Goal: Task Accomplishment & Management: Manage account settings

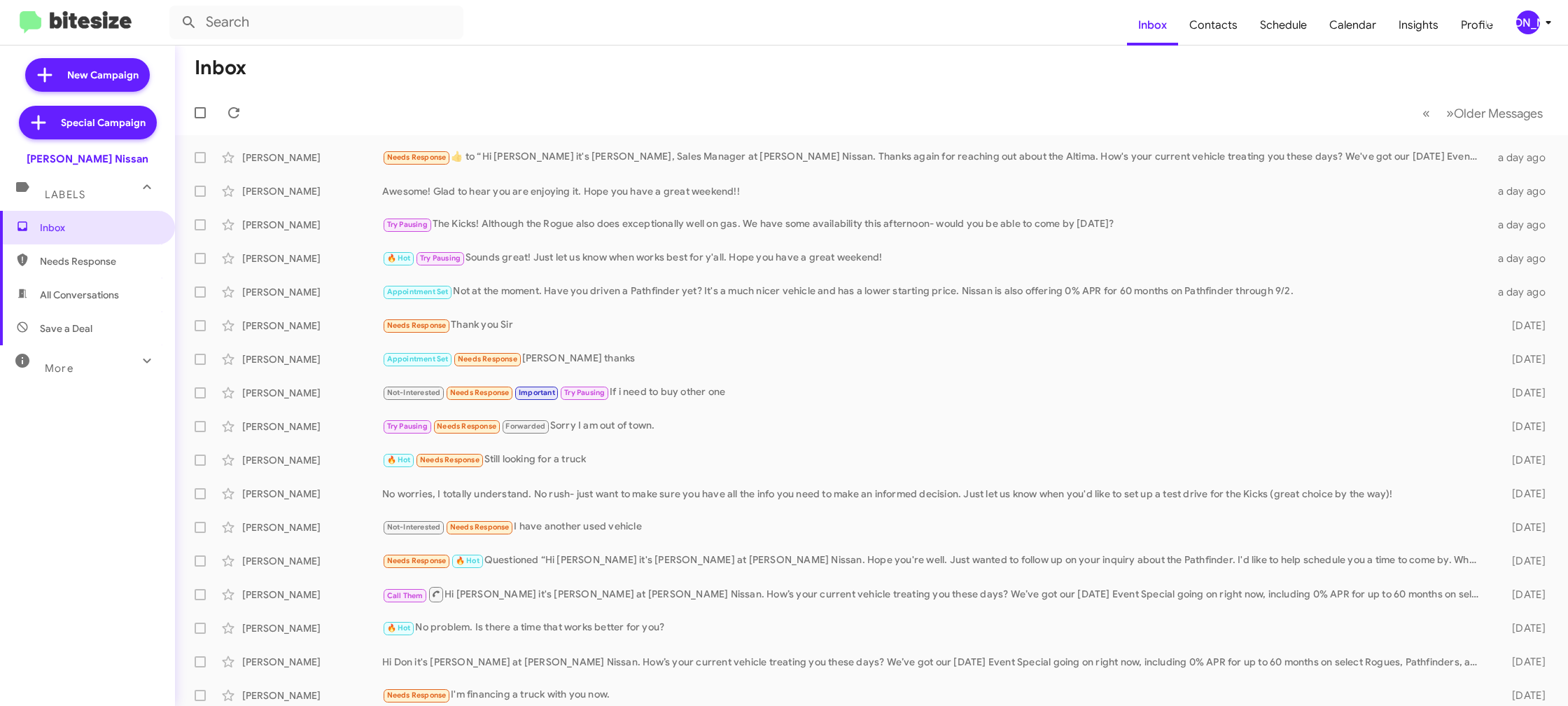
click at [1542, 22] on icon at bounding box center [1548, 22] width 17 height 17
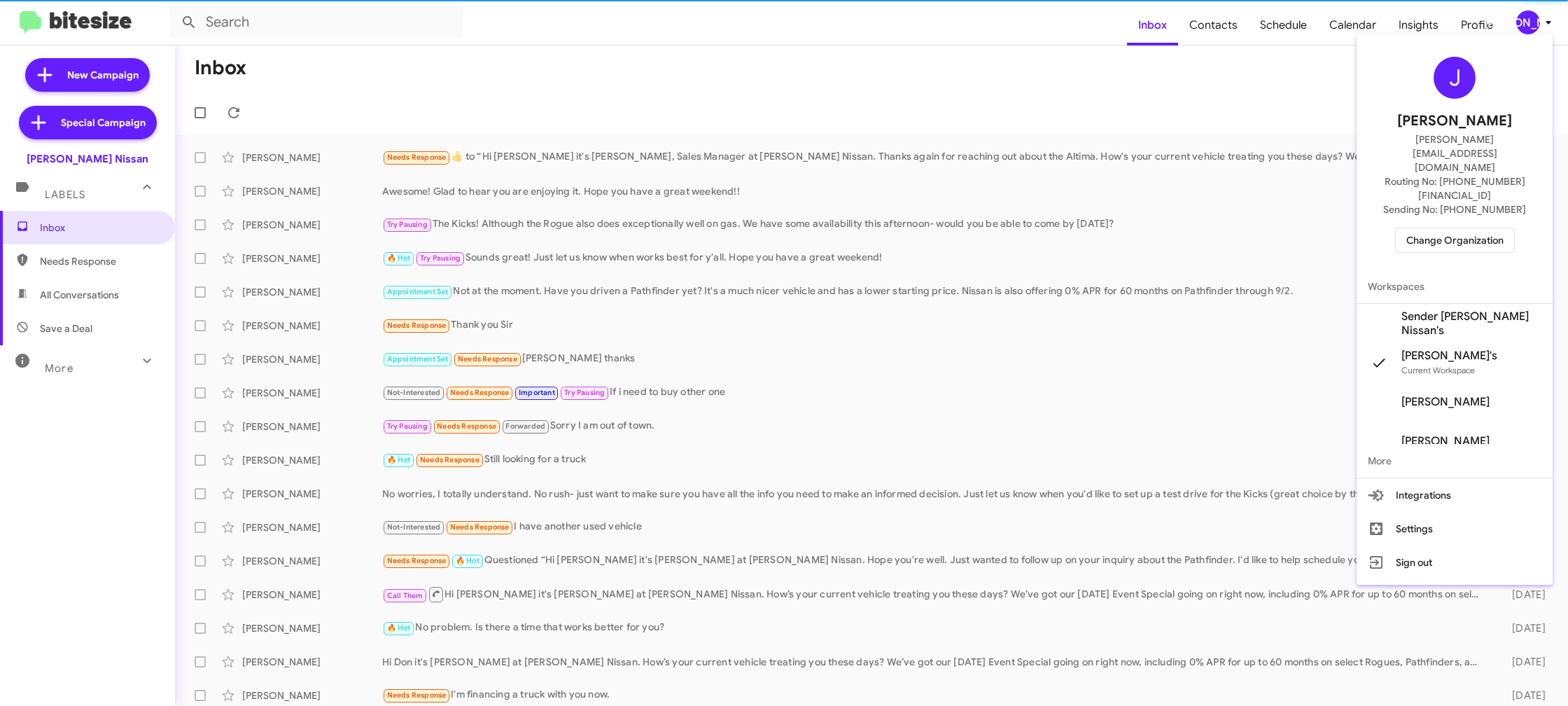
click at [1458, 309] on span "Sender [PERSON_NAME] Nissan's" at bounding box center [1471, 323] width 140 height 28
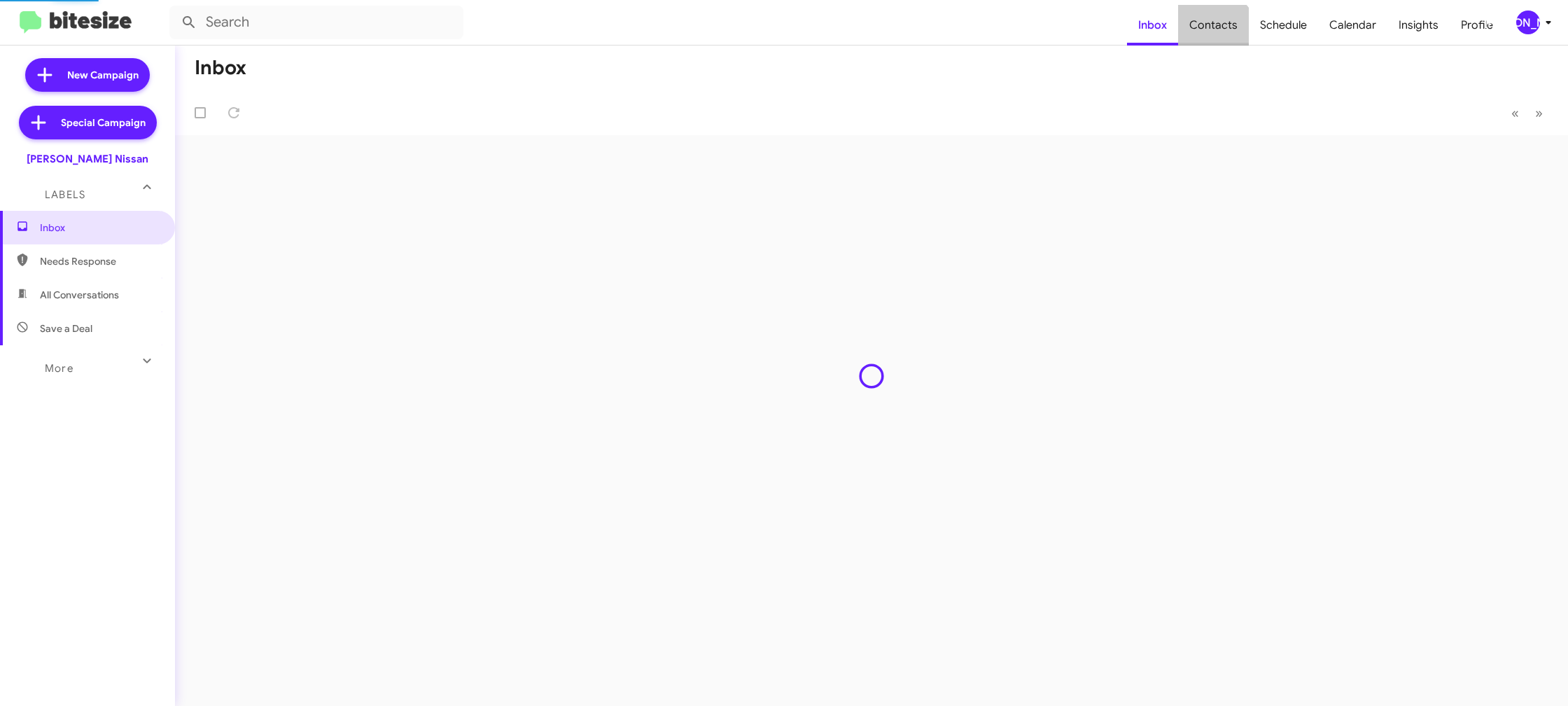
click at [1207, 44] on span "Contacts" at bounding box center [1214, 26] width 71 height 41
click at [1208, 42] on span "Contacts" at bounding box center [1214, 26] width 71 height 41
type input "in:groups"
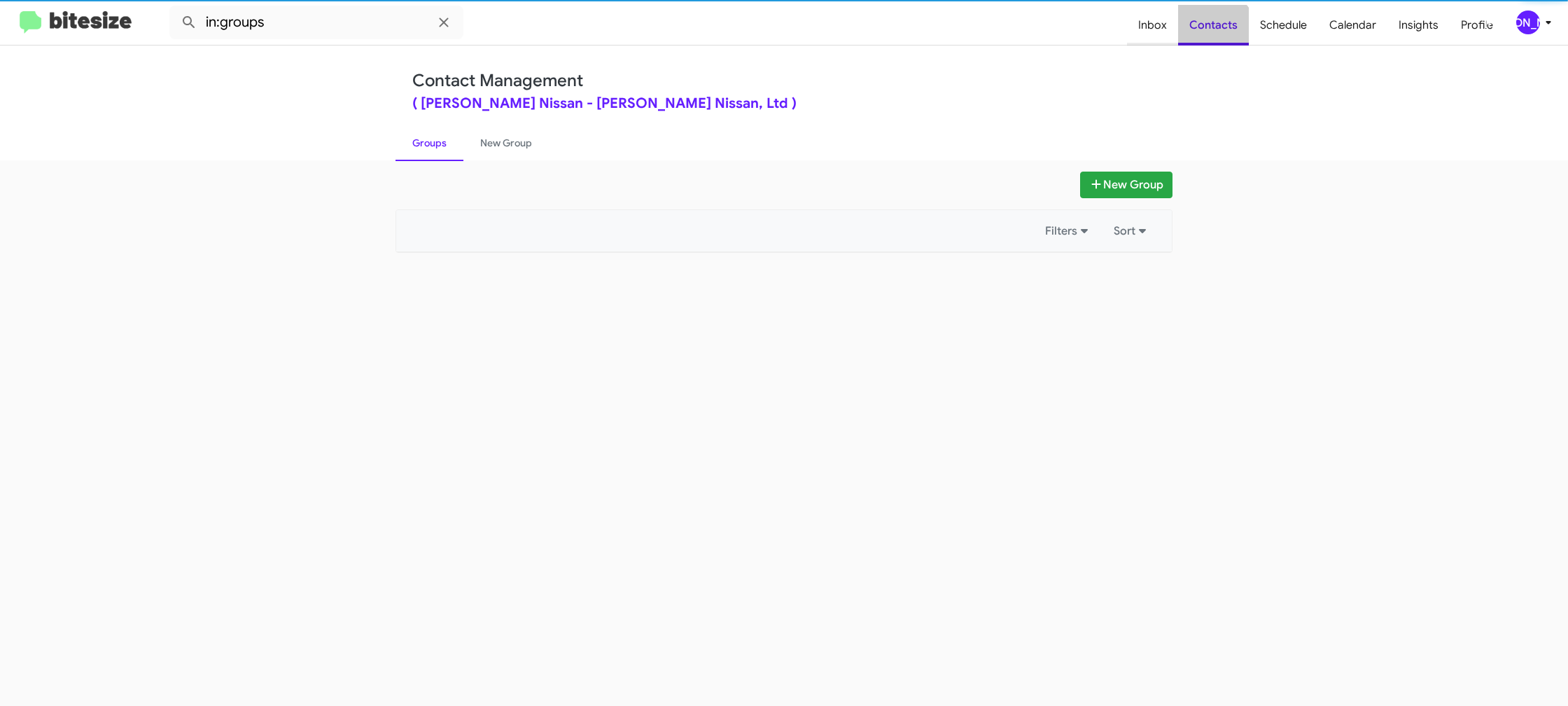
drag, startPoint x: 1208, startPoint y: 42, endPoint x: 1149, endPoint y: 18, distance: 63.7
click at [1208, 41] on span "Contacts" at bounding box center [1214, 26] width 71 height 41
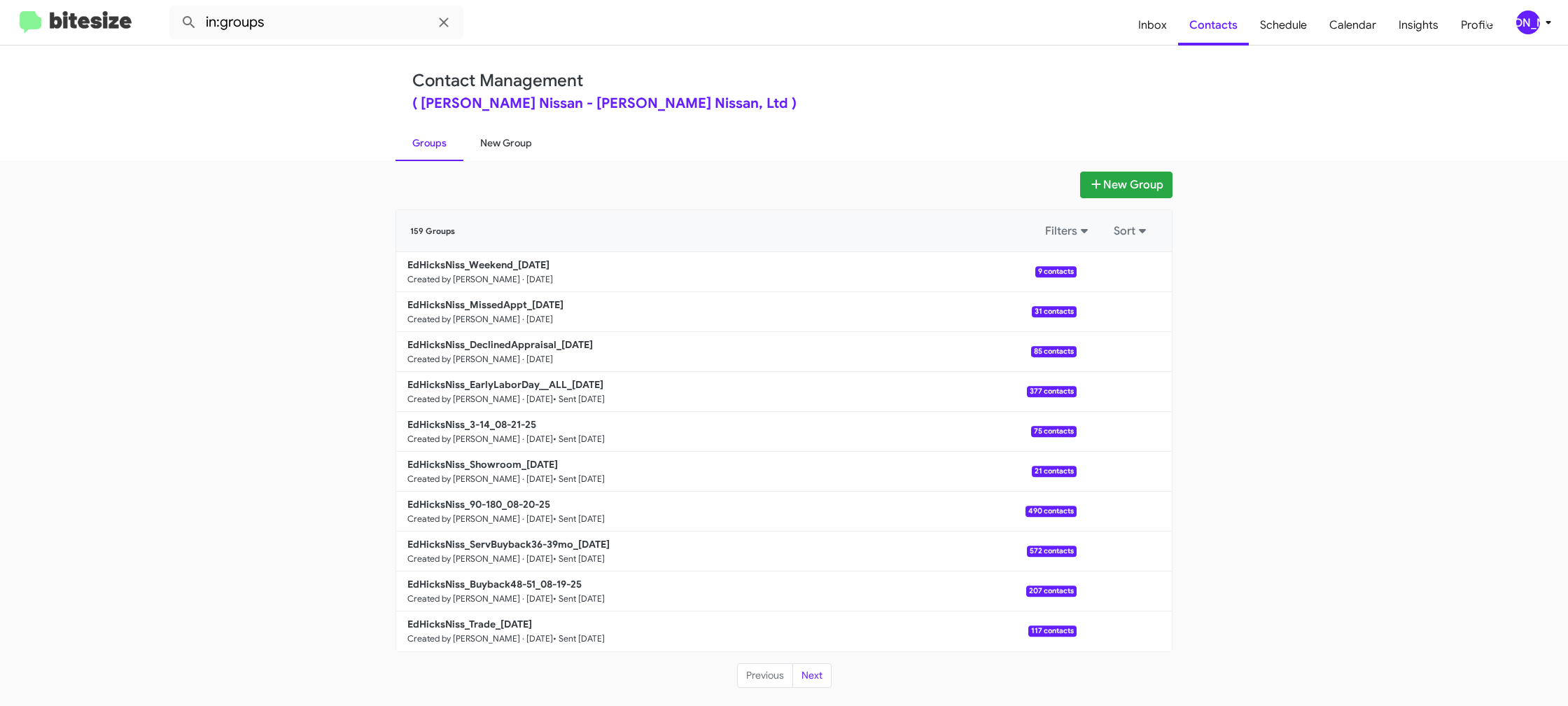
click at [525, 149] on link "New Group" at bounding box center [506, 142] width 86 height 36
click at [1530, 21] on div "[PERSON_NAME]" at bounding box center [1527, 22] width 24 height 24
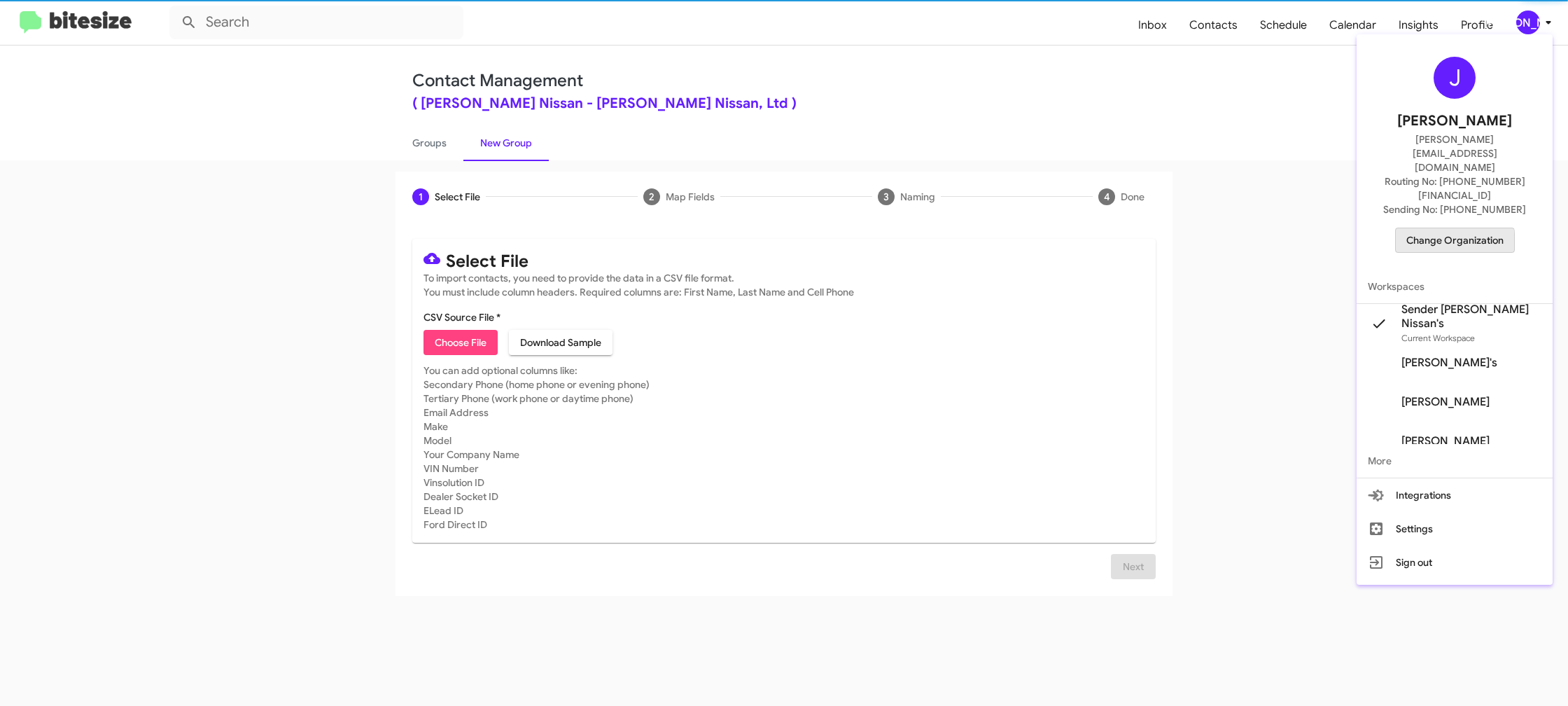
click at [1446, 228] on span "Change Organization" at bounding box center [1455, 239] width 97 height 24
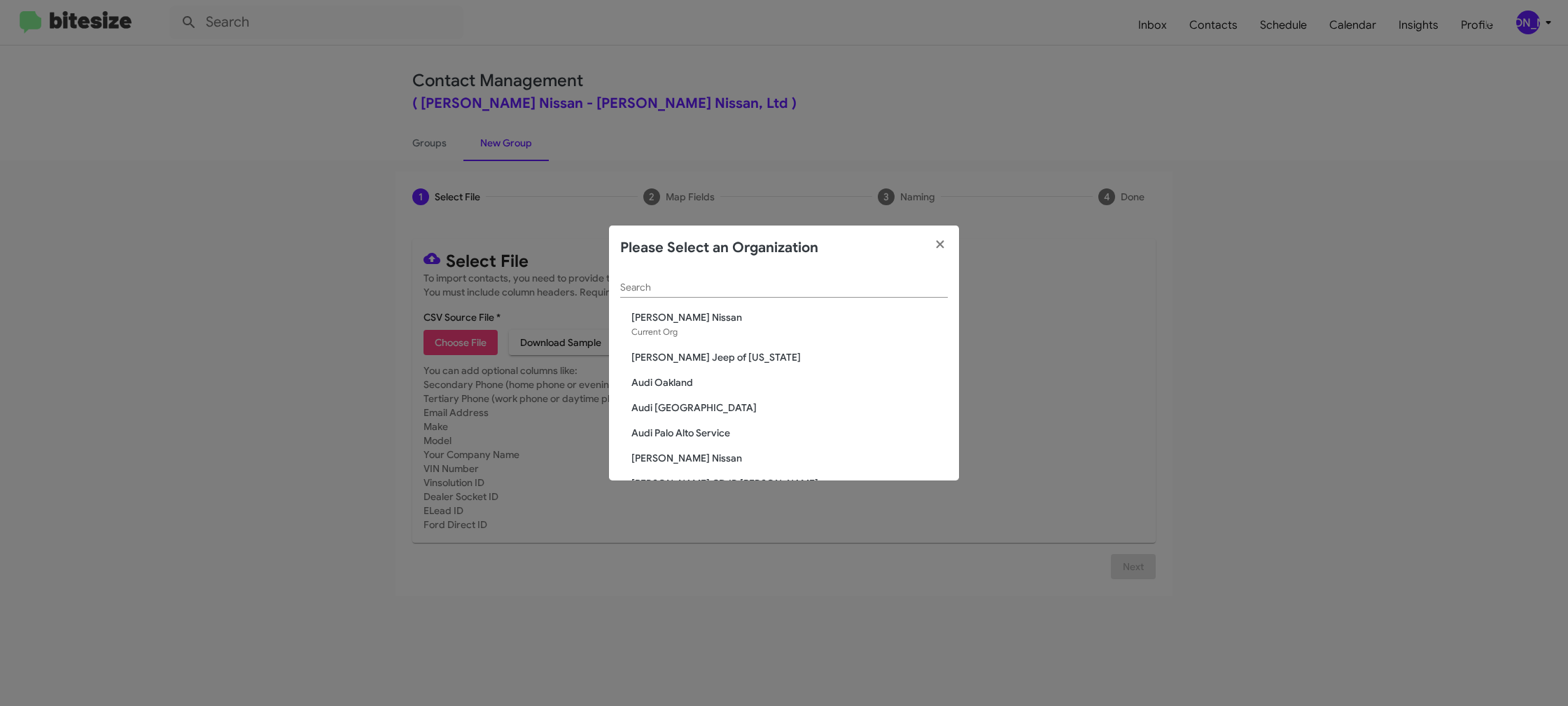
click at [628, 289] on input "Search" at bounding box center [784, 287] width 328 height 11
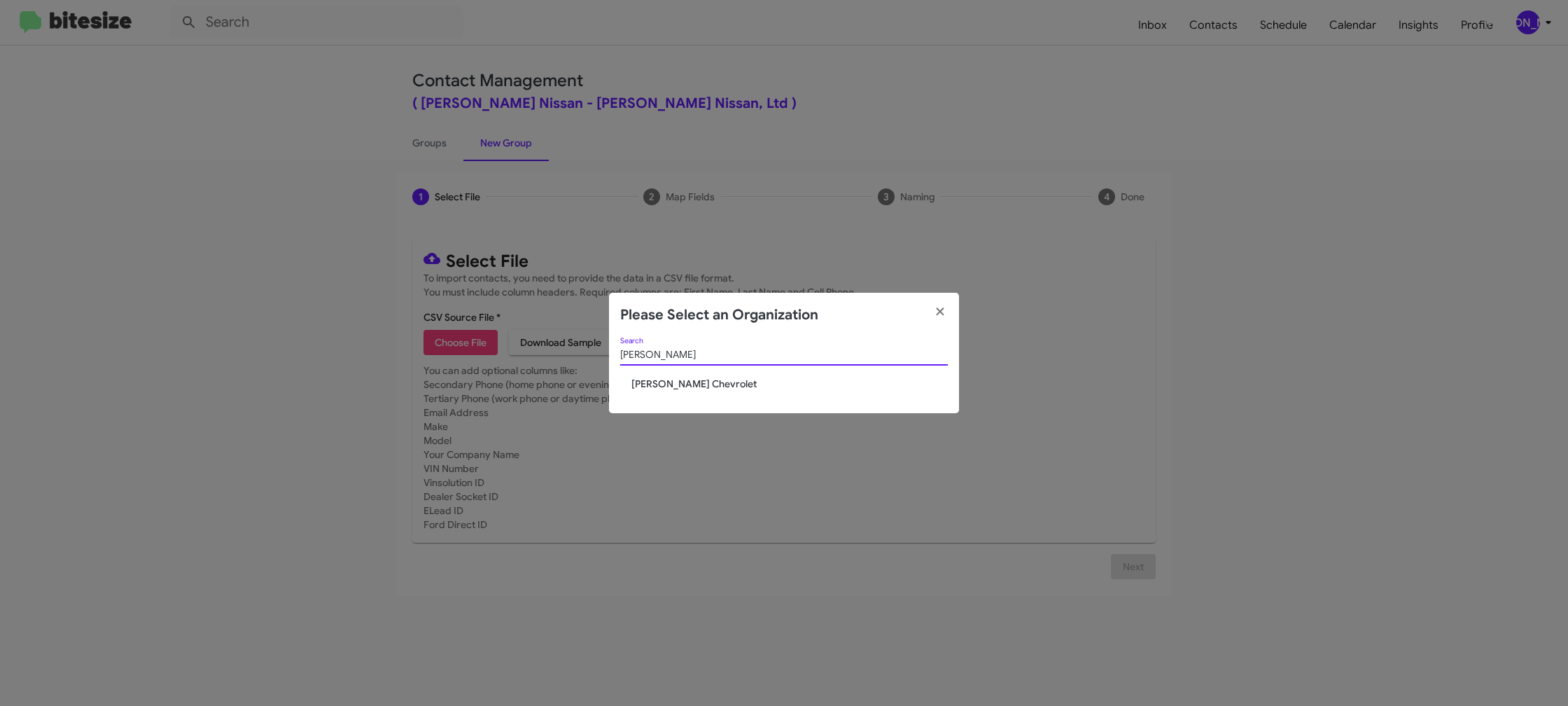
type input "elkin"
click at [658, 383] on span "Elkins Chevrolet" at bounding box center [790, 383] width 316 height 14
drag, startPoint x: 658, startPoint y: 383, endPoint x: 662, endPoint y: 397, distance: 14.6
click at [658, 383] on span "Elkins Chevrolet" at bounding box center [790, 383] width 316 height 14
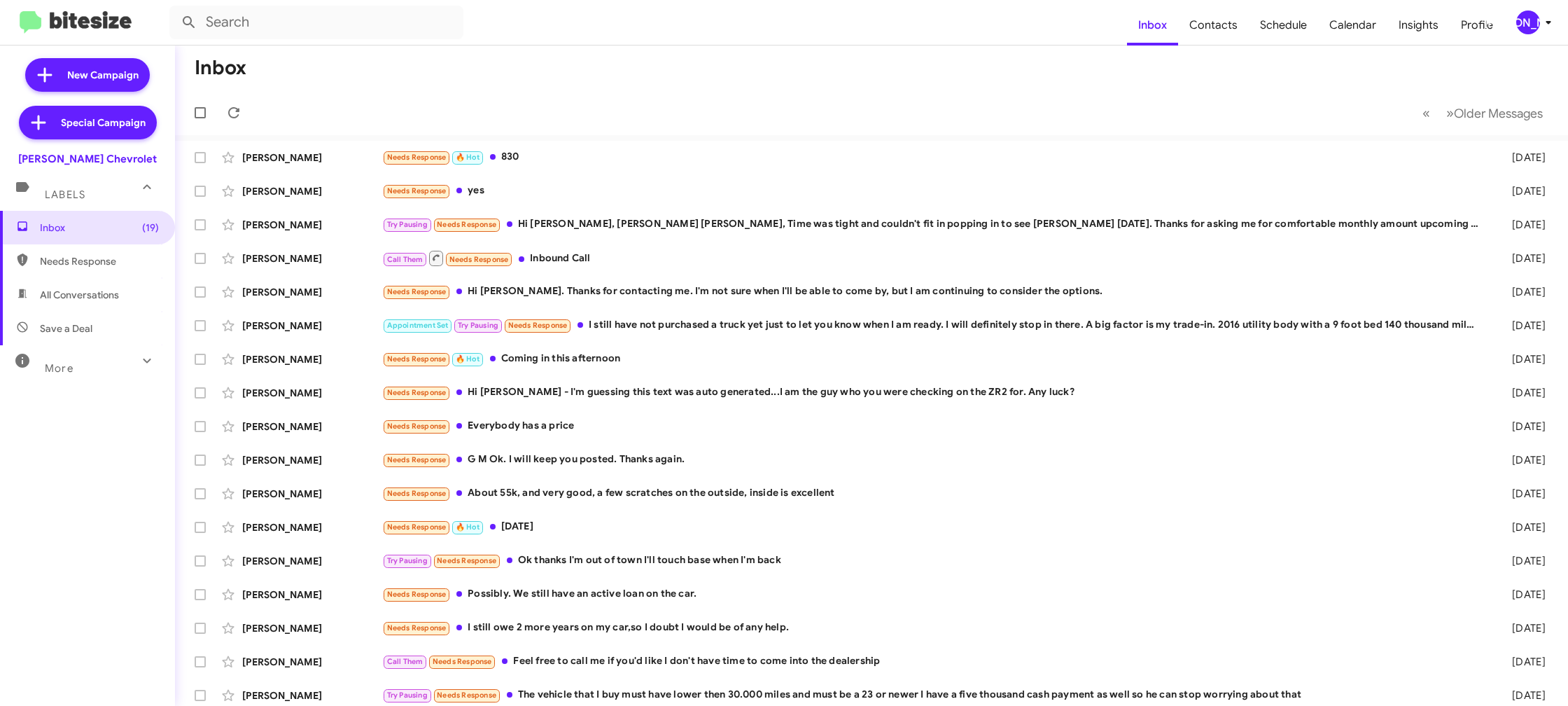
click at [1525, 19] on div "[PERSON_NAME]" at bounding box center [1527, 22] width 24 height 24
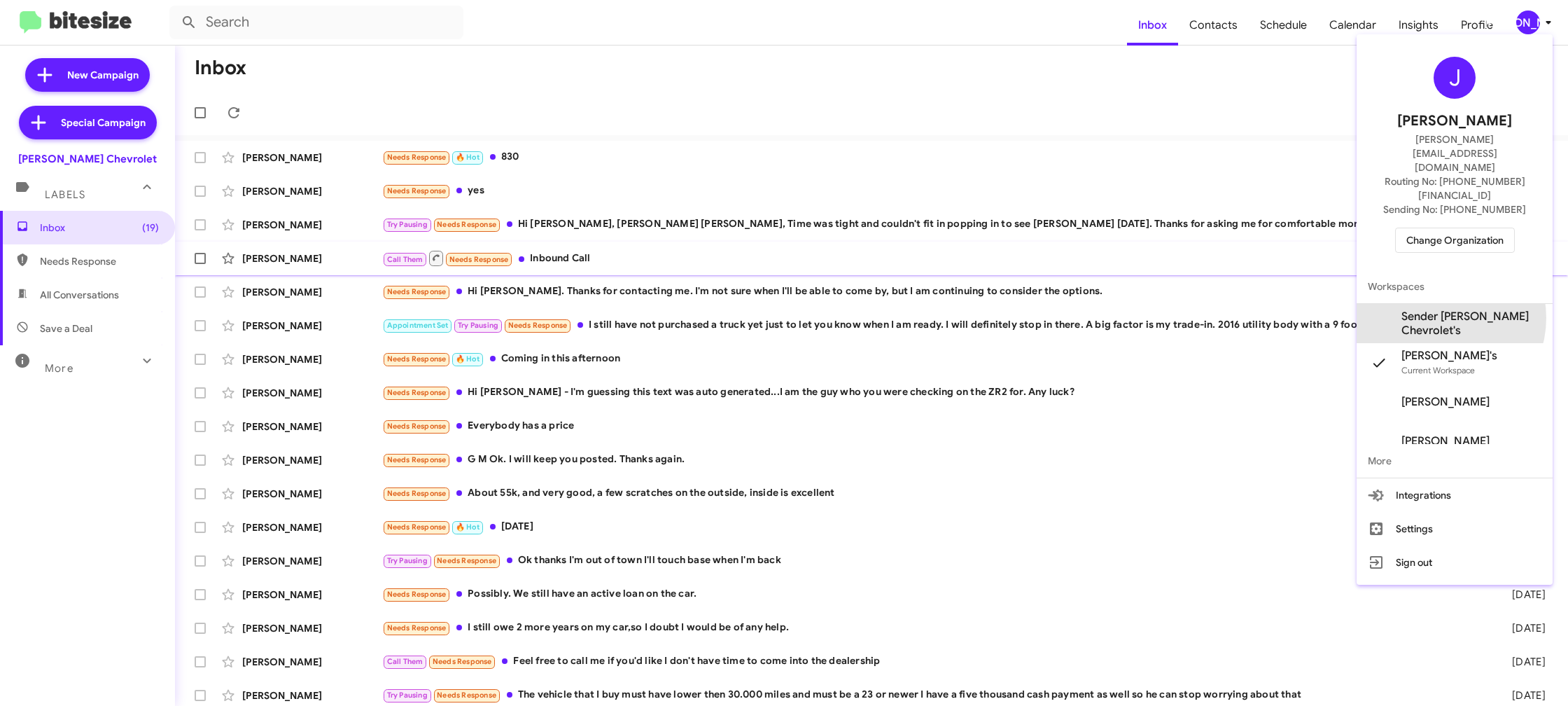
click at [1446, 309] on span "Sender Elkins Chevrolet's" at bounding box center [1471, 323] width 140 height 28
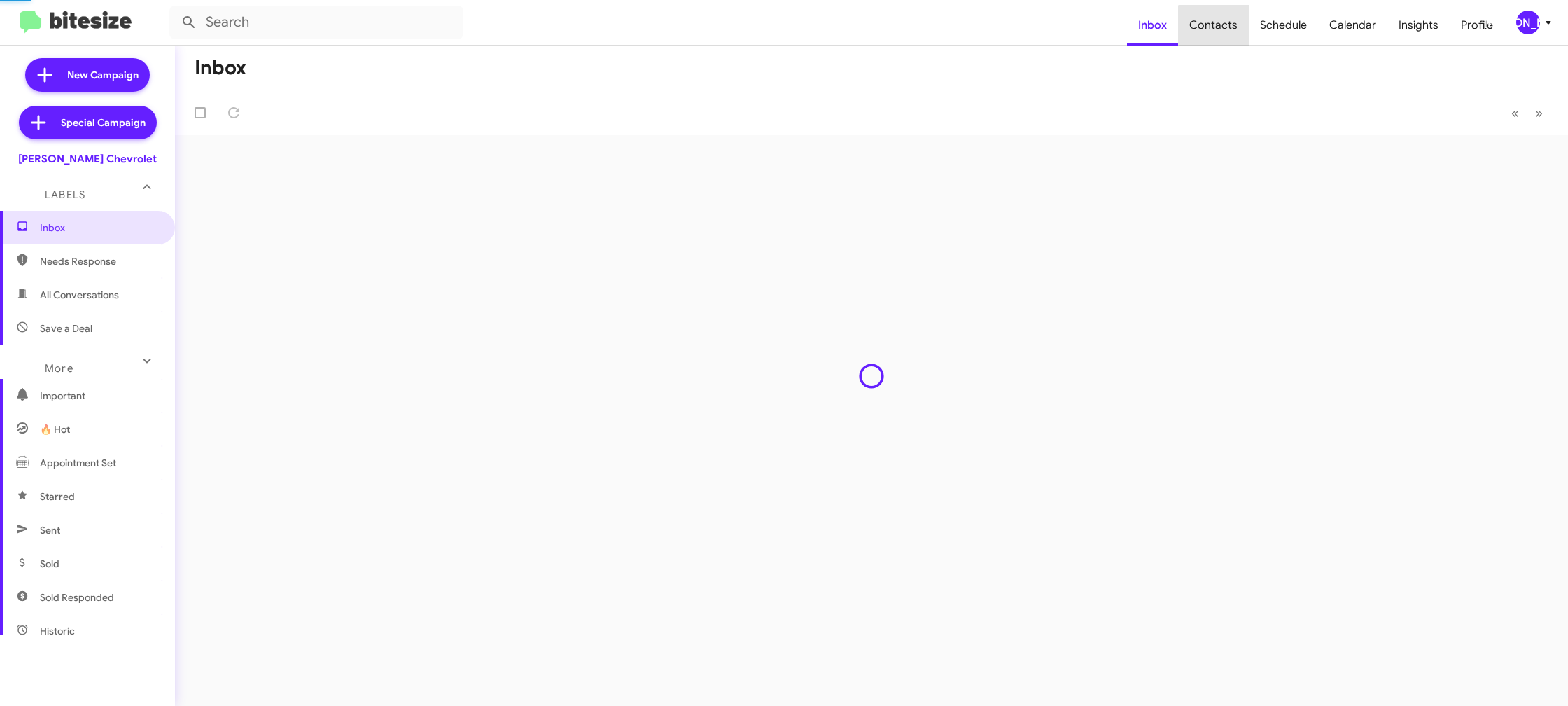
click at [1236, 26] on span "Contacts" at bounding box center [1214, 26] width 71 height 41
type input "in:groups"
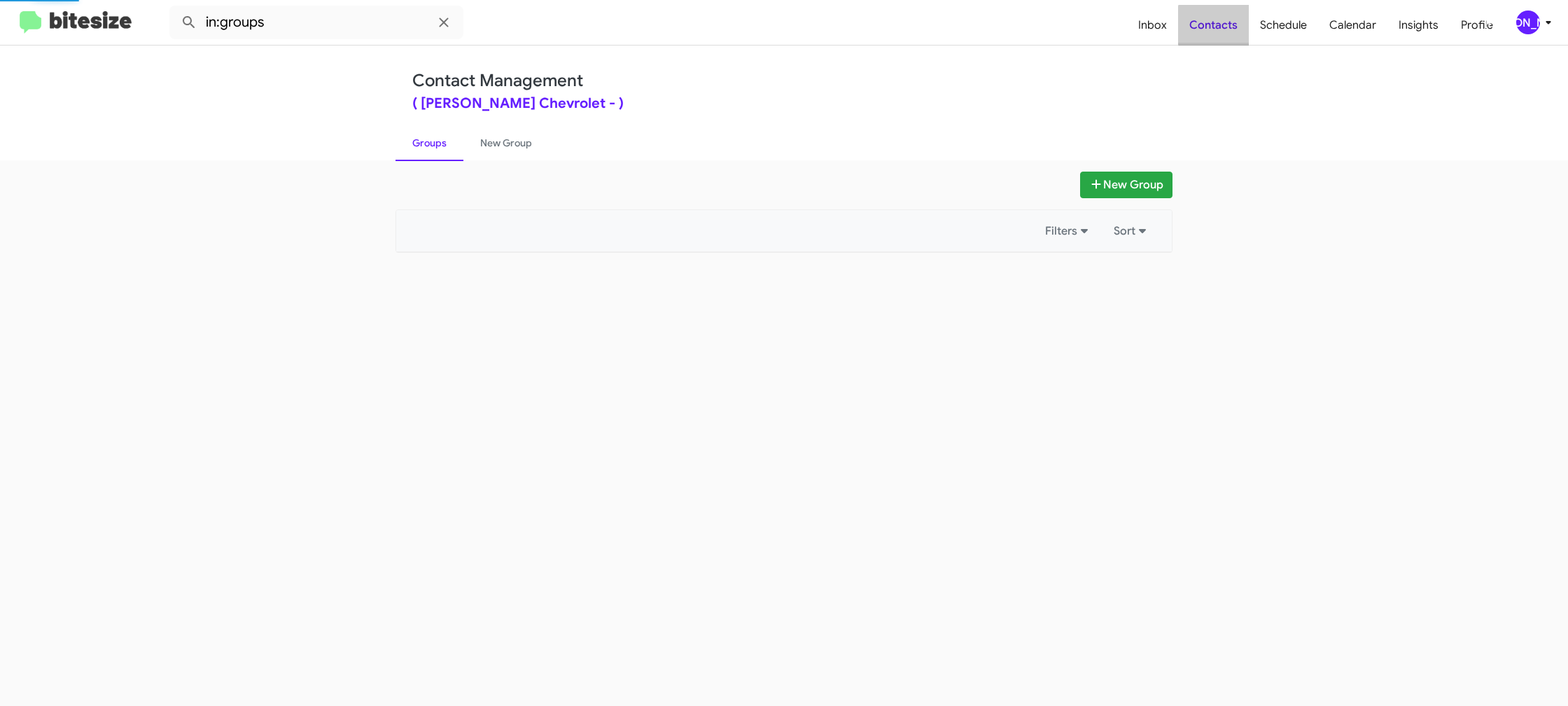
drag, startPoint x: 0, startPoint y: 0, endPoint x: 1212, endPoint y: 19, distance: 1212.1
click at [1236, 26] on span "Contacts" at bounding box center [1214, 26] width 71 height 41
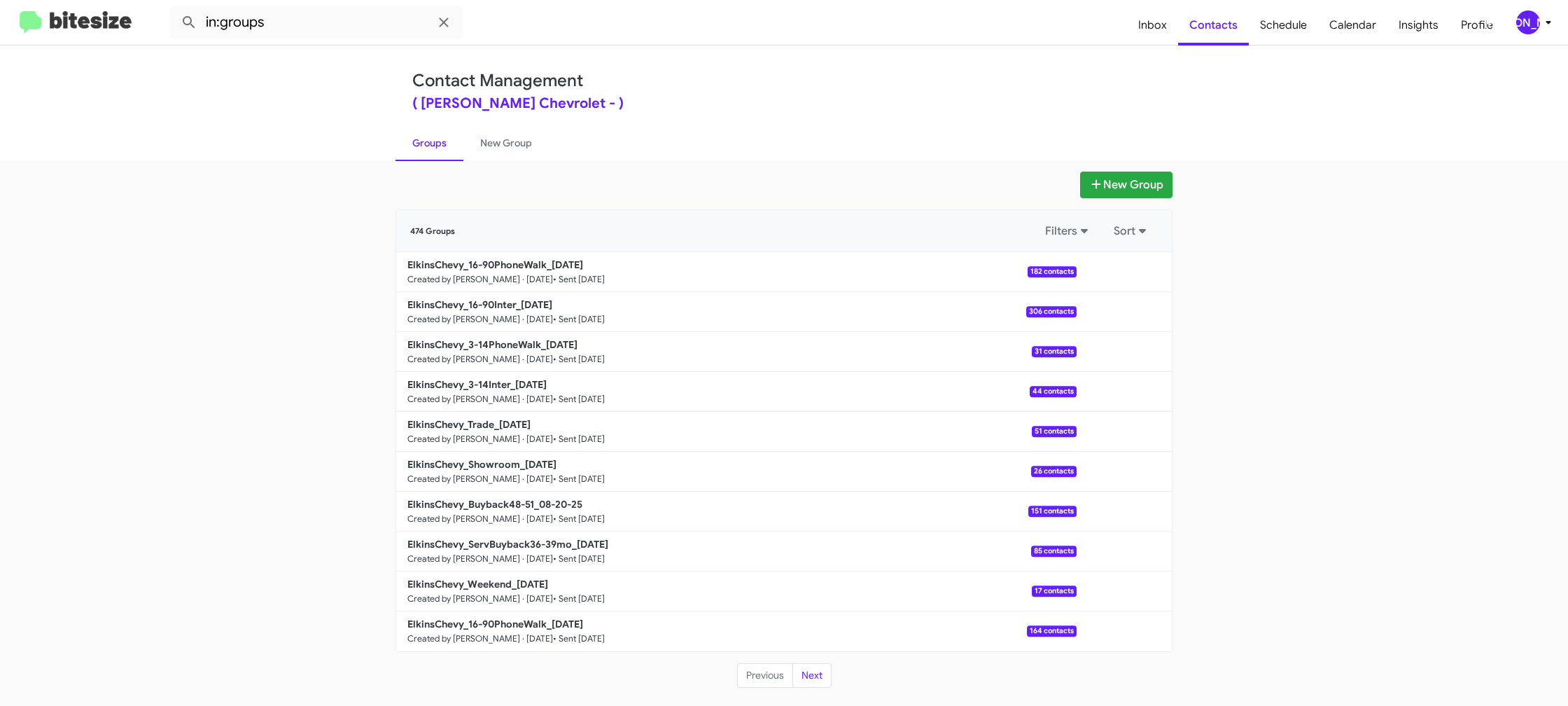
click at [517, 160] on div "New Group 474 Groups Filters Sort ElkinsChevy_16-90PhoneWalk_08-22-25 Created b…" at bounding box center [784, 432] width 1568 height 545
click at [517, 154] on link "New Group" at bounding box center [506, 142] width 86 height 36
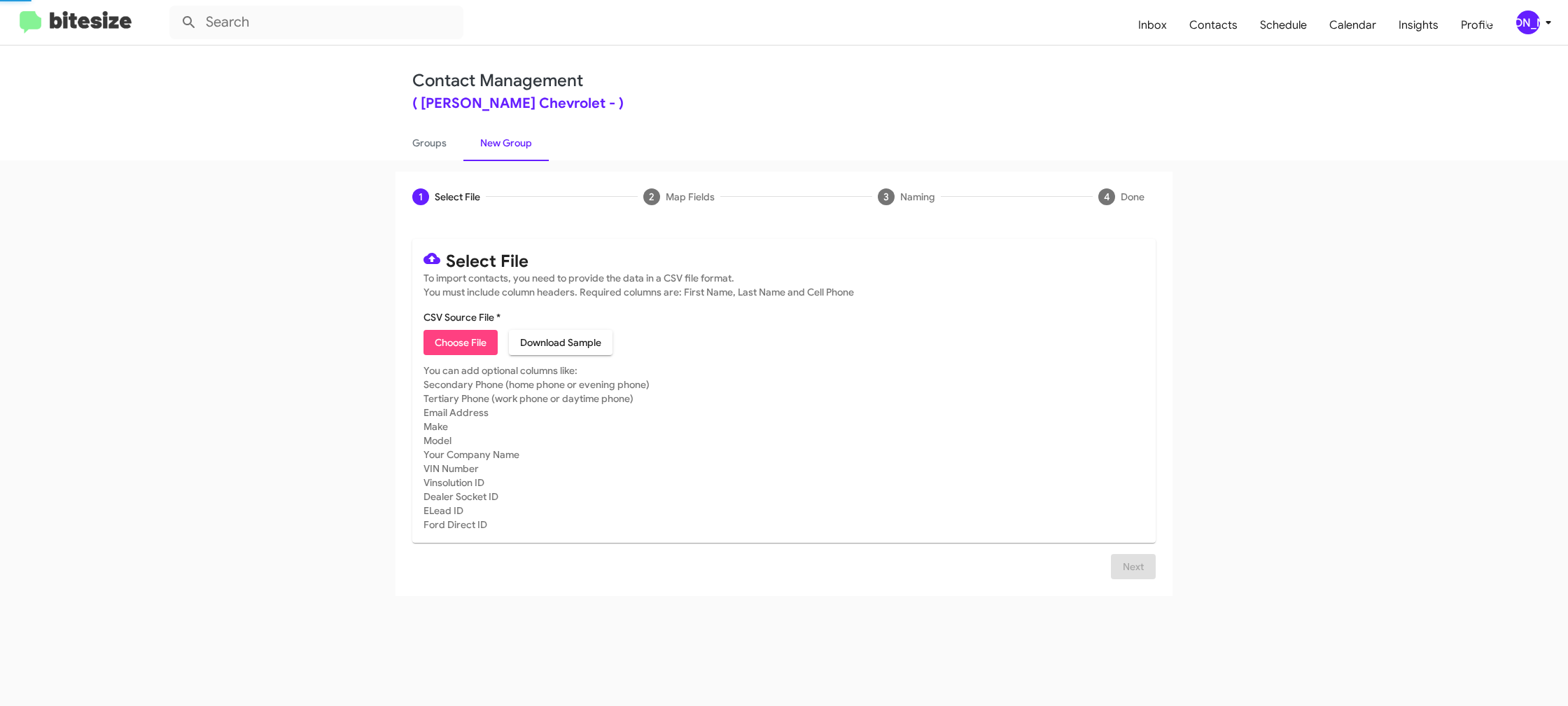
click at [517, 154] on link "New Group" at bounding box center [506, 142] width 86 height 36
click at [1539, 23] on div "[PERSON_NAME]" at bounding box center [1527, 22] width 24 height 24
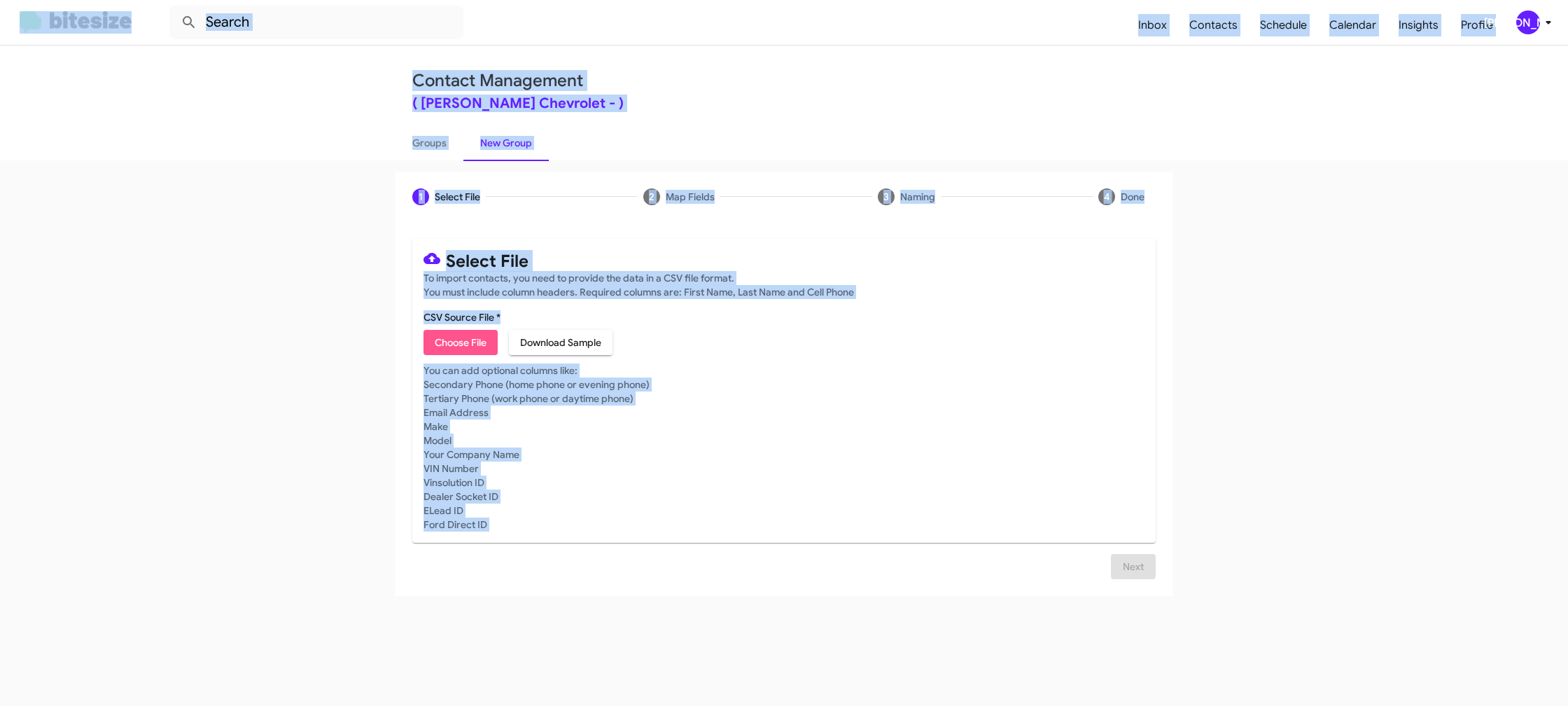
click at [475, 334] on span "Choose File" at bounding box center [460, 342] width 52 height 26
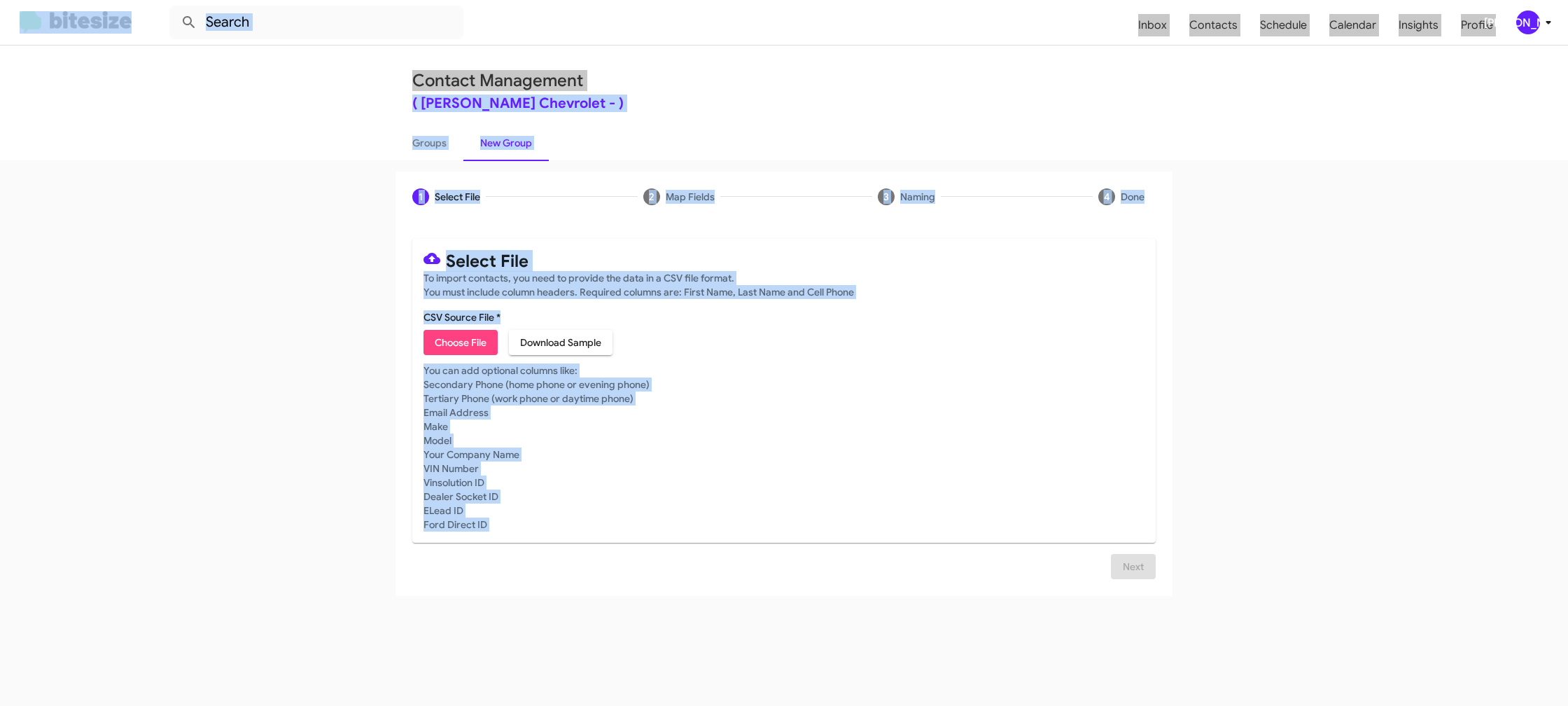
type input "ElkinsChevy_Weekend_08-25-25"
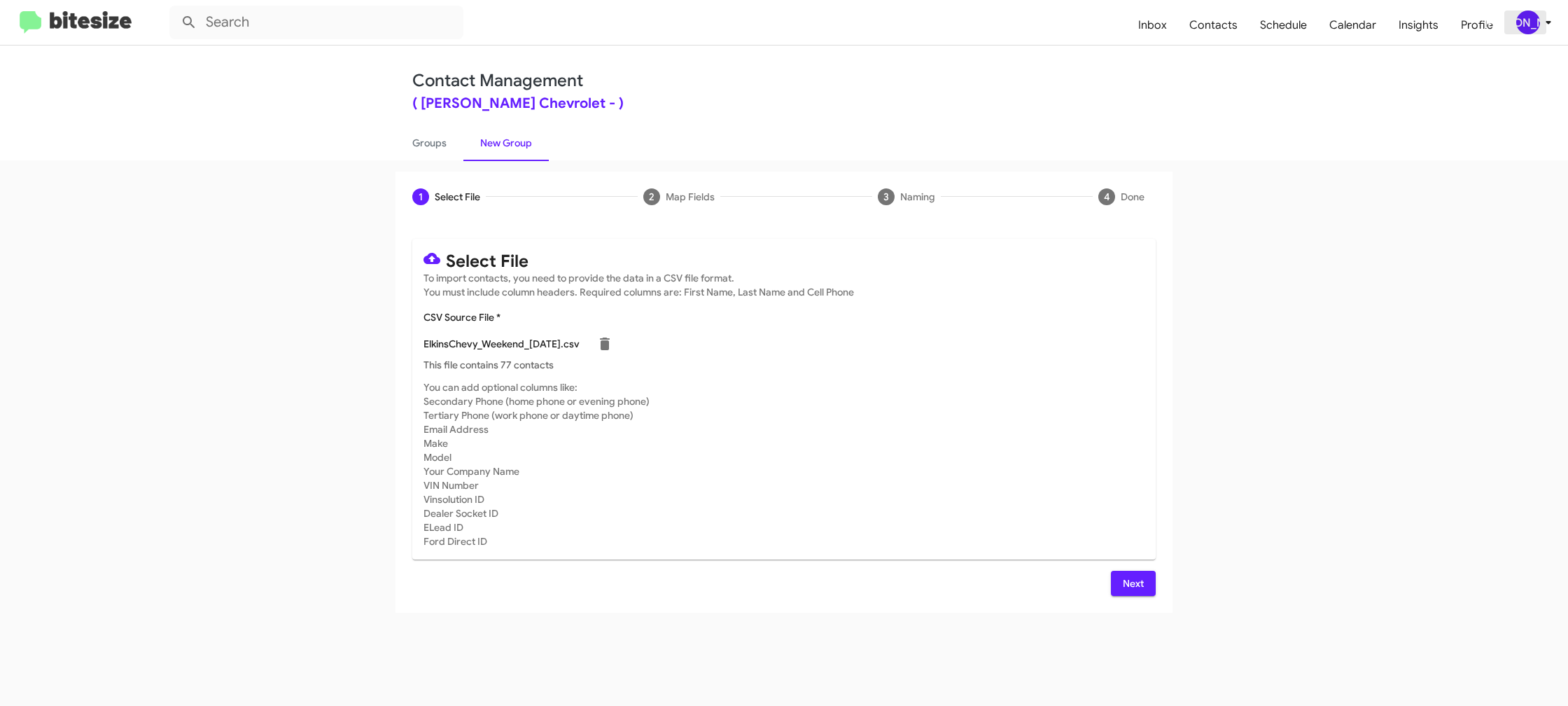
drag, startPoint x: 1519, startPoint y: 11, endPoint x: 1522, endPoint y: 18, distance: 7.6
click at [1521, 16] on span "[PERSON_NAME]" at bounding box center [1537, 22] width 42 height 24
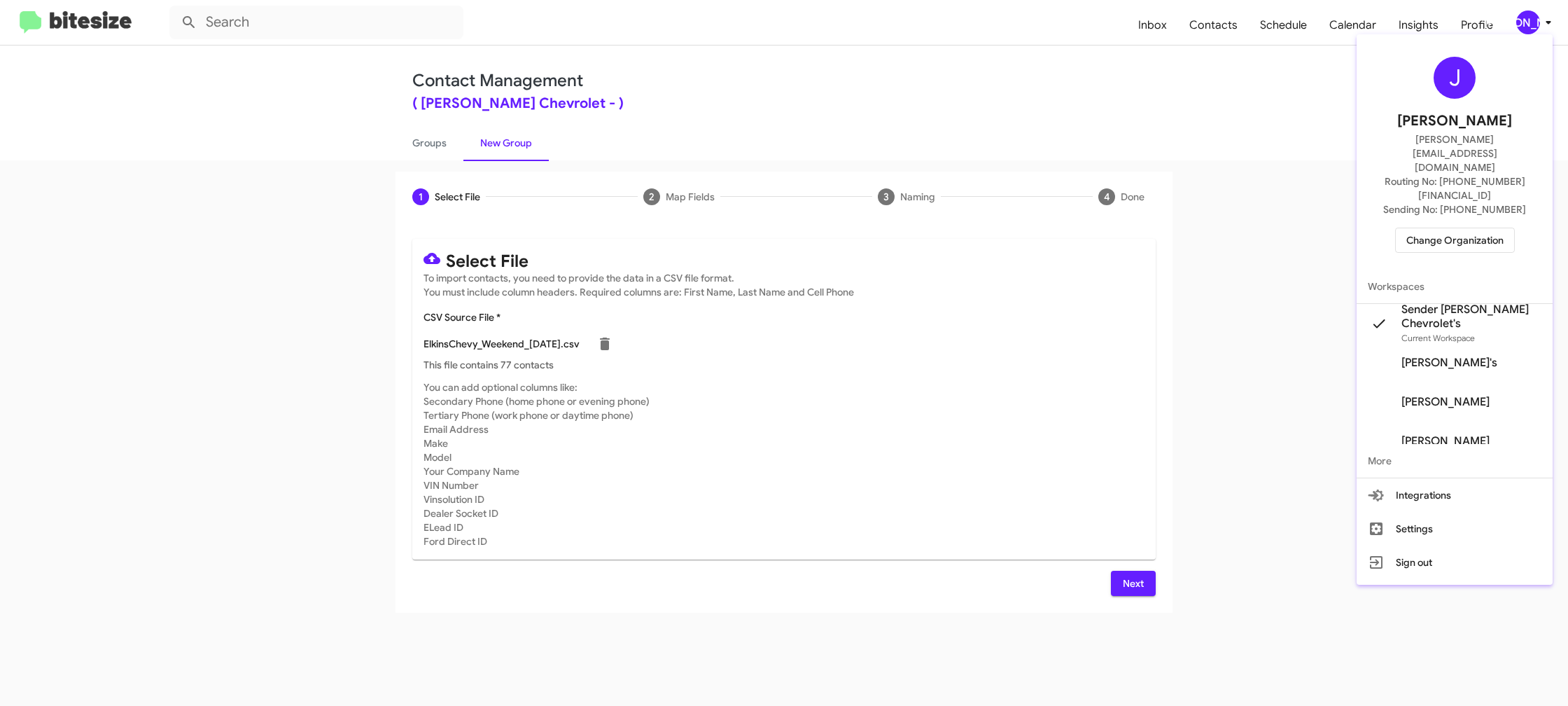
click at [1524, 19] on div at bounding box center [784, 353] width 1568 height 706
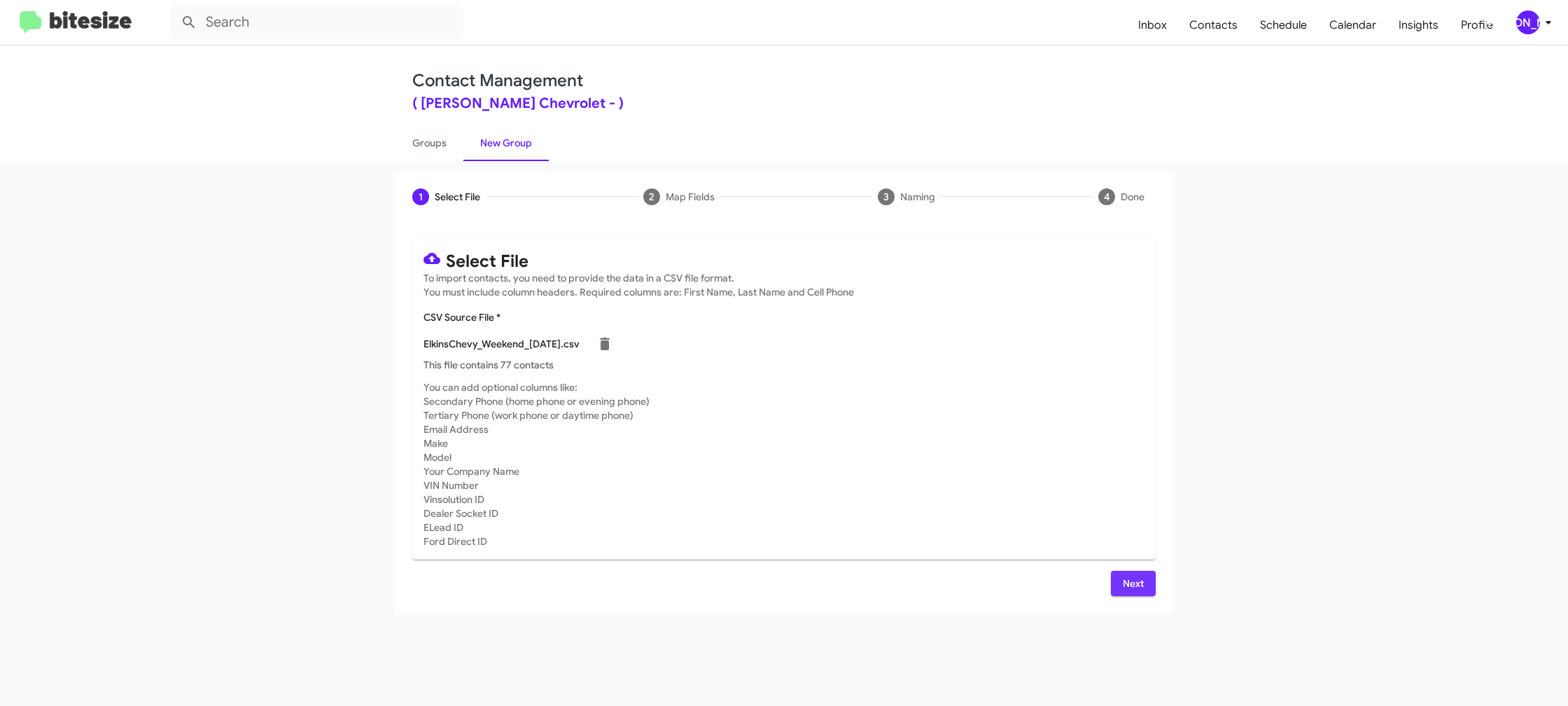
click at [1125, 588] on span "Next" at bounding box center [1132, 583] width 22 height 26
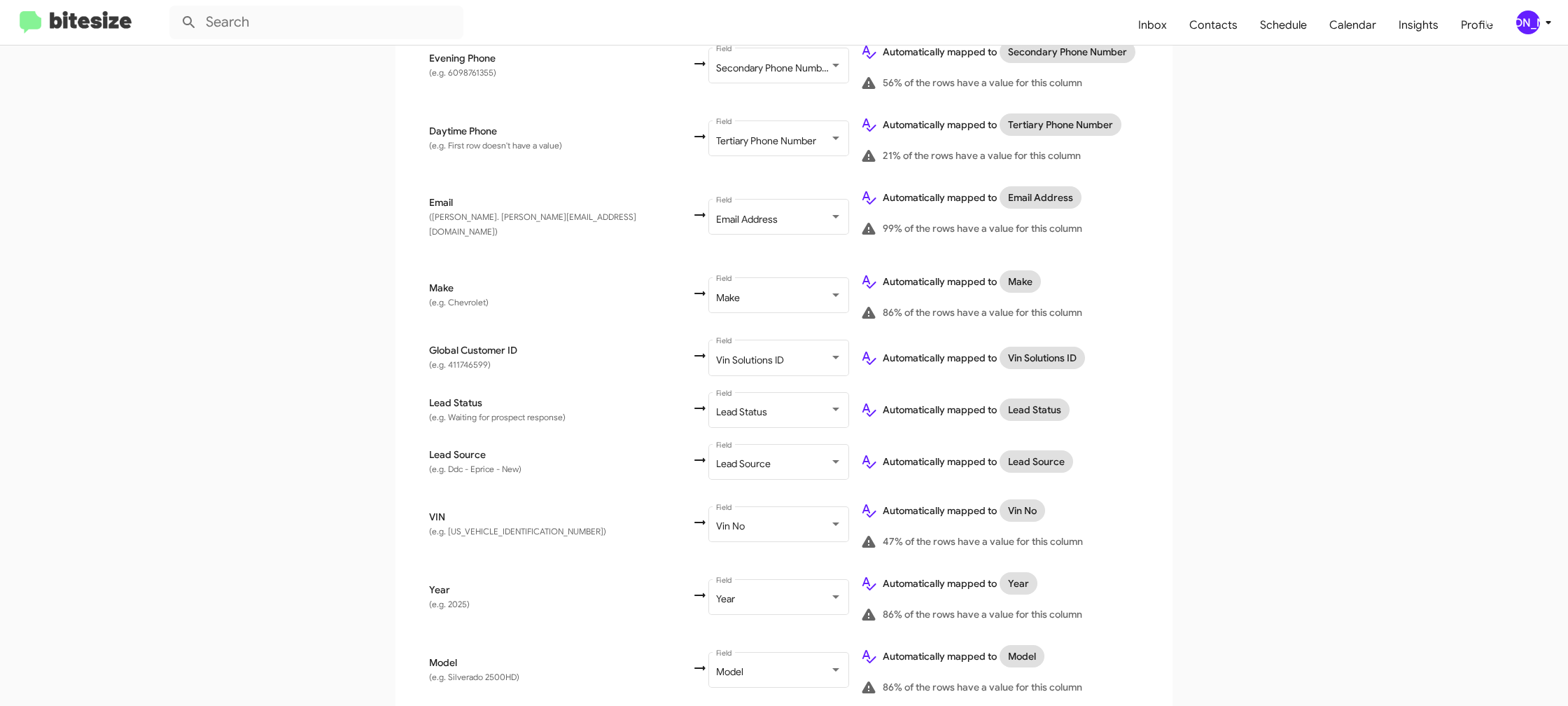
scroll to position [641, 0]
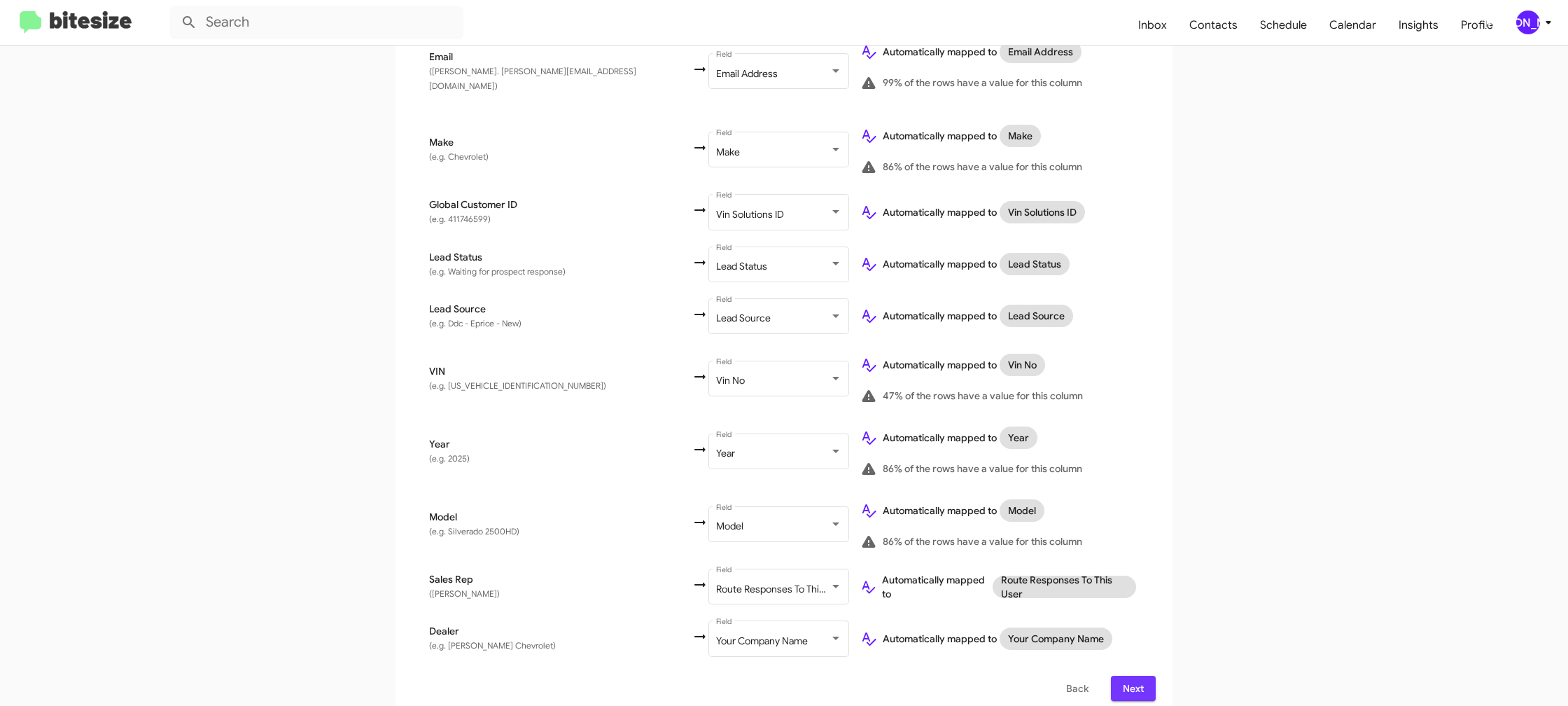
click at [1132, 677] on span "Next" at bounding box center [1132, 688] width 22 height 26
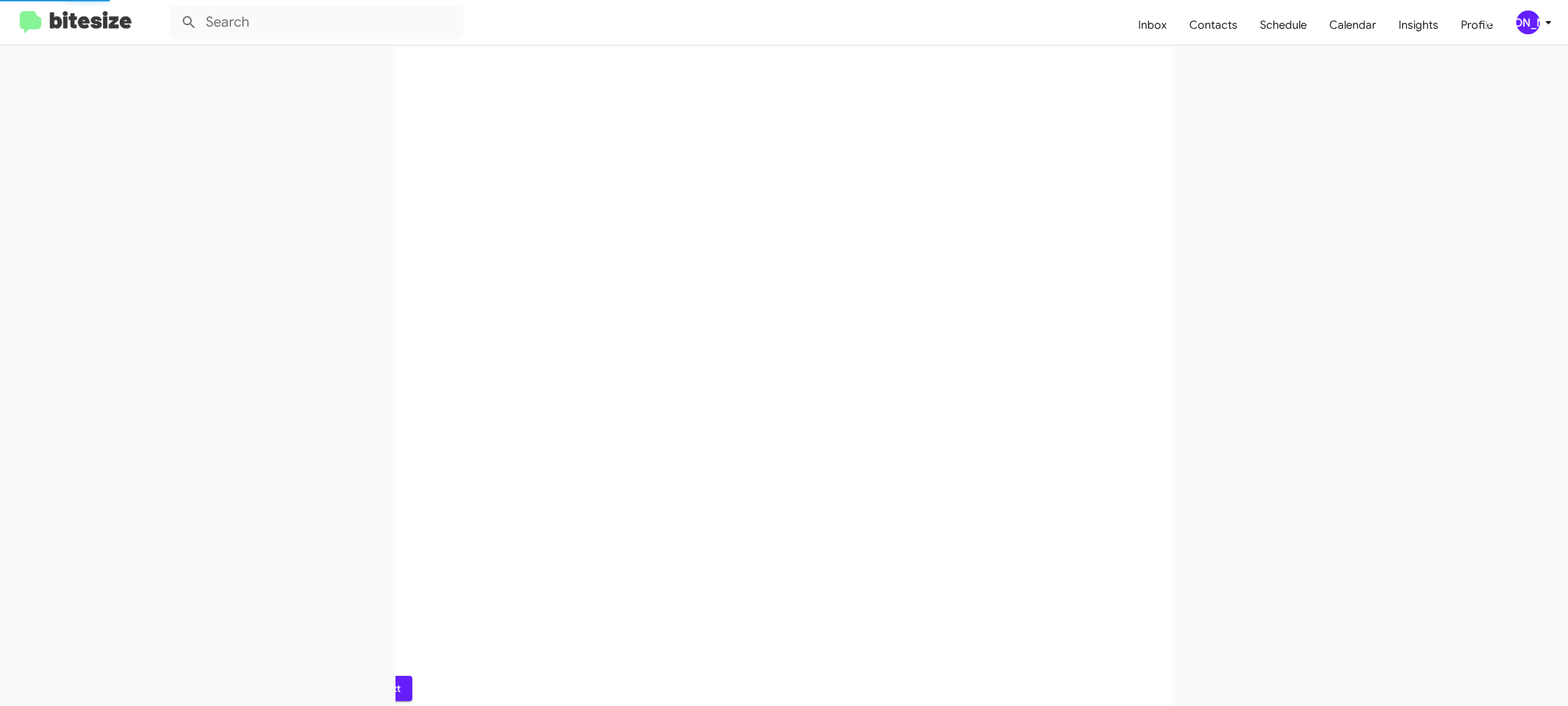
scroll to position [0, 0]
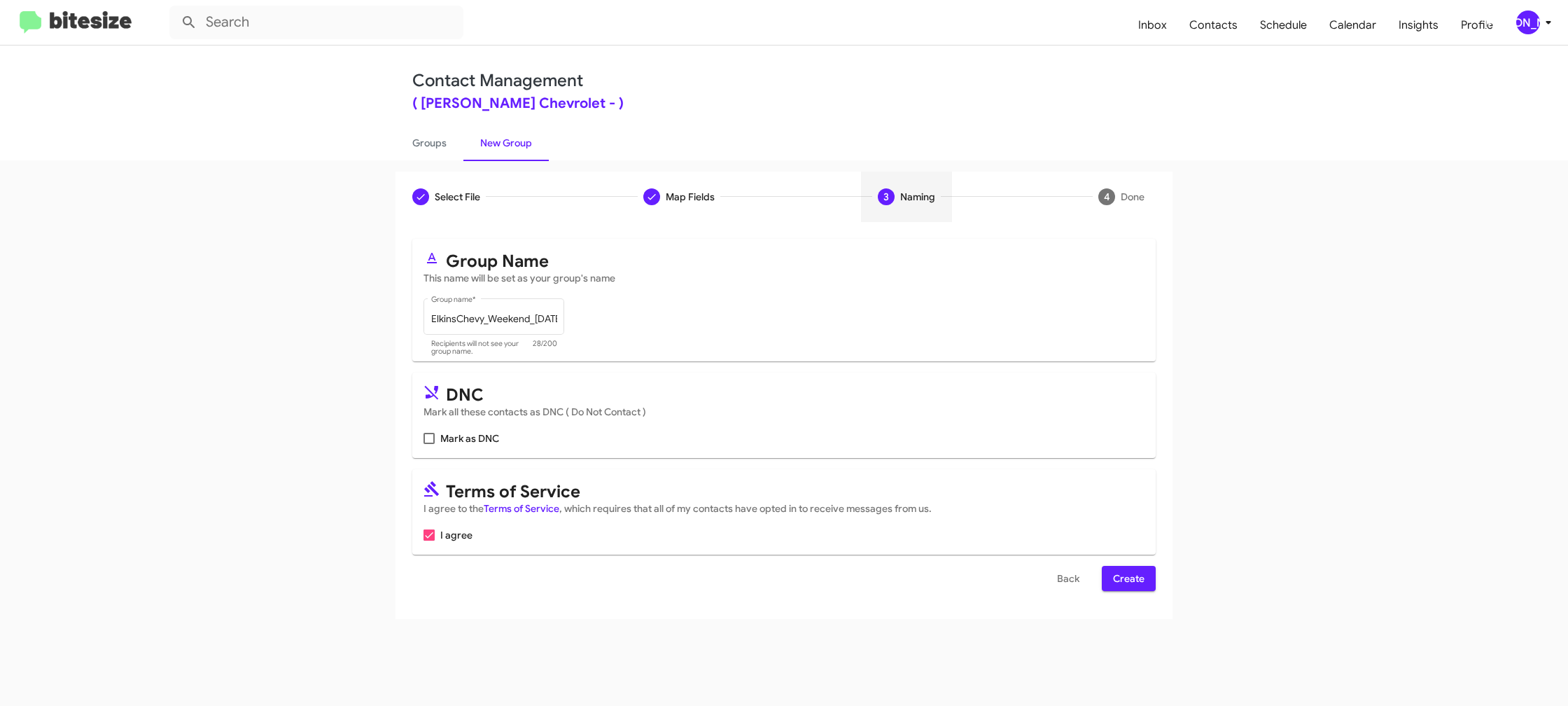
drag, startPoint x: 1101, startPoint y: 568, endPoint x: 1108, endPoint y: 569, distance: 7.1
click at [1101, 568] on div "Back Create" at bounding box center [784, 578] width 744 height 26
click at [1110, 575] on button "Create" at bounding box center [1128, 578] width 54 height 26
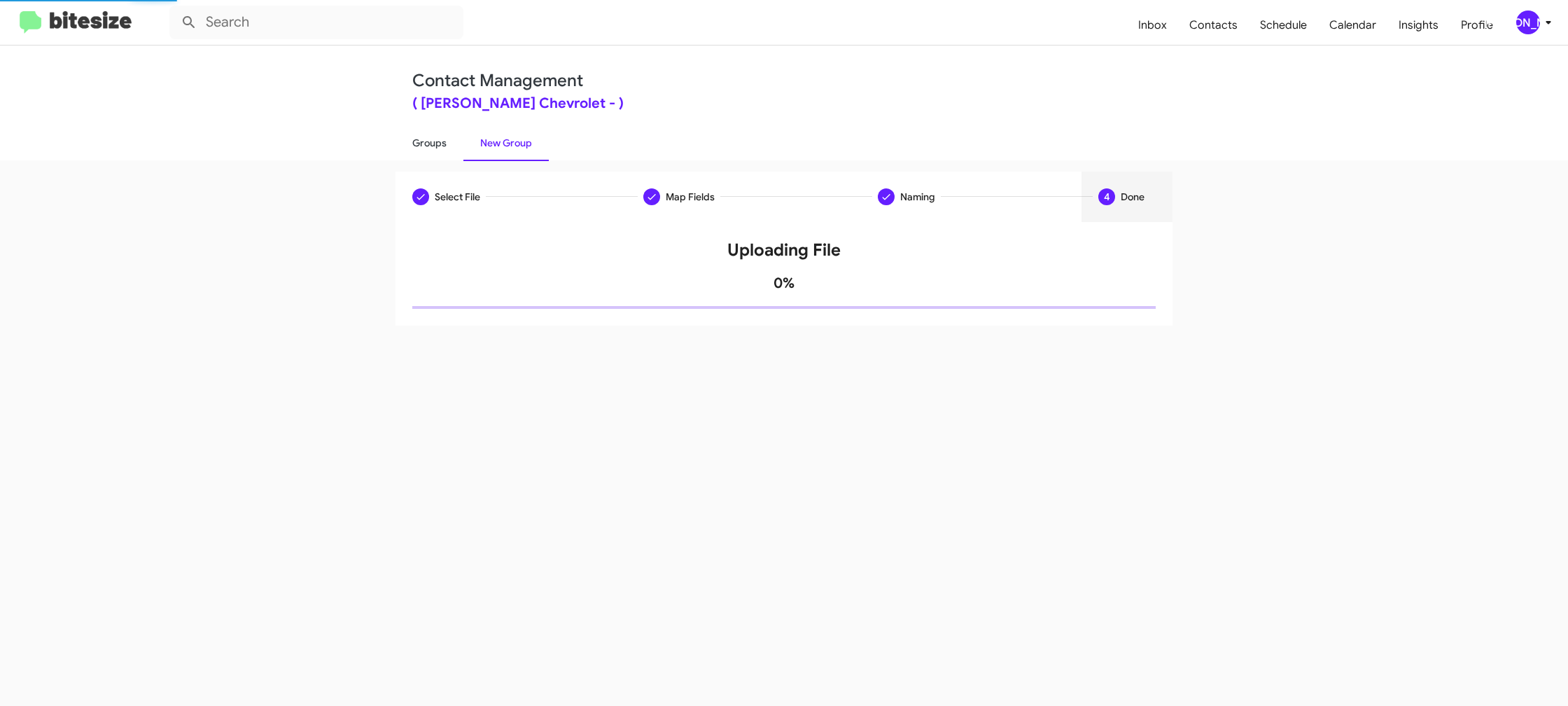
click at [451, 154] on link "Groups" at bounding box center [429, 142] width 68 height 36
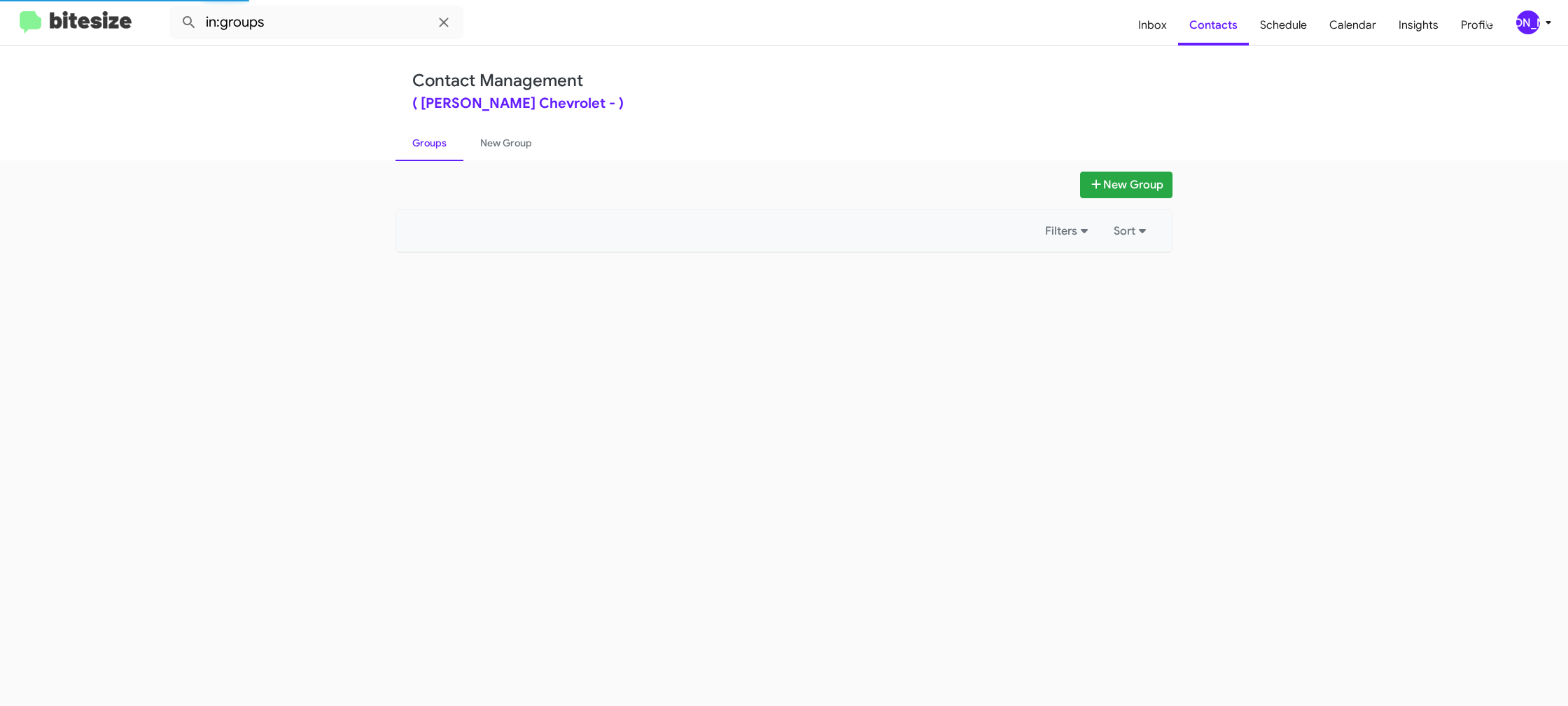
click at [451, 154] on link "Groups" at bounding box center [429, 142] width 68 height 36
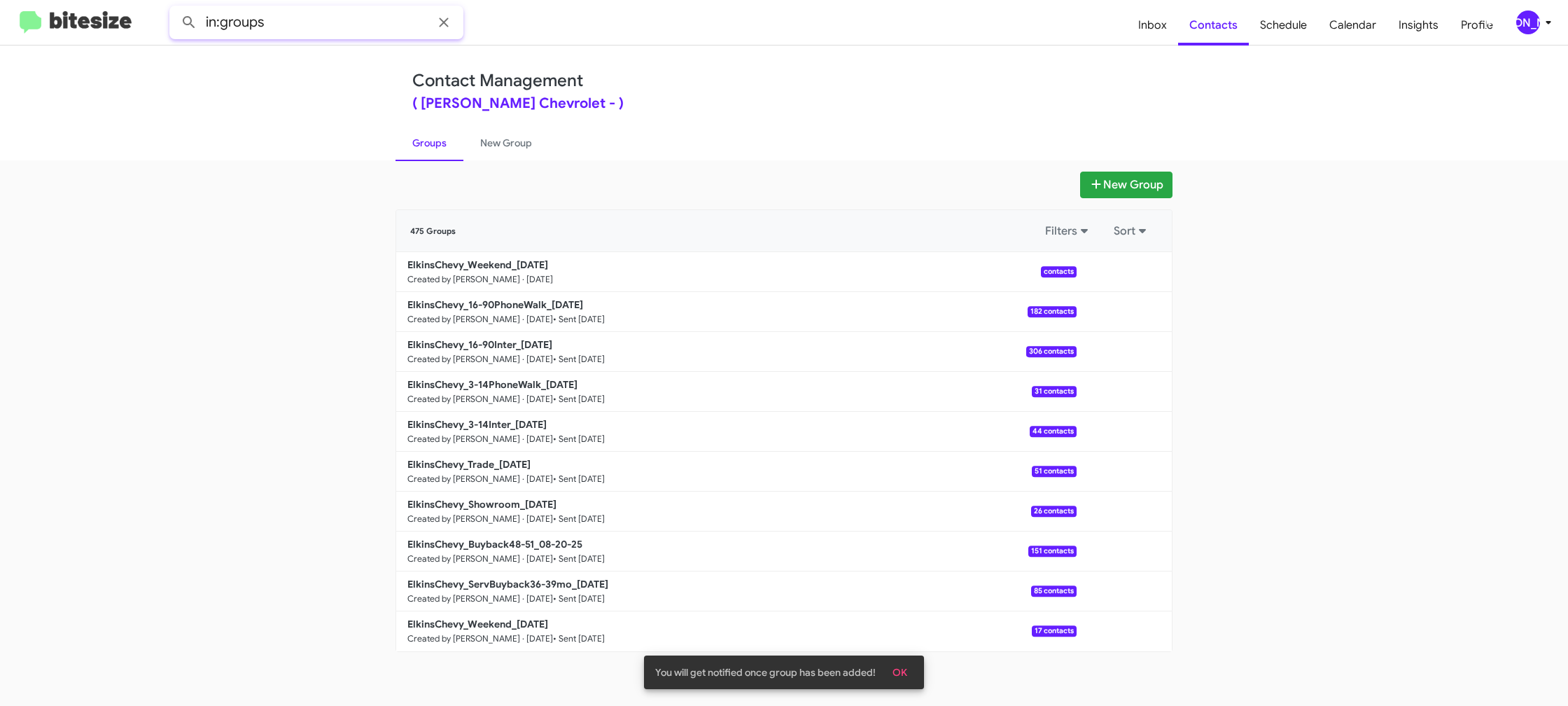
click at [285, 23] on input "in:groups" at bounding box center [316, 22] width 294 height 34
type input "in:groups weekend"
click at [175, 9] on button at bounding box center [189, 23] width 28 height 28
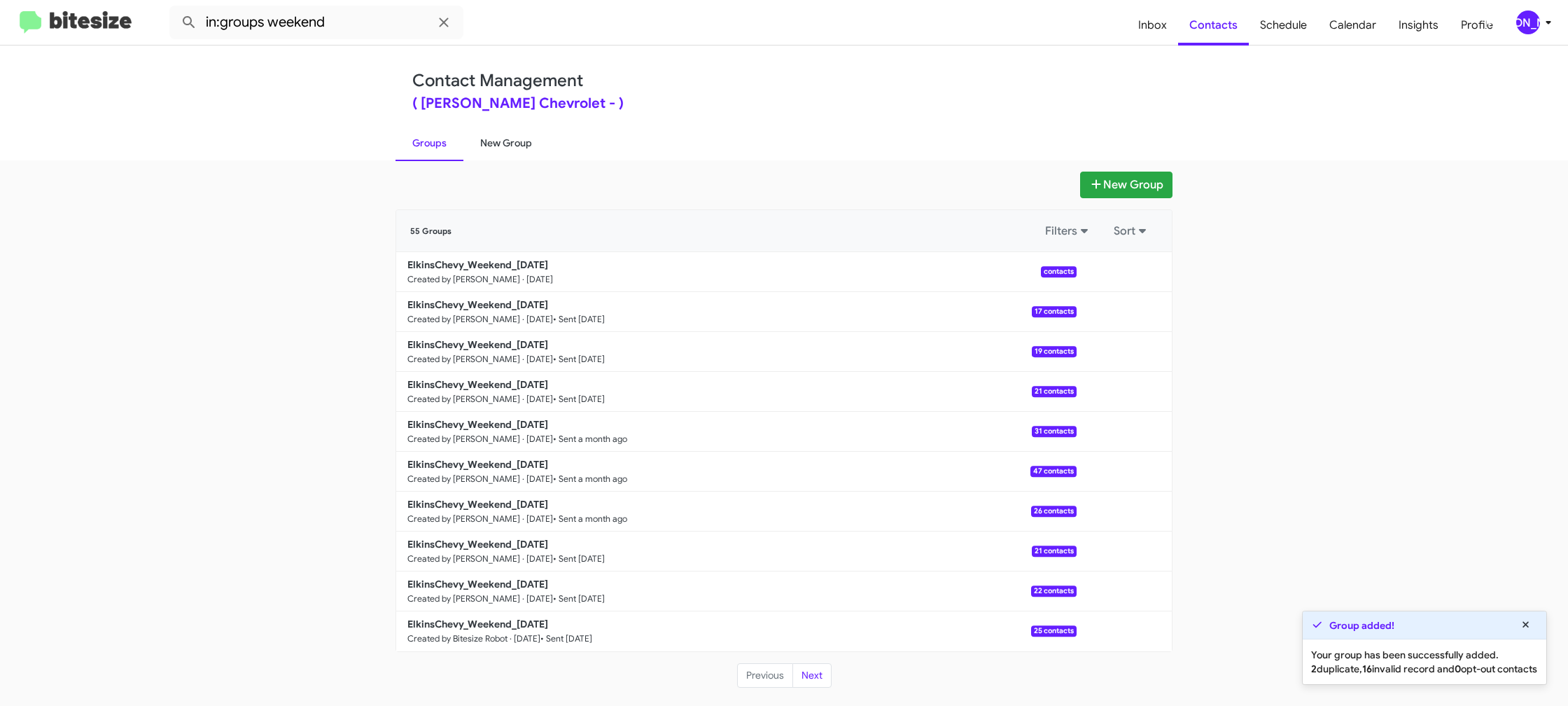
click at [509, 147] on link "New Group" at bounding box center [506, 142] width 86 height 36
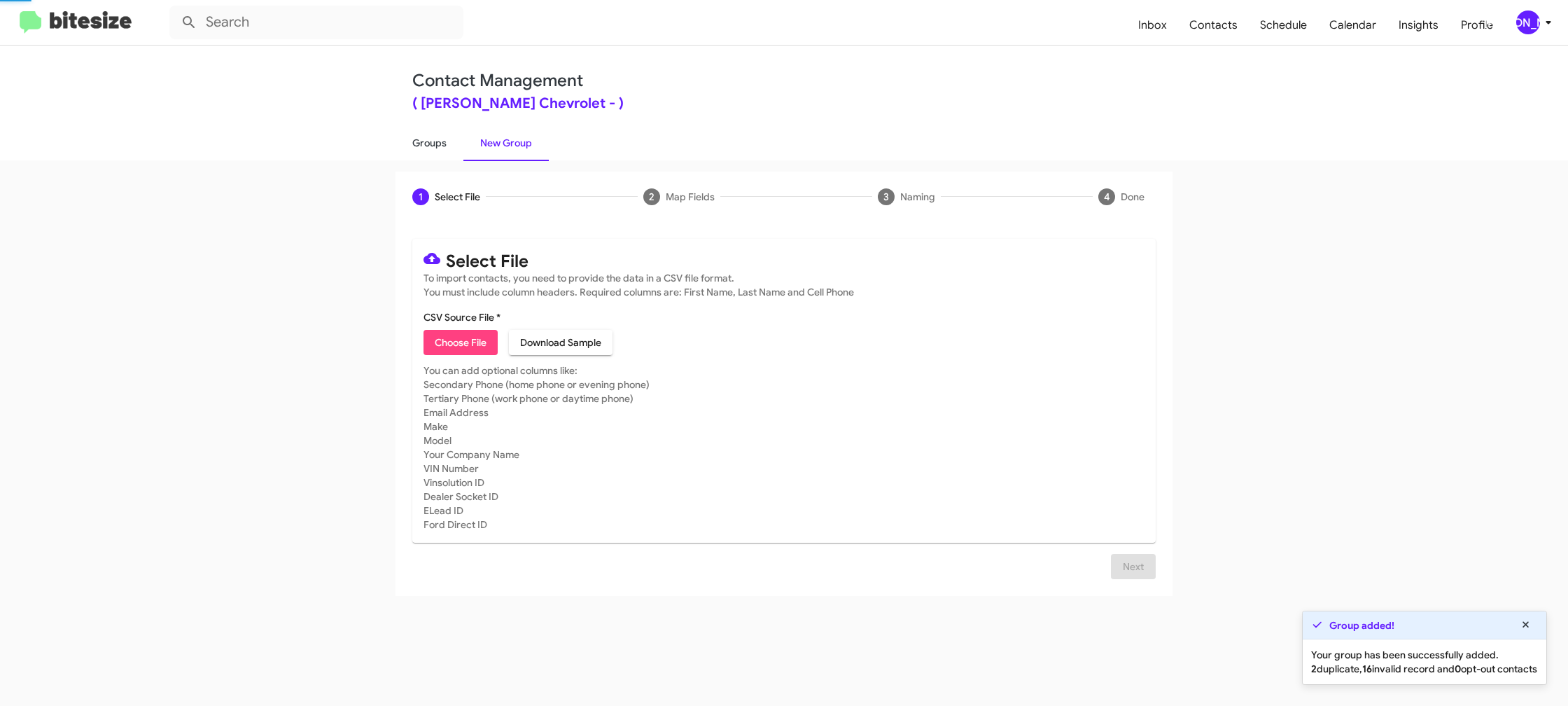
click at [436, 145] on link "Groups" at bounding box center [429, 142] width 68 height 36
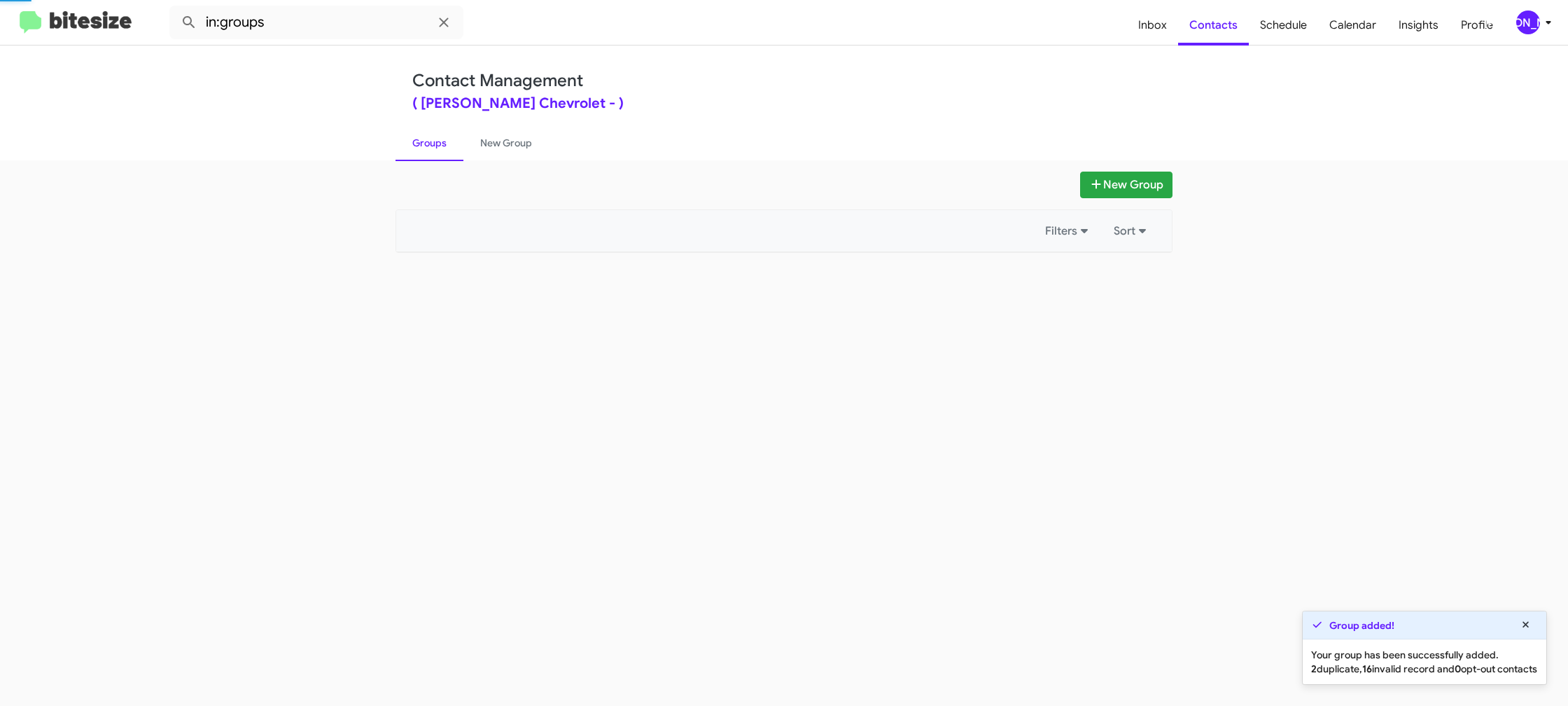
click at [436, 145] on link "Groups" at bounding box center [429, 142] width 68 height 36
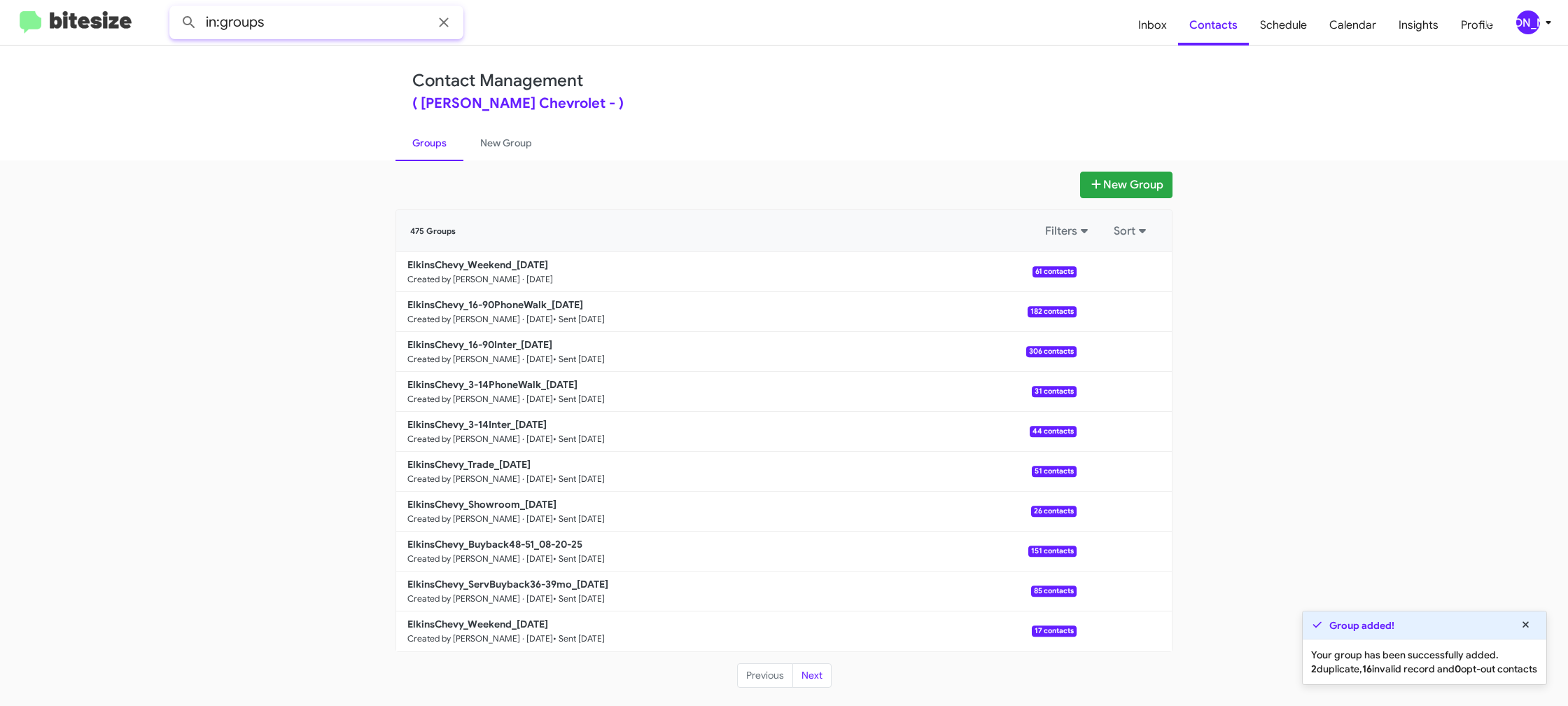
click at [299, 19] on input "in:groups" at bounding box center [316, 22] width 294 height 34
type input "in:groups weekend"
click at [175, 9] on button at bounding box center [189, 23] width 28 height 28
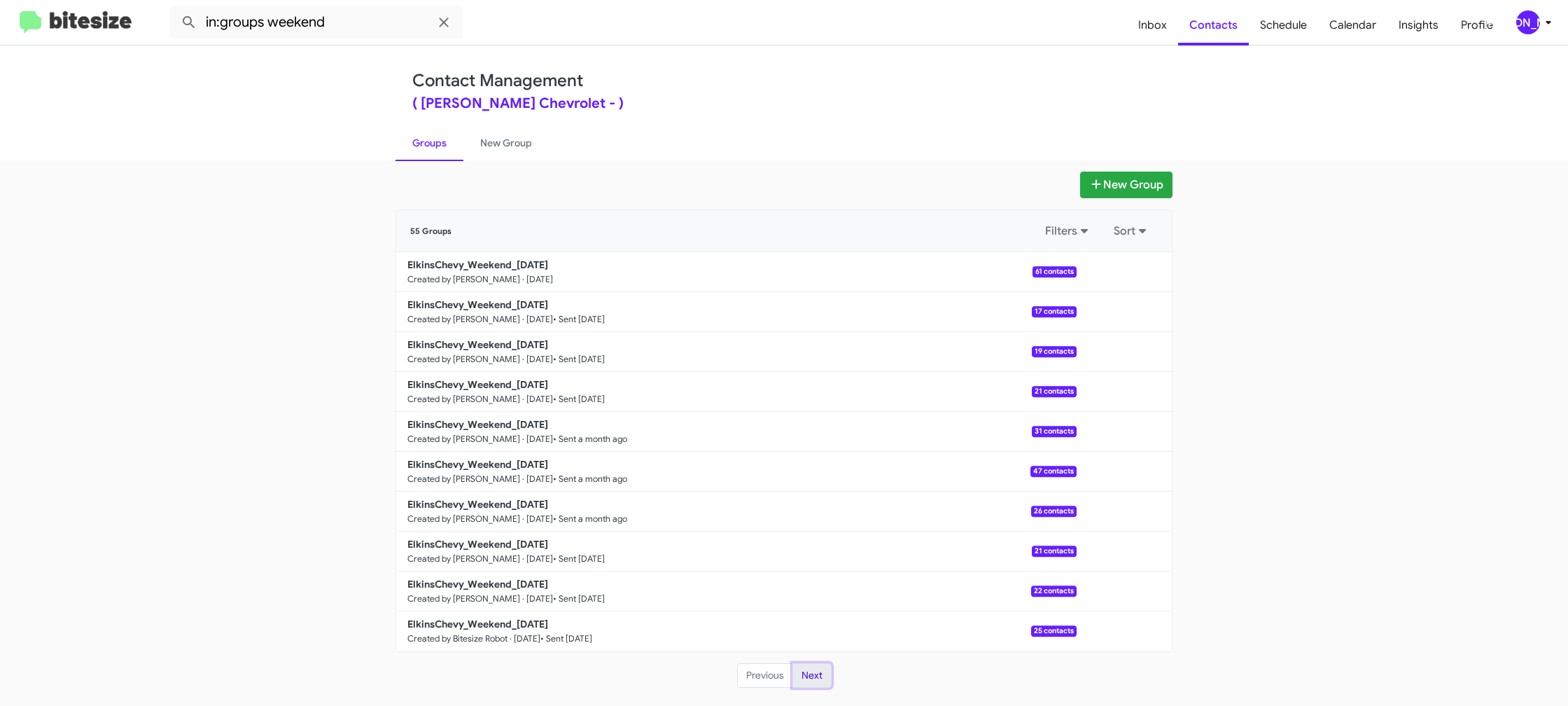
click at [820, 669] on button "Next" at bounding box center [812, 675] width 39 height 26
drag, startPoint x: 504, startPoint y: 133, endPoint x: 490, endPoint y: 137, distance: 14.6
click at [504, 133] on link "New Group" at bounding box center [506, 142] width 86 height 36
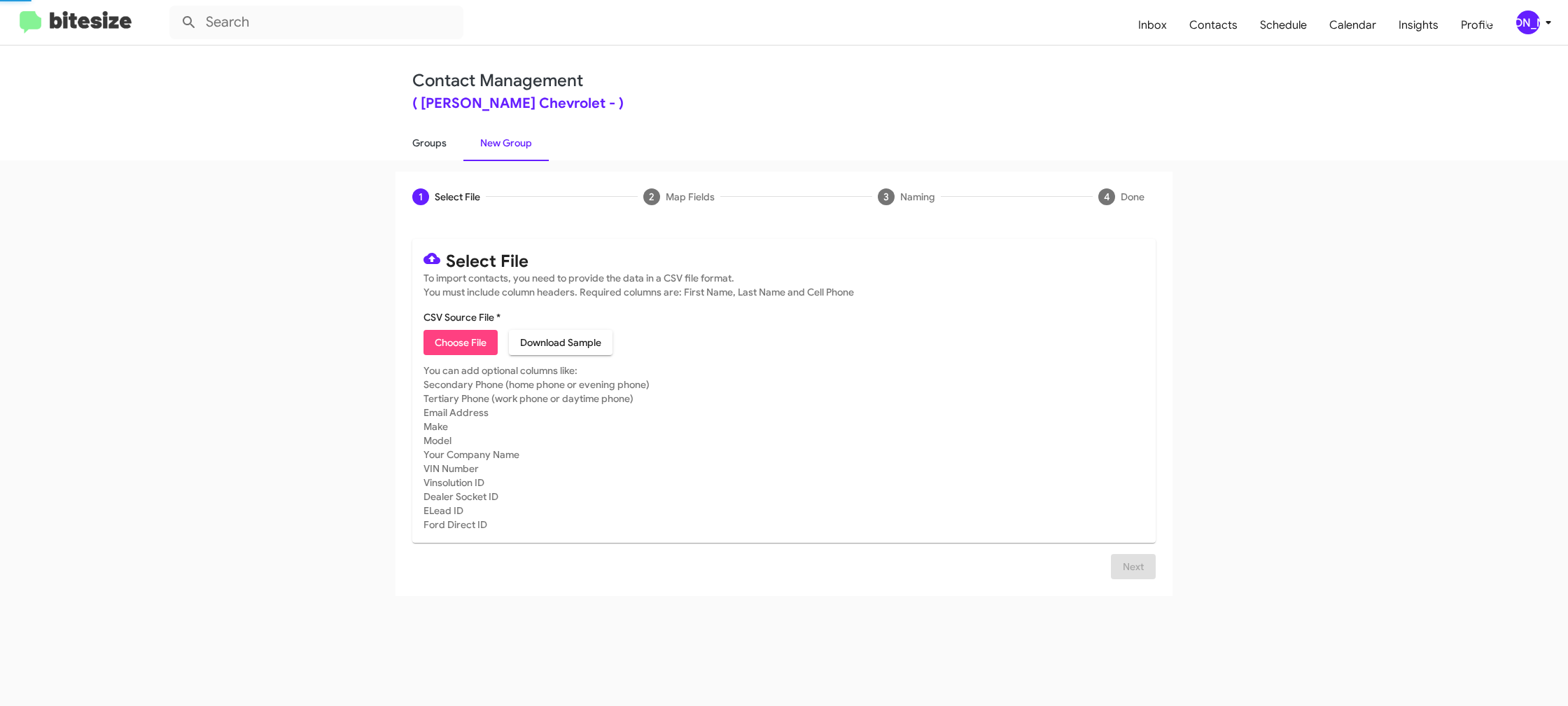
click at [438, 144] on link "Groups" at bounding box center [429, 142] width 68 height 36
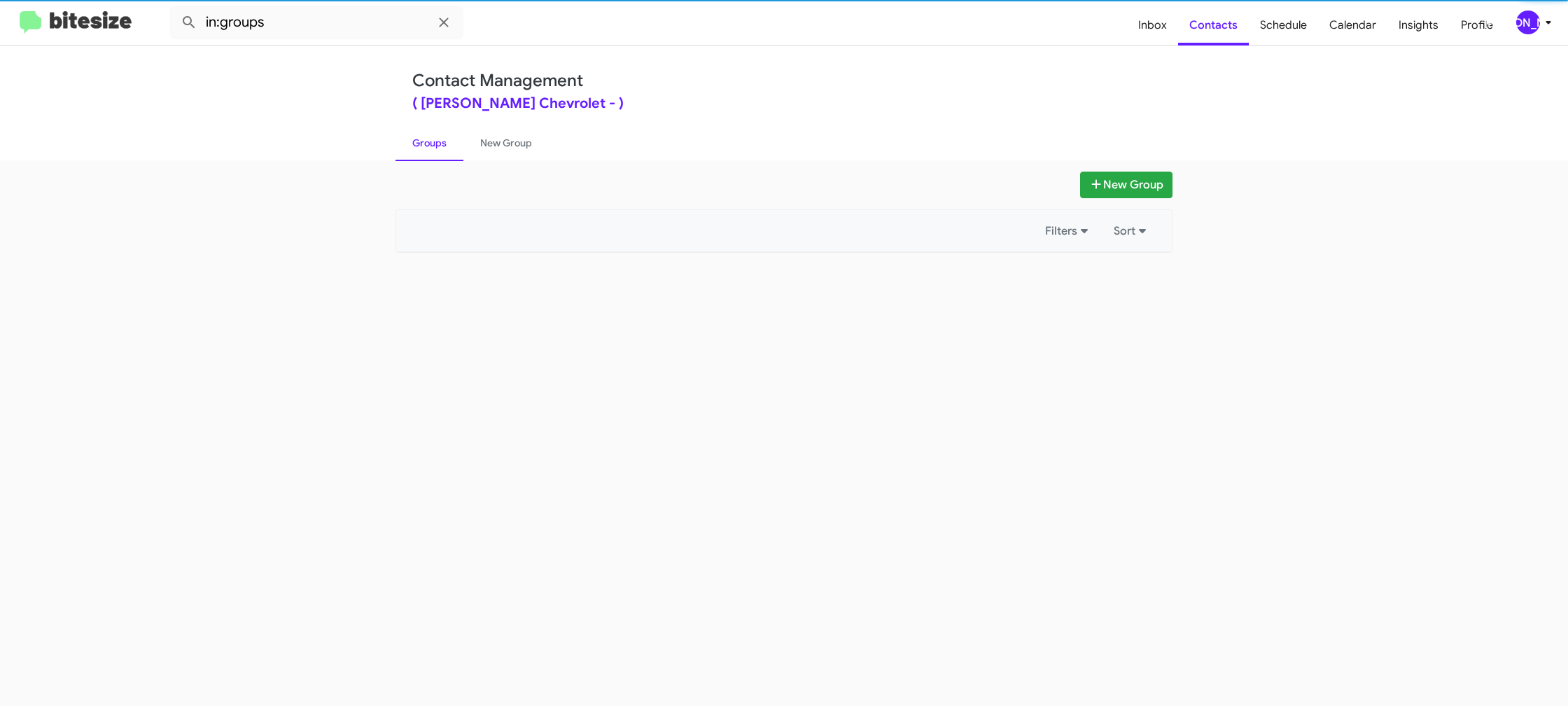
click at [438, 144] on link "Groups" at bounding box center [429, 142] width 68 height 36
drag, startPoint x: 438, startPoint y: 144, endPoint x: 765, endPoint y: 238, distance: 340.2
click at [440, 142] on link "Groups" at bounding box center [429, 142] width 68 height 36
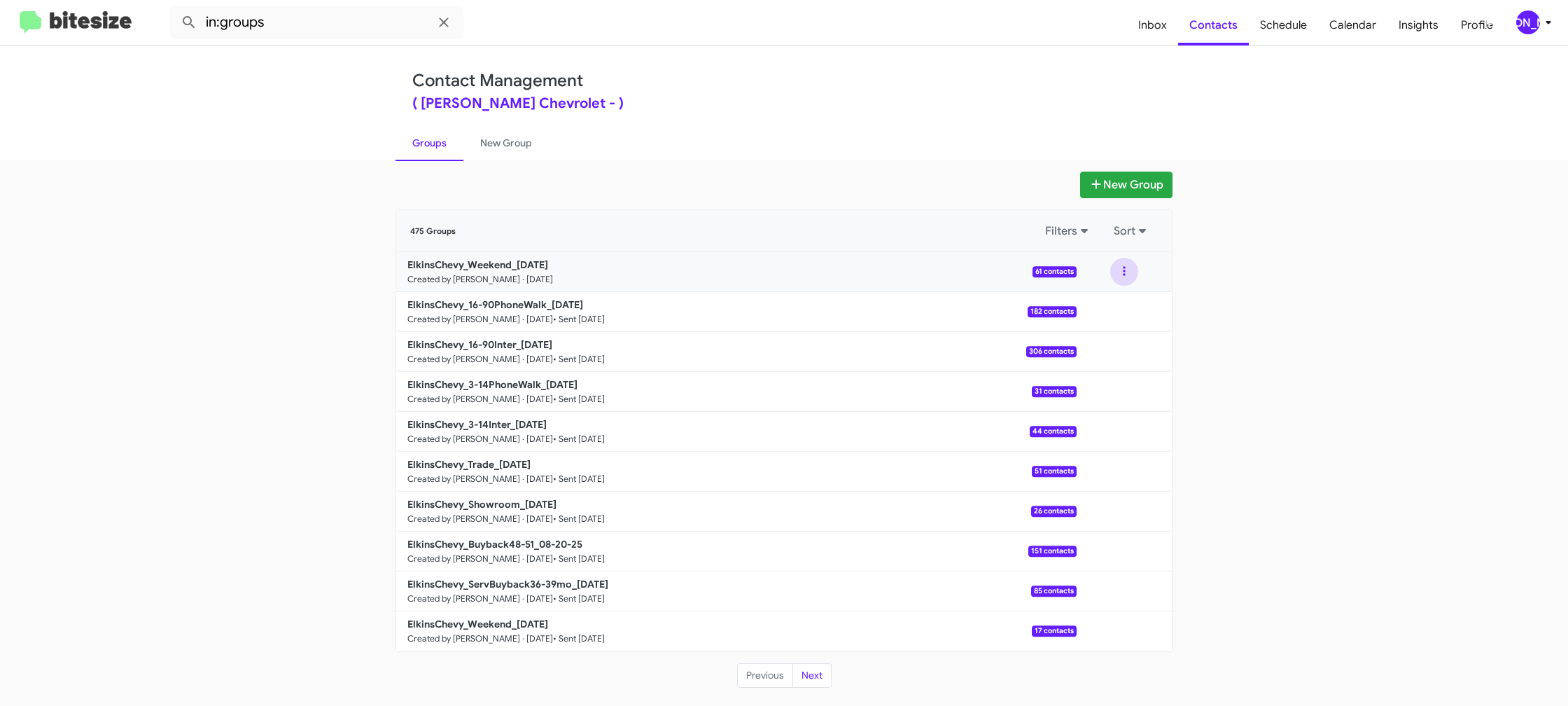
drag, startPoint x: 1132, startPoint y: 277, endPoint x: 1125, endPoint y: 282, distance: 8.6
click at [1131, 277] on button at bounding box center [1125, 272] width 28 height 28
click at [1110, 301] on button "View contacts" at bounding box center [1082, 309] width 112 height 34
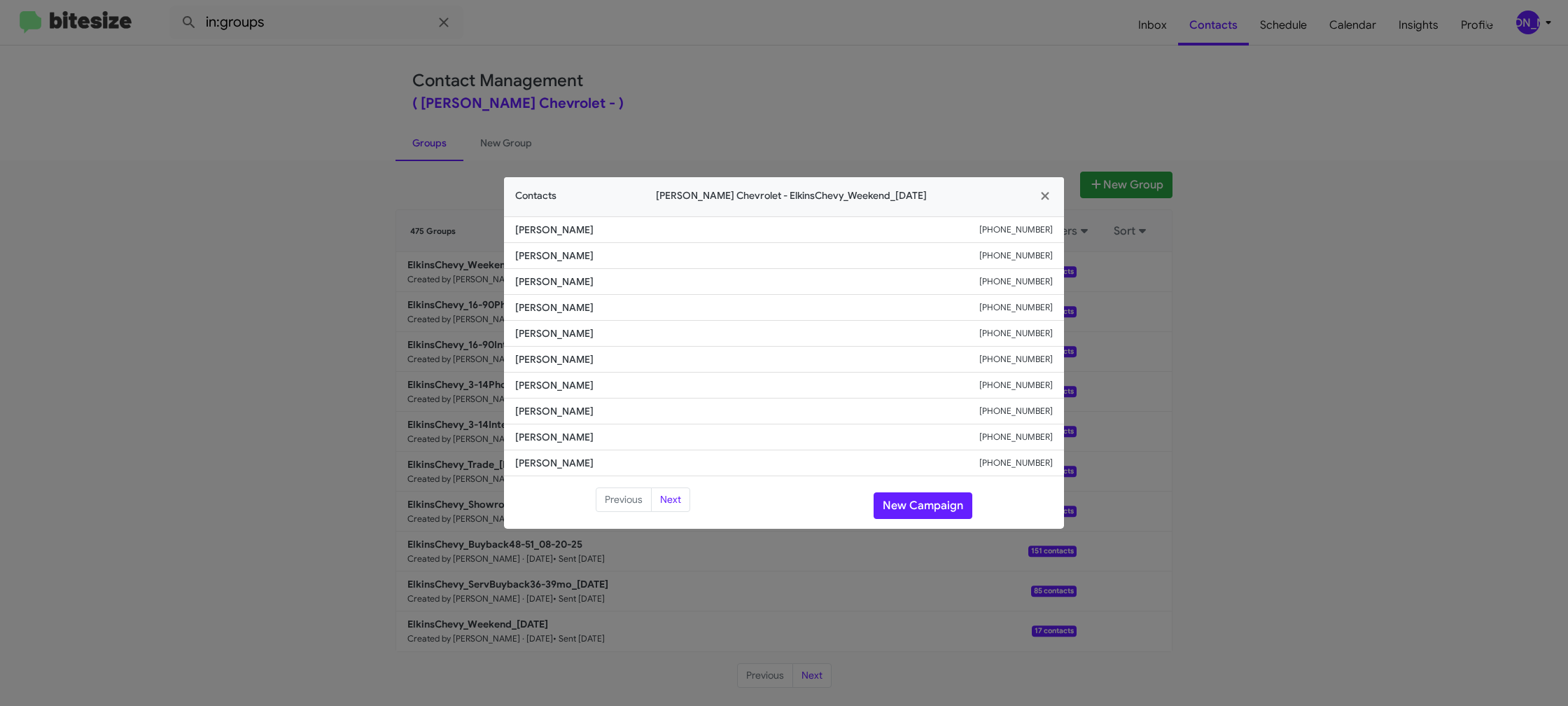
drag, startPoint x: 360, startPoint y: 147, endPoint x: 298, endPoint y: 20, distance: 141.3
click at [360, 147] on modal-container "Contacts Elkins Chevrolet - ElkinsChevy_Weekend_08-25-25 John Ciccone +16098162…" at bounding box center [784, 353] width 1568 height 706
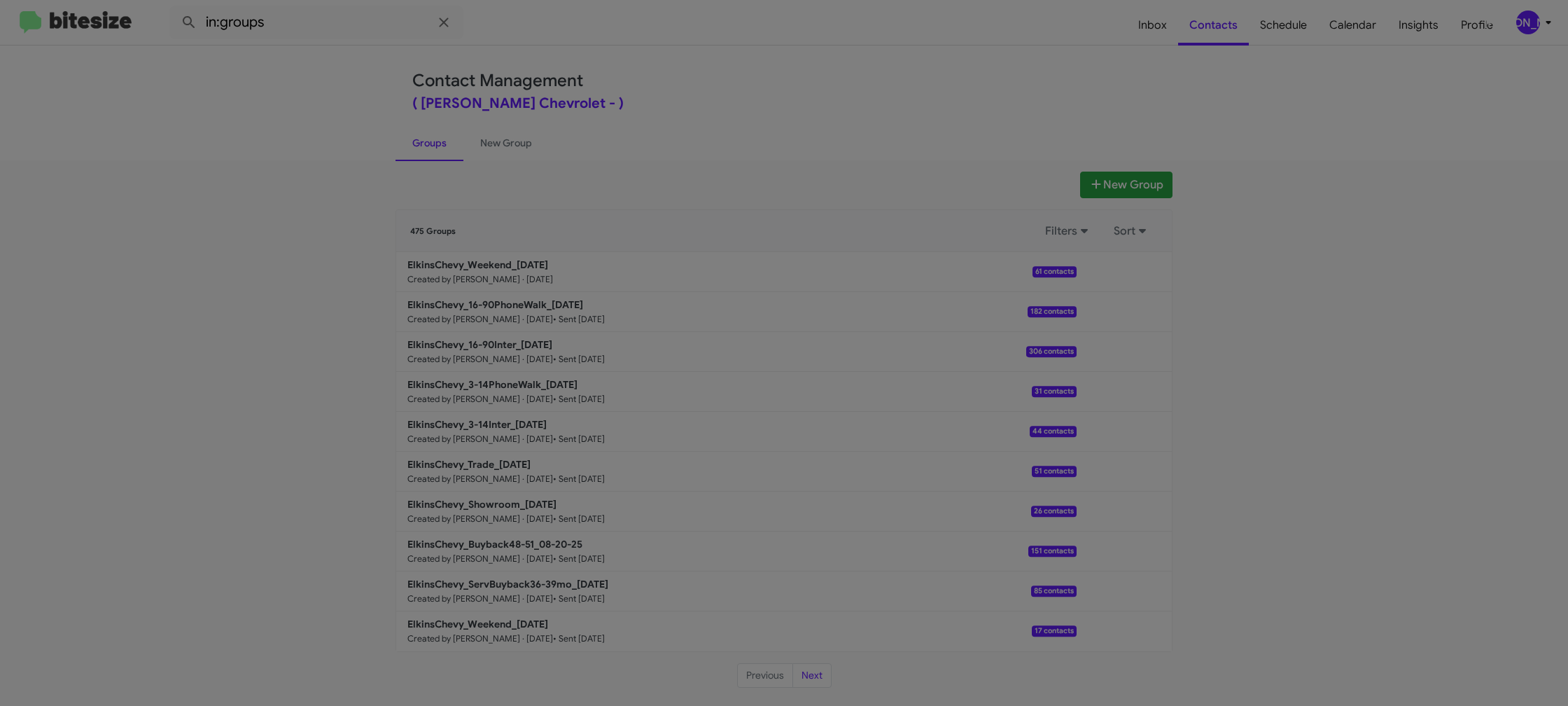
click at [299, 18] on modal-container "Contacts Elkins Chevrolet - ElkinsChevy_Weekend_08-25-25 John Ciccone +16098162…" at bounding box center [784, 353] width 1568 height 706
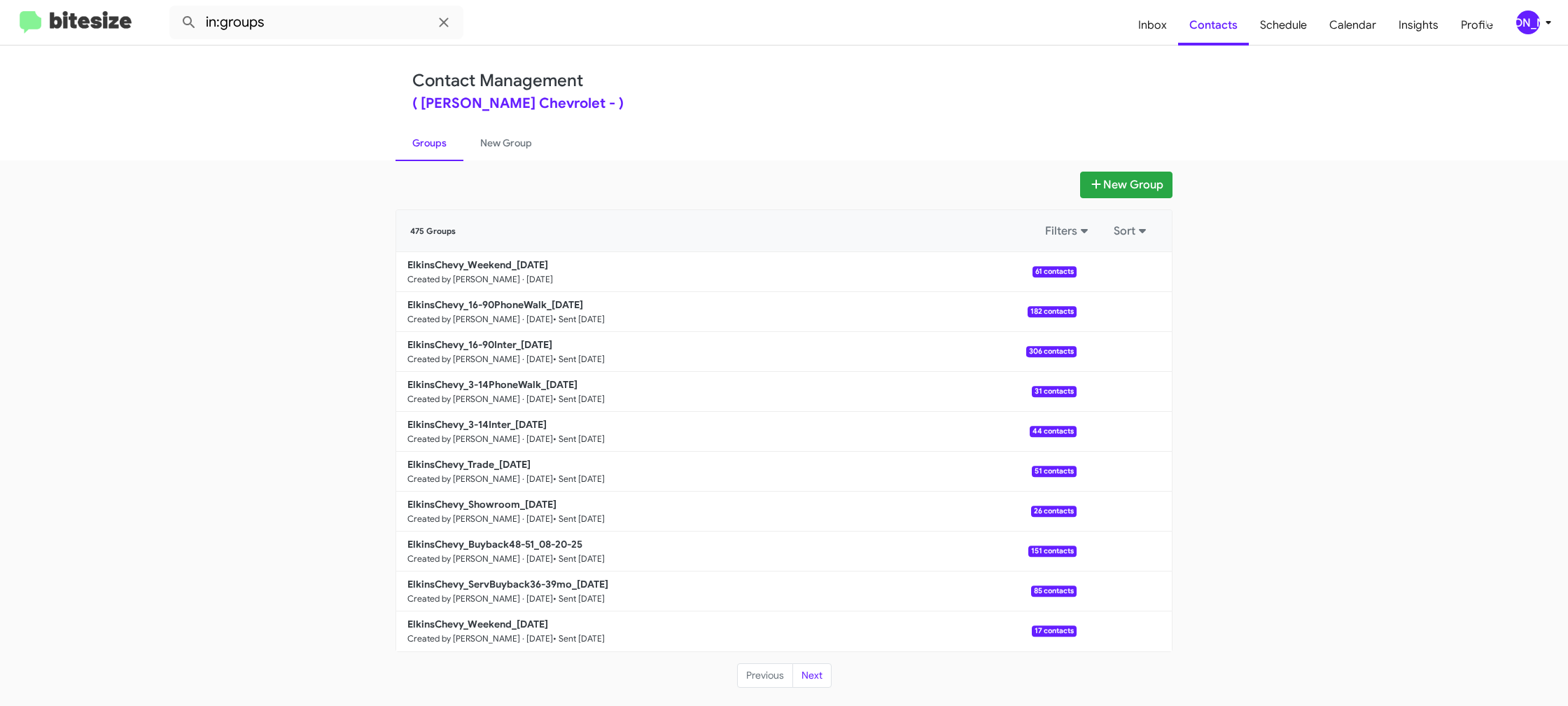
drag, startPoint x: 300, startPoint y: 14, endPoint x: 312, endPoint y: 29, distance: 19.2
click at [300, 15] on modal-container "Contacts Elkins Chevrolet - ElkinsChevy_Weekend_08-25-25 John Ciccone +16098162…" at bounding box center [784, 353] width 1568 height 706
click at [312, 29] on input "in:groups" at bounding box center [316, 22] width 294 height 34
type input "in:groups weekend"
click at [175, 9] on button at bounding box center [189, 23] width 28 height 28
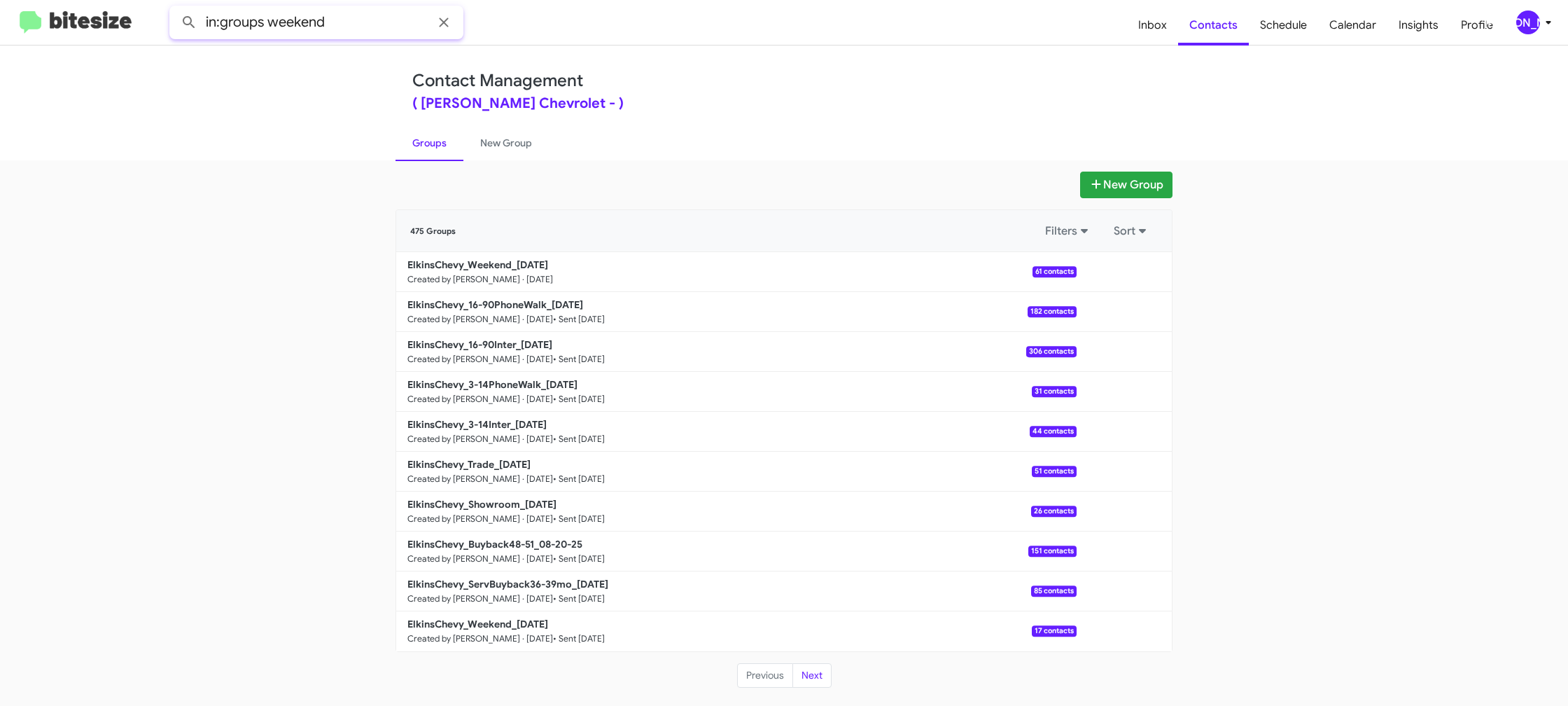
click at [175, 9] on button at bounding box center [189, 23] width 28 height 28
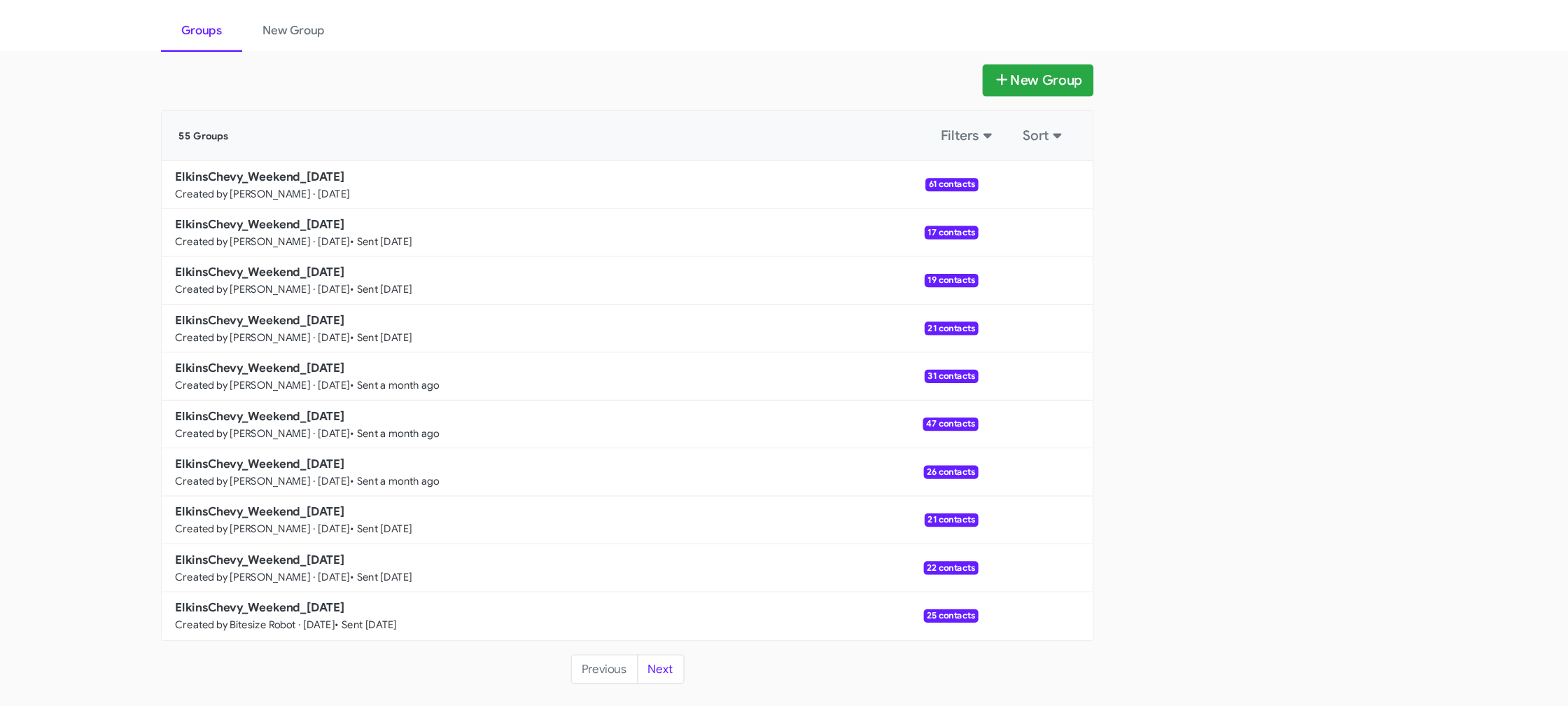
click at [1323, 227] on app-groups "New Group 55 Groups Filters Sort ElkinsChevy_Weekend_08-25-25 Created by Jason …" at bounding box center [784, 429] width 1568 height 517
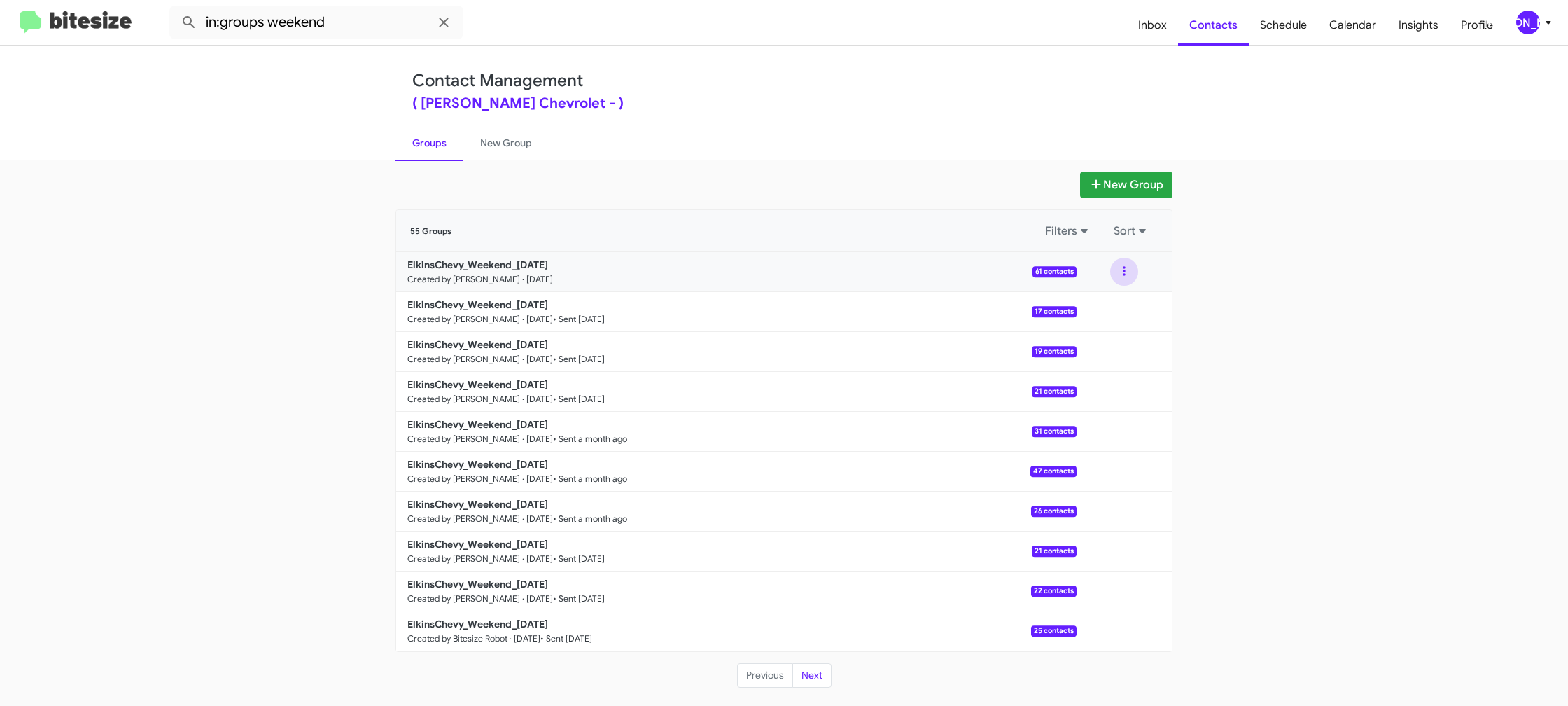
click at [1122, 277] on button at bounding box center [1125, 272] width 28 height 28
click at [1112, 303] on button "View contacts" at bounding box center [1082, 309] width 112 height 34
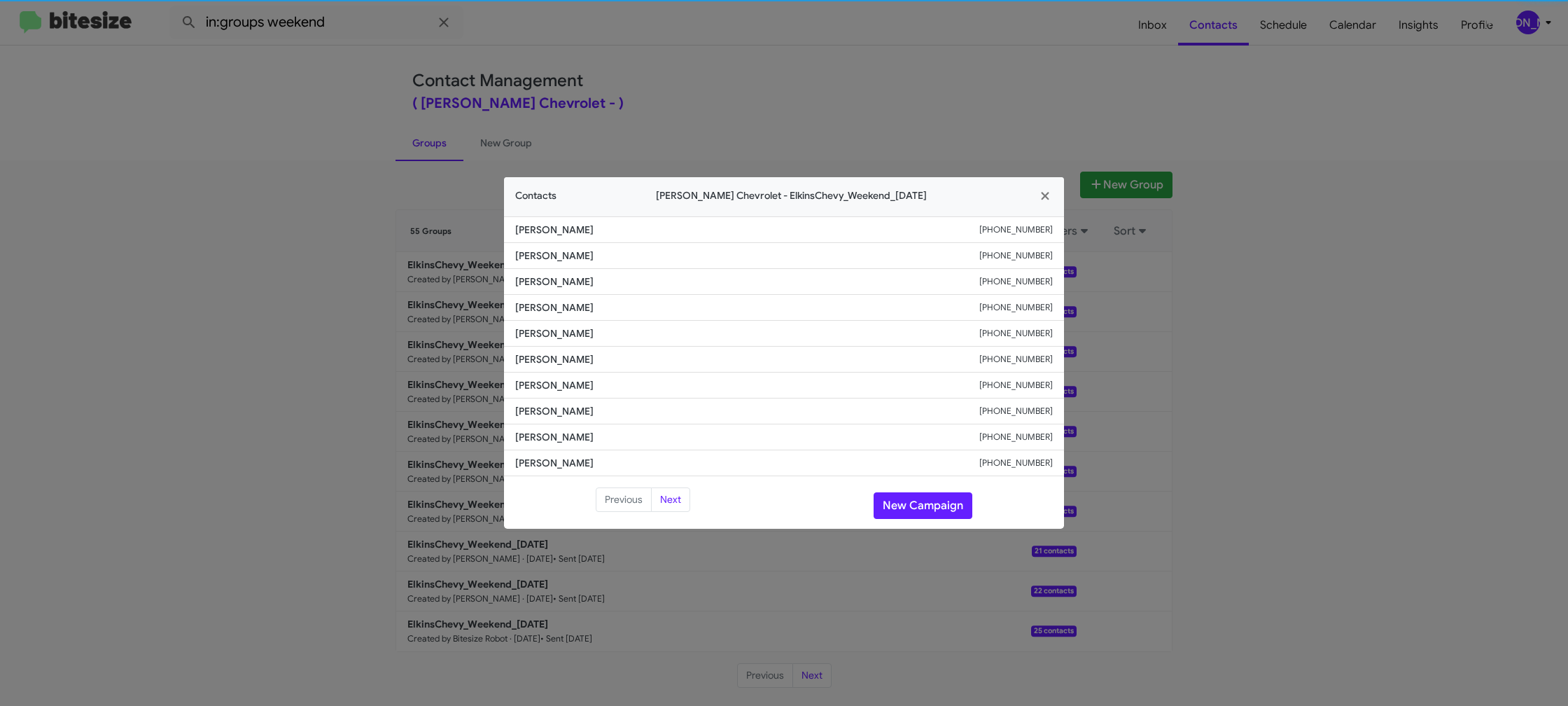
click at [551, 355] on app-contacts-modal "Contacts Elkins Chevrolet - ElkinsChevy_Weekend_08-25-25 John Ciccone +16098162…" at bounding box center [784, 353] width 560 height 353
click at [551, 355] on span "Ryan Oc" at bounding box center [746, 360] width 464 height 14
click at [551, 335] on span "Ashley Seigel" at bounding box center [746, 333] width 464 height 14
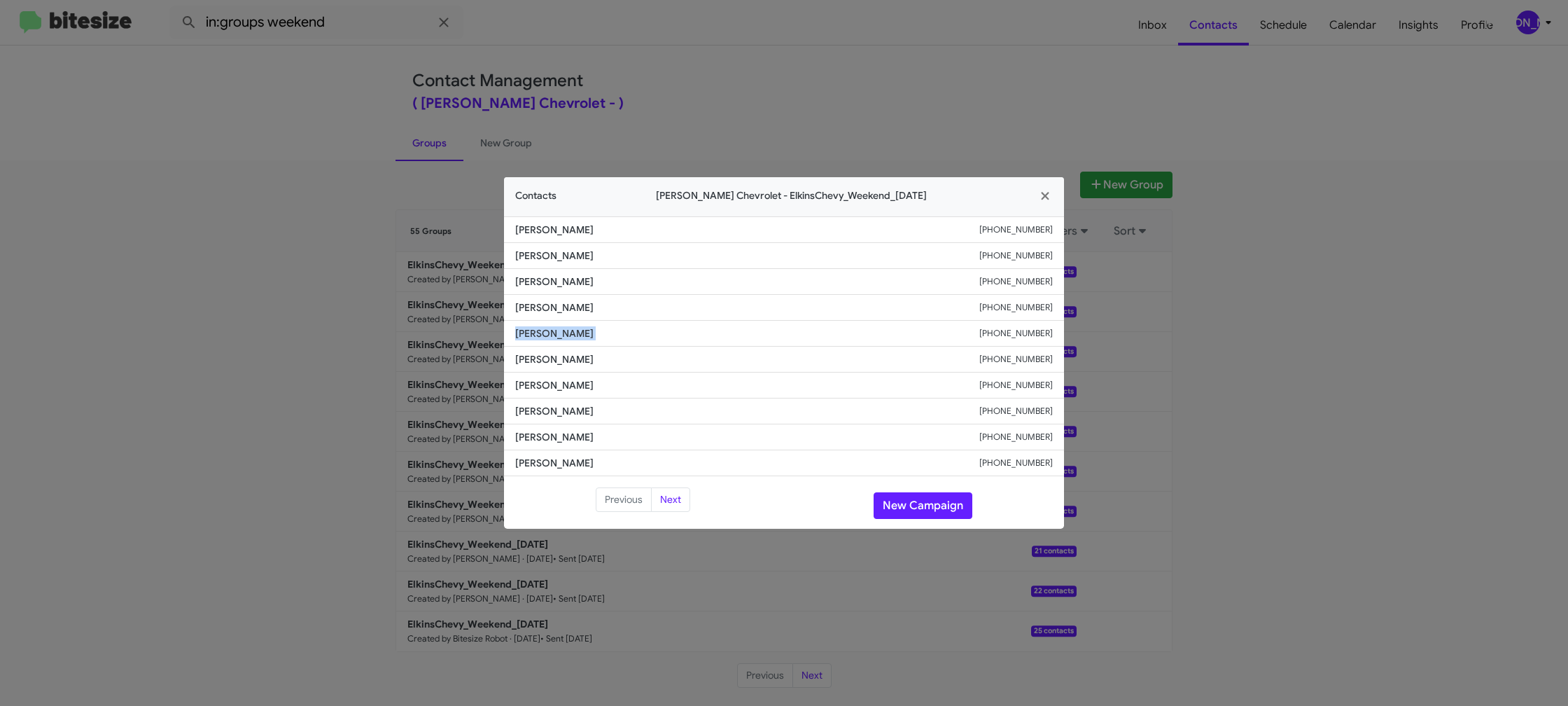
click at [551, 335] on span "Ashley Seigel" at bounding box center [746, 333] width 464 height 14
copy span "Ashley Seigel"
click at [905, 497] on button "New Campaign" at bounding box center [923, 505] width 99 height 27
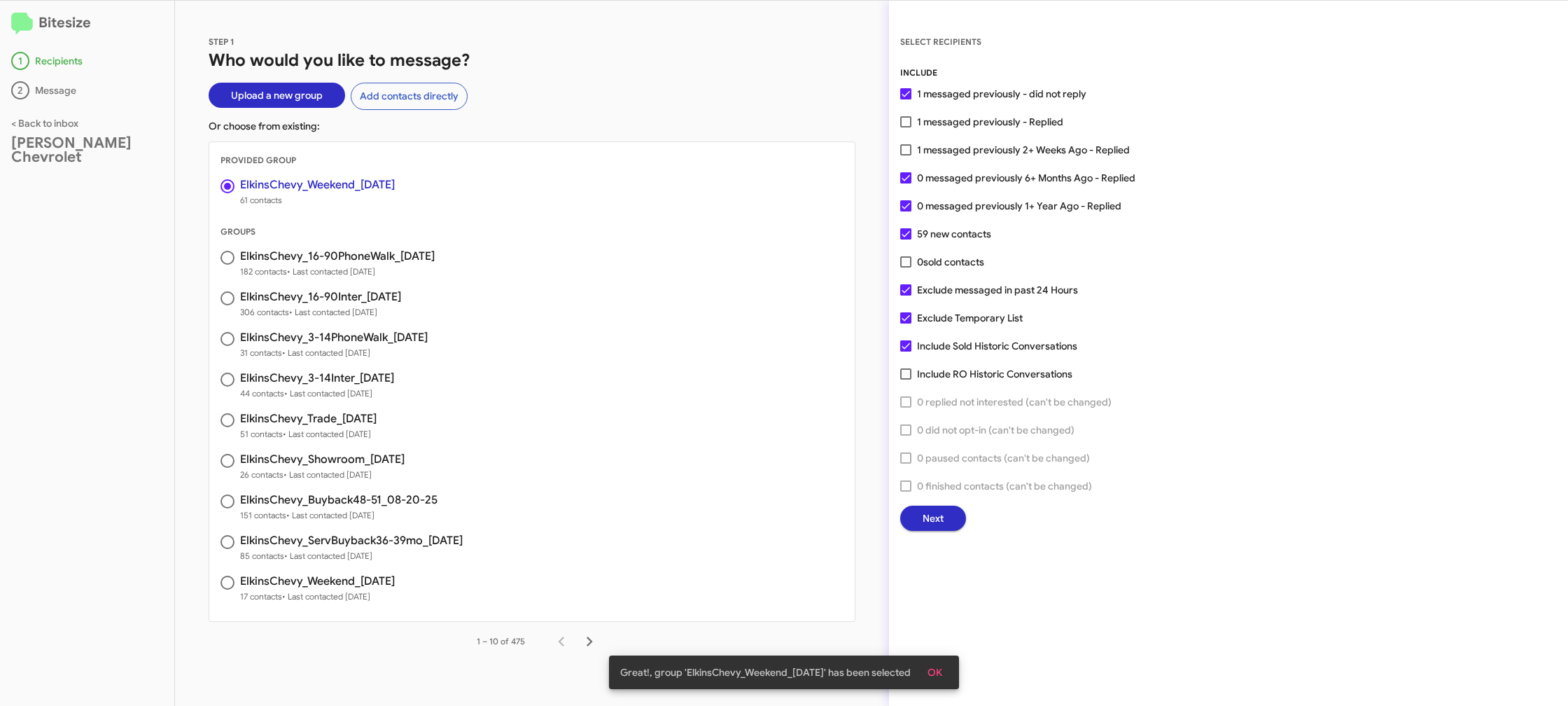
click at [928, 508] on span "Next" at bounding box center [933, 518] width 21 height 26
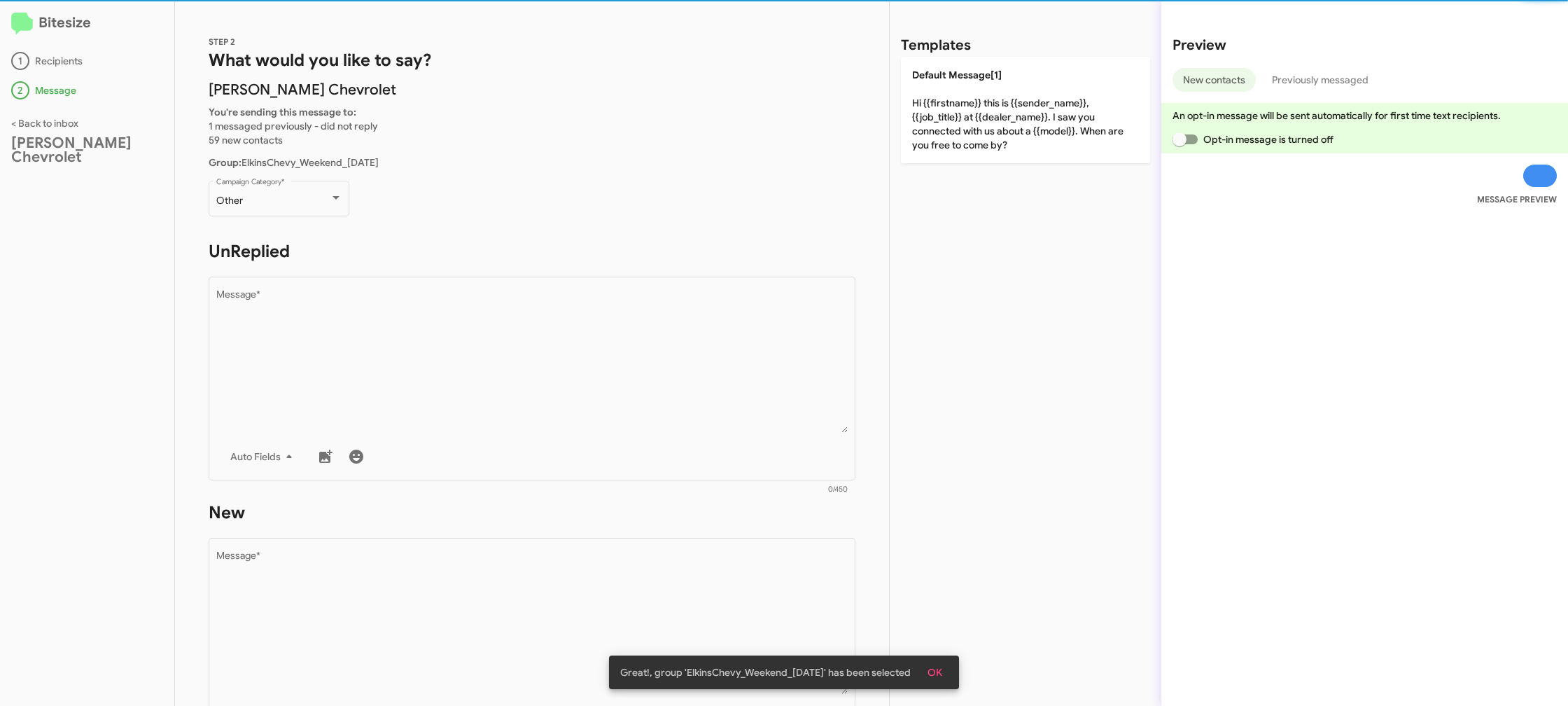
click at [295, 228] on div "Other Campaign Category *" at bounding box center [278, 204] width 140 height 49
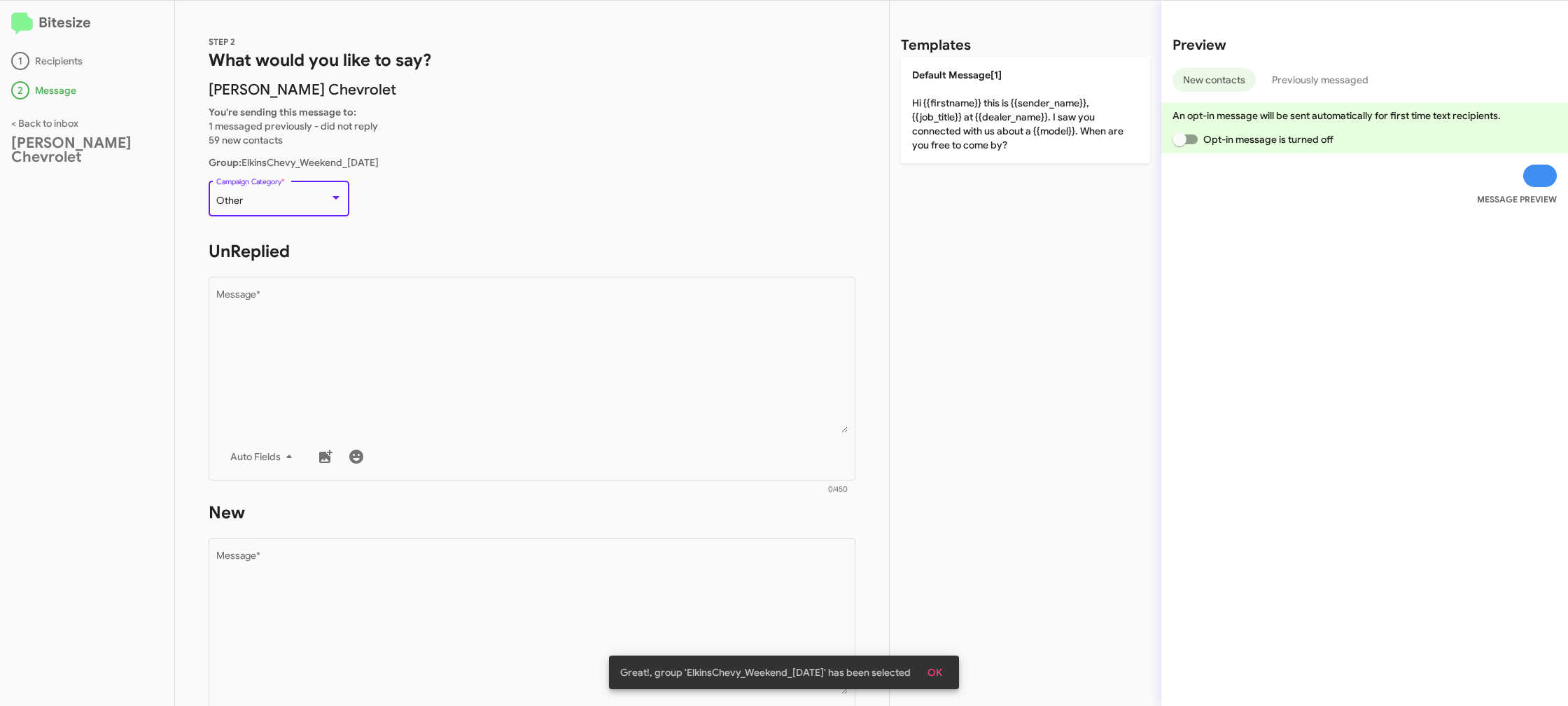
click at [293, 201] on div "Other" at bounding box center [273, 201] width 113 height 11
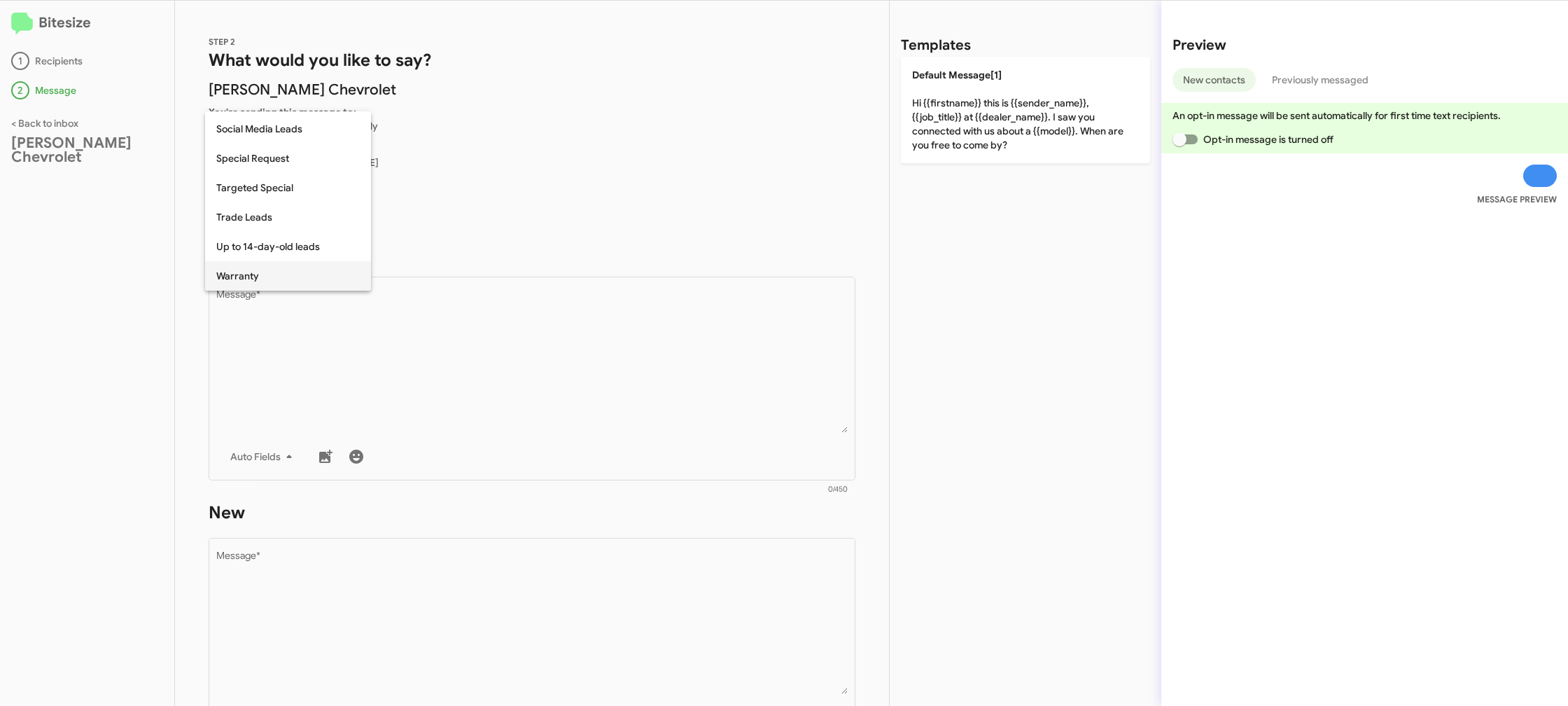
scroll to position [585, 0]
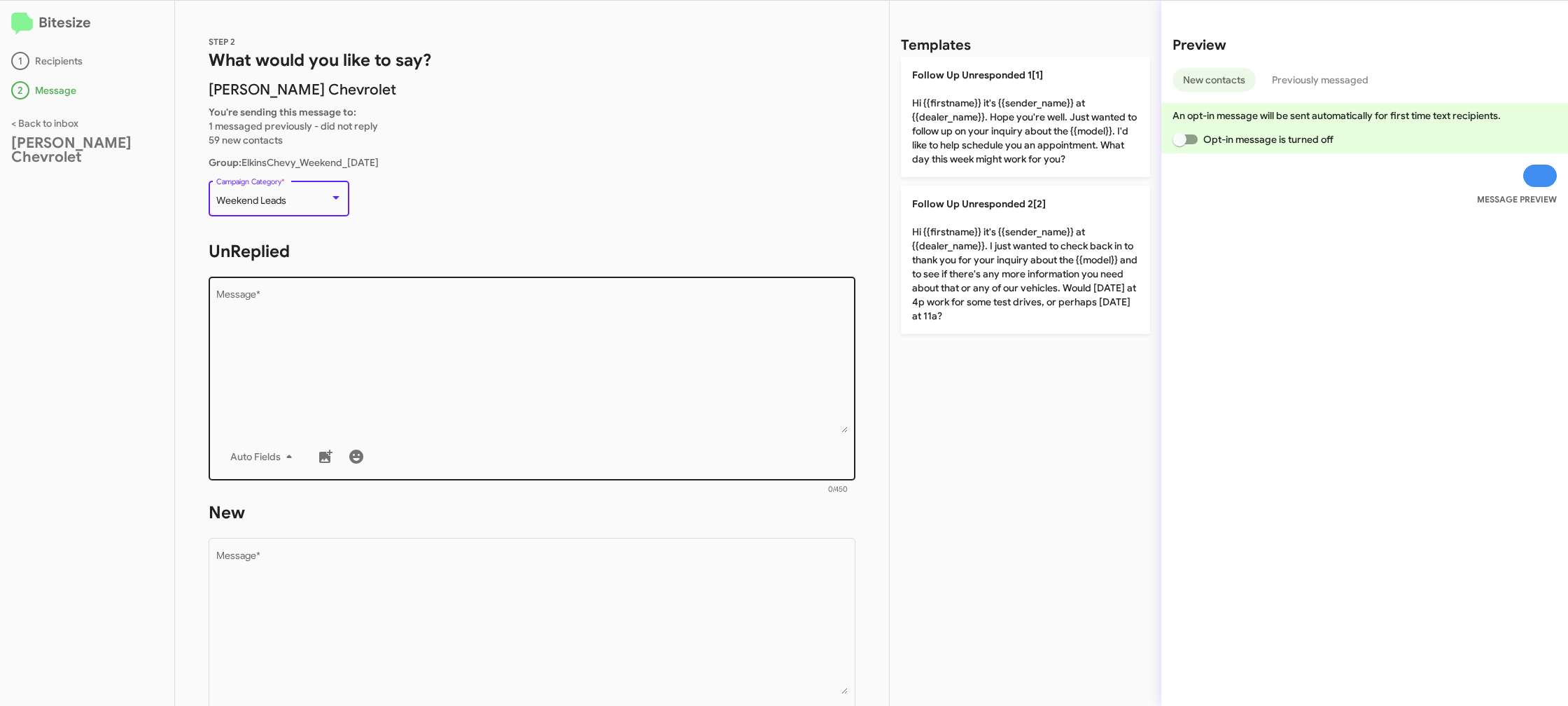
click at [469, 373] on textarea "Message *" at bounding box center [533, 361] width 633 height 143
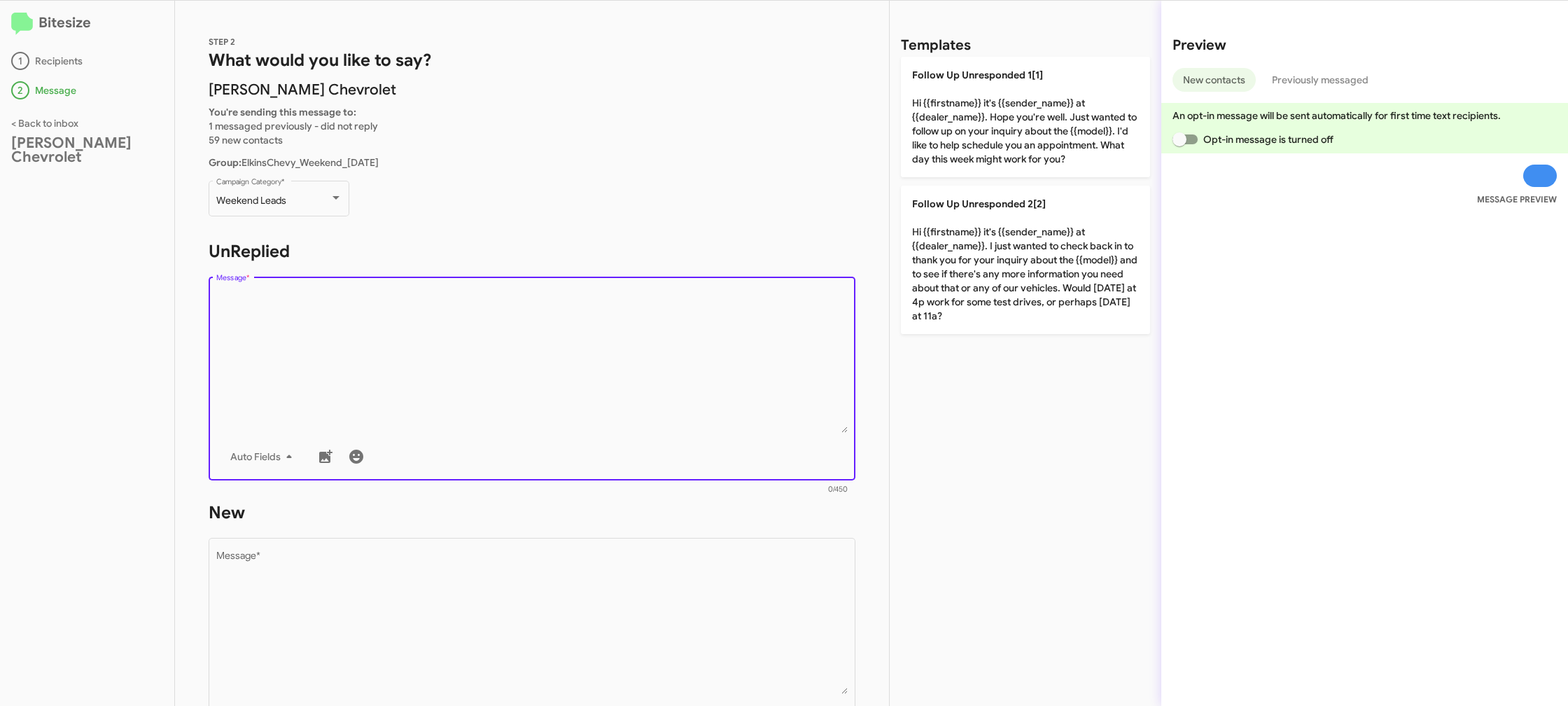
drag, startPoint x: 469, startPoint y: 373, endPoint x: 435, endPoint y: 355, distance: 38.5
click at [470, 373] on textarea "Message *" at bounding box center [533, 361] width 633 height 143
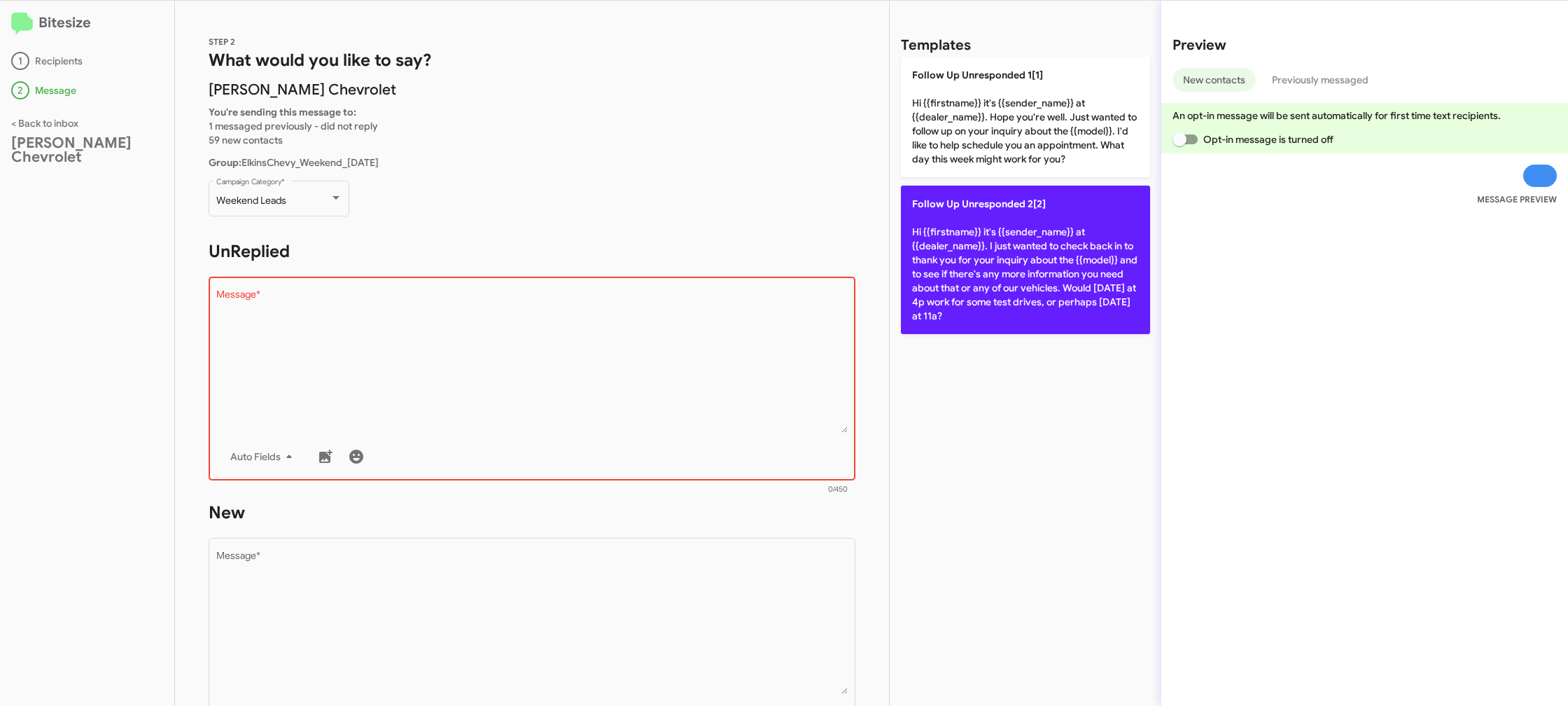
drag, startPoint x: 949, startPoint y: 263, endPoint x: 920, endPoint y: 268, distance: 29.4
click at [949, 263] on p "Follow Up Unresponded 2[2] Hi {{firstname}} it's {{sender_name}} at {{dealer_na…" at bounding box center [1026, 260] width 249 height 148
type textarea "Hi {{firstname}} it's {{sender_name}} at {{dealer_name}}. I just wanted to chec…"
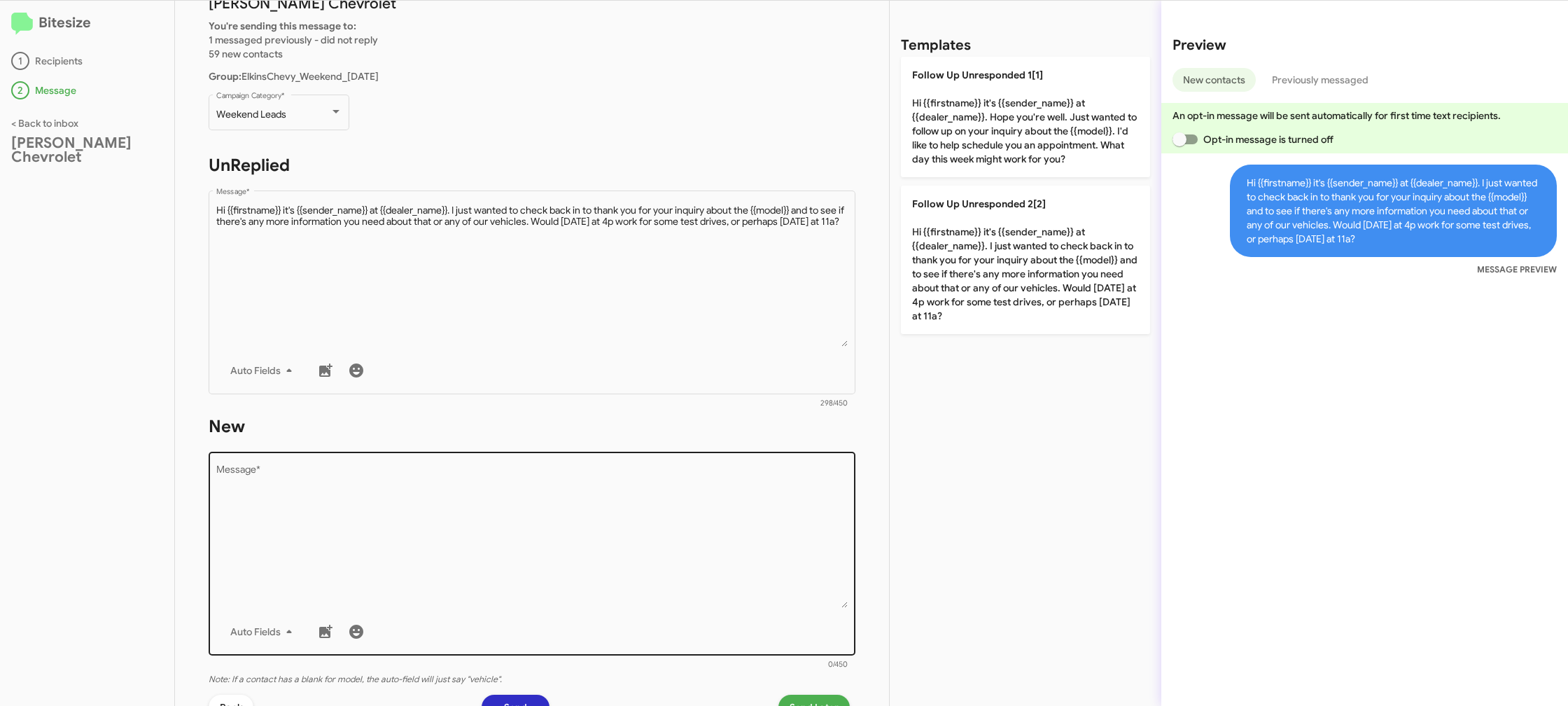
scroll to position [153, 0]
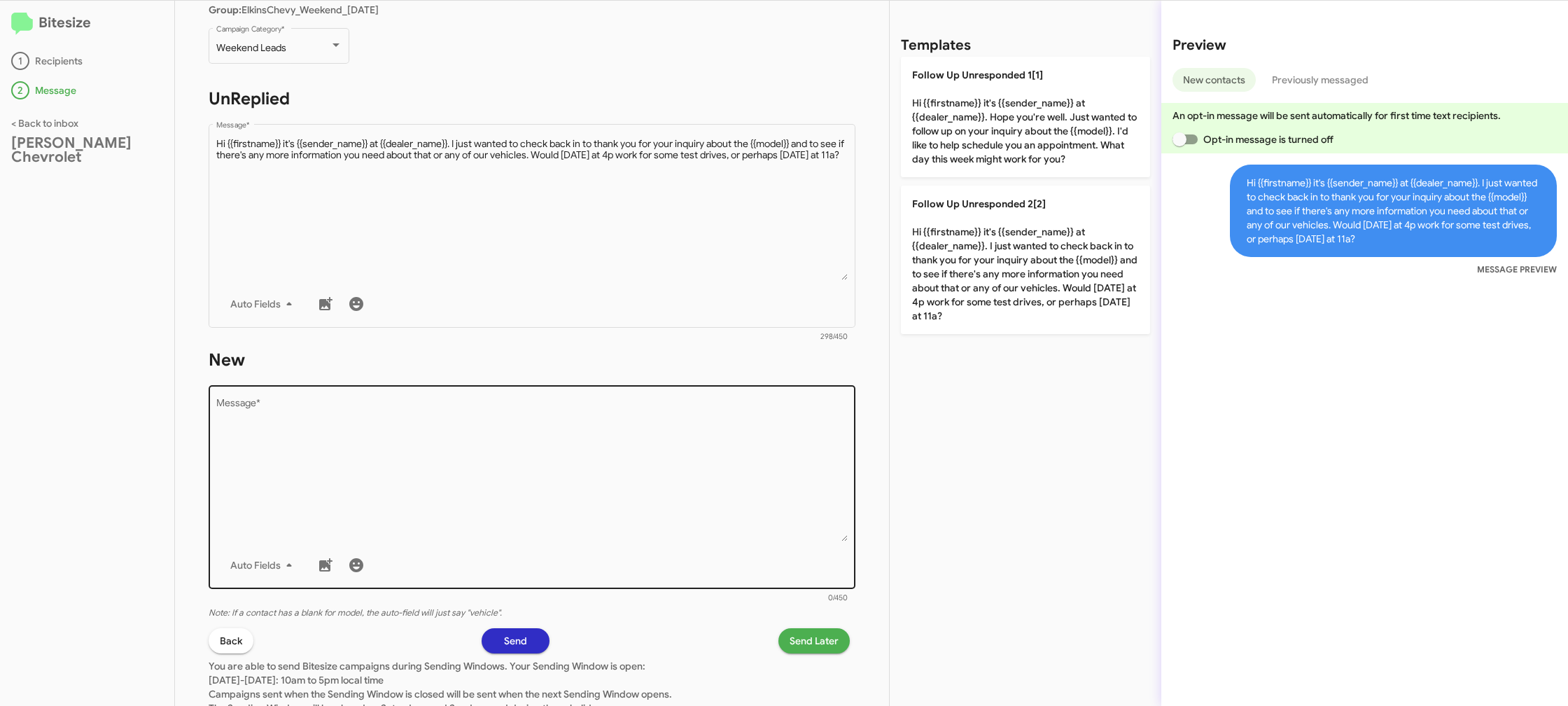
click at [639, 438] on textarea "Message *" at bounding box center [533, 470] width 633 height 143
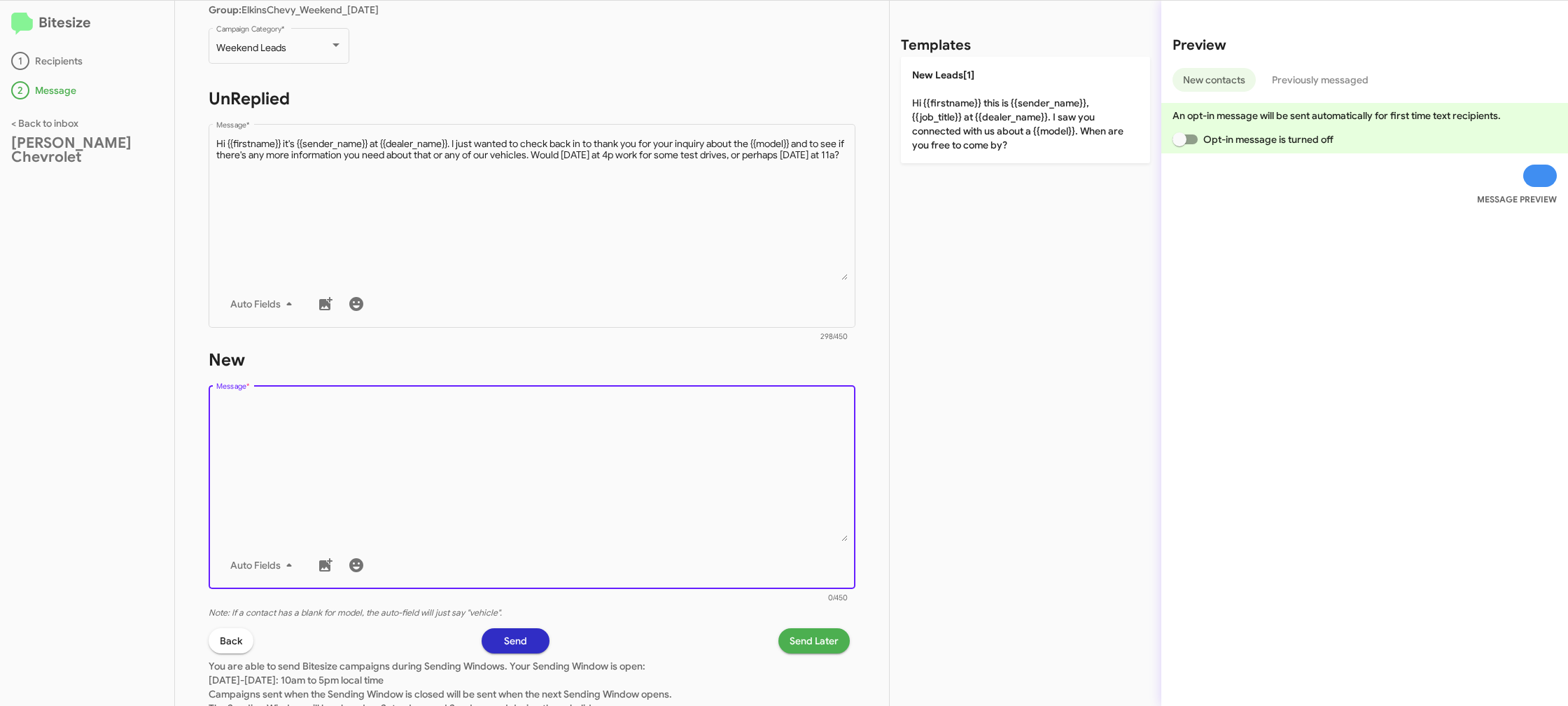
drag, startPoint x: 651, startPoint y: 420, endPoint x: 882, endPoint y: 162, distance: 346.3
click at [655, 414] on textarea "Message *" at bounding box center [533, 470] width 633 height 143
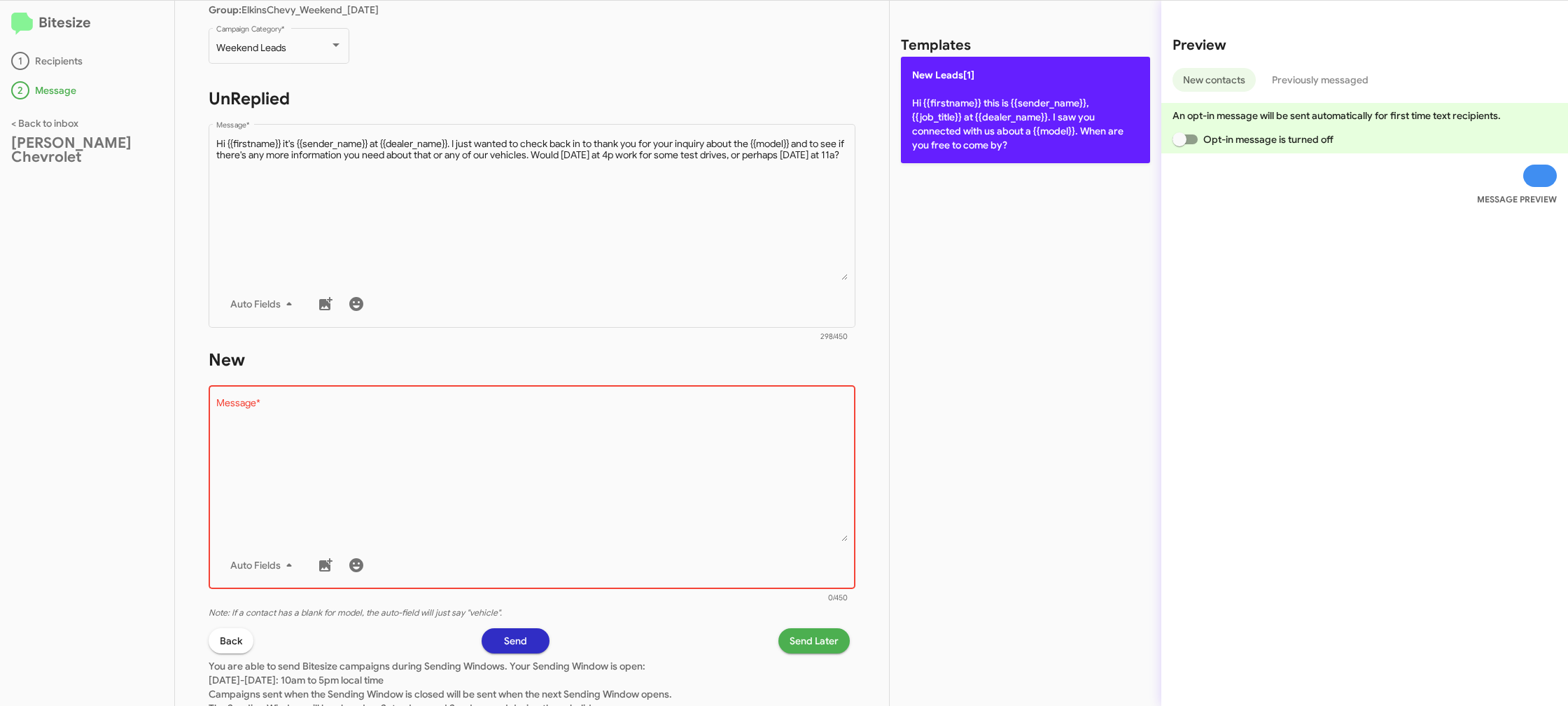
click at [939, 122] on p "New Leads[1] Hi {{firstname}} this is {{sender_name}}, {{job_title}} at {{deale…" at bounding box center [1026, 110] width 249 height 106
type textarea "Hi {{firstname}} this is {{sender_name}}, {{job_title}} at {{dealer_name}}. I s…"
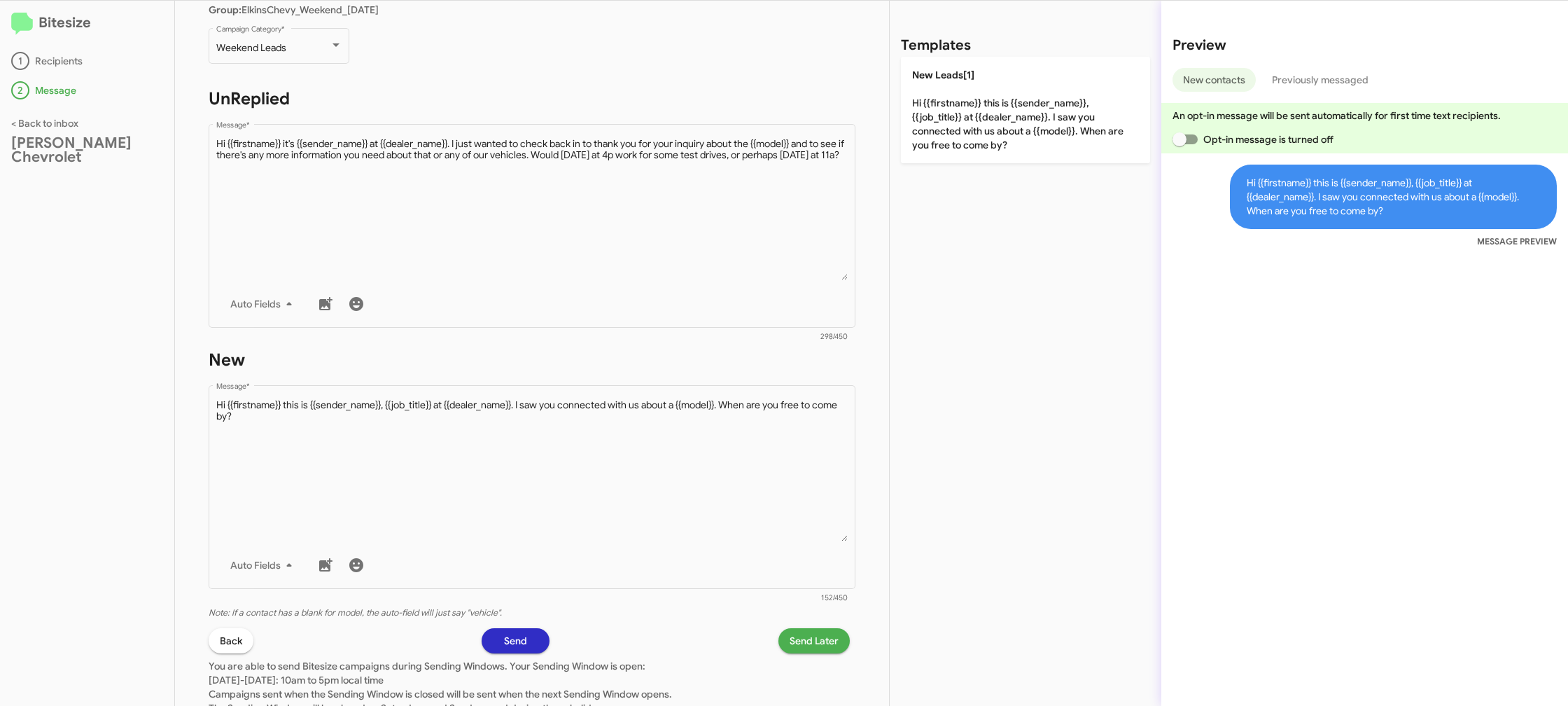
click at [811, 656] on p "You are able to send Bitesize campaigns during Sending Windows. Your Sending Wi…" at bounding box center [532, 697] width 647 height 89
click at [812, 644] on span "Send Later" at bounding box center [814, 641] width 49 height 26
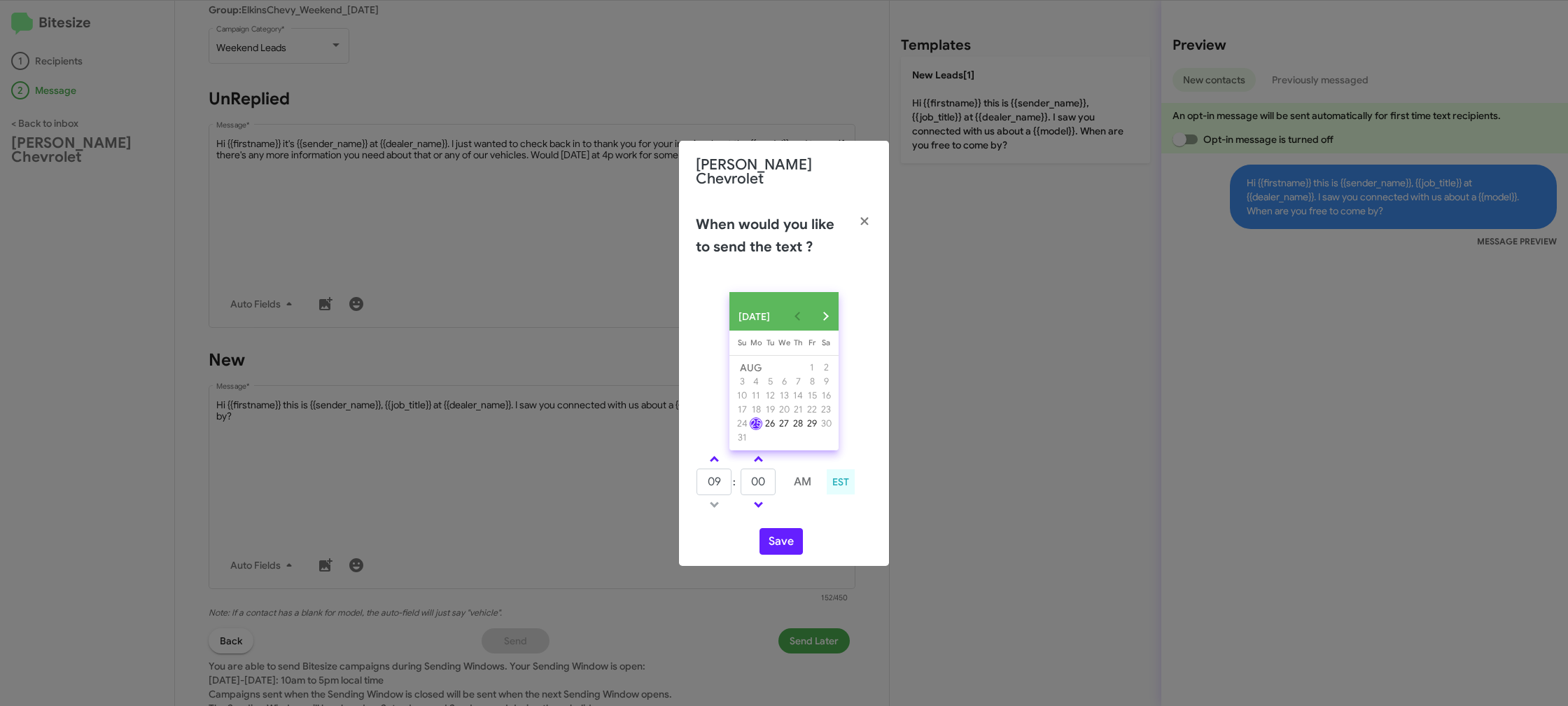
drag, startPoint x: 716, startPoint y: 454, endPoint x: 749, endPoint y: 474, distance: 38.6
click at [716, 457] on link at bounding box center [715, 459] width 25 height 16
type input "10"
click at [835, 499] on div "10 : 00 AM EST" at bounding box center [784, 483] width 197 height 66
click at [781, 538] on button "Save" at bounding box center [781, 541] width 43 height 27
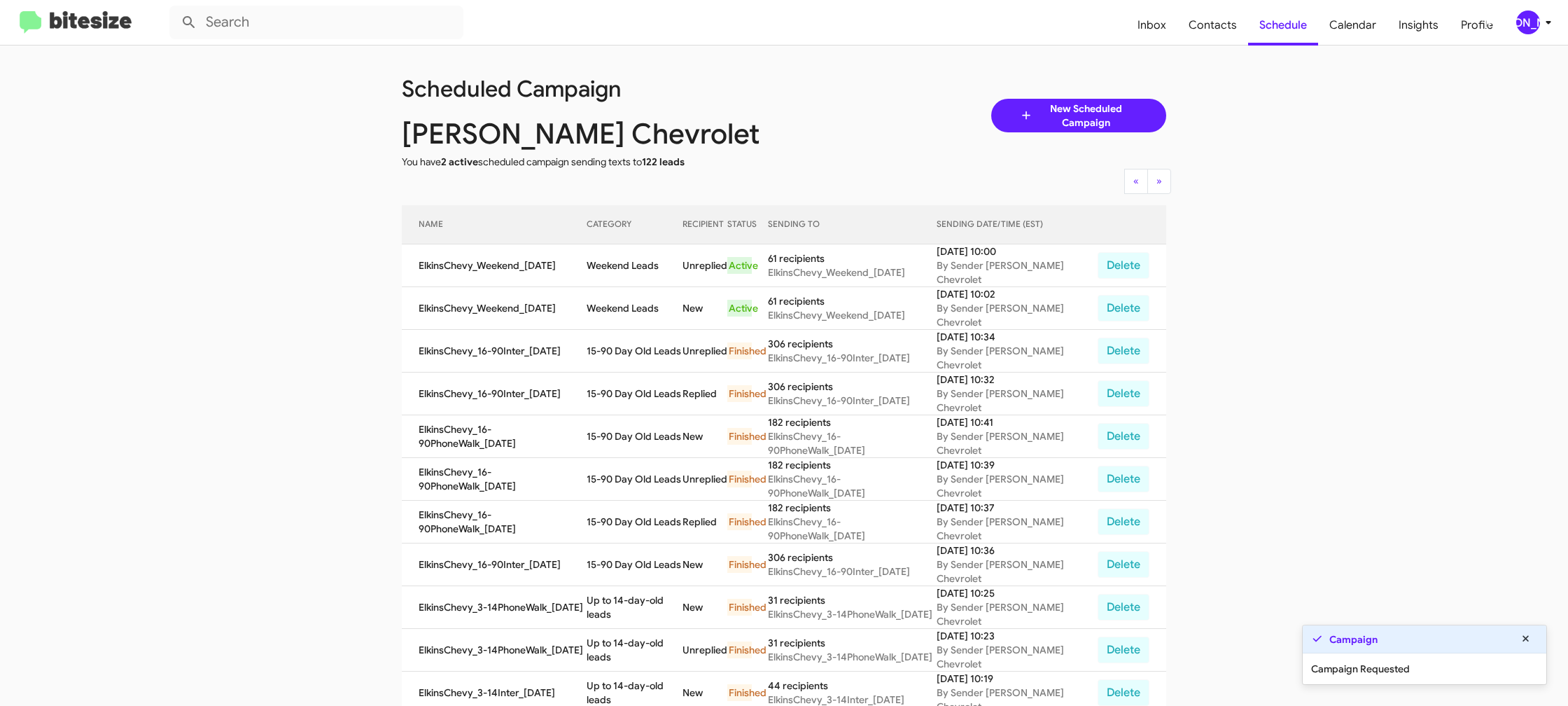
scroll to position [1, 0]
click at [636, 286] on td "Weekend Leads" at bounding box center [634, 307] width 96 height 42
copy td "Weekend Leads"
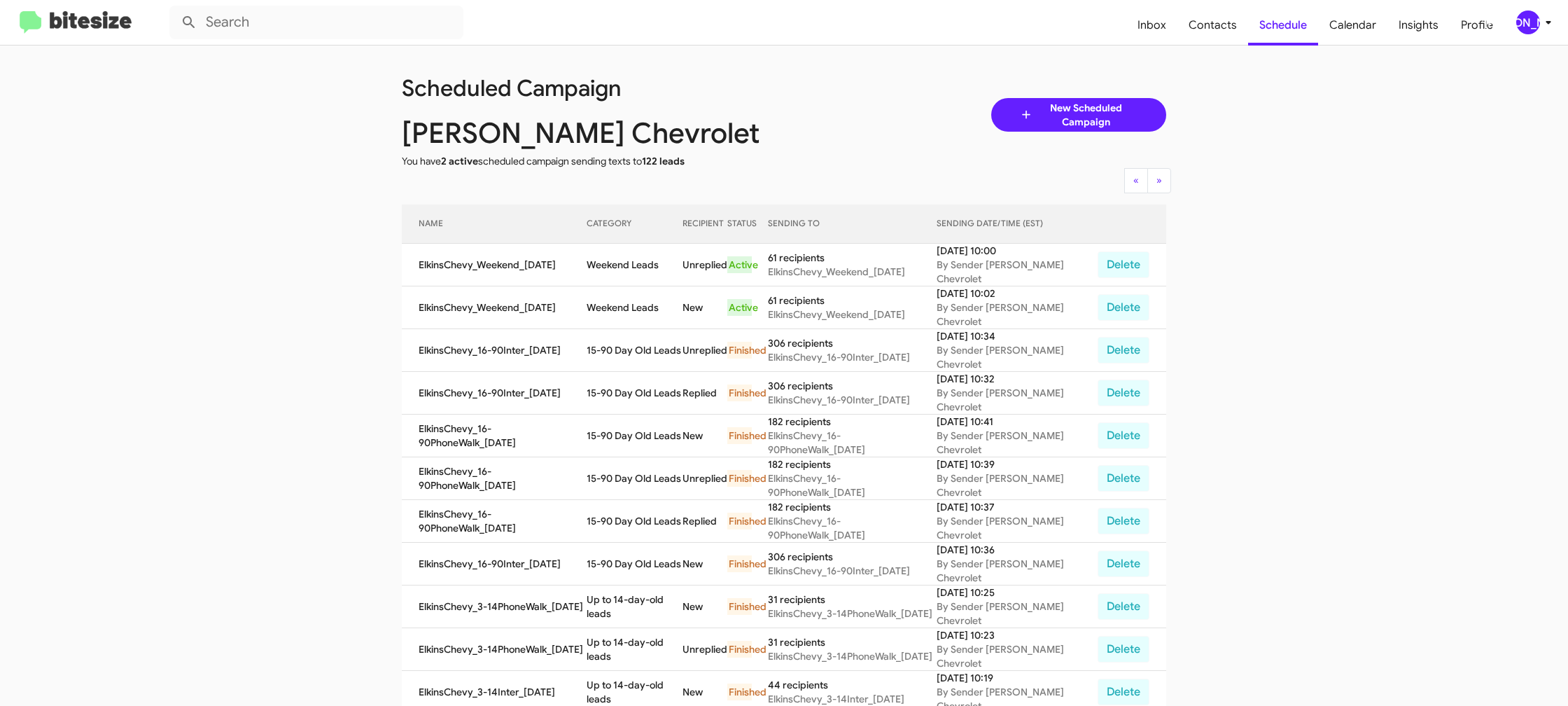
scroll to position [2, 0]
drag, startPoint x: 1531, startPoint y: 24, endPoint x: 1526, endPoint y: 29, distance: 7.1
click at [1530, 25] on div "[PERSON_NAME]" at bounding box center [1527, 22] width 24 height 24
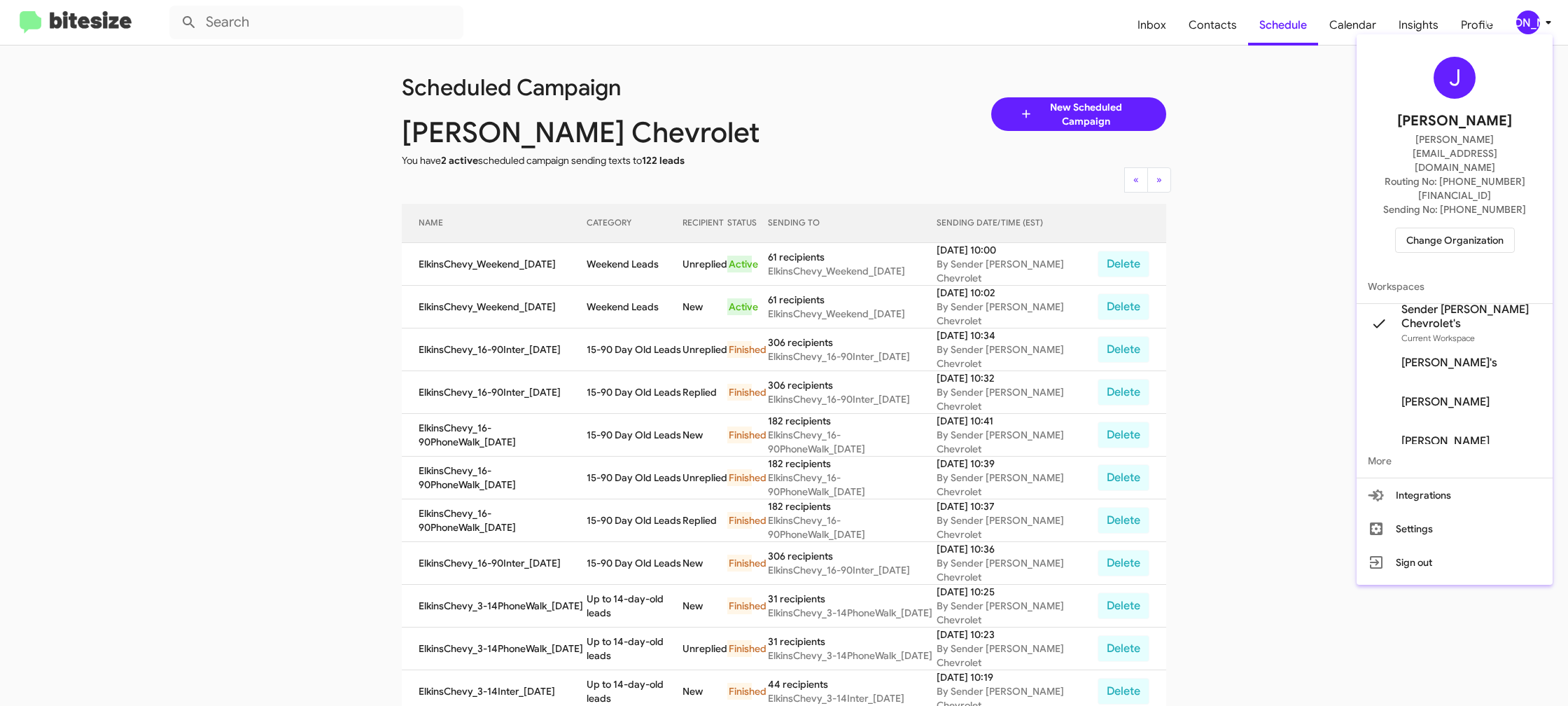
click at [1456, 228] on span "Change Organization" at bounding box center [1455, 239] width 97 height 24
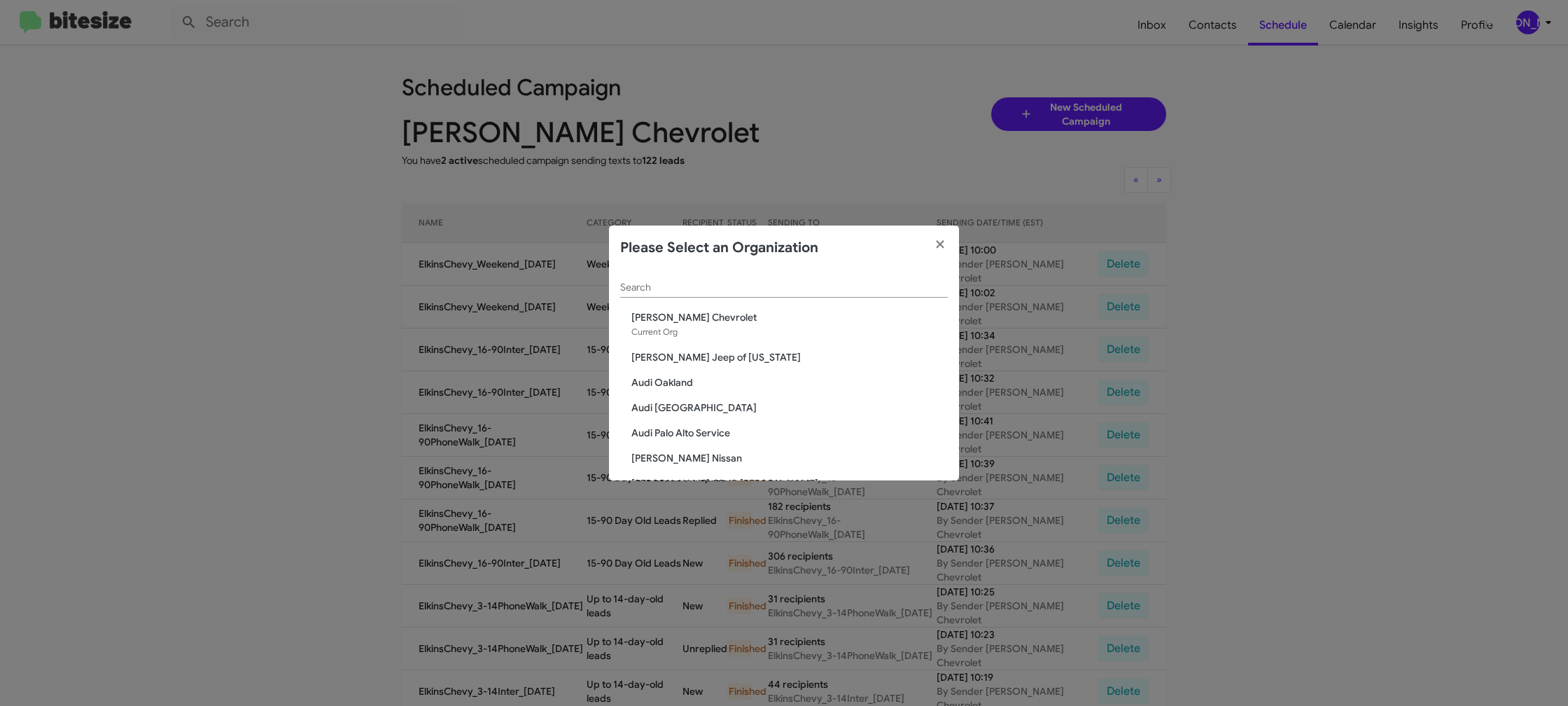
click at [642, 292] on input "Search" at bounding box center [784, 287] width 328 height 11
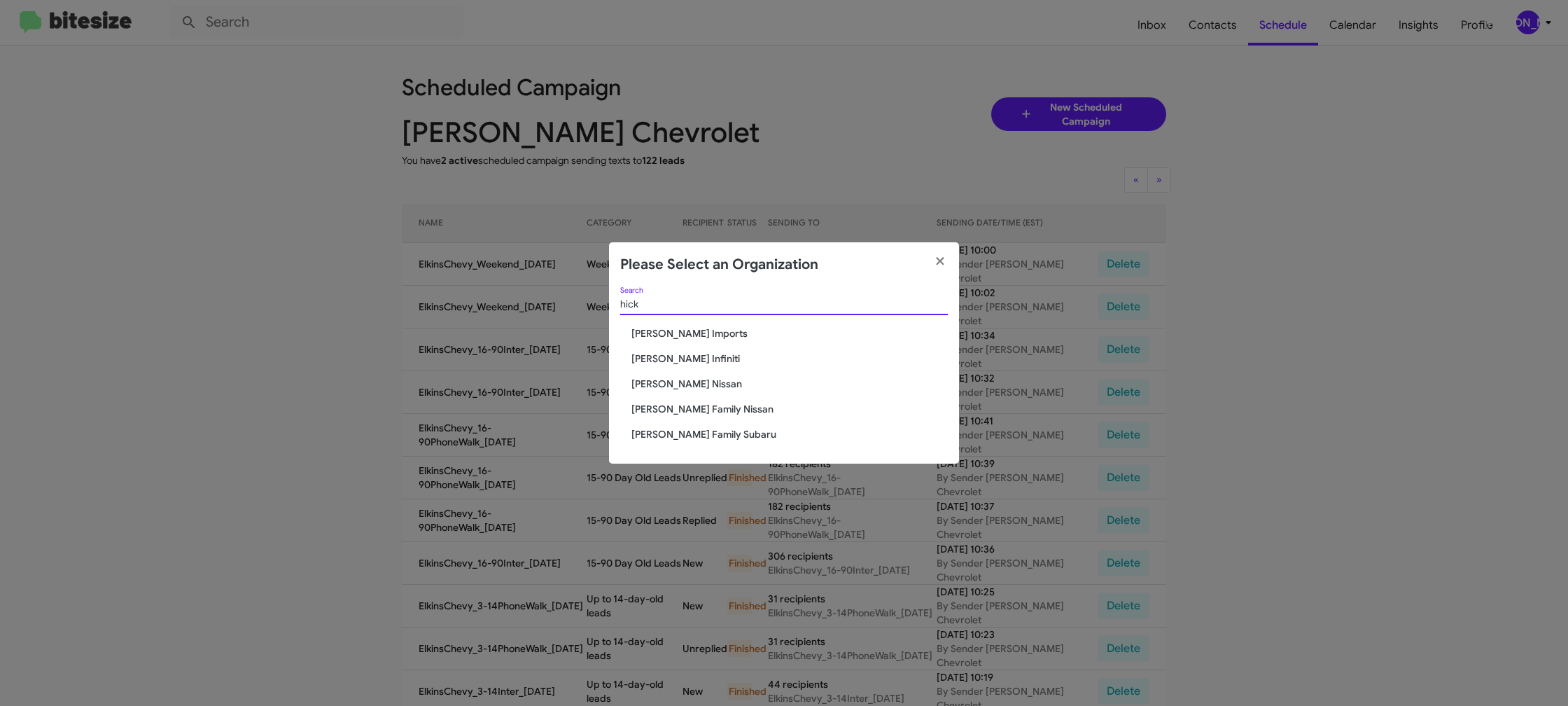
type input "hick"
click at [676, 404] on span "Hicks Family Nissan" at bounding box center [790, 409] width 316 height 14
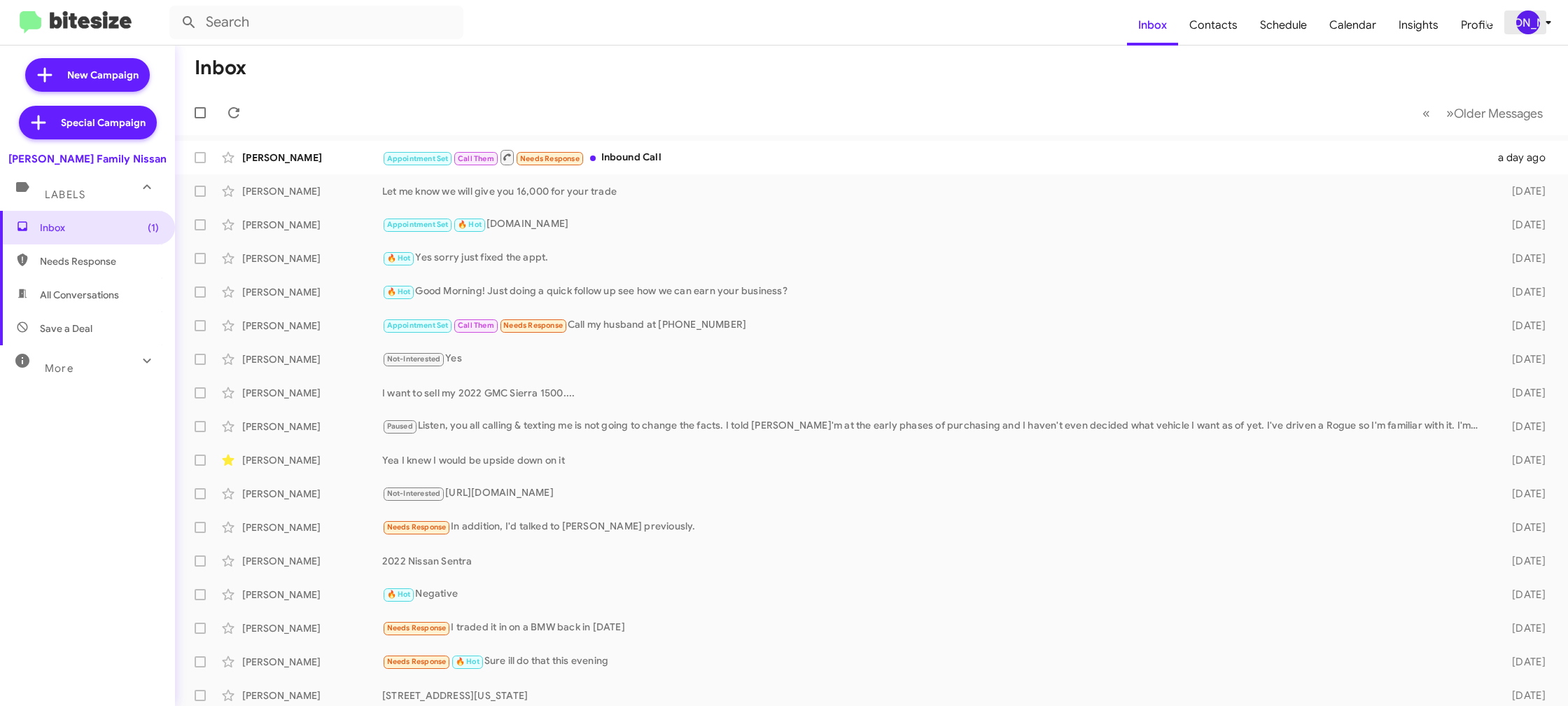
drag, startPoint x: 1549, startPoint y: 27, endPoint x: 1537, endPoint y: 32, distance: 13.0
click at [1548, 28] on icon at bounding box center [1548, 22] width 17 height 17
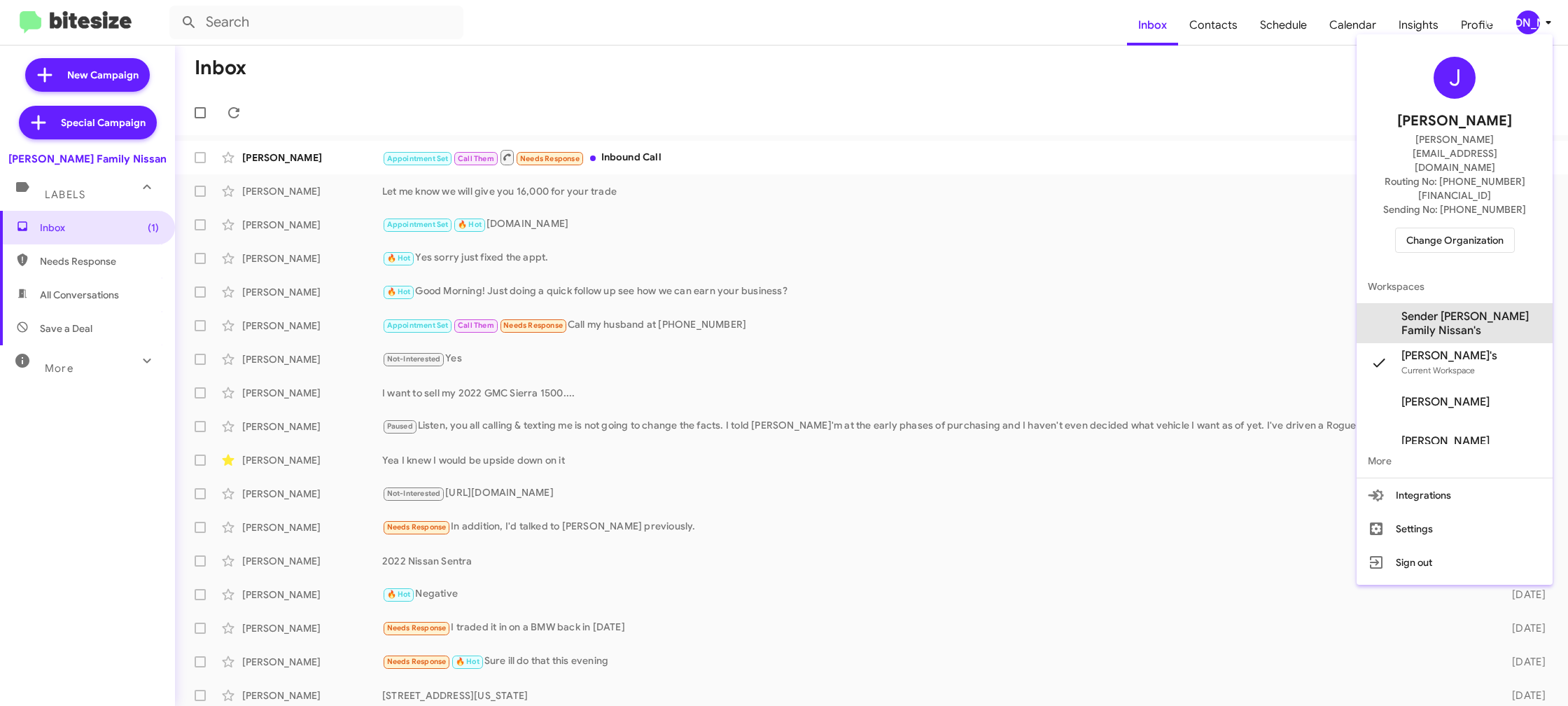
click at [1452, 309] on span "Sender [PERSON_NAME] Family Nissan's" at bounding box center [1471, 323] width 140 height 28
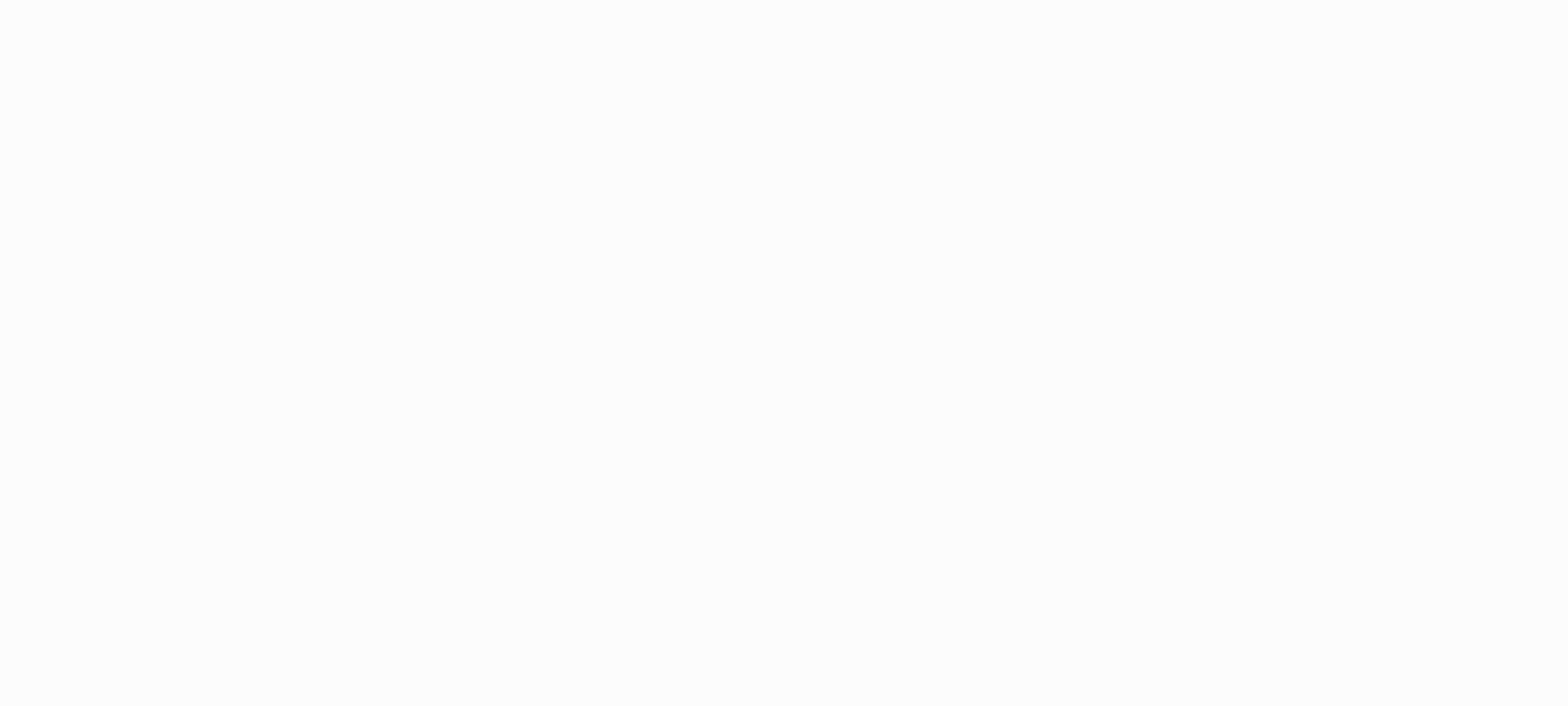
click at [1221, 36] on body at bounding box center [784, 353] width 1568 height 706
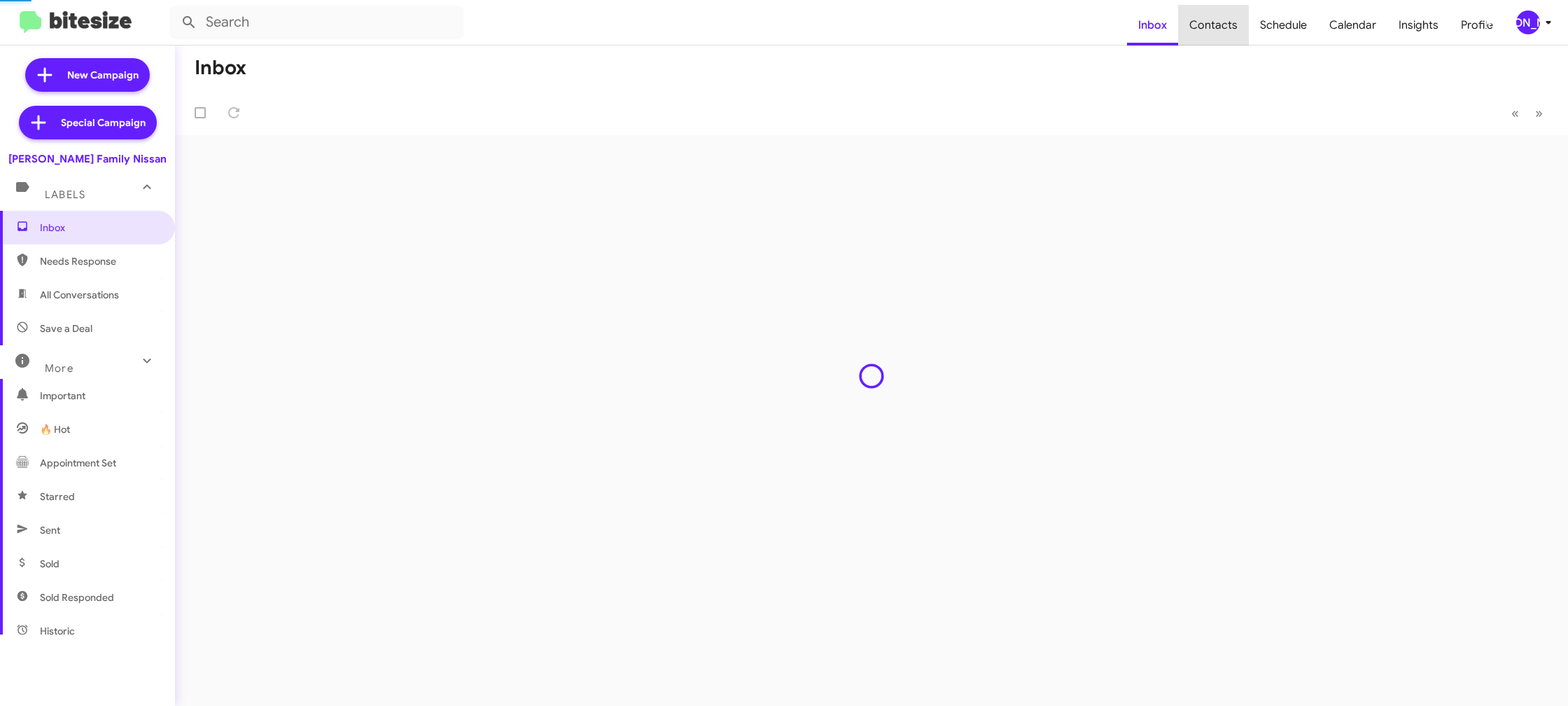
click at [1221, 36] on span "Contacts" at bounding box center [1214, 26] width 71 height 41
type input "in:groups"
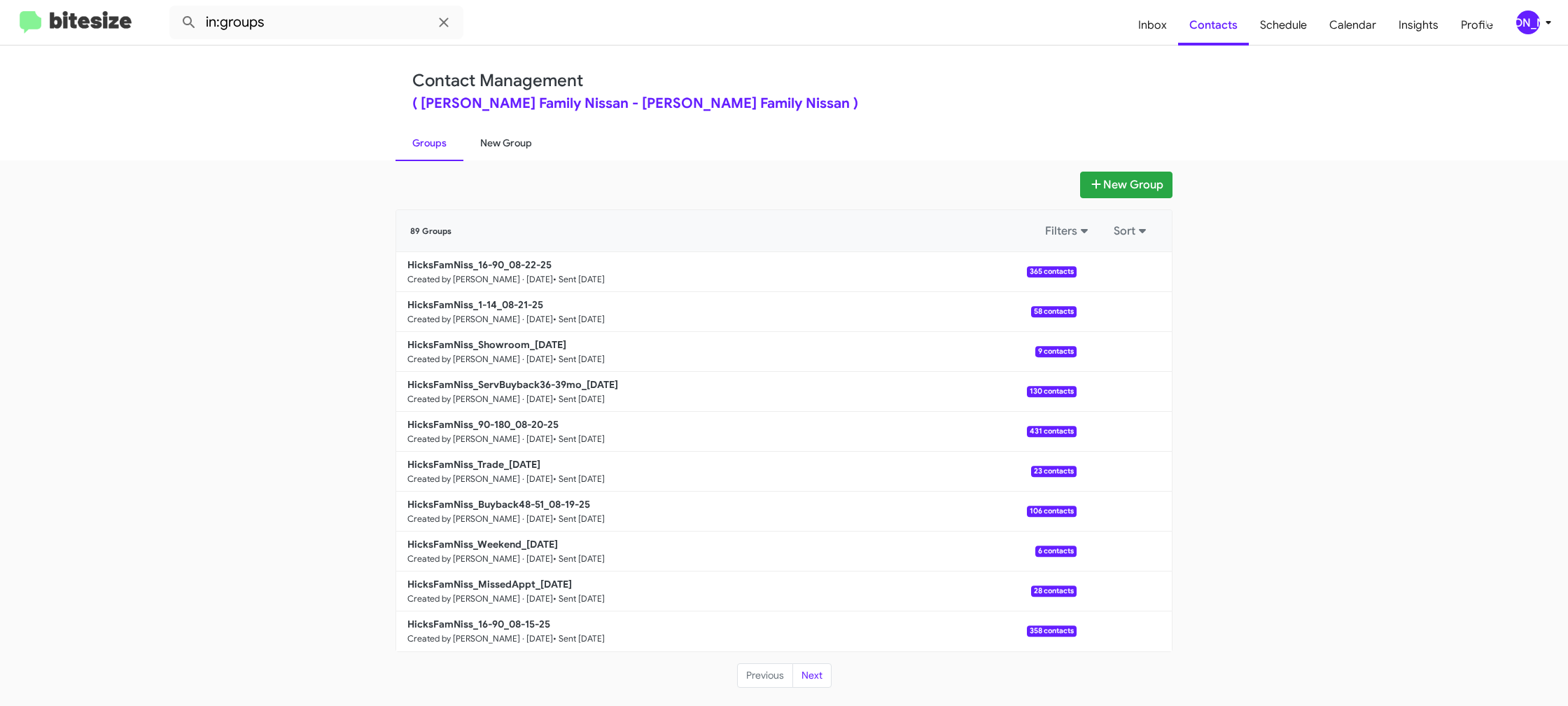
click at [504, 139] on link "New Group" at bounding box center [506, 142] width 86 height 36
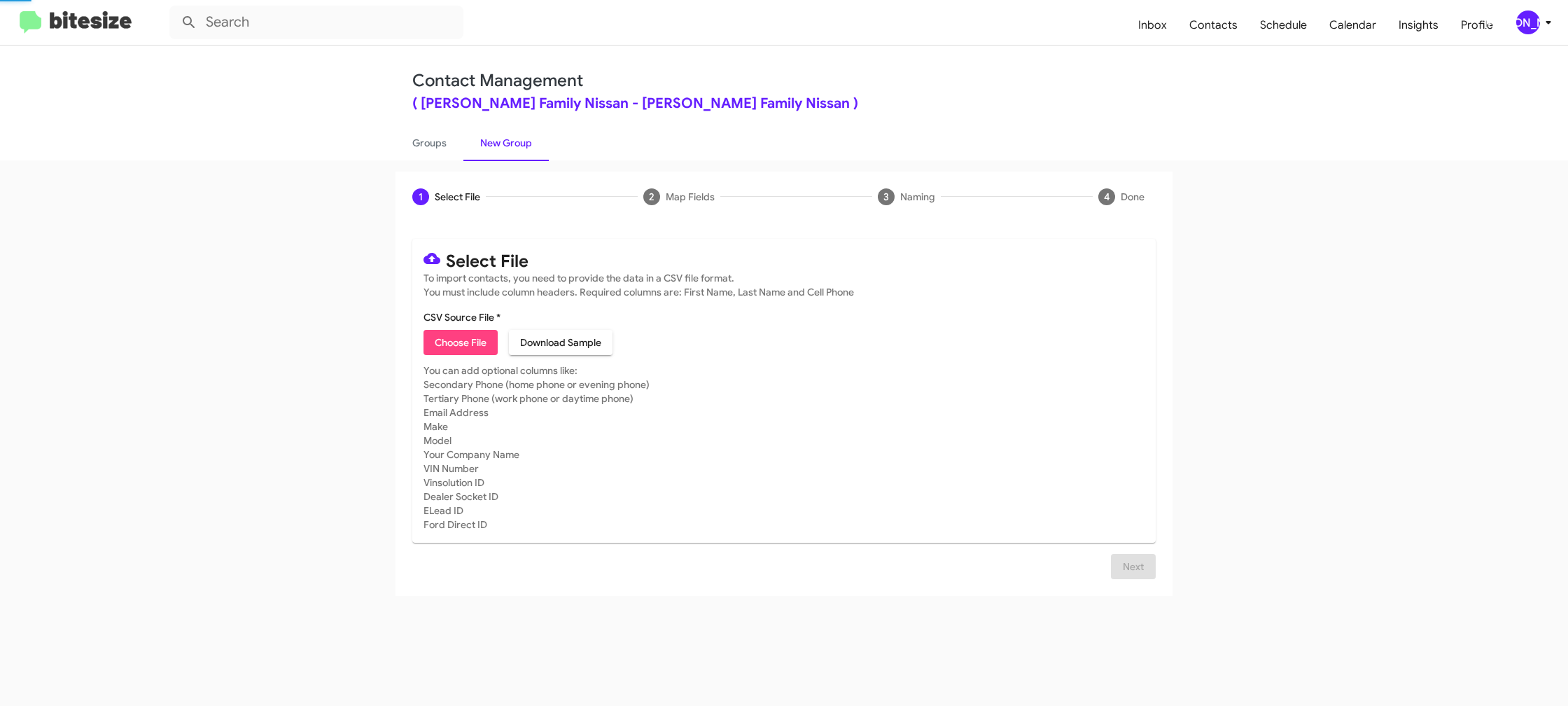
click at [504, 139] on link "New Group" at bounding box center [506, 142] width 86 height 36
click at [1546, 25] on icon at bounding box center [1548, 22] width 17 height 17
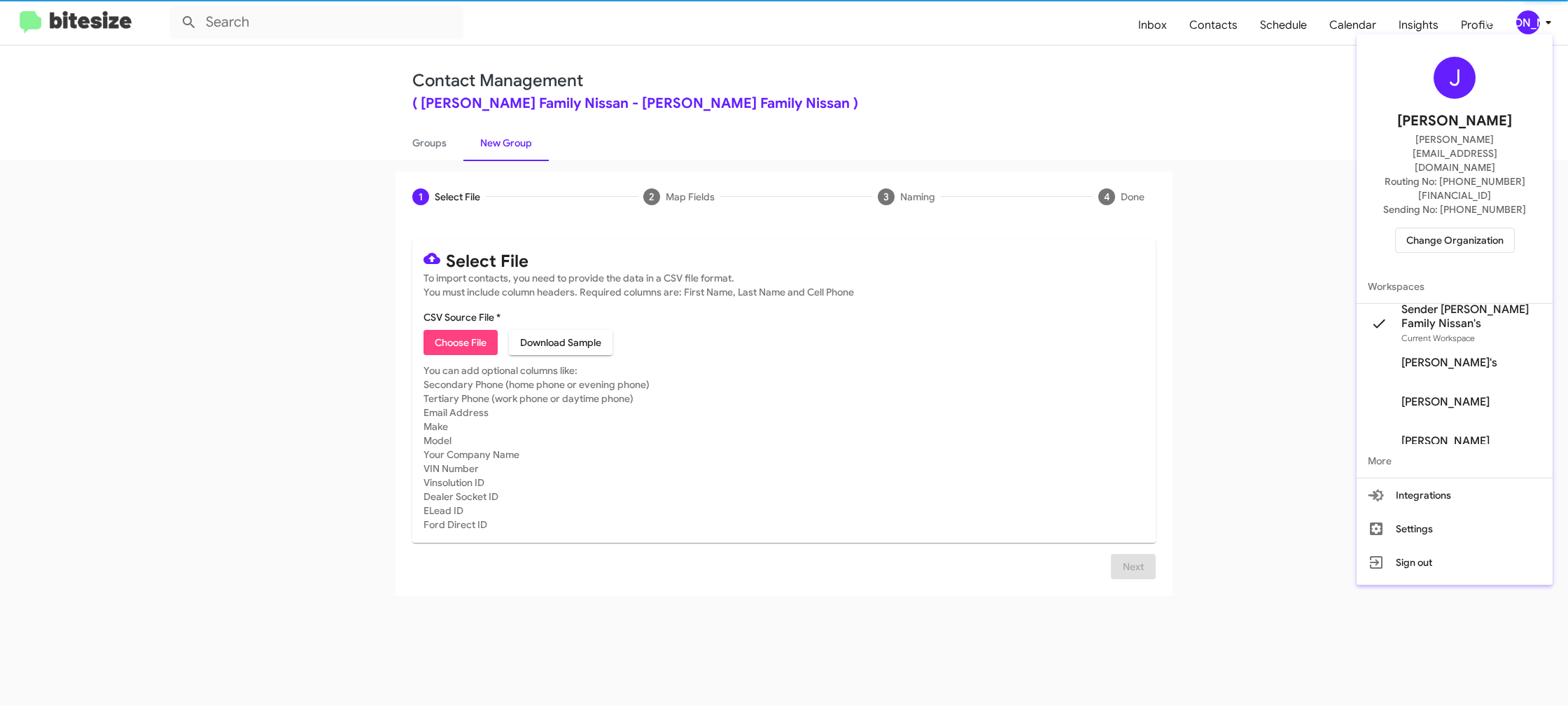
click at [1546, 25] on div at bounding box center [784, 353] width 1568 height 706
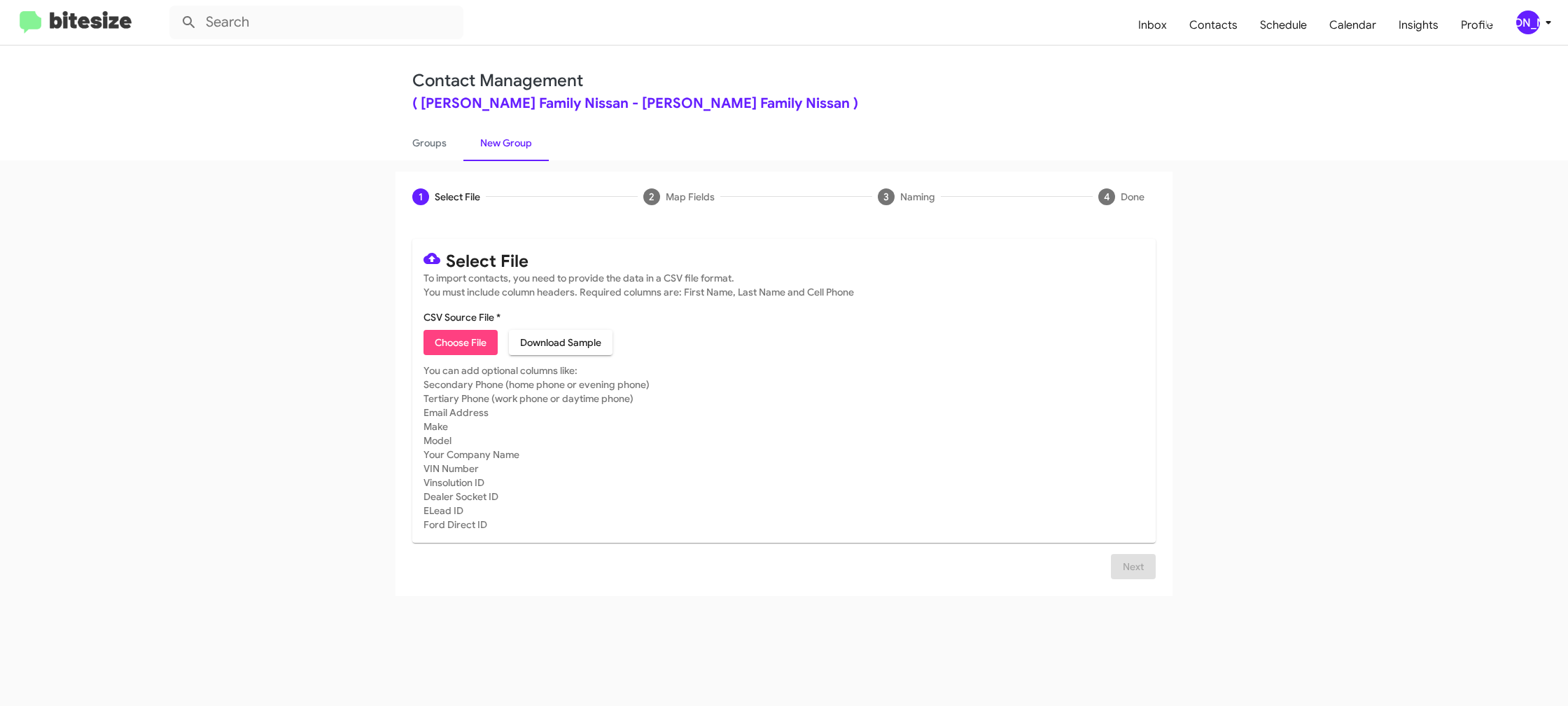
click at [468, 334] on span "Choose File" at bounding box center [460, 342] width 52 height 26
type input "HicksFamNiss_MissedAppt_08-25-25"
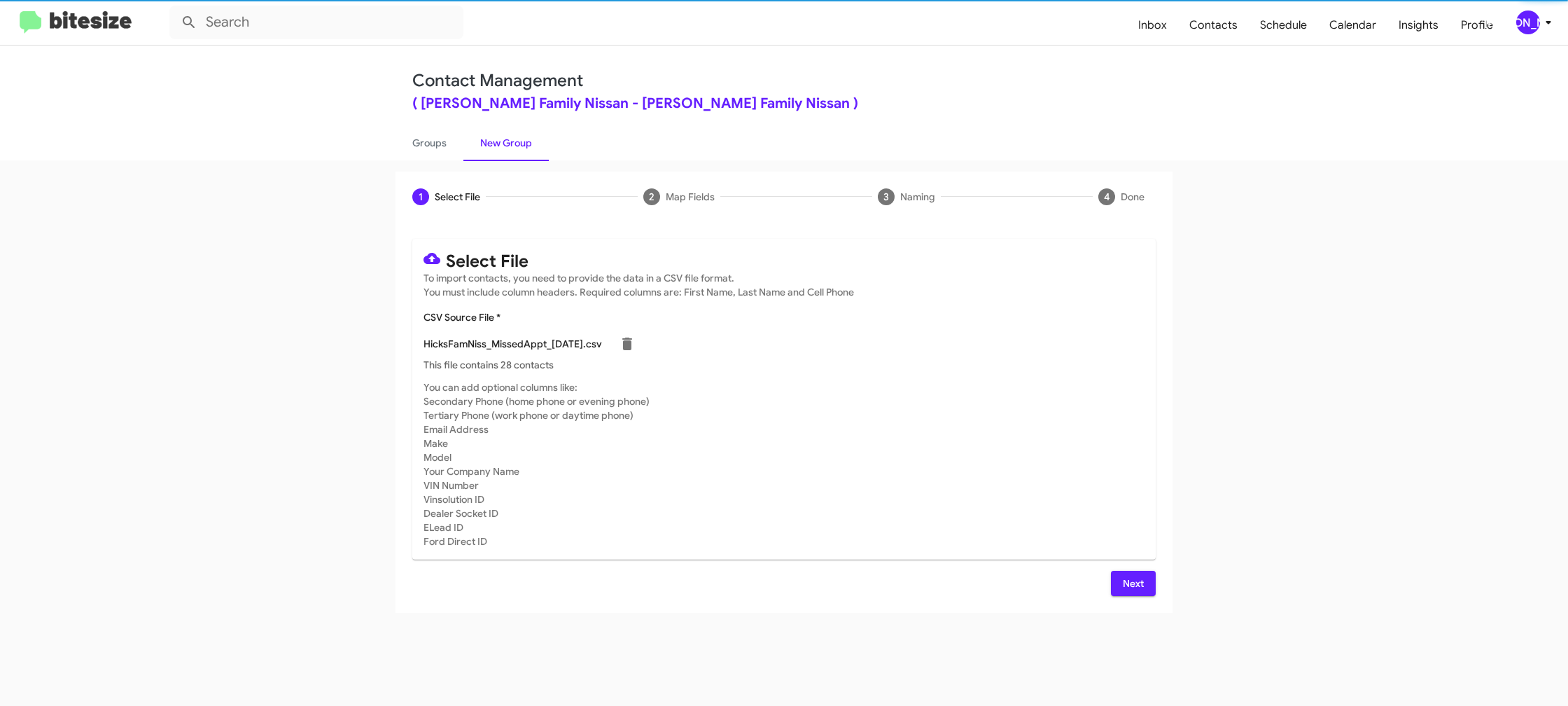
drag, startPoint x: 1064, startPoint y: 372, endPoint x: 1049, endPoint y: 381, distance: 17.5
click at [1063, 372] on mat-card "Select File To import contacts, you need to provide the data in a CSV file form…" at bounding box center [784, 399] width 744 height 321
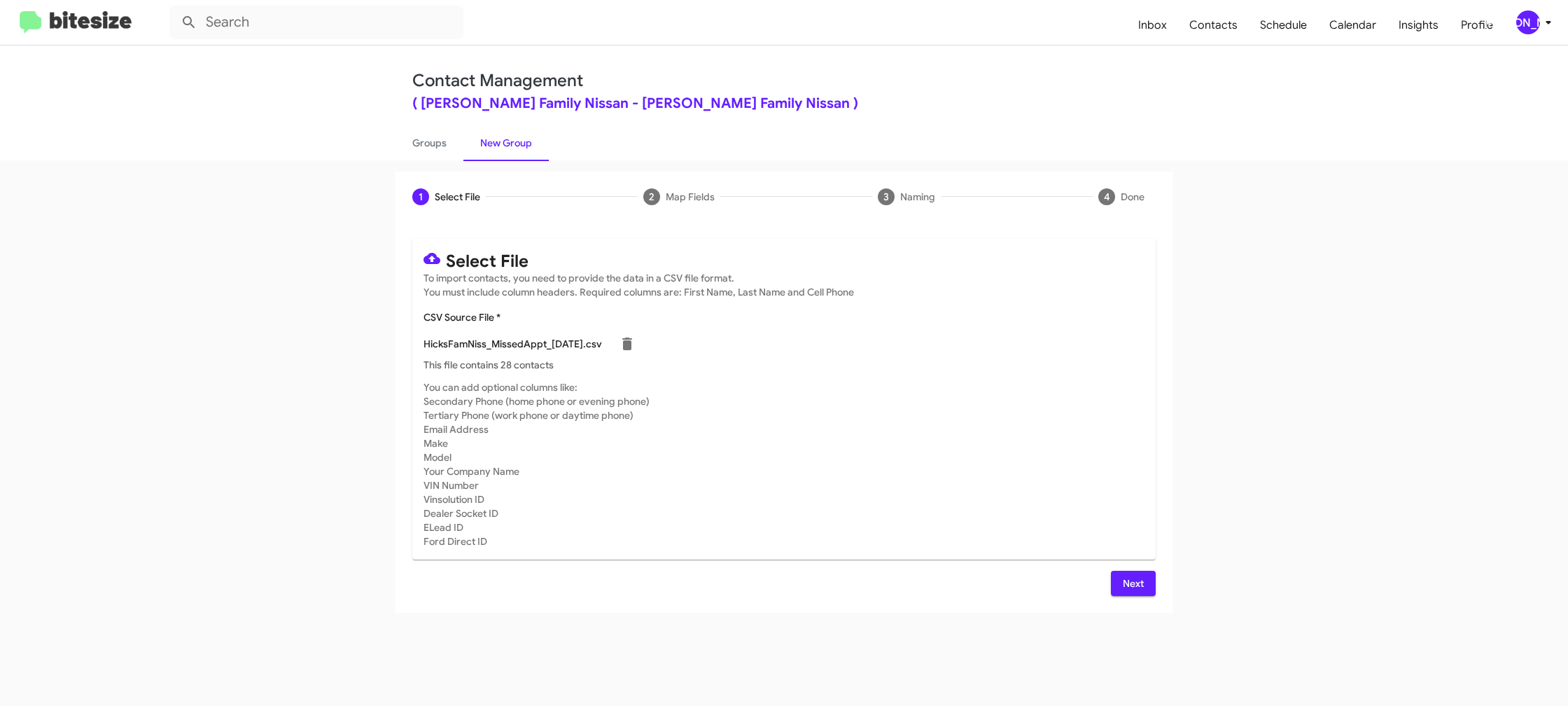
drag, startPoint x: 1135, startPoint y: 586, endPoint x: 1129, endPoint y: 582, distance: 7.2
click at [1135, 585] on span "Next" at bounding box center [1132, 583] width 22 height 26
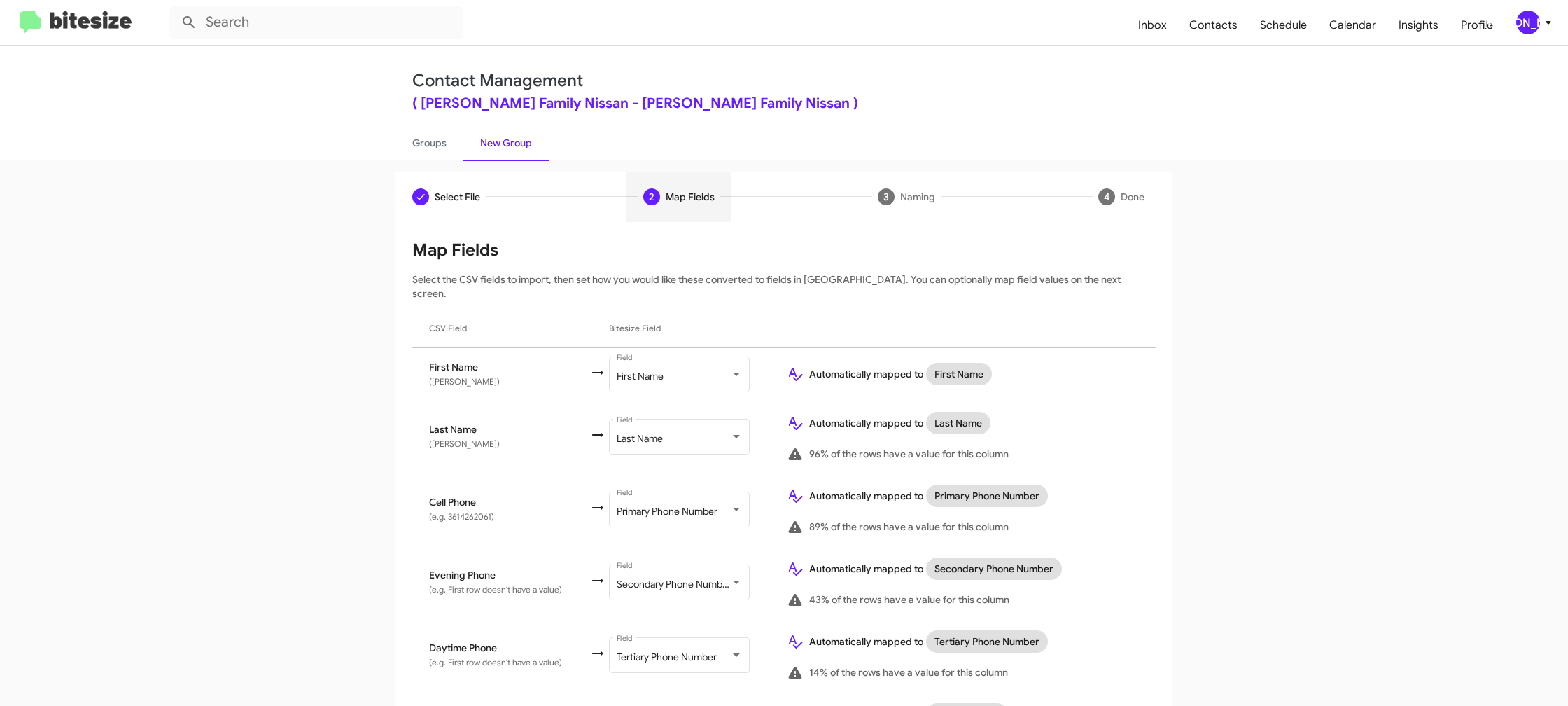
click at [1536, 31] on span "[PERSON_NAME]" at bounding box center [1537, 22] width 42 height 24
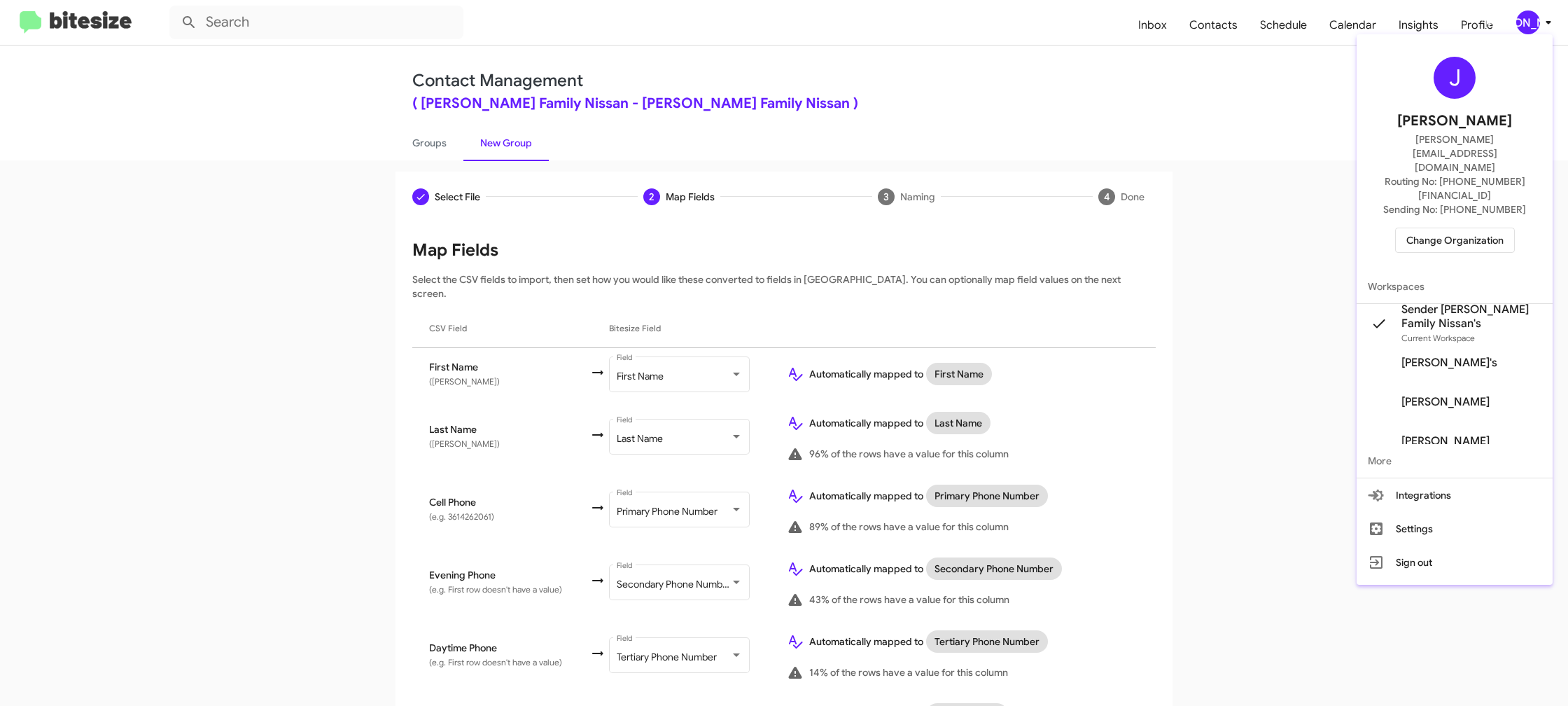
click at [1539, 27] on div at bounding box center [784, 353] width 1568 height 706
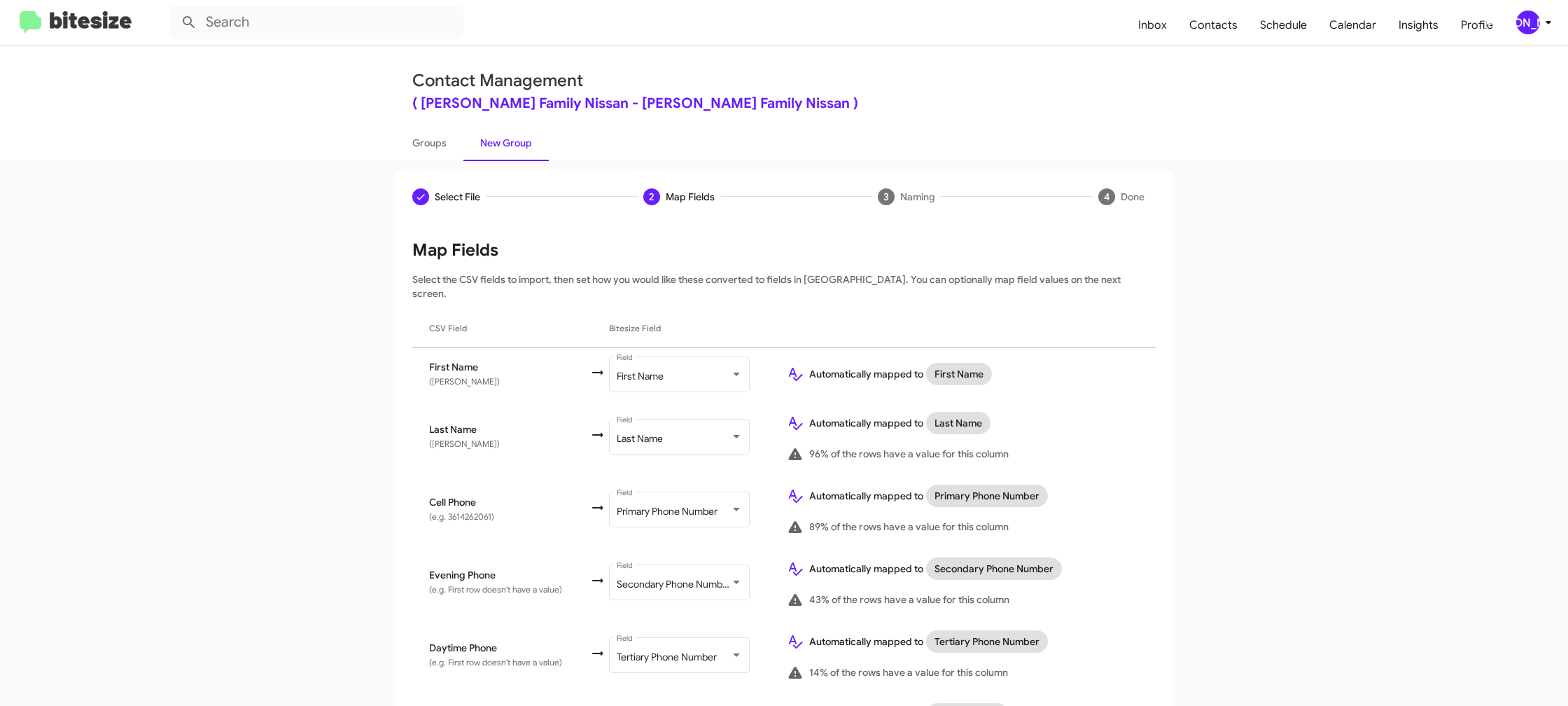
scroll to position [663, 0]
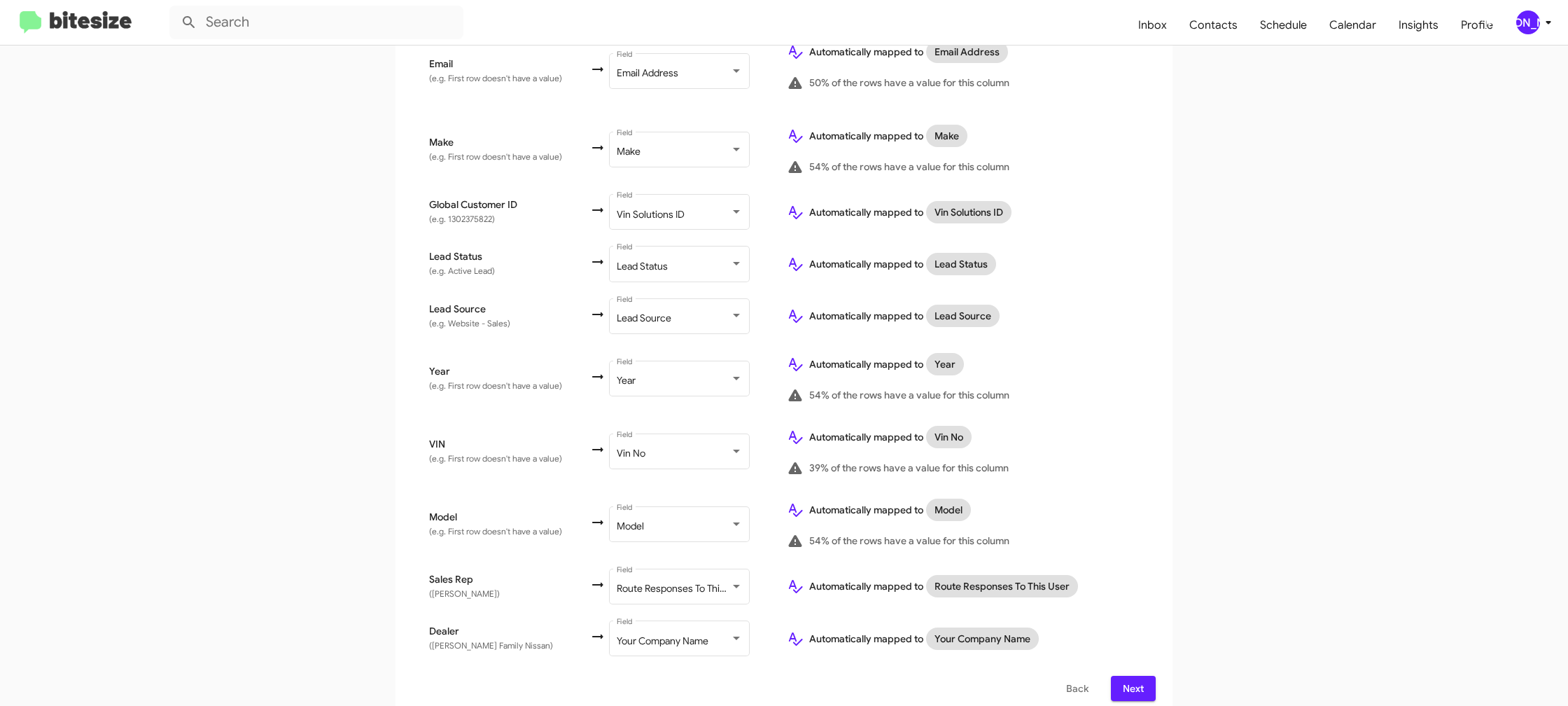
click at [1125, 676] on span "Next" at bounding box center [1132, 688] width 22 height 26
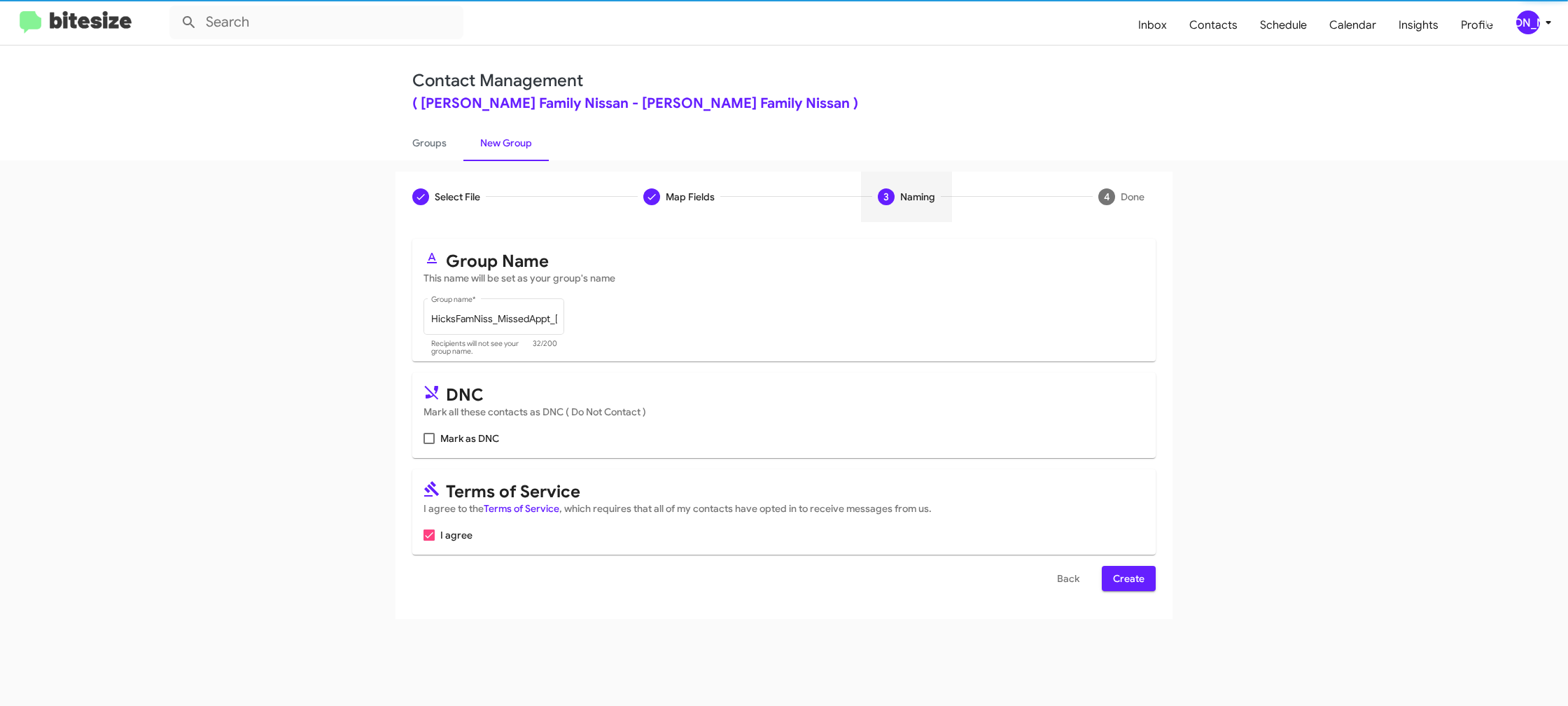
scroll to position [0, 0]
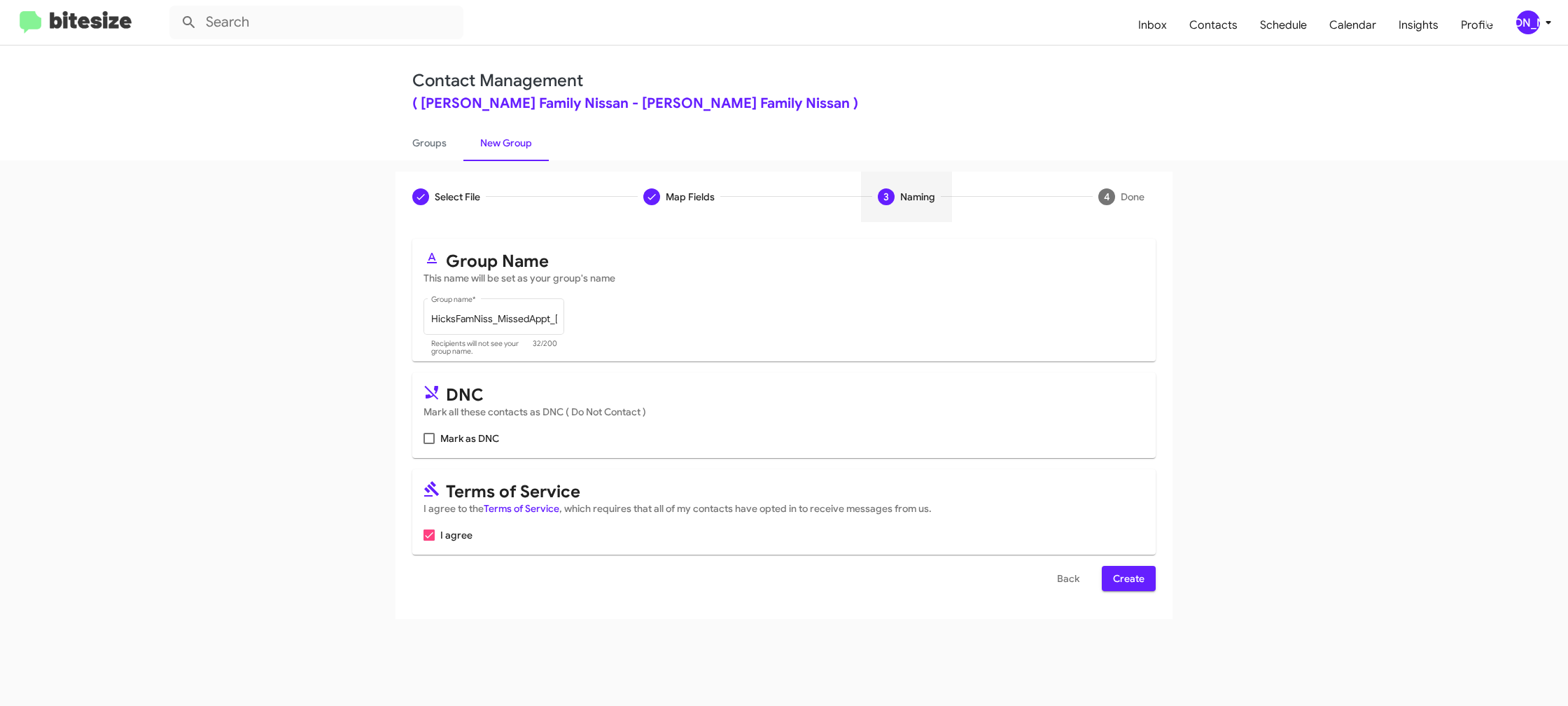
click at [1111, 578] on button "Create" at bounding box center [1128, 578] width 54 height 26
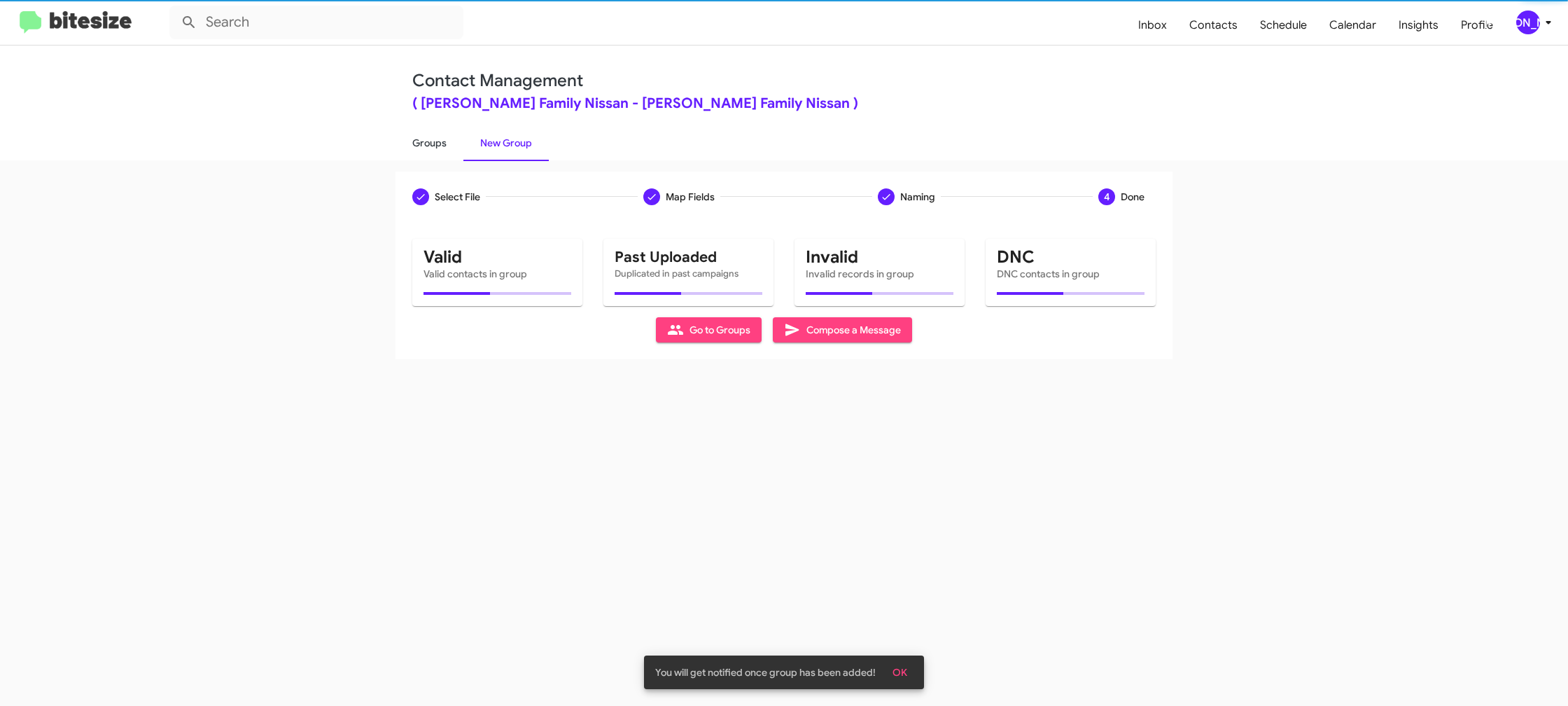
click at [418, 148] on link "Groups" at bounding box center [429, 142] width 68 height 36
type input "in:groups"
drag, startPoint x: 418, startPoint y: 148, endPoint x: 454, endPoint y: 143, distance: 36.3
click at [421, 147] on link "Groups" at bounding box center [429, 142] width 68 height 36
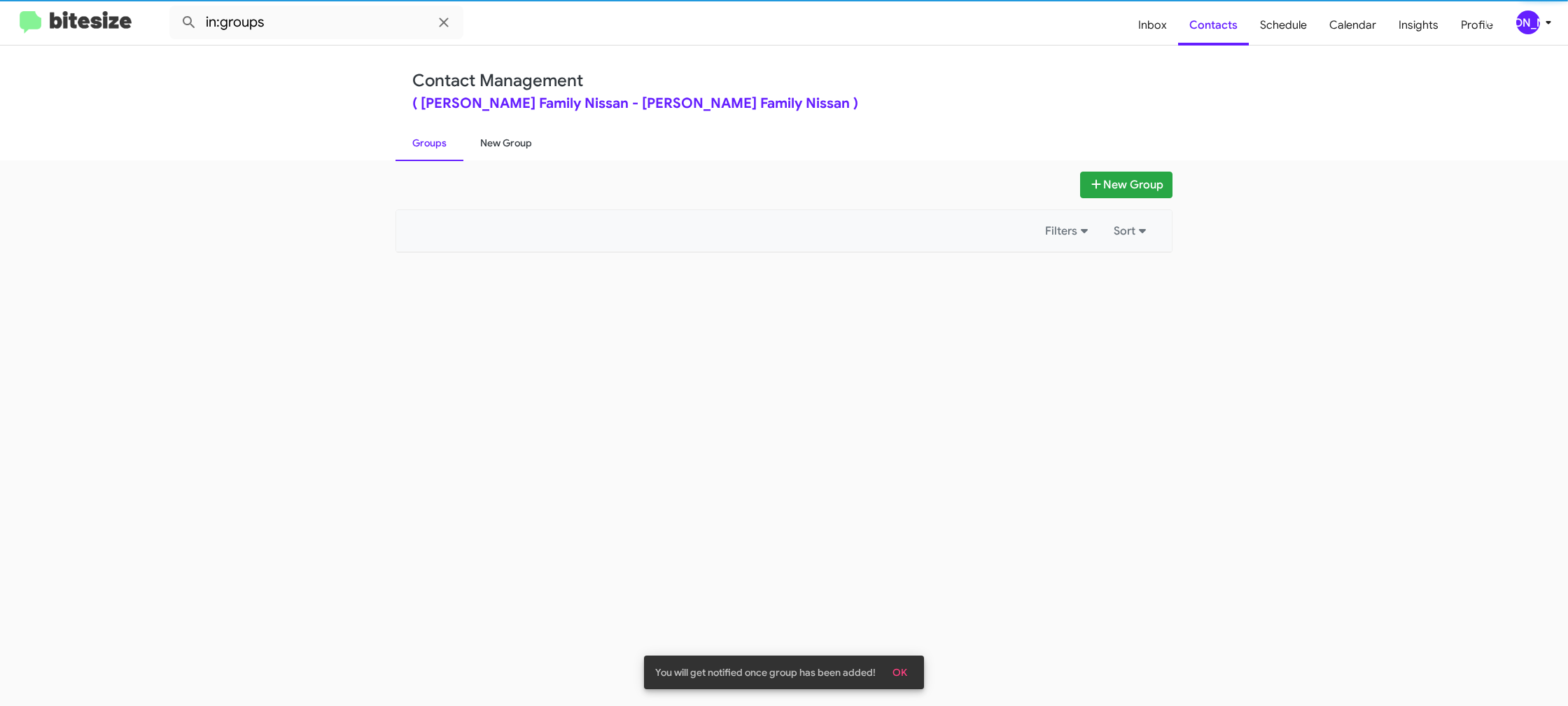
click at [487, 140] on link "New Group" at bounding box center [506, 142] width 86 height 36
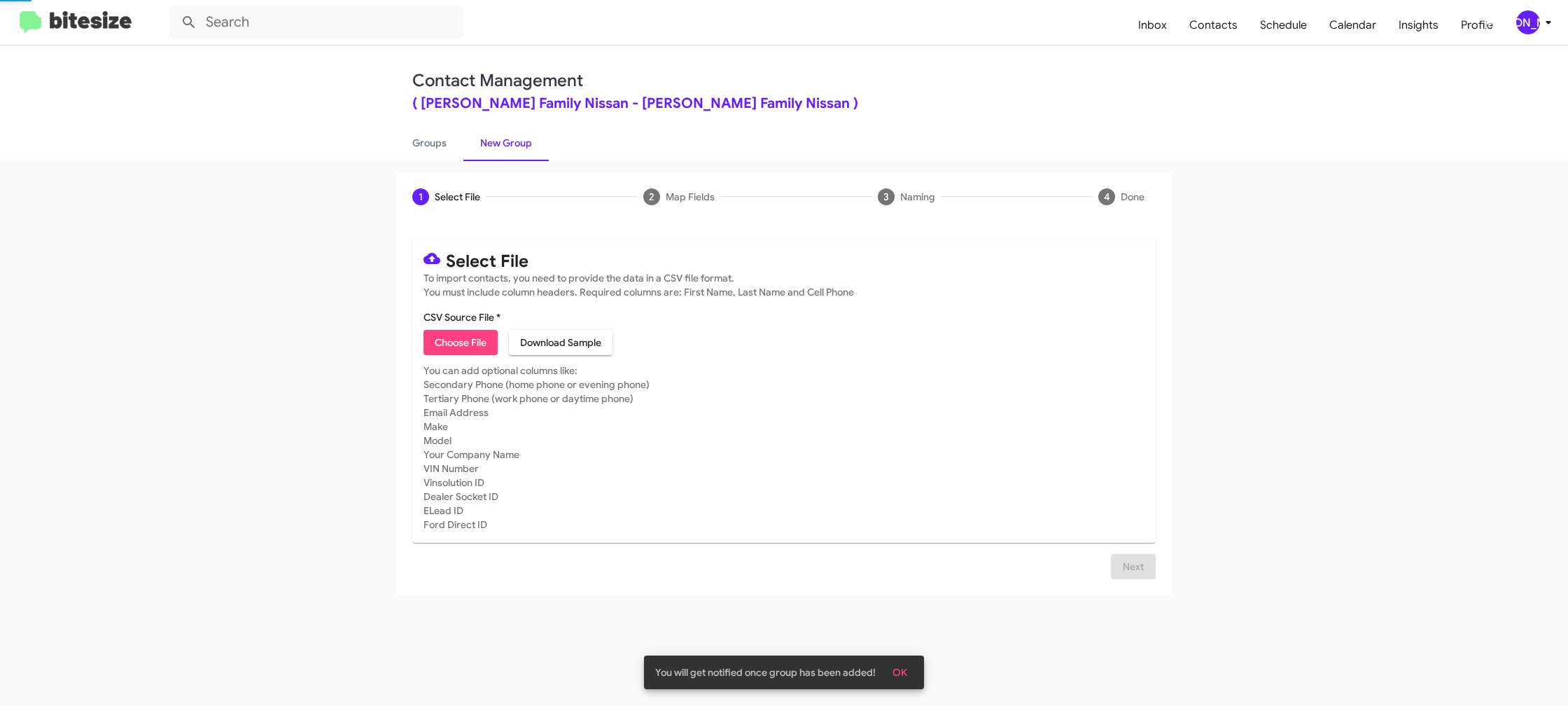
click at [487, 140] on link "New Group" at bounding box center [506, 142] width 86 height 36
click at [453, 337] on span "Choose File" at bounding box center [460, 342] width 52 height 26
type input "HicksFamNiss_Weekend_08-25-25"
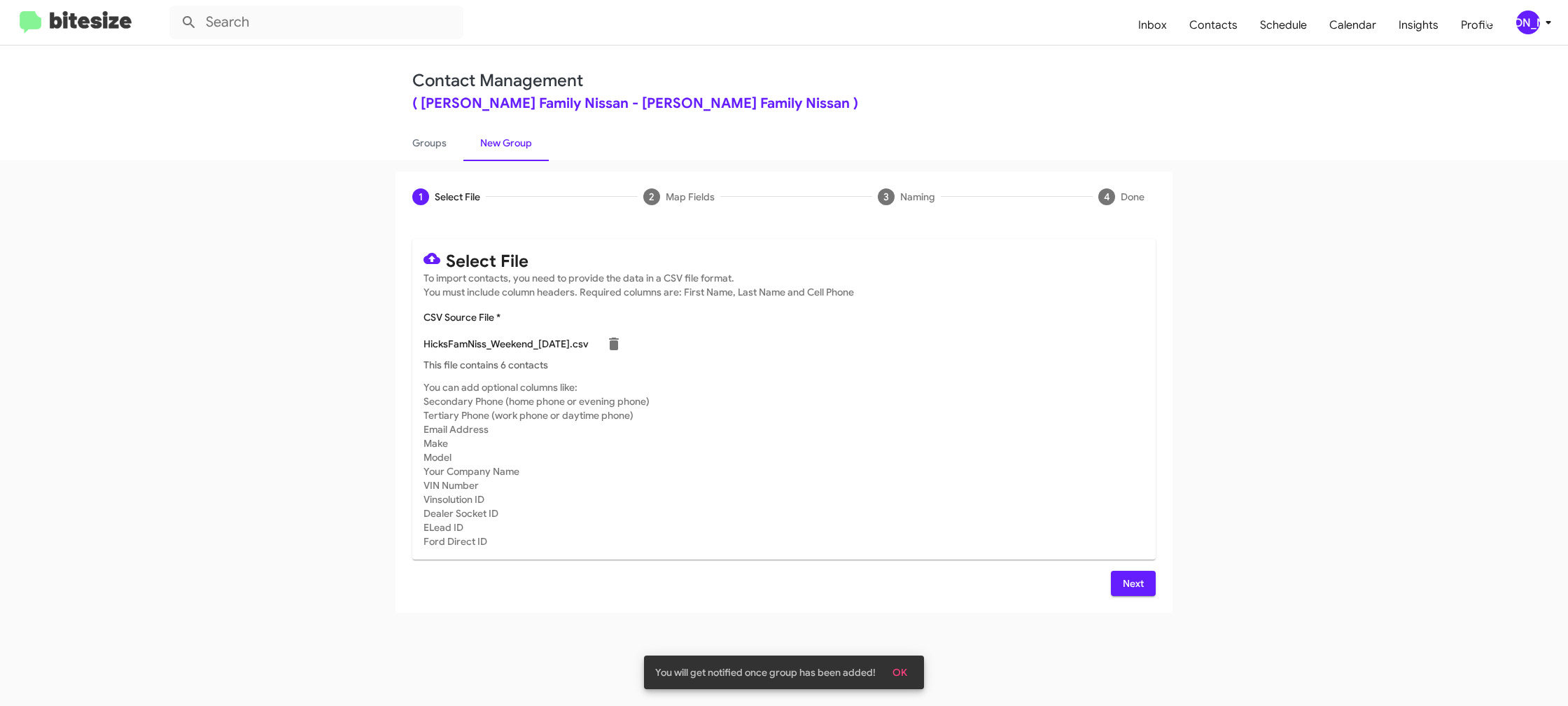
drag, startPoint x: 1037, startPoint y: 403, endPoint x: 1108, endPoint y: 505, distance: 124.3
click at [1037, 405] on mat-card-subtitle "You can add optional columns like: Secondary Phone (home phone or evening phone…" at bounding box center [784, 464] width 721 height 168
click at [1146, 593] on button "Next" at bounding box center [1133, 583] width 45 height 26
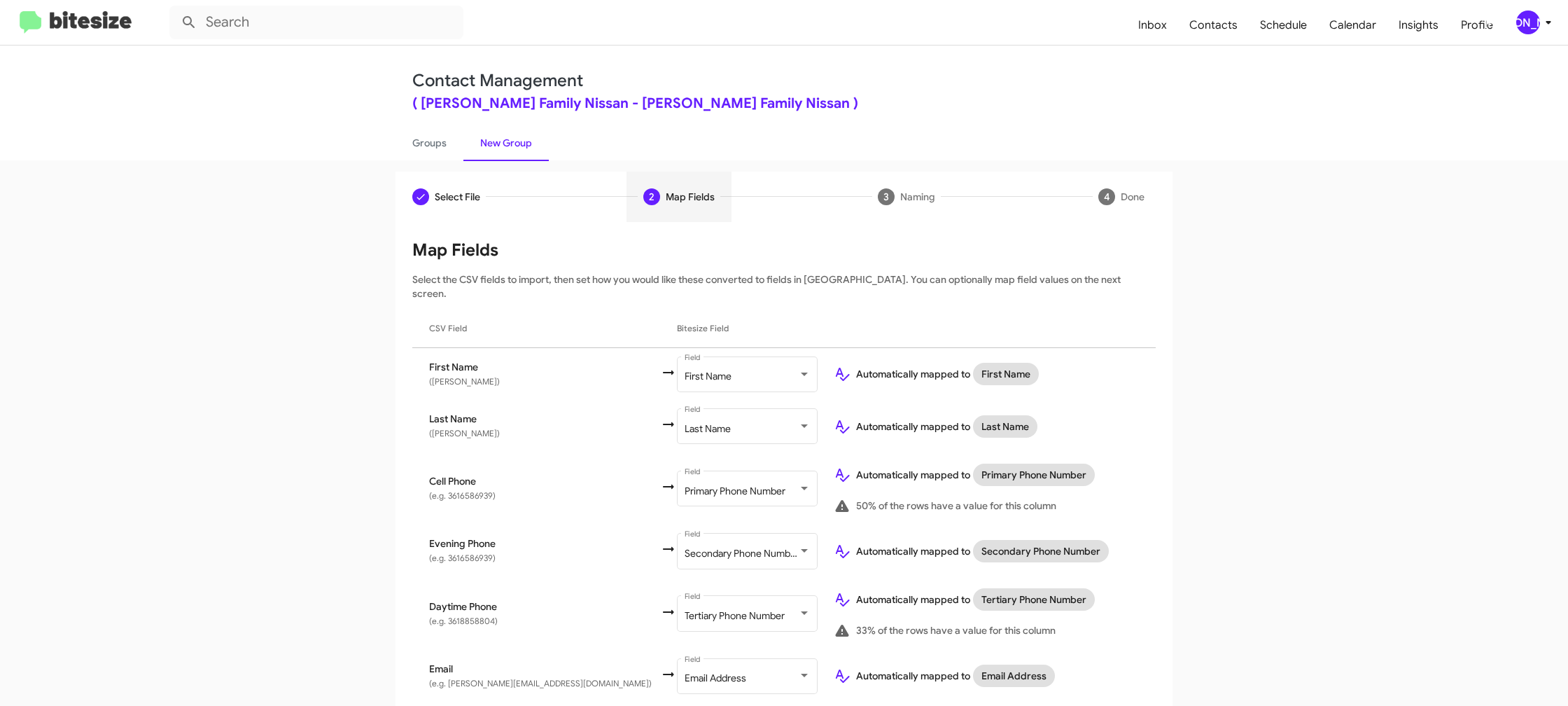
click at [1534, 28] on div "[PERSON_NAME]" at bounding box center [1527, 22] width 24 height 24
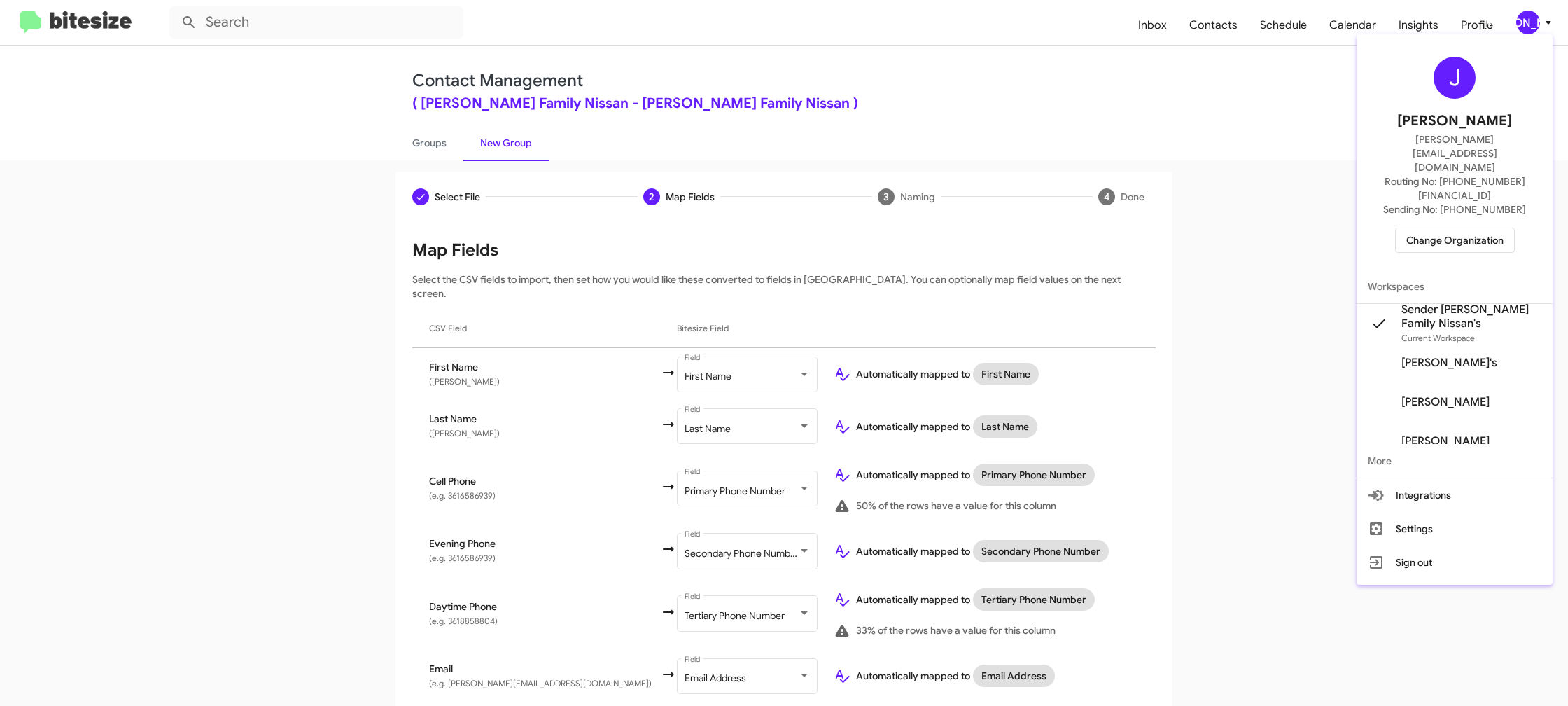
drag, startPoint x: 1534, startPoint y: 28, endPoint x: 781, endPoint y: 315, distance: 805.8
click at [1534, 28] on div at bounding box center [784, 353] width 1568 height 706
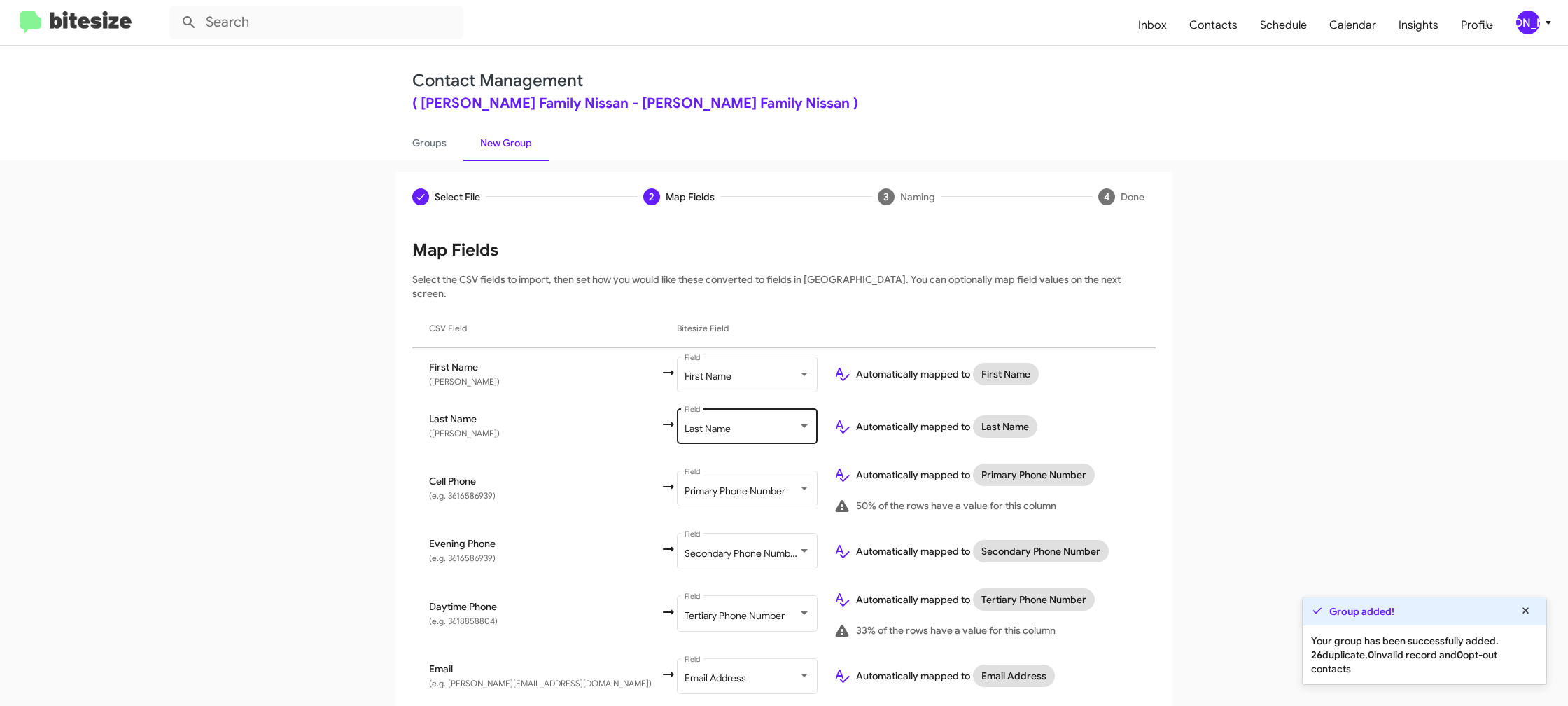
scroll to position [528, 0]
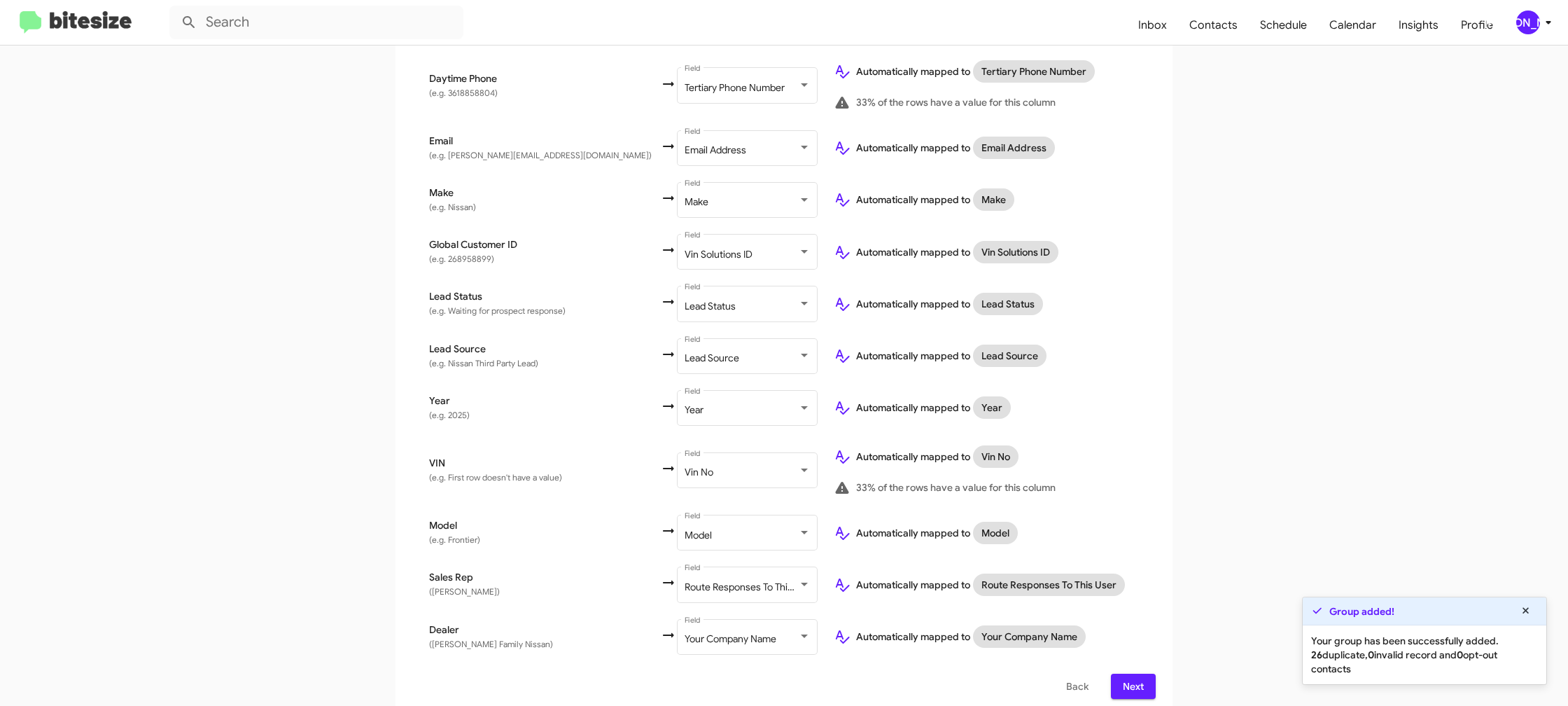
click at [1144, 673] on span "Next" at bounding box center [1132, 686] width 22 height 26
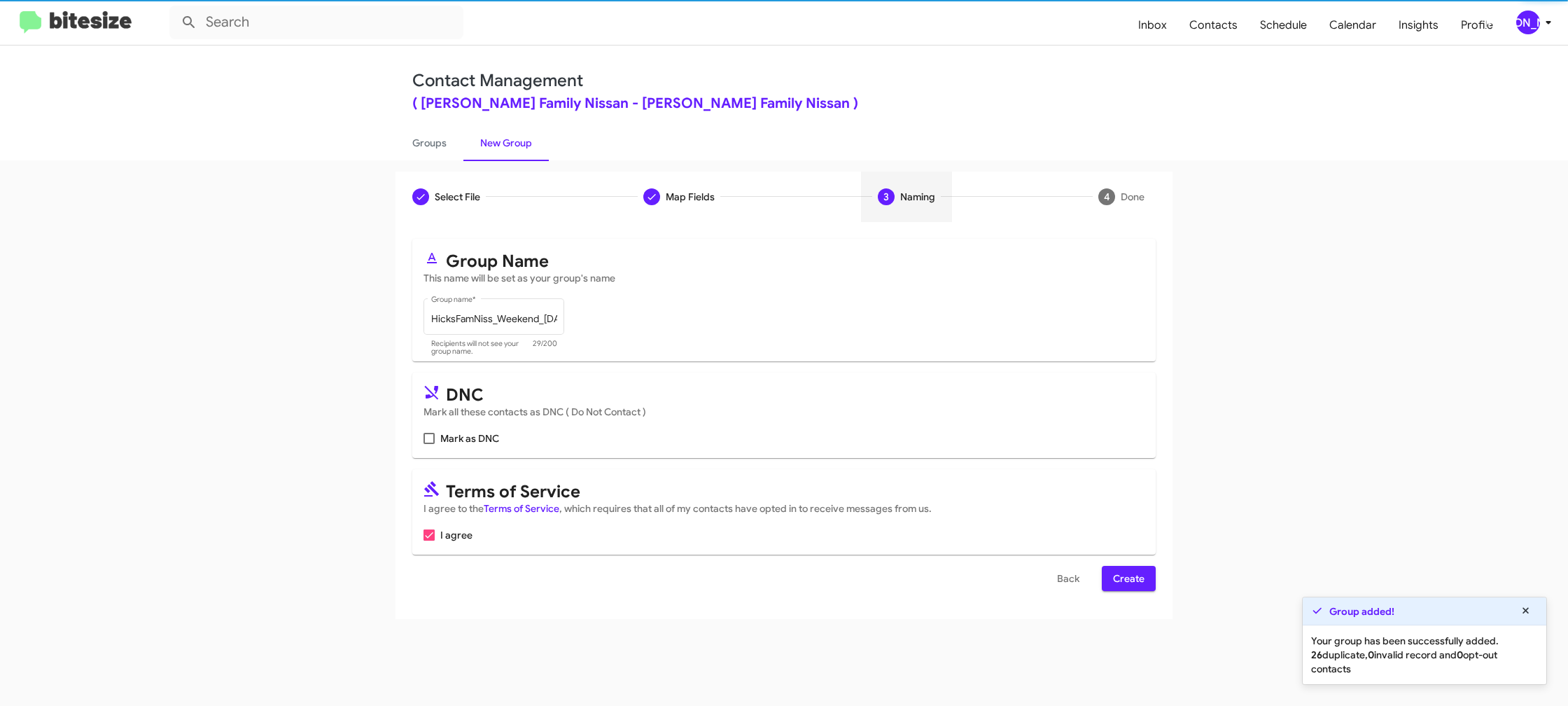
scroll to position [0, 0]
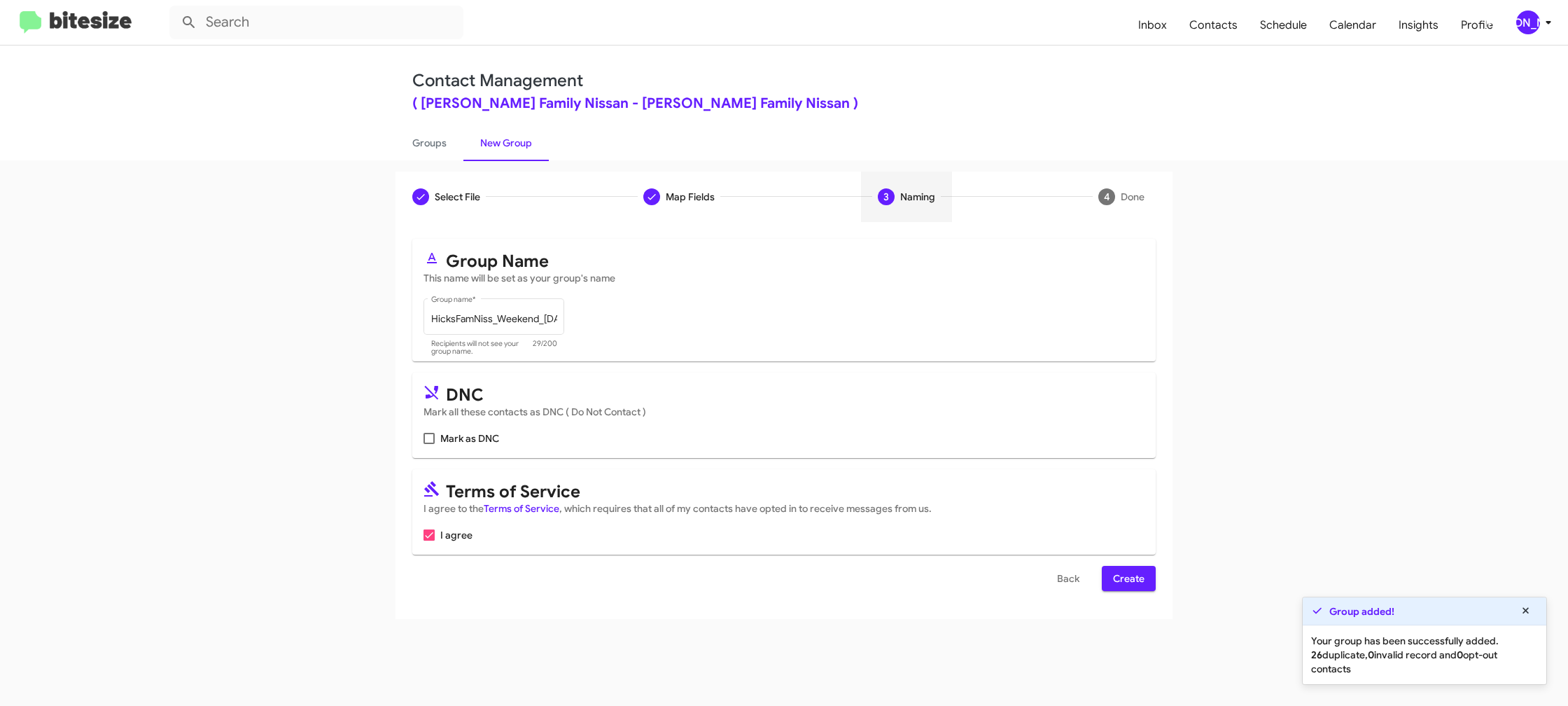
click at [1115, 581] on span "Create" at bounding box center [1129, 578] width 32 height 26
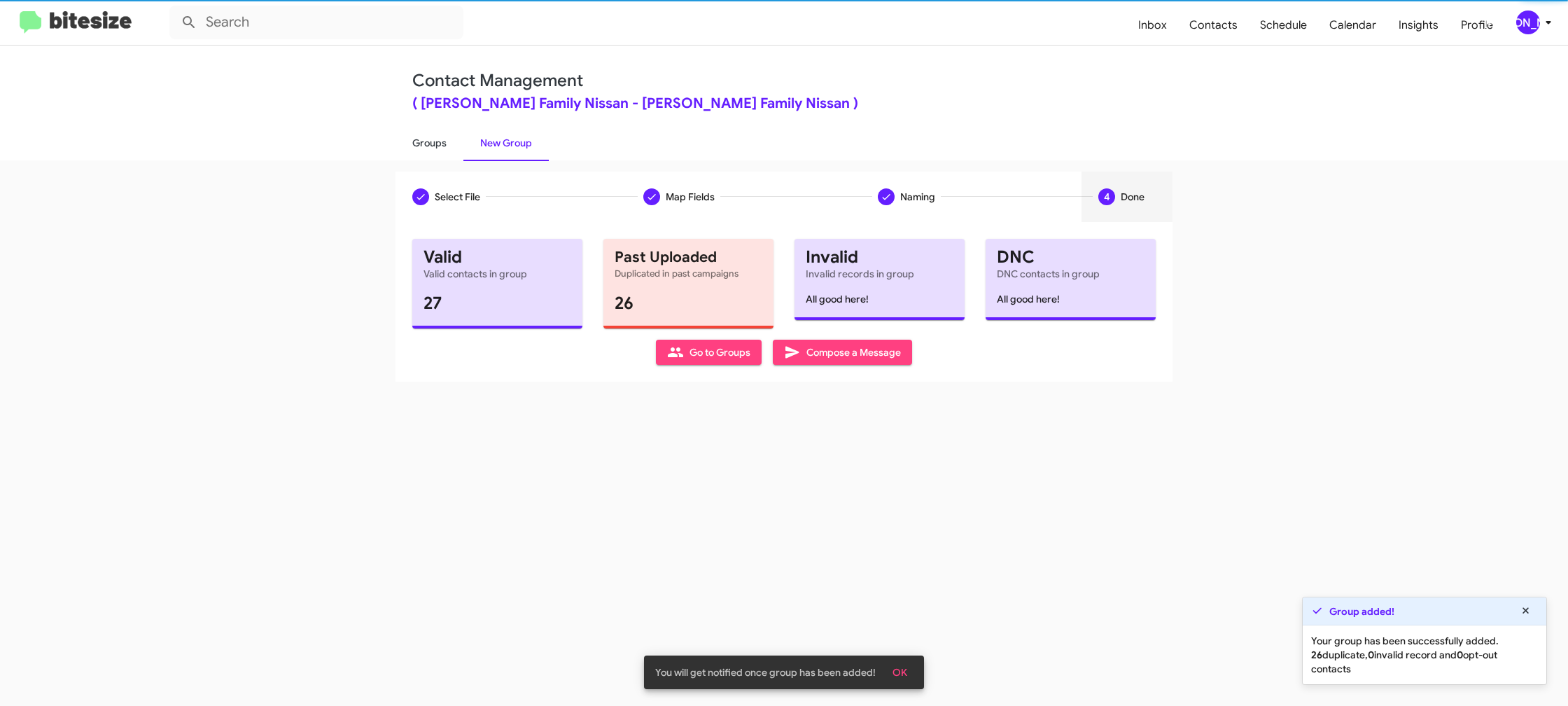
click at [428, 150] on link "Groups" at bounding box center [429, 142] width 68 height 36
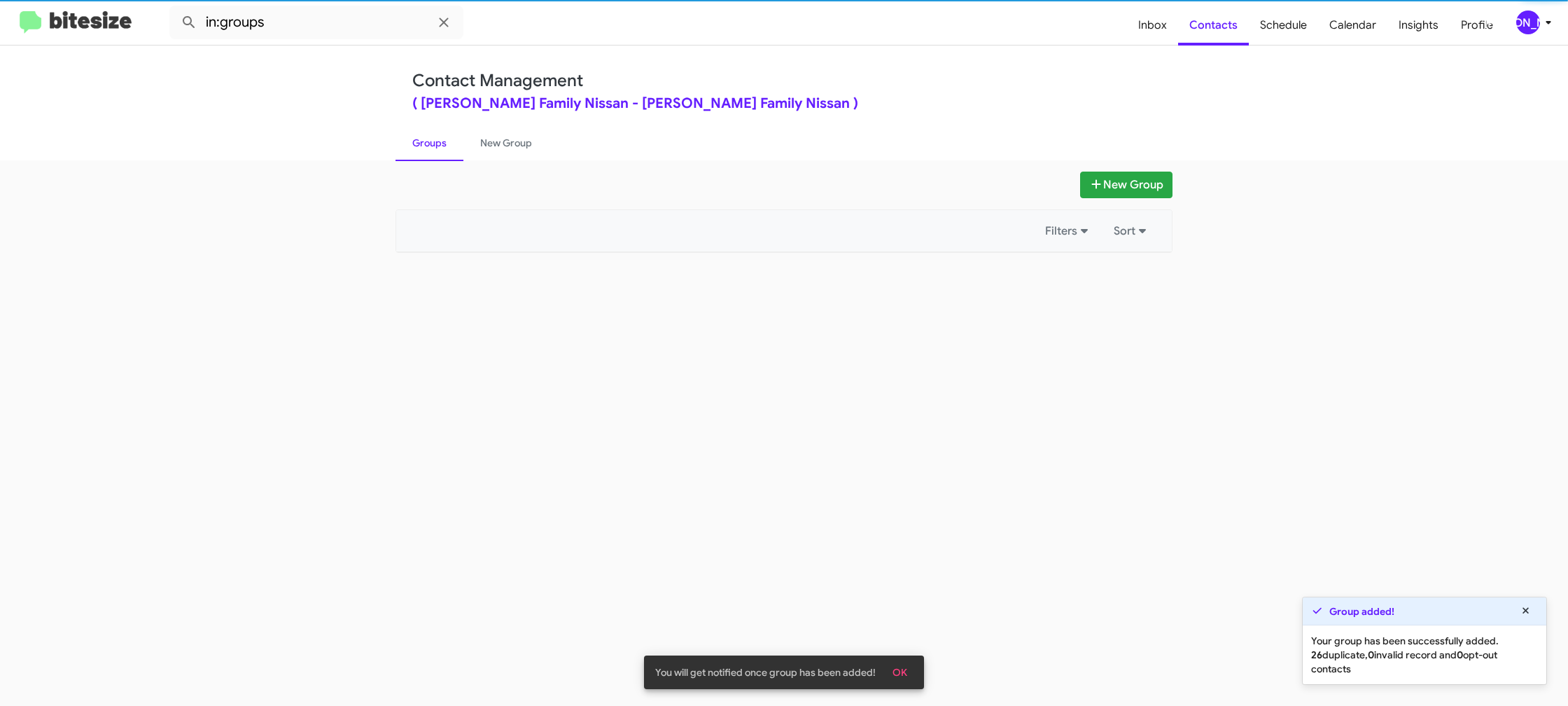
click at [428, 150] on link "Groups" at bounding box center [429, 142] width 68 height 36
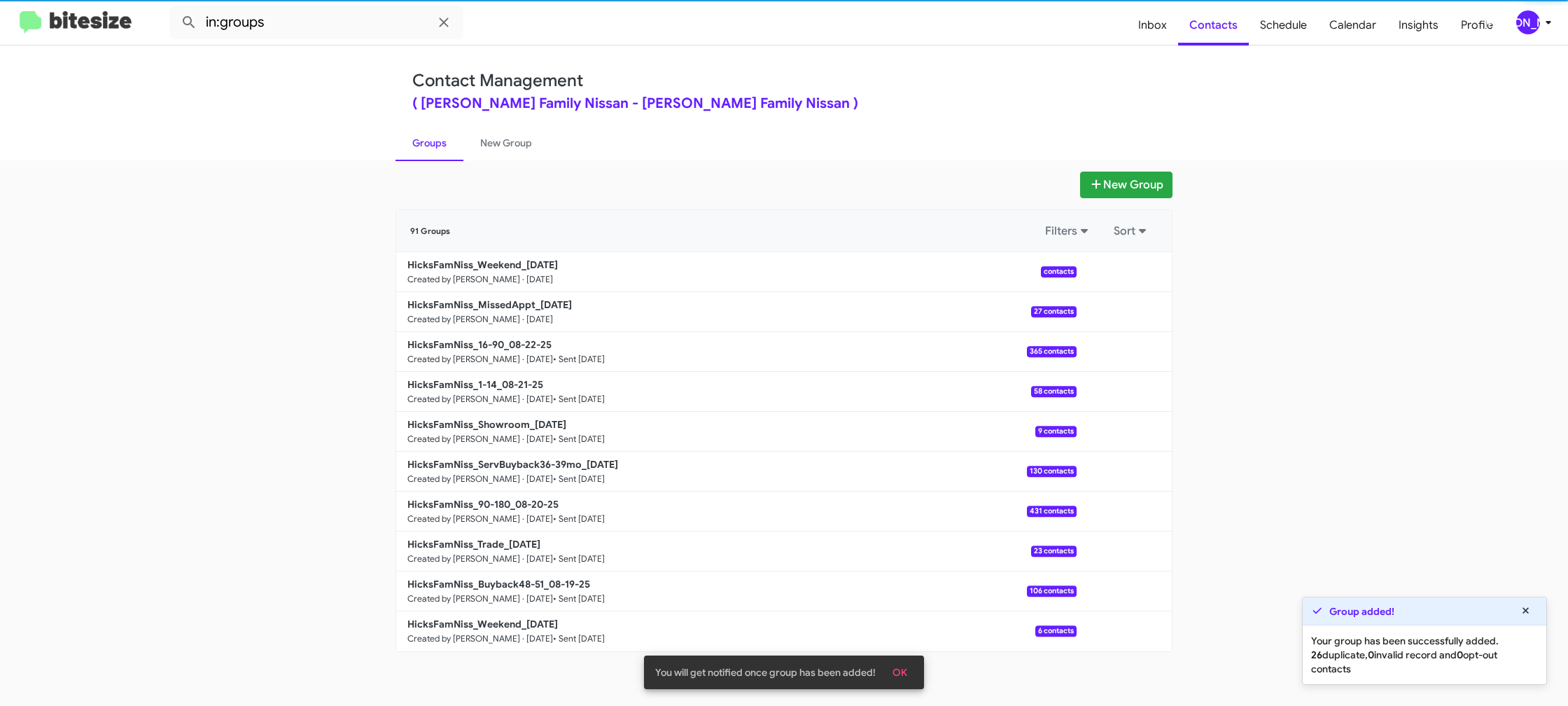
click at [428, 150] on link "Groups" at bounding box center [429, 142] width 68 height 36
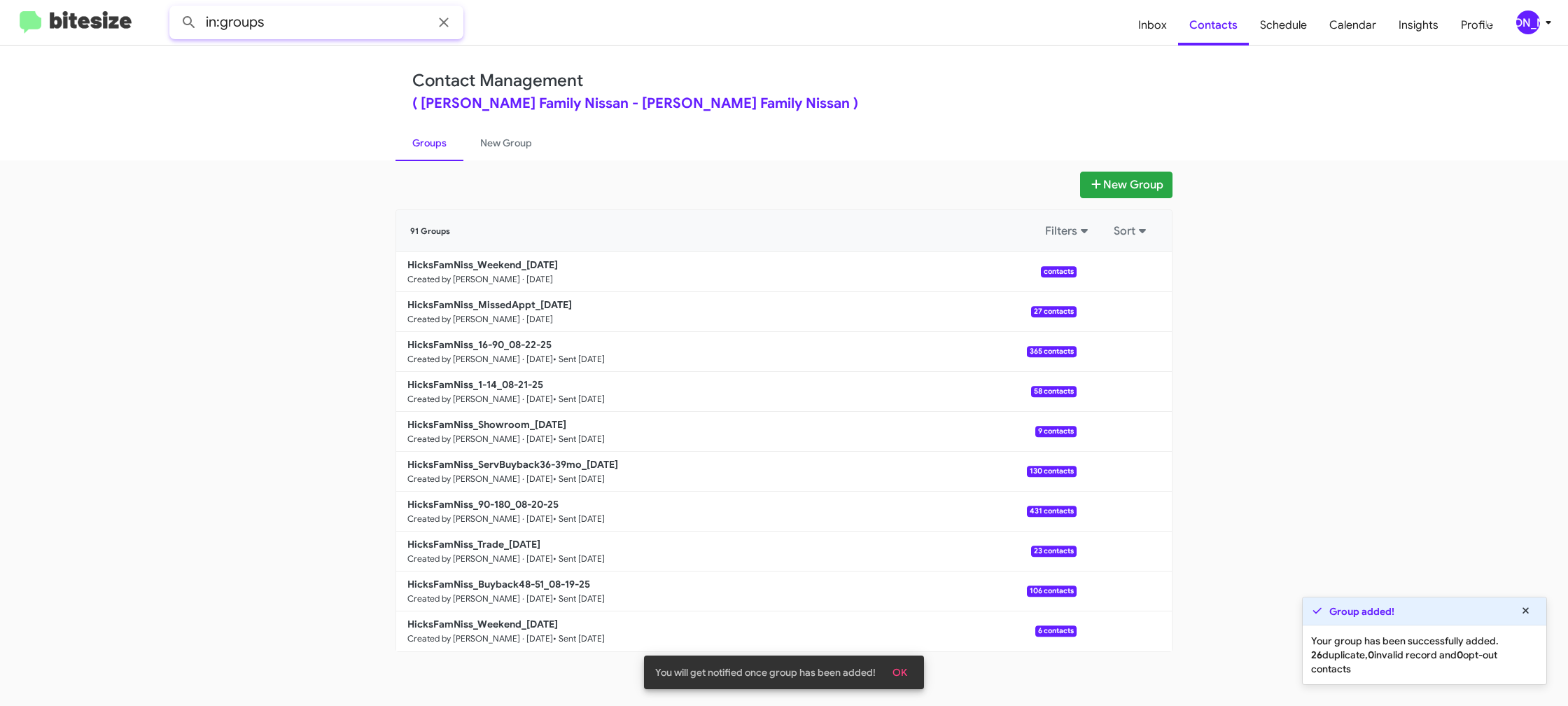
click at [302, 33] on input "in:groups" at bounding box center [316, 22] width 294 height 34
click at [175, 9] on button at bounding box center [189, 23] width 28 height 28
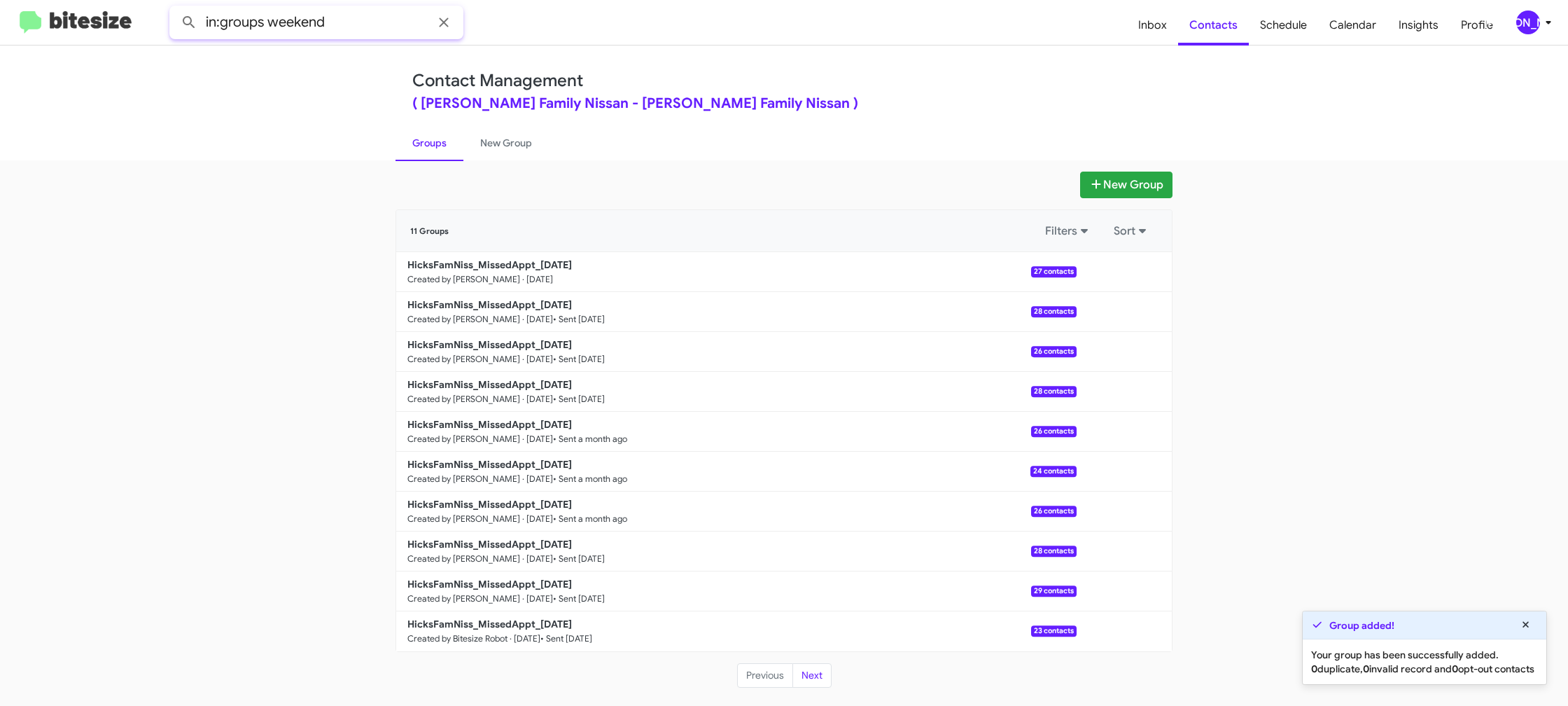
type input "in:groups weekend"
click at [175, 9] on button at bounding box center [189, 23] width 28 height 28
click at [485, 142] on link "New Group" at bounding box center [506, 142] width 86 height 36
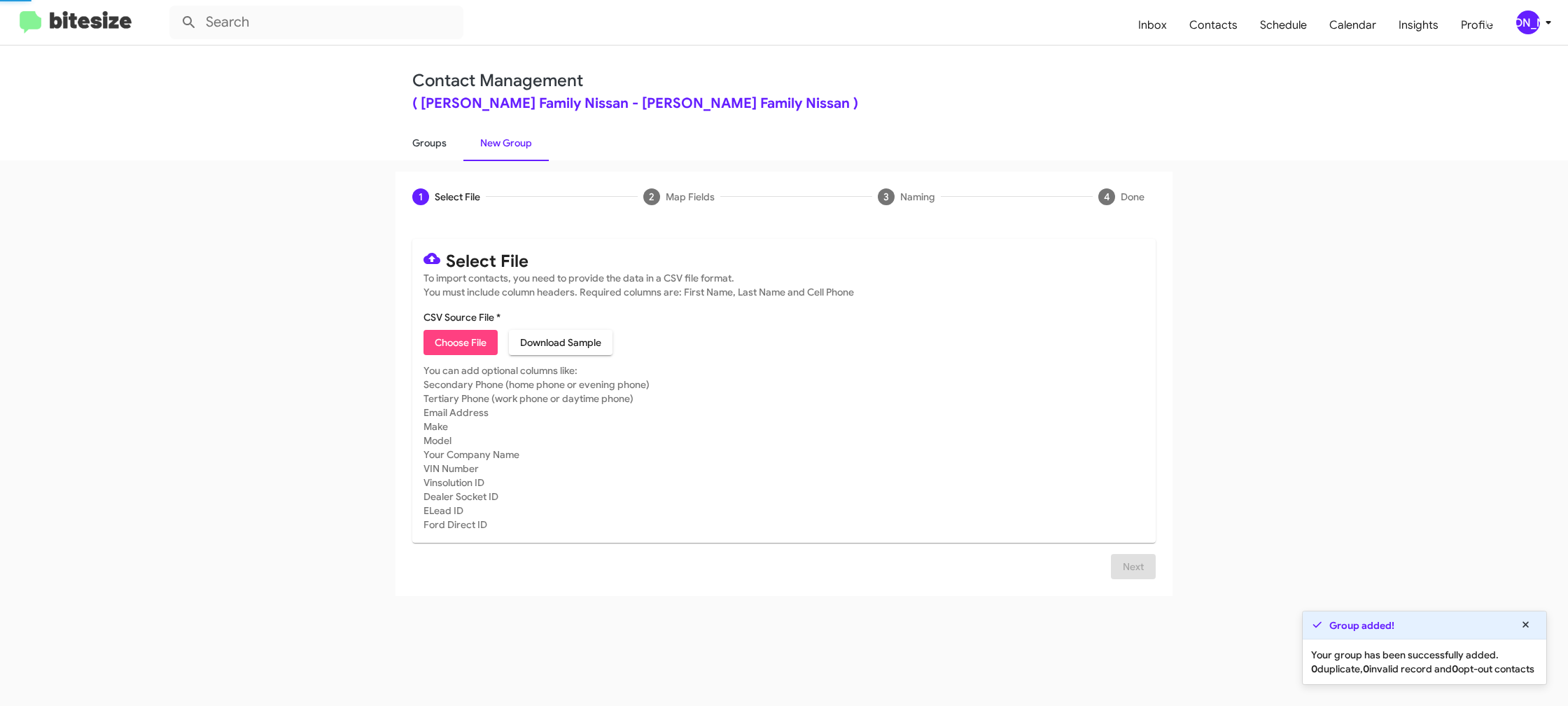
click at [441, 141] on link "Groups" at bounding box center [429, 142] width 68 height 36
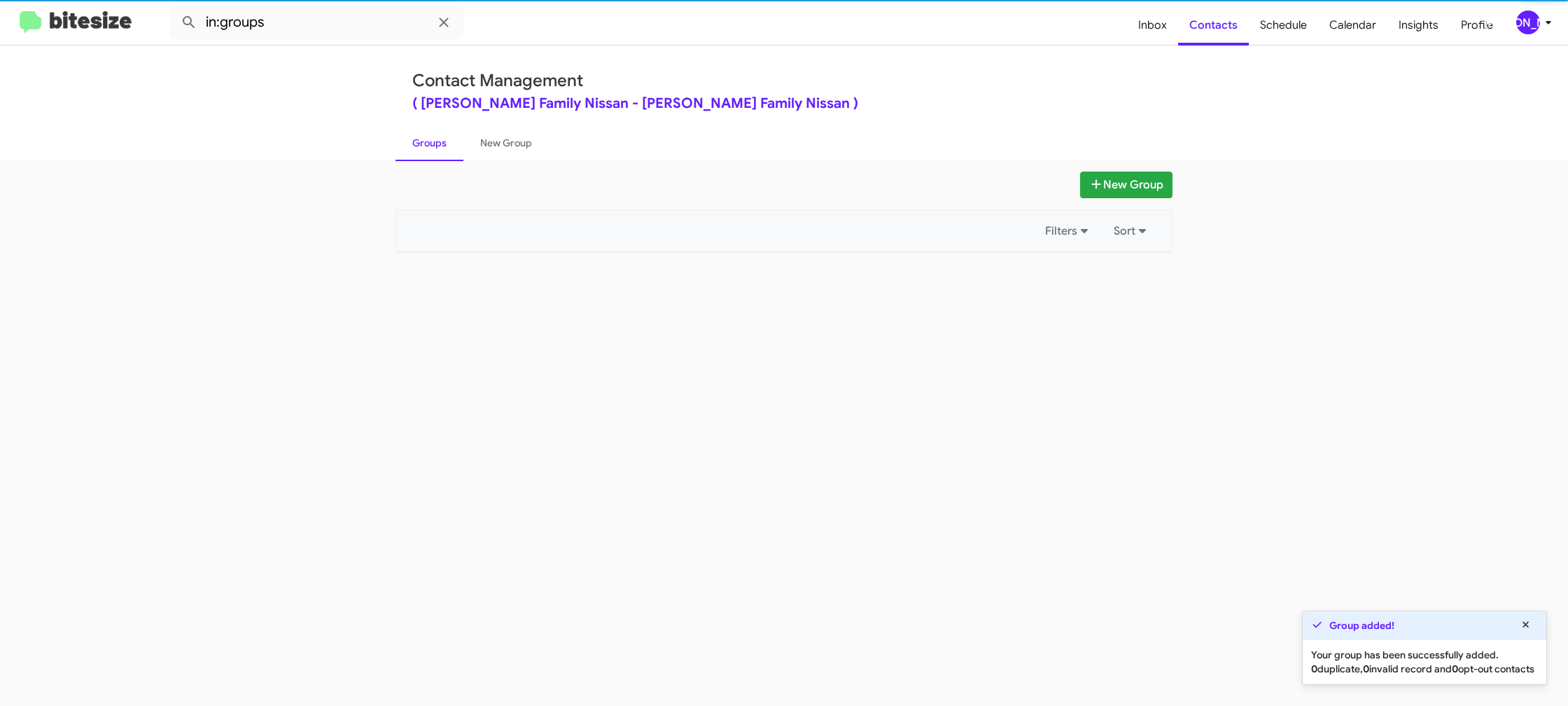
drag, startPoint x: 441, startPoint y: 141, endPoint x: 423, endPoint y: 151, distance: 20.6
click at [441, 141] on link "Groups" at bounding box center [429, 142] width 68 height 36
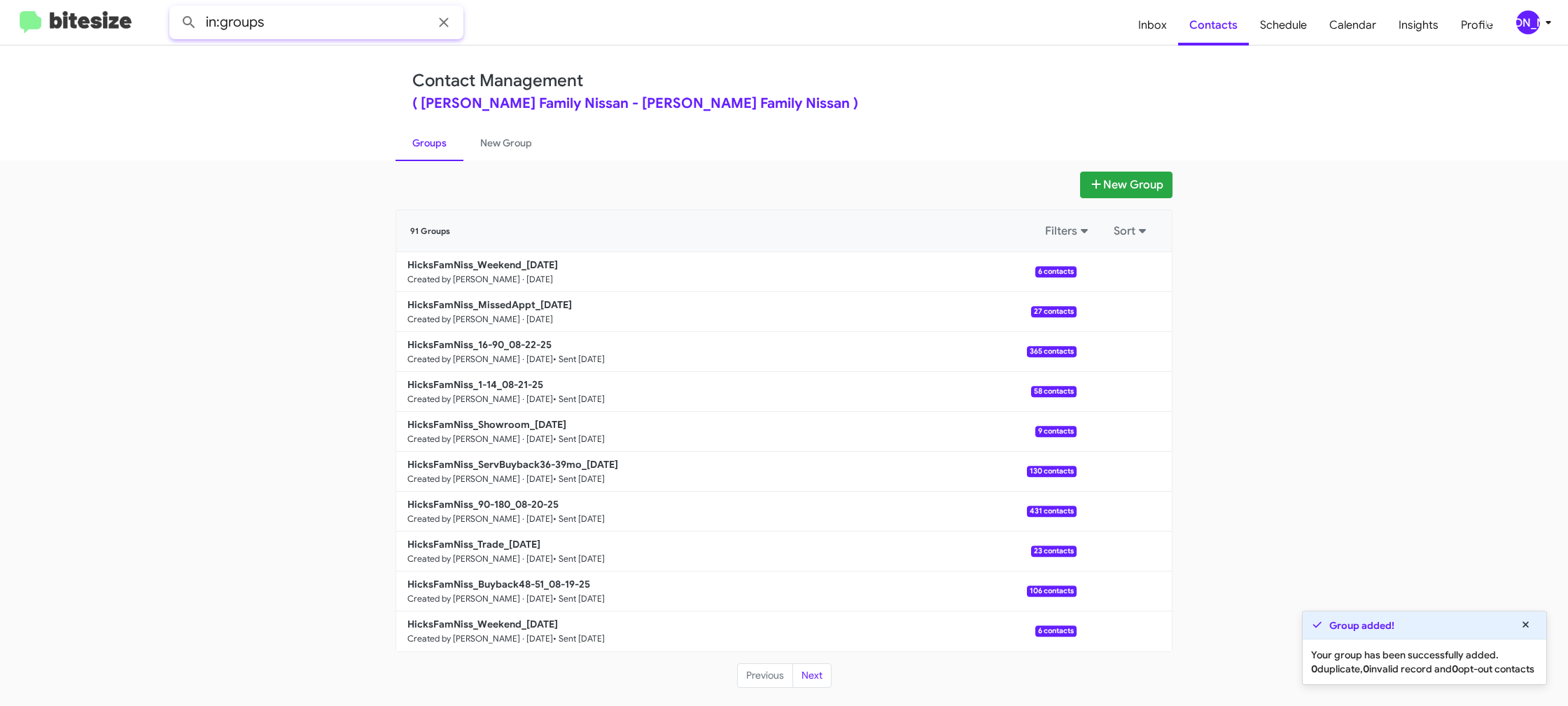
click at [368, 32] on input "in:groups" at bounding box center [316, 22] width 294 height 34
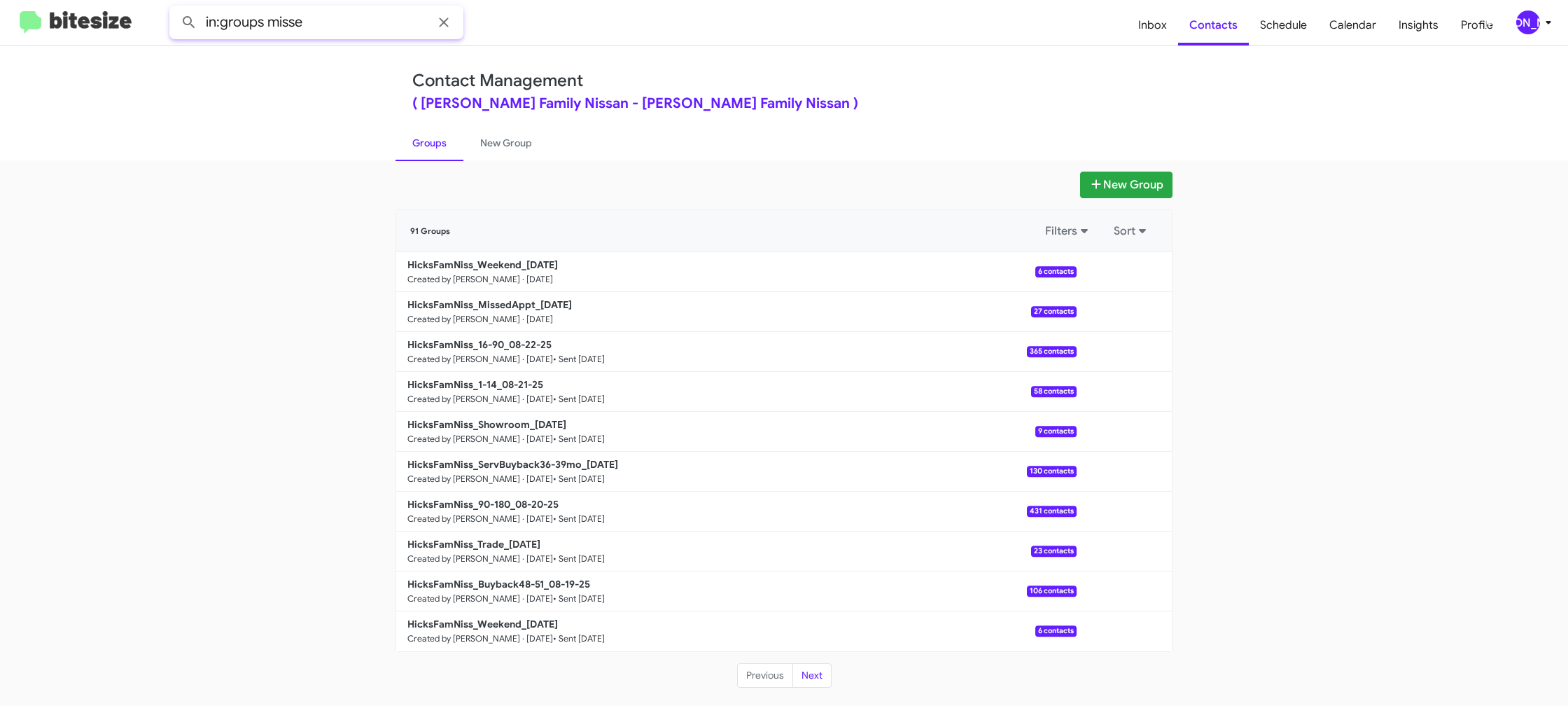
type input "in:groups misse"
click at [175, 9] on button at bounding box center [189, 23] width 28 height 28
click at [502, 148] on link "New Group" at bounding box center [506, 142] width 86 height 36
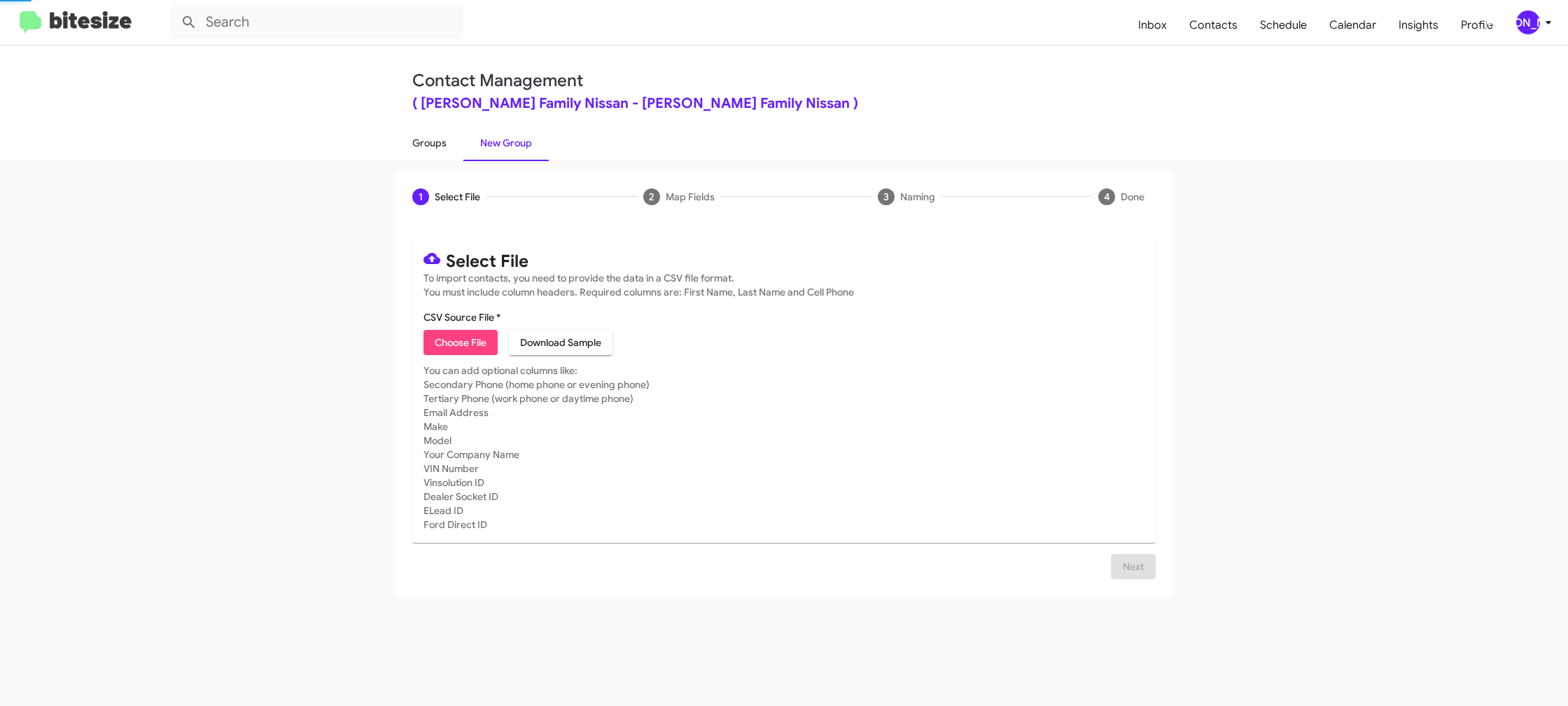
click at [420, 146] on link "Groups" at bounding box center [429, 142] width 68 height 36
type input "in:groups"
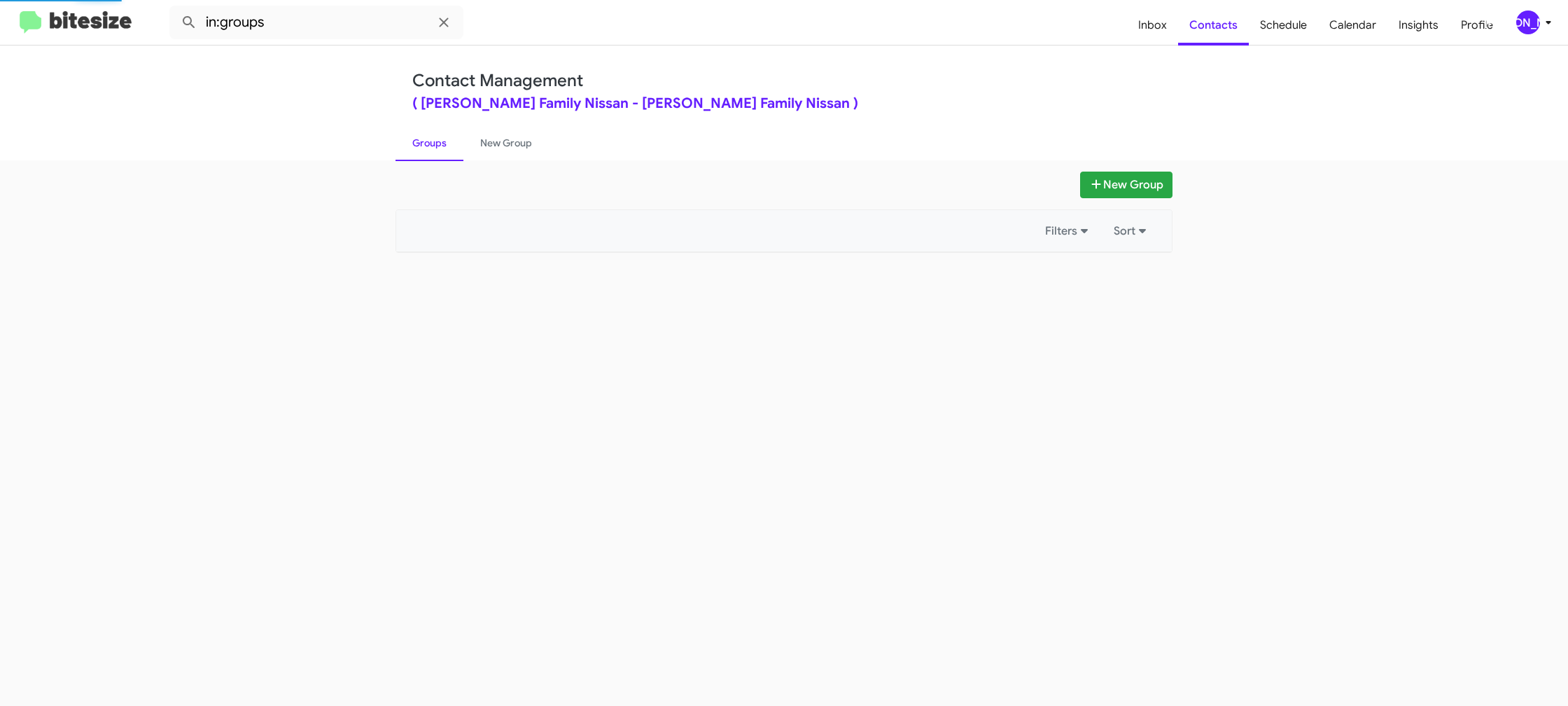
drag, startPoint x: 420, startPoint y: 146, endPoint x: 921, endPoint y: 312, distance: 527.8
click at [421, 146] on link "Groups" at bounding box center [429, 142] width 68 height 36
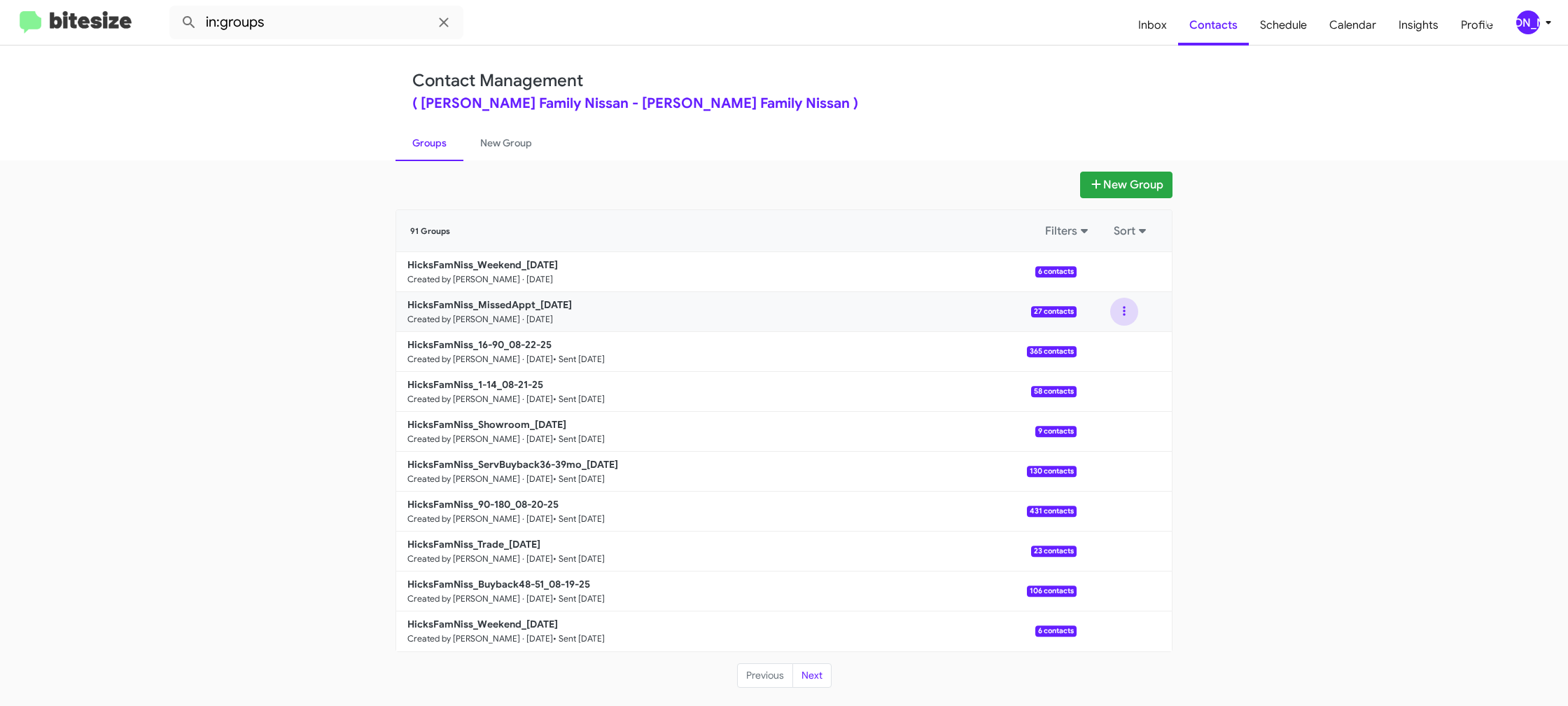
drag, startPoint x: 1119, startPoint y: 308, endPoint x: 1121, endPoint y: 323, distance: 15.1
click at [1120, 312] on button at bounding box center [1125, 312] width 28 height 28
click at [1118, 344] on button "View contacts" at bounding box center [1082, 349] width 112 height 34
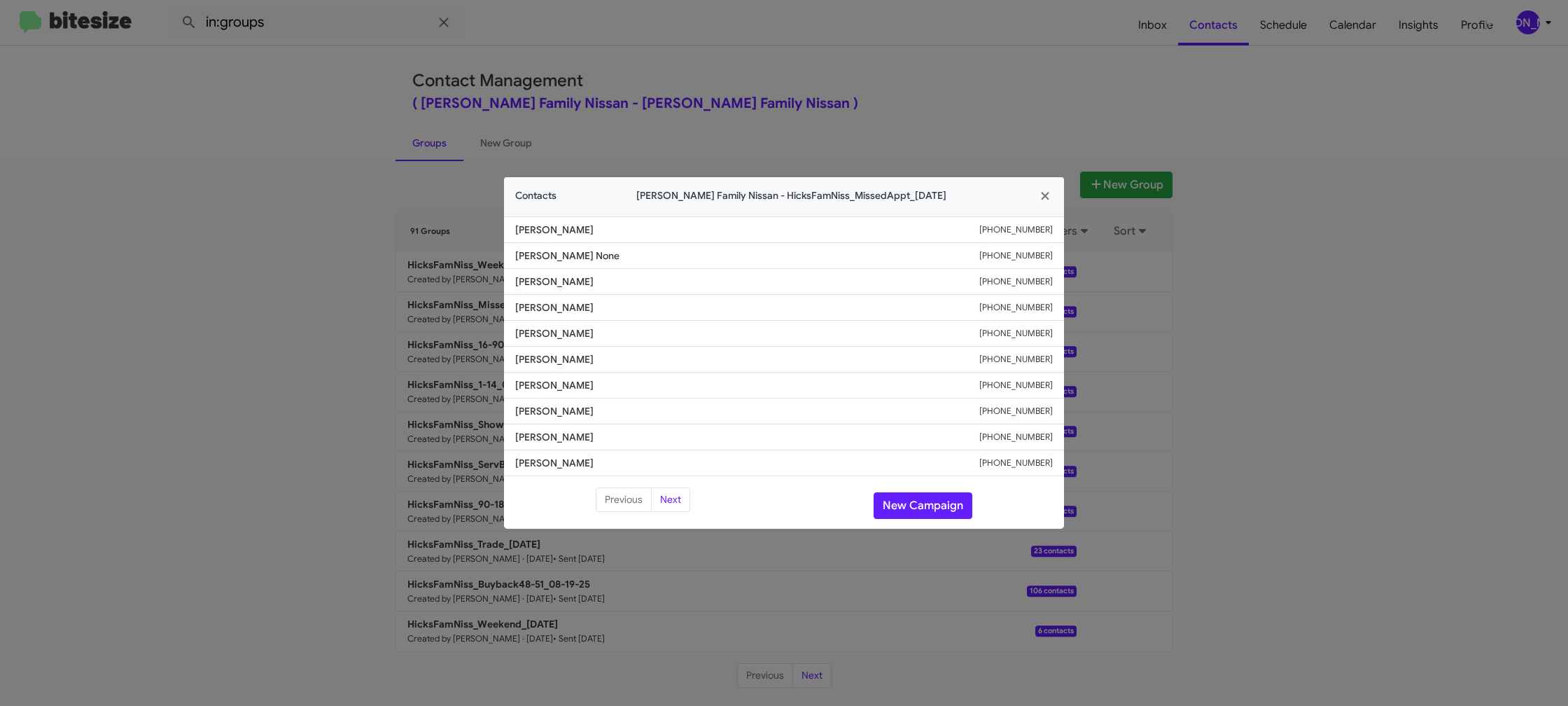
click at [580, 361] on span "Shana Mcdowell" at bounding box center [746, 360] width 464 height 14
drag, startPoint x: 580, startPoint y: 361, endPoint x: 464, endPoint y: 465, distance: 155.8
click at [579, 360] on span "Shana Mcdowell" at bounding box center [746, 360] width 464 height 14
copy span "Shana Mcdowell"
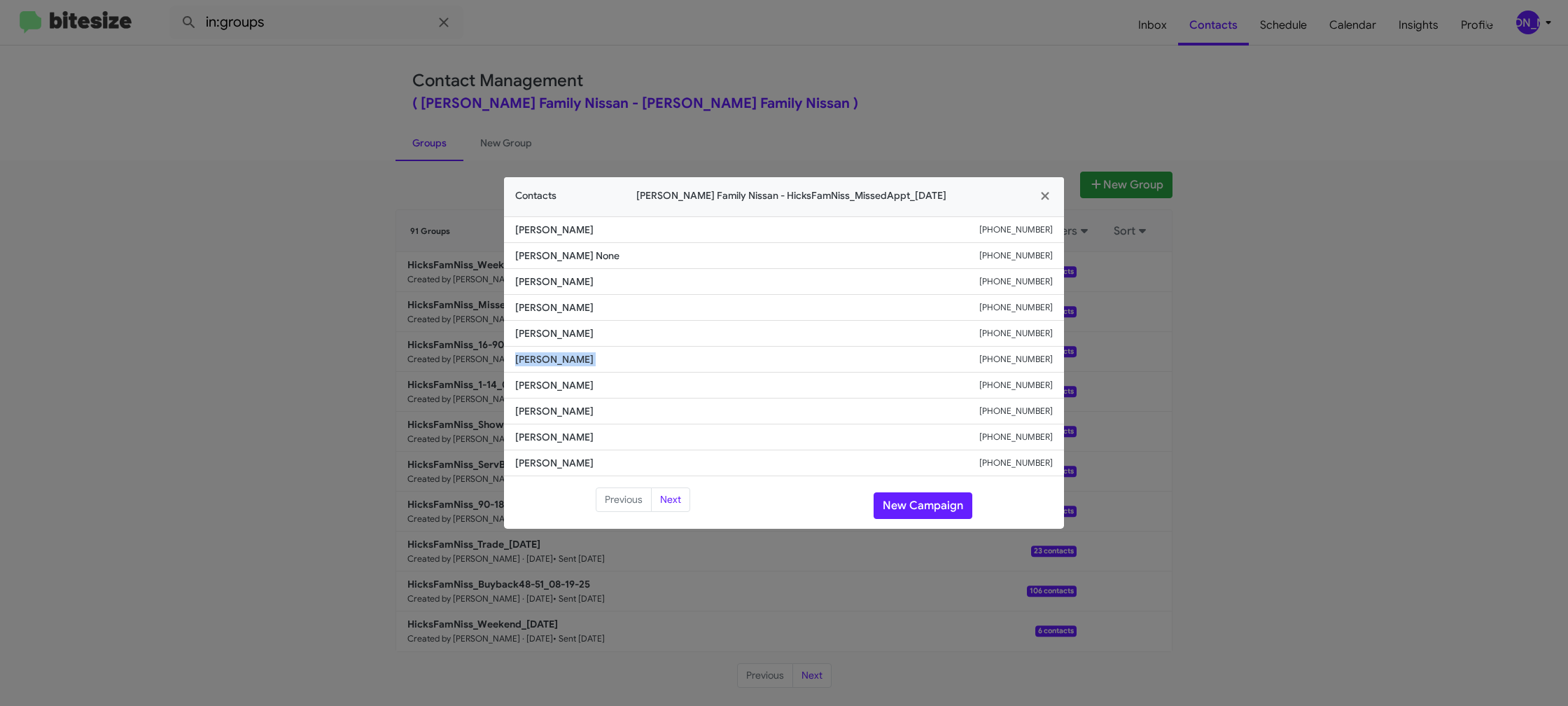
copy span "Shana Mcdowell"
drag, startPoint x: 773, startPoint y: 52, endPoint x: 1120, endPoint y: 353, distance: 459.4
click at [774, 52] on modal-container "Contacts Hicks Family Nissan - HicksFamNiss_MissedAppt_08-25-25 Angelina Davila…" at bounding box center [784, 353] width 1568 height 706
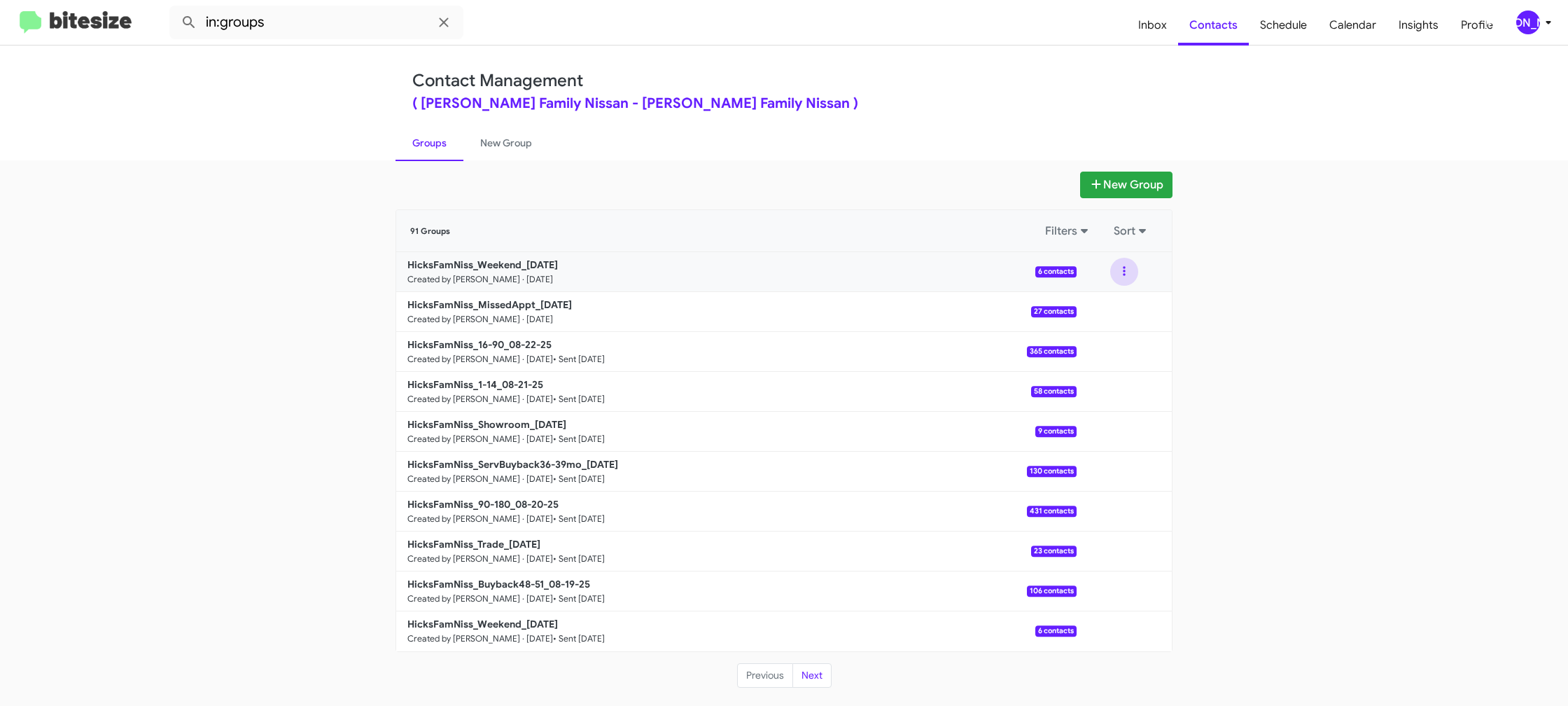
drag, startPoint x: 1132, startPoint y: 274, endPoint x: 1127, endPoint y: 283, distance: 10.3
click at [1132, 277] on button at bounding box center [1125, 272] width 28 height 28
click at [1111, 295] on button "View contacts" at bounding box center [1082, 309] width 112 height 34
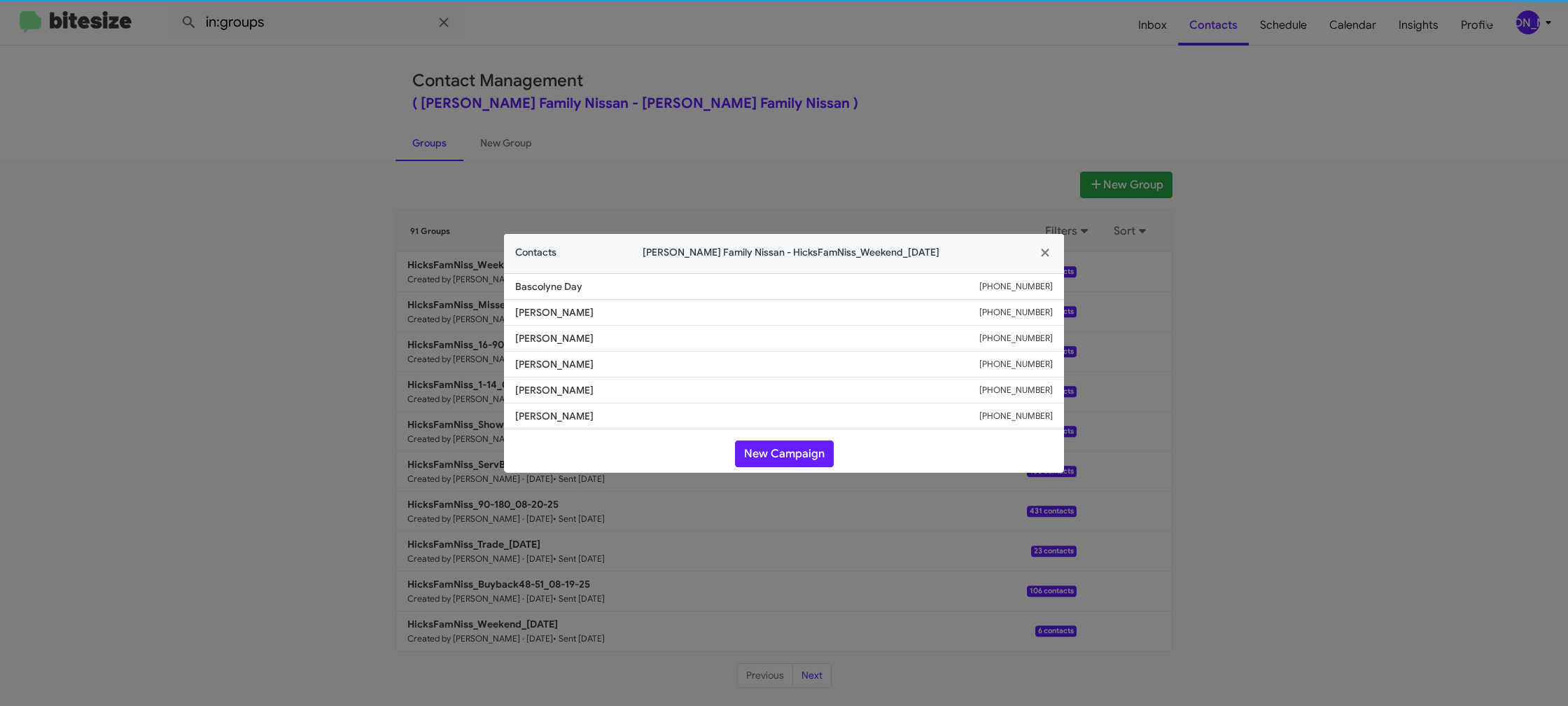
click at [542, 346] on li "Clarissa Liendo +19564395880" at bounding box center [784, 338] width 560 height 26
copy span "Clarissa Liendo"
drag, startPoint x: 317, startPoint y: 244, endPoint x: 443, endPoint y: 288, distance: 133.5
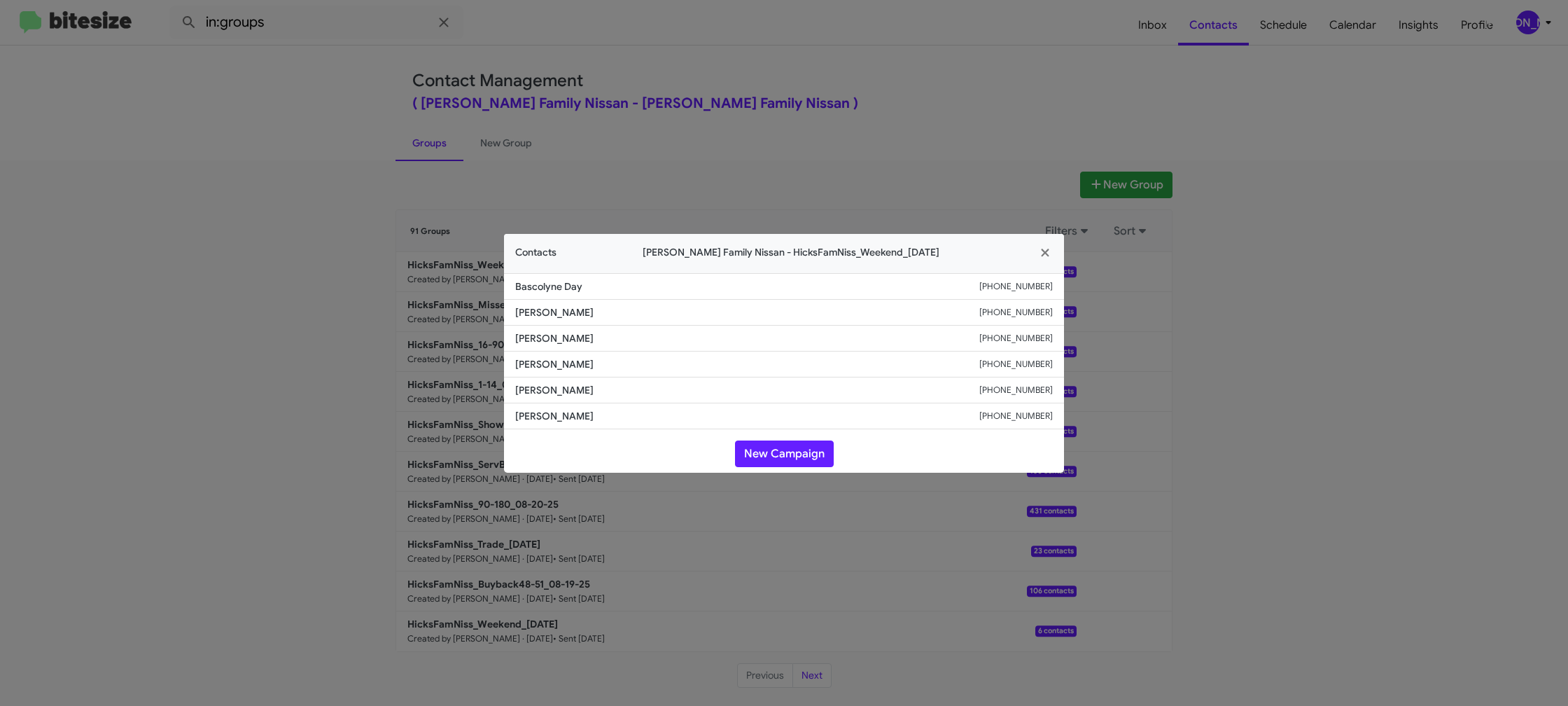
click at [321, 245] on modal-container "Contacts Hicks Family Nissan - HicksFamNiss_Weekend_08-25-25 Bascolyne Day +136…" at bounding box center [784, 353] width 1568 height 706
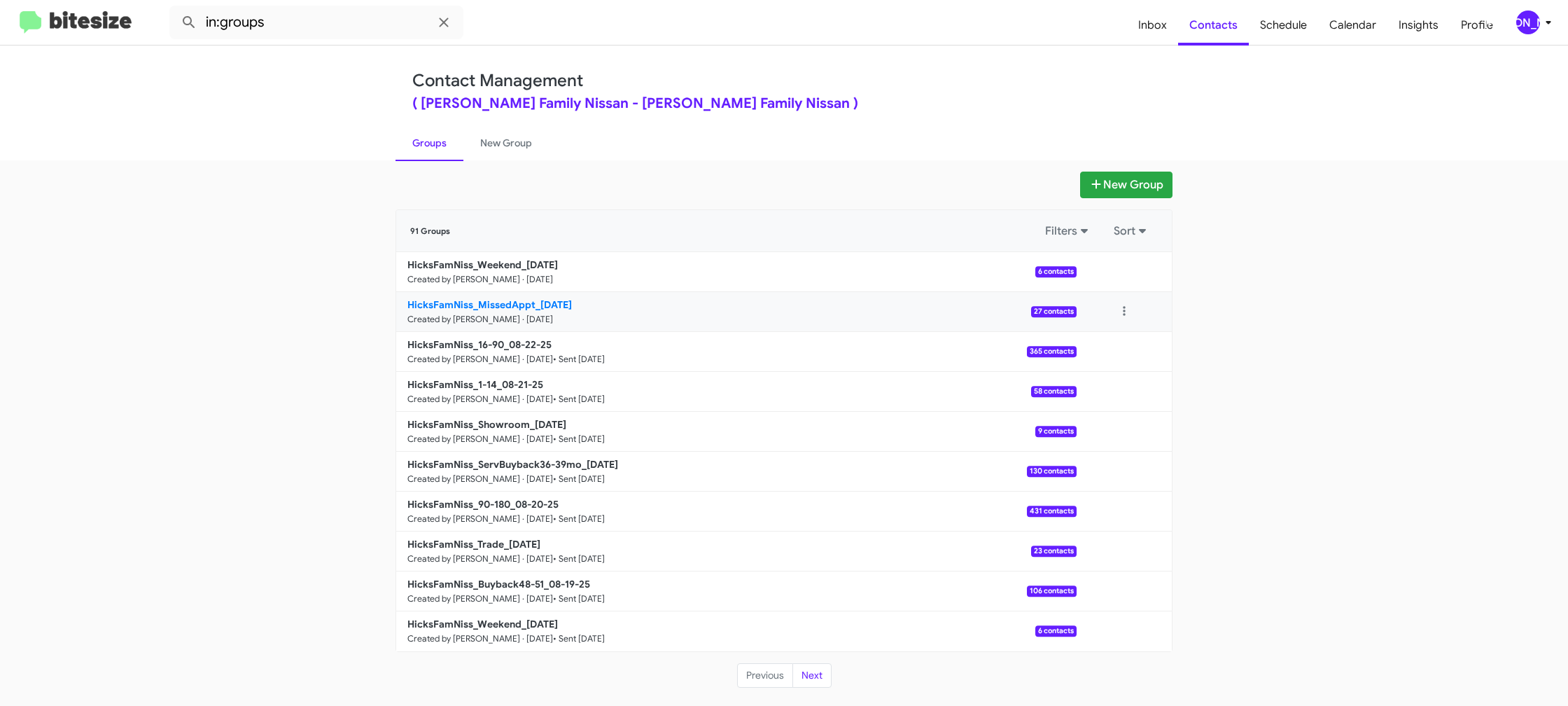
click at [481, 301] on b "HicksFamNiss_MissedAppt_08-25-25" at bounding box center [489, 305] width 164 height 12
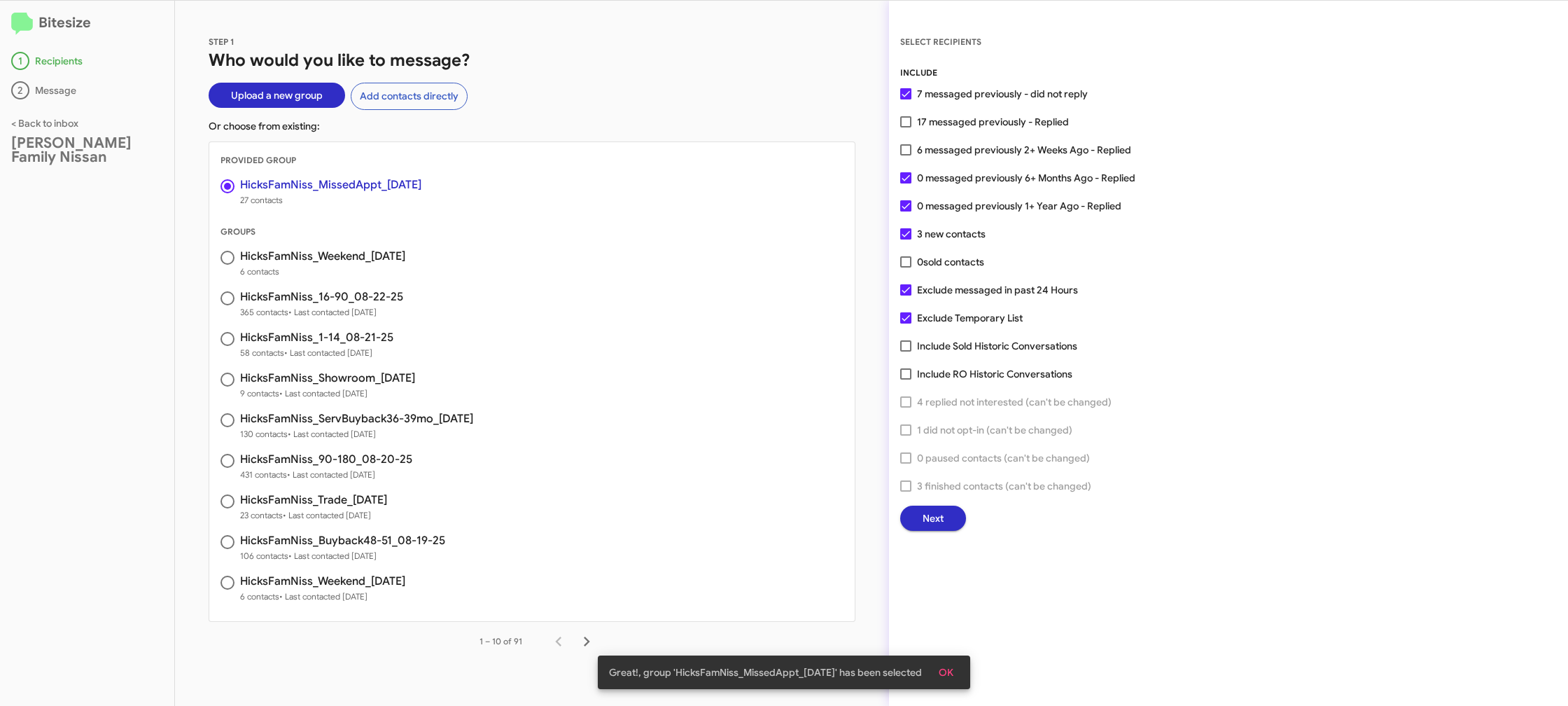
click at [939, 517] on span "Next" at bounding box center [933, 518] width 21 height 26
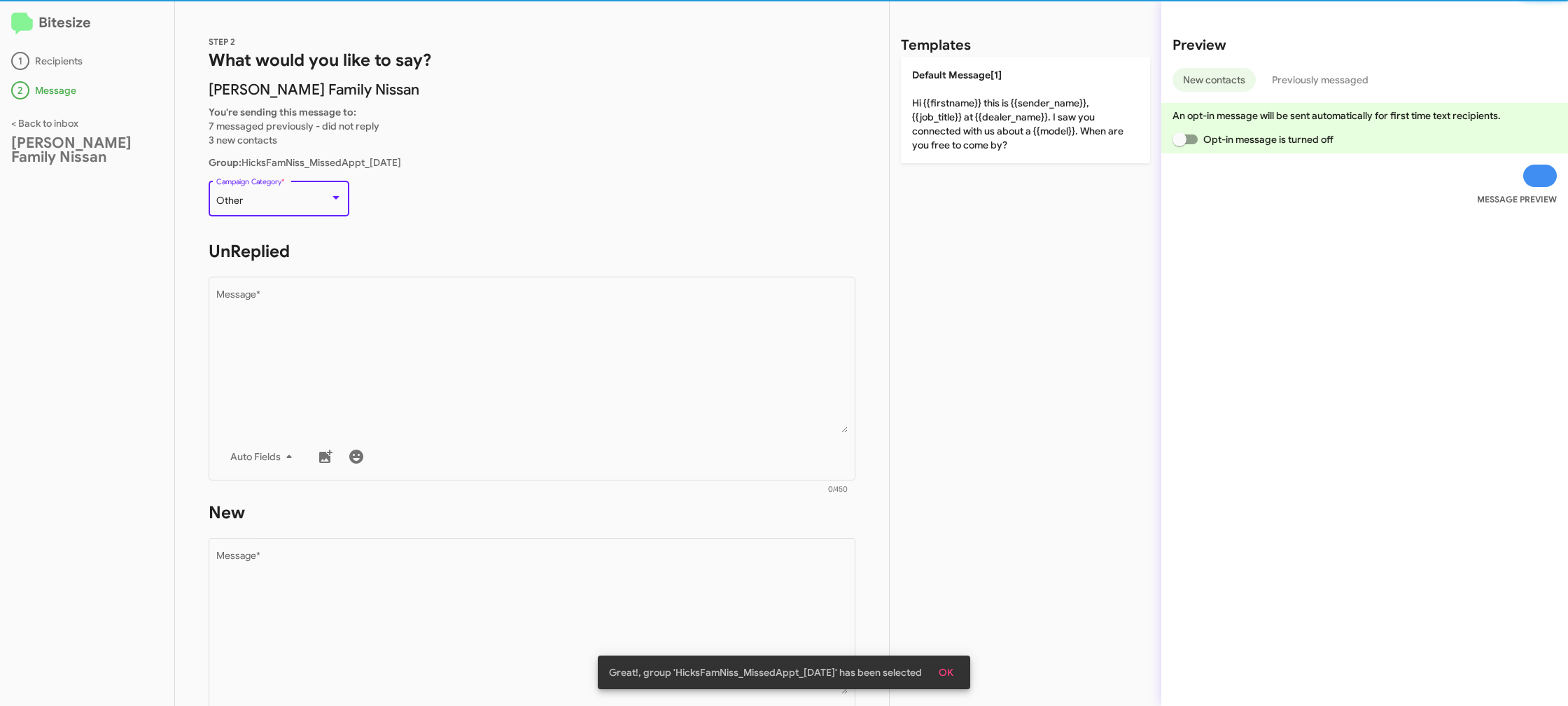
click at [241, 199] on div "Other" at bounding box center [273, 201] width 113 height 11
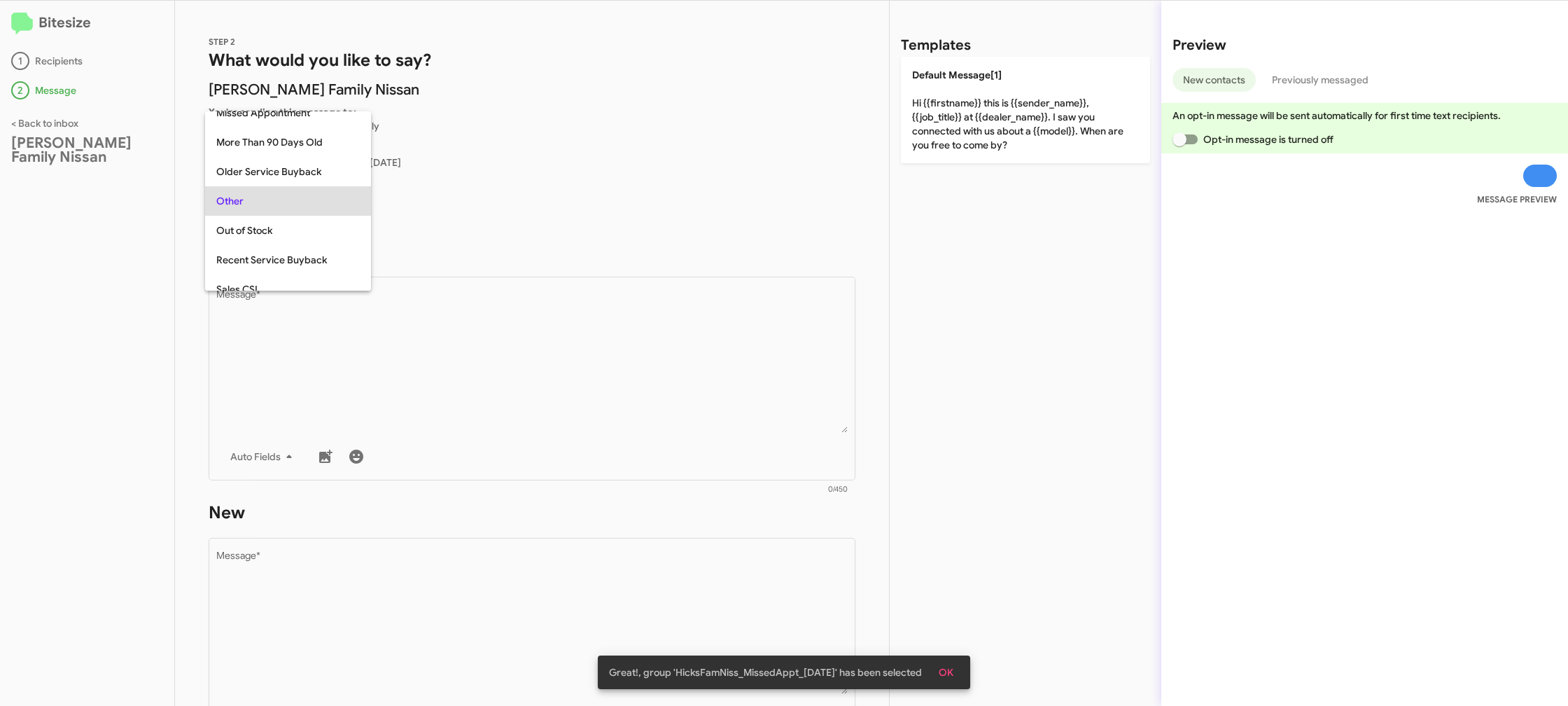
scroll to position [265, 0]
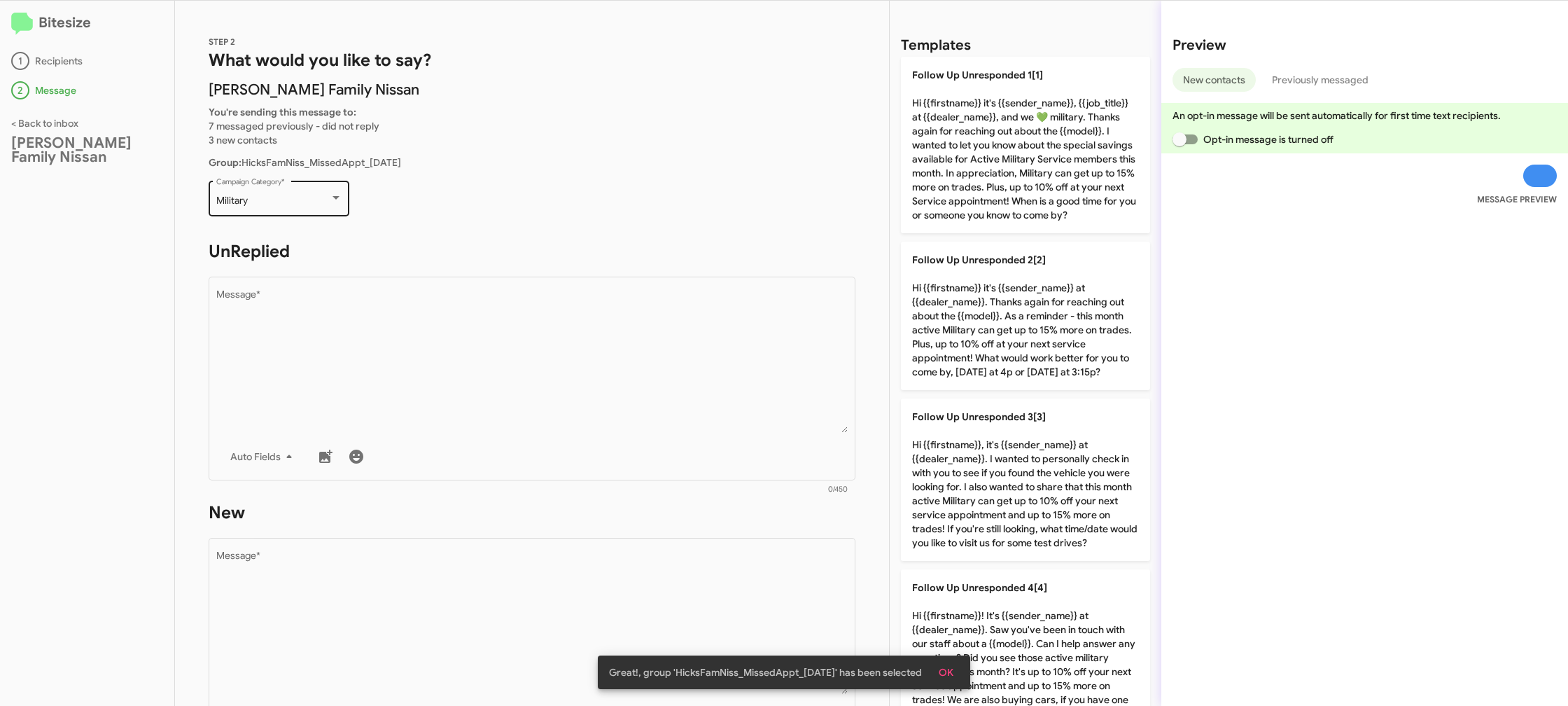
click at [289, 210] on div "Military Campaign Category *" at bounding box center [279, 197] width 126 height 39
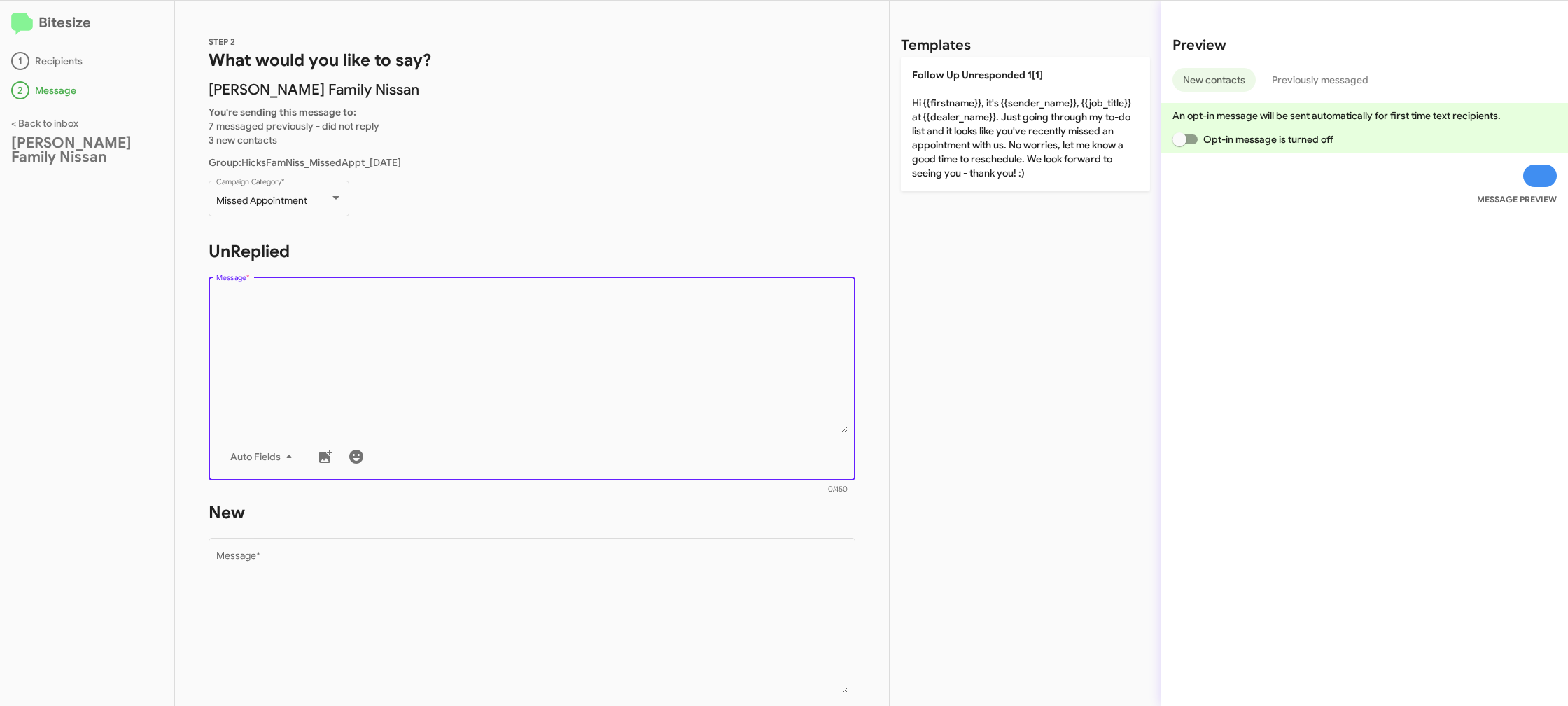
click at [397, 317] on textarea "Message *" at bounding box center [533, 361] width 633 height 143
click at [398, 318] on textarea "Message *" at bounding box center [533, 361] width 633 height 143
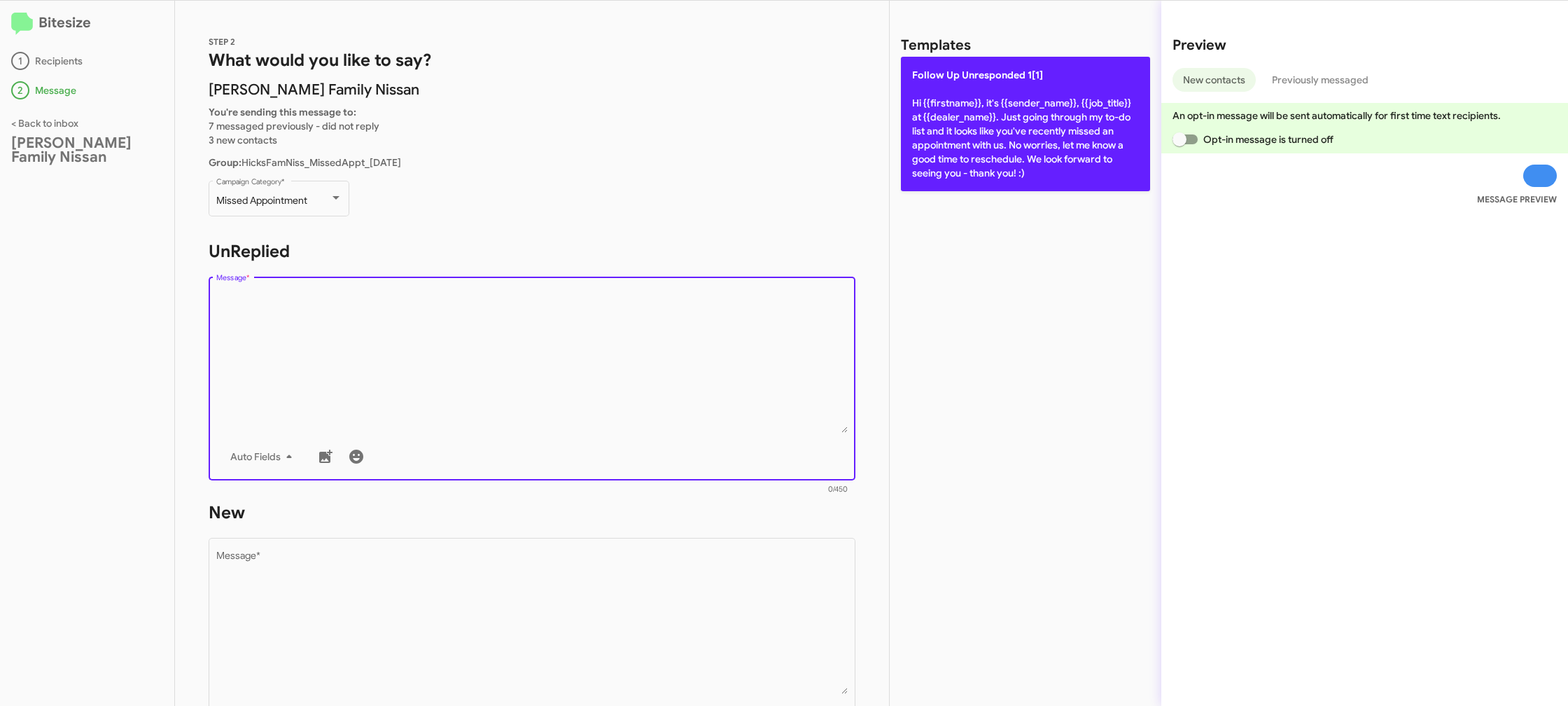
click at [1048, 106] on p "Follow Up Unresponded 1[1] Hi {{firstname}}, it's {{sender_name}}, {{job_title}…" at bounding box center [1026, 124] width 249 height 134
type textarea "Hi {{firstname}}, it's {{sender_name}}, {{job_title}} at {{dealer_name}}. Just …"
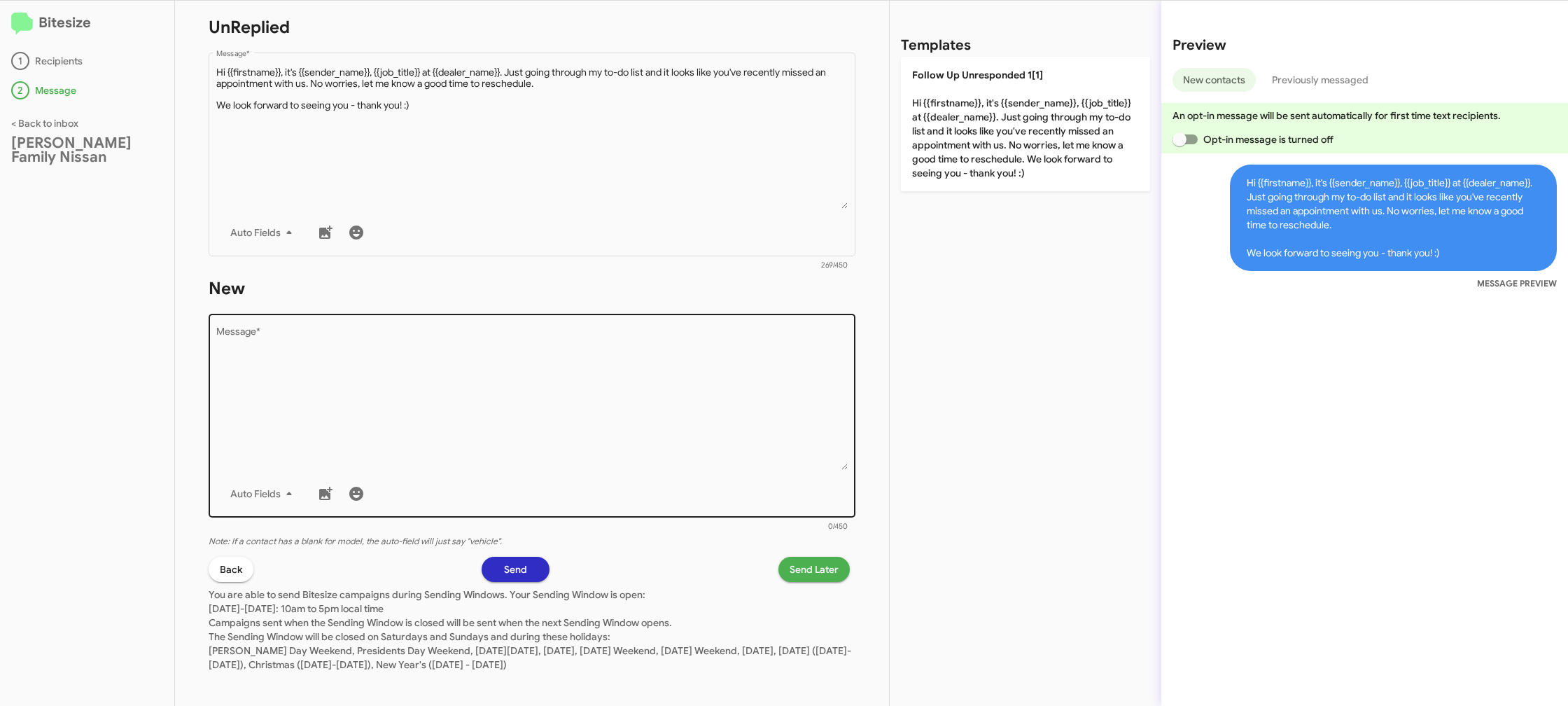
scroll to position [232, 0]
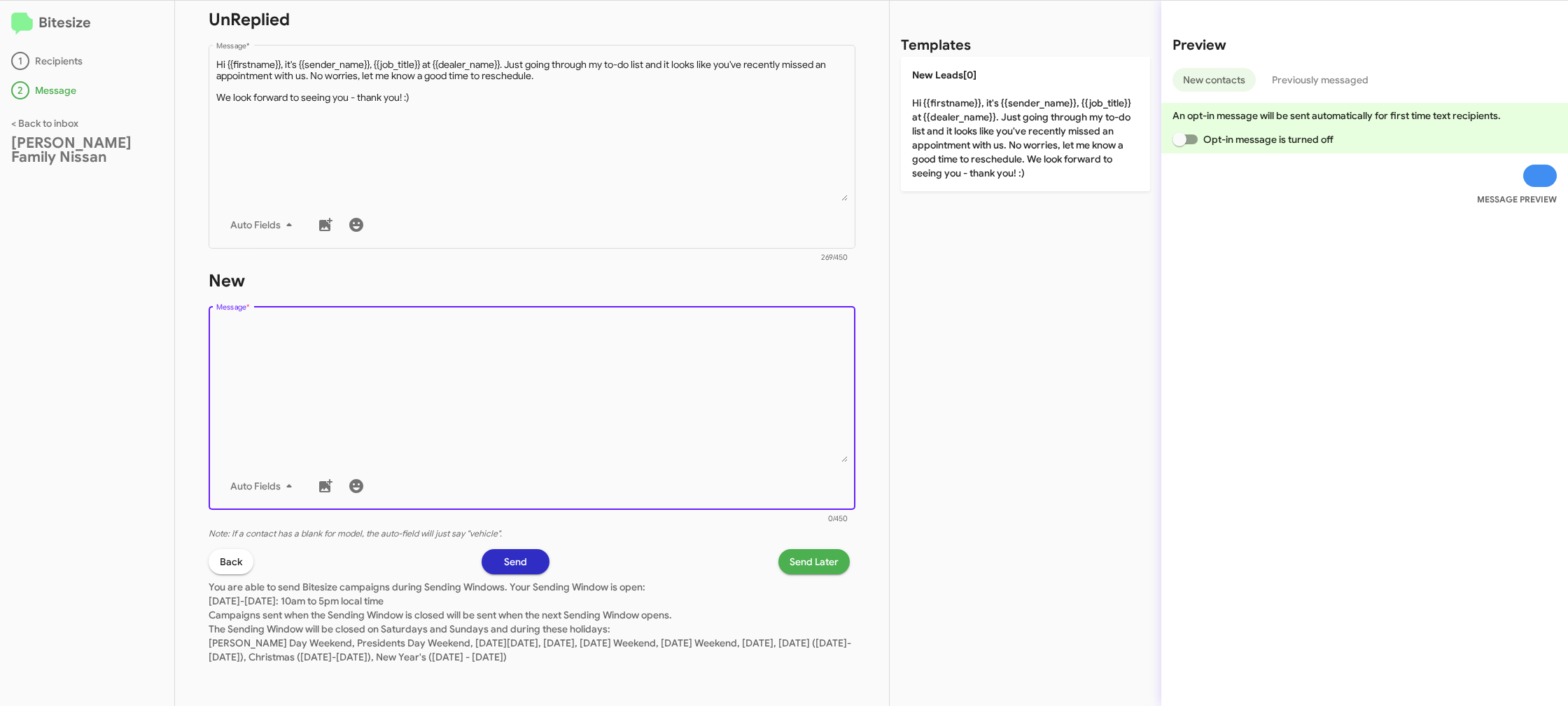
click at [722, 451] on textarea "Message *" at bounding box center [533, 391] width 633 height 143
drag, startPoint x: 723, startPoint y: 451, endPoint x: 737, endPoint y: 406, distance: 47.1
click at [723, 437] on textarea "Message *" at bounding box center [533, 391] width 633 height 143
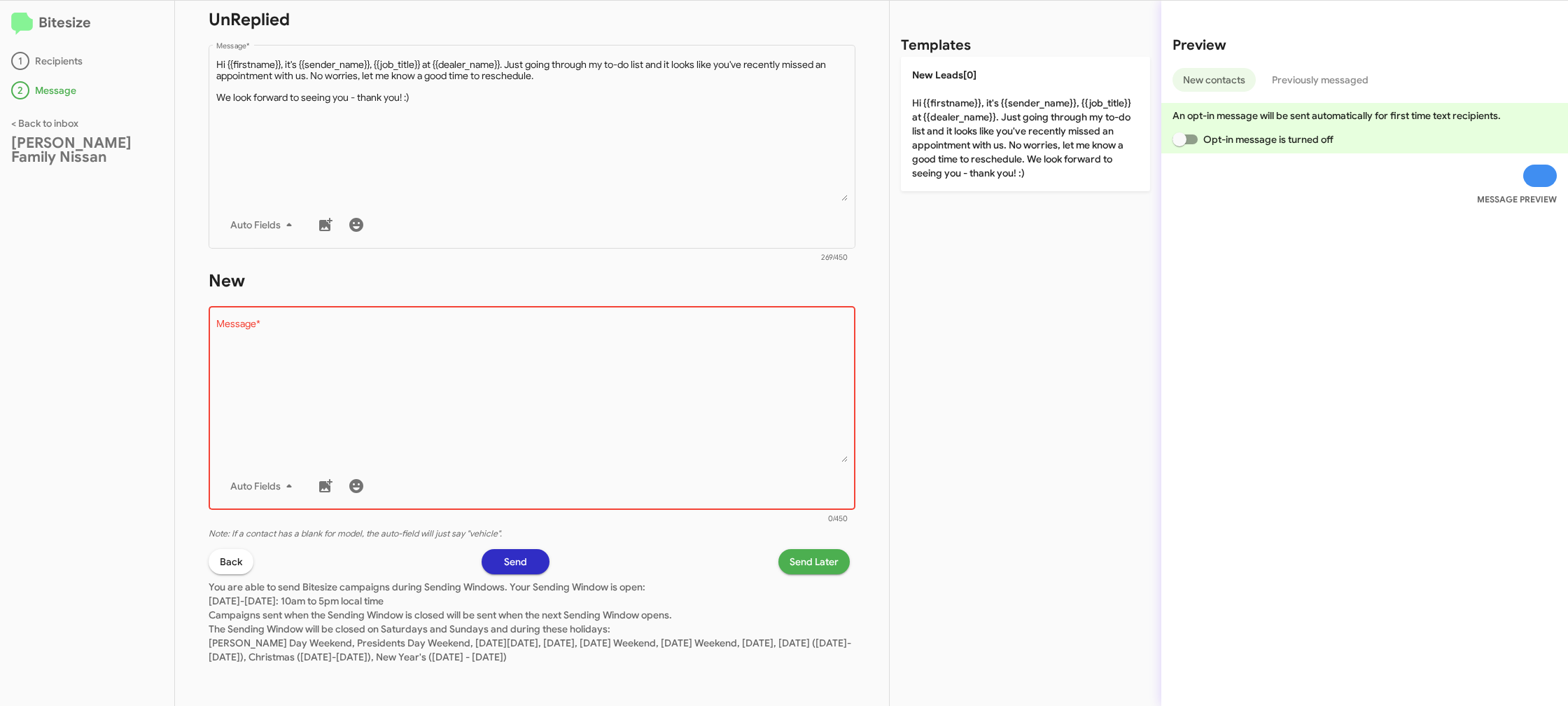
drag, startPoint x: 991, startPoint y: 87, endPoint x: 829, endPoint y: 610, distance: 547.5
click at [991, 87] on p "New Leads[0] Hi {{firstname}}, it's {{sender_name}}, {{job_title}} at {{dealer_…" at bounding box center [1026, 124] width 249 height 134
type textarea "Hi {{firstname}}, it's {{sender_name}}, {{job_title}} at {{dealer_name}}. Just …"
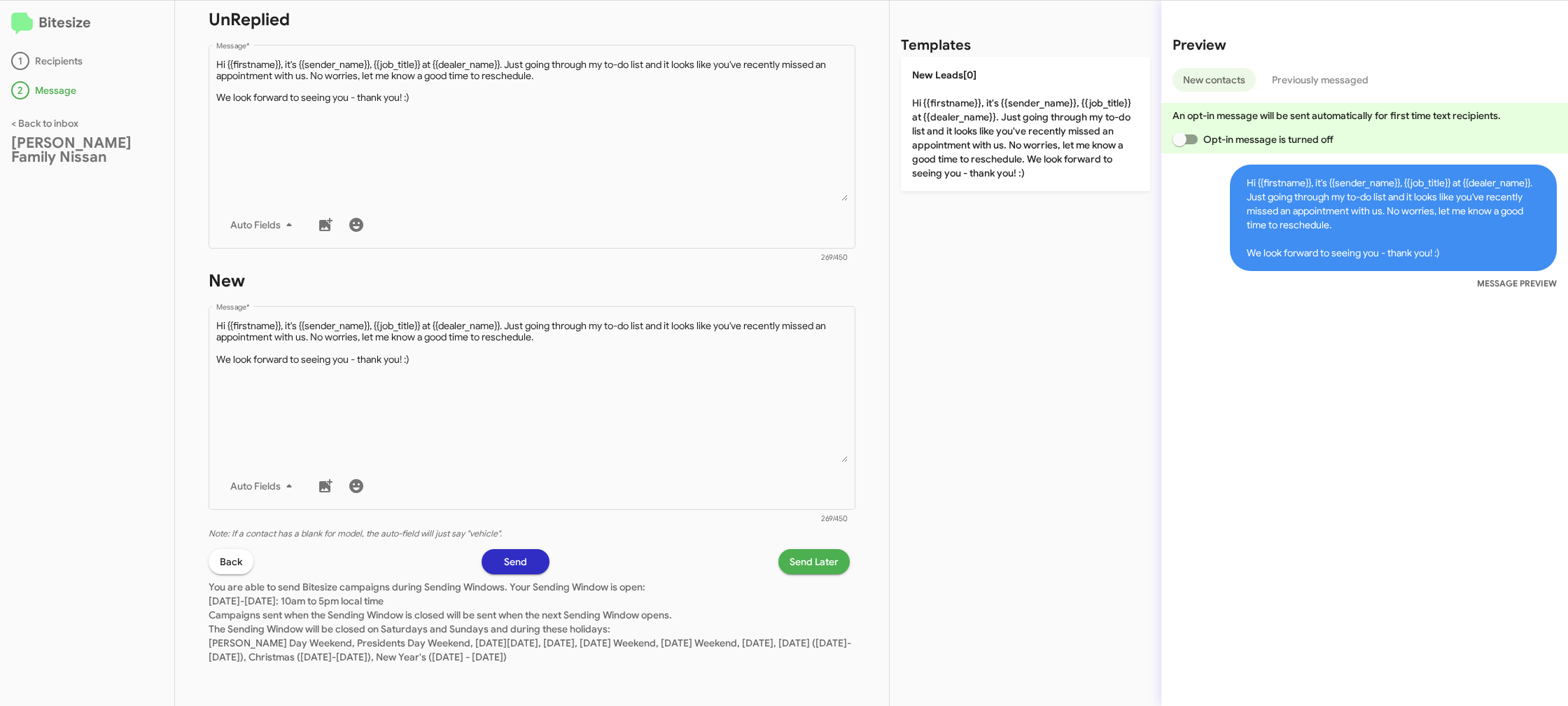
click at [807, 566] on span "Send Later" at bounding box center [814, 561] width 49 height 26
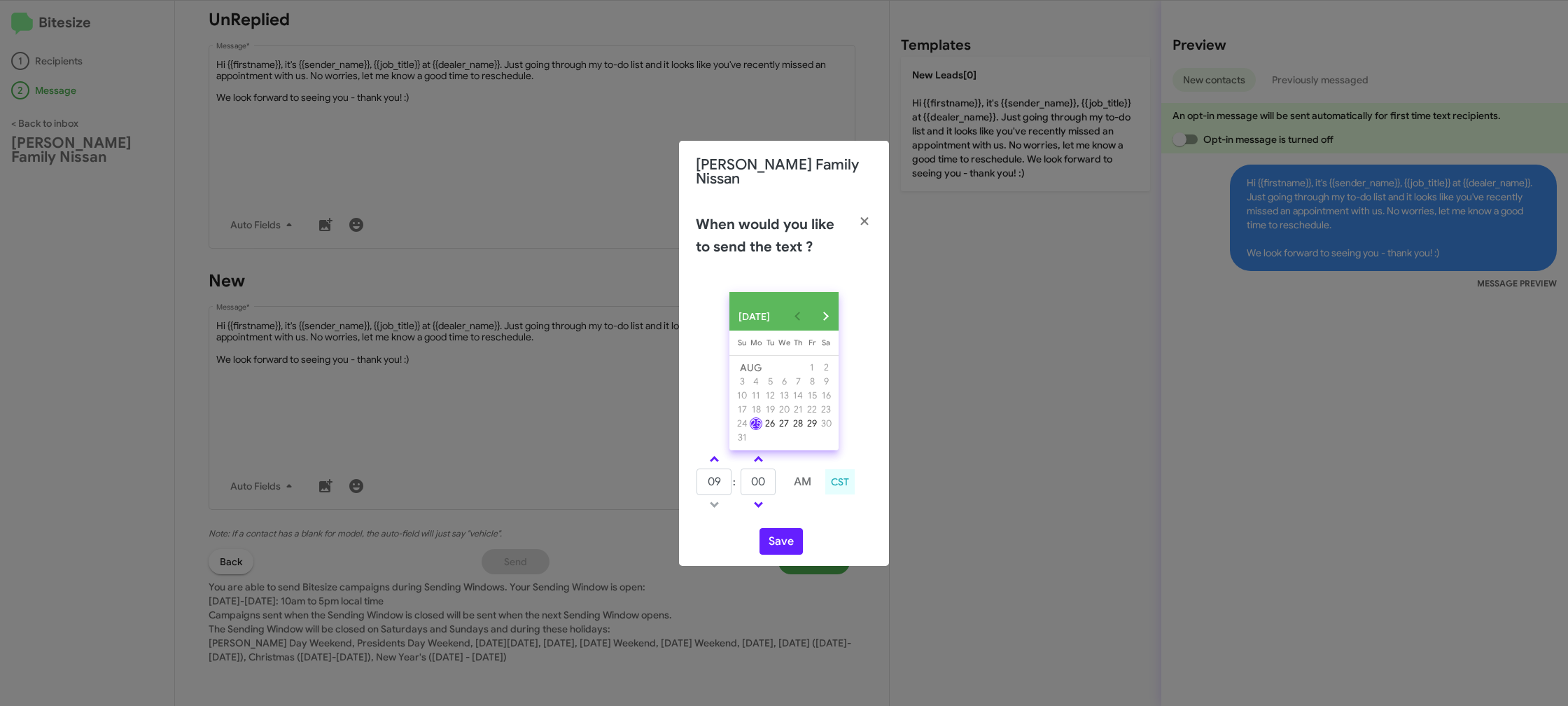
drag, startPoint x: 715, startPoint y: 457, endPoint x: 768, endPoint y: 485, distance: 59.9
click at [716, 457] on link at bounding box center [715, 459] width 25 height 16
type input "10"
click at [768, 483] on input "00" at bounding box center [758, 482] width 35 height 27
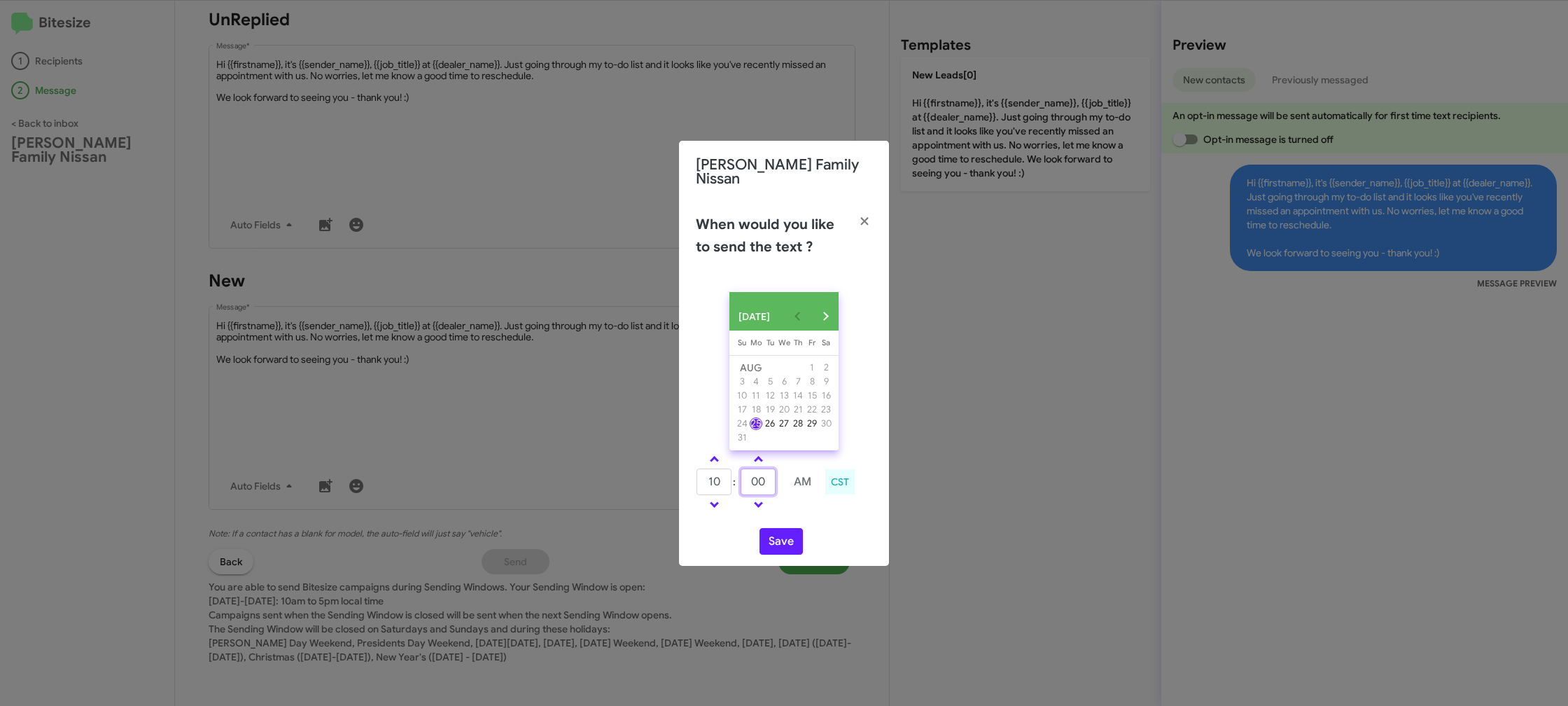
click at [768, 483] on input "00" at bounding box center [758, 482] width 35 height 27
drag, startPoint x: 768, startPoint y: 483, endPoint x: 777, endPoint y: 506, distance: 24.7
click at [768, 482] on input "00" at bounding box center [758, 482] width 35 height 27
type input "33"
drag, startPoint x: 800, startPoint y: 505, endPoint x: 784, endPoint y: 531, distance: 30.5
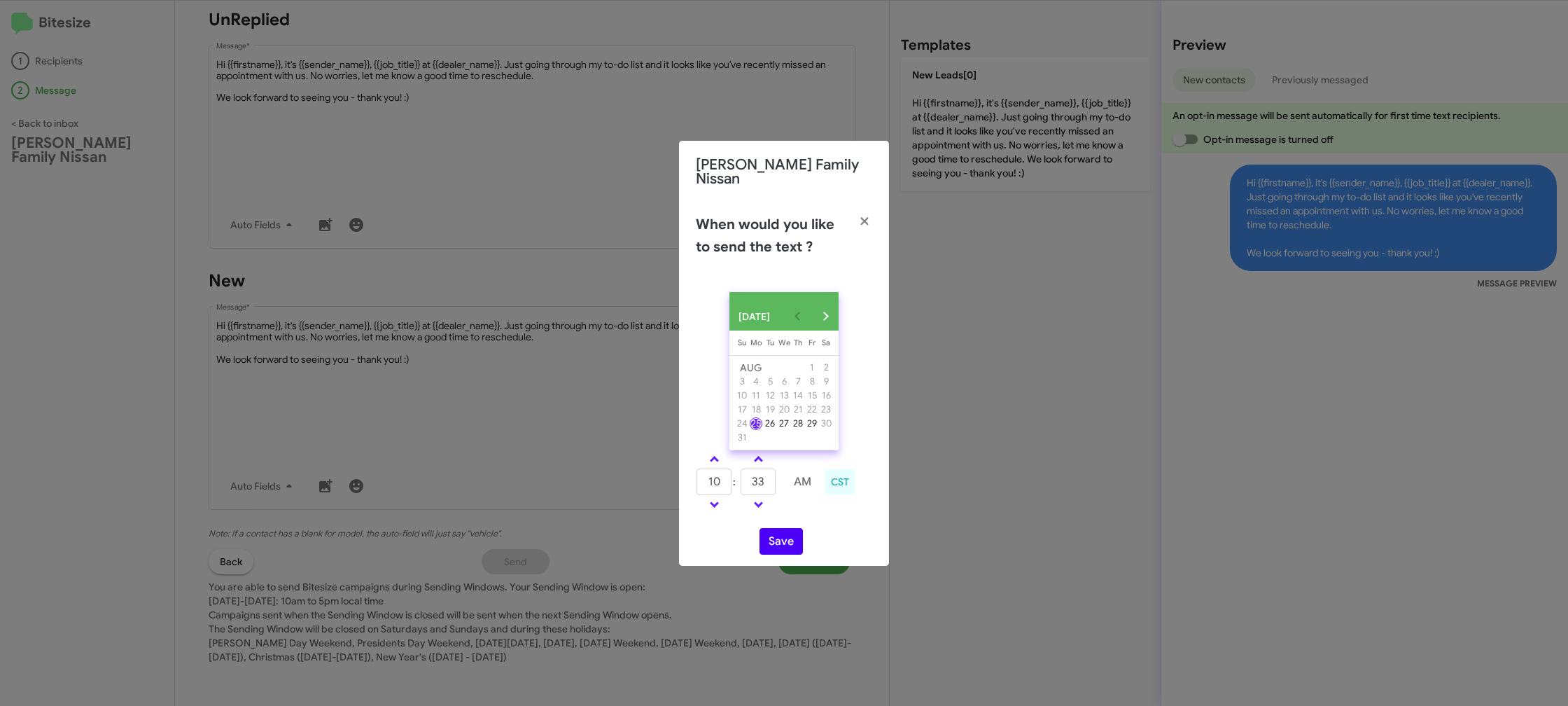
click at [800, 506] on td at bounding box center [802, 505] width 37 height 18
click at [784, 534] on button "Save" at bounding box center [781, 541] width 43 height 27
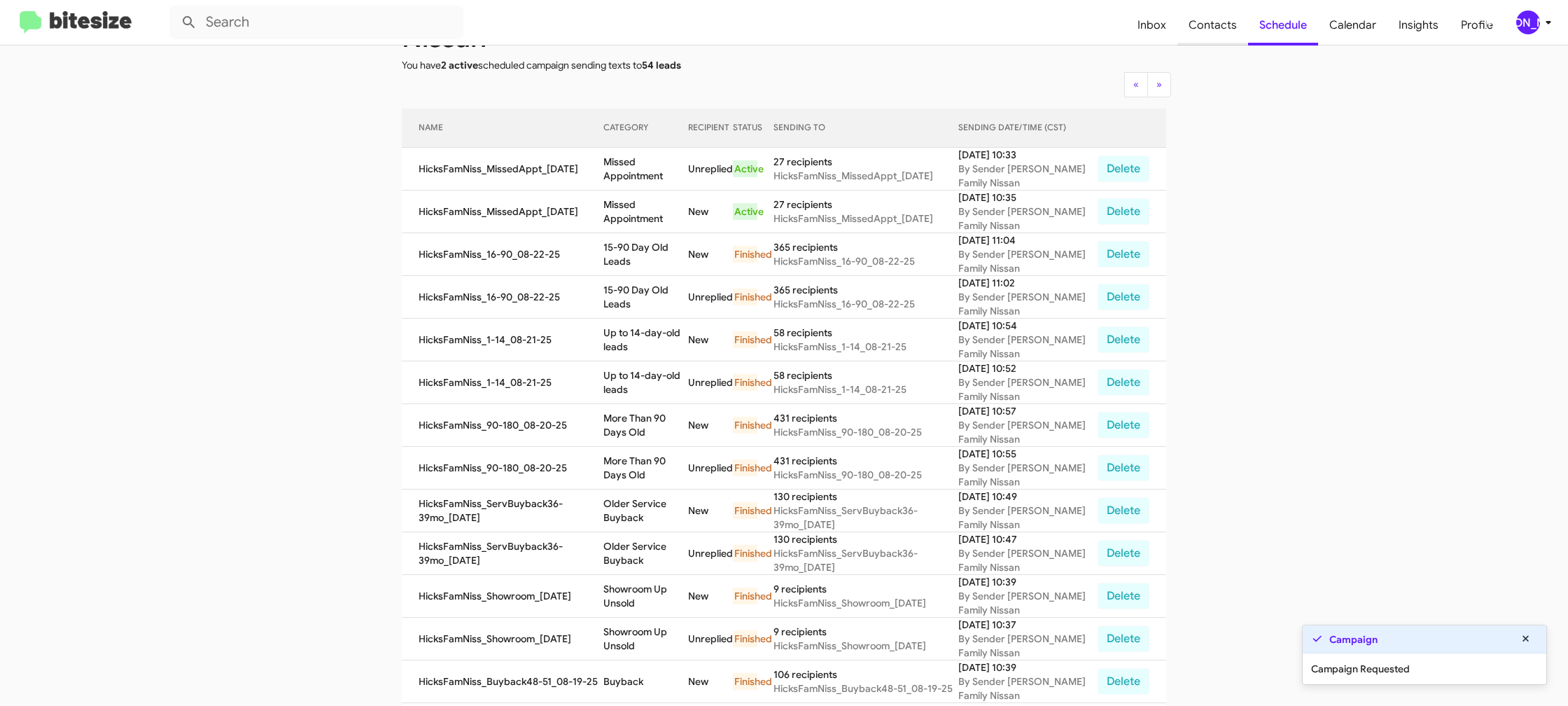
scroll to position [117, 0]
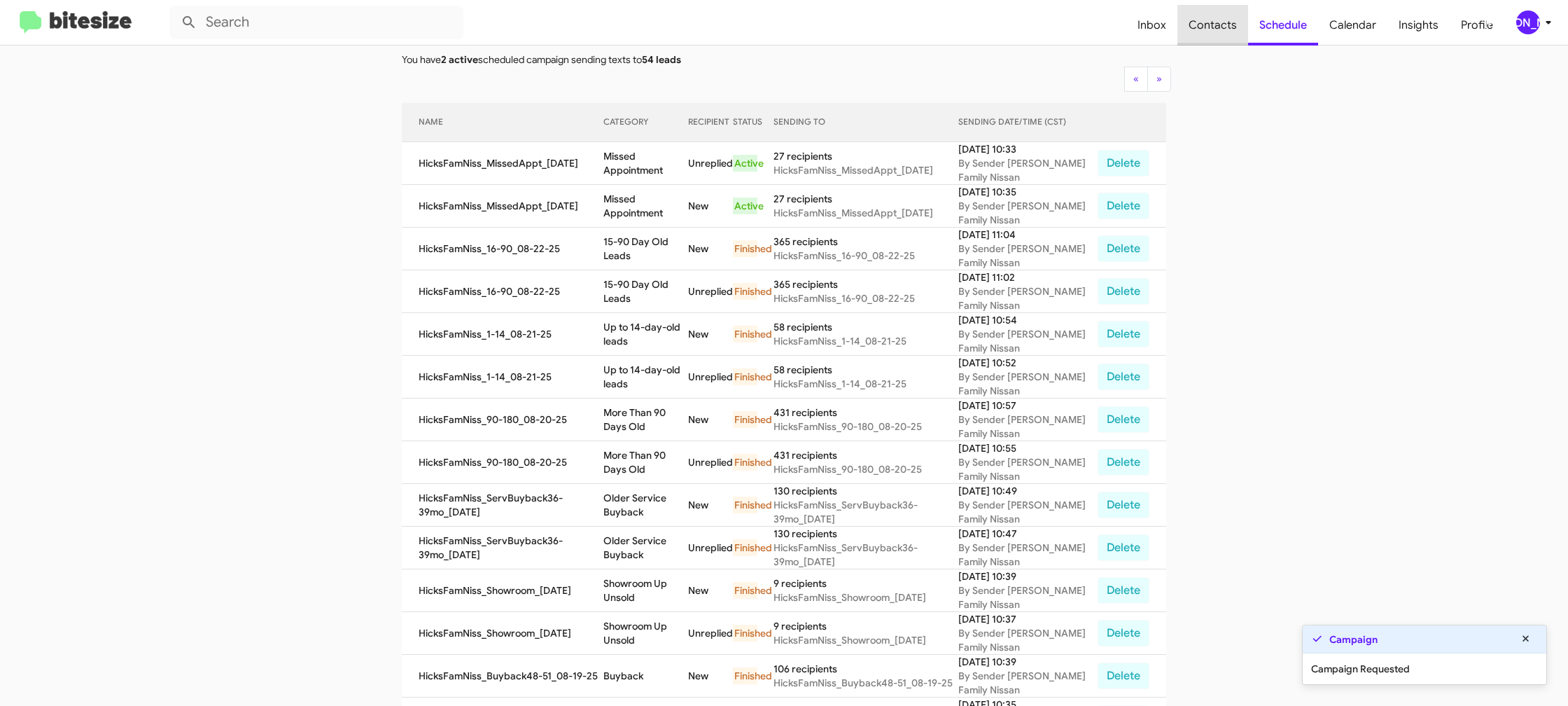
drag, startPoint x: 1246, startPoint y: 39, endPoint x: 1230, endPoint y: 34, distance: 16.8
click at [1246, 39] on span "Contacts" at bounding box center [1213, 26] width 71 height 41
type input "in:groups"
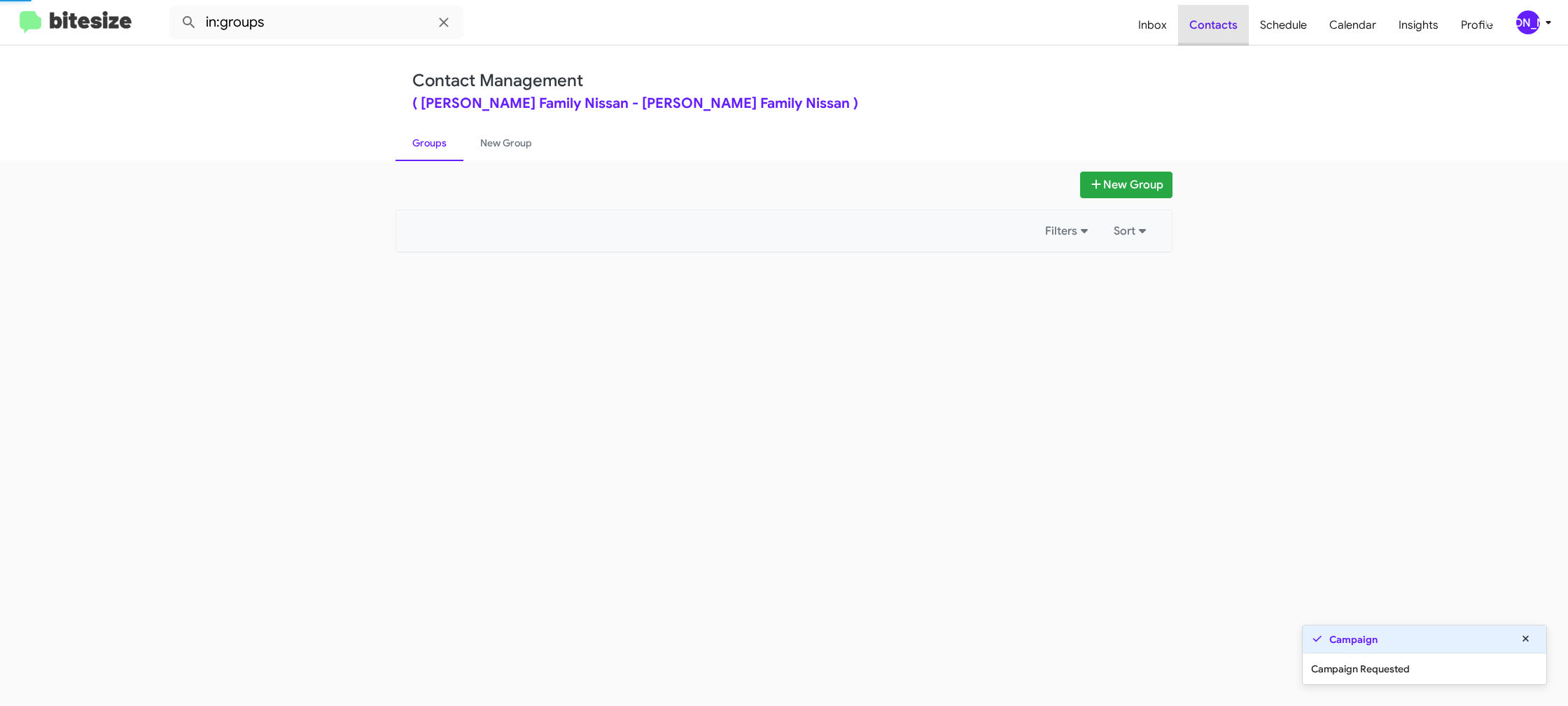
click at [1224, 32] on span "Contacts" at bounding box center [1214, 26] width 71 height 41
drag, startPoint x: 1224, startPoint y: 32, endPoint x: 1152, endPoint y: 42, distance: 72.7
click at [1224, 32] on span "Contacts" at bounding box center [1214, 26] width 71 height 41
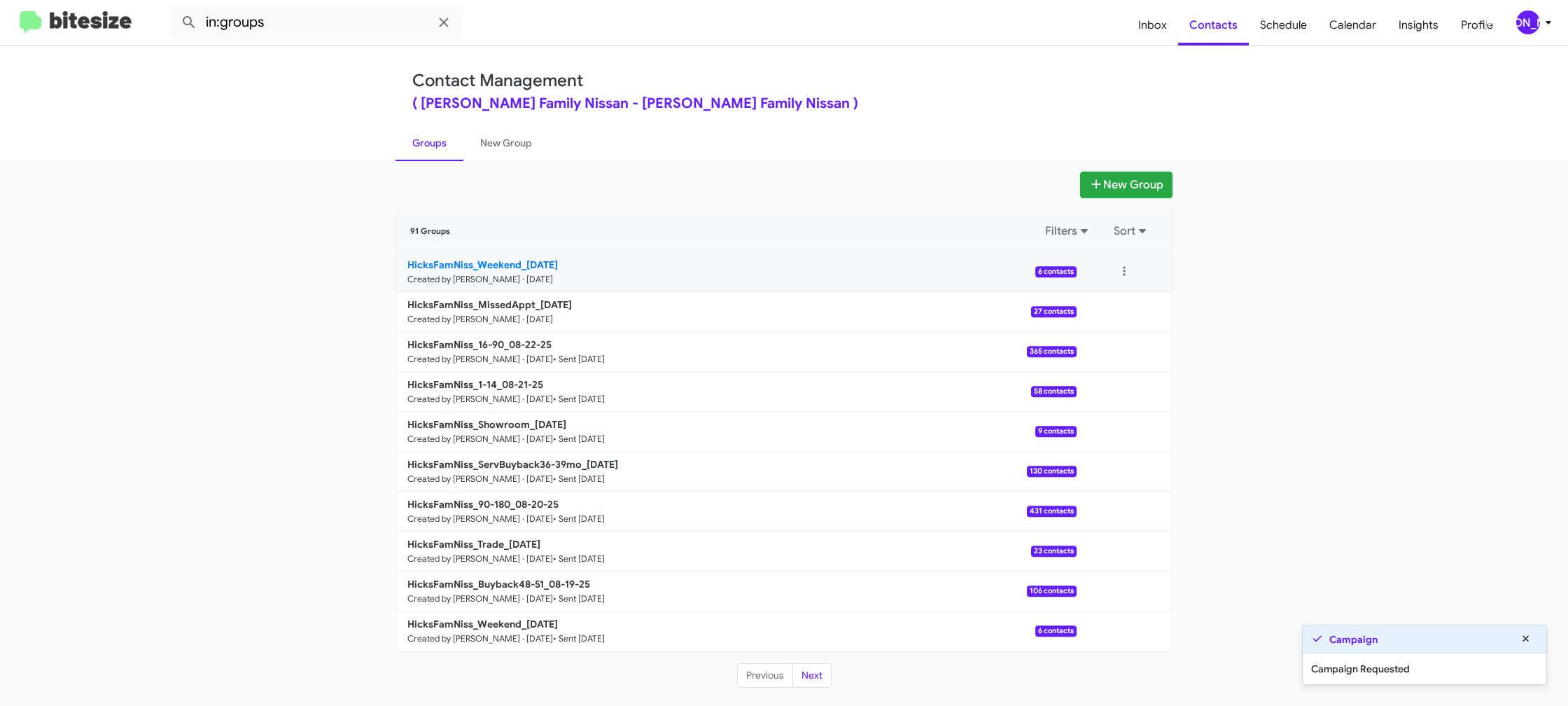
click at [494, 254] on link "HicksFamNiss_Weekend_08-25-25 Created by Jason Apdua · Aug 25, 2025 6 contacts" at bounding box center [737, 271] width 680 height 40
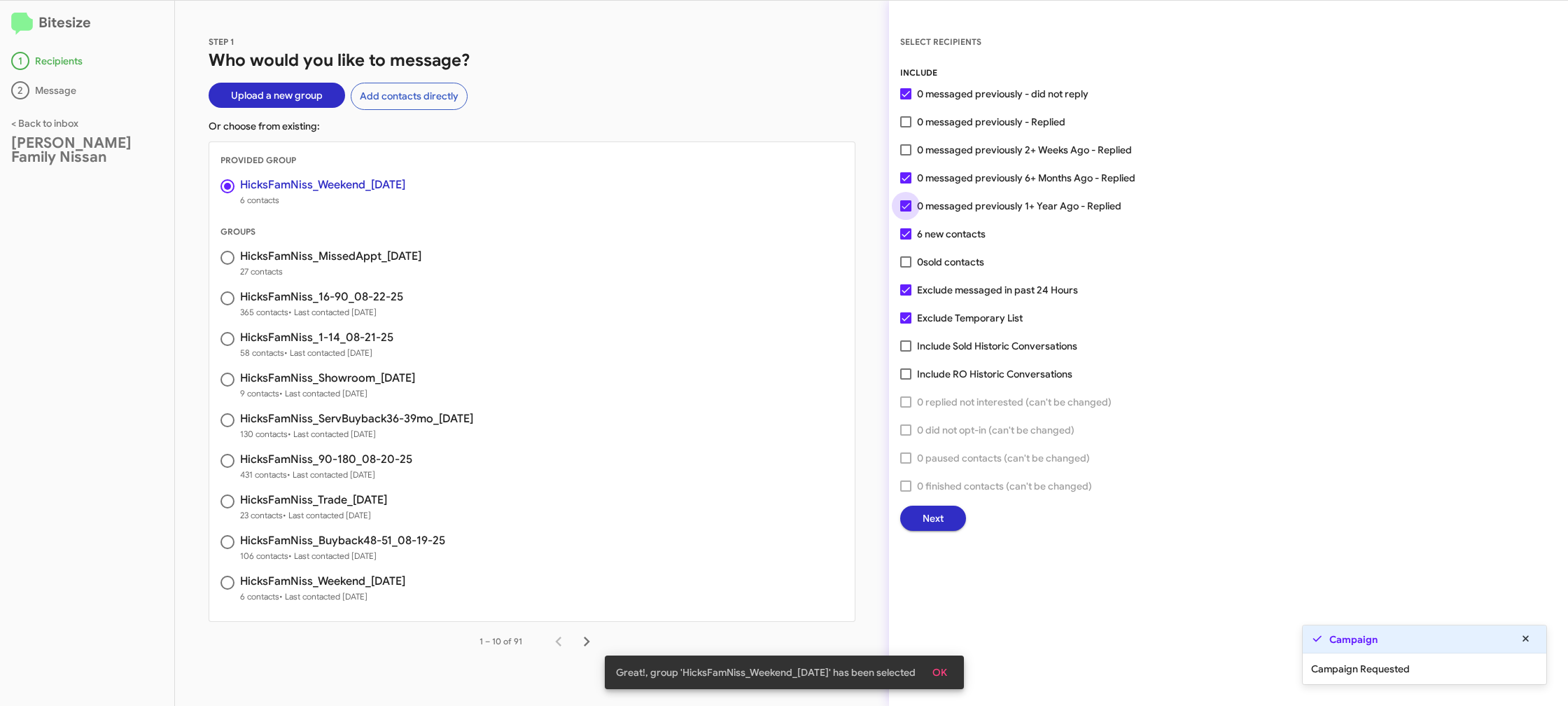
click at [942, 201] on span "0 messaged previously 1+ Year Ago - Replied" at bounding box center [1019, 205] width 204 height 17
click at [905, 211] on input "0 messaged previously 1+ Year Ago - Replied" at bounding box center [905, 211] width 1 height 1
checkbox input "false"
click at [942, 182] on span "0 messaged previously 6+ Months Ago - Replied" at bounding box center [1026, 178] width 218 height 17
click at [905, 184] on input "0 messaged previously 6+ Months Ago - Replied" at bounding box center [905, 184] width 1 height 1
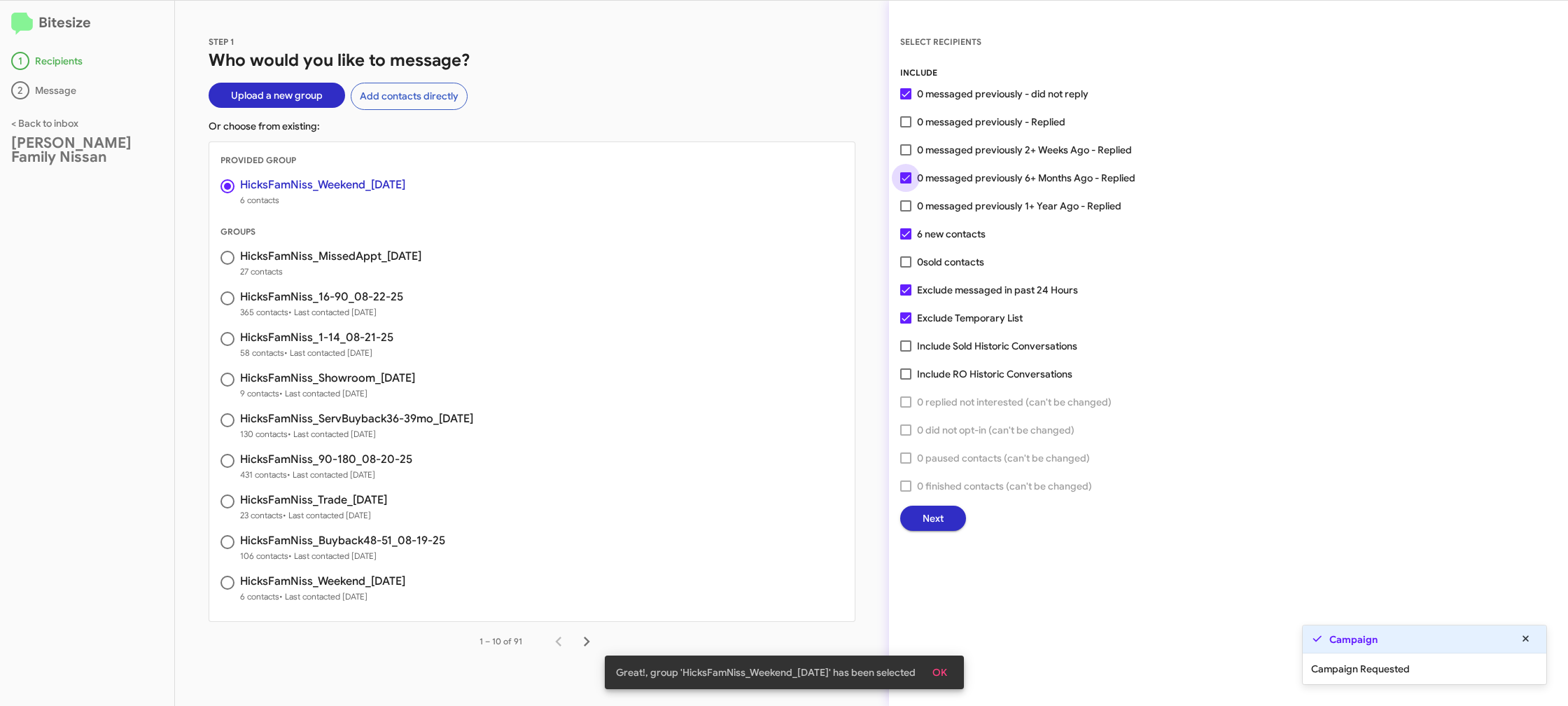
checkbox input "false"
click at [914, 515] on button "Next" at bounding box center [933, 518] width 65 height 26
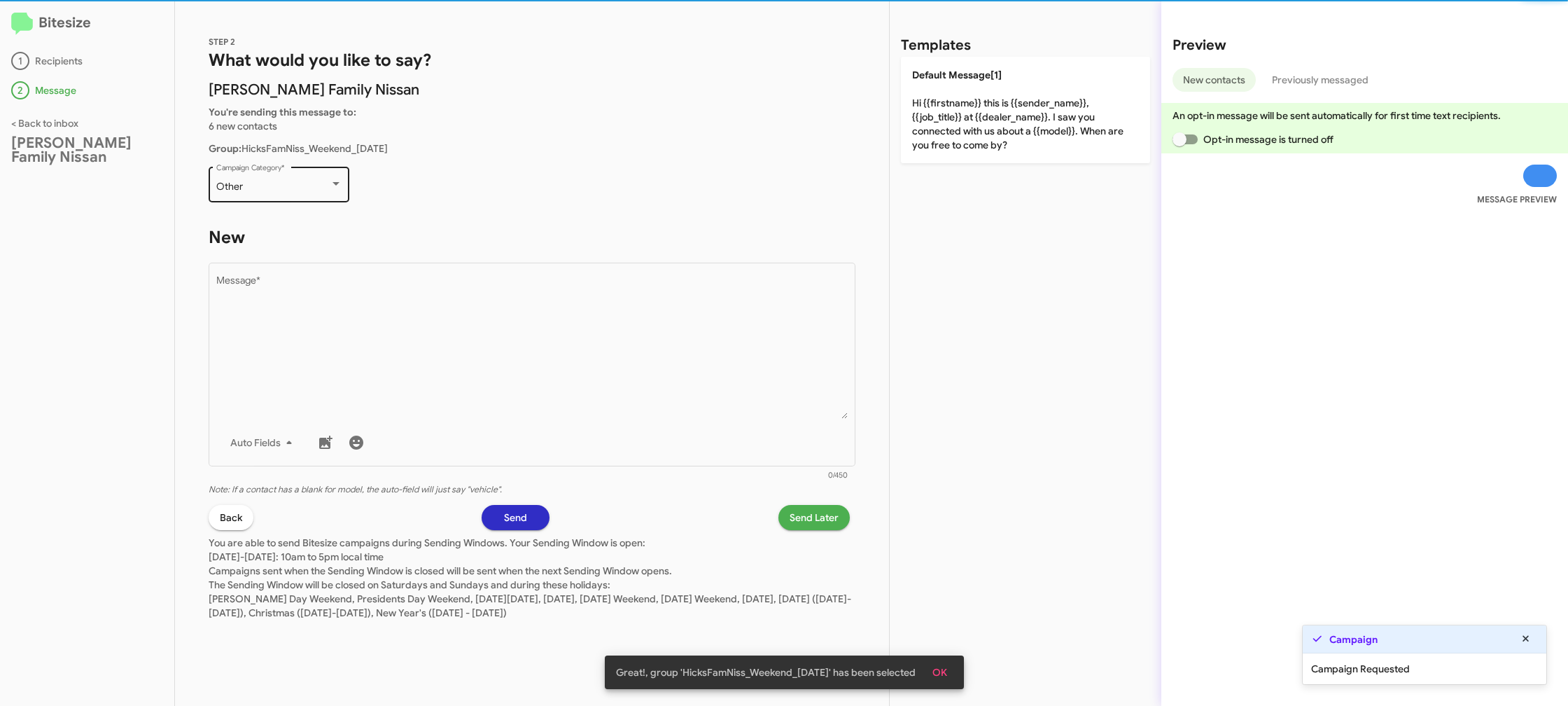
click at [279, 191] on div "Other" at bounding box center [273, 186] width 113 height 11
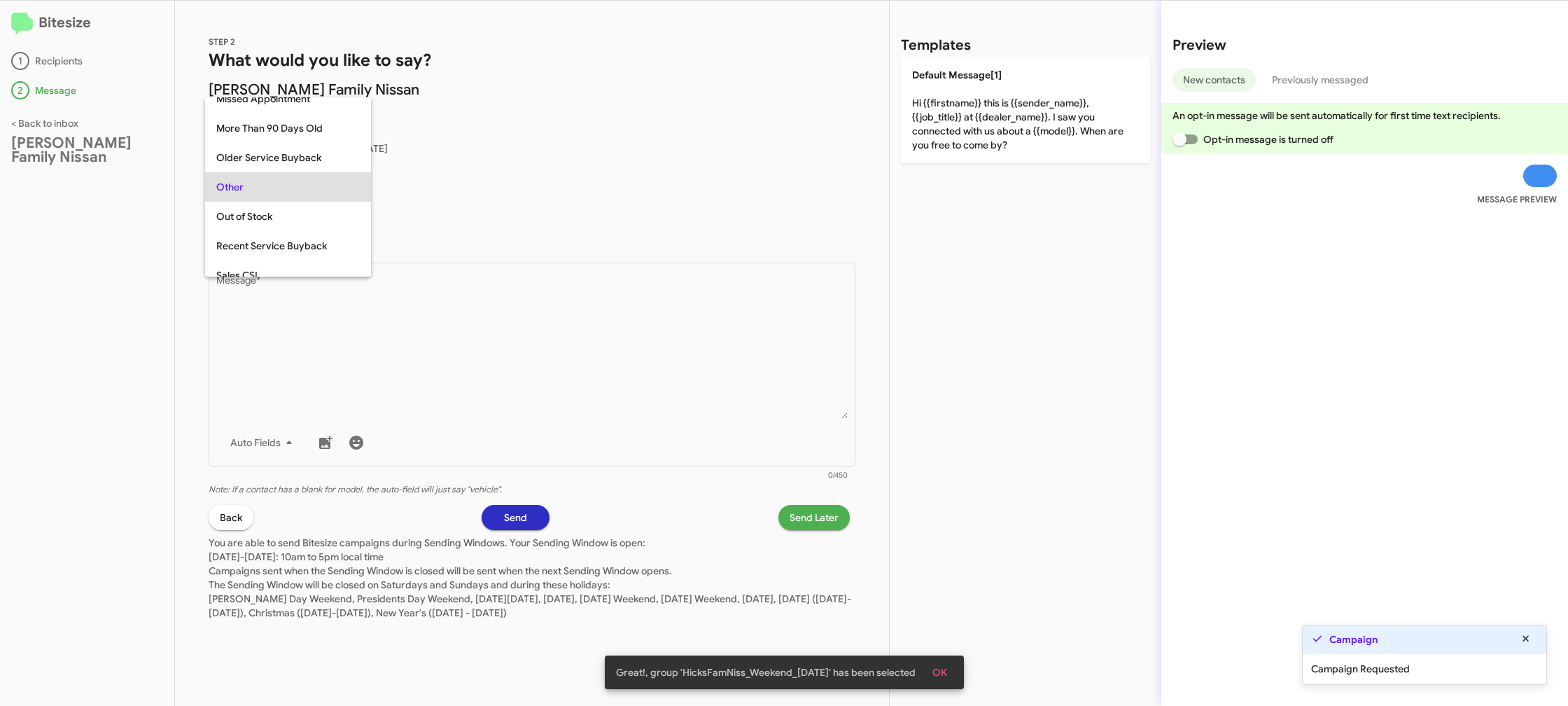
scroll to position [585, 0]
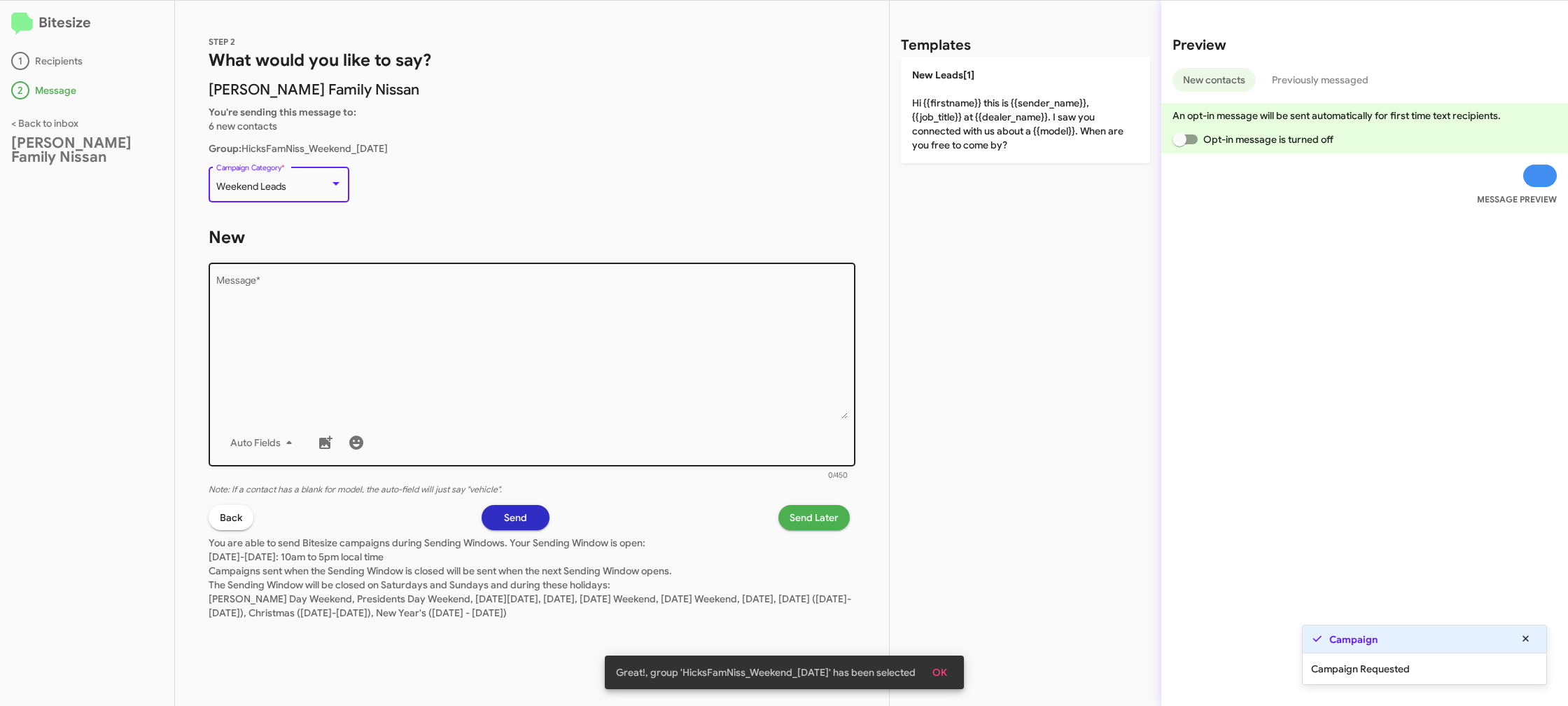
click at [450, 326] on textarea "Message *" at bounding box center [533, 347] width 633 height 143
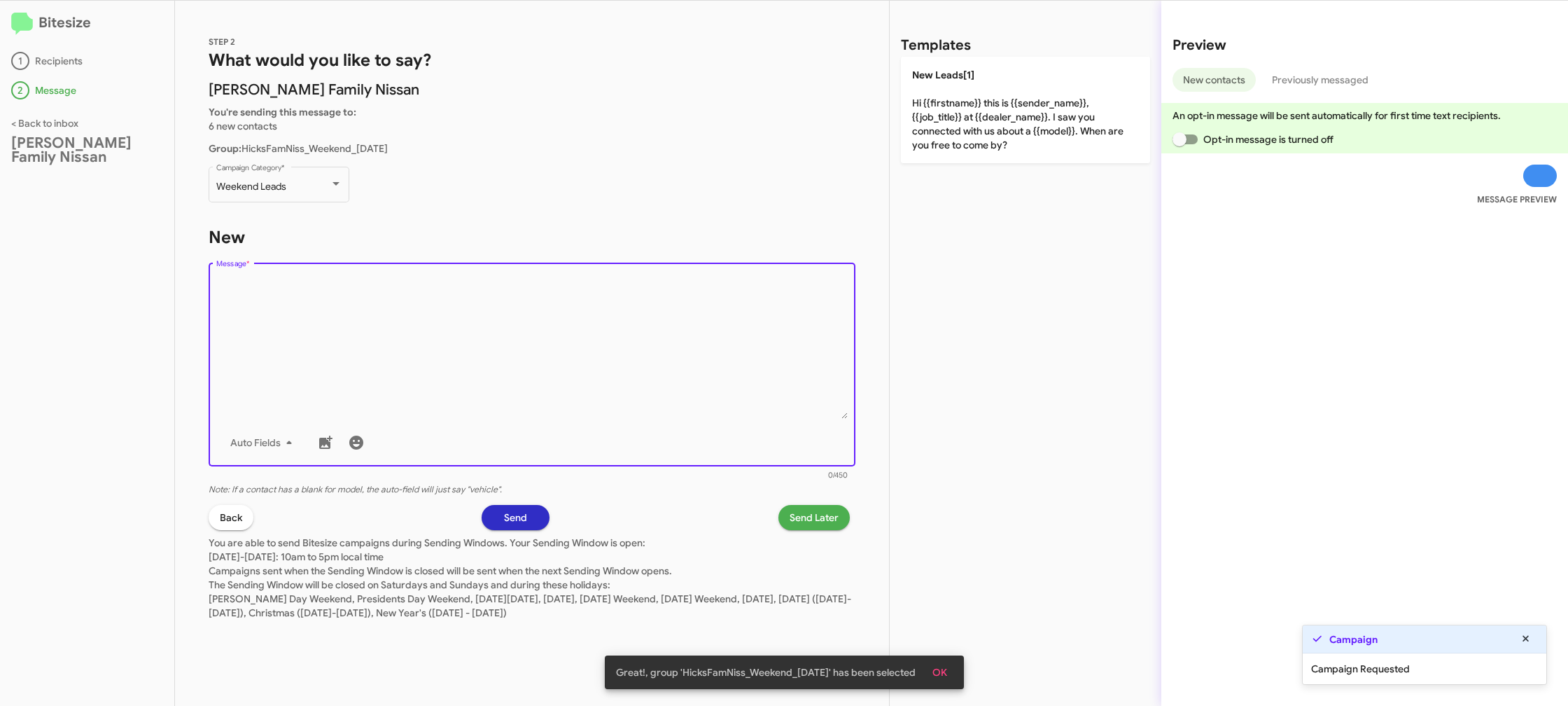
drag, startPoint x: 453, startPoint y: 331, endPoint x: 410, endPoint y: 279, distance: 67.5
click at [452, 330] on textarea "Message *" at bounding box center [533, 347] width 633 height 143
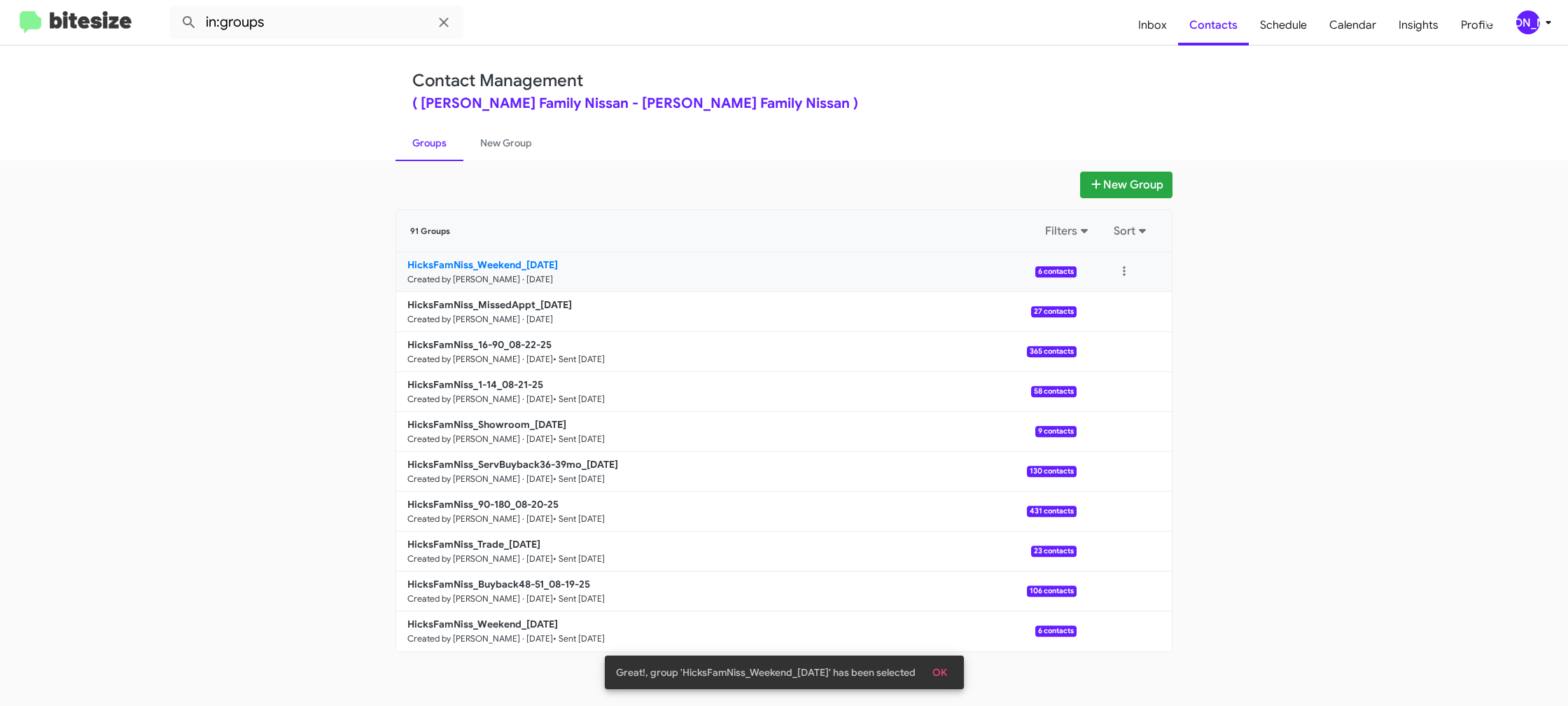
click at [467, 264] on b "HicksFamNiss_Weekend_08-25-25" at bounding box center [482, 264] width 150 height 12
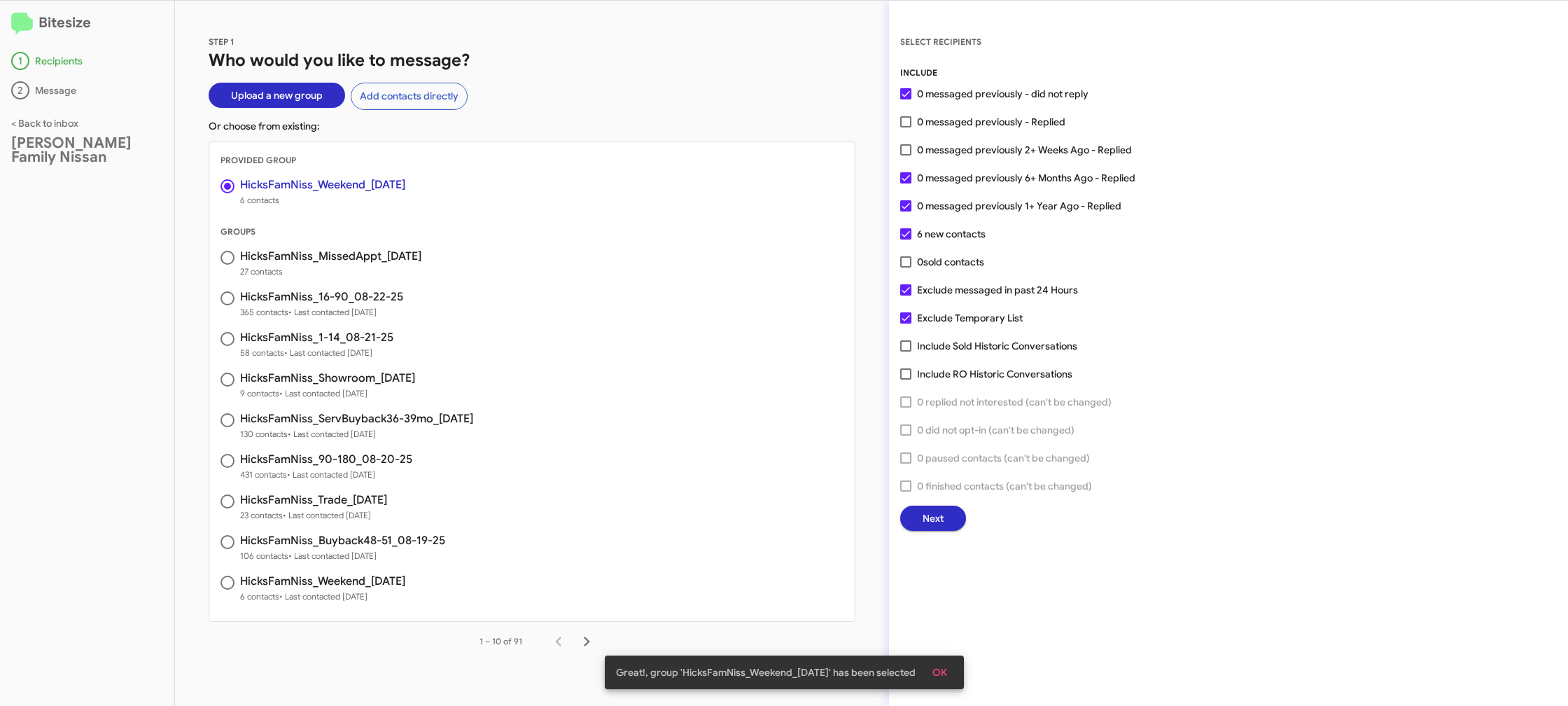
click at [930, 518] on span "Next" at bounding box center [933, 518] width 21 height 26
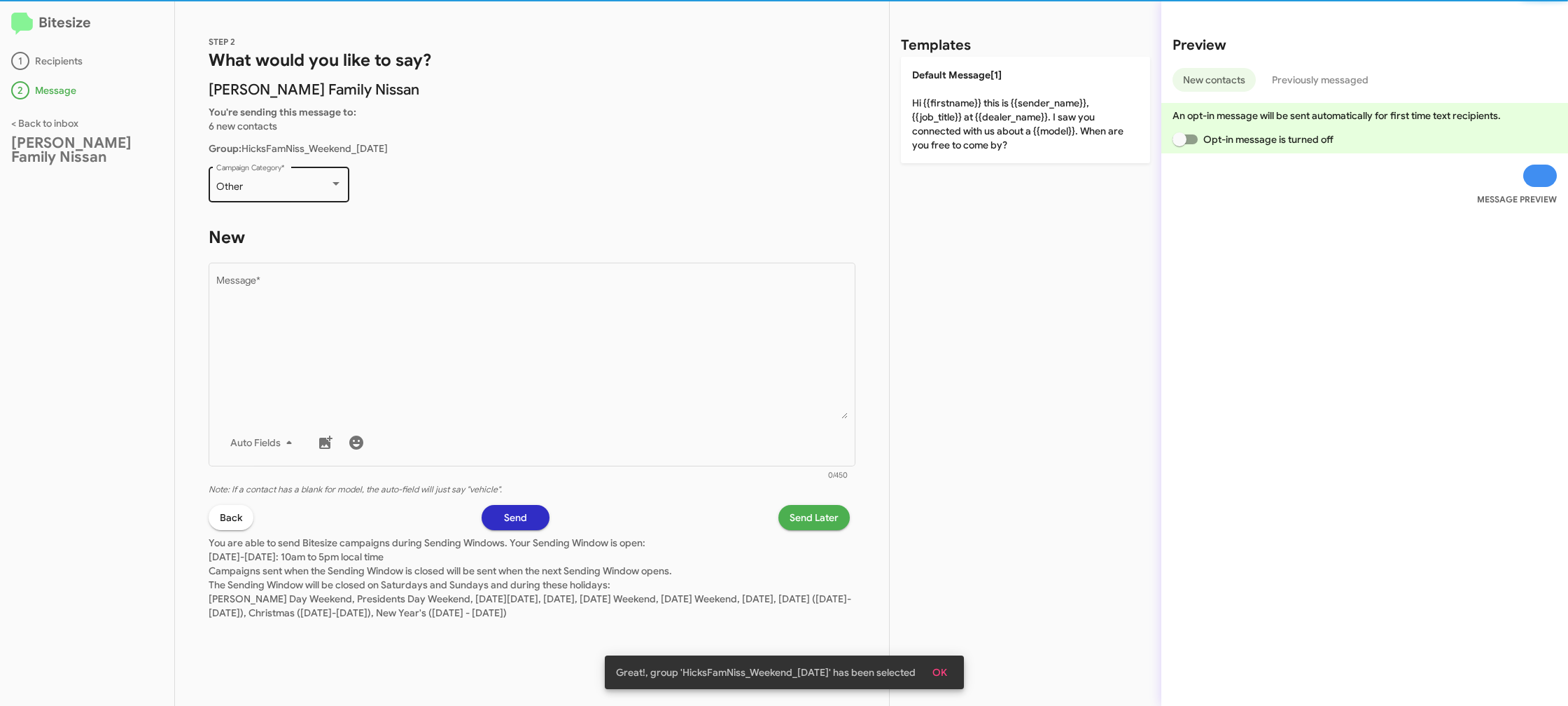
click at [298, 182] on div "Other" at bounding box center [273, 186] width 113 height 11
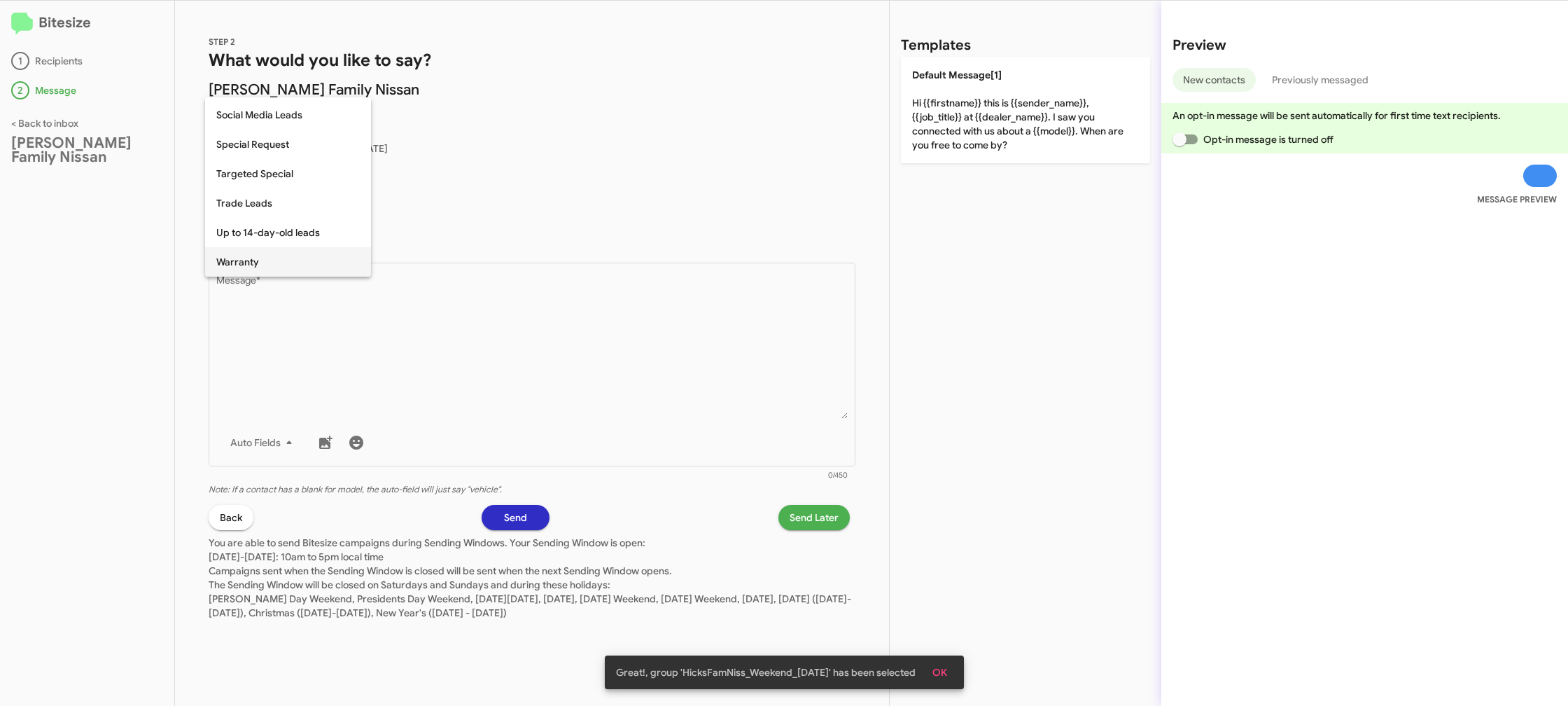
scroll to position [585, 0]
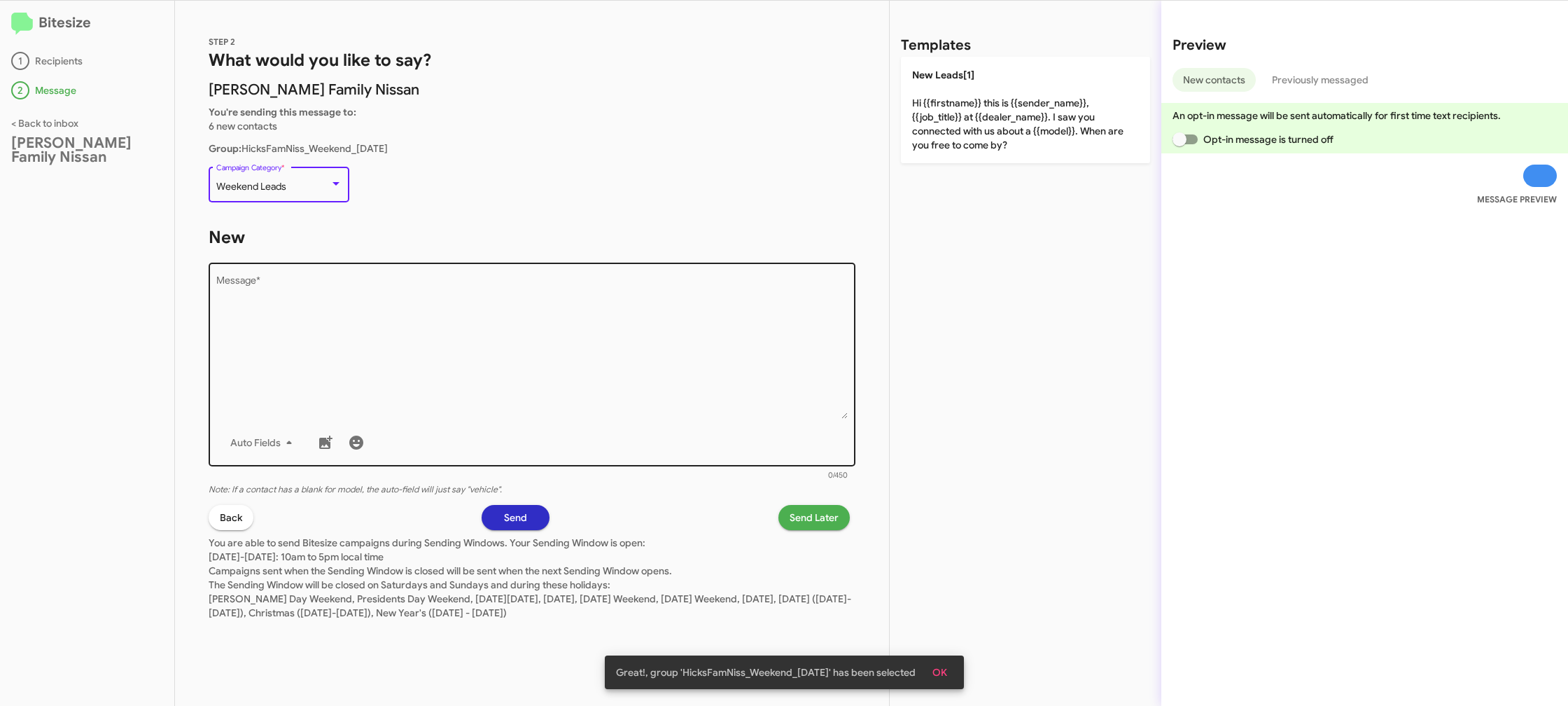
drag, startPoint x: 410, startPoint y: 335, endPoint x: 416, endPoint y: 339, distance: 7.2
click at [411, 335] on textarea "Message *" at bounding box center [533, 347] width 633 height 143
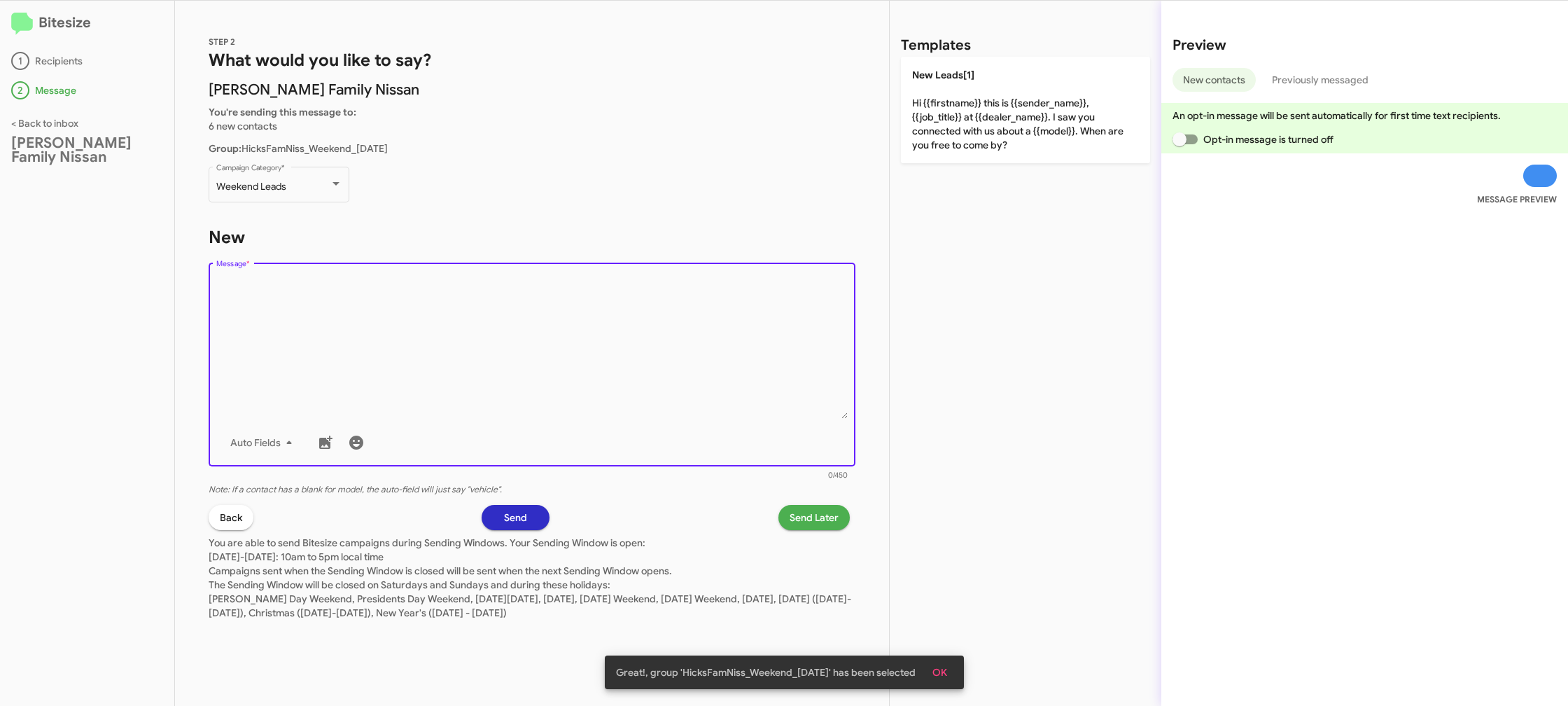
drag, startPoint x: 416, startPoint y: 339, endPoint x: 830, endPoint y: 125, distance: 466.0
click at [453, 323] on textarea "Message *" at bounding box center [533, 347] width 633 height 143
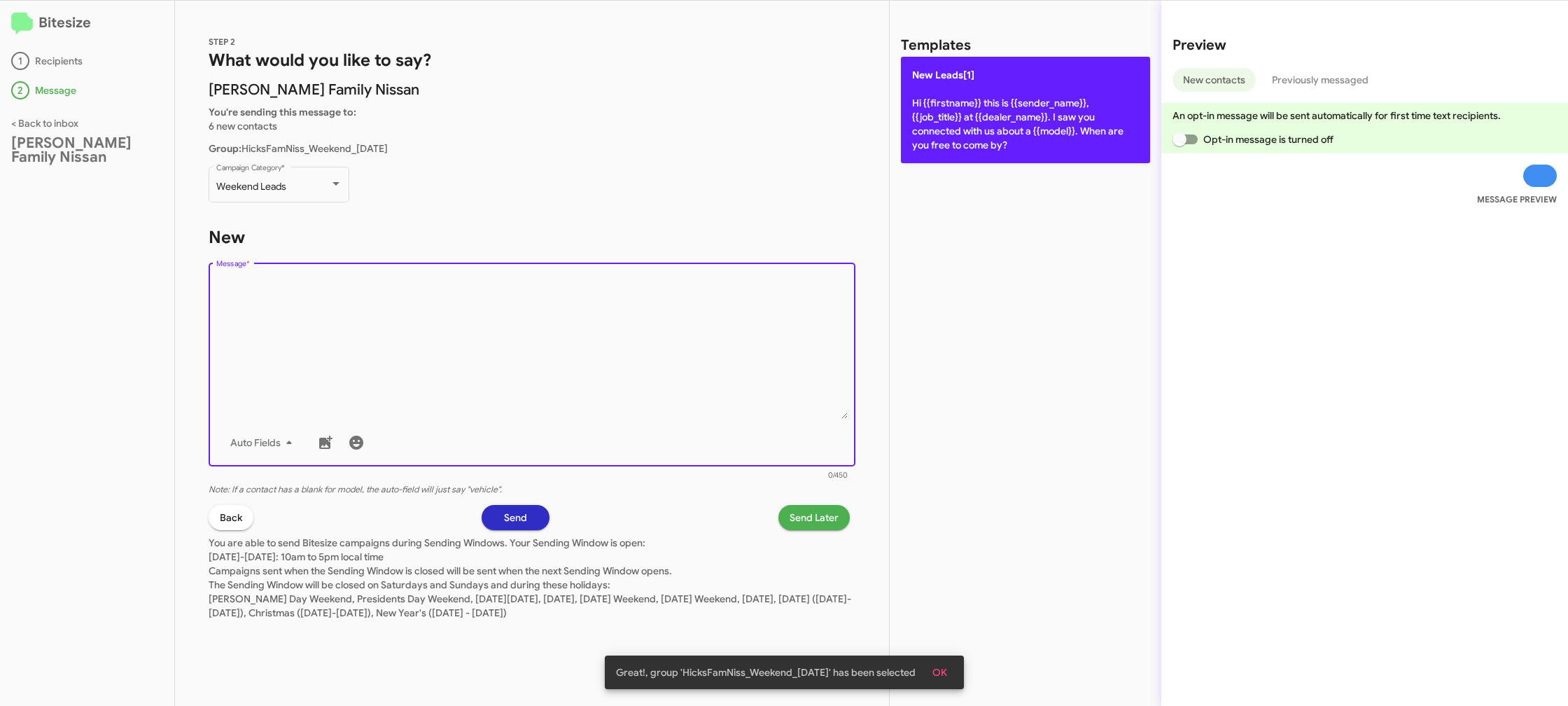
click at [946, 106] on p "New Leads[1] Hi {{firstname}} this is {{sender_name}}, {{job_title}} at {{deale…" at bounding box center [1026, 110] width 249 height 106
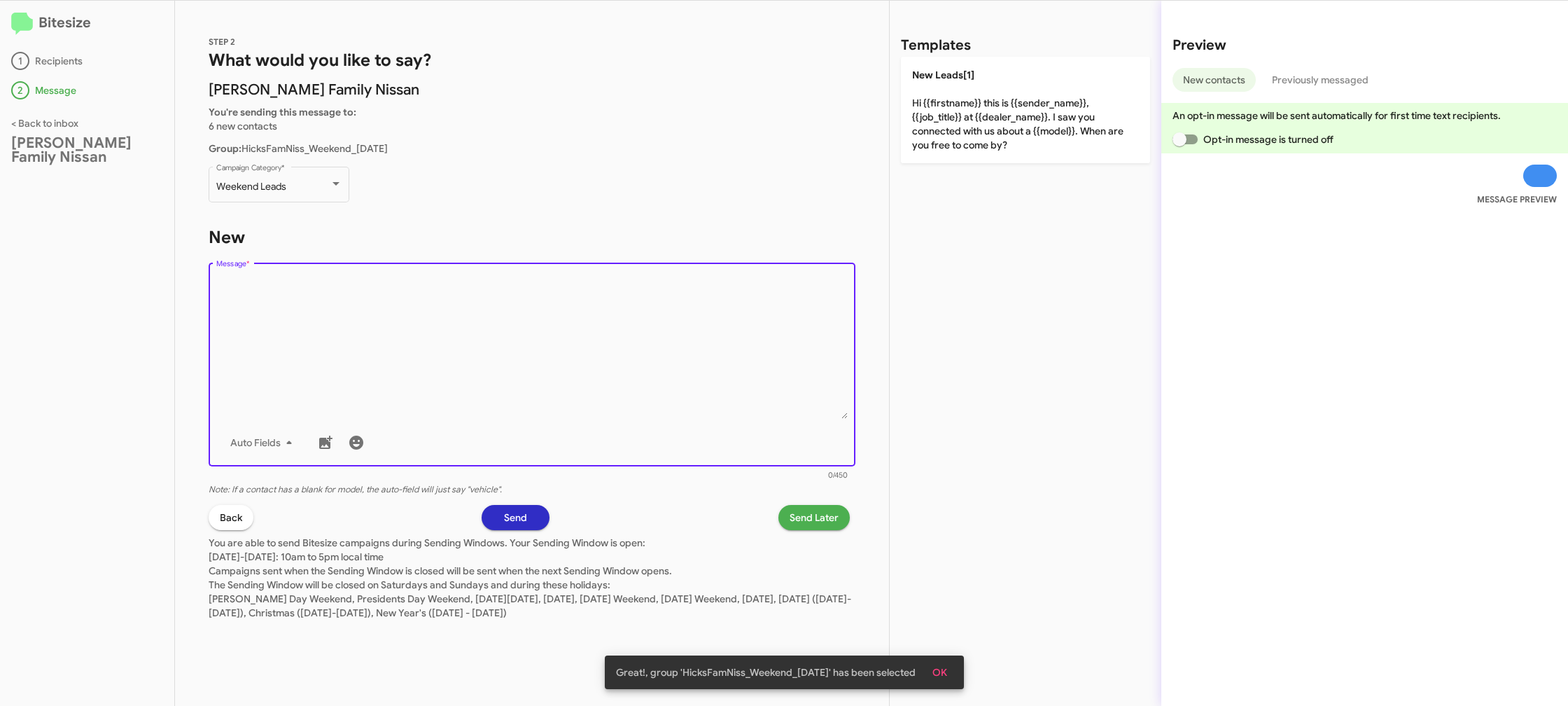
type textarea "Hi {{firstname}} this is {{sender_name}}, {{job_title}} at {{dealer_name}}. I s…"
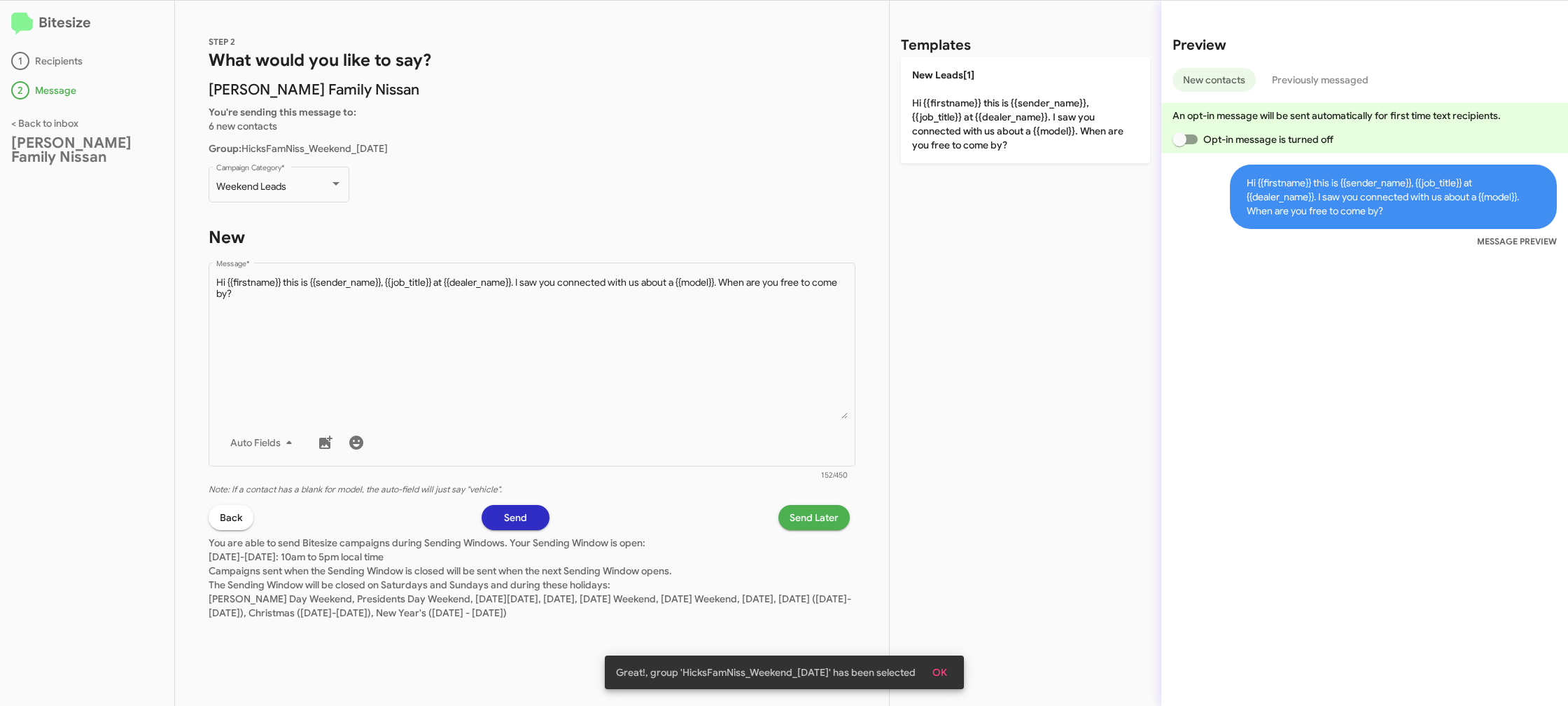
click at [816, 512] on span "Send Later" at bounding box center [814, 517] width 49 height 26
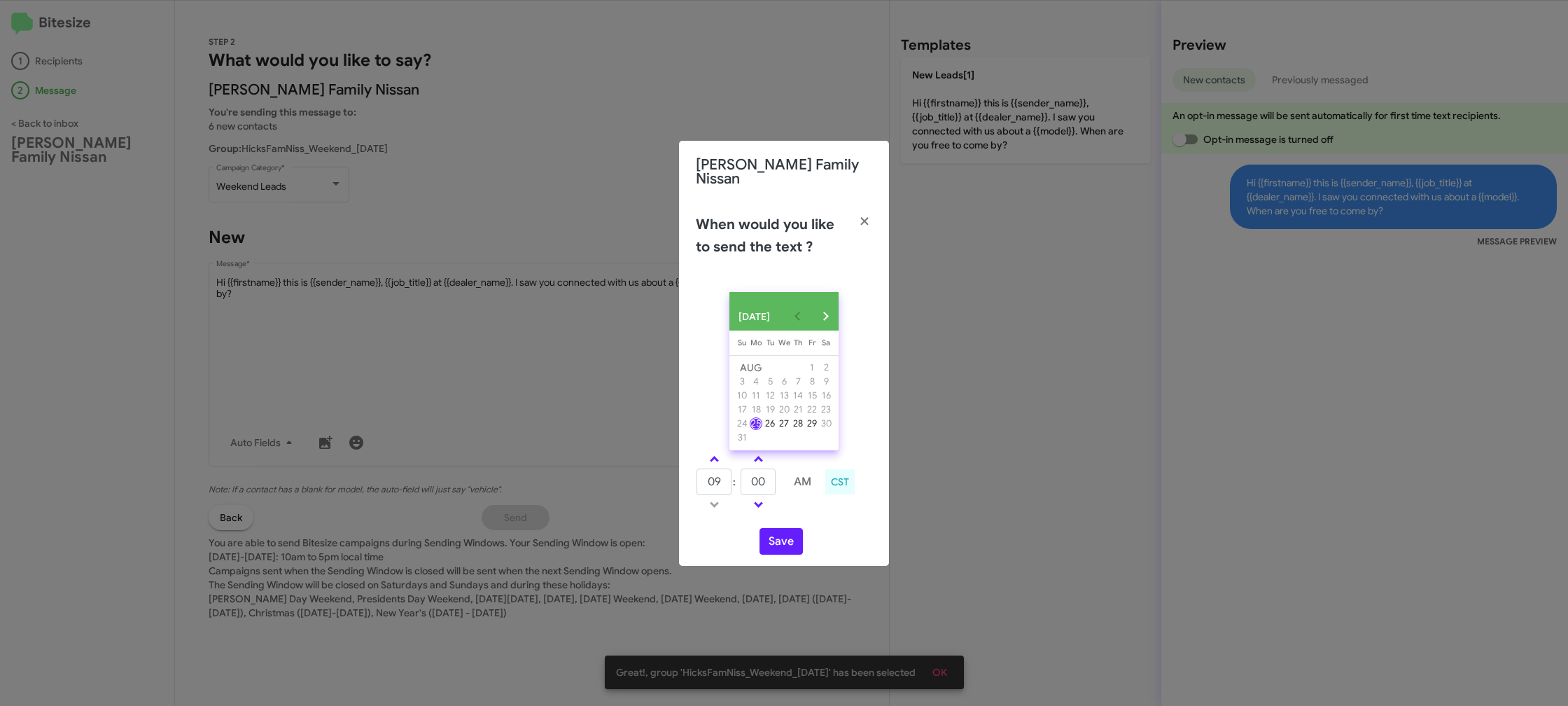
drag, startPoint x: 716, startPoint y: 456, endPoint x: 789, endPoint y: 492, distance: 81.4
click at [737, 467] on tbody "09 : 00 AM" at bounding box center [759, 482] width 125 height 63
click at [770, 483] on input "00" at bounding box center [758, 482] width 35 height 27
type input "07"
drag, startPoint x: 716, startPoint y: 461, endPoint x: 793, endPoint y: 511, distance: 91.8
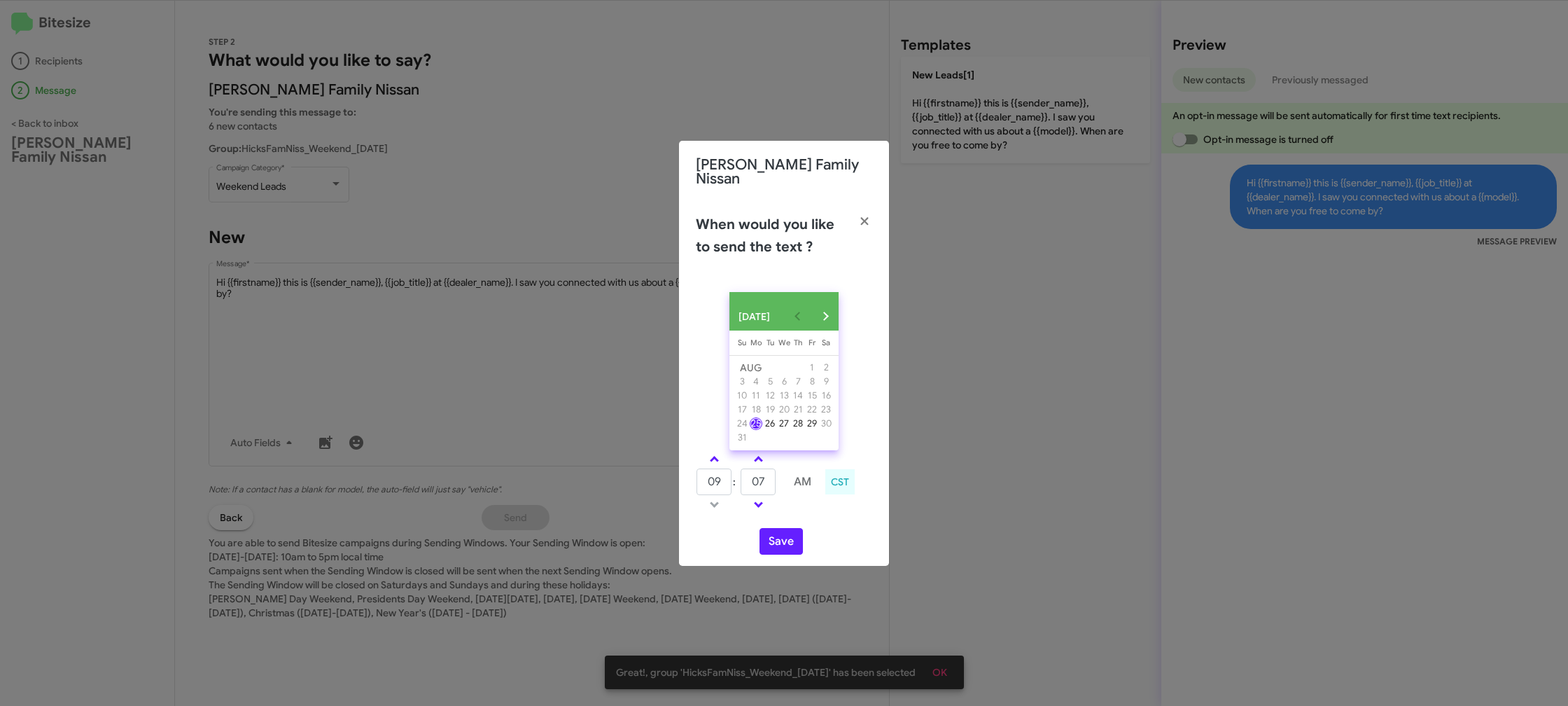
click at [719, 461] on link at bounding box center [715, 459] width 25 height 16
type input "10"
drag, startPoint x: 815, startPoint y: 518, endPoint x: 791, endPoint y: 538, distance: 31.2
click at [813, 519] on div "AUG 2025 Sunday Su Monday Mo Tuesday Tu Wednesday We Thursday Th Friday Fr Satu…" at bounding box center [784, 423] width 210 height 285
click at [791, 538] on button "Save" at bounding box center [781, 541] width 43 height 27
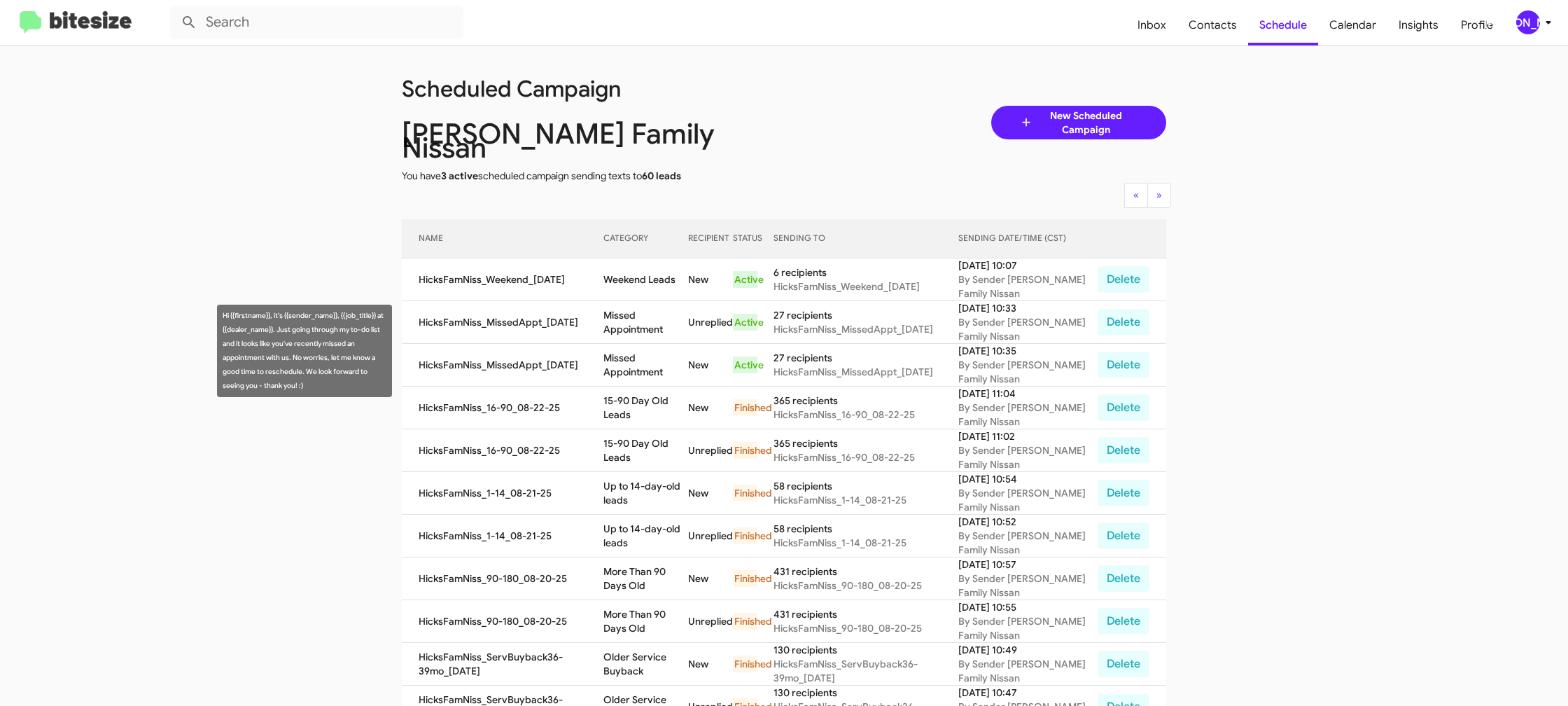
click at [626, 347] on td "Missed Appointment" at bounding box center [646, 365] width 85 height 42
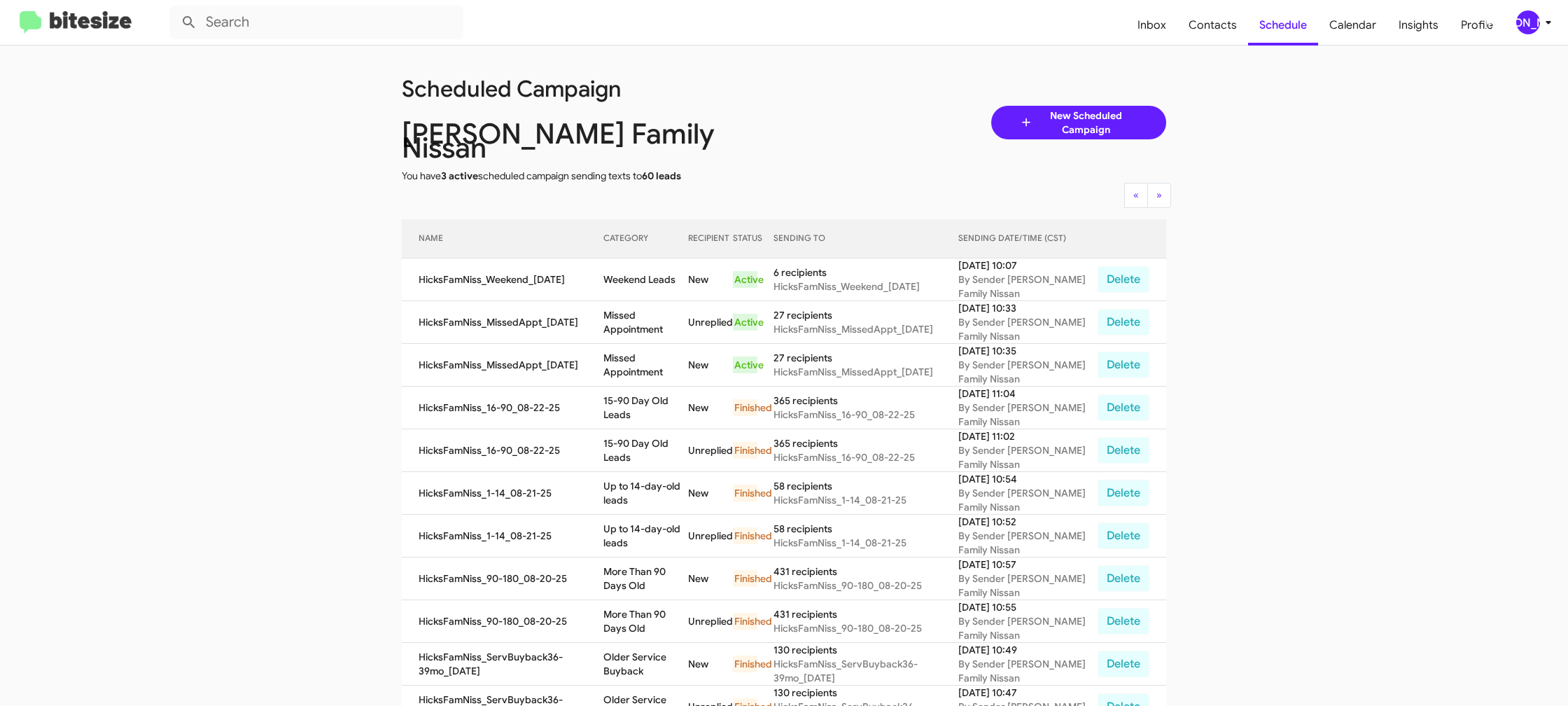
click at [626, 347] on td "Missed Appointment" at bounding box center [646, 365] width 85 height 42
drag, startPoint x: 626, startPoint y: 347, endPoint x: 613, endPoint y: 361, distance: 19.1
click at [626, 345] on td "Missed Appointment" at bounding box center [646, 365] width 85 height 42
copy td "Missed Appointment"
click at [633, 262] on td "Weekend Leads" at bounding box center [646, 279] width 85 height 42
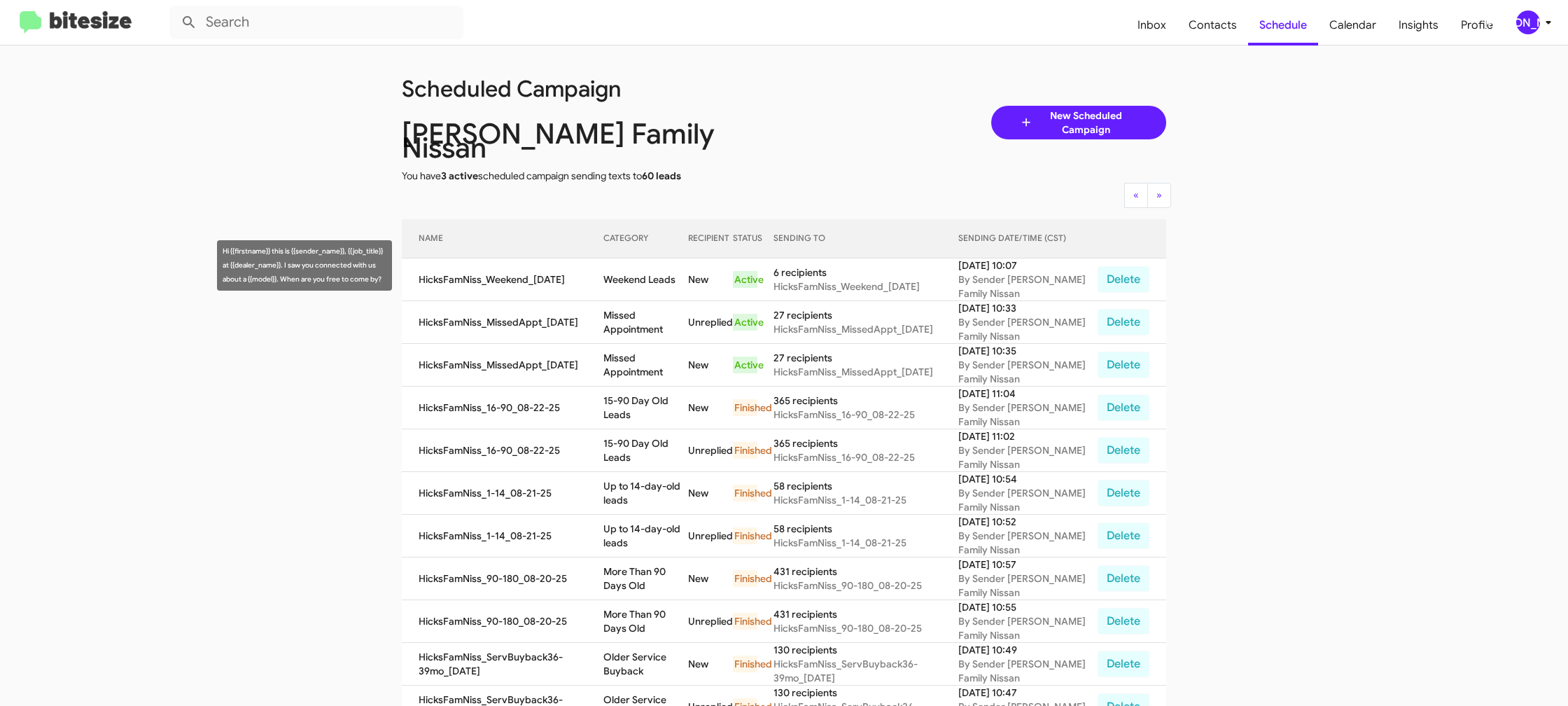
click at [633, 262] on td "Weekend Leads" at bounding box center [646, 279] width 85 height 42
drag, startPoint x: 633, startPoint y: 262, endPoint x: 623, endPoint y: 254, distance: 12.8
click at [633, 262] on td "Weekend Leads" at bounding box center [646, 279] width 85 height 42
copy td "Weekend Leads"
drag, startPoint x: 1527, startPoint y: 19, endPoint x: 1518, endPoint y: 25, distance: 10.8
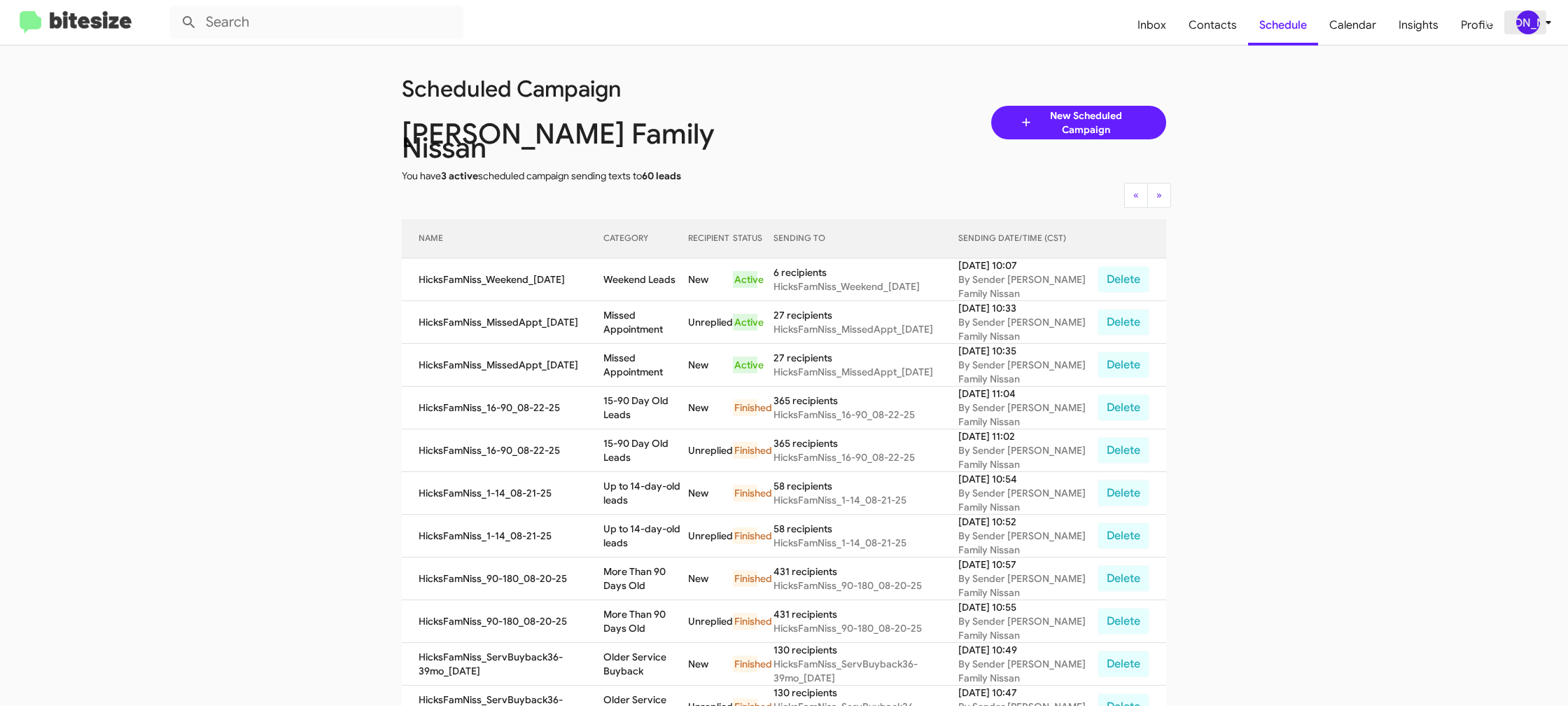
click at [1522, 23] on div "[PERSON_NAME]" at bounding box center [1527, 22] width 24 height 24
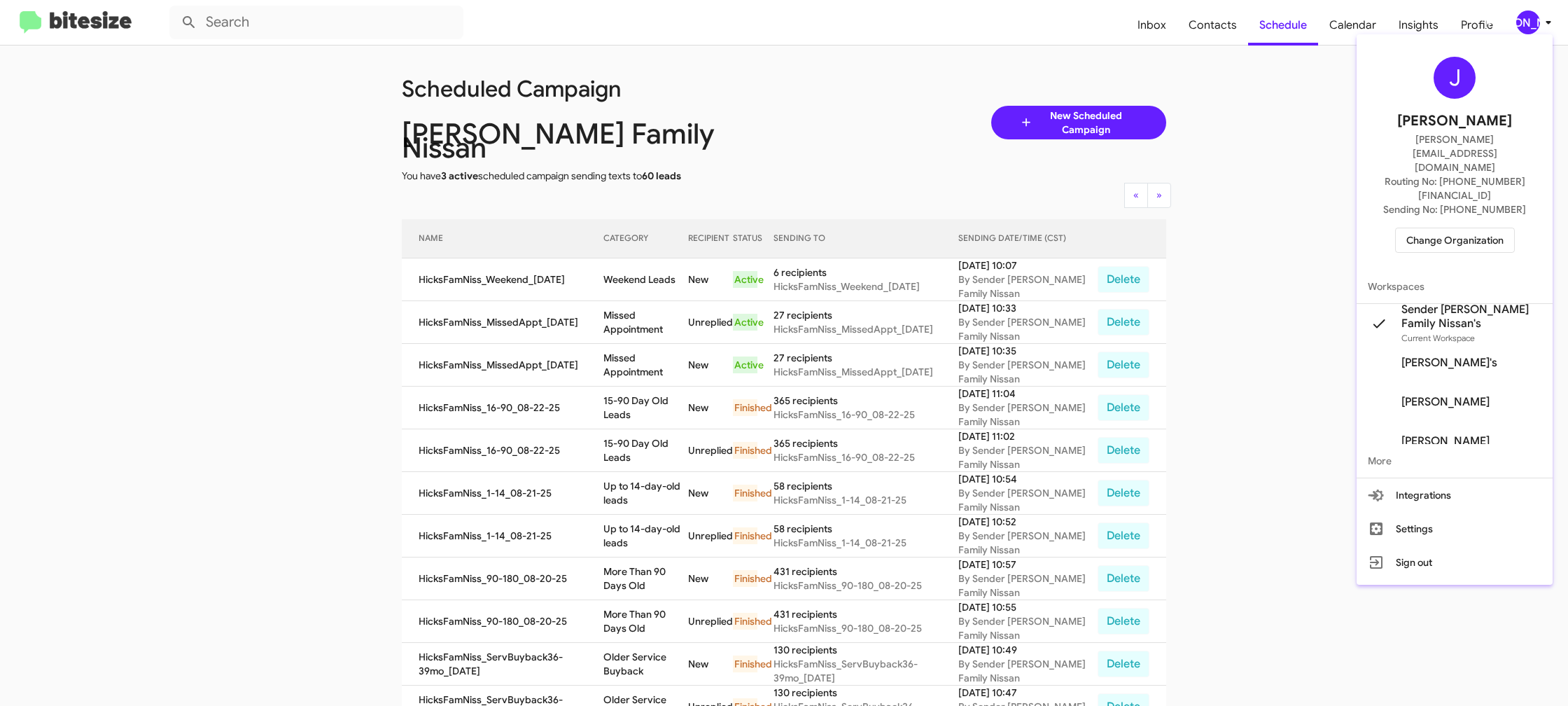
click at [1445, 228] on span "Change Organization" at bounding box center [1455, 239] width 97 height 24
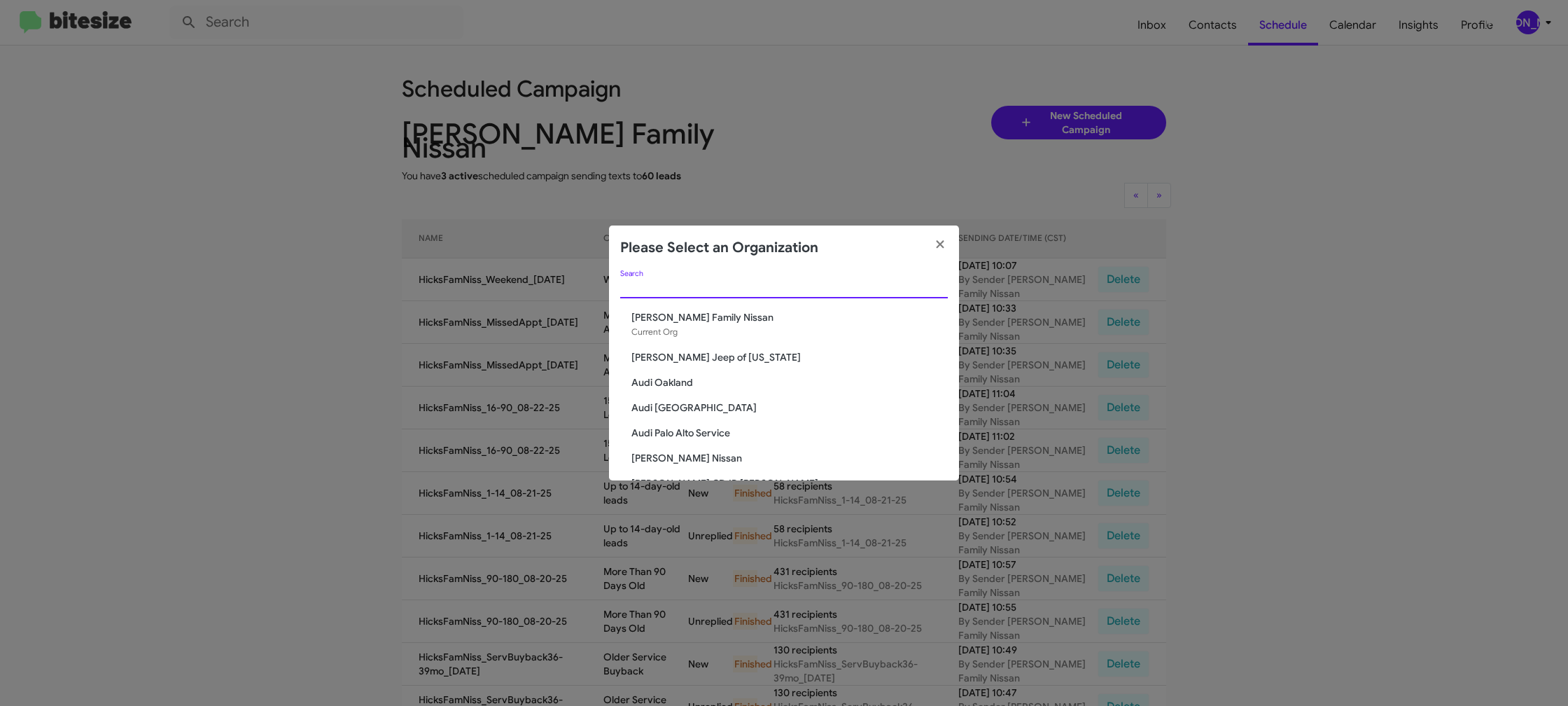
click at [670, 290] on input "Search" at bounding box center [784, 287] width 328 height 11
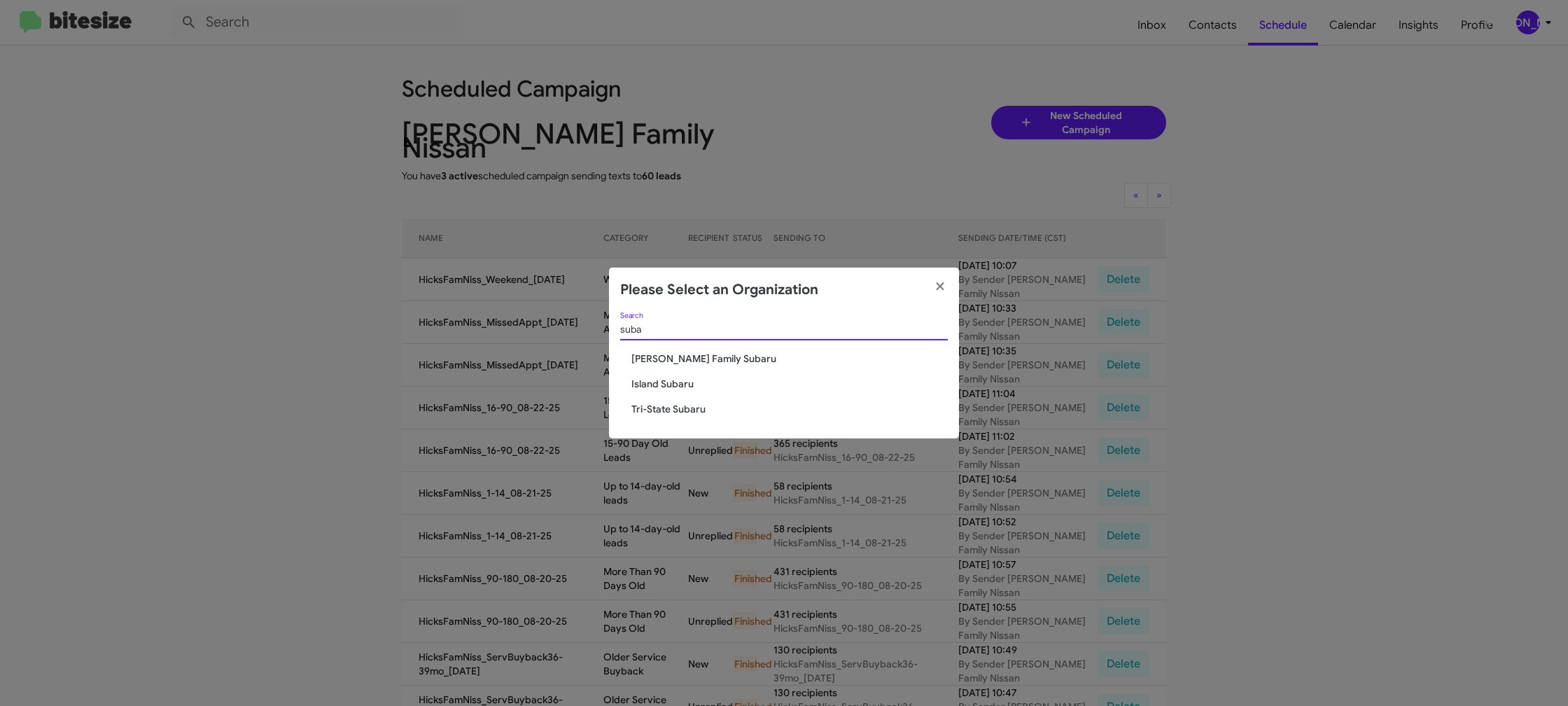
type input "suba"
click at [716, 361] on span "[PERSON_NAME] Family Subaru" at bounding box center [790, 359] width 316 height 14
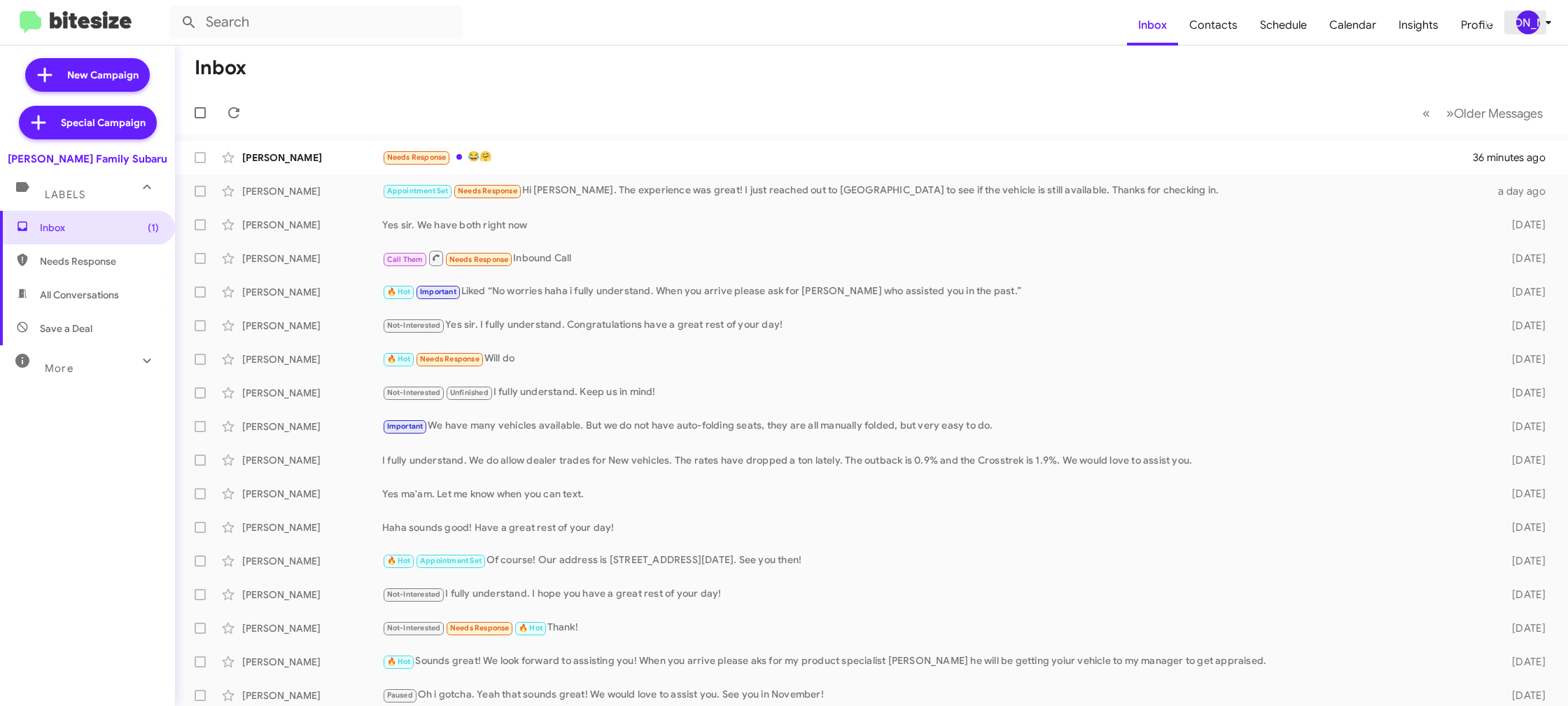
click at [1532, 29] on div "[PERSON_NAME]" at bounding box center [1527, 22] width 24 height 24
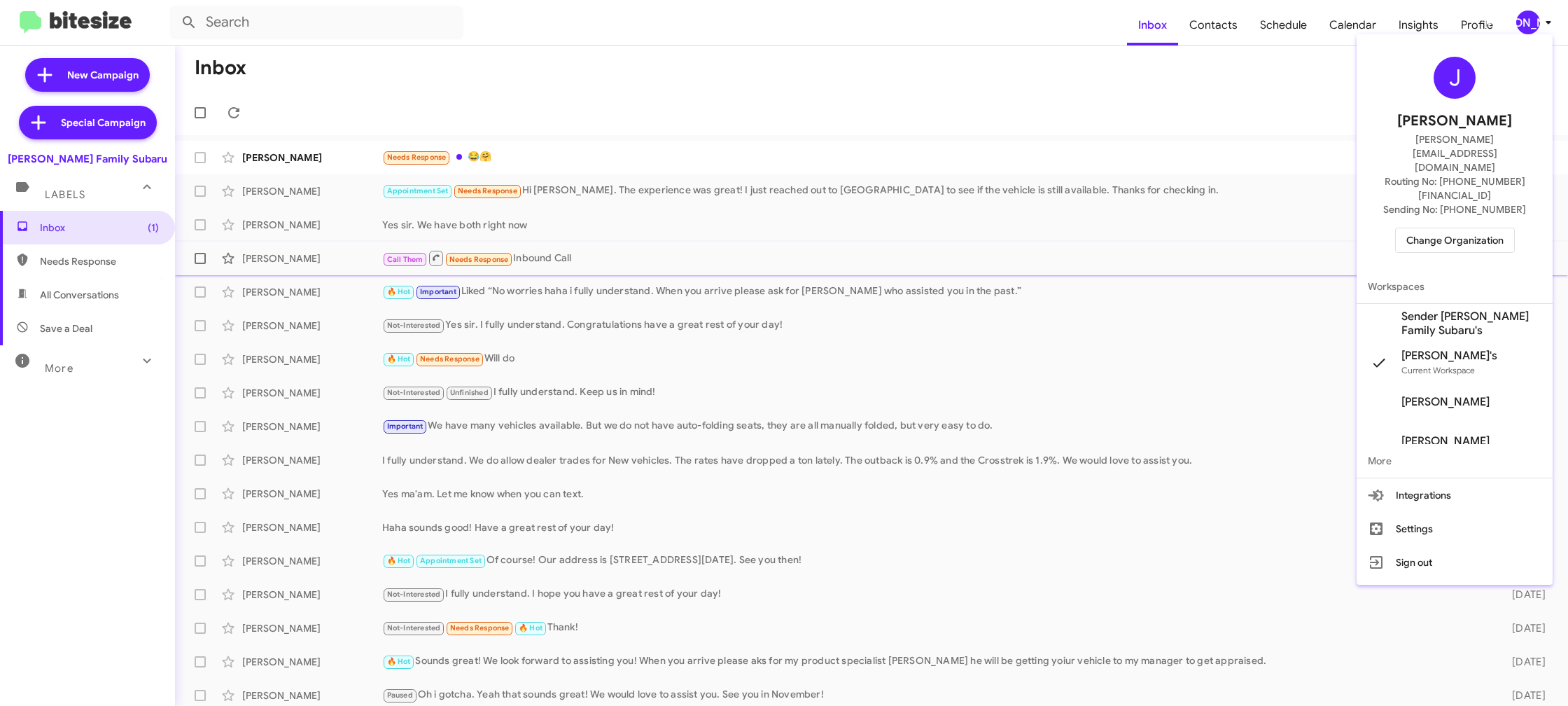
drag, startPoint x: 1436, startPoint y: 259, endPoint x: 1442, endPoint y: 266, distance: 9.2
click at [1436, 269] on span "Workspaces" at bounding box center [1455, 286] width 196 height 34
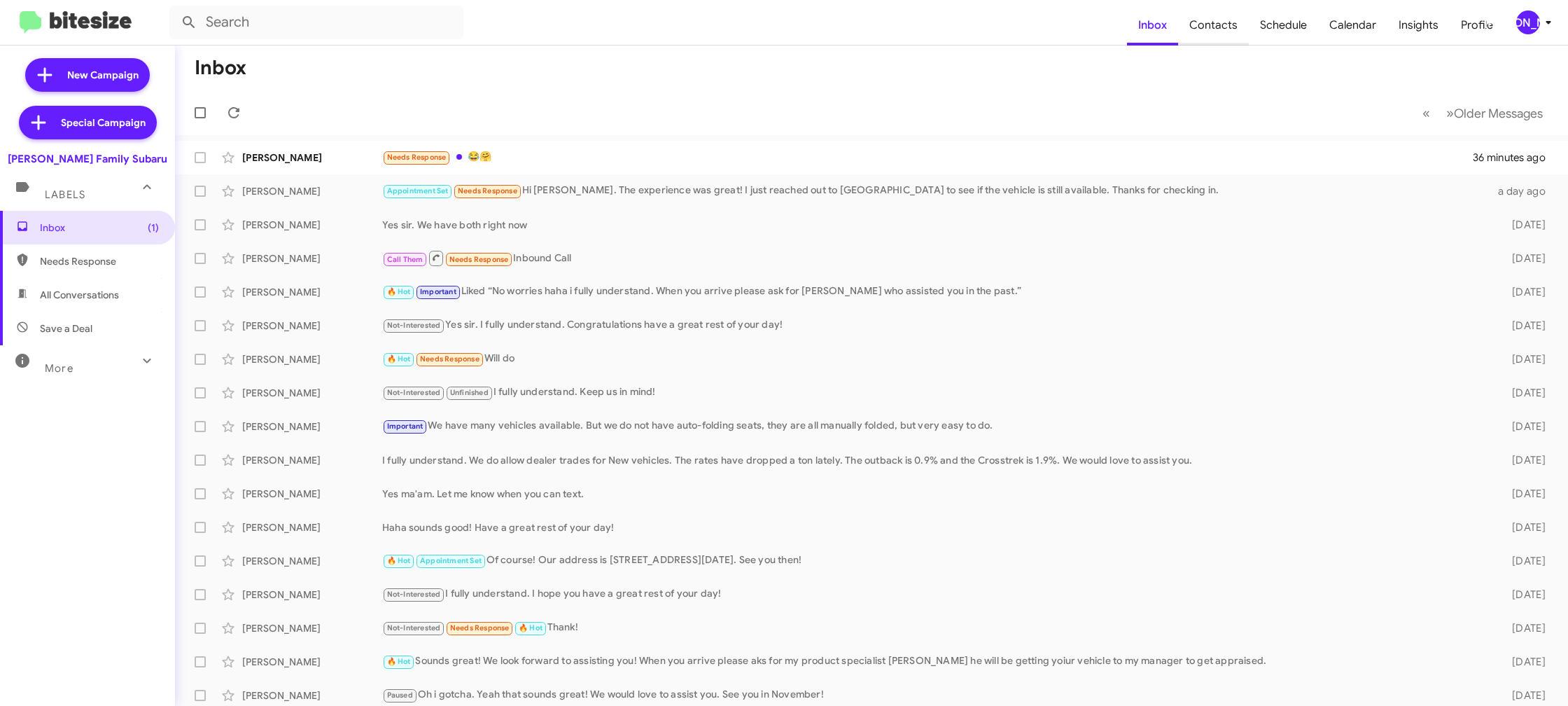
click at [1211, 42] on span "Contacts" at bounding box center [1214, 26] width 71 height 41
type input "in:groups"
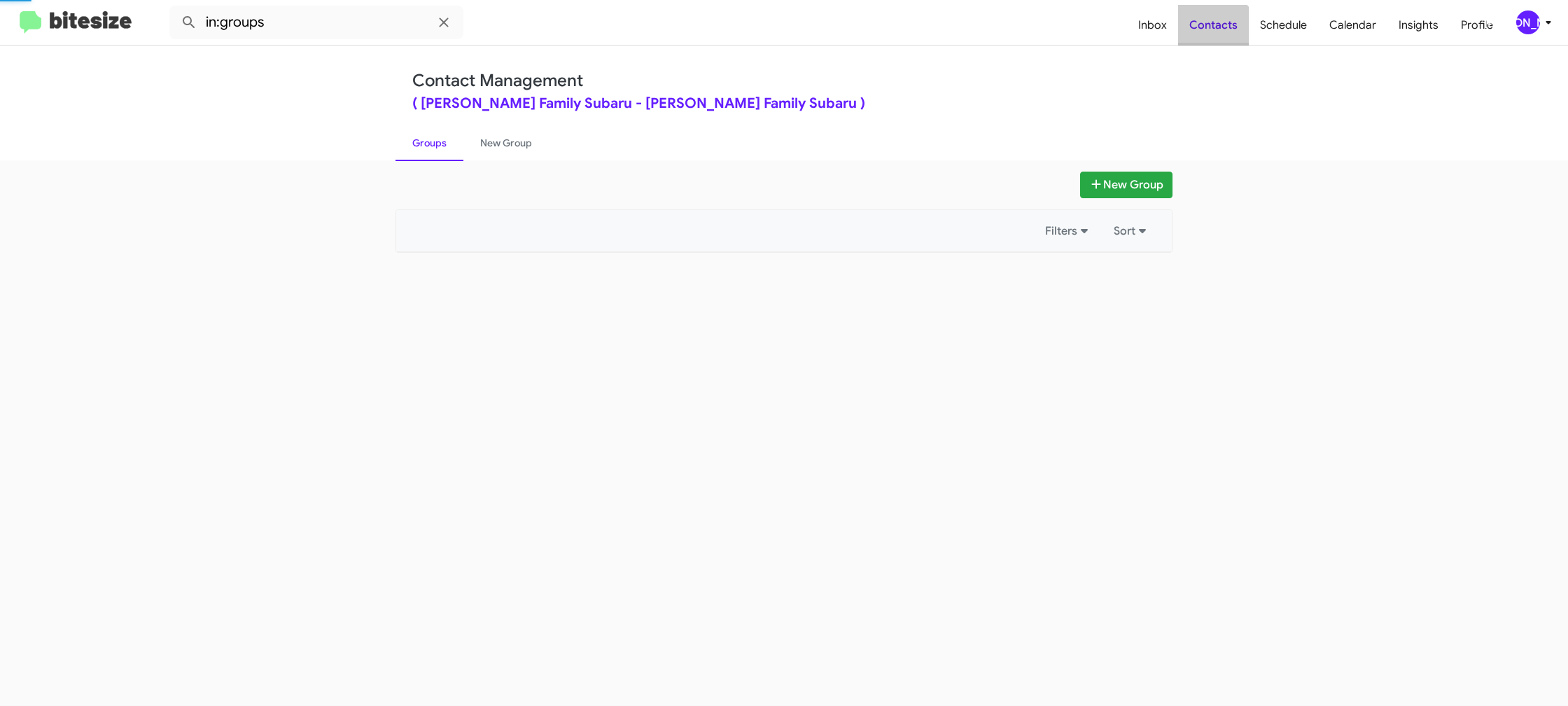
click at [1211, 42] on span "Contacts" at bounding box center [1214, 26] width 71 height 41
click at [1545, 19] on icon at bounding box center [1548, 22] width 17 height 17
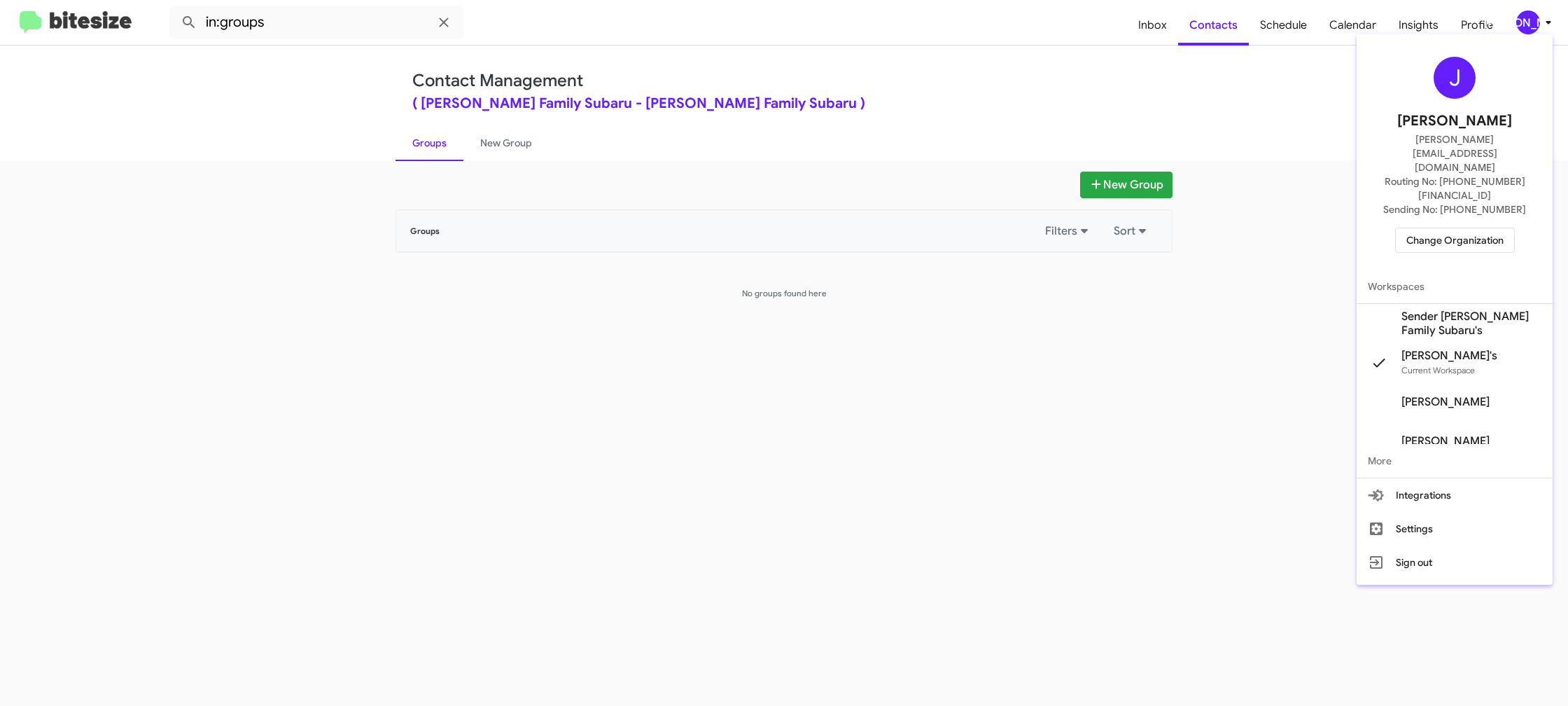
click at [1462, 309] on span "Sender Hicks Family Subaru's" at bounding box center [1471, 323] width 140 height 28
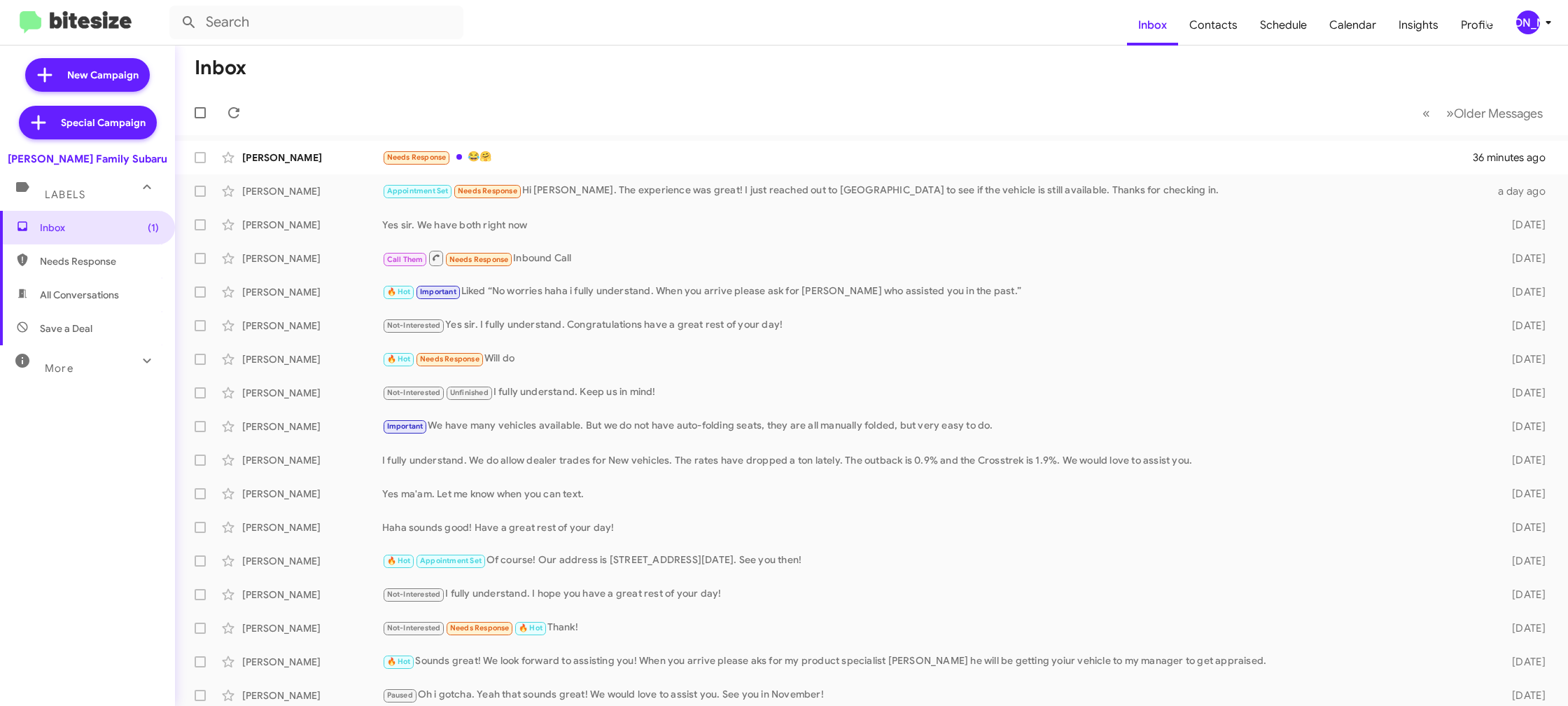
click at [1542, 20] on icon at bounding box center [1548, 22] width 17 height 17
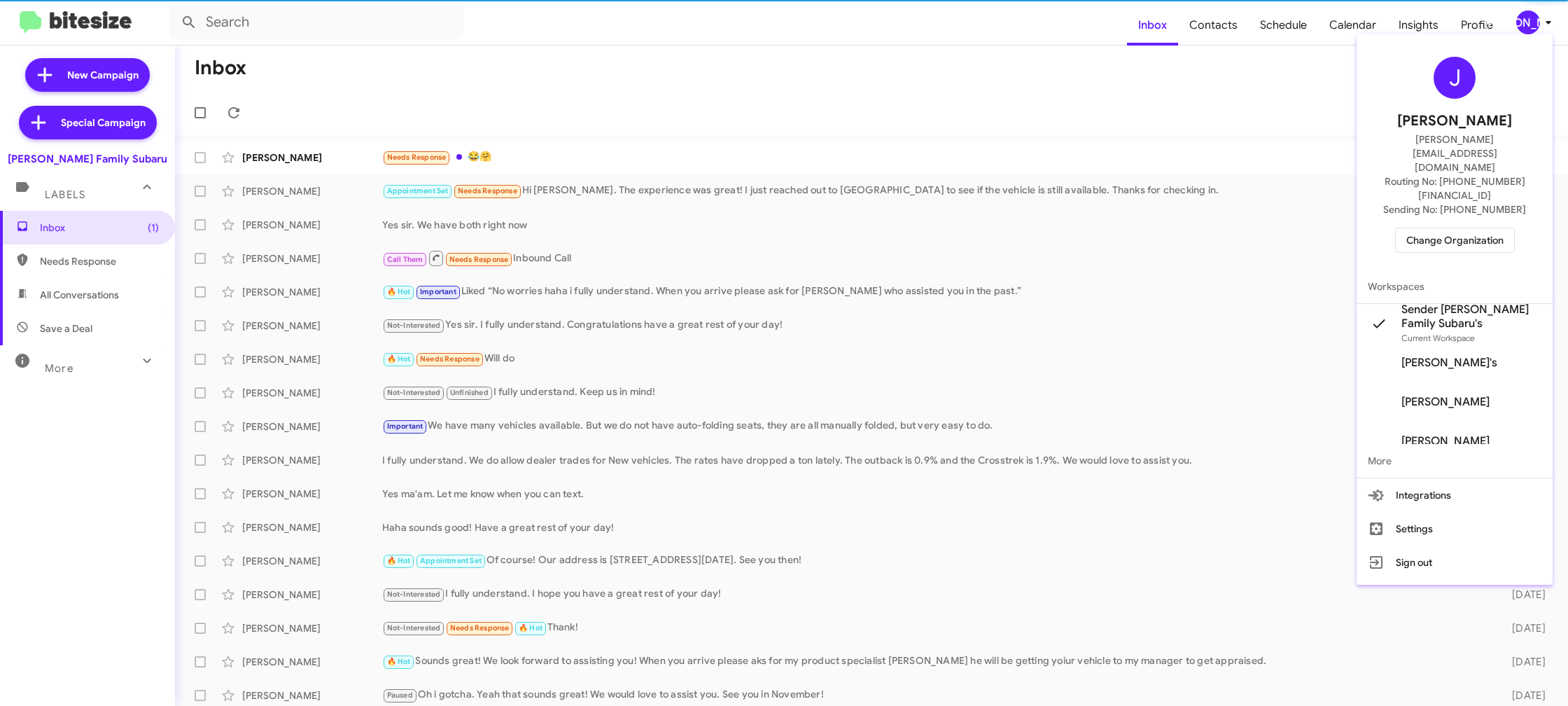
click at [1542, 26] on div at bounding box center [784, 353] width 1568 height 706
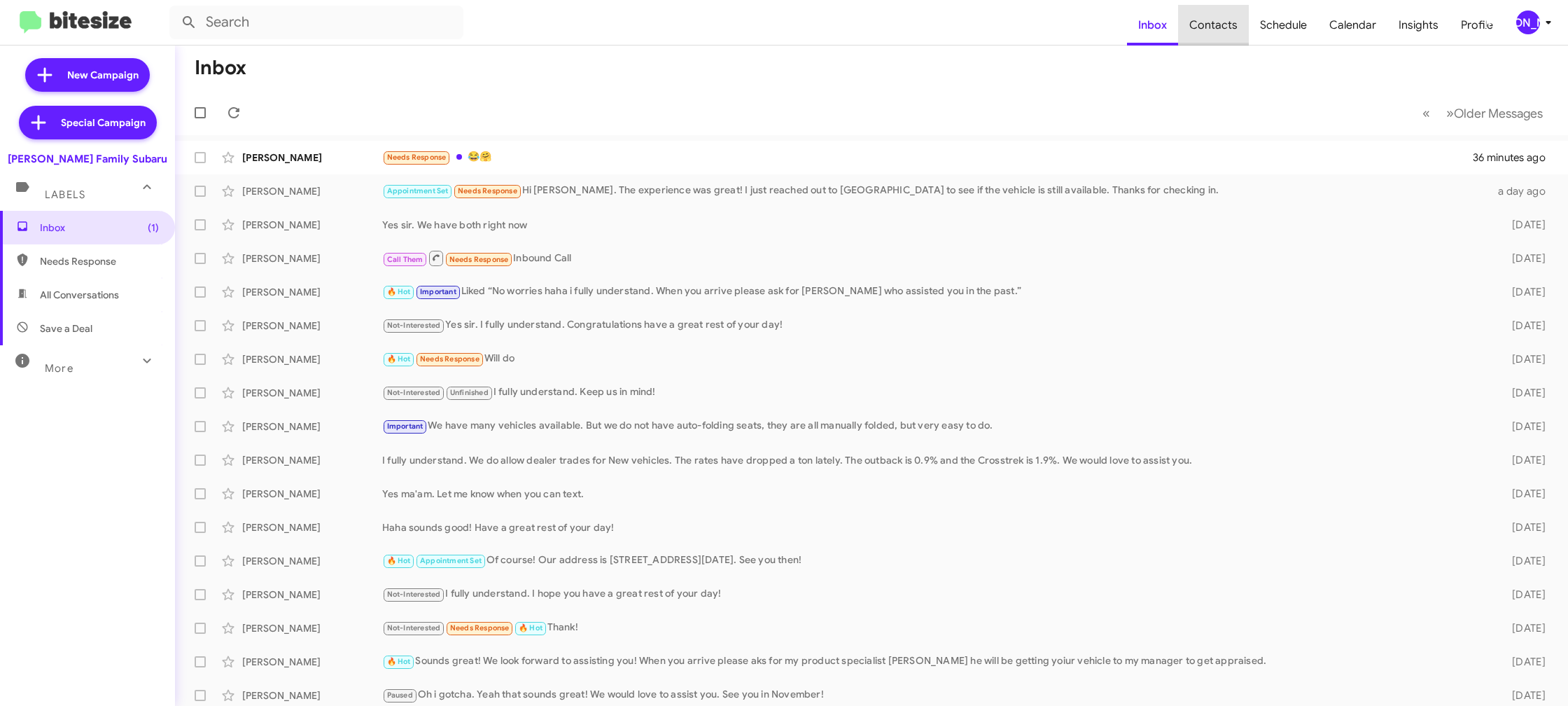
click at [1223, 21] on span "Contacts" at bounding box center [1214, 26] width 71 height 41
type input "in:groups"
click at [1223, 21] on span "Contacts" at bounding box center [1214, 26] width 71 height 41
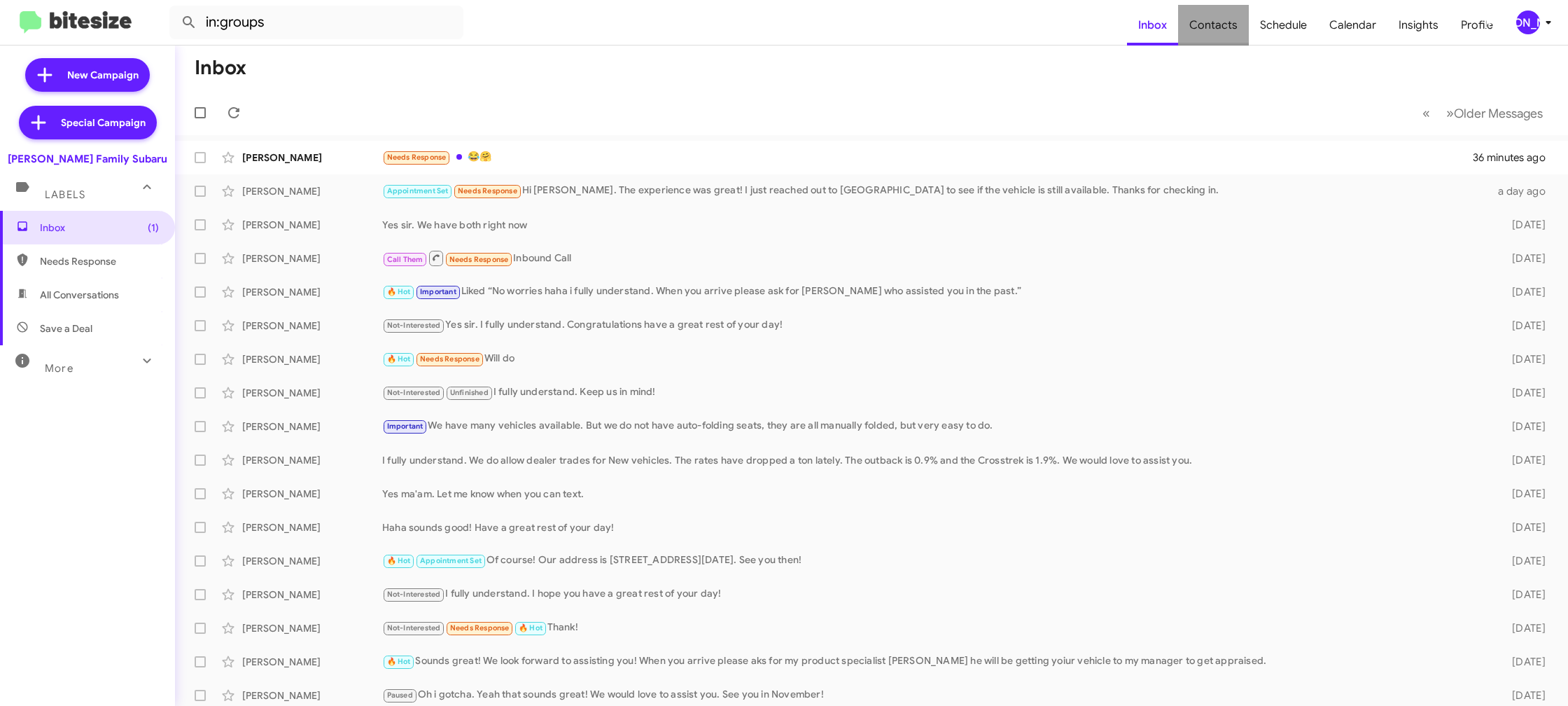
click at [1223, 21] on span "Contacts" at bounding box center [1214, 26] width 71 height 41
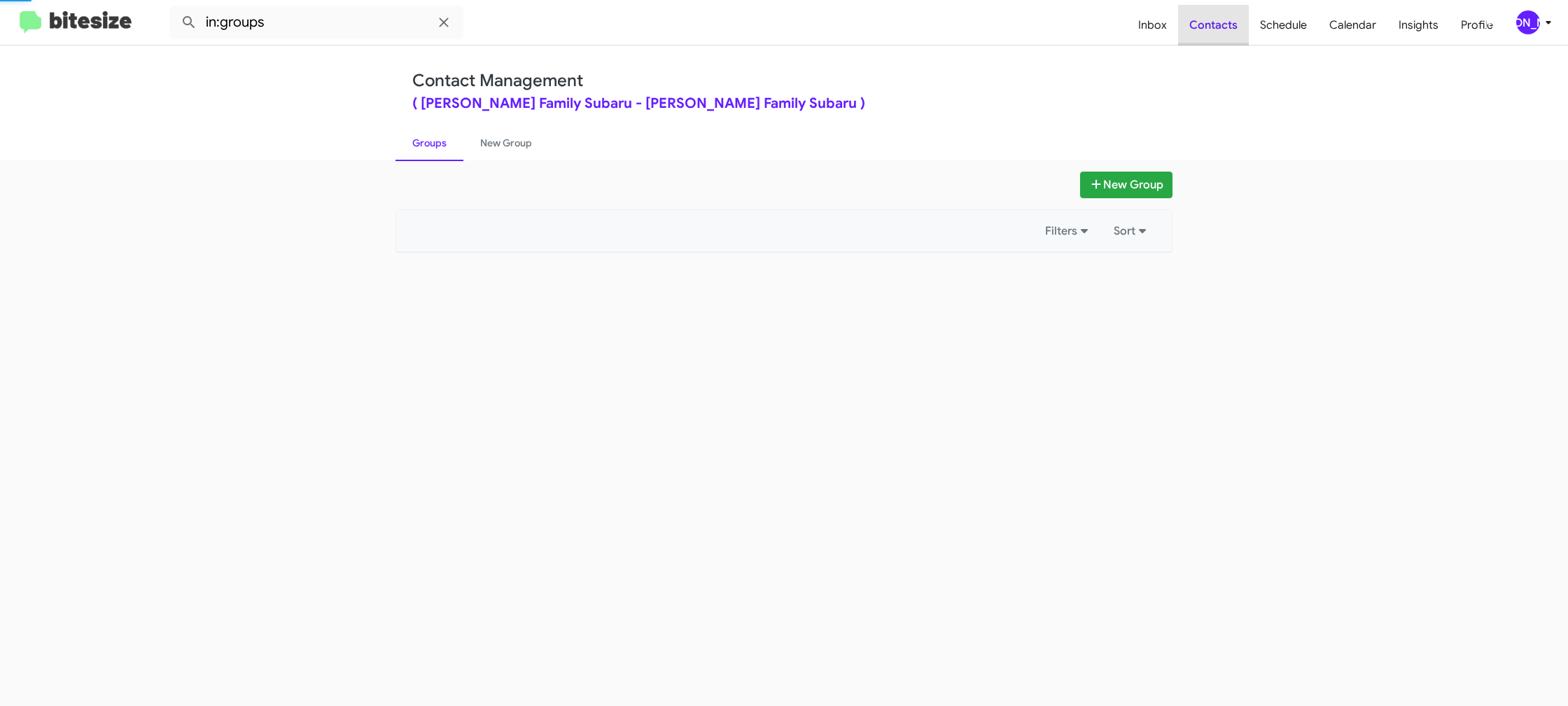
click at [1223, 21] on span "Contacts" at bounding box center [1214, 26] width 71 height 41
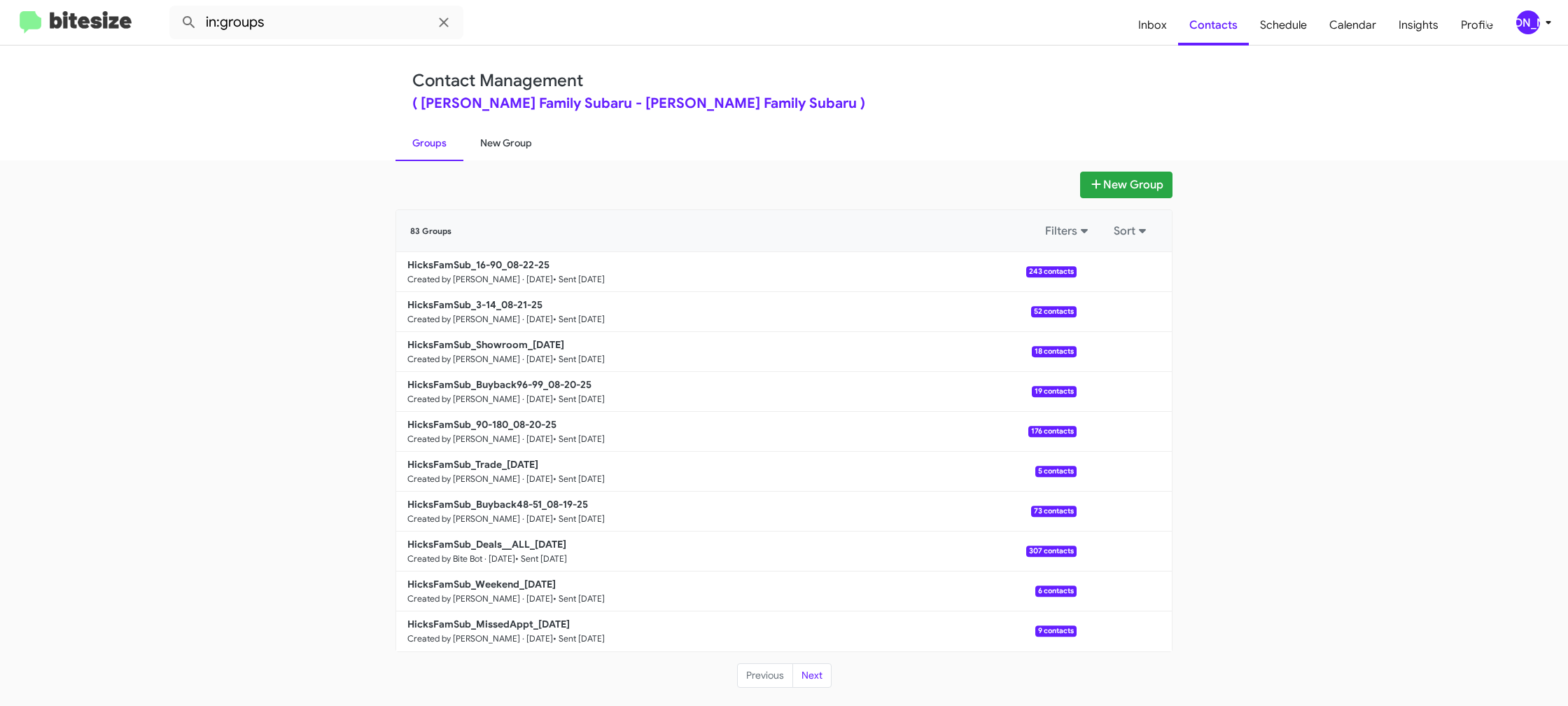
click at [497, 134] on link "New Group" at bounding box center [506, 142] width 86 height 36
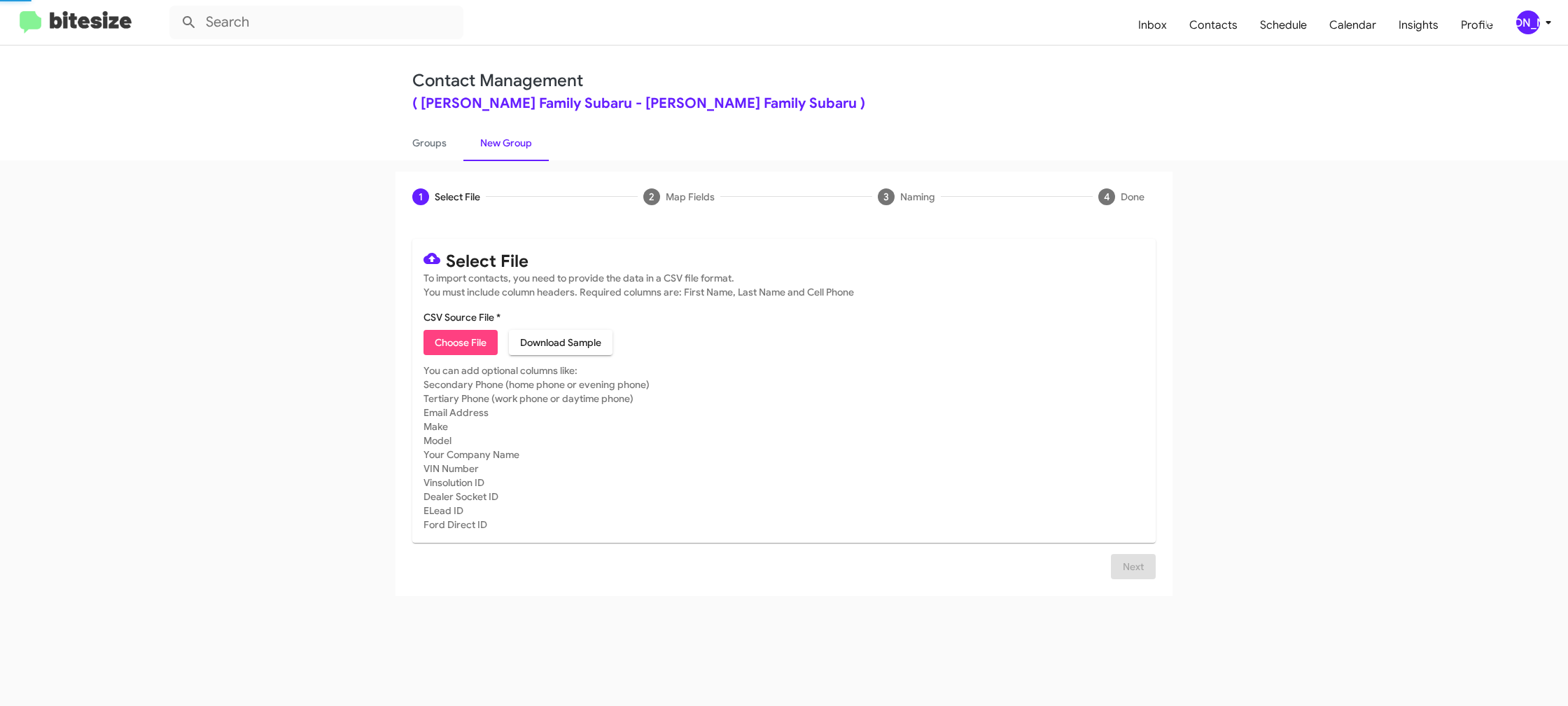
click at [497, 134] on link "New Group" at bounding box center [506, 142] width 86 height 36
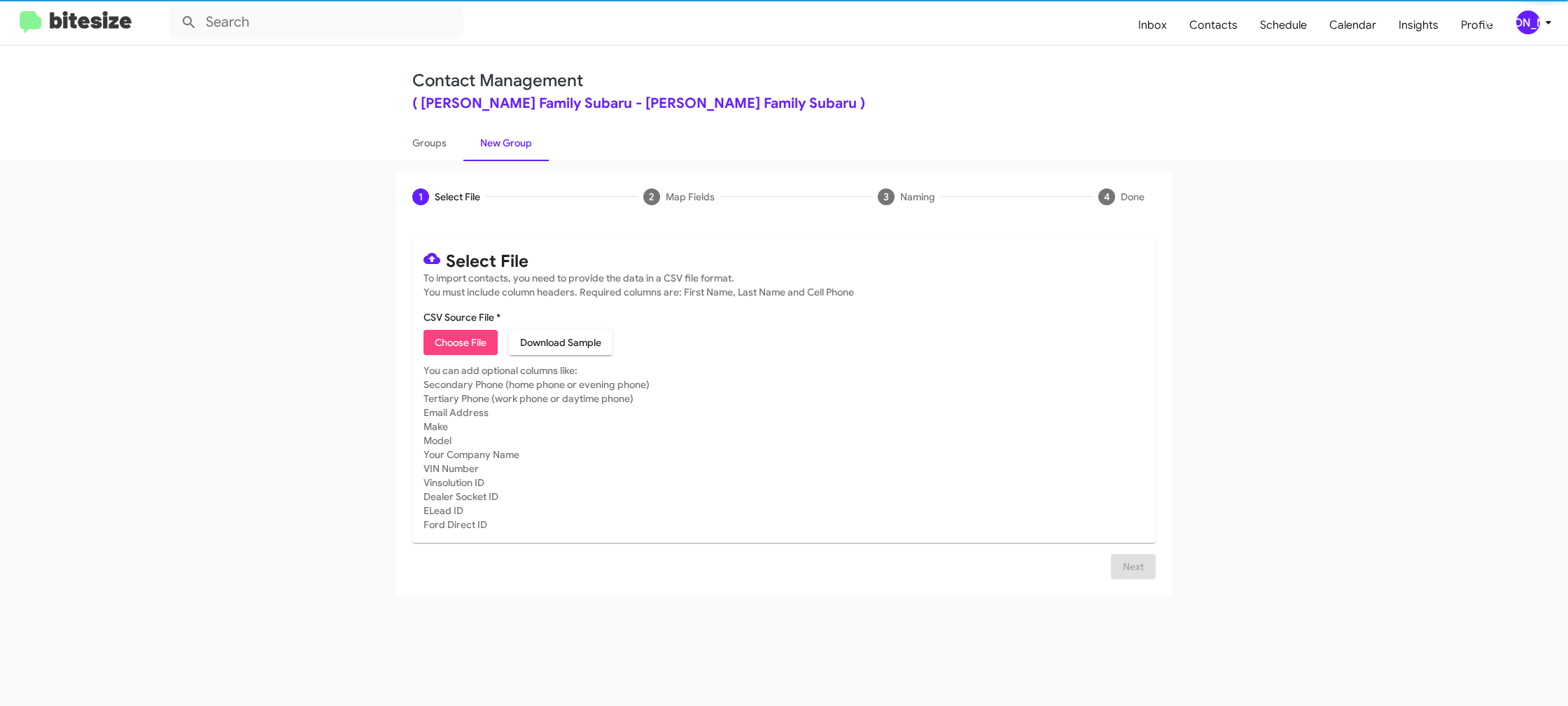
click at [497, 134] on link "New Group" at bounding box center [506, 142] width 86 height 36
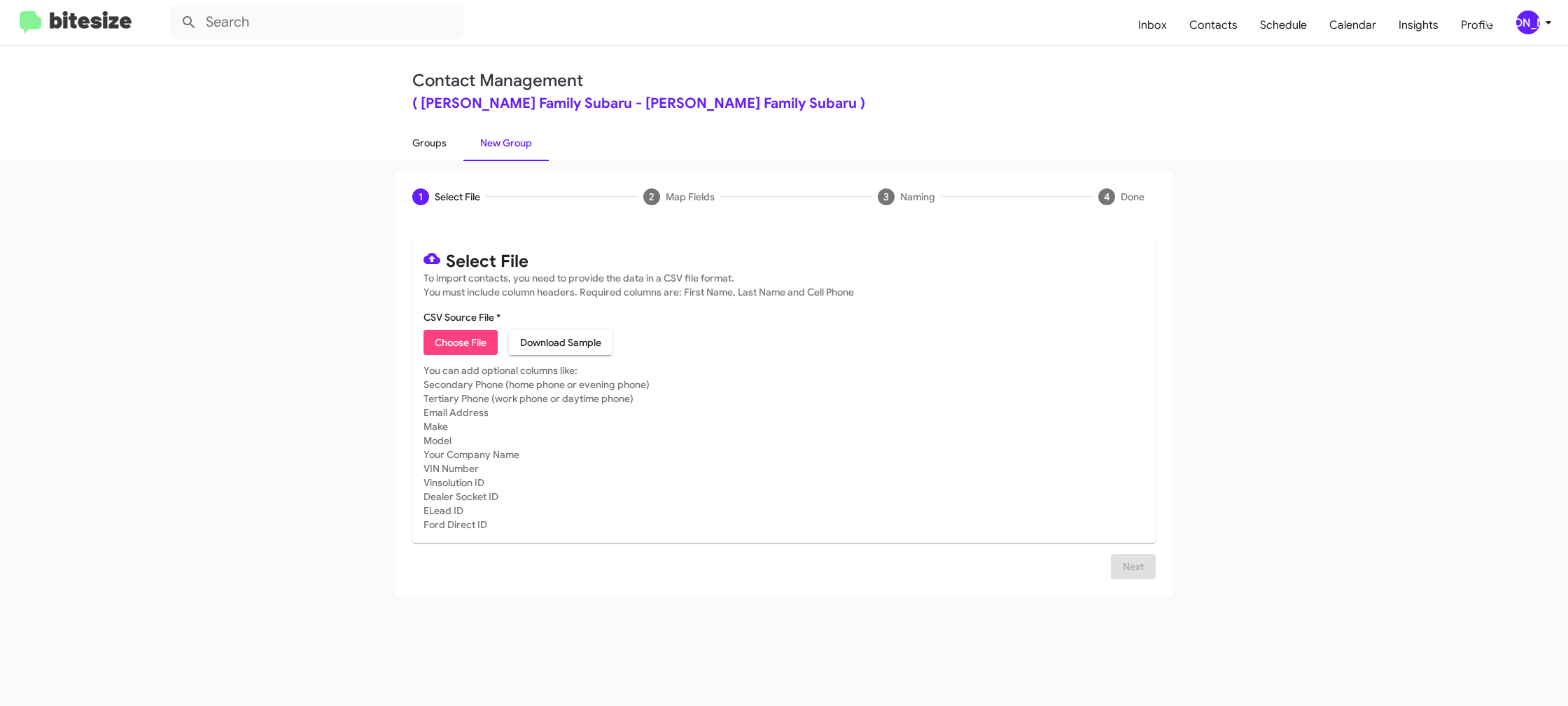
click at [424, 151] on link "Groups" at bounding box center [429, 142] width 68 height 36
type input "in:groups"
click at [424, 151] on link "Groups" at bounding box center [429, 142] width 68 height 36
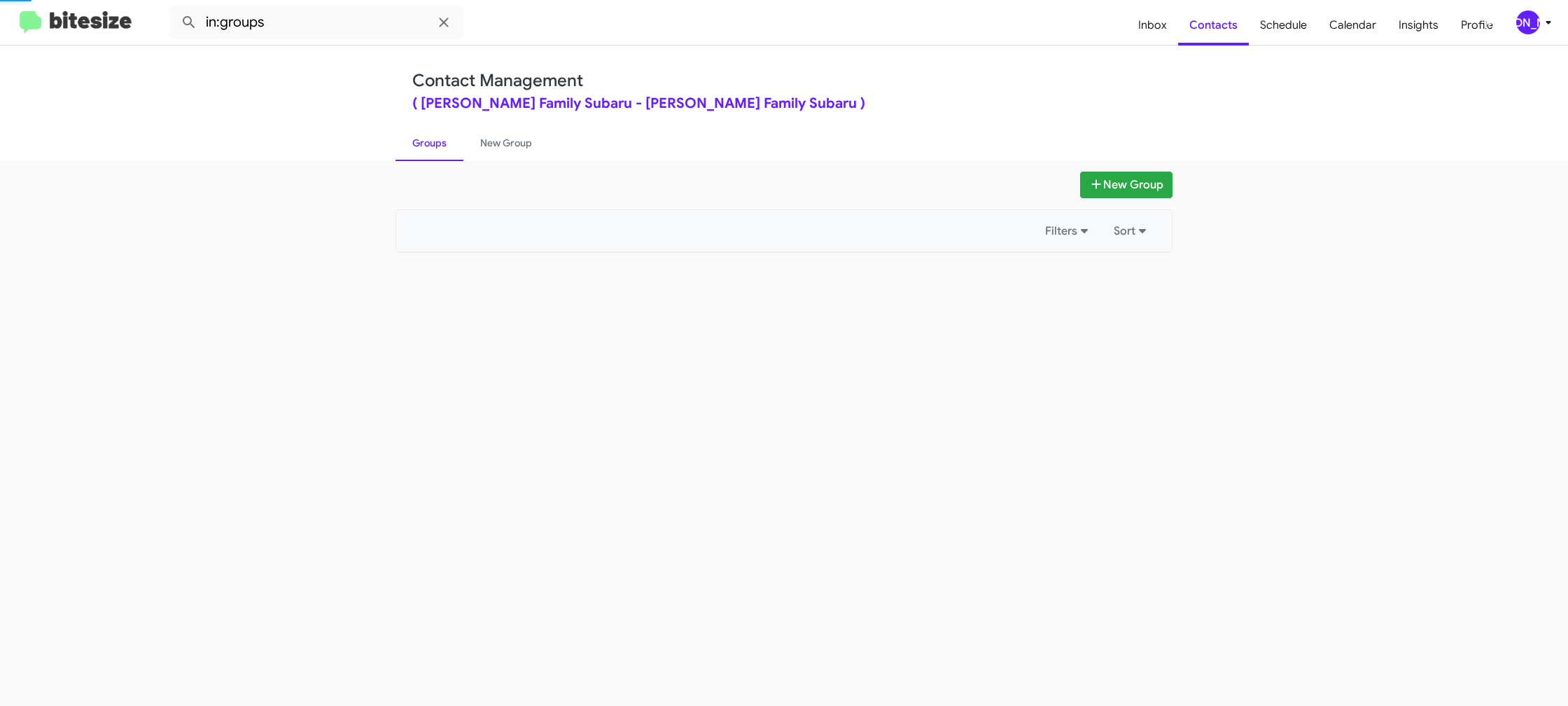
click at [424, 151] on link "Groups" at bounding box center [429, 142] width 68 height 36
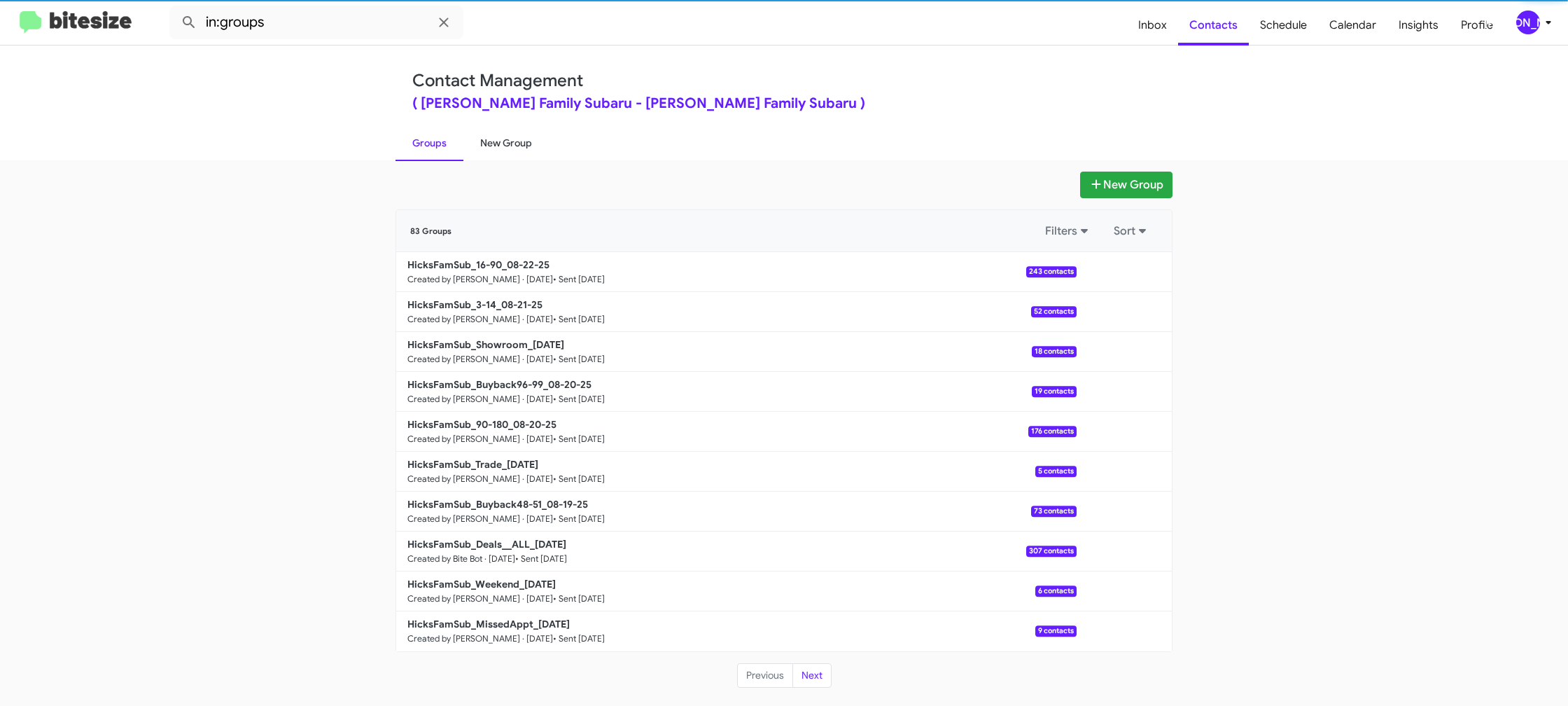
click at [477, 140] on link "New Group" at bounding box center [506, 142] width 86 height 36
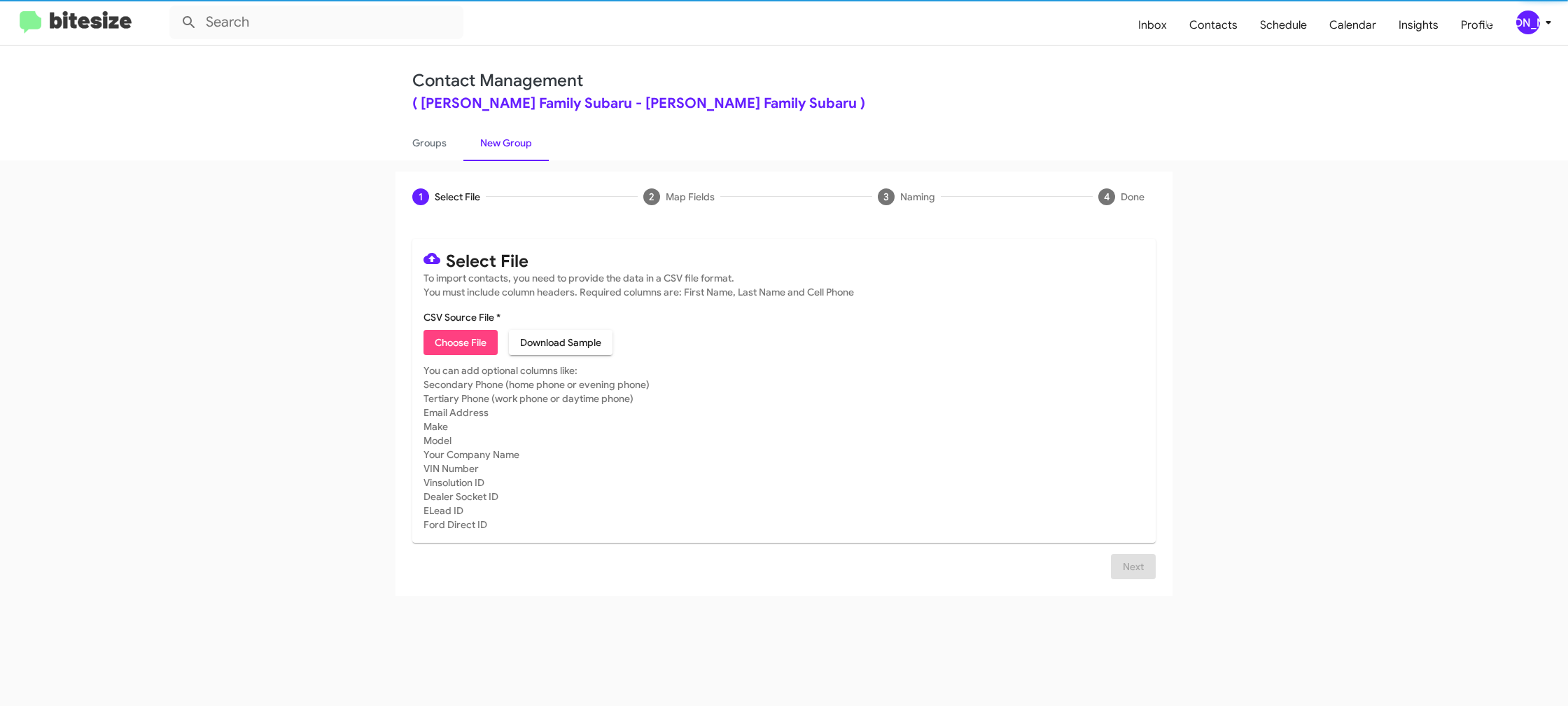
click at [477, 140] on link "New Group" at bounding box center [506, 142] width 86 height 36
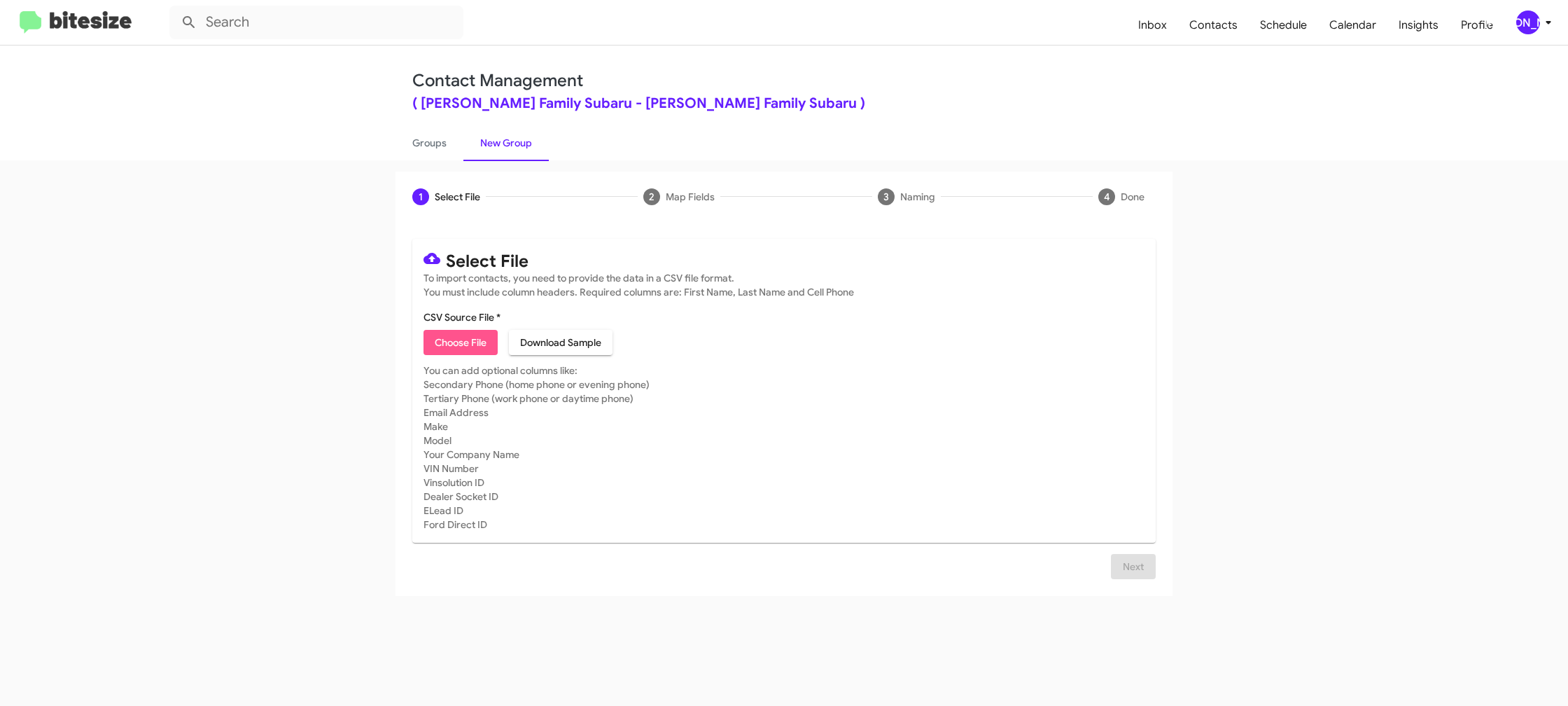
click at [464, 346] on span "Choose File" at bounding box center [460, 342] width 52 height 26
type input "HicksFamSub_MissedAppt_[DATE]"
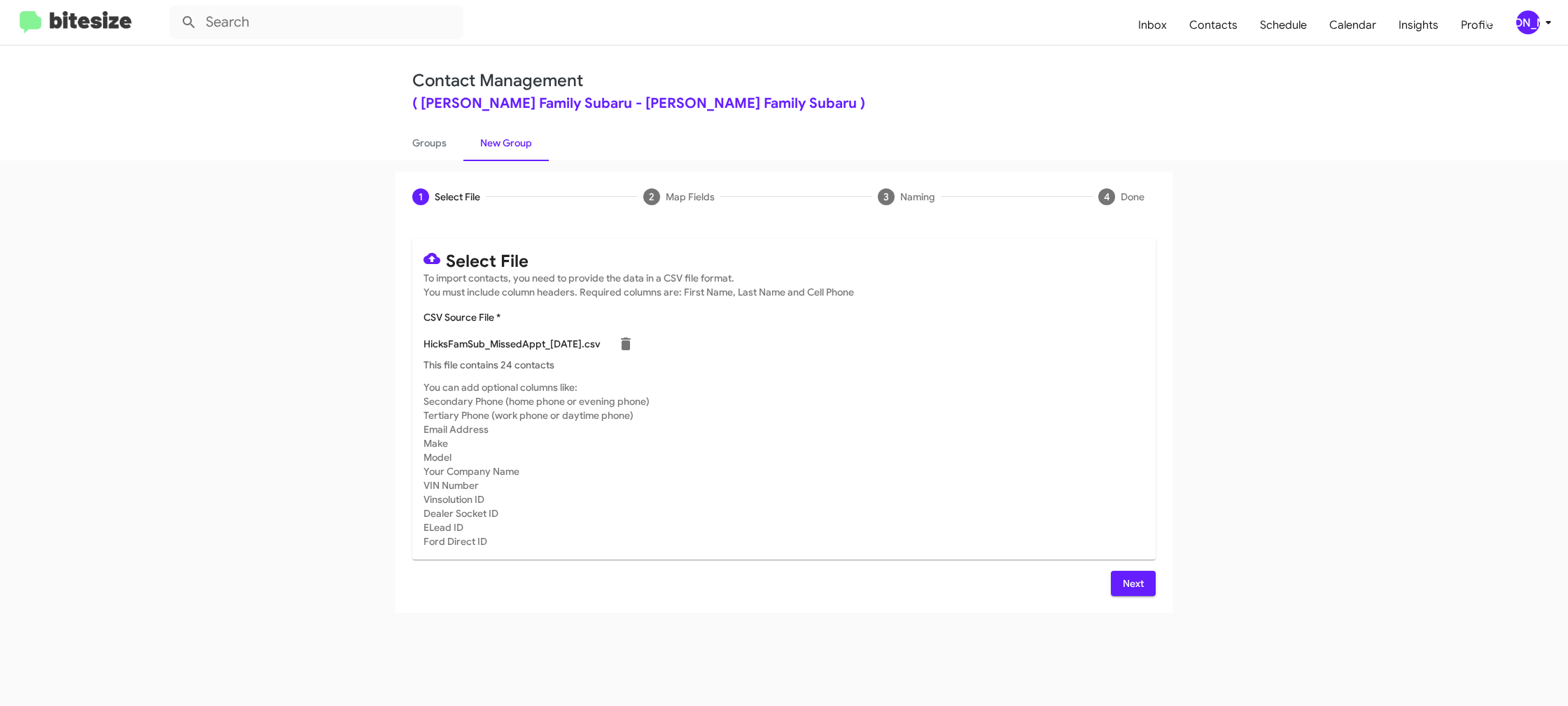
click at [1041, 437] on mat-card-subtitle "You can add optional columns like: Secondary Phone (home phone or evening phone…" at bounding box center [784, 464] width 721 height 168
click at [1128, 579] on span "Next" at bounding box center [1132, 583] width 22 height 26
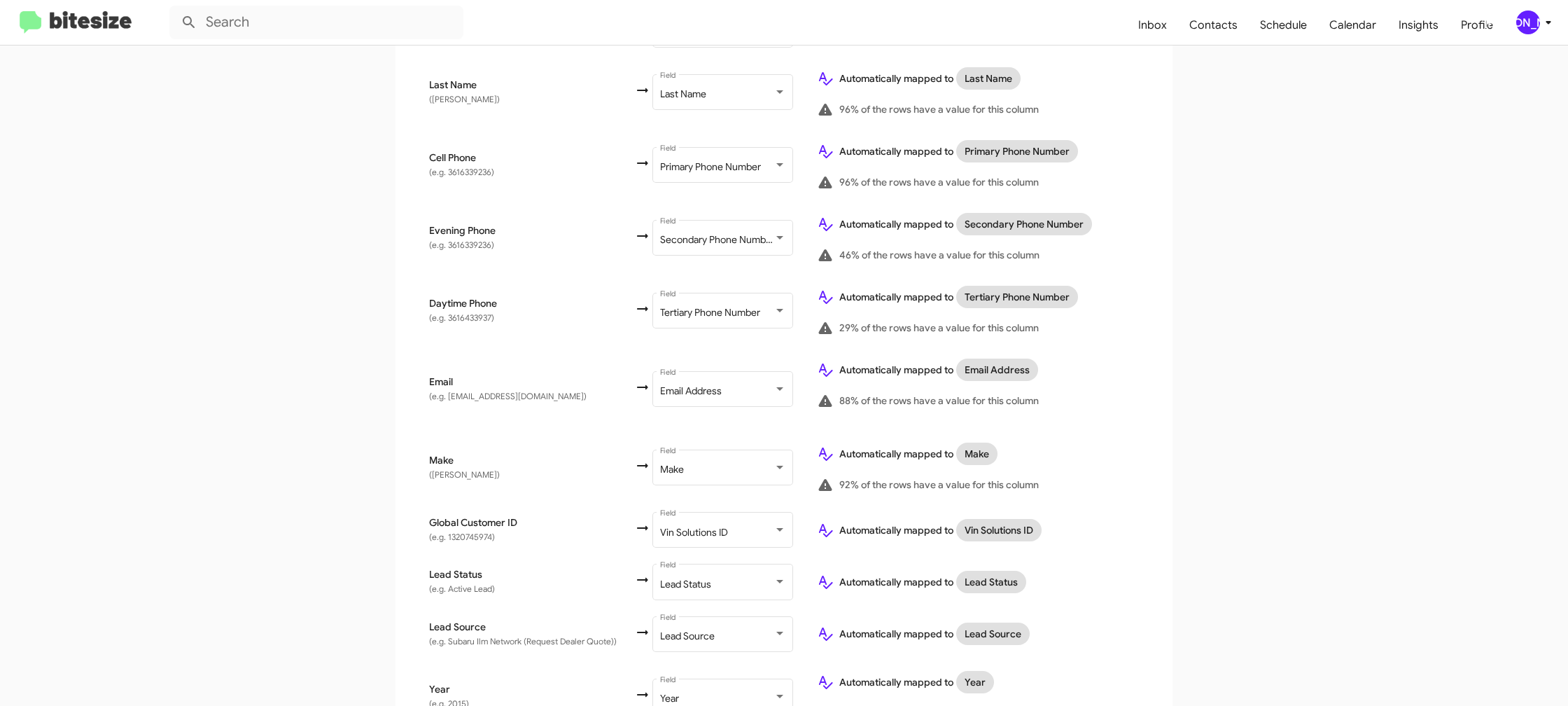
scroll to position [663, 0]
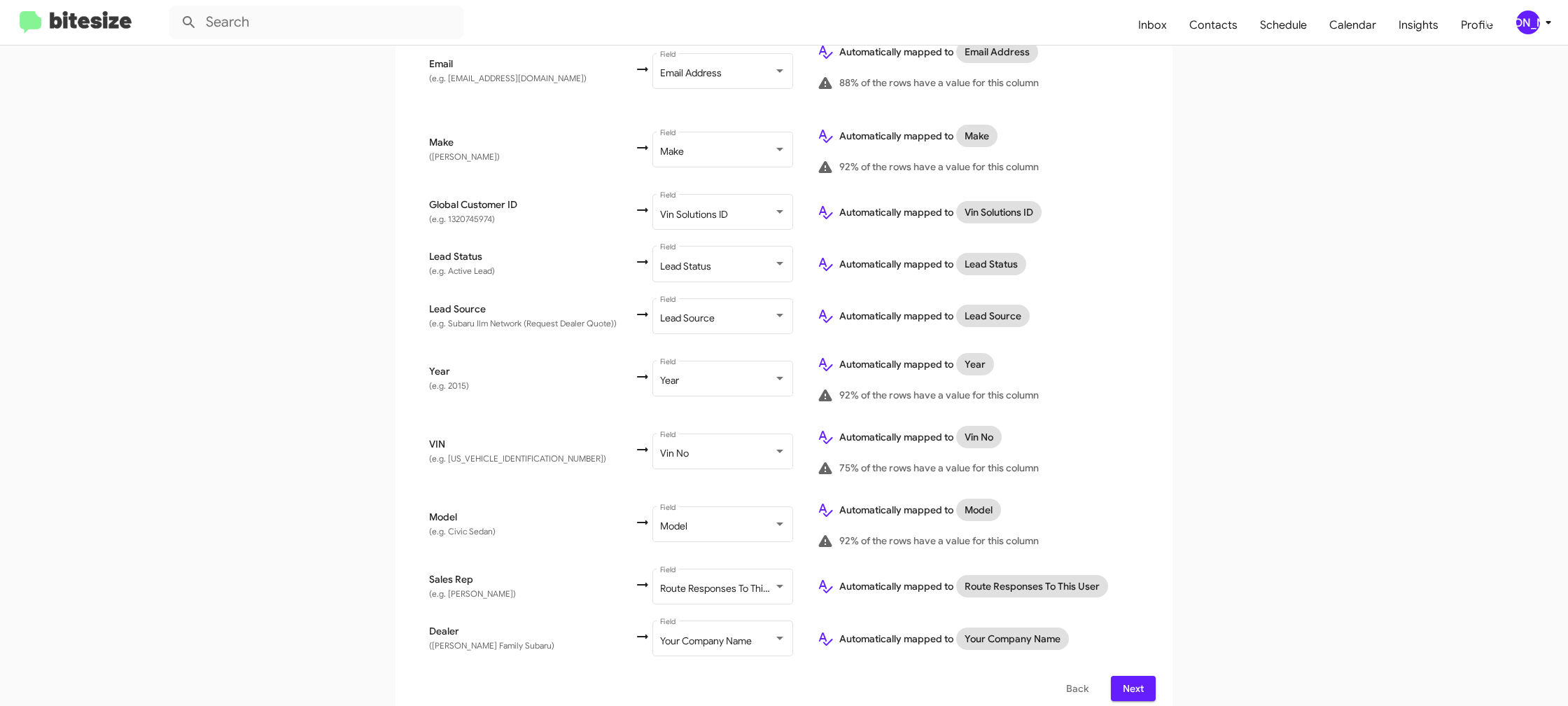
click at [1521, 19] on div "[PERSON_NAME]" at bounding box center [1527, 22] width 24 height 24
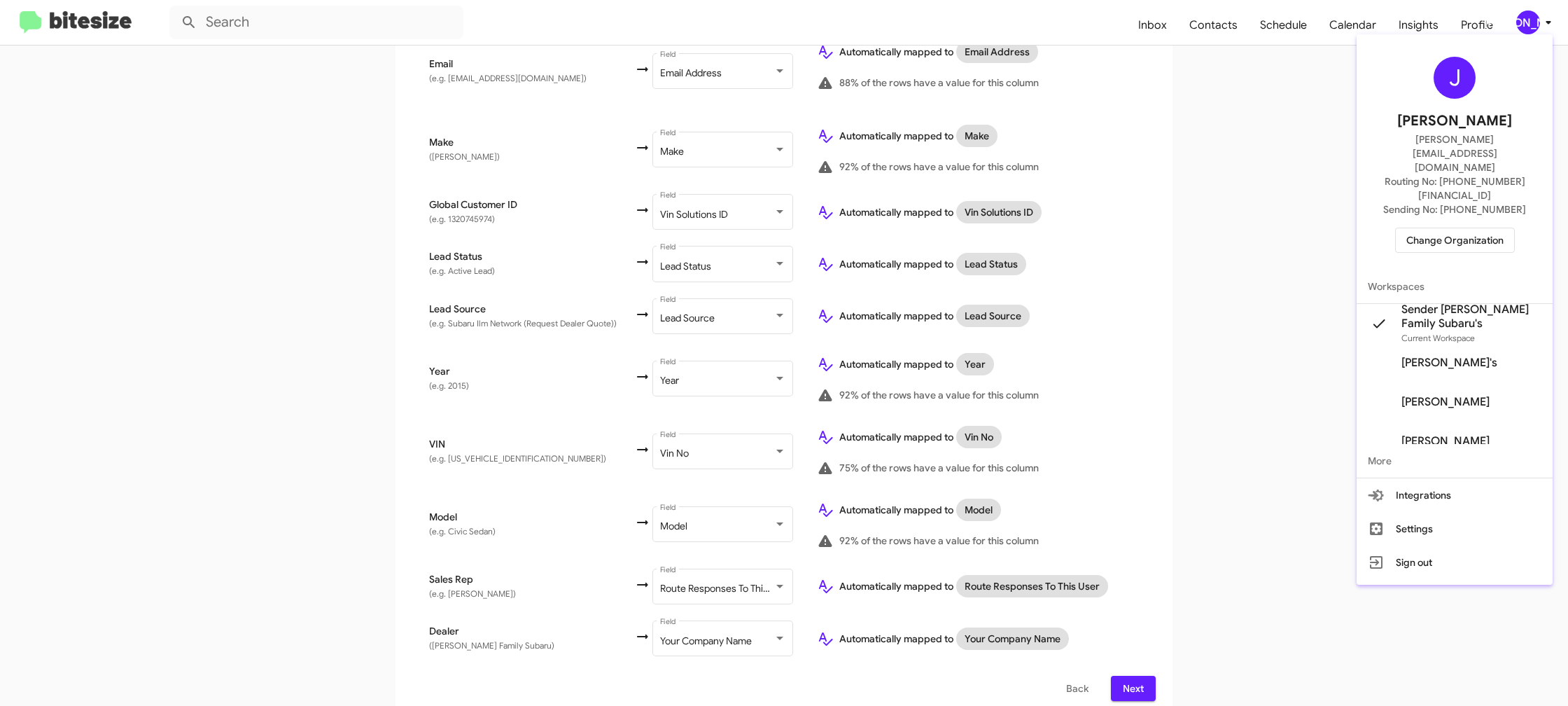
click at [1521, 19] on div at bounding box center [784, 353] width 1568 height 706
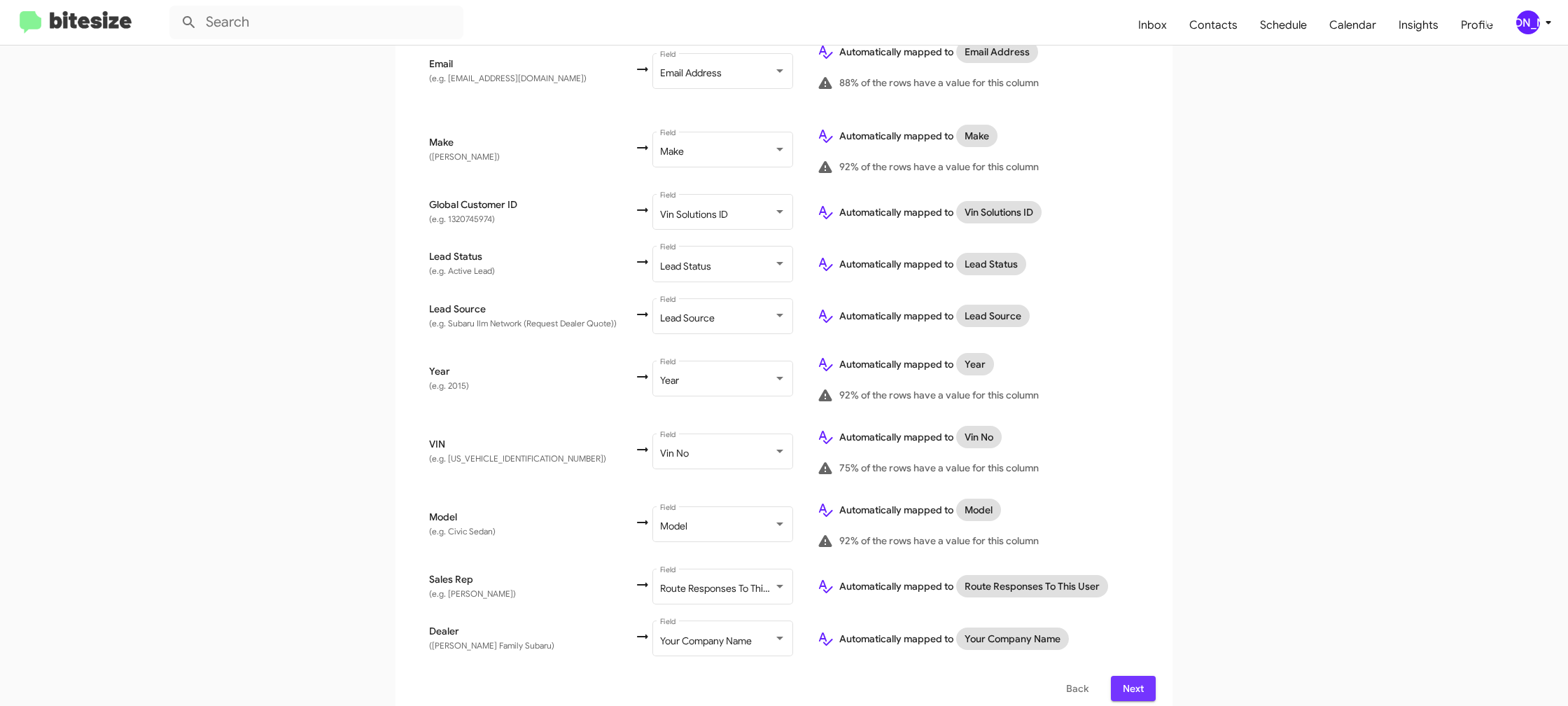
click at [1130, 680] on span "Next" at bounding box center [1132, 688] width 22 height 26
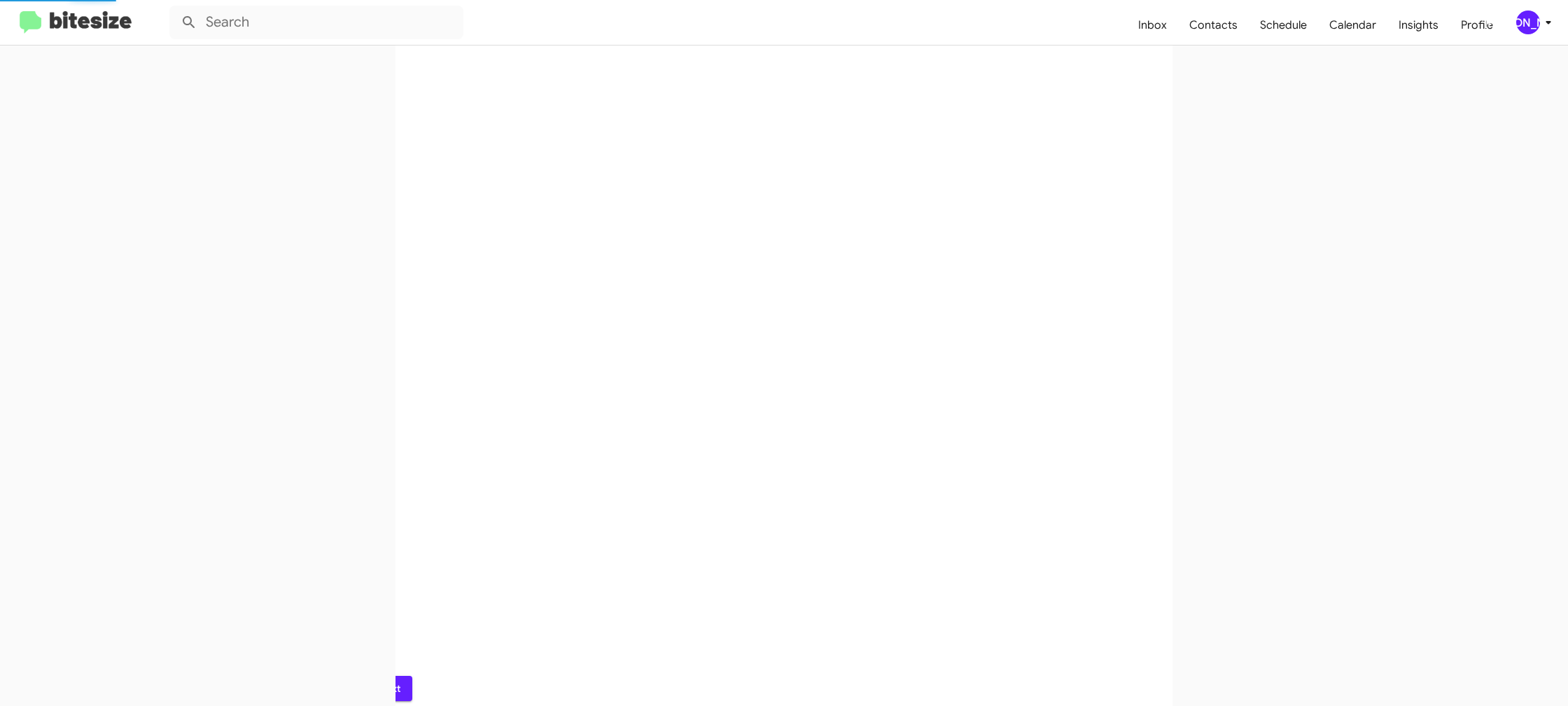
scroll to position [0, 0]
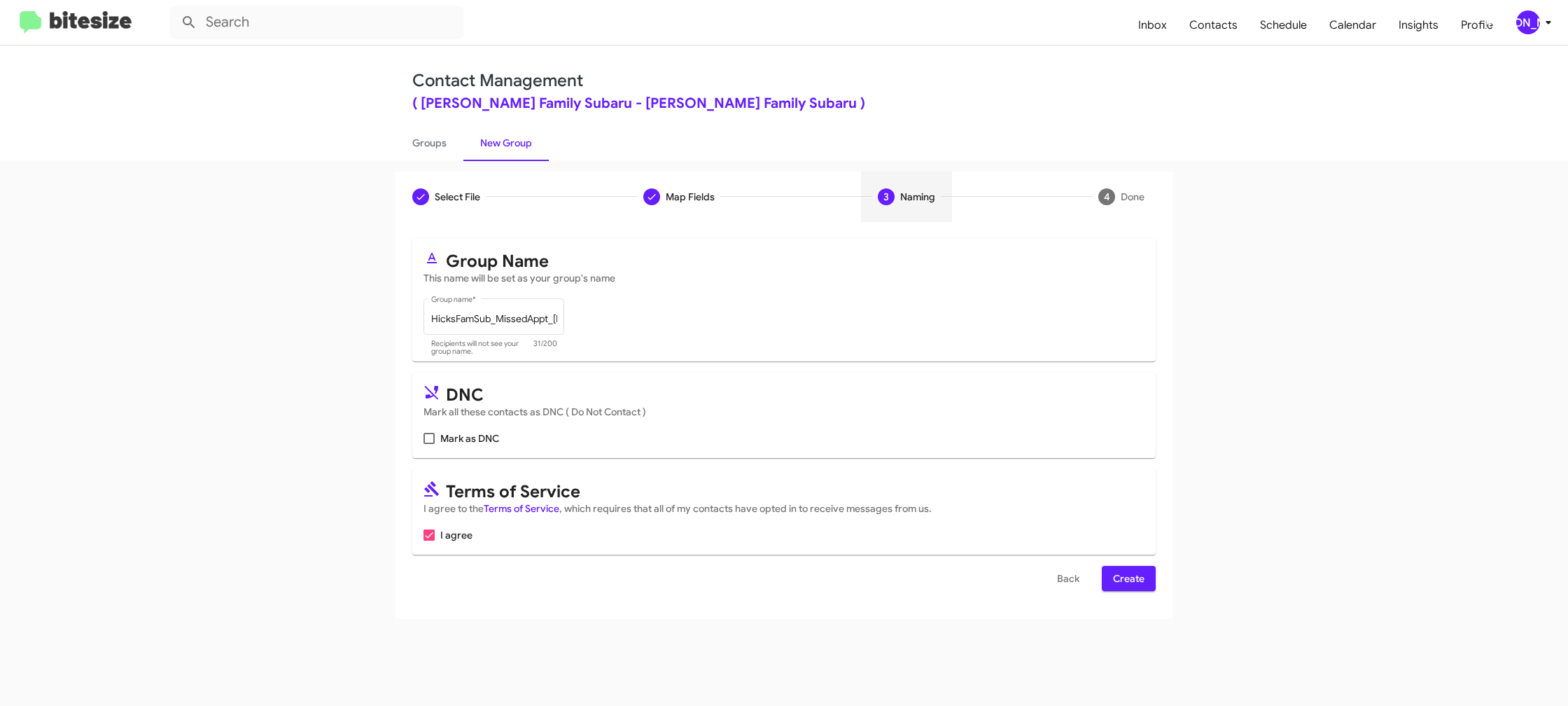
drag, startPoint x: 1134, startPoint y: 576, endPoint x: 1124, endPoint y: 566, distance: 14.1
click at [1134, 576] on span "Create" at bounding box center [1129, 578] width 32 height 26
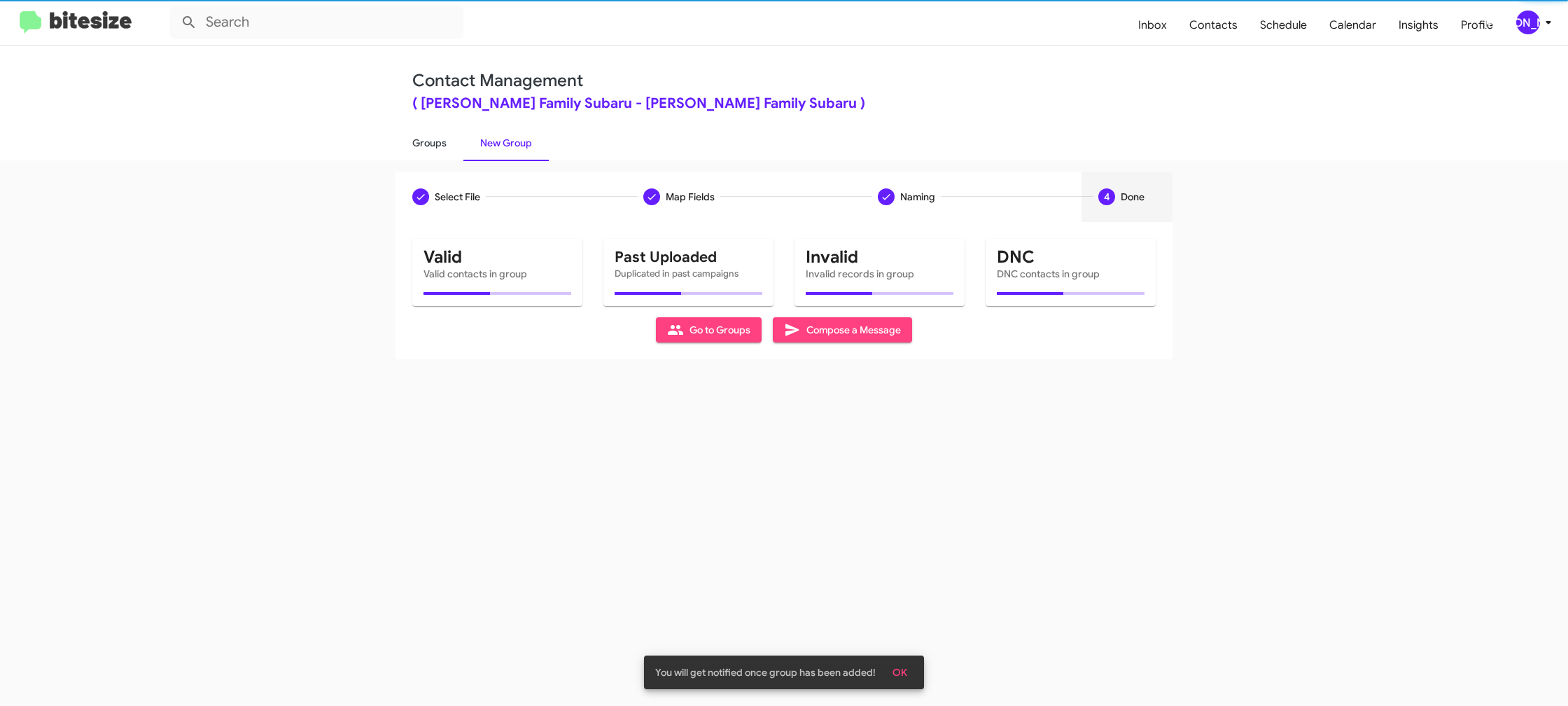
click at [432, 152] on link "Groups" at bounding box center [429, 142] width 68 height 36
type input "in:groups"
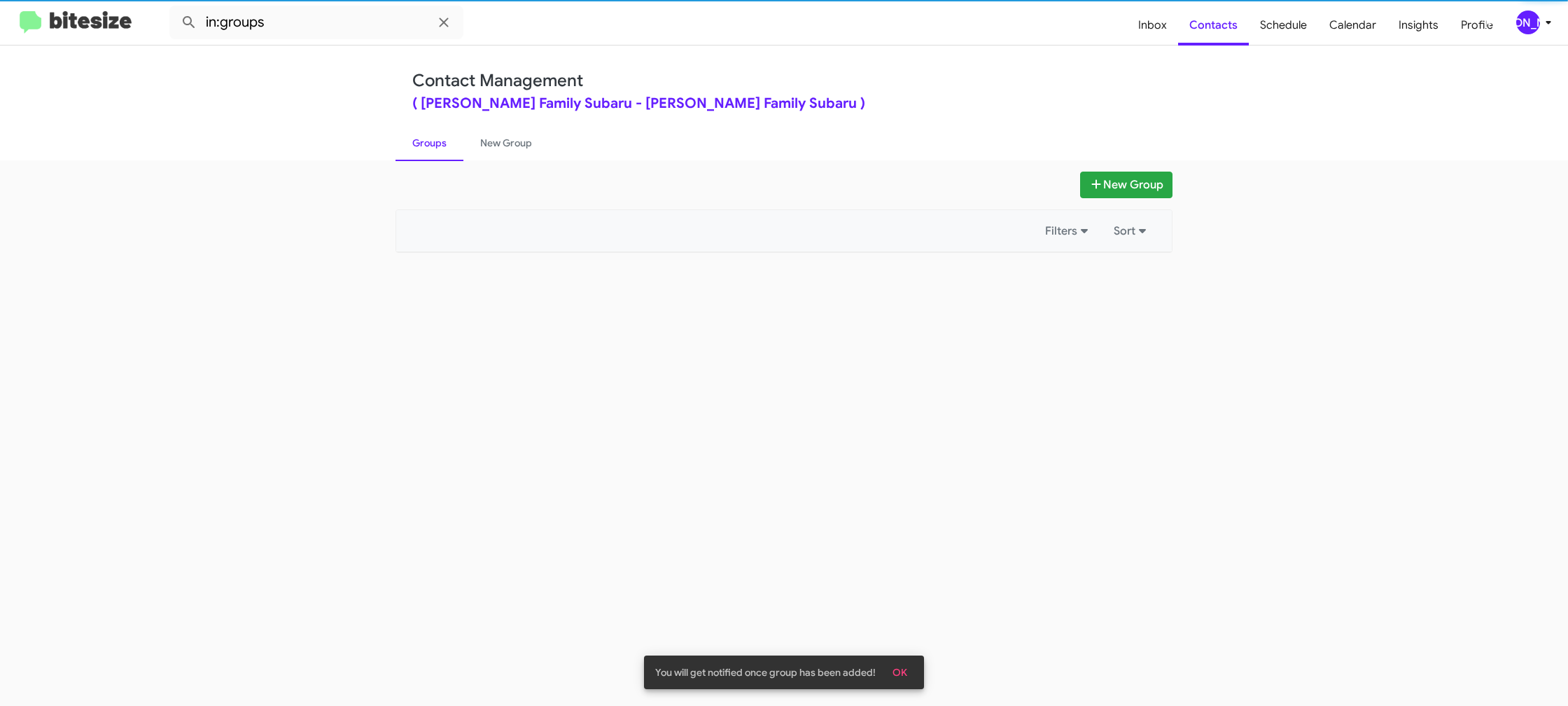
click at [432, 152] on link "Groups" at bounding box center [429, 142] width 68 height 36
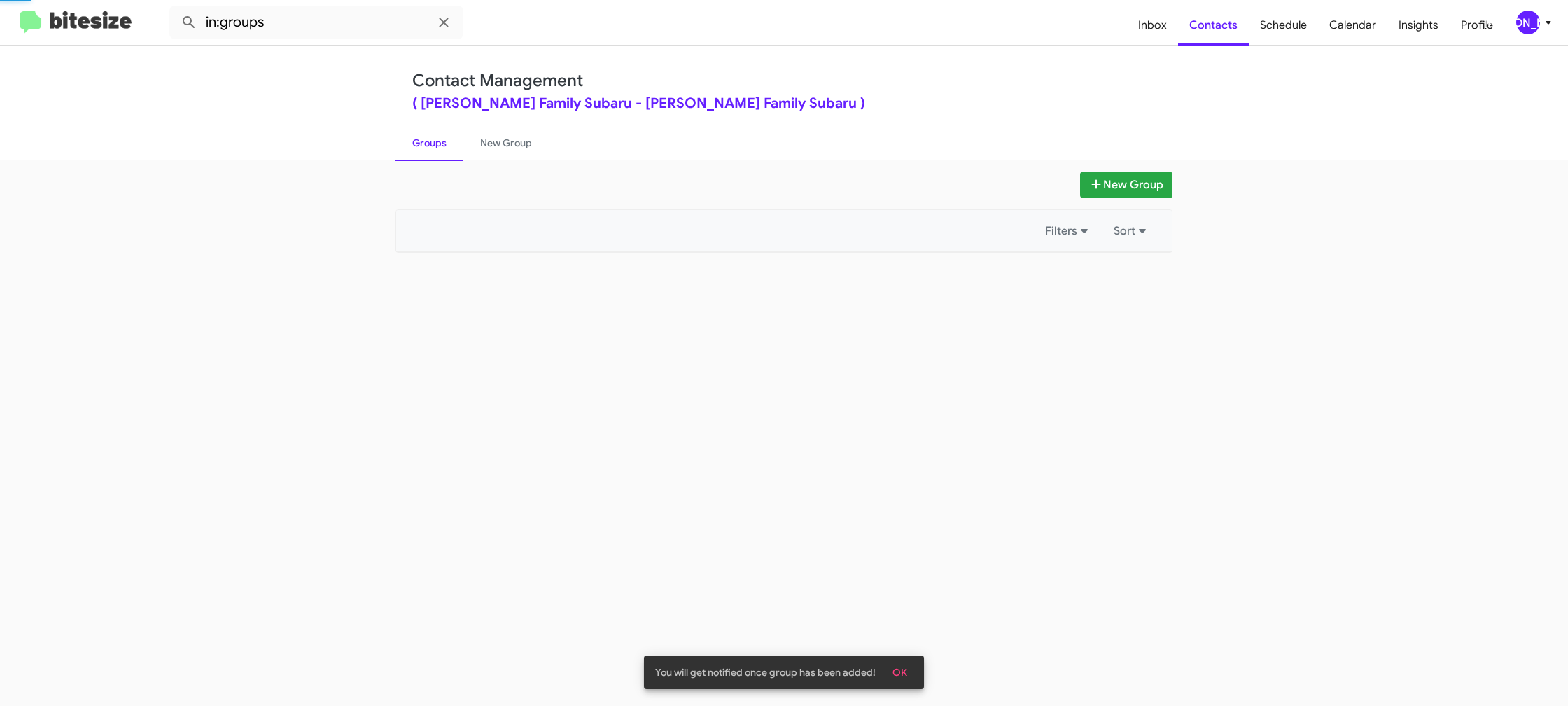
drag, startPoint x: 432, startPoint y: 152, endPoint x: 507, endPoint y: 148, distance: 75.1
click at [432, 152] on link "Groups" at bounding box center [429, 142] width 68 height 36
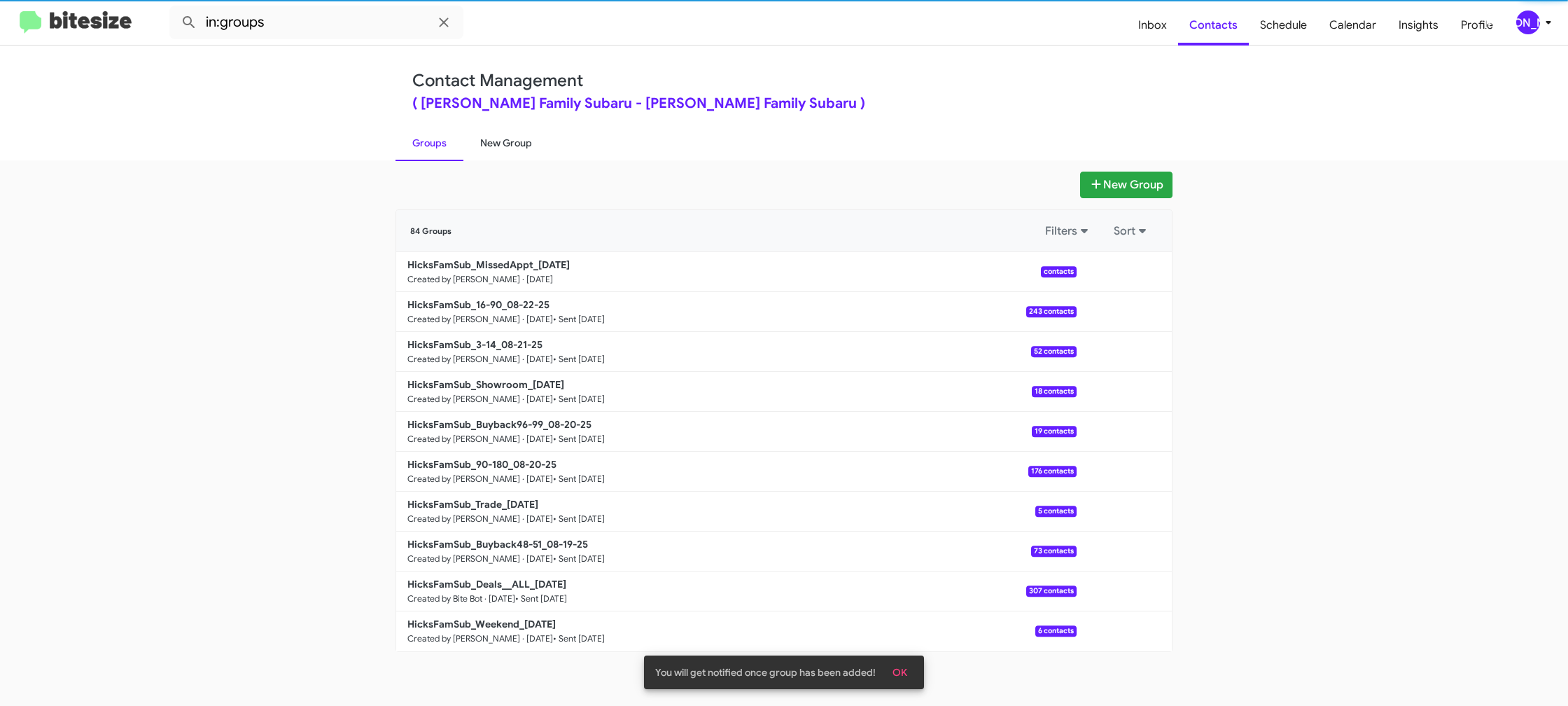
click at [507, 148] on link "New Group" at bounding box center [506, 142] width 86 height 36
click at [507, 148] on link "New Group" at bounding box center [506, 142] width 86 height 36
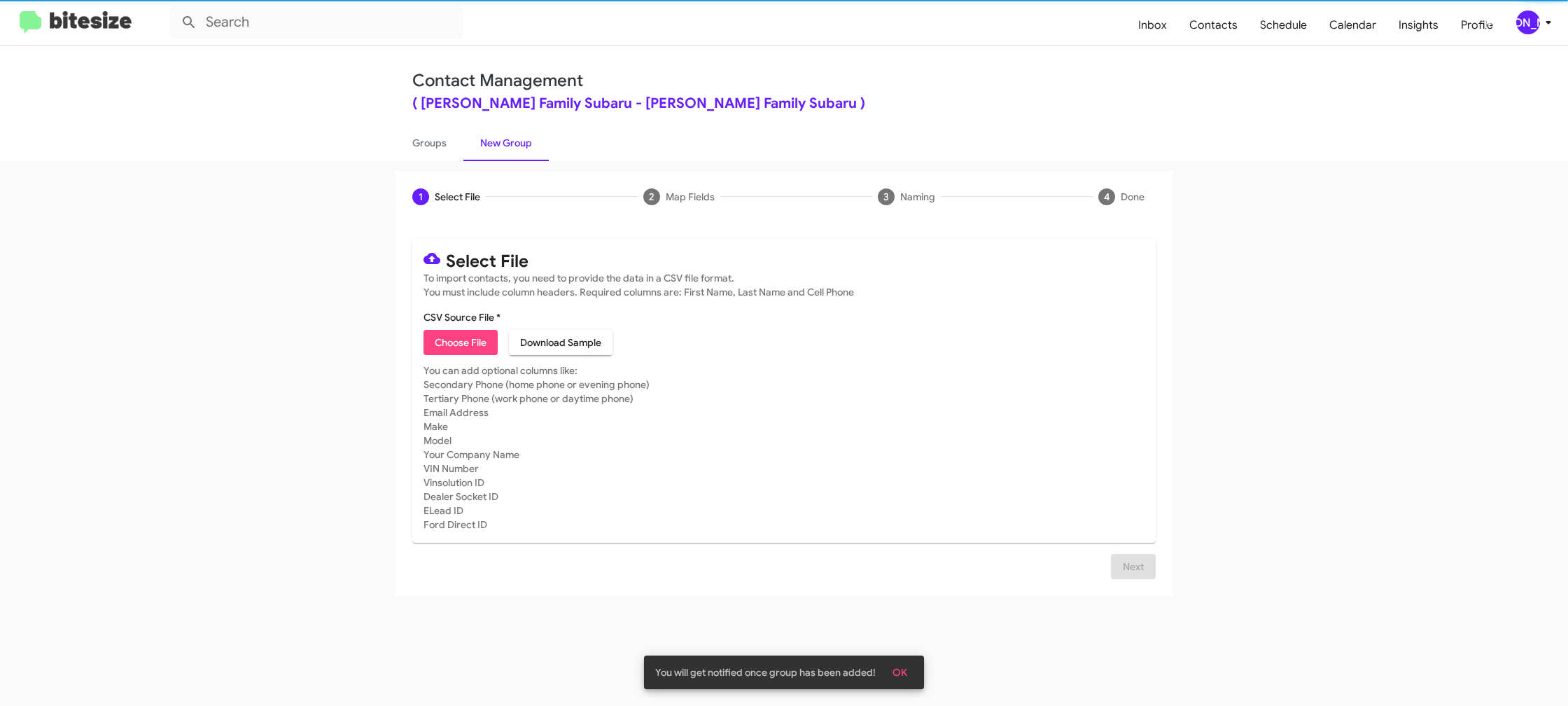
click at [507, 148] on link "New Group" at bounding box center [506, 142] width 86 height 36
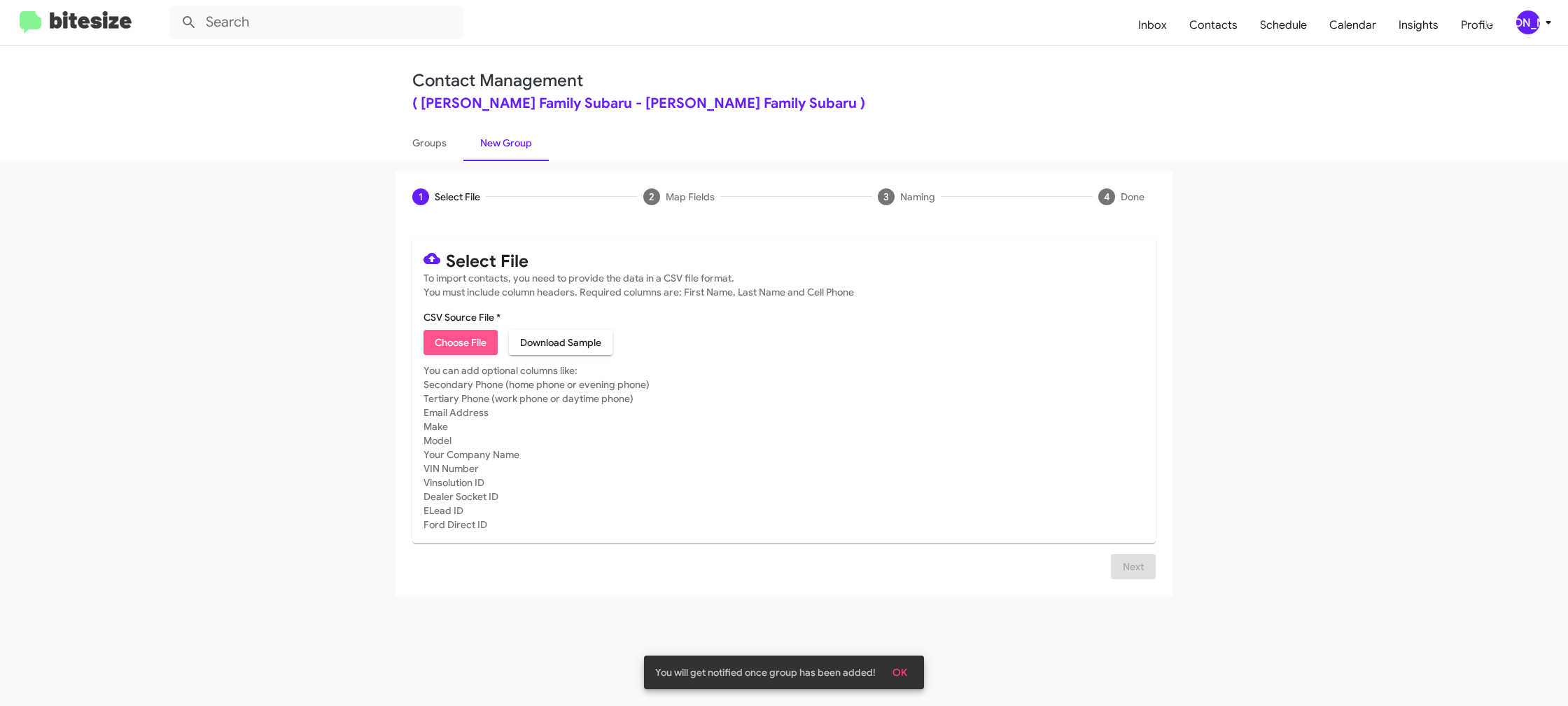
click at [470, 348] on span "Choose File" at bounding box center [460, 342] width 52 height 26
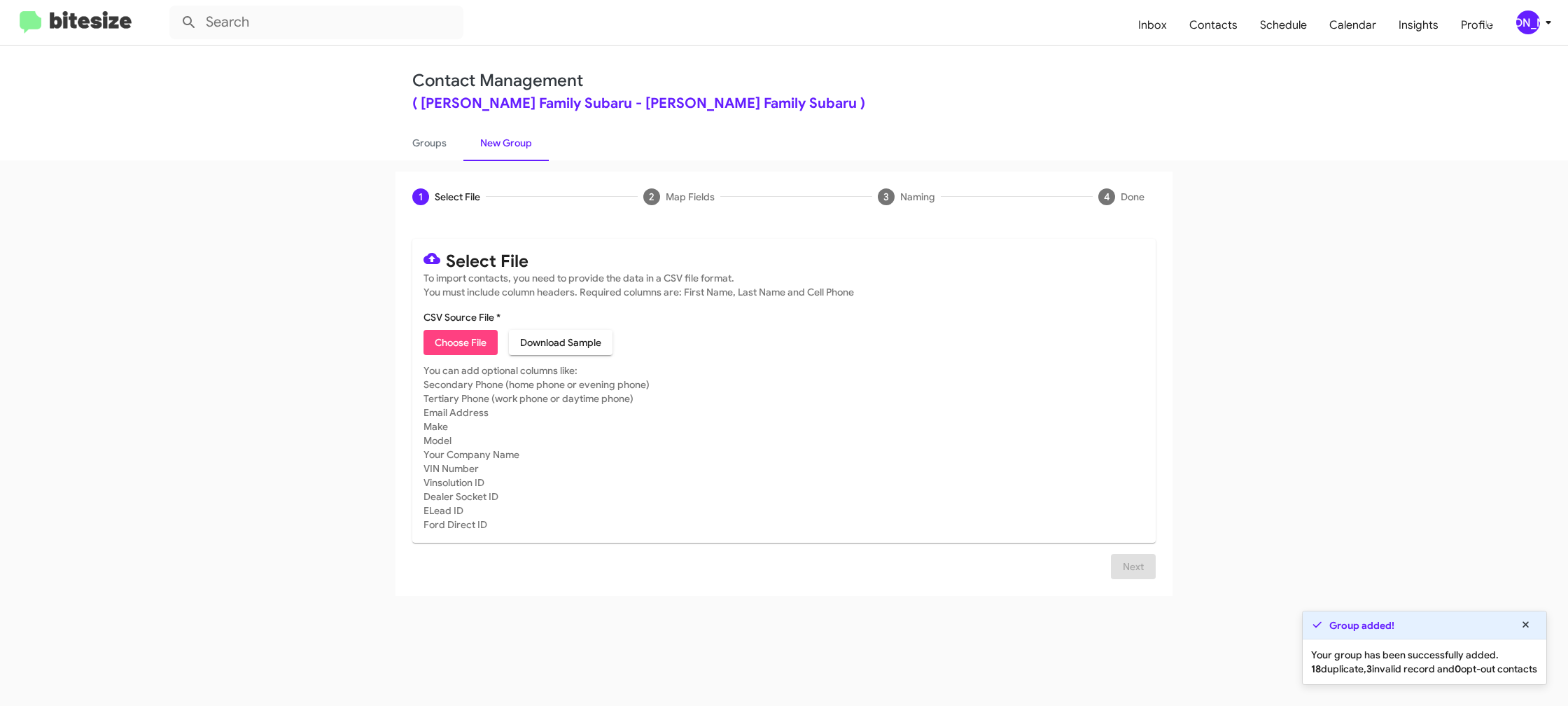
type input "HicksFamSub_Weekend_[DATE]"
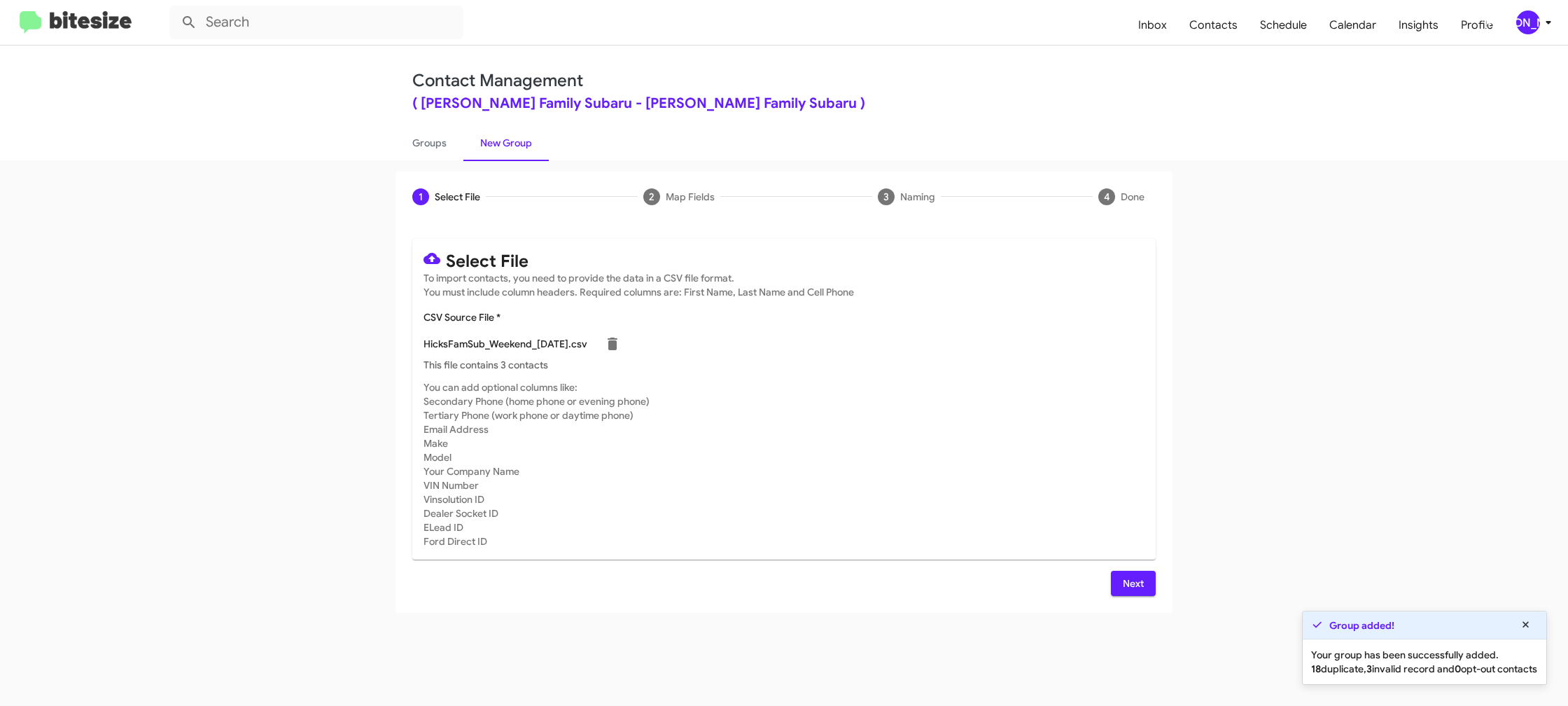
click at [1265, 541] on app-new-group "1 Select File 2 Map Fields 3 Naming 4 Done Select File To import contacts, you …" at bounding box center [784, 391] width 1568 height 441
click at [1541, 34] on mat-toolbar "Inbox Contacts Schedule Calendar Insights Profile [PERSON_NAME]" at bounding box center [784, 22] width 1568 height 45
click at [1536, 19] on div "[PERSON_NAME]" at bounding box center [1527, 22] width 24 height 24
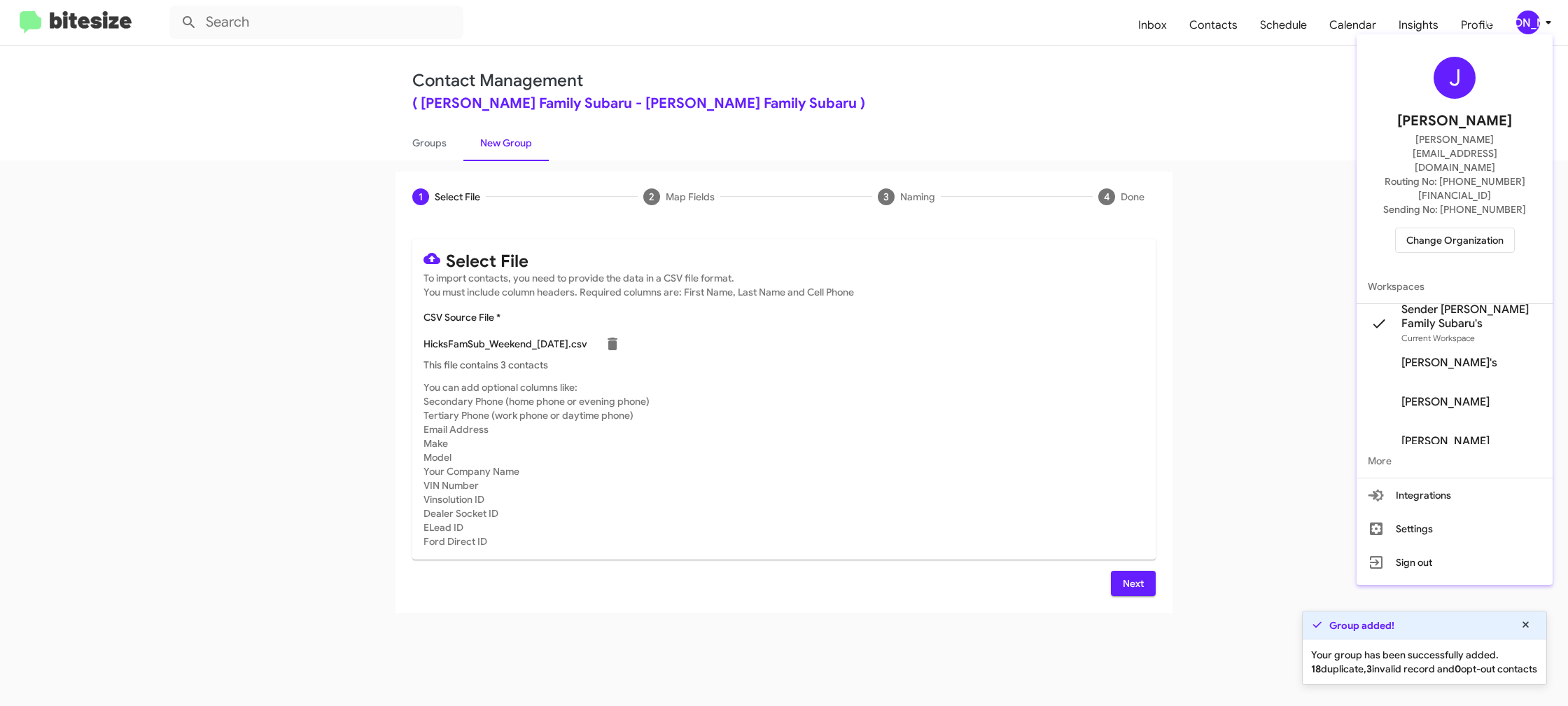
click at [1534, 19] on div at bounding box center [784, 353] width 1568 height 706
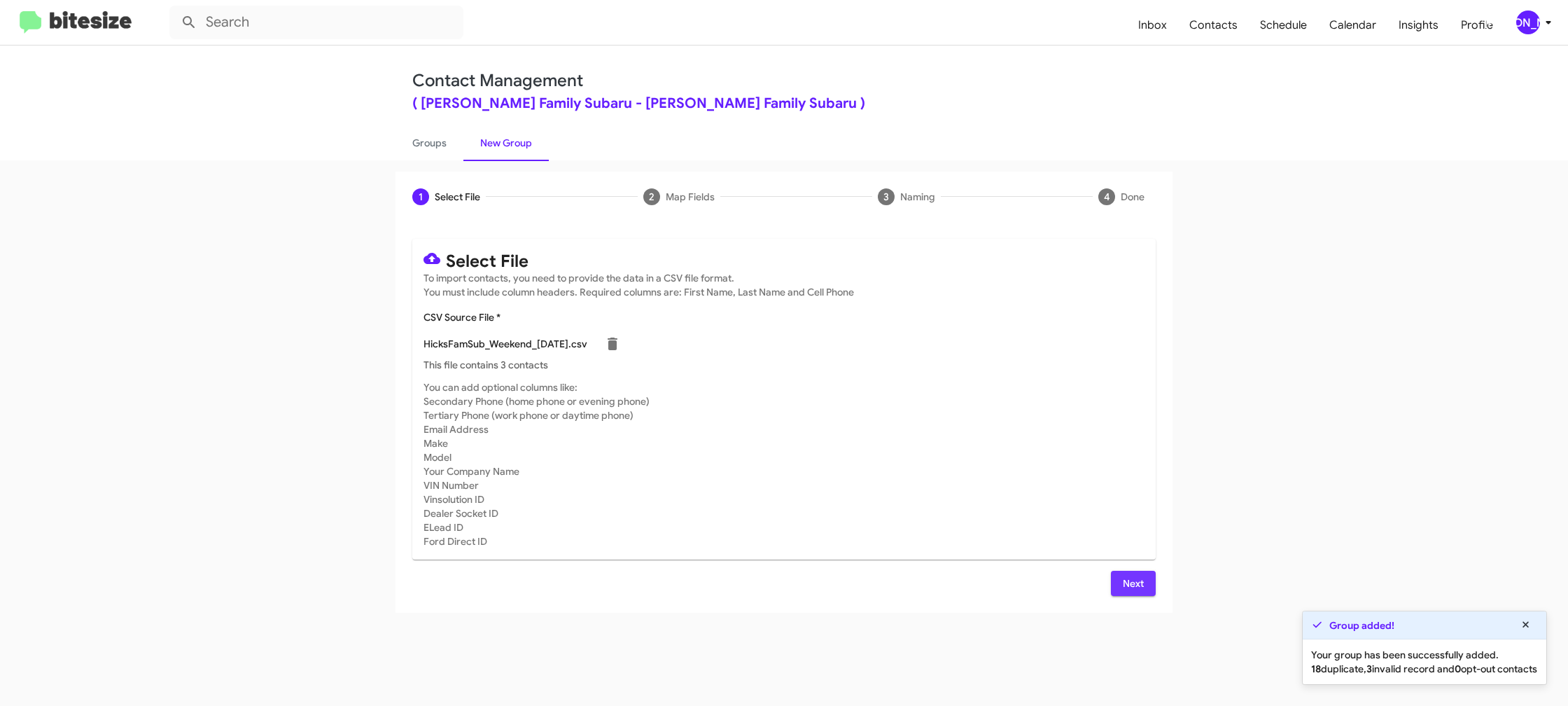
click at [1138, 581] on span "Next" at bounding box center [1132, 583] width 22 height 26
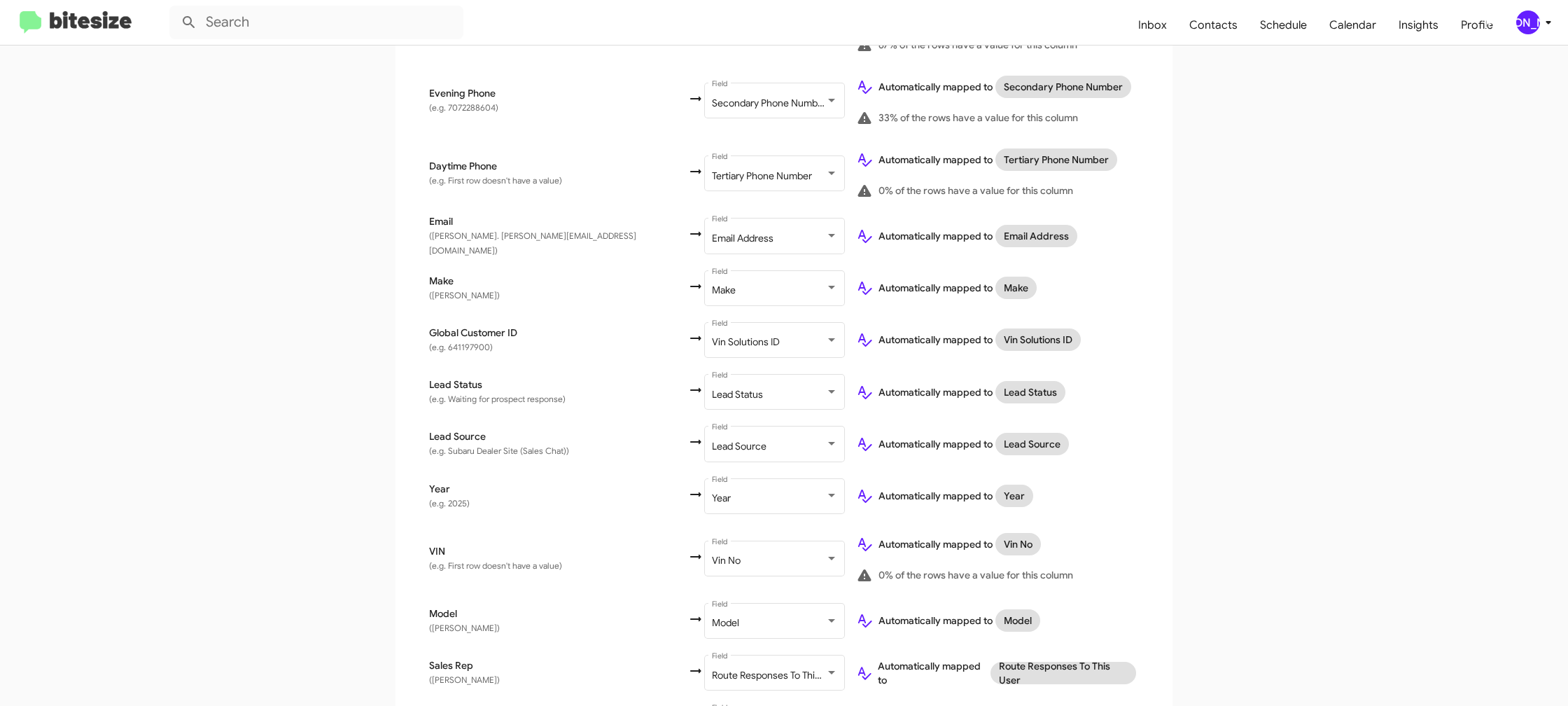
scroll to position [548, 0]
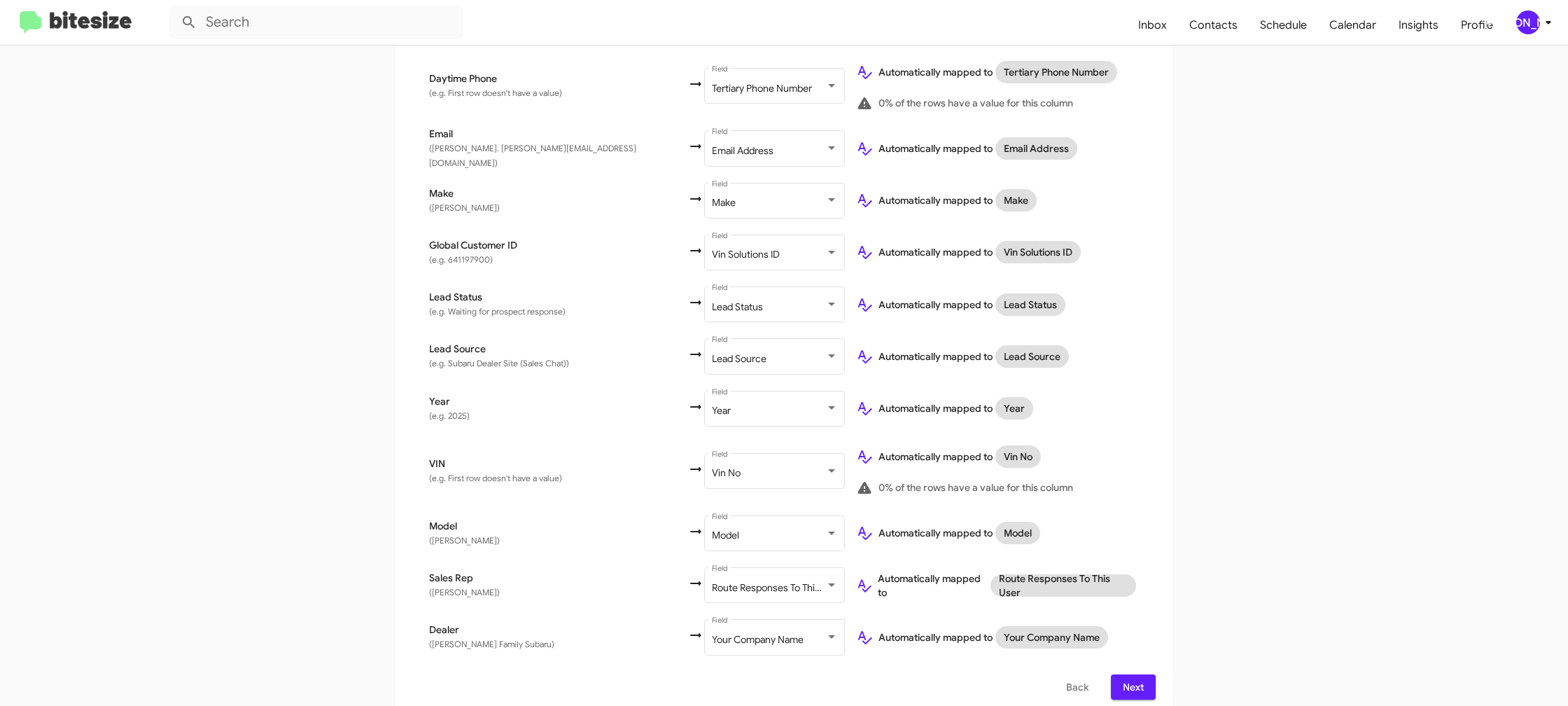
click at [1128, 674] on span "Next" at bounding box center [1132, 687] width 22 height 26
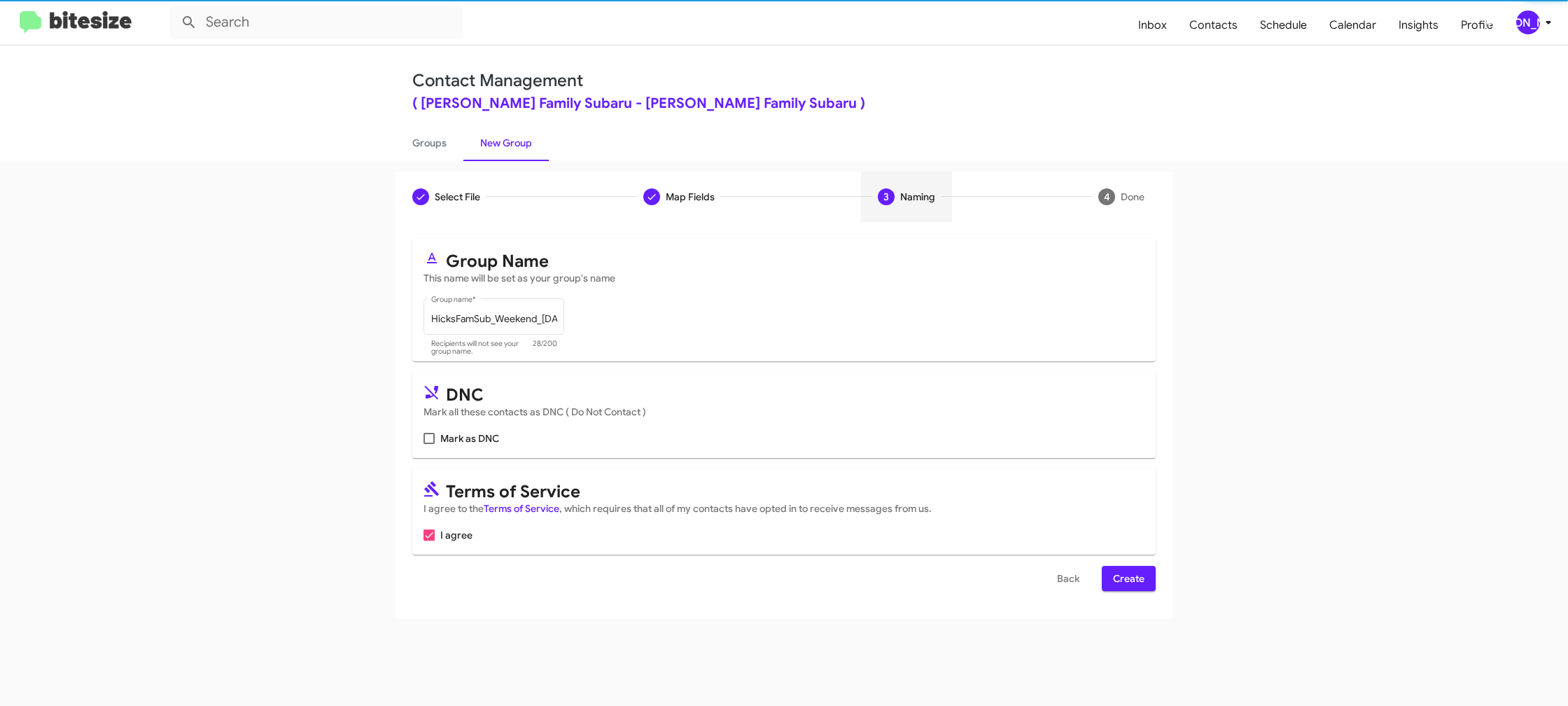
scroll to position [0, 0]
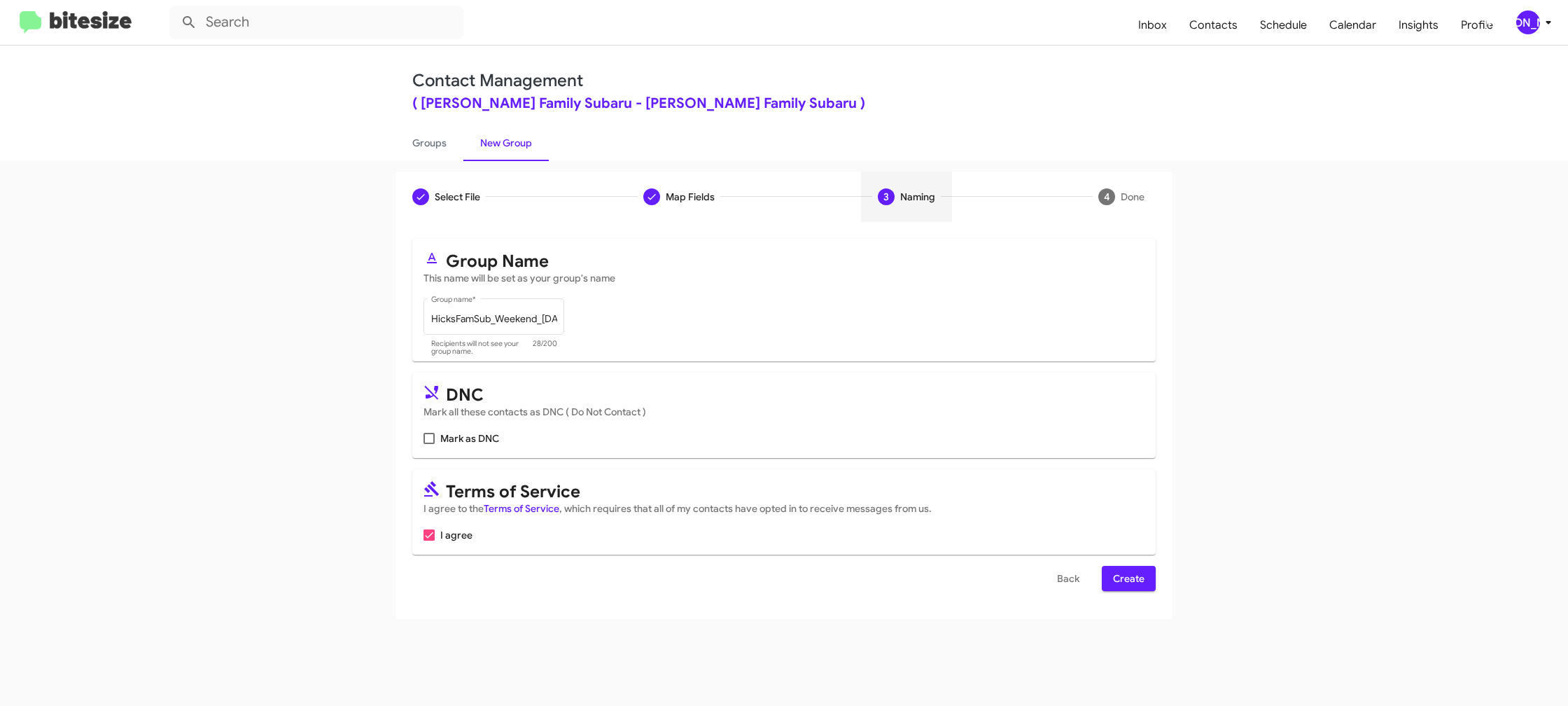
click at [1138, 584] on span "Create" at bounding box center [1129, 578] width 32 height 26
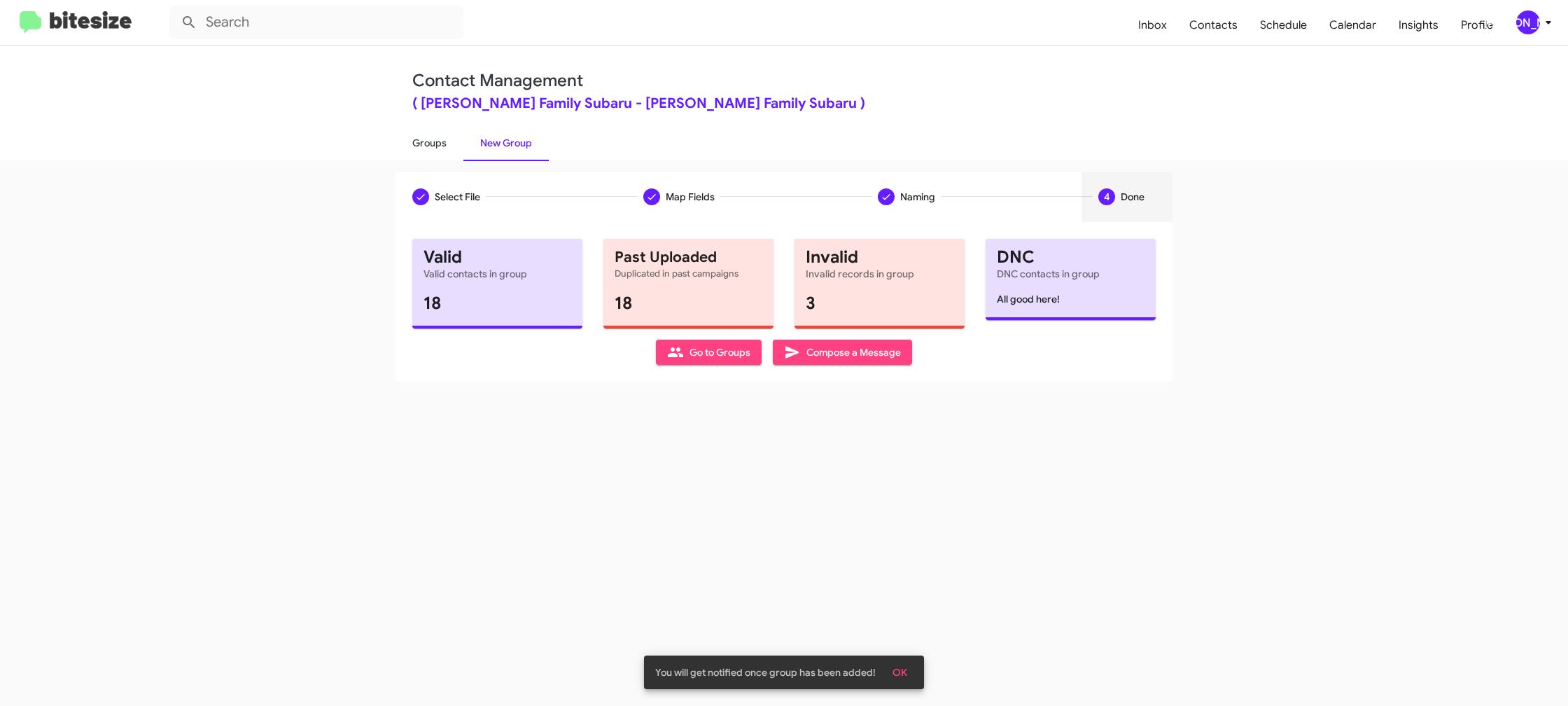
click at [423, 136] on link "Groups" at bounding box center [429, 142] width 68 height 36
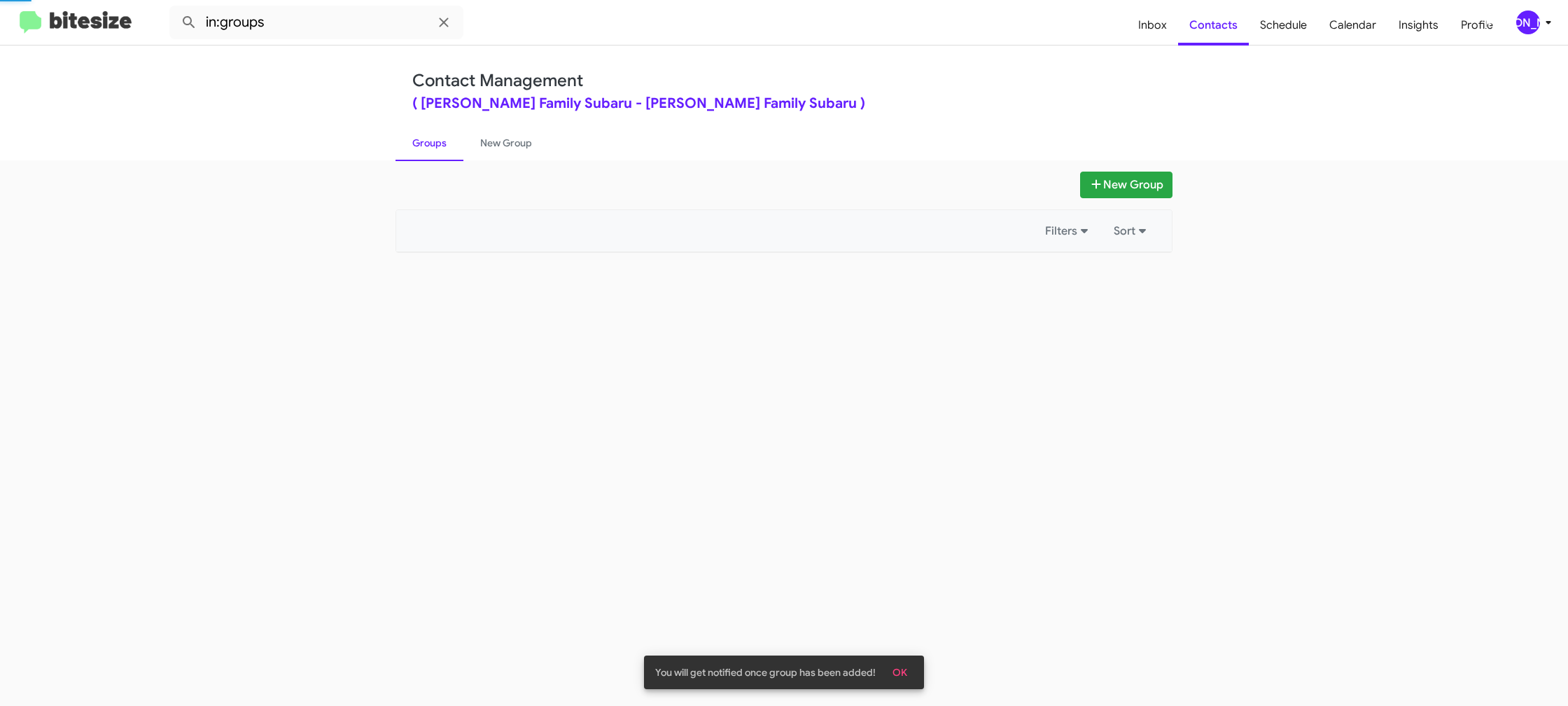
click at [423, 136] on link "Groups" at bounding box center [429, 142] width 68 height 36
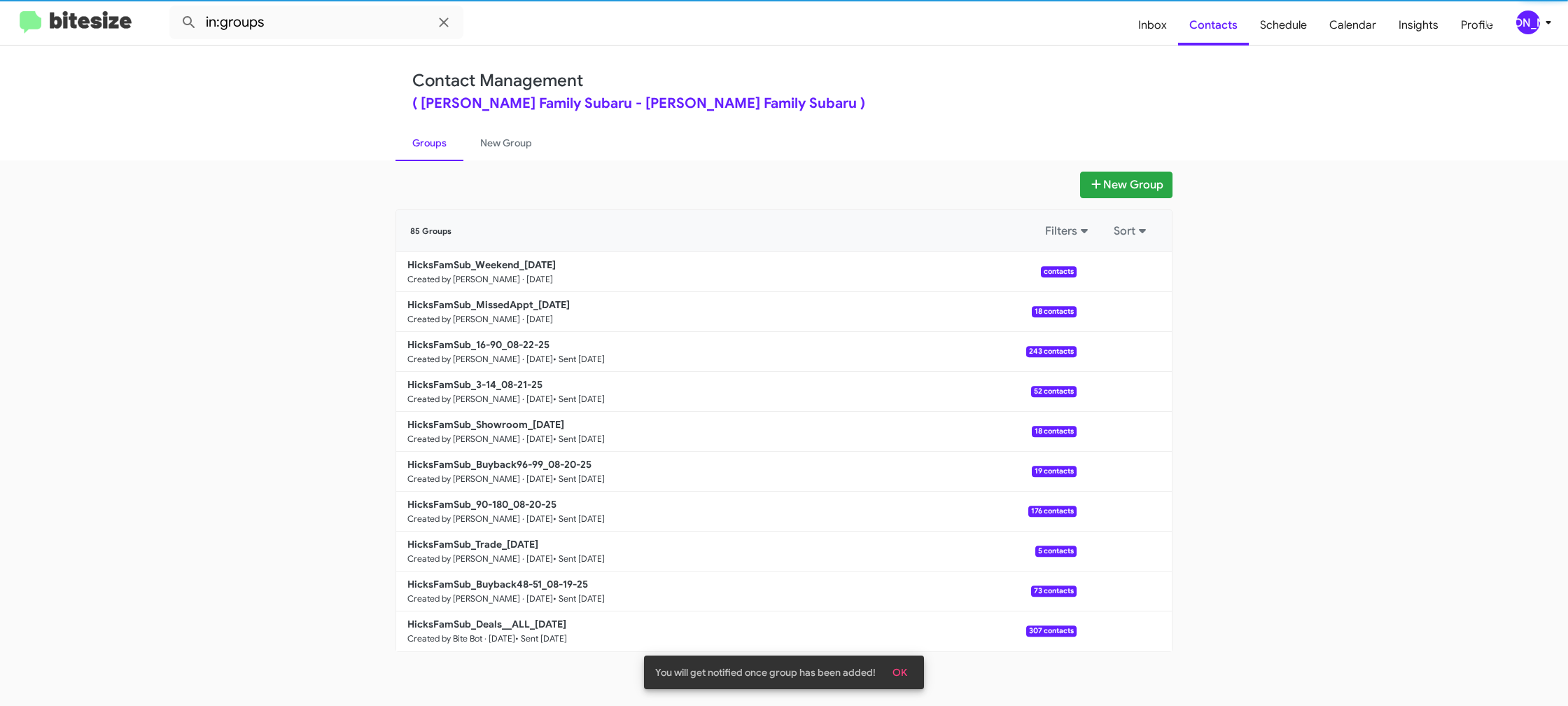
click at [423, 136] on link "Groups" at bounding box center [429, 142] width 68 height 36
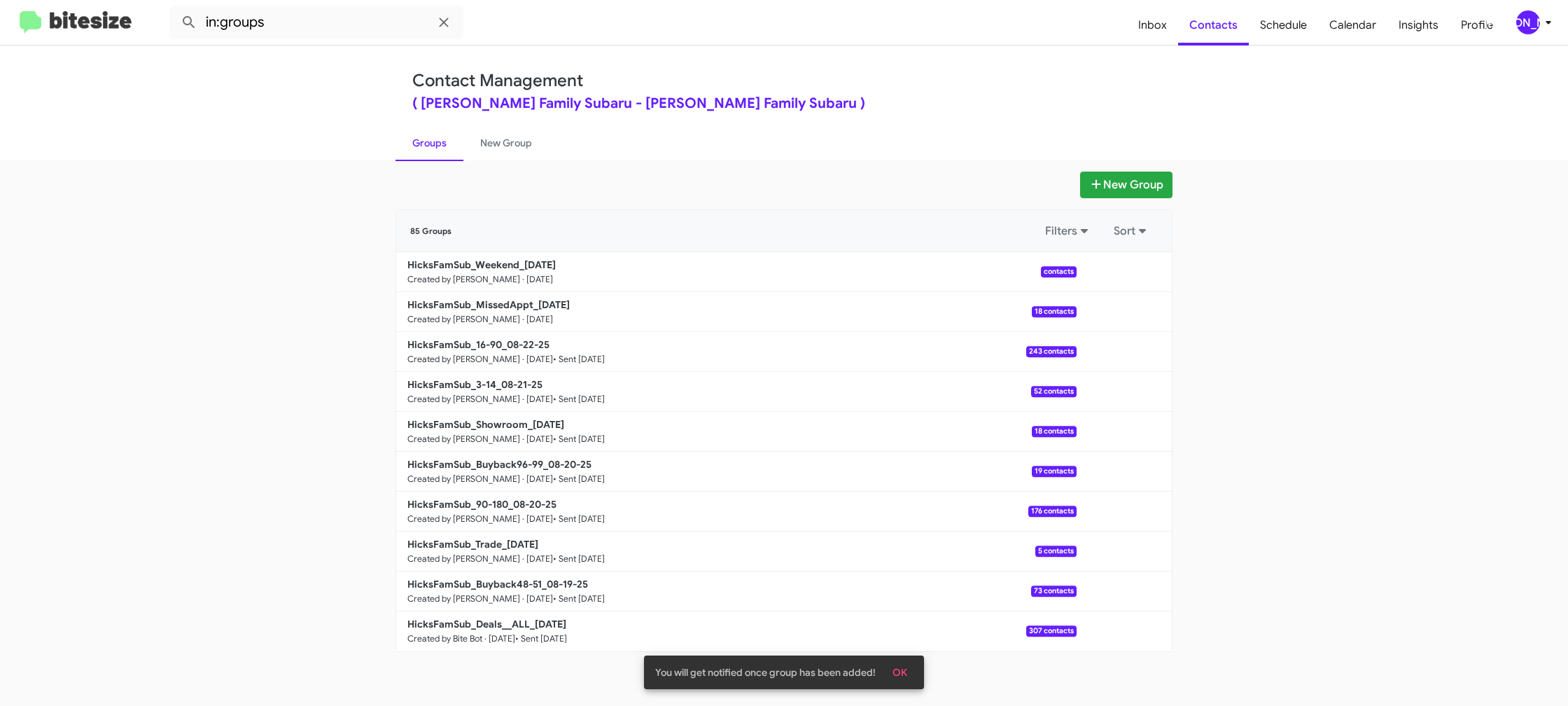
click at [342, 35] on mat-toolbar "in:groups Inbox Contacts Schedule Calendar Insights Profile [PERSON_NAME]" at bounding box center [784, 22] width 1568 height 45
click at [341, 32] on input "in:groups" at bounding box center [316, 22] width 294 height 34
click at [175, 9] on button at bounding box center [189, 23] width 28 height 28
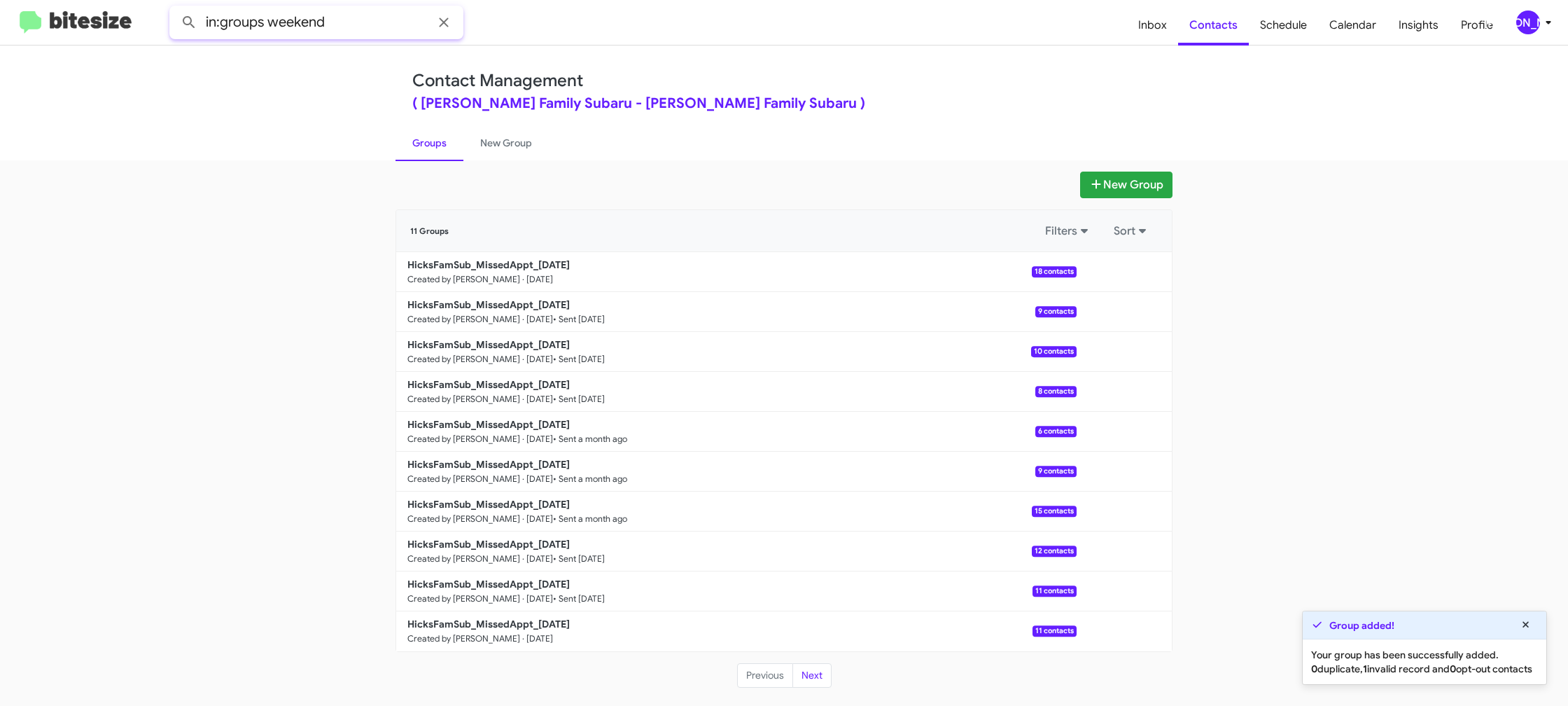
type input "in:groups weekend"
click at [175, 9] on button at bounding box center [189, 23] width 28 height 28
drag, startPoint x: 509, startPoint y: 150, endPoint x: 420, endPoint y: 144, distance: 89.2
click at [509, 150] on link "New Group" at bounding box center [506, 142] width 86 height 36
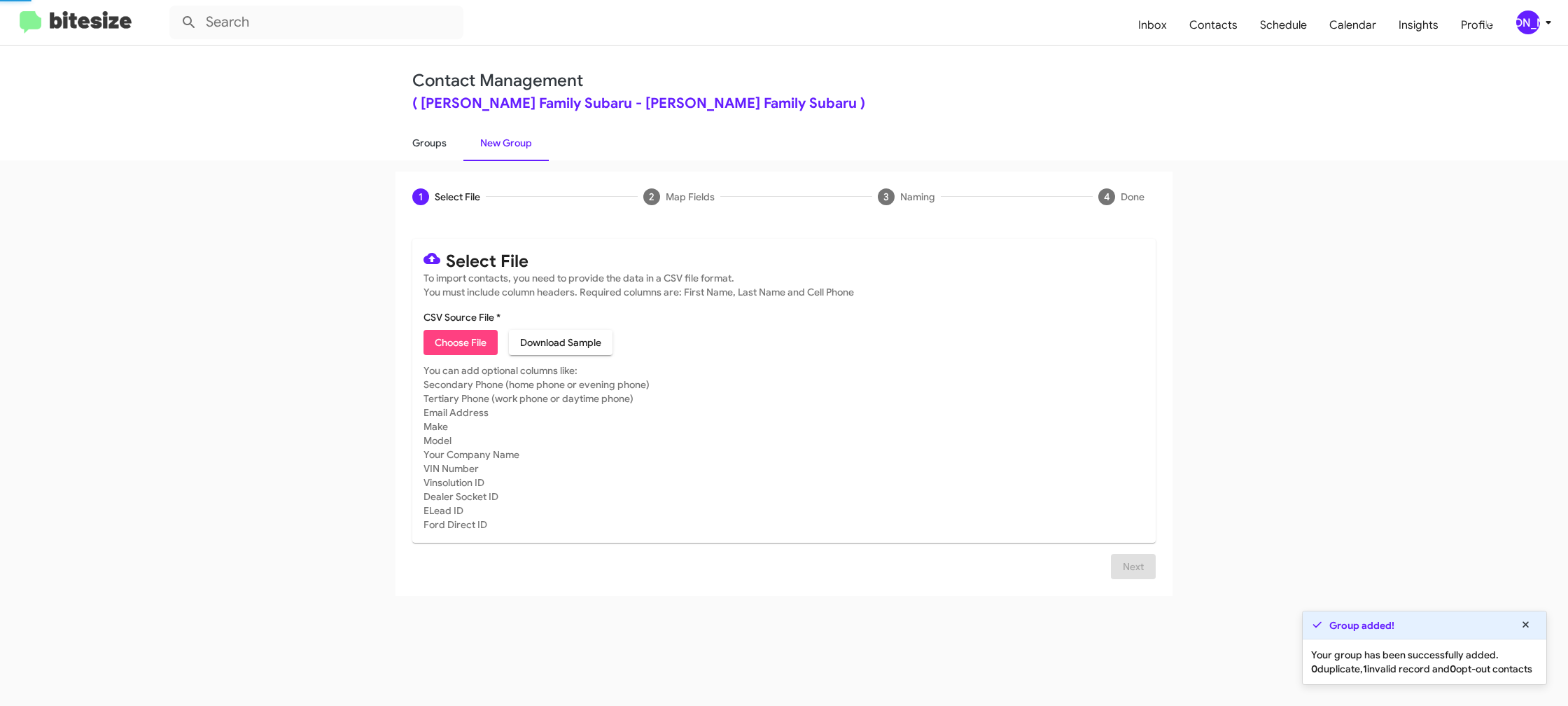
click at [420, 144] on link "Groups" at bounding box center [429, 142] width 68 height 36
type input "in:groups"
click at [419, 144] on link "Groups" at bounding box center [429, 142] width 68 height 36
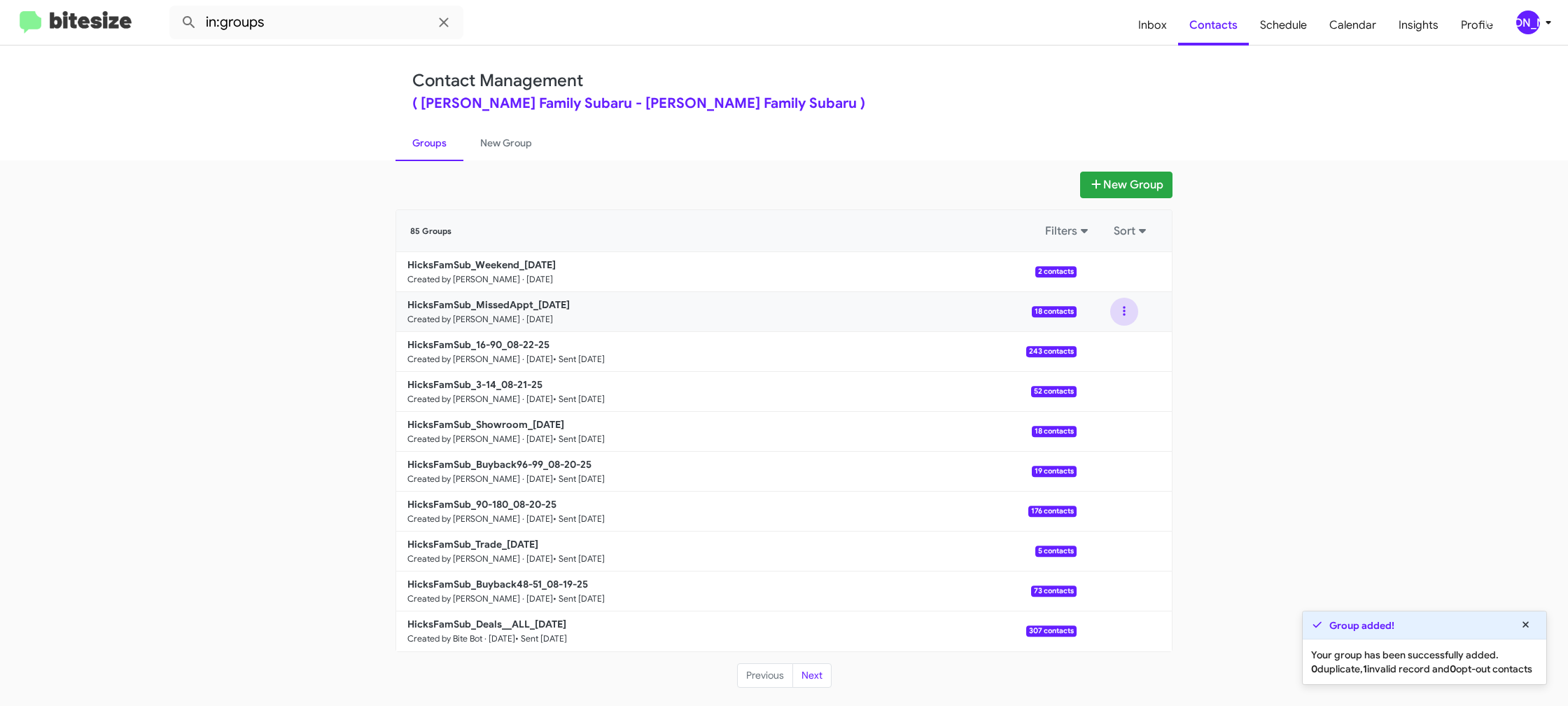
click at [1130, 317] on button at bounding box center [1125, 312] width 28 height 28
click at [1113, 339] on button "View contacts" at bounding box center [1082, 349] width 112 height 34
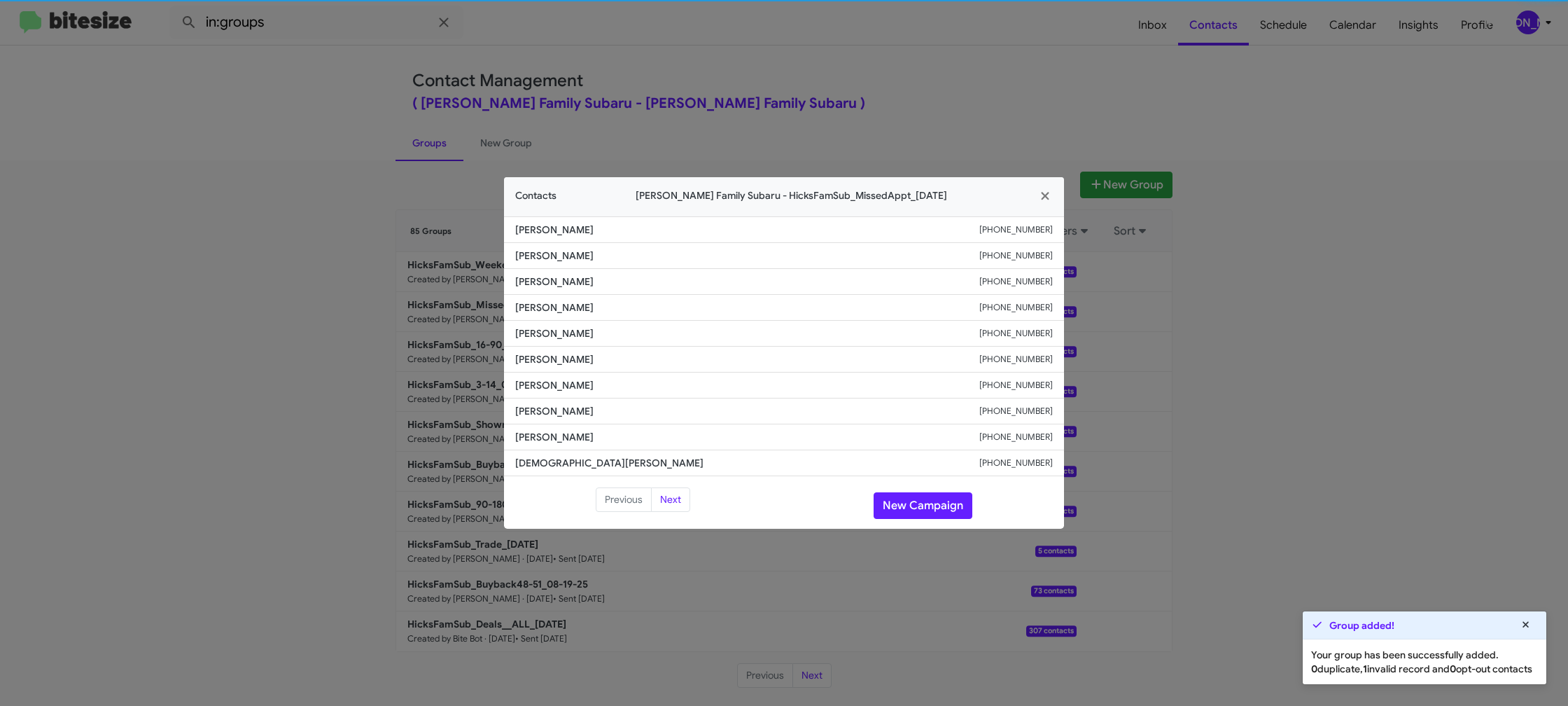
click at [551, 361] on span "[PERSON_NAME]" at bounding box center [746, 360] width 464 height 14
drag, startPoint x: 551, startPoint y: 361, endPoint x: 565, endPoint y: 366, distance: 14.9
click at [551, 361] on span "[PERSON_NAME]" at bounding box center [746, 360] width 464 height 14
copy span "[PERSON_NAME]"
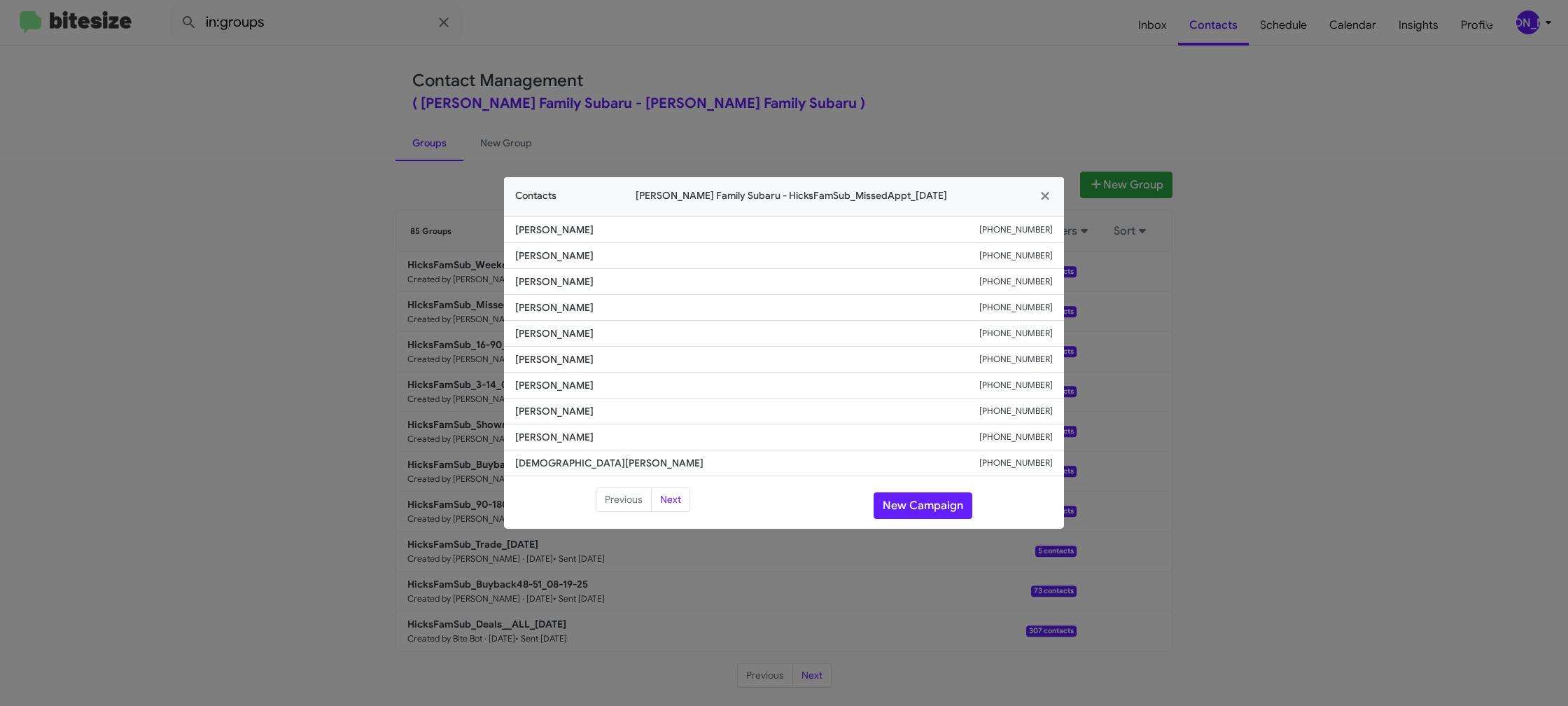
drag, startPoint x: 791, startPoint y: 69, endPoint x: 1044, endPoint y: 222, distance: 295.7
click at [802, 73] on modal-container "Contacts [PERSON_NAME] Family Subaru - HicksFamSub_MissedAppt_[DATE] [PERSON_NA…" at bounding box center [784, 353] width 1568 height 706
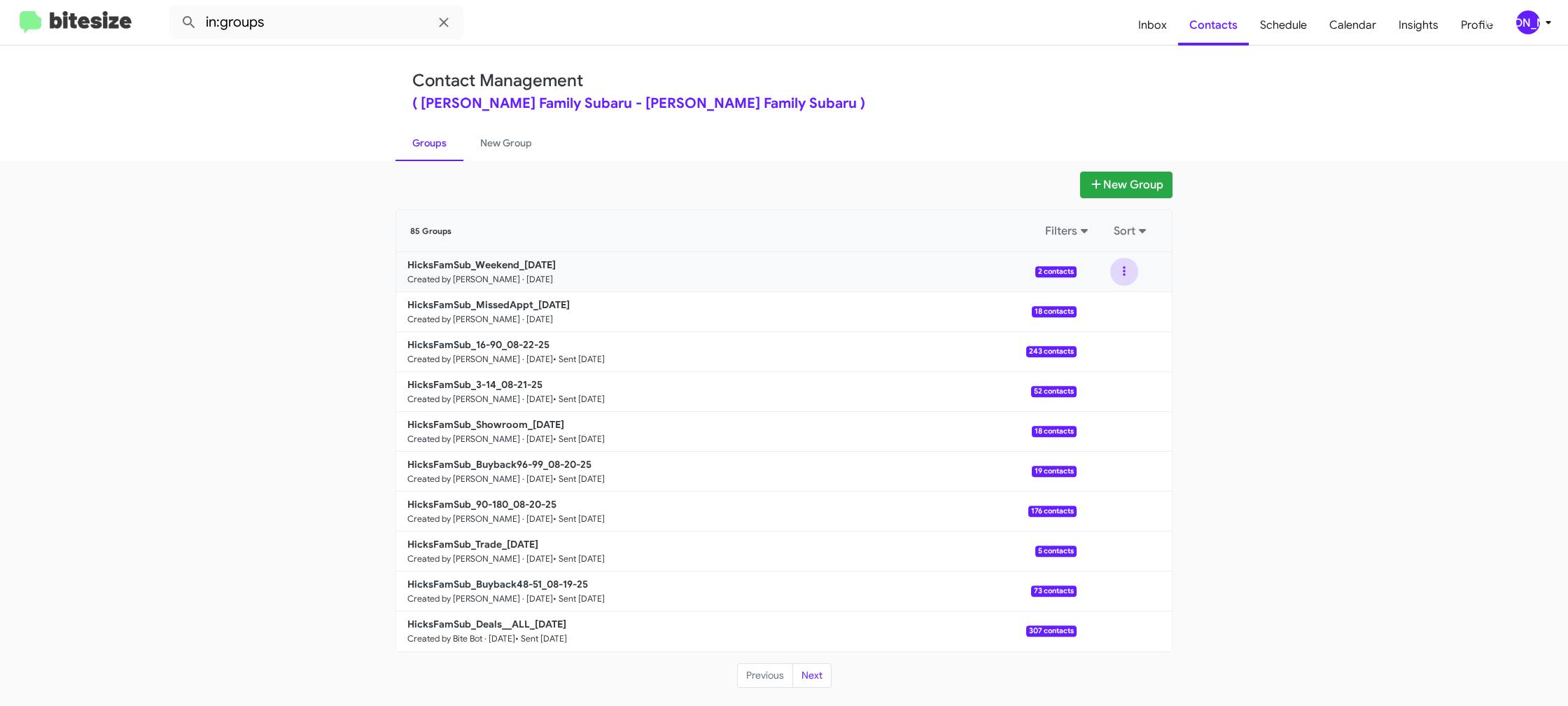
click at [1125, 273] on button at bounding box center [1125, 272] width 28 height 28
click at [1119, 305] on button "View contacts" at bounding box center [1082, 309] width 112 height 34
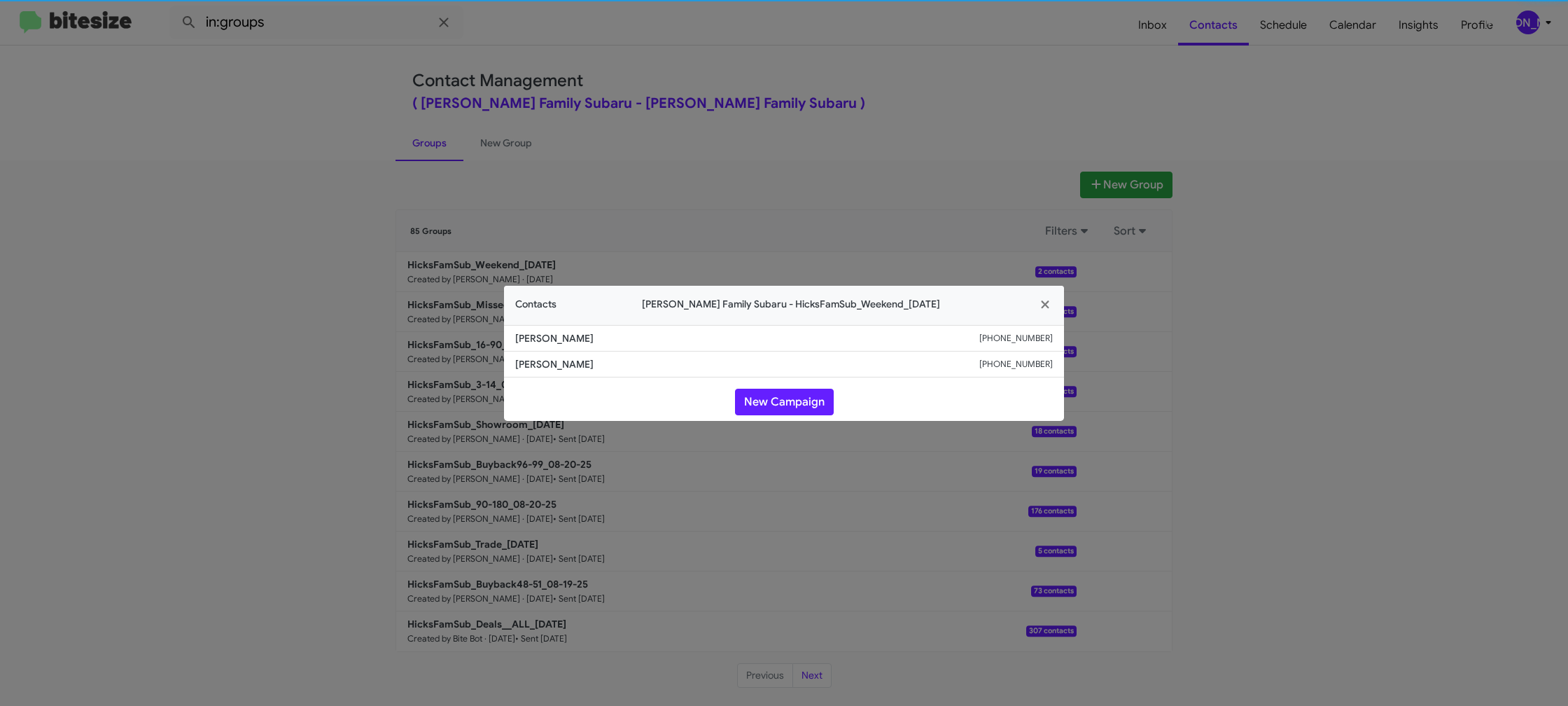
click at [544, 345] on li "[PERSON_NAME] [PHONE_NUMBER]" at bounding box center [784, 338] width 560 height 27
copy span "[PERSON_NAME]"
drag, startPoint x: 261, startPoint y: 271, endPoint x: 368, endPoint y: 319, distance: 117.3
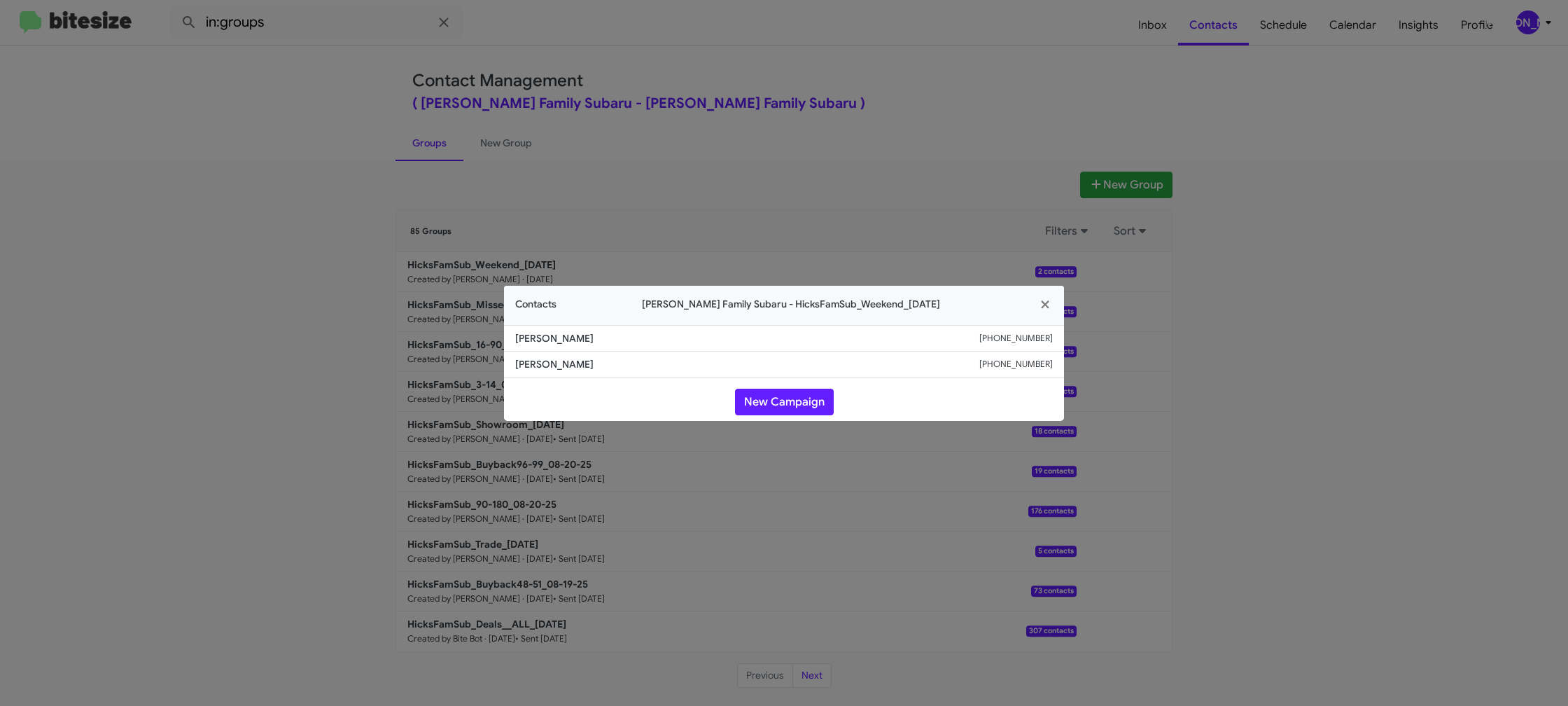
click at [264, 270] on modal-container "Contacts [PERSON_NAME] Family Subaru - HicksFamSub_Weekend_[DATE] [PERSON_NAME]…" at bounding box center [784, 353] width 1568 height 706
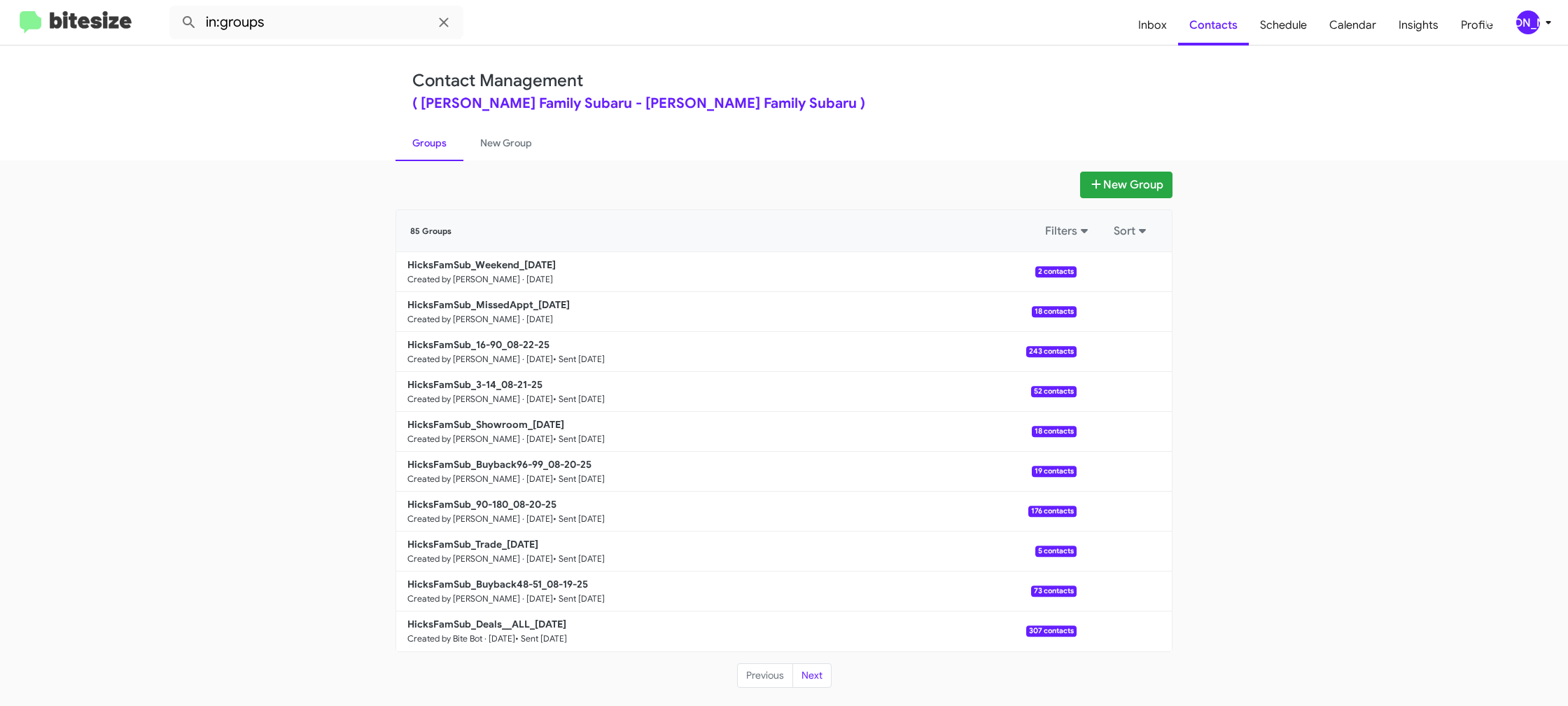
click at [509, 299] on b "HicksFamSub_MissedAppt_[DATE]" at bounding box center [489, 305] width 163 height 12
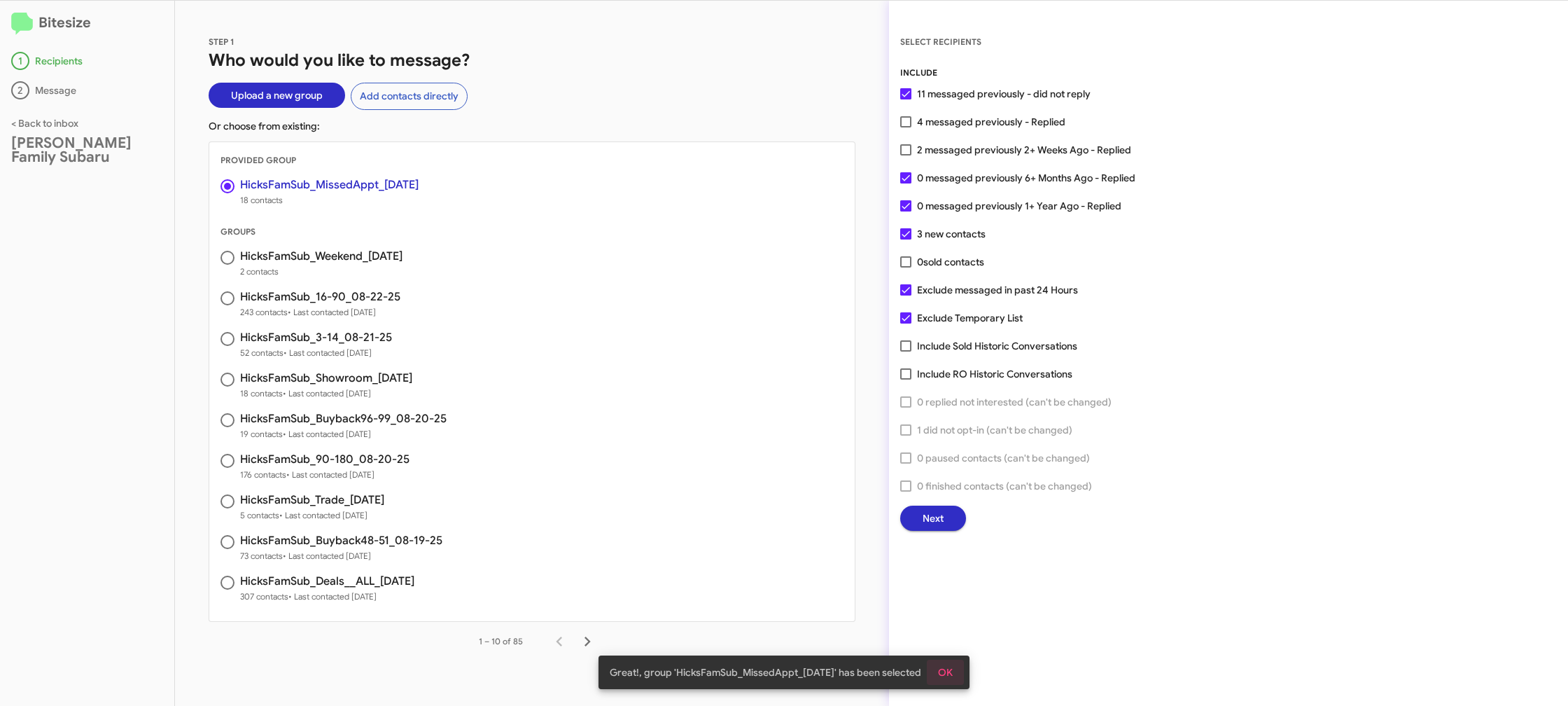
drag, startPoint x: 954, startPoint y: 672, endPoint x: 948, endPoint y: 555, distance: 117.2
click at [952, 671] on span "OK" at bounding box center [945, 672] width 15 height 26
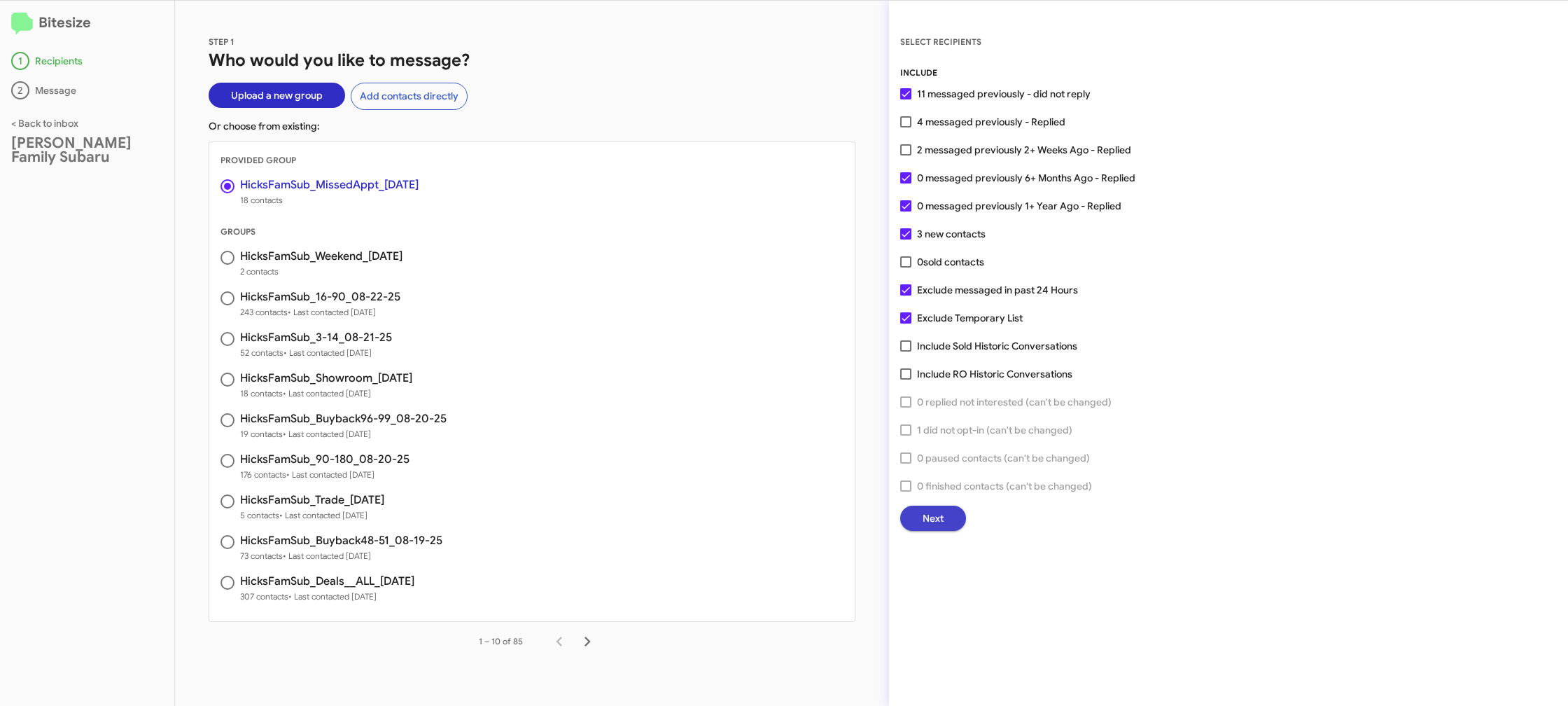
click at [935, 517] on span "Next" at bounding box center [933, 518] width 21 height 26
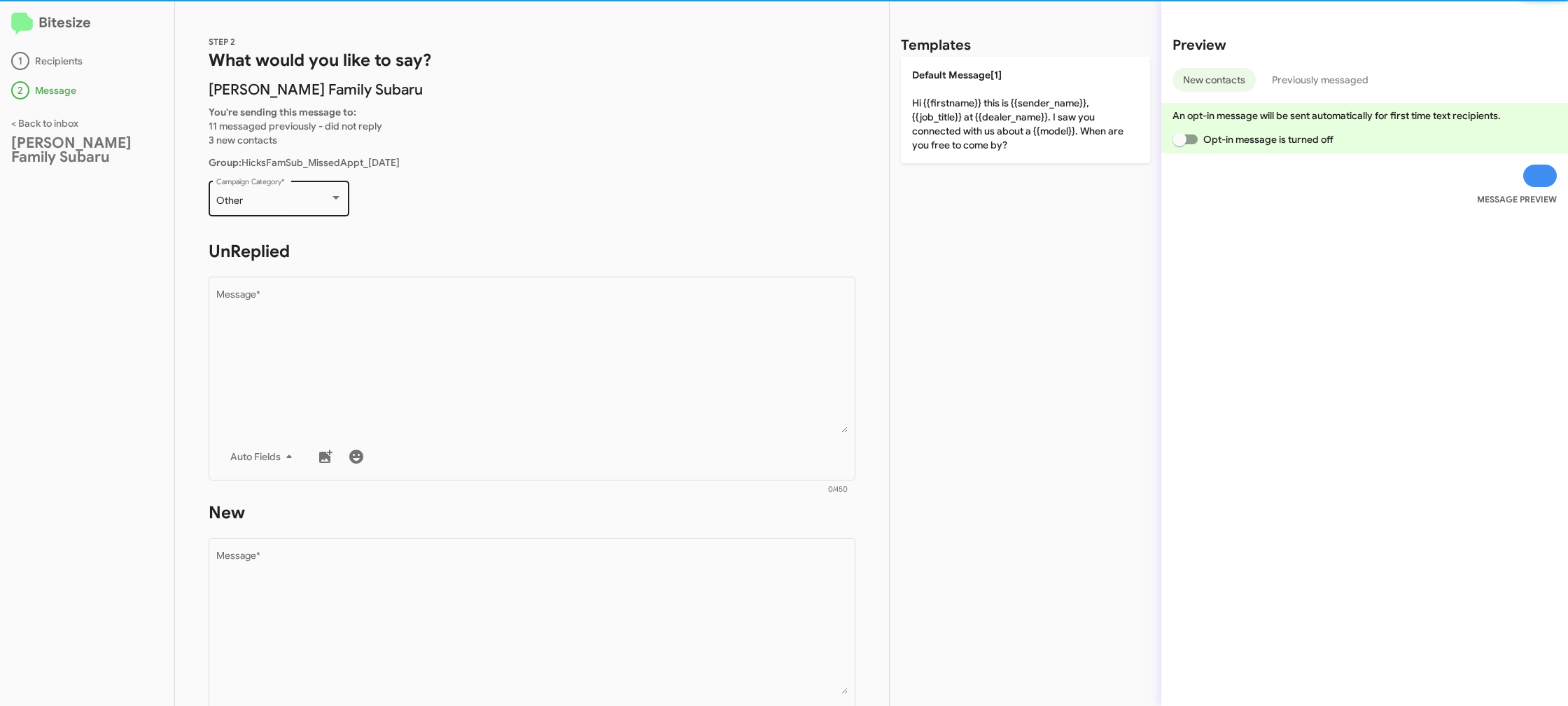
click at [307, 206] on div "Other Campaign Category *" at bounding box center [279, 197] width 126 height 39
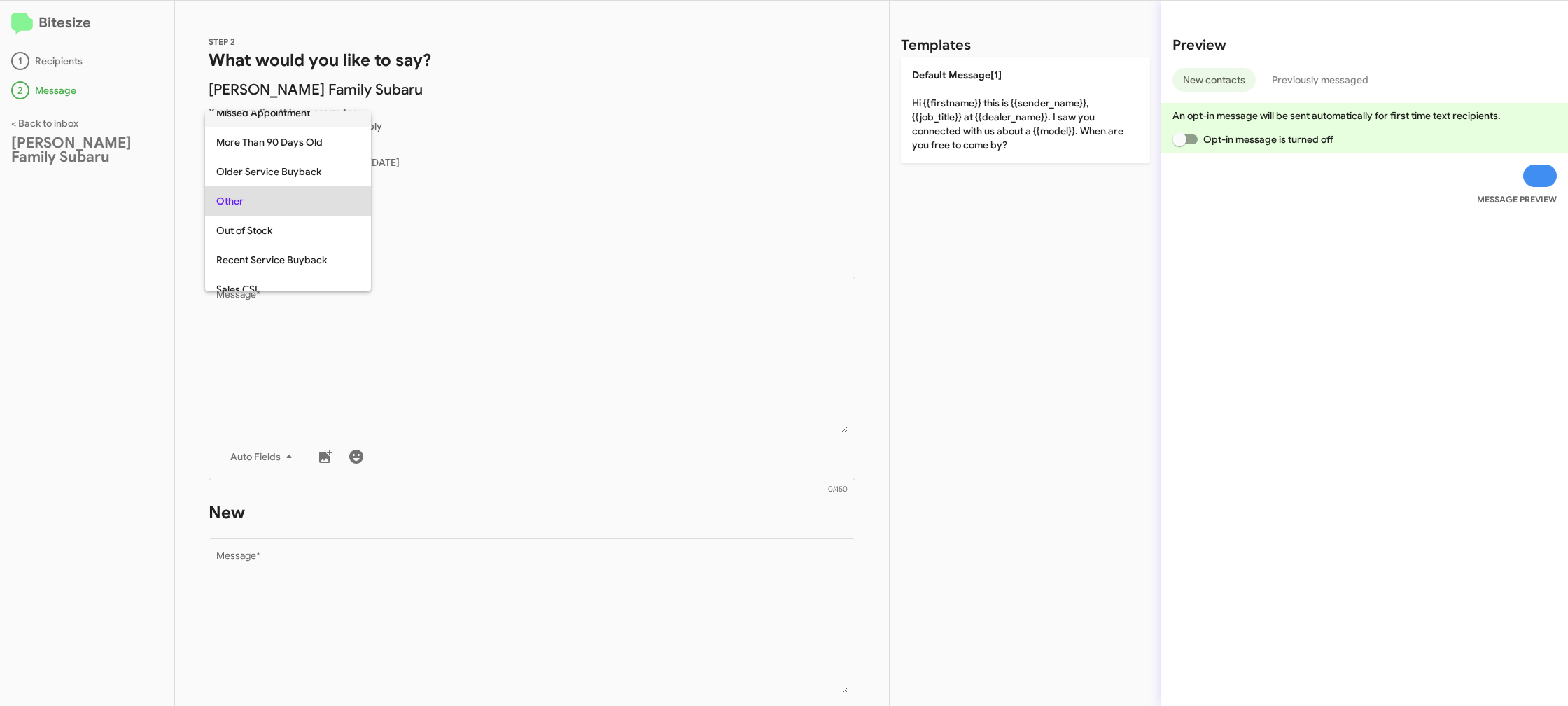
scroll to position [294, 0]
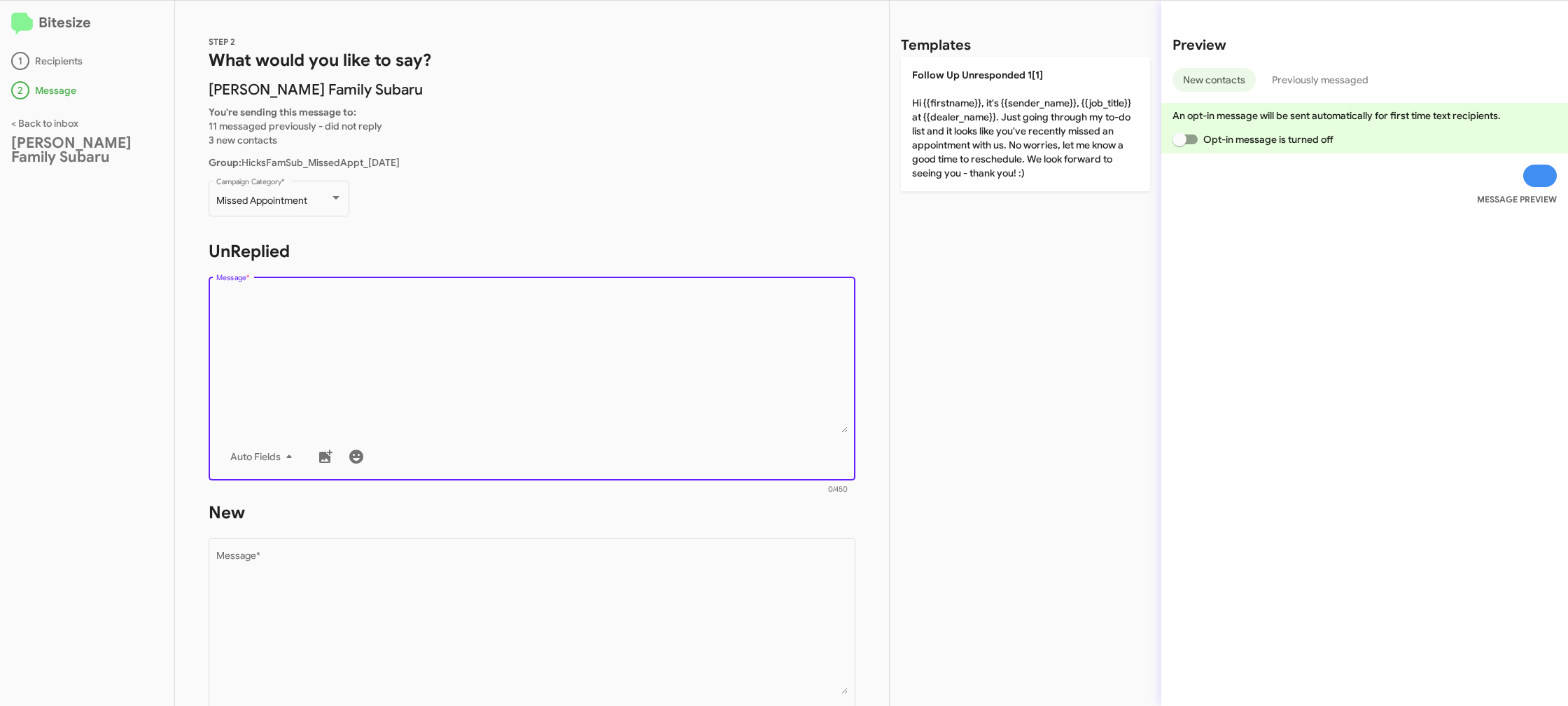
drag, startPoint x: 474, startPoint y: 369, endPoint x: 487, endPoint y: 358, distance: 17.0
click at [475, 368] on textarea "Message *" at bounding box center [533, 361] width 633 height 143
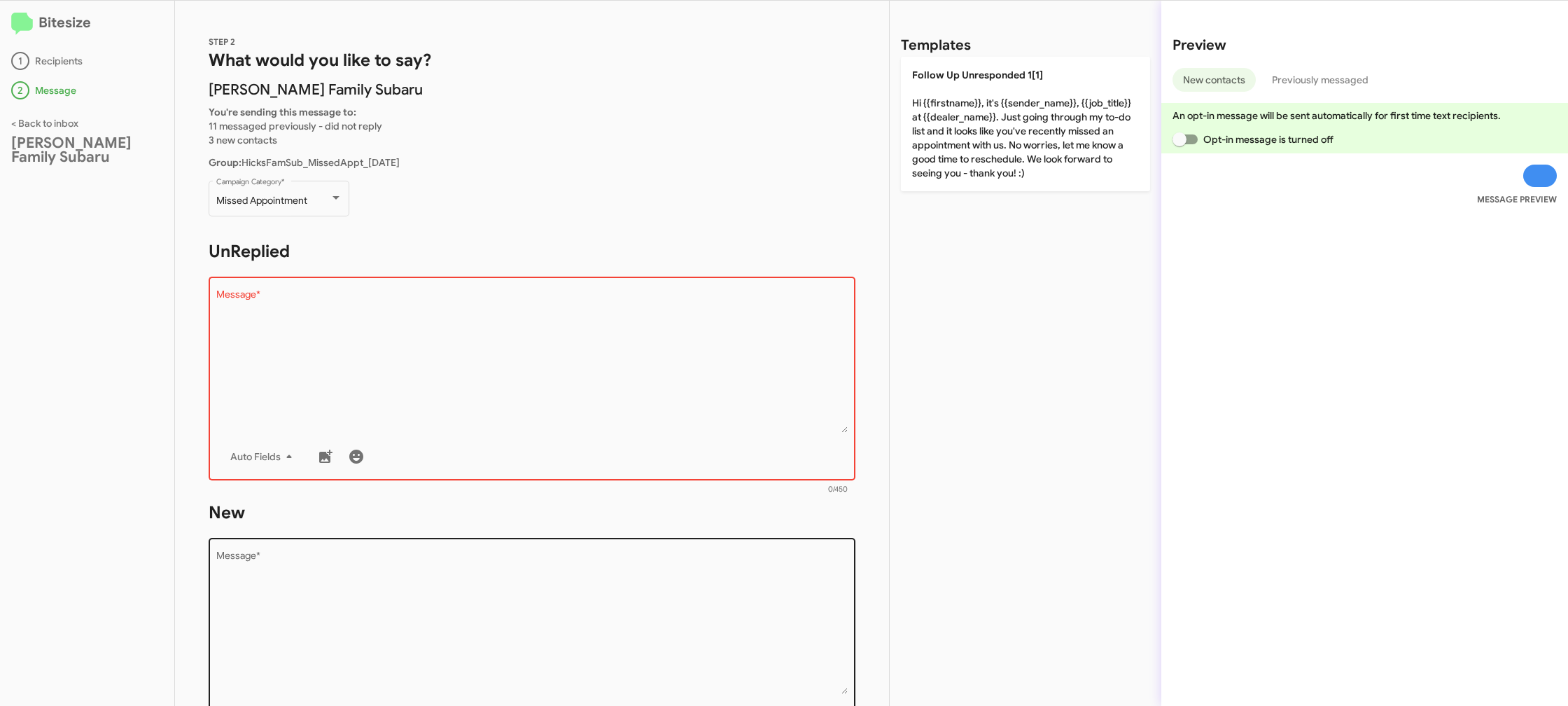
drag, startPoint x: 1001, startPoint y: 123, endPoint x: 723, endPoint y: 551, distance: 510.4
click at [998, 126] on p "Follow Up Unresponded 1[1] Hi {{firstname}}, it's {{sender_name}}, {{job_title}…" at bounding box center [1026, 124] width 249 height 134
type textarea "Hi {{firstname}}, it's {{sender_name}}, {{job_title}} at {{dealer_name}}. Just …"
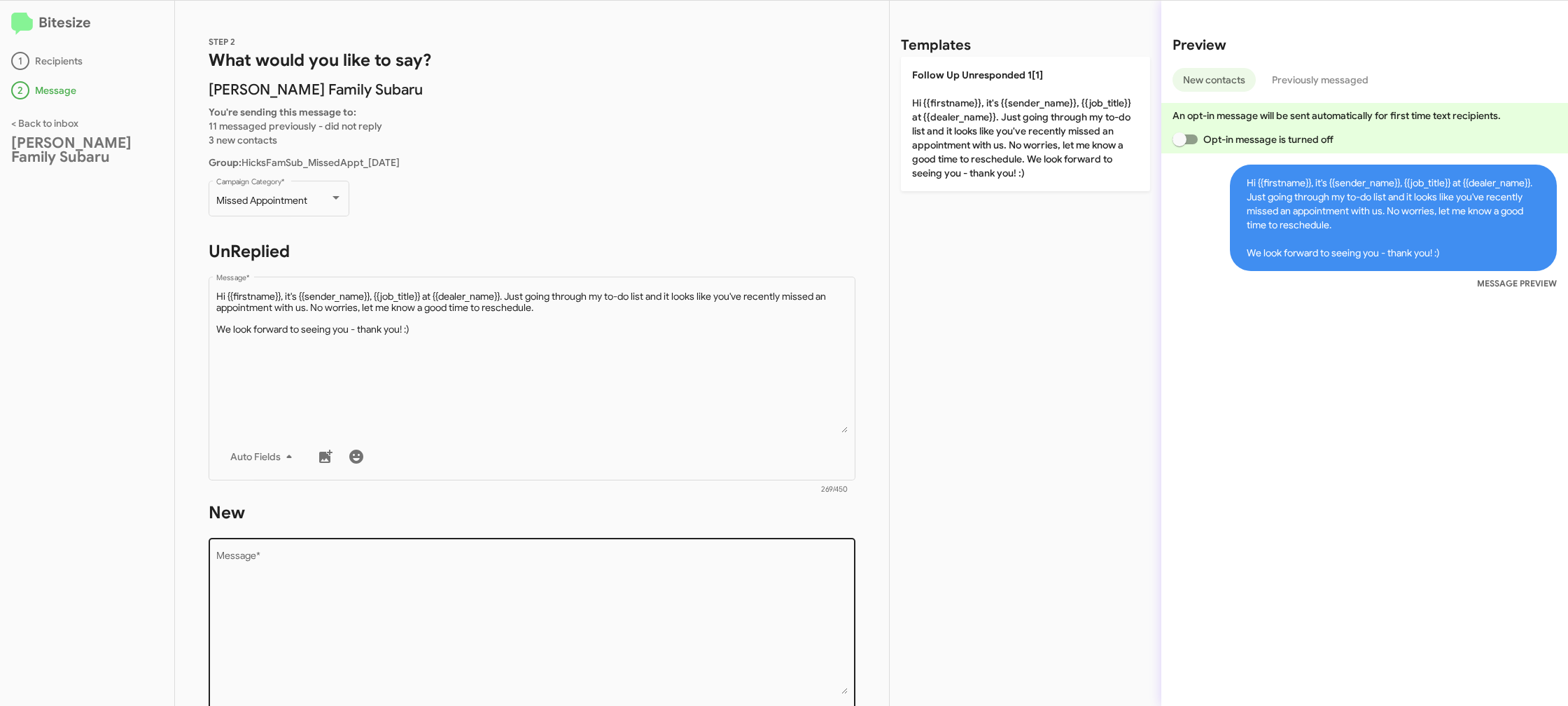
click at [650, 634] on textarea "Message *" at bounding box center [533, 623] width 633 height 143
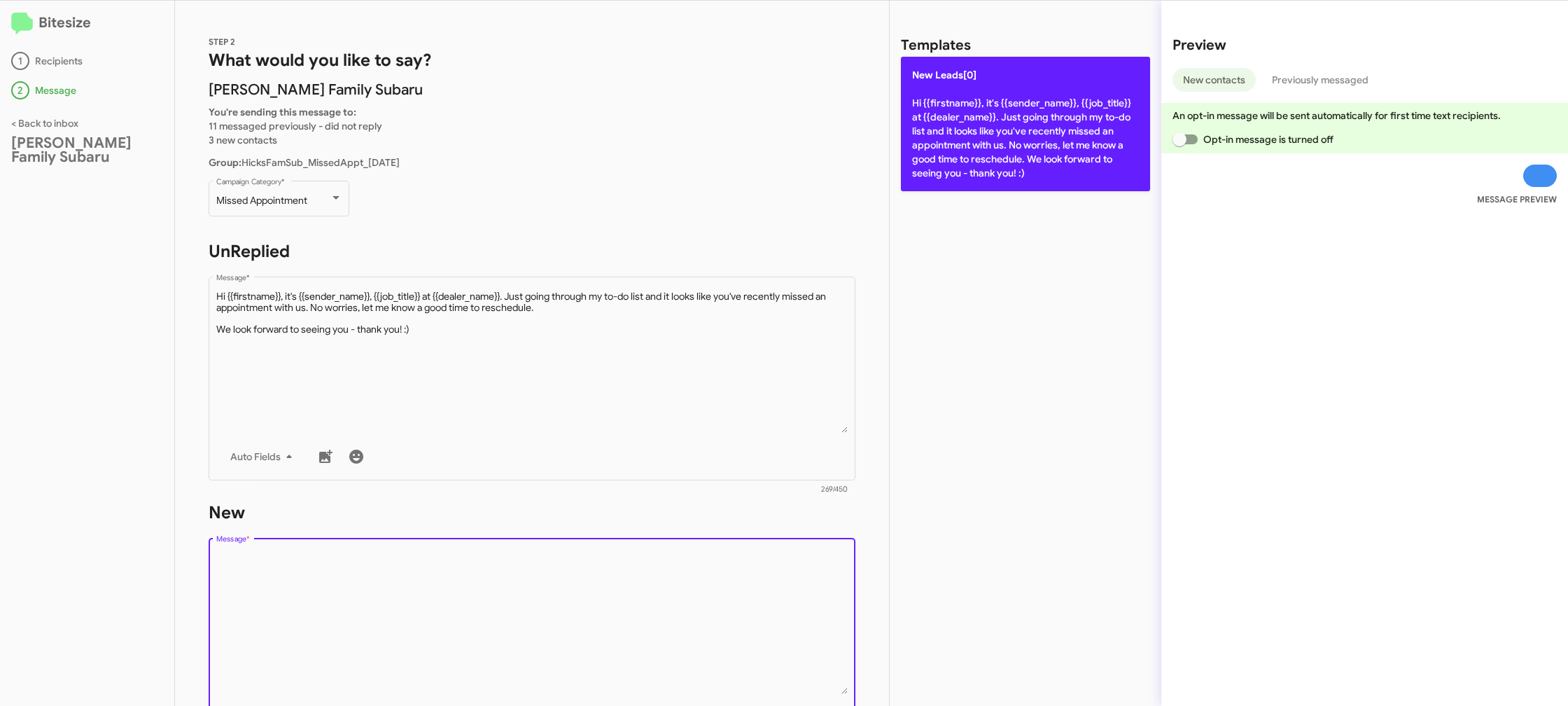
drag, startPoint x: 656, startPoint y: 625, endPoint x: 981, endPoint y: 178, distance: 552.7
click at [707, 575] on textarea "Message *" at bounding box center [533, 623] width 633 height 143
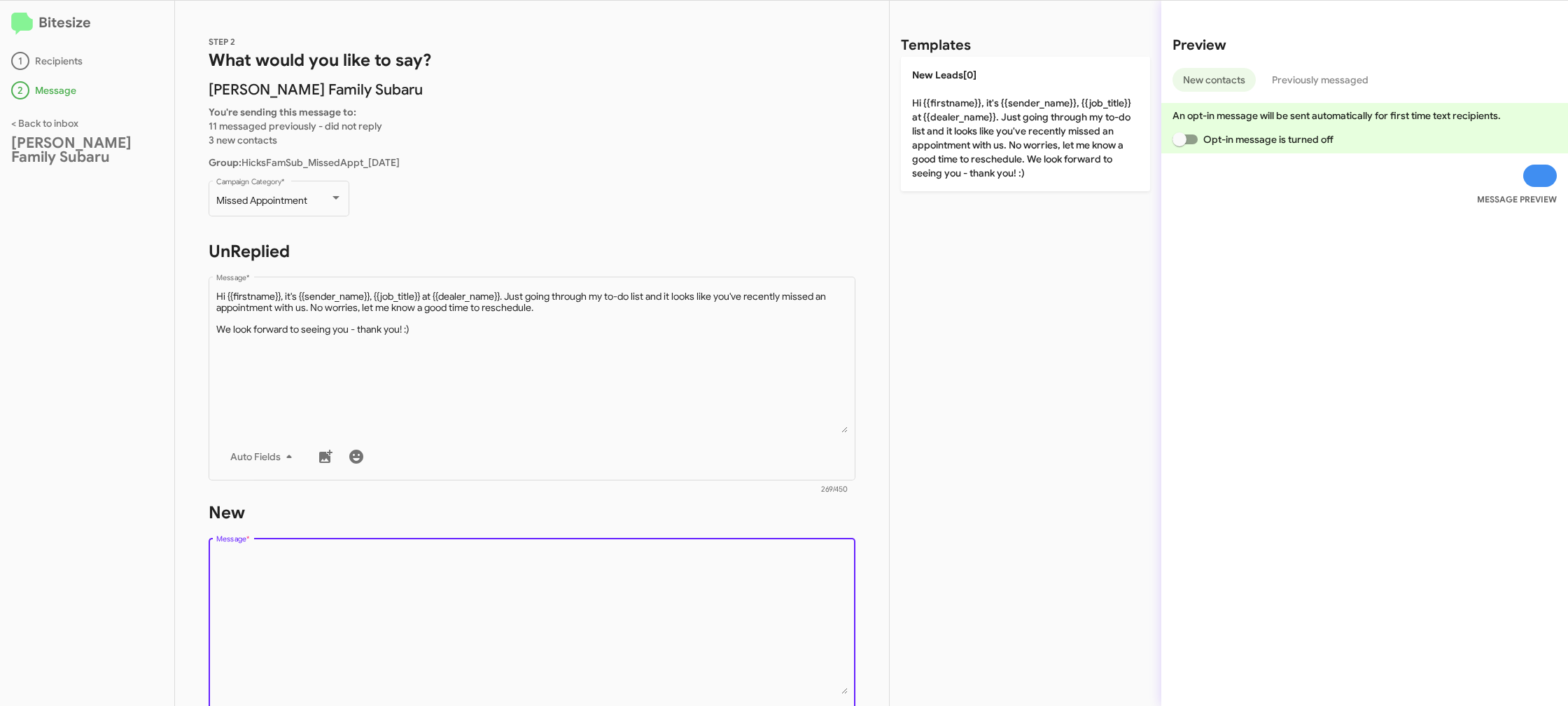
drag, startPoint x: 998, startPoint y: 163, endPoint x: 864, endPoint y: 233, distance: 151.2
click at [998, 164] on p "New Leads[0] Hi {{firstname}}, it's {{sender_name}}, {{job_title}} at {{dealer_…" at bounding box center [1026, 124] width 249 height 134
type textarea "Hi {{firstname}}, it's {{sender_name}}, {{job_title}} at {{dealer_name}}. Just …"
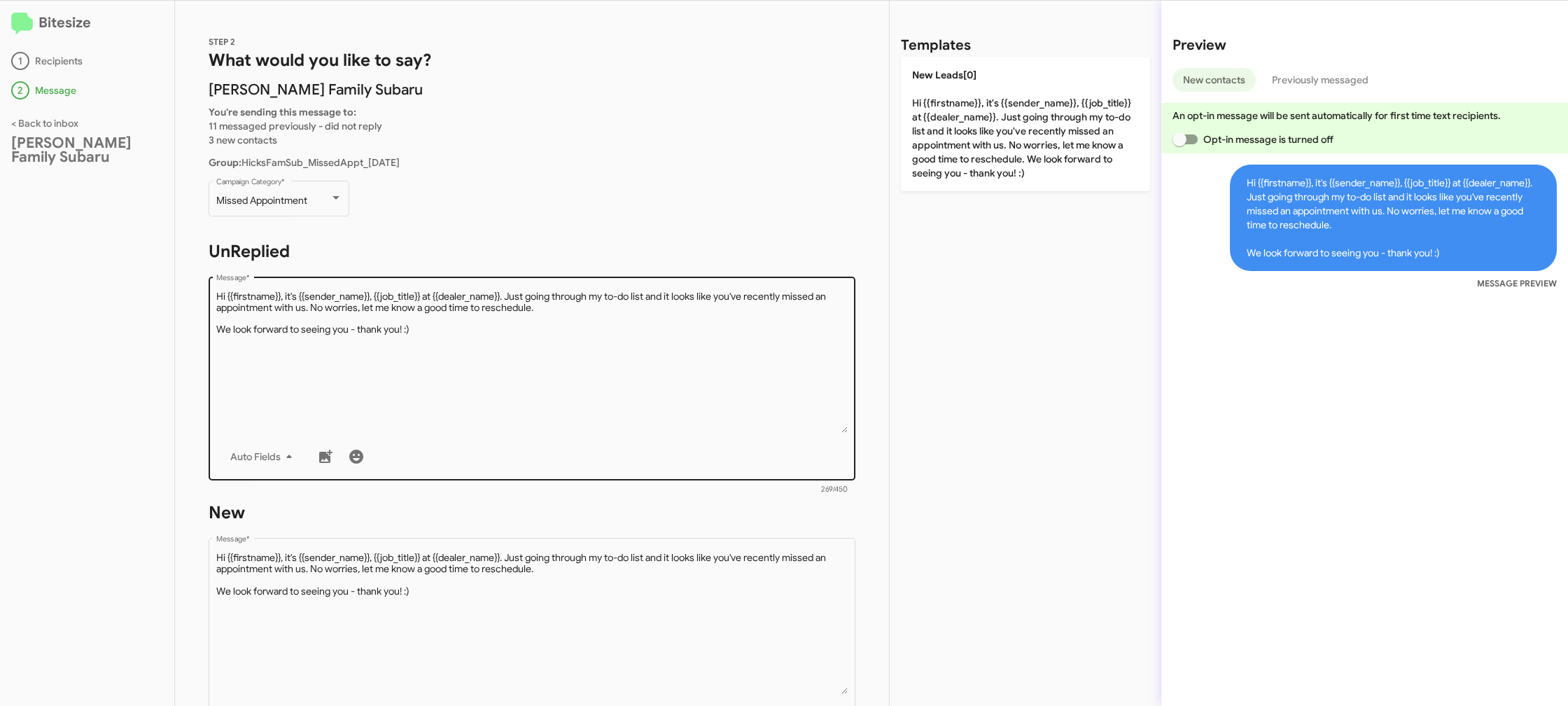
scroll to position [232, 0]
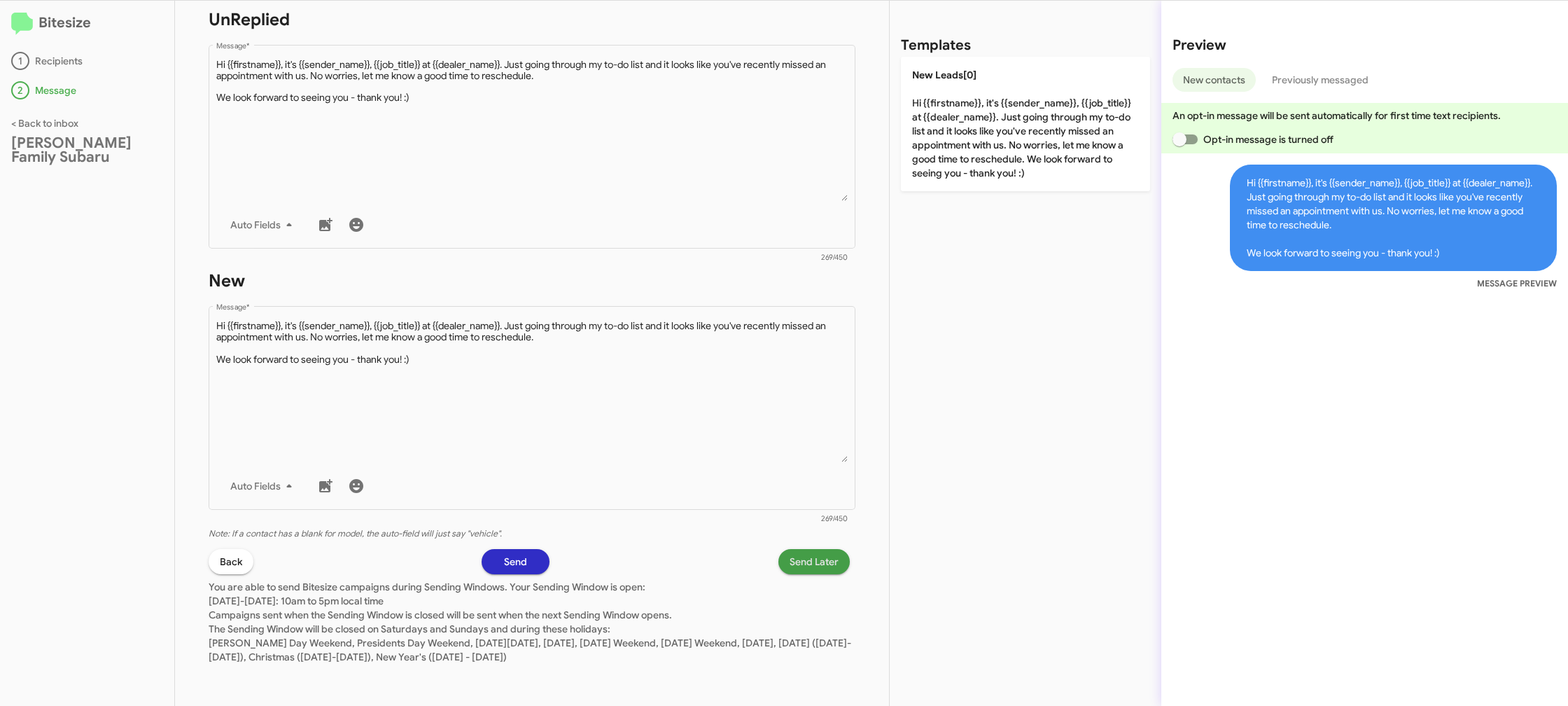
click at [807, 563] on span "Send Later" at bounding box center [814, 561] width 49 height 26
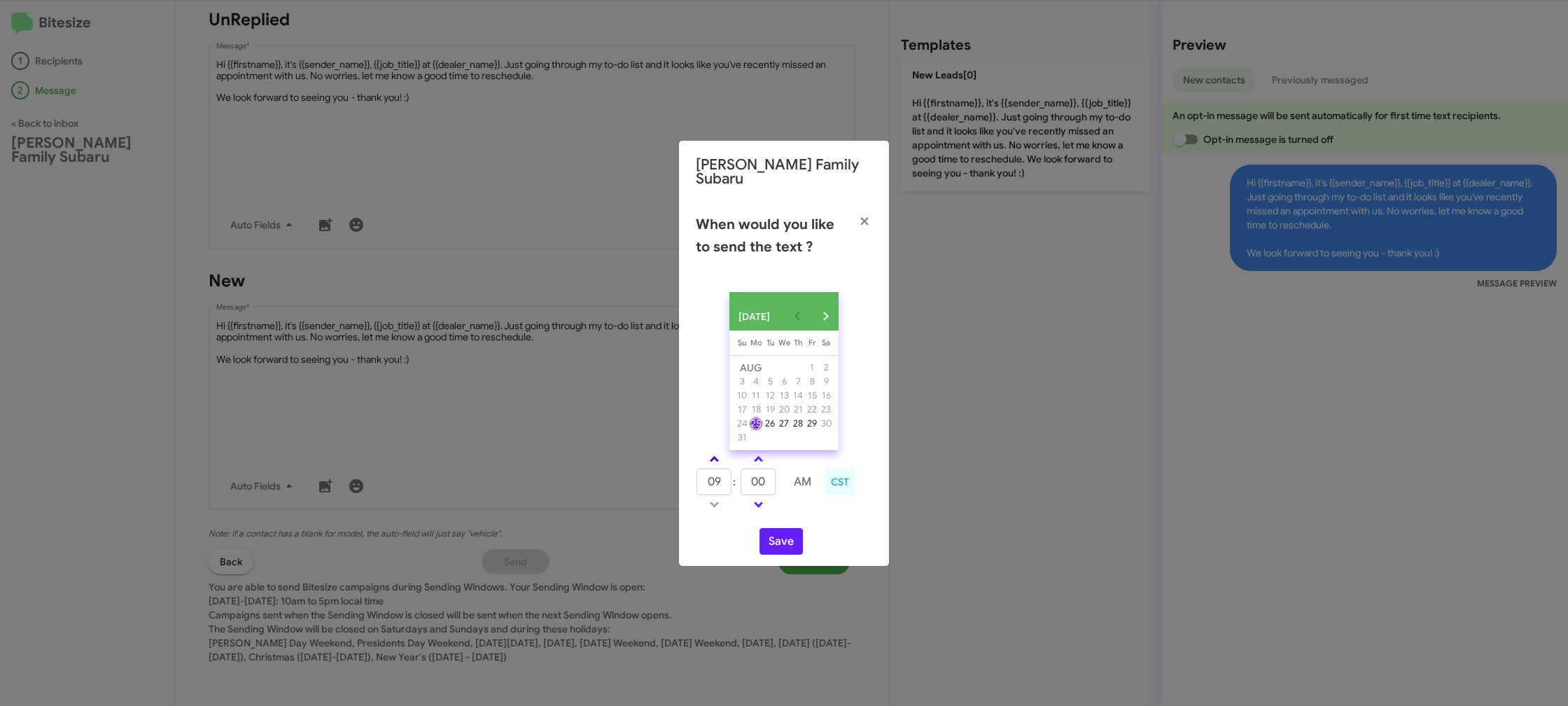
click at [721, 460] on link at bounding box center [715, 459] width 25 height 16
click at [721, 457] on link at bounding box center [715, 459] width 25 height 16
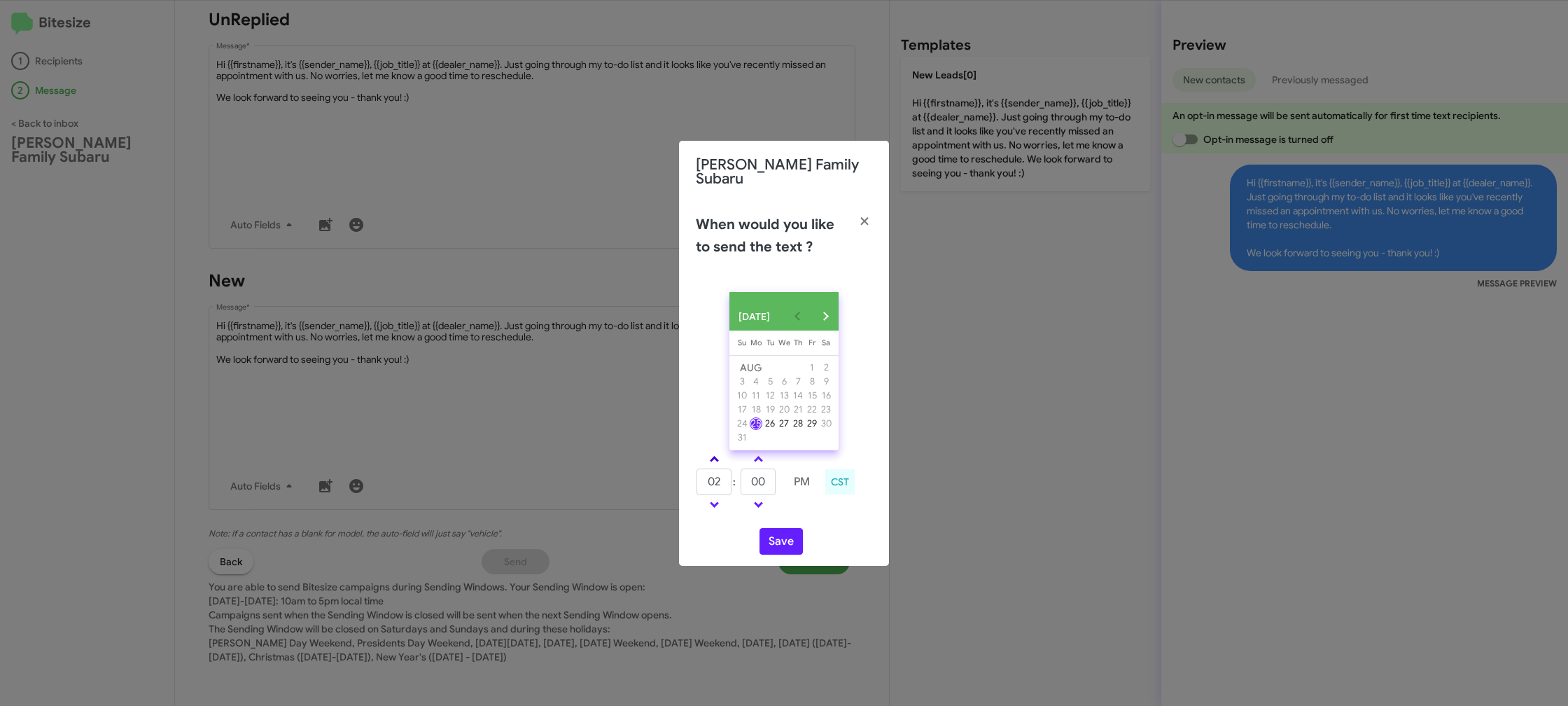
click at [721, 457] on link at bounding box center [715, 459] width 25 height 16
type input "05"
click at [750, 483] on input "00" at bounding box center [758, 482] width 35 height 27
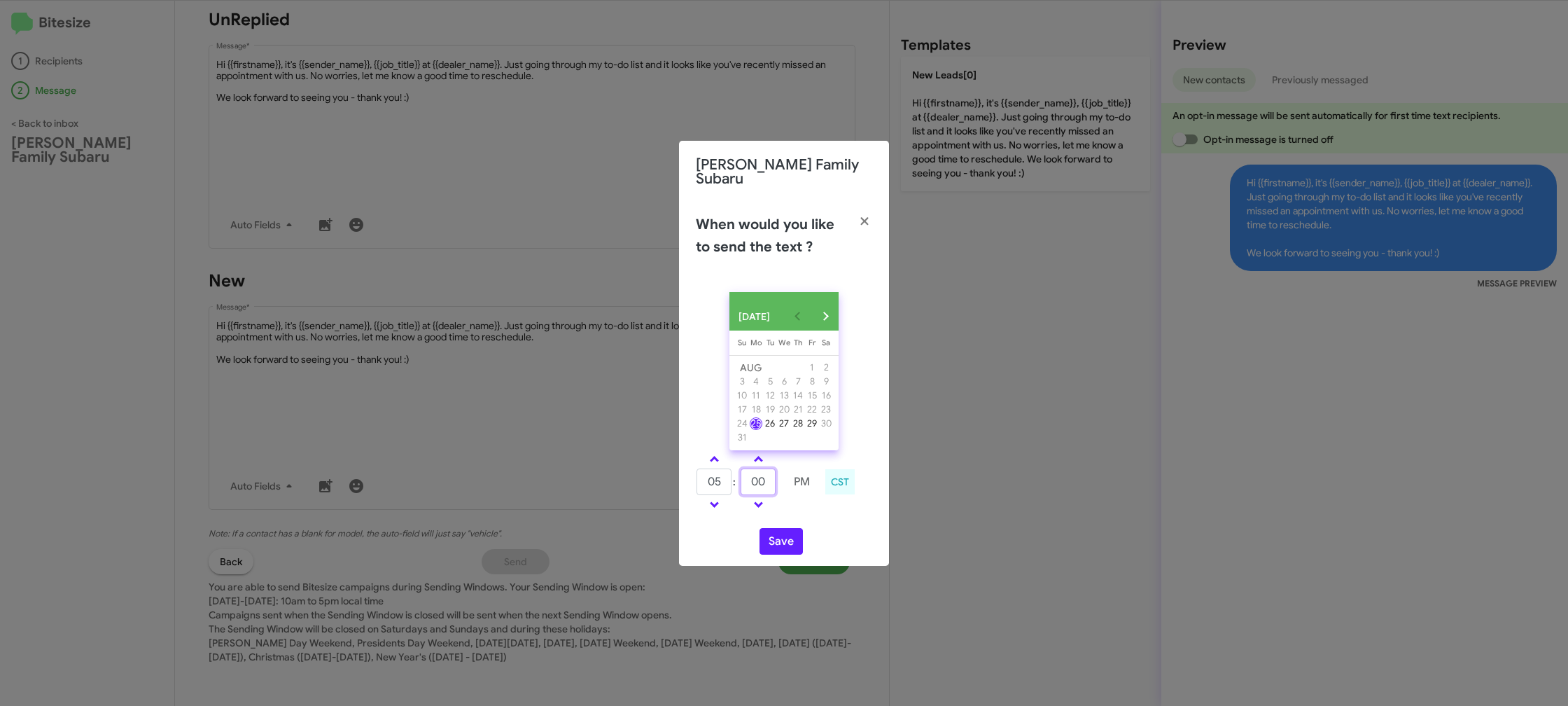
click at [750, 483] on input "00" at bounding box center [758, 482] width 35 height 27
type input "23"
drag, startPoint x: 806, startPoint y: 513, endPoint x: 777, endPoint y: 541, distance: 40.3
click at [798, 520] on div "AUG 2025 Sunday Su Monday Mo Tuesday Tu Wednesday We Thursday Th Friday Fr Satu…" at bounding box center [784, 423] width 210 height 285
click at [777, 541] on button "Save" at bounding box center [781, 541] width 43 height 27
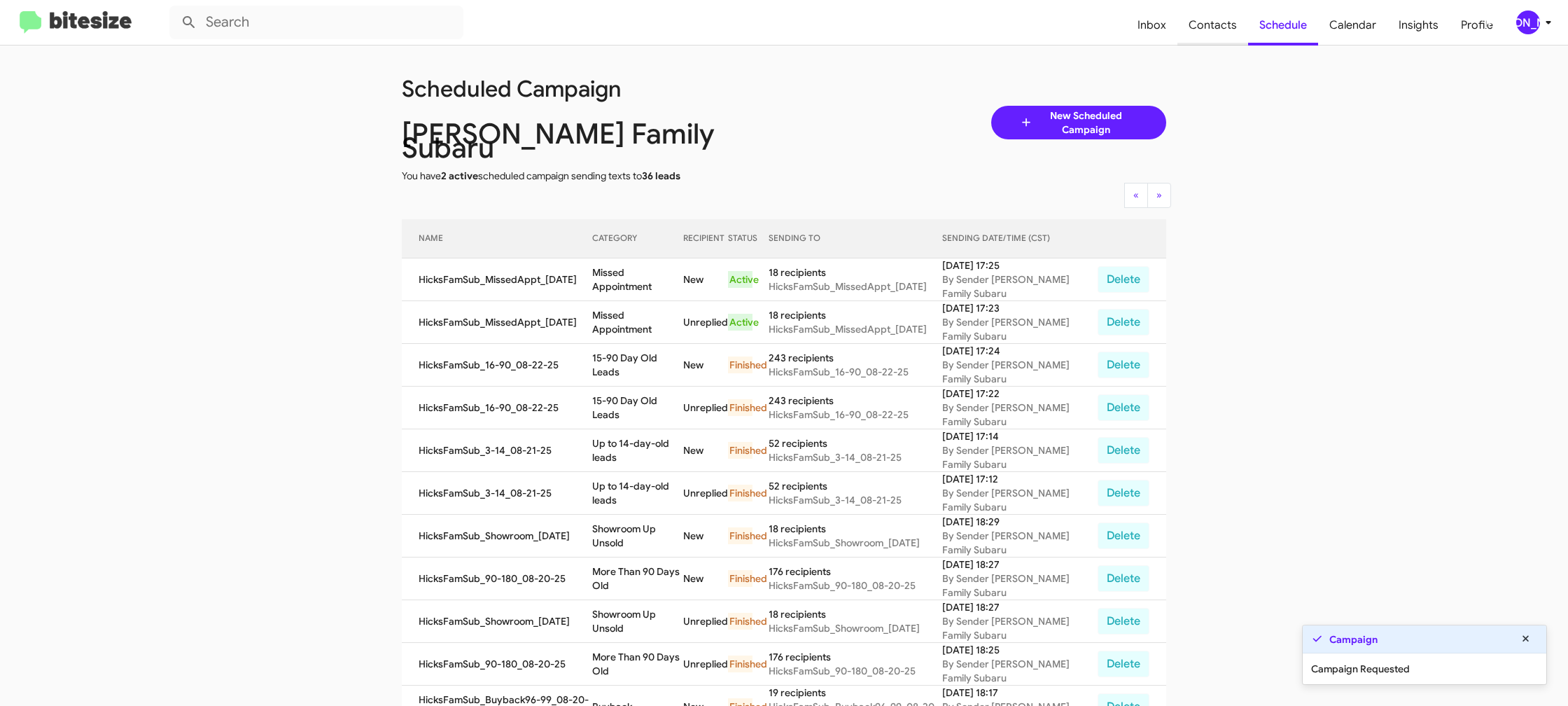
scroll to position [76, 0]
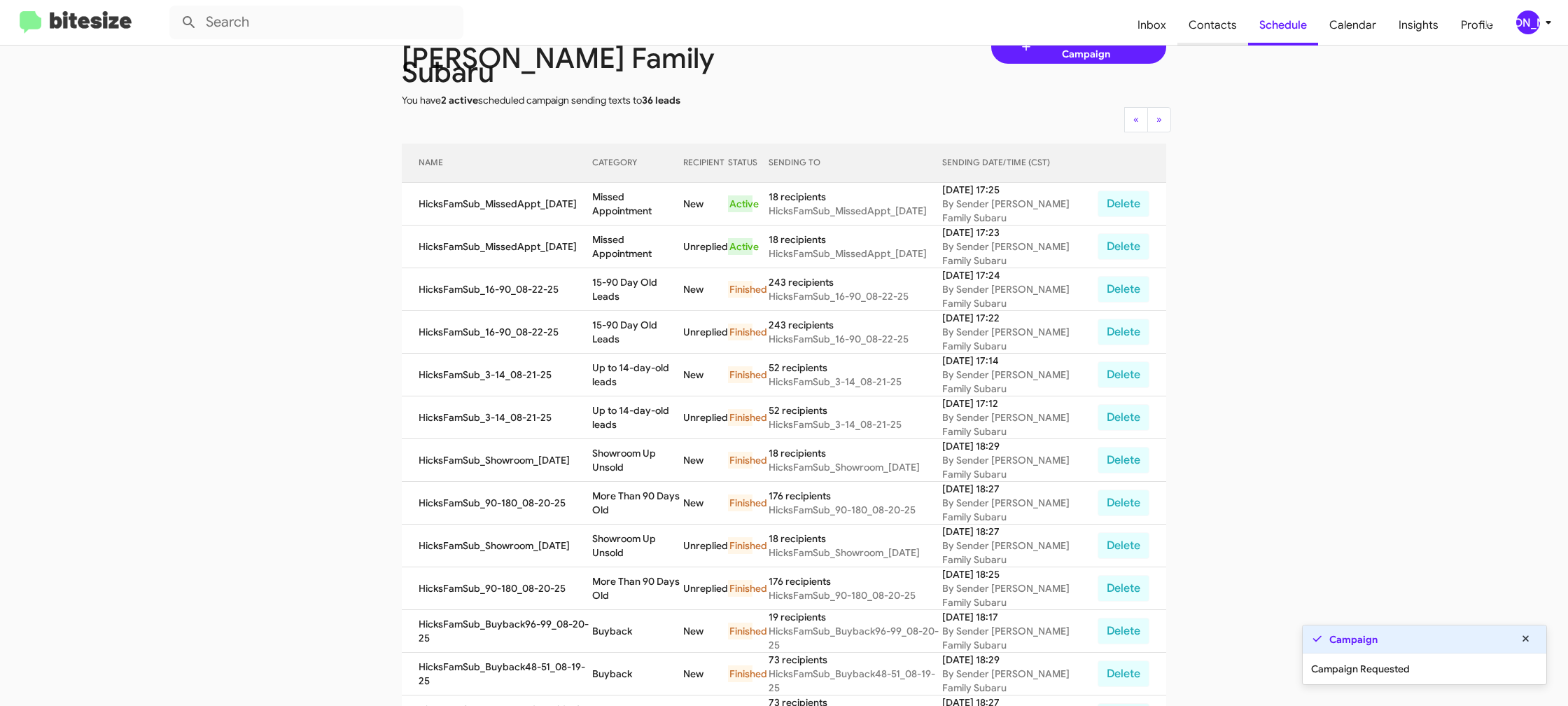
click at [1224, 16] on span "Contacts" at bounding box center [1213, 26] width 71 height 41
type input "in:groups"
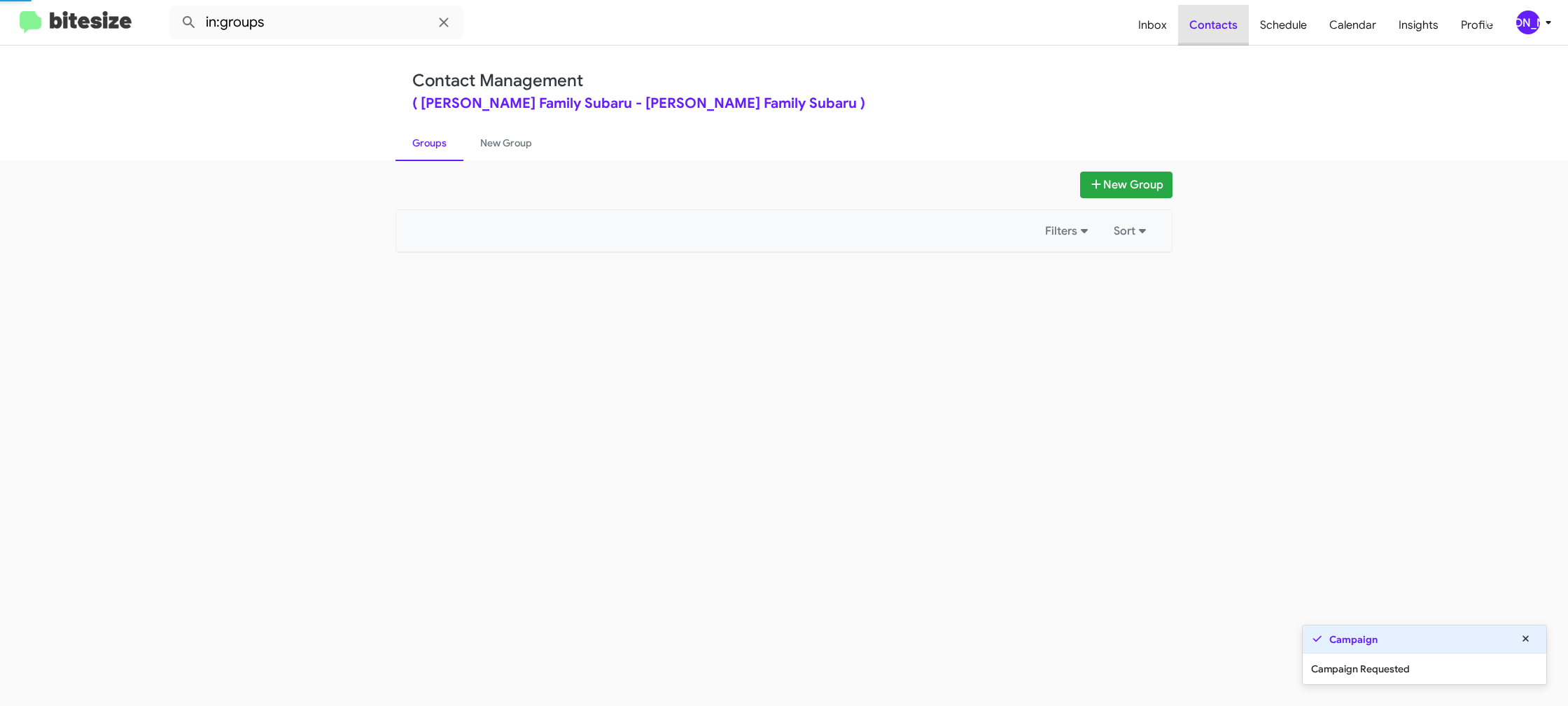
click at [1224, 16] on span "Contacts" at bounding box center [1214, 26] width 71 height 41
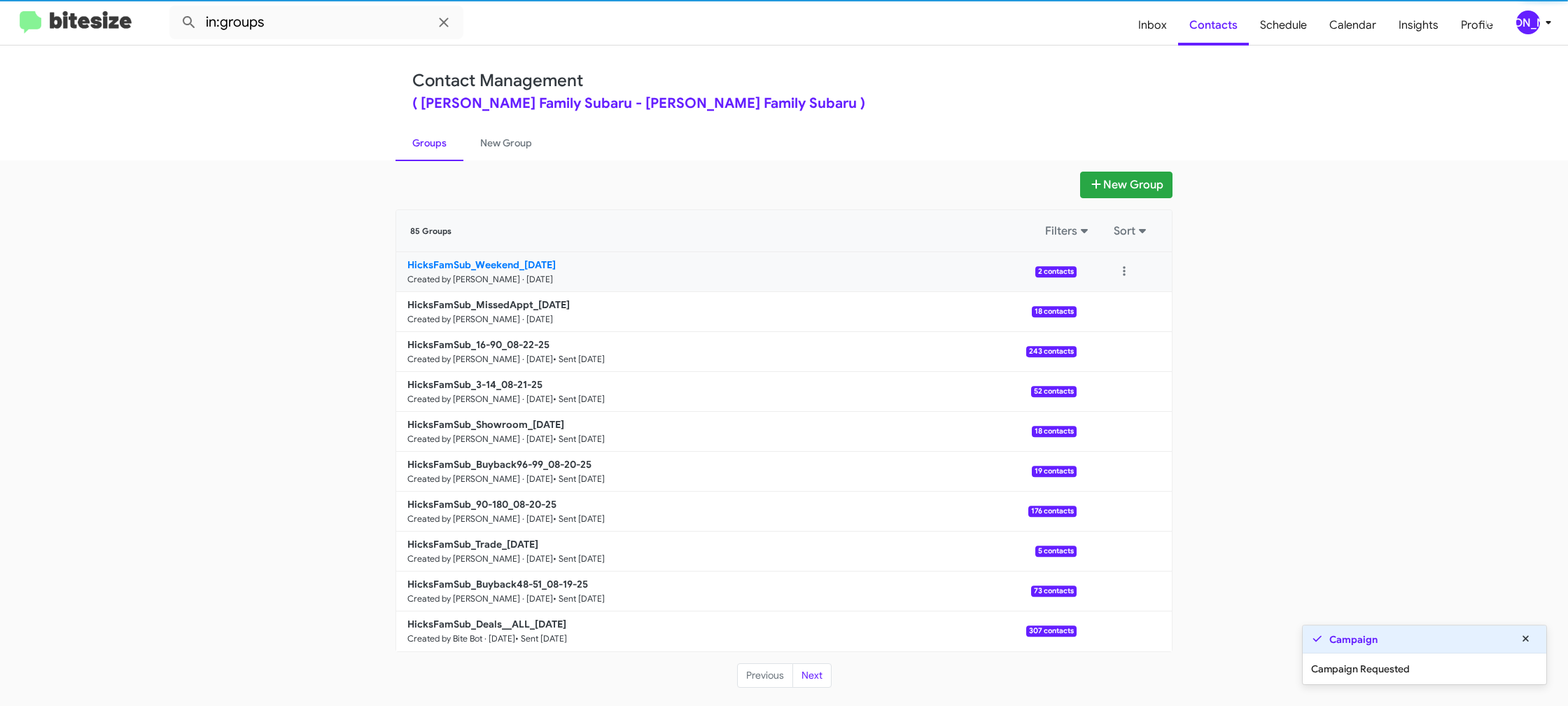
click at [520, 254] on link "HicksFamSub_Weekend_08-25-25 Created by Jason Apdua · Aug 25, 2025 2 contacts" at bounding box center [737, 271] width 680 height 40
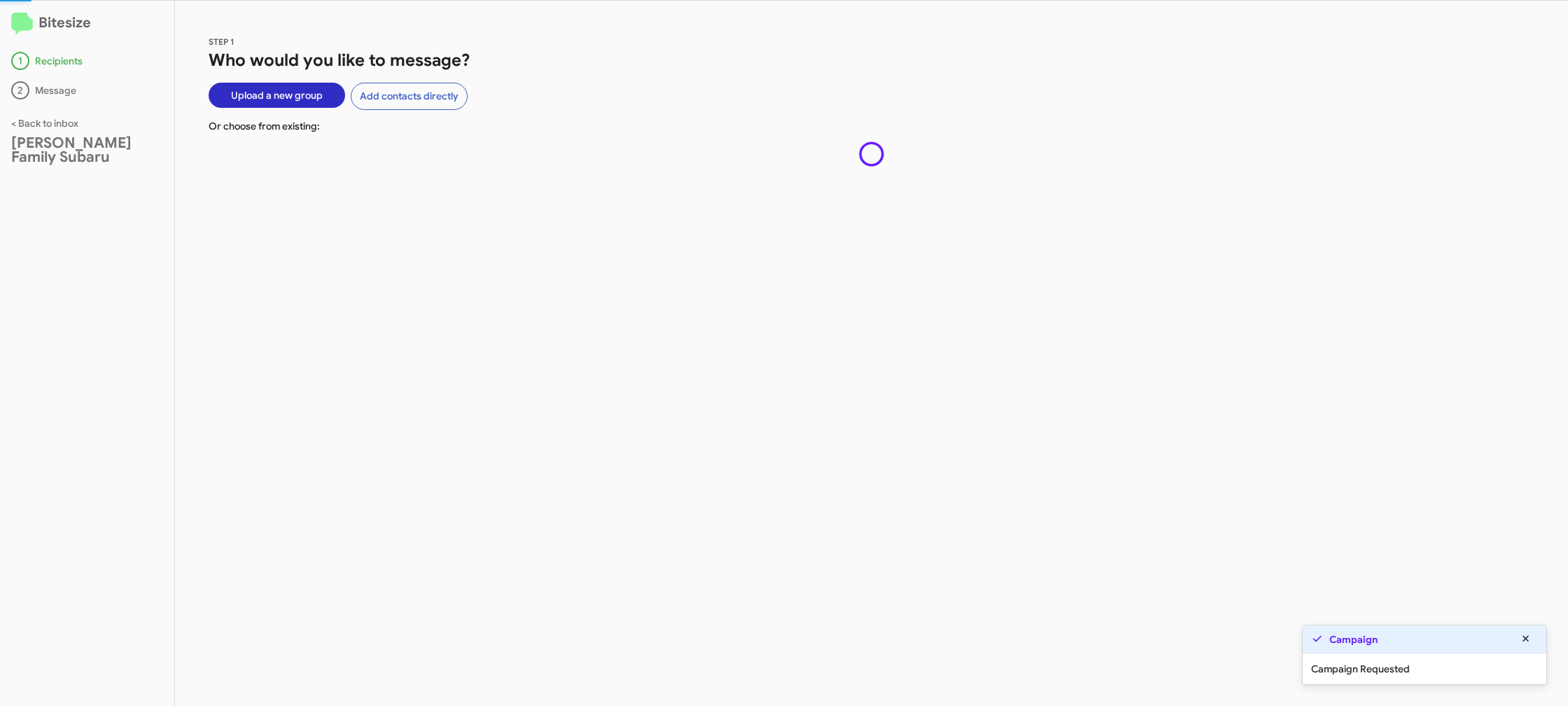
click at [522, 262] on div "STEP 1 Who would you like to message? Upload a new group Add contacts directly …" at bounding box center [871, 353] width 1393 height 705
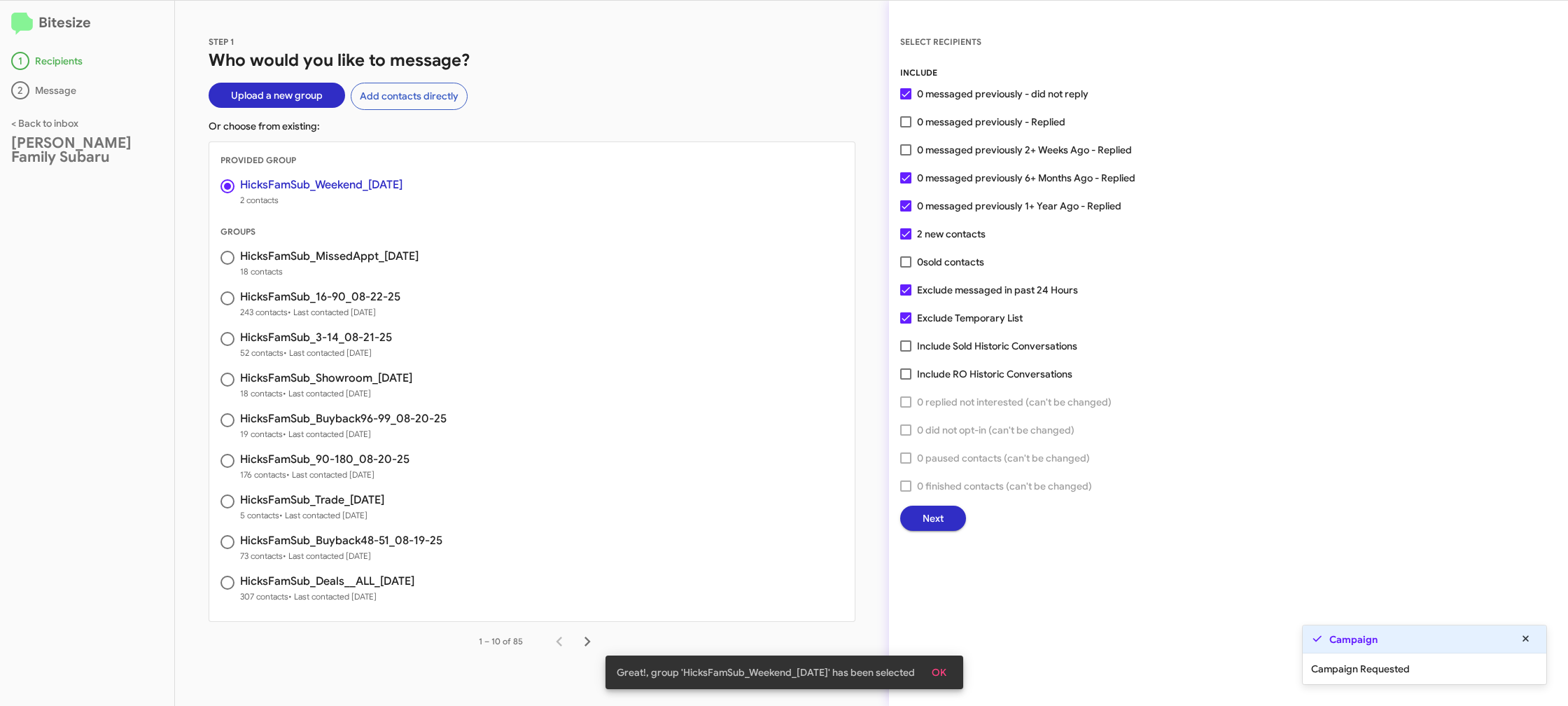
click at [933, 523] on span "Next" at bounding box center [933, 518] width 21 height 26
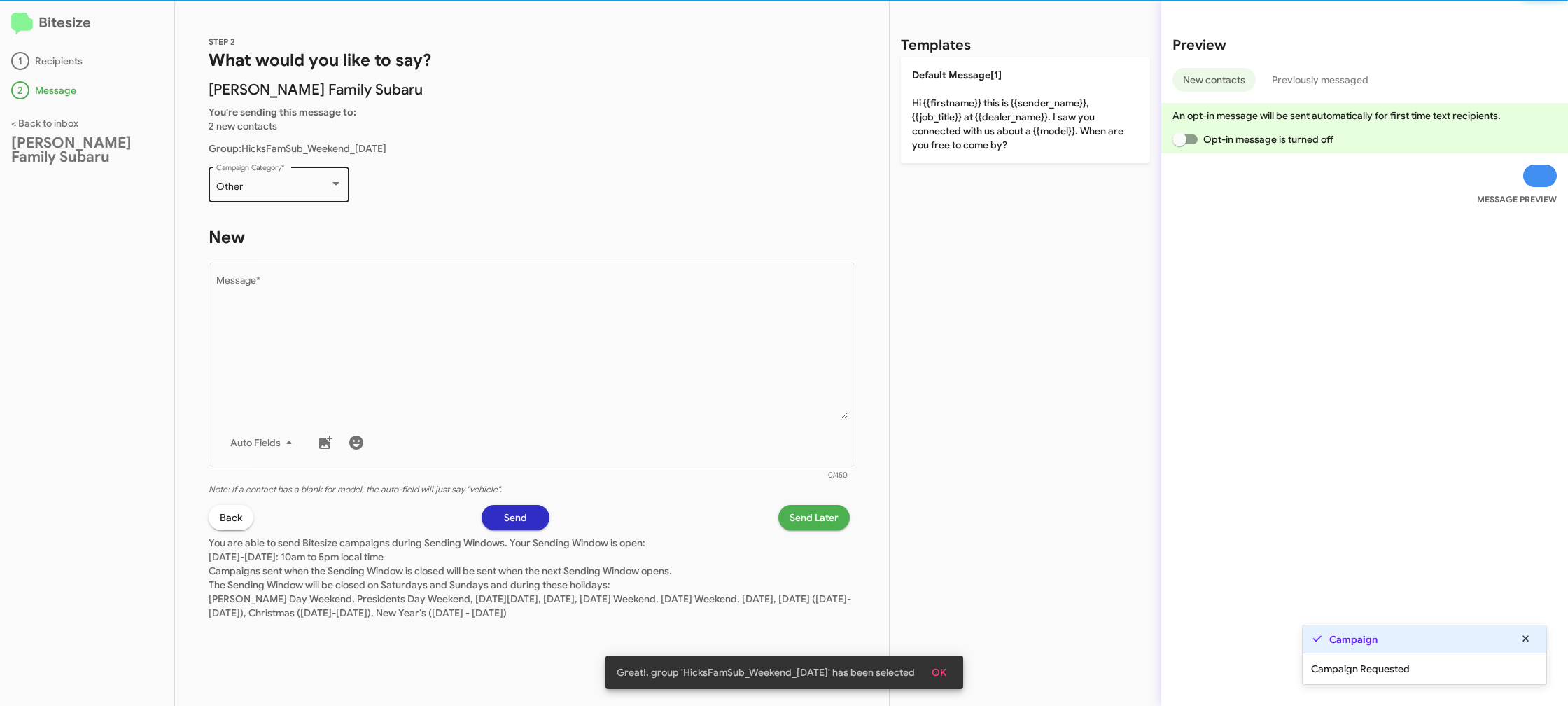
click at [260, 183] on div "Other" at bounding box center [273, 186] width 113 height 11
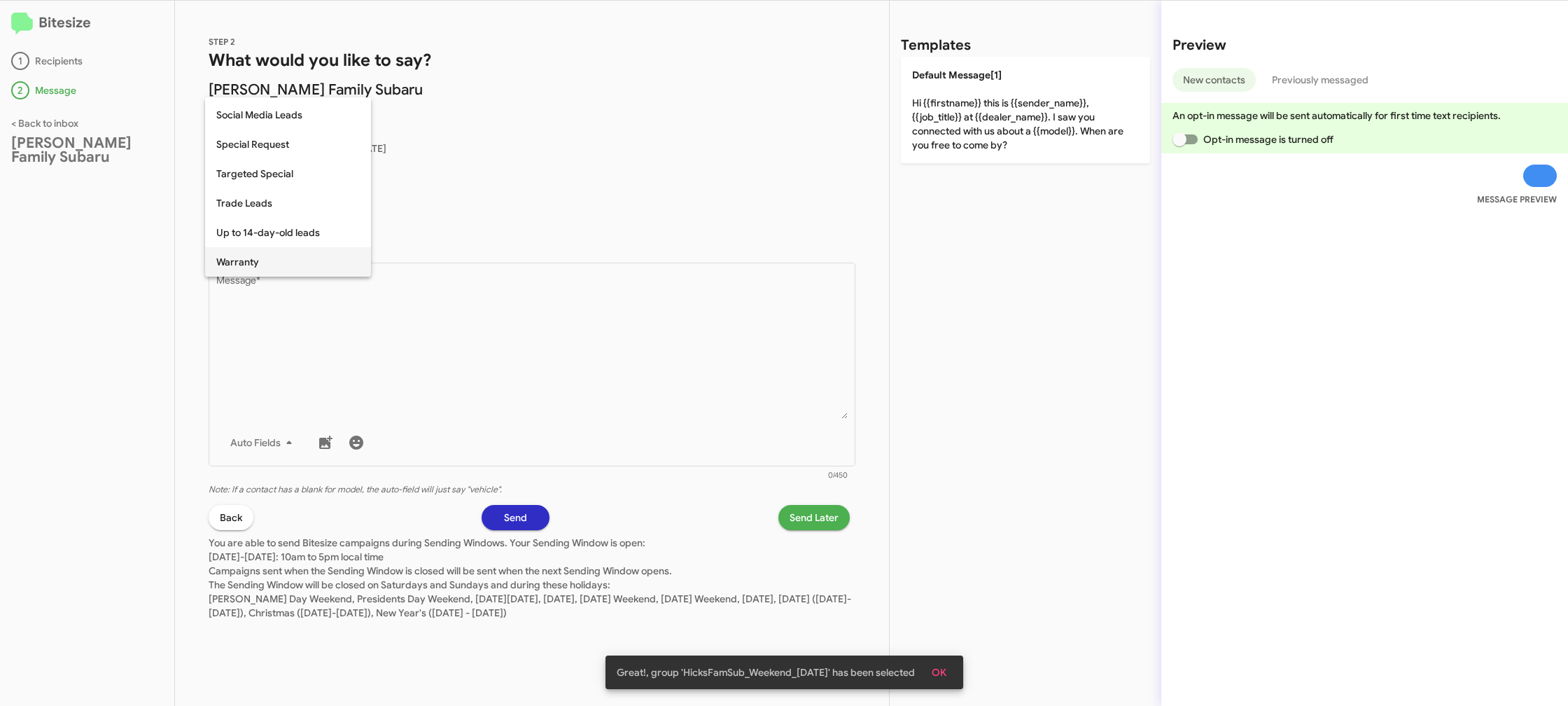
scroll to position [585, 0]
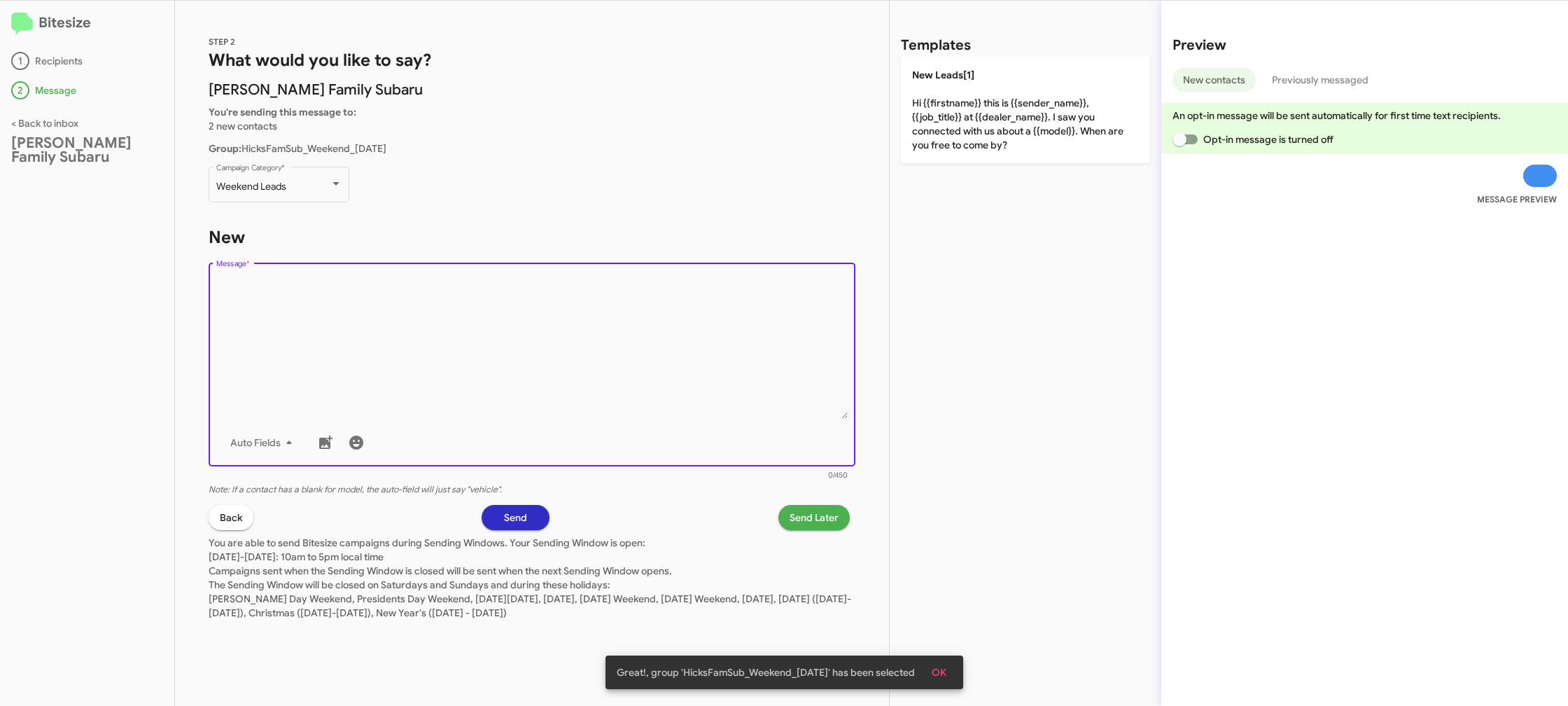
click at [452, 323] on textarea "Message *" at bounding box center [533, 347] width 633 height 143
click at [555, 268] on div "Drop image here to insert Auto Fields Message *" at bounding box center [533, 363] width 633 height 207
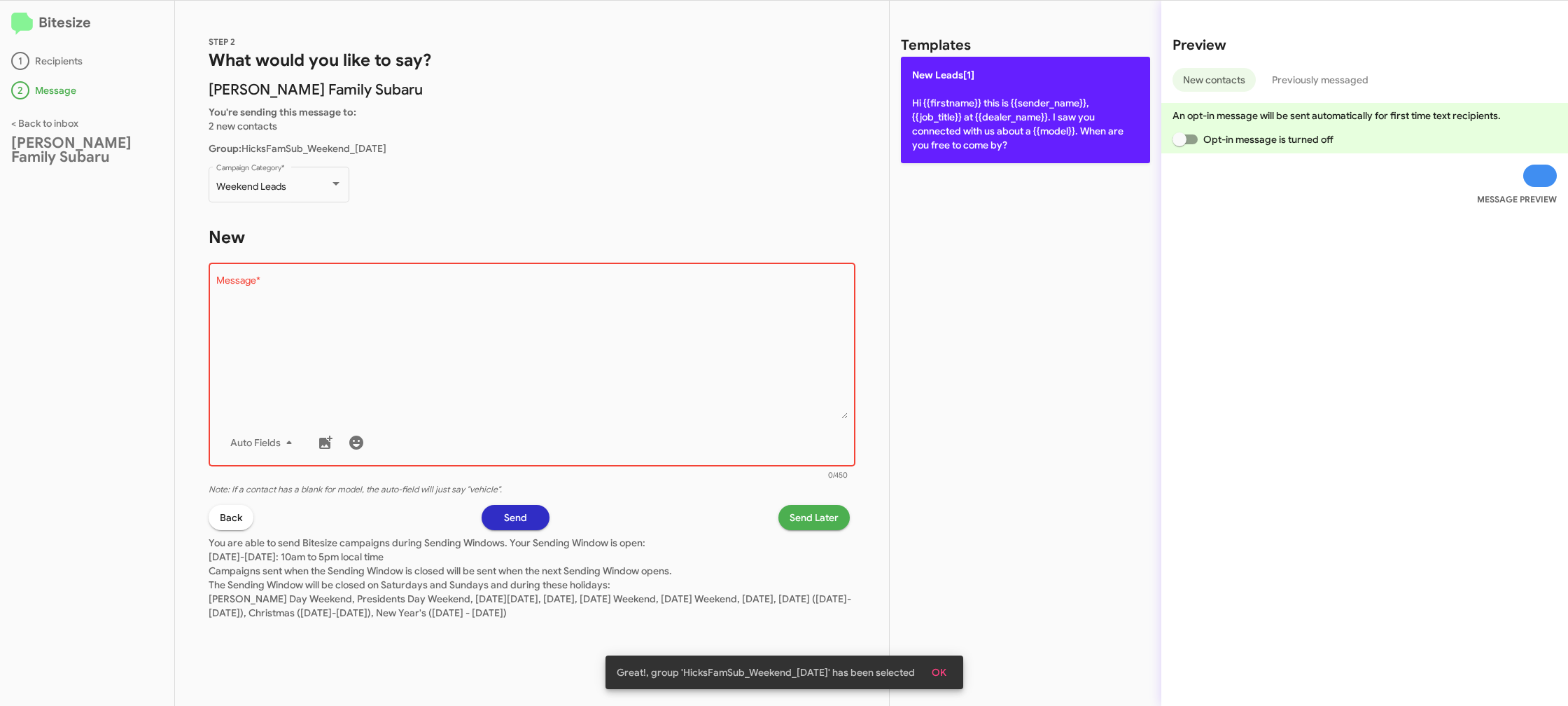
drag, startPoint x: 949, startPoint y: 72, endPoint x: 770, endPoint y: 447, distance: 415.5
click at [948, 72] on span "New Leads[1]" at bounding box center [943, 75] width 63 height 12
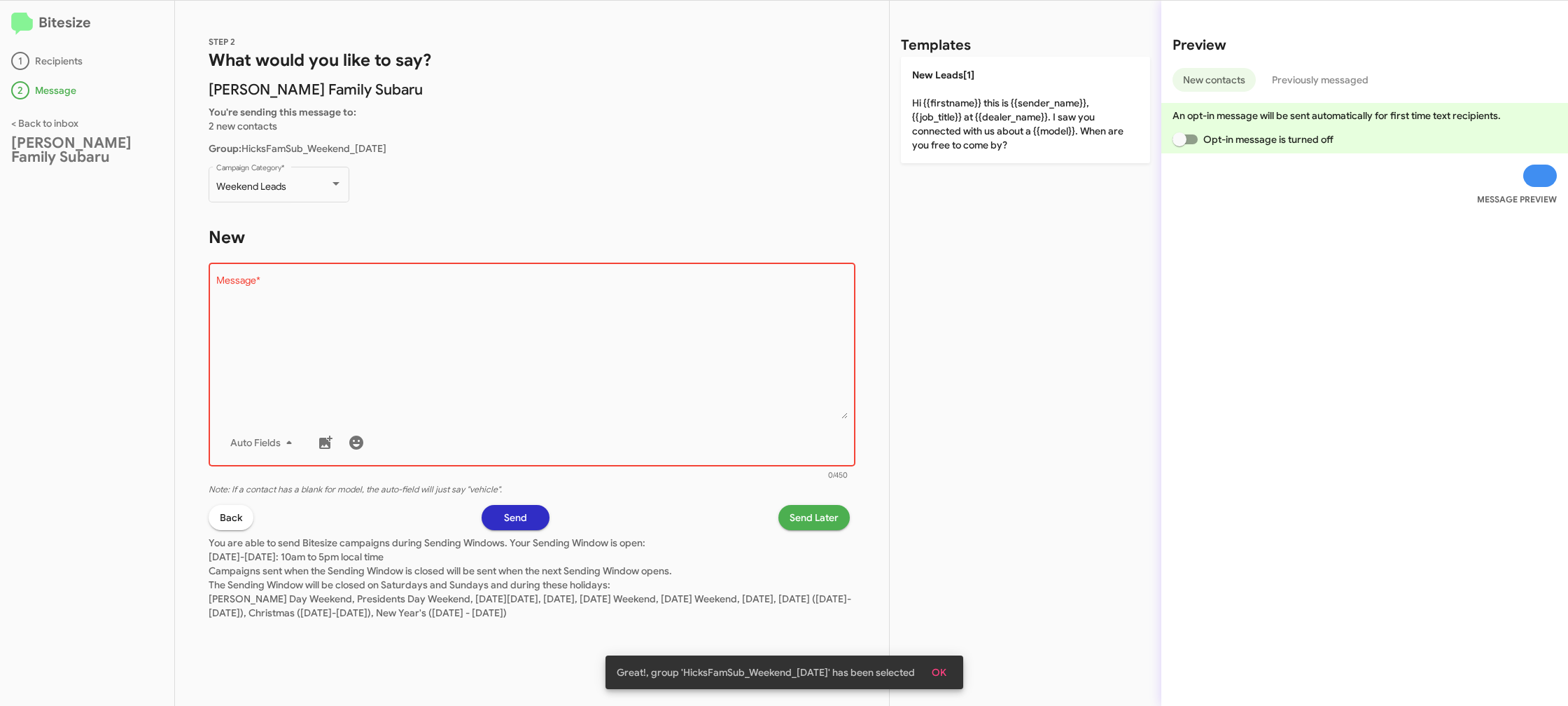
type textarea "Hi {{firstname}} this is {{sender_name}}, {{job_title}} at {{dealer_name}}. I s…"
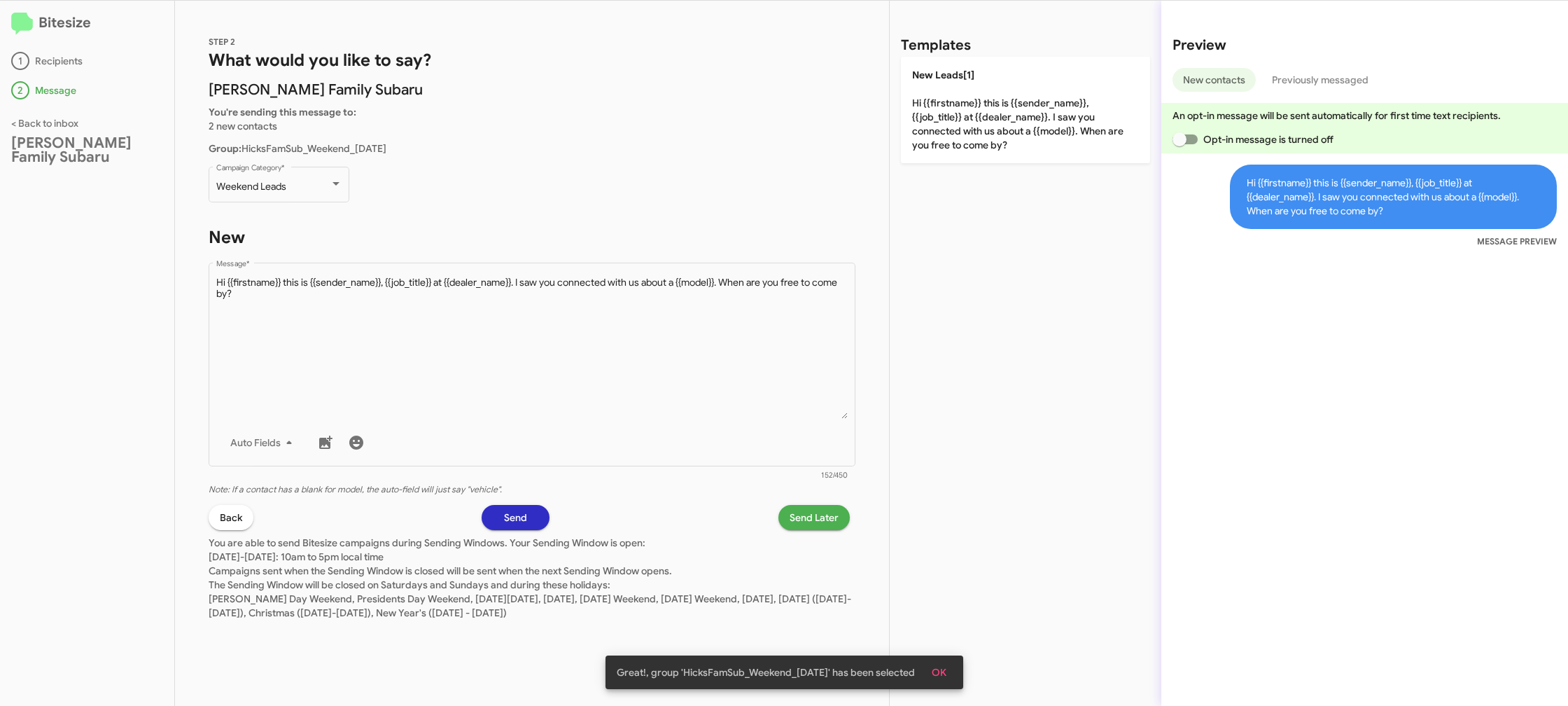
drag, startPoint x: 811, startPoint y: 501, endPoint x: 811, endPoint y: 514, distance: 13.0
click at [811, 514] on div "STEP 2 What would you like to say? Hicks Family Subaru You're sending this mess…" at bounding box center [532, 353] width 714 height 705
click at [808, 531] on p "You are able to send Bitesize campaigns during Sending Windows. Your Sending Wi…" at bounding box center [532, 574] width 647 height 89
click at [825, 525] on span "Send Later" at bounding box center [814, 517] width 49 height 26
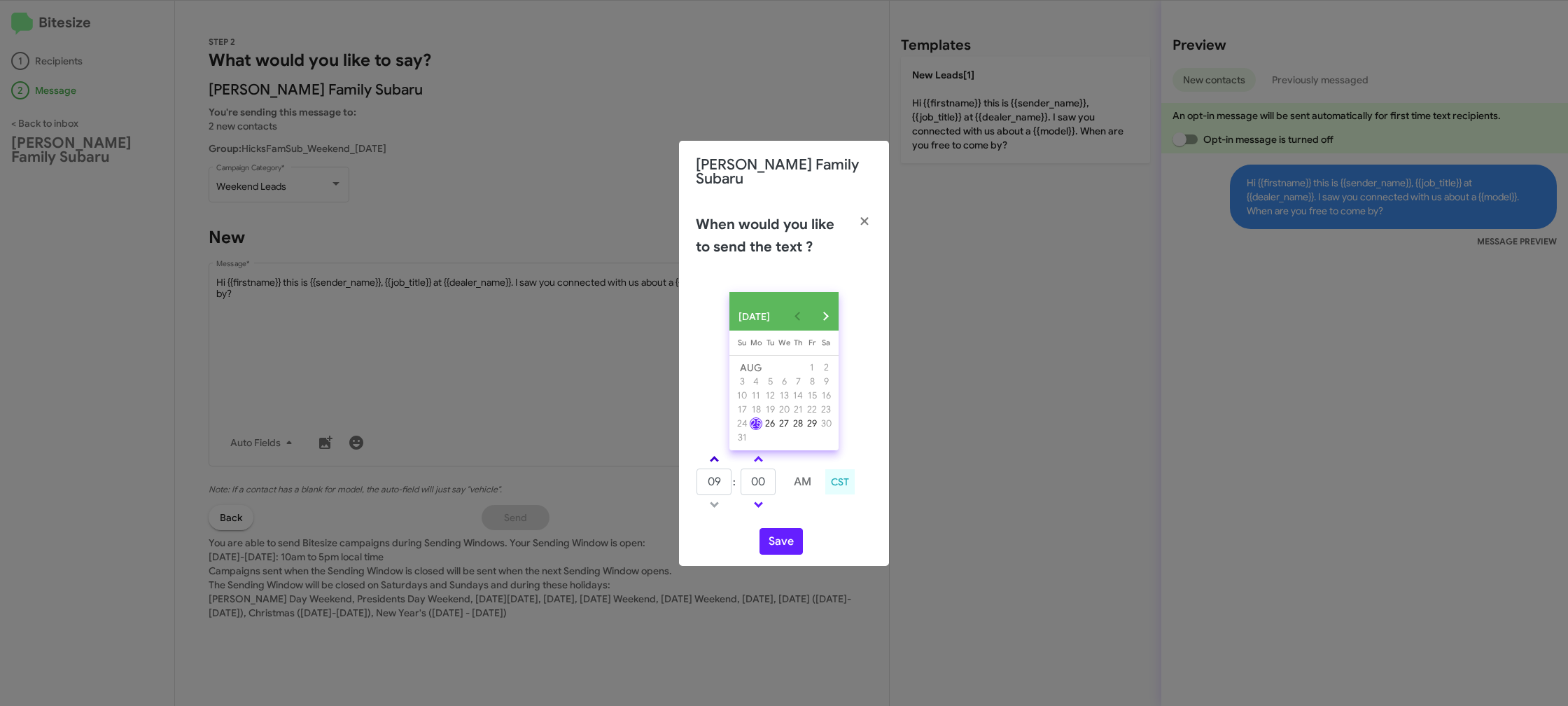
click at [718, 456] on link at bounding box center [715, 459] width 25 height 16
click at [718, 455] on link at bounding box center [715, 459] width 25 height 16
click at [717, 454] on link at bounding box center [715, 459] width 25 height 16
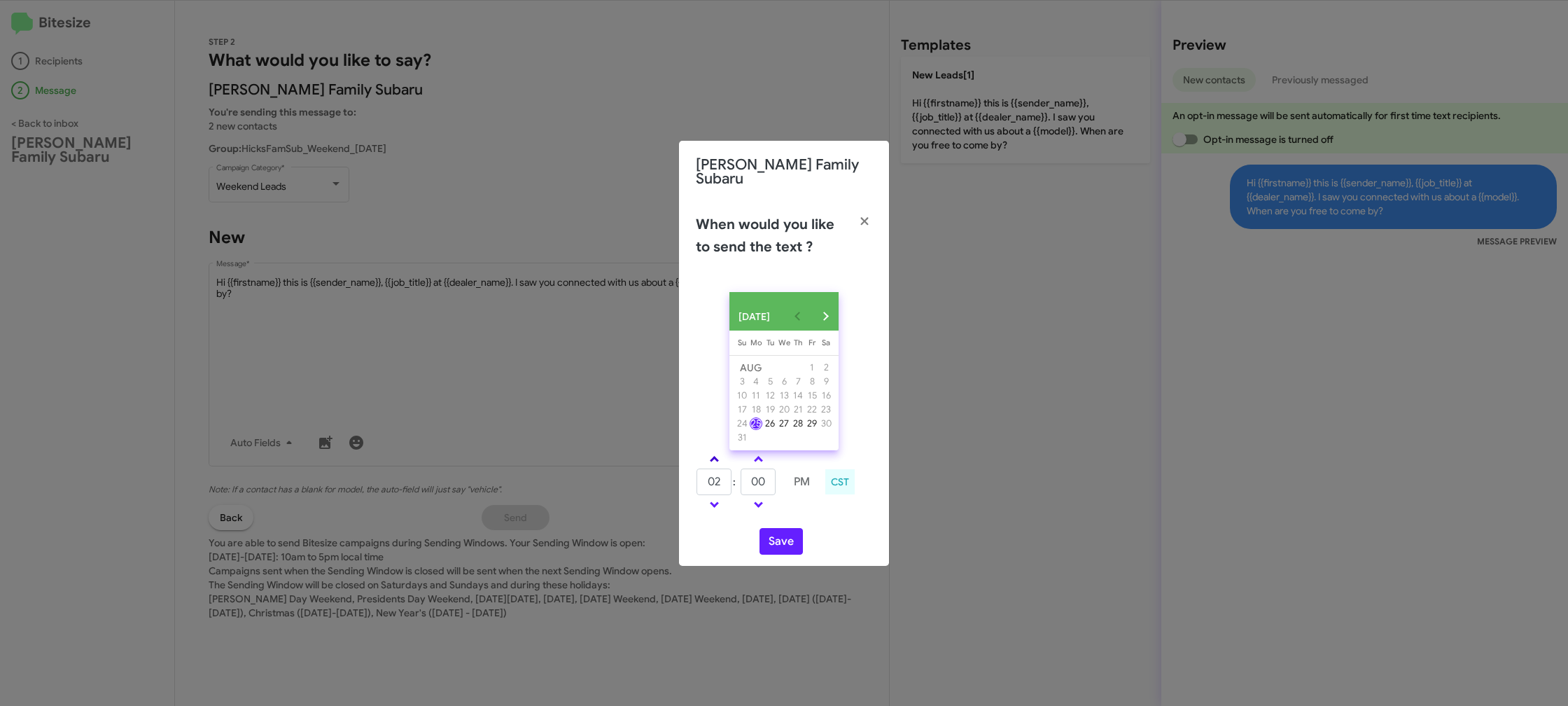
click at [717, 454] on link at bounding box center [715, 459] width 25 height 16
click at [717, 453] on link at bounding box center [715, 459] width 25 height 16
click at [718, 453] on link at bounding box center [715, 459] width 25 height 16
type input "05"
click at [750, 453] on link at bounding box center [759, 459] width 25 height 16
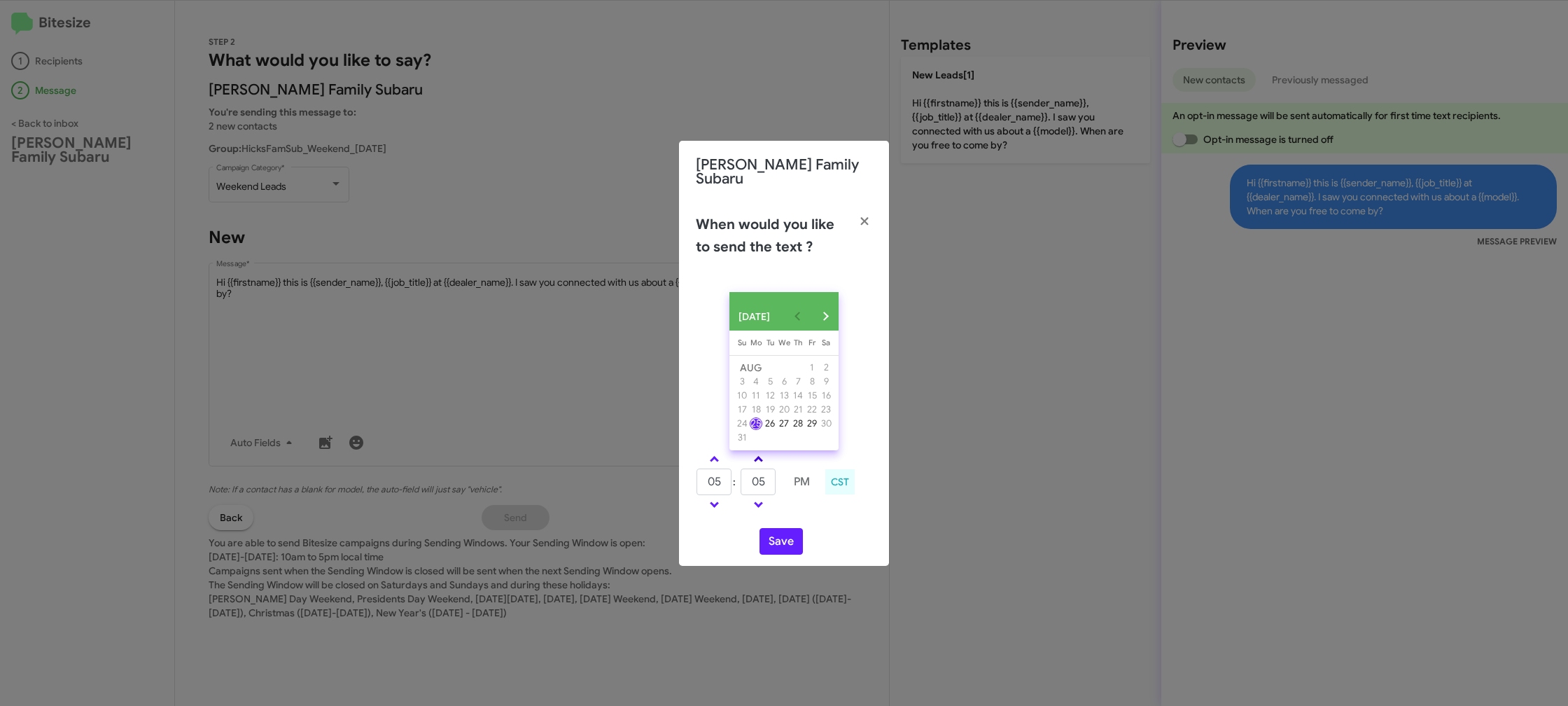
click at [751, 453] on link at bounding box center [759, 459] width 25 height 16
type input "10"
click at [777, 531] on button "Save" at bounding box center [781, 541] width 43 height 27
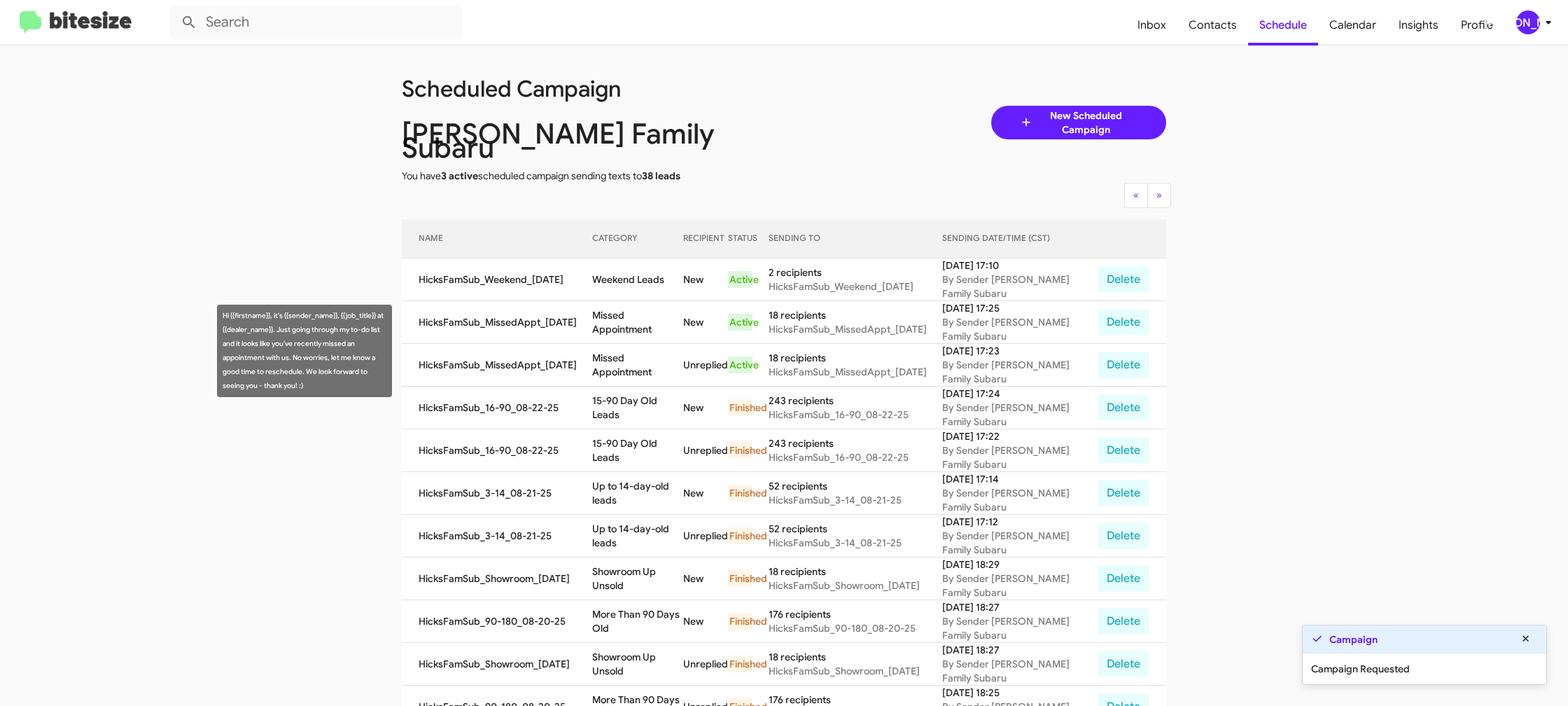
click at [649, 354] on td "Missed Appointment" at bounding box center [637, 365] width 91 height 42
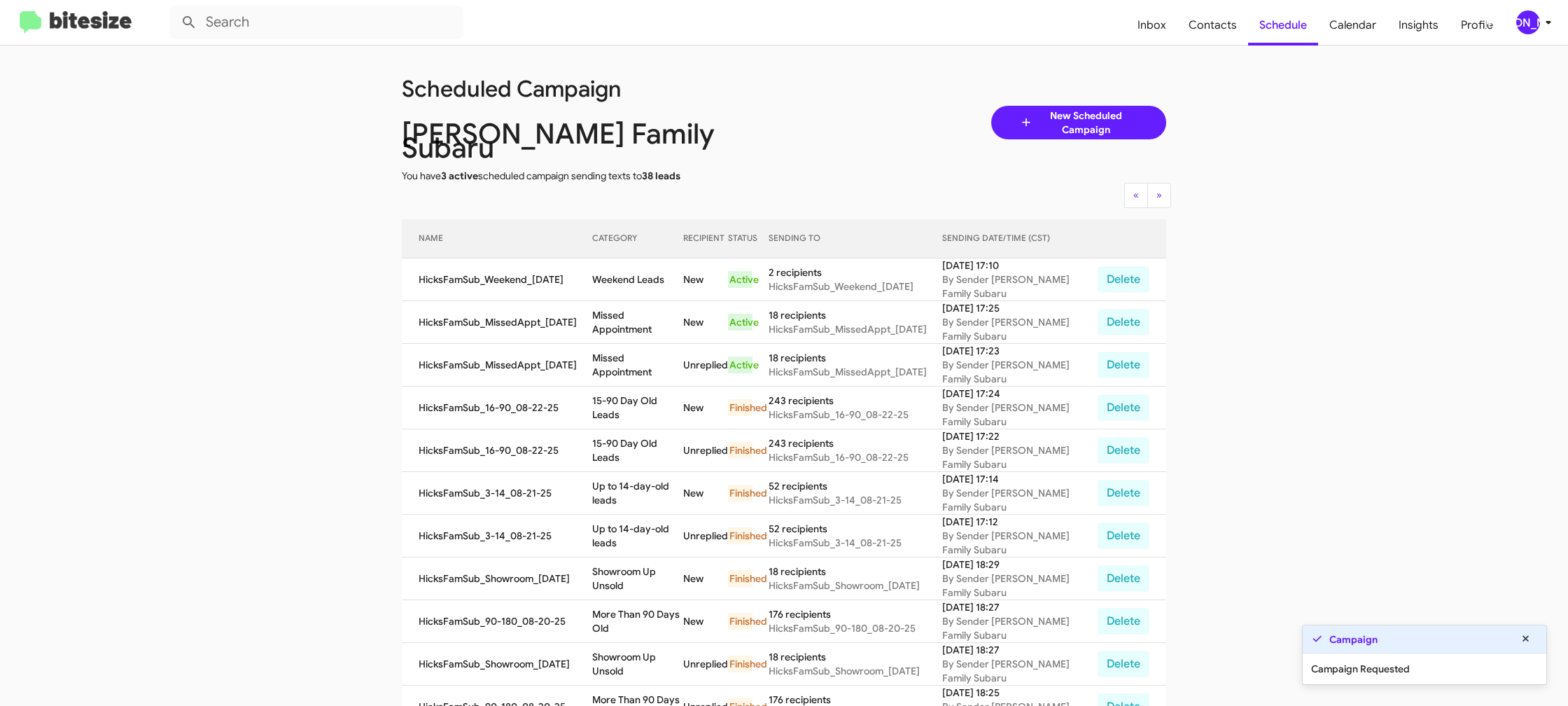
click at [649, 354] on td "Missed Appointment" at bounding box center [637, 365] width 91 height 42
click at [649, 353] on td "Missed Appointment" at bounding box center [637, 365] width 91 height 42
copy td "Missed Appointment"
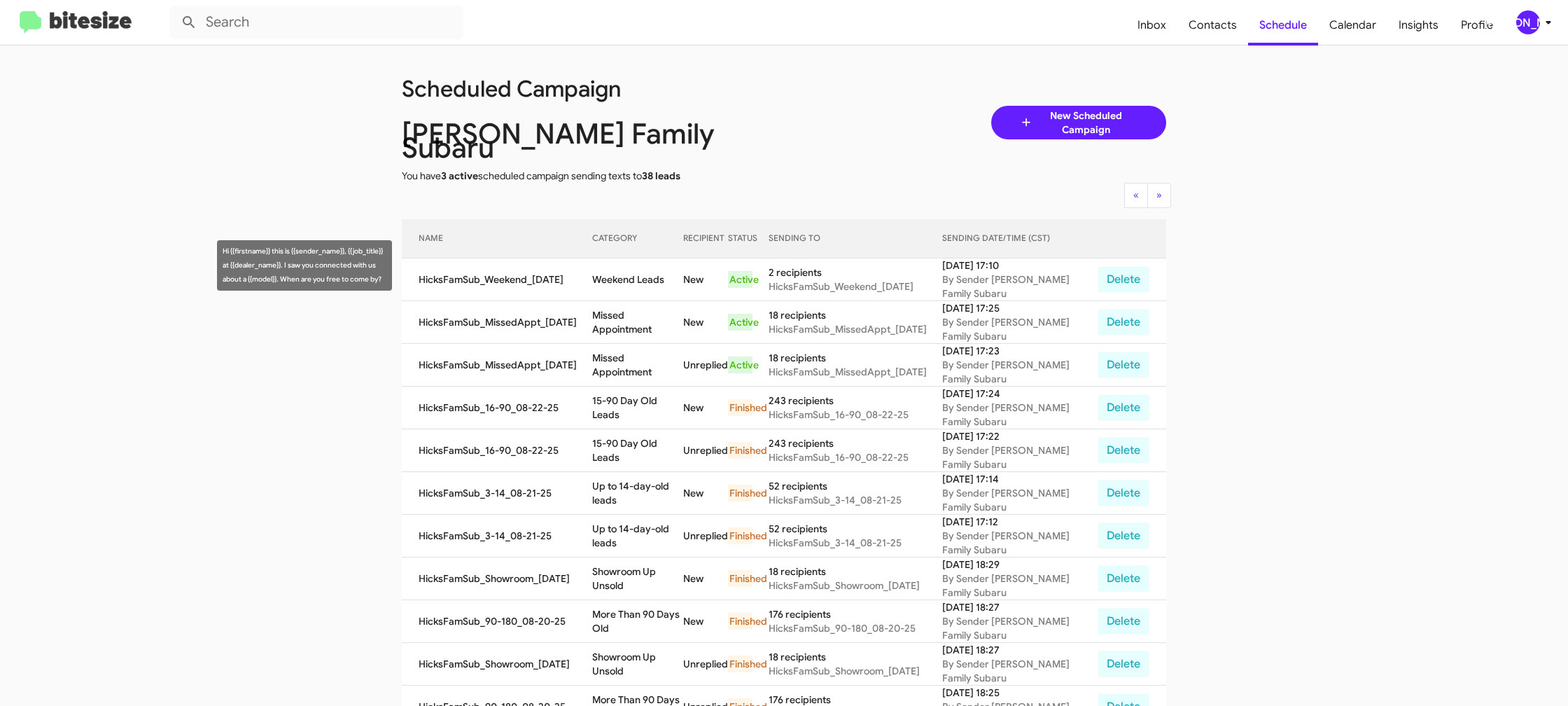
click at [642, 264] on td "Weekend Leads" at bounding box center [637, 279] width 91 height 42
copy td "Weekend Leads"
click at [1542, 26] on icon at bounding box center [1548, 22] width 17 height 17
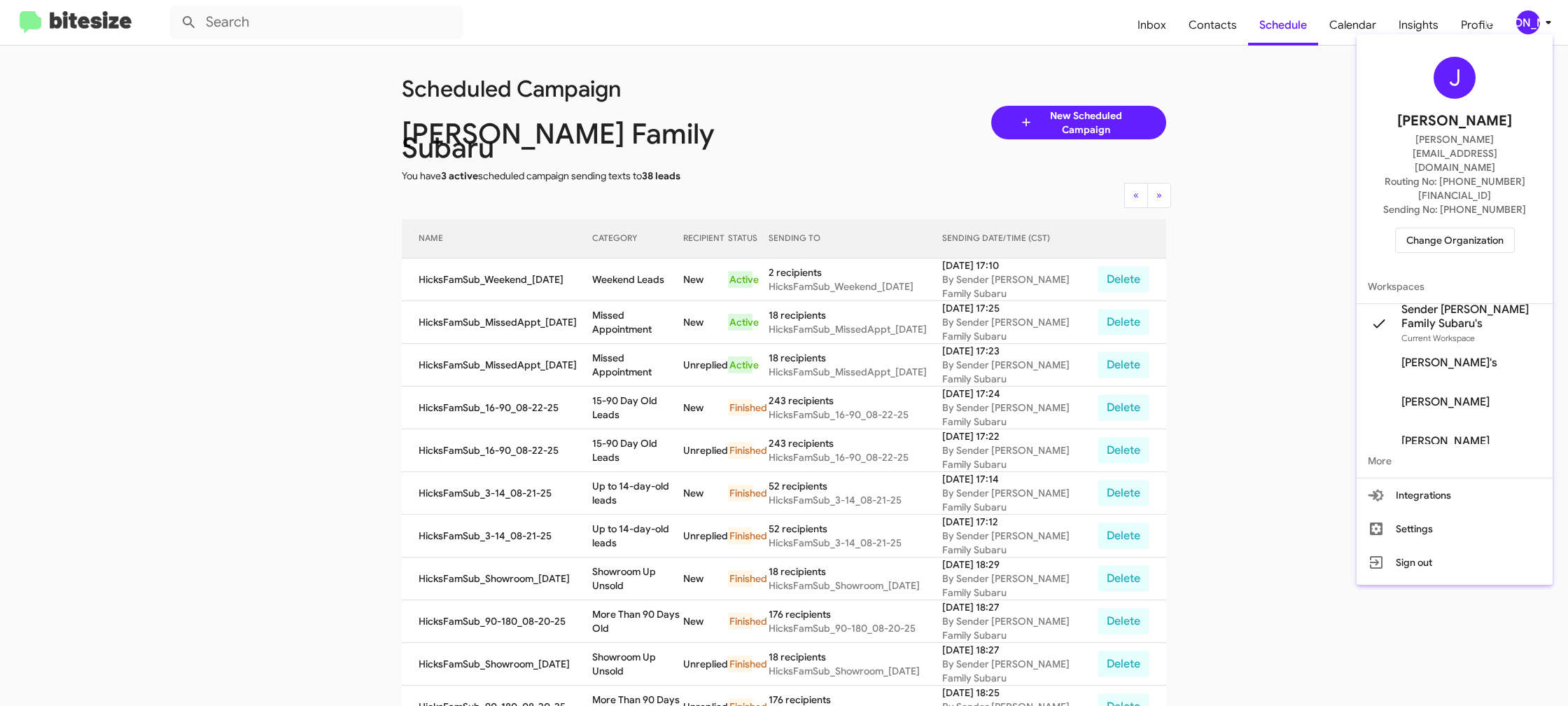
click at [1435, 228] on span "Change Organization" at bounding box center [1455, 239] width 97 height 24
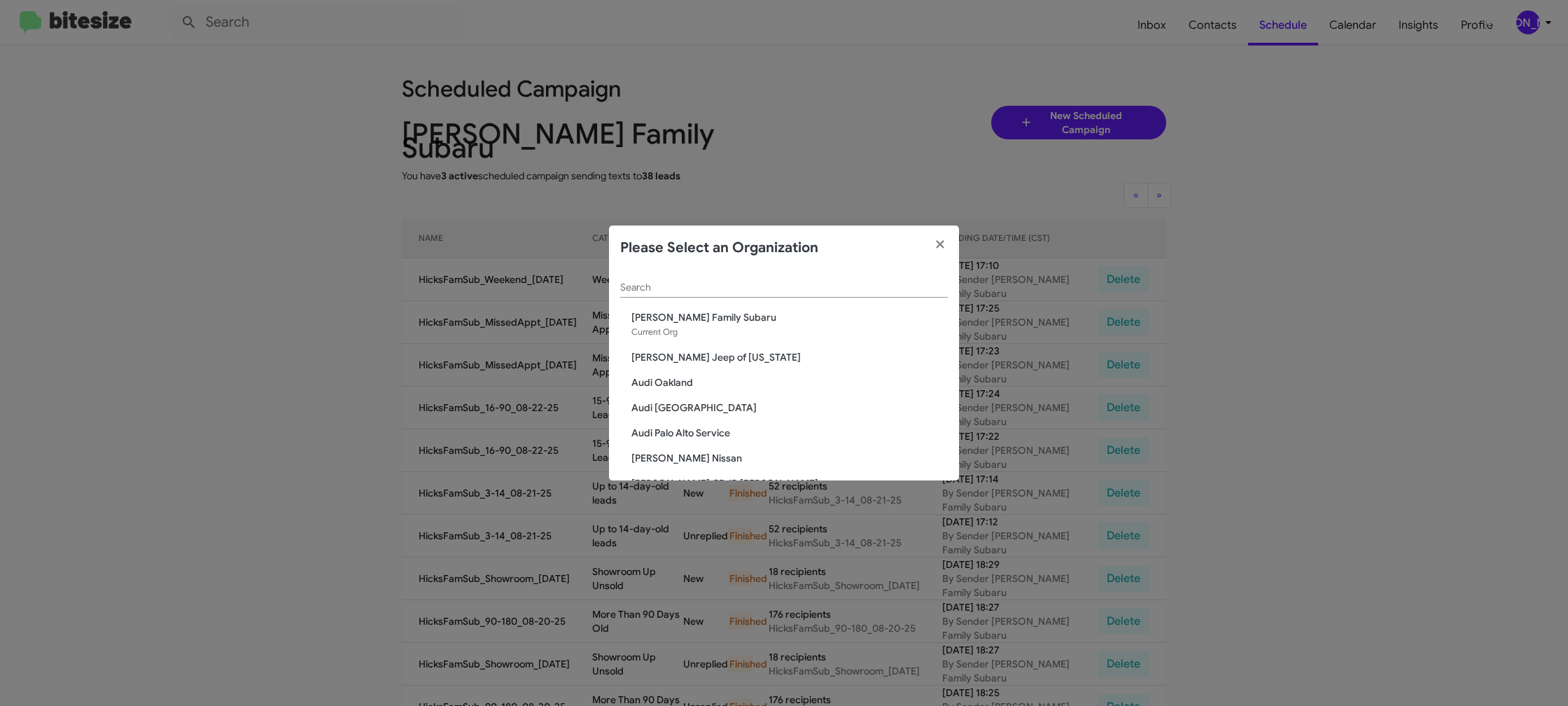
click at [746, 283] on input "Search" at bounding box center [784, 287] width 328 height 11
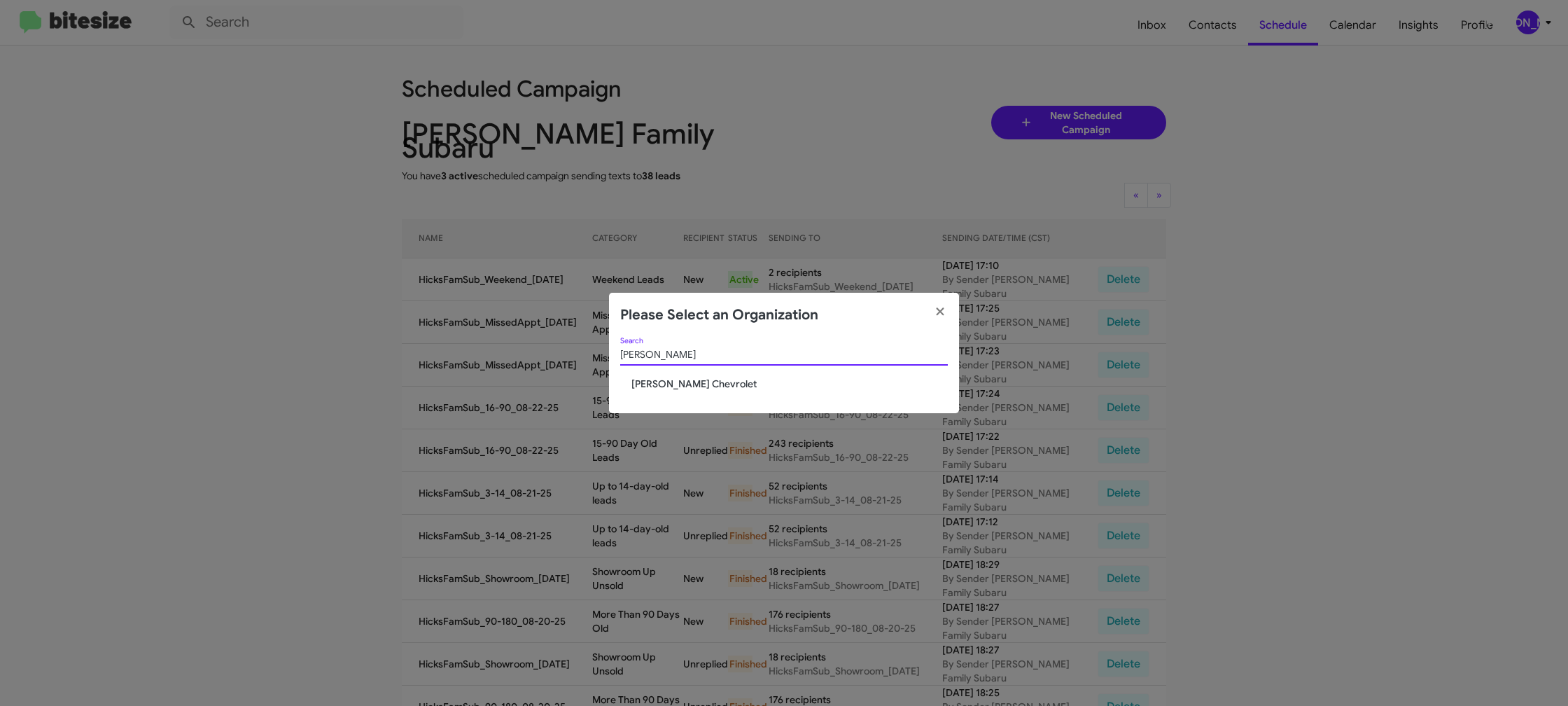
type input "elkin"
click at [678, 380] on span "[PERSON_NAME] Chevrolet" at bounding box center [790, 383] width 316 height 14
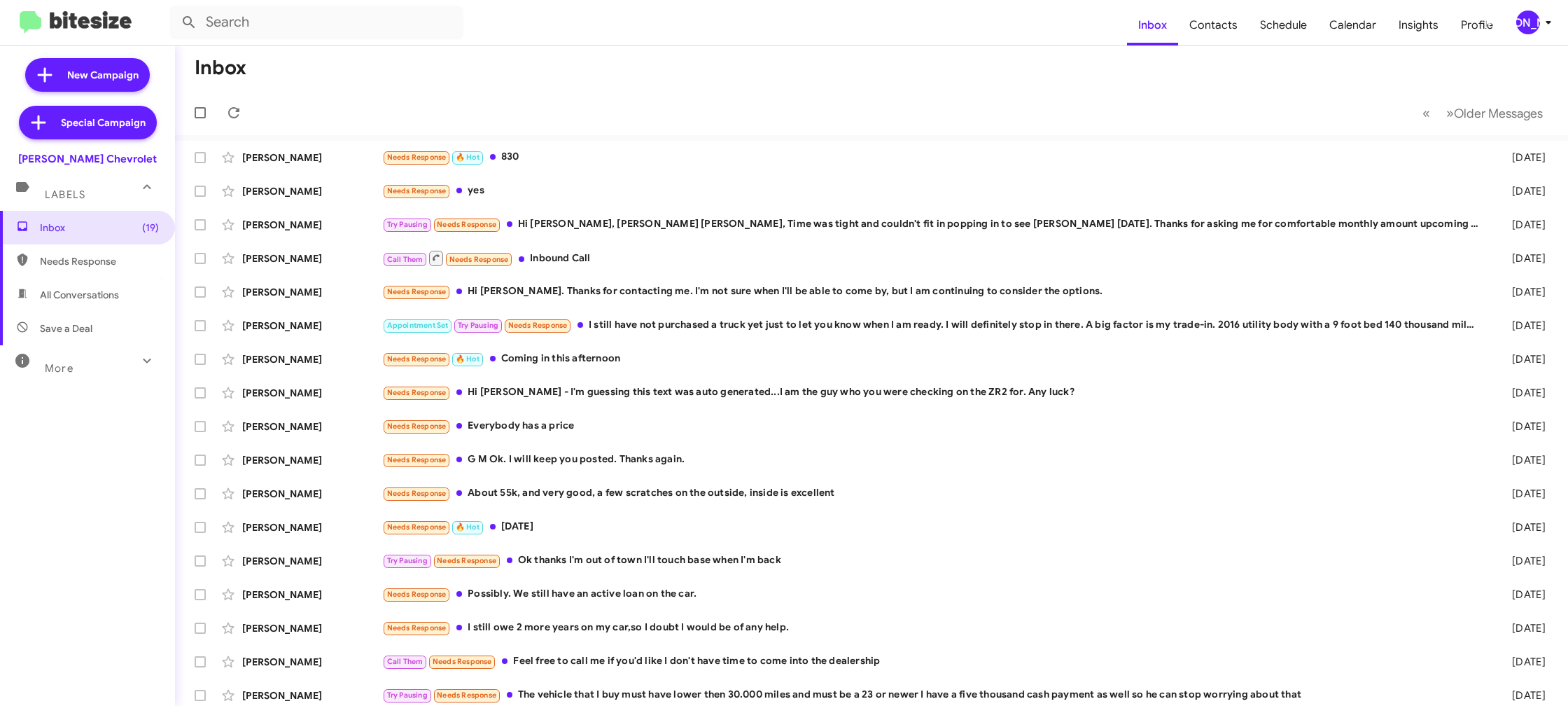
click at [1526, 25] on div "[PERSON_NAME]" at bounding box center [1527, 22] width 24 height 24
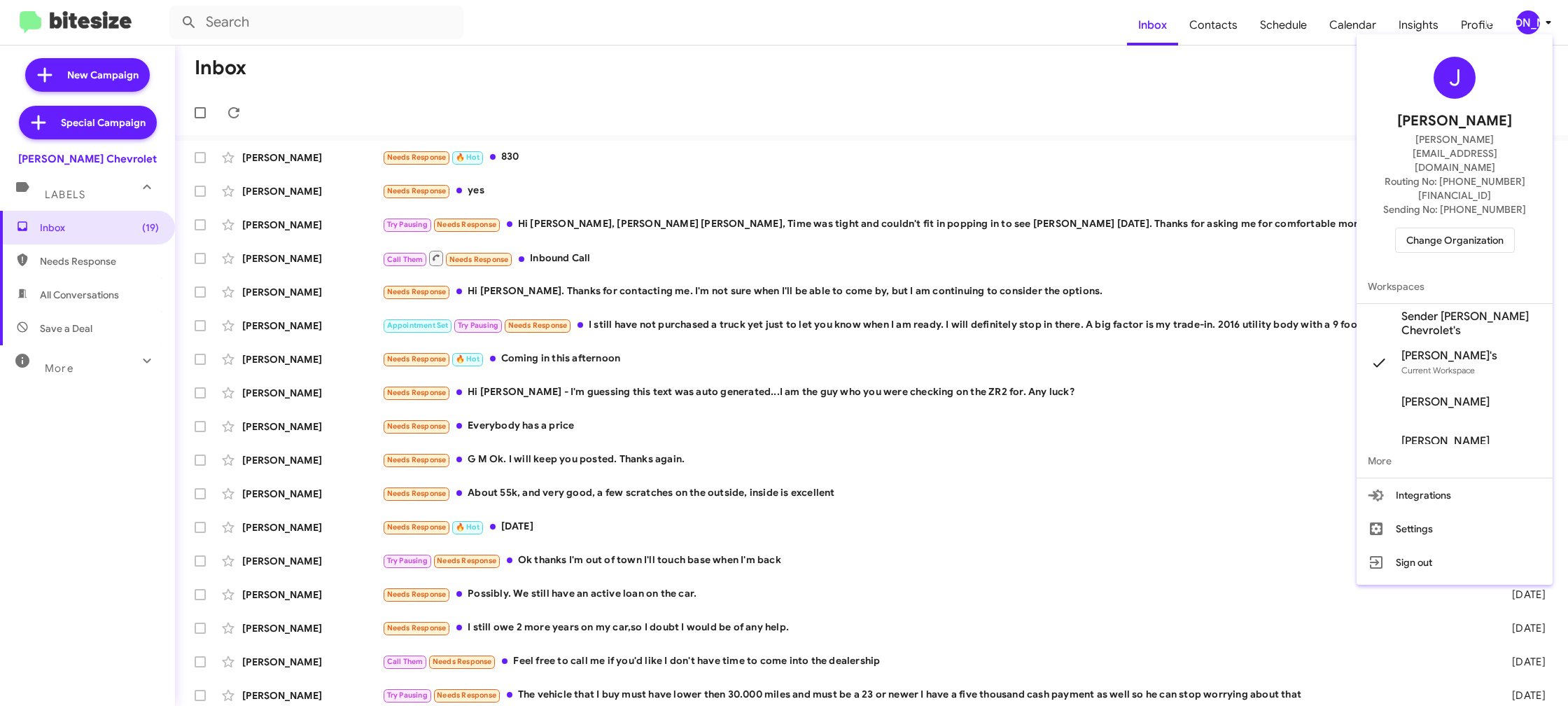
click at [1466, 304] on span "Sender [PERSON_NAME] Chevrolet's" at bounding box center [1455, 323] width 196 height 39
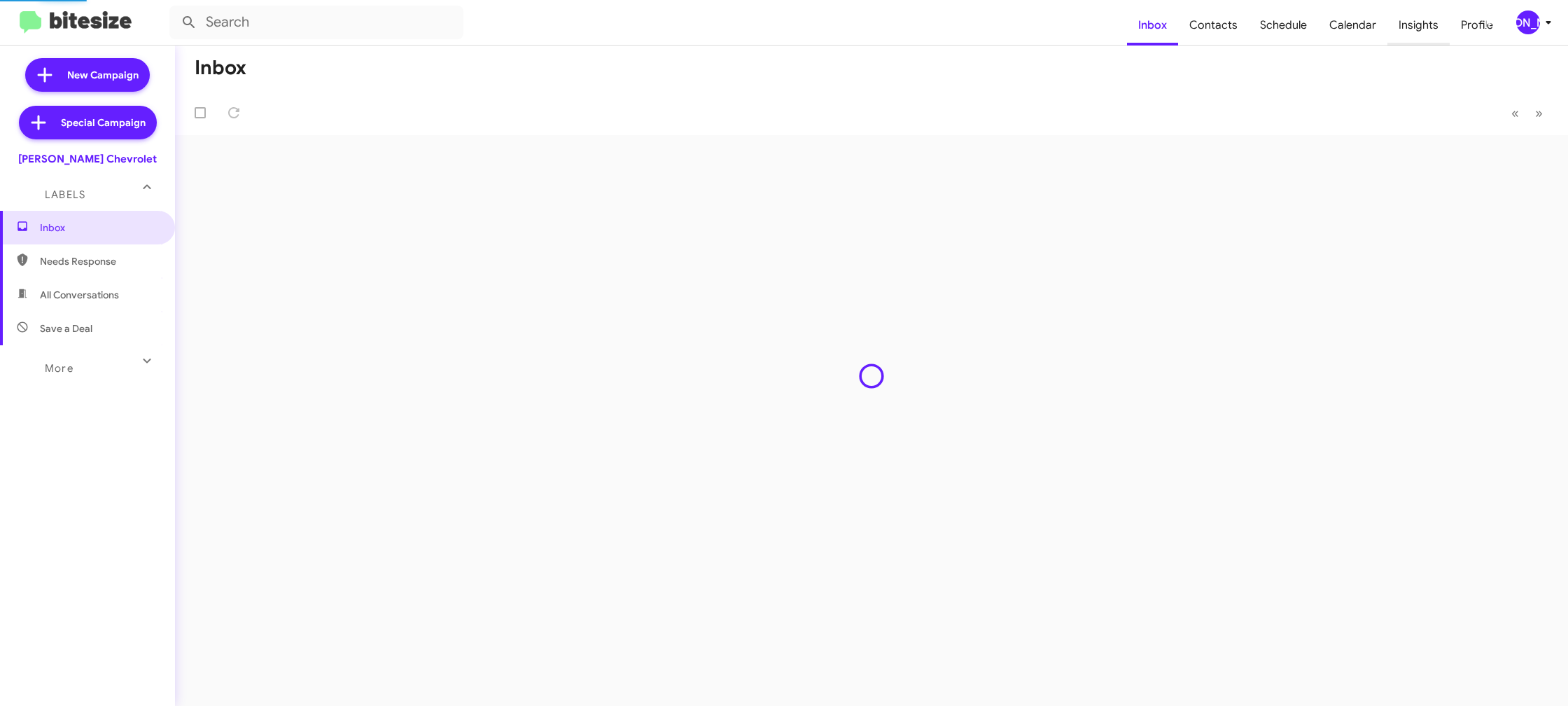
click at [1430, 27] on span "Insights" at bounding box center [1419, 26] width 63 height 41
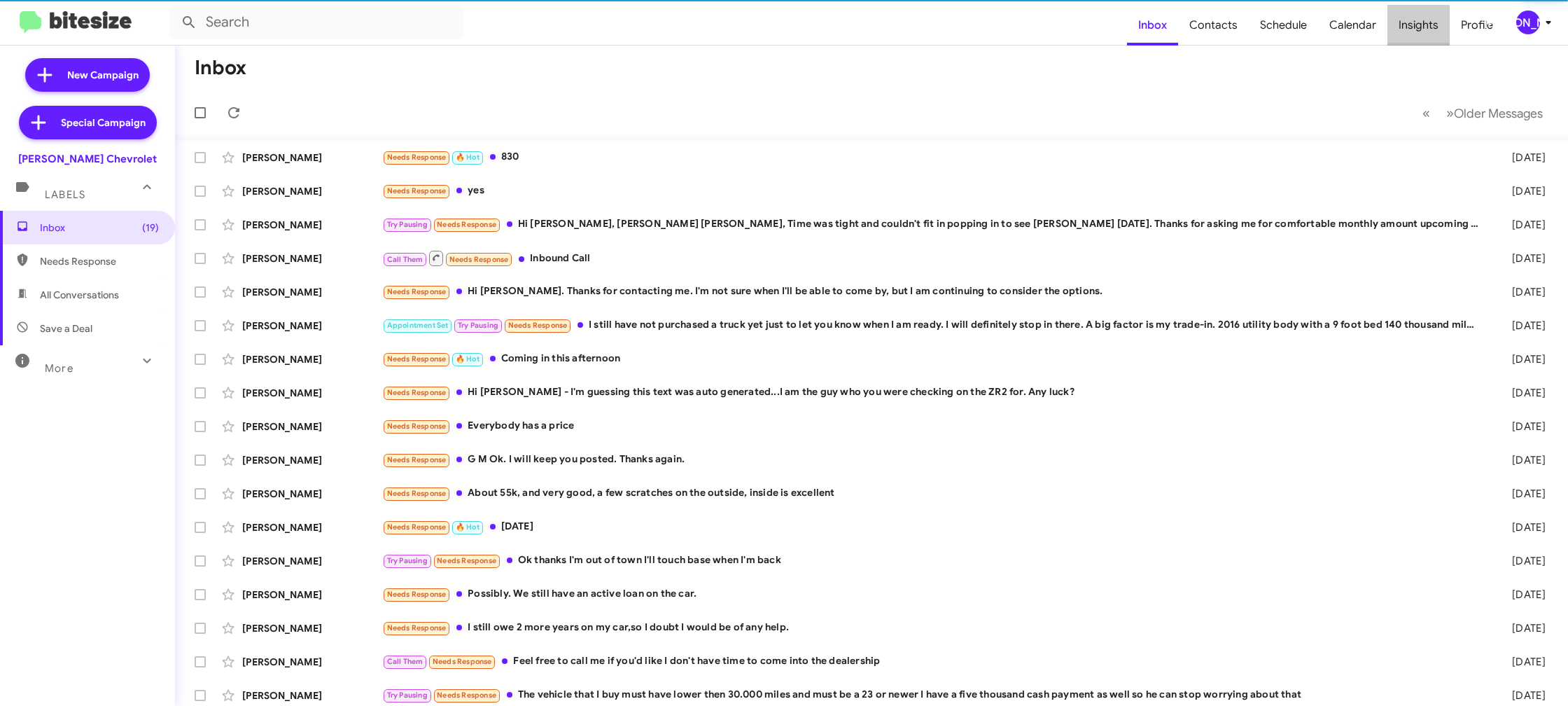
click at [1430, 27] on span "Insights" at bounding box center [1419, 26] width 63 height 41
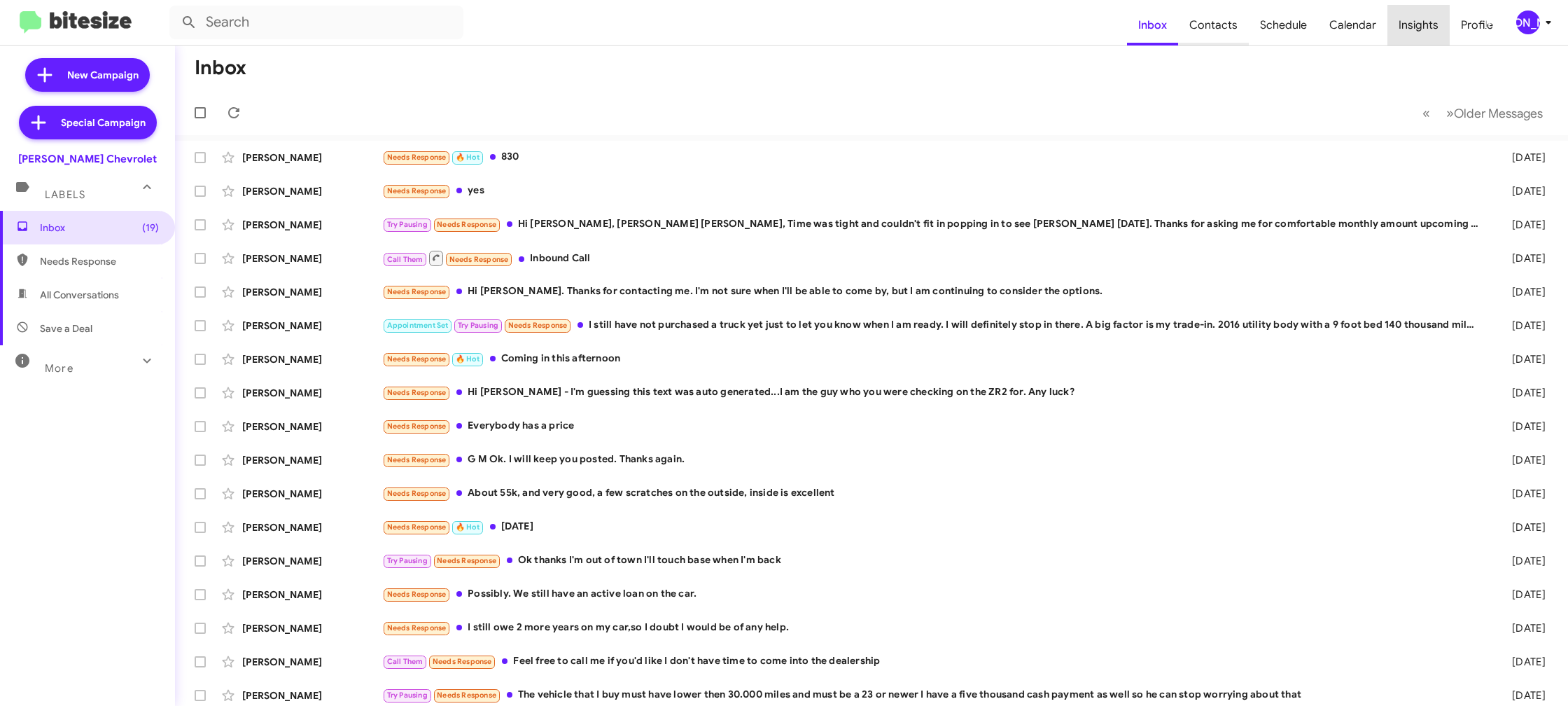
click at [1246, 28] on body "Inbox Contacts Schedule Calendar Insights Profile JA New Campaign Special Campa…" at bounding box center [784, 353] width 1568 height 706
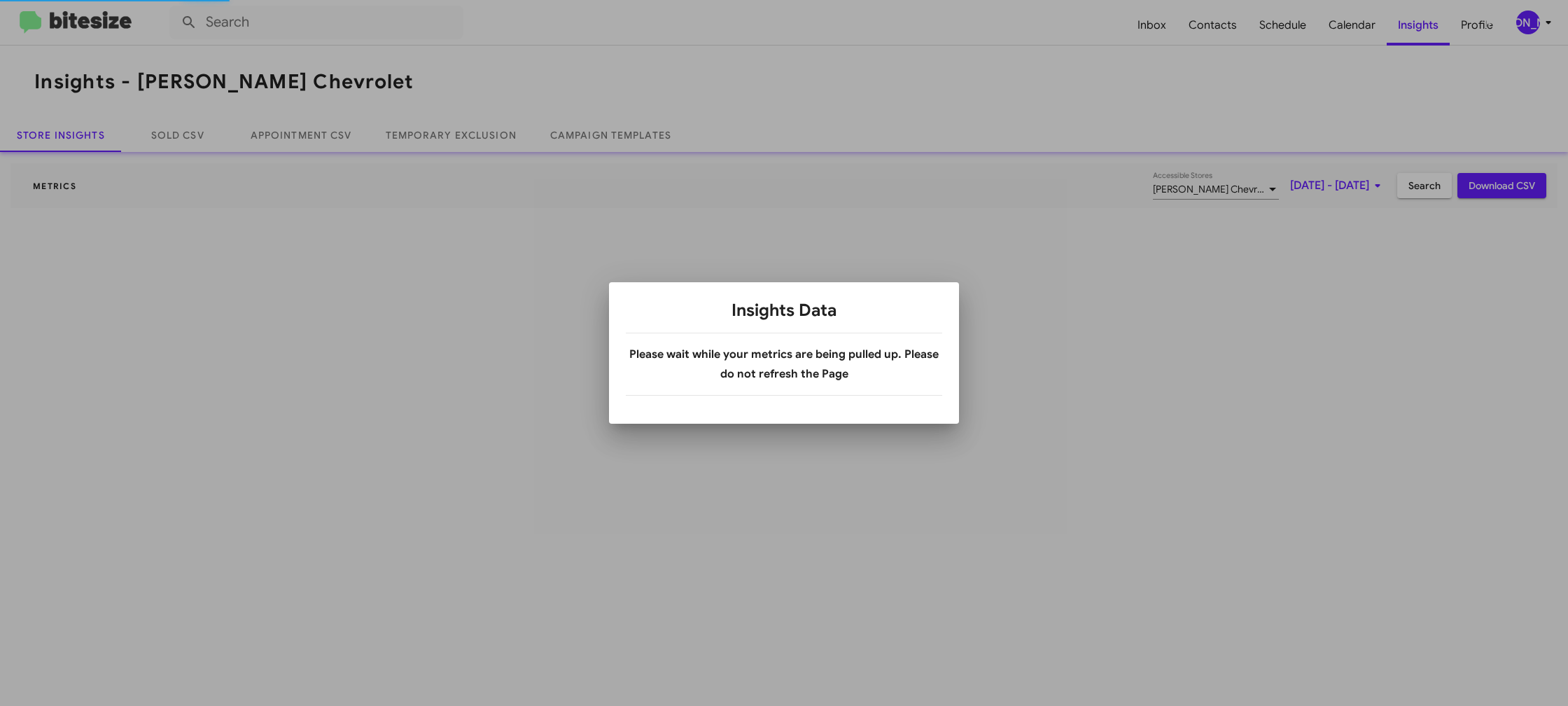
click at [1272, 30] on div at bounding box center [784, 353] width 1568 height 706
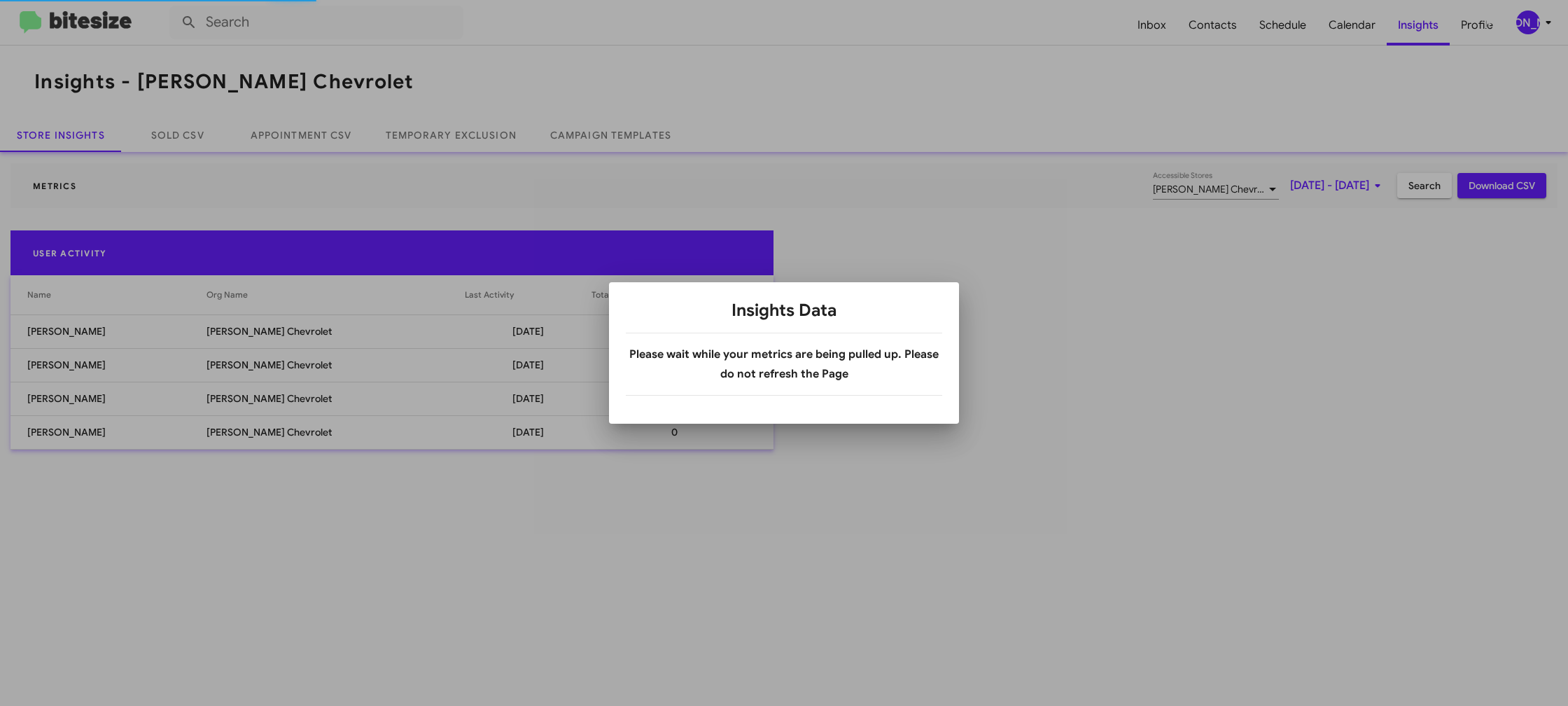
click at [1272, 30] on div at bounding box center [784, 353] width 1568 height 706
click at [1272, 30] on body "Inbox Contacts Schedule Calendar Insights Profile JA Insights - Elkins Chevrole…" at bounding box center [784, 353] width 1568 height 706
click at [1272, 30] on span "Schedule" at bounding box center [1283, 26] width 69 height 41
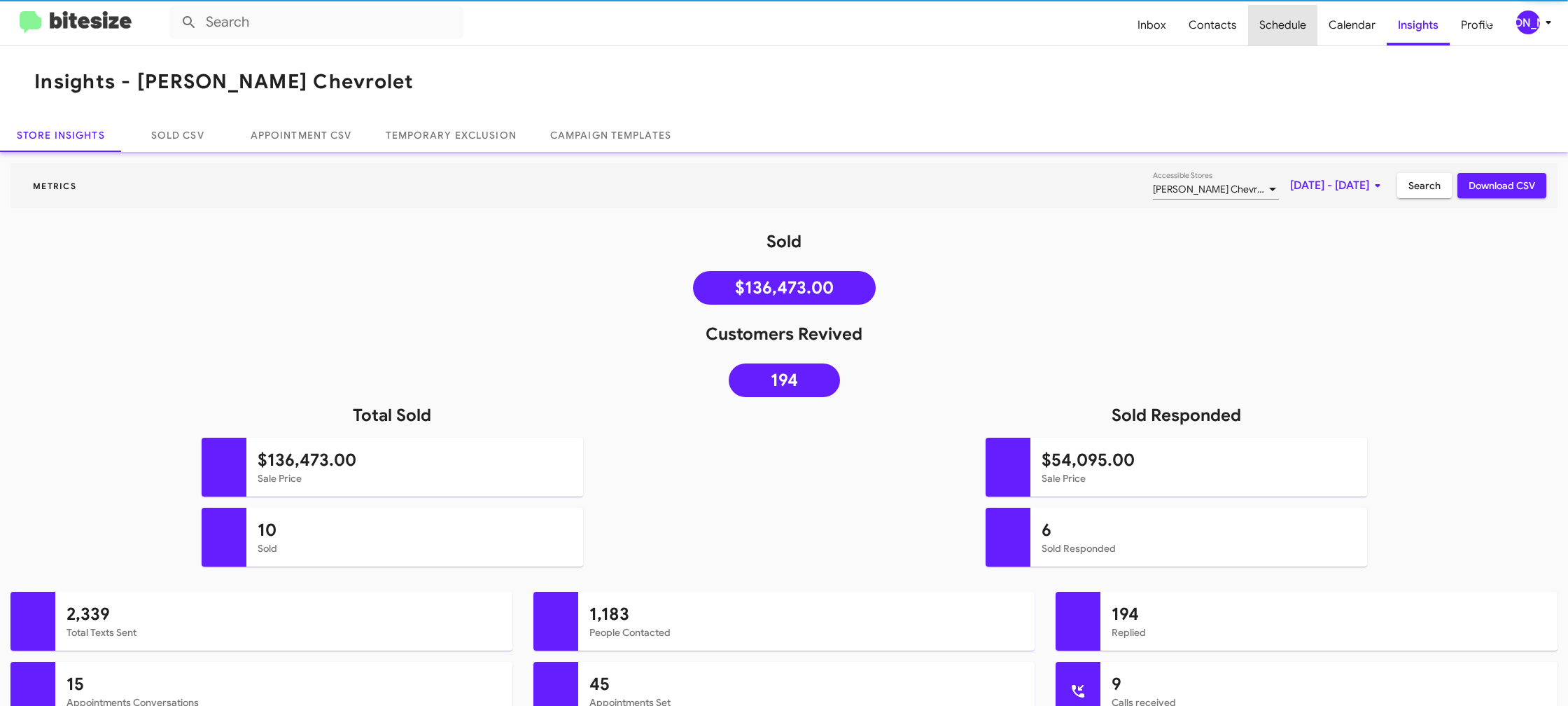
click at [1272, 30] on span "Schedule" at bounding box center [1283, 26] width 69 height 41
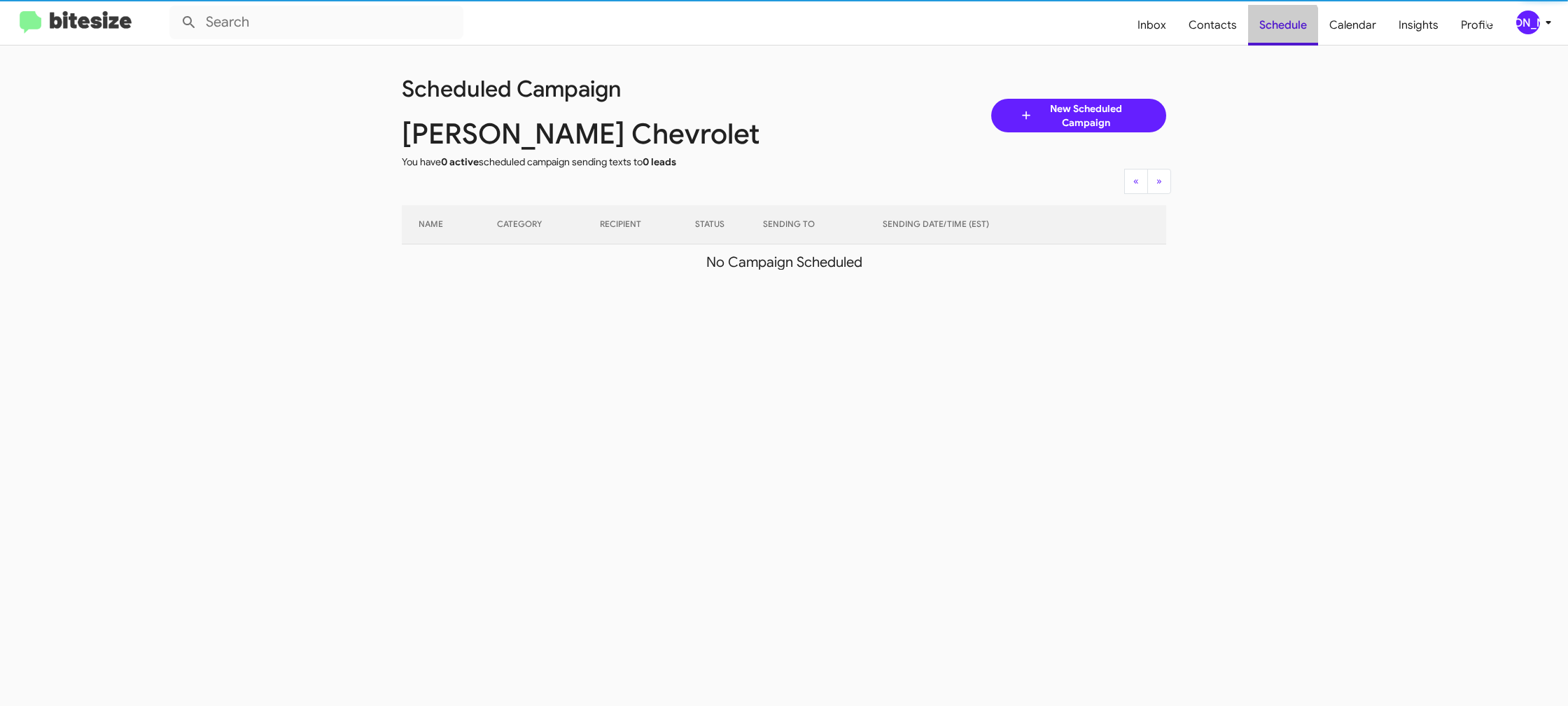
click at [1272, 30] on span "Schedule" at bounding box center [1283, 26] width 70 height 41
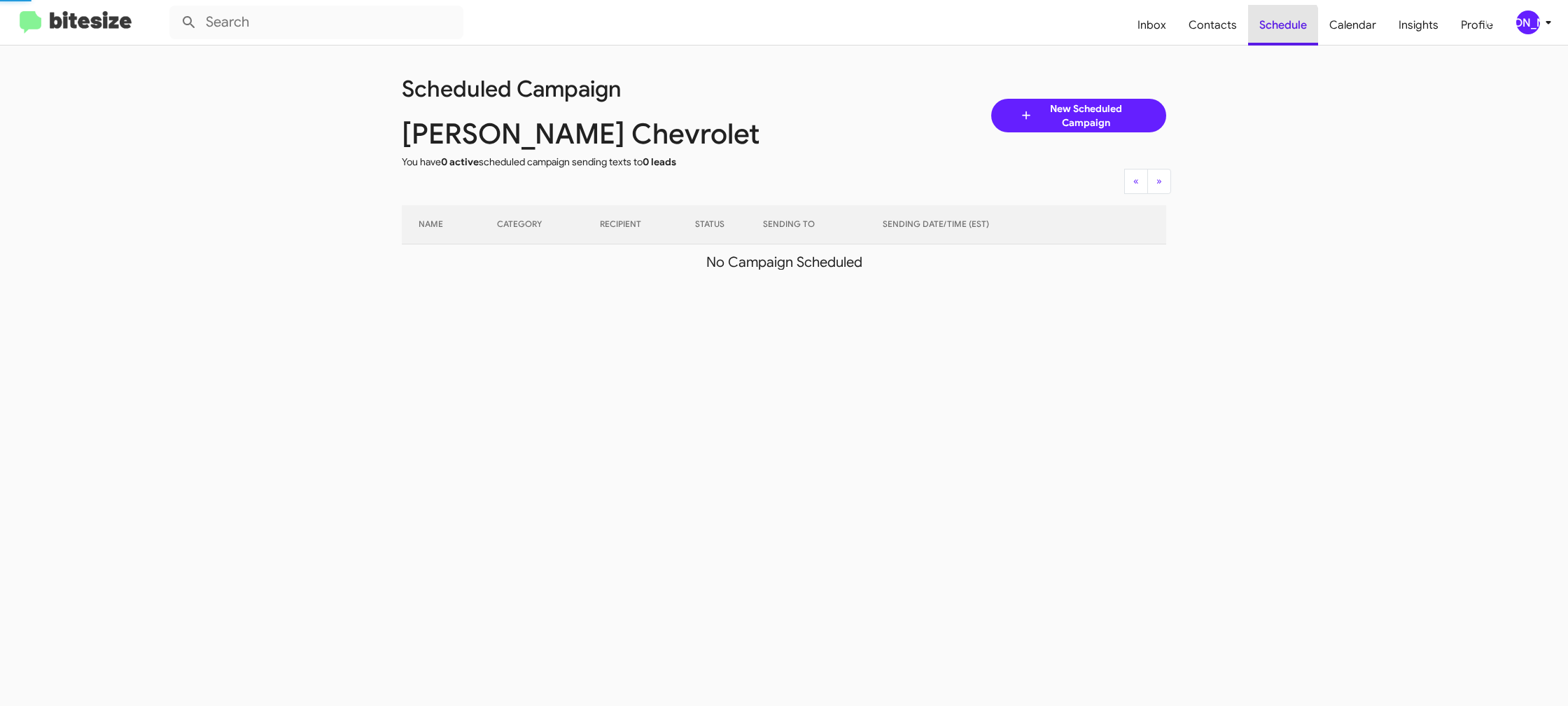
click at [1272, 30] on span "Schedule" at bounding box center [1283, 26] width 70 height 41
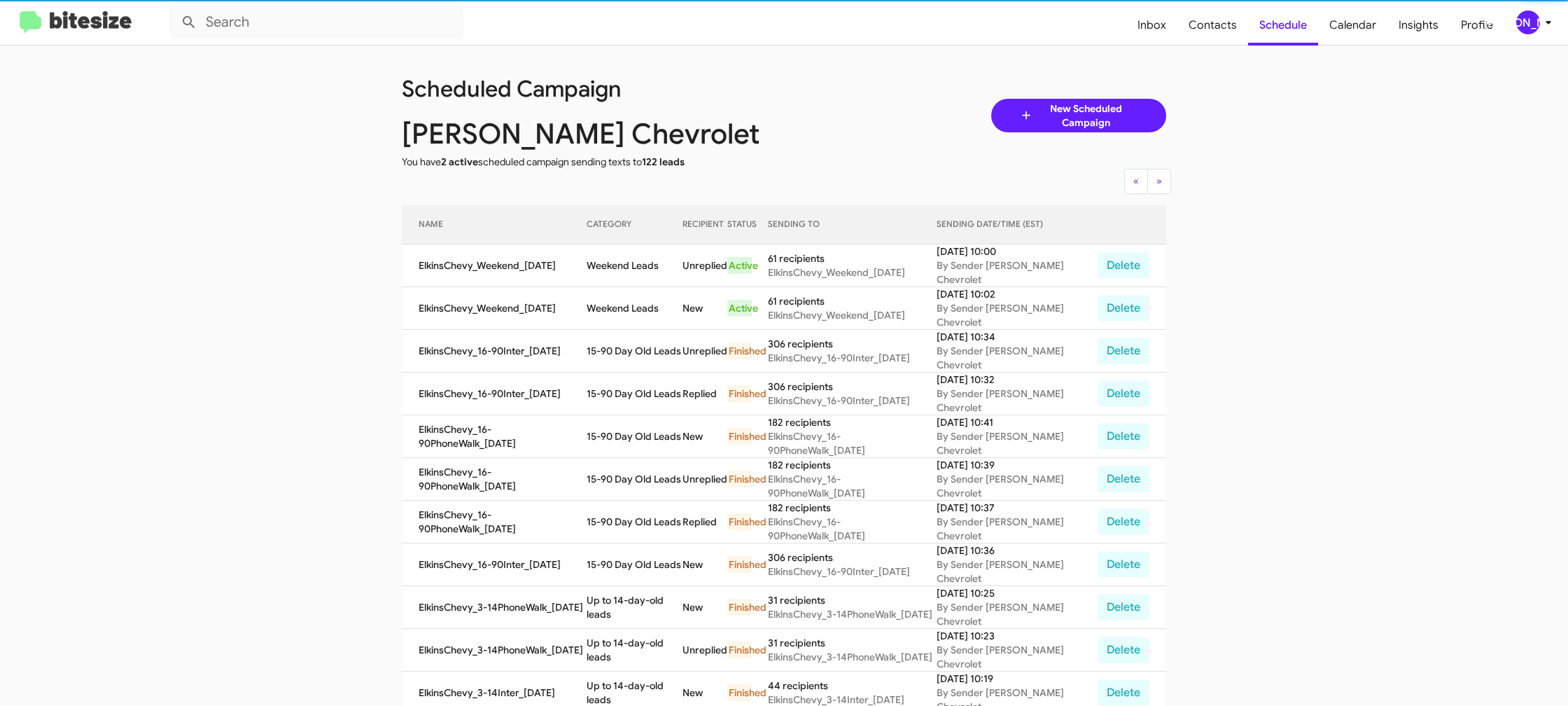
scroll to position [4, 0]
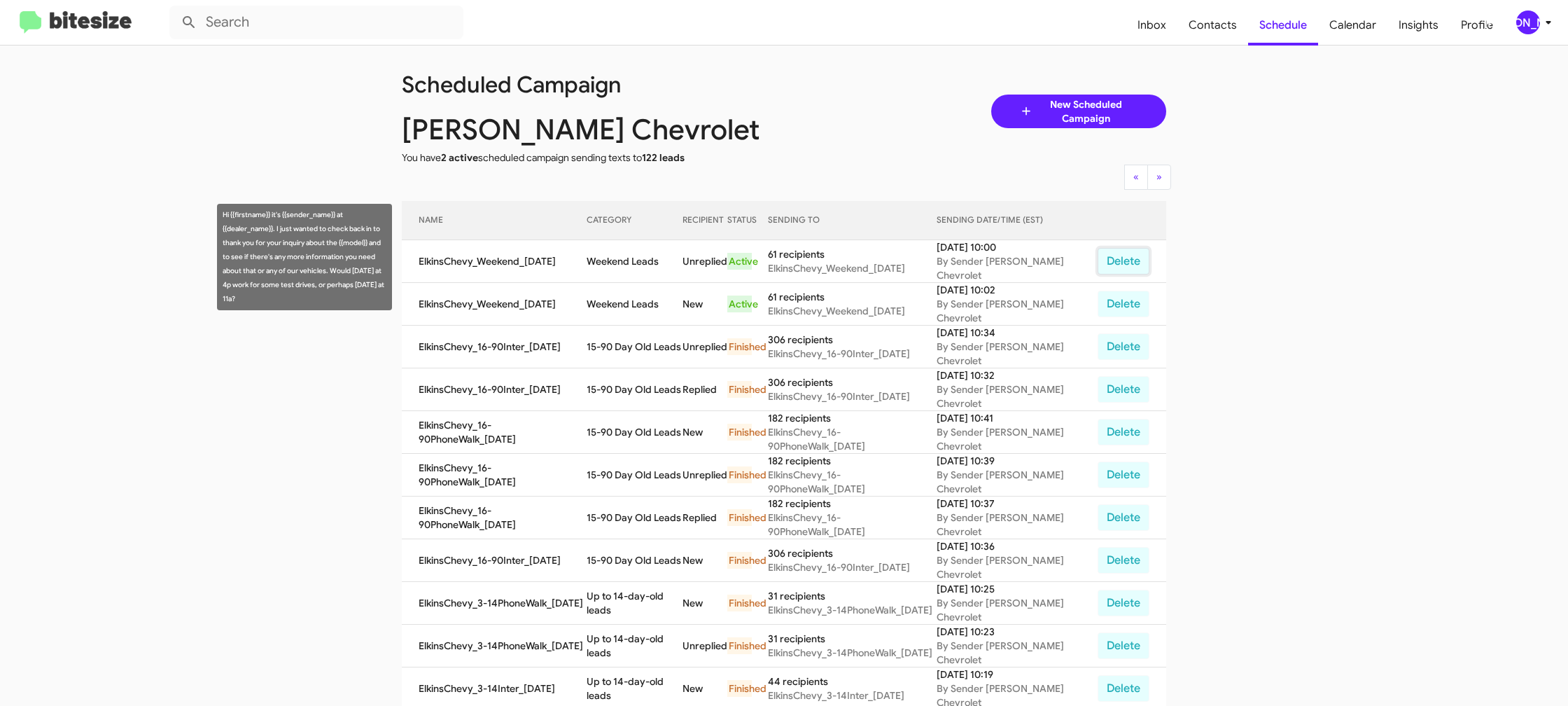
click at [1126, 259] on button "Delete" at bounding box center [1123, 262] width 52 height 27
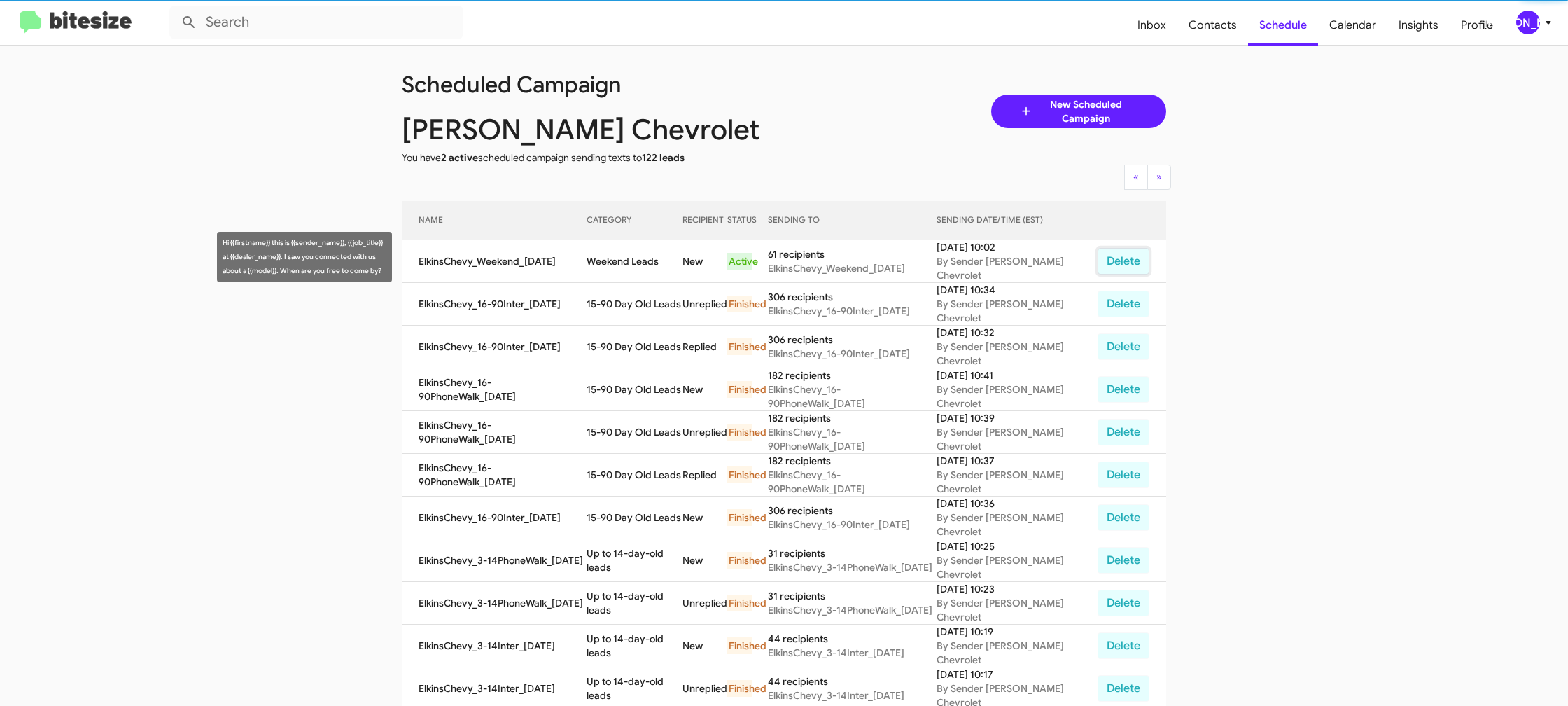
click at [1126, 259] on button "Delete" at bounding box center [1123, 262] width 52 height 27
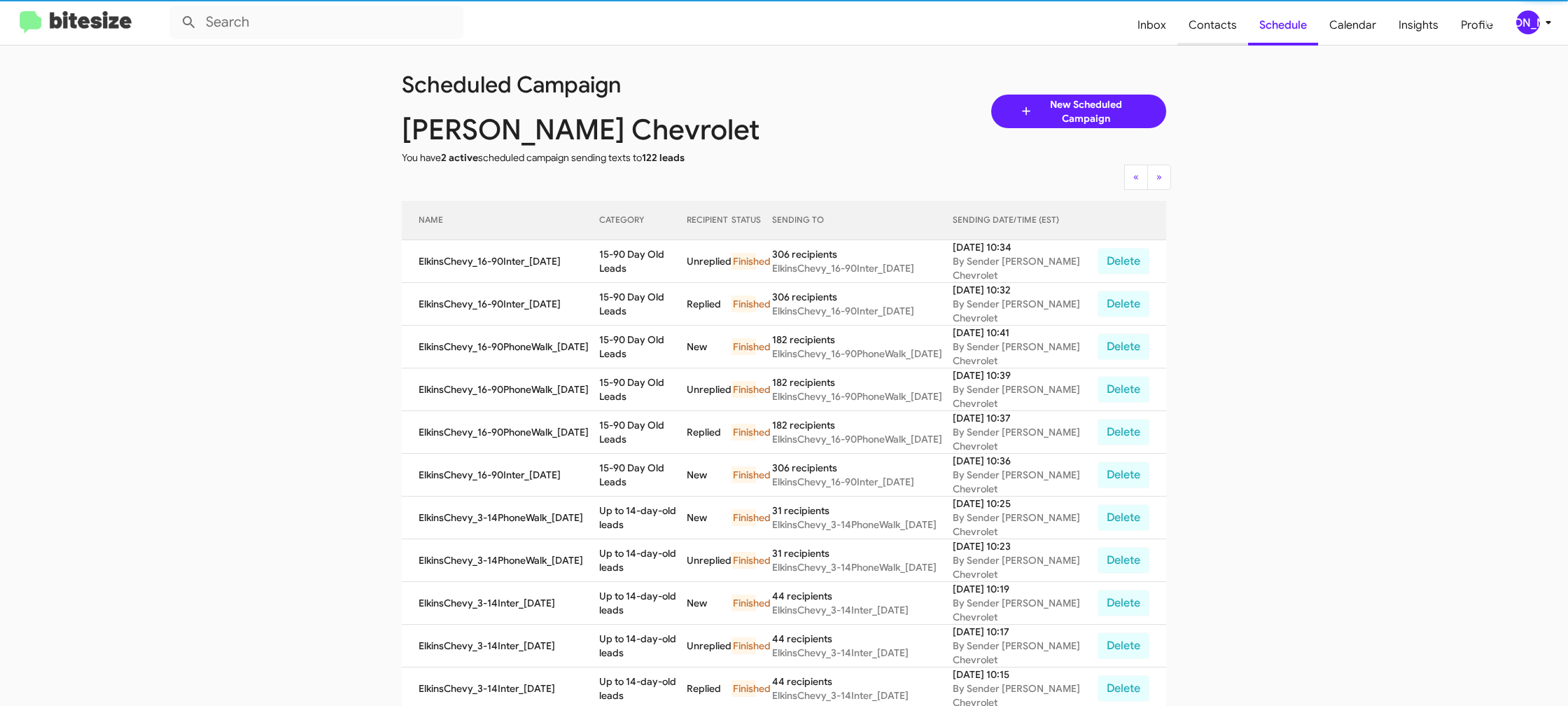
click at [1223, 32] on span "Contacts" at bounding box center [1213, 26] width 71 height 41
type input "in:groups"
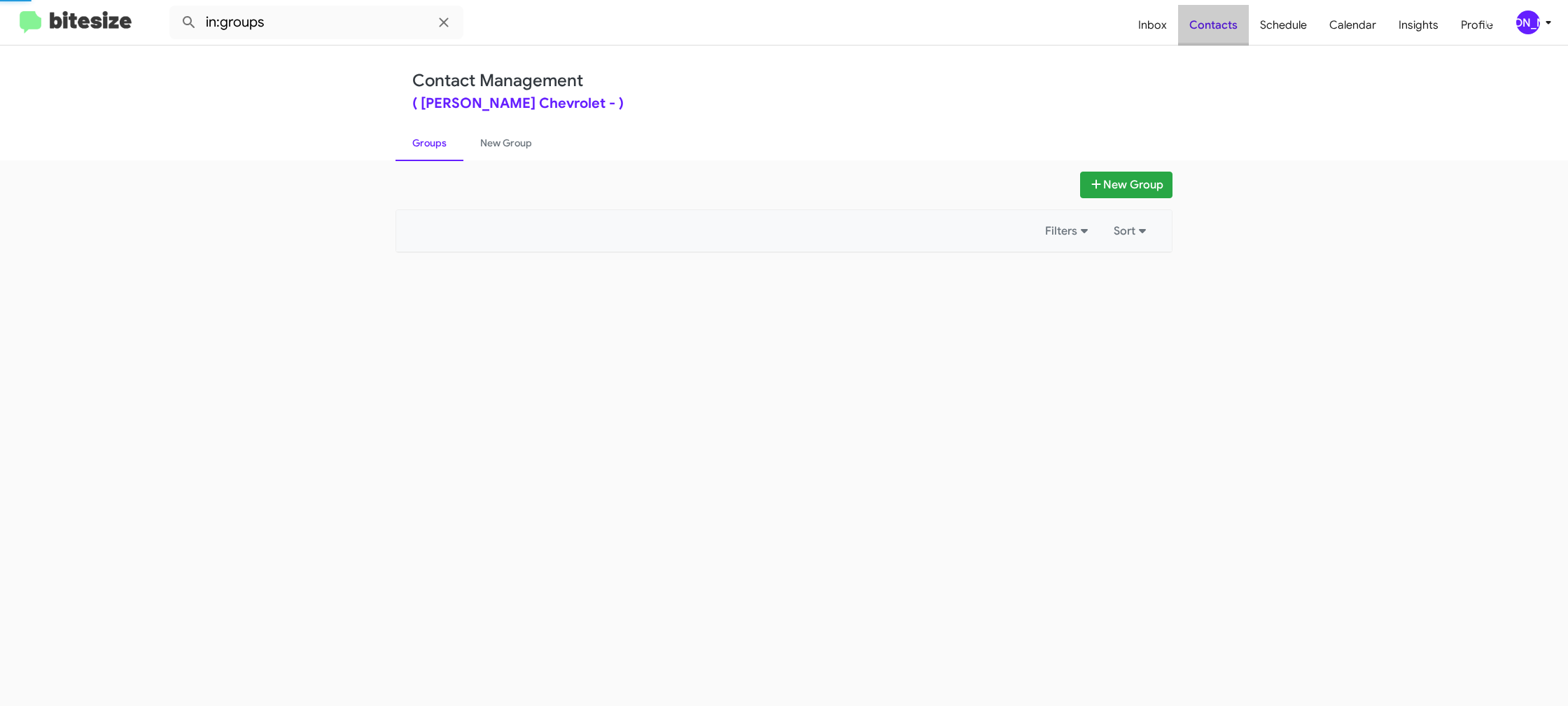
click at [1223, 32] on span "Contacts" at bounding box center [1214, 26] width 71 height 41
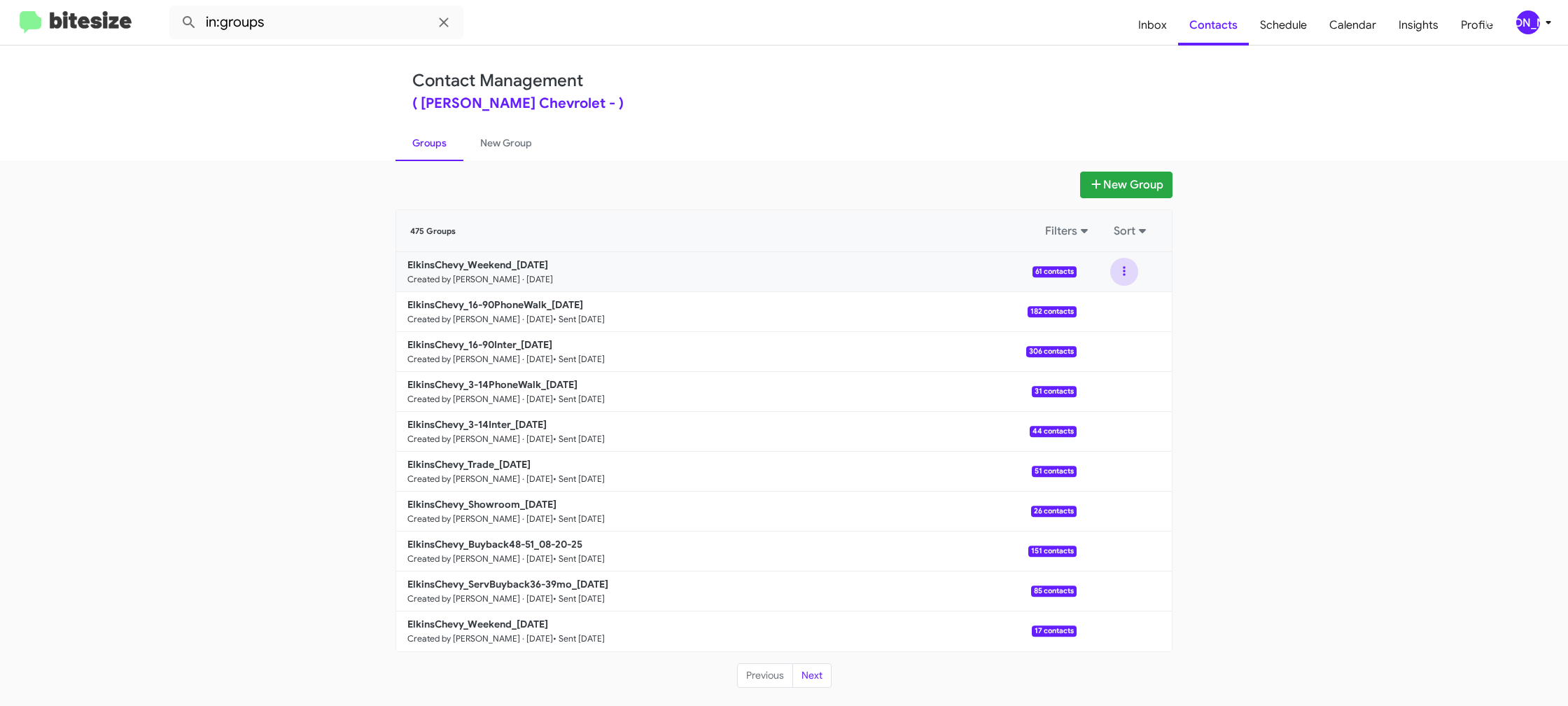
click at [1125, 273] on button at bounding box center [1125, 272] width 28 height 28
click at [1108, 340] on button "Archive" at bounding box center [1082, 343] width 112 height 34
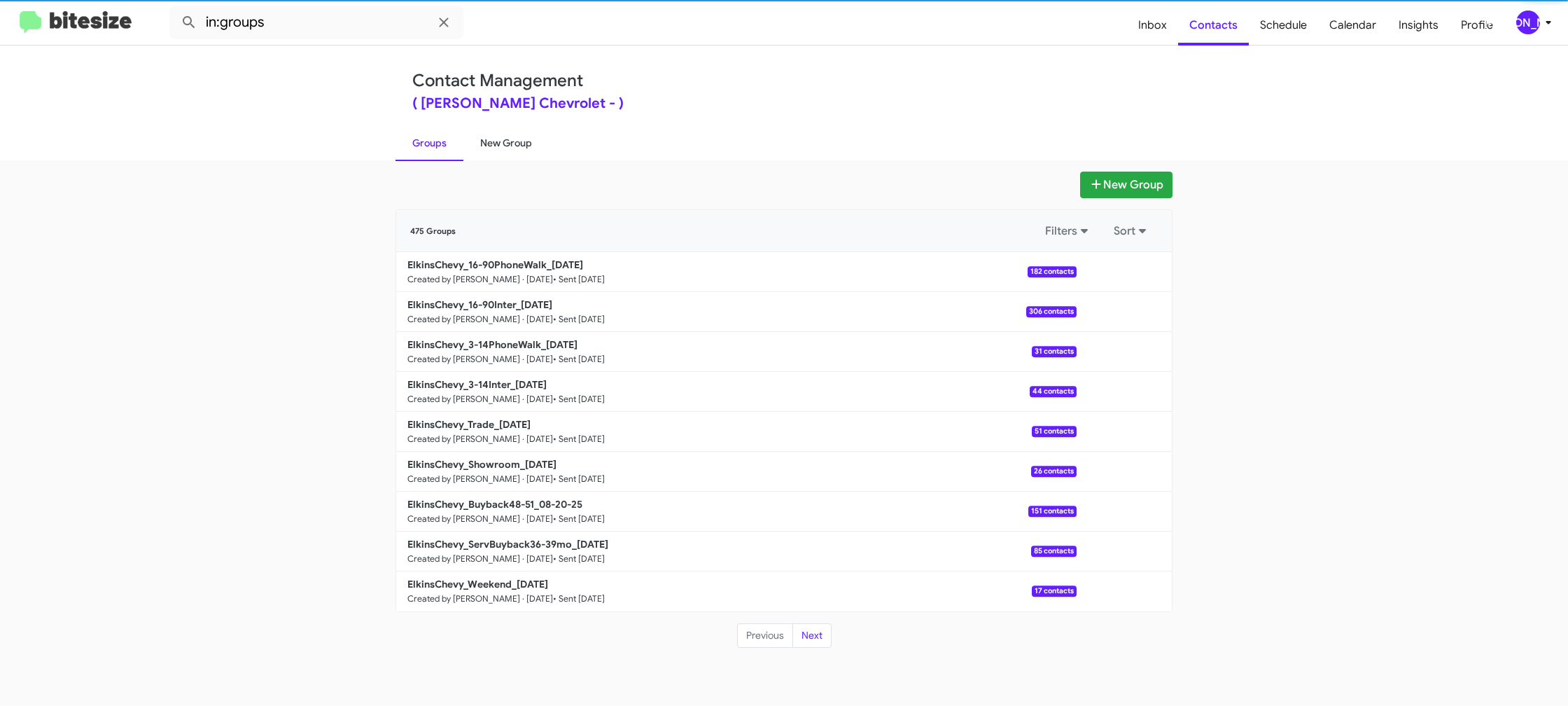
click at [519, 135] on link "New Group" at bounding box center [506, 142] width 86 height 36
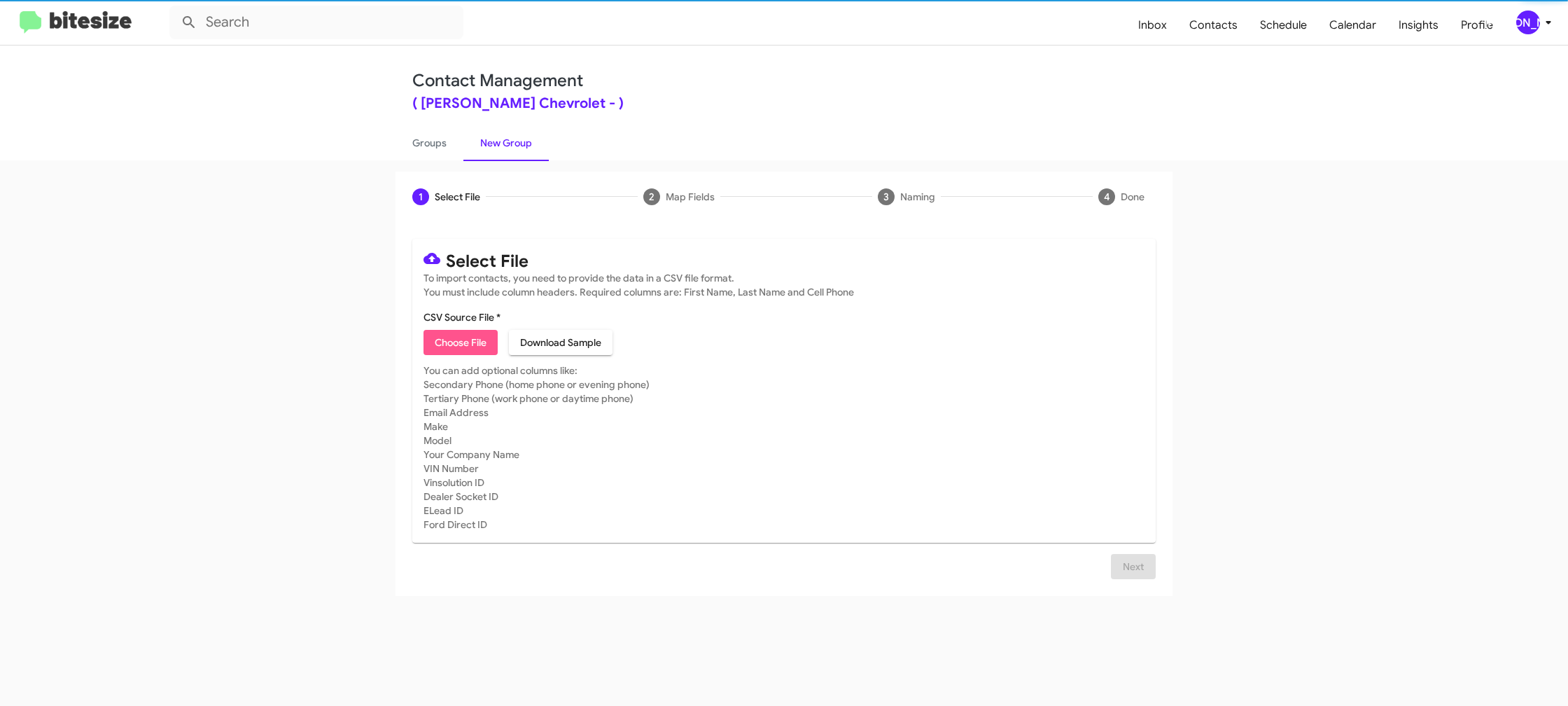
click at [457, 354] on span "Choose File" at bounding box center [460, 342] width 52 height 26
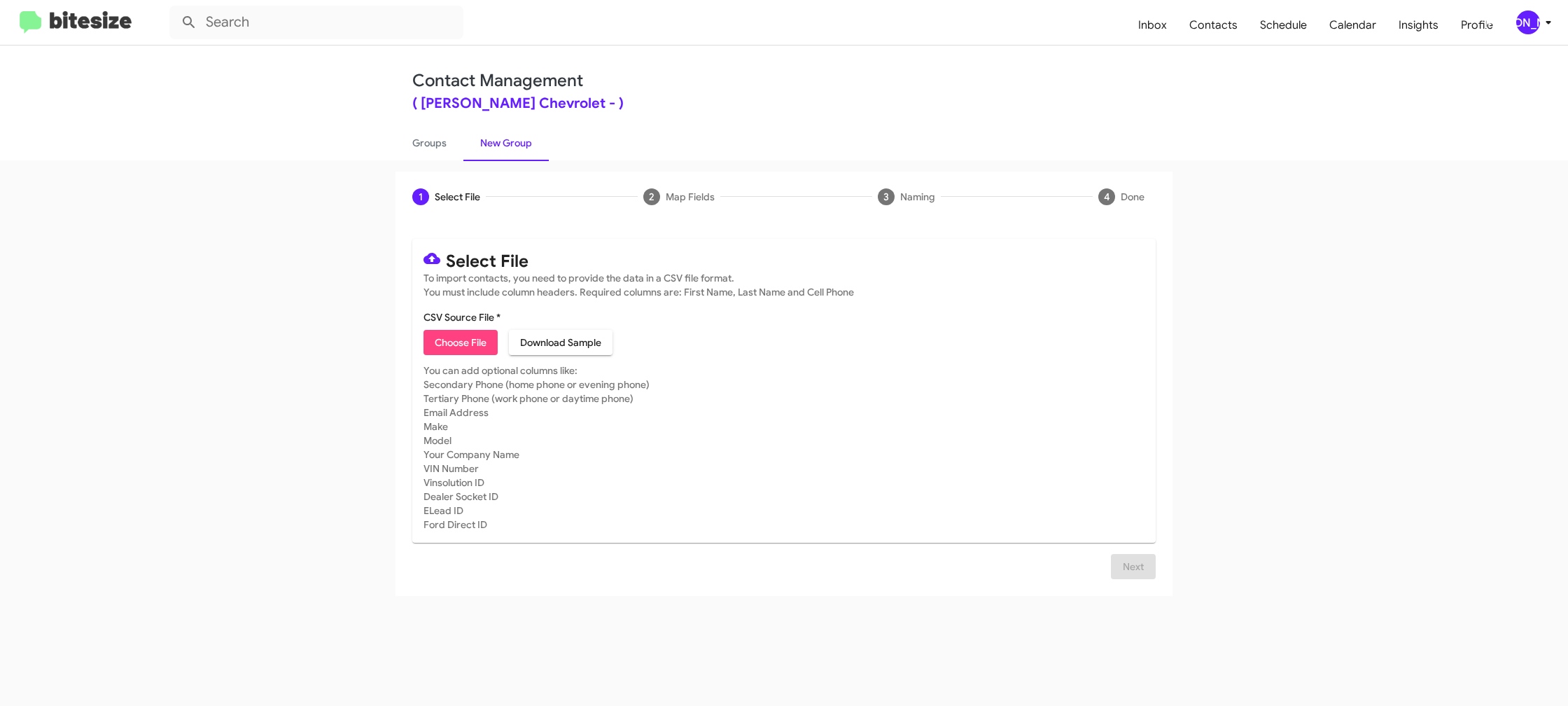
type input "ElkinsChevy_Weekend_08-25-25"
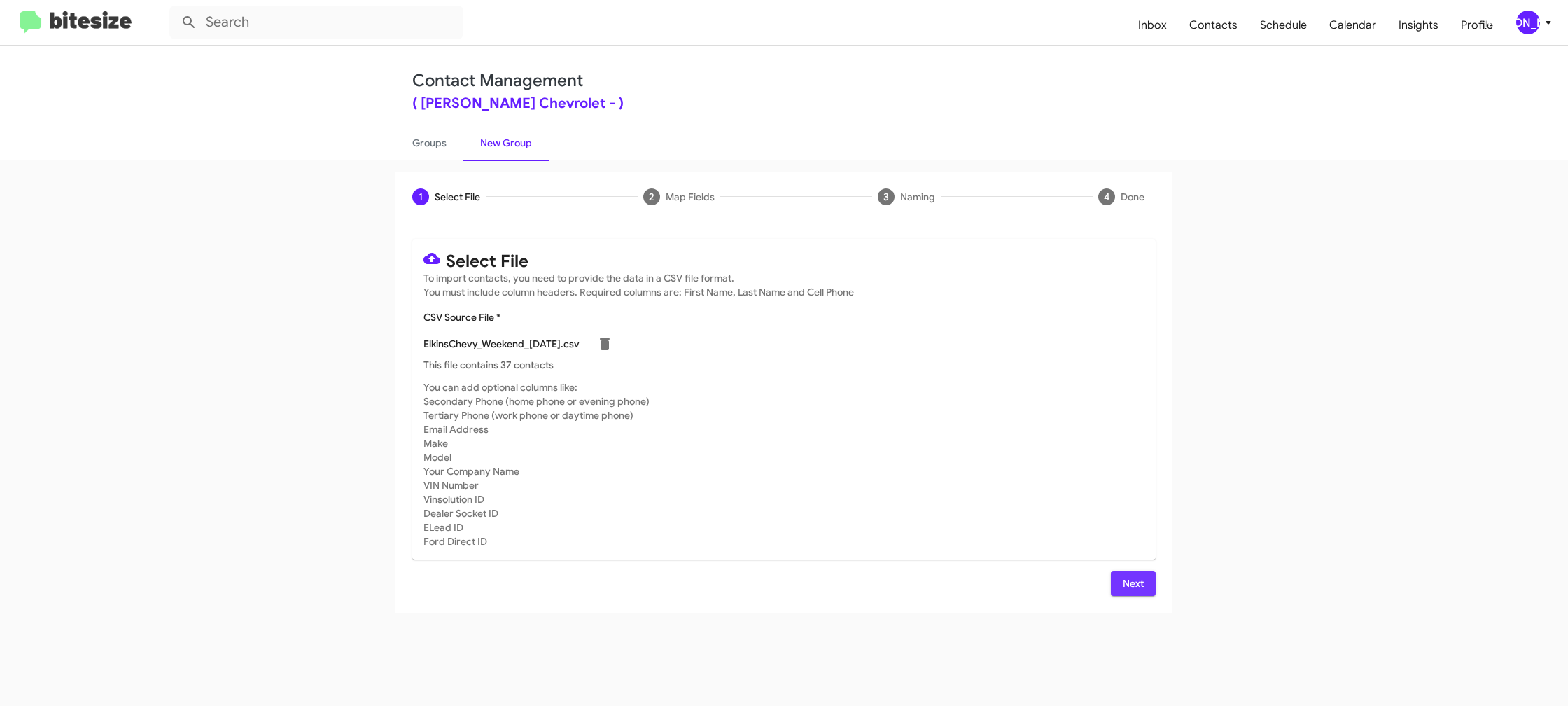
click at [1133, 585] on span "Next" at bounding box center [1132, 583] width 22 height 26
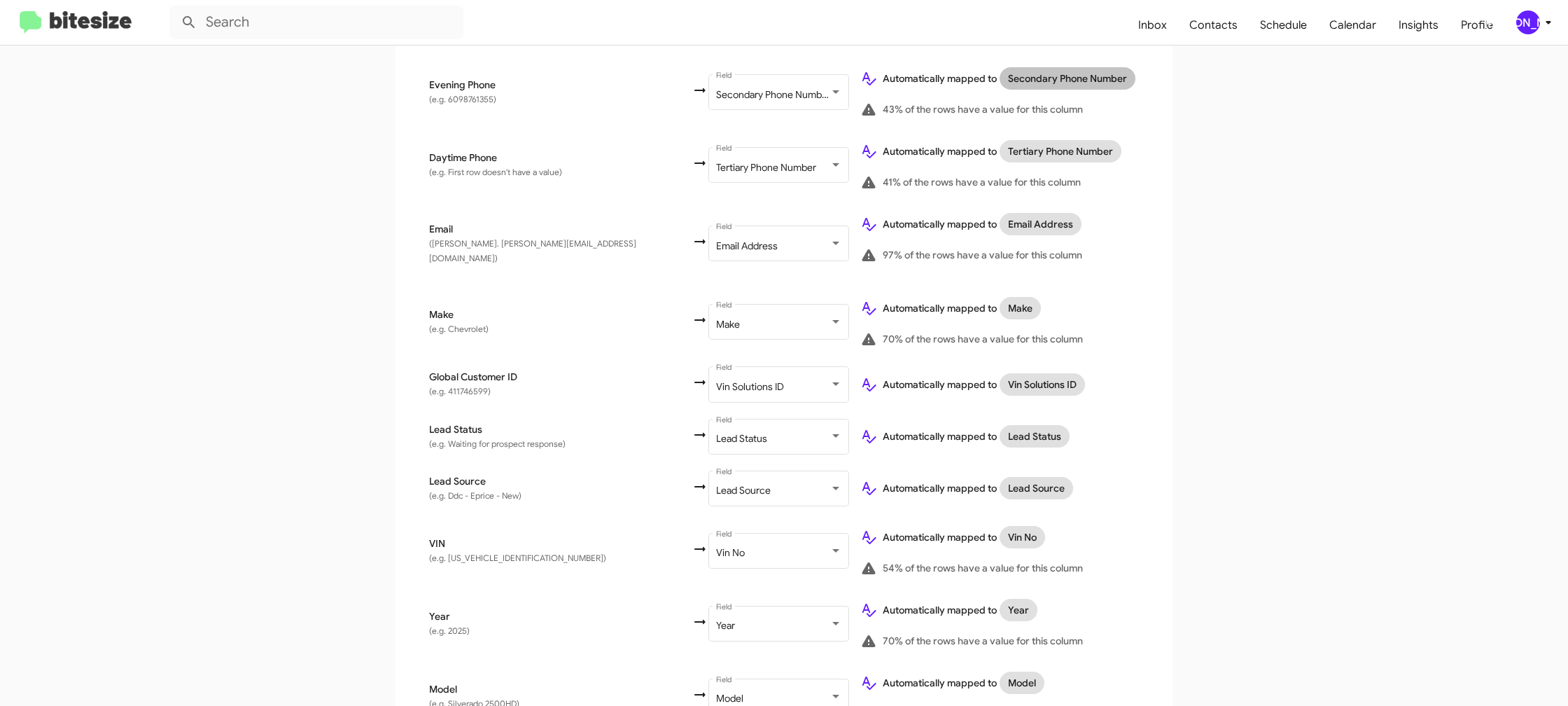
scroll to position [641, 0]
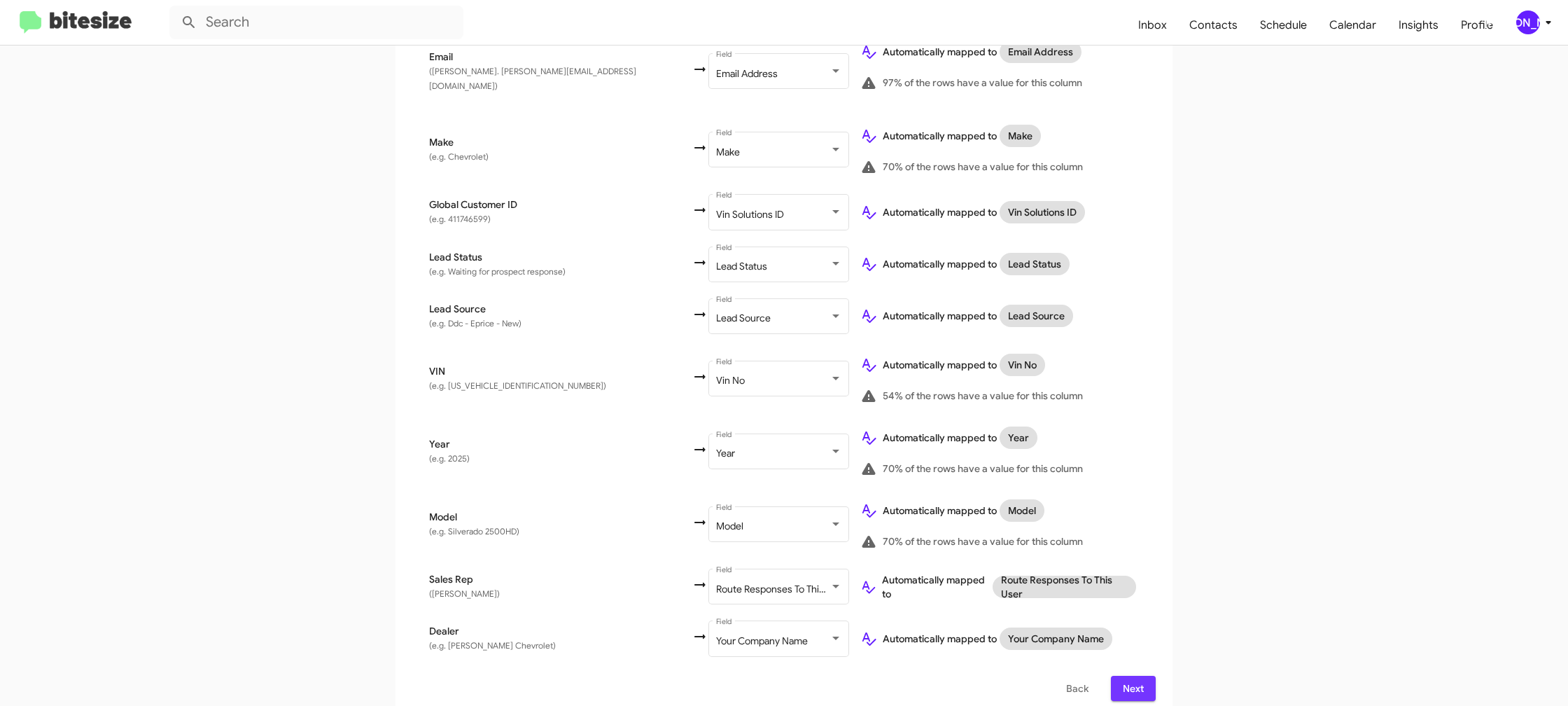
click at [1140, 676] on span "Next" at bounding box center [1132, 688] width 22 height 26
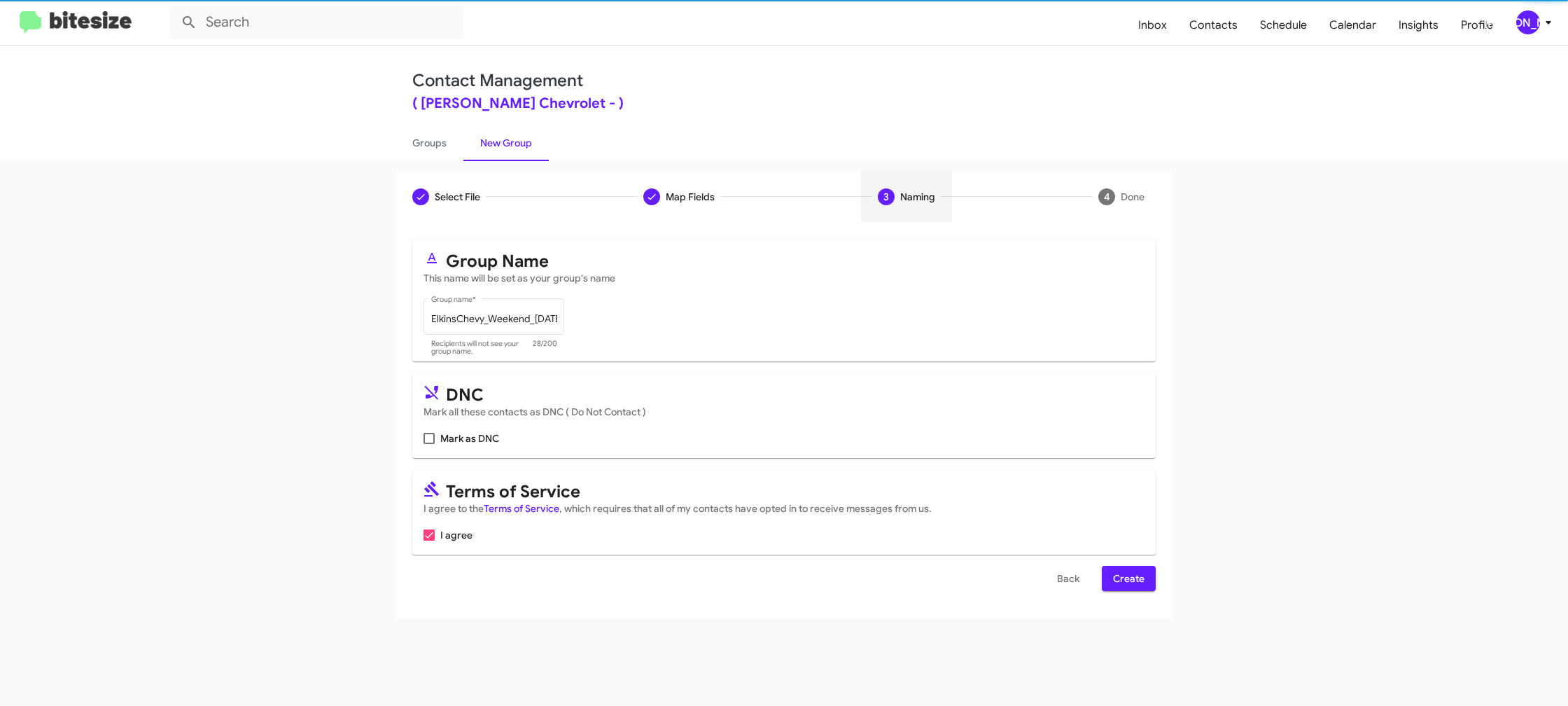
scroll to position [0, 0]
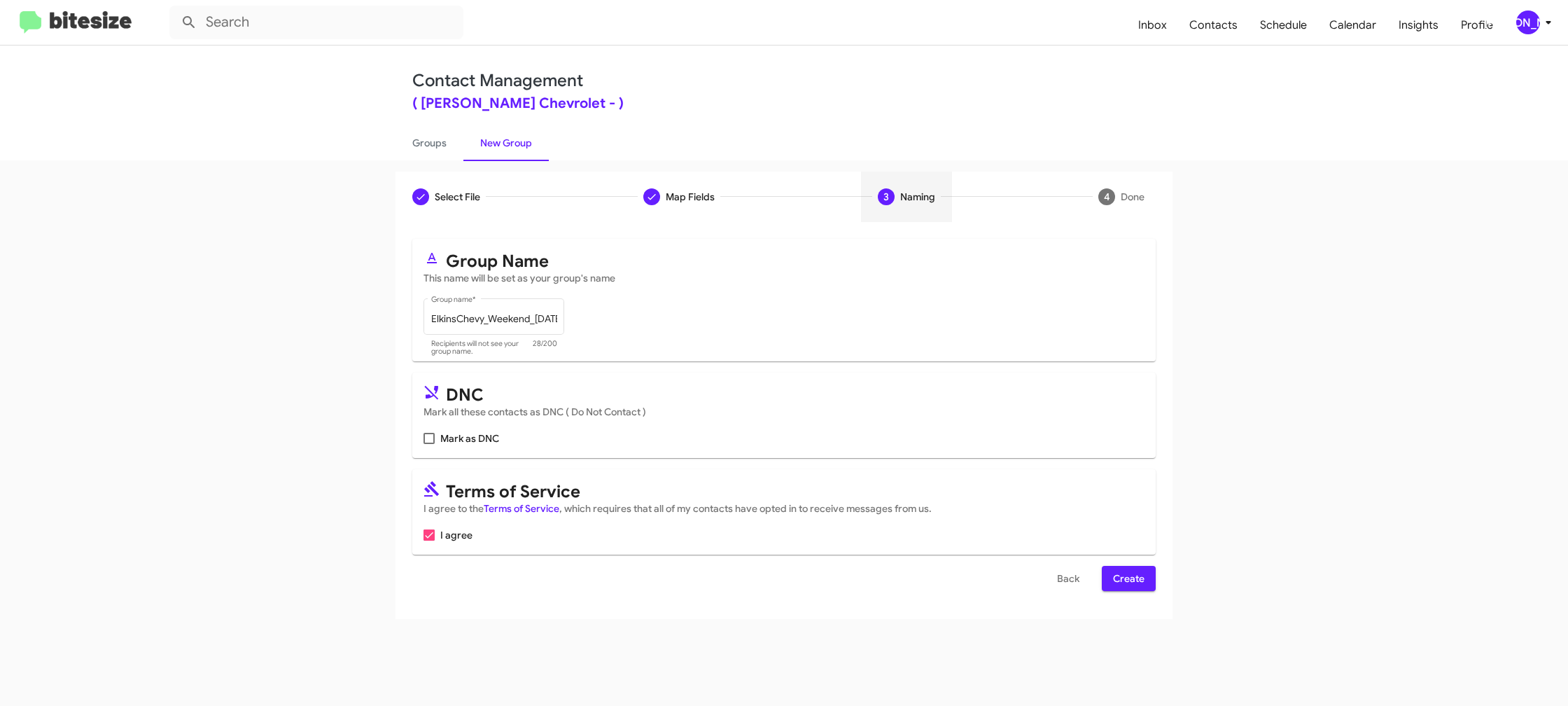
click at [1137, 582] on span "Create" at bounding box center [1129, 578] width 32 height 26
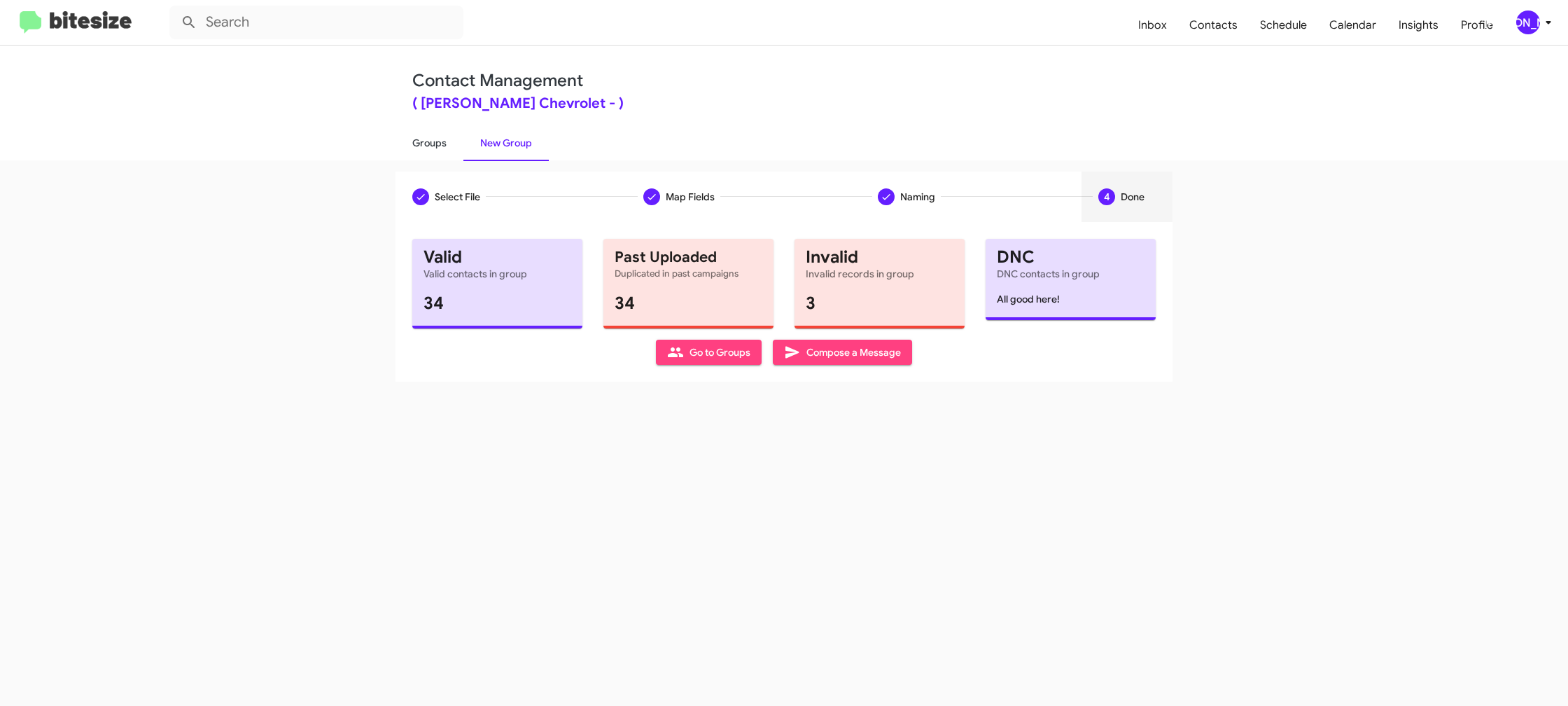
click at [426, 134] on link "Groups" at bounding box center [429, 142] width 68 height 36
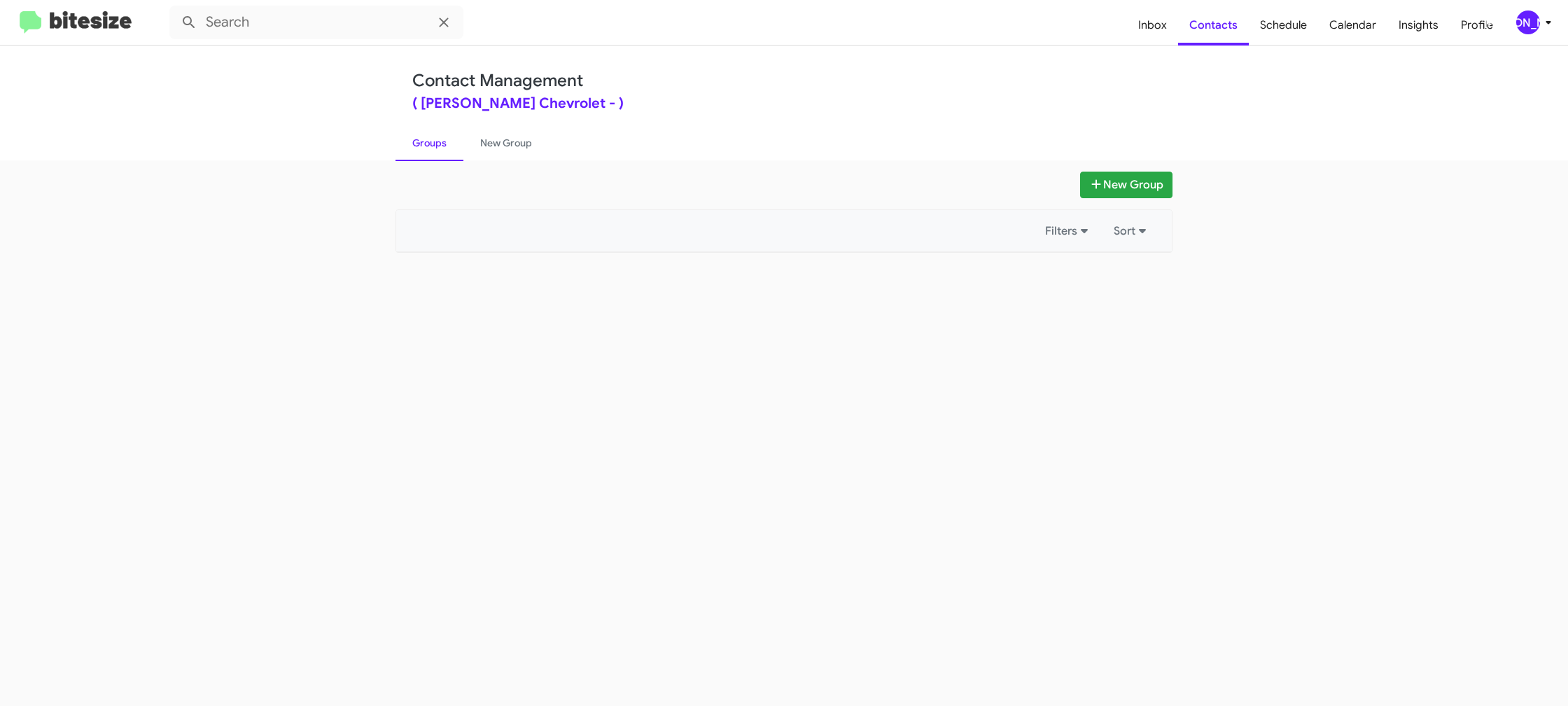
type input "in:groups"
click at [426, 134] on link "Groups" at bounding box center [429, 142] width 68 height 36
click at [486, 140] on link "New Group" at bounding box center [506, 142] width 86 height 36
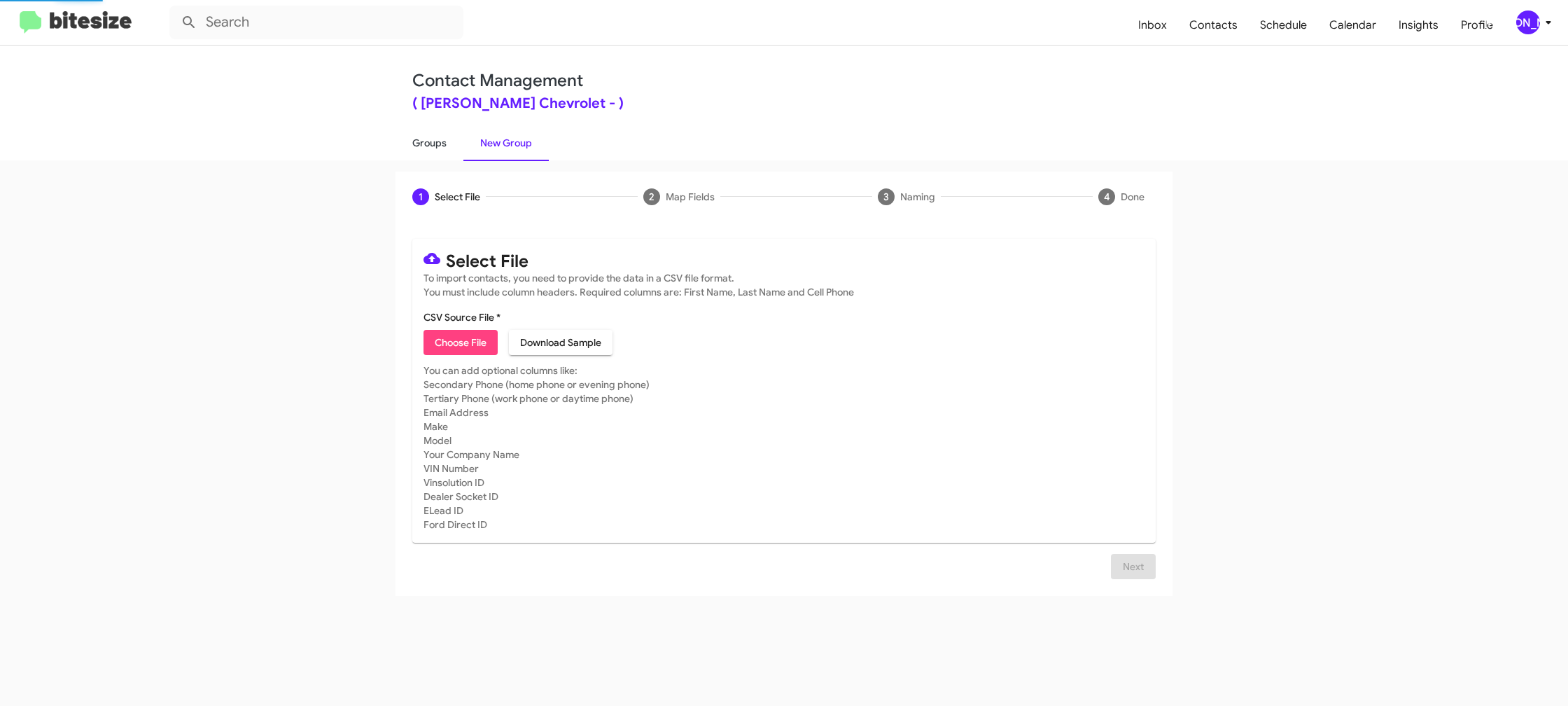
click at [408, 137] on link "Groups" at bounding box center [429, 142] width 68 height 36
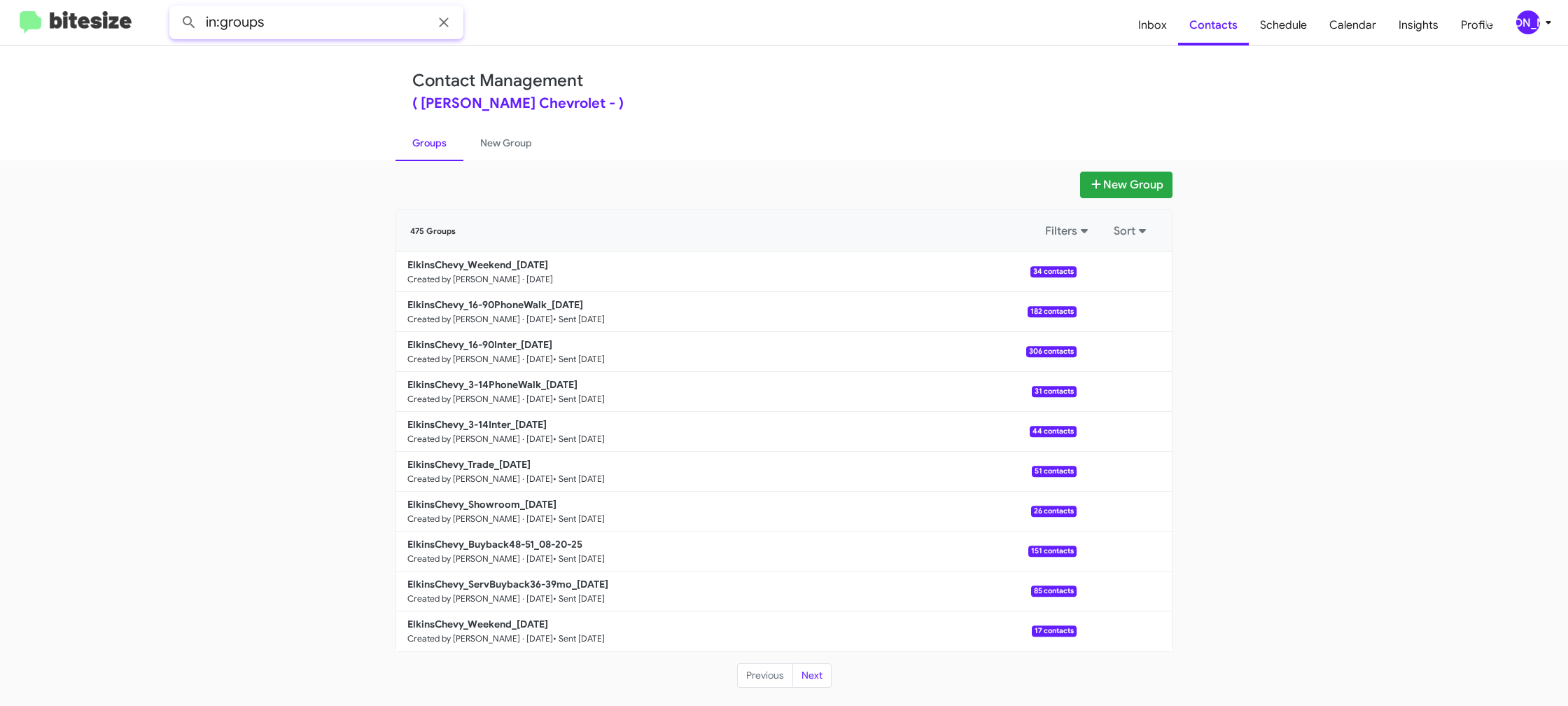
click at [332, 26] on input "in:groups" at bounding box center [316, 22] width 294 height 34
type input "in:groups weekend"
click at [175, 9] on button at bounding box center [189, 23] width 28 height 28
click at [489, 147] on link "New Group" at bounding box center [506, 142] width 86 height 36
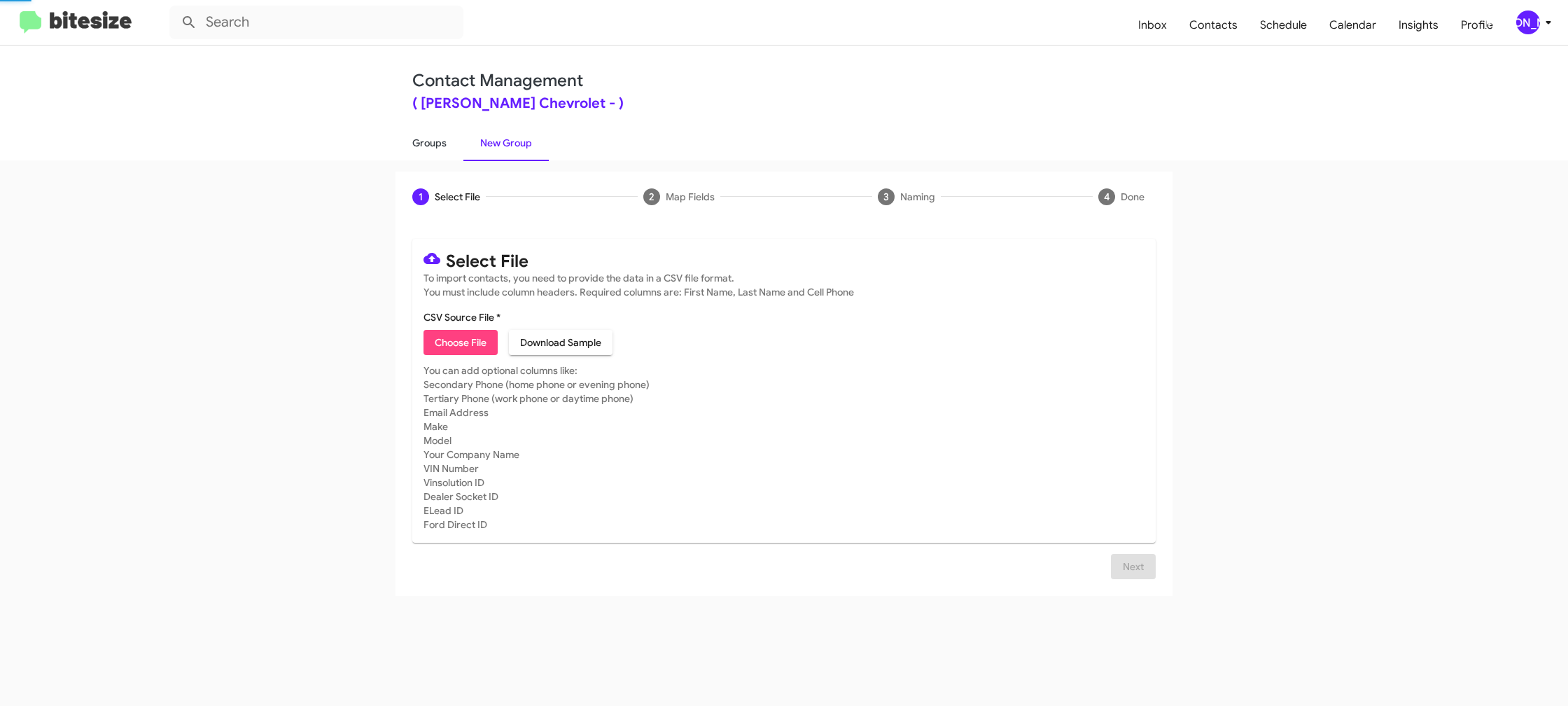
click at [455, 147] on link "Groups" at bounding box center [429, 142] width 68 height 36
type input "in:groups"
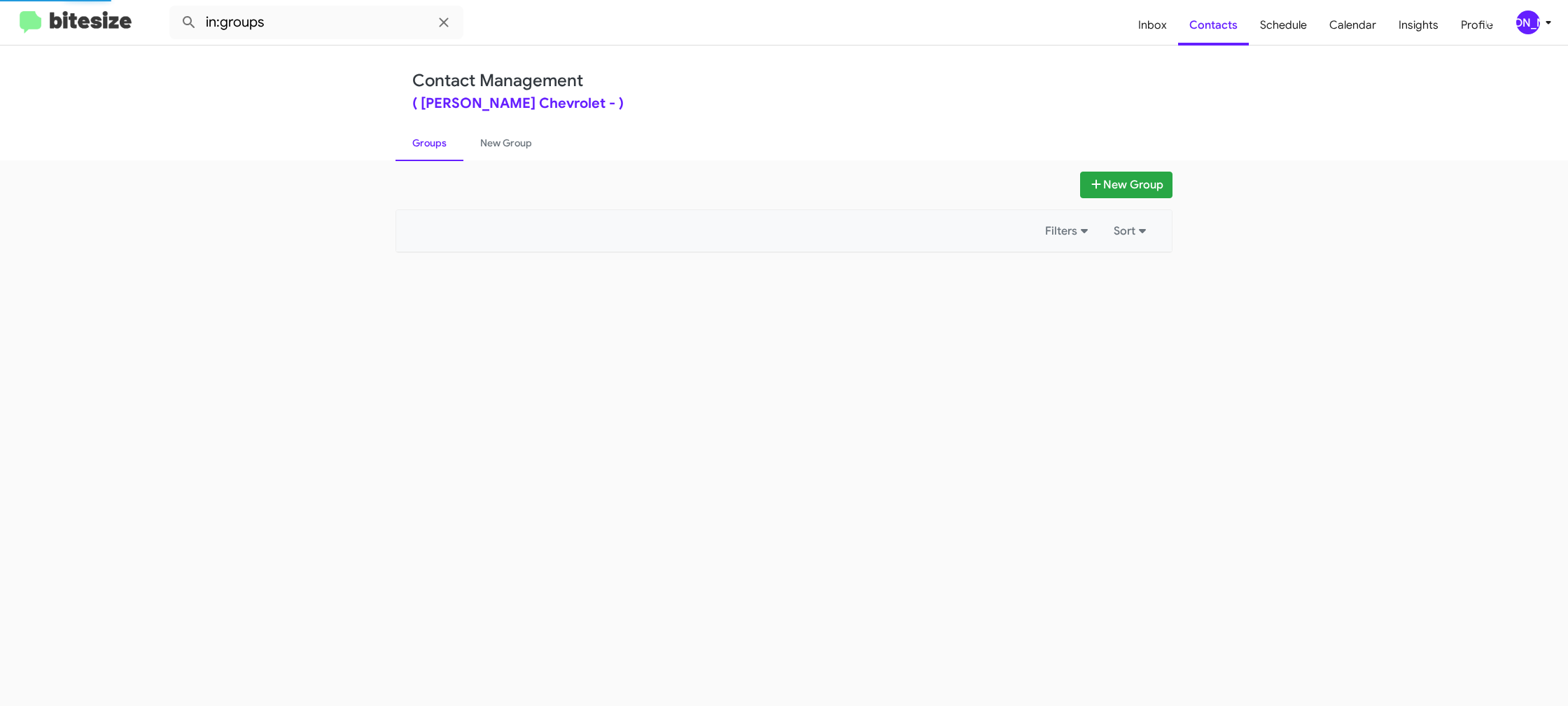
click at [455, 147] on link "Groups" at bounding box center [429, 142] width 68 height 36
drag, startPoint x: 455, startPoint y: 147, endPoint x: 1008, endPoint y: 226, distance: 558.6
click at [455, 147] on link "Groups" at bounding box center [429, 142] width 68 height 36
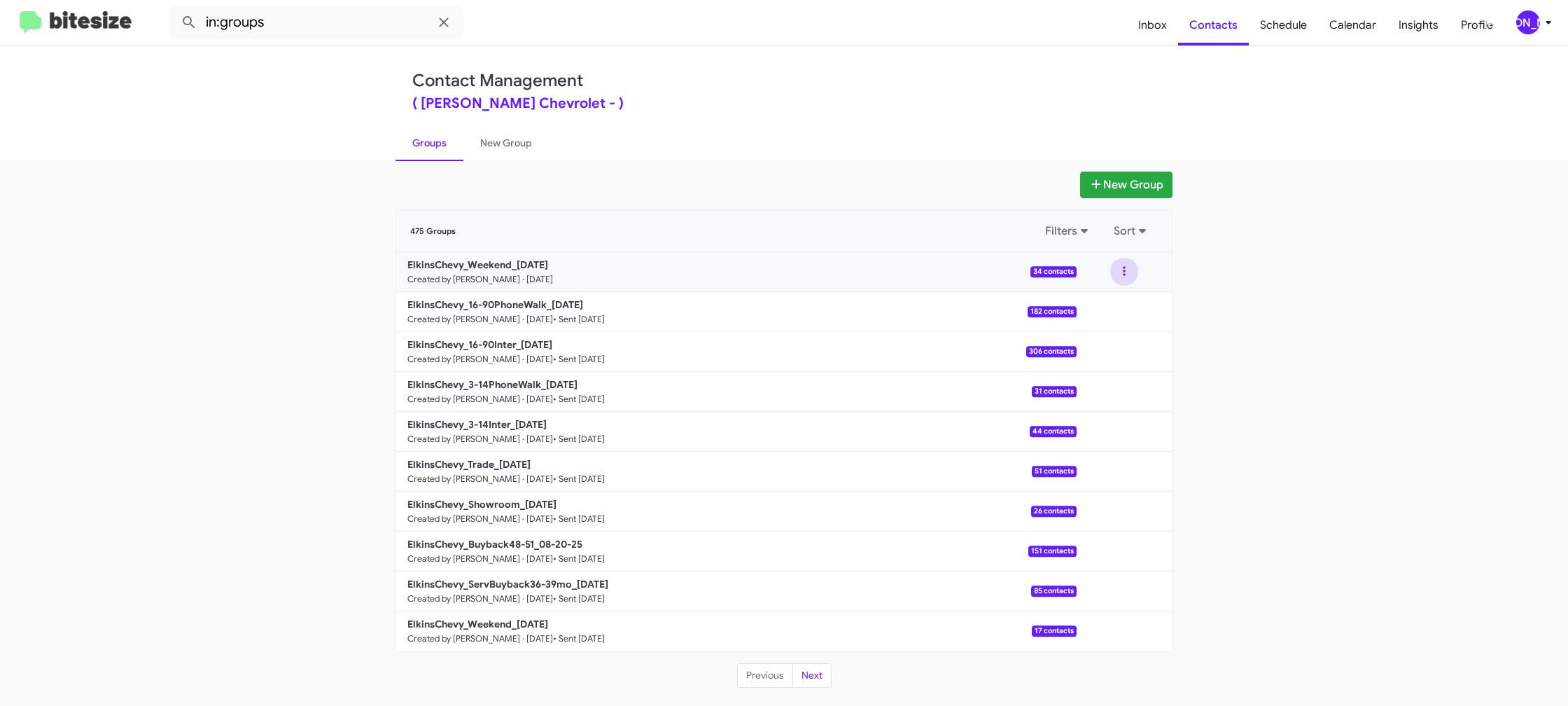
click at [1132, 275] on button at bounding box center [1125, 272] width 28 height 28
click at [1108, 309] on button "View contacts" at bounding box center [1082, 309] width 112 height 34
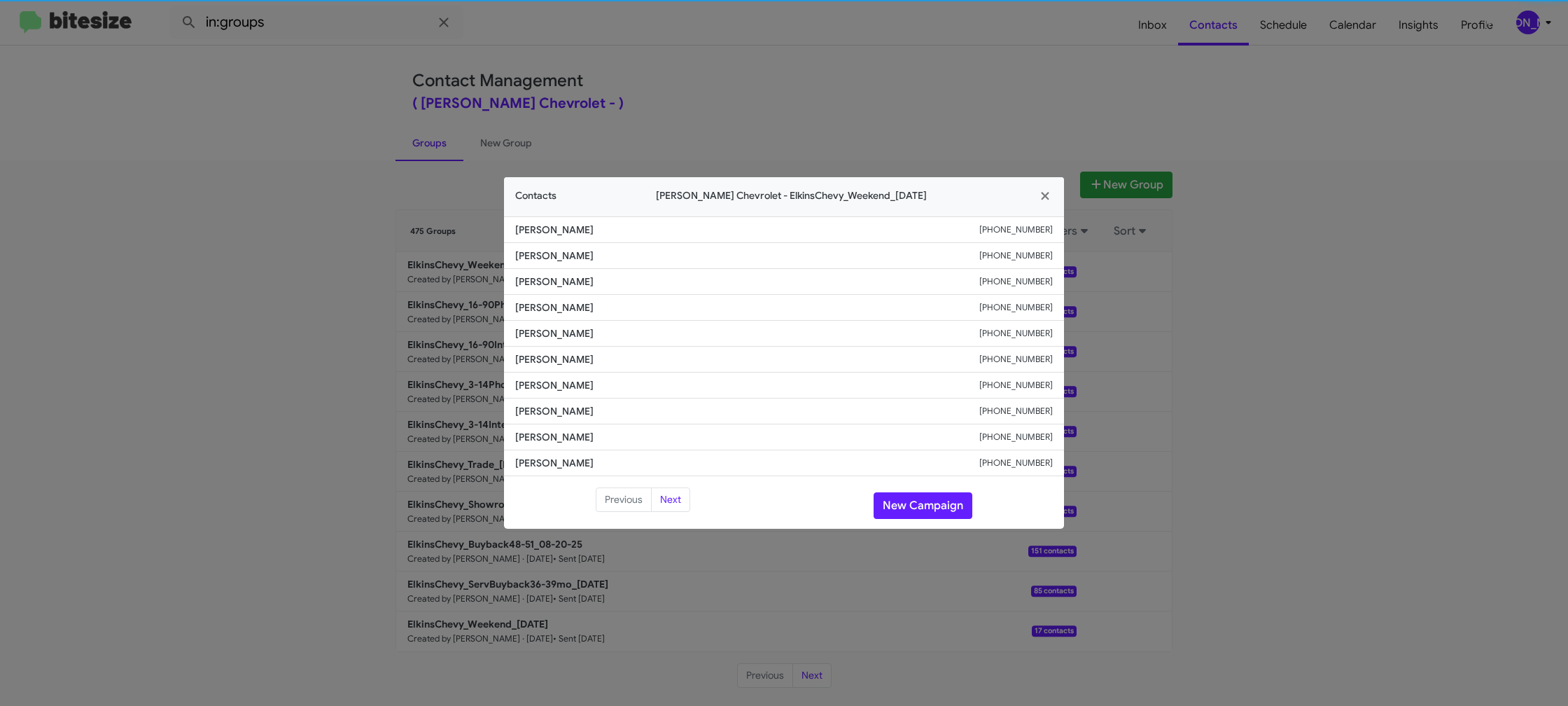
click at [551, 344] on li "Steven Wallace +18565248605" at bounding box center [784, 333] width 560 height 26
copy span "Steven Wallace"
click at [621, 56] on modal-container "Contacts Elkins Chevrolet - ElkinsChevy_Weekend_08-25-25 John Ciccone +16098162…" at bounding box center [784, 353] width 1568 height 706
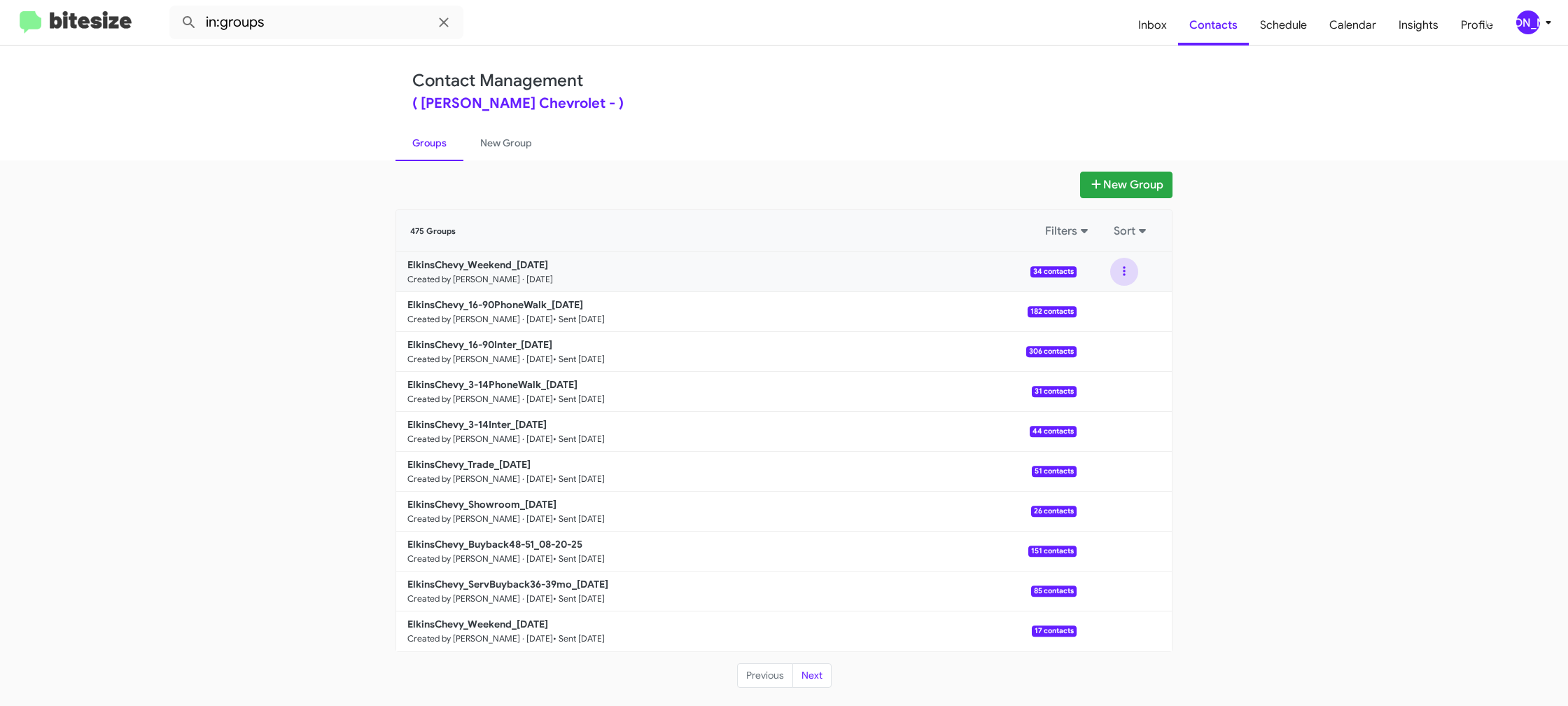
click at [1117, 274] on button at bounding box center [1125, 272] width 28 height 28
click at [1098, 344] on button "Archive" at bounding box center [1082, 343] width 112 height 34
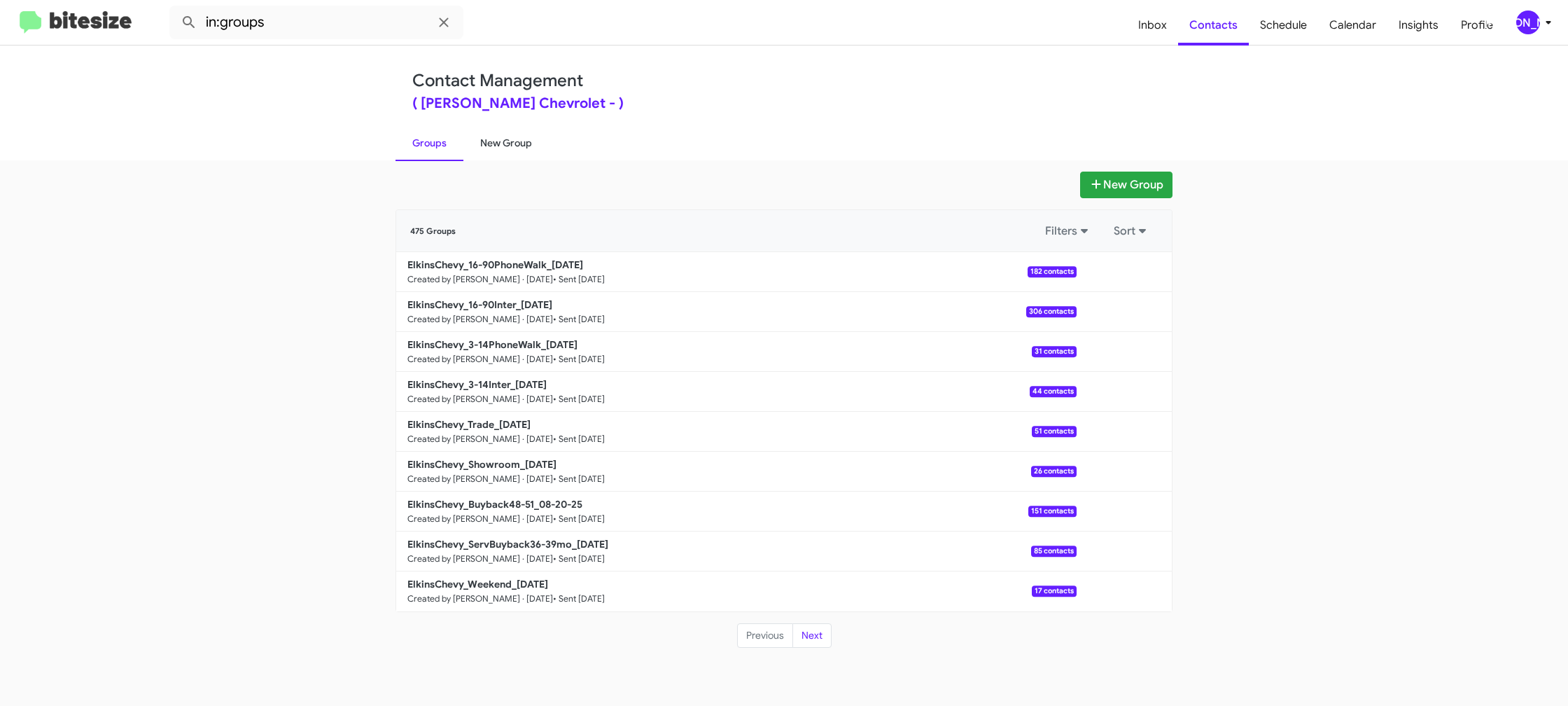
click at [517, 139] on link "New Group" at bounding box center [506, 142] width 86 height 36
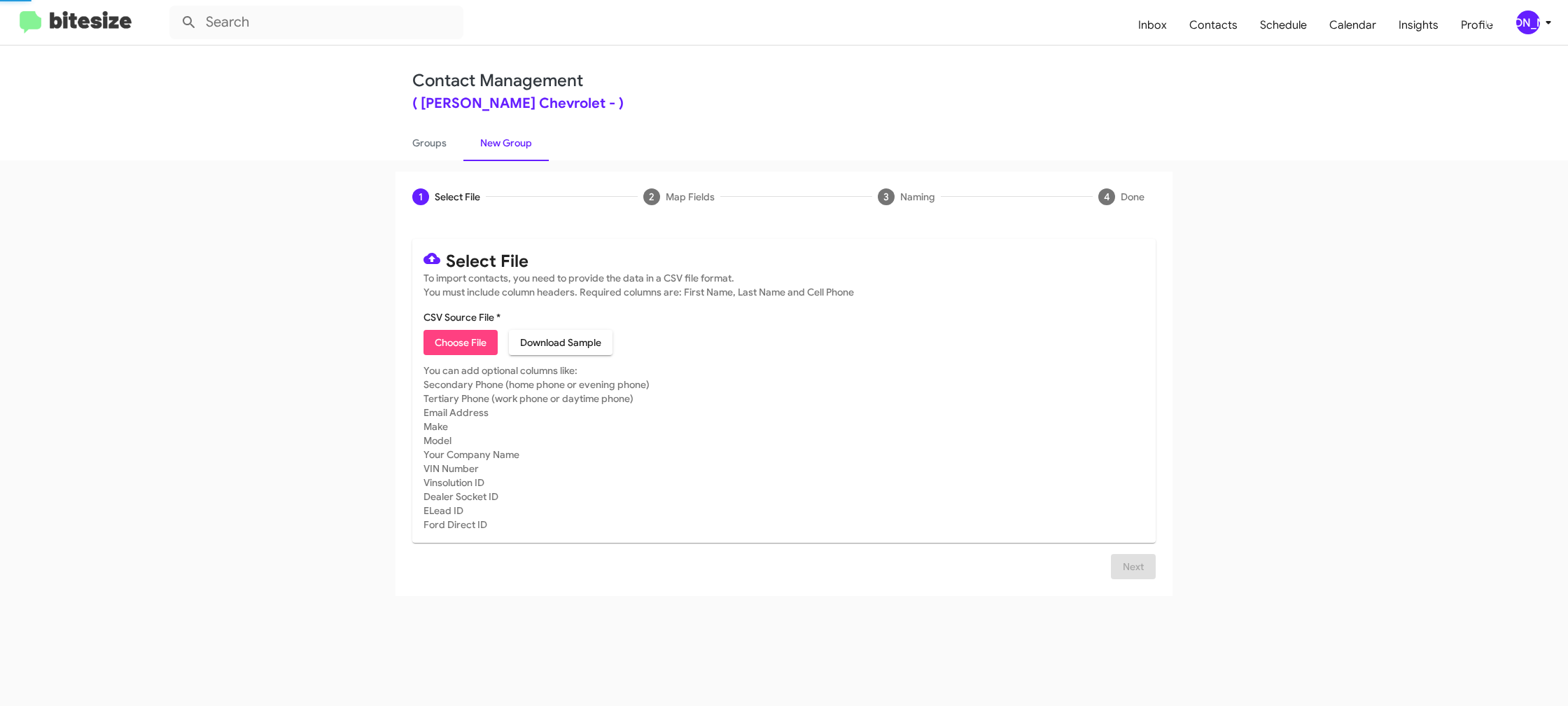
click at [517, 139] on link "New Group" at bounding box center [506, 142] width 86 height 36
click at [518, 138] on link "New Group" at bounding box center [506, 142] width 86 height 36
click at [1532, 27] on div "[PERSON_NAME]" at bounding box center [1527, 22] width 24 height 24
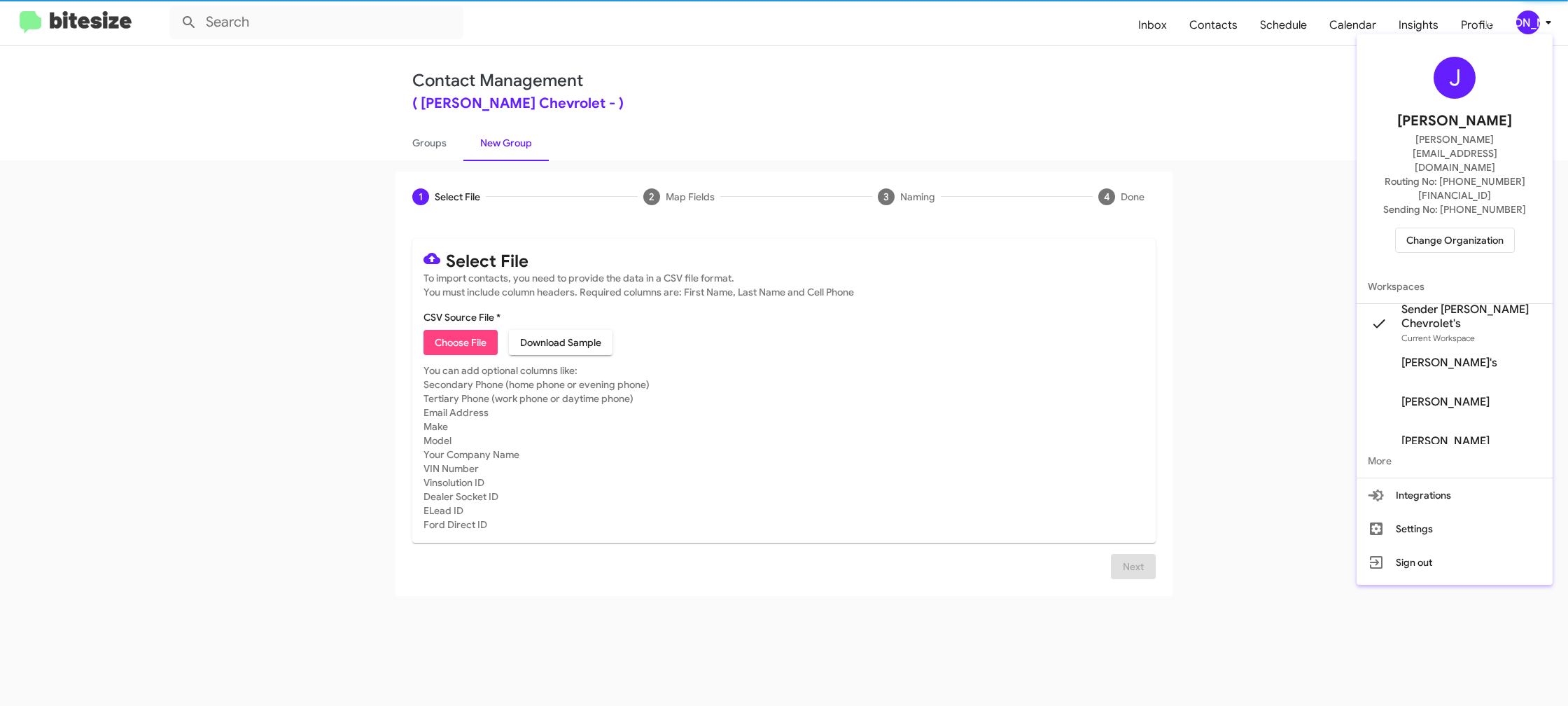
click at [1533, 26] on div at bounding box center [784, 353] width 1568 height 706
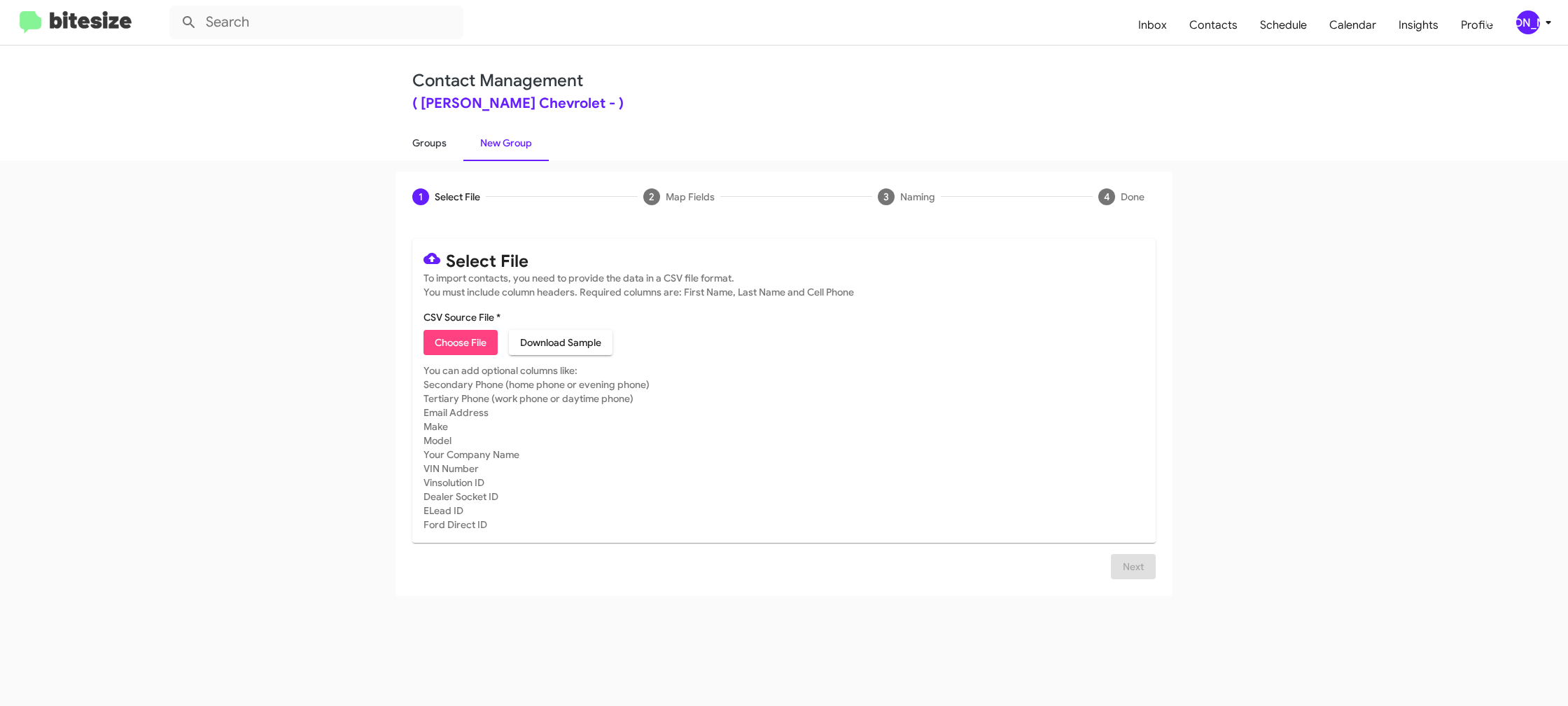
click at [420, 149] on link "Groups" at bounding box center [429, 142] width 68 height 36
type input "in:groups"
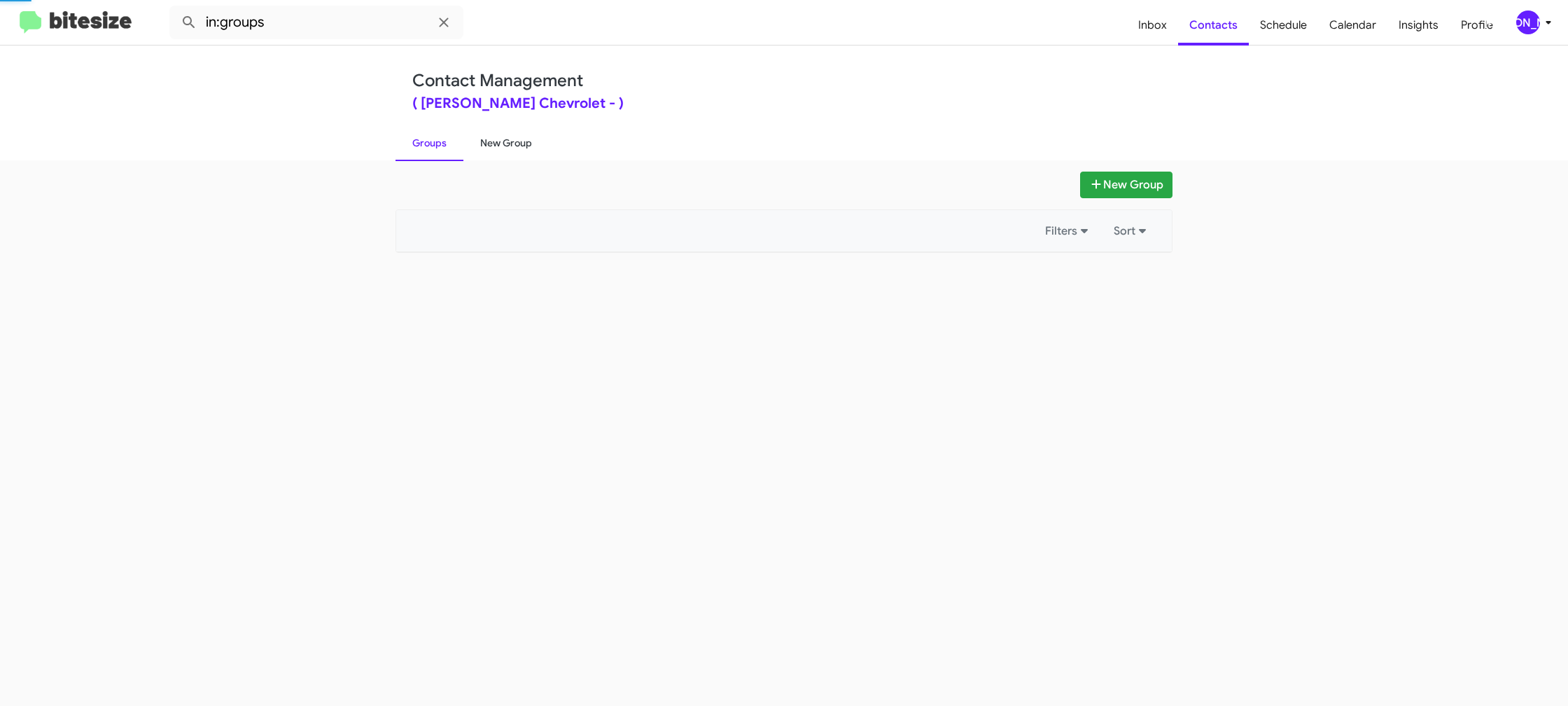
click at [481, 143] on link "New Group" at bounding box center [506, 142] width 86 height 36
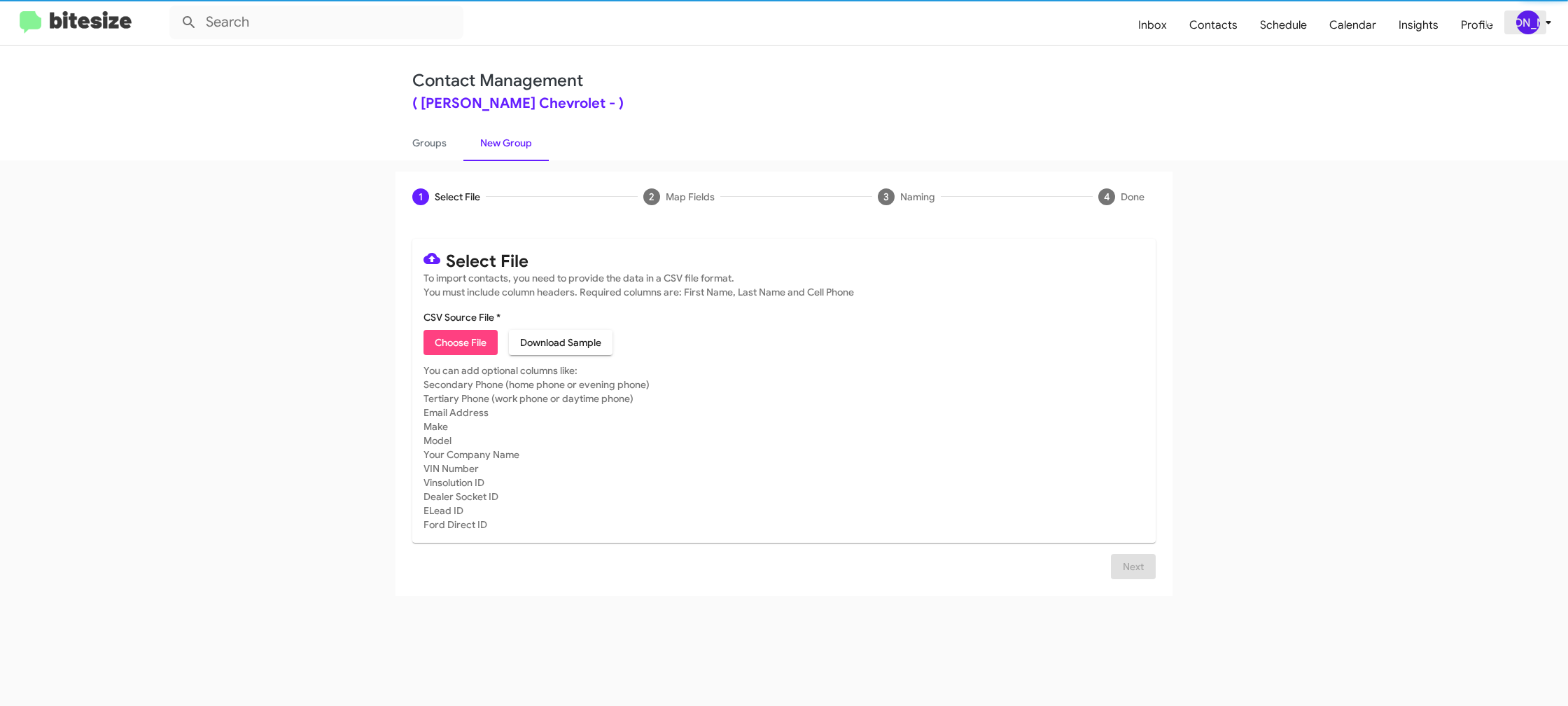
click at [1536, 28] on div "[PERSON_NAME]" at bounding box center [1527, 22] width 24 height 24
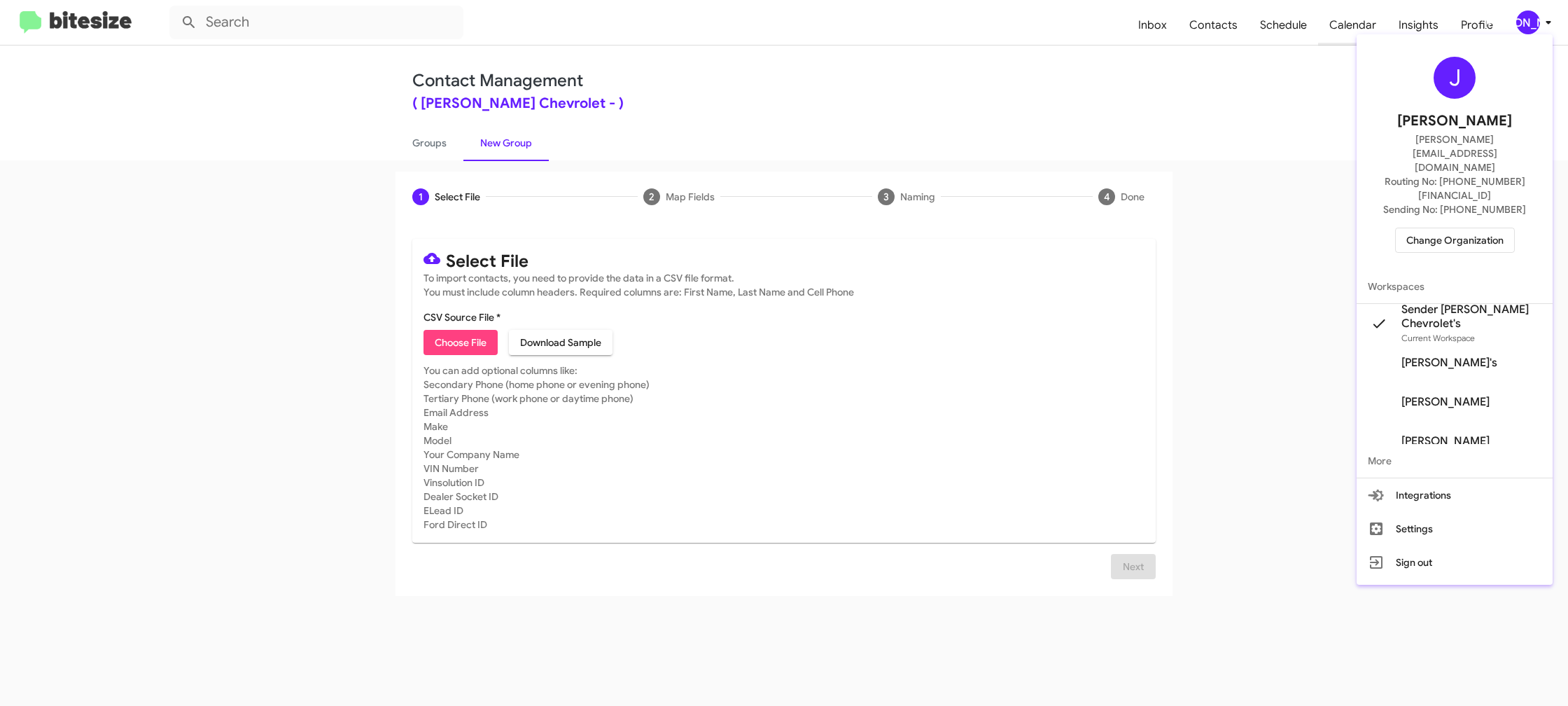
drag, startPoint x: 1537, startPoint y: 26, endPoint x: 1321, endPoint y: 32, distance: 216.1
click at [1537, 26] on div at bounding box center [784, 353] width 1568 height 706
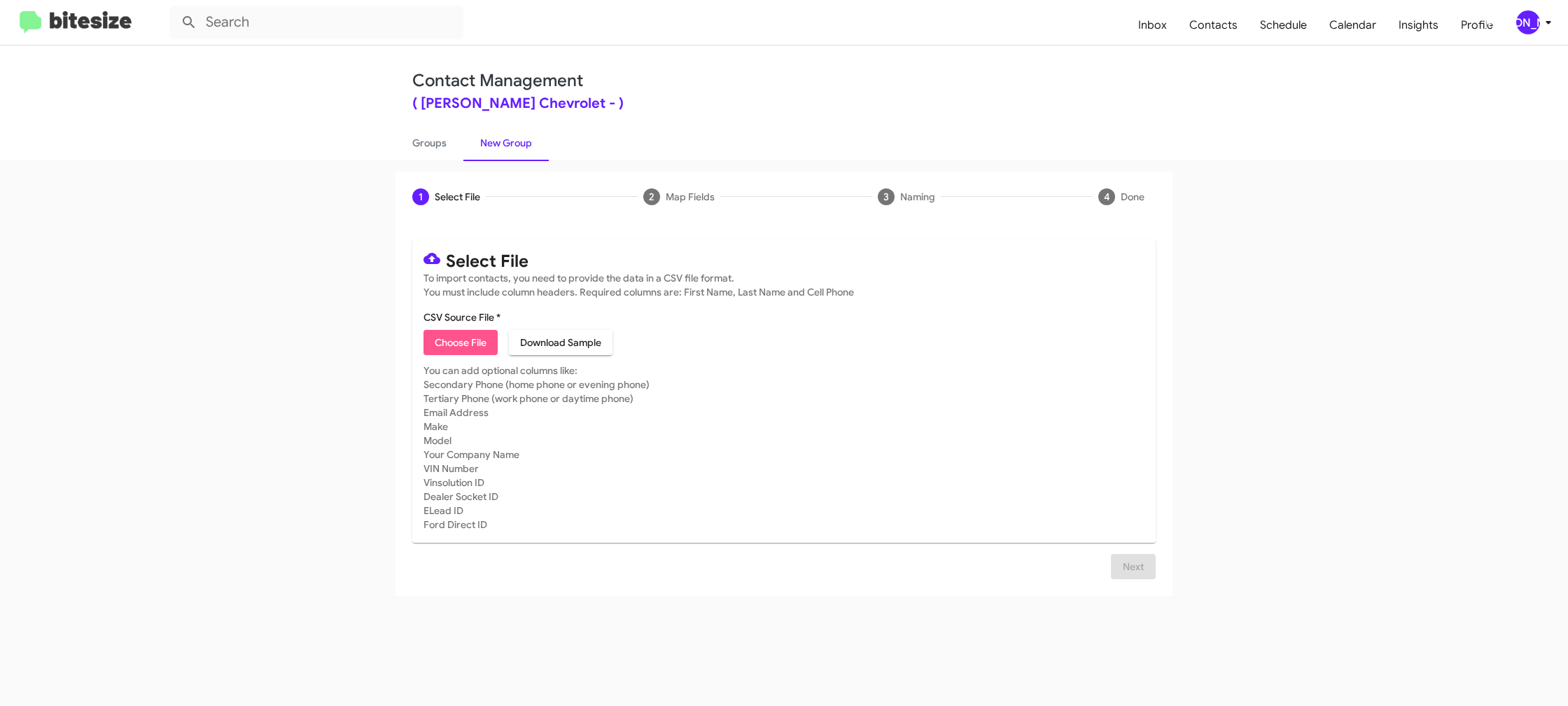
click at [443, 345] on span "Choose File" at bounding box center [460, 342] width 52 height 26
type input "ElkinsChevy_Weekend_08-25-25"
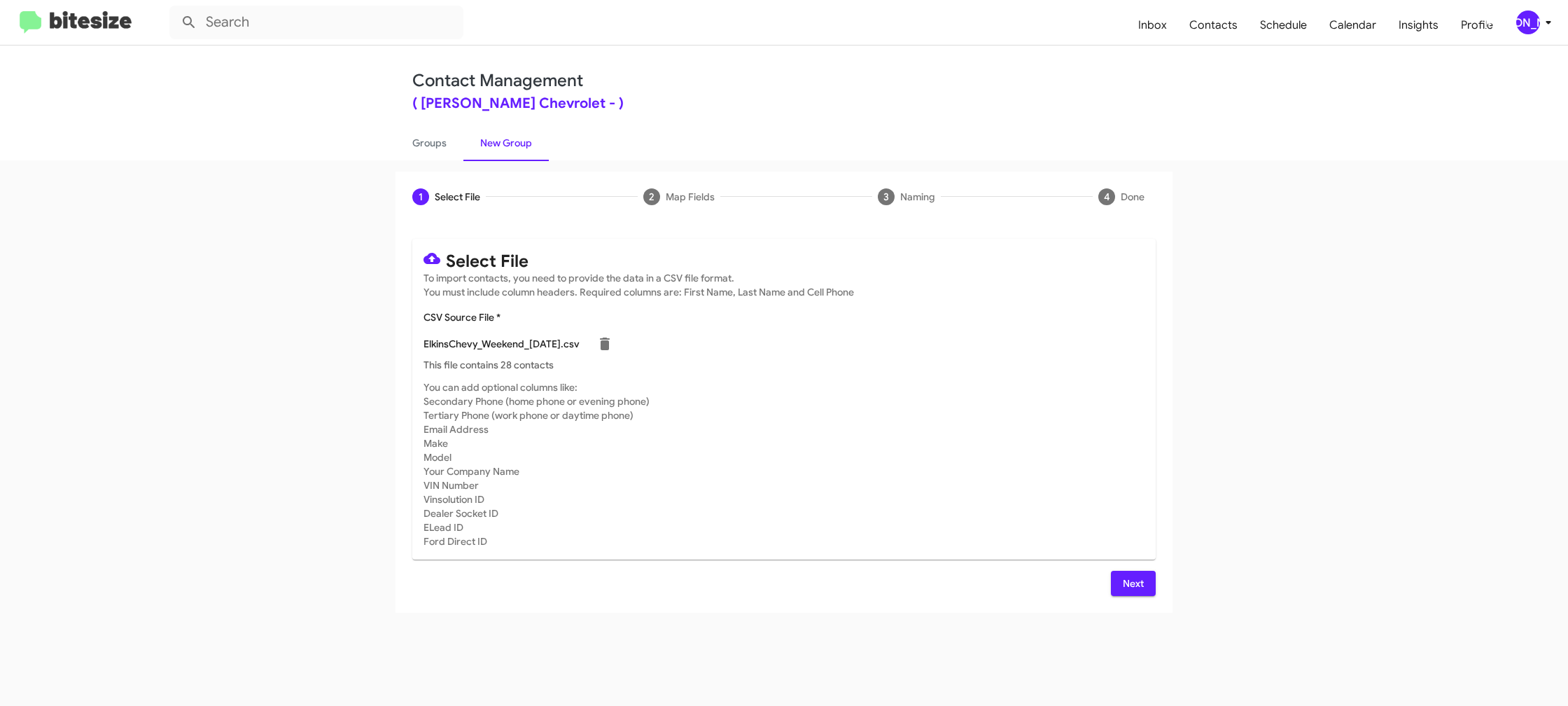
drag, startPoint x: 974, startPoint y: 498, endPoint x: 1154, endPoint y: 567, distance: 192.8
click at [978, 501] on mat-card-subtitle "You can add optional columns like: Secondary Phone (home phone or evening phone…" at bounding box center [784, 464] width 721 height 168
click at [1148, 581] on button "Next" at bounding box center [1133, 583] width 45 height 26
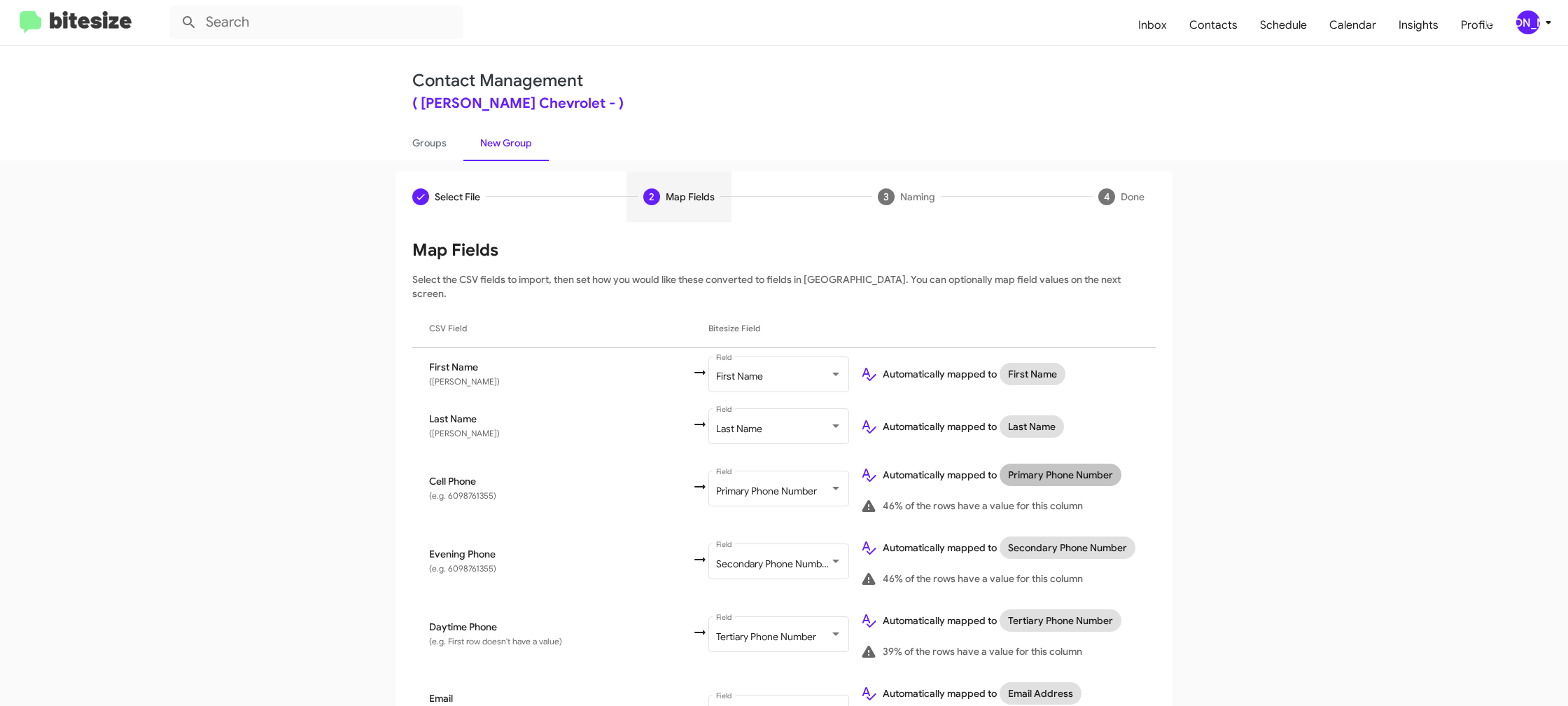
scroll to position [641, 0]
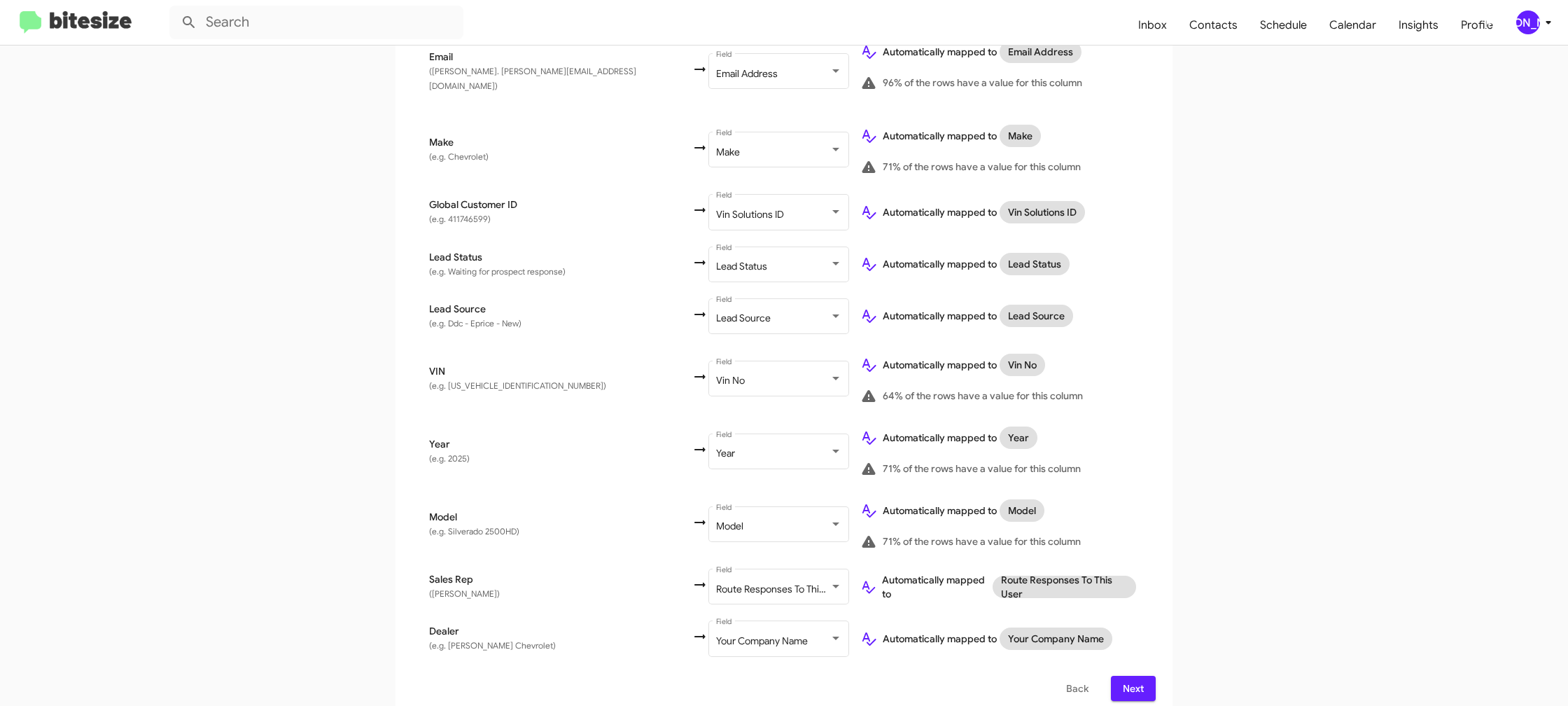
click at [1538, 28] on div "[PERSON_NAME]" at bounding box center [1527, 22] width 24 height 24
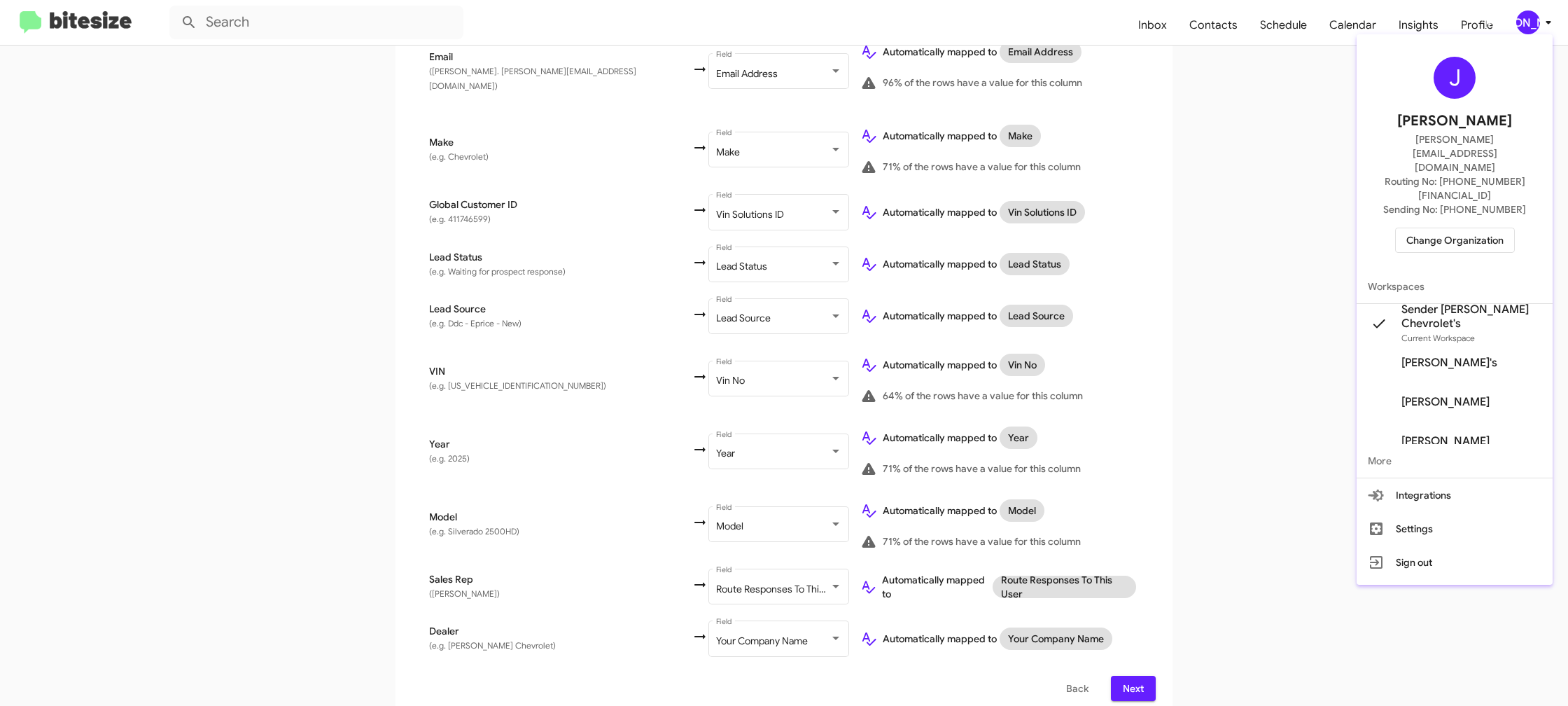
click at [1538, 28] on div at bounding box center [784, 353] width 1568 height 706
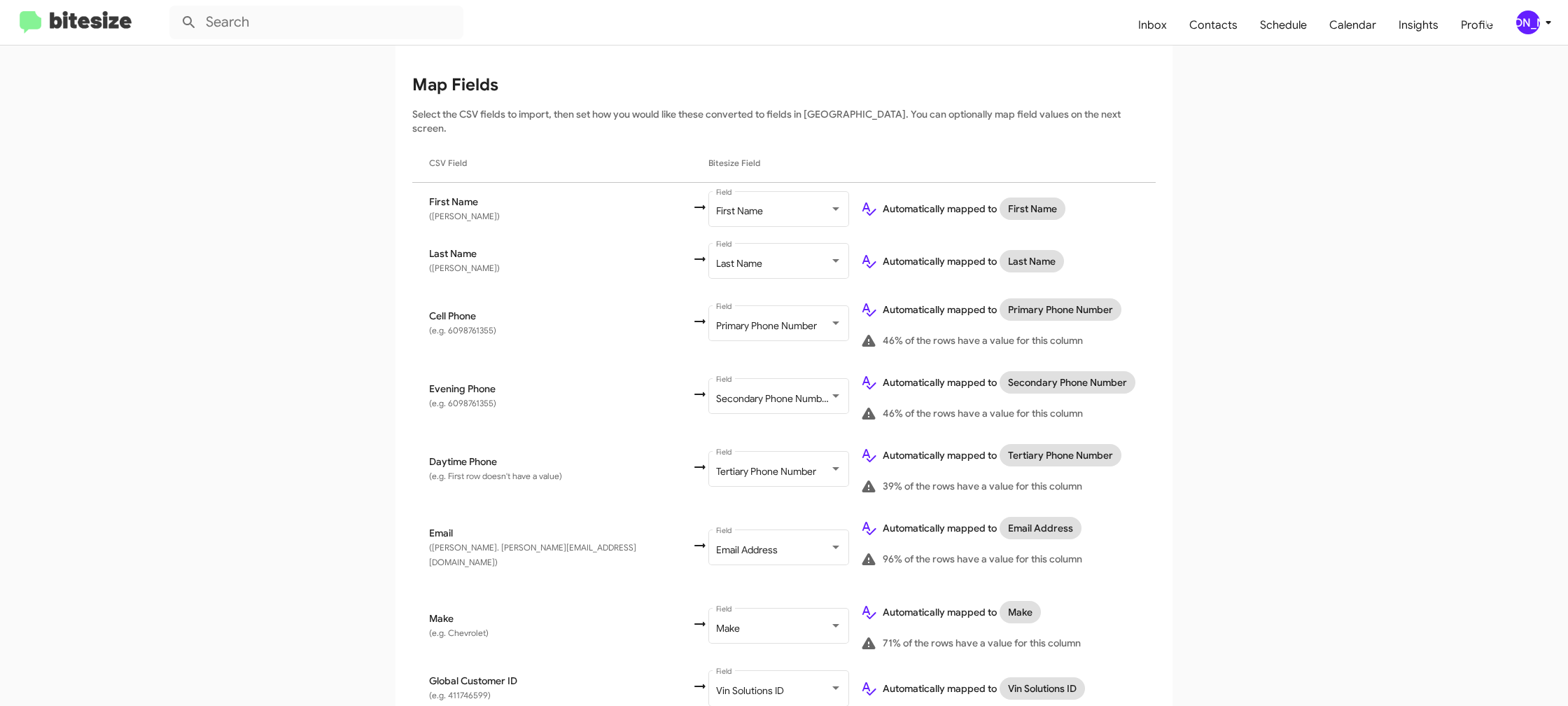
scroll to position [0, 0]
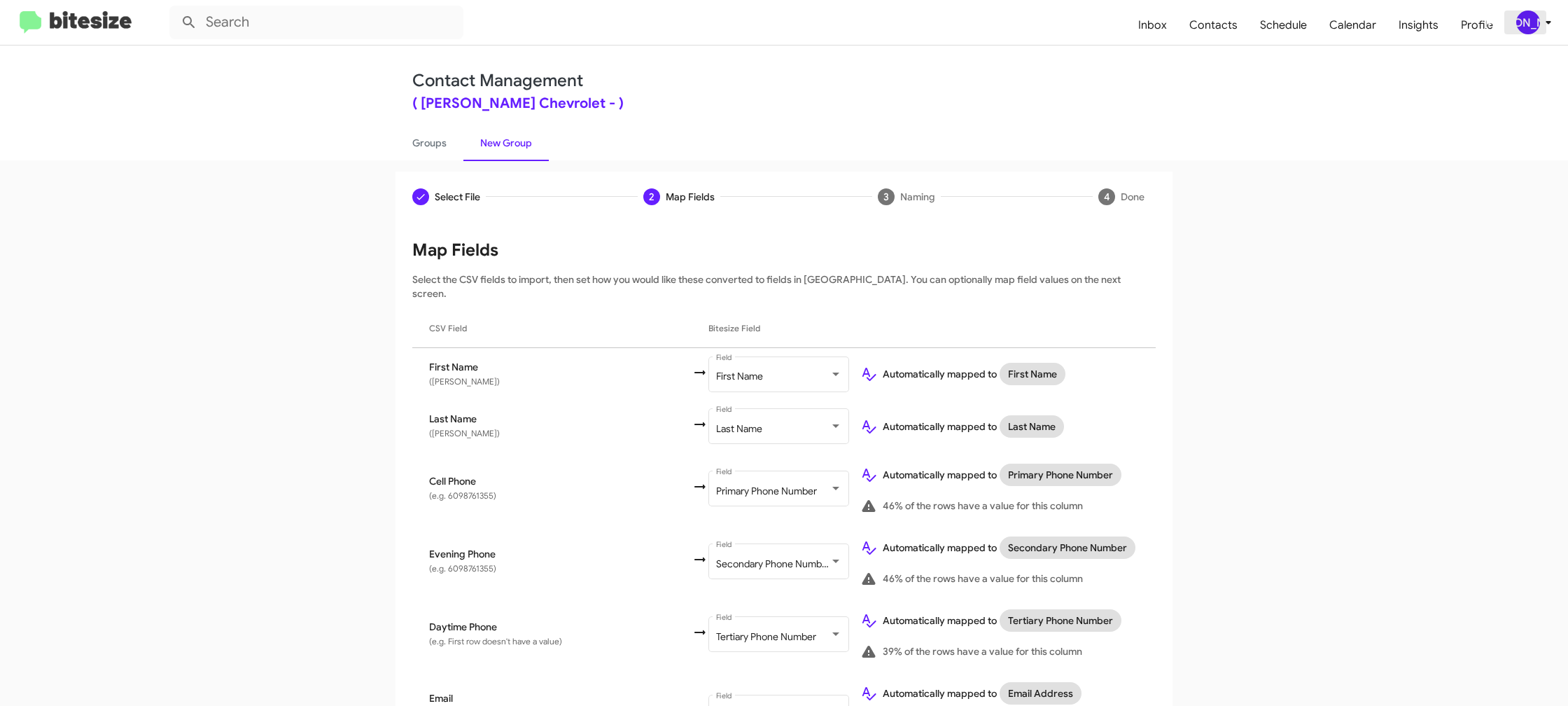
click at [1535, 32] on span "[PERSON_NAME]" at bounding box center [1537, 22] width 42 height 24
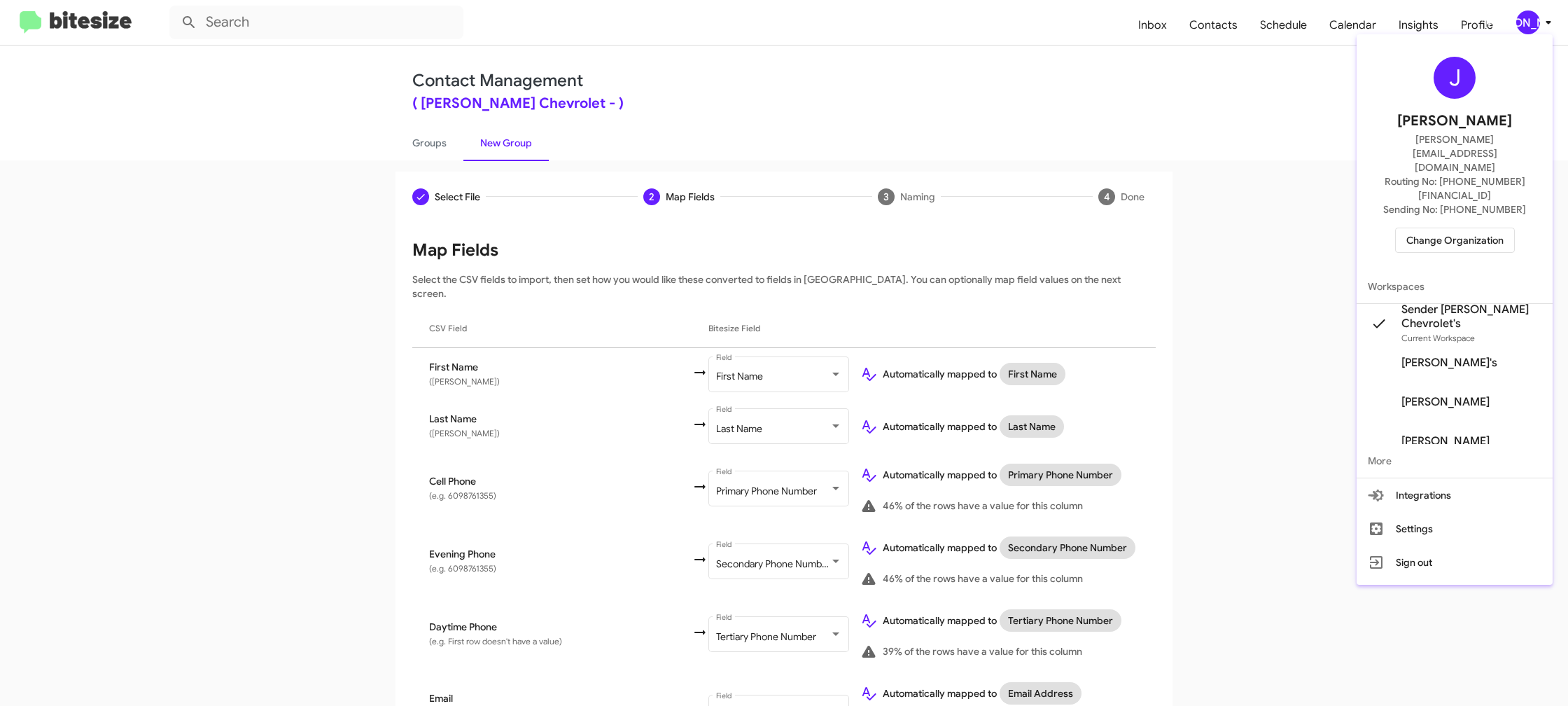
click at [1536, 28] on div at bounding box center [784, 353] width 1568 height 706
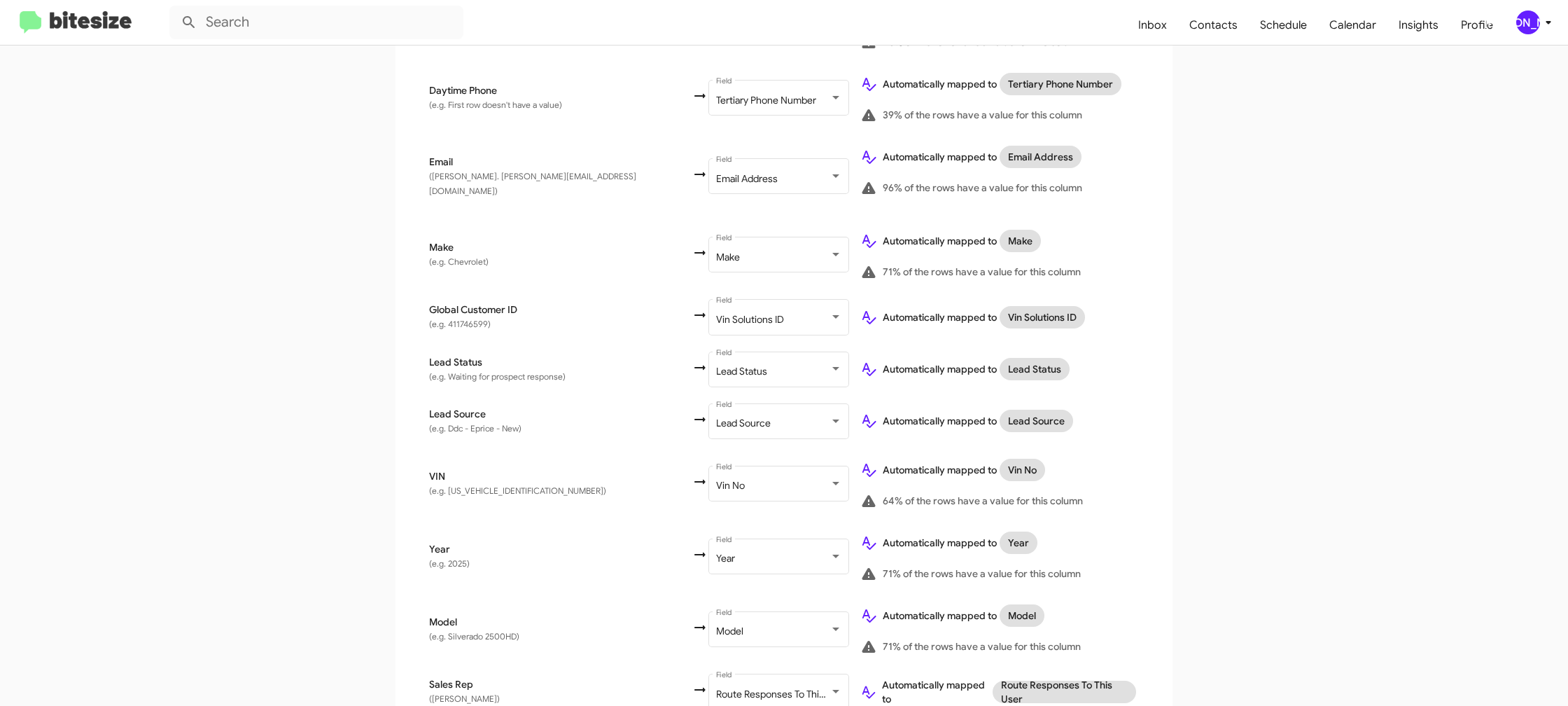
scroll to position [641, 0]
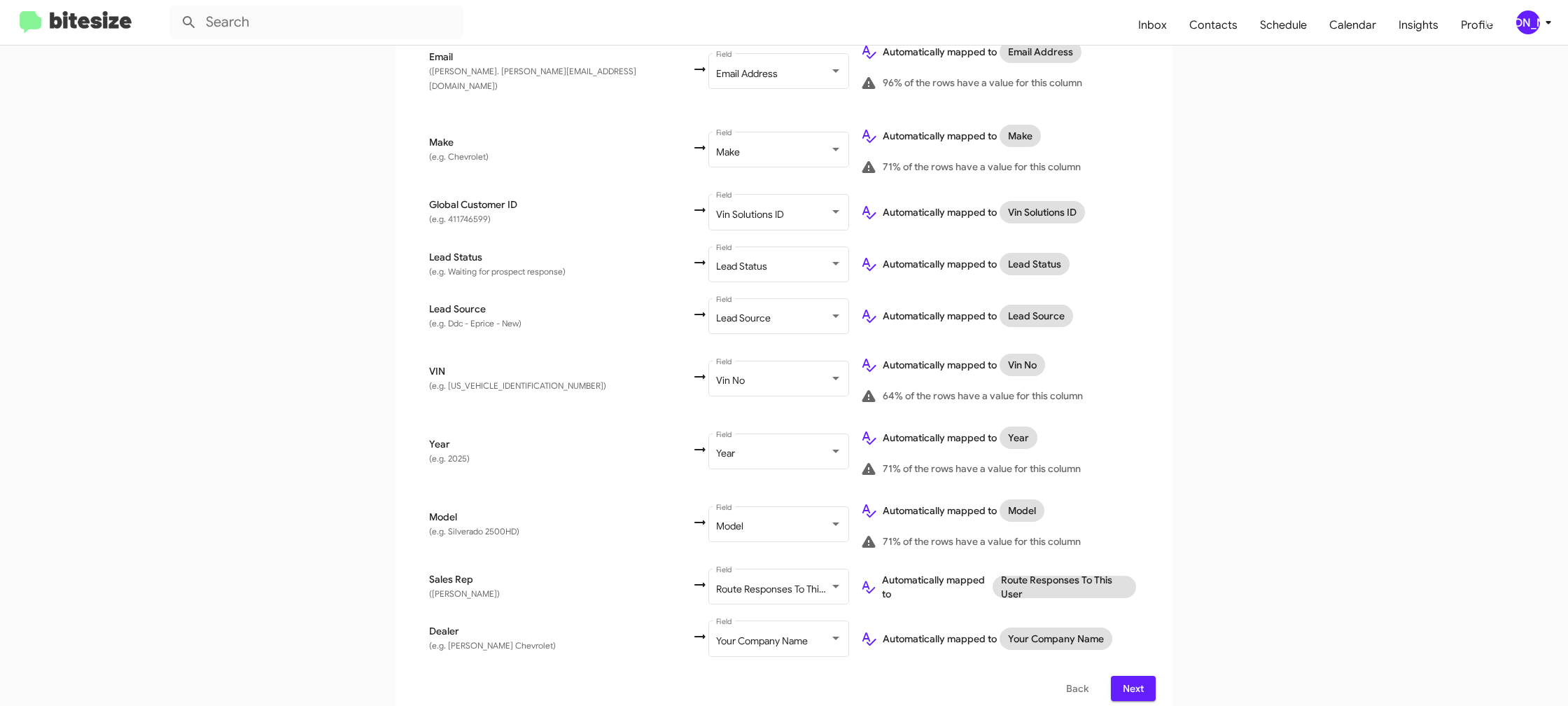
click at [1542, 21] on icon at bounding box center [1548, 22] width 17 height 17
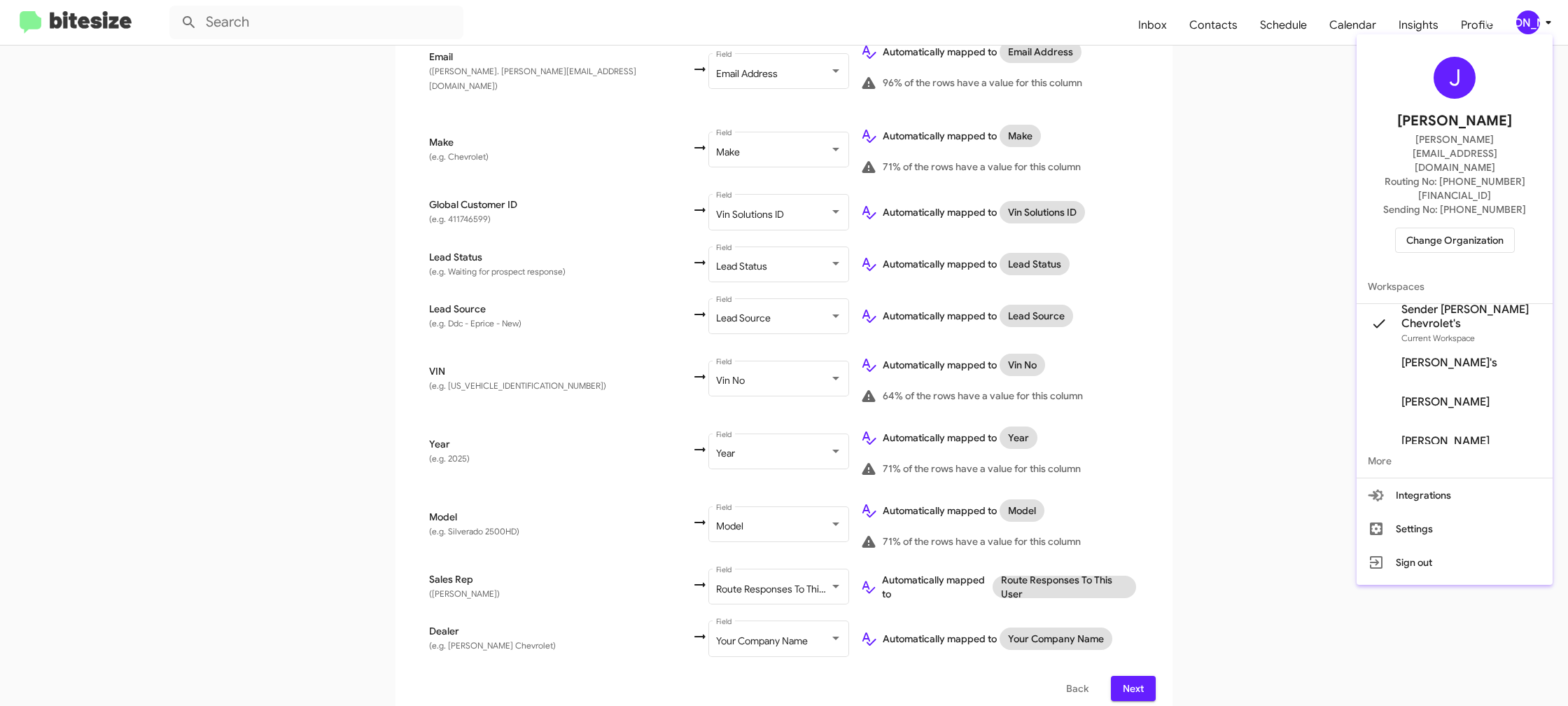
click at [1542, 21] on div at bounding box center [784, 353] width 1568 height 706
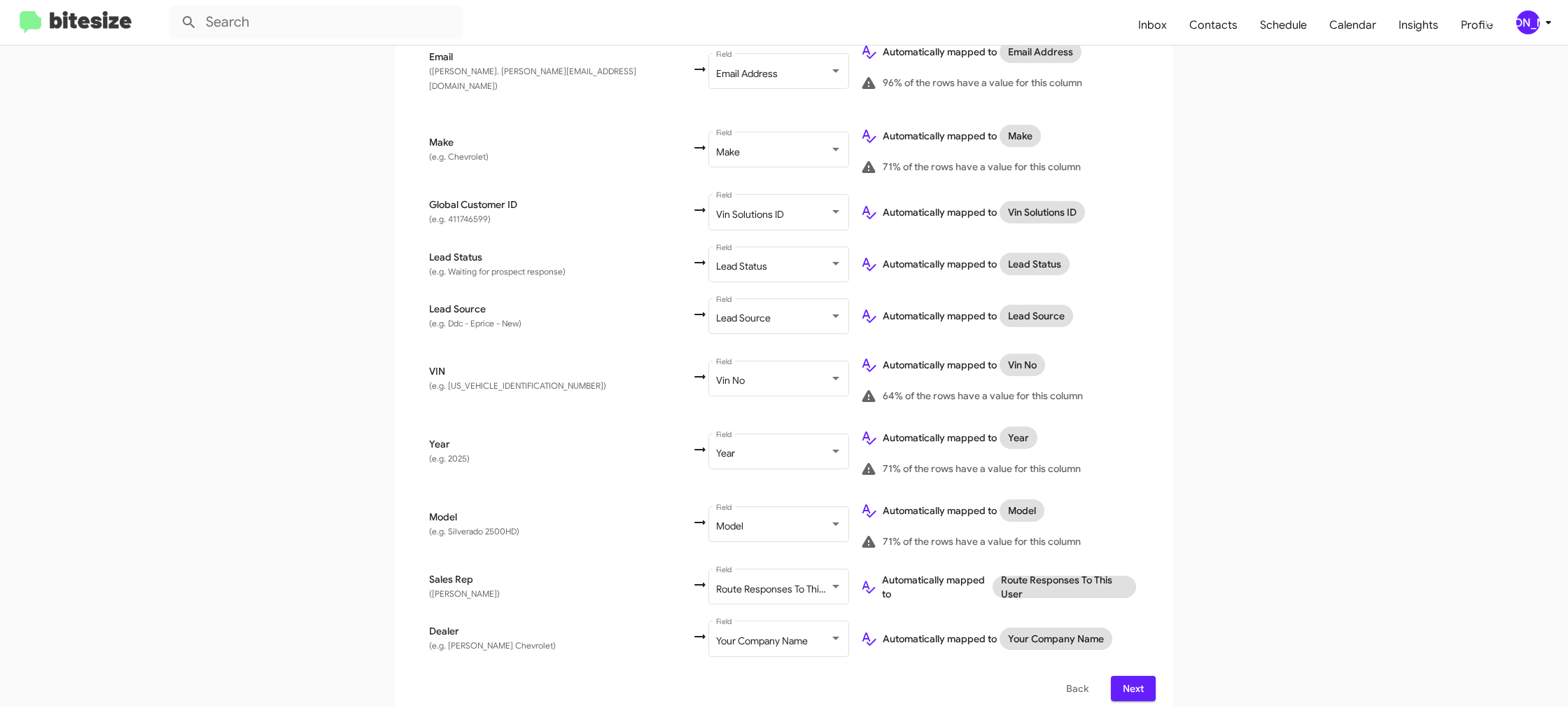
click at [1529, 26] on div "[PERSON_NAME]" at bounding box center [1527, 22] width 24 height 24
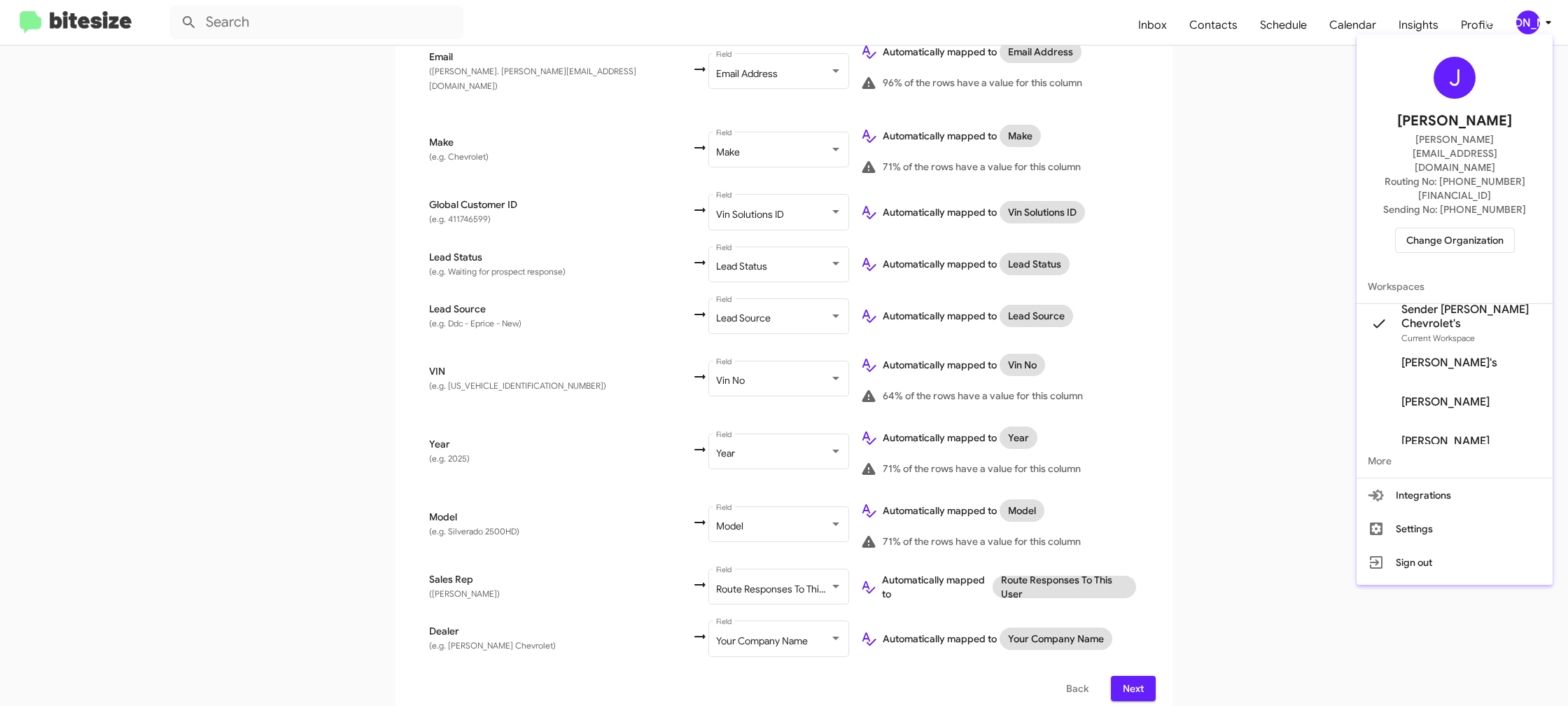
click at [1529, 26] on div at bounding box center [784, 353] width 1568 height 706
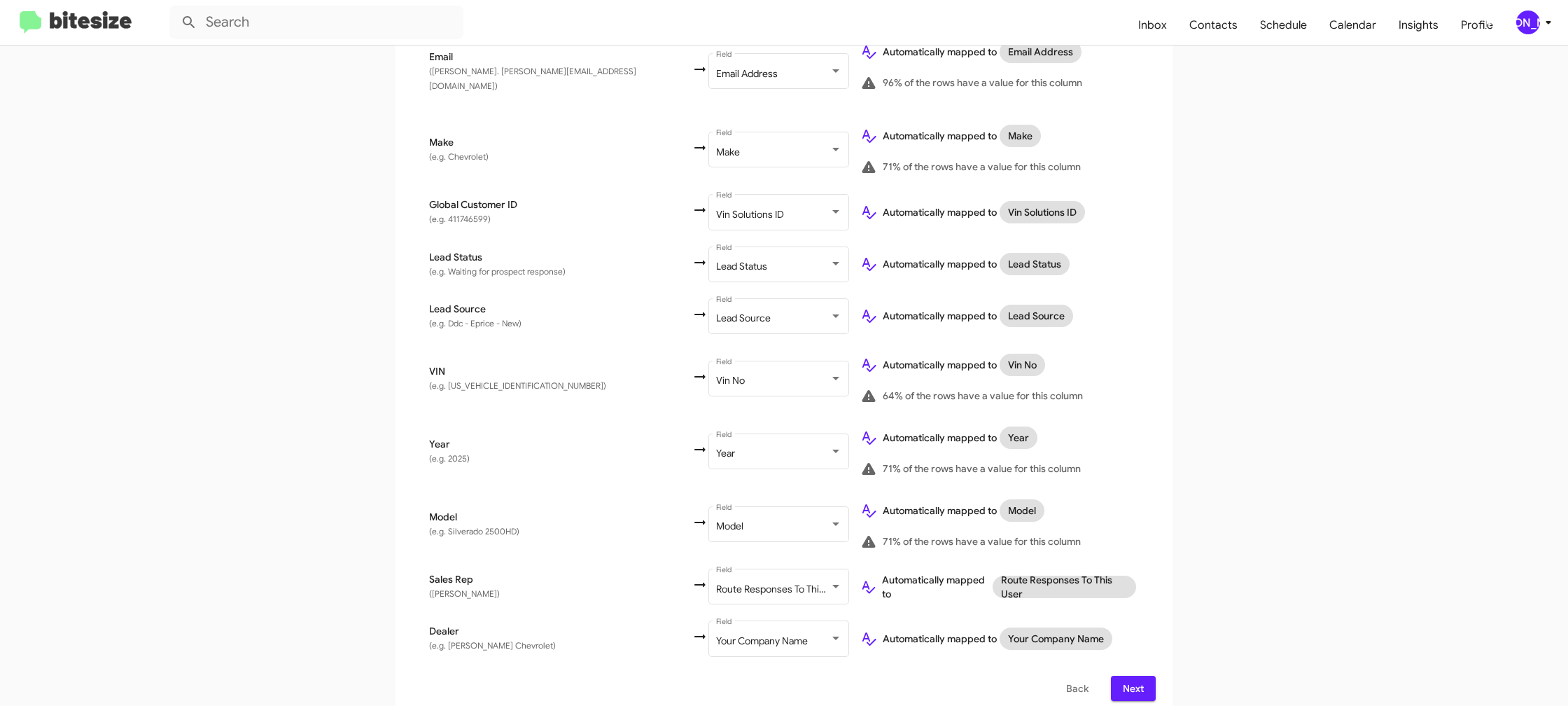
click at [1134, 676] on span "Next" at bounding box center [1132, 688] width 22 height 26
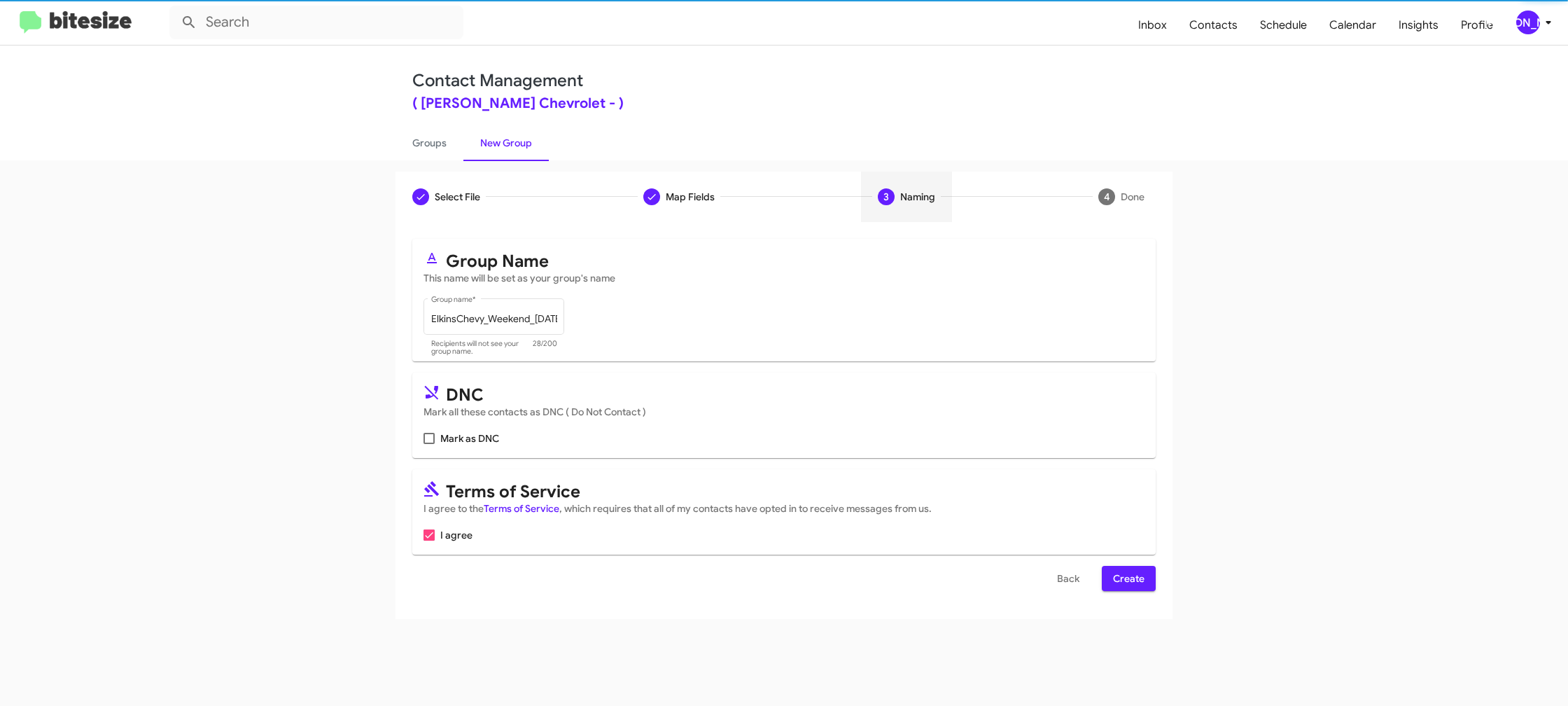
scroll to position [0, 0]
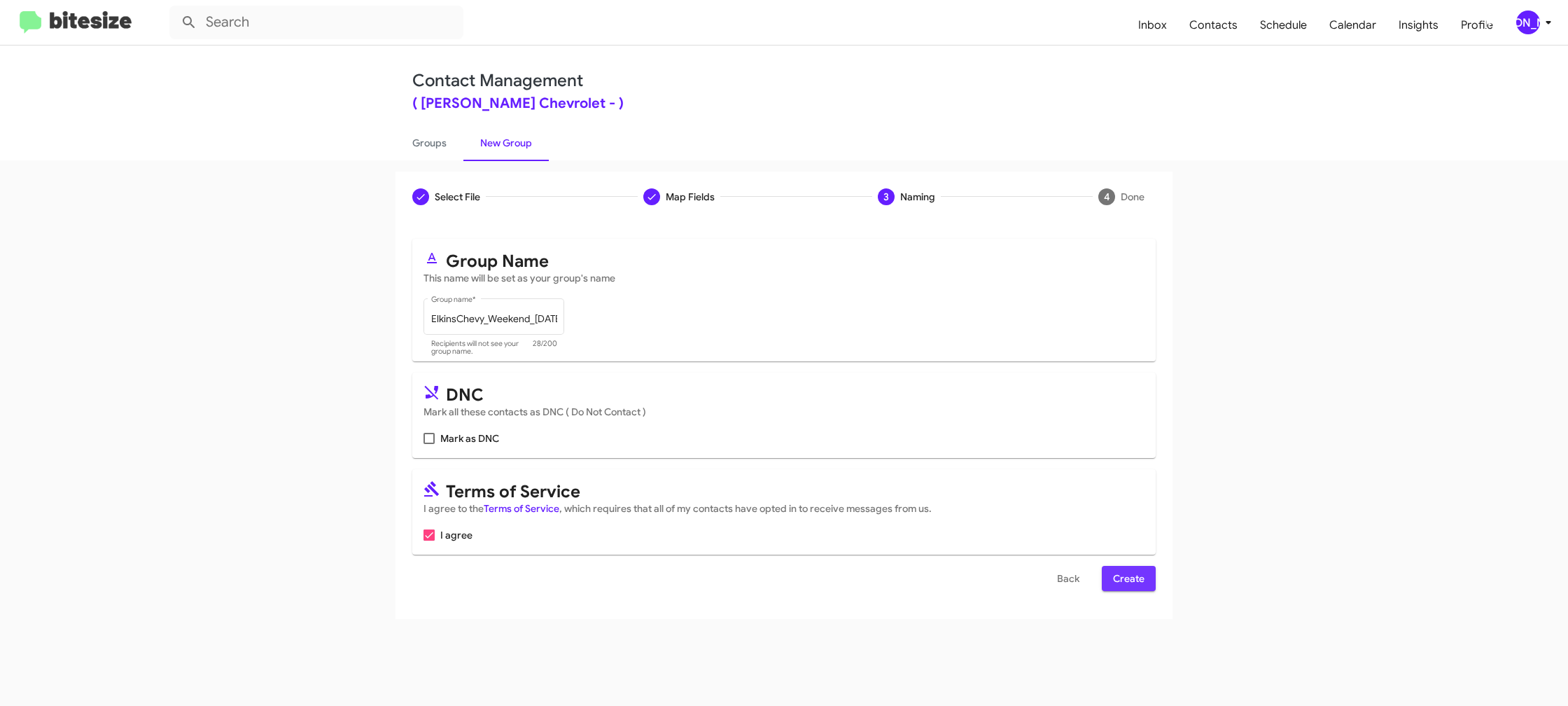
click at [1121, 586] on span "Create" at bounding box center [1129, 578] width 32 height 26
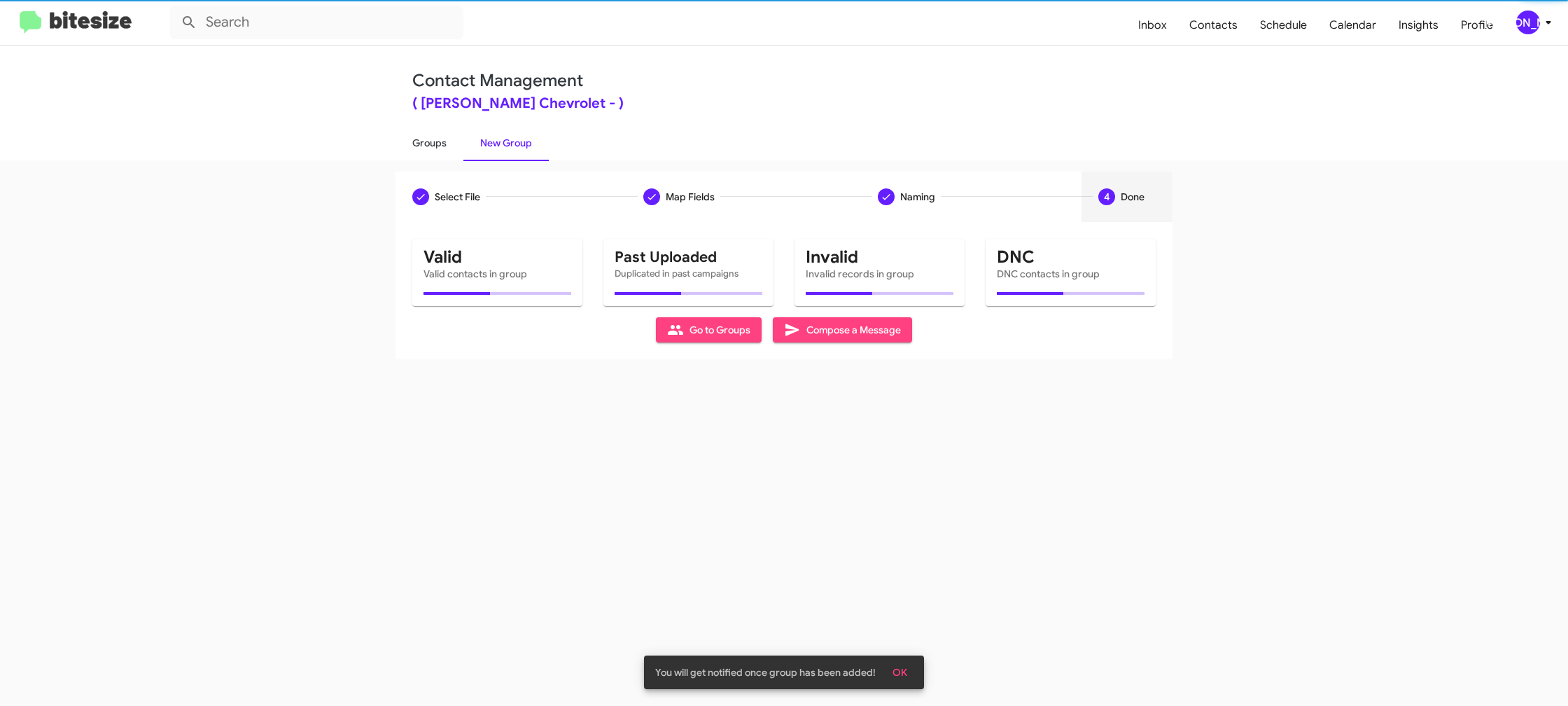
click at [435, 151] on link "Groups" at bounding box center [429, 142] width 68 height 36
type input "in:groups"
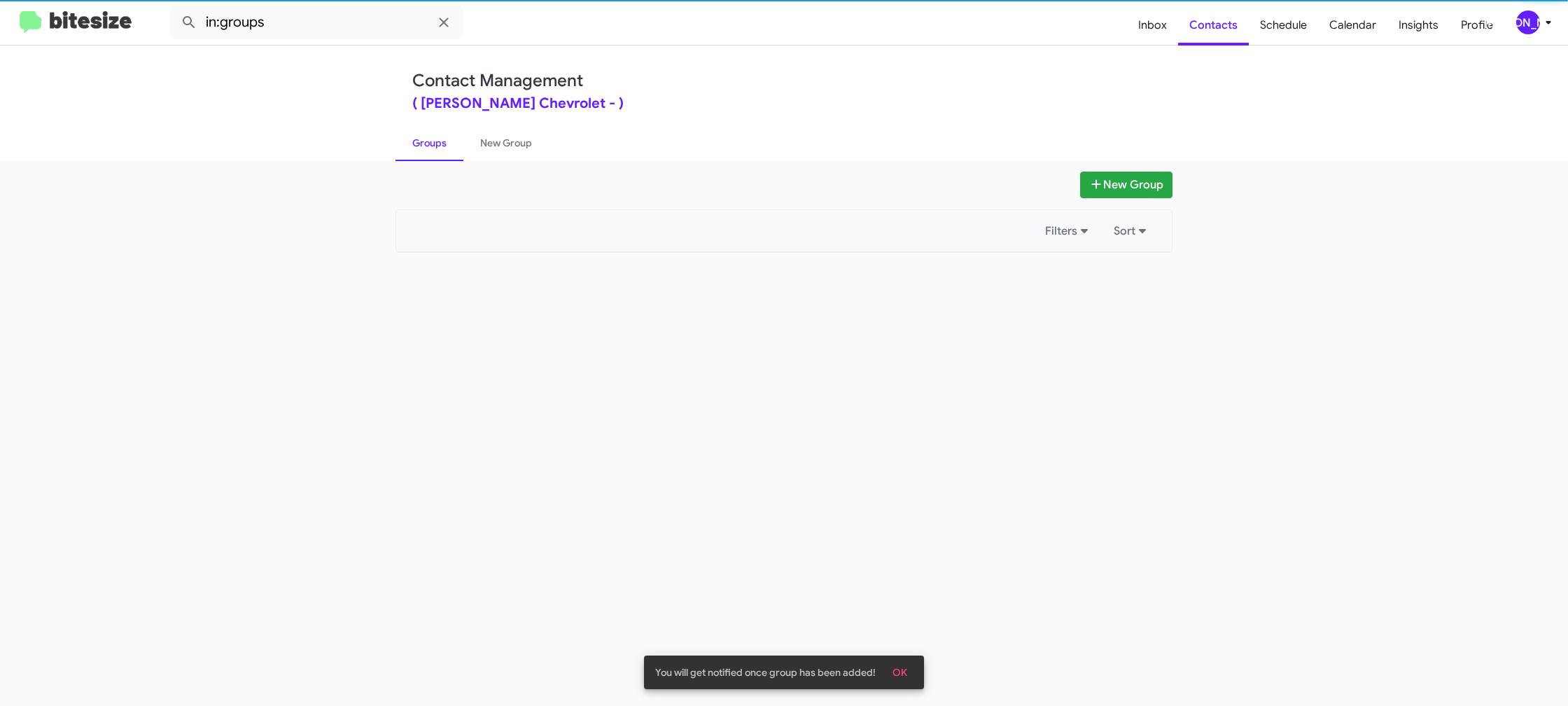
click at [435, 151] on link "Groups" at bounding box center [429, 142] width 68 height 36
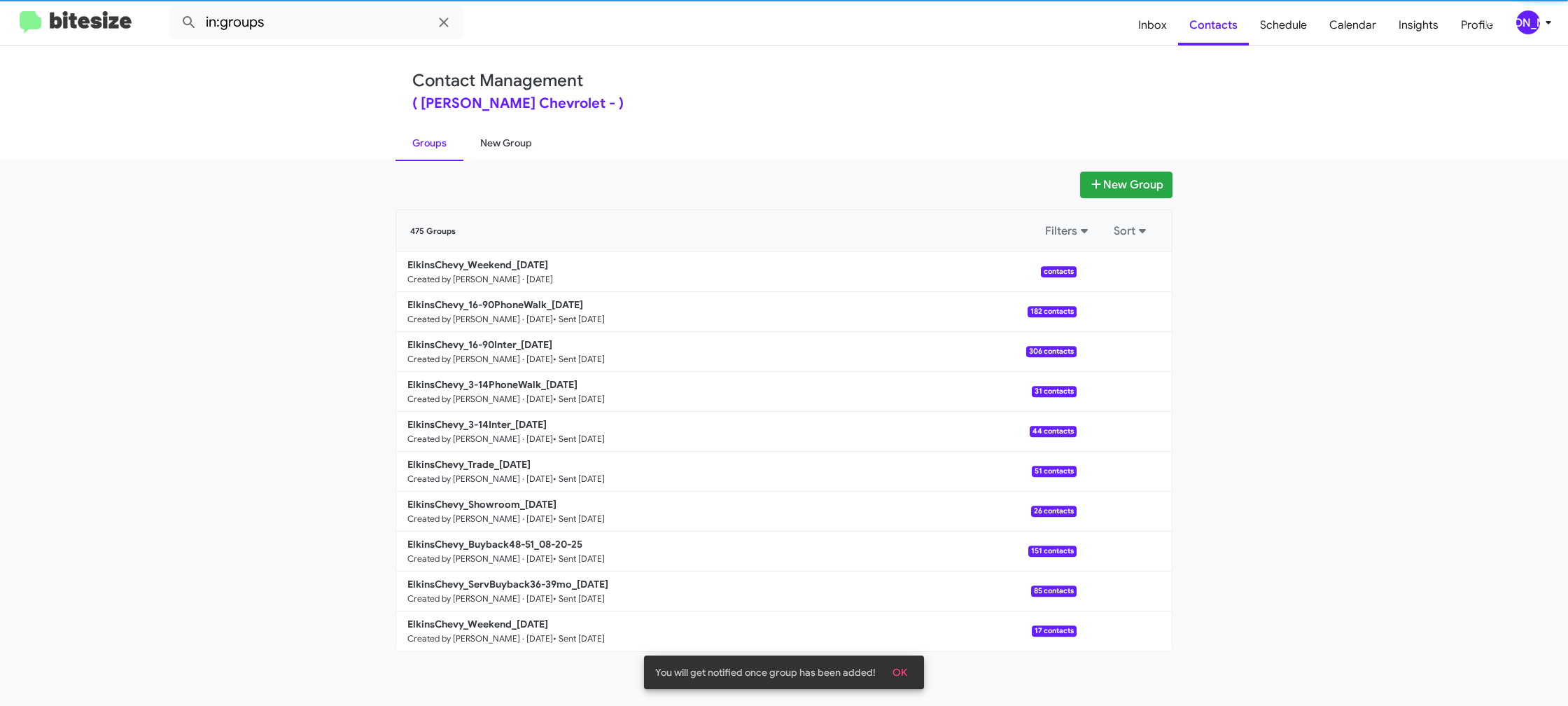
click at [467, 146] on link "New Group" at bounding box center [506, 142] width 86 height 36
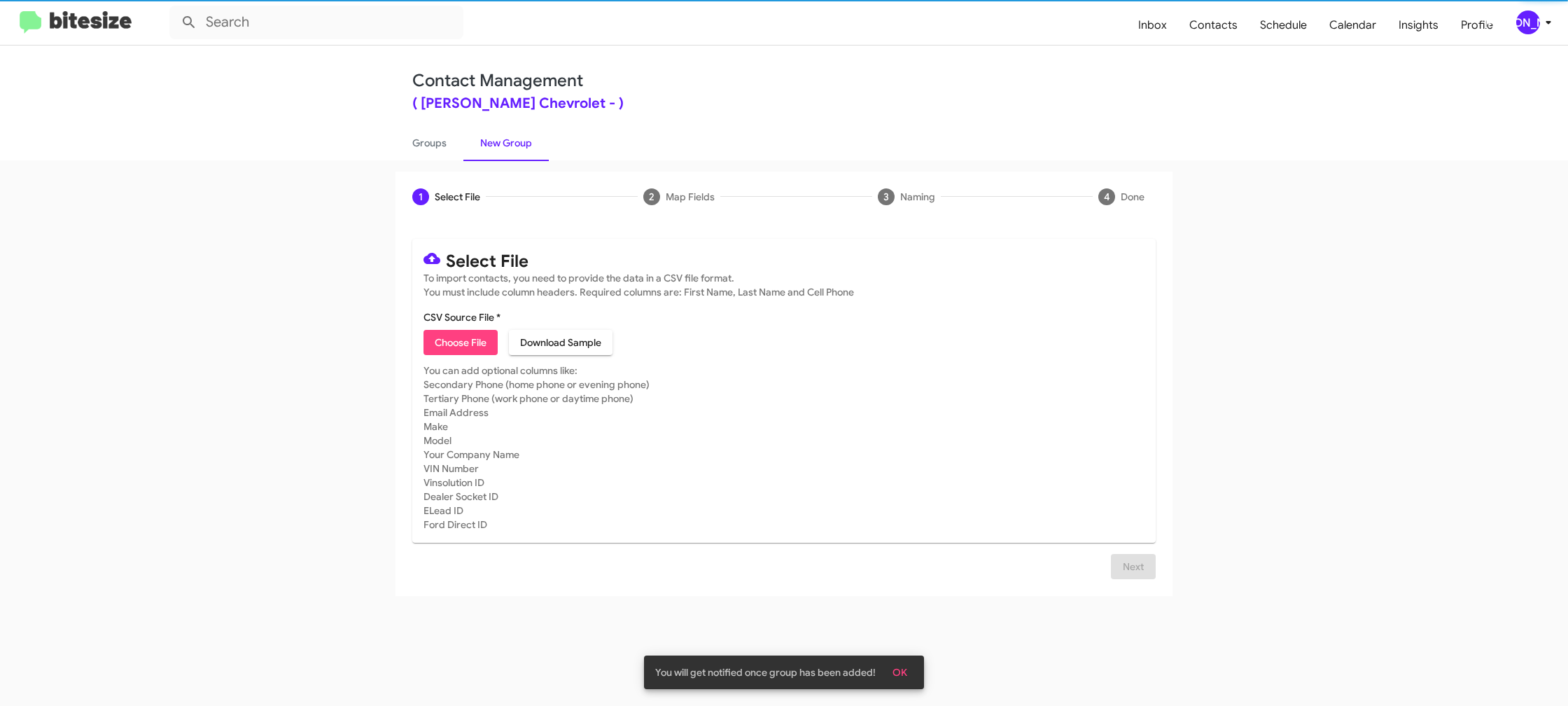
click at [467, 146] on link "New Group" at bounding box center [506, 142] width 86 height 36
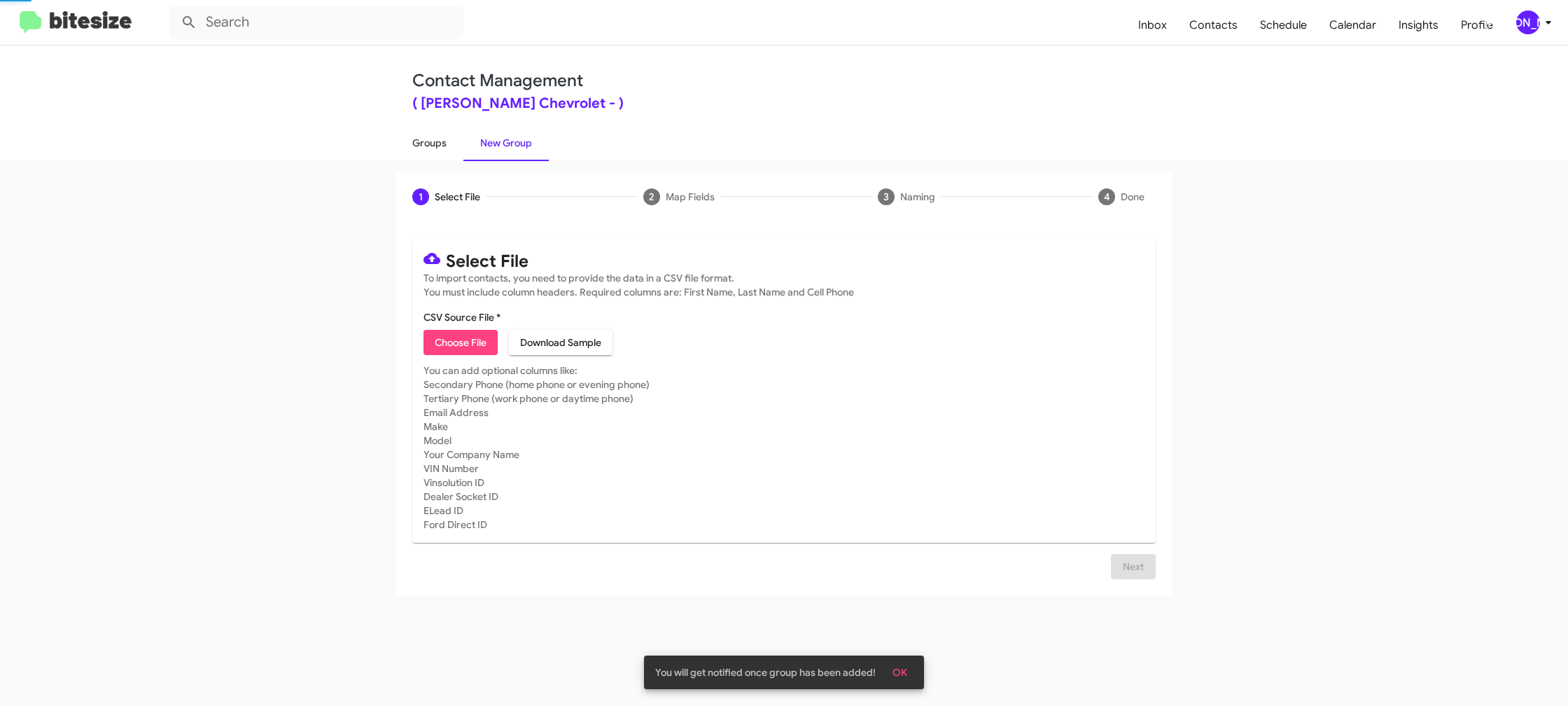
click at [432, 147] on link "Groups" at bounding box center [429, 142] width 68 height 36
type input "in:groups"
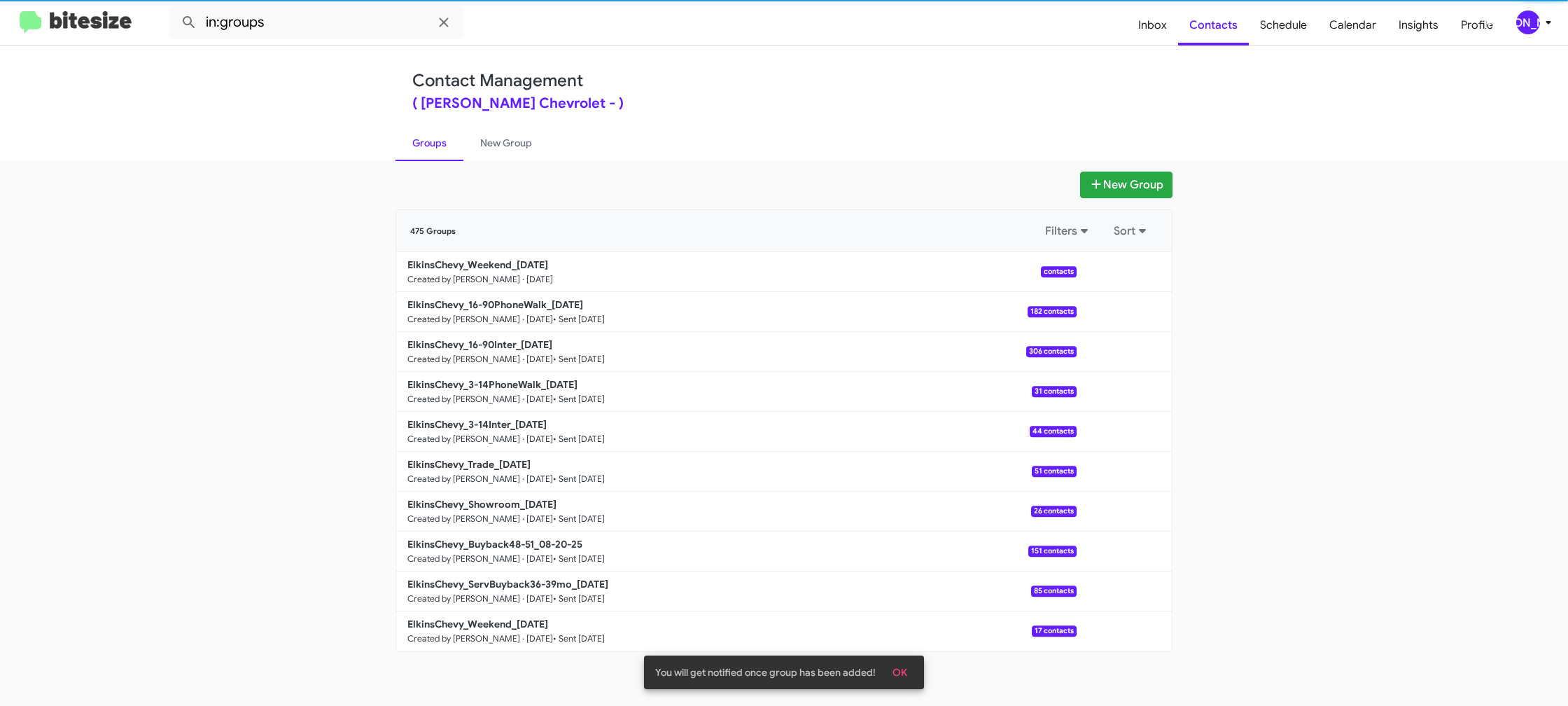
click at [432, 147] on link "Groups" at bounding box center [429, 142] width 68 height 36
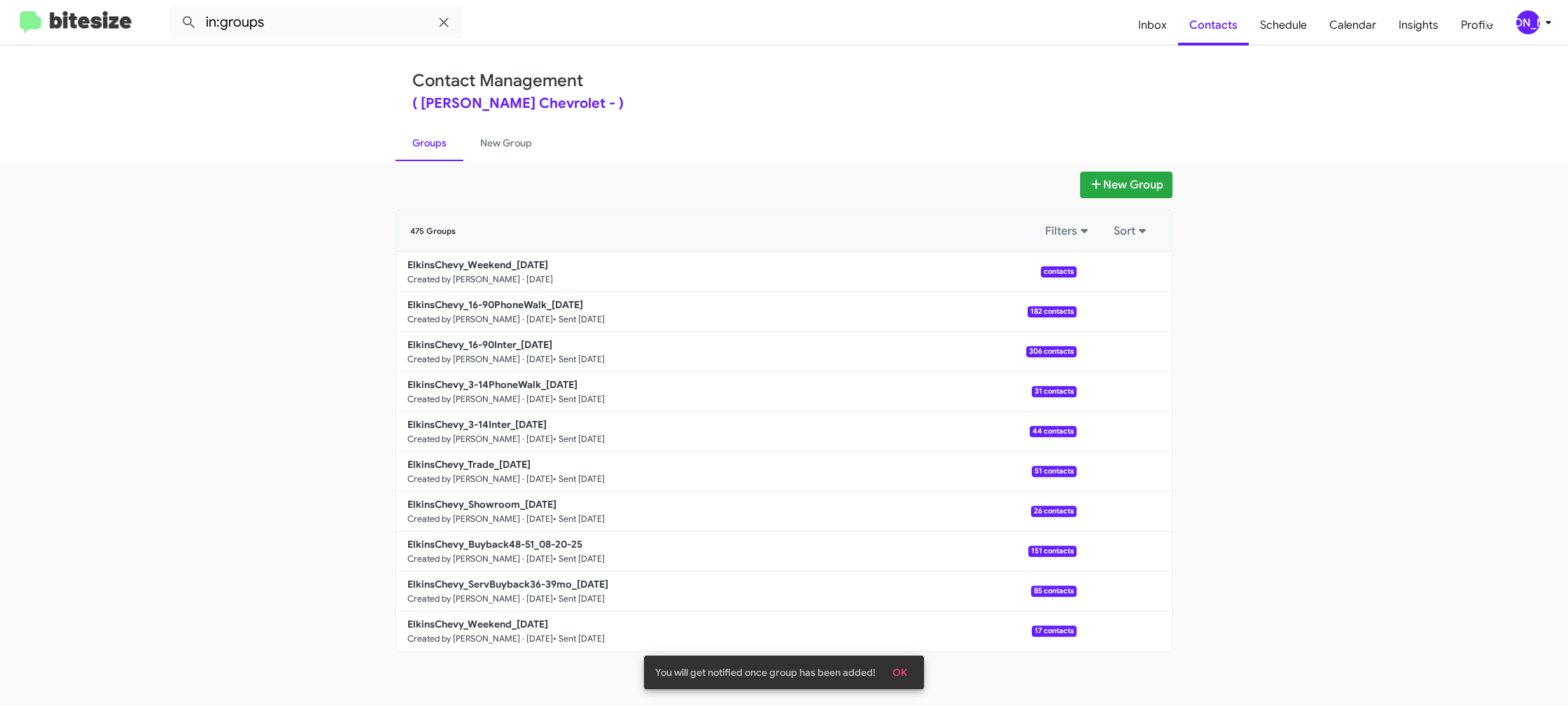
click at [432, 147] on link "Groups" at bounding box center [429, 142] width 68 height 36
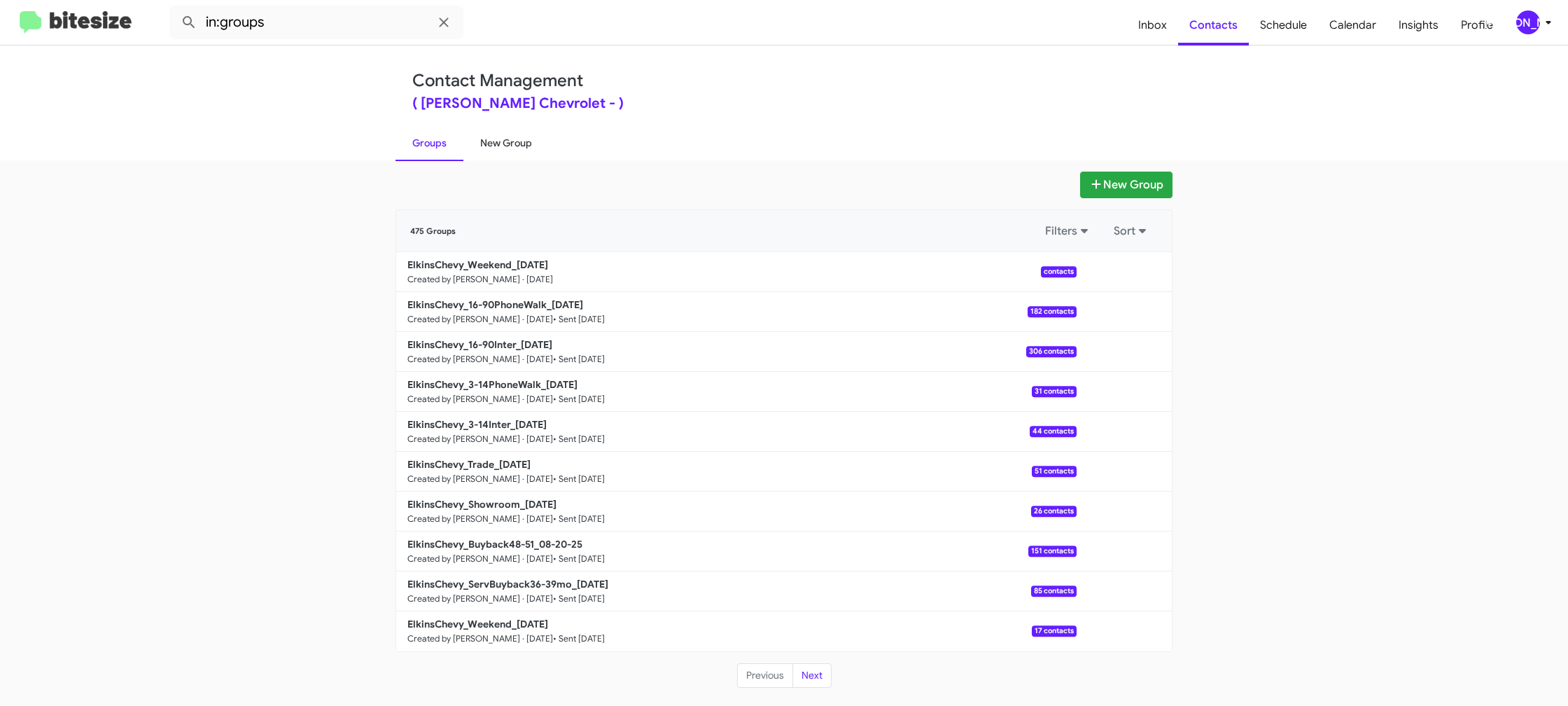
click at [477, 139] on link "New Group" at bounding box center [506, 142] width 86 height 36
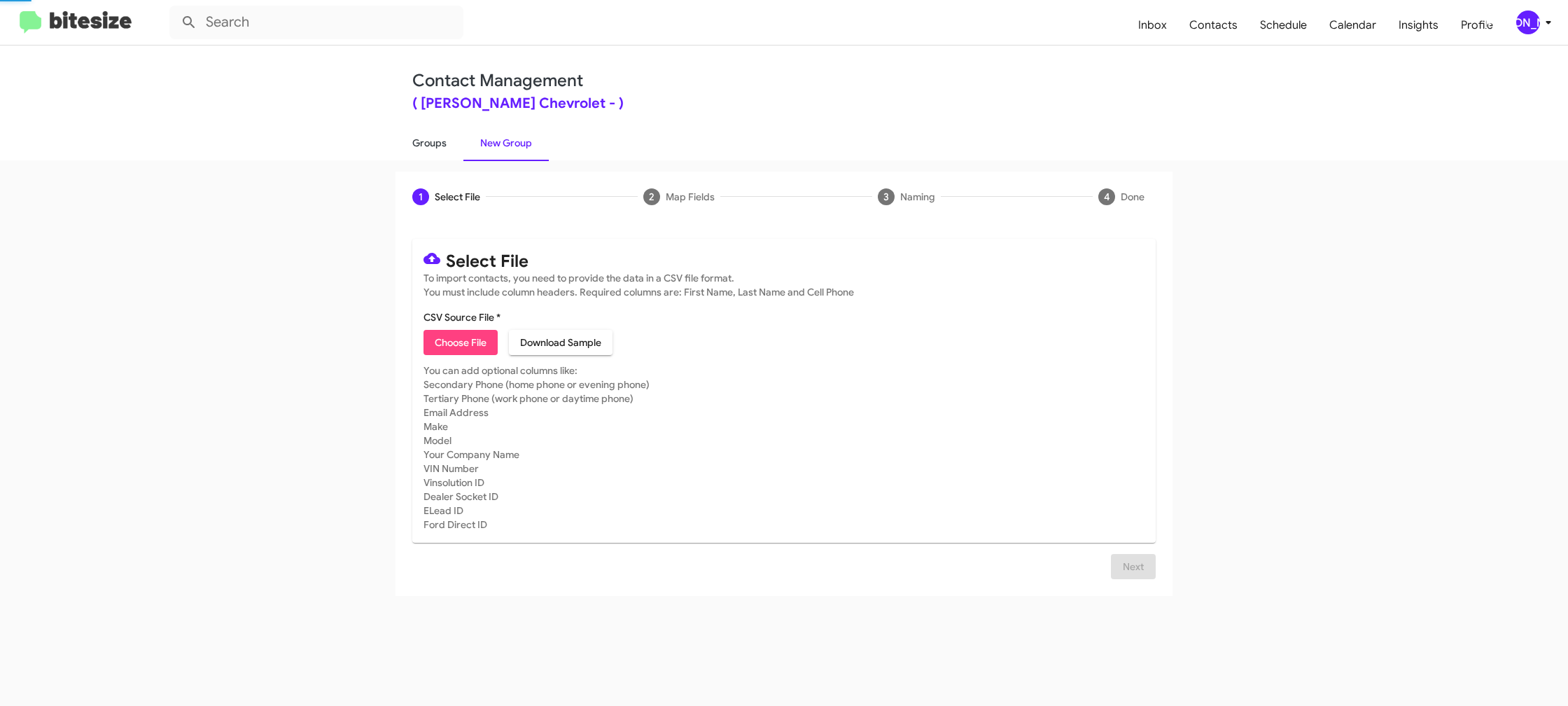
click at [448, 143] on link "Groups" at bounding box center [429, 142] width 68 height 36
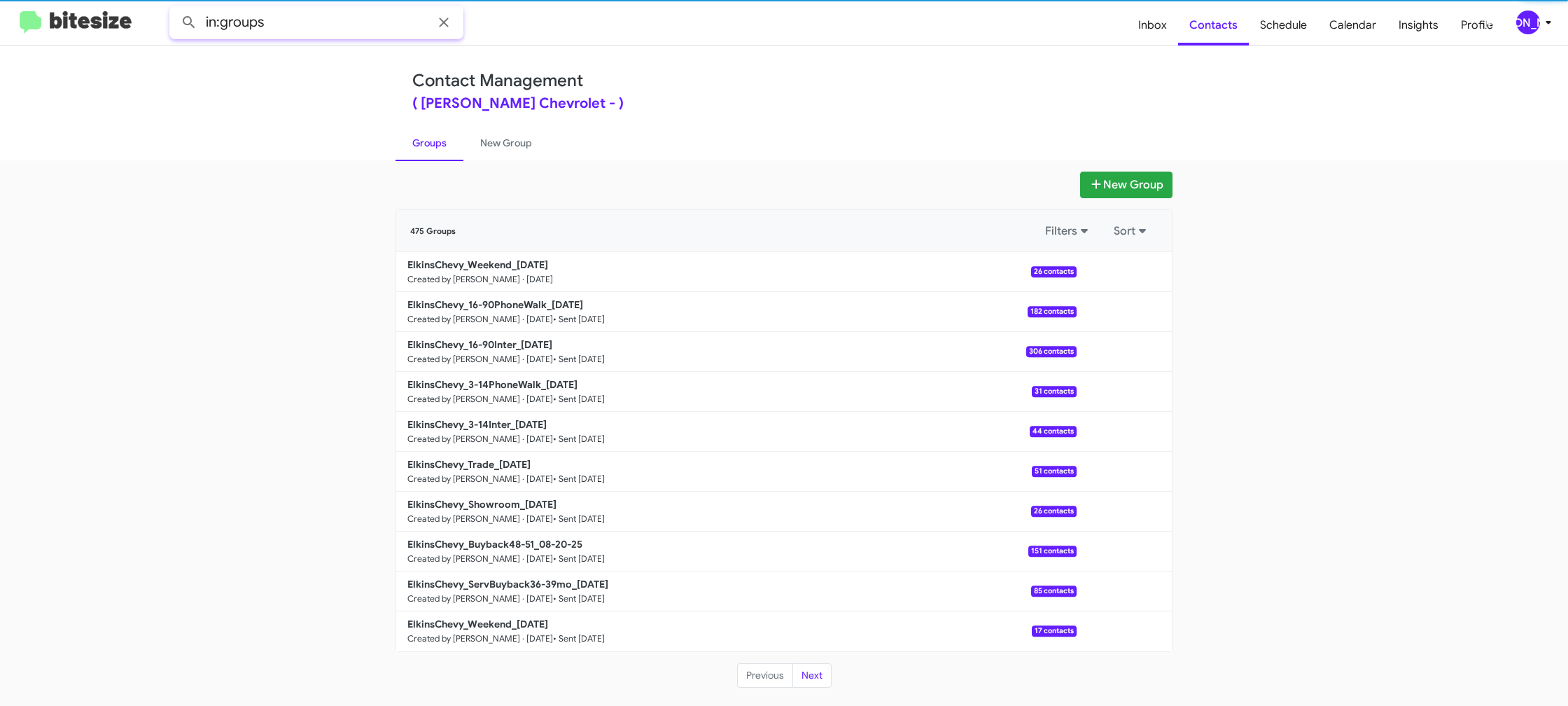
click at [349, 34] on input "in:groups" at bounding box center [316, 22] width 294 height 34
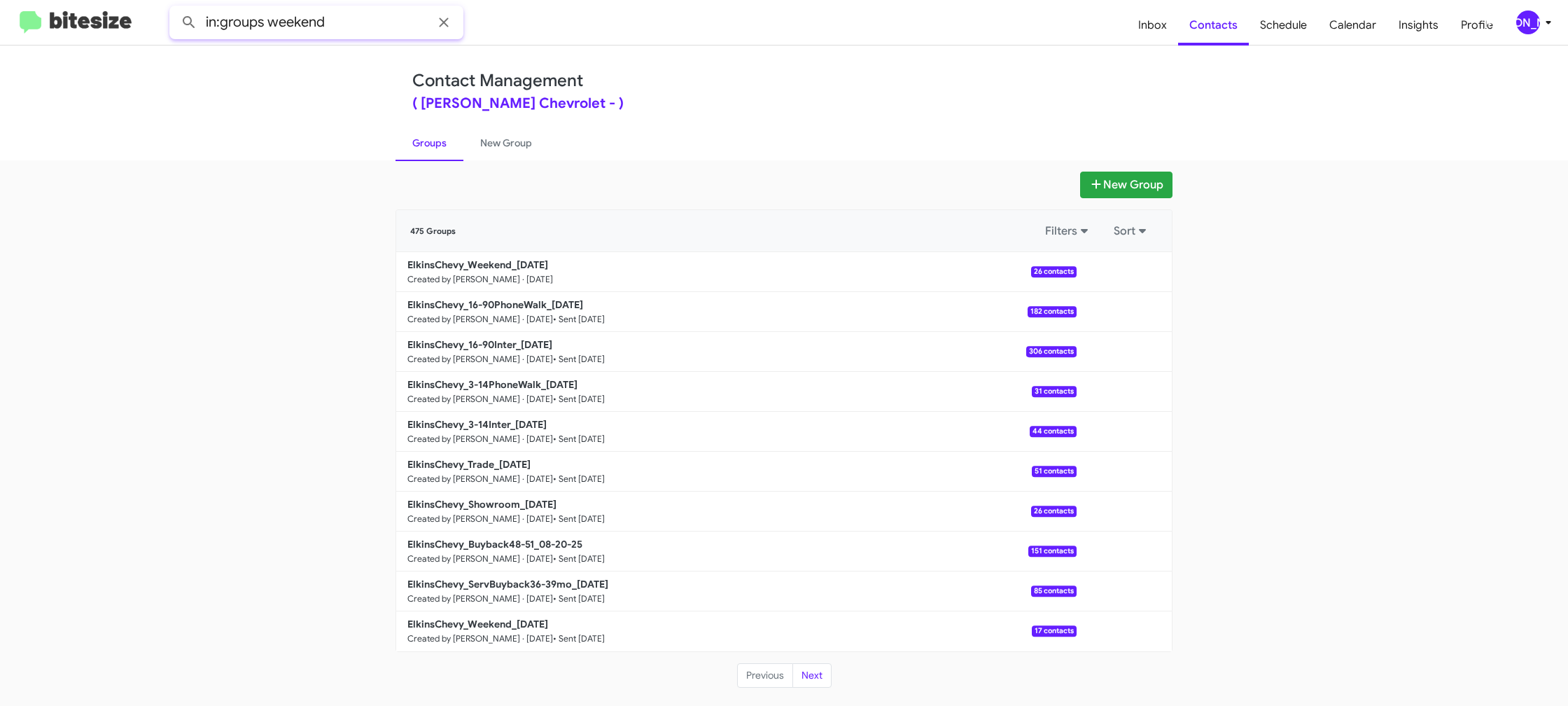
type input "in:groups weekend"
click at [175, 9] on button at bounding box center [189, 23] width 28 height 28
click at [495, 147] on link "New Group" at bounding box center [506, 142] width 86 height 36
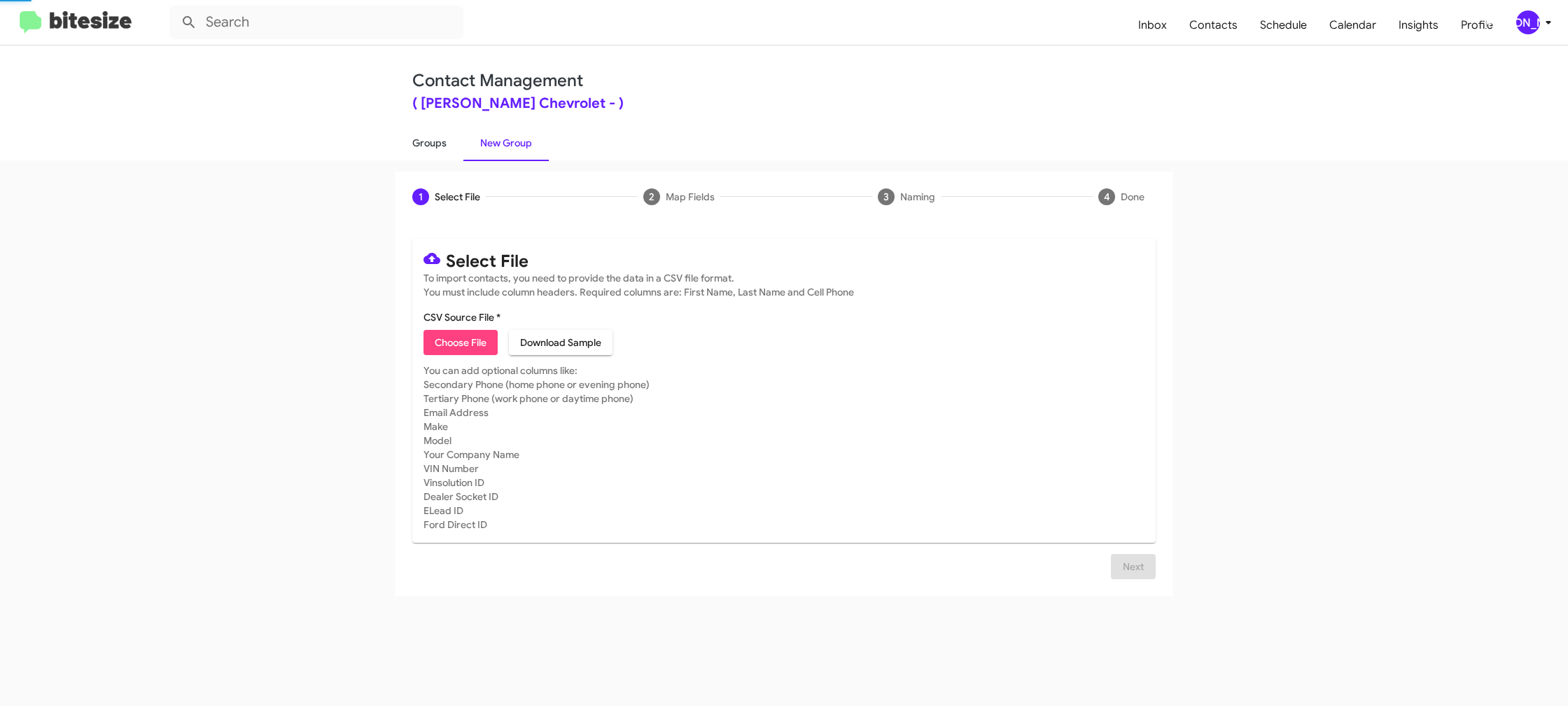
click at [441, 148] on link "Groups" at bounding box center [429, 142] width 68 height 36
type input "in:groups"
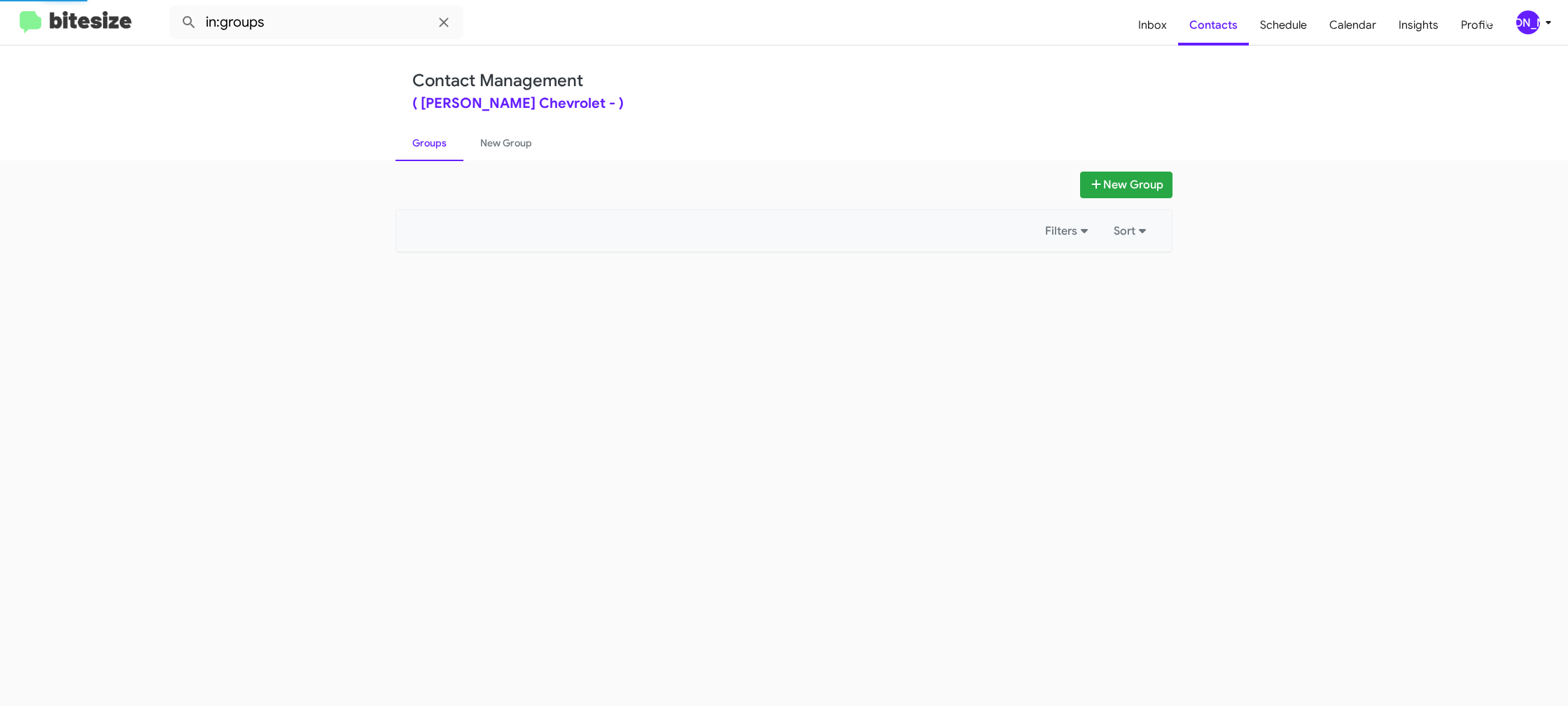
click at [441, 148] on link "Groups" at bounding box center [429, 142] width 68 height 36
click at [441, 147] on link "Groups" at bounding box center [429, 142] width 68 height 36
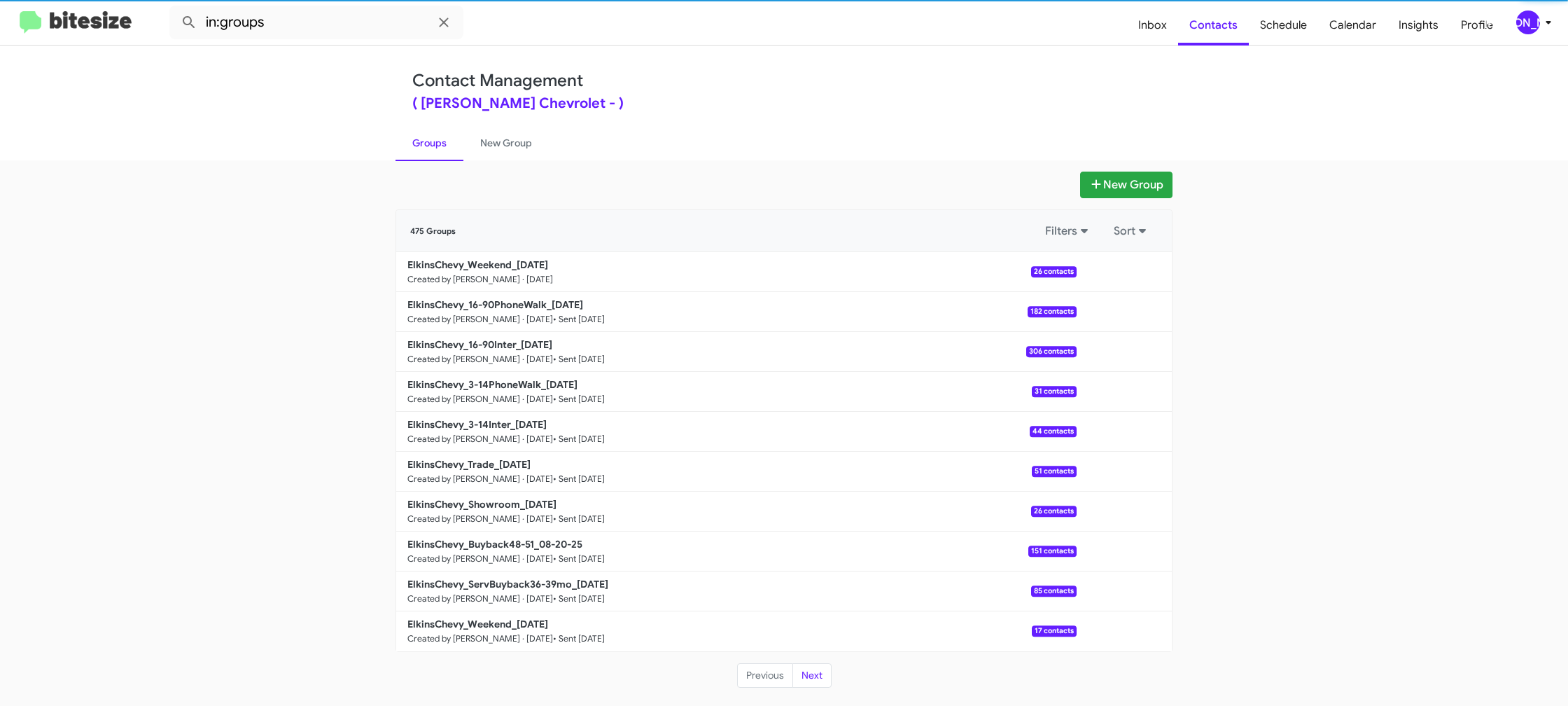
drag, startPoint x: 441, startPoint y: 147, endPoint x: 980, endPoint y: 248, distance: 548.4
click at [443, 145] on link "Groups" at bounding box center [429, 142] width 68 height 36
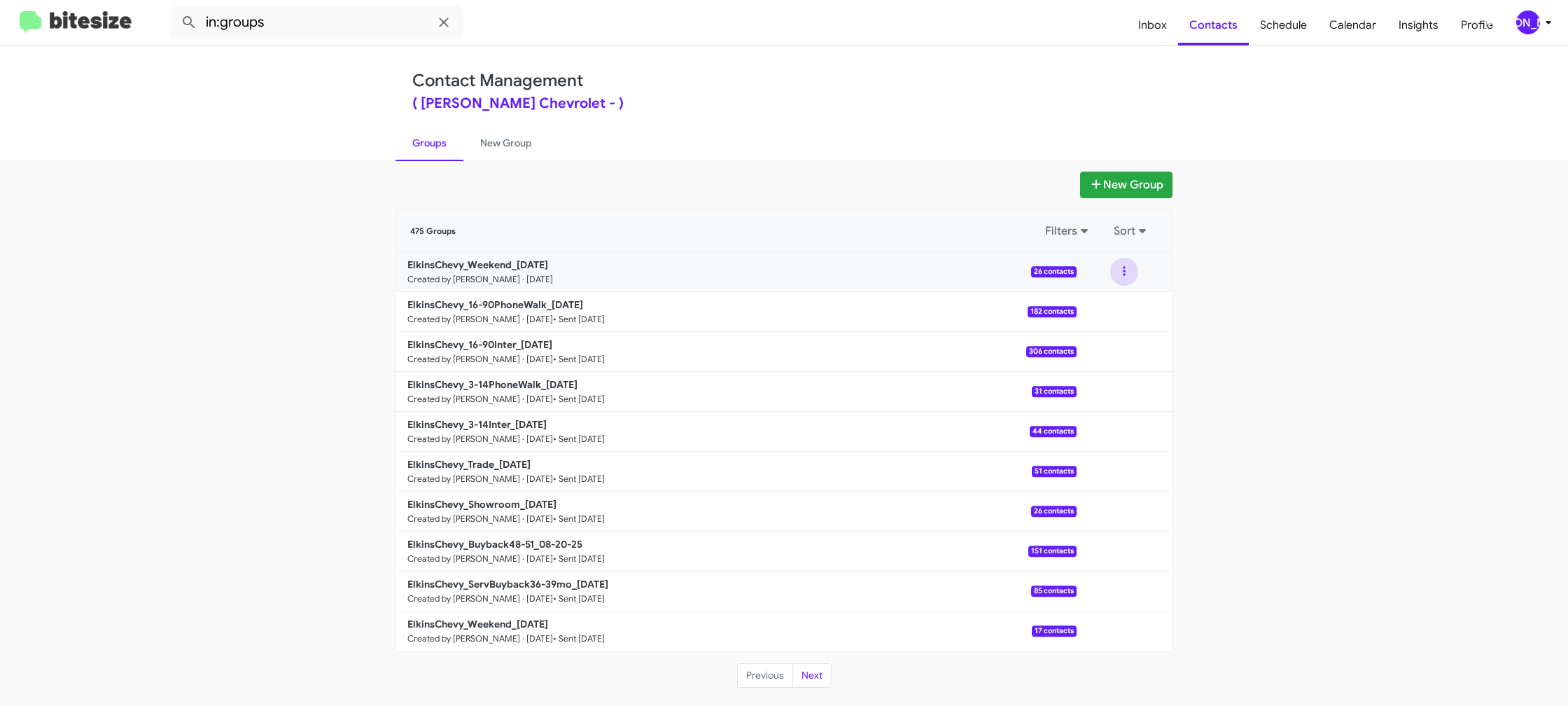
click at [1125, 275] on button at bounding box center [1125, 272] width 28 height 28
click at [1103, 300] on button "View contacts" at bounding box center [1082, 309] width 112 height 34
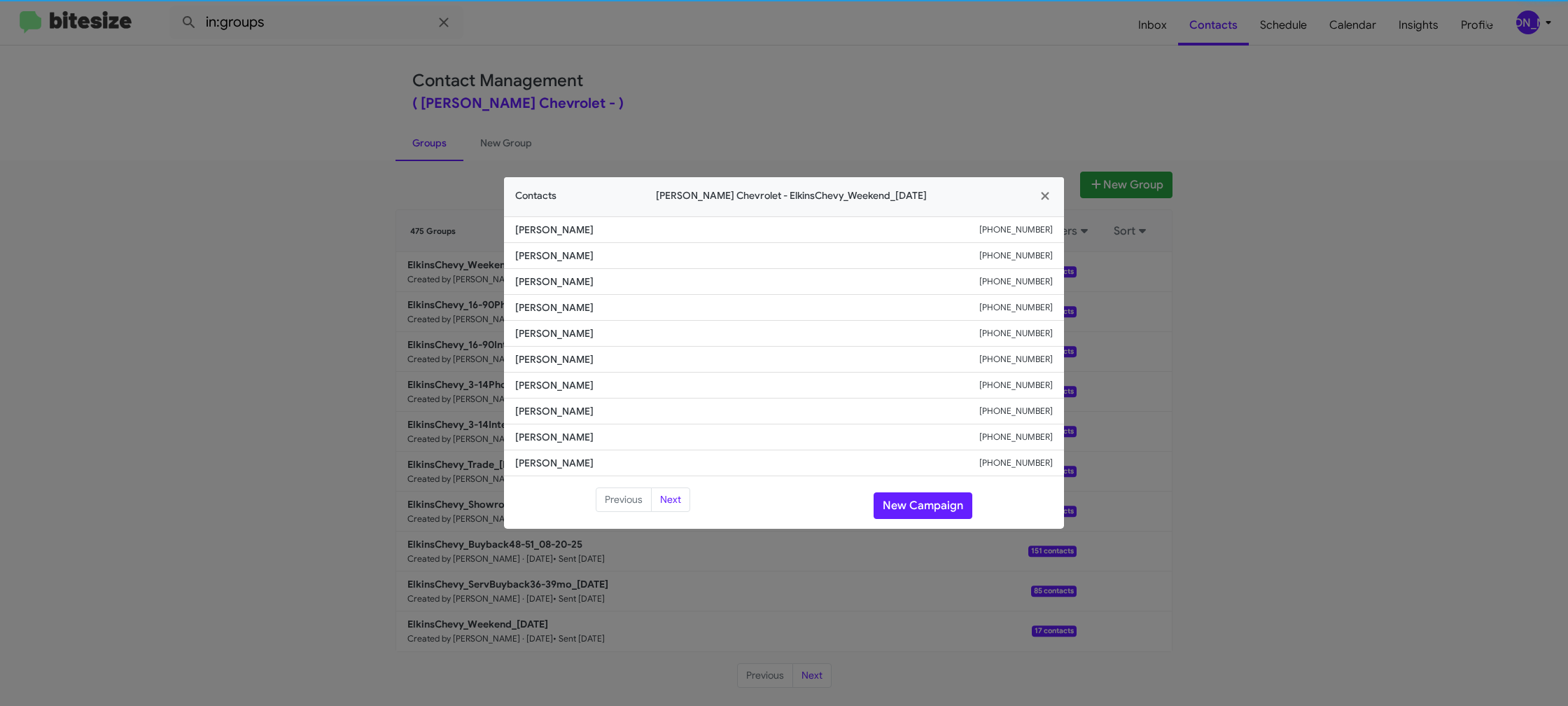
click at [541, 340] on li "William Wilent +16096026127" at bounding box center [784, 333] width 560 height 26
copy span "William Wilent"
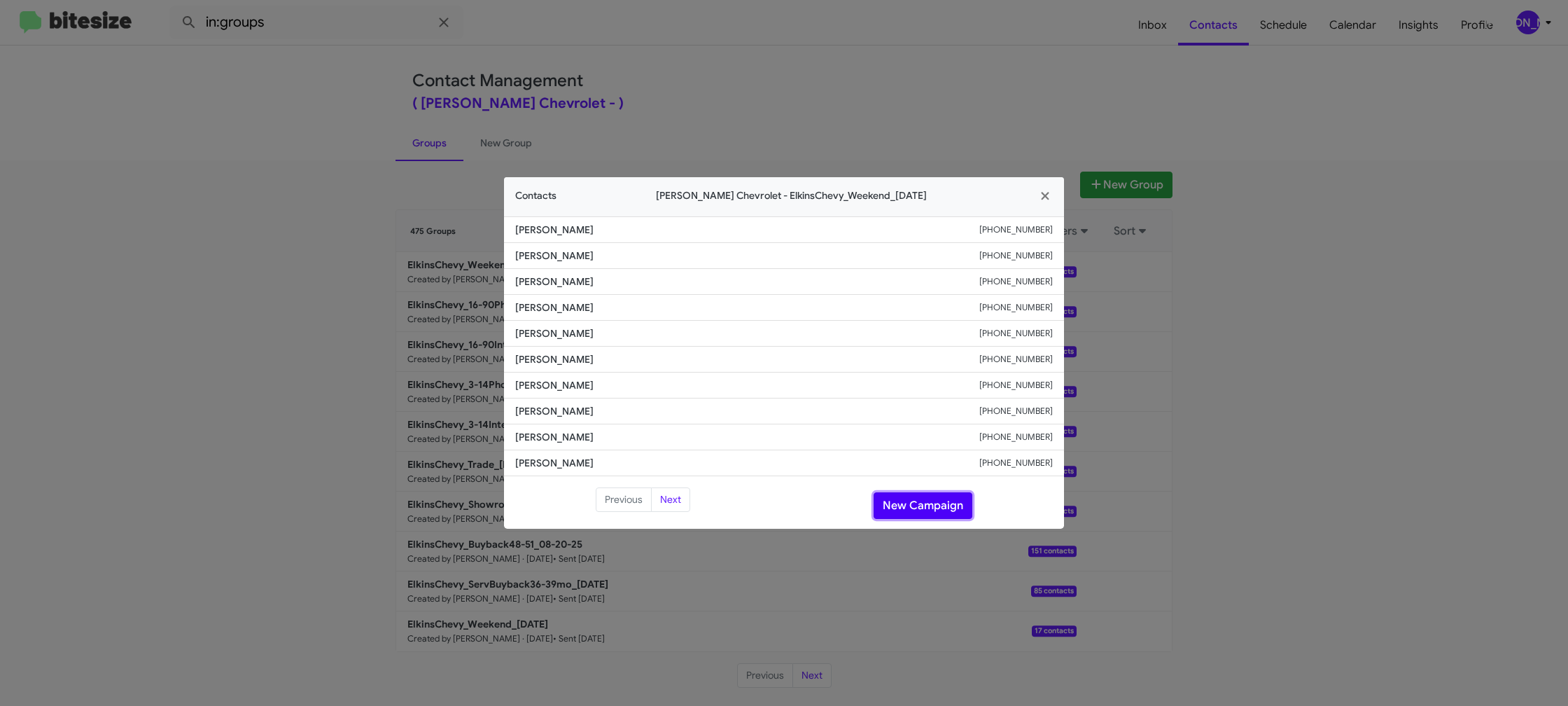
click at [913, 505] on button "New Campaign" at bounding box center [923, 505] width 99 height 27
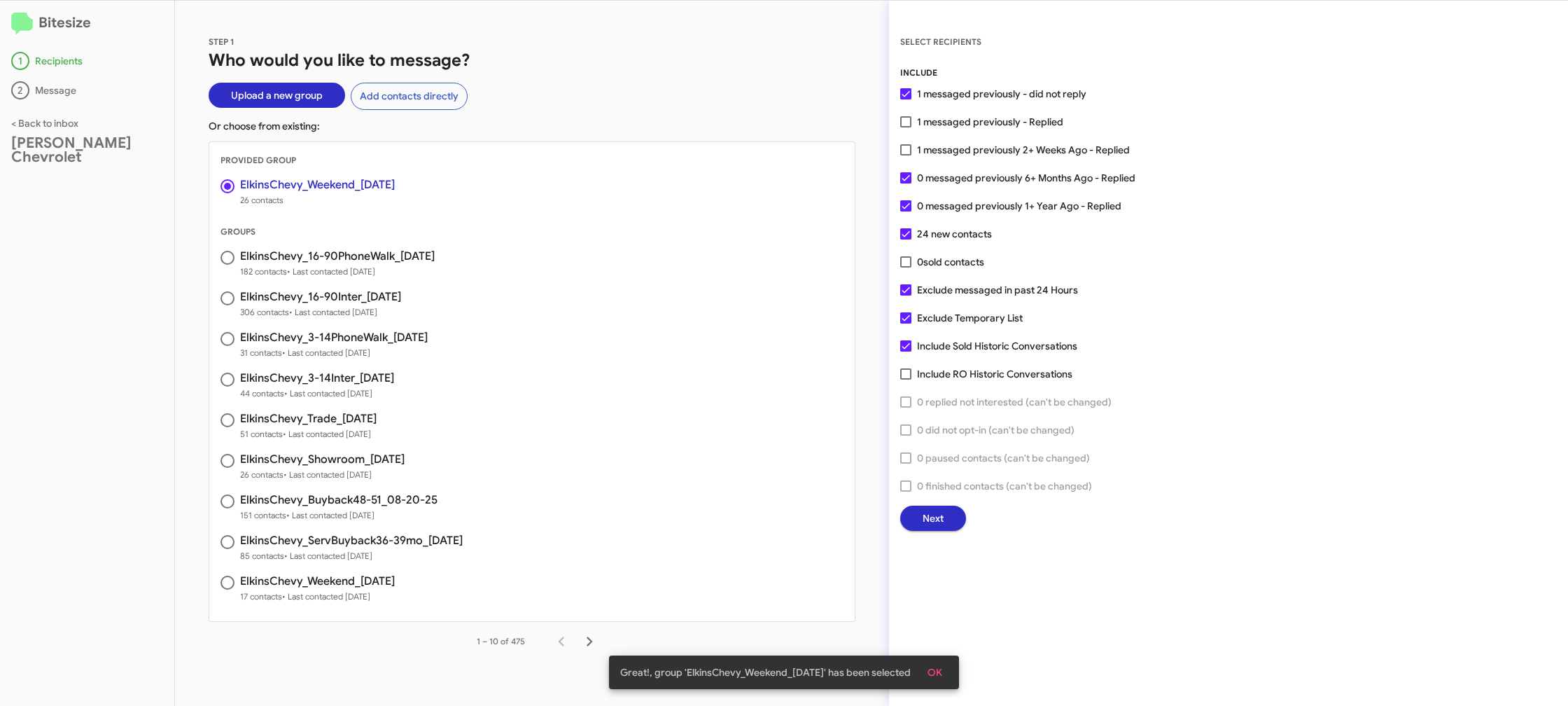
click at [925, 514] on span "Next" at bounding box center [933, 518] width 21 height 26
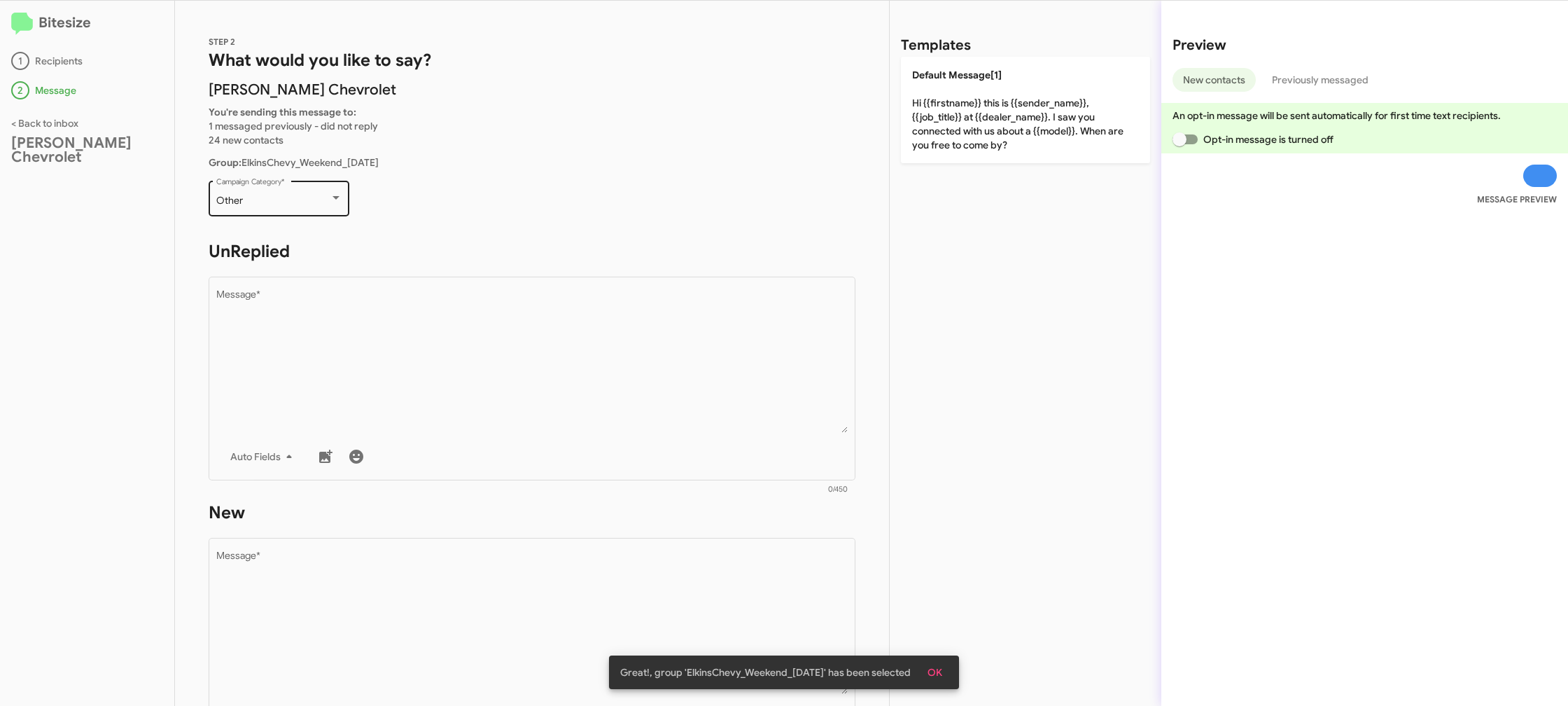
click at [297, 214] on div "Other Campaign Category *" at bounding box center [279, 197] width 126 height 39
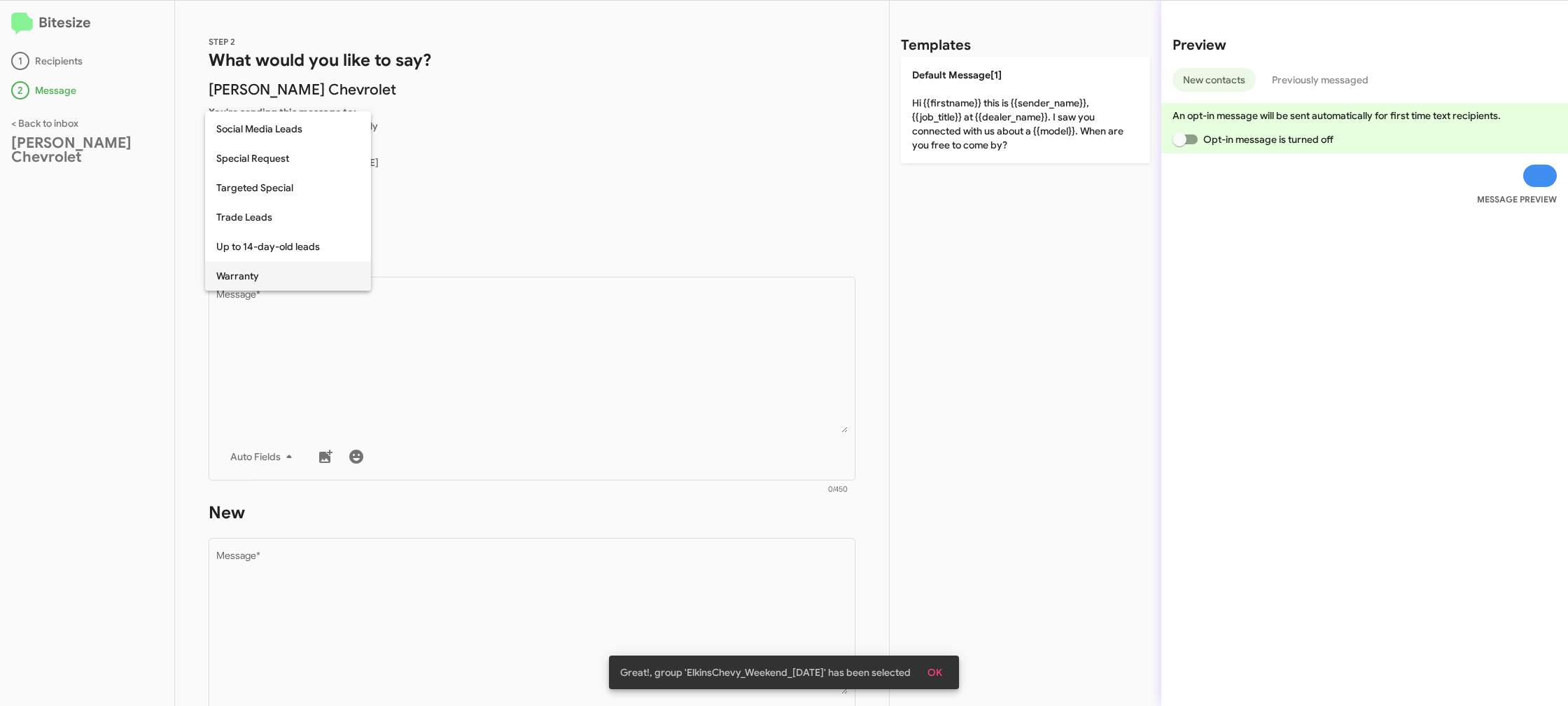
scroll to position [585, 0]
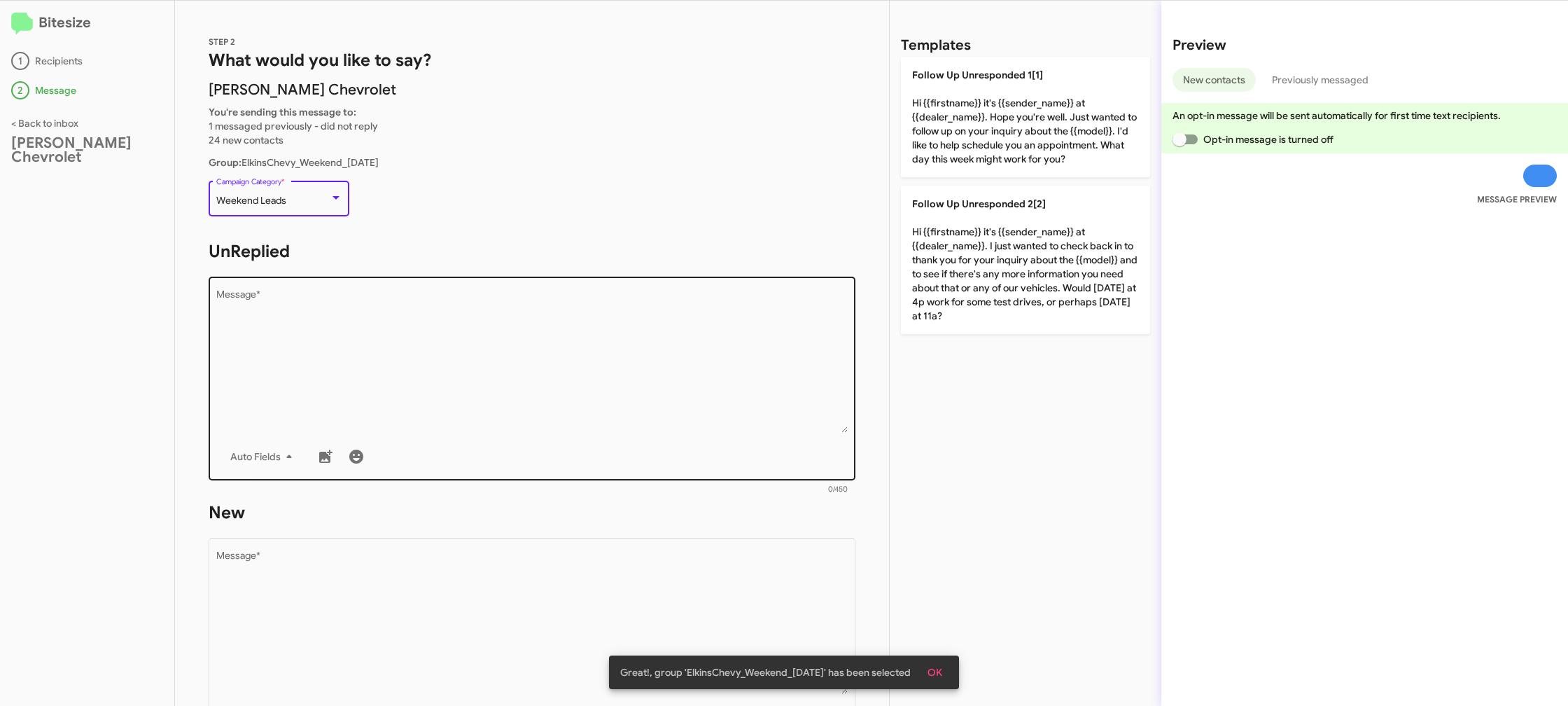
click at [518, 352] on textarea "Message *" at bounding box center [533, 361] width 633 height 143
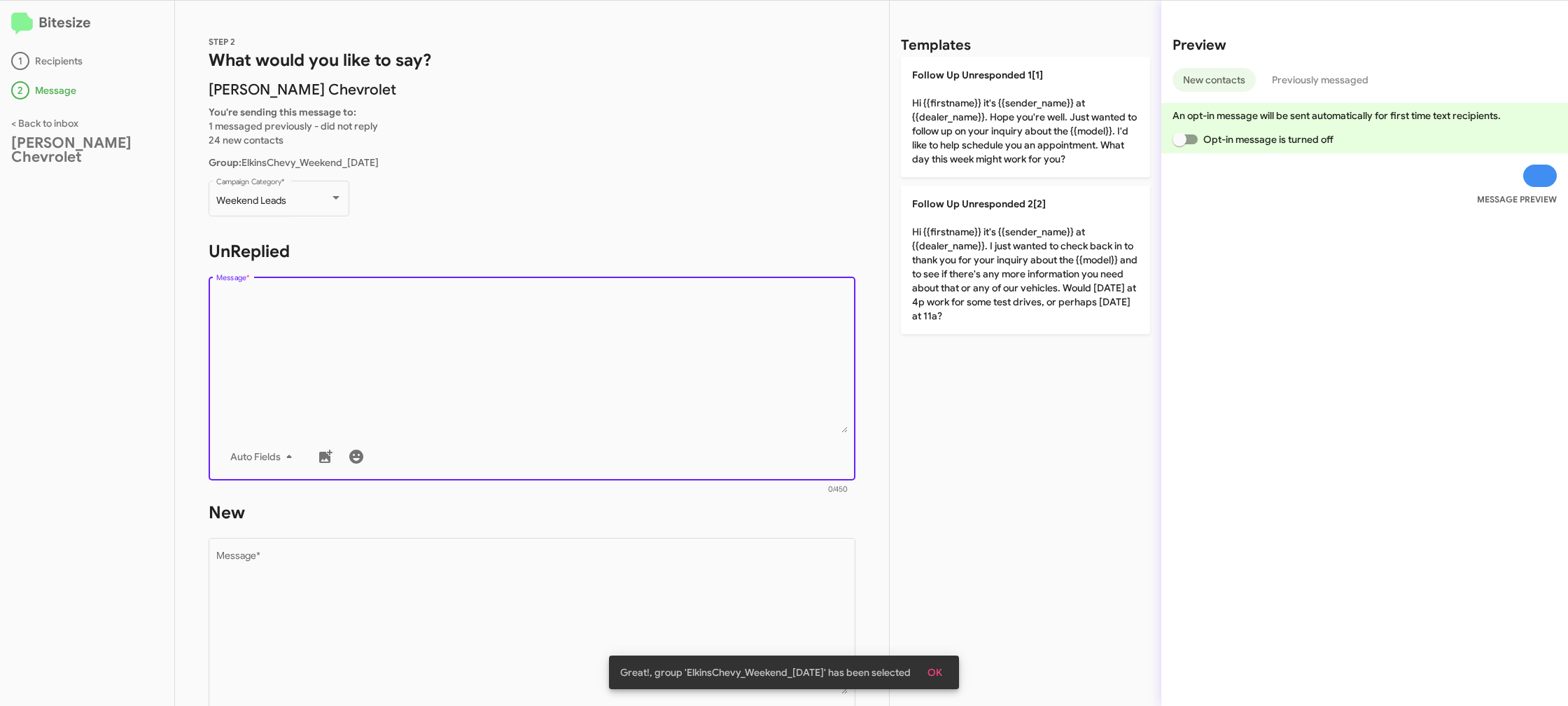
click at [521, 353] on textarea "Message *" at bounding box center [533, 361] width 633 height 143
drag, startPoint x: 521, startPoint y: 353, endPoint x: 542, endPoint y: 336, distance: 27.0
click at [523, 350] on textarea "Message *" at bounding box center [533, 361] width 633 height 143
drag, startPoint x: 543, startPoint y: 333, endPoint x: 475, endPoint y: 232, distance: 121.8
click at [526, 302] on textarea "Message *" at bounding box center [533, 361] width 633 height 143
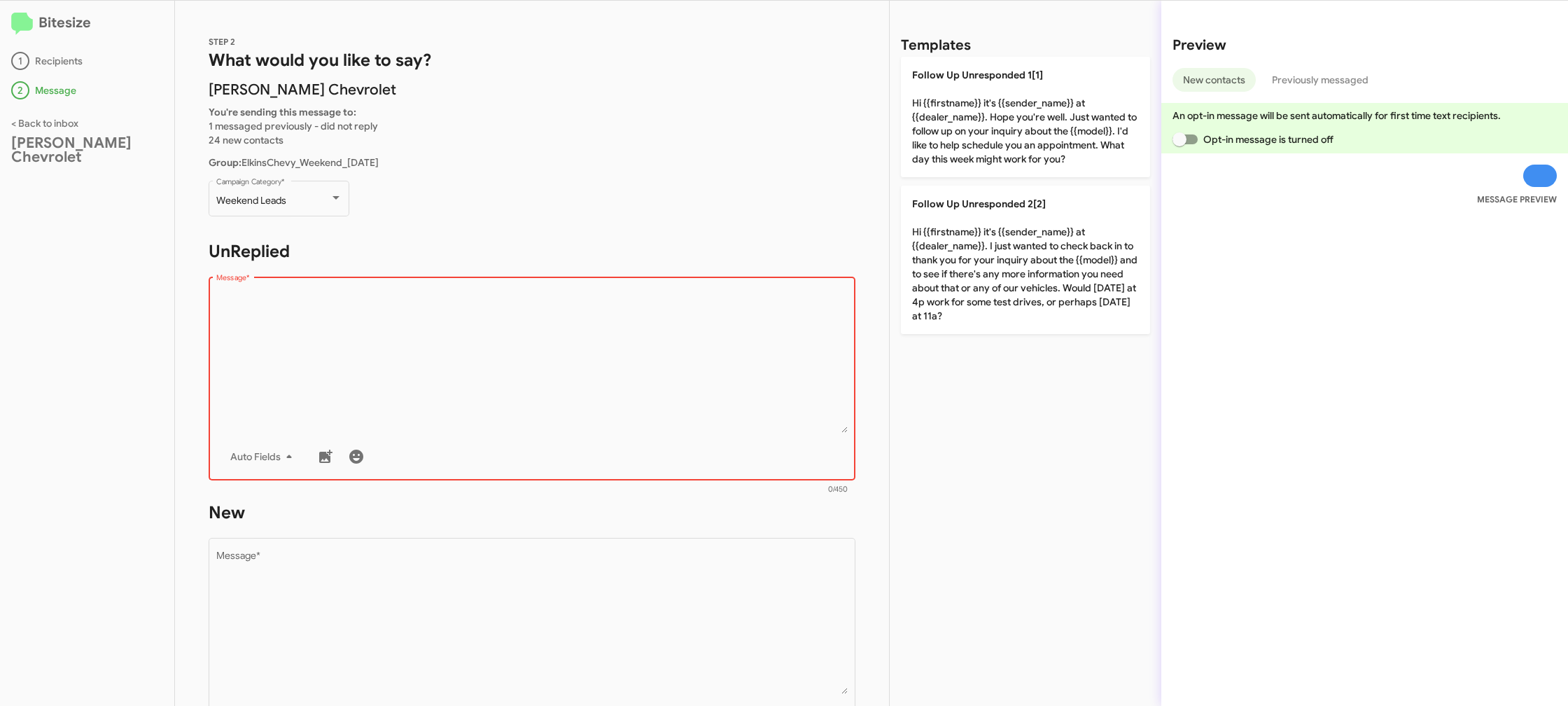
click at [610, 345] on textarea "Message *" at bounding box center [533, 361] width 633 height 143
drag, startPoint x: 617, startPoint y: 339, endPoint x: 664, endPoint y: 329, distance: 48.1
click at [639, 333] on textarea "Message *" at bounding box center [533, 361] width 633 height 143
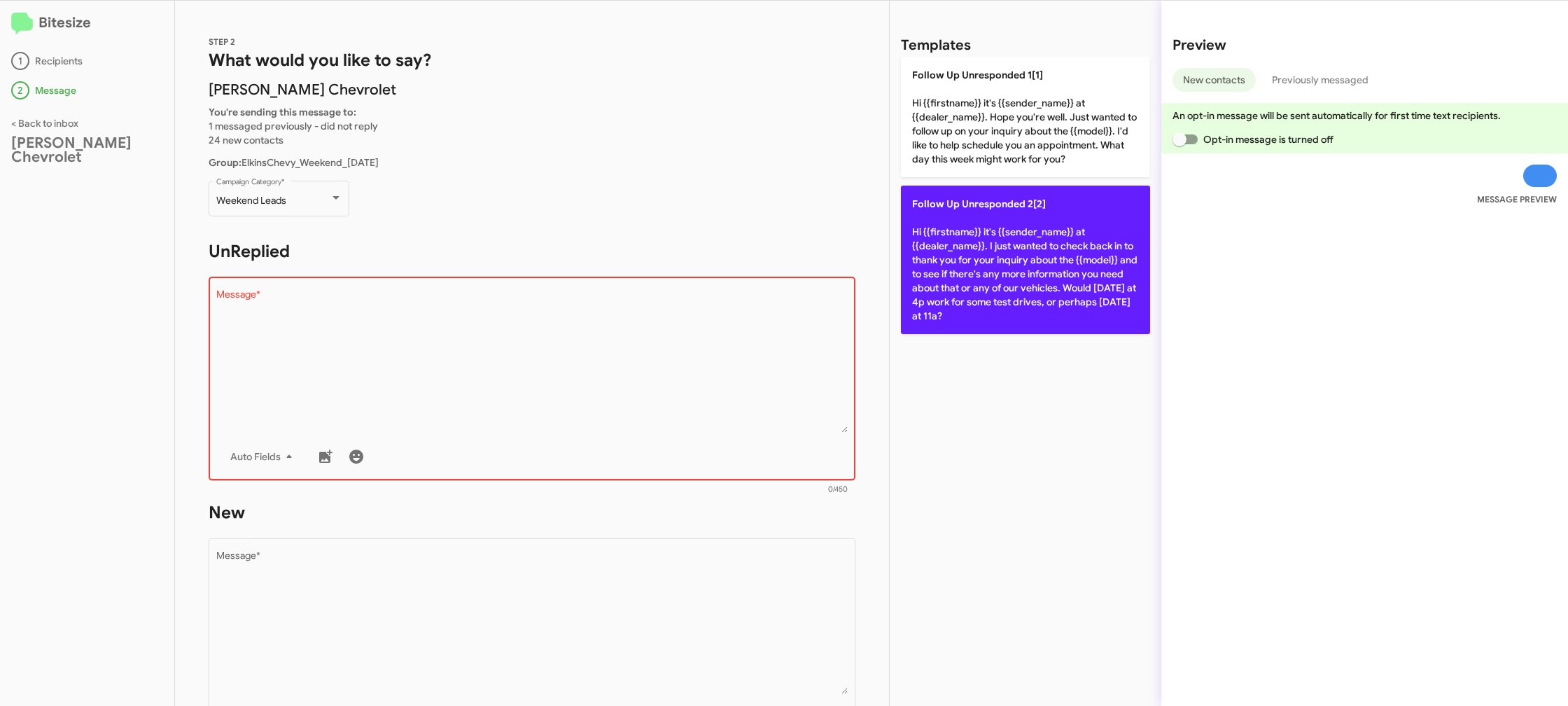
click at [969, 244] on p "Follow Up Unresponded 2[2] Hi {{firstname}} it's {{sender_name}} at {{dealer_na…" at bounding box center [1026, 260] width 249 height 148
type textarea "Hi {{firstname}} it's {{sender_name}} at {{dealer_name}}. I just wanted to chec…"
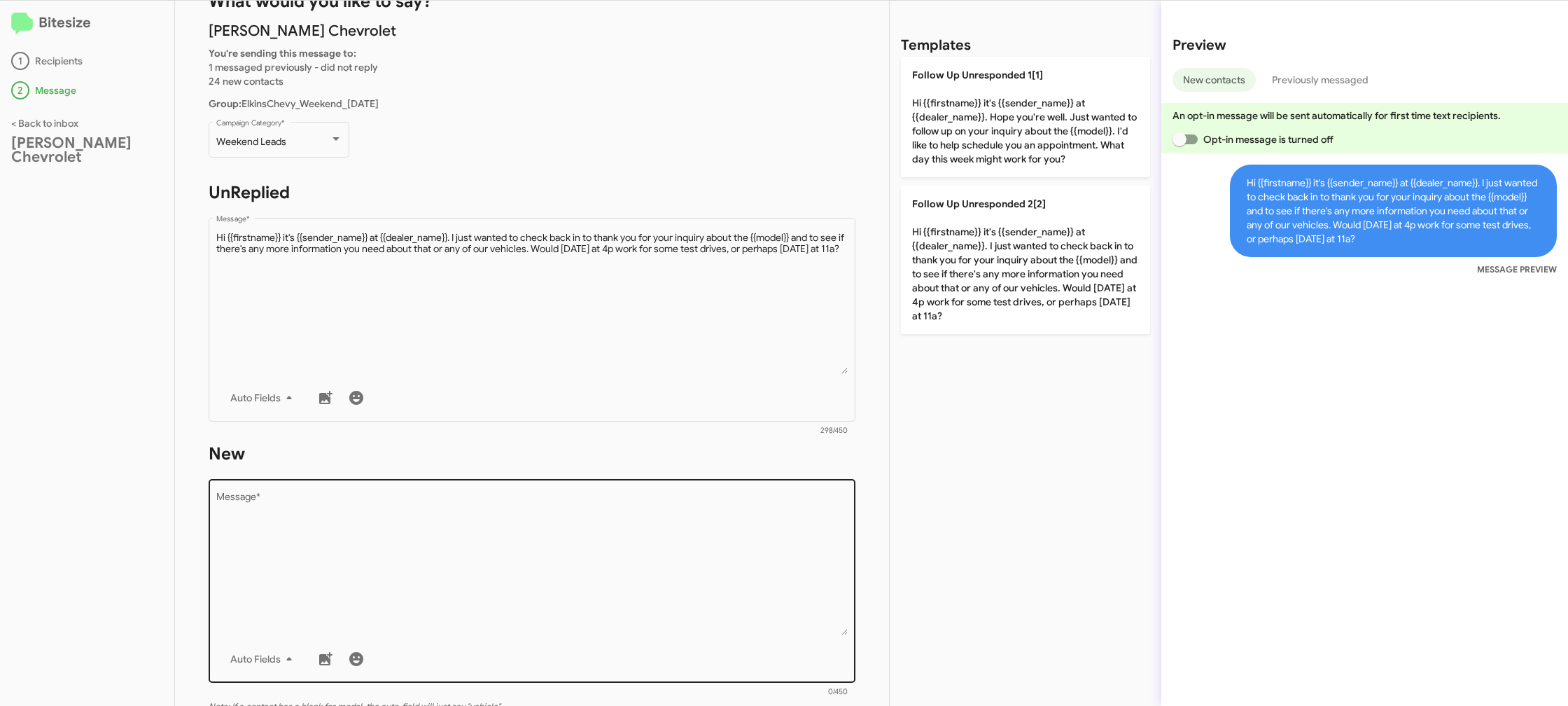
scroll to position [123, 0]
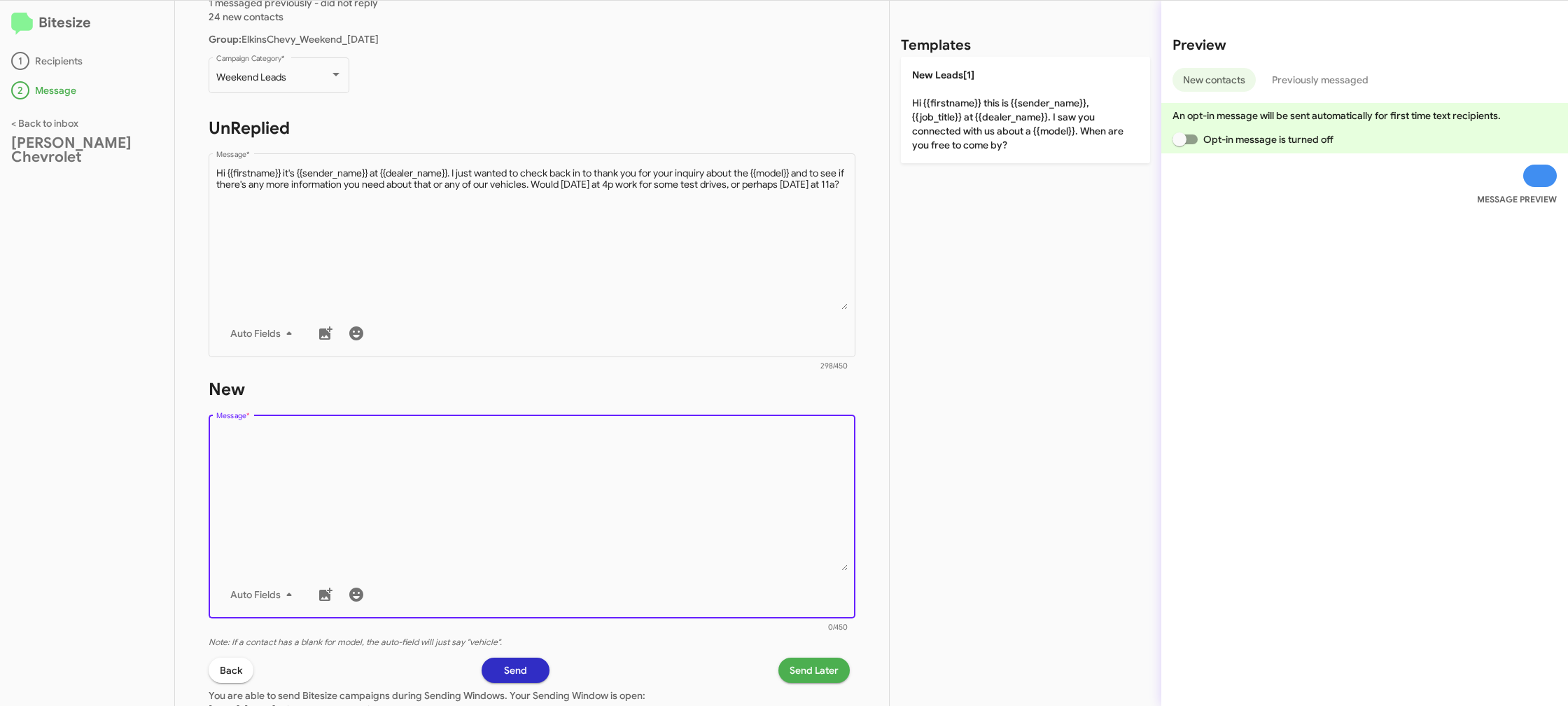
click at [646, 482] on textarea "Message *" at bounding box center [533, 499] width 633 height 143
drag, startPoint x: 644, startPoint y: 482, endPoint x: 964, endPoint y: 221, distance: 412.9
click at [651, 474] on textarea "Message *" at bounding box center [533, 499] width 633 height 143
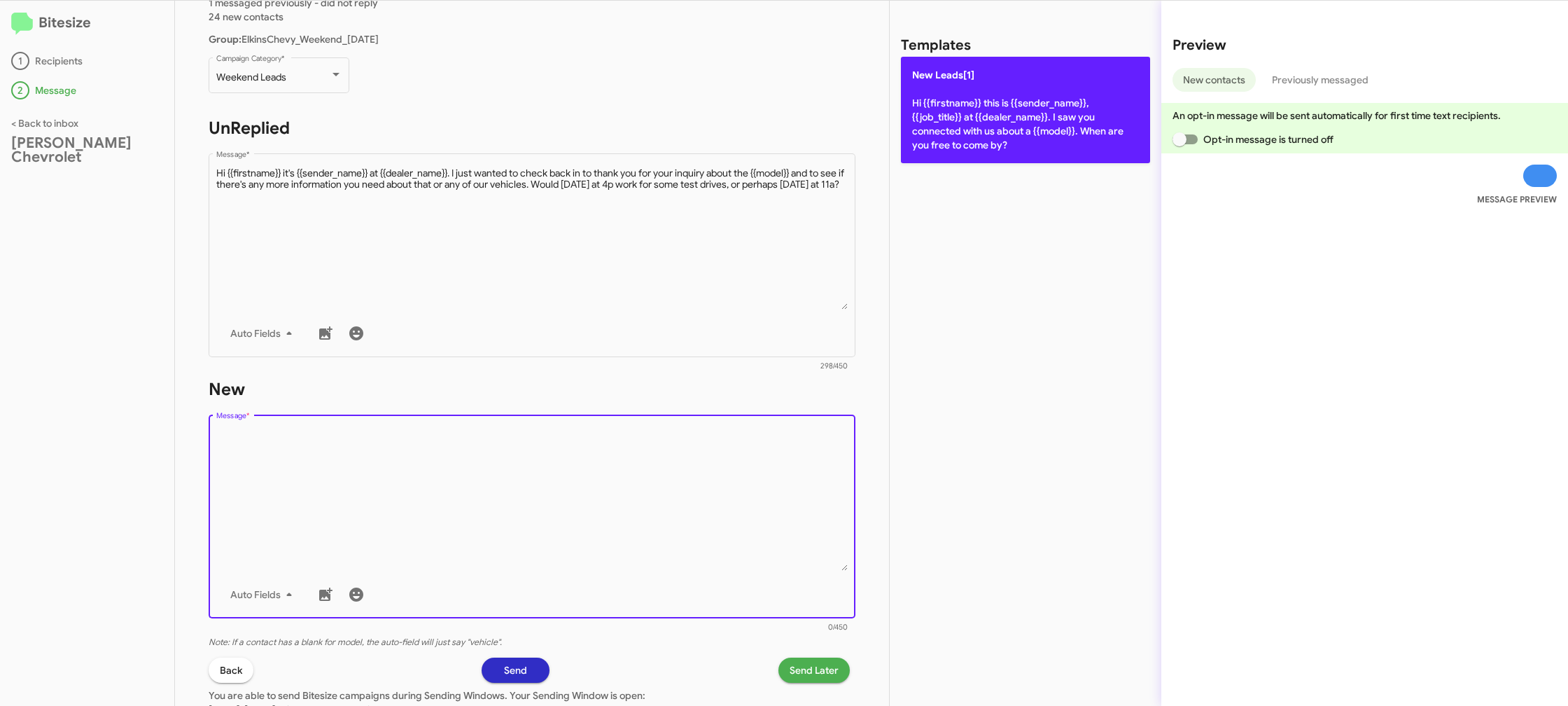
click at [981, 110] on p "New Leads[1] Hi {{firstname}} this is {{sender_name}}, {{job_title}} at {{deale…" at bounding box center [1026, 110] width 249 height 106
type textarea "Hi {{firstname}} this is {{sender_name}}, {{job_title}} at {{dealer_name}}. I s…"
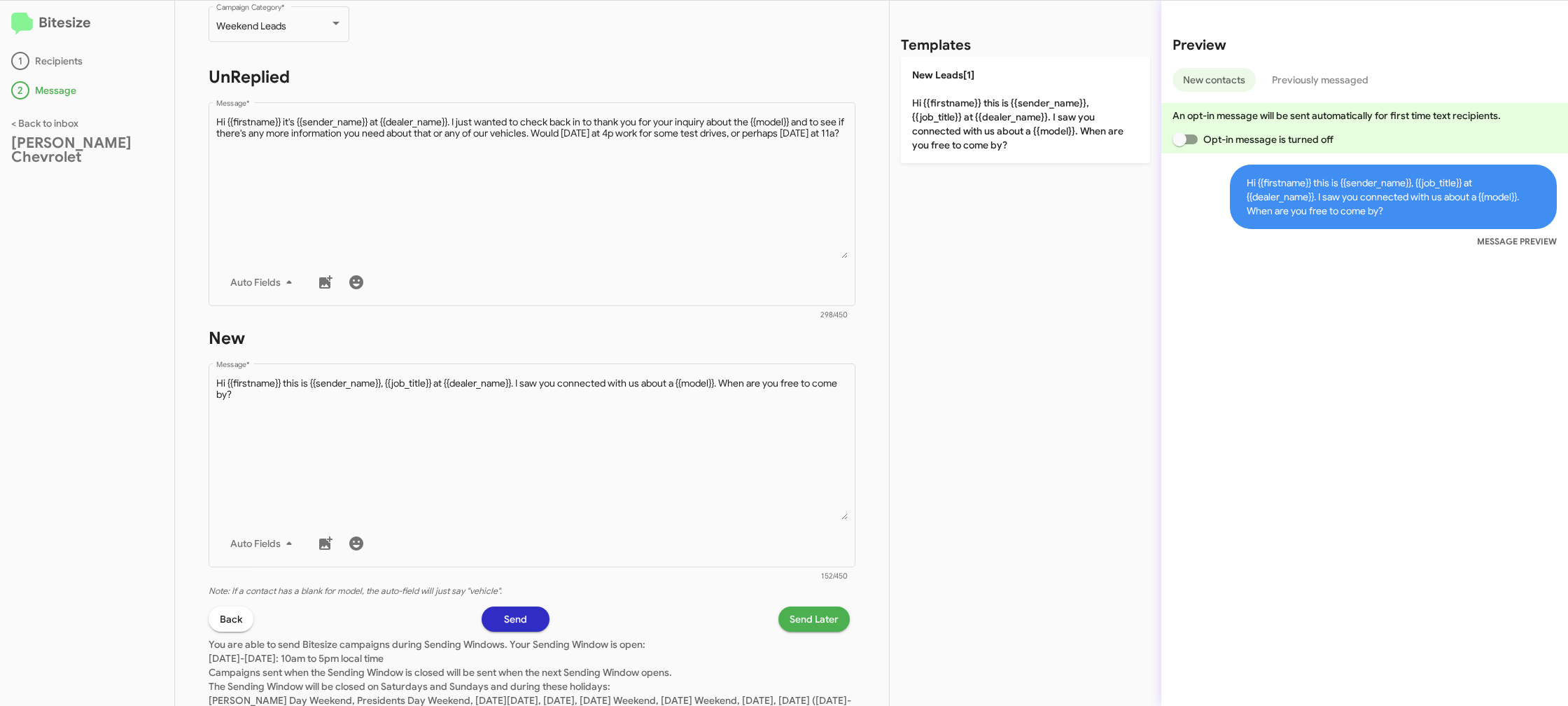
scroll to position [217, 0]
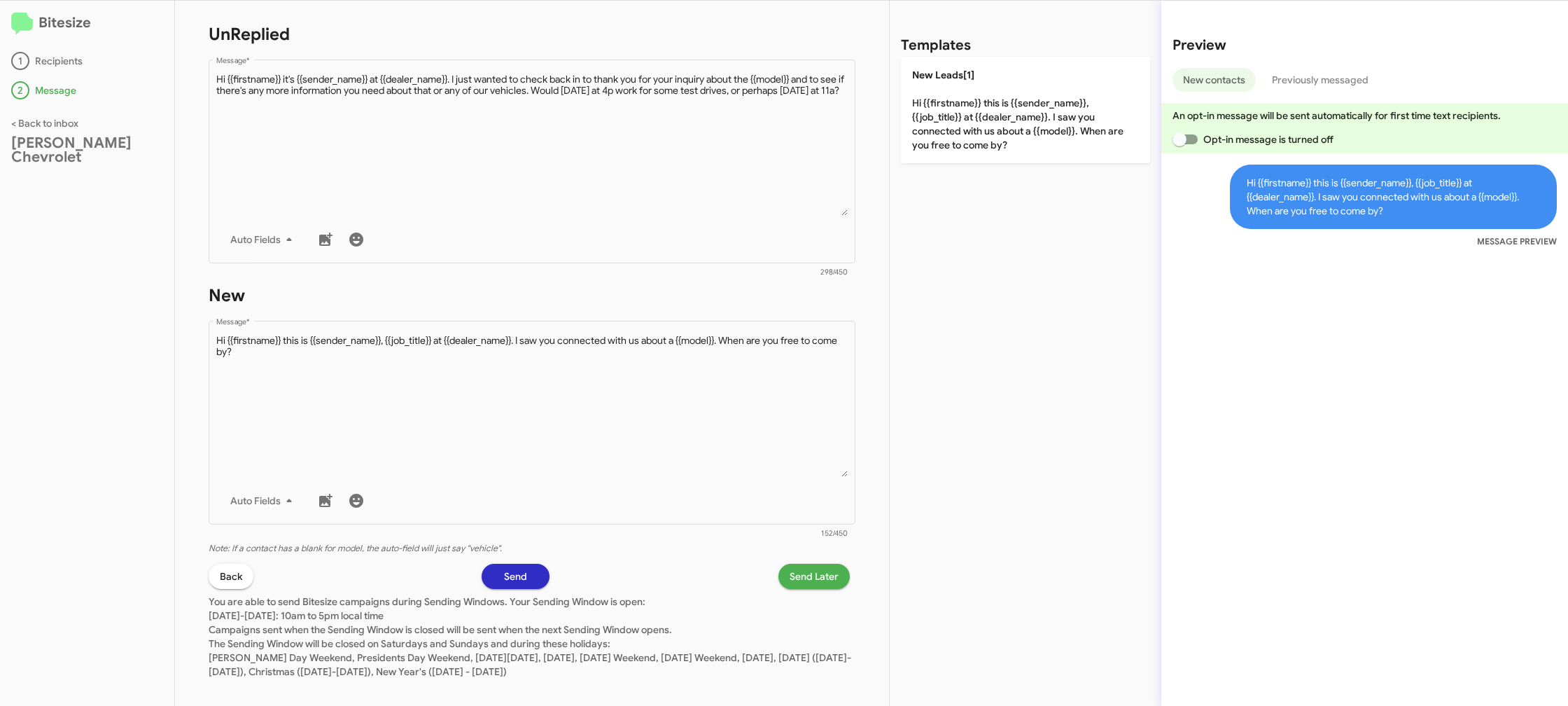
click at [793, 577] on span "Send Later" at bounding box center [814, 576] width 49 height 26
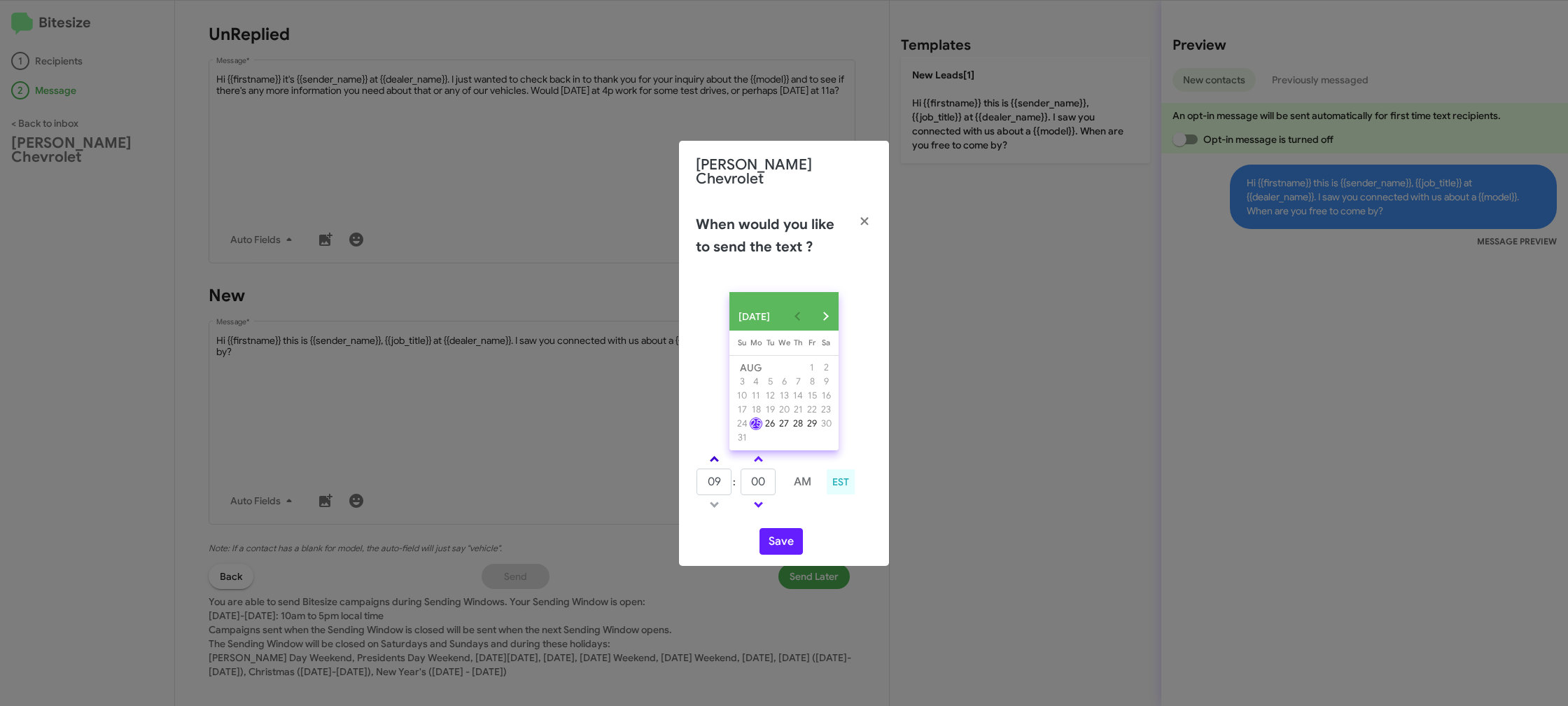
click at [721, 460] on link at bounding box center [715, 459] width 25 height 16
type input "10"
drag, startPoint x: 789, startPoint y: 542, endPoint x: 795, endPoint y: 527, distance: 16.2
click at [789, 542] on button "Save" at bounding box center [781, 541] width 43 height 27
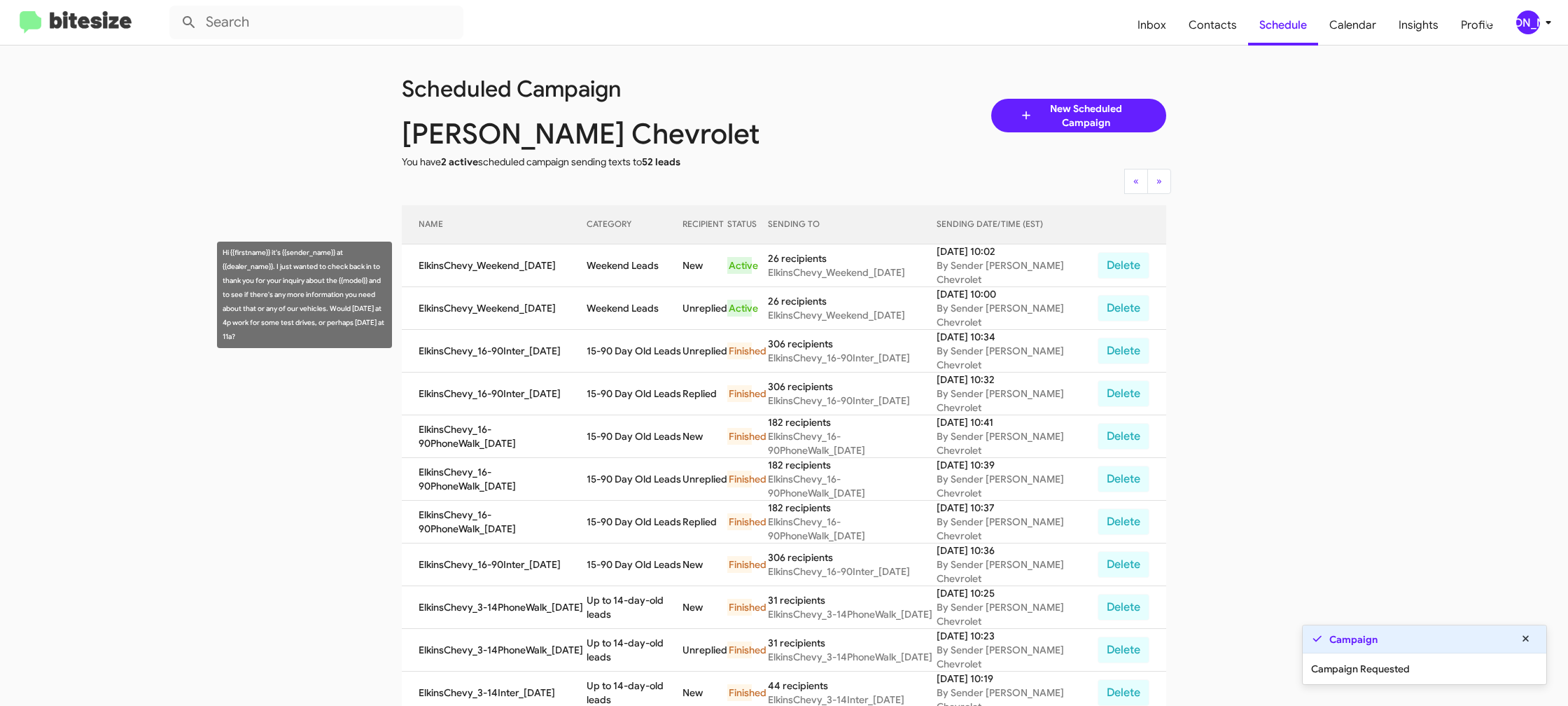
click at [635, 302] on td "Weekend Leads" at bounding box center [634, 308] width 96 height 42
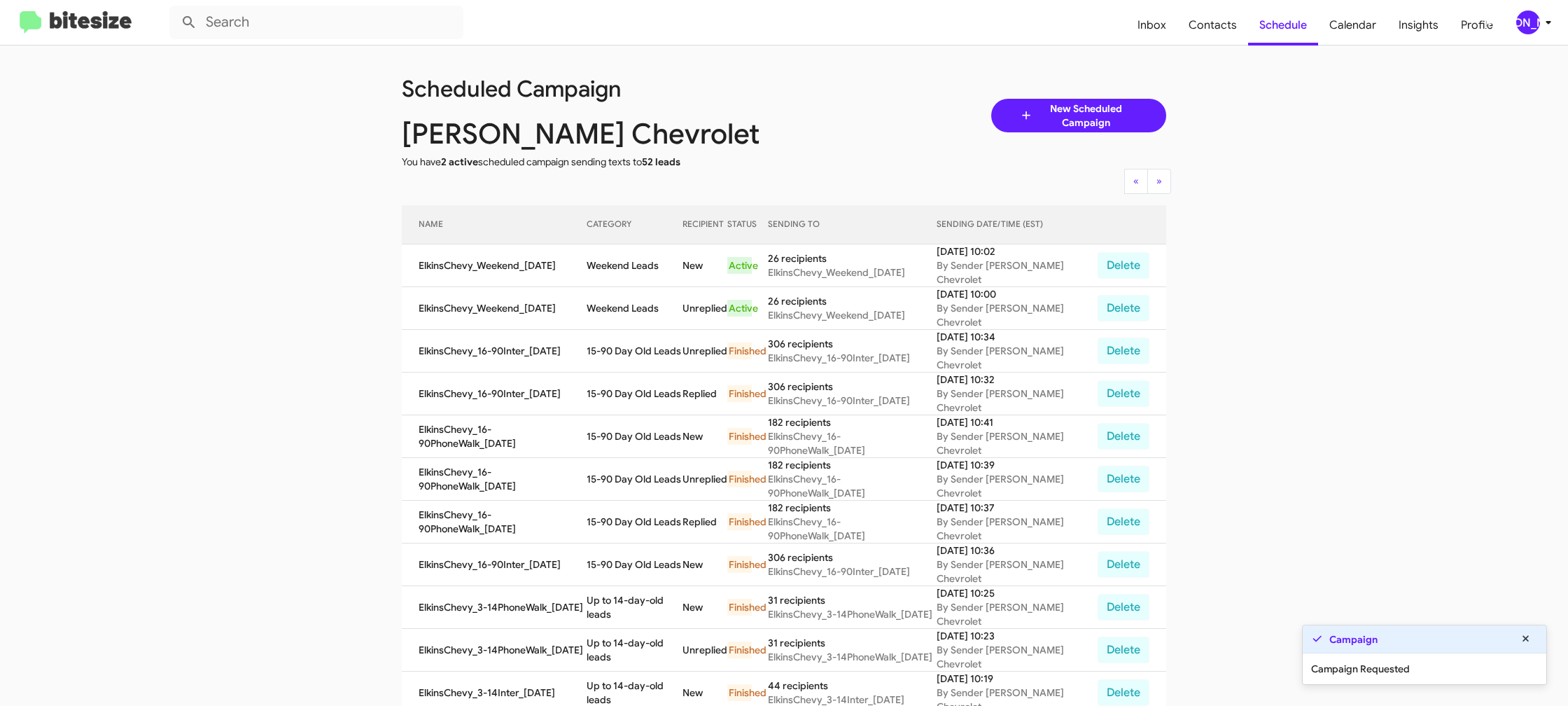
click at [635, 302] on td "Weekend Leads" at bounding box center [634, 308] width 96 height 42
drag, startPoint x: 635, startPoint y: 302, endPoint x: 618, endPoint y: 308, distance: 18.0
click at [635, 302] on td "Weekend Leads" at bounding box center [634, 308] width 96 height 42
copy td "Weekend Leads"
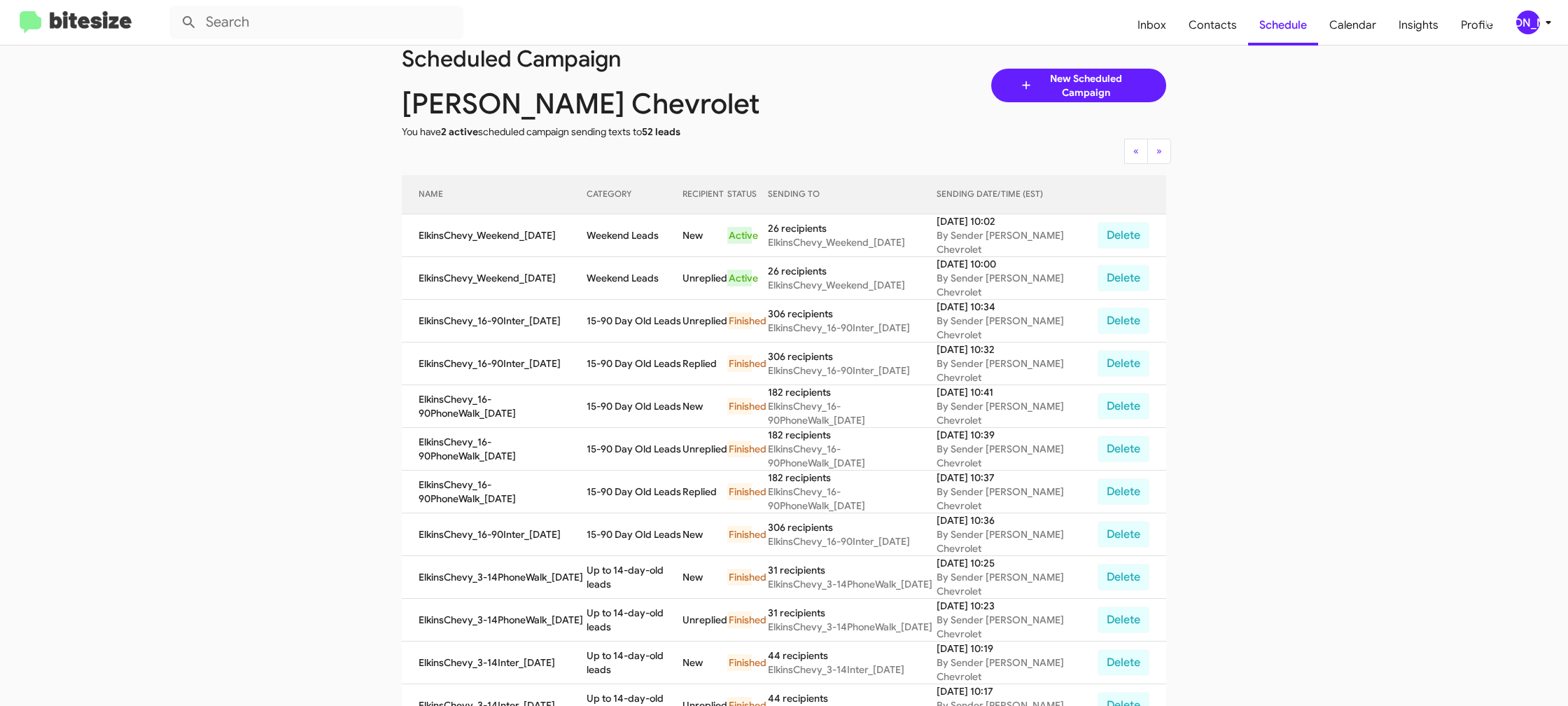
scroll to position [54, 0]
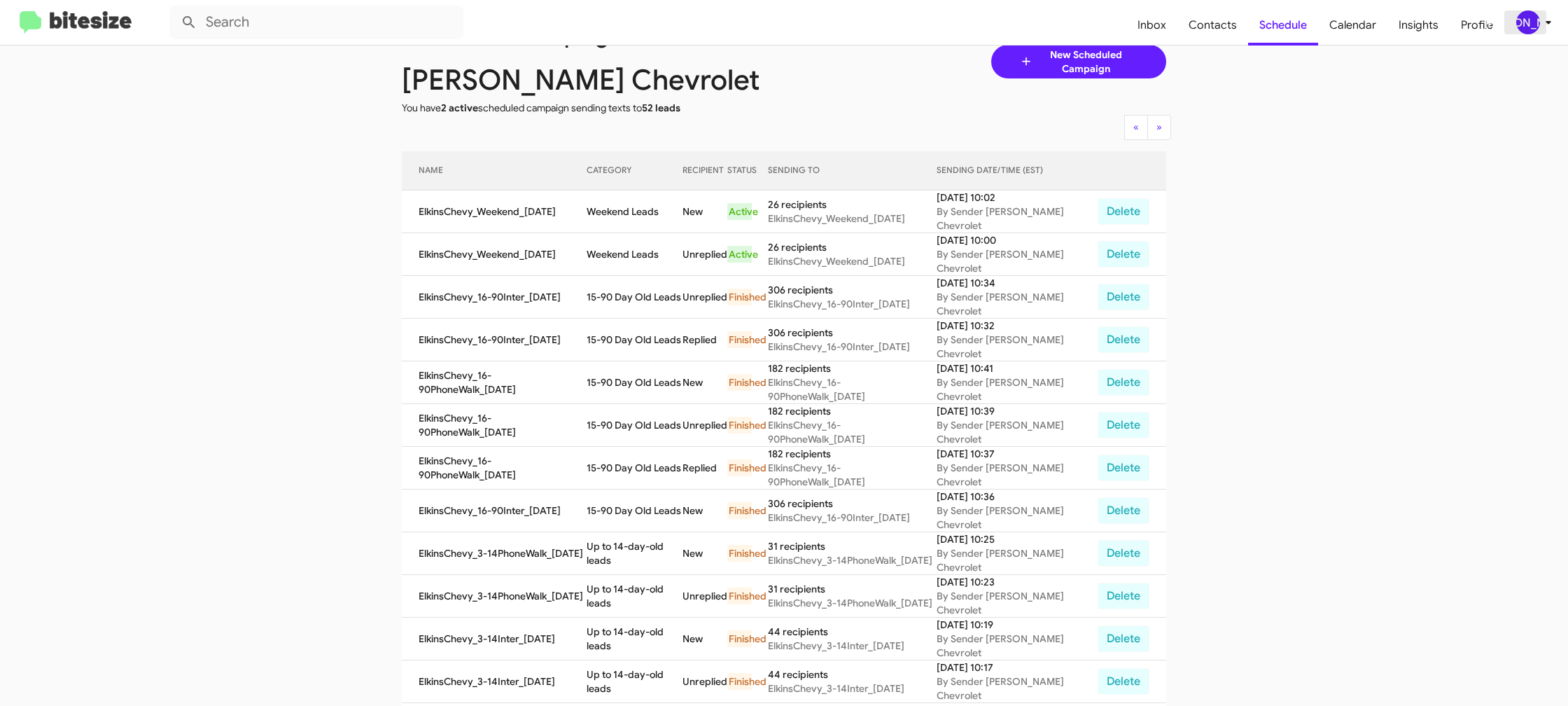
click at [1529, 32] on div "[PERSON_NAME]" at bounding box center [1527, 22] width 24 height 24
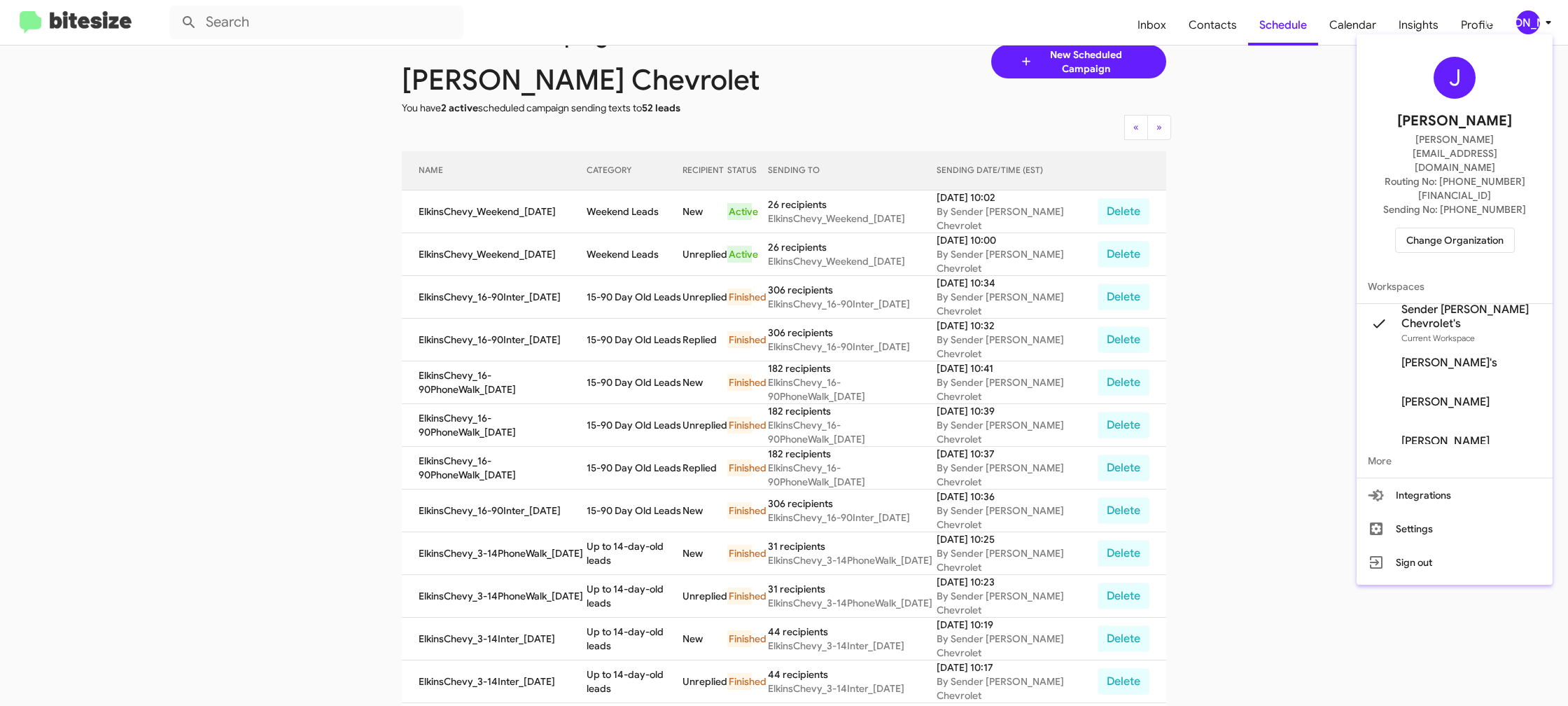
click at [1437, 228] on span "Change Organization" at bounding box center [1455, 239] width 97 height 24
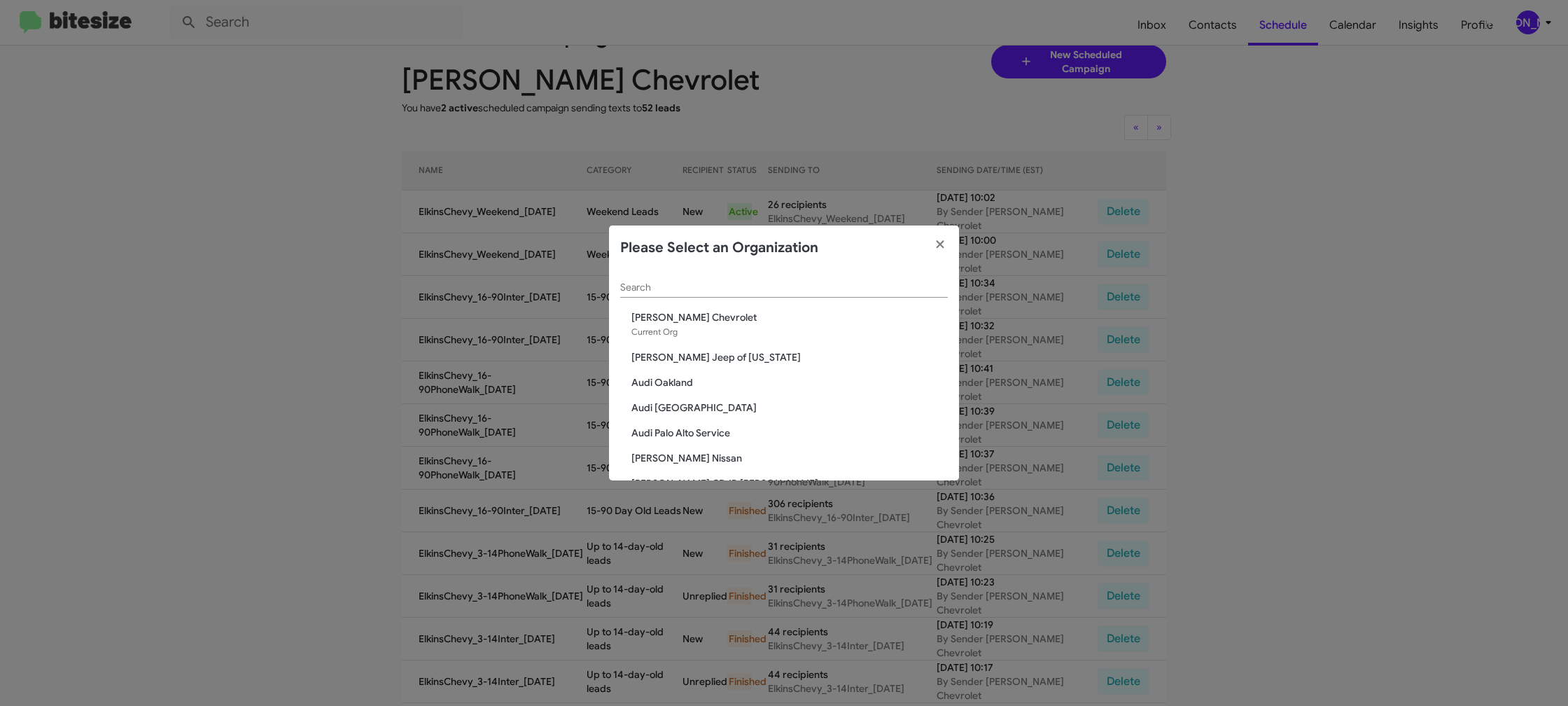
click at [670, 294] on div "Search" at bounding box center [784, 284] width 328 height 27
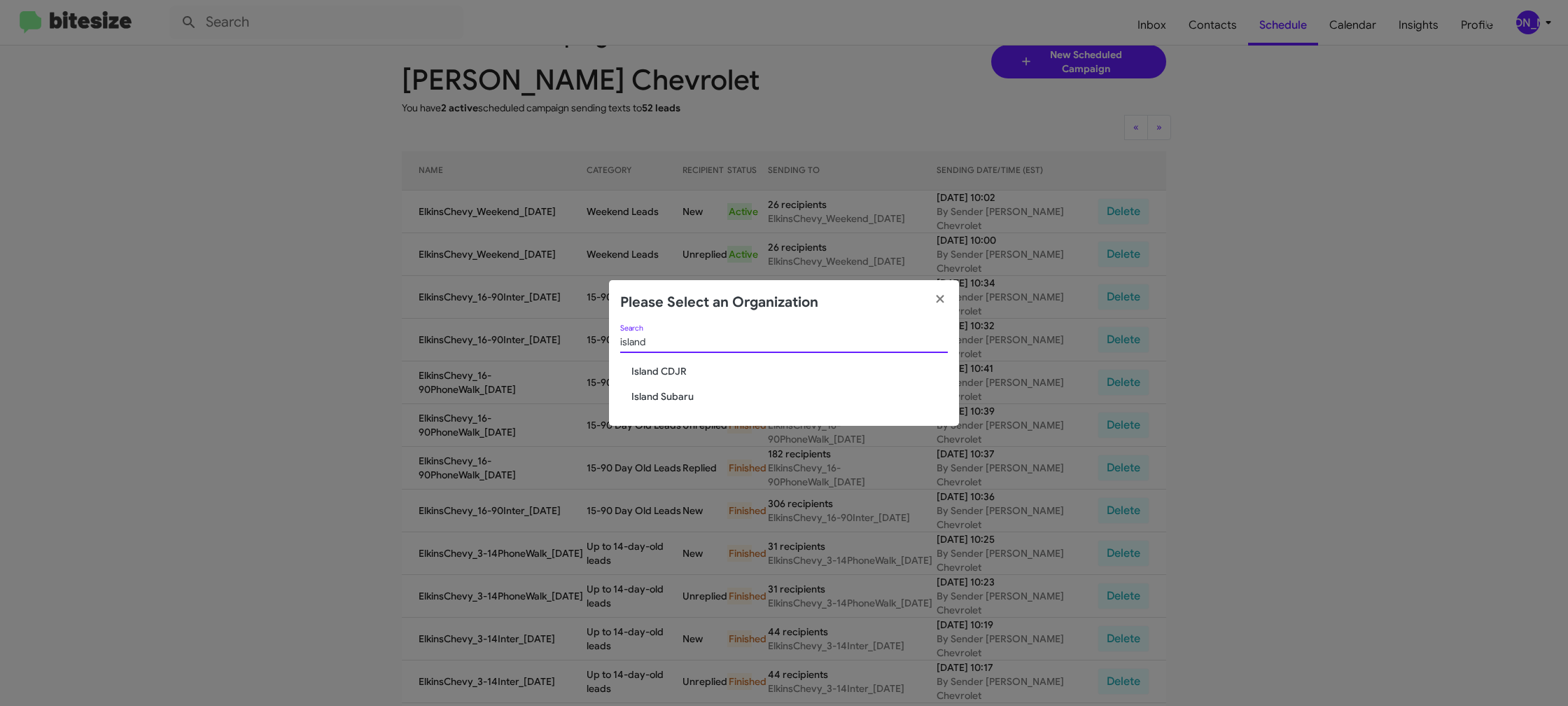
type input "island"
click at [667, 373] on span "Island CDJR" at bounding box center [790, 371] width 316 height 14
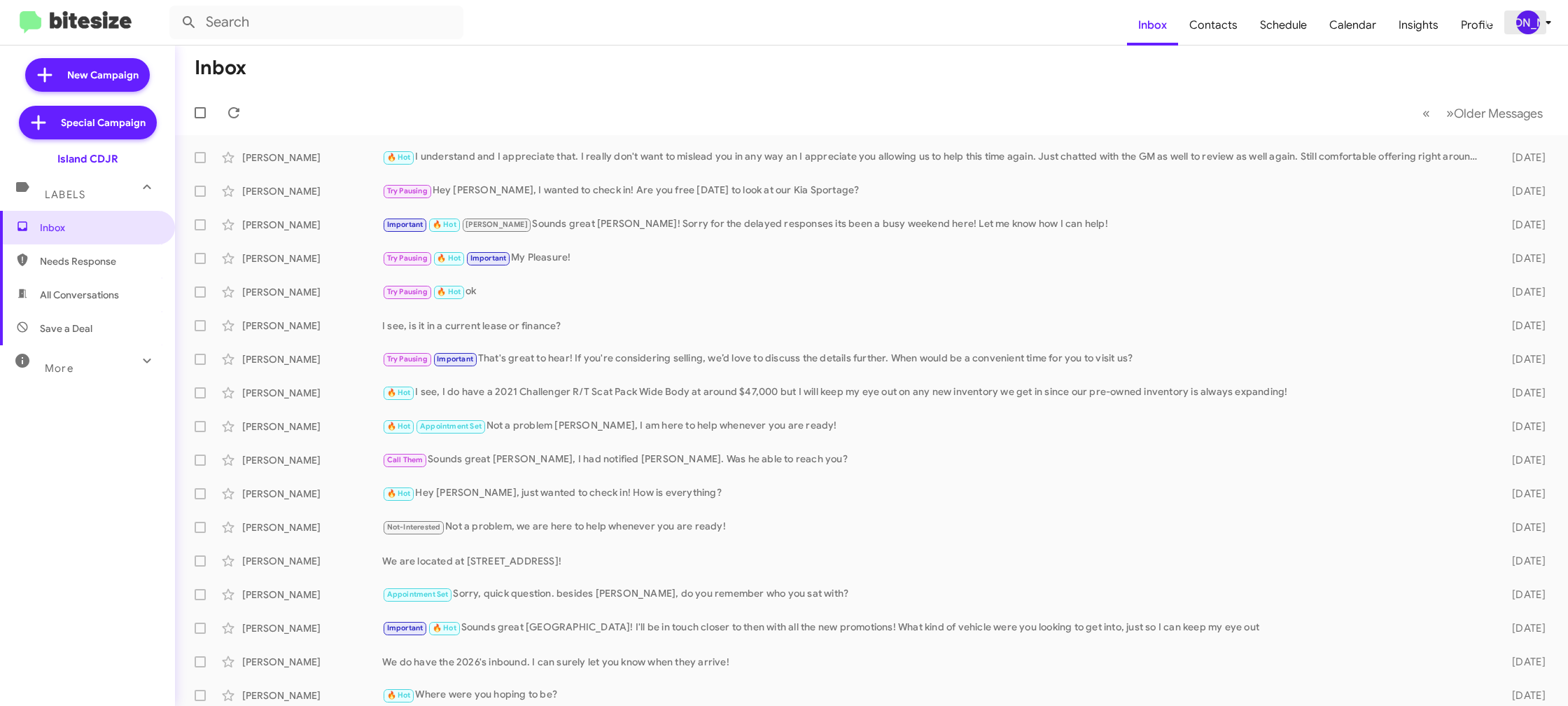
click at [1533, 27] on div "[PERSON_NAME]" at bounding box center [1527, 22] width 24 height 24
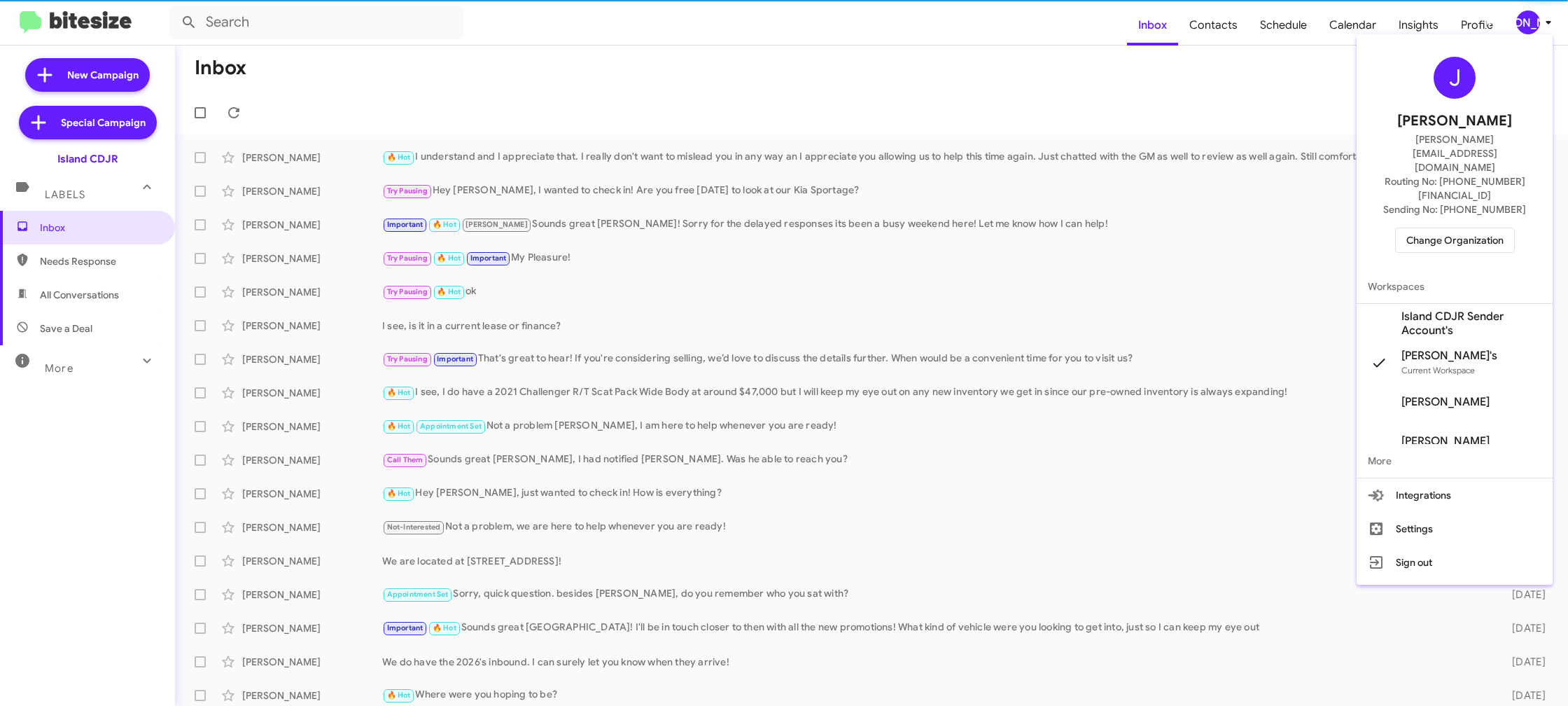
click at [1475, 309] on span "Island CDJR Sender Account's" at bounding box center [1471, 323] width 140 height 28
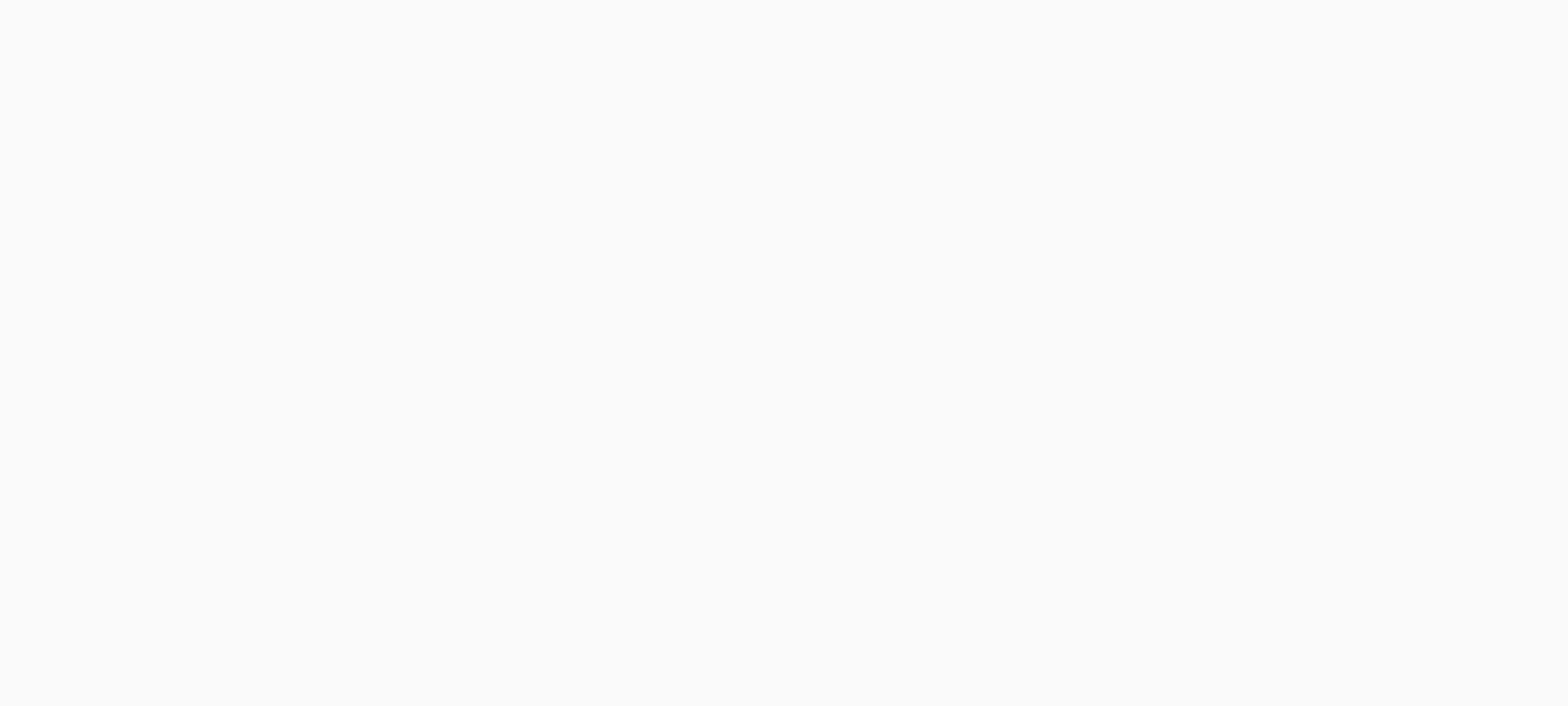
click at [1219, 26] on body at bounding box center [784, 353] width 1568 height 706
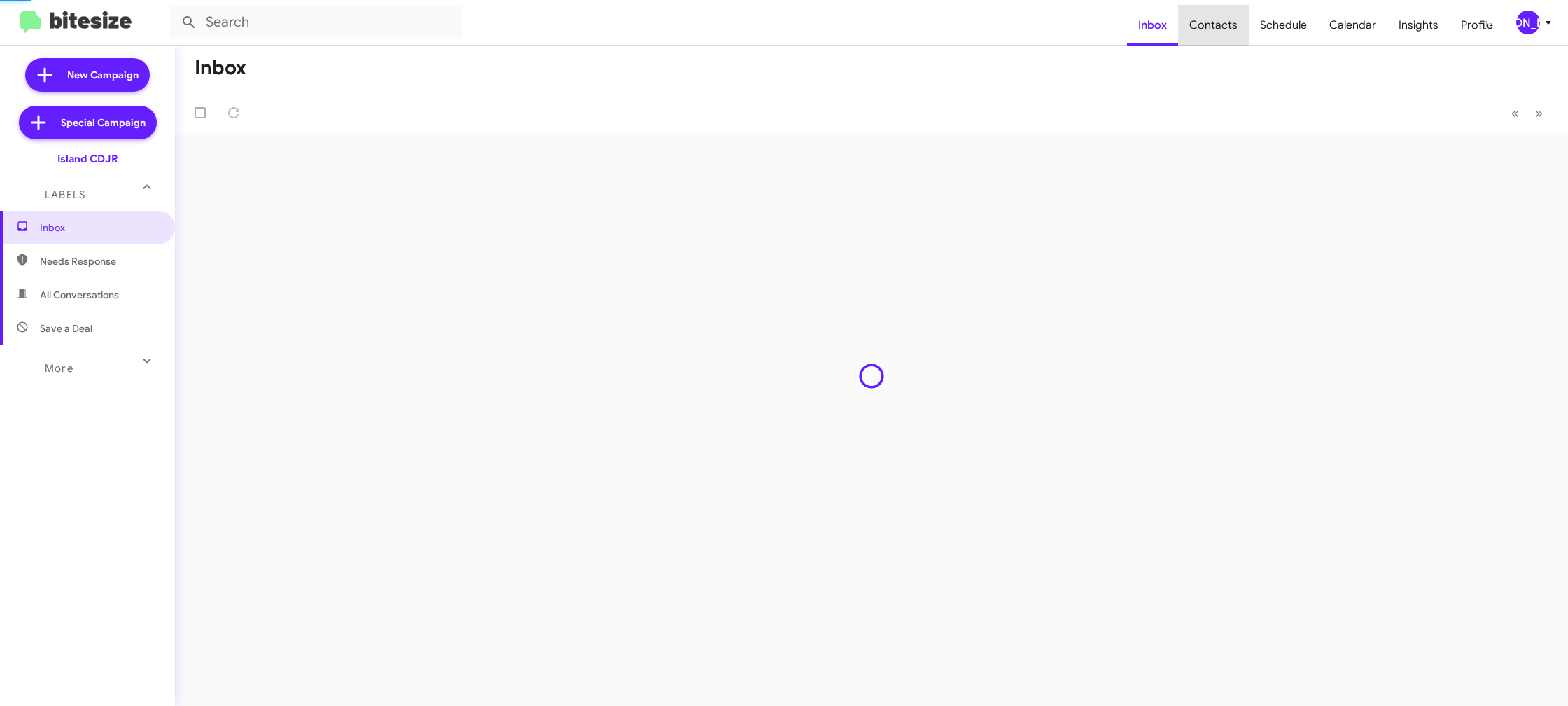
click at [1219, 26] on span "Contacts" at bounding box center [1214, 26] width 71 height 41
type input "in:groups"
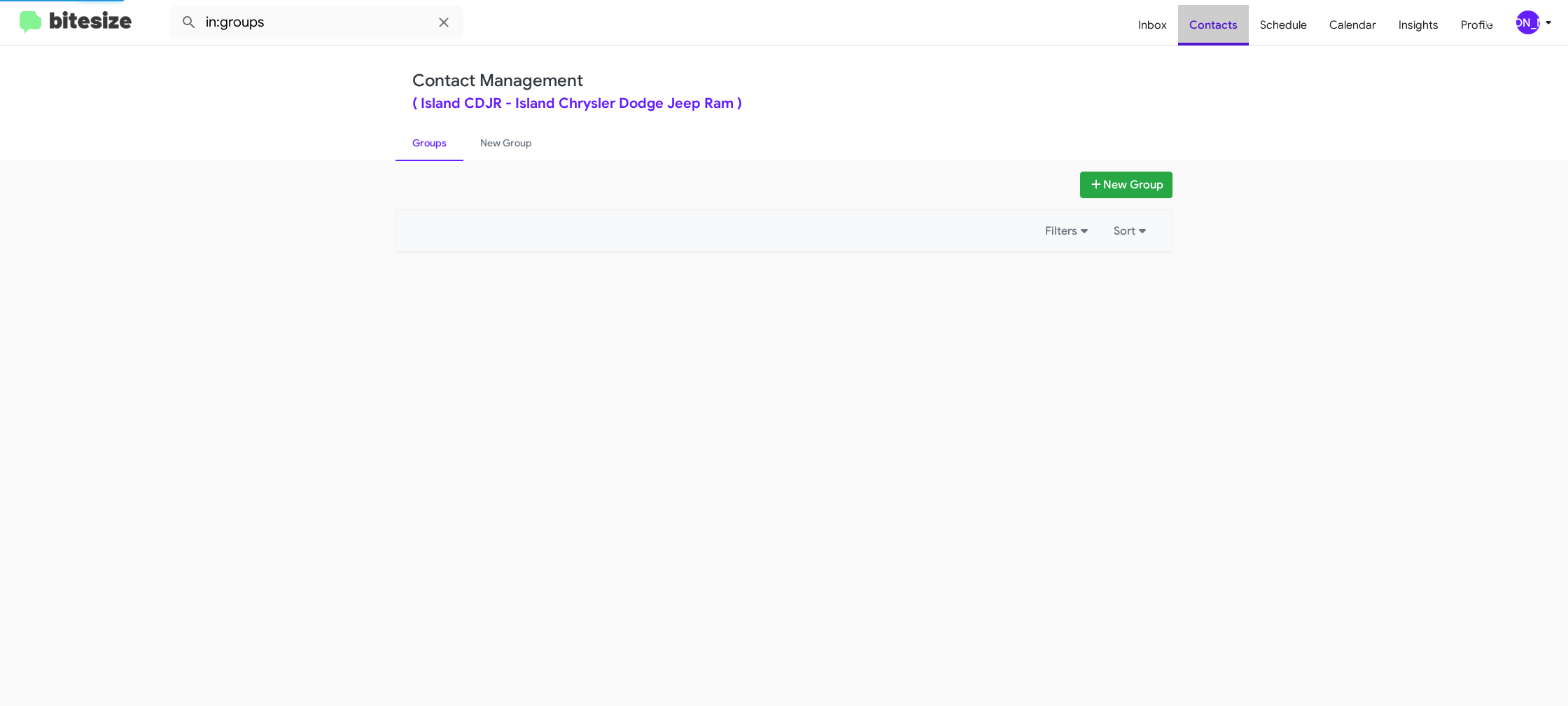
click at [1219, 26] on span "Contacts" at bounding box center [1214, 26] width 71 height 41
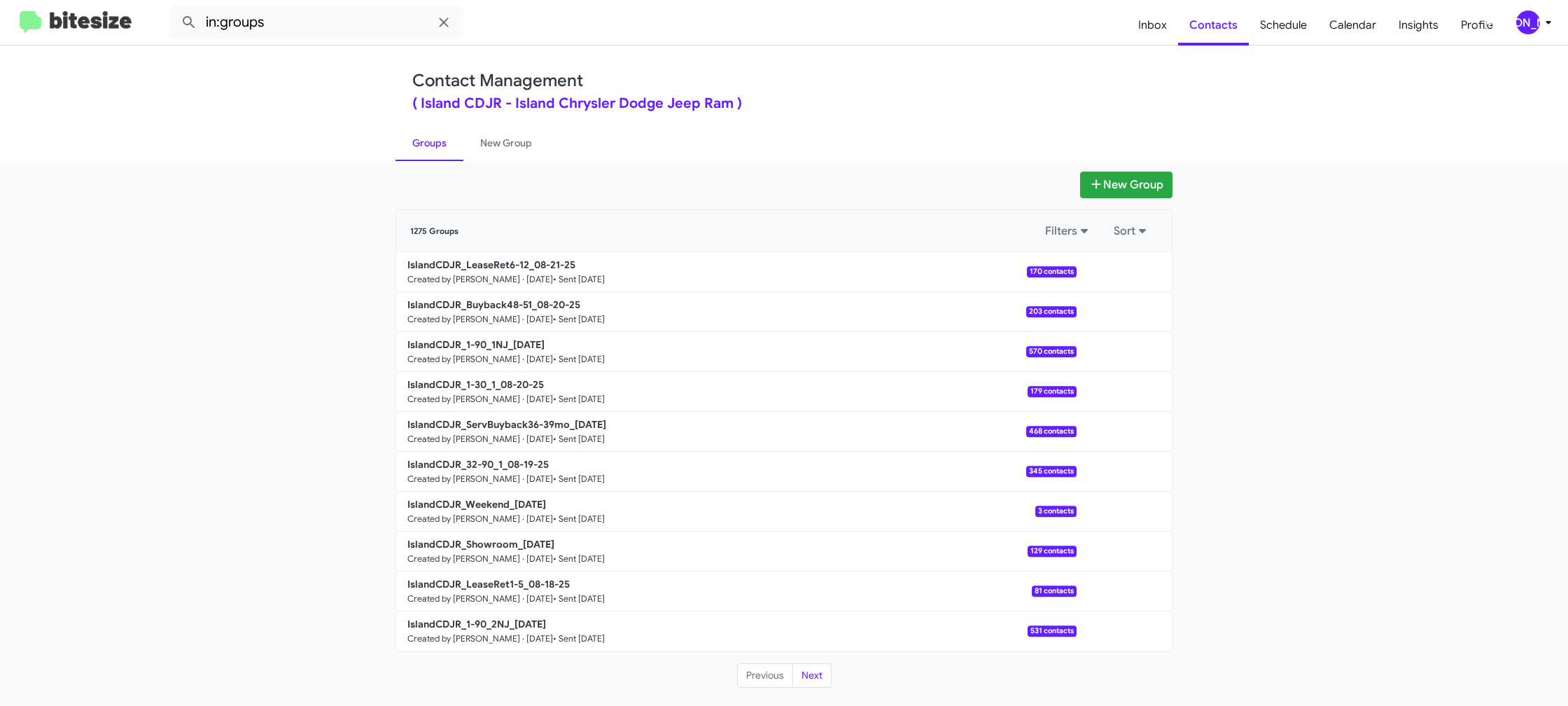
click at [1550, 34] on span "[PERSON_NAME]" at bounding box center [1537, 22] width 42 height 24
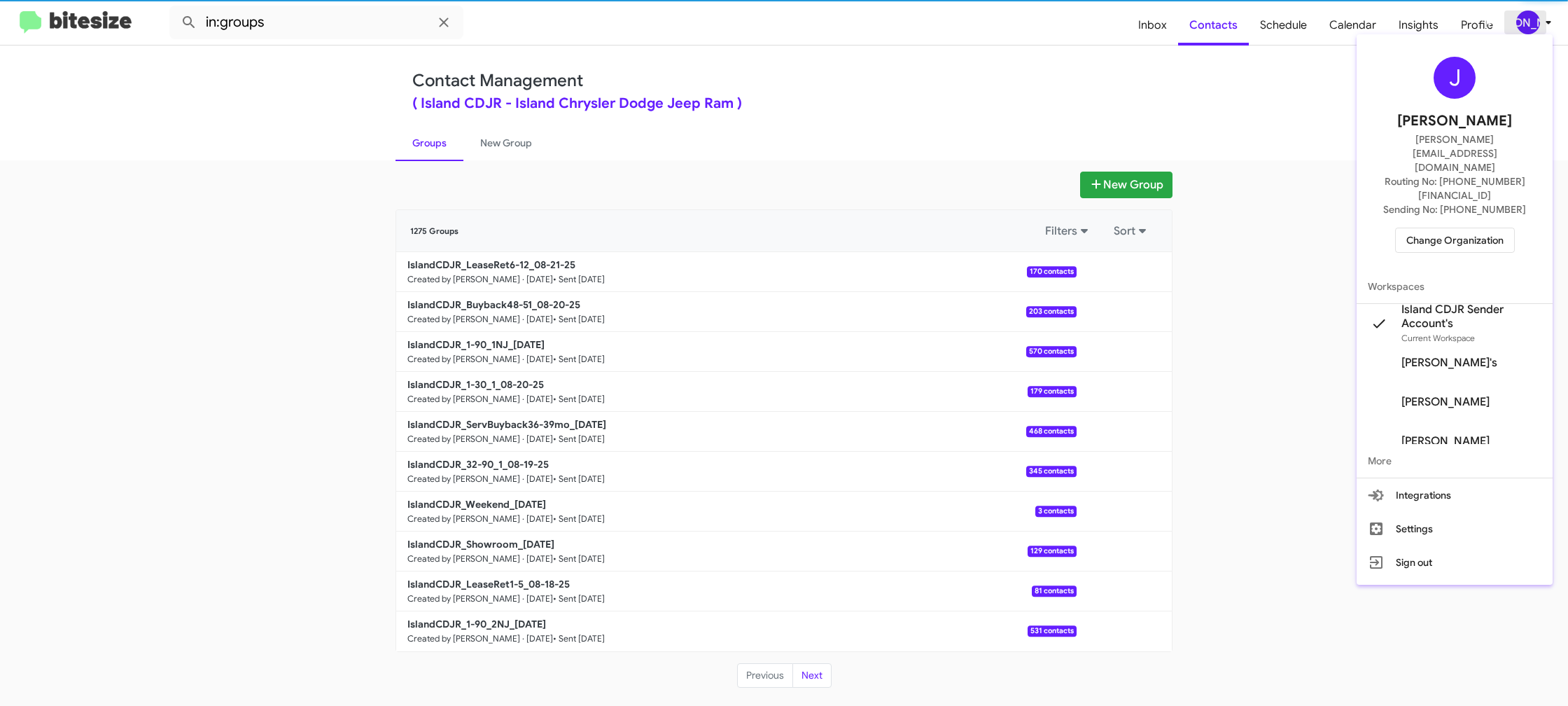
click at [1530, 16] on div at bounding box center [784, 353] width 1568 height 706
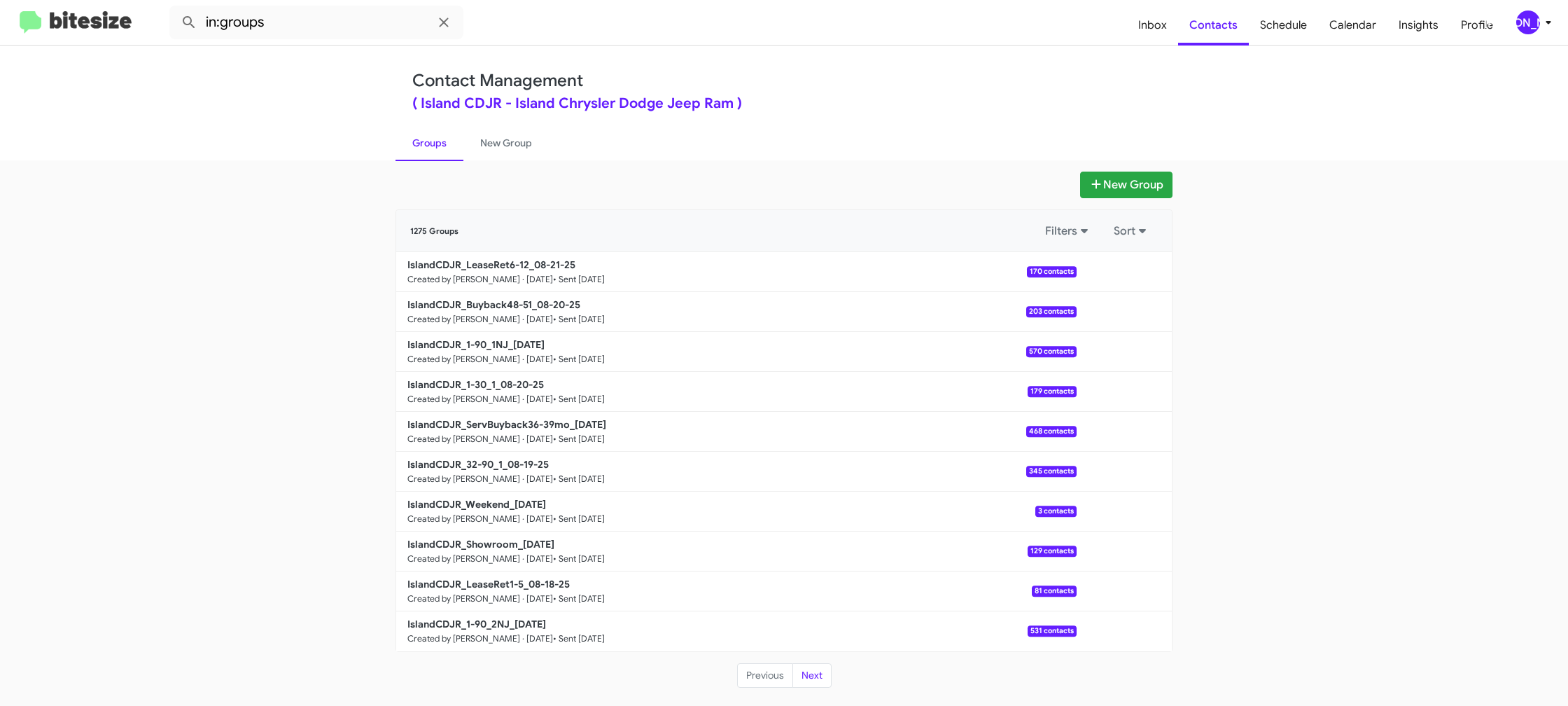
click at [1530, 16] on div "[PERSON_NAME]" at bounding box center [1527, 22] width 24 height 24
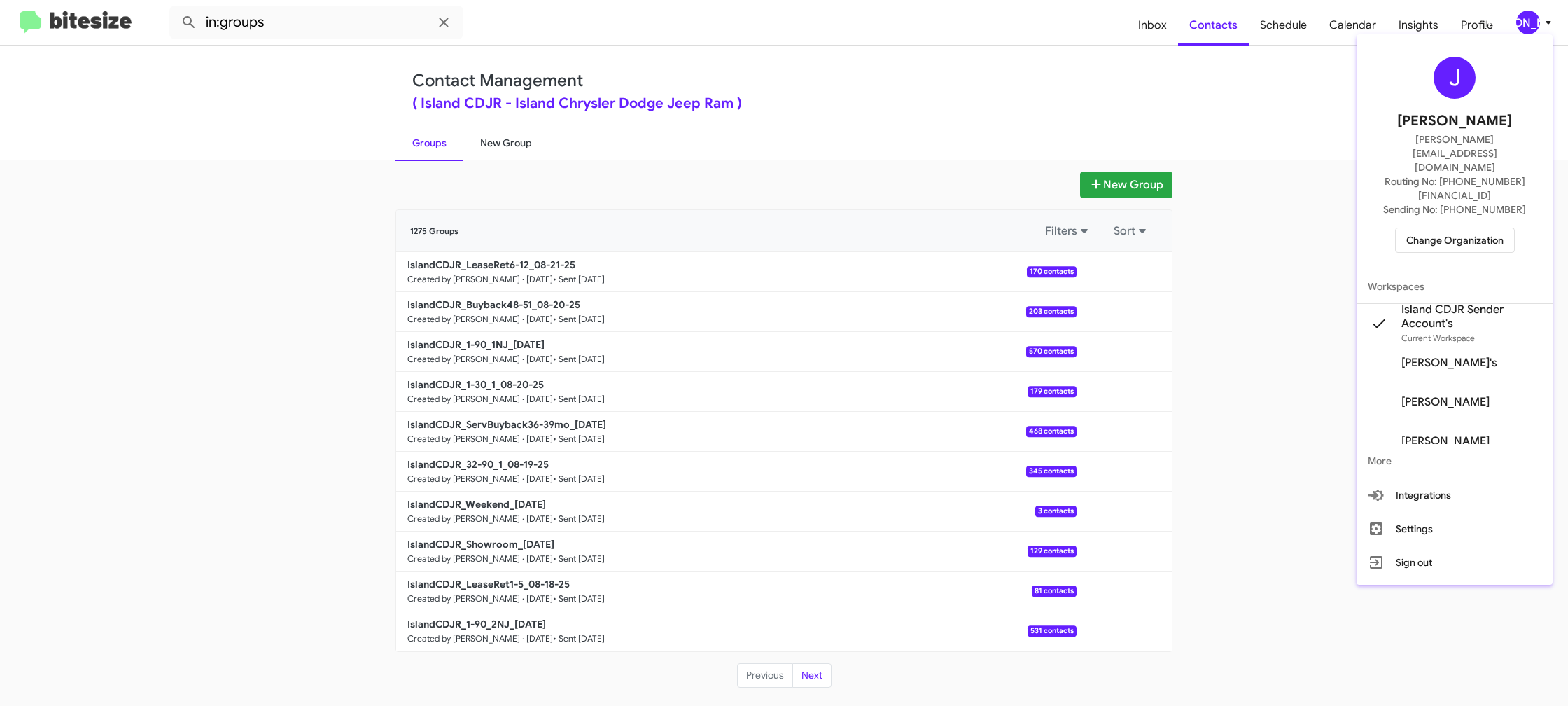
click at [494, 154] on div at bounding box center [784, 353] width 1568 height 706
click at [493, 151] on link "New Group" at bounding box center [506, 142] width 86 height 36
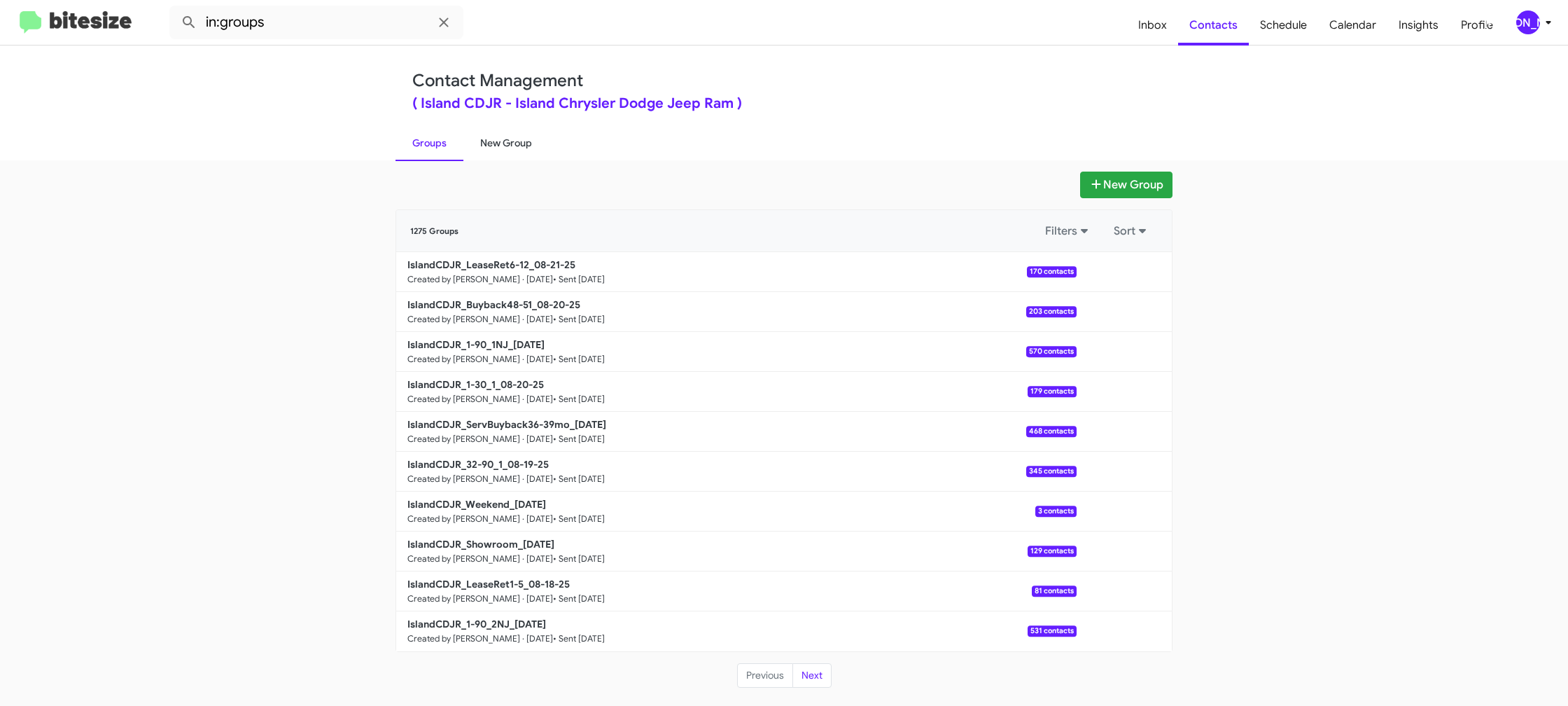
click at [493, 151] on link "New Group" at bounding box center [506, 142] width 86 height 36
click at [494, 148] on link "New Group" at bounding box center [506, 142] width 86 height 36
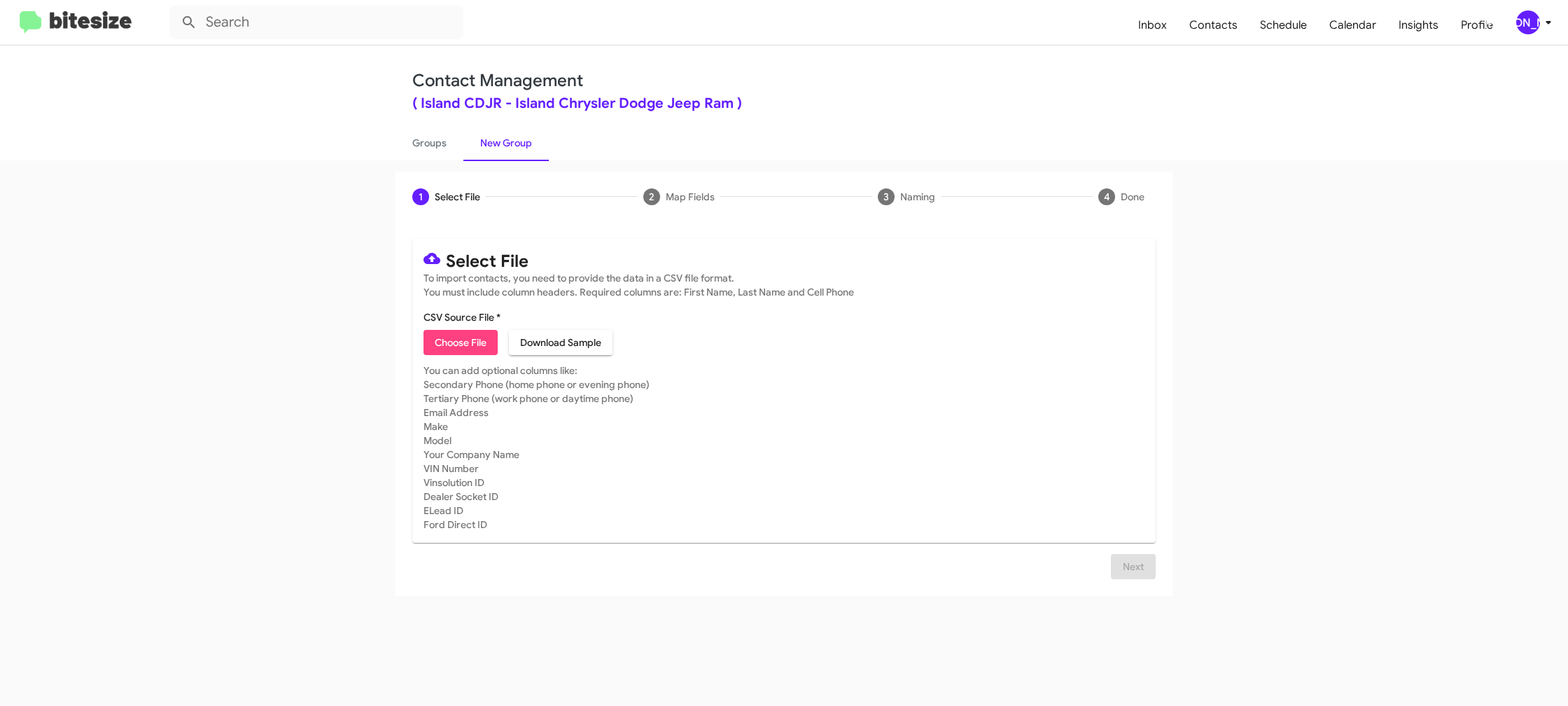
click at [1542, 14] on icon at bounding box center [1548, 22] width 17 height 17
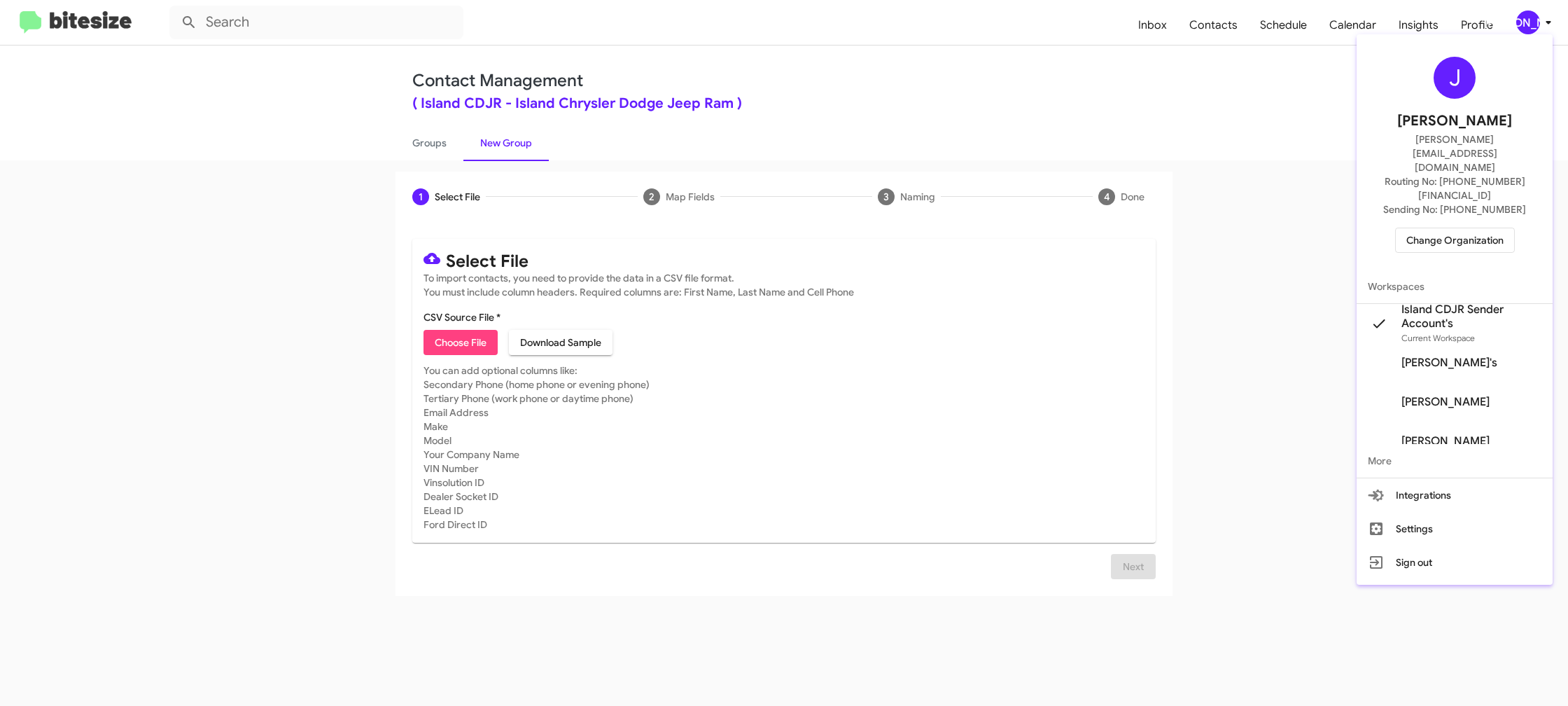
click at [1542, 14] on div at bounding box center [784, 353] width 1568 height 706
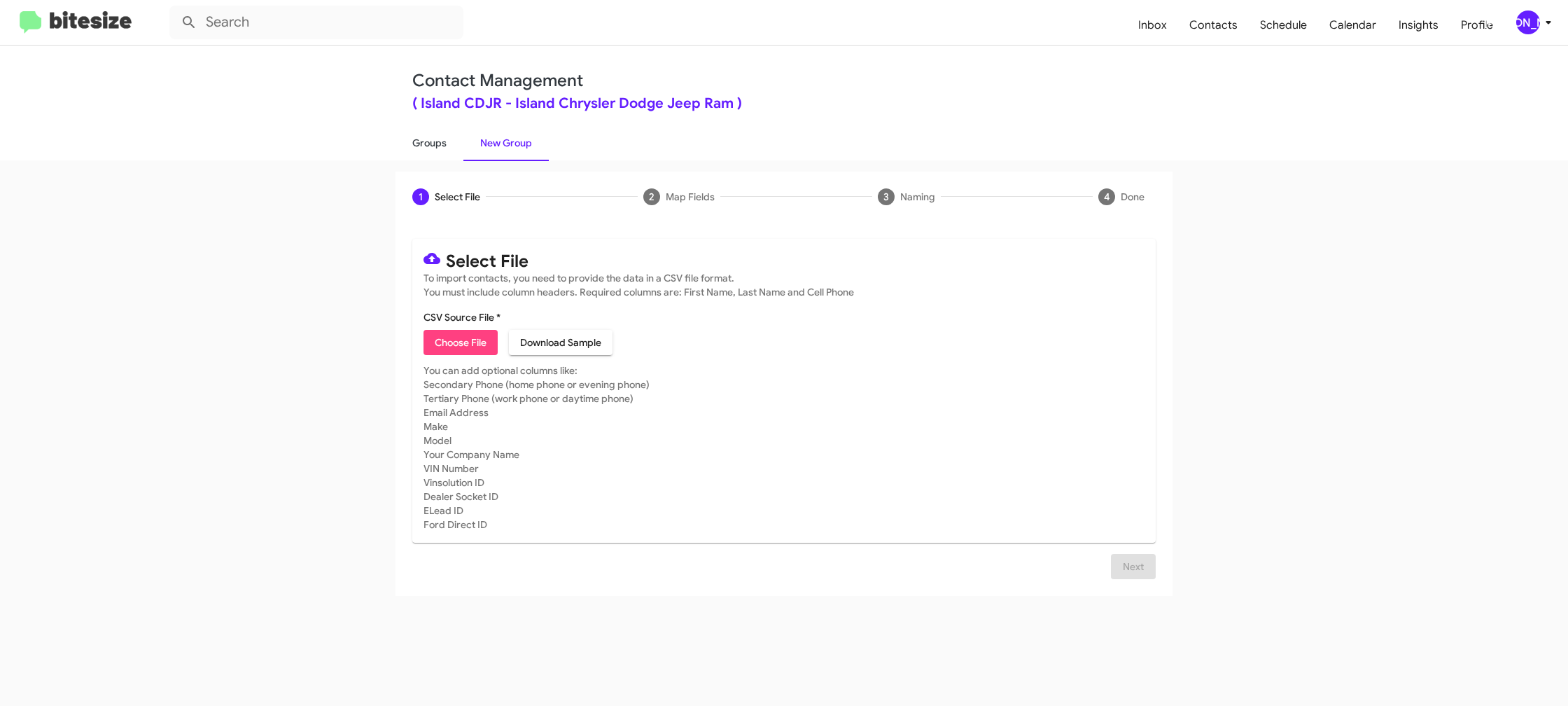
click at [428, 130] on link "Groups" at bounding box center [429, 142] width 68 height 36
type input "in:groups"
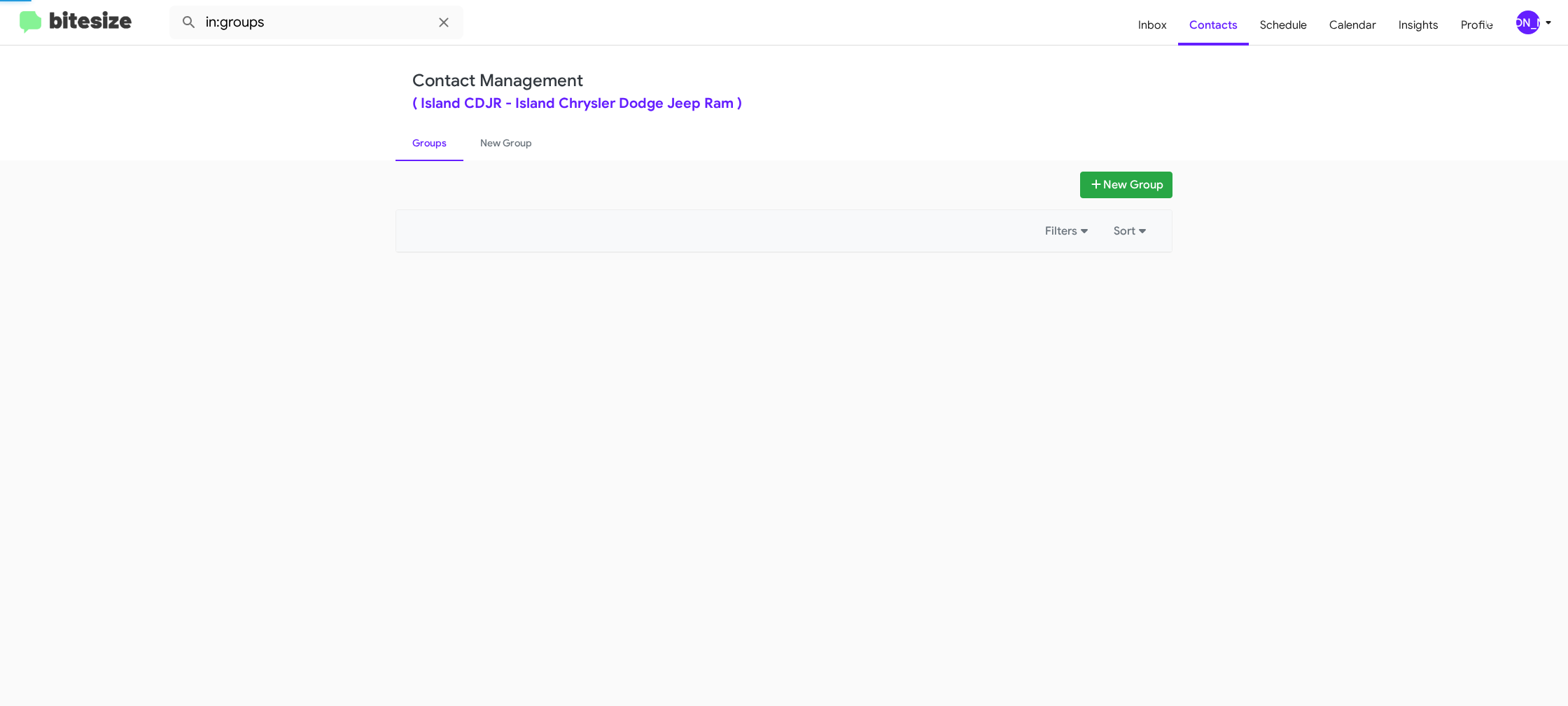
click at [428, 130] on link "Groups" at bounding box center [429, 142] width 68 height 36
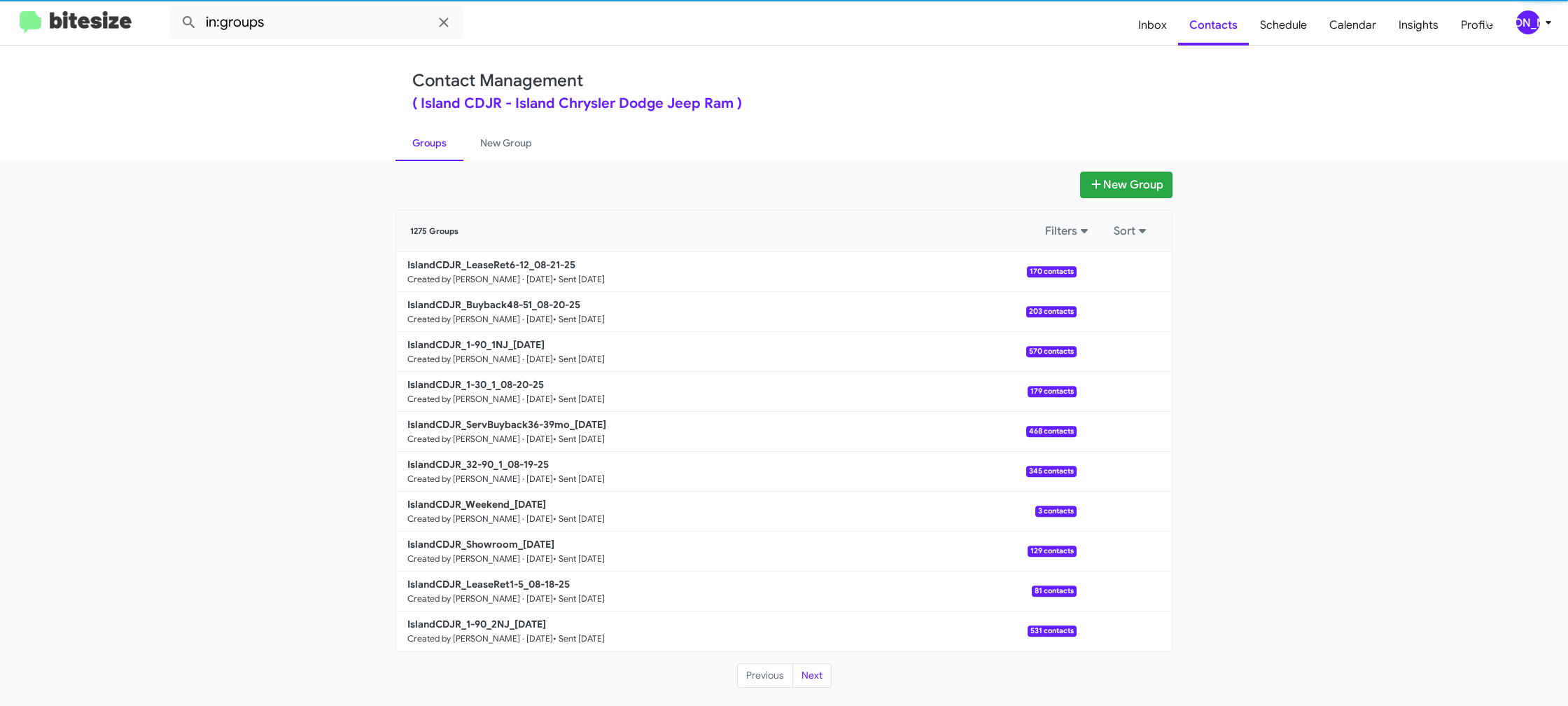
click at [428, 130] on link "Groups" at bounding box center [429, 142] width 68 height 36
click at [492, 130] on link "New Group" at bounding box center [506, 142] width 86 height 36
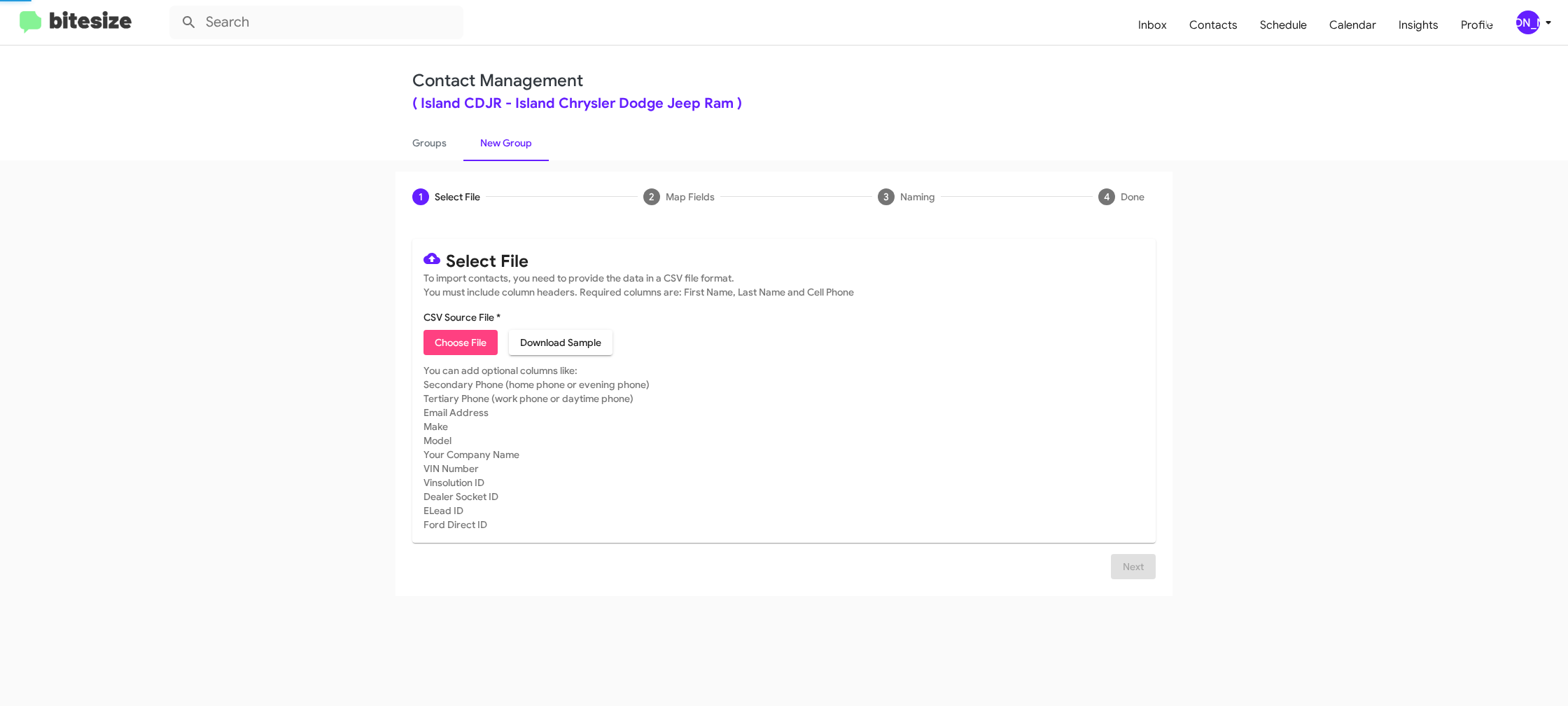
click at [492, 130] on link "New Group" at bounding box center [506, 142] width 86 height 36
click at [490, 130] on link "New Group" at bounding box center [506, 142] width 86 height 36
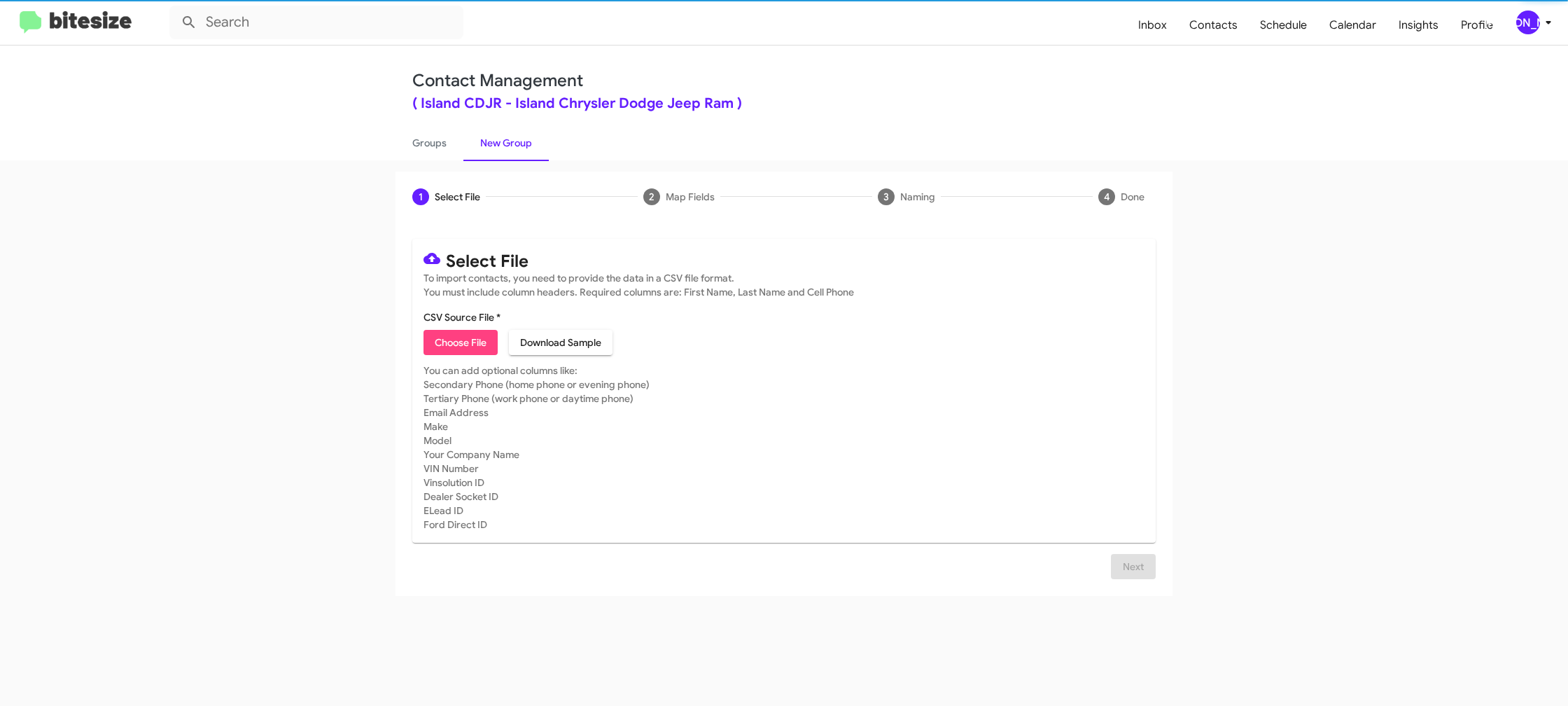
click at [448, 336] on span "Choose File" at bounding box center [460, 342] width 52 height 26
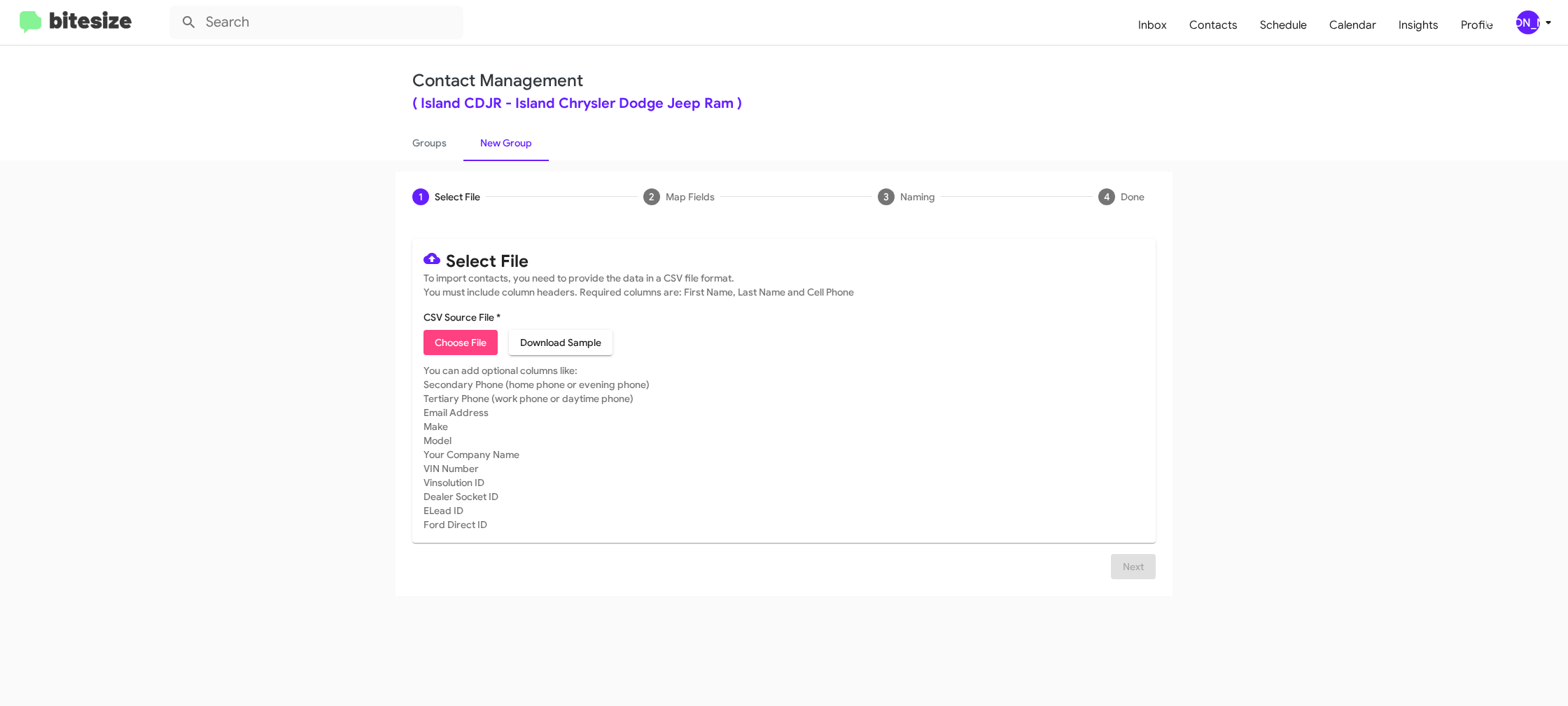
type input "IslandCDJR_LeaseRet1-5_08-25-25"
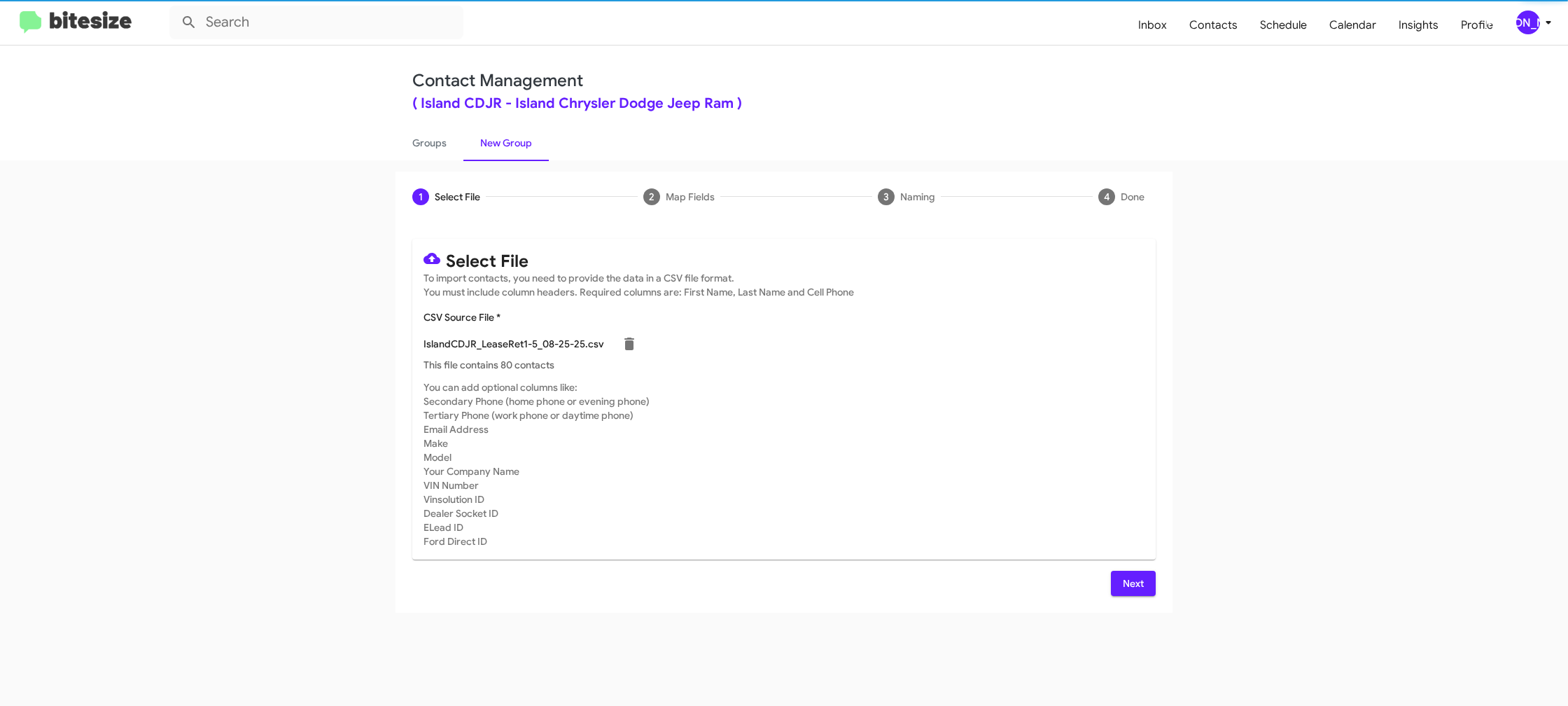
drag, startPoint x: 943, startPoint y: 394, endPoint x: 1039, endPoint y: 508, distance: 149.0
click at [948, 397] on mat-card-subtitle "You can add optional columns like: Secondary Phone (home phone or evening phone…" at bounding box center [784, 464] width 721 height 168
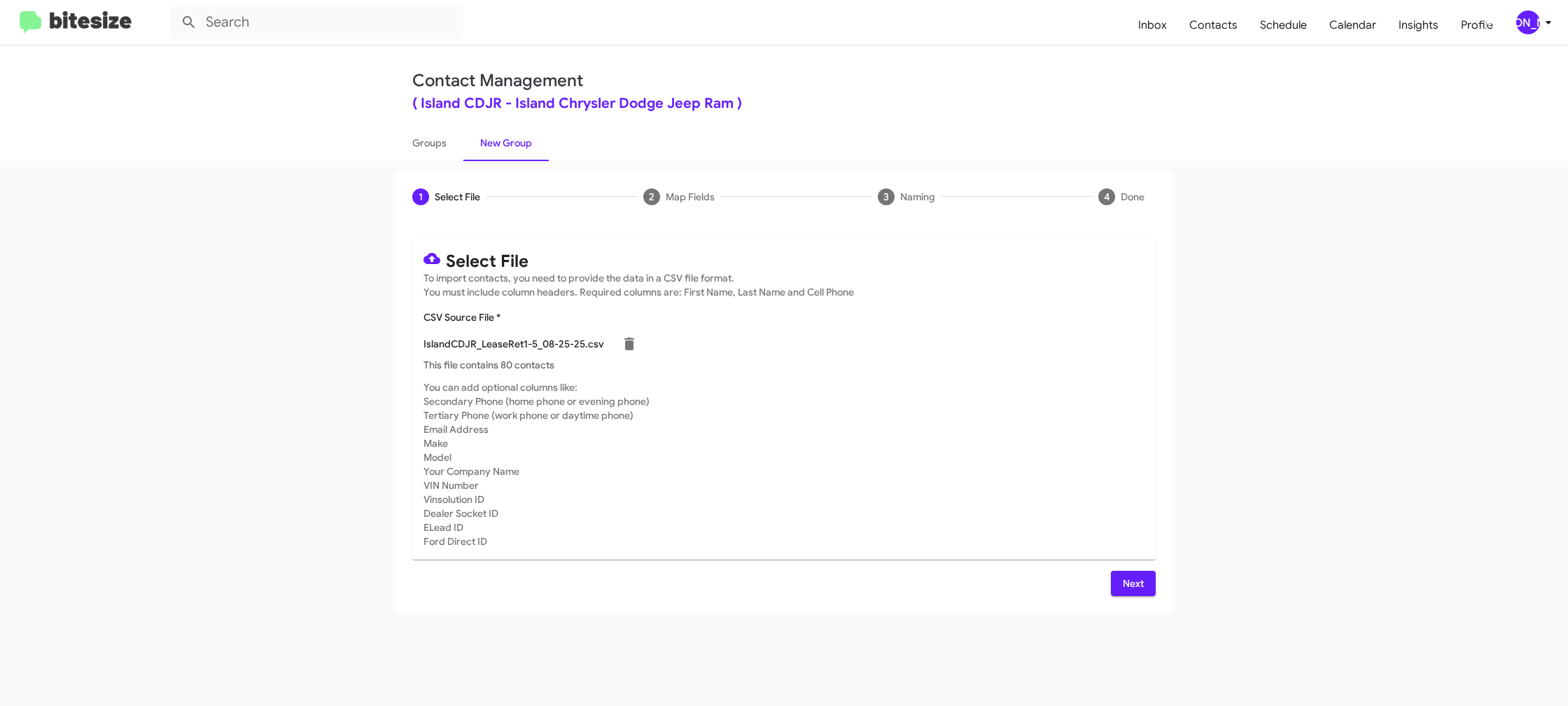
click at [1134, 585] on span "Next" at bounding box center [1132, 583] width 22 height 26
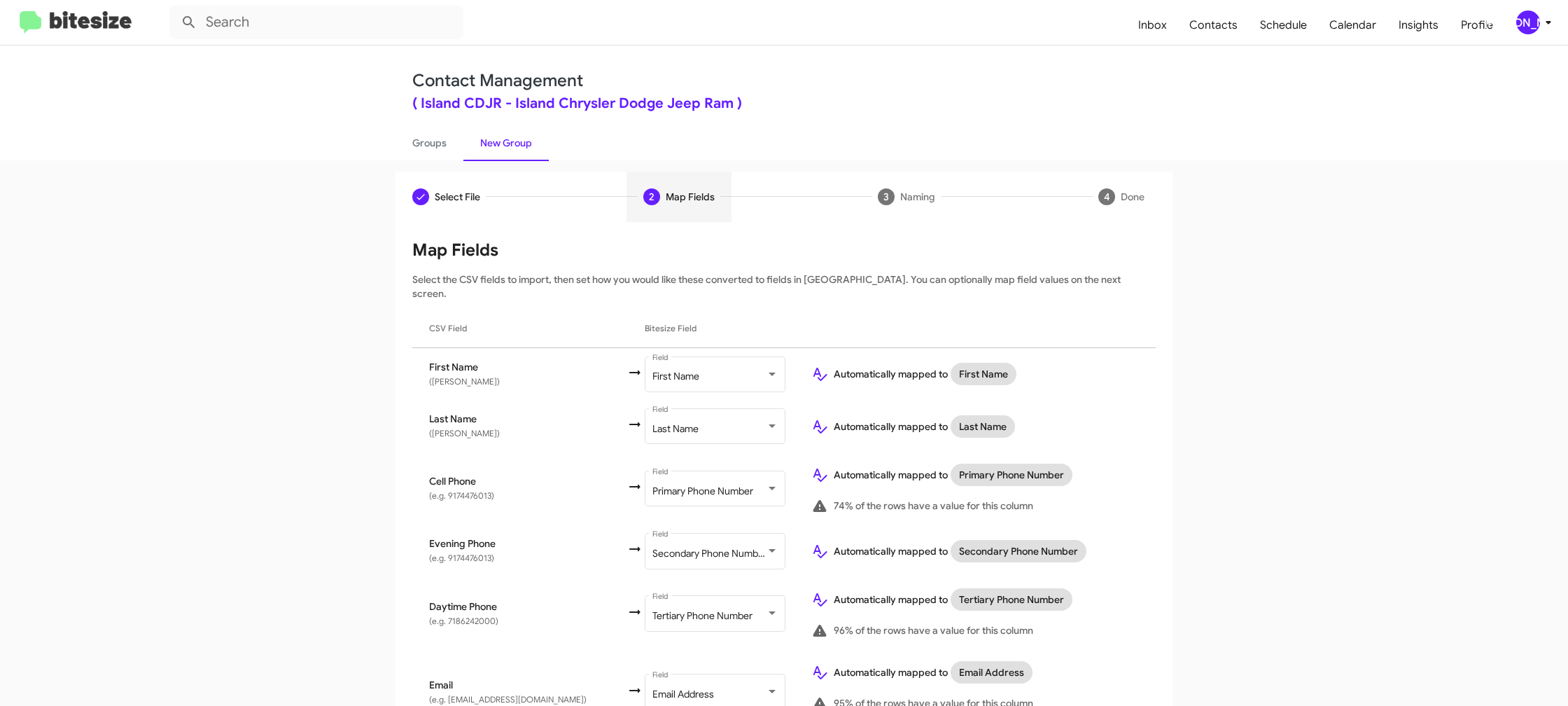
click at [1555, 18] on icon at bounding box center [1548, 22] width 17 height 17
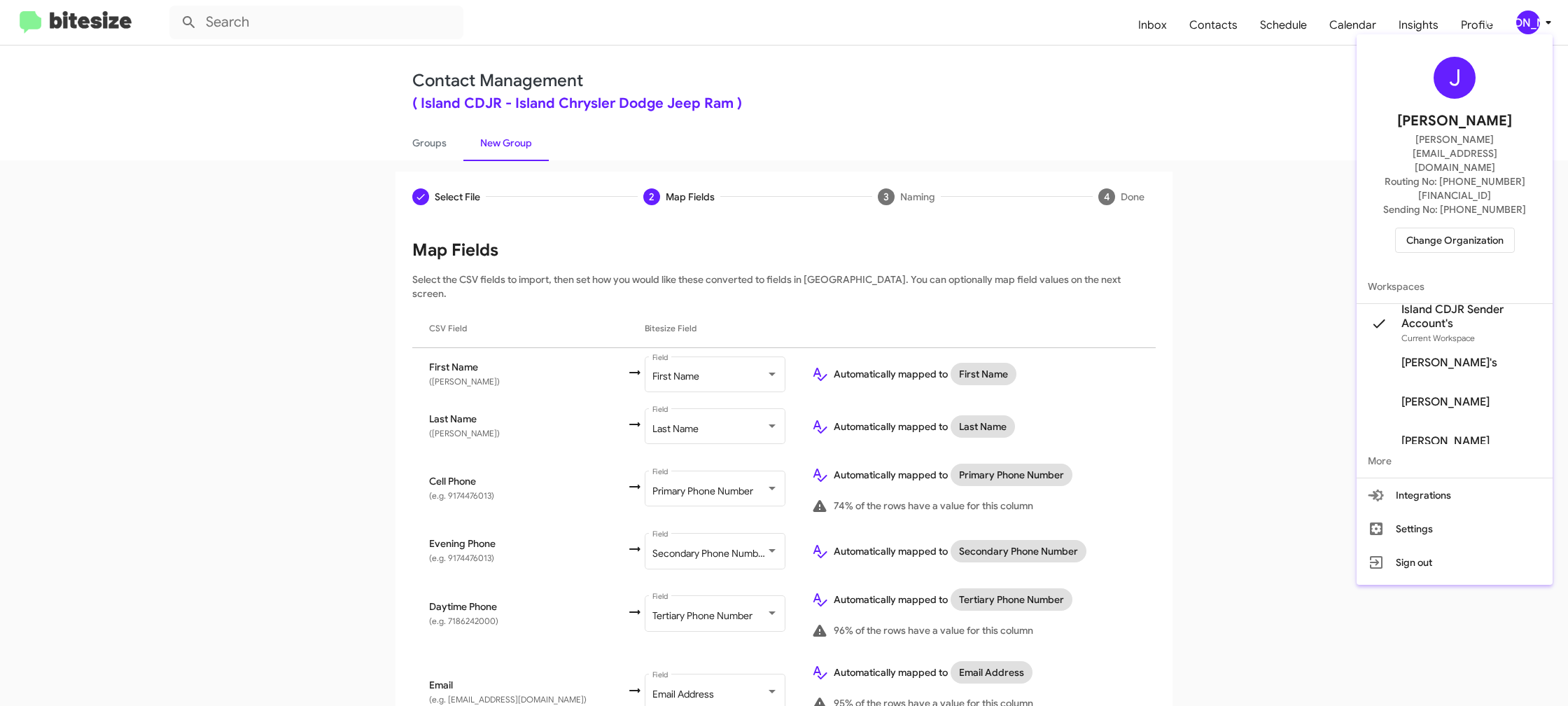
click at [1555, 18] on div at bounding box center [784, 353] width 1568 height 706
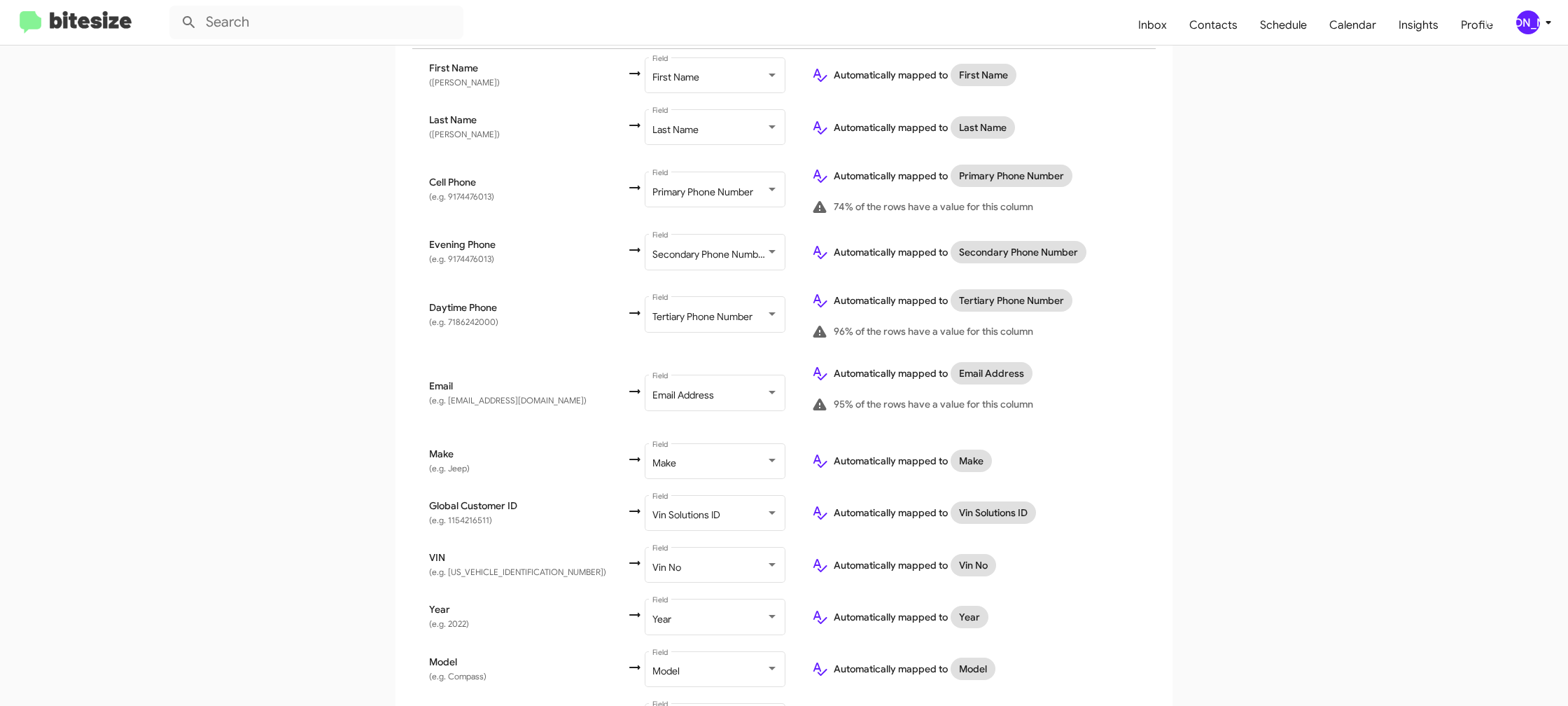
scroll to position [435, 0]
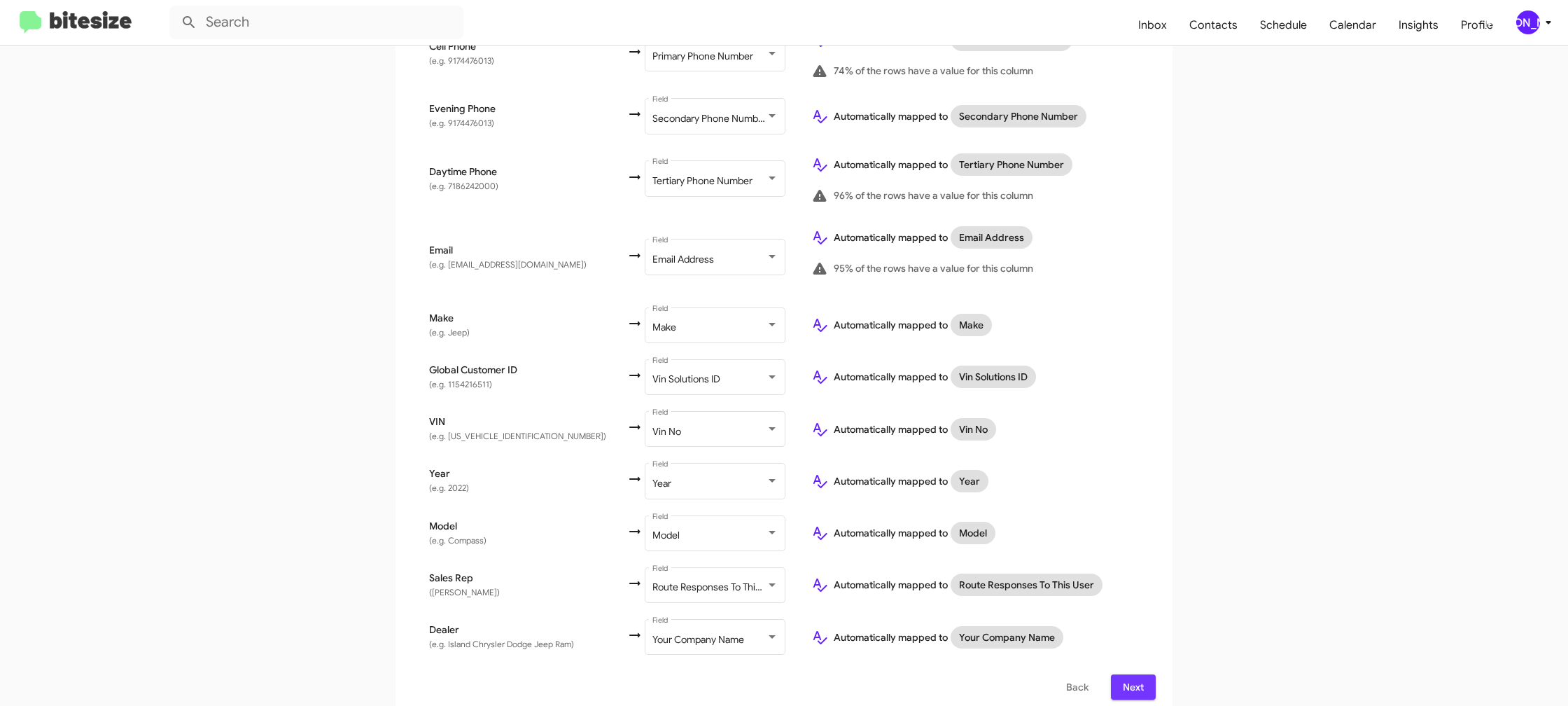
drag, startPoint x: 1130, startPoint y: 676, endPoint x: 1119, endPoint y: 678, distance: 11.2
click at [1131, 676] on span "Next" at bounding box center [1132, 687] width 22 height 26
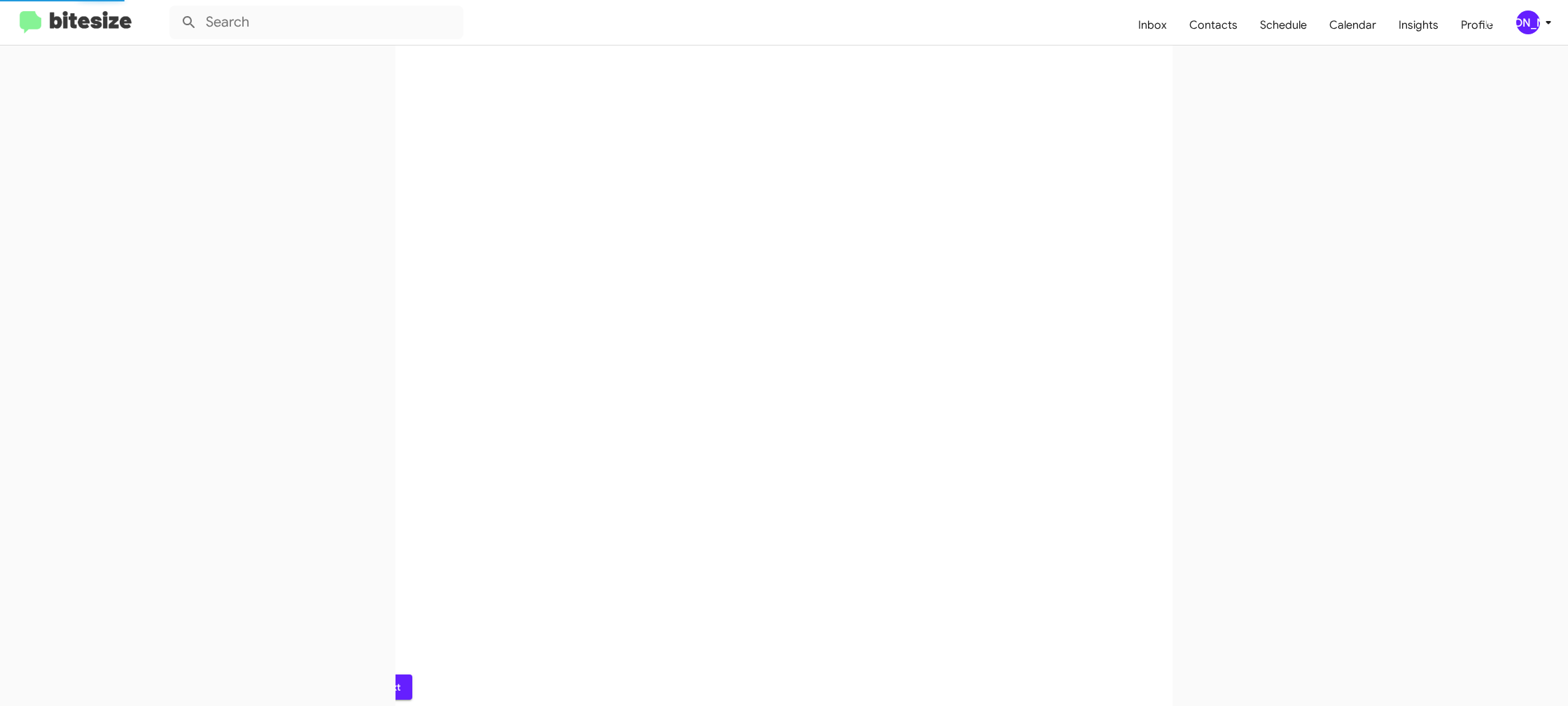
scroll to position [0, 0]
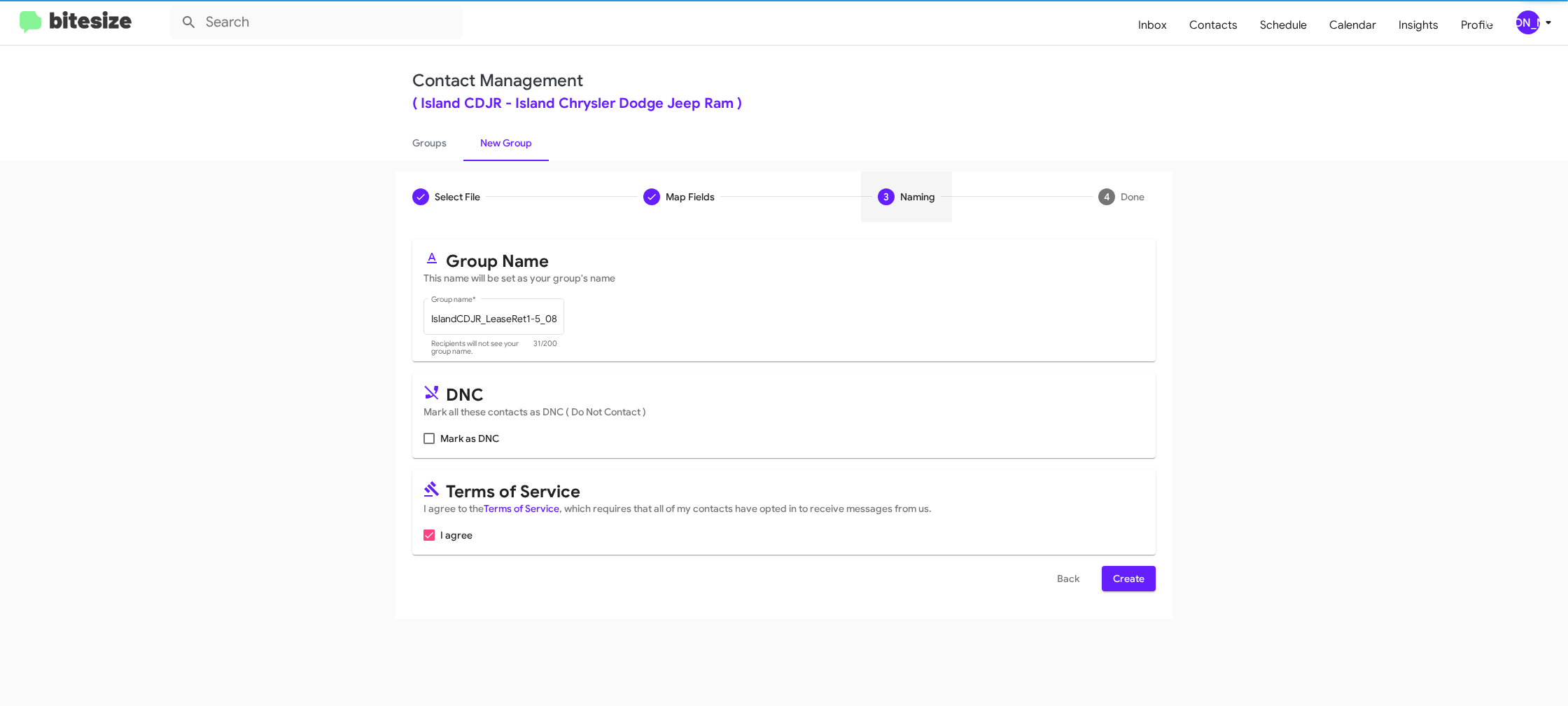
click at [1520, 26] on div "[PERSON_NAME]" at bounding box center [1527, 22] width 24 height 24
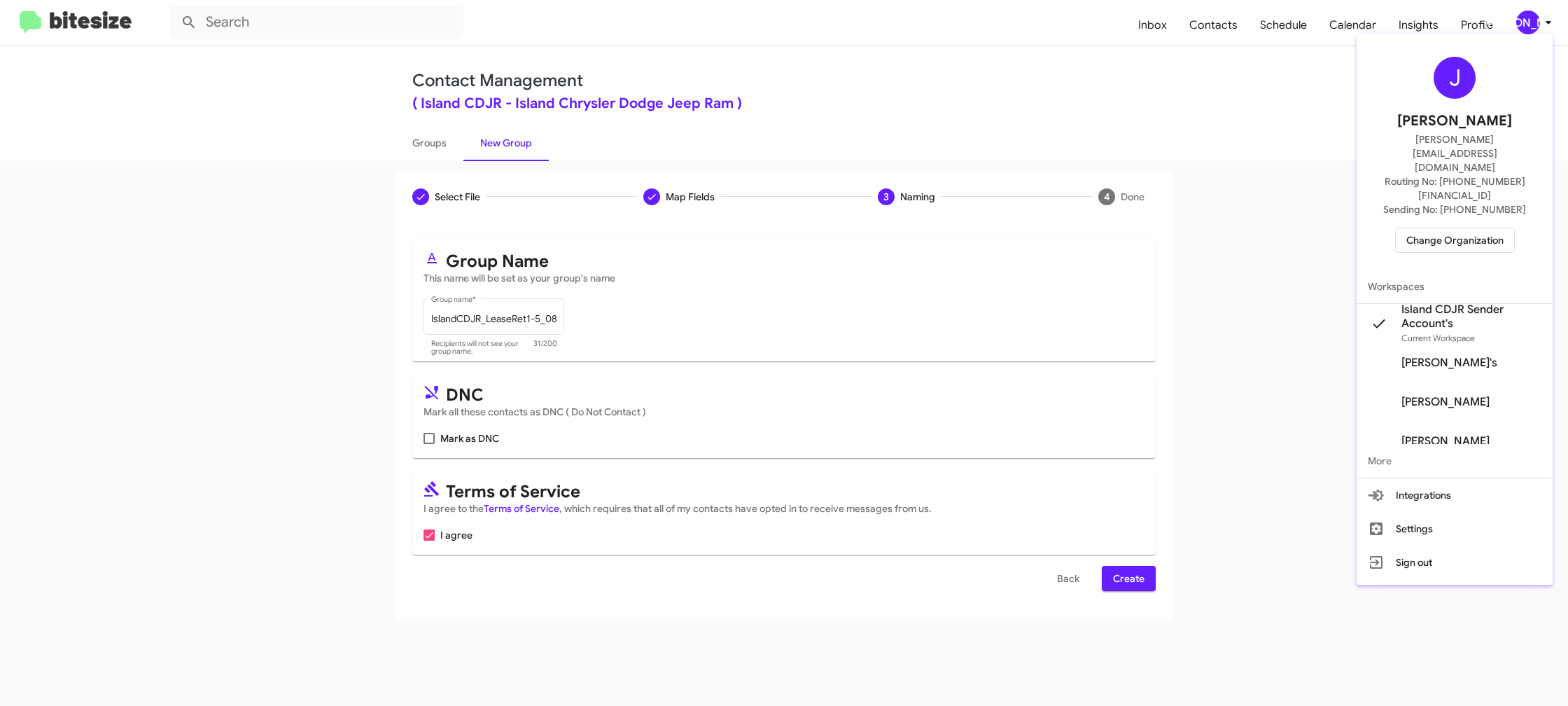
click at [1520, 26] on div at bounding box center [784, 353] width 1568 height 706
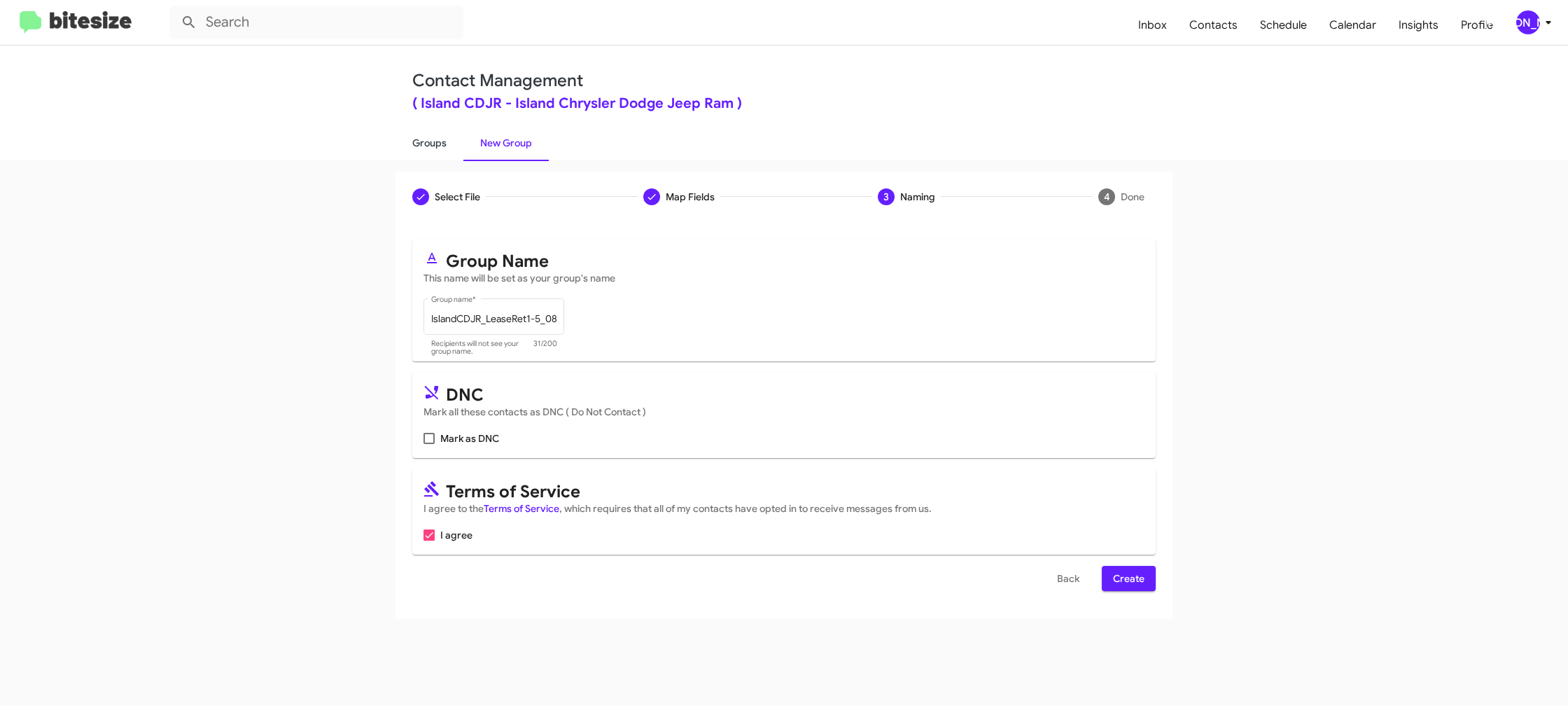
click at [447, 149] on link "Groups" at bounding box center [429, 142] width 68 height 36
type input "in:groups"
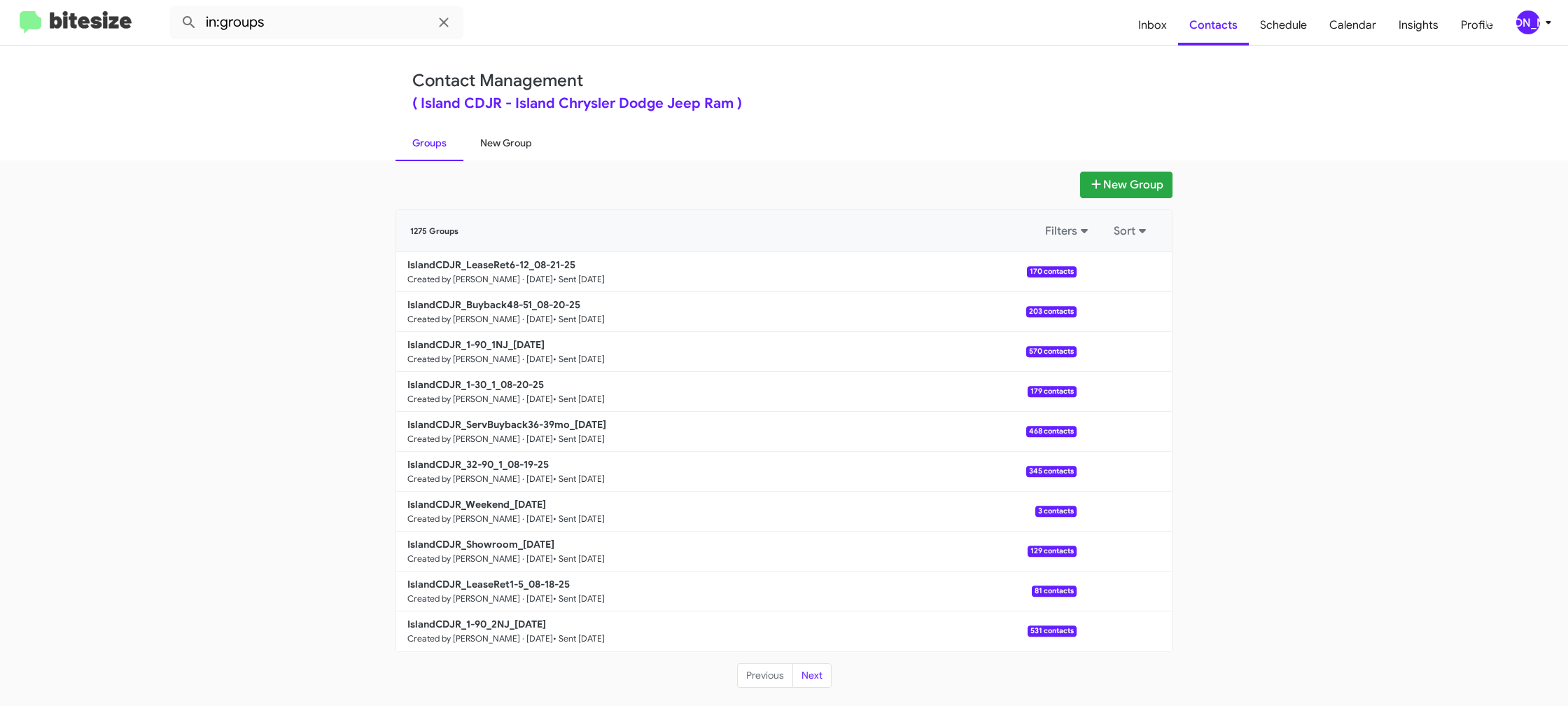
click at [496, 150] on link "New Group" at bounding box center [506, 142] width 86 height 36
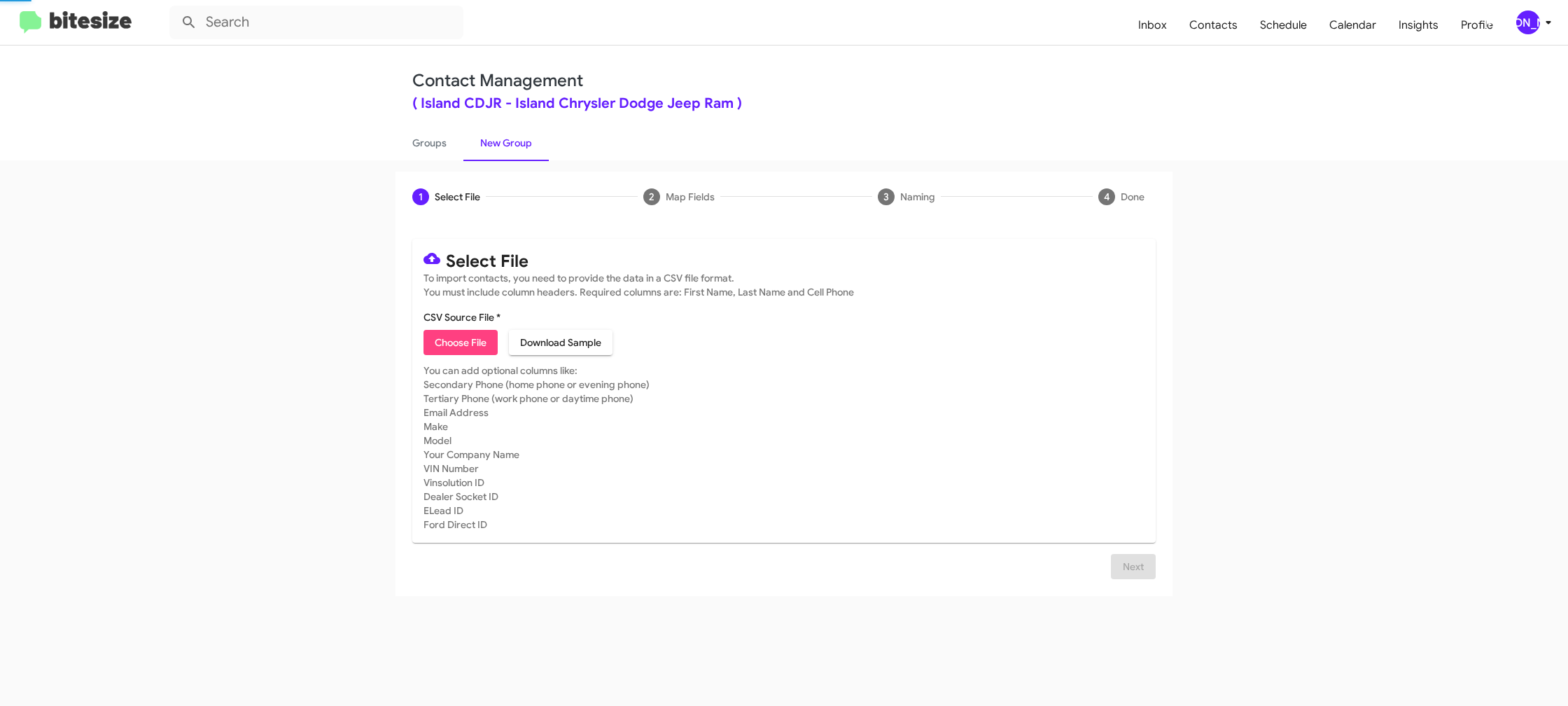
click at [496, 150] on link "New Group" at bounding box center [506, 142] width 86 height 36
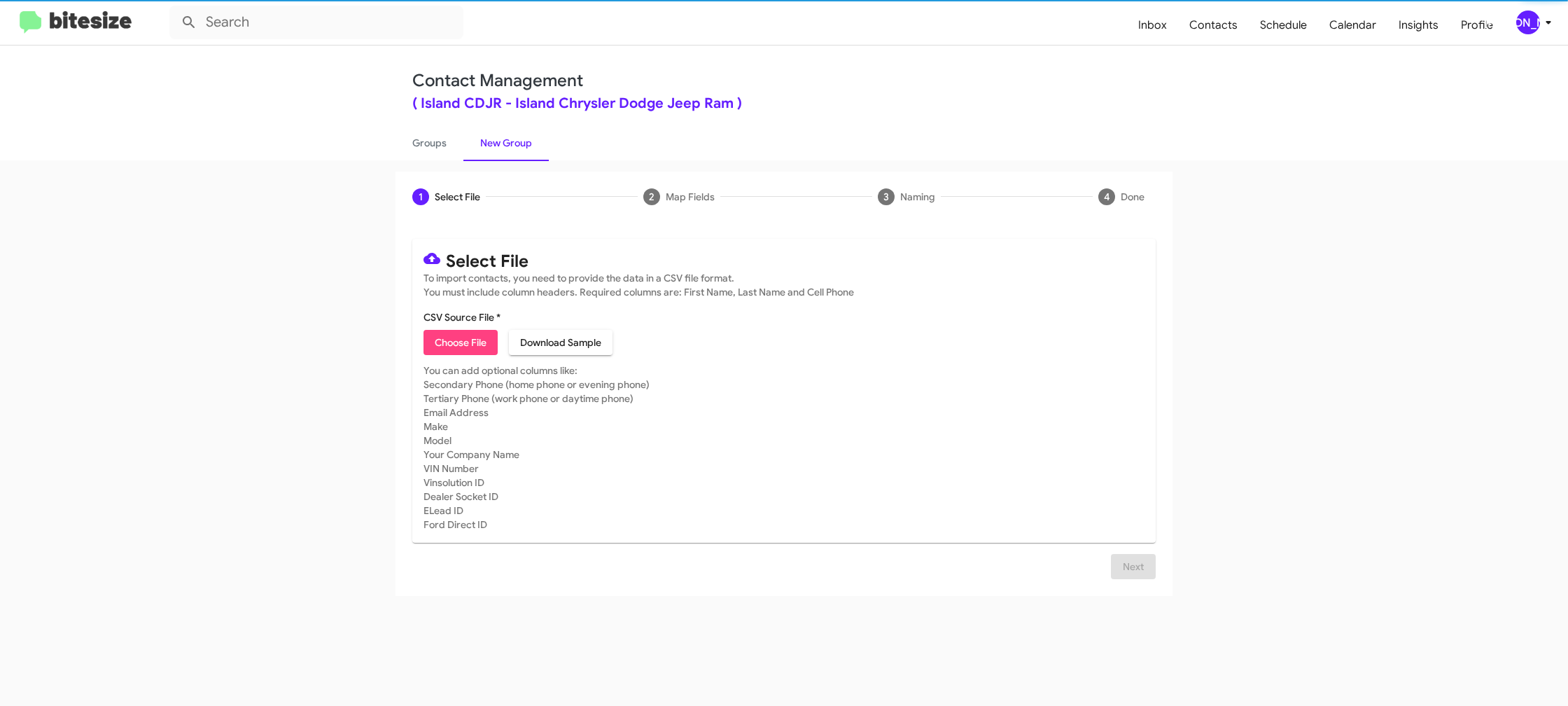
click at [447, 343] on span "Choose File" at bounding box center [460, 342] width 52 height 26
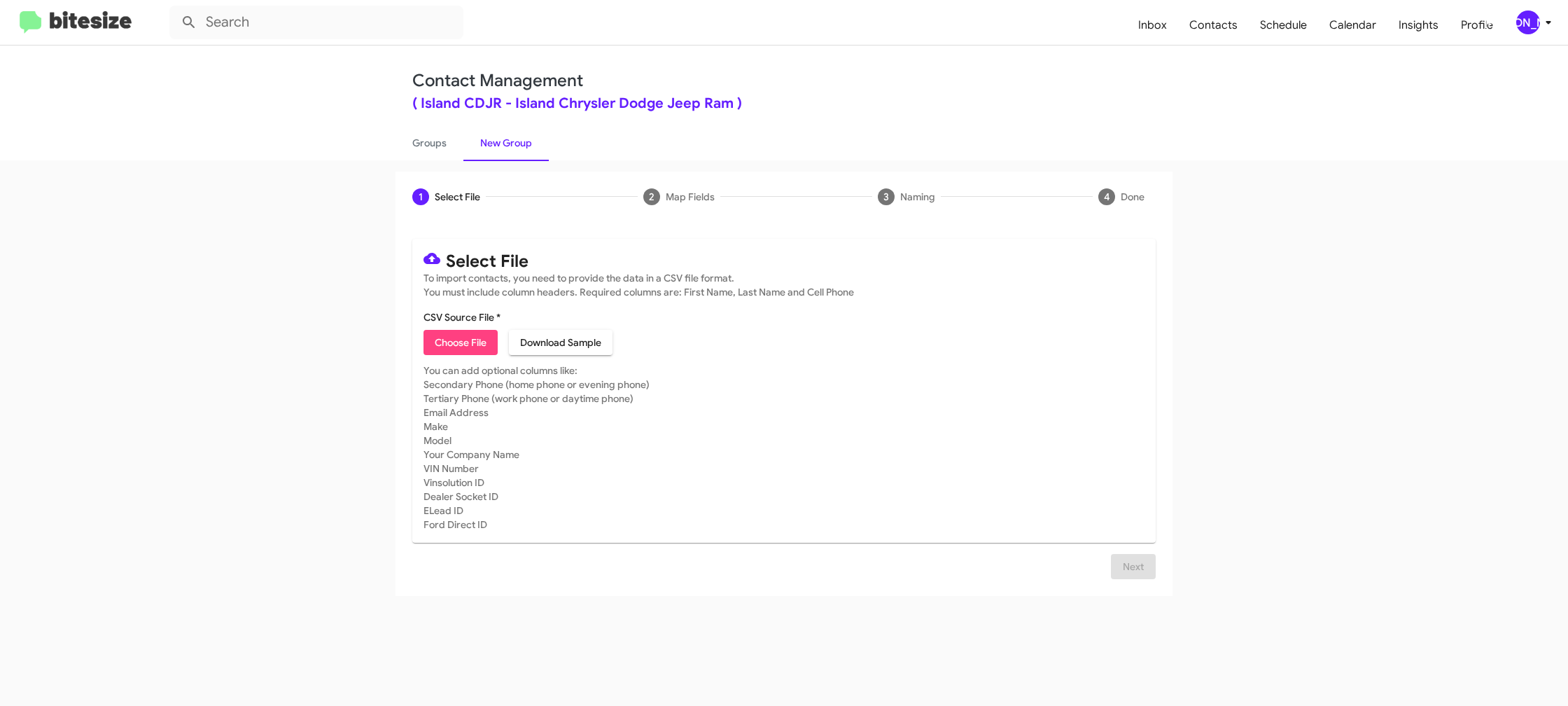
type input "IslandCDJR_LeaseRet1-5_08-25-25"
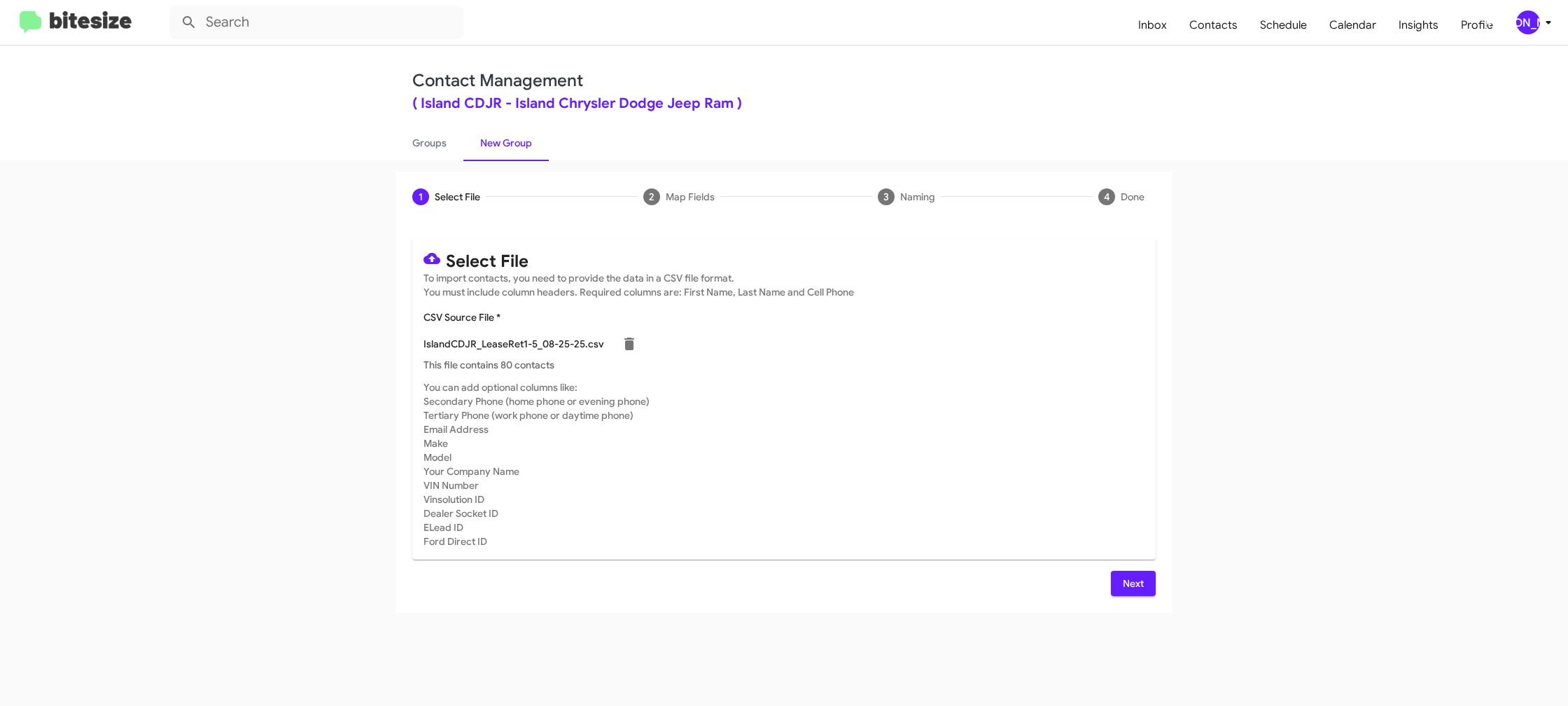
drag, startPoint x: 1135, startPoint y: 523, endPoint x: 1184, endPoint y: 602, distance: 93.0
click at [1135, 523] on mat-card-subtitle "You can add optional columns like: Secondary Phone (home phone or evening phone…" at bounding box center [784, 464] width 721 height 168
drag, startPoint x: 1121, startPoint y: 579, endPoint x: 1119, endPoint y: 572, distance: 7.3
click at [1121, 579] on button "Next" at bounding box center [1133, 583] width 45 height 26
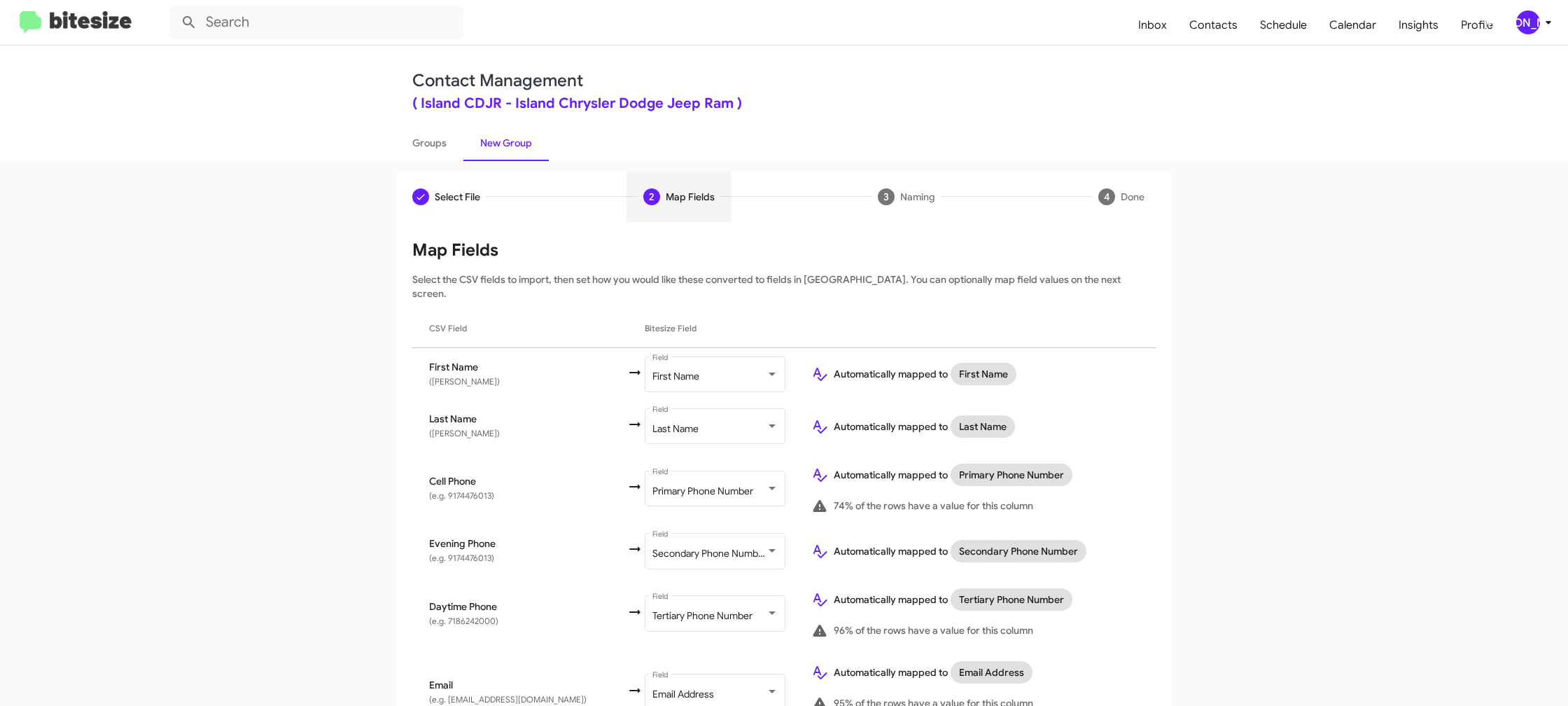
scroll to position [435, 0]
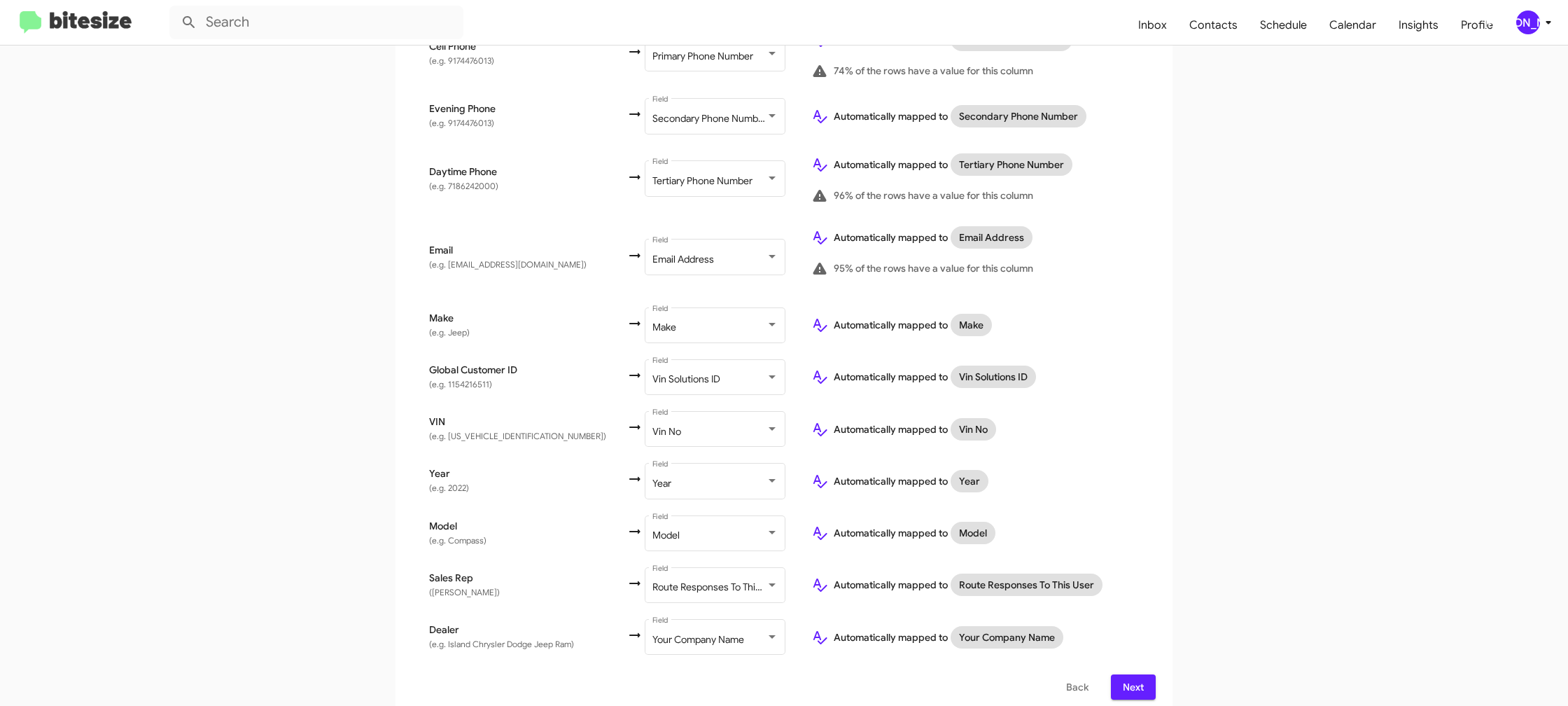
click at [1132, 676] on span "Next" at bounding box center [1132, 687] width 22 height 26
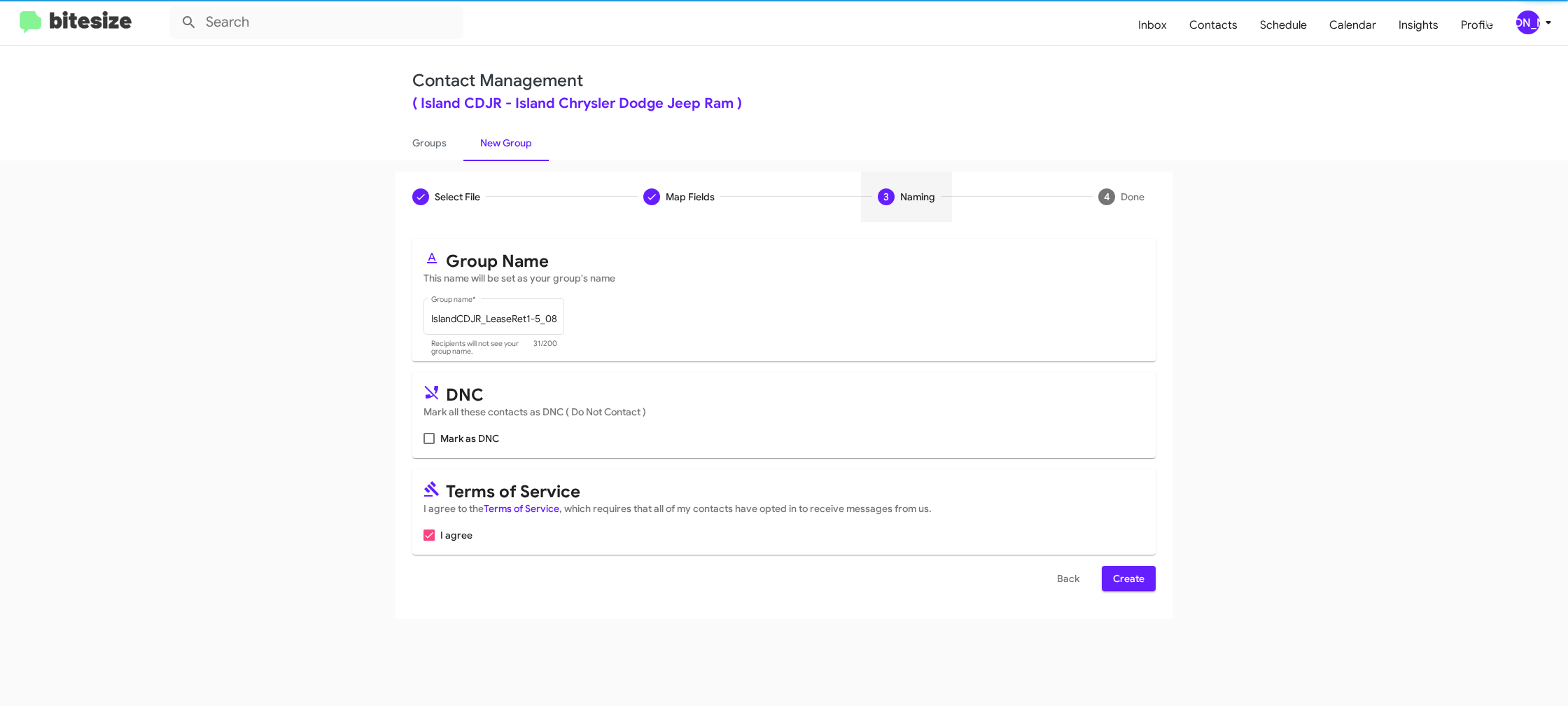
scroll to position [0, 0]
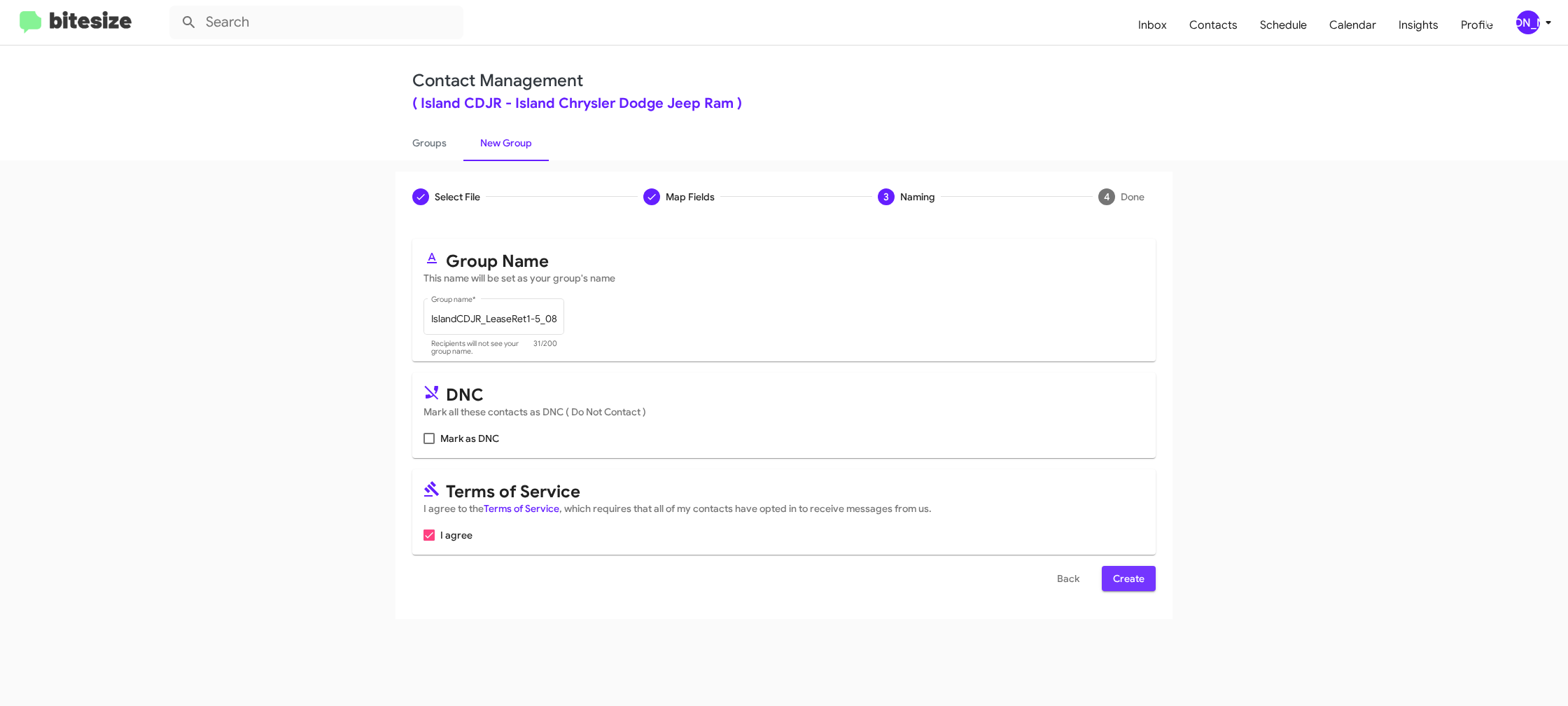
drag, startPoint x: 1130, startPoint y: 581, endPoint x: 798, endPoint y: 330, distance: 416.2
click at [1128, 579] on span "Create" at bounding box center [1129, 578] width 32 height 26
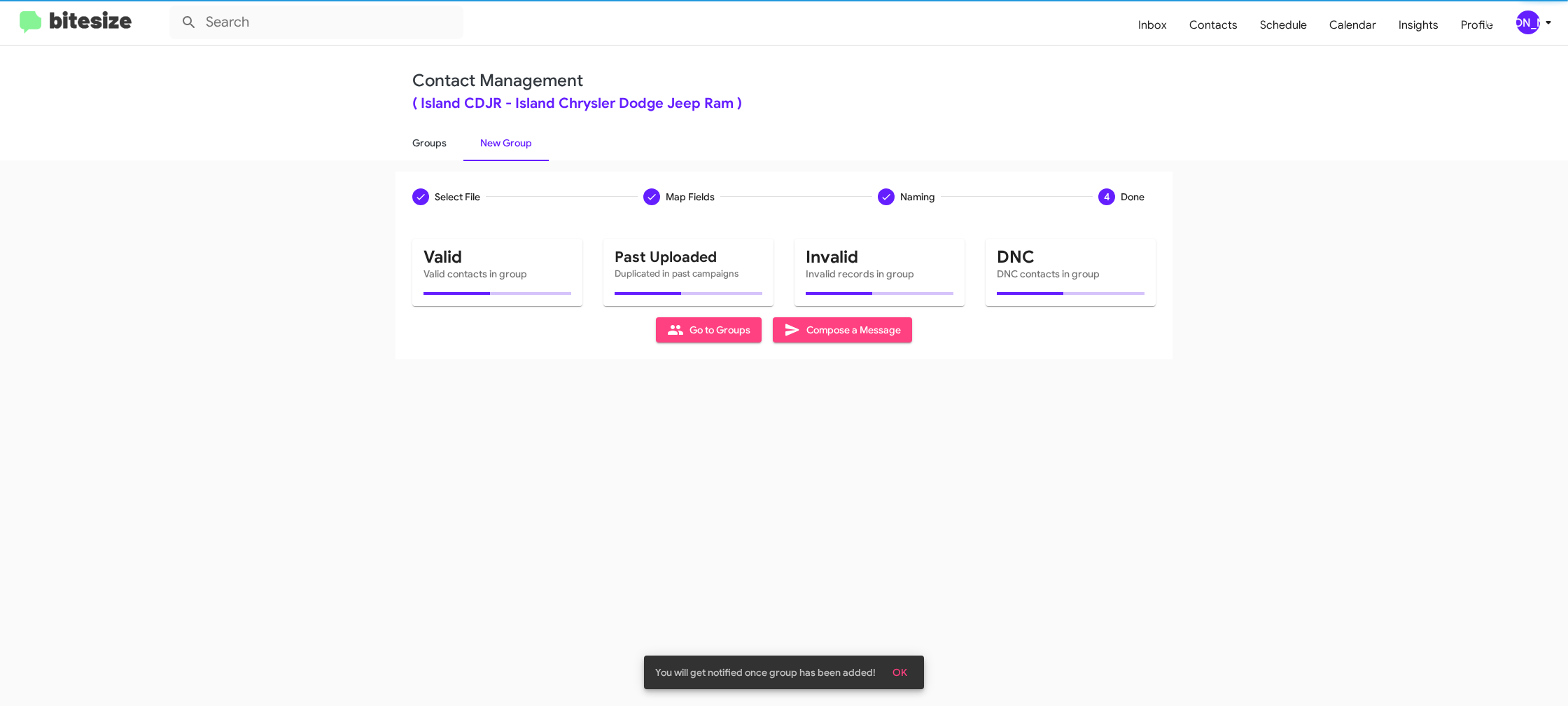
click at [414, 143] on link "Groups" at bounding box center [429, 142] width 68 height 36
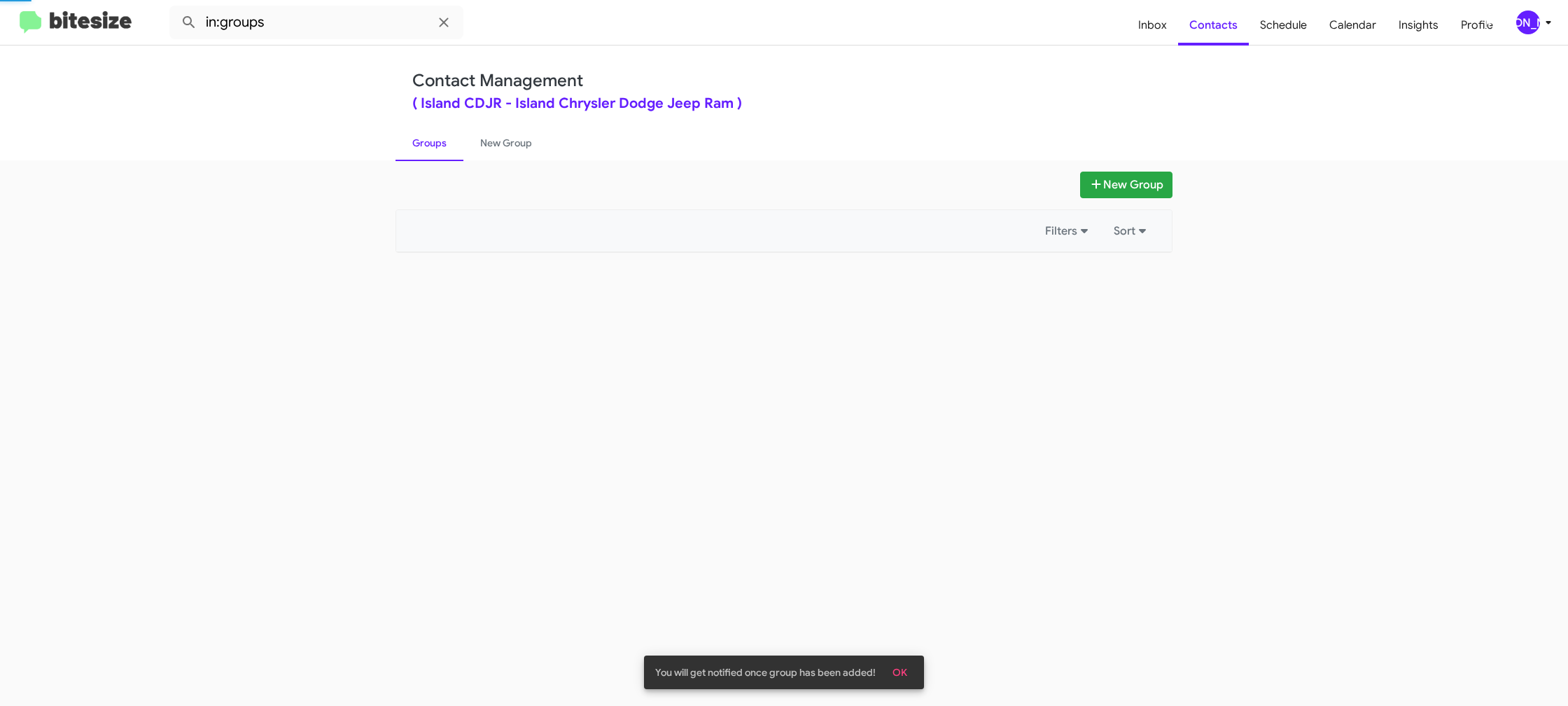
click at [414, 143] on link "Groups" at bounding box center [429, 142] width 68 height 36
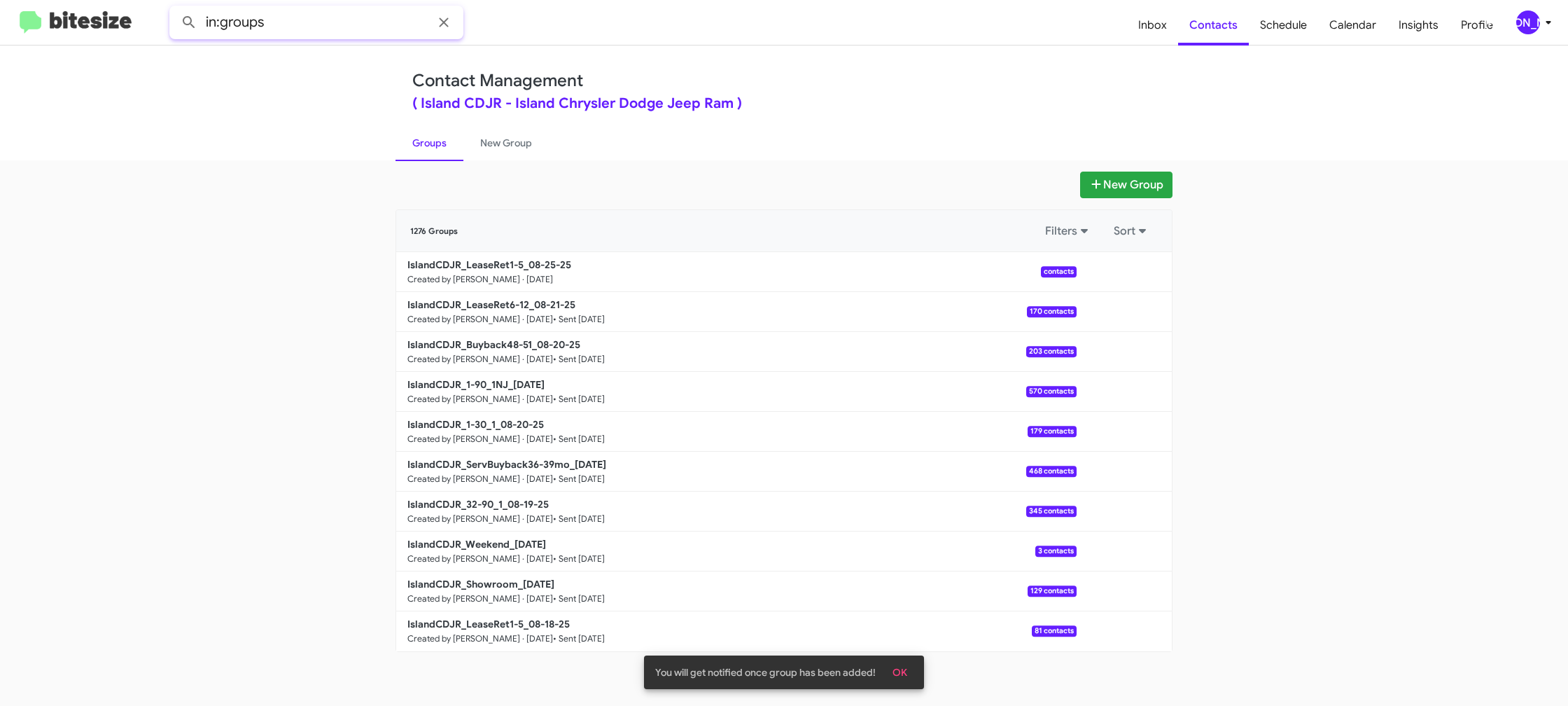
click at [345, 14] on input "in:groups" at bounding box center [316, 22] width 294 height 34
click at [175, 9] on button at bounding box center [189, 23] width 28 height 28
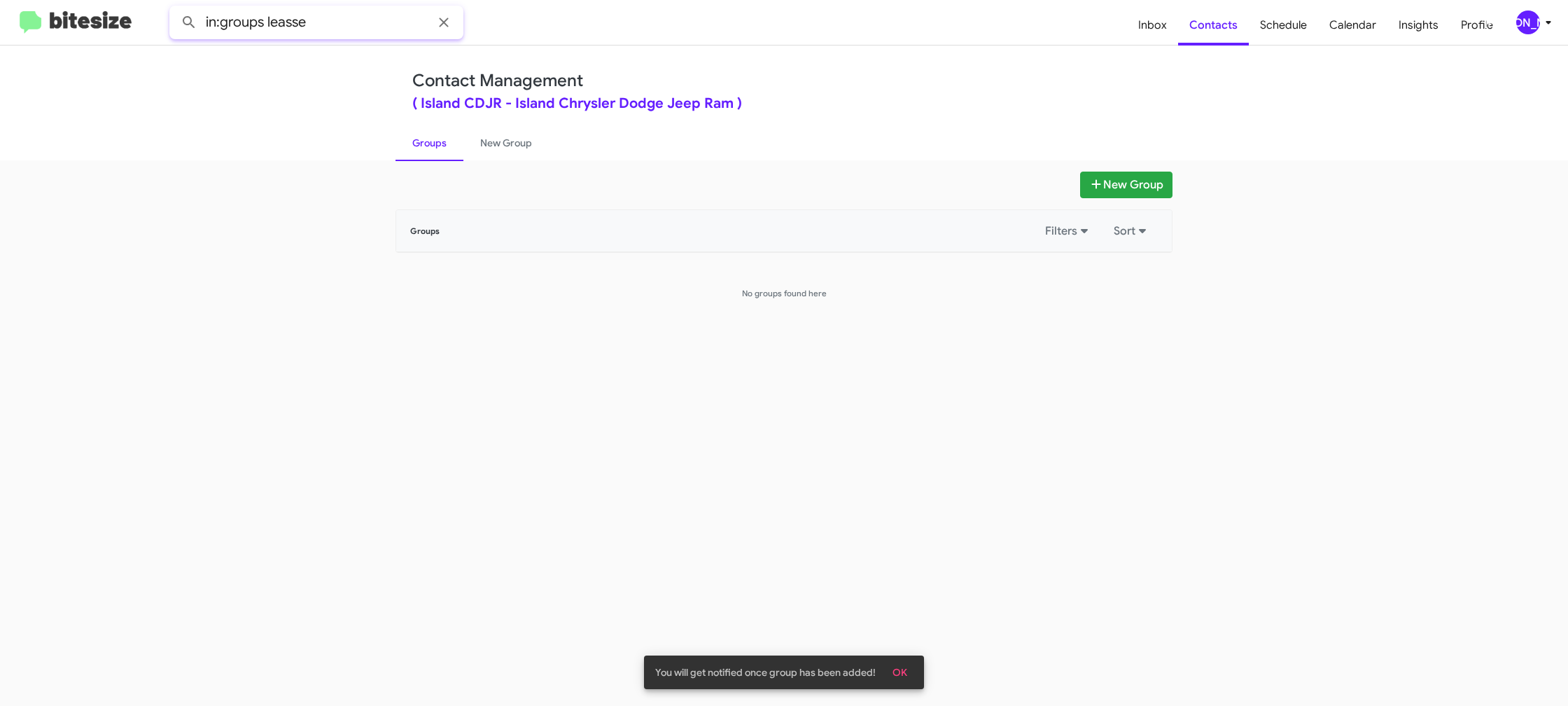
click at [297, 27] on input "in:groups leasse" at bounding box center [316, 22] width 294 height 34
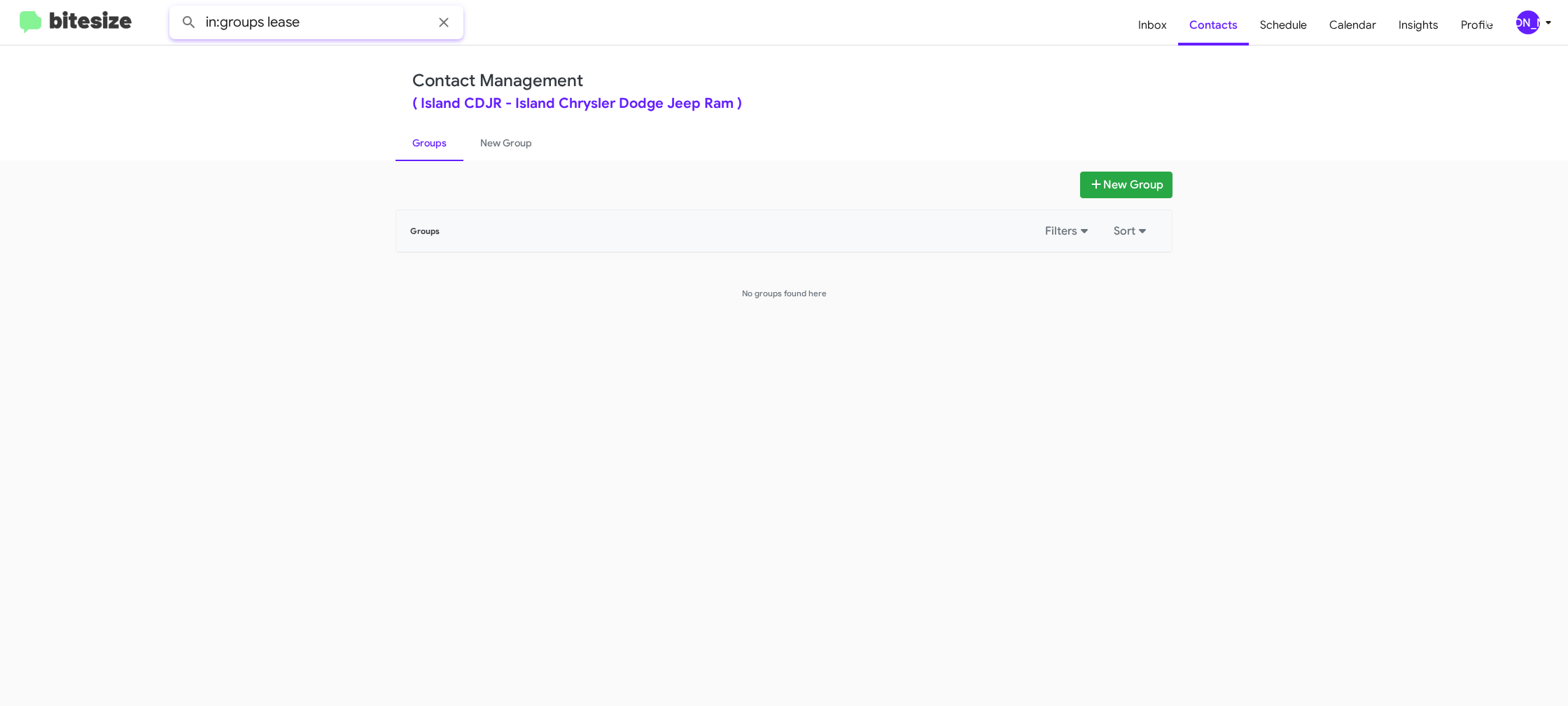
type input "in:groups lease"
click at [175, 9] on button at bounding box center [189, 23] width 28 height 28
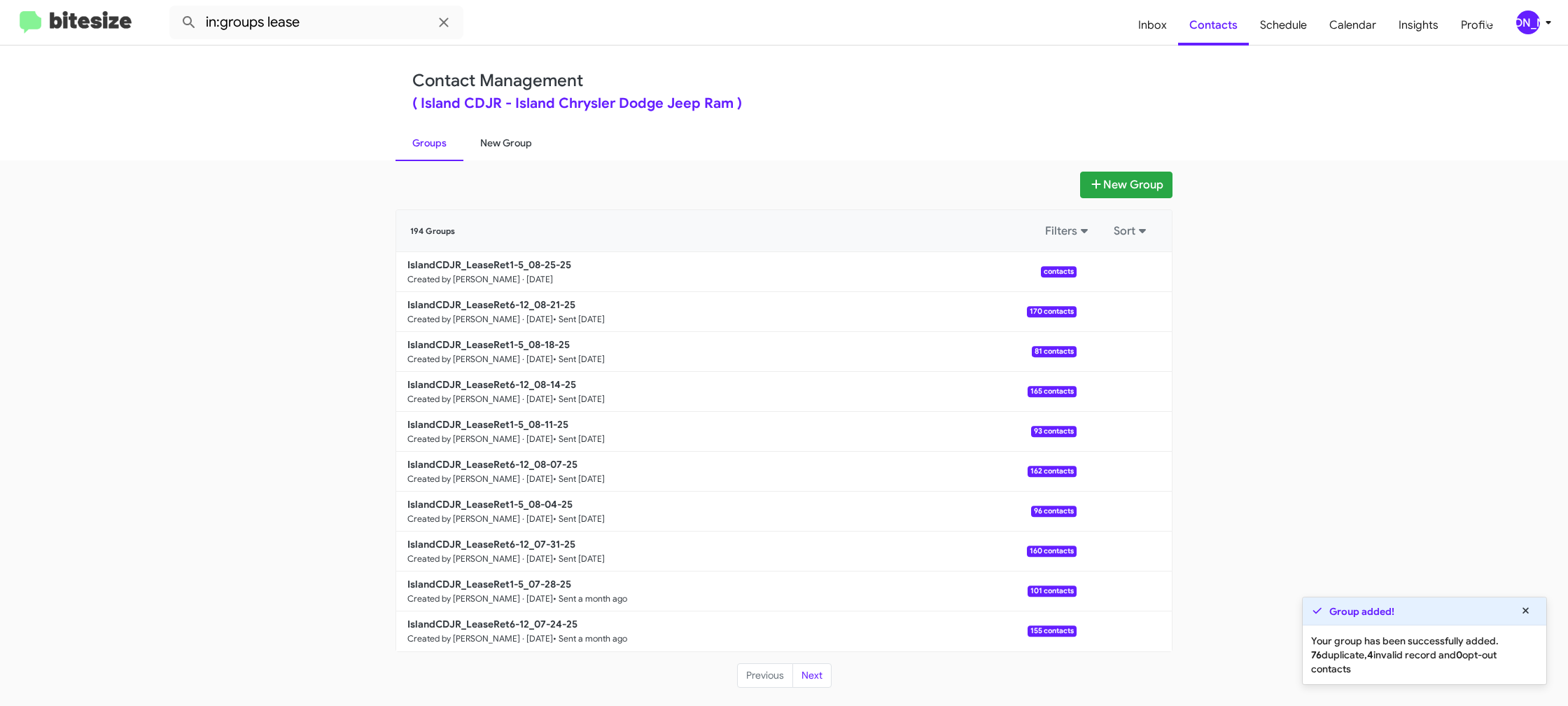
click at [489, 140] on link "New Group" at bounding box center [506, 142] width 86 height 36
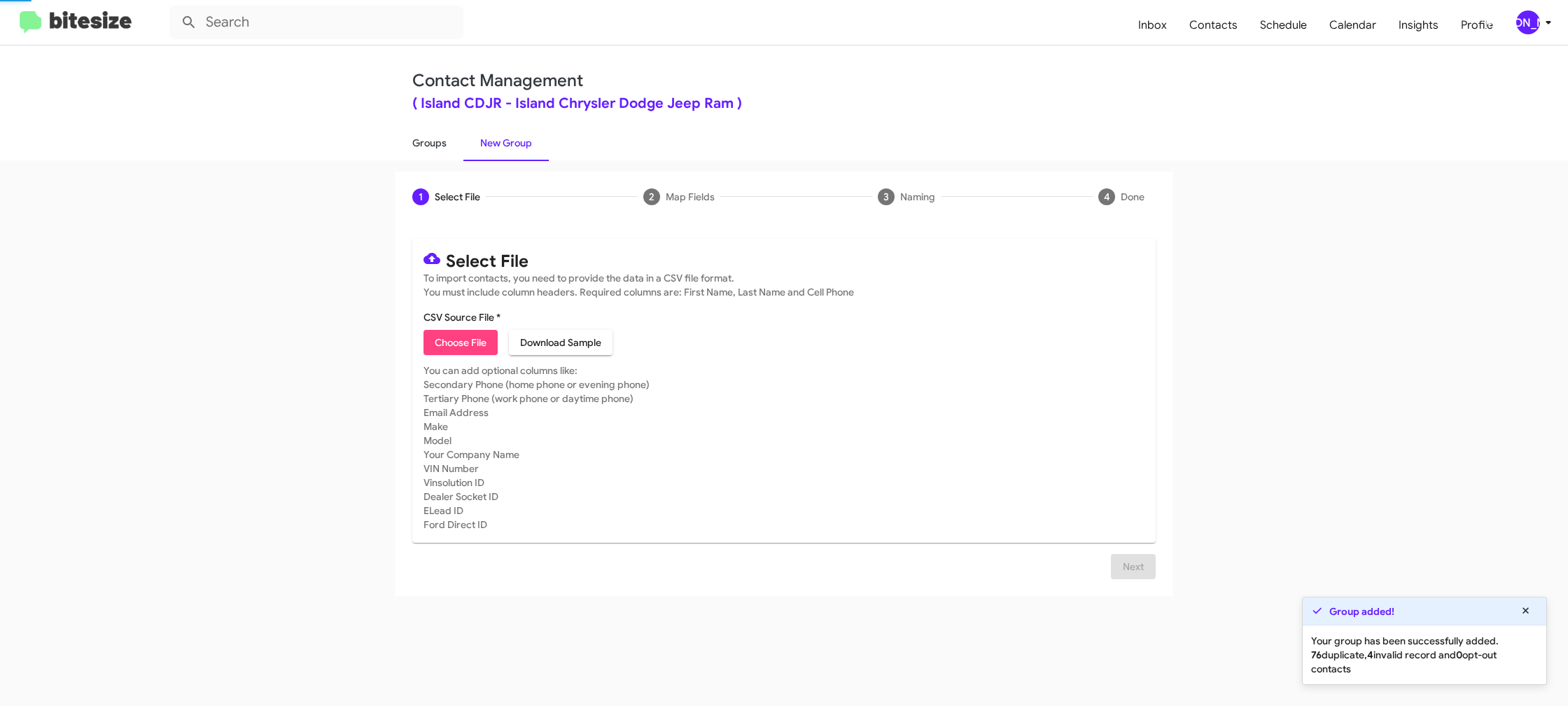
click at [437, 140] on link "Groups" at bounding box center [429, 142] width 68 height 36
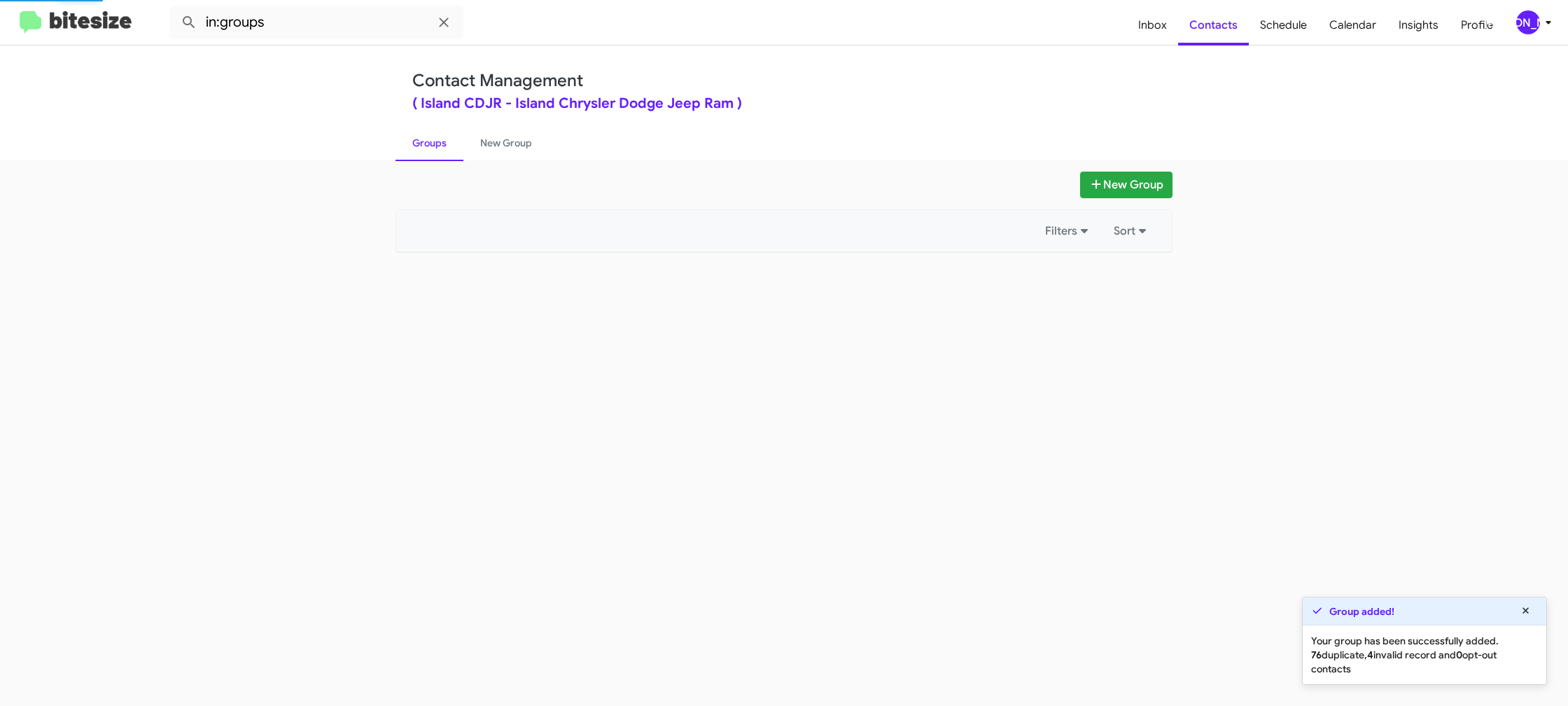
drag, startPoint x: 437, startPoint y: 140, endPoint x: 781, endPoint y: 218, distance: 352.7
click at [437, 140] on link "Groups" at bounding box center [429, 142] width 68 height 36
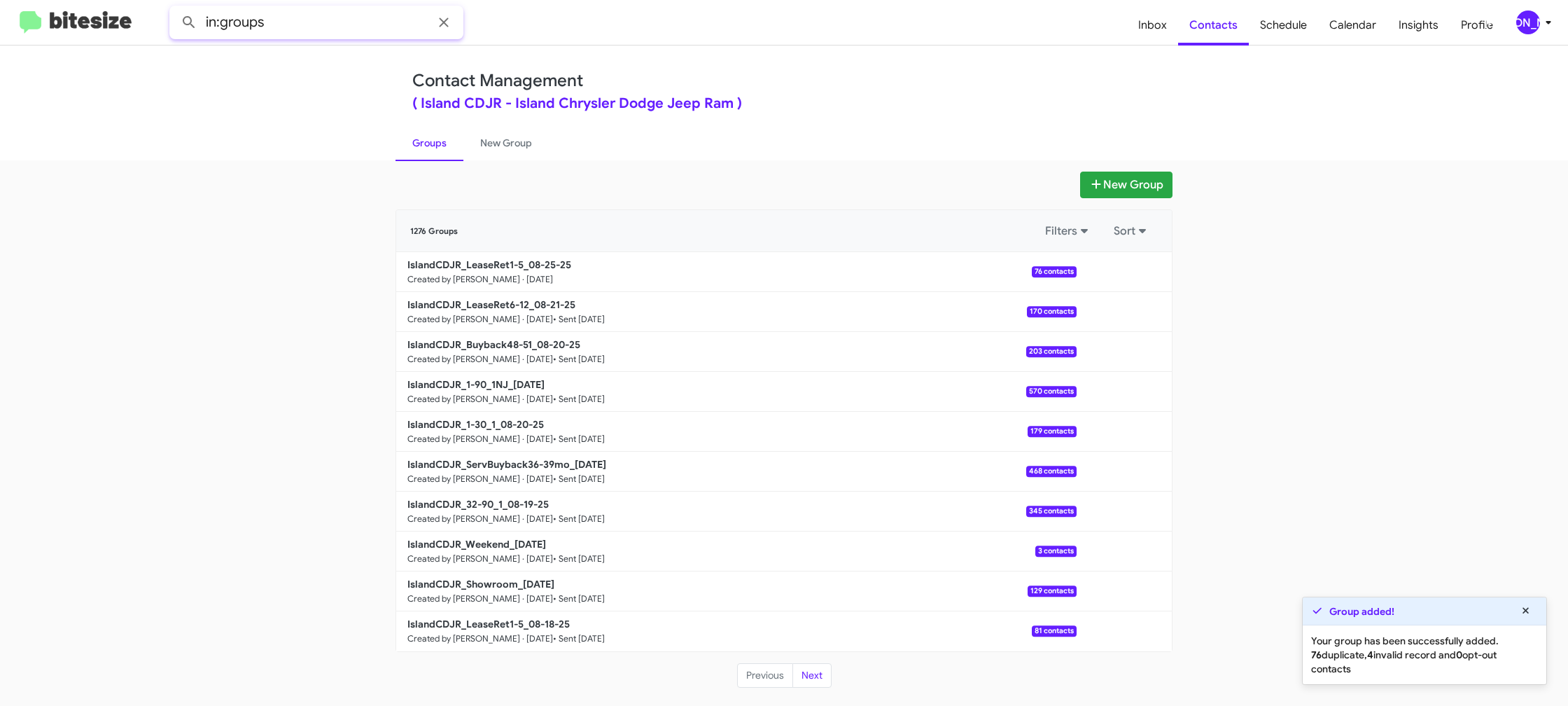
click at [332, 26] on input "in:groups" at bounding box center [316, 22] width 294 height 34
type input "in:groups 1-5"
click at [175, 9] on button at bounding box center [189, 23] width 28 height 28
click at [496, 134] on link "New Group" at bounding box center [506, 142] width 86 height 36
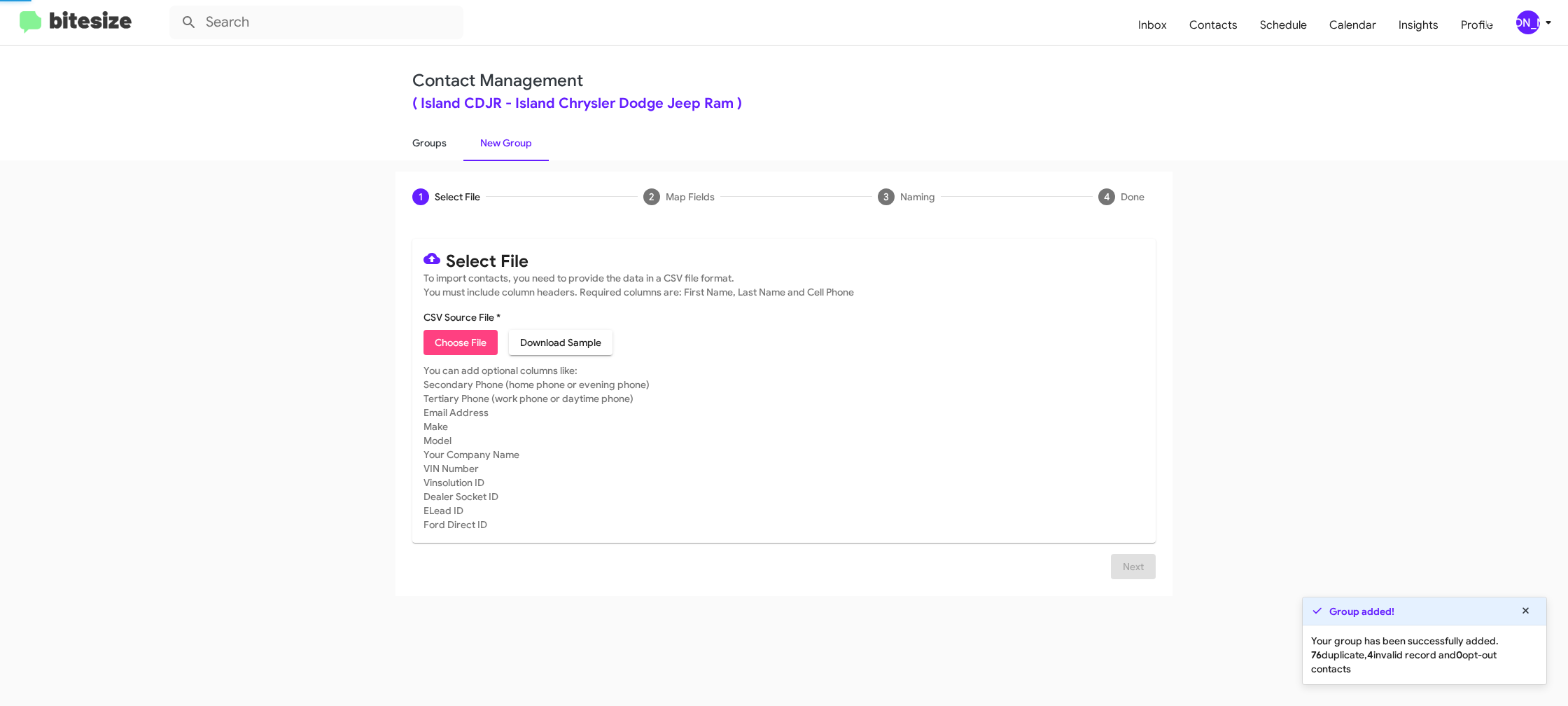
click at [422, 137] on link "Groups" at bounding box center [429, 142] width 68 height 36
type input "in:groups"
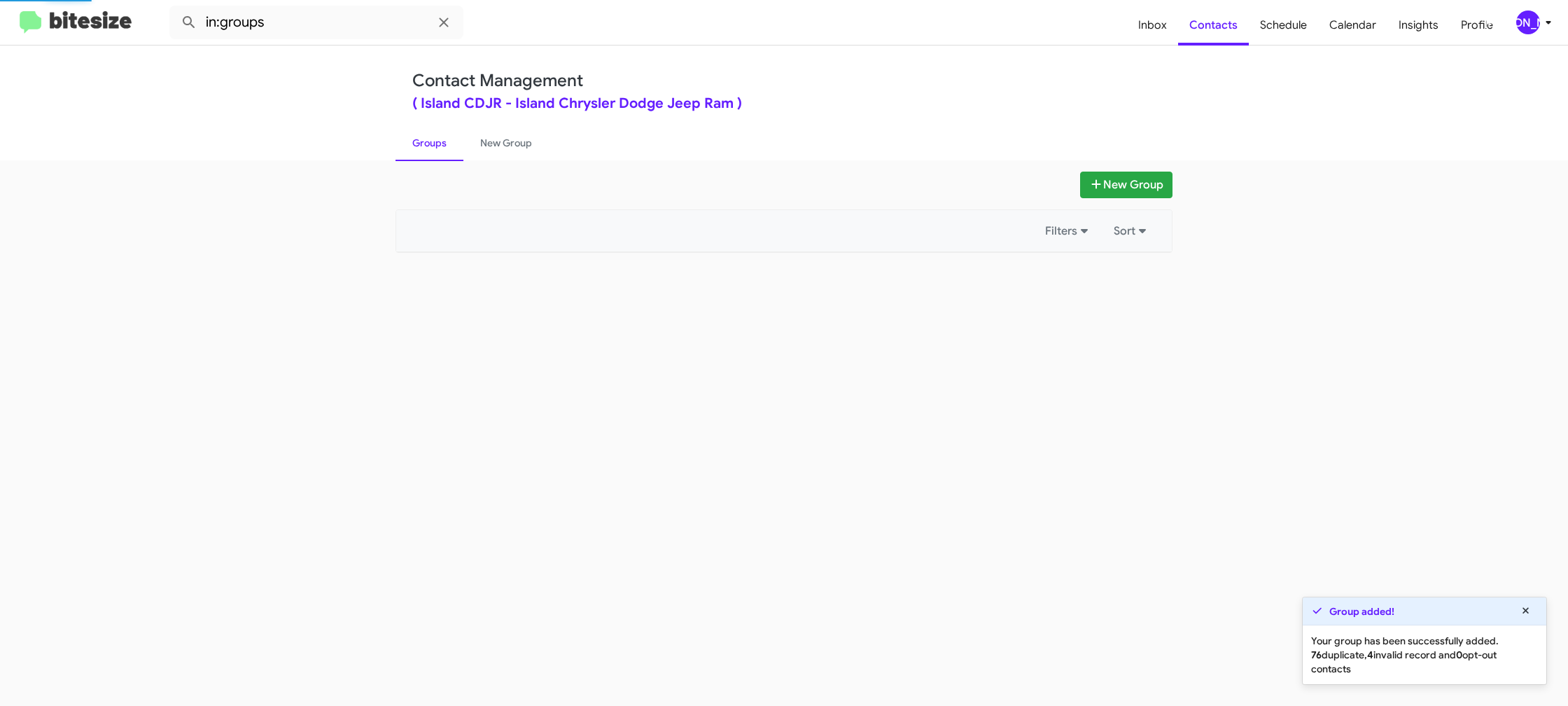
click at [422, 137] on link "Groups" at bounding box center [429, 142] width 68 height 36
drag, startPoint x: 422, startPoint y: 137, endPoint x: 430, endPoint y: 136, distance: 8.1
click at [423, 135] on link "Groups" at bounding box center [429, 142] width 68 height 36
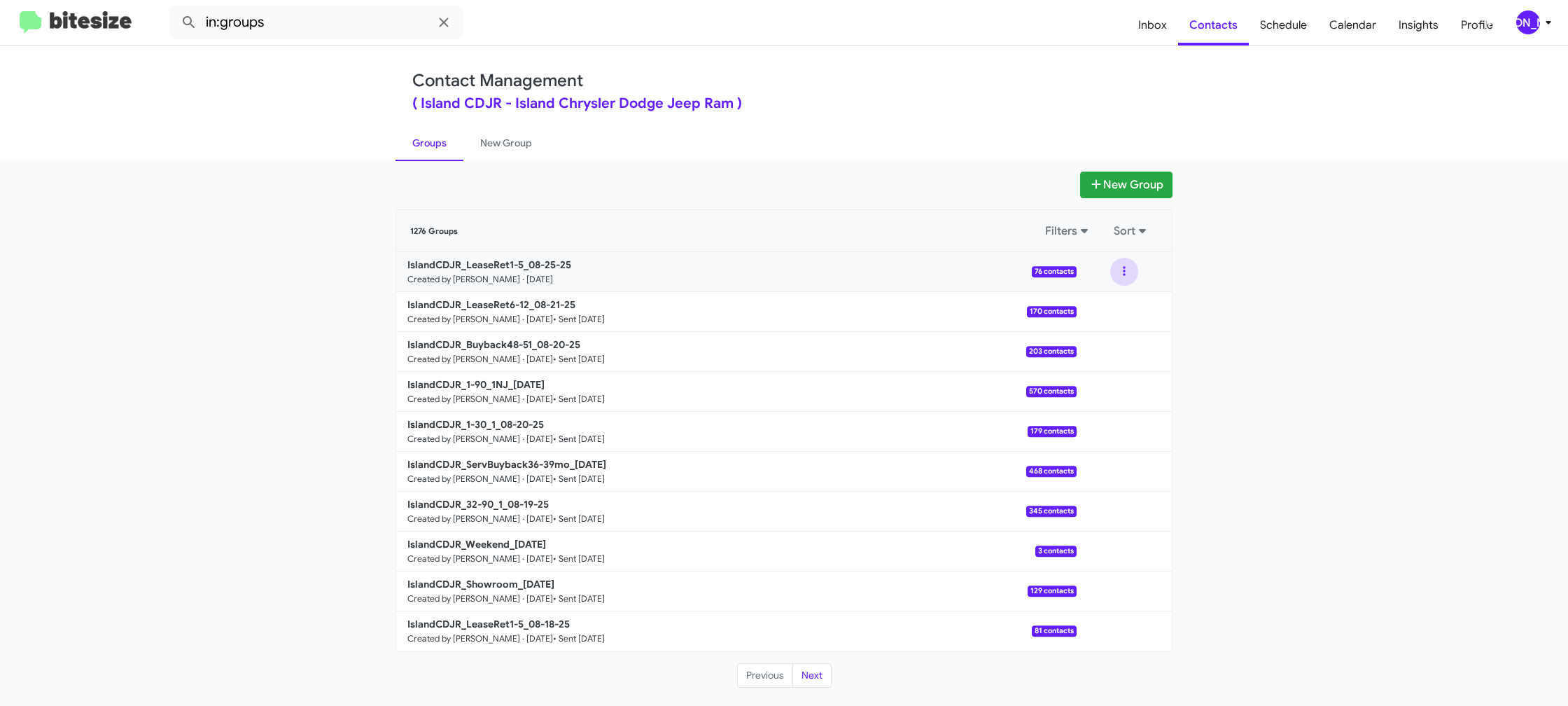
click at [1127, 279] on button at bounding box center [1125, 272] width 28 height 28
click at [1119, 311] on button "View contacts" at bounding box center [1082, 309] width 112 height 34
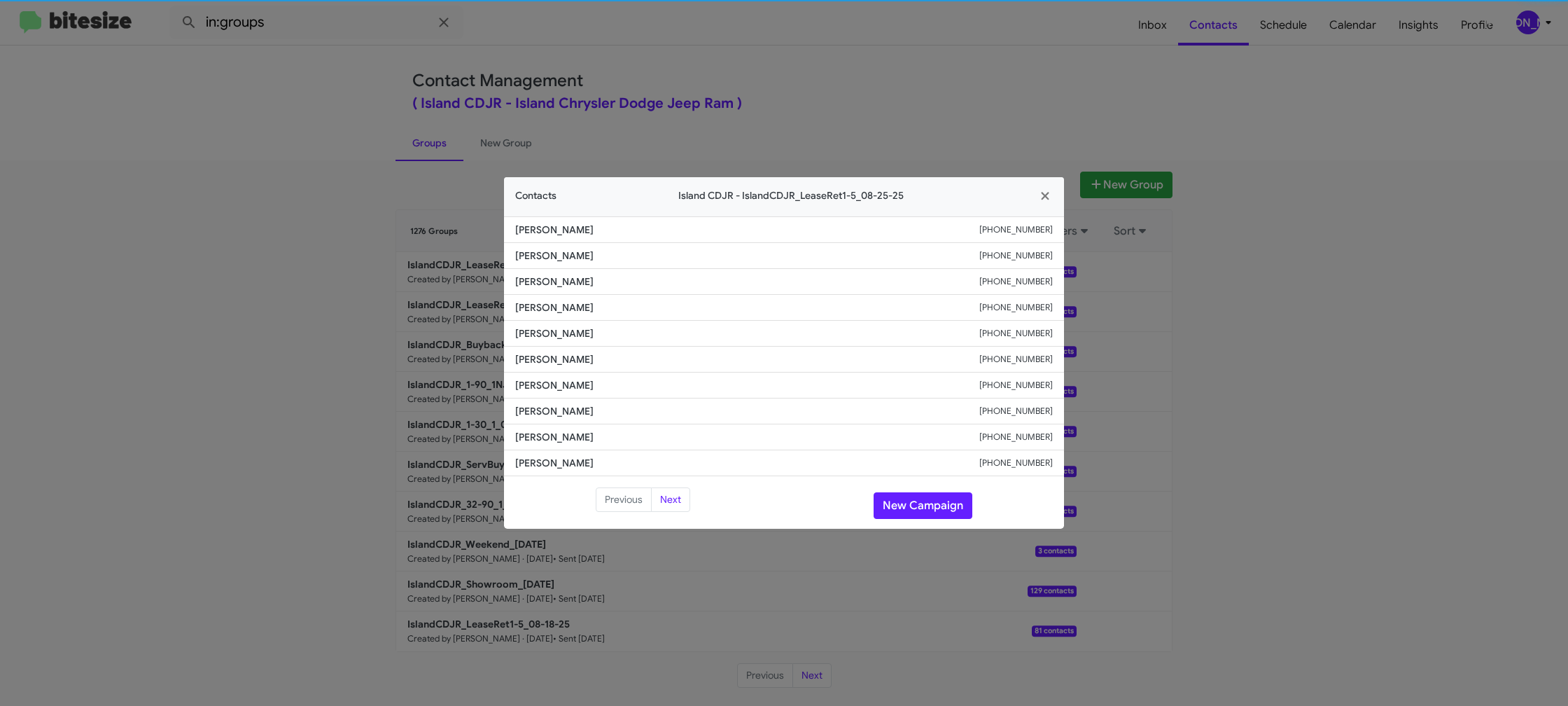
click at [545, 328] on span "Clifford Louis" at bounding box center [746, 333] width 464 height 14
copy span "Clifford Louis"
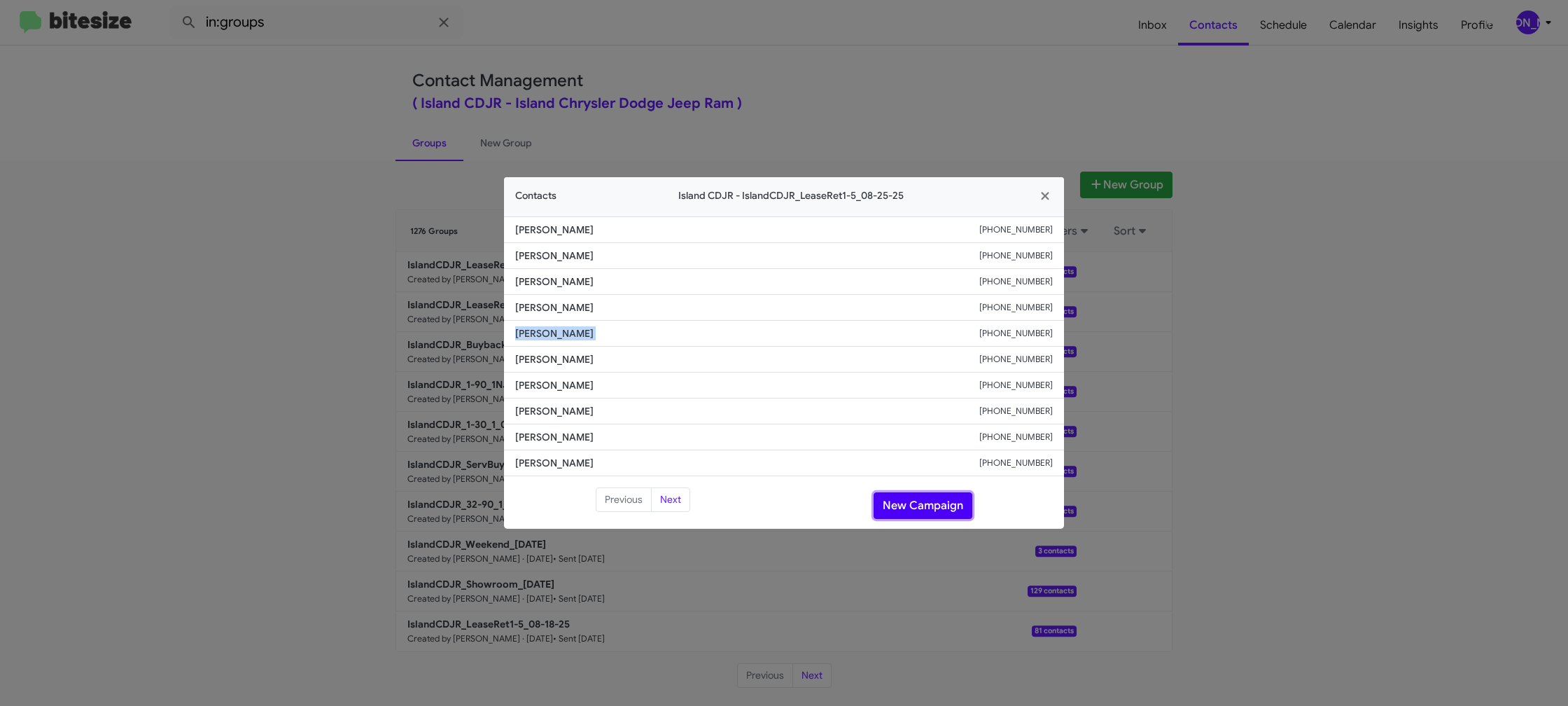
click at [913, 496] on button "New Campaign" at bounding box center [923, 505] width 99 height 27
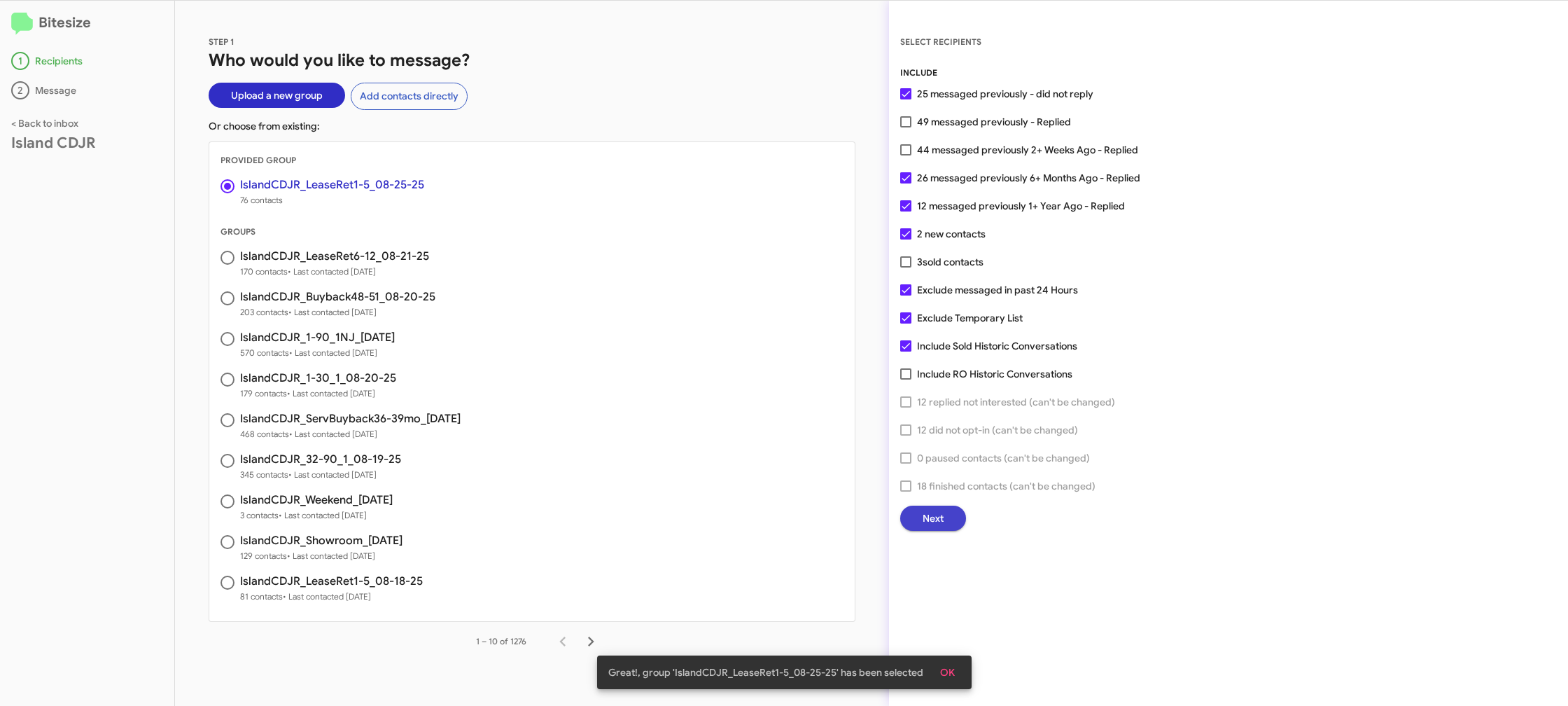
click at [935, 516] on span "Next" at bounding box center [933, 518] width 21 height 26
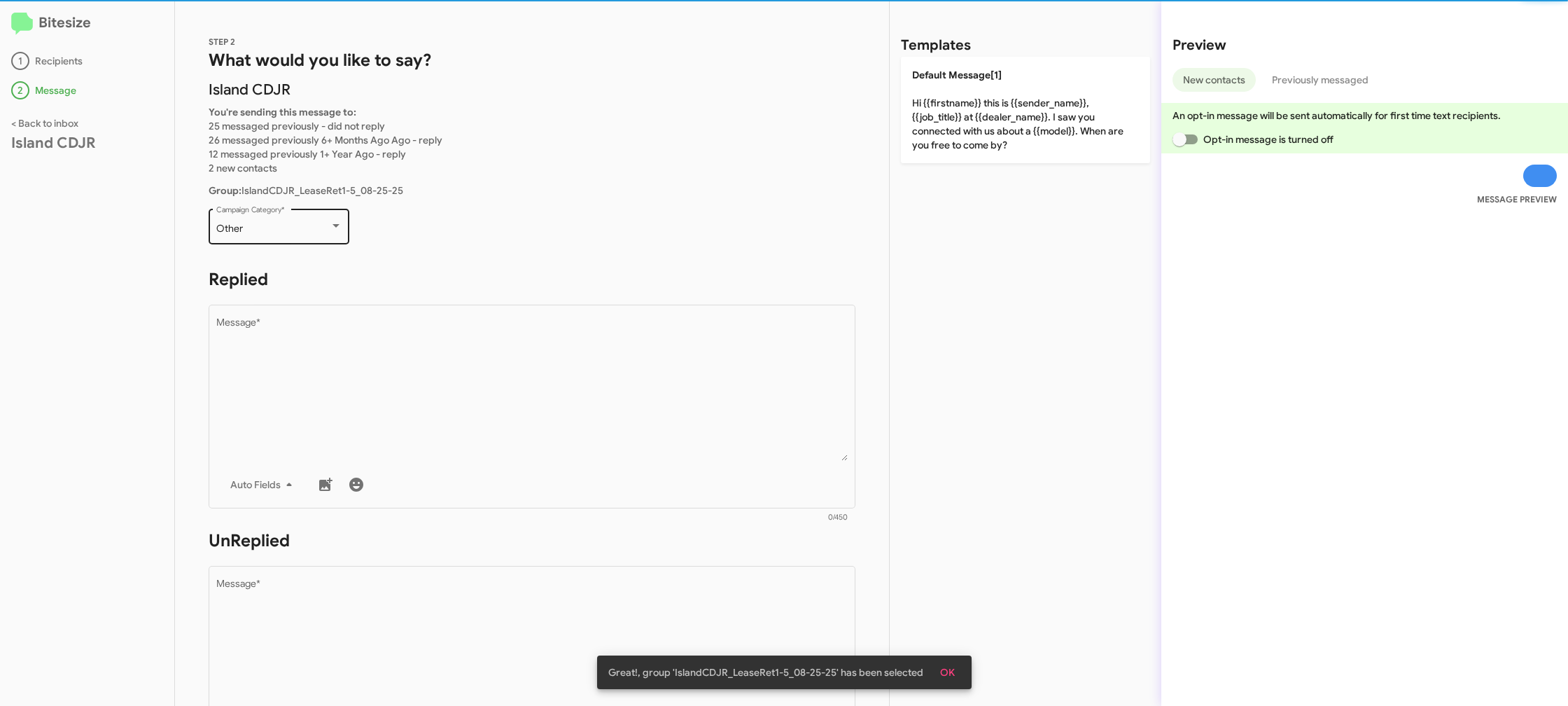
click at [242, 206] on div "STEP 2 What would you like to say? Island CDJR You're sending this message to: …" at bounding box center [532, 353] width 714 height 705
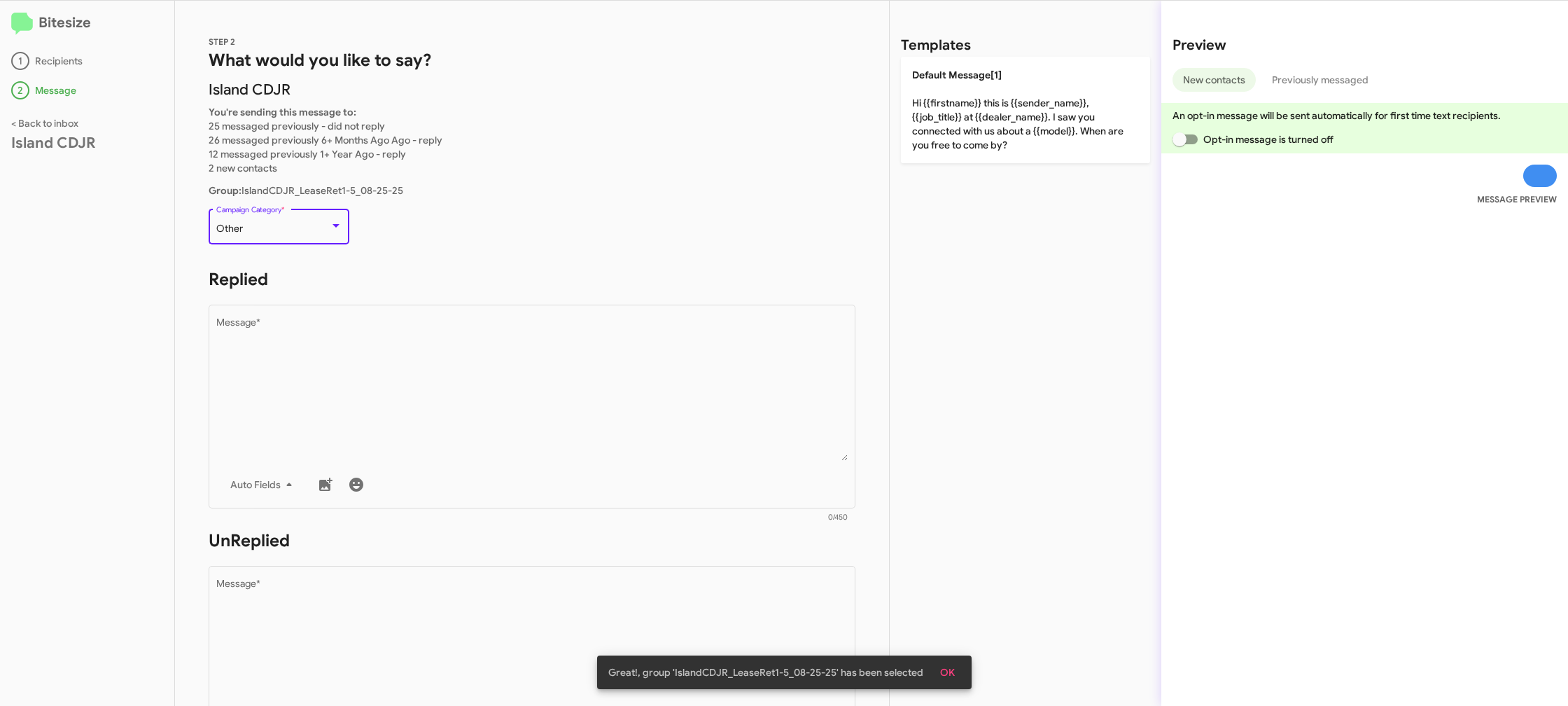
click at [252, 223] on div "Other Campaign Category *" at bounding box center [279, 225] width 126 height 39
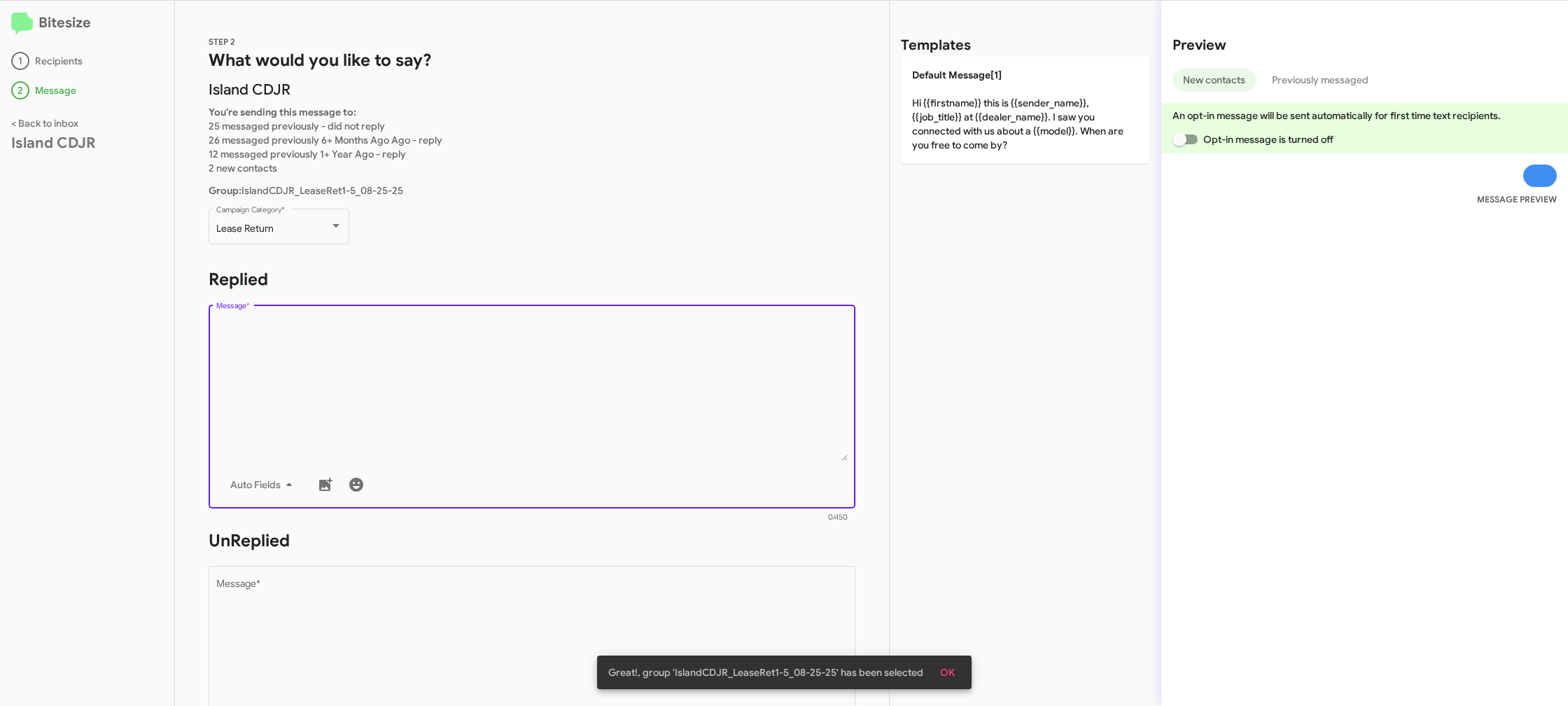
drag, startPoint x: 511, startPoint y: 352, endPoint x: 607, endPoint y: 315, distance: 102.9
click at [517, 353] on textarea "Message *" at bounding box center [533, 390] width 633 height 143
drag, startPoint x: 1070, startPoint y: 107, endPoint x: 989, endPoint y: 201, distance: 124.1
click at [1069, 108] on p "Default Message[1] Hi {{firstname}} this is {{sender_name}}, {{job_title}} at {…" at bounding box center [1026, 110] width 249 height 106
type textarea "Hi {{firstname}} this is {{sender_name}}, {{job_title}} at {{dealer_name}}. I s…"
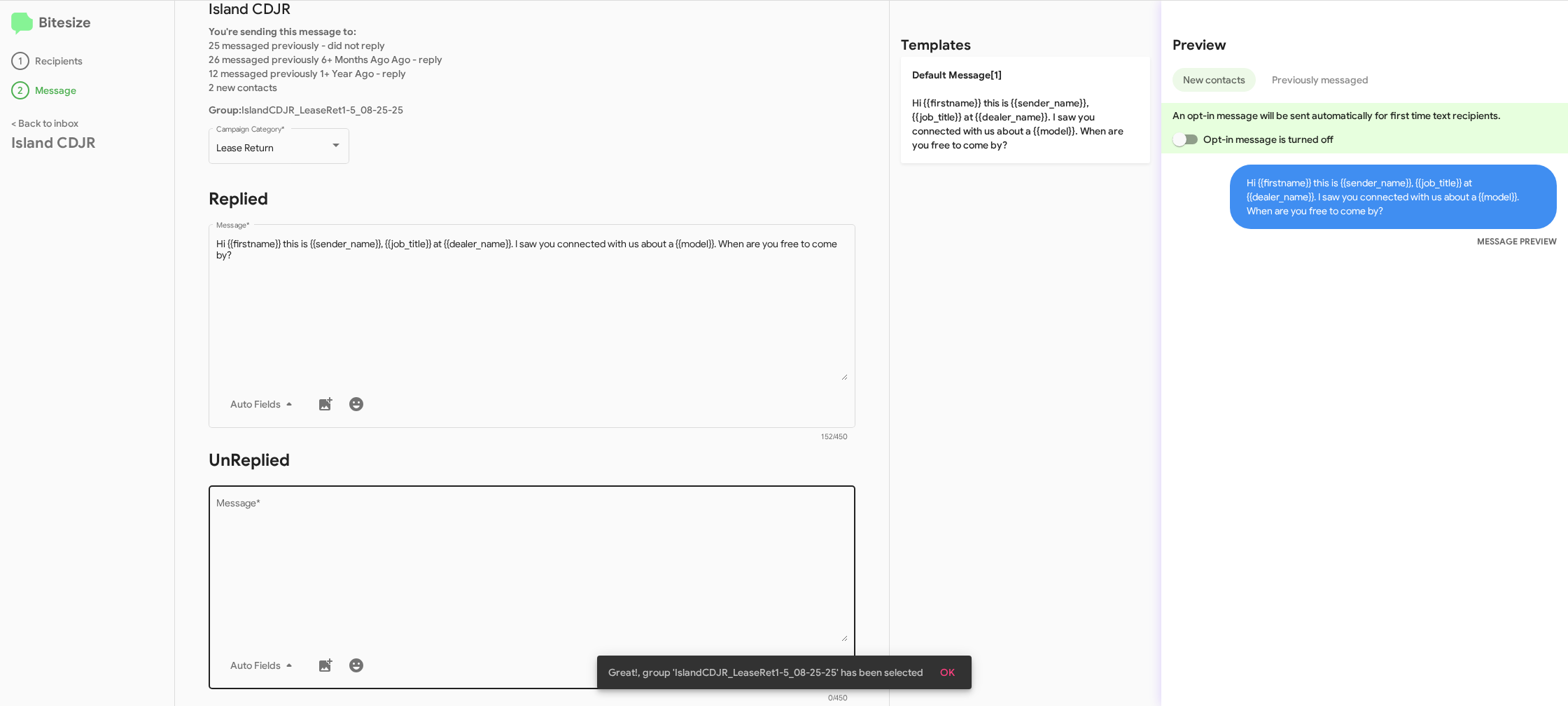
scroll to position [155, 0]
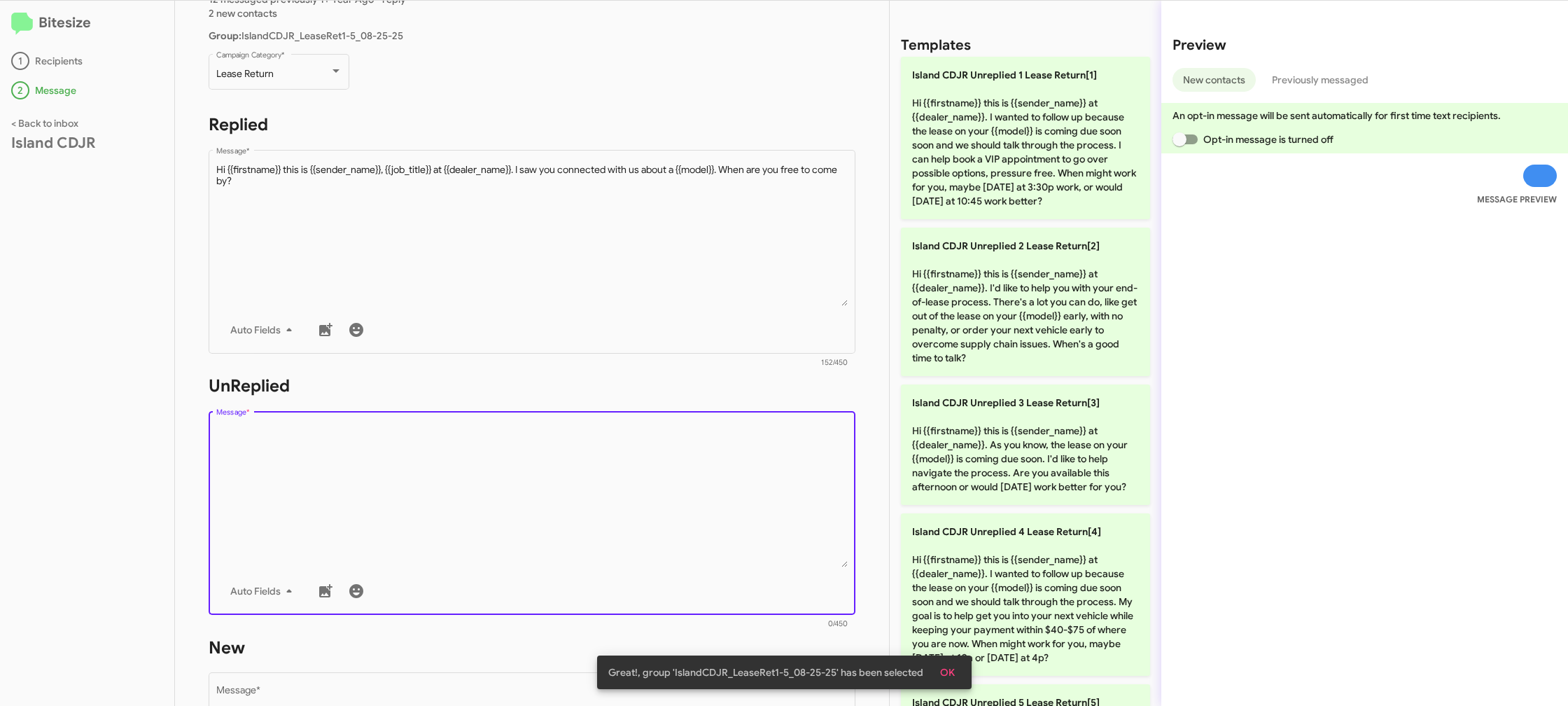
drag, startPoint x: 764, startPoint y: 483, endPoint x: 758, endPoint y: 493, distance: 11.7
click at [760, 489] on textarea "Message *" at bounding box center [533, 496] width 633 height 143
click at [758, 493] on textarea "Message *" at bounding box center [533, 496] width 633 height 143
click at [772, 484] on textarea "Message *" at bounding box center [533, 496] width 633 height 143
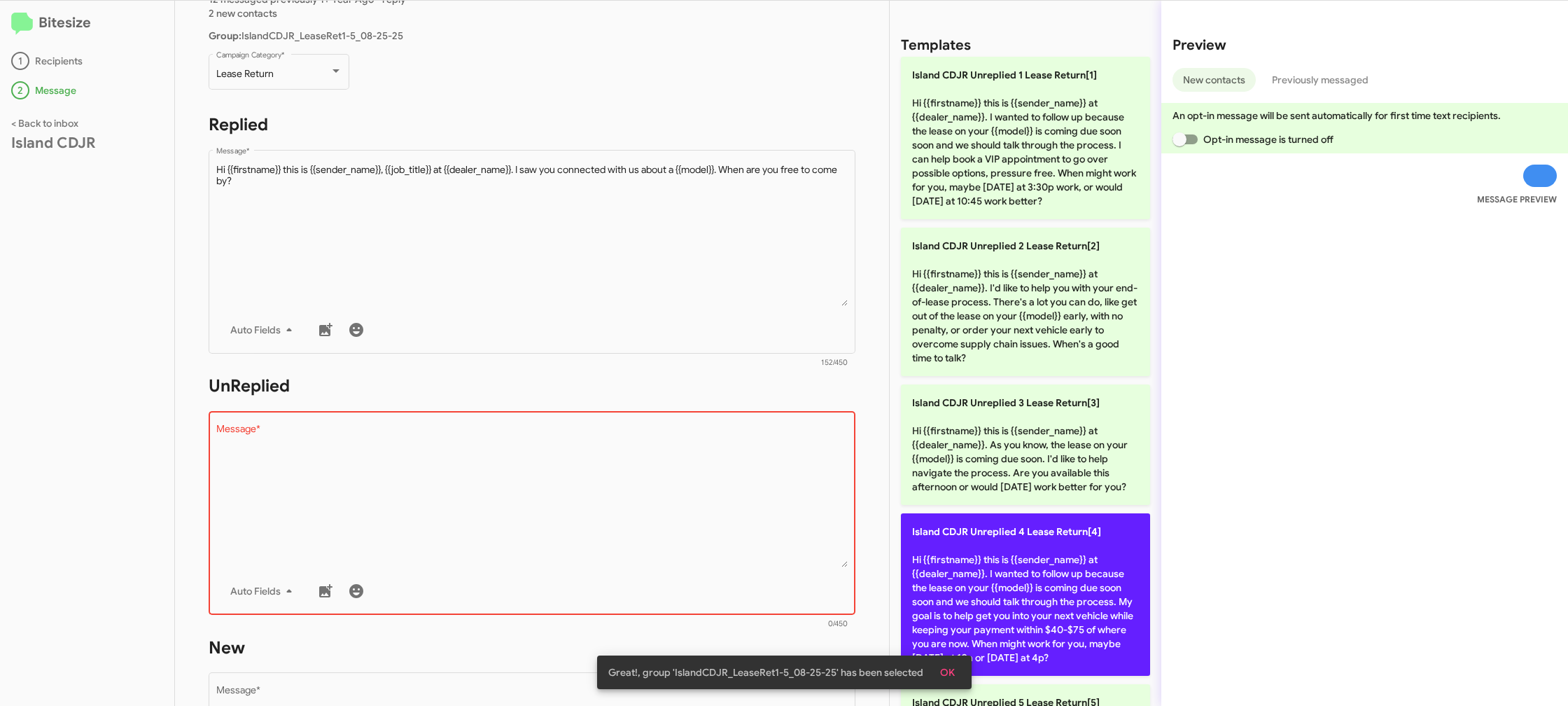
drag, startPoint x: 1057, startPoint y: 551, endPoint x: 1025, endPoint y: 545, distance: 32.6
click at [1057, 538] on span "Island CDJR Unreplied 4 Lease Return[4]" at bounding box center [1007, 531] width 189 height 12
type textarea "Hi {{firstname}} this is {{sender_name}} at {{dealer_name}}. I wanted to follow…"
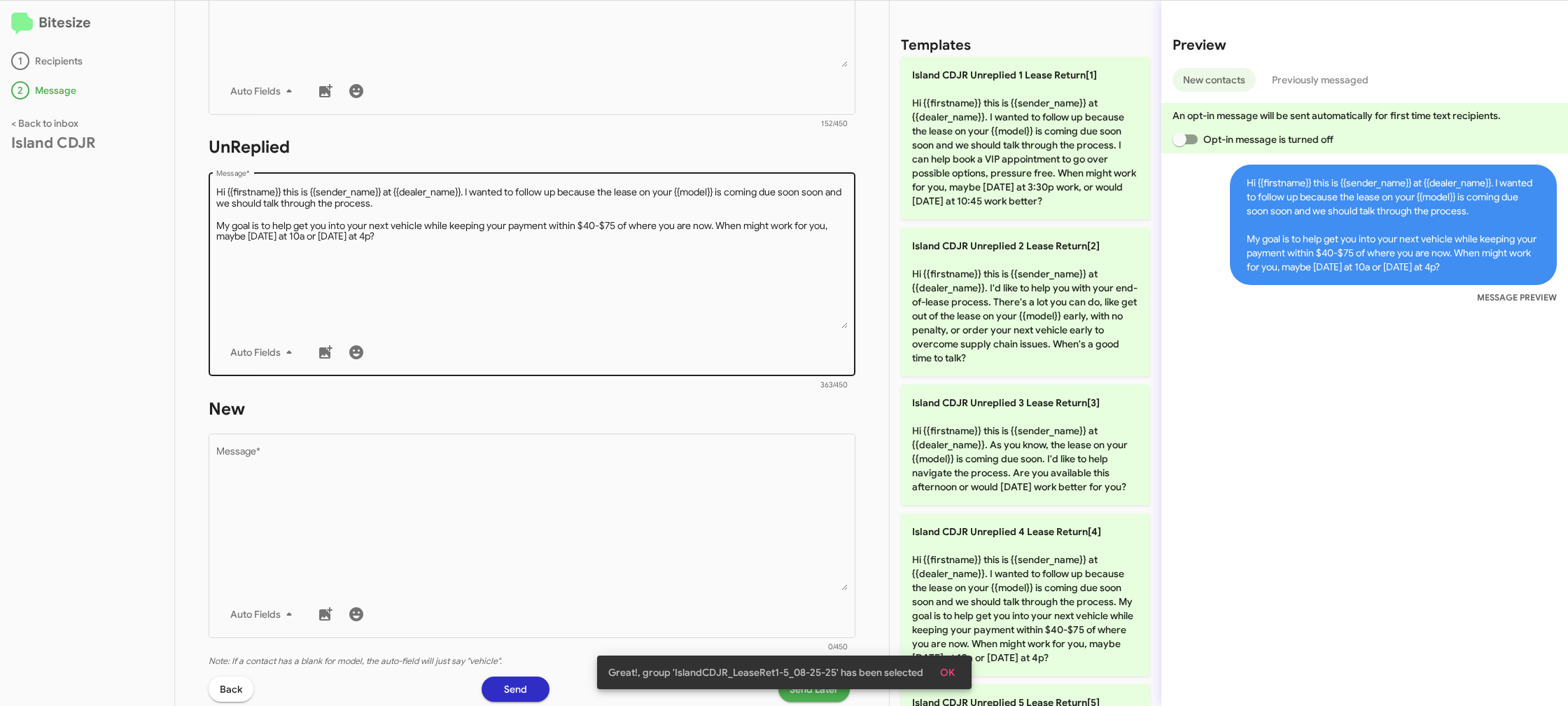
scroll to position [521, 0]
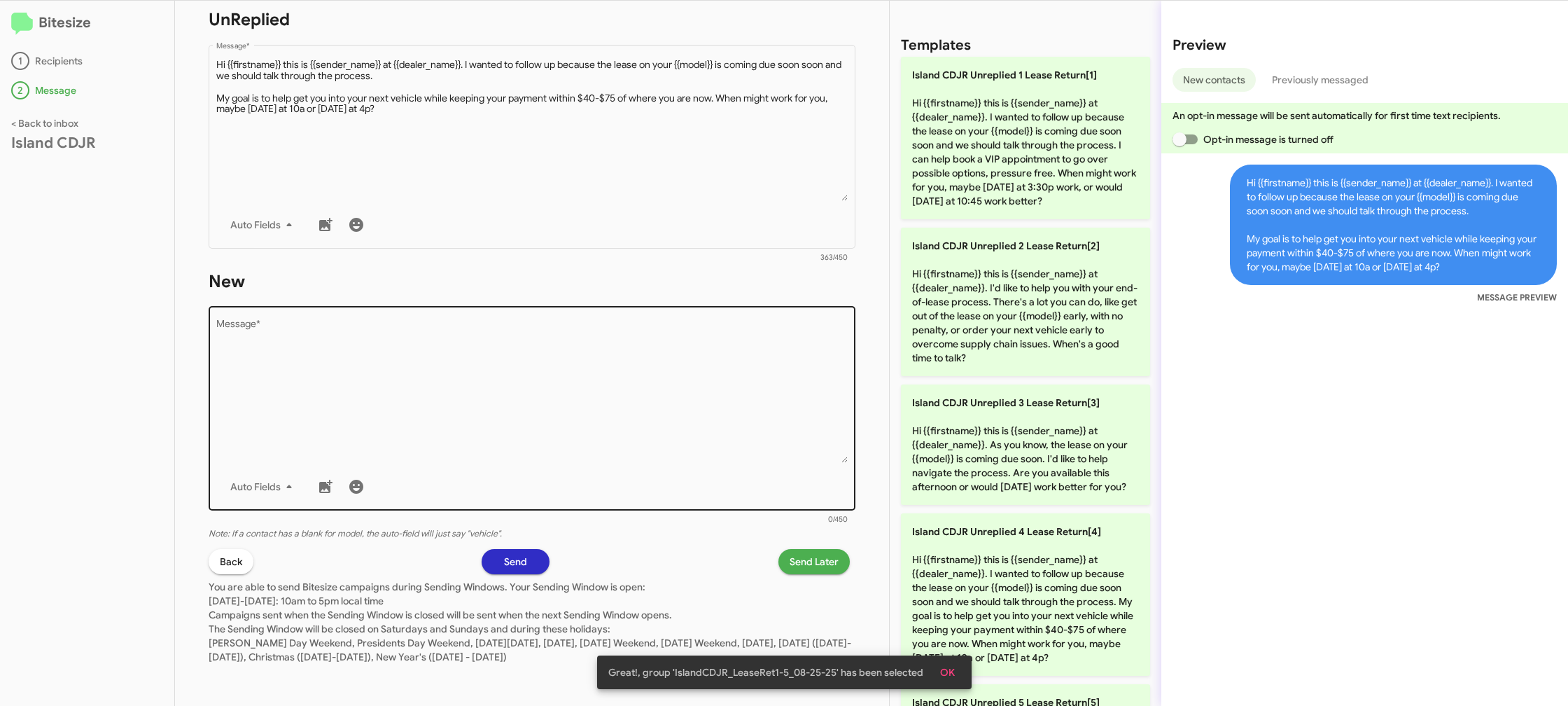
click at [662, 361] on textarea "Message *" at bounding box center [533, 391] width 633 height 143
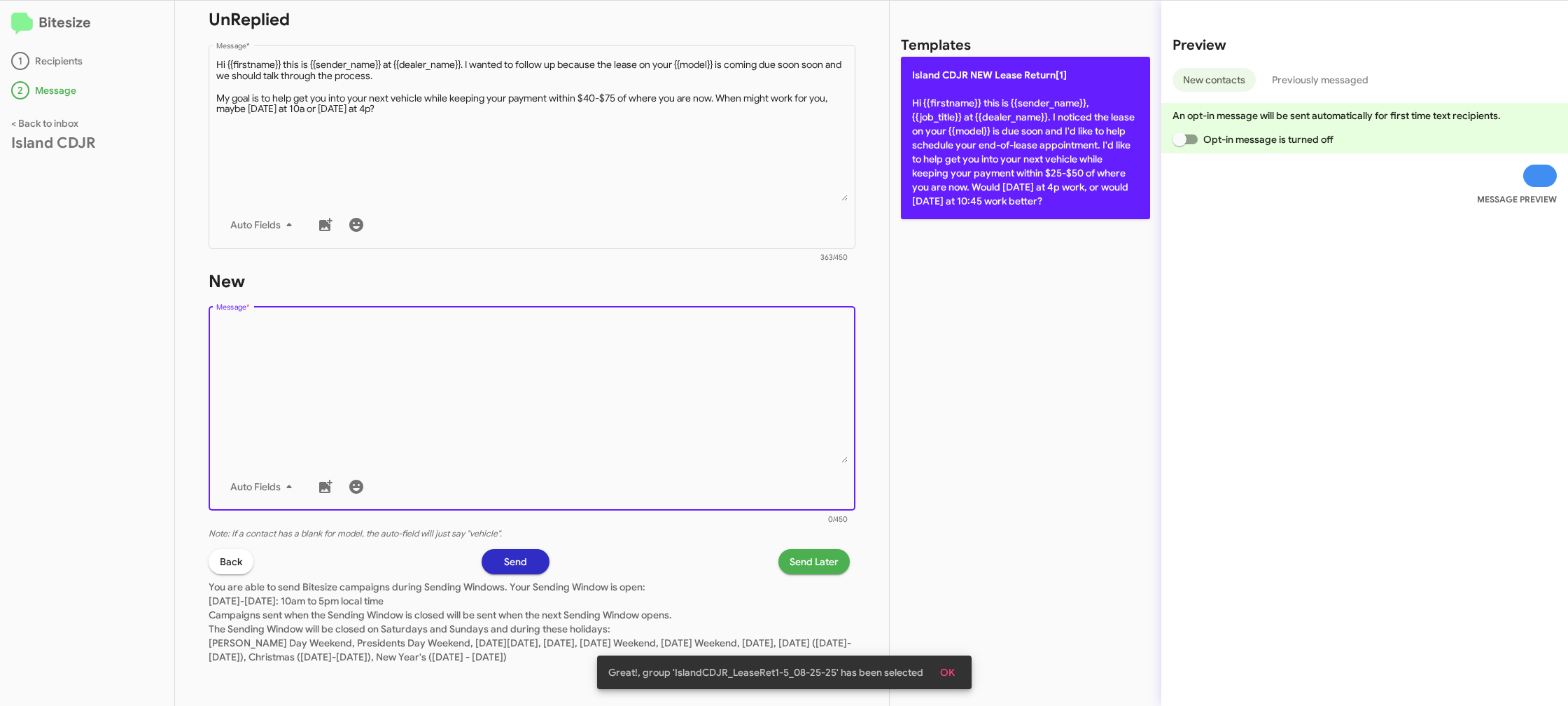
drag, startPoint x: 662, startPoint y: 361, endPoint x: 901, endPoint y: 159, distance: 312.9
click at [718, 315] on div "Drop image here to insert Auto Fields Message *" at bounding box center [533, 407] width 633 height 207
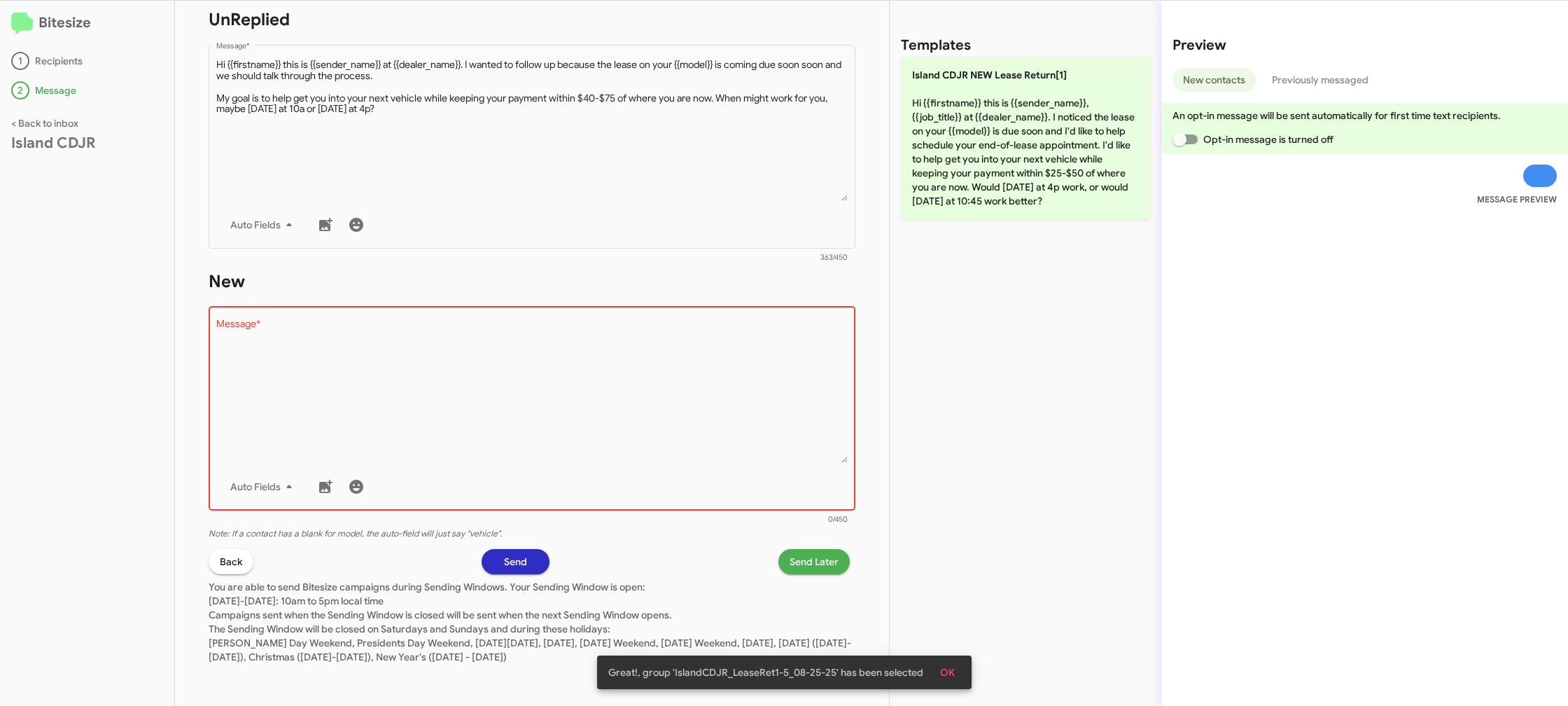
drag, startPoint x: 959, startPoint y: 129, endPoint x: 807, endPoint y: 562, distance: 458.9
click at [959, 130] on p "Island CDJR NEW Lease Return[1] Hi {{firstname}} this is {{sender_name}}, {{job…" at bounding box center [1026, 138] width 249 height 163
type textarea "Hi {{firstname}} this is {{sender_name}}, {{job_title}} at {{dealer_name}}. I n…"
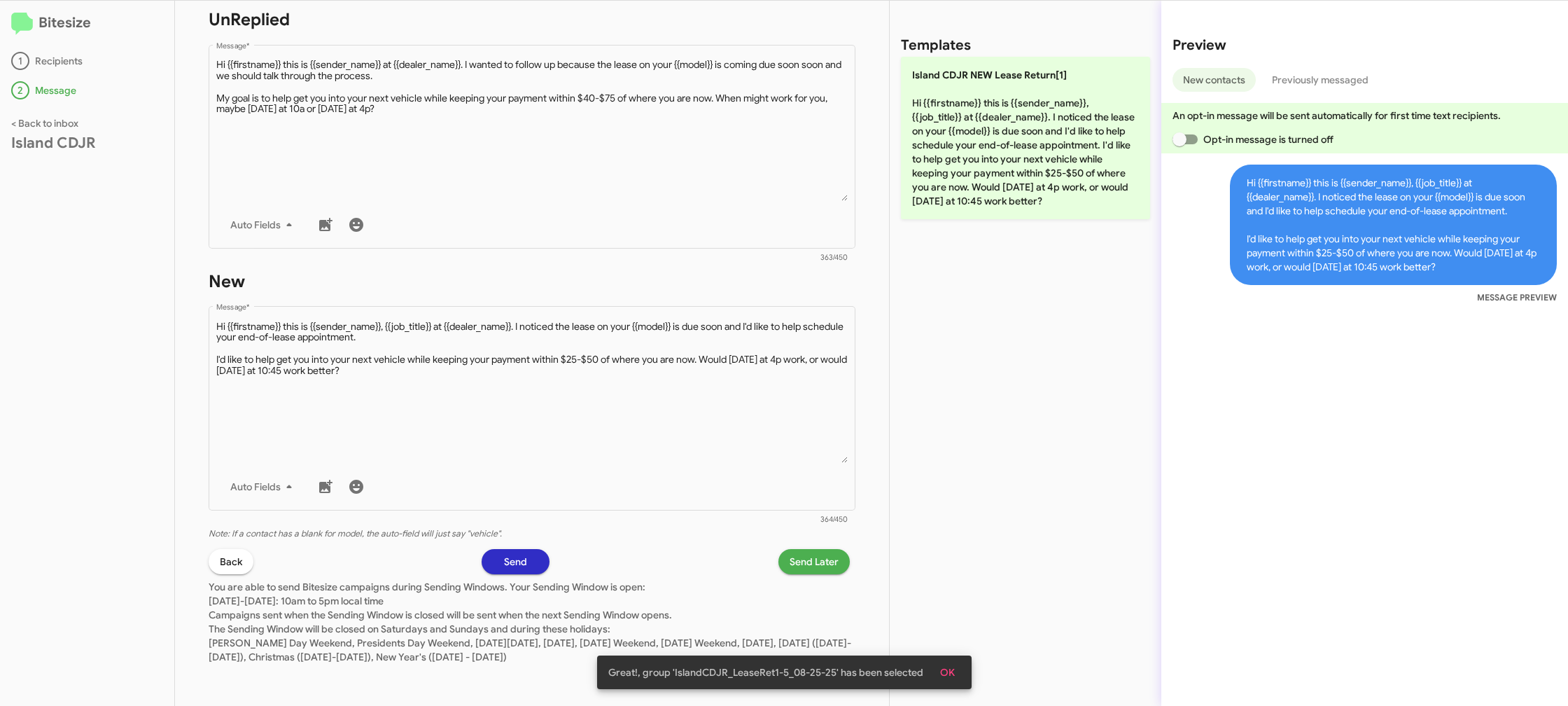
click at [806, 565] on span "Send Later" at bounding box center [814, 561] width 49 height 26
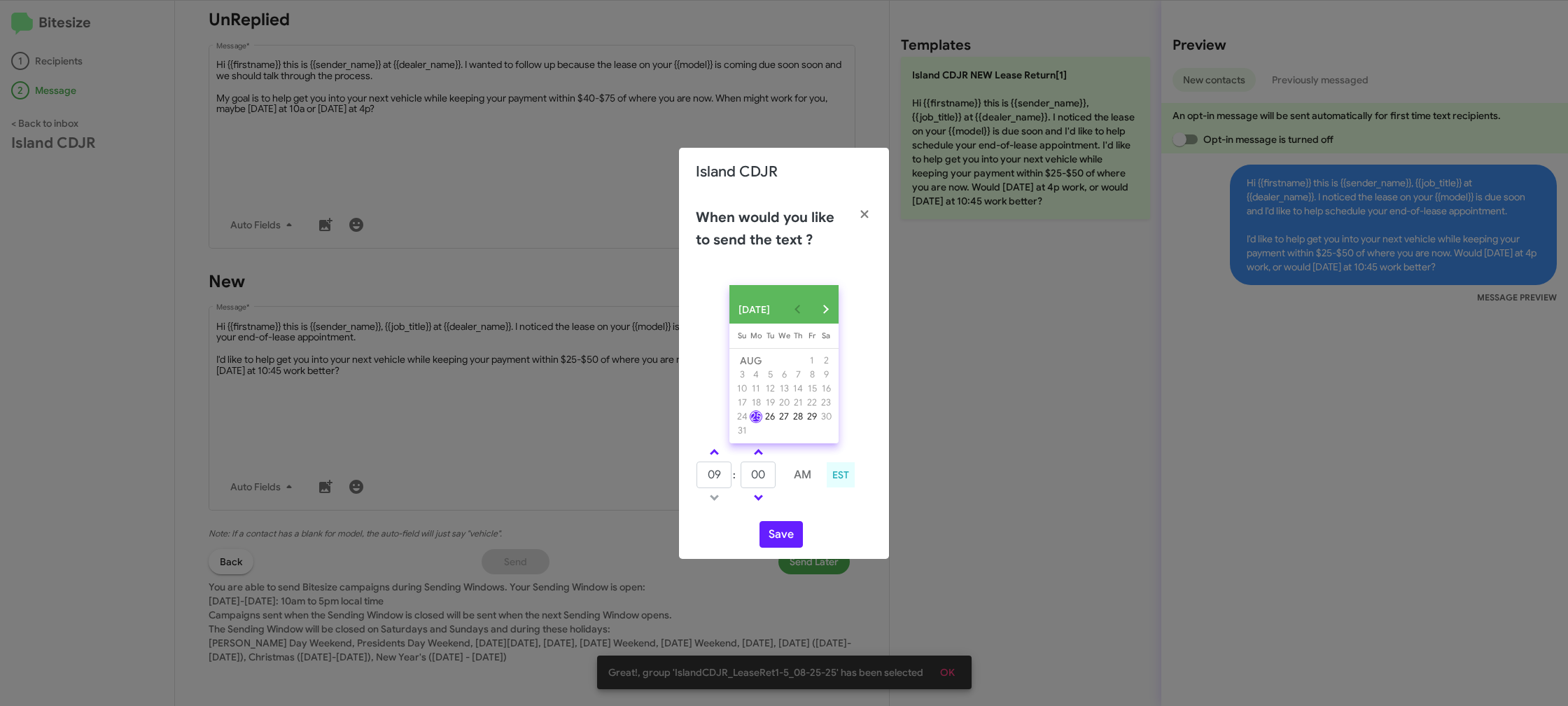
click at [716, 457] on span at bounding box center [714, 453] width 9 height 9
type input "10"
click at [761, 478] on input "00" at bounding box center [758, 474] width 35 height 27
click at [761, 479] on input "00" at bounding box center [758, 474] width 35 height 27
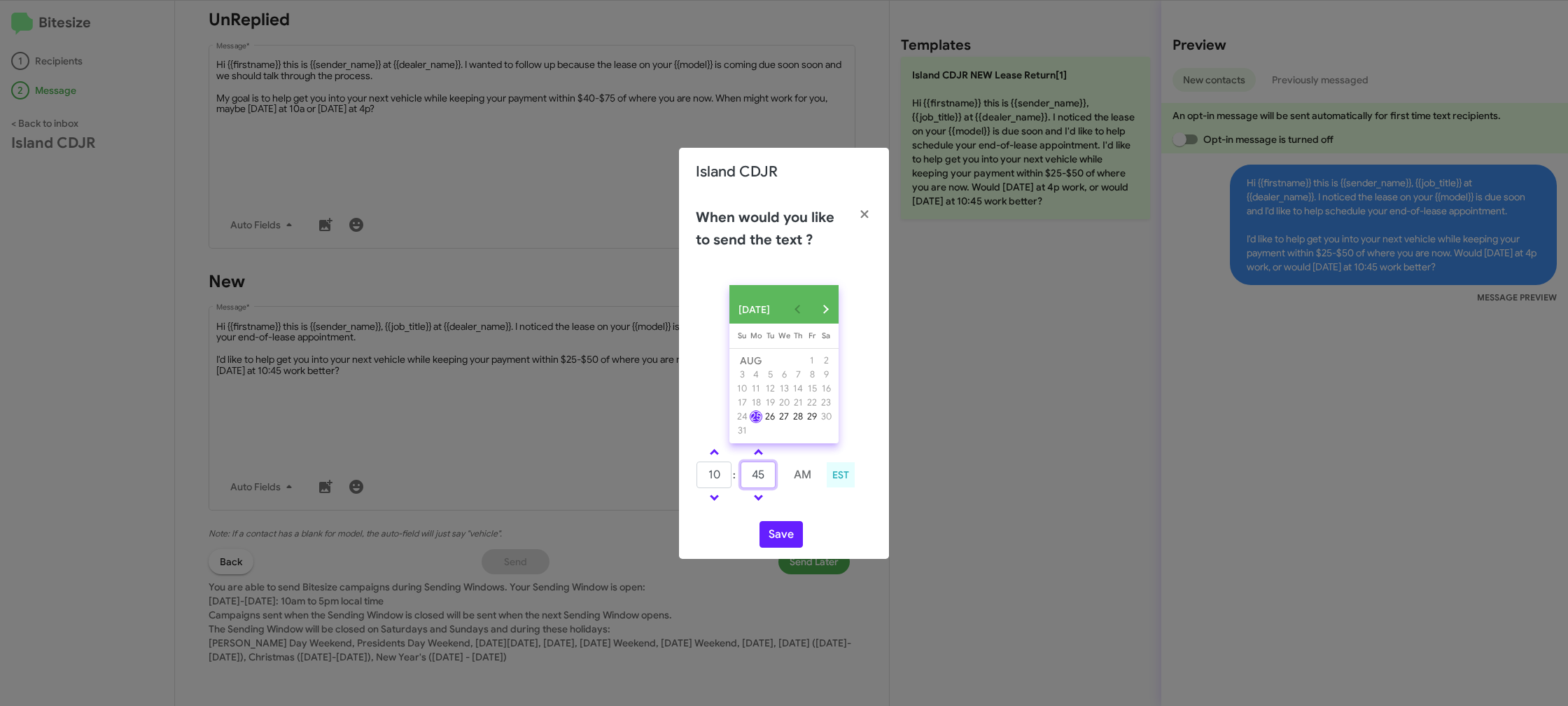
type input "45"
drag, startPoint x: 799, startPoint y: 523, endPoint x: 787, endPoint y: 535, distance: 17.0
click at [799, 522] on div "AUG 2025 Sunday Su Monday Mo Tuesday Tu Wednesday We Thursday Th Friday Fr Satu…" at bounding box center [784, 416] width 210 height 285
click at [777, 542] on button "Save" at bounding box center [781, 535] width 43 height 27
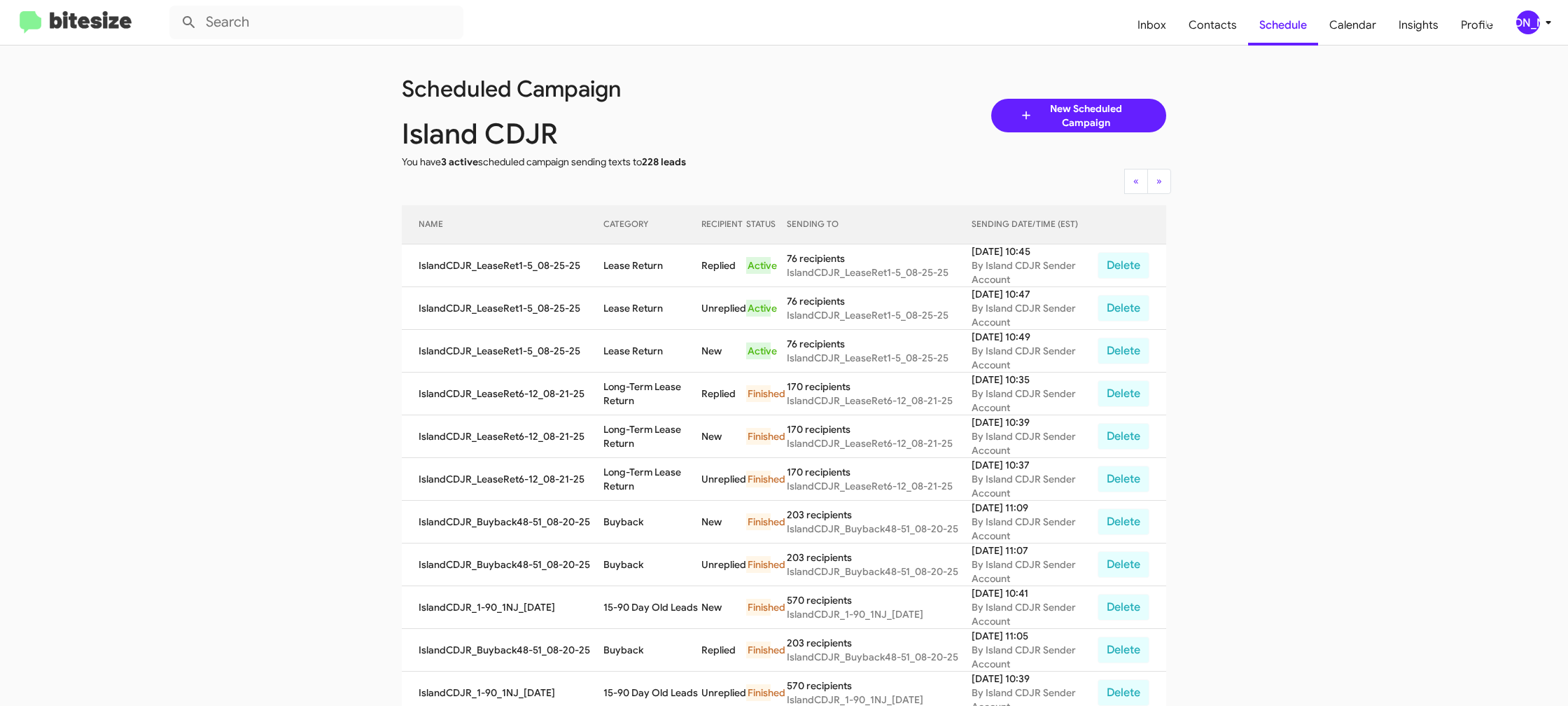
drag, startPoint x: 1523, startPoint y: 18, endPoint x: 1522, endPoint y: 26, distance: 8.1
click at [1523, 20] on div "[PERSON_NAME]" at bounding box center [1527, 22] width 24 height 24
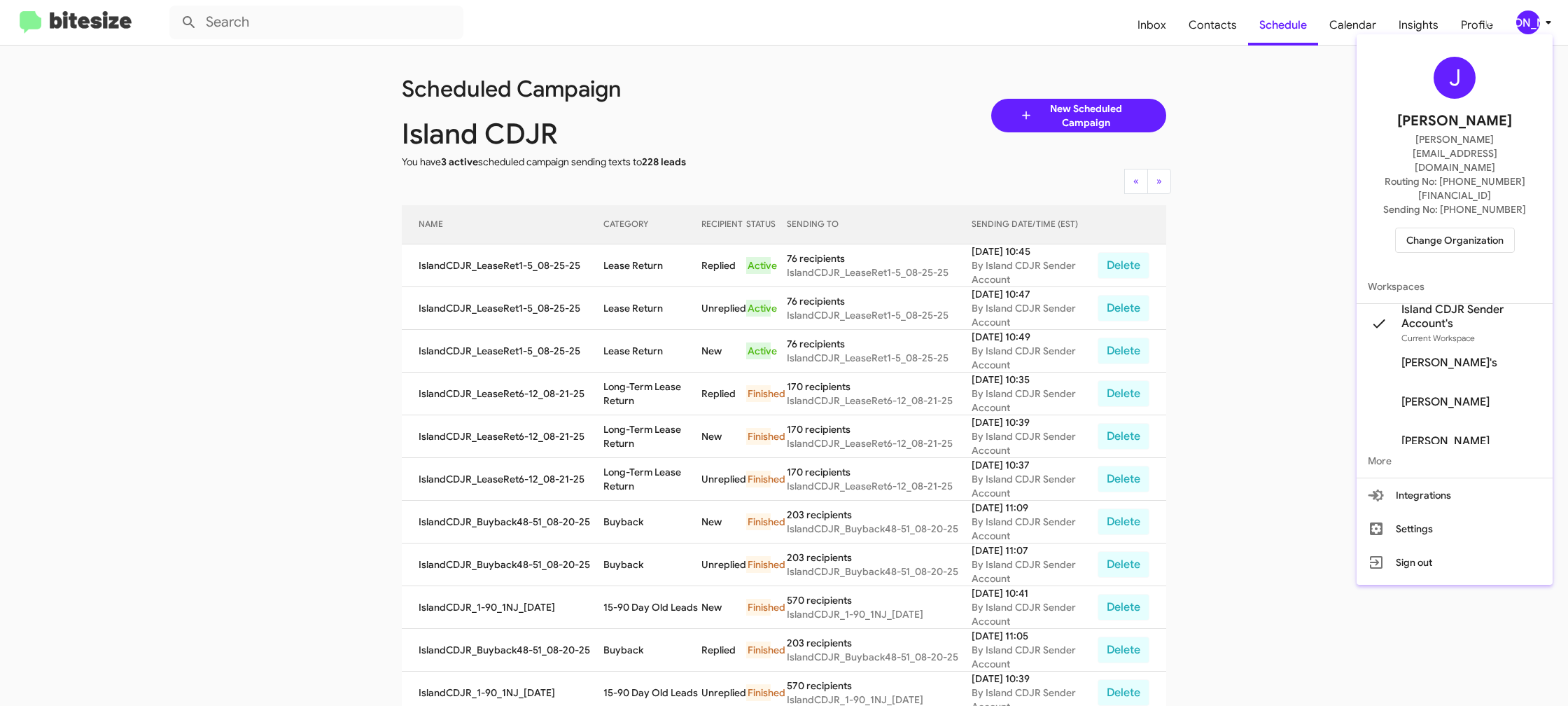
click at [1455, 228] on span "Change Organization" at bounding box center [1455, 239] width 97 height 24
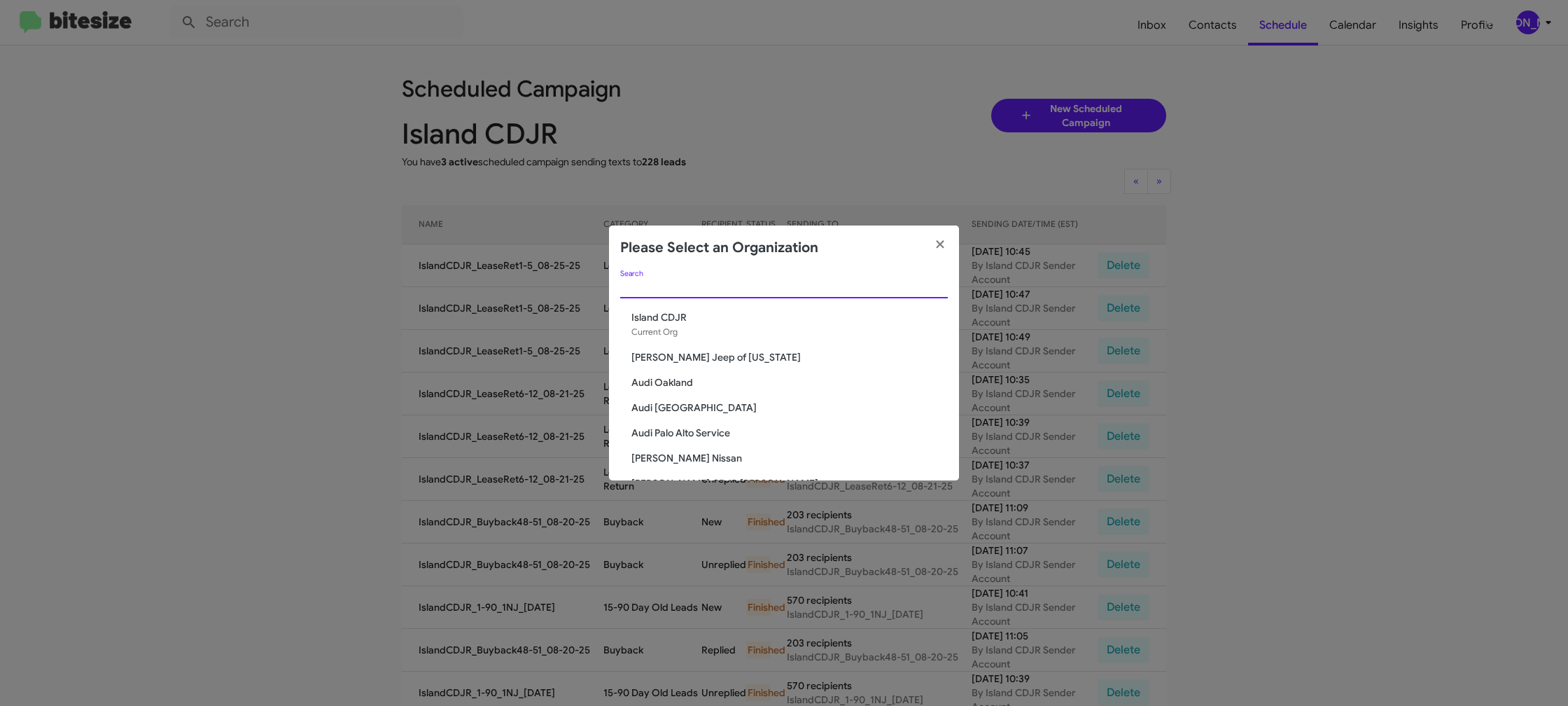
click at [638, 292] on input "Search" at bounding box center [784, 287] width 328 height 11
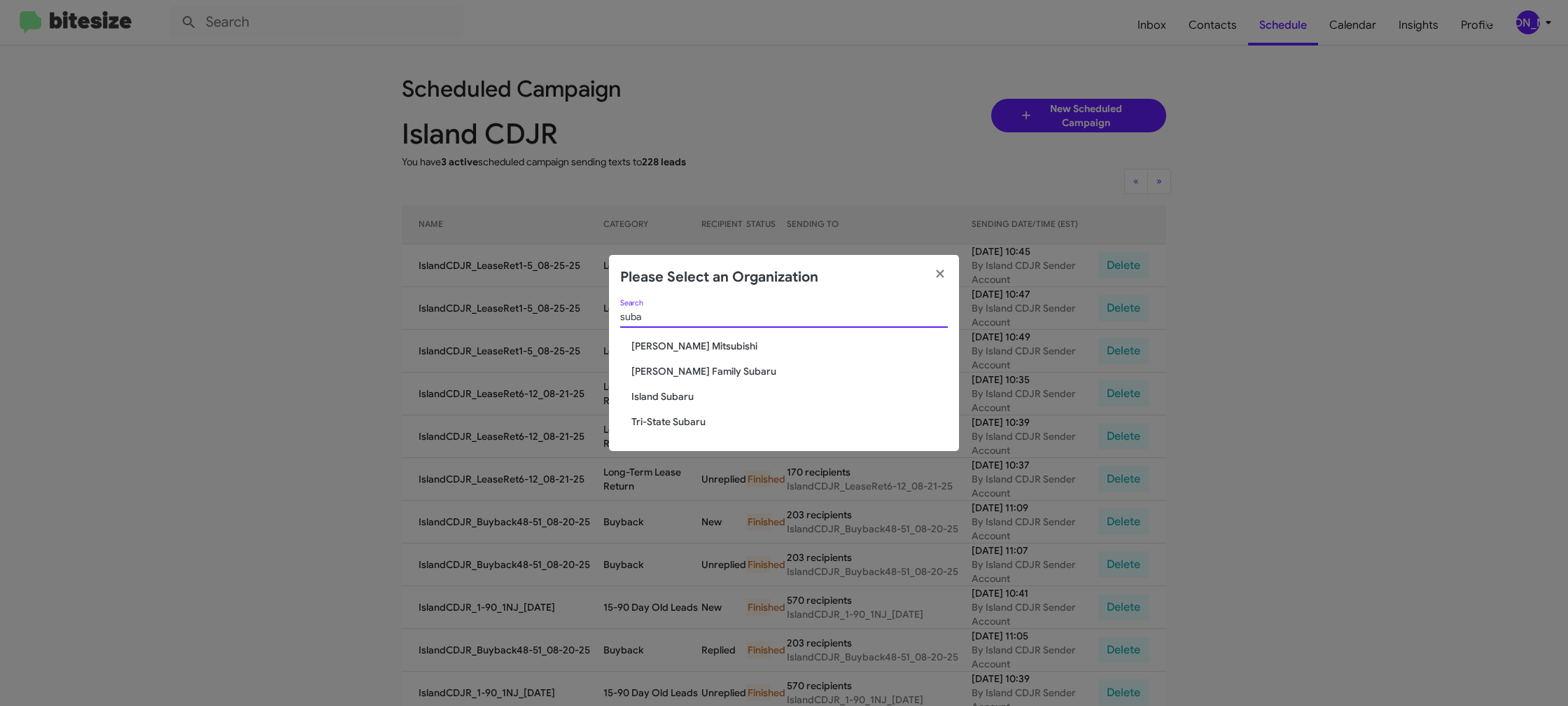
type input "suba"
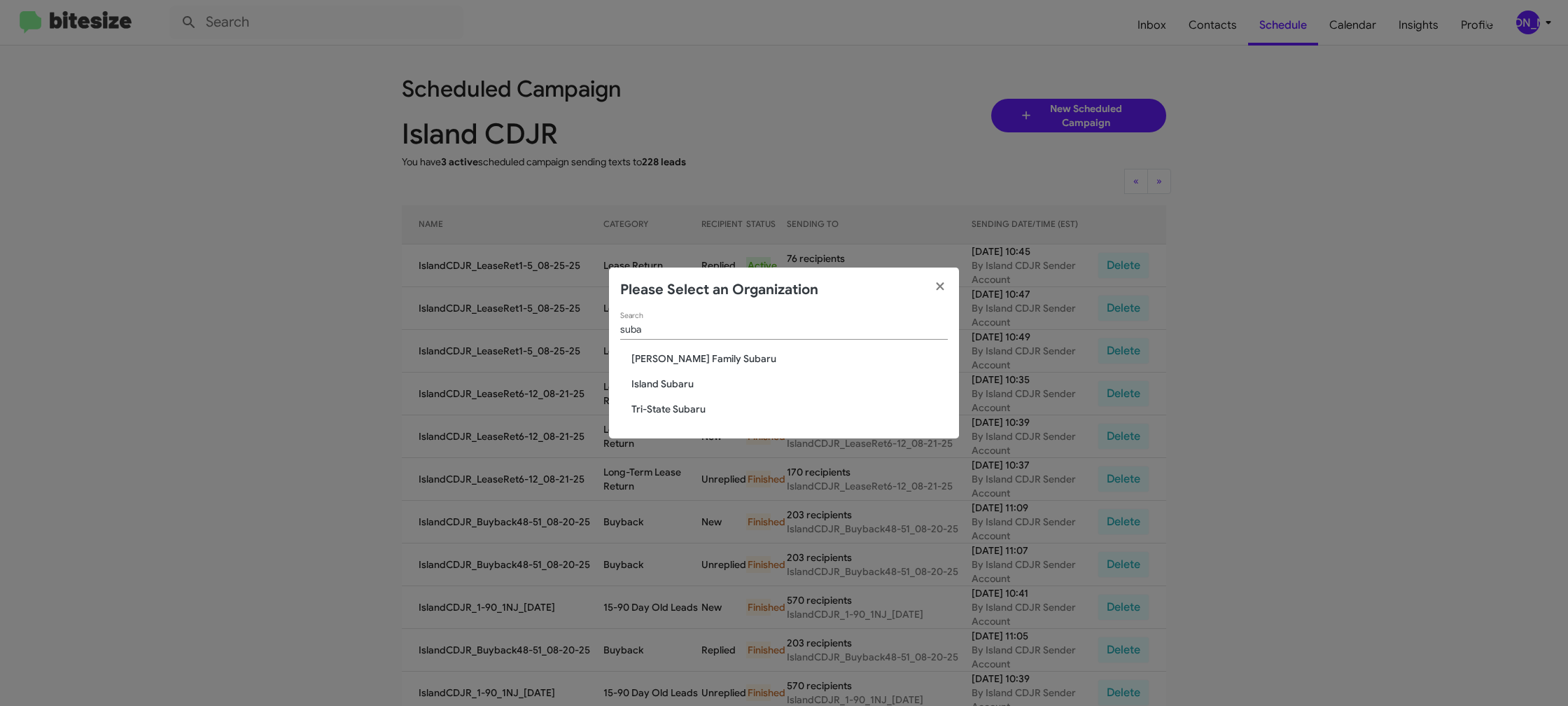
click at [686, 403] on span "Tri-State Subaru" at bounding box center [790, 409] width 316 height 14
click at [673, 381] on span "Island Subaru" at bounding box center [790, 383] width 316 height 14
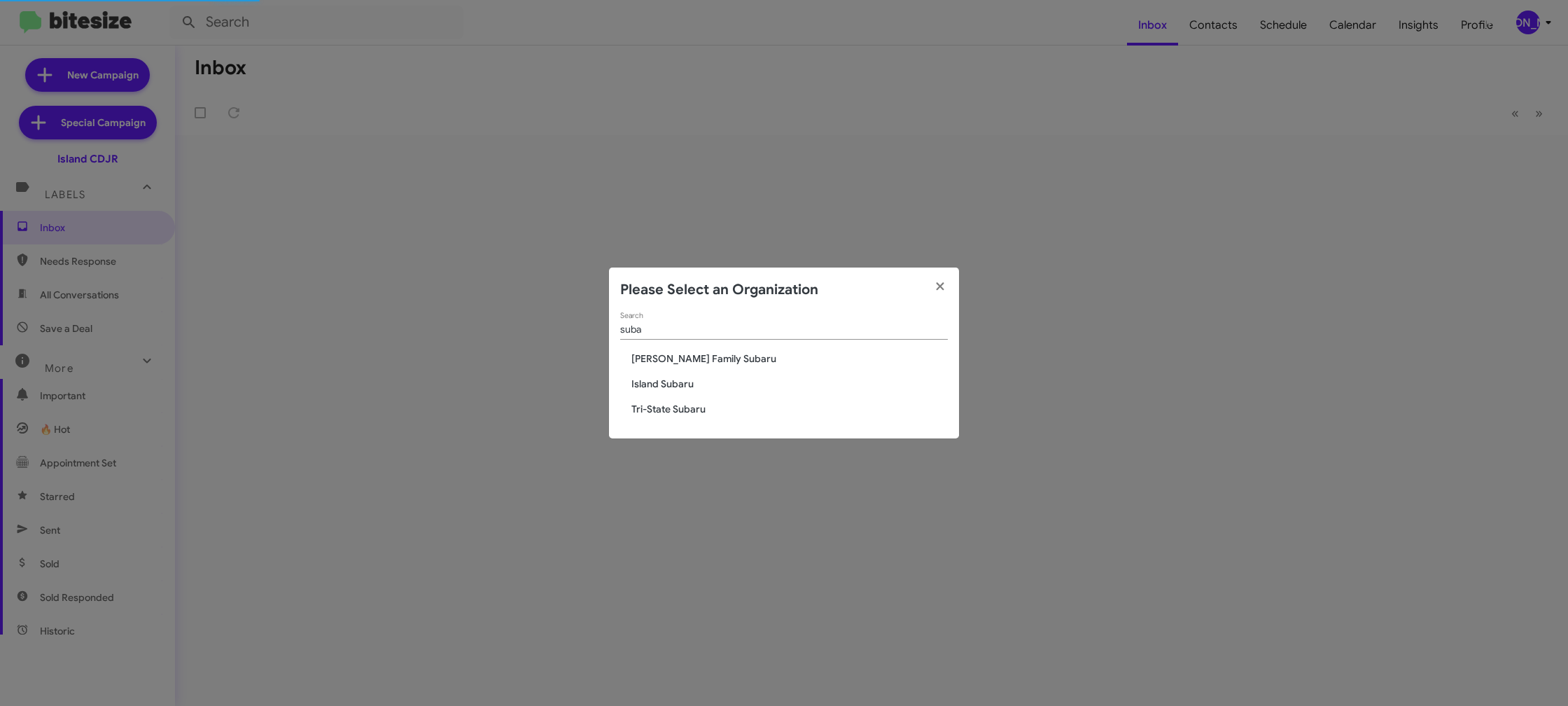
drag, startPoint x: 673, startPoint y: 381, endPoint x: 677, endPoint y: 27, distance: 354.0
click at [673, 381] on span "Island Subaru" at bounding box center [790, 383] width 316 height 14
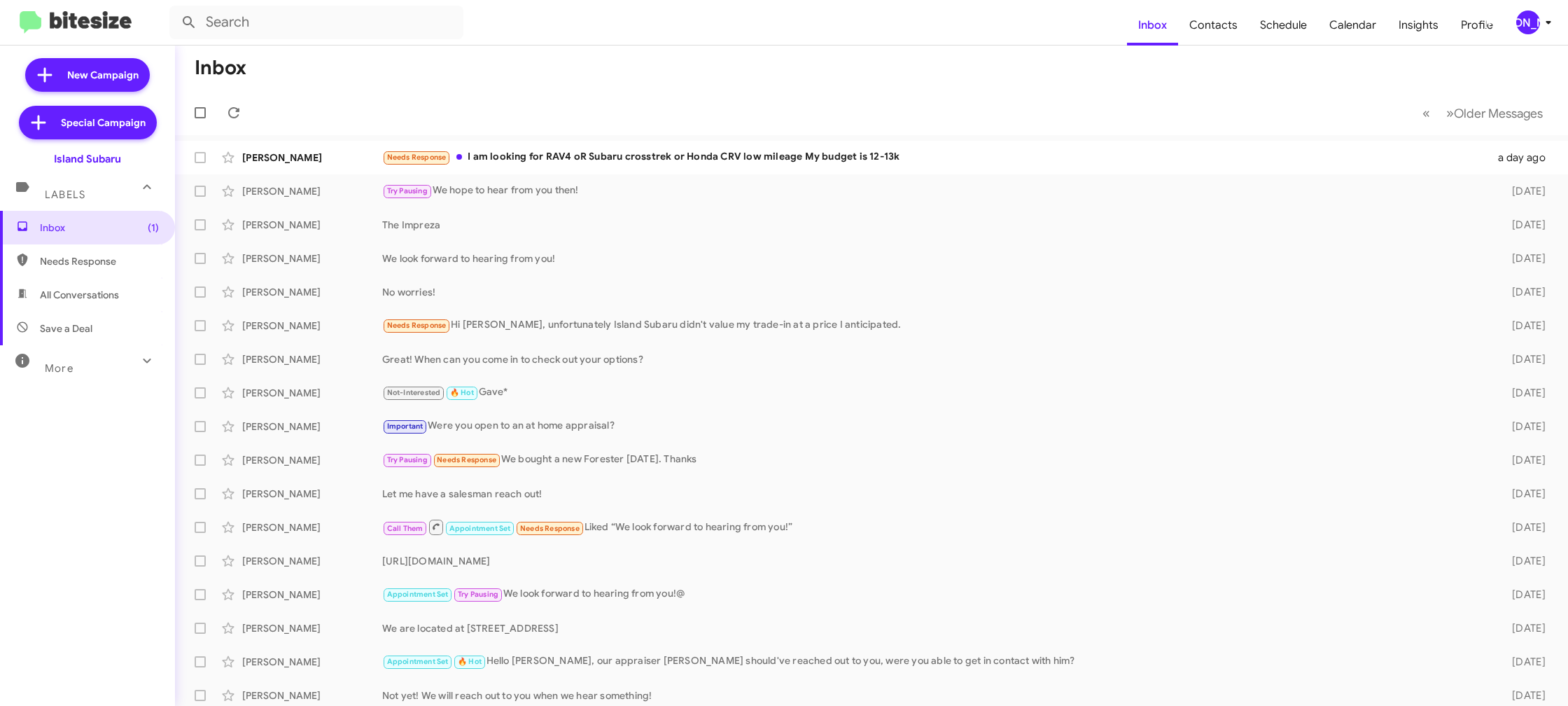
click at [1525, 19] on div "[PERSON_NAME]" at bounding box center [1527, 22] width 24 height 24
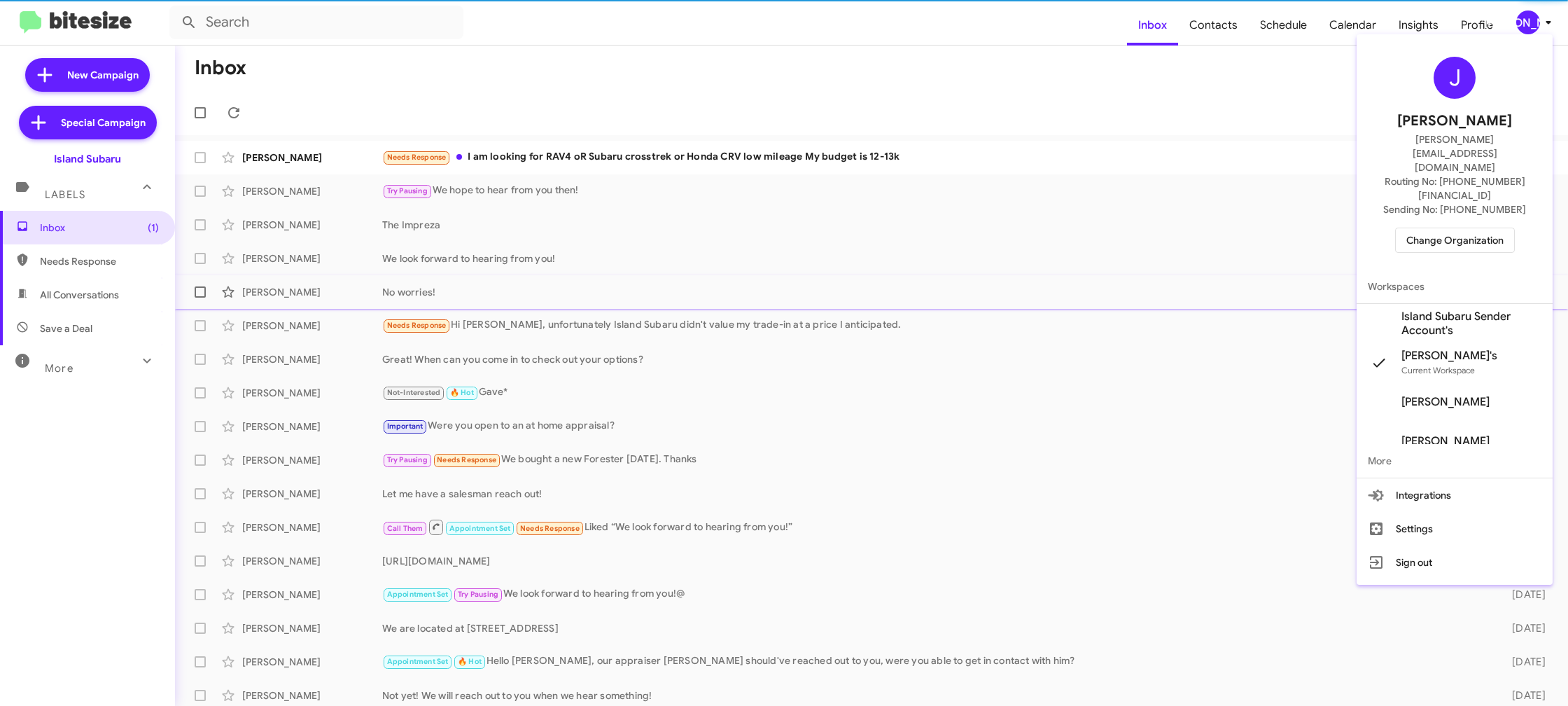
click at [1473, 309] on span "Island Subaru Sender Account's" at bounding box center [1471, 323] width 140 height 28
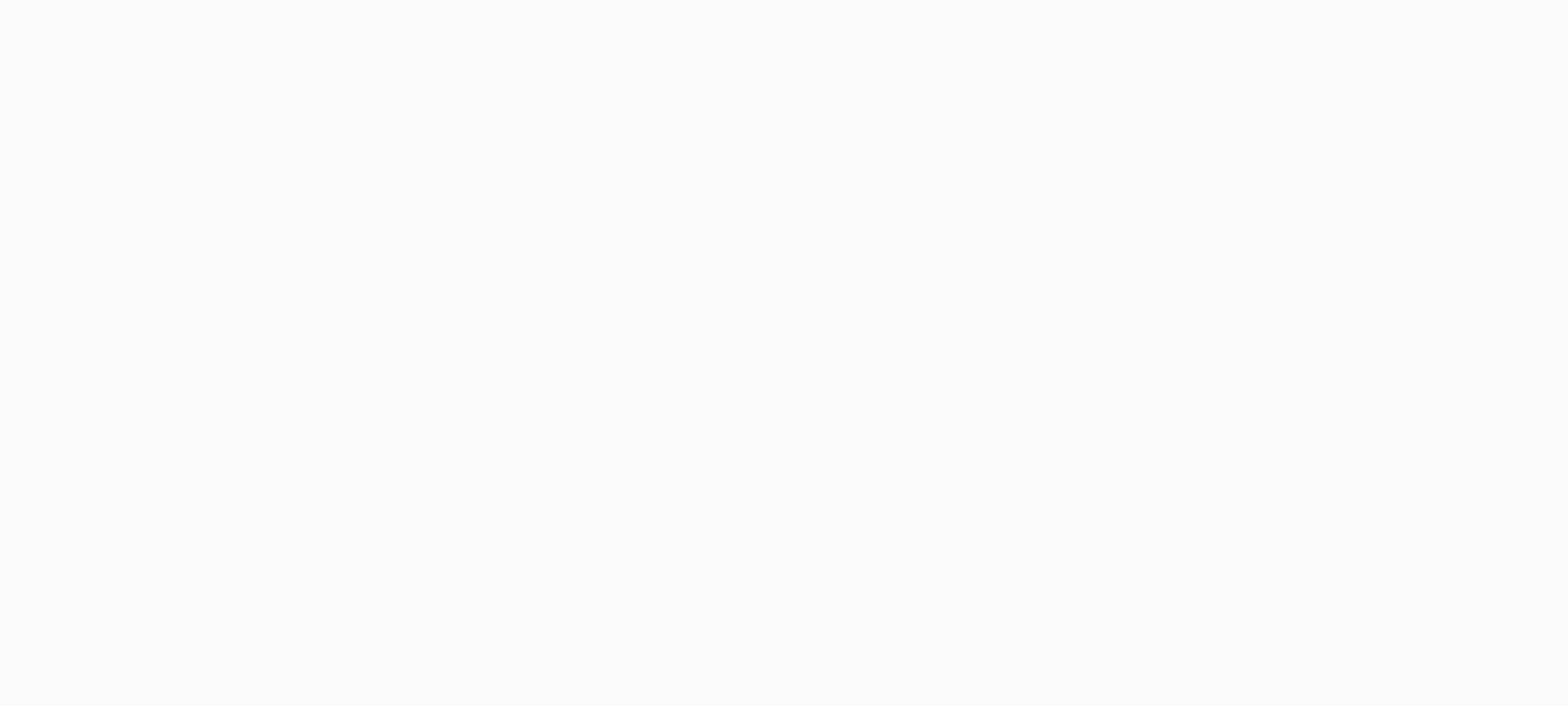
click at [1220, 35] on body at bounding box center [784, 353] width 1568 height 706
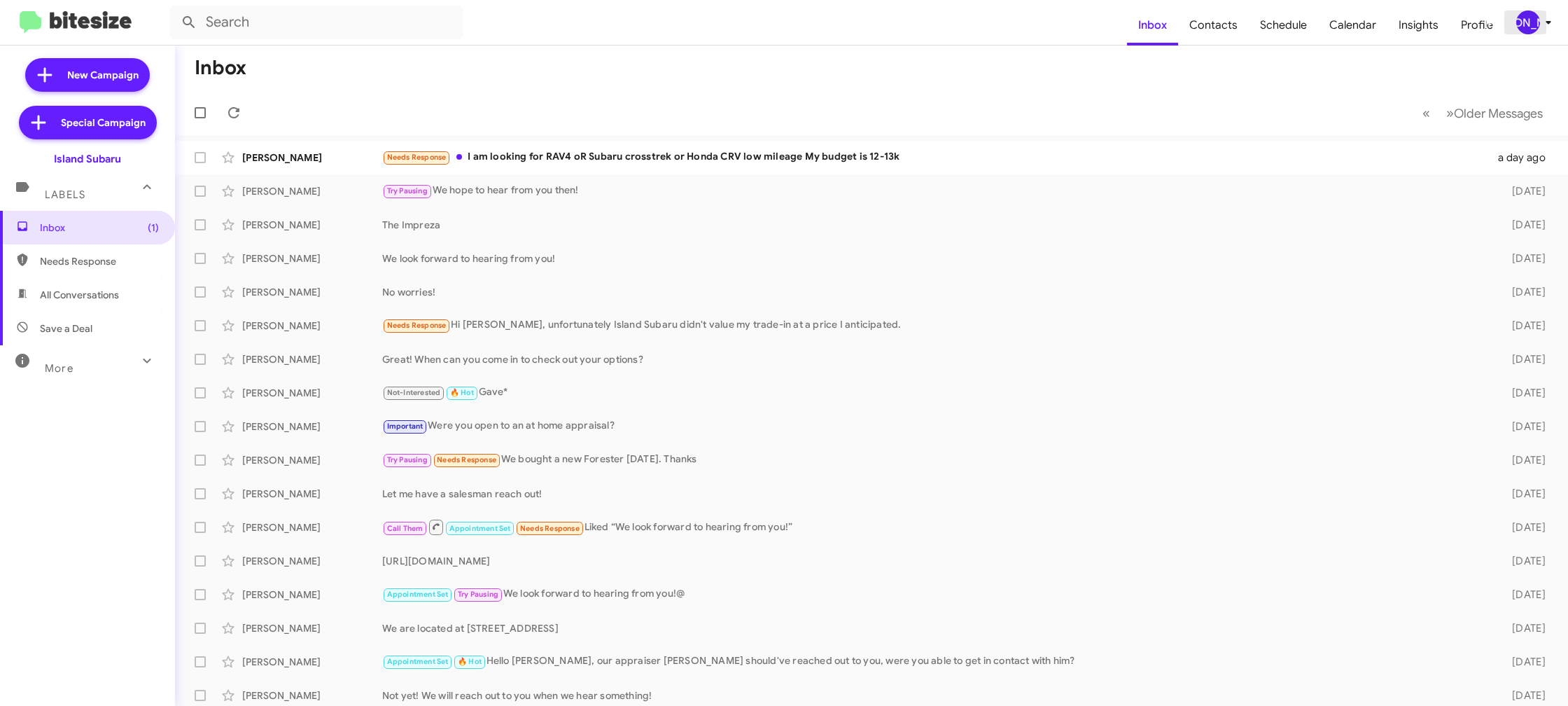
click at [1526, 26] on div "[PERSON_NAME]" at bounding box center [1527, 22] width 24 height 24
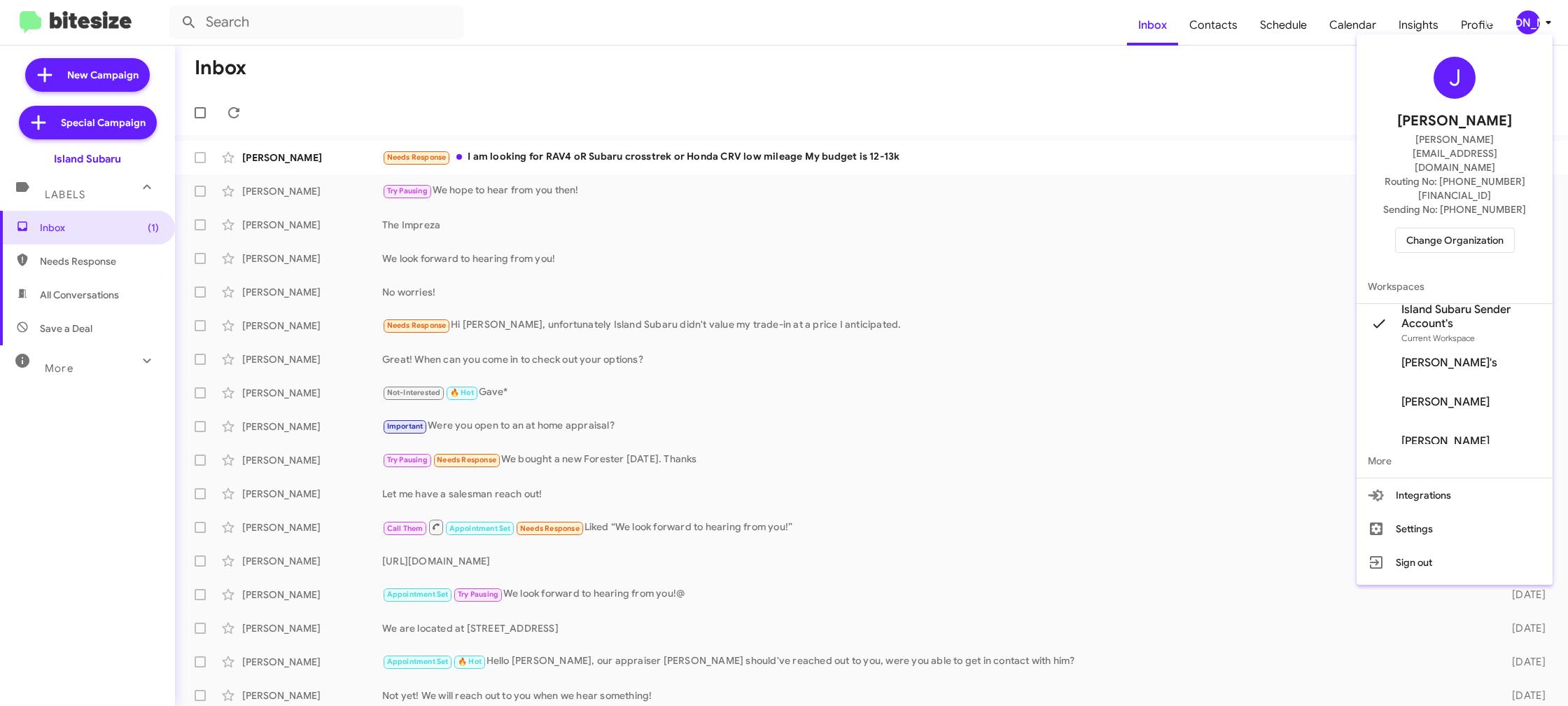
click at [1206, 32] on div at bounding box center [784, 353] width 1568 height 706
click at [1206, 32] on span "Contacts" at bounding box center [1214, 26] width 71 height 41
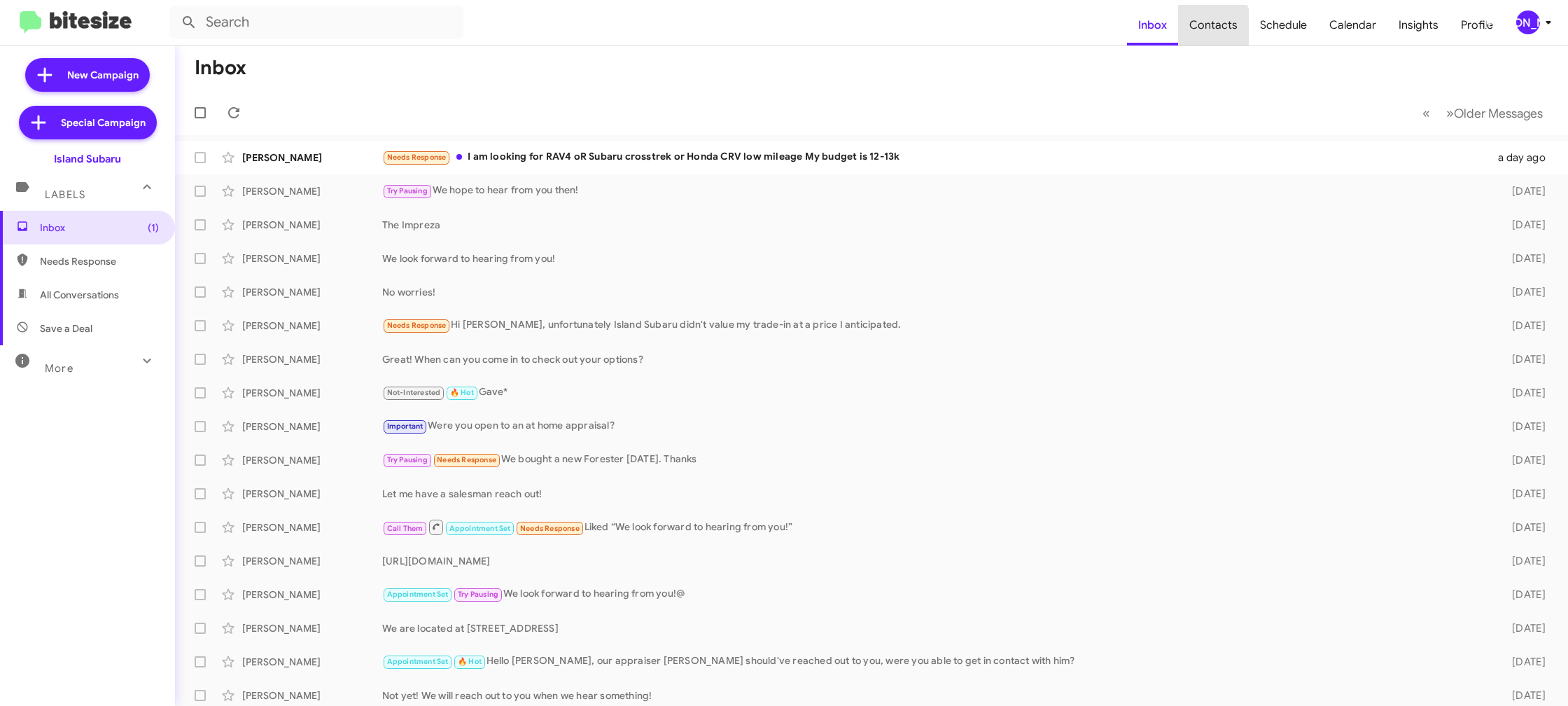
click at [1206, 32] on span "Contacts" at bounding box center [1214, 26] width 71 height 41
type input "in:groups"
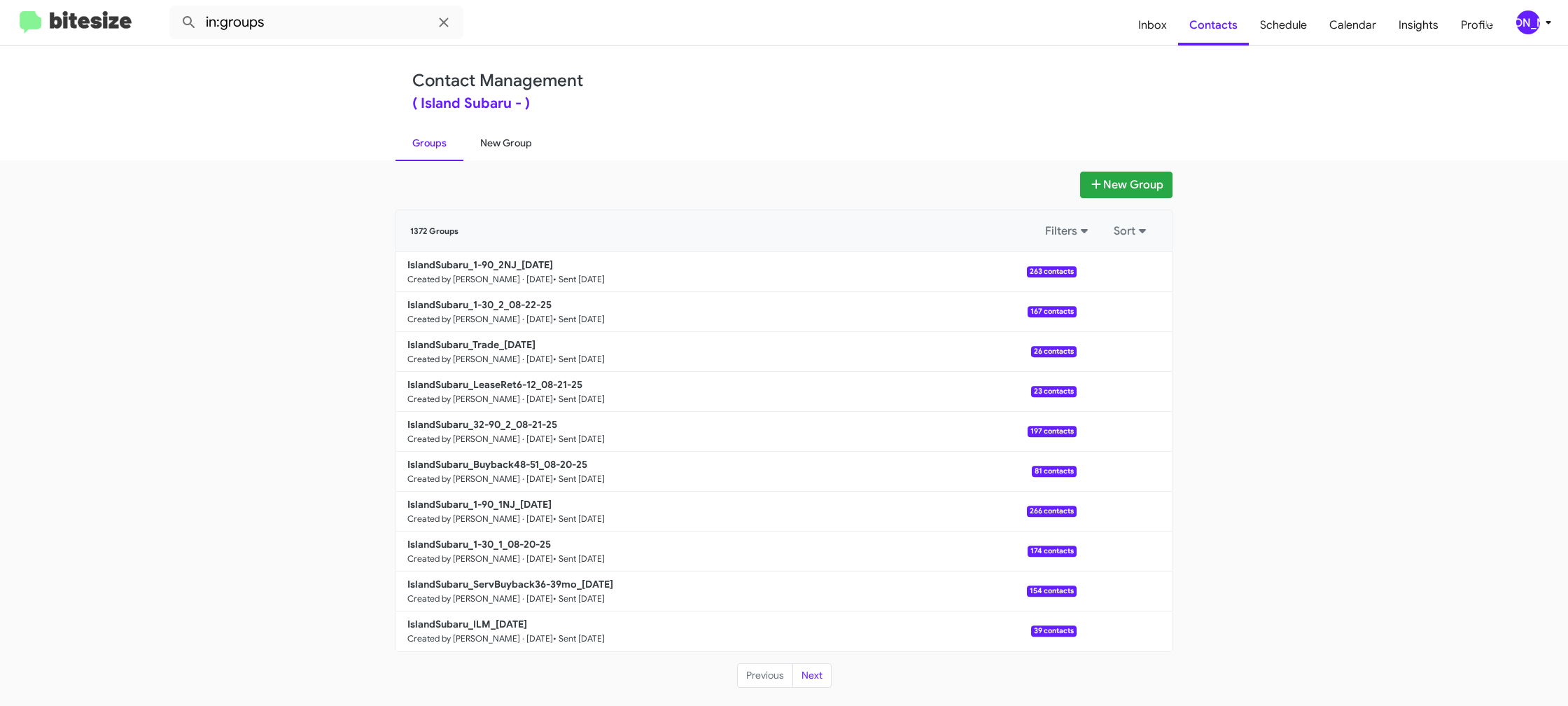
click at [495, 140] on link "New Group" at bounding box center [506, 142] width 86 height 36
click at [495, 139] on link "New Group" at bounding box center [506, 142] width 86 height 36
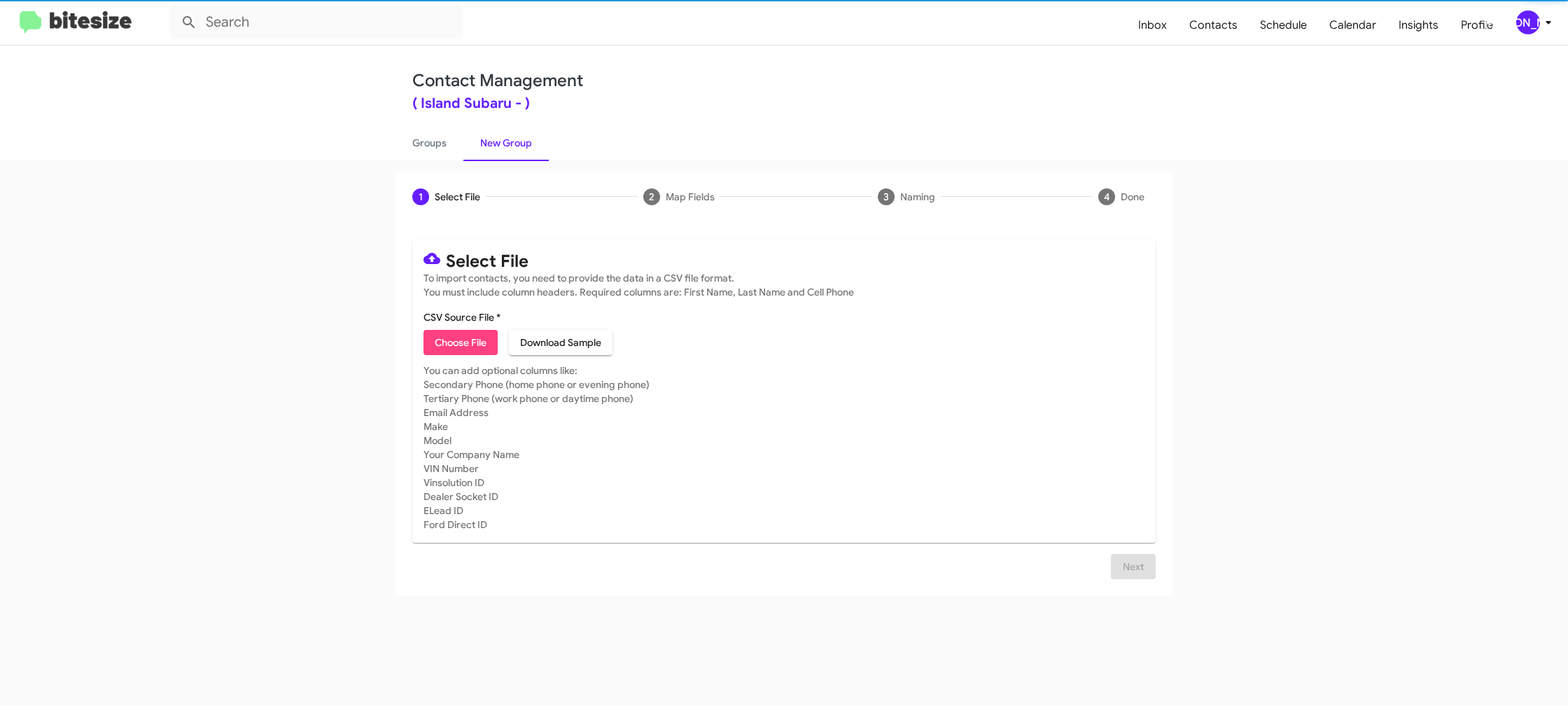
click at [471, 350] on span "Choose File" at bounding box center [460, 342] width 52 height 26
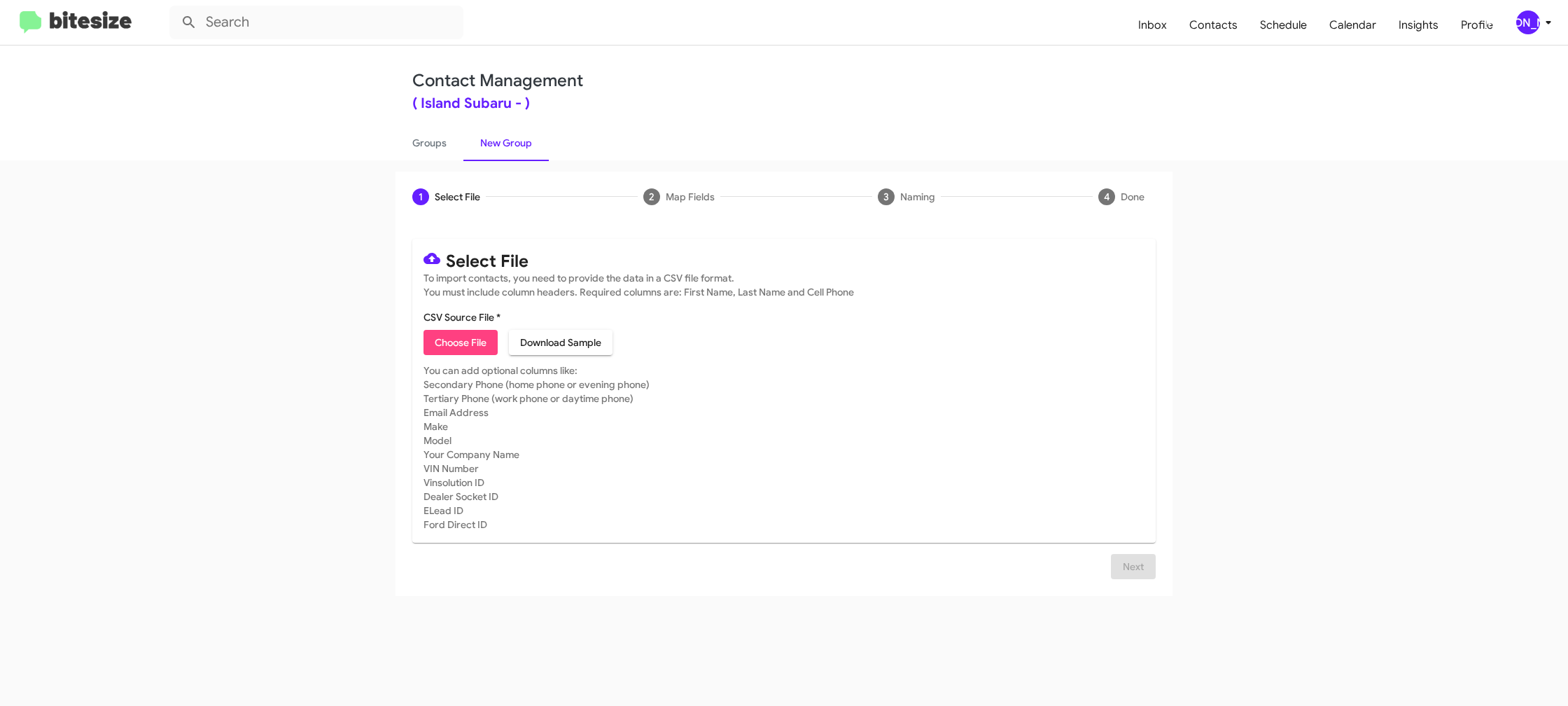
type input "IslandSubaru_LeaseRet1-5_08-25-25"
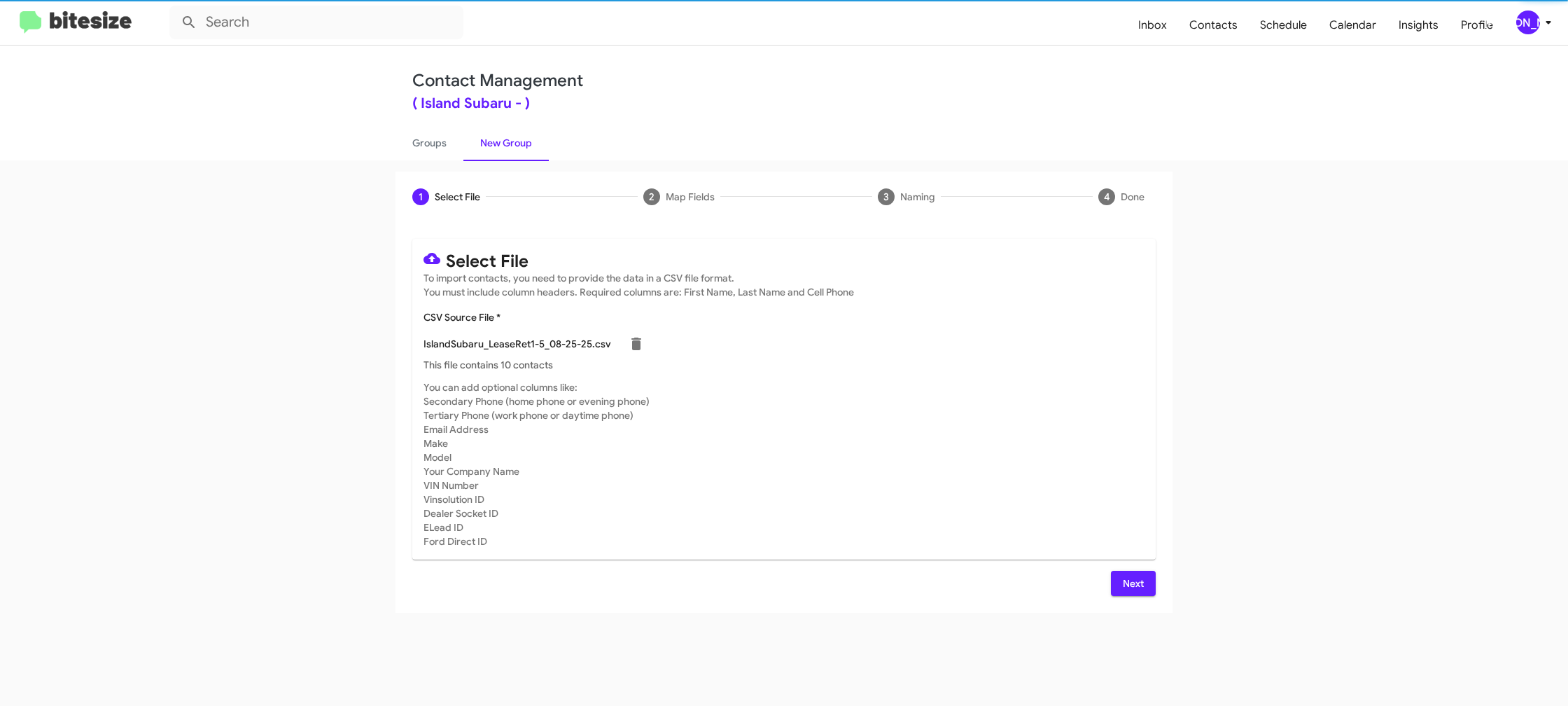
drag, startPoint x: 1148, startPoint y: 479, endPoint x: 1138, endPoint y: 488, distance: 13.5
click at [1148, 479] on mat-card "Select File To import contacts, you need to provide the data in a CSV file form…" at bounding box center [784, 399] width 744 height 321
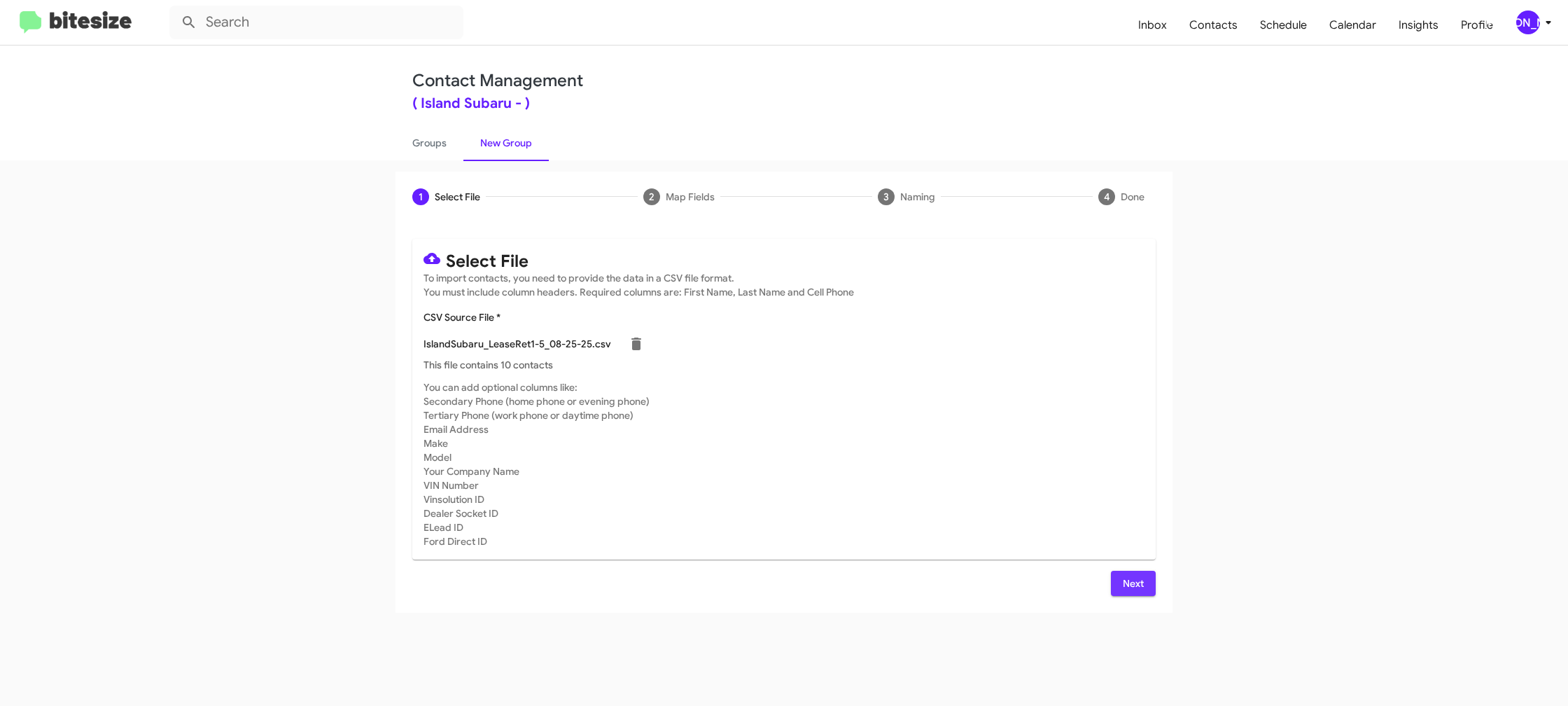
drag, startPoint x: 1124, startPoint y: 588, endPoint x: 1050, endPoint y: 528, distance: 95.3
click at [1124, 588] on span "Next" at bounding box center [1132, 583] width 22 height 26
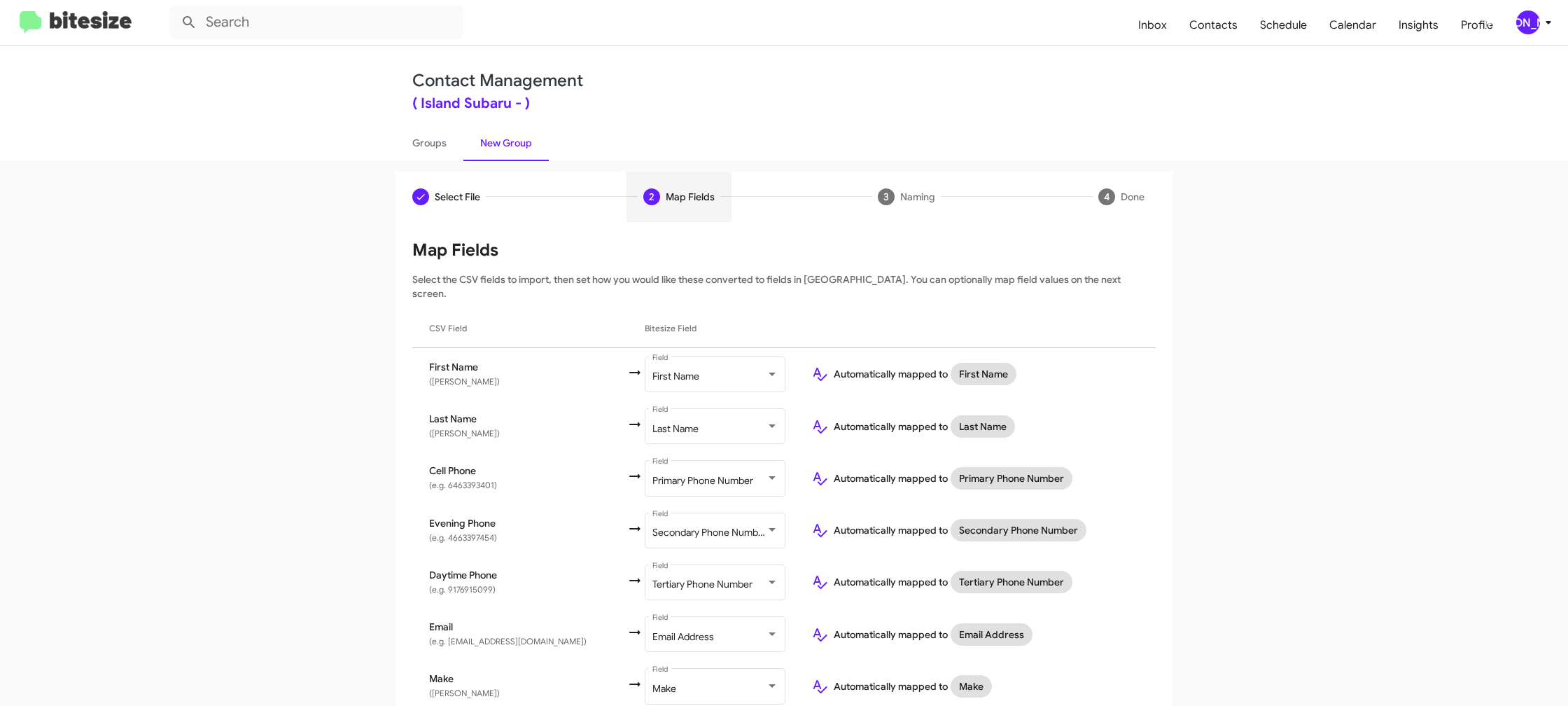
scroll to position [362, 0]
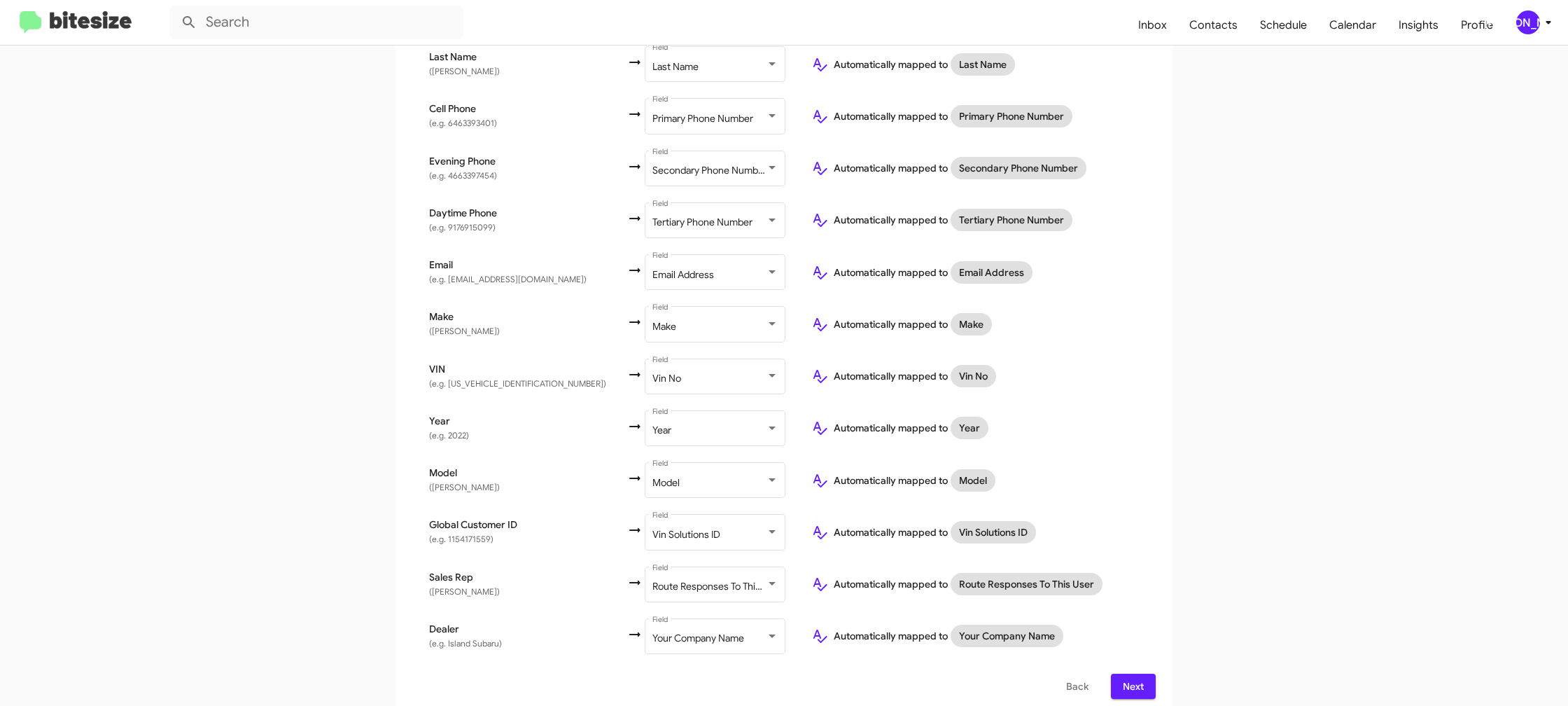
click at [1127, 673] on span "Next" at bounding box center [1132, 686] width 22 height 26
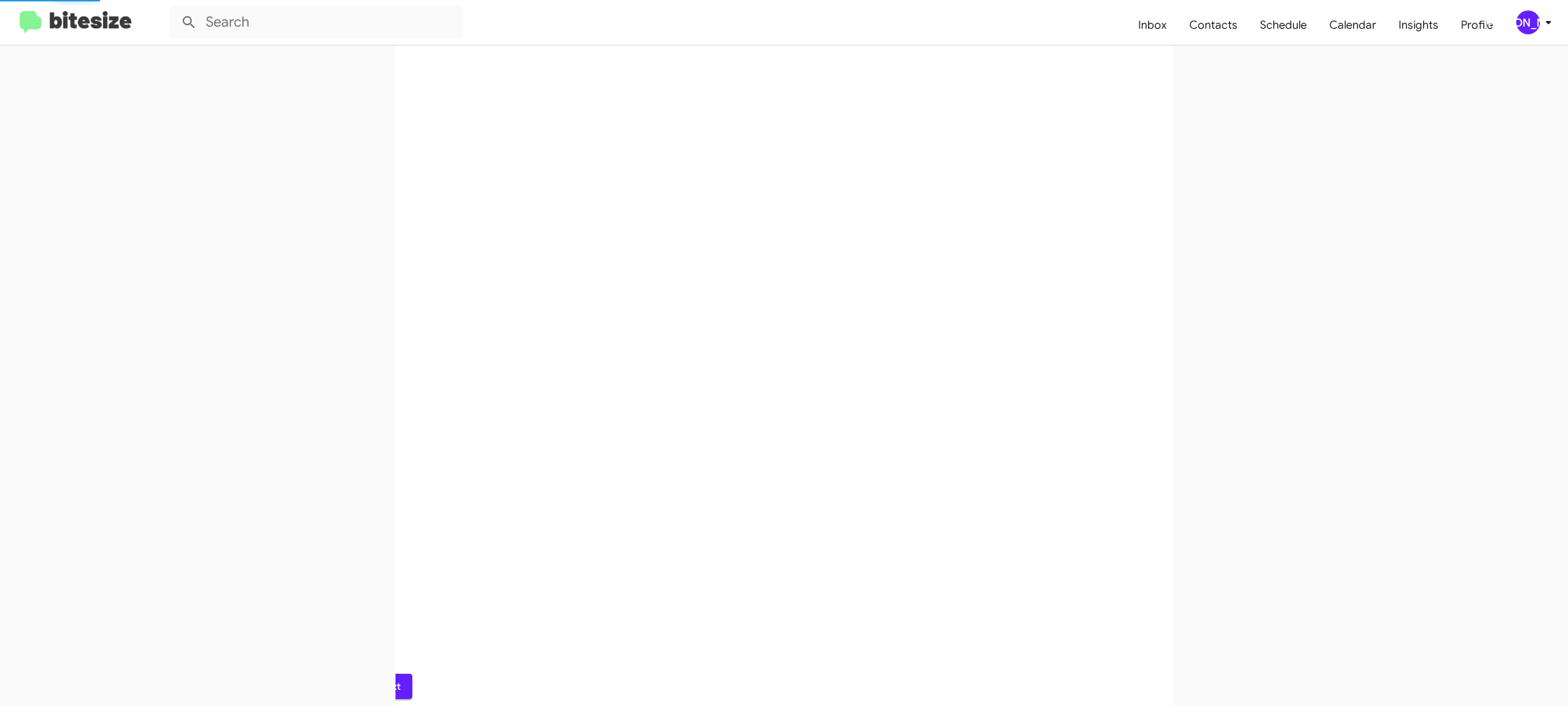
scroll to position [0, 0]
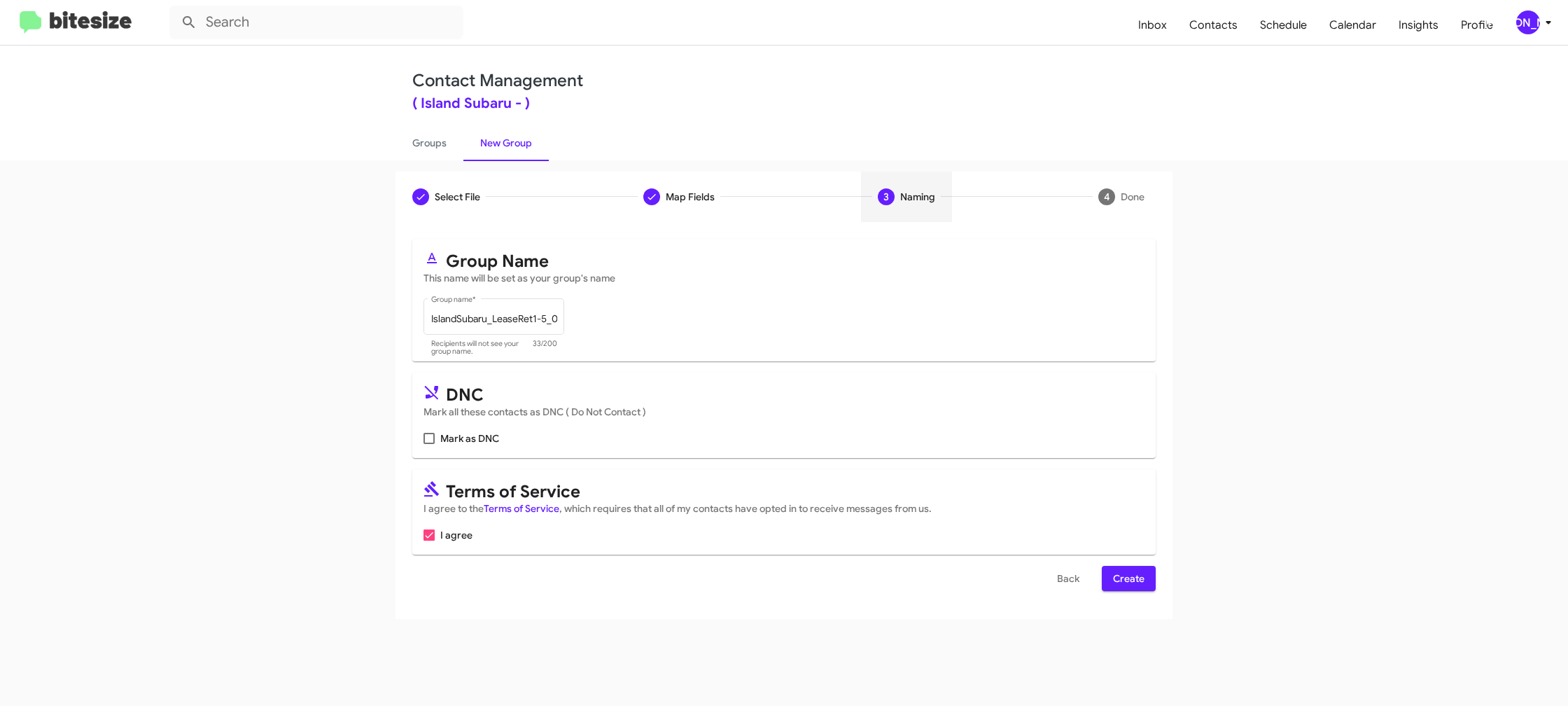
click at [1125, 577] on span "Create" at bounding box center [1129, 578] width 32 height 26
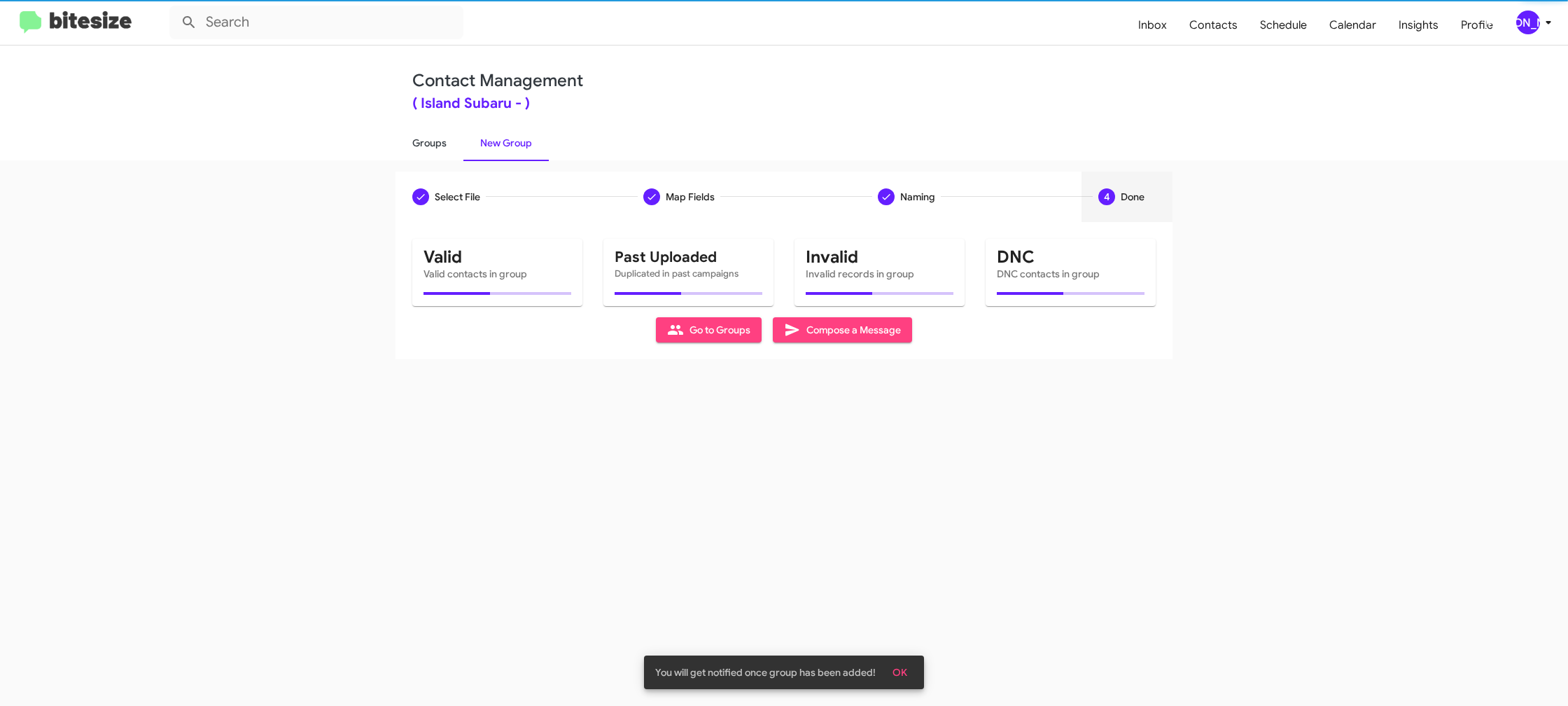
click at [402, 145] on link "Groups" at bounding box center [429, 142] width 68 height 36
type input "in:groups"
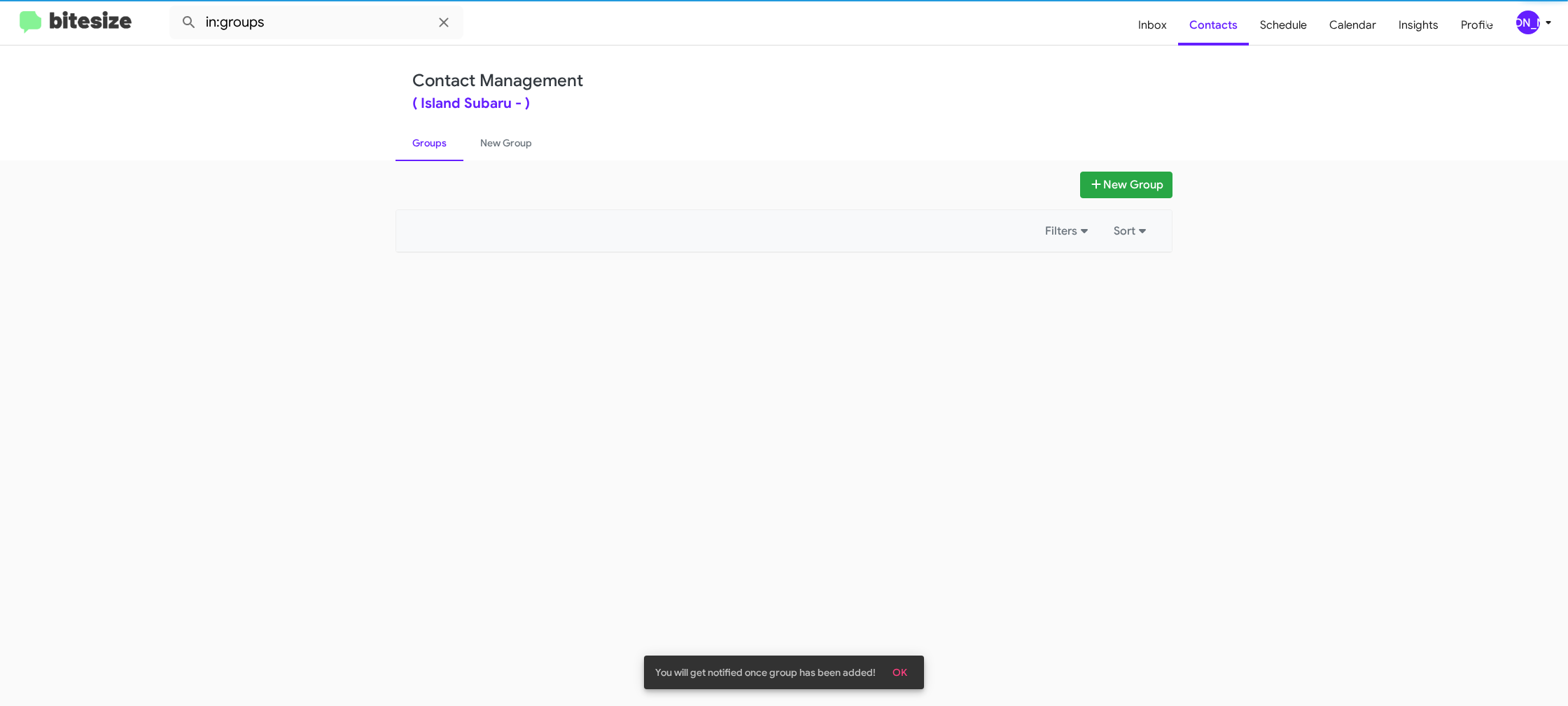
click at [443, 143] on link "Groups" at bounding box center [429, 142] width 68 height 36
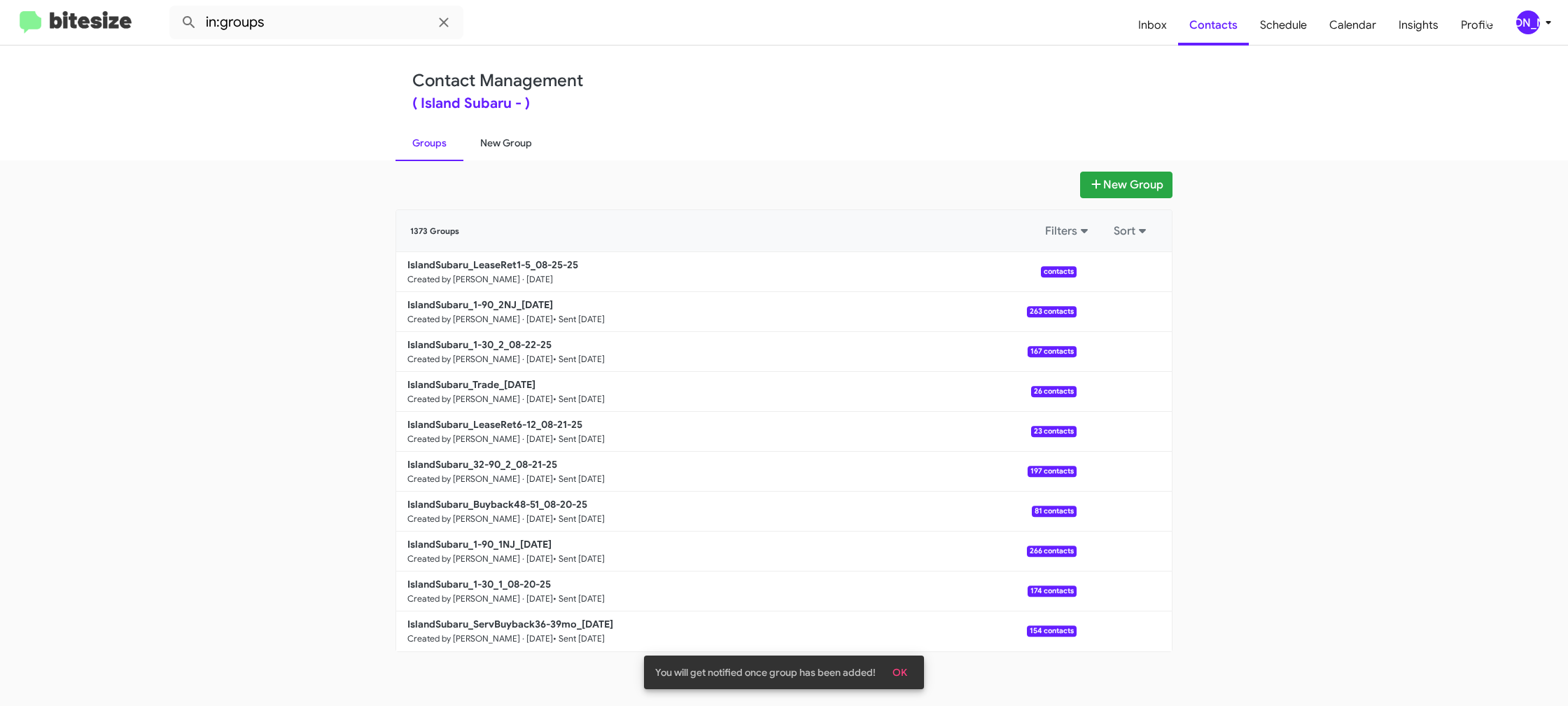
click at [529, 140] on link "New Group" at bounding box center [506, 142] width 86 height 36
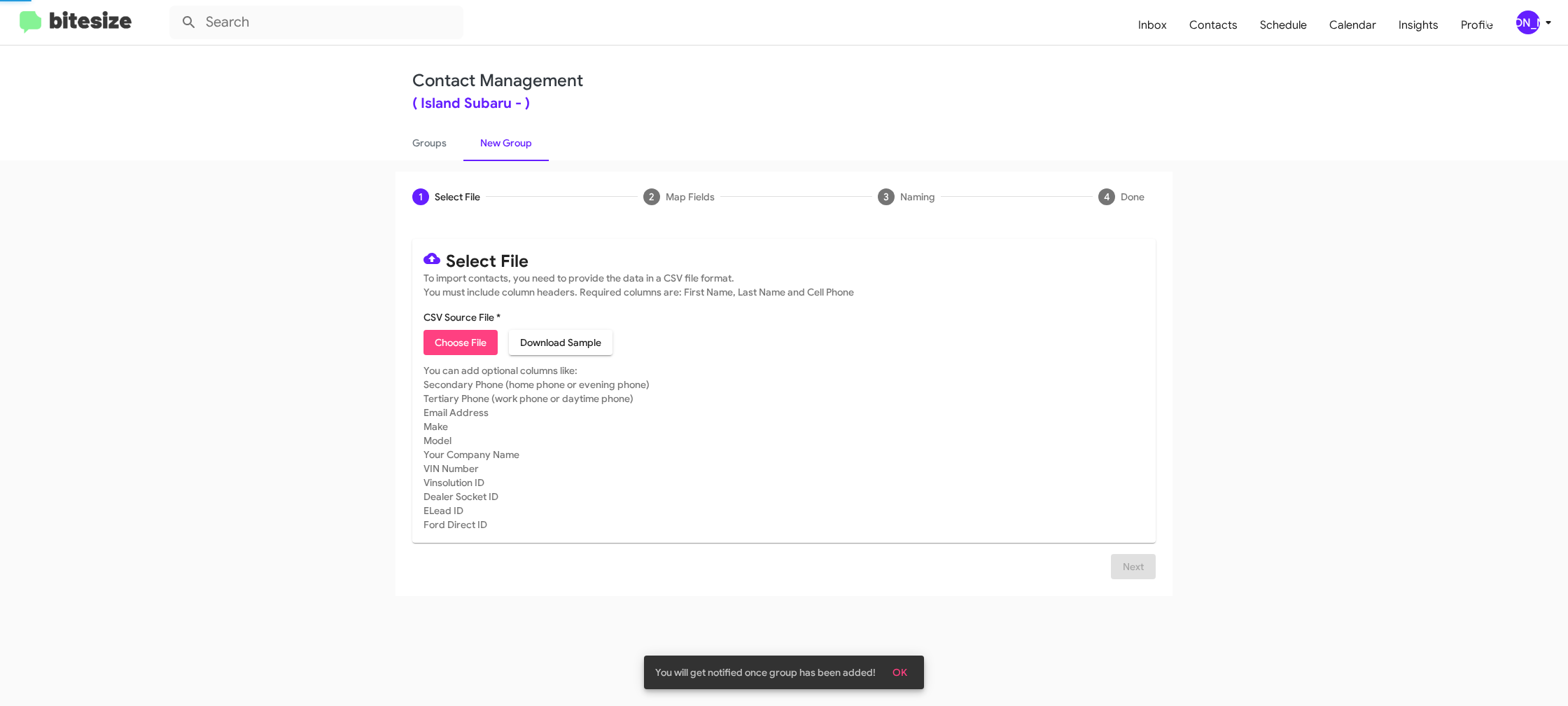
click at [529, 140] on link "New Group" at bounding box center [506, 142] width 86 height 36
drag, startPoint x: 529, startPoint y: 140, endPoint x: 464, endPoint y: 315, distance: 186.7
click at [528, 140] on link "New Group" at bounding box center [506, 142] width 86 height 36
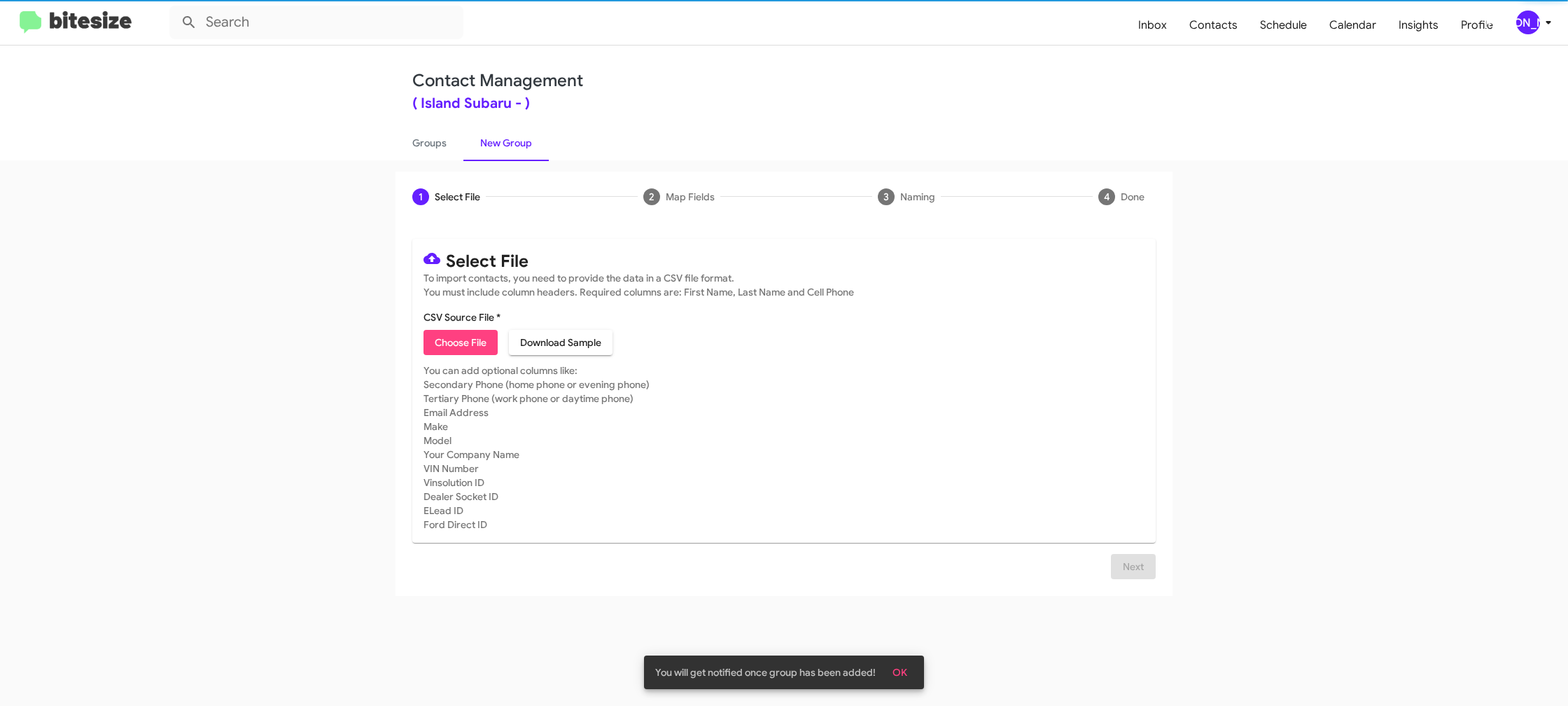
click at [466, 342] on span "Choose File" at bounding box center [460, 342] width 52 height 26
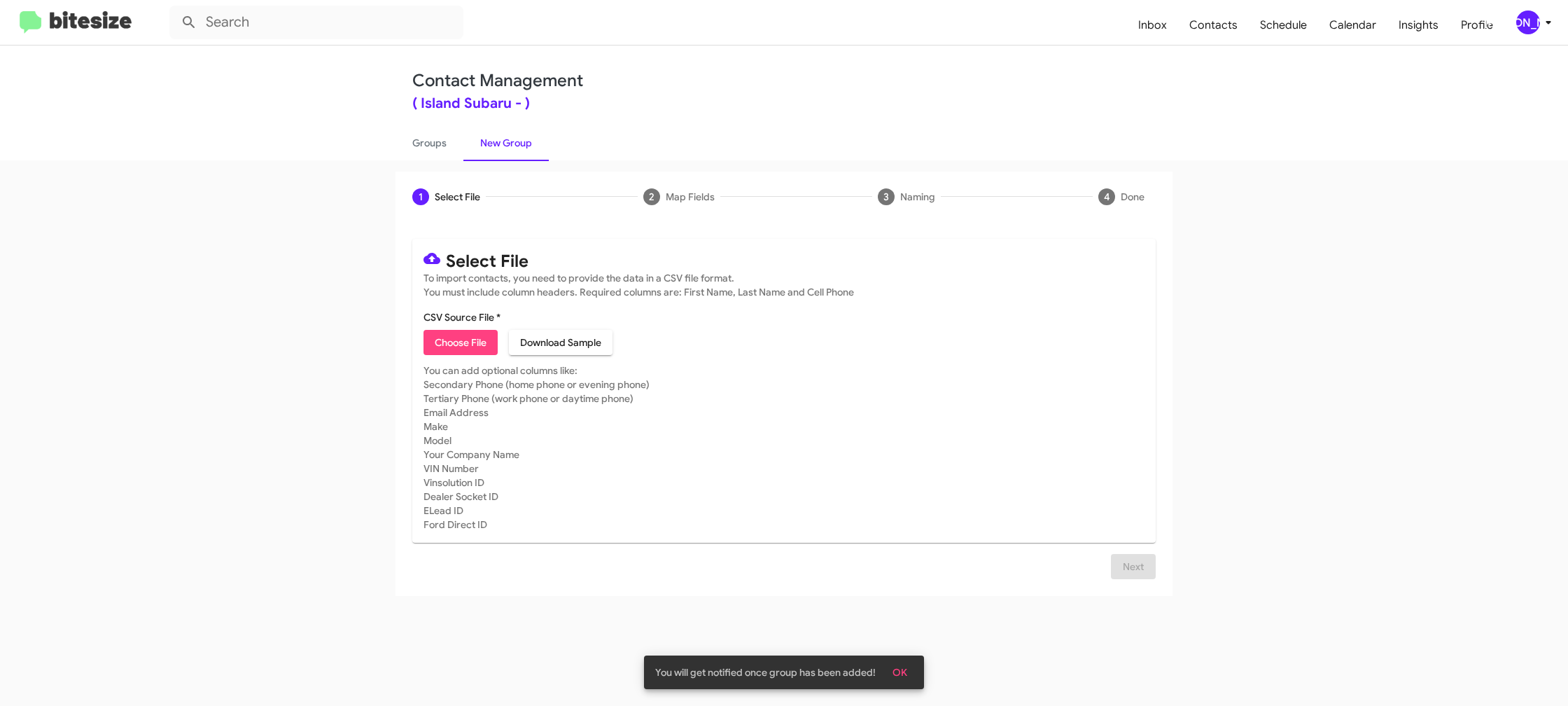
type input "IslandSubaru_Showroom_[DATE]"
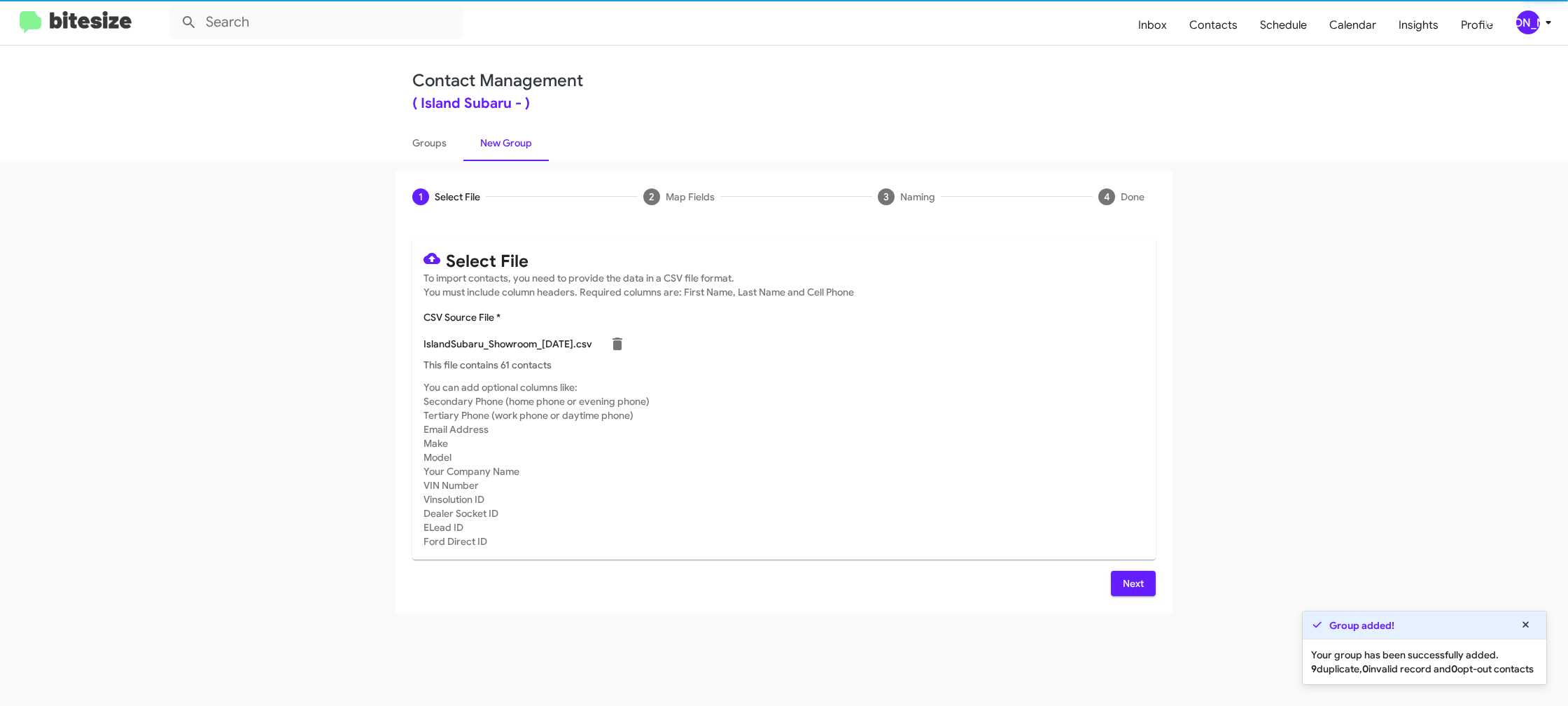
click at [979, 454] on mat-card-subtitle "You can add optional columns like: Secondary Phone (home phone or evening phone…" at bounding box center [784, 464] width 721 height 168
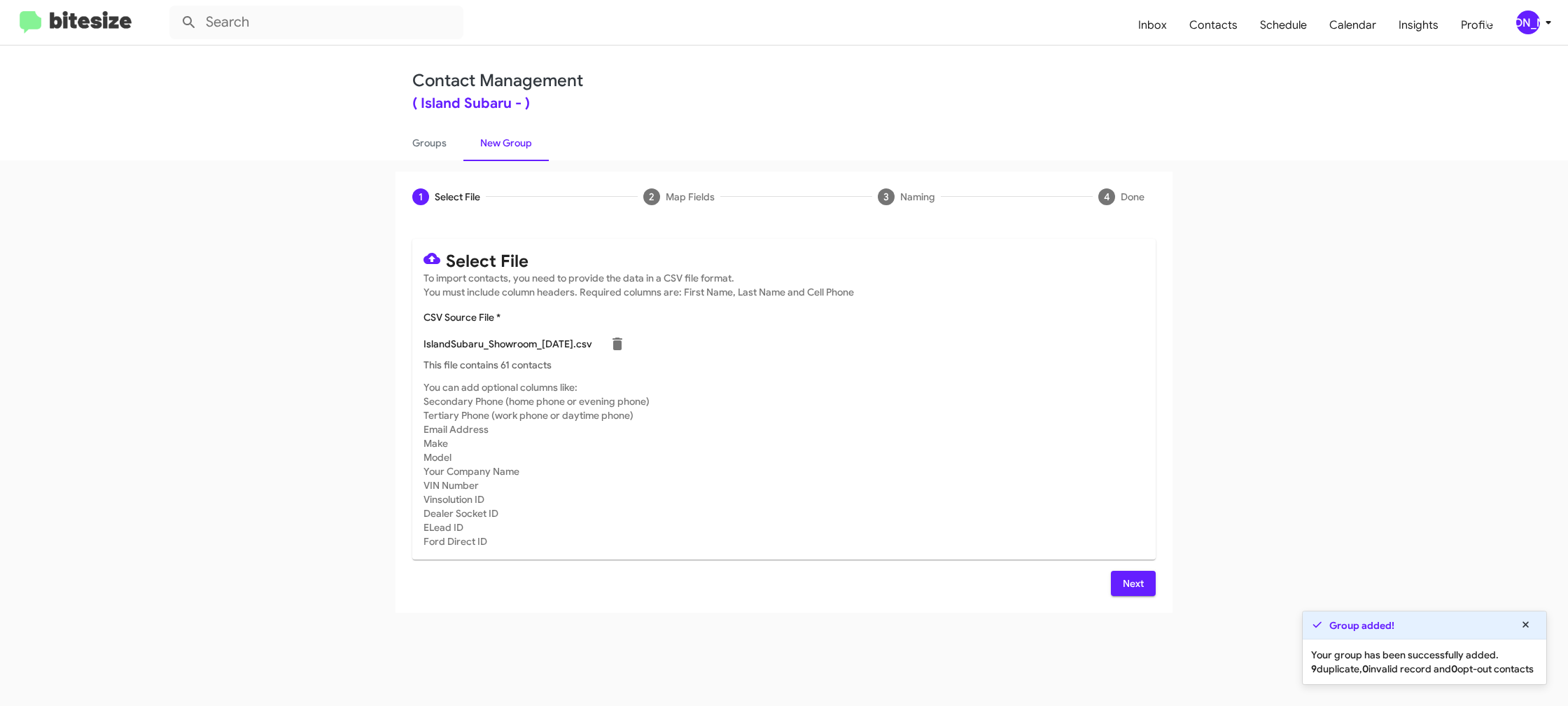
click at [1138, 581] on span "Next" at bounding box center [1132, 583] width 22 height 26
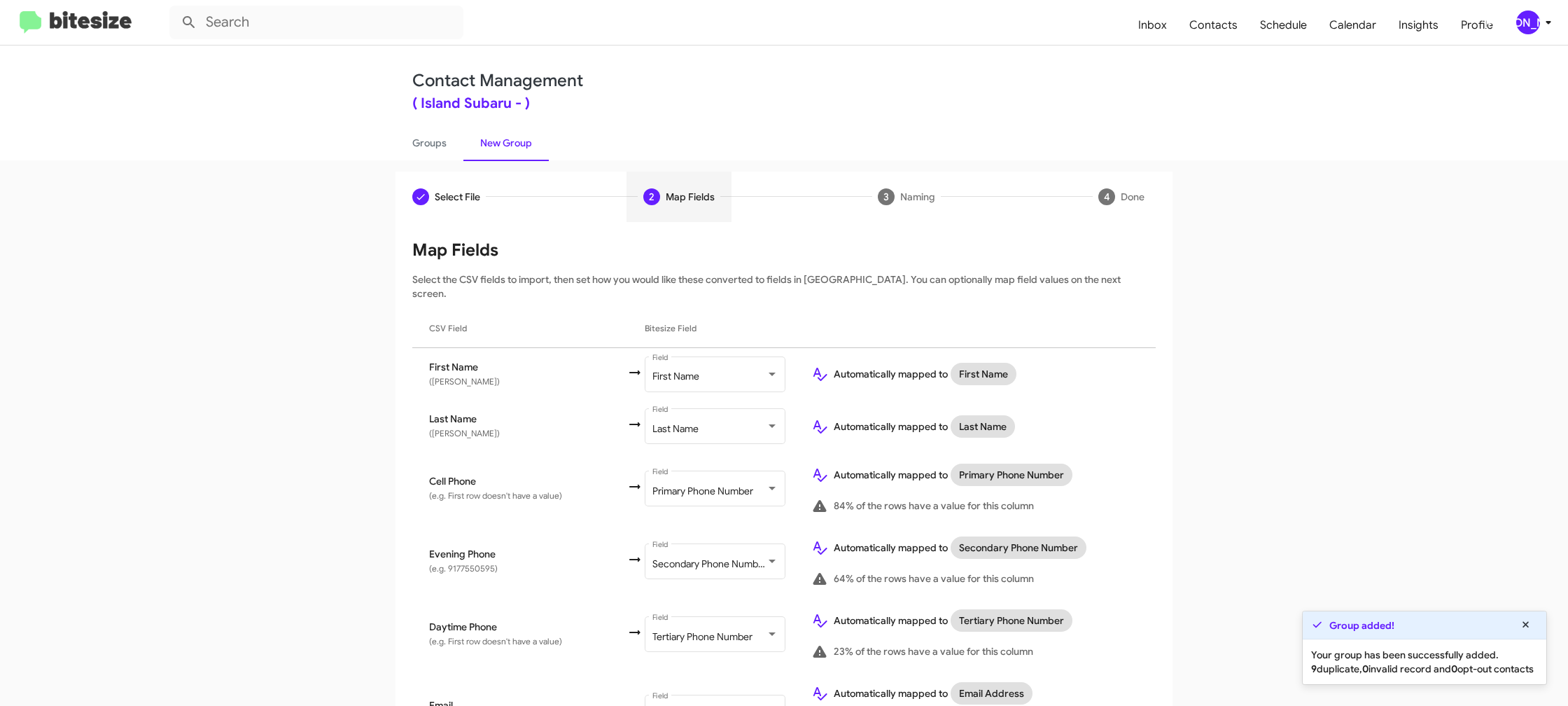
scroll to position [641, 0]
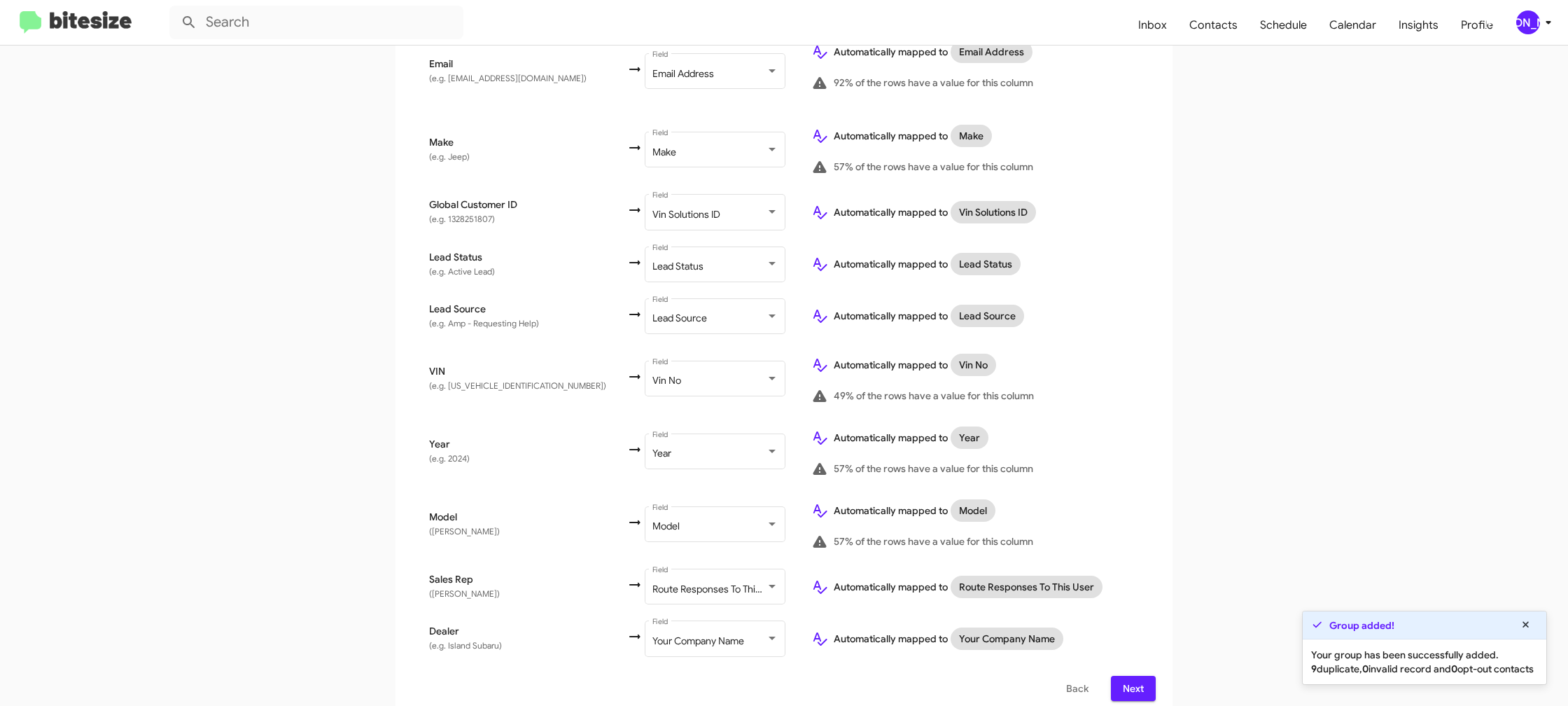
click at [1143, 677] on span "Next" at bounding box center [1132, 688] width 22 height 26
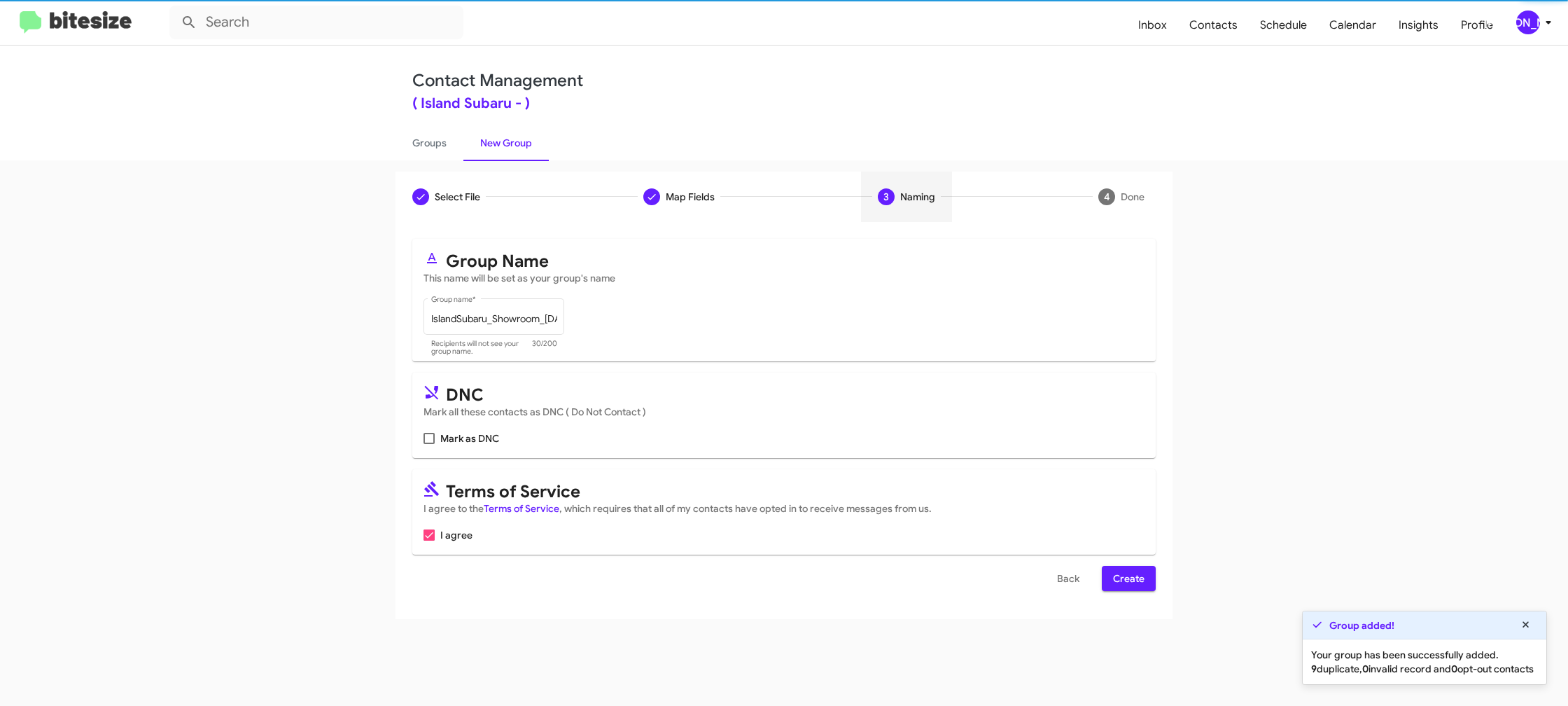
scroll to position [0, 0]
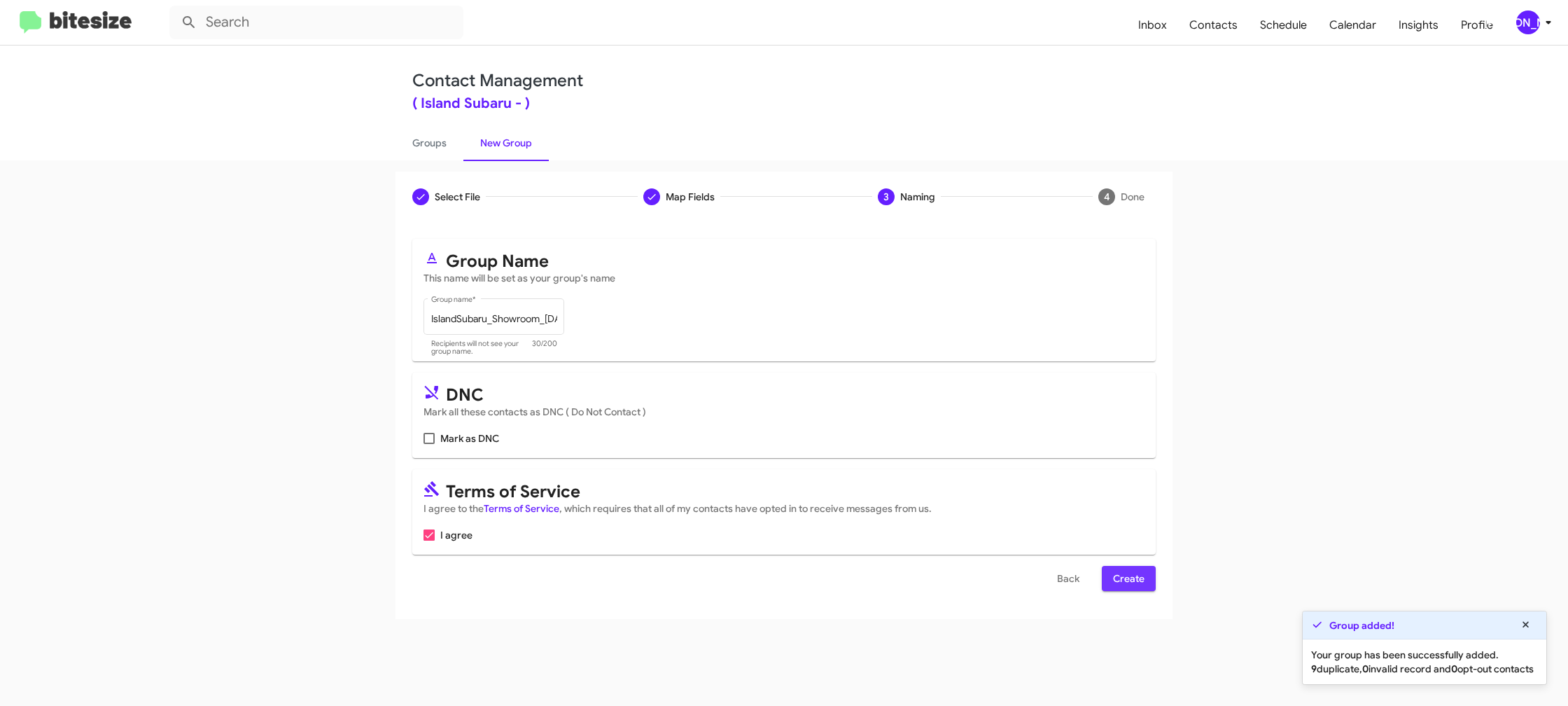
click at [1133, 579] on span "Create" at bounding box center [1129, 578] width 32 height 26
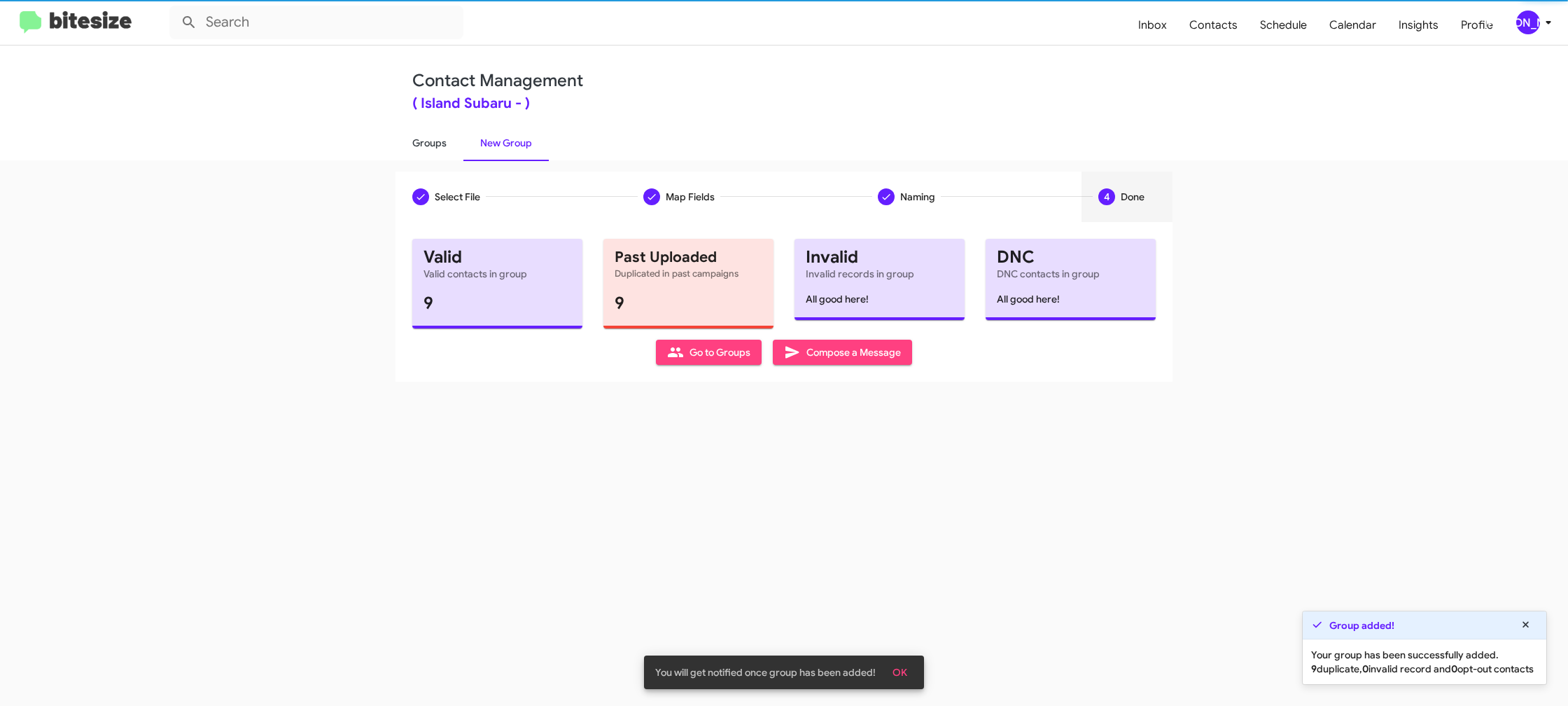
click at [429, 136] on link "Groups" at bounding box center [429, 142] width 68 height 36
type input "in:groups"
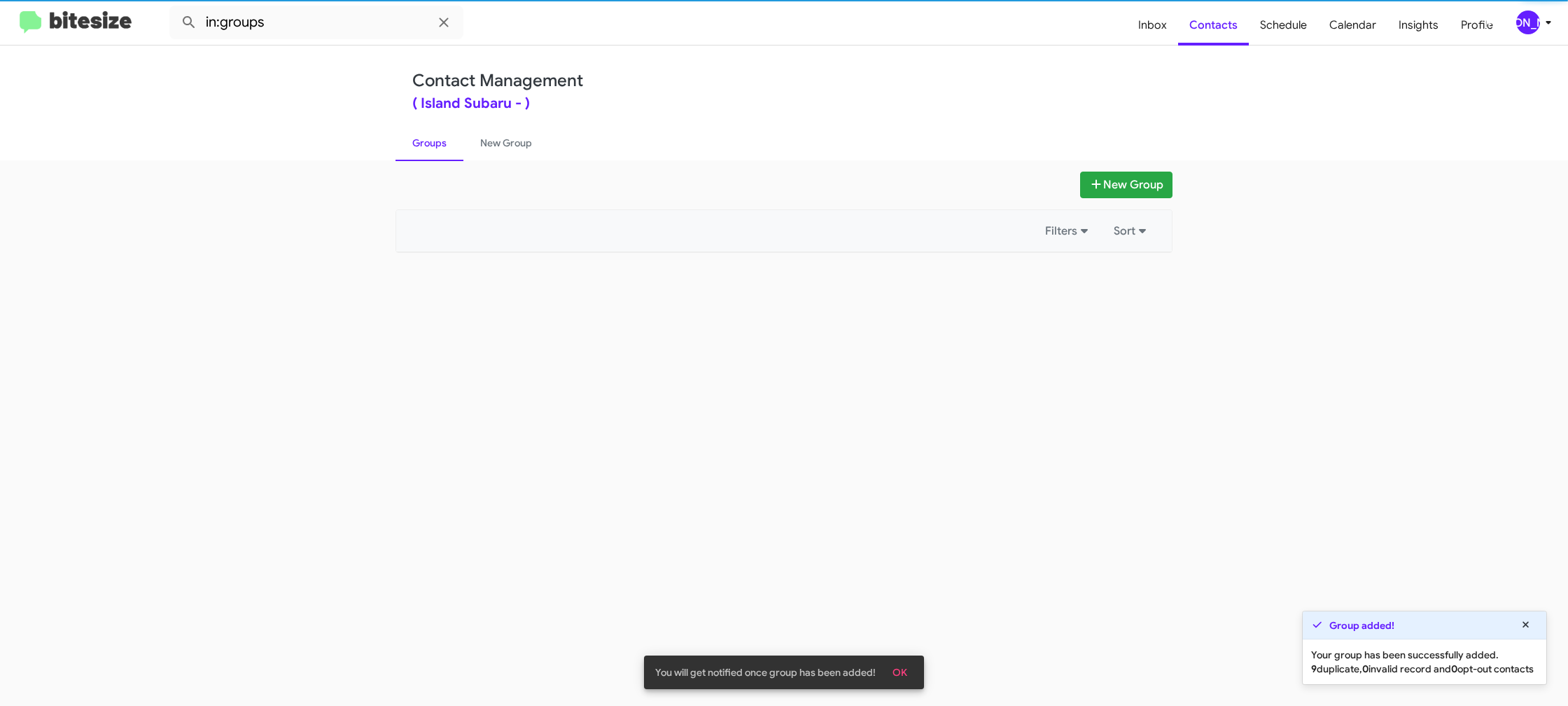
click at [429, 136] on link "Groups" at bounding box center [429, 142] width 68 height 36
drag, startPoint x: 429, startPoint y: 136, endPoint x: 455, endPoint y: 133, distance: 26.2
click at [435, 133] on link "Groups" at bounding box center [429, 142] width 68 height 36
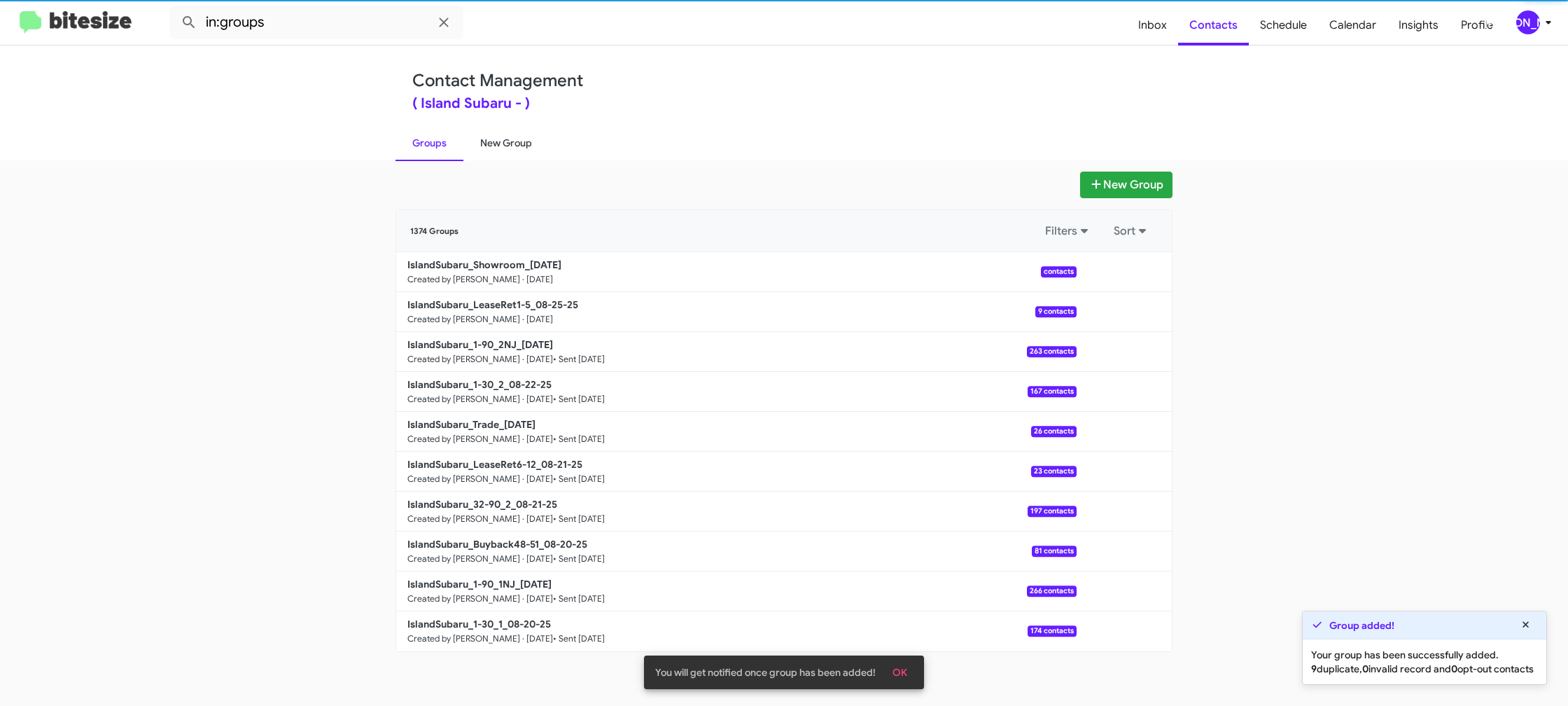
click at [483, 133] on link "New Group" at bounding box center [506, 142] width 86 height 36
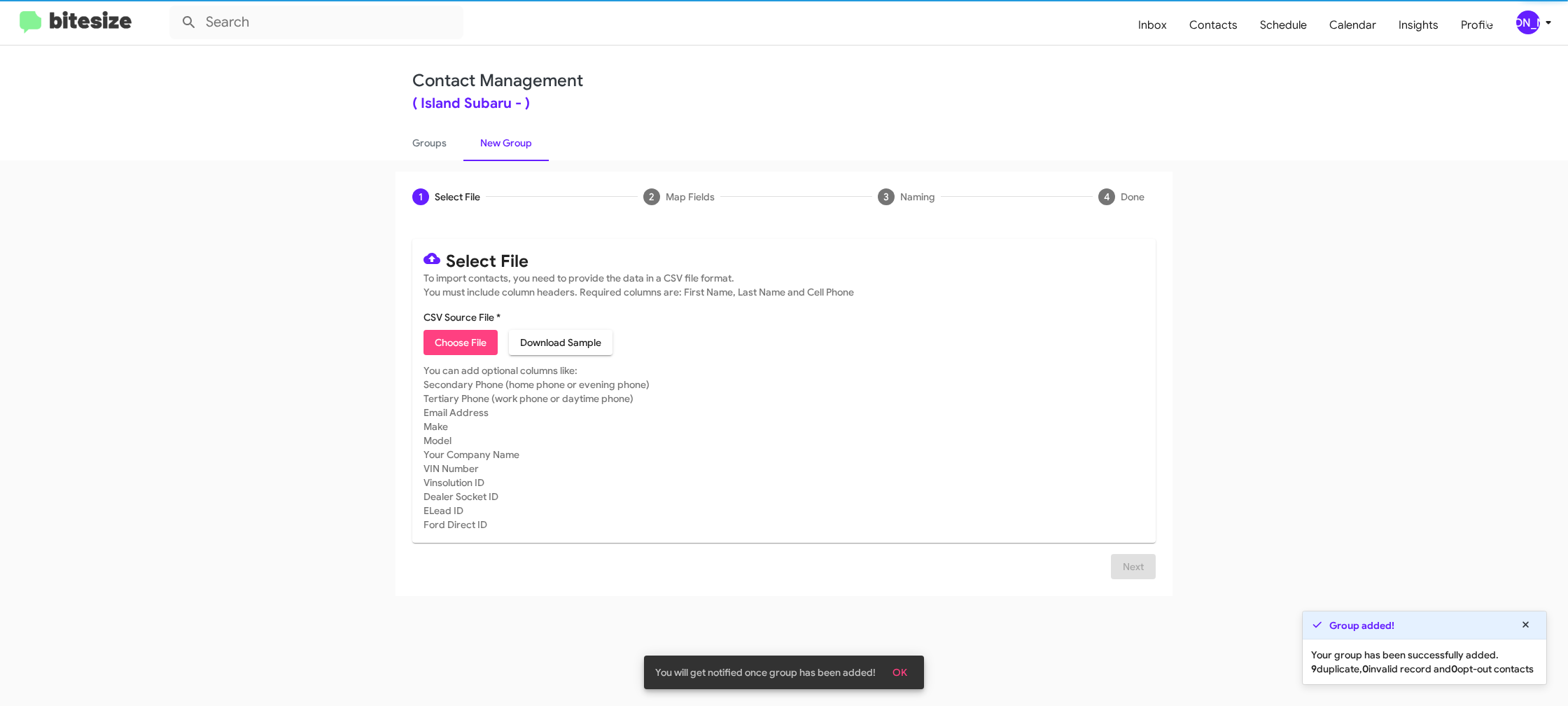
click at [445, 336] on span "Choose File" at bounding box center [460, 342] width 52 height 26
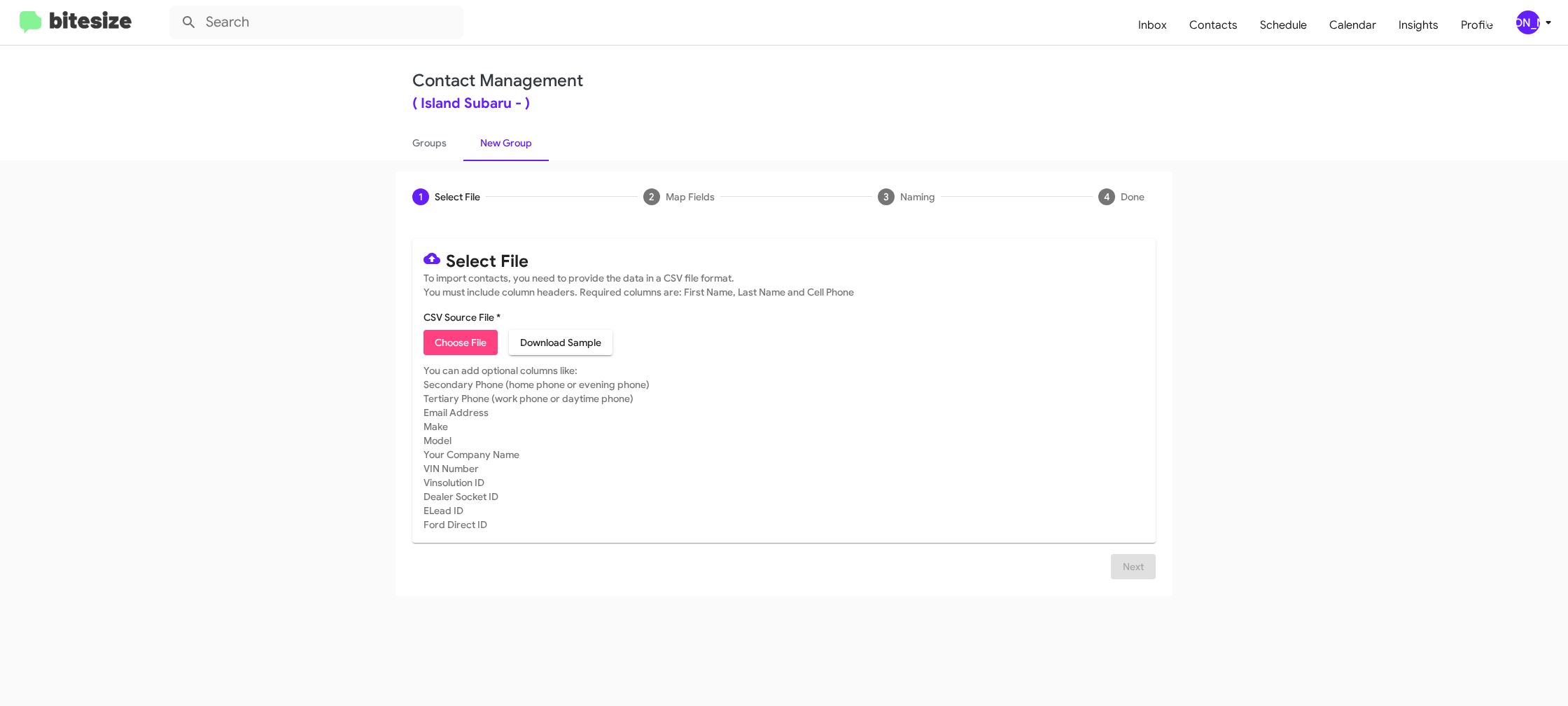
type input "IslandSubaru_Weekend_[DATE]"
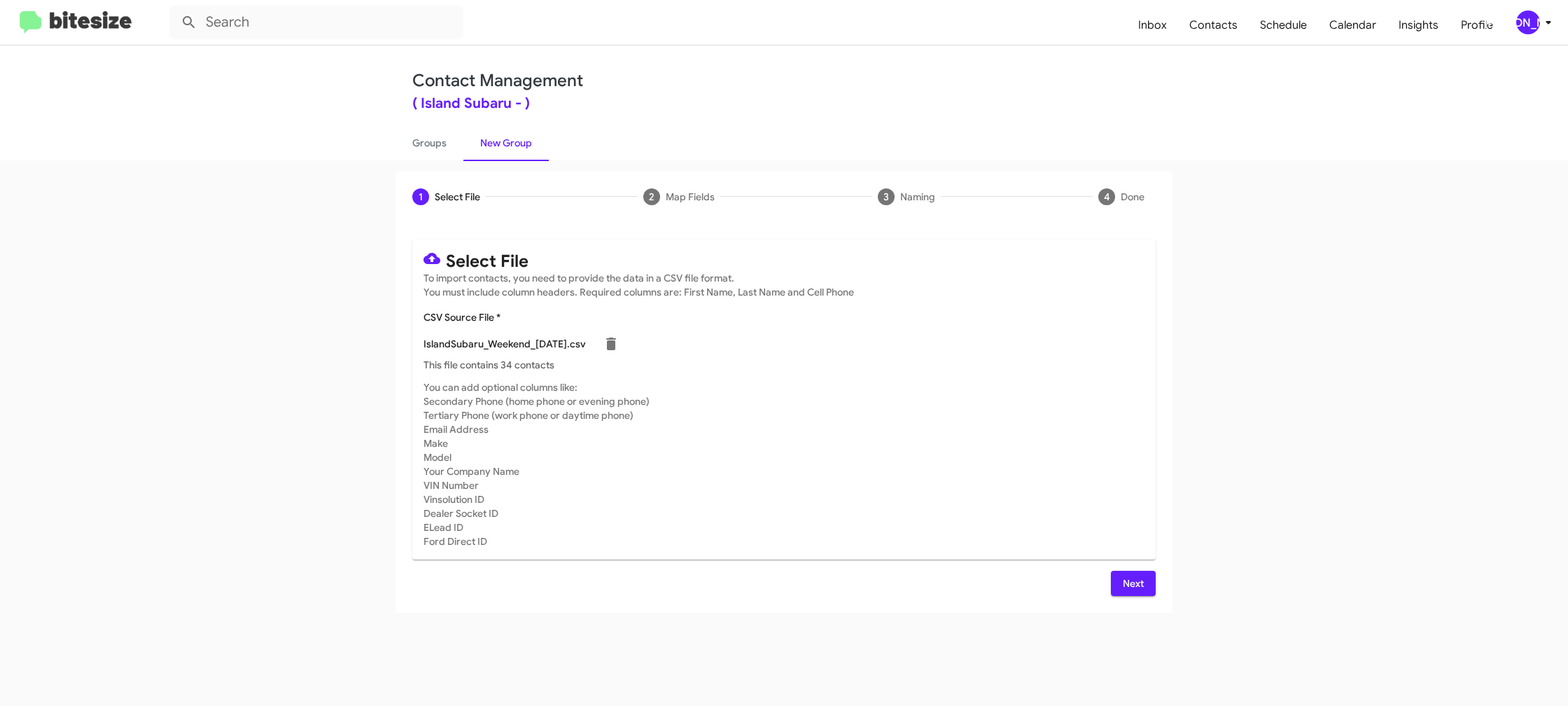
click at [951, 435] on mat-card-subtitle "You can add optional columns like: Secondary Phone (home phone or evening phone…" at bounding box center [784, 464] width 721 height 168
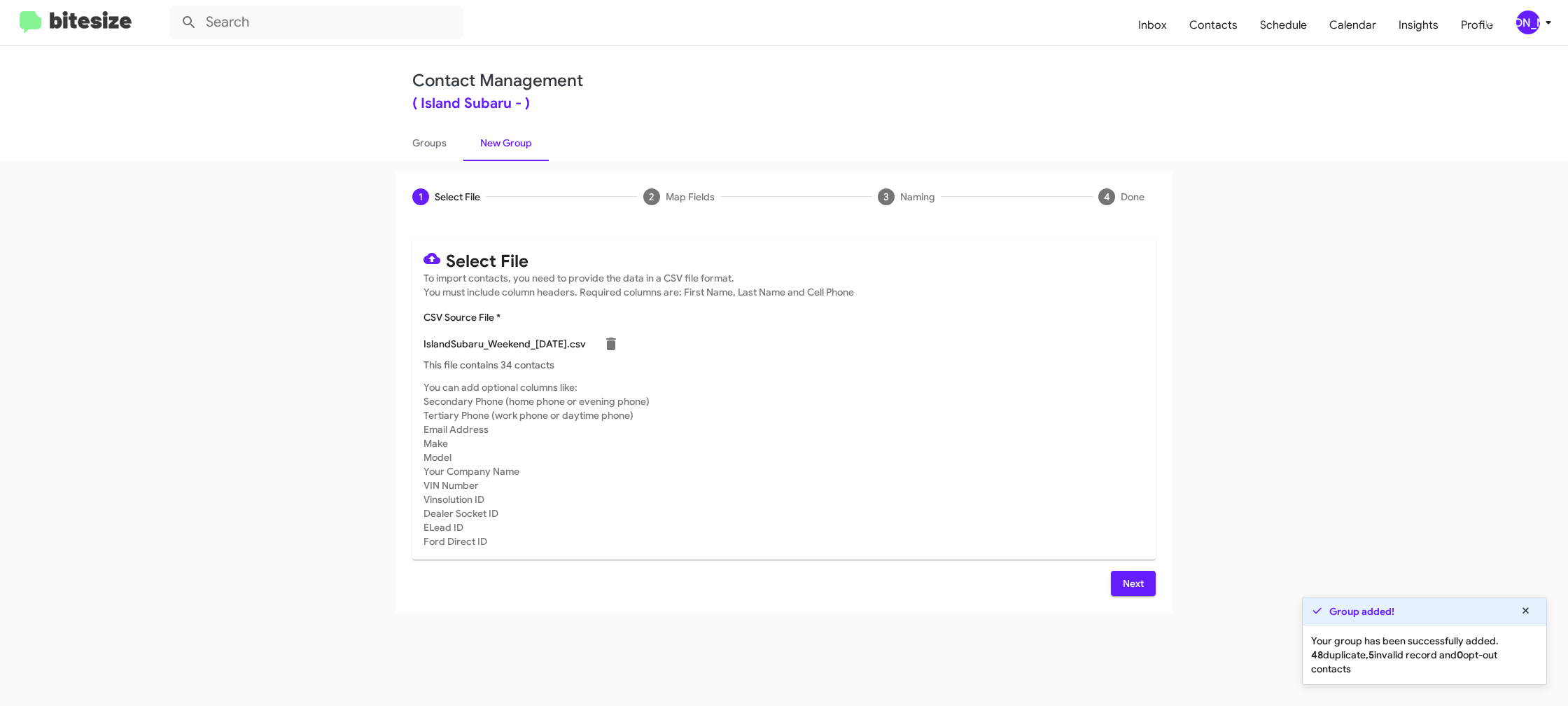
drag, startPoint x: 1128, startPoint y: 585, endPoint x: 1119, endPoint y: 585, distance: 9.0
click at [1128, 585] on span "Next" at bounding box center [1132, 583] width 22 height 26
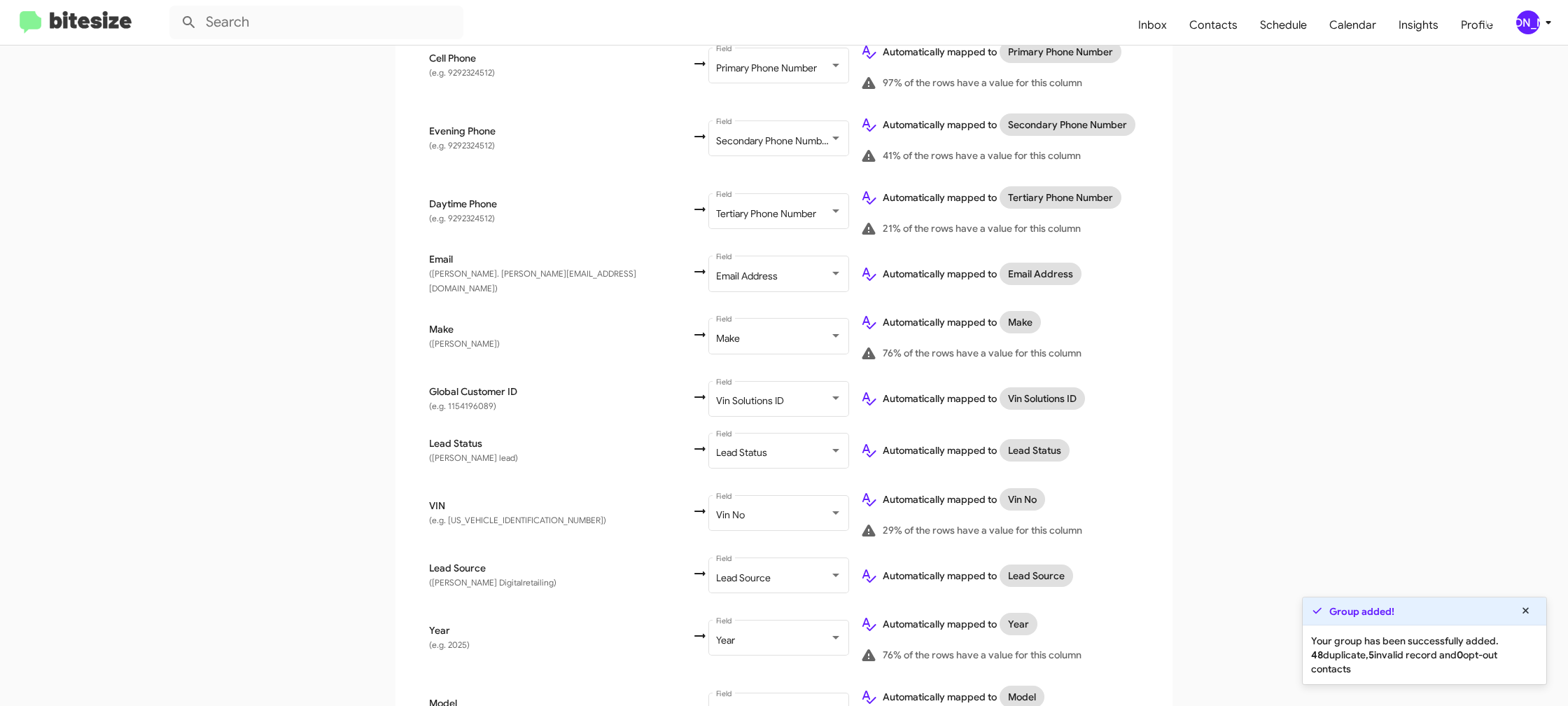
scroll to position [610, 0]
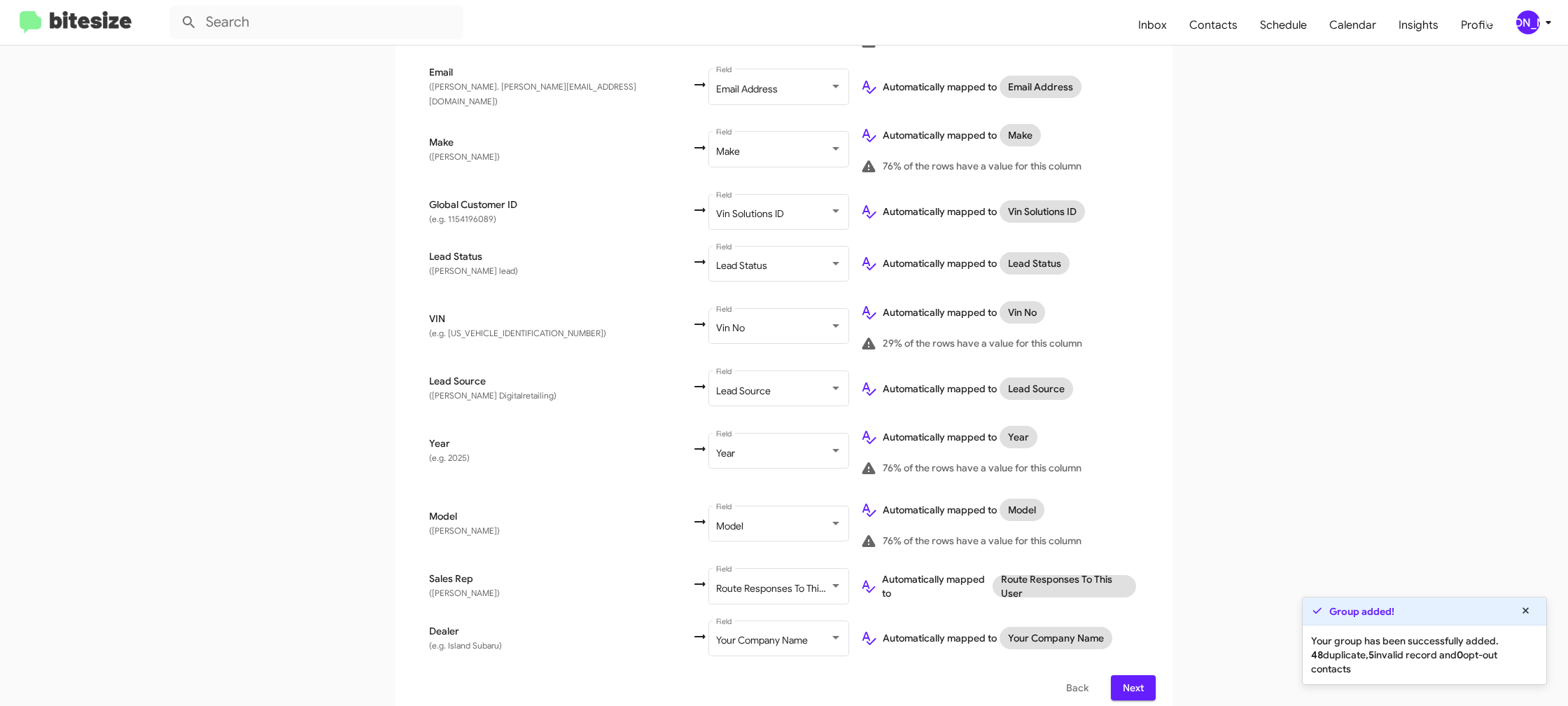
click at [1136, 683] on span "Next" at bounding box center [1132, 687] width 22 height 26
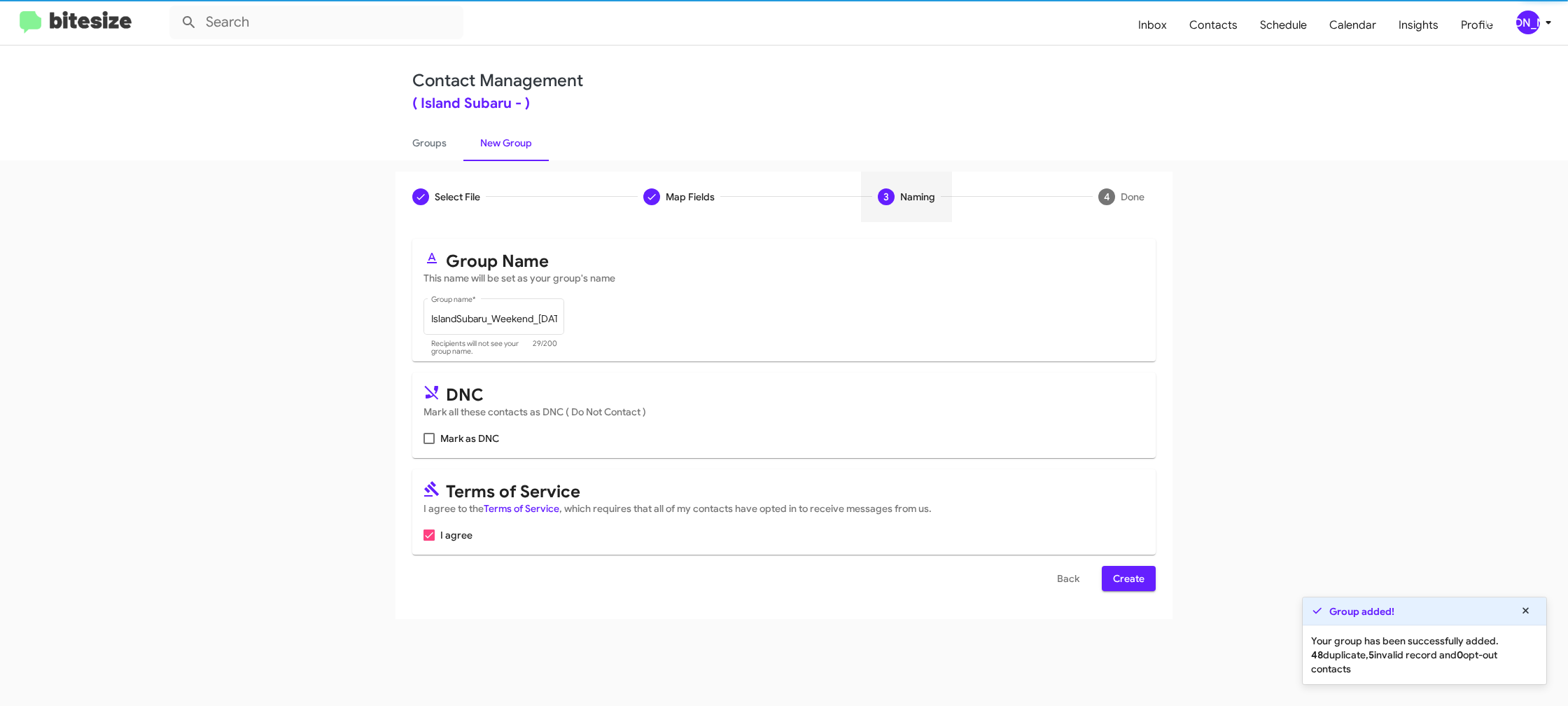
scroll to position [0, 0]
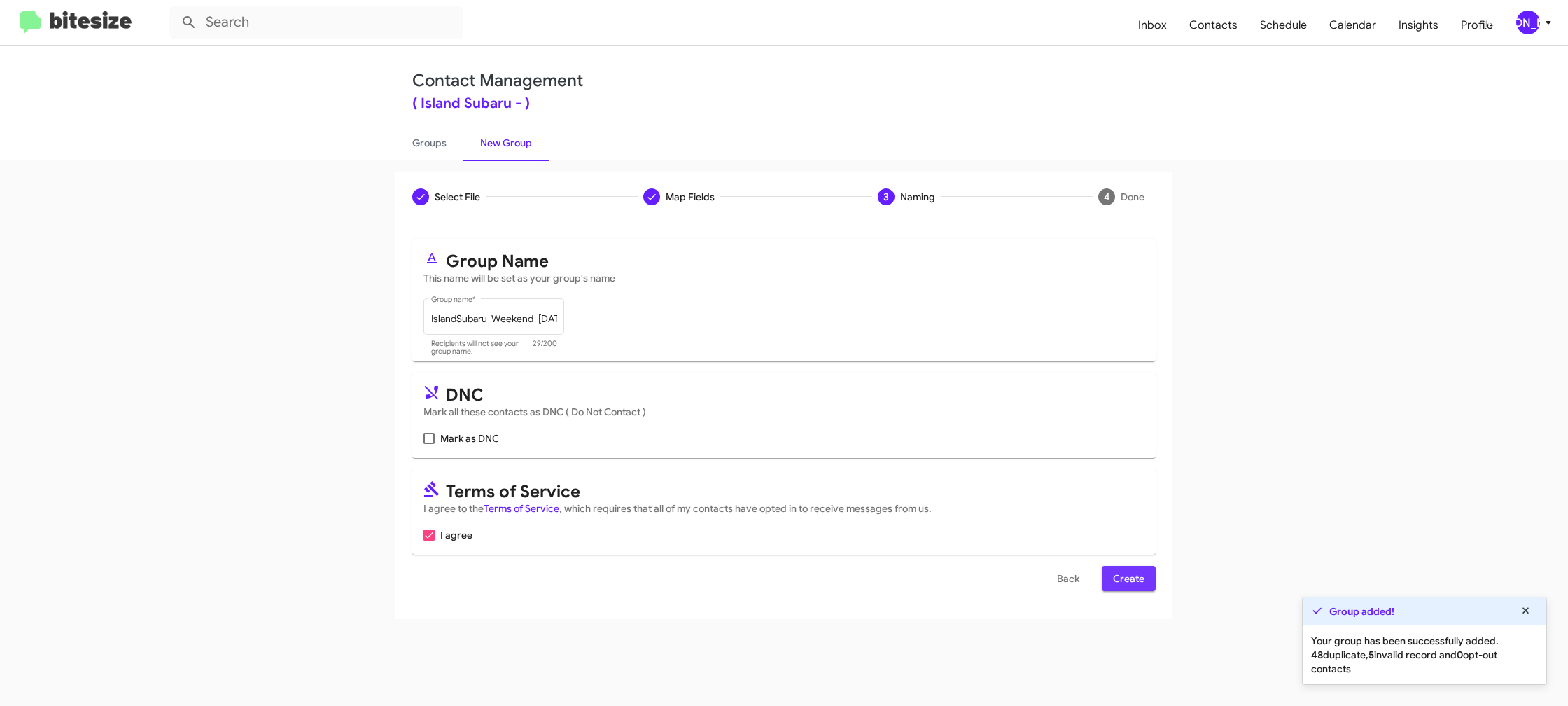
click at [1117, 581] on span "Create" at bounding box center [1129, 578] width 32 height 26
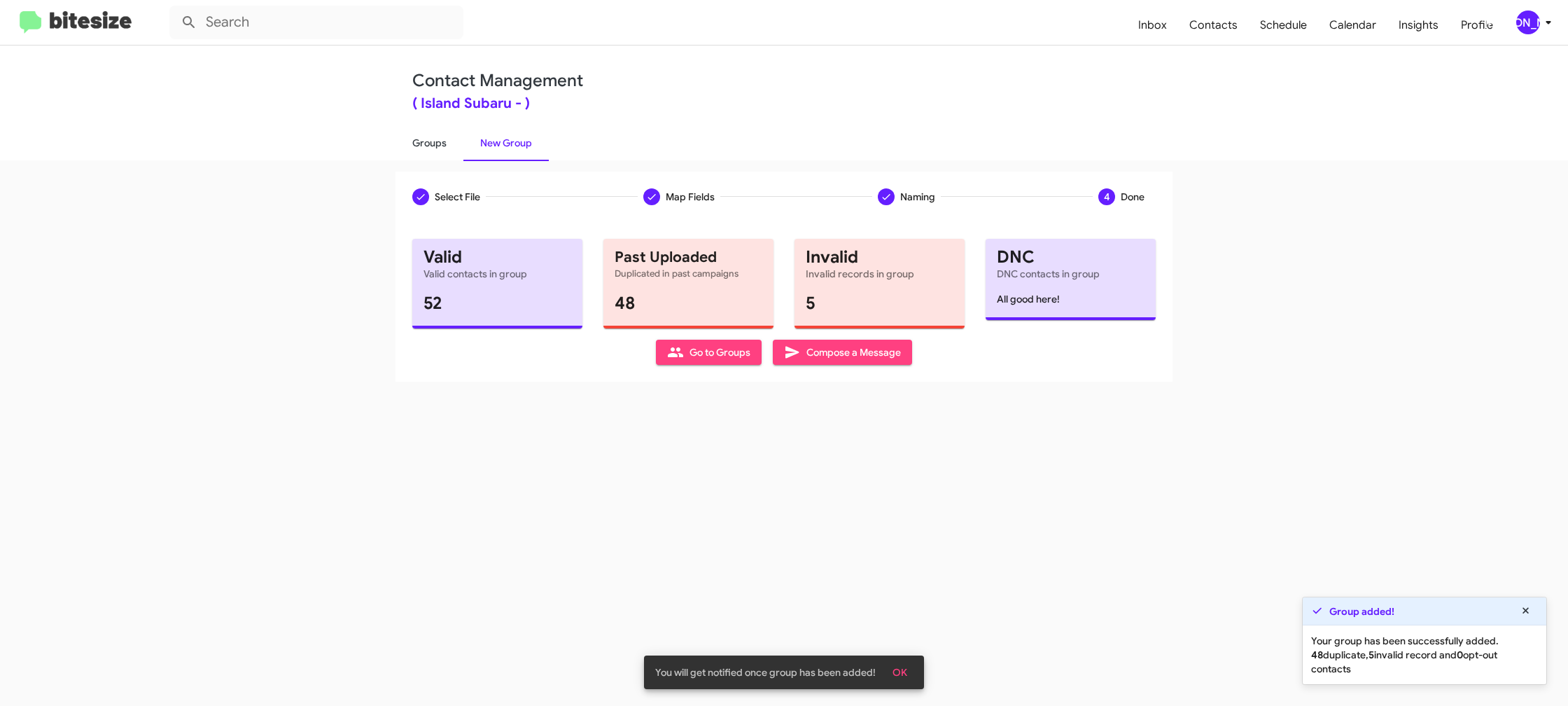
click at [436, 141] on link "Groups" at bounding box center [429, 142] width 68 height 36
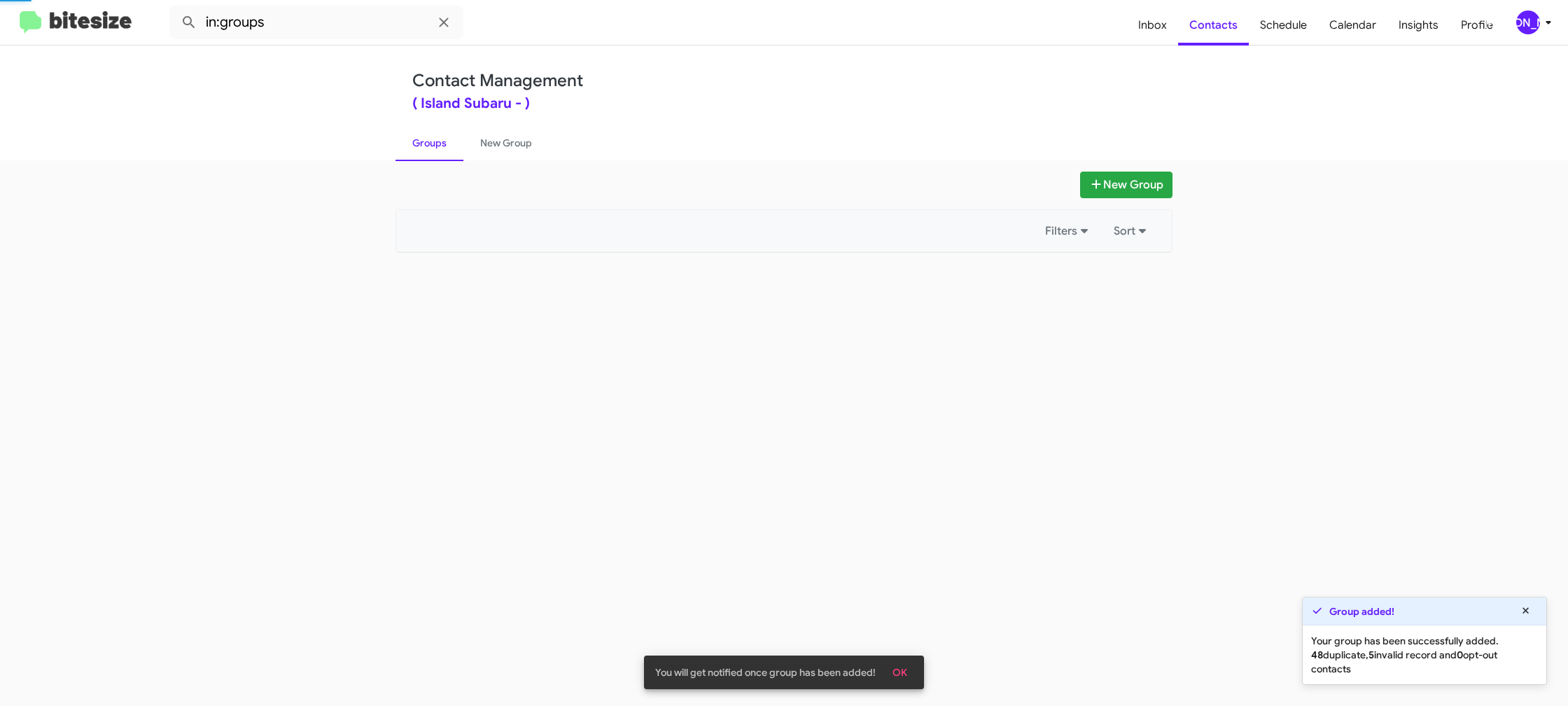
click at [436, 141] on link "Groups" at bounding box center [429, 142] width 68 height 36
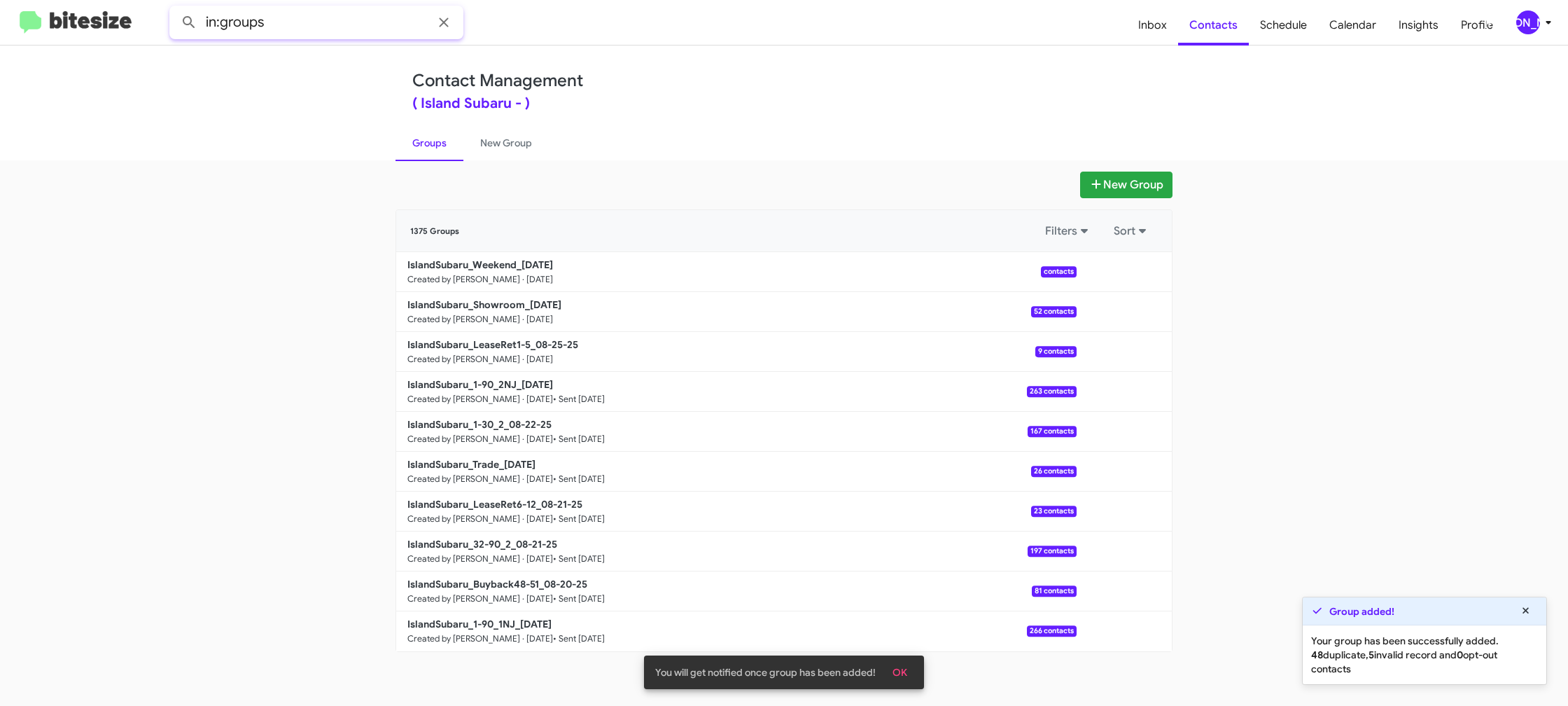
click at [307, 27] on input "in:groups" at bounding box center [316, 22] width 294 height 34
click at [175, 9] on button at bounding box center [189, 23] width 28 height 28
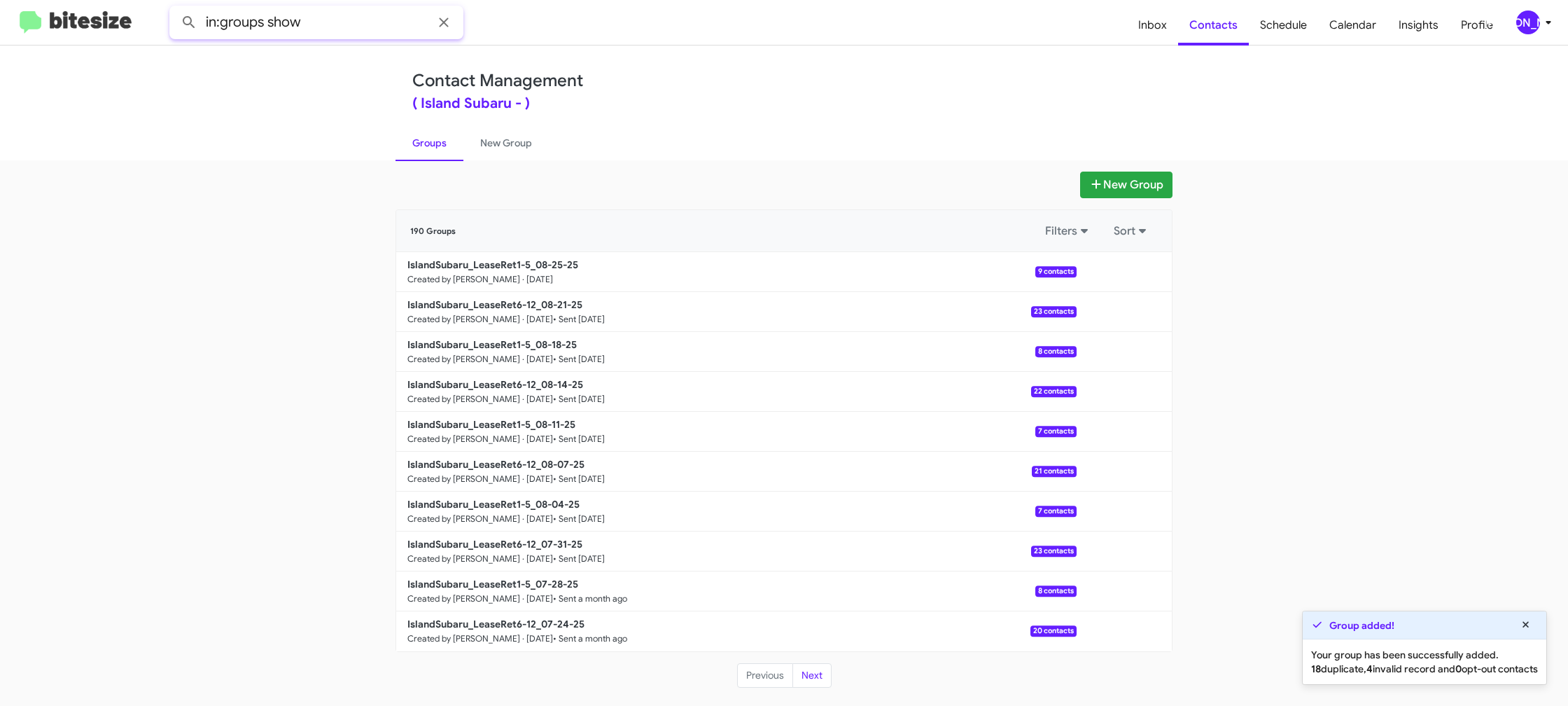
type input "in:groups show"
click at [175, 9] on button at bounding box center [189, 23] width 28 height 28
click at [516, 147] on link "New Group" at bounding box center [506, 142] width 86 height 36
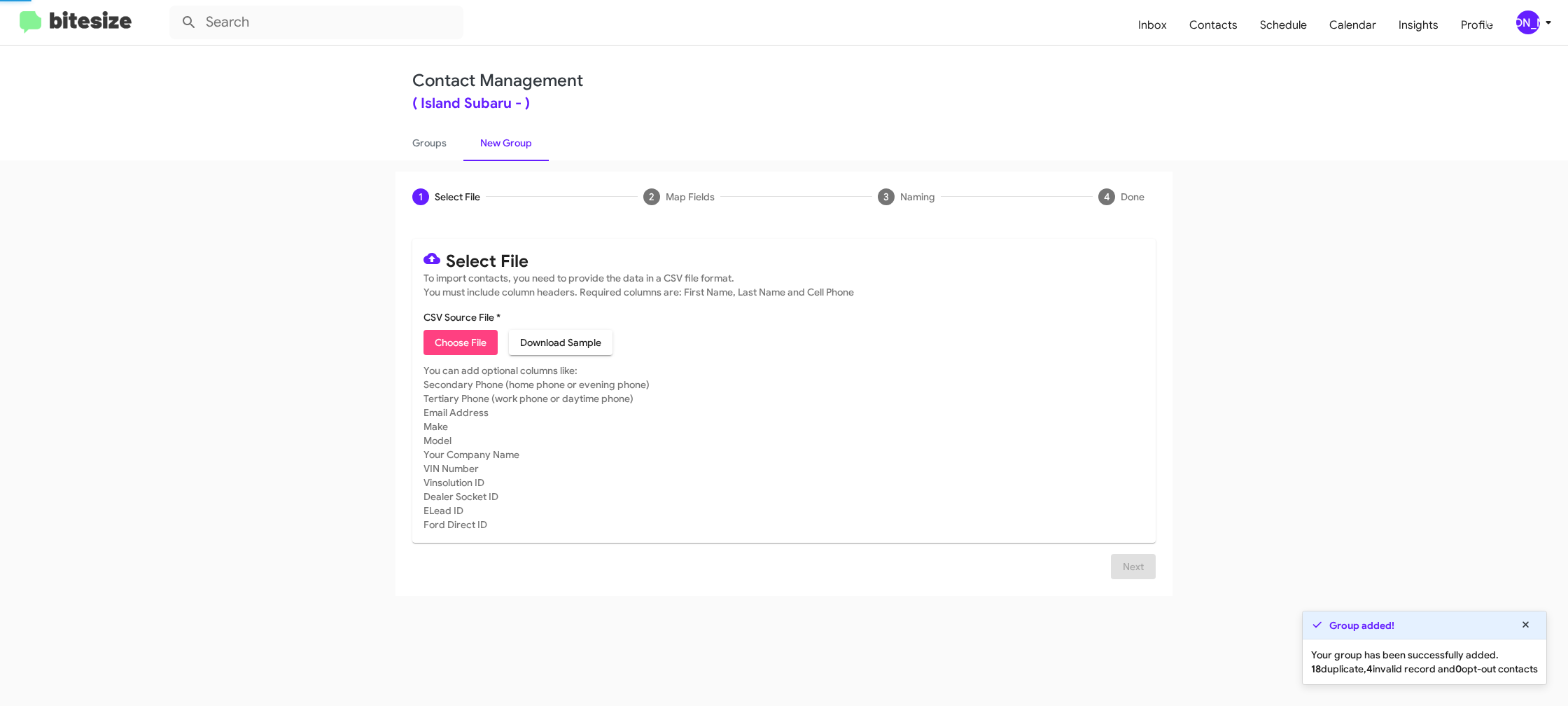
click at [469, 145] on link "New Group" at bounding box center [506, 142] width 86 height 36
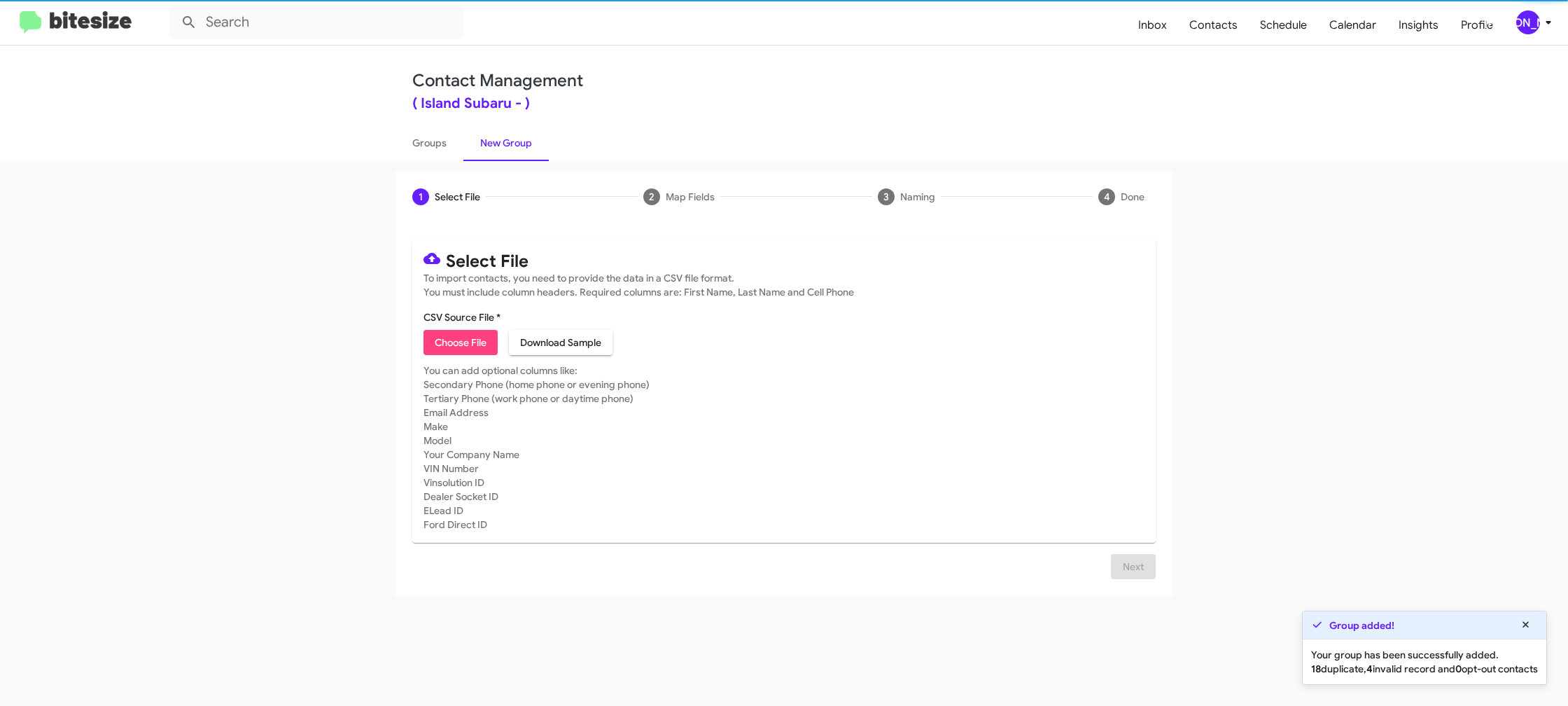
drag, startPoint x: 469, startPoint y: 145, endPoint x: 400, endPoint y: 89, distance: 88.9
click at [469, 145] on link "New Group" at bounding box center [506, 142] width 86 height 36
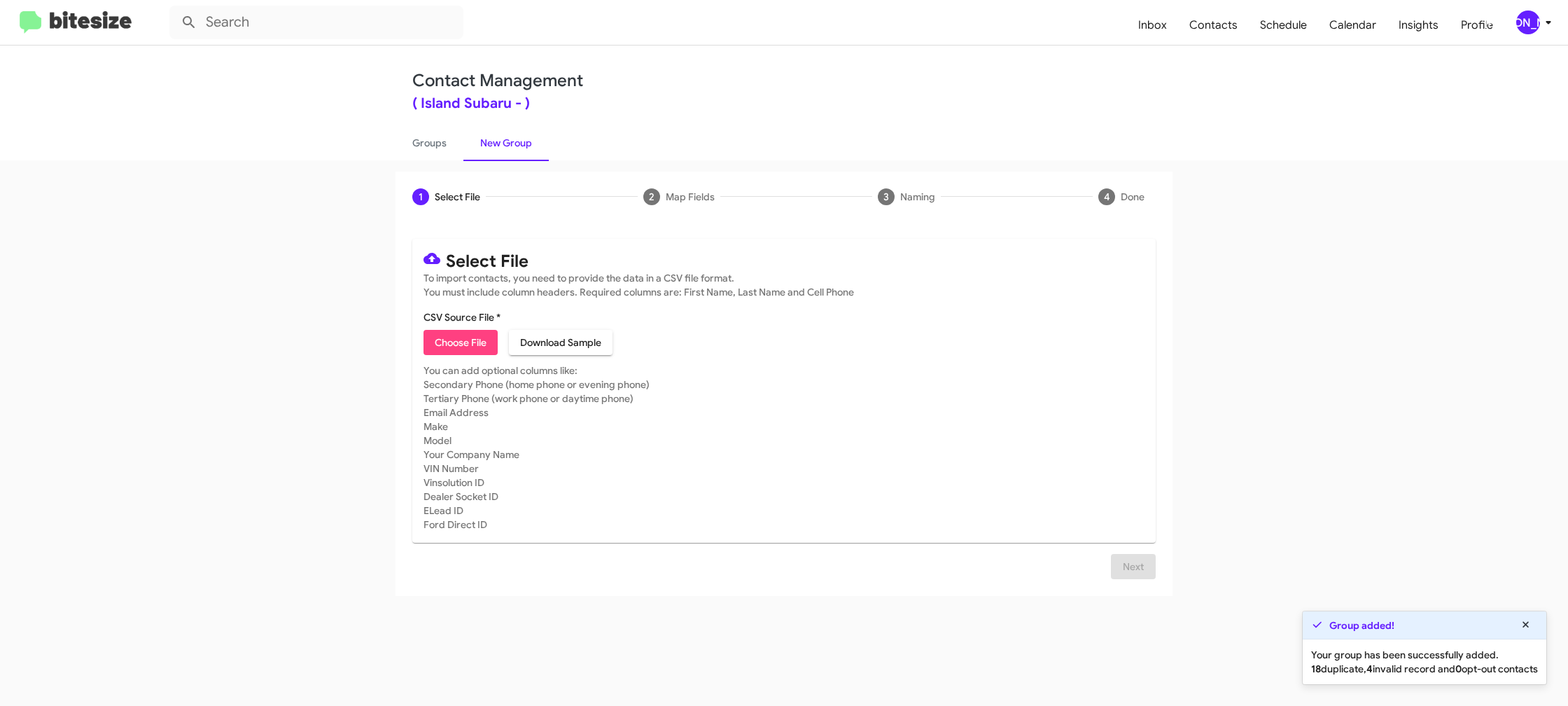
click at [423, 164] on div "1 Select File 2 Map Fields 3 Naming 4 Done Select File To import contacts, you …" at bounding box center [784, 432] width 1568 height 545
click at [434, 154] on link "Groups" at bounding box center [429, 142] width 68 height 36
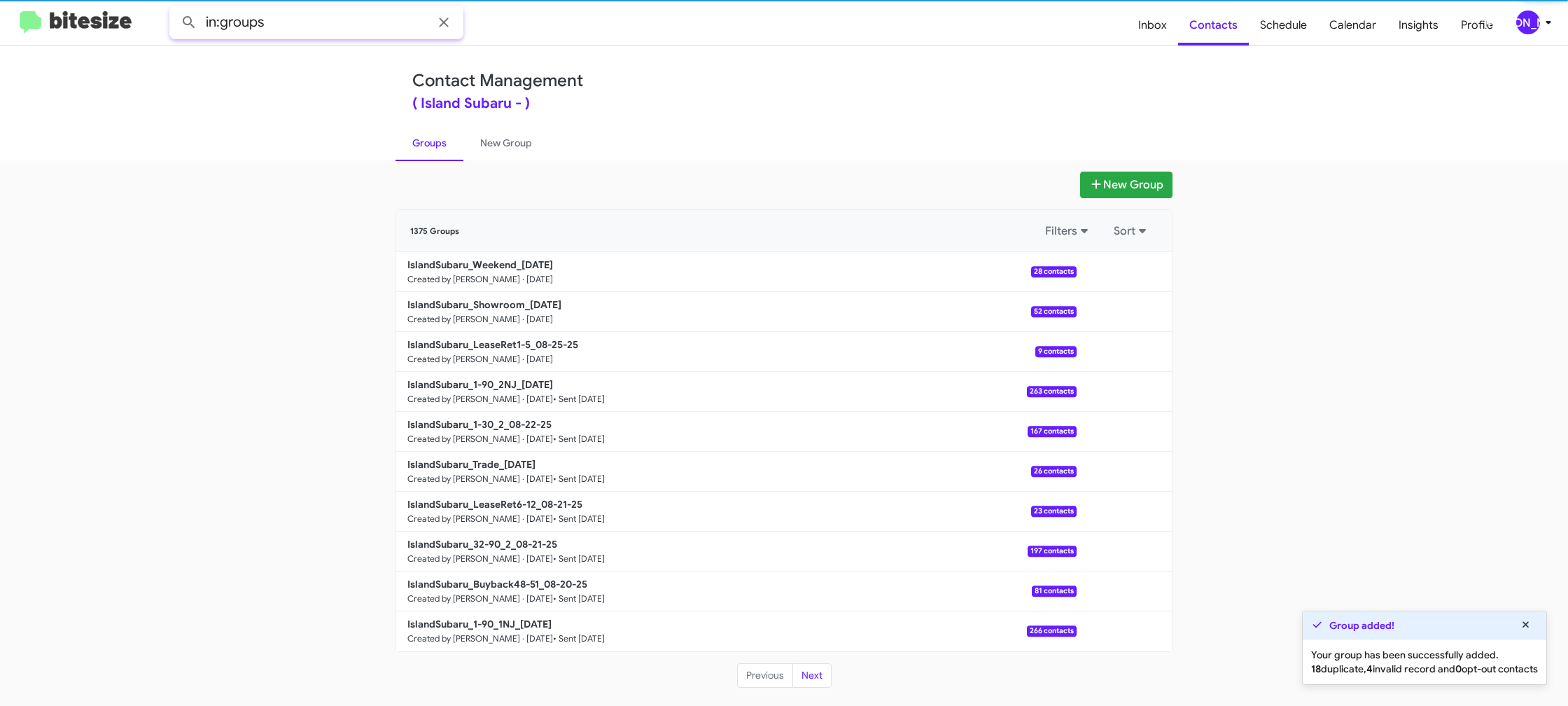
click at [350, 29] on input "in:groups" at bounding box center [316, 22] width 294 height 34
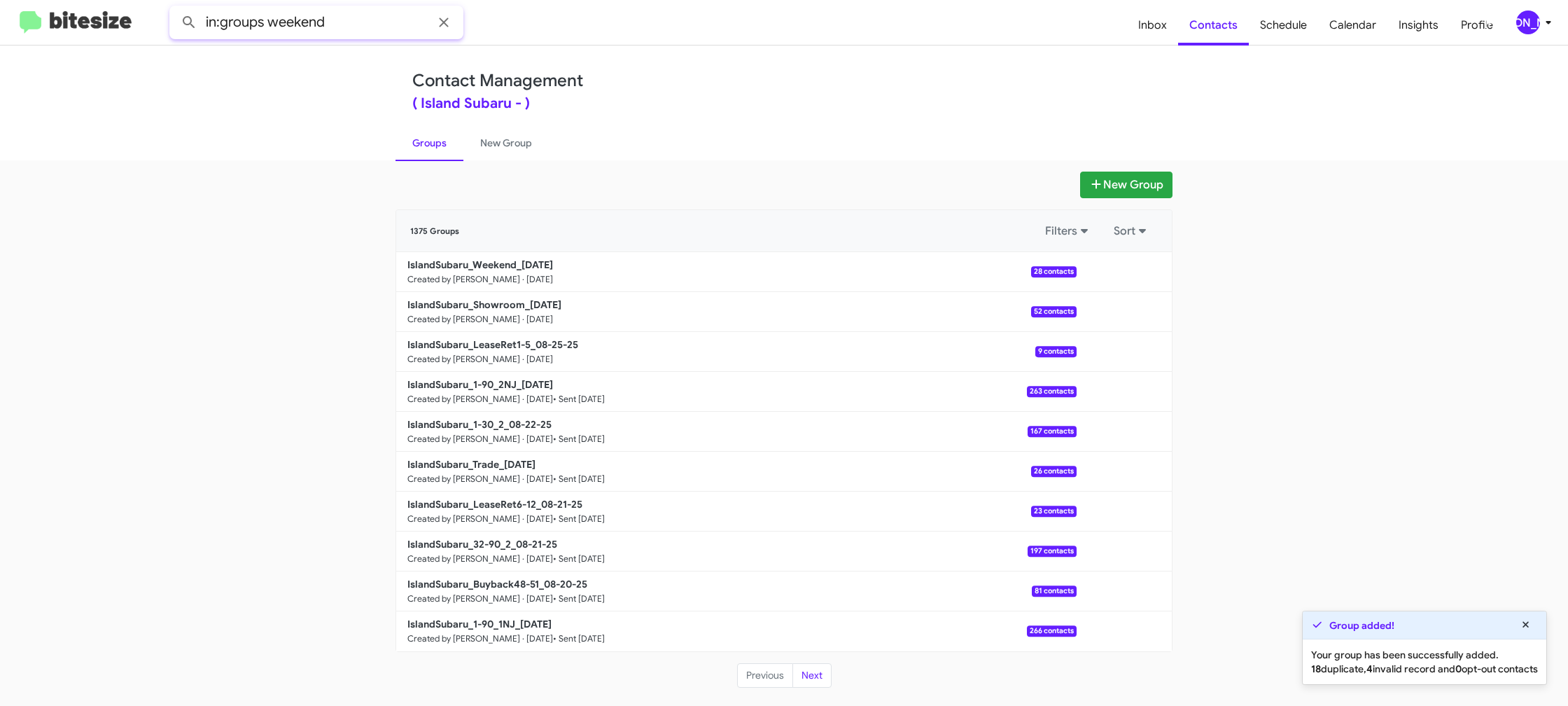
click at [175, 9] on button at bounding box center [189, 23] width 28 height 28
drag, startPoint x: 453, startPoint y: 138, endPoint x: 461, endPoint y: 139, distance: 8.1
click at [453, 138] on link "Groups" at bounding box center [429, 142] width 68 height 36
type input "in:groups"
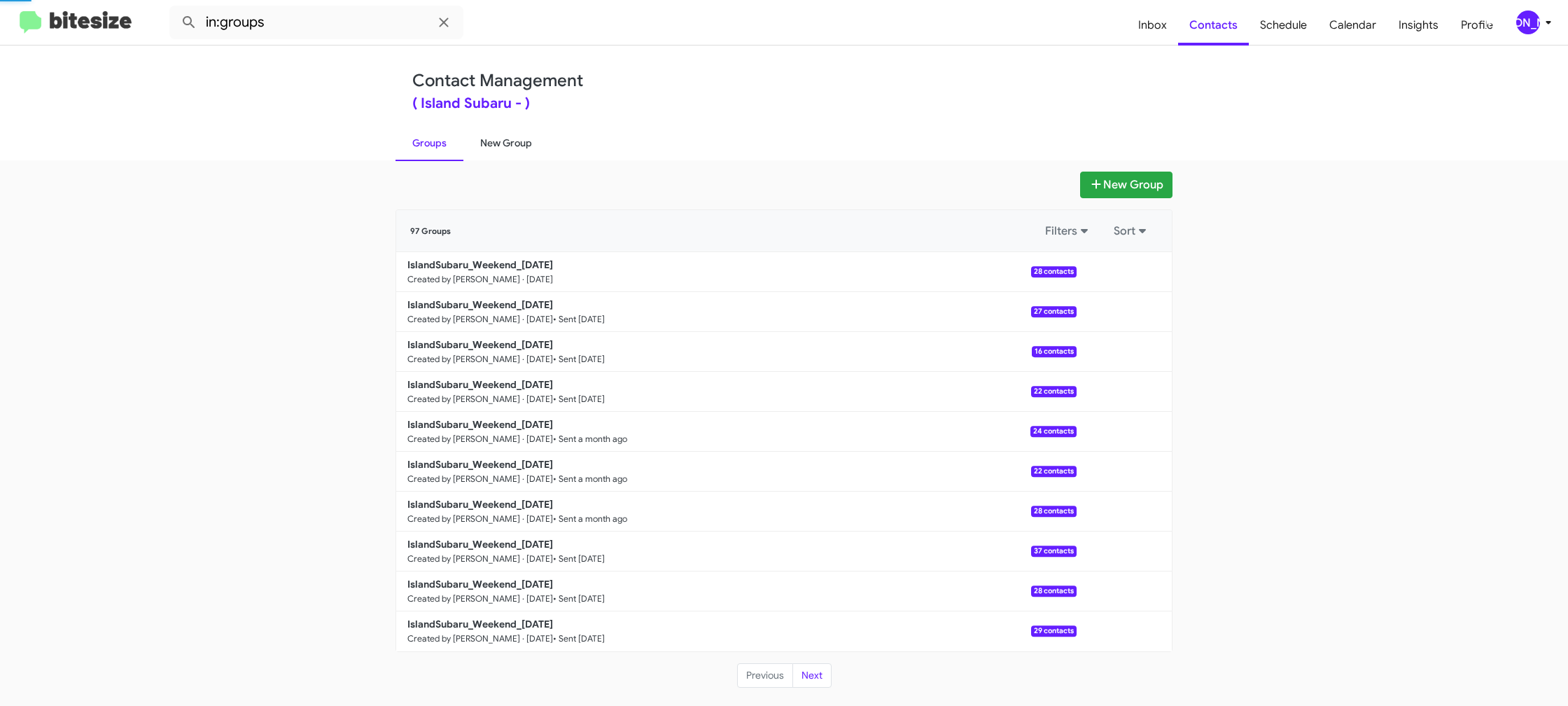
click at [477, 140] on link "New Group" at bounding box center [506, 142] width 86 height 36
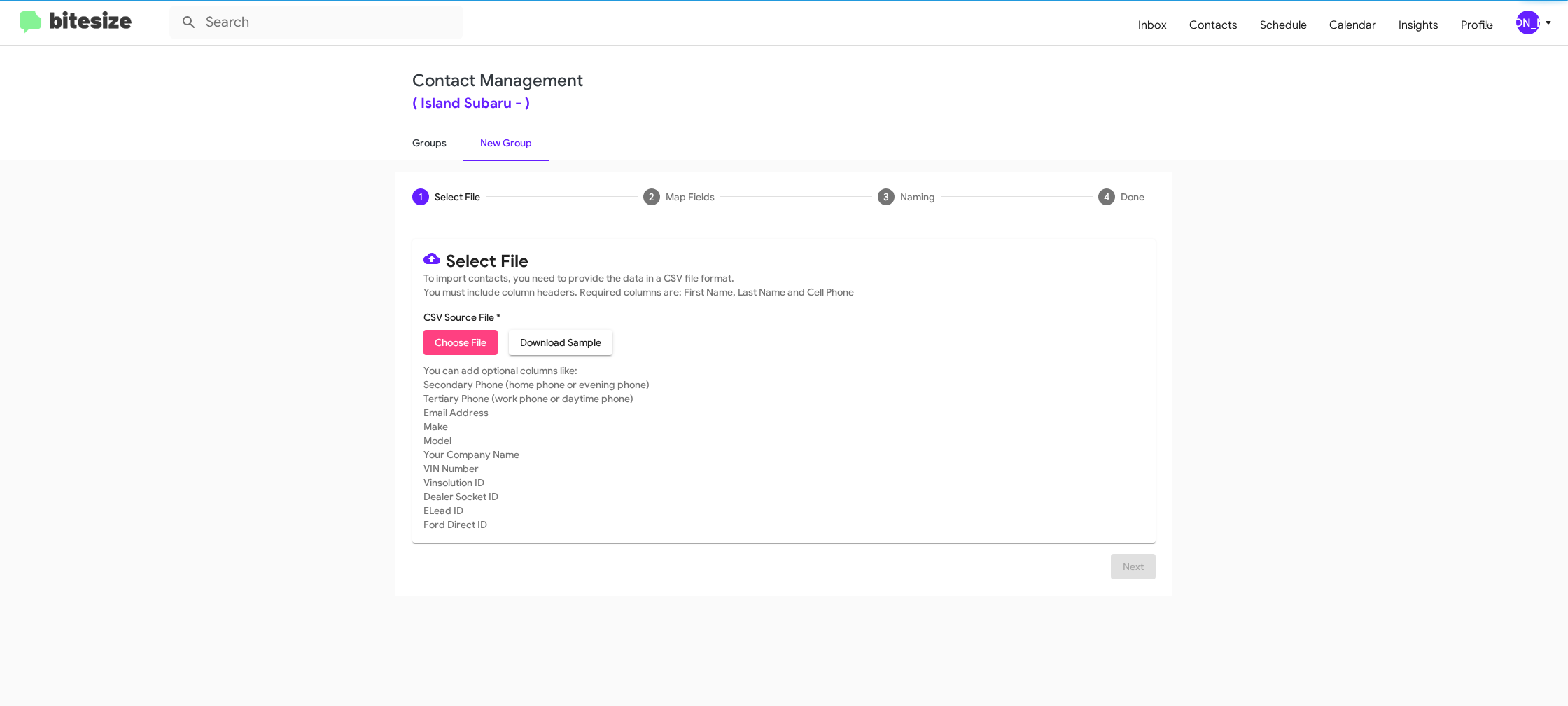
drag, startPoint x: 477, startPoint y: 140, endPoint x: 443, endPoint y: 143, distance: 34.1
click at [477, 140] on link "New Group" at bounding box center [506, 142] width 86 height 36
click at [443, 143] on link "Groups" at bounding box center [429, 142] width 68 height 36
type input "in:groups"
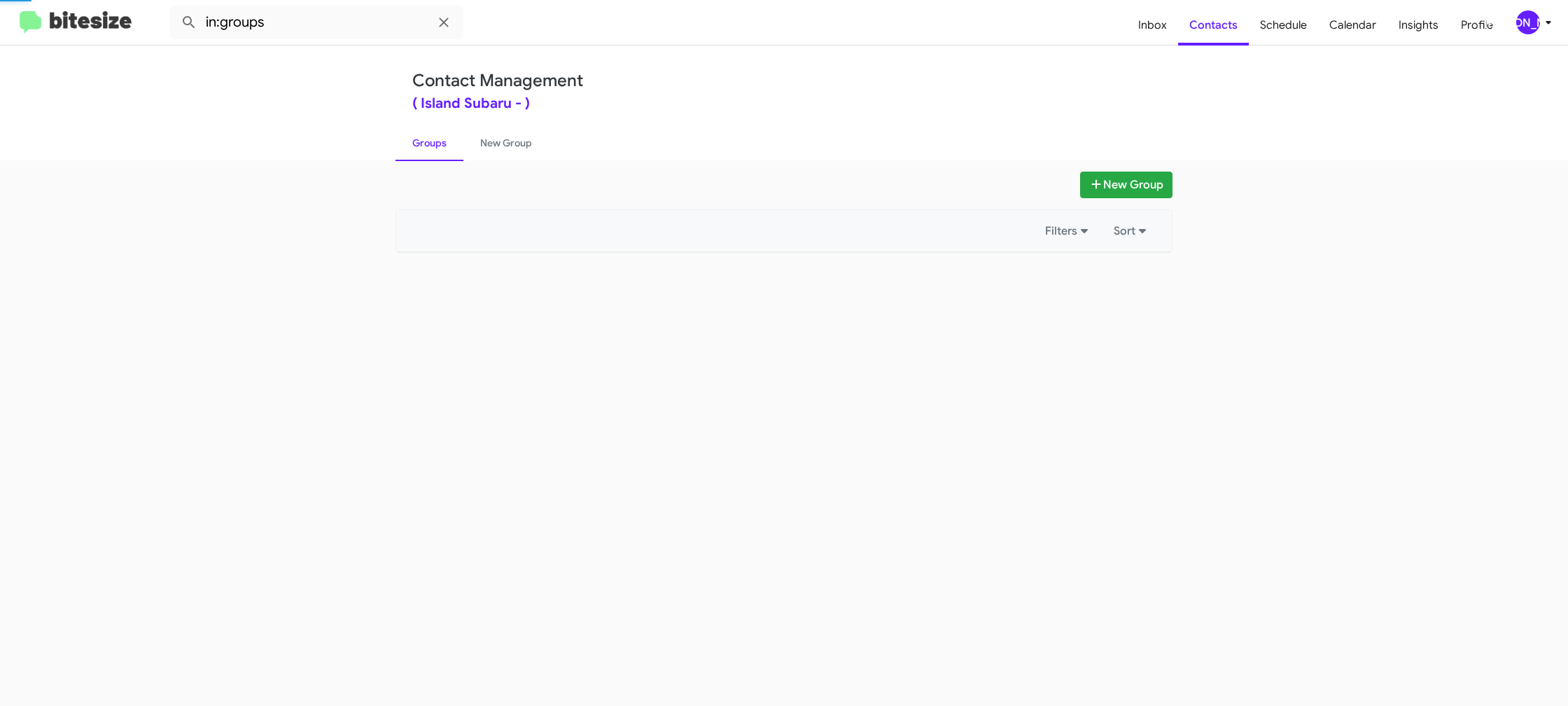
click at [443, 143] on link "Groups" at bounding box center [429, 142] width 68 height 36
drag, startPoint x: 443, startPoint y: 143, endPoint x: 560, endPoint y: 209, distance: 134.3
click at [447, 142] on link "Groups" at bounding box center [429, 142] width 68 height 36
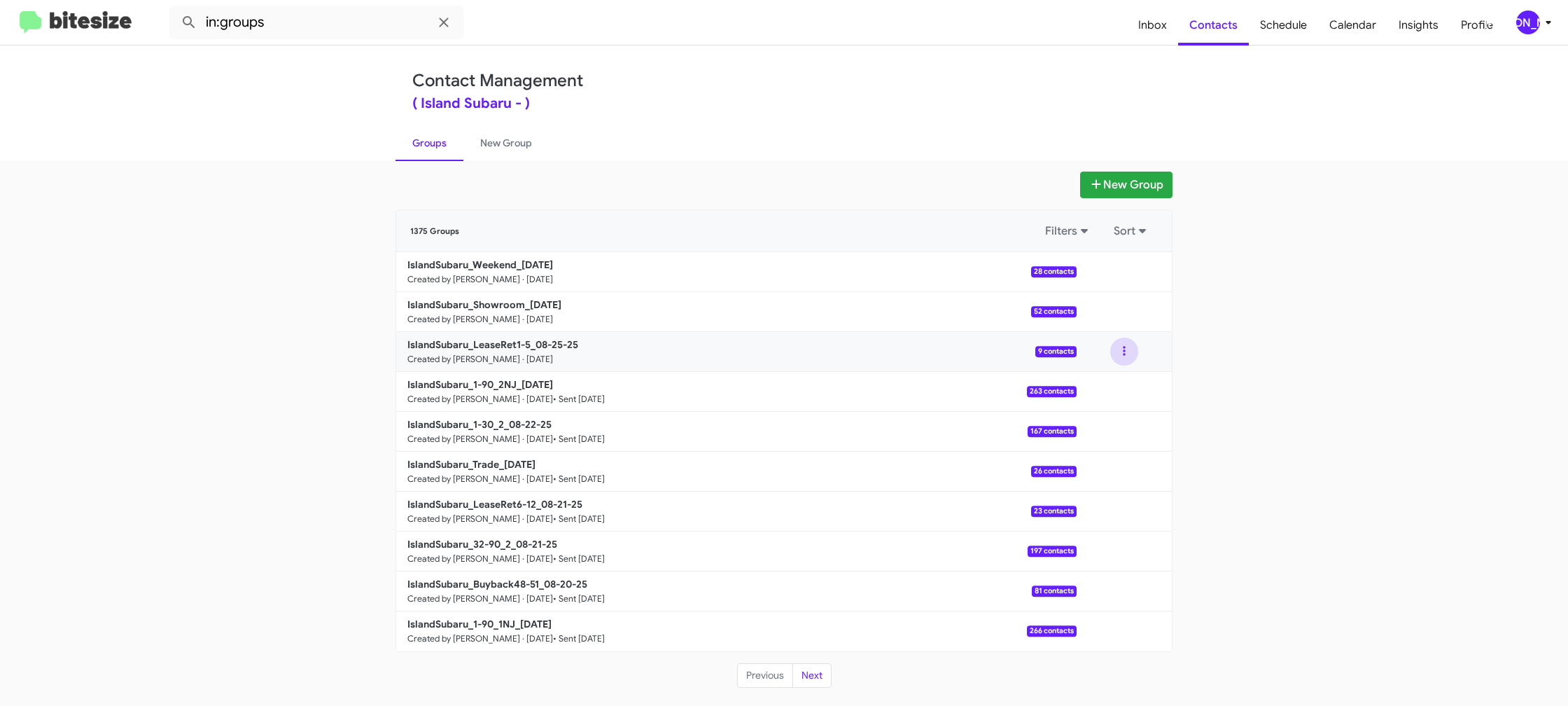
click at [1123, 357] on button at bounding box center [1125, 352] width 28 height 28
click at [1115, 376] on button "View contacts" at bounding box center [1082, 390] width 112 height 34
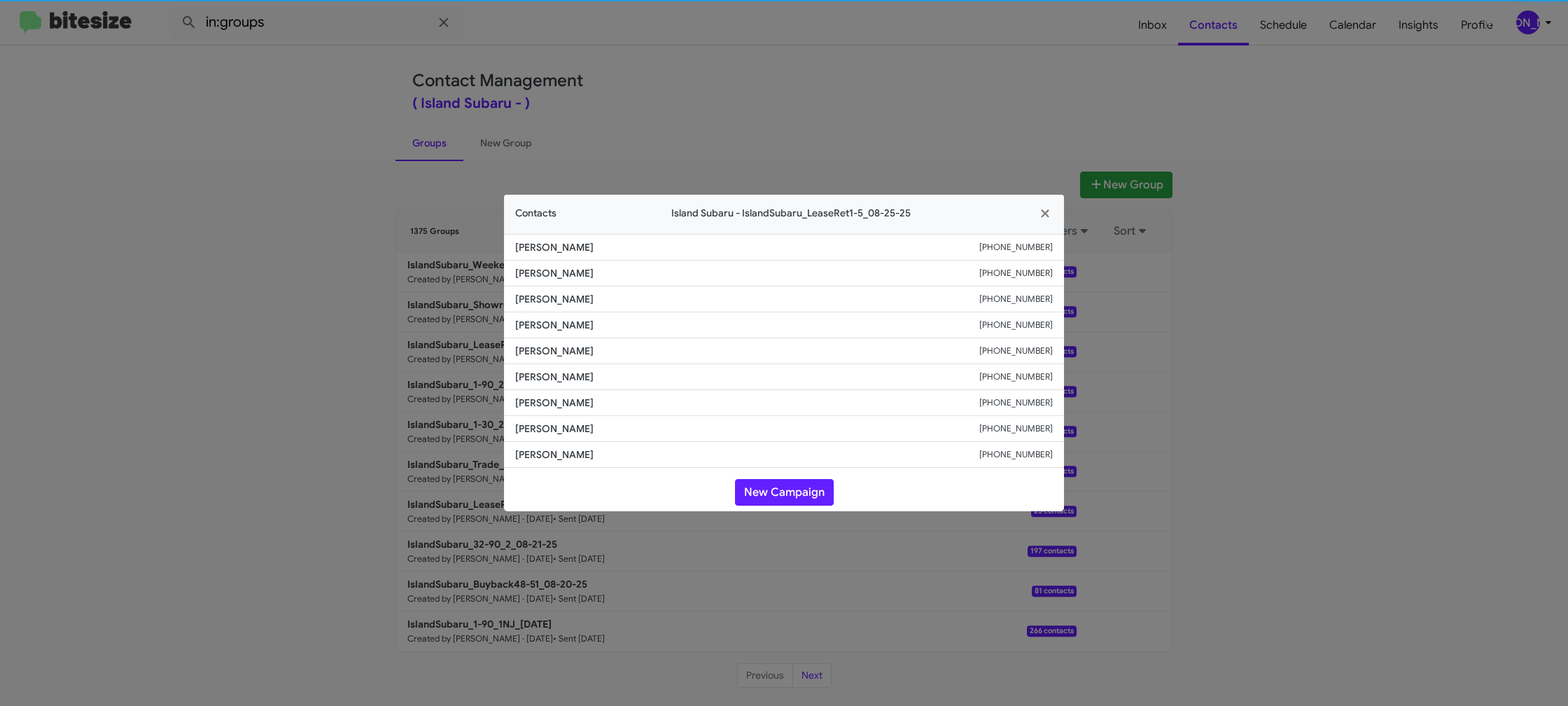
click at [564, 360] on li "[PERSON_NAME] [PHONE_NUMBER]" at bounding box center [784, 351] width 560 height 26
copy span "[PERSON_NAME]"
drag, startPoint x: 761, startPoint y: 72, endPoint x: 805, endPoint y: 127, distance: 70.4
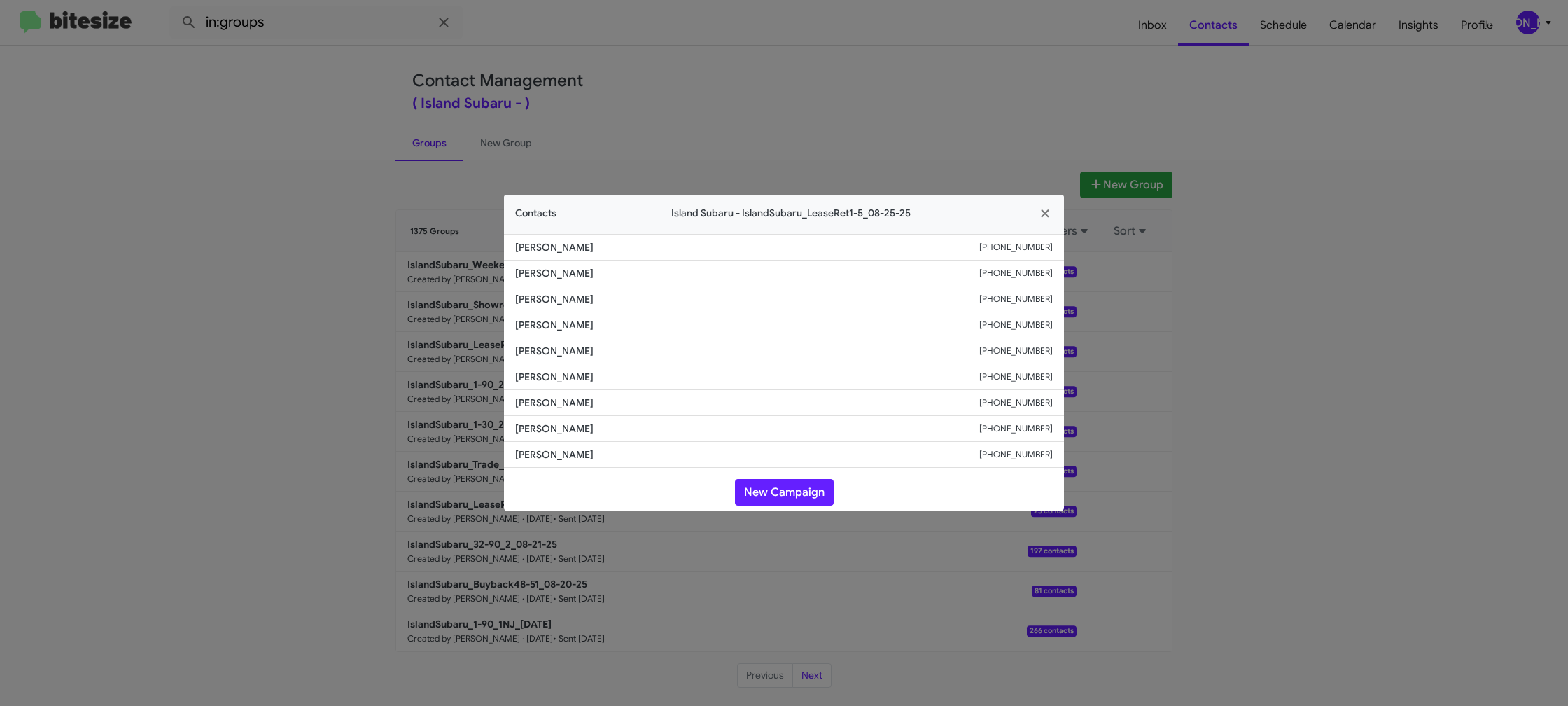
click at [761, 73] on modal-container "Contacts Island Subaru - IslandSubaru_LeaseRet1-5_08-25-25 [PERSON_NAME] [PHONE…" at bounding box center [784, 353] width 1568 height 706
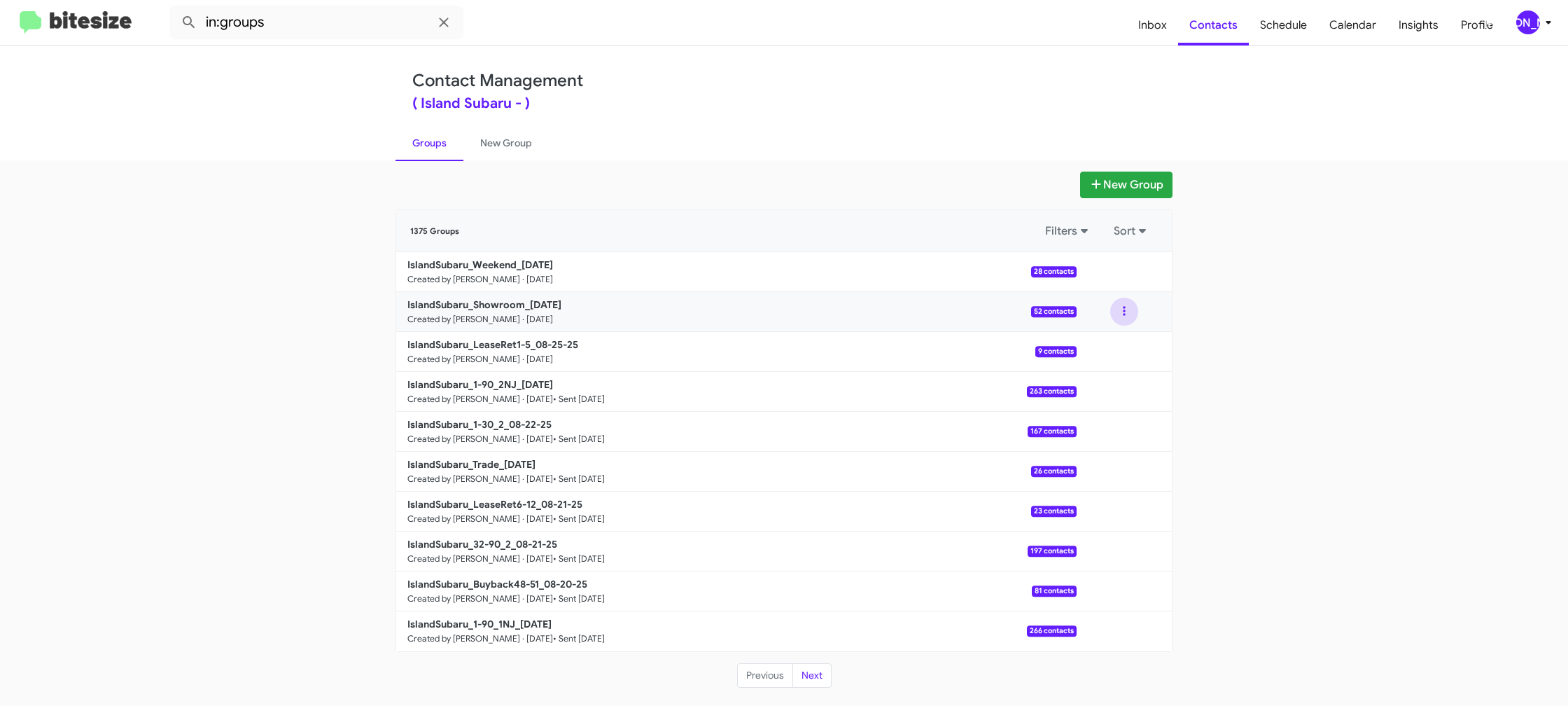
drag, startPoint x: 1122, startPoint y: 314, endPoint x: 1121, endPoint y: 325, distance: 11.0
click at [1121, 315] on button at bounding box center [1125, 312] width 28 height 28
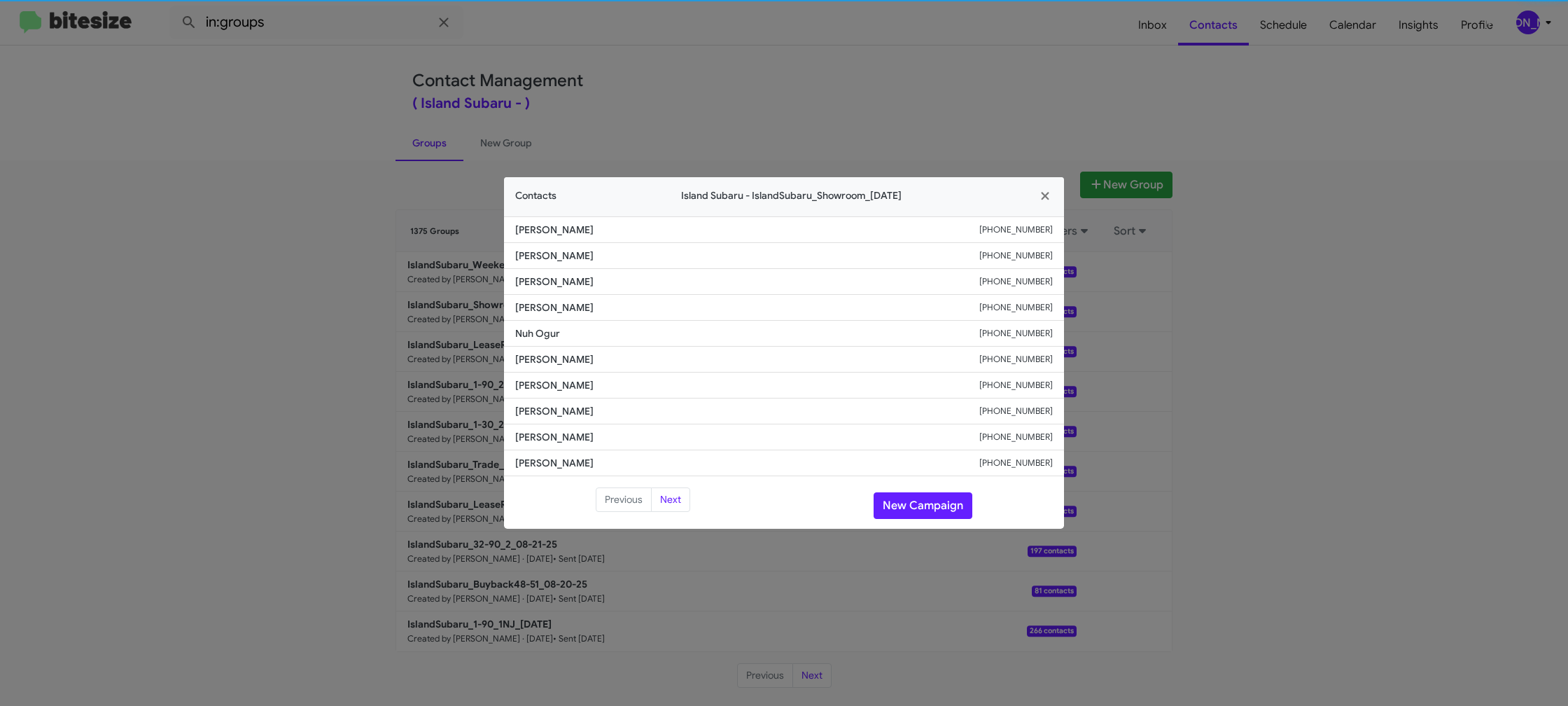
click at [546, 343] on li "Nuh Ogur [PHONE_NUMBER]" at bounding box center [784, 333] width 560 height 26
copy span "Nuh Ogur"
click at [544, 368] on li "[PERSON_NAME] [PHONE_NUMBER]" at bounding box center [784, 359] width 560 height 26
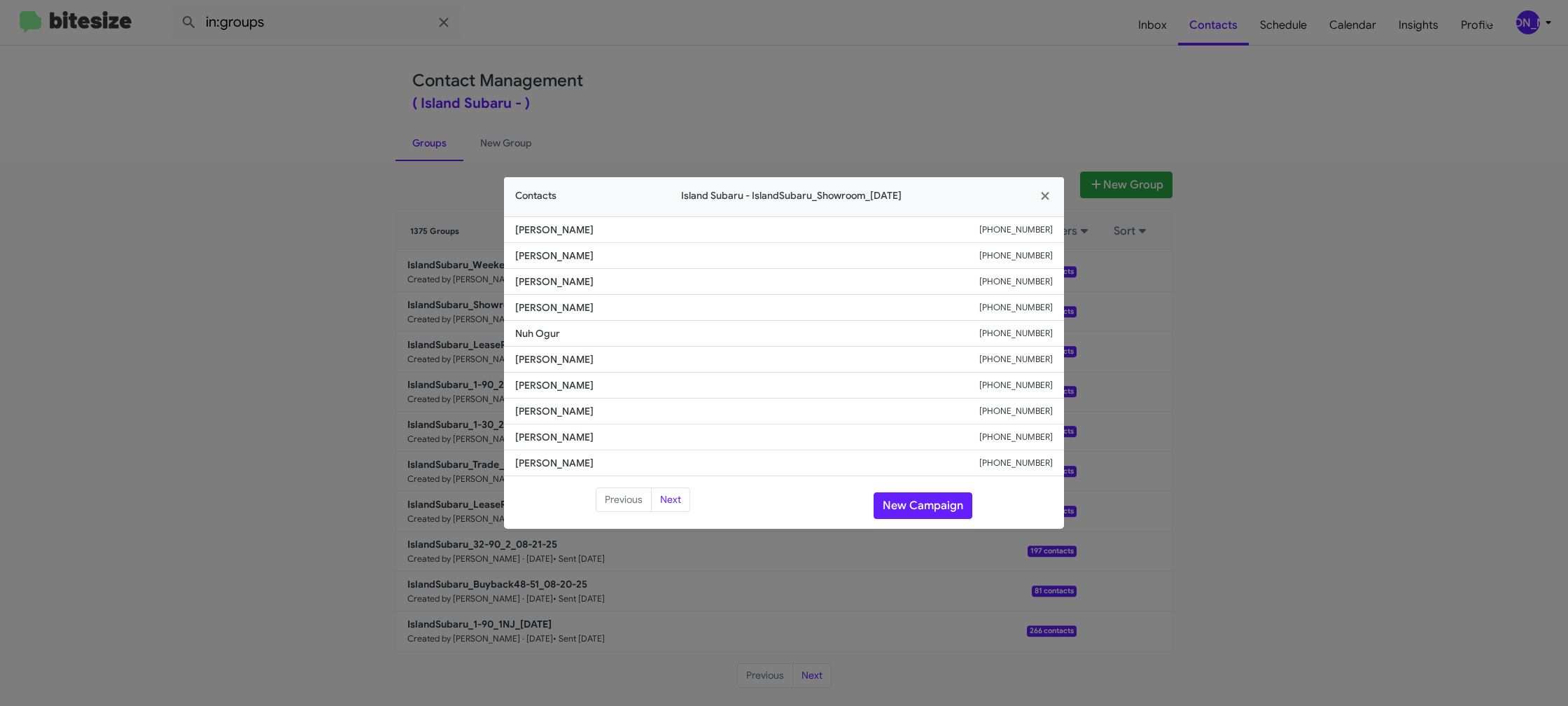
click at [544, 368] on li "[PERSON_NAME] [PHONE_NUMBER]" at bounding box center [784, 359] width 560 height 26
copy span "[PERSON_NAME]"
drag, startPoint x: 885, startPoint y: 61, endPoint x: 1102, endPoint y: 241, distance: 281.9
click at [886, 61] on modal-container "Contacts Island Subaru - IslandSubaru_Showroom_[DATE] [PERSON_NAME] [PHONE_NUMB…" at bounding box center [784, 353] width 1568 height 706
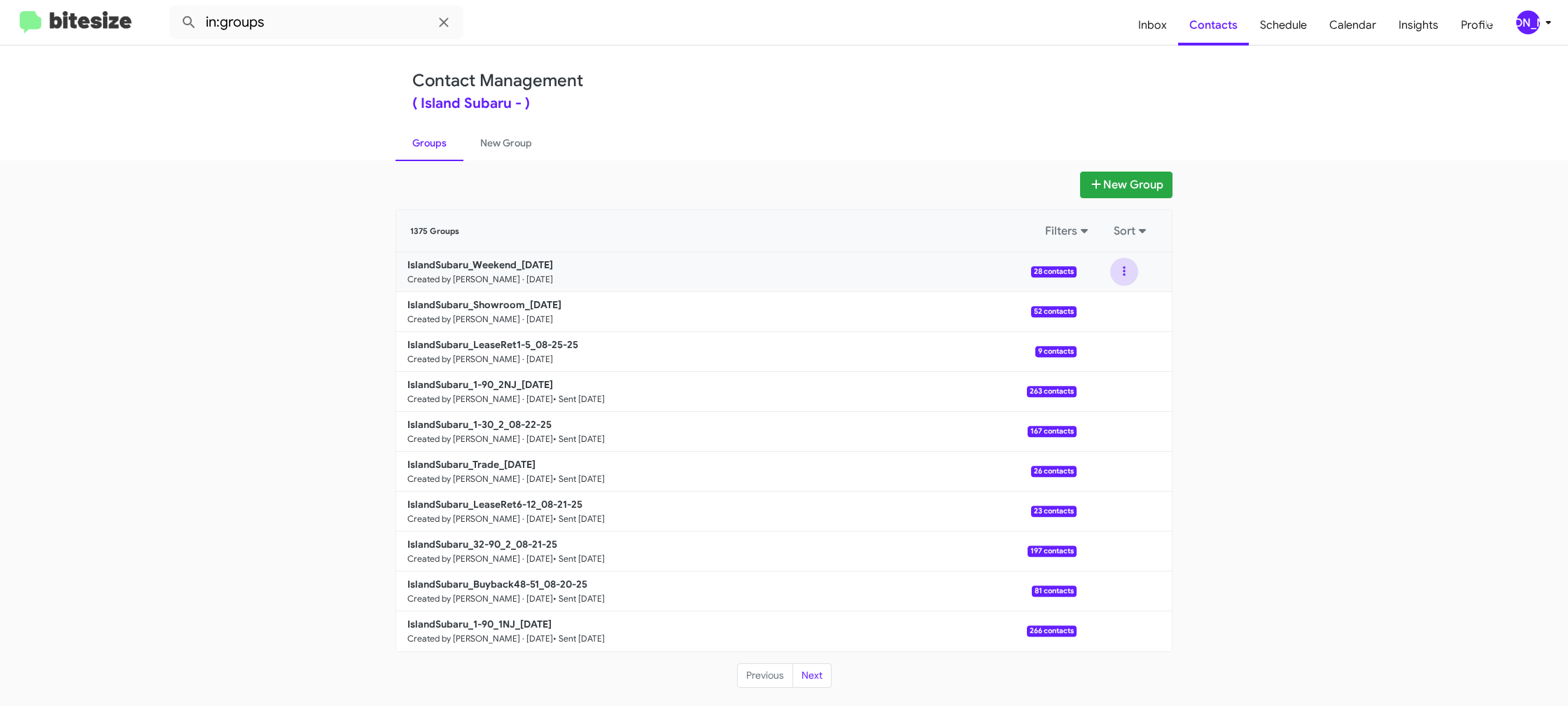
click at [1119, 266] on button at bounding box center [1125, 272] width 28 height 28
click at [1114, 304] on button "View contacts" at bounding box center [1082, 309] width 112 height 34
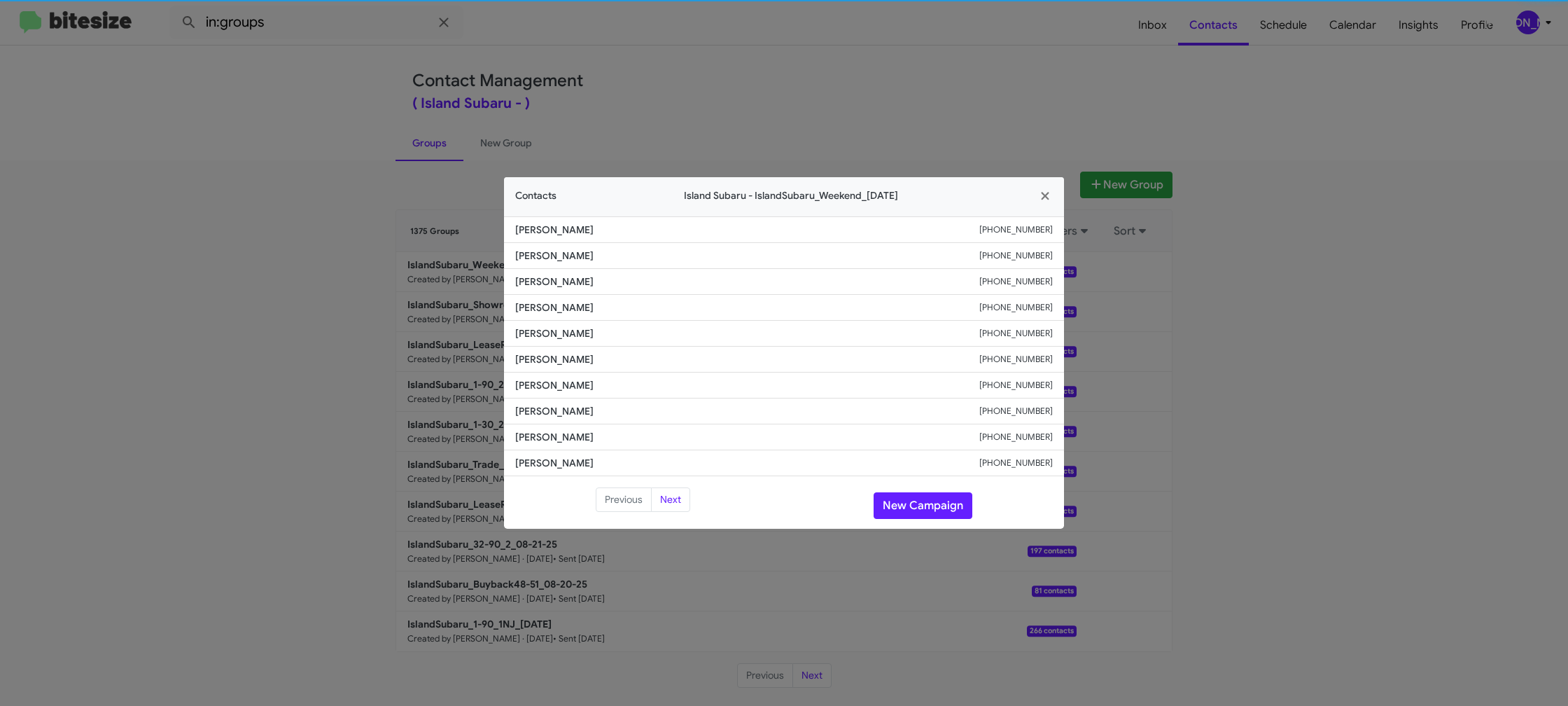
click at [543, 349] on li "[PERSON_NAME] [PHONE_NUMBER]" at bounding box center [784, 359] width 560 height 26
copy span "[PERSON_NAME]"
drag, startPoint x: 349, startPoint y: 310, endPoint x: 497, endPoint y: 334, distance: 149.9
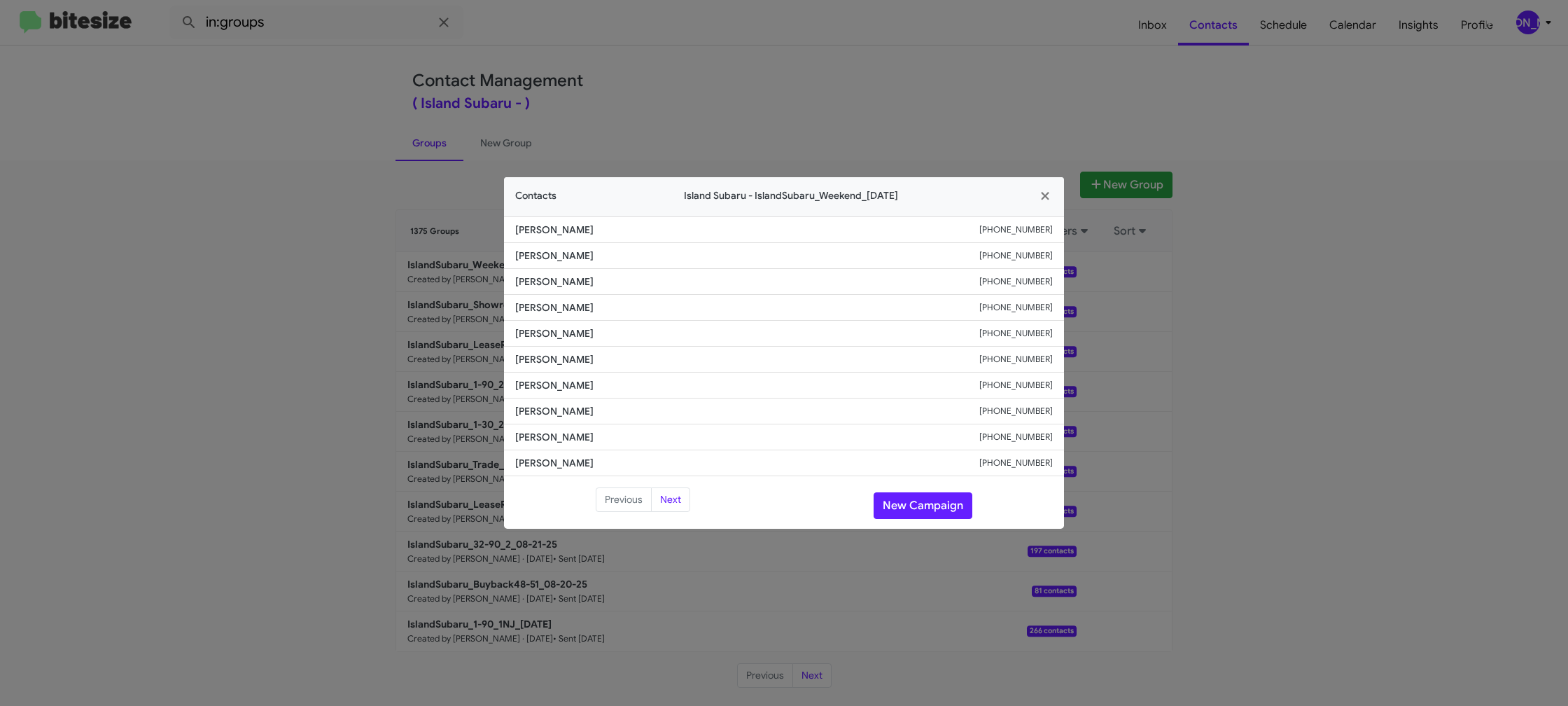
click at [369, 311] on modal-container "Contacts Island Subaru - IslandSubaru_Weekend_[DATE] [PERSON_NAME] [PHONE_NUMBE…" at bounding box center [784, 353] width 1568 height 706
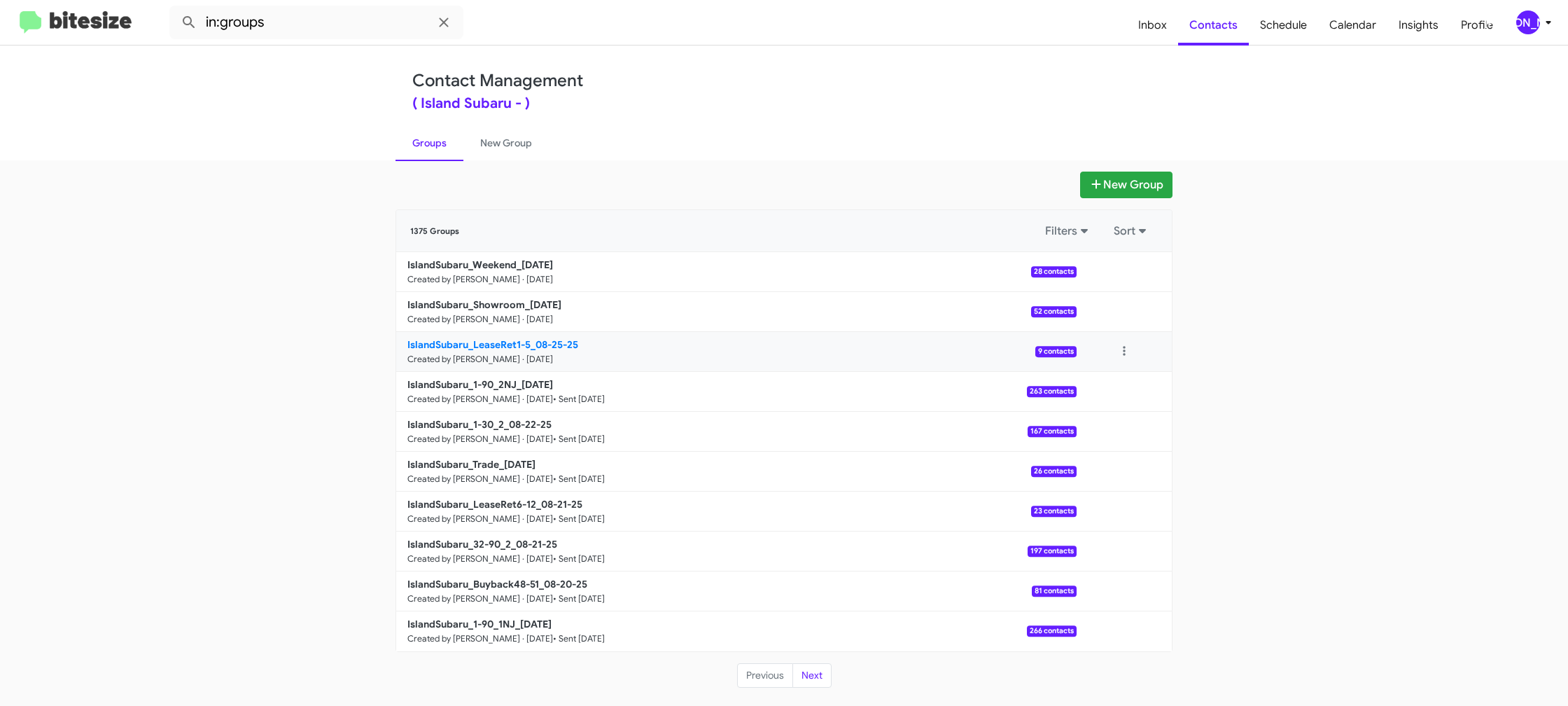
click at [498, 339] on b "IslandSubaru_LeaseRet1-5_08-25-25" at bounding box center [492, 345] width 170 height 12
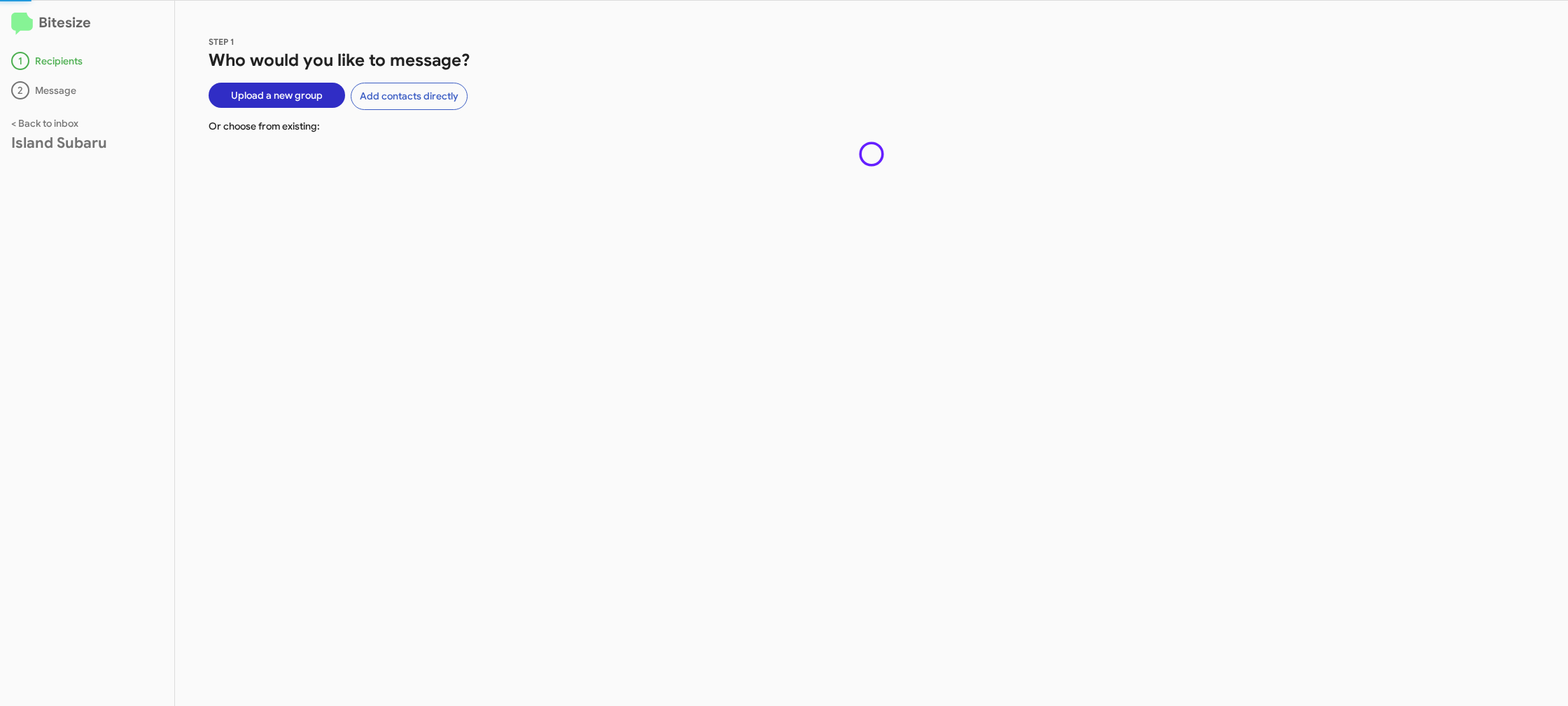
click at [492, 330] on div "STEP 1 Who would you like to message? Upload a new group Add contacts directly …" at bounding box center [871, 353] width 1393 height 705
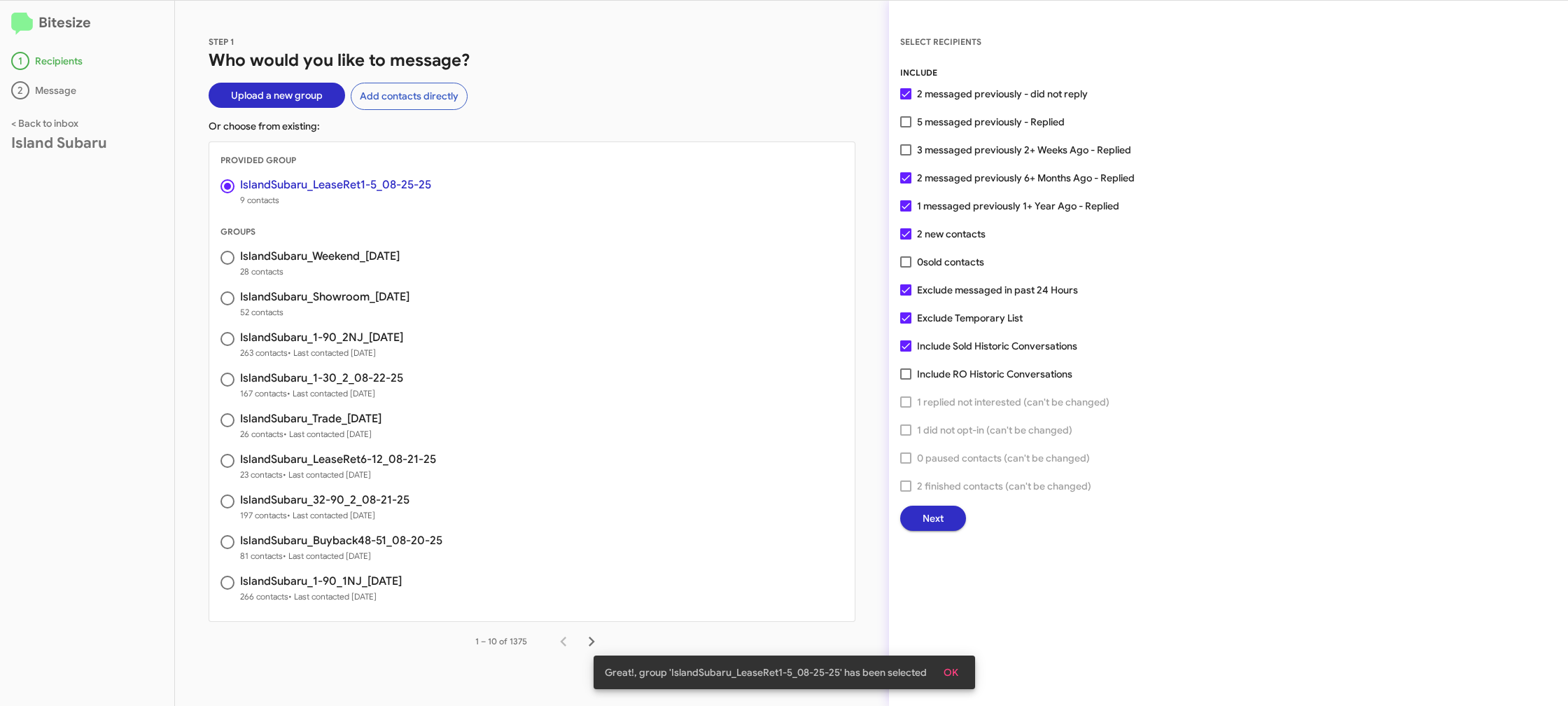
click at [937, 526] on span "Next" at bounding box center [933, 518] width 21 height 26
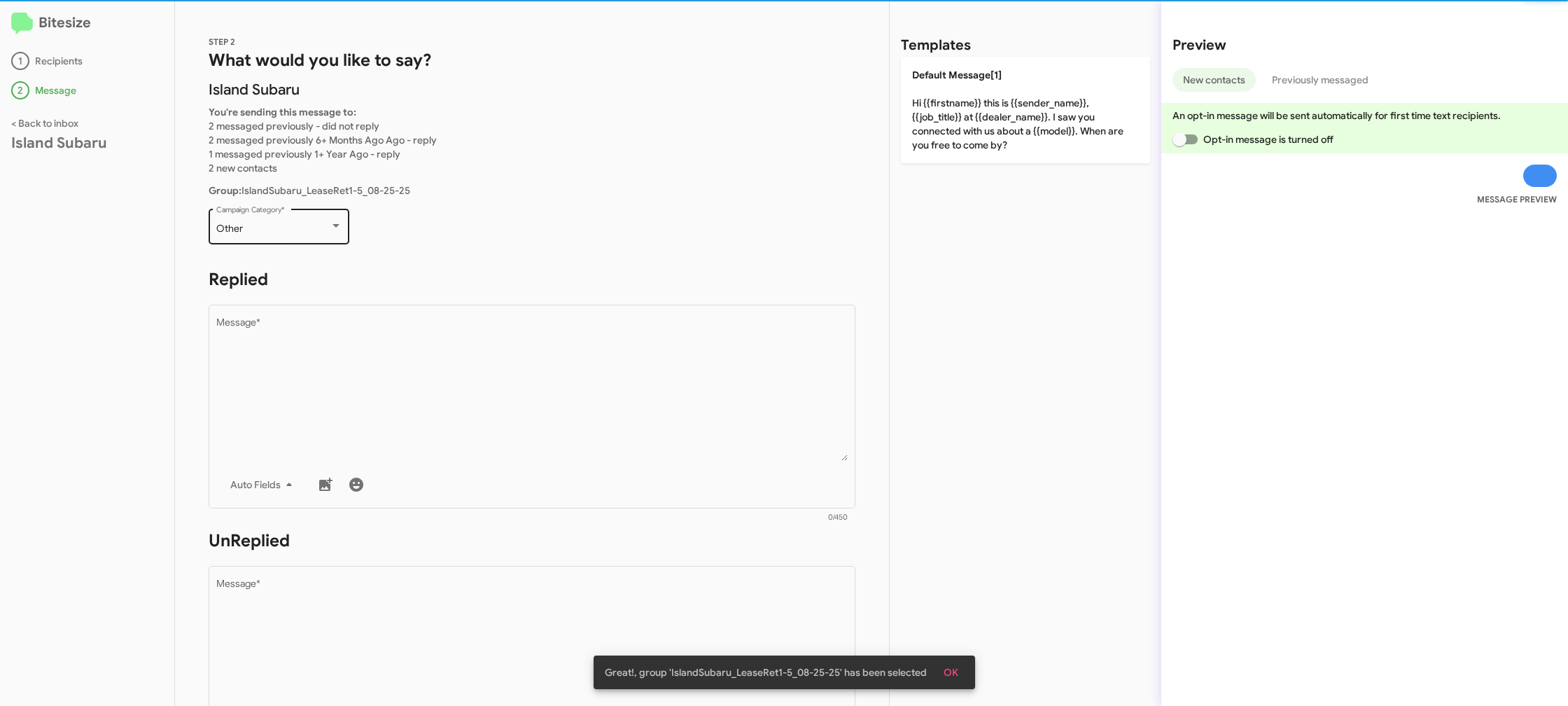
click at [334, 233] on div "Other" at bounding box center [279, 229] width 126 height 11
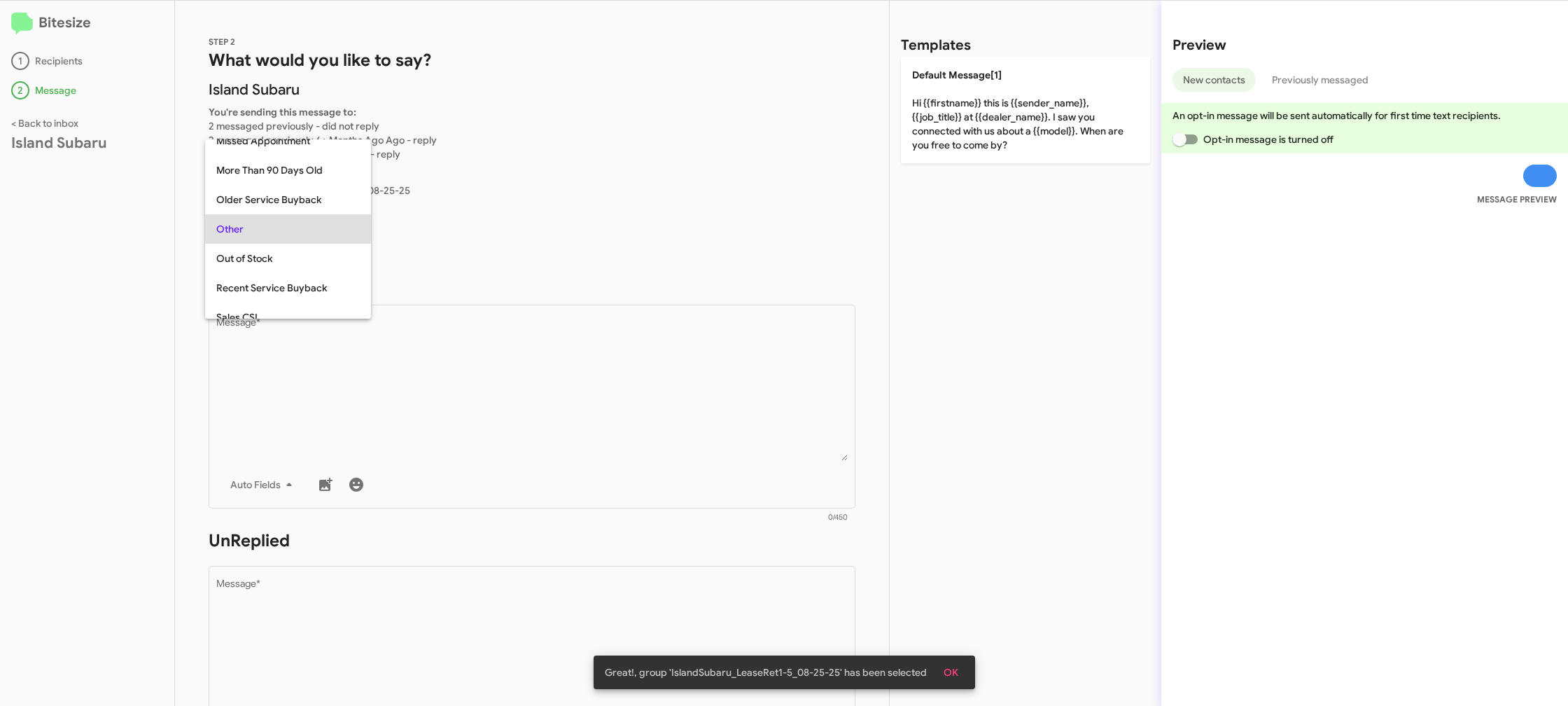
scroll to position [206, 0]
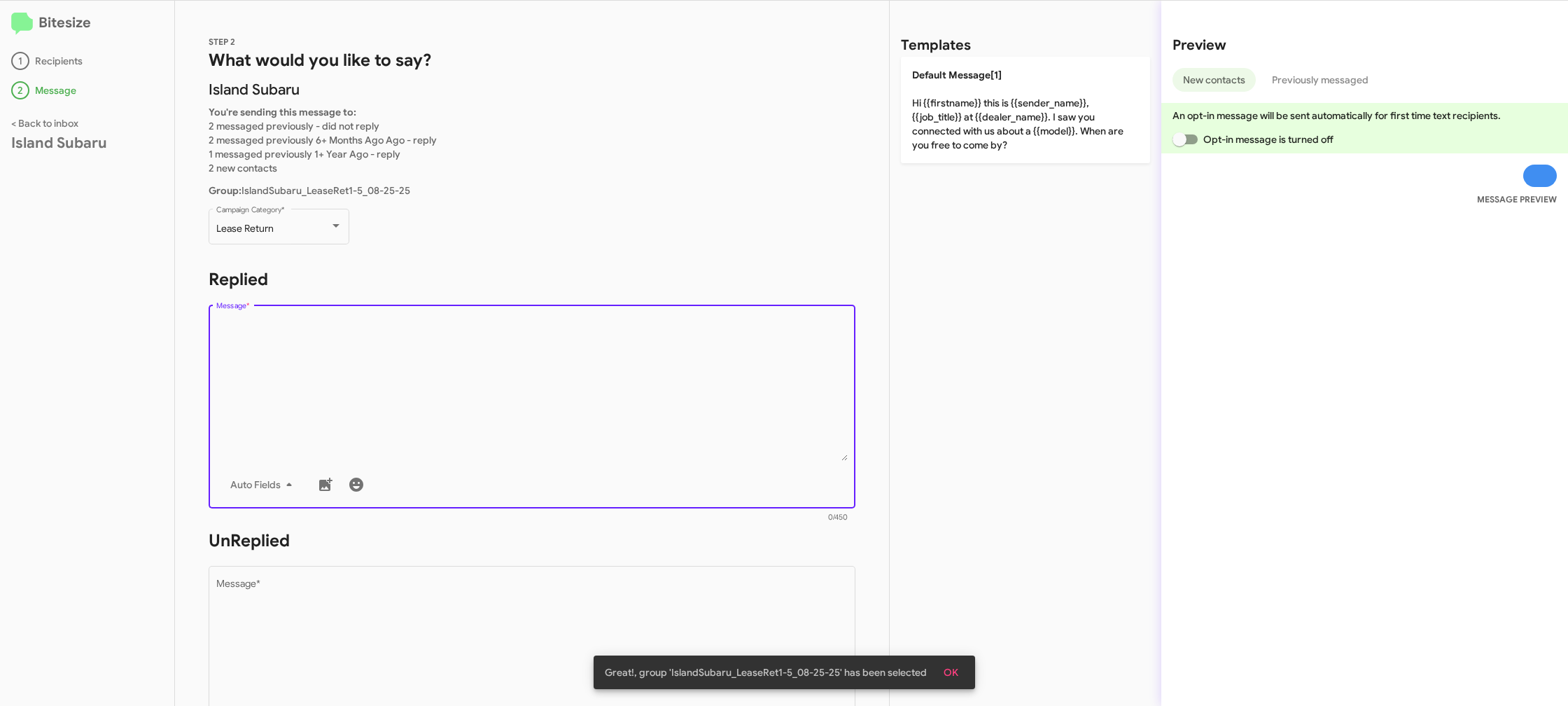
click at [480, 386] on textarea "Message *" at bounding box center [533, 390] width 633 height 143
drag, startPoint x: 982, startPoint y: 95, endPoint x: 892, endPoint y: 292, distance: 216.6
click at [982, 98] on p "Default Message[1] Hi {{firstname}} this is {{sender_name}}, {{job_title}} at {…" at bounding box center [1026, 110] width 249 height 106
type textarea "Hi {{firstname}} this is {{sender_name}}, {{job_title}} at {{dealer_name}}. I s…"
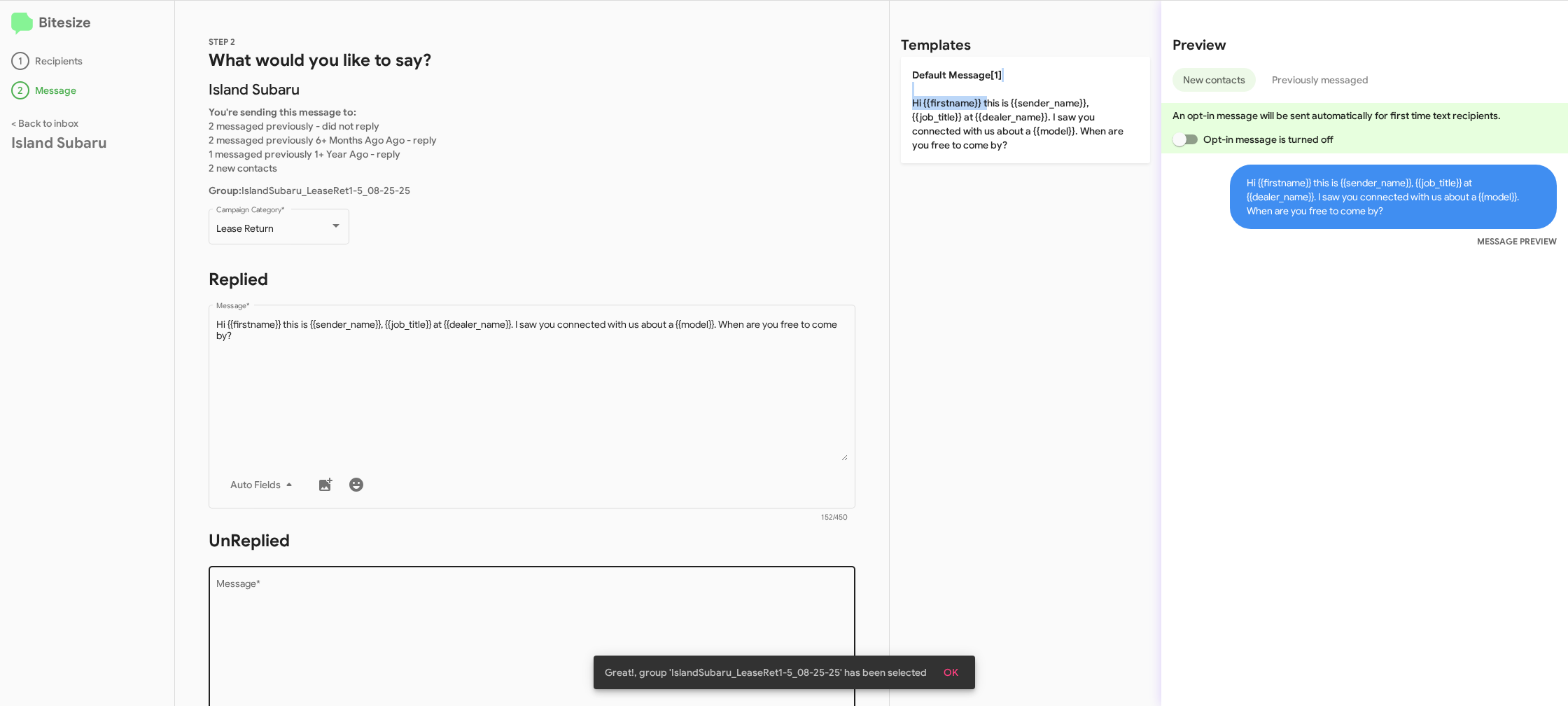
scroll to position [1, 0]
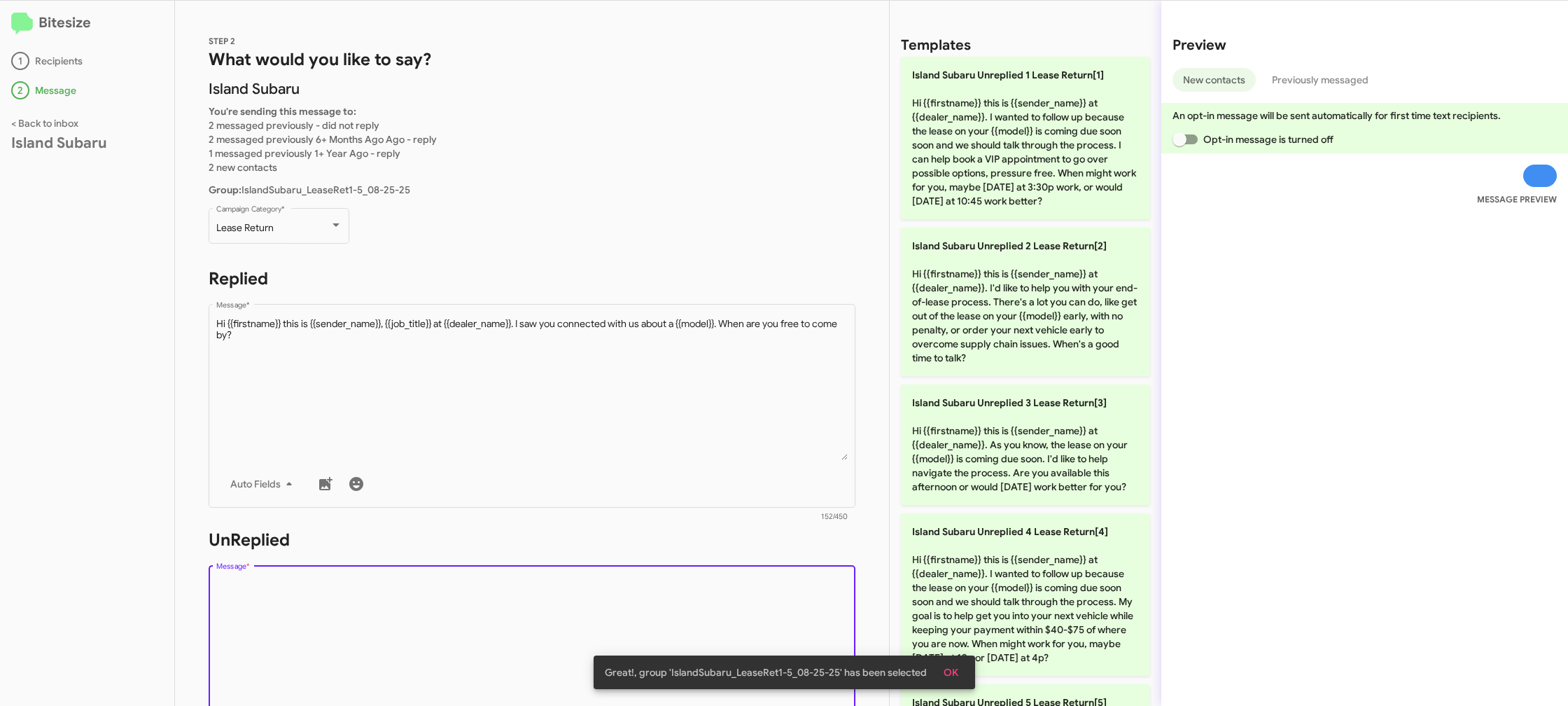
click at [700, 605] on textarea "Message *" at bounding box center [533, 650] width 633 height 143
click at [700, 604] on textarea "Message *" at bounding box center [533, 650] width 633 height 143
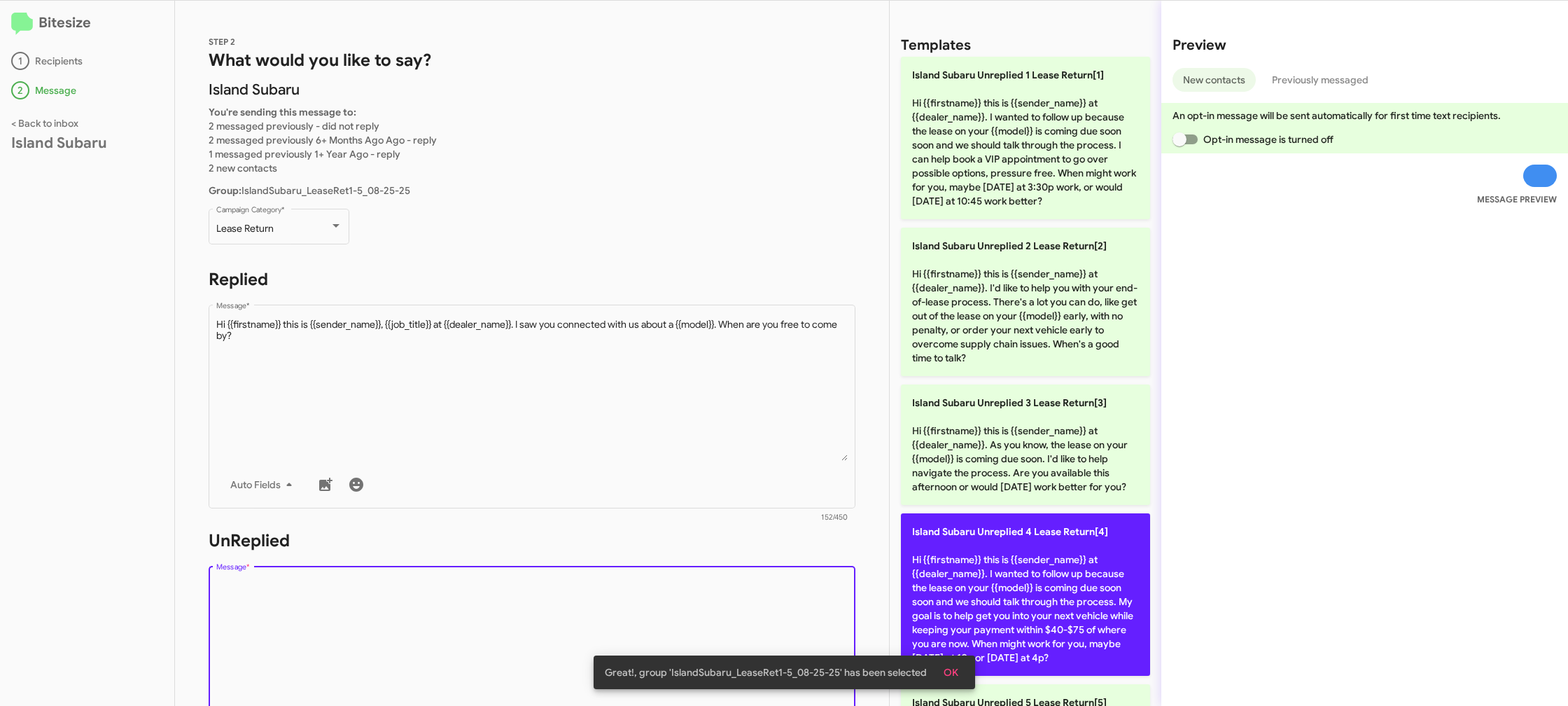
drag, startPoint x: 700, startPoint y: 604, endPoint x: 912, endPoint y: 538, distance: 222.0
click at [714, 598] on textarea "Message *" at bounding box center [533, 650] width 633 height 143
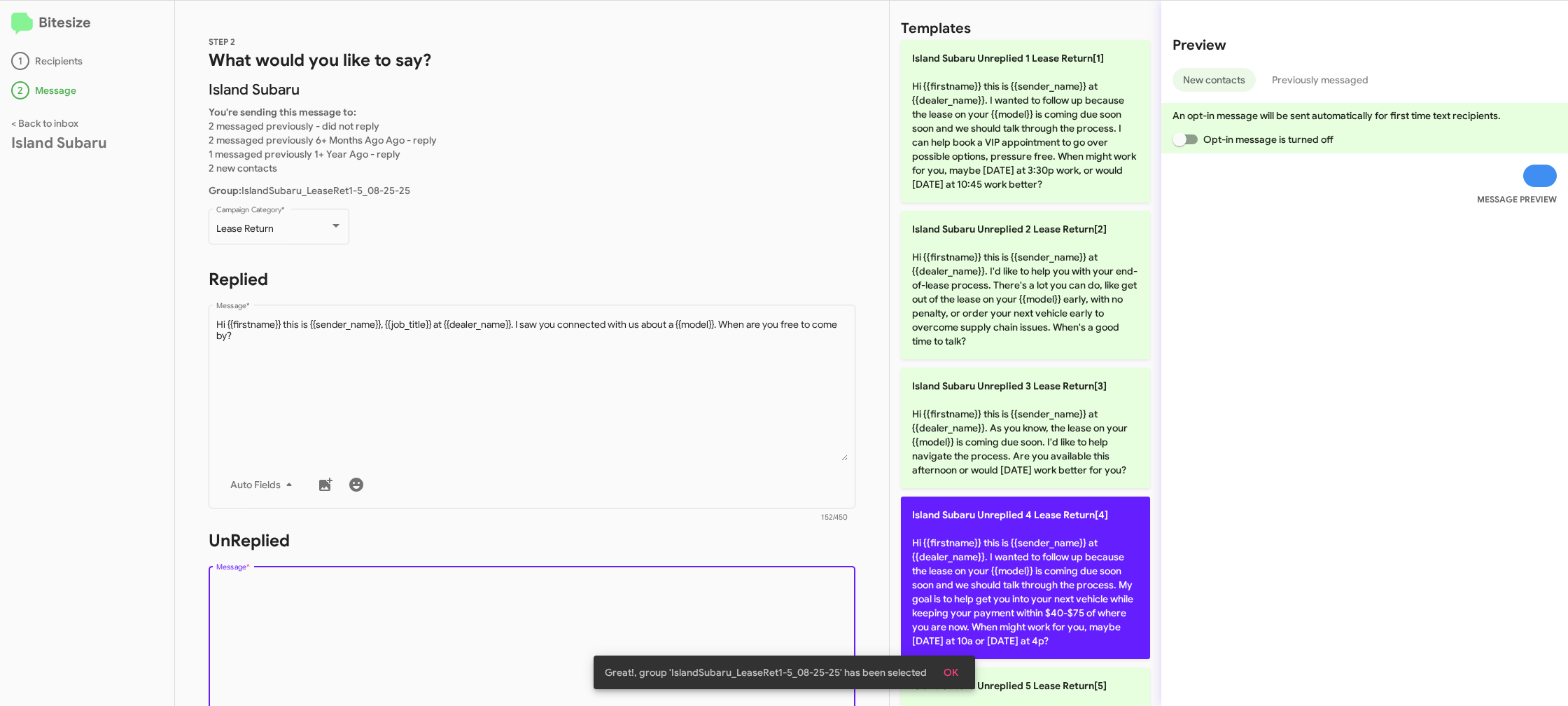
scroll to position [19, 0]
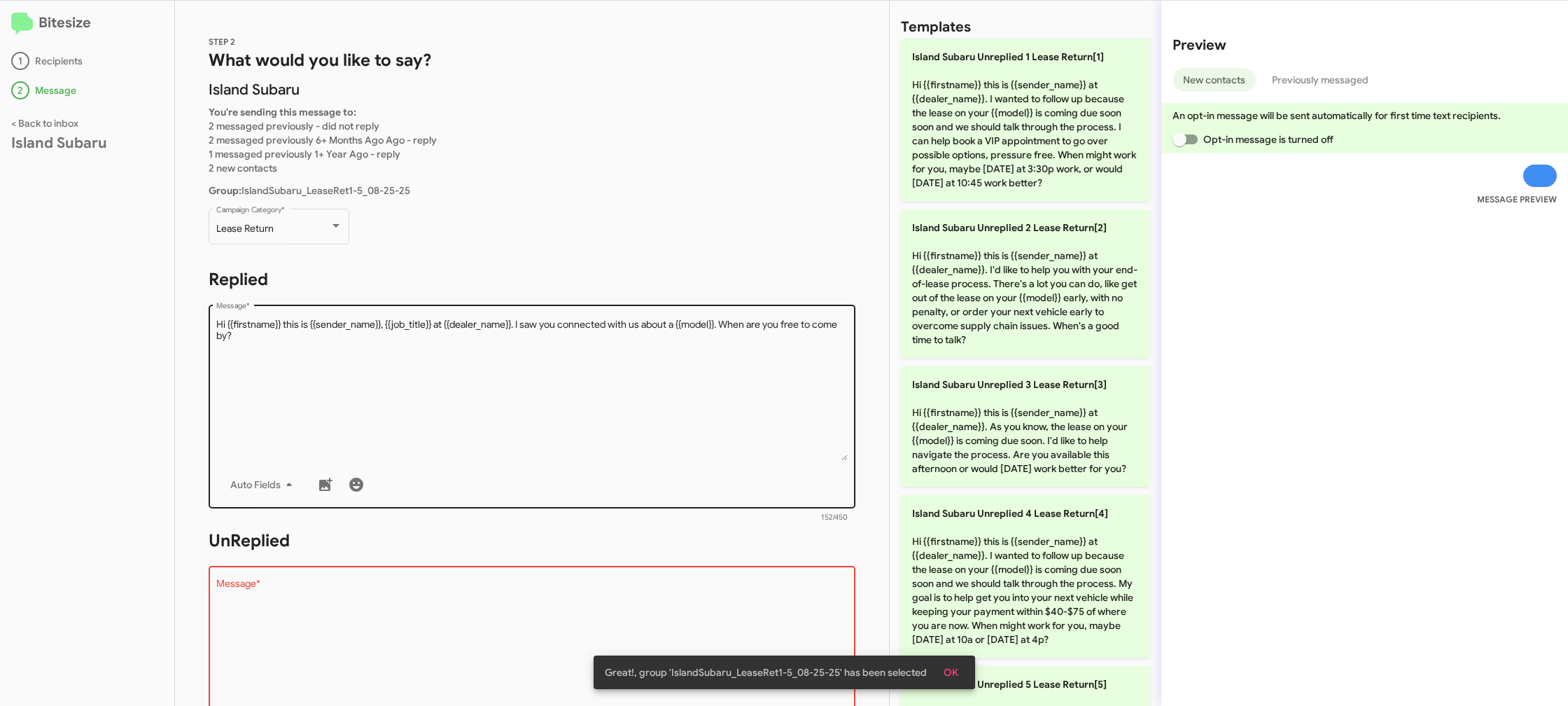
drag, startPoint x: 980, startPoint y: 544, endPoint x: 669, endPoint y: 471, distance: 319.5
click at [976, 544] on p "Island Subaru Unreplied 4 Lease Return[4] Hi {{firstname}} this is {{sender_nam…" at bounding box center [1026, 576] width 249 height 163
type textarea "Hi {{firstname}} this is {{sender_name}} at {{dealer_name}}. I wanted to follow…"
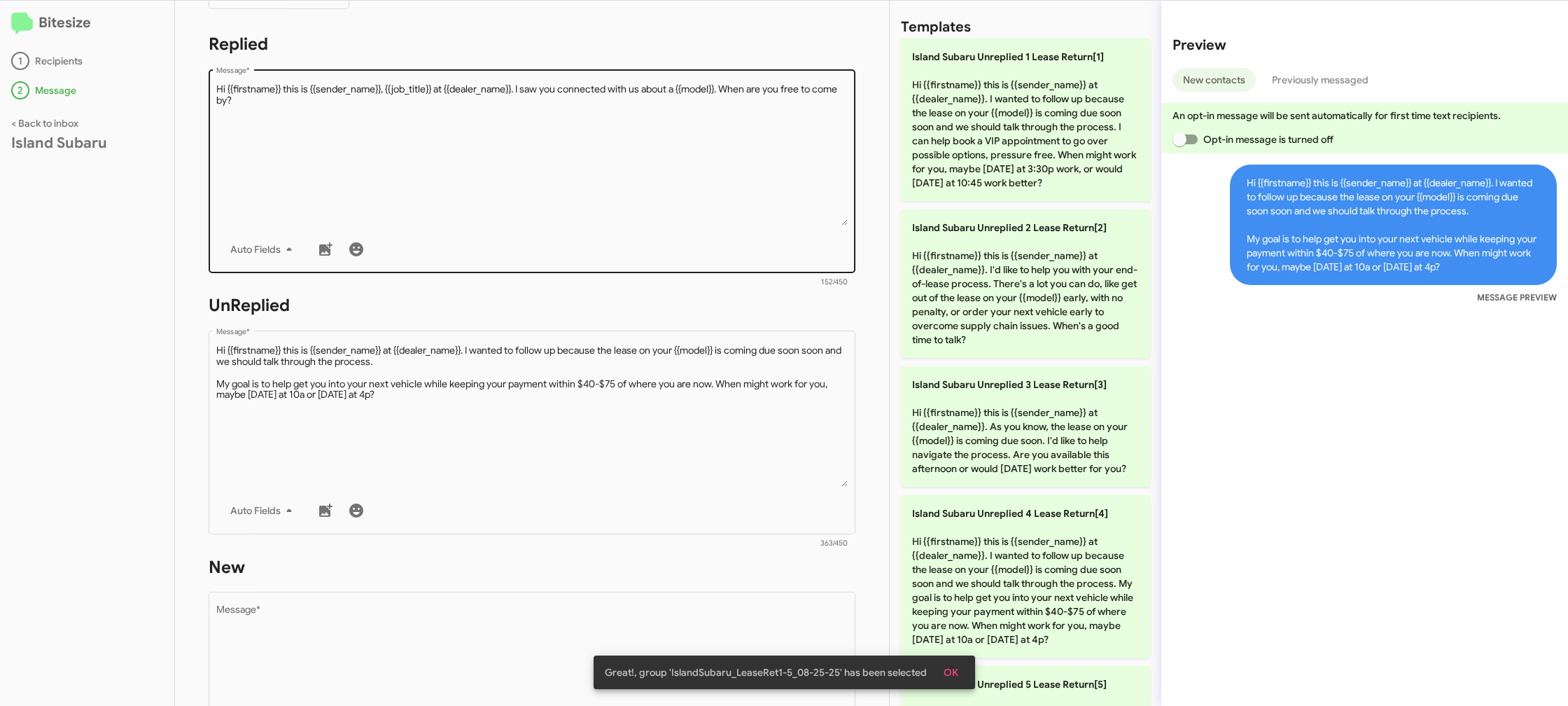
scroll to position [521, 0]
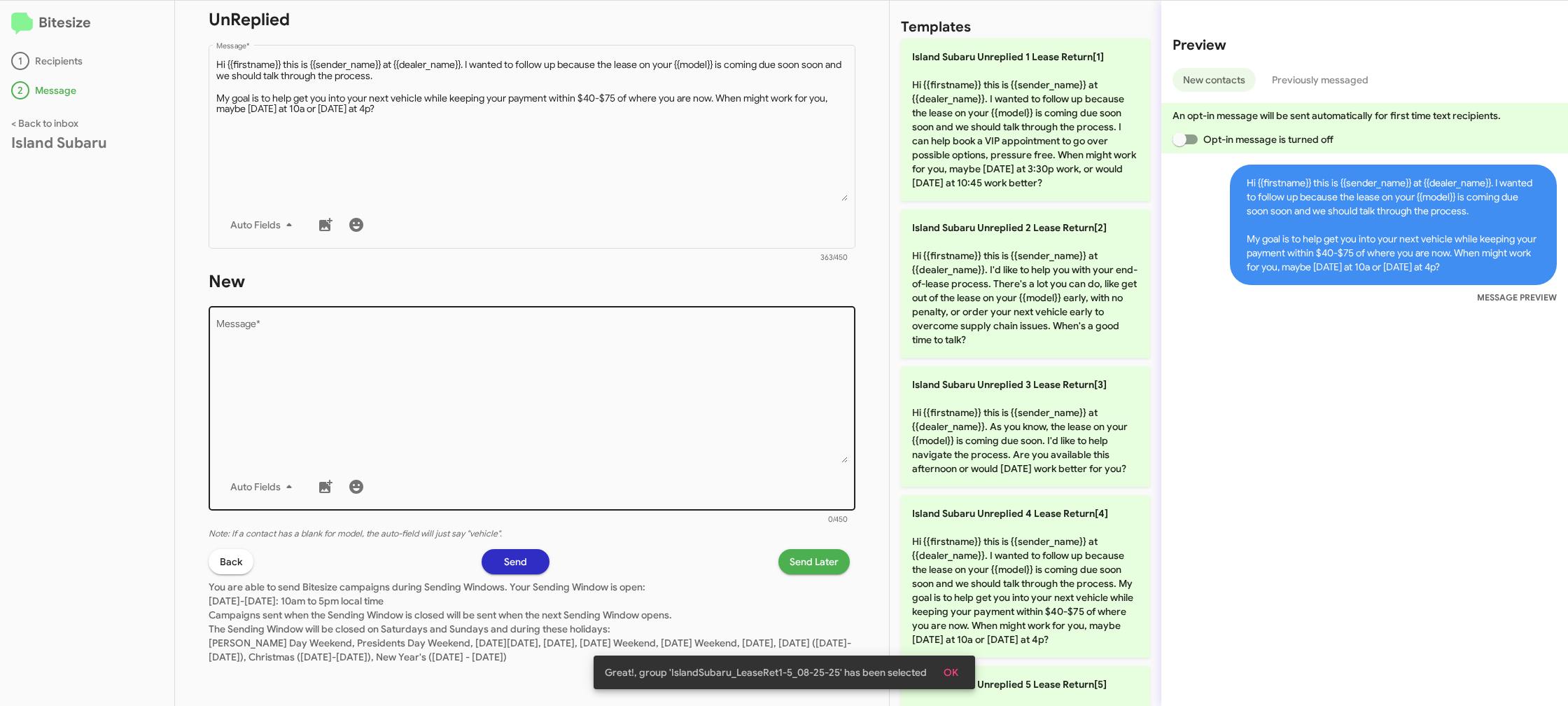
click at [708, 383] on textarea "Message *" at bounding box center [533, 391] width 633 height 143
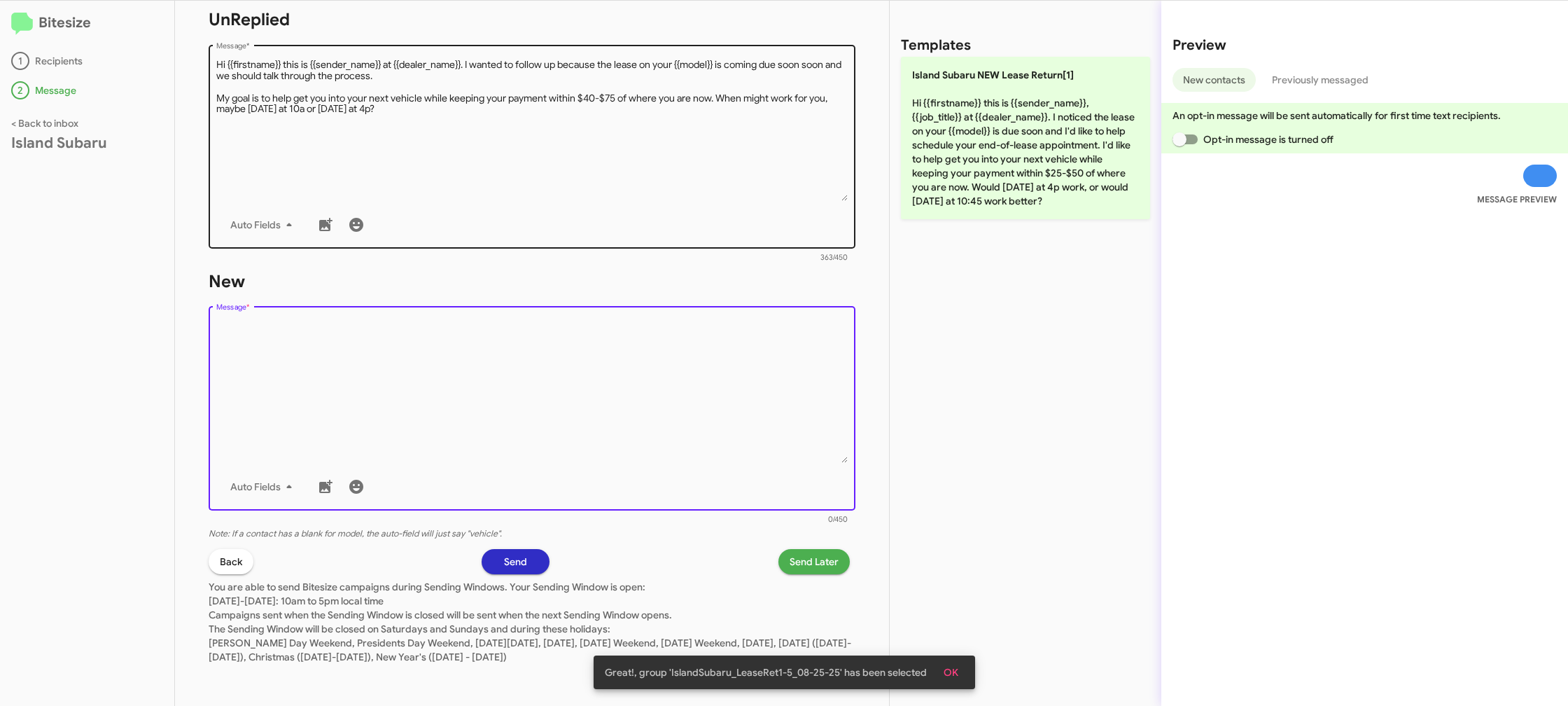
click at [716, 366] on textarea "Message *" at bounding box center [533, 391] width 633 height 143
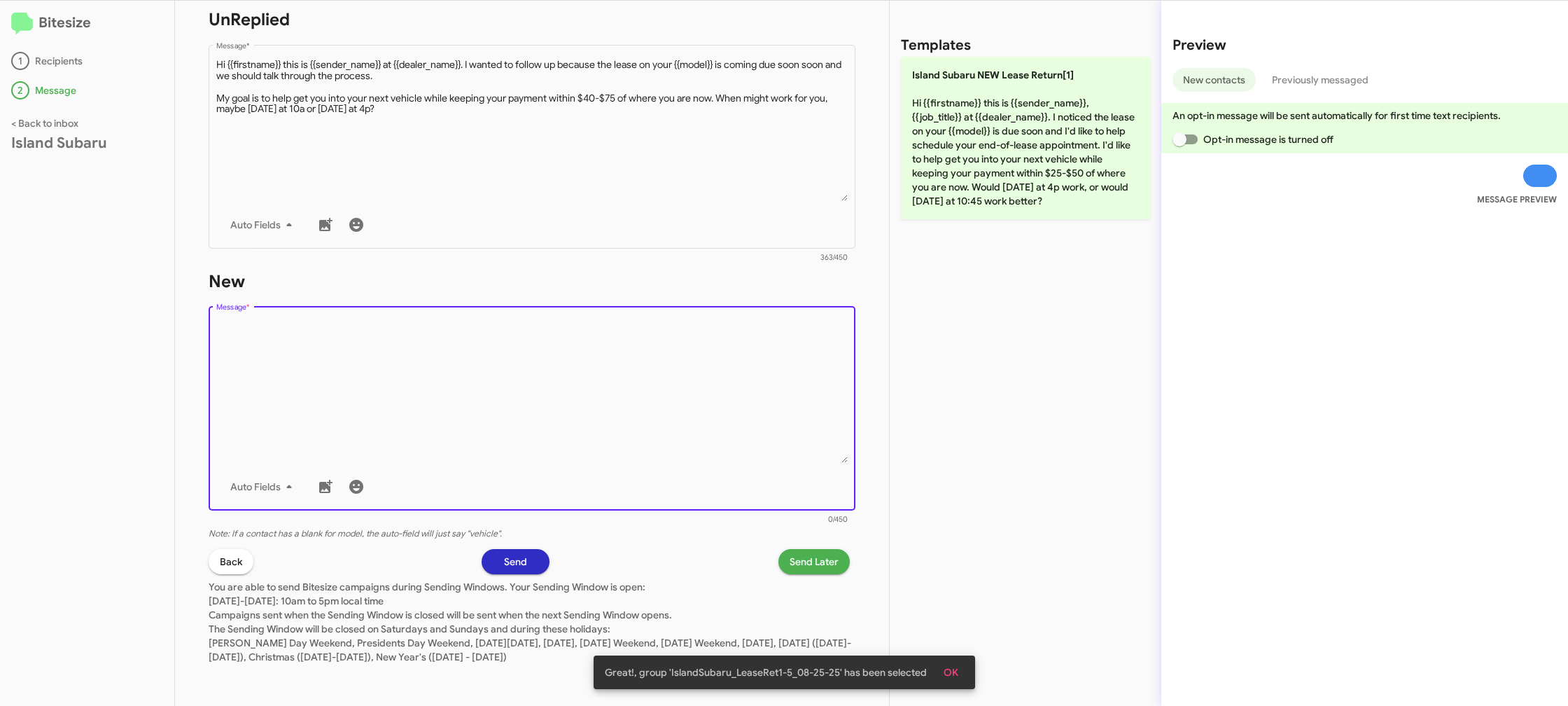
drag, startPoint x: 935, startPoint y: 149, endPoint x: 919, endPoint y: 284, distance: 135.9
click at [935, 150] on p "Island Subaru NEW Lease Return[1] Hi {{firstname}} this is {{sender_name}}, {{j…" at bounding box center [1026, 138] width 249 height 163
type textarea "Hi {{firstname}} this is {{sender_name}}, {{job_title}} at {{dealer_name}}. I n…"
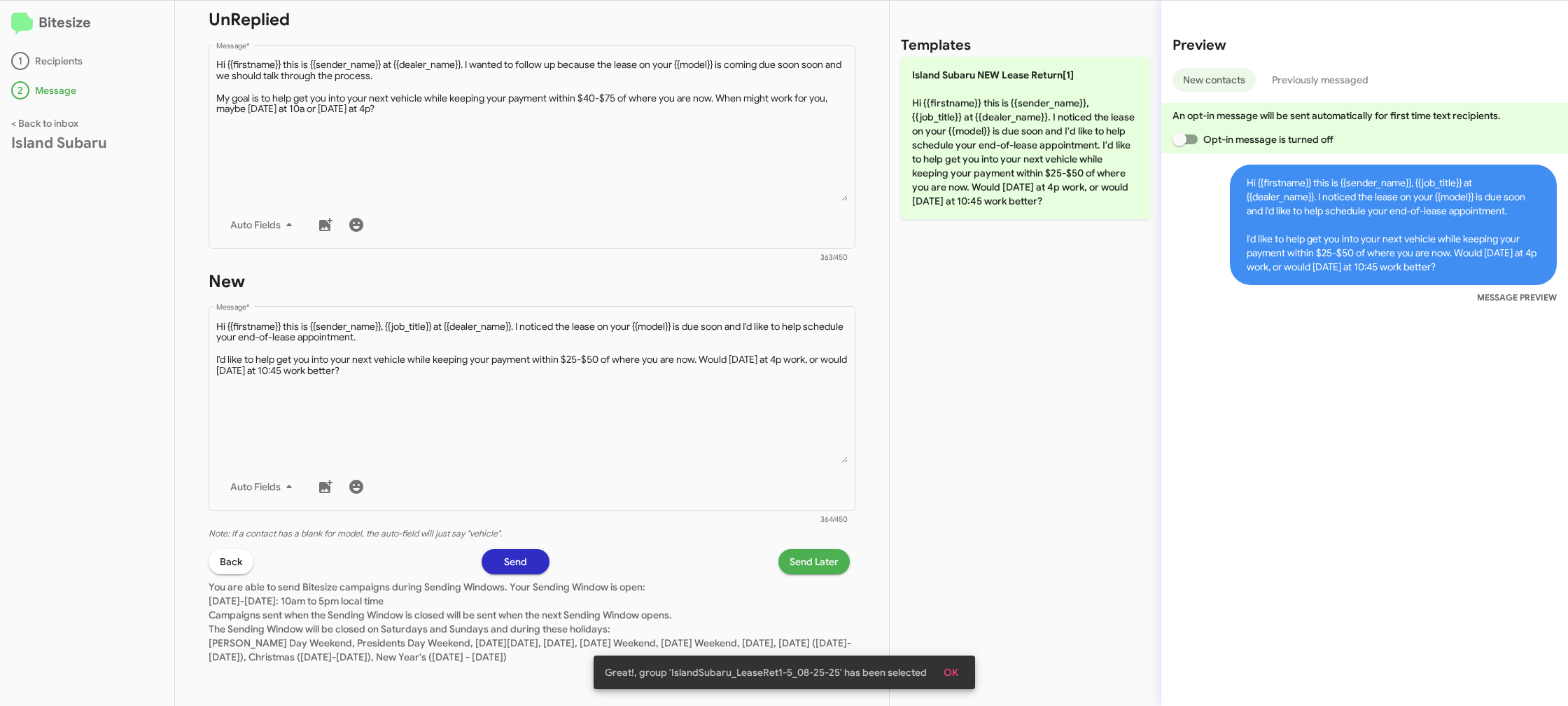
click at [807, 554] on span "Send Later" at bounding box center [814, 561] width 49 height 26
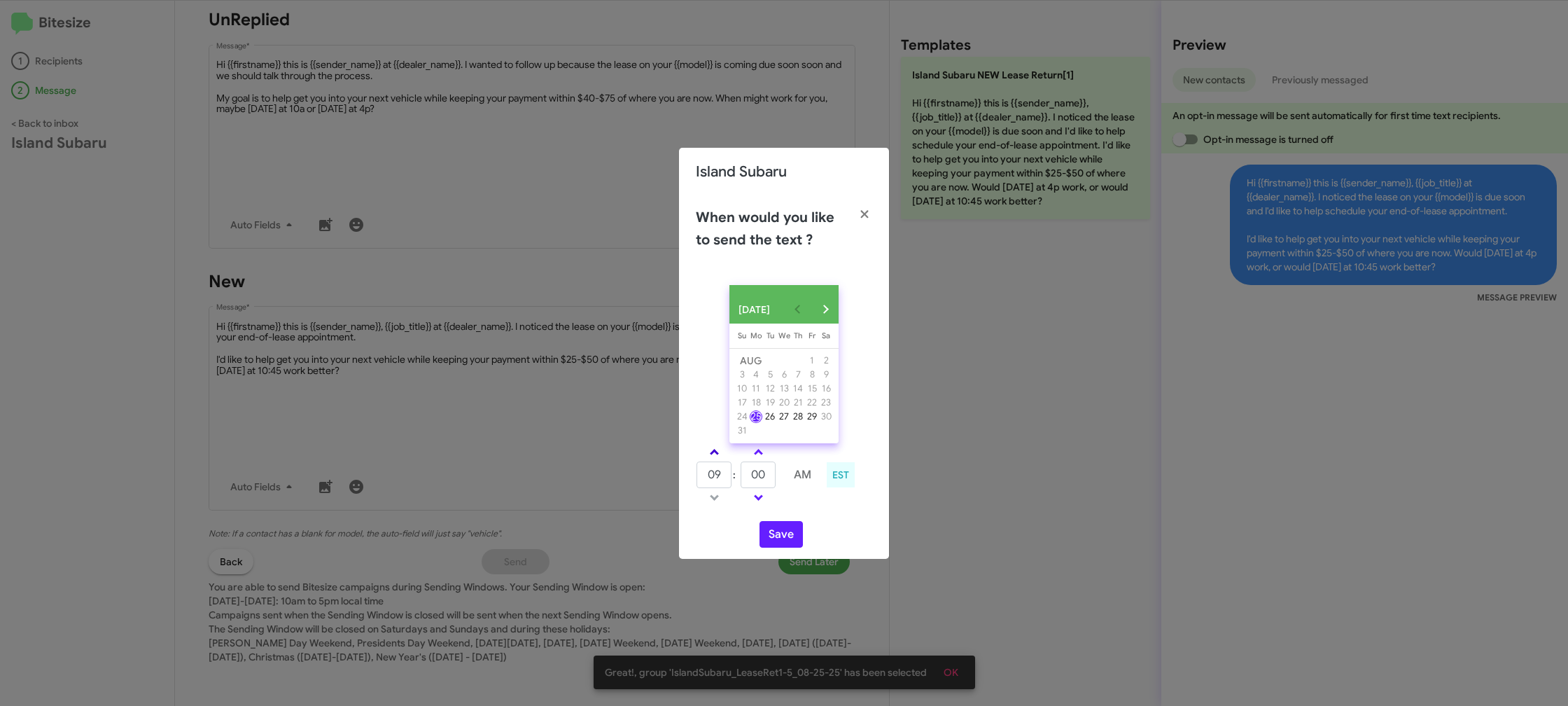
click at [716, 460] on link at bounding box center [715, 452] width 25 height 16
type input "10"
click at [755, 472] on input "00" at bounding box center [758, 474] width 35 height 27
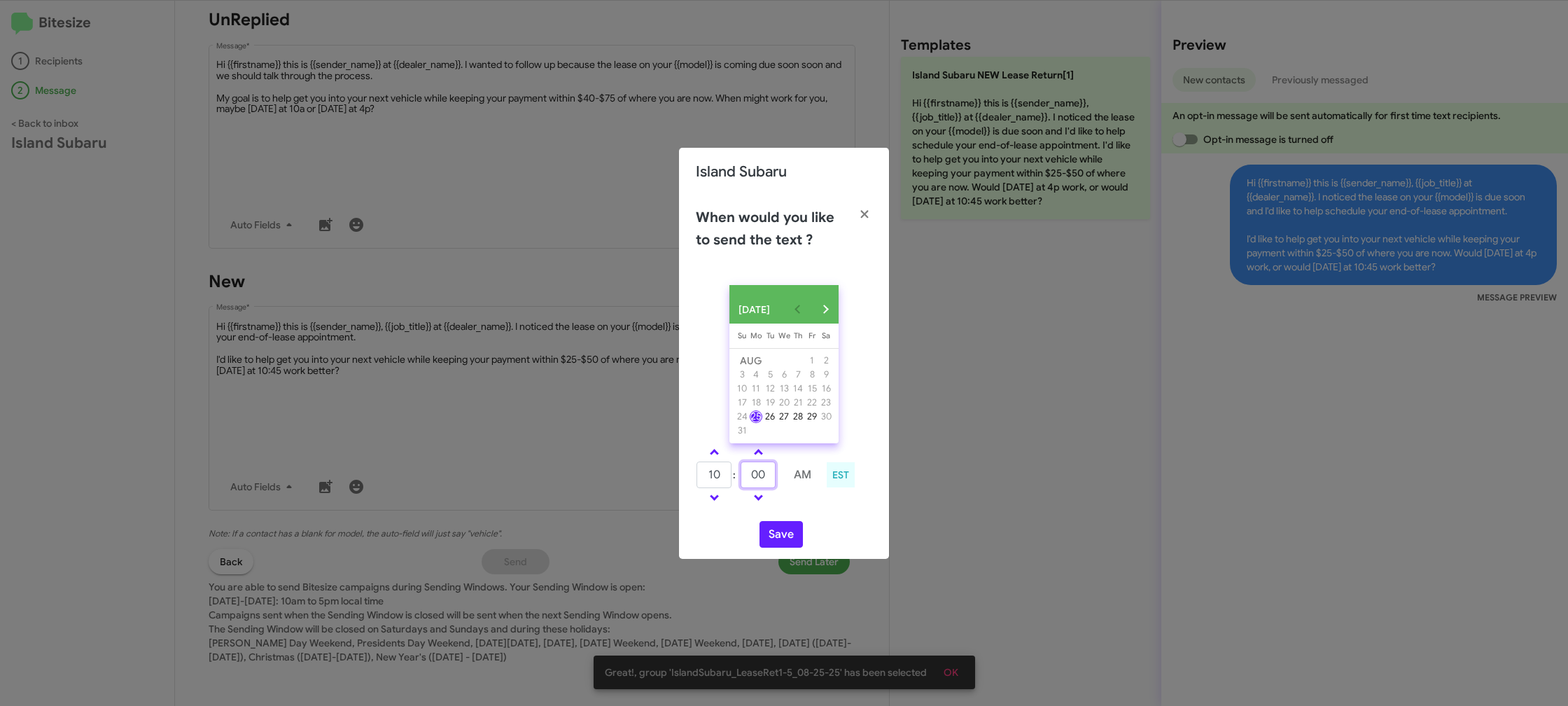
click at [755, 472] on input "00" at bounding box center [758, 474] width 35 height 27
type input "55"
click at [798, 506] on td at bounding box center [802, 497] width 37 height 18
click at [772, 544] on button "Save" at bounding box center [781, 535] width 43 height 27
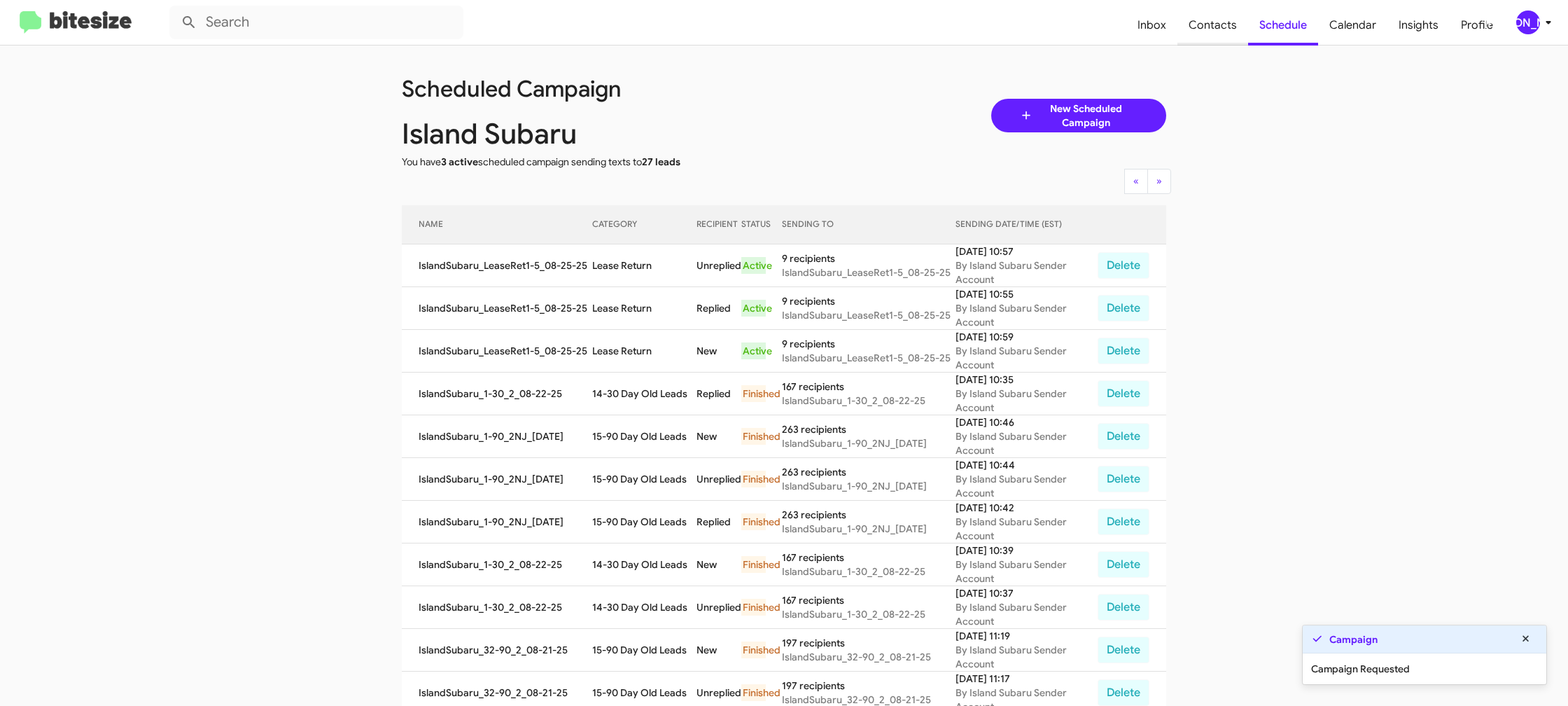
click at [1212, 27] on span "Contacts" at bounding box center [1213, 26] width 71 height 41
type input "in:groups"
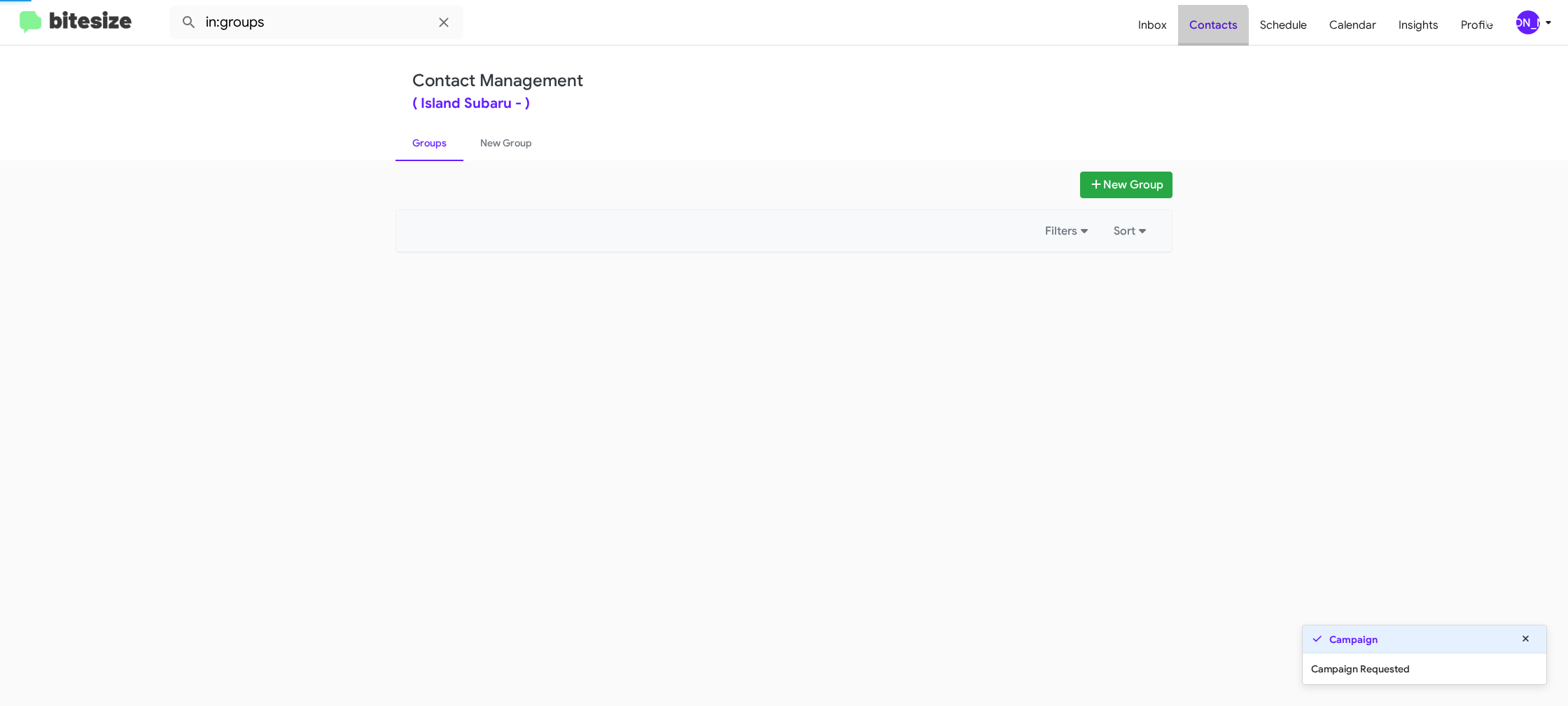
click at [1212, 27] on span "Contacts" at bounding box center [1214, 26] width 71 height 41
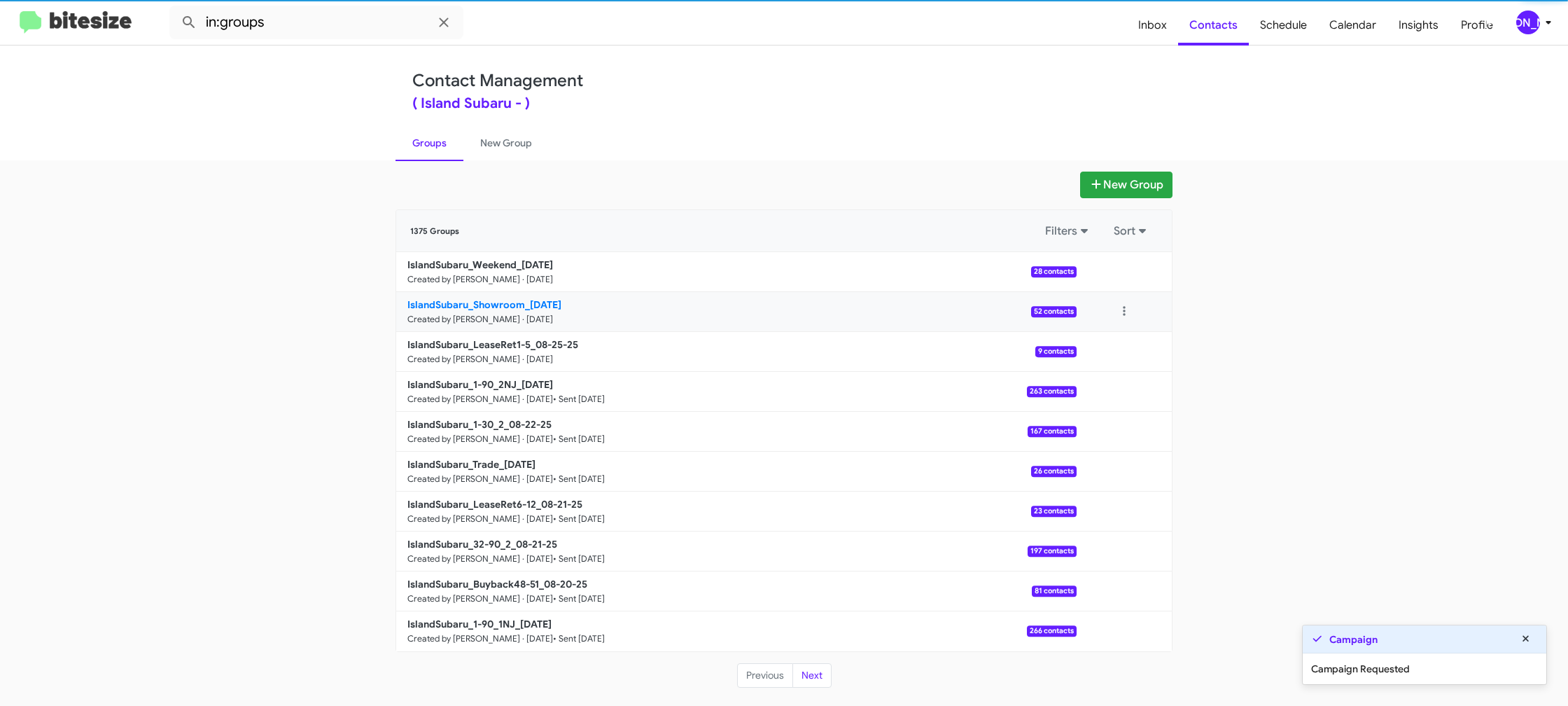
click at [481, 319] on small "Created by [PERSON_NAME] · [DATE]" at bounding box center [480, 319] width 146 height 11
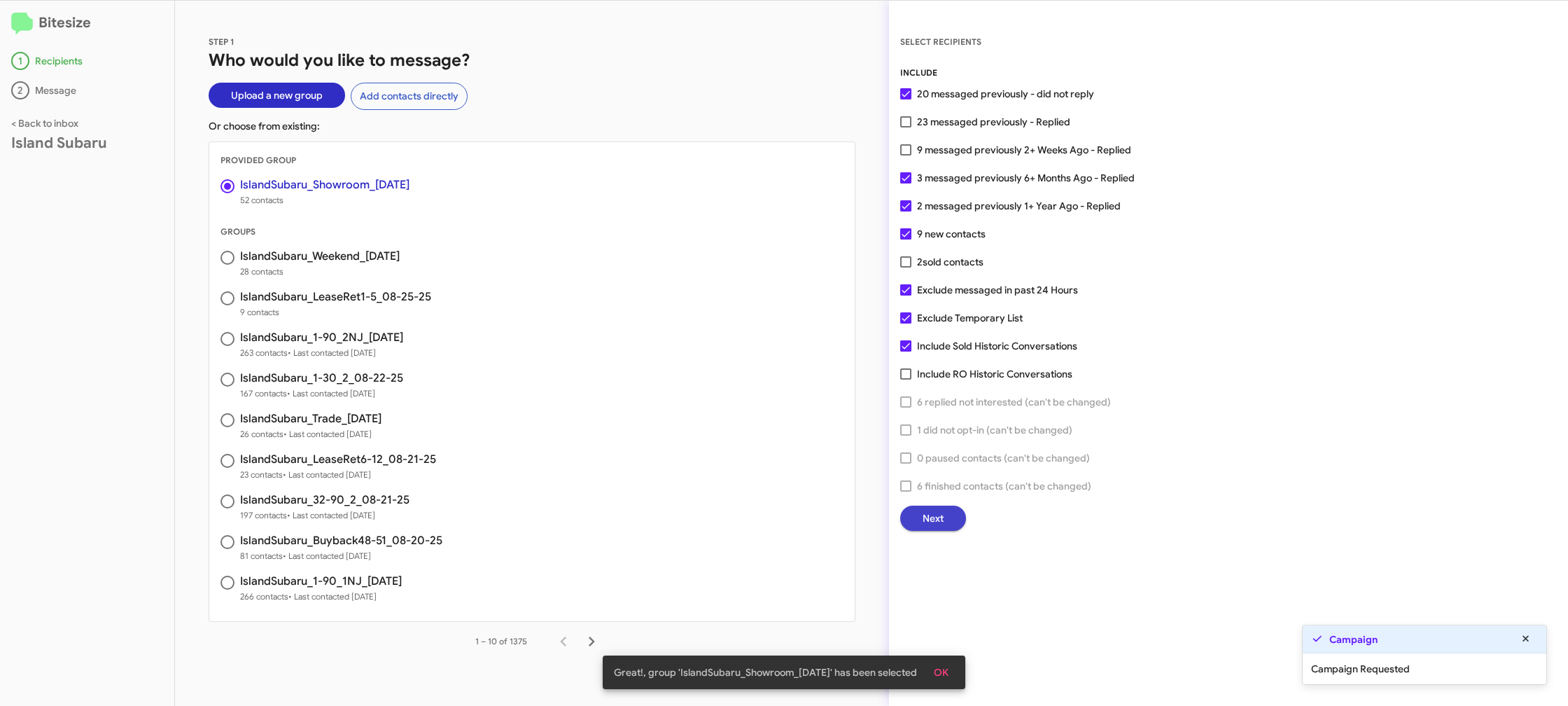
click at [946, 519] on button "Next" at bounding box center [933, 518] width 65 height 26
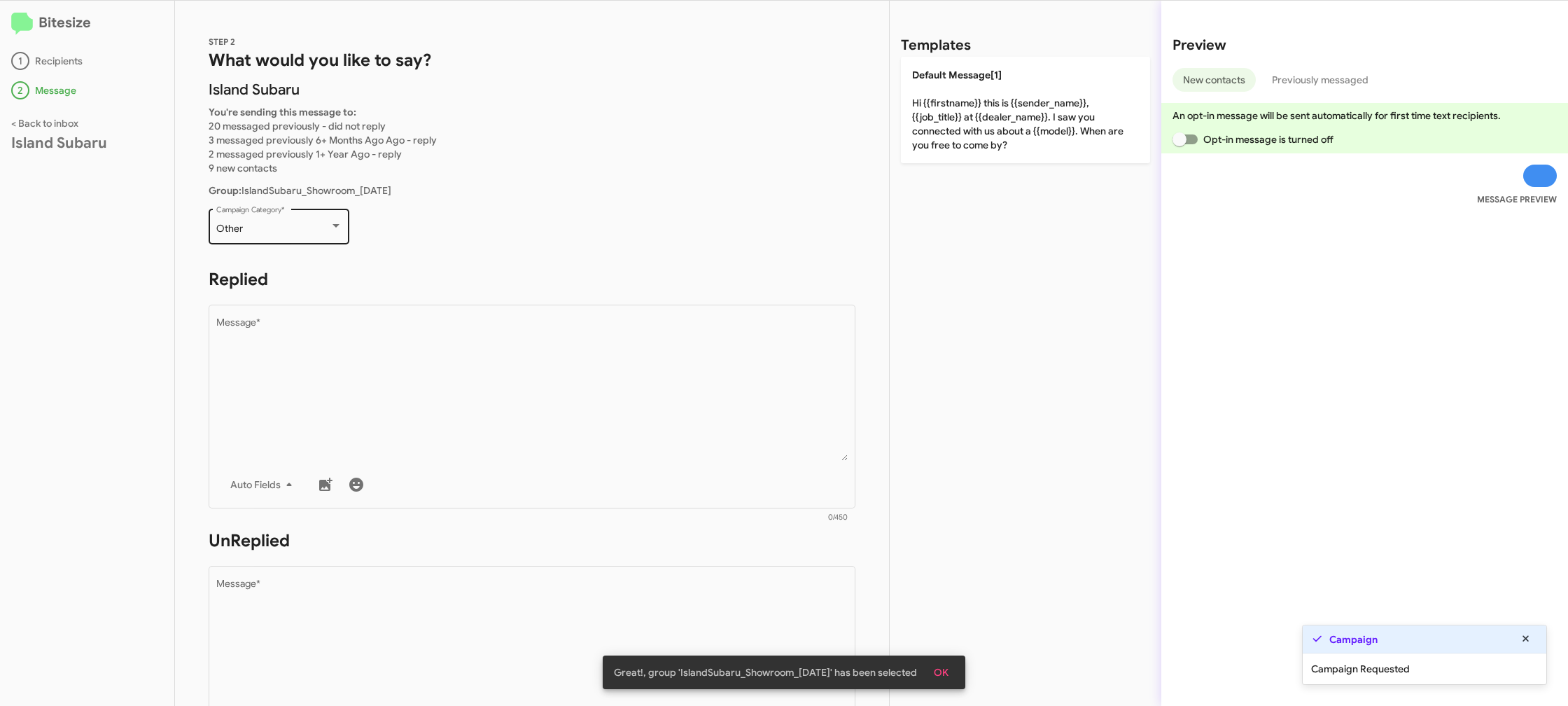
click at [319, 233] on div "Other" at bounding box center [273, 229] width 113 height 11
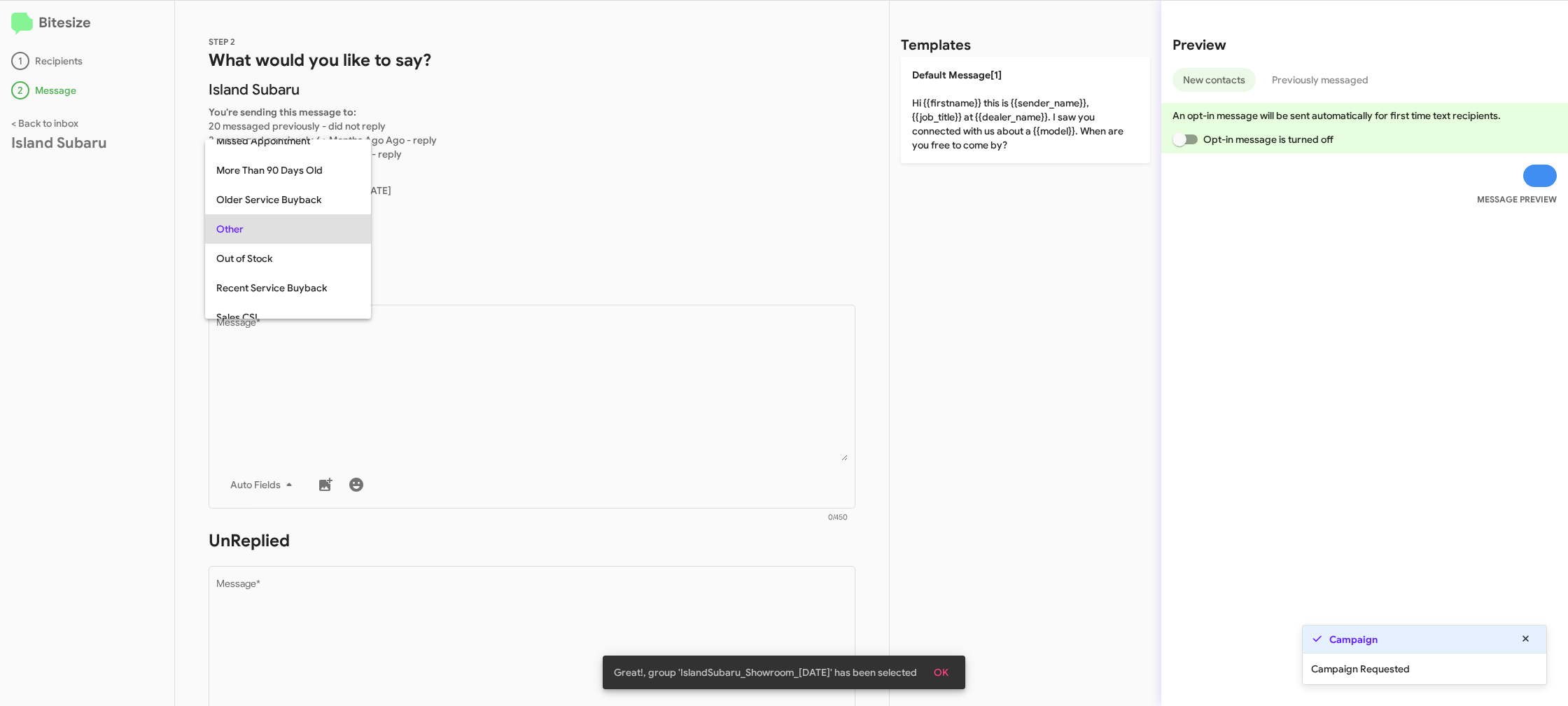
scroll to position [379, 0]
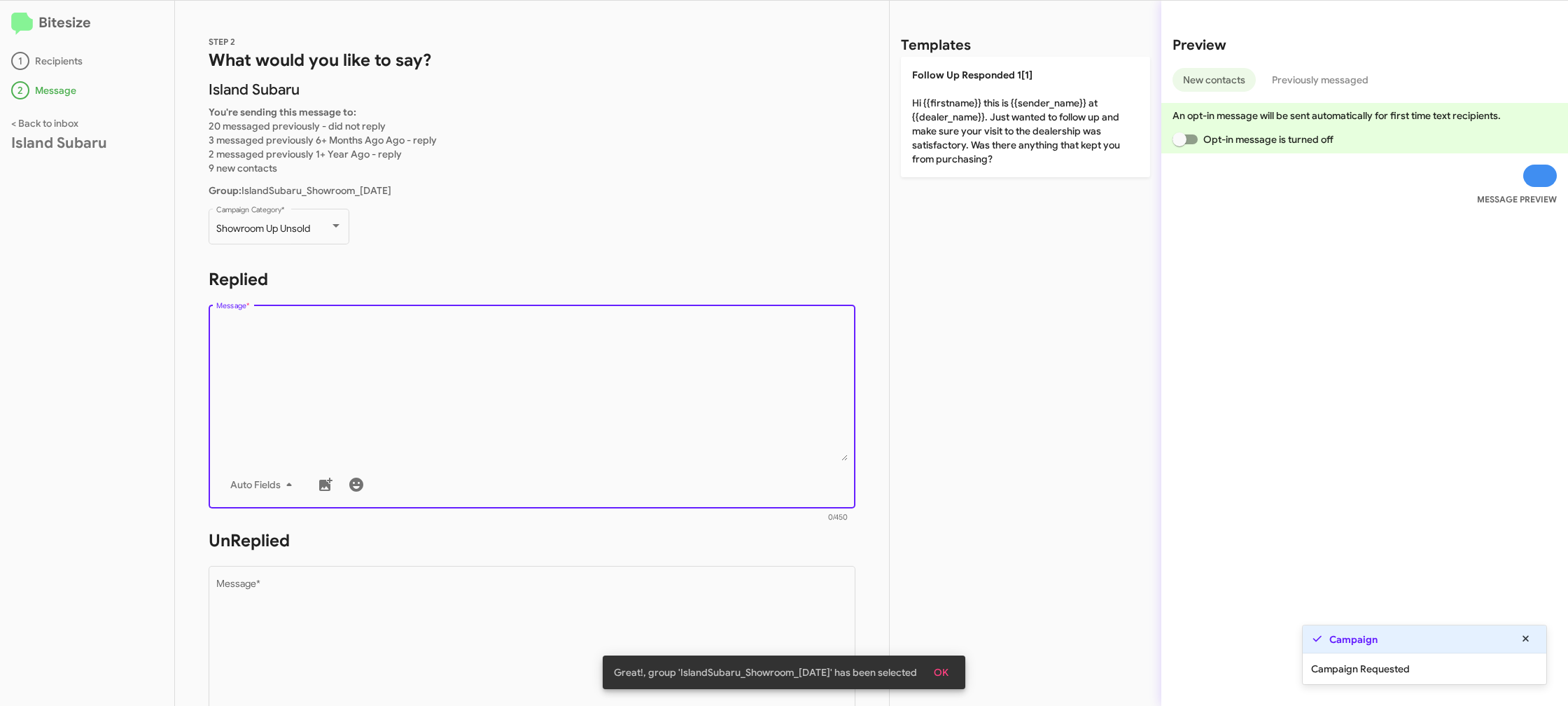
drag, startPoint x: 628, startPoint y: 383, endPoint x: 750, endPoint y: 307, distance: 143.7
click at [632, 382] on textarea "Message *" at bounding box center [533, 390] width 633 height 143
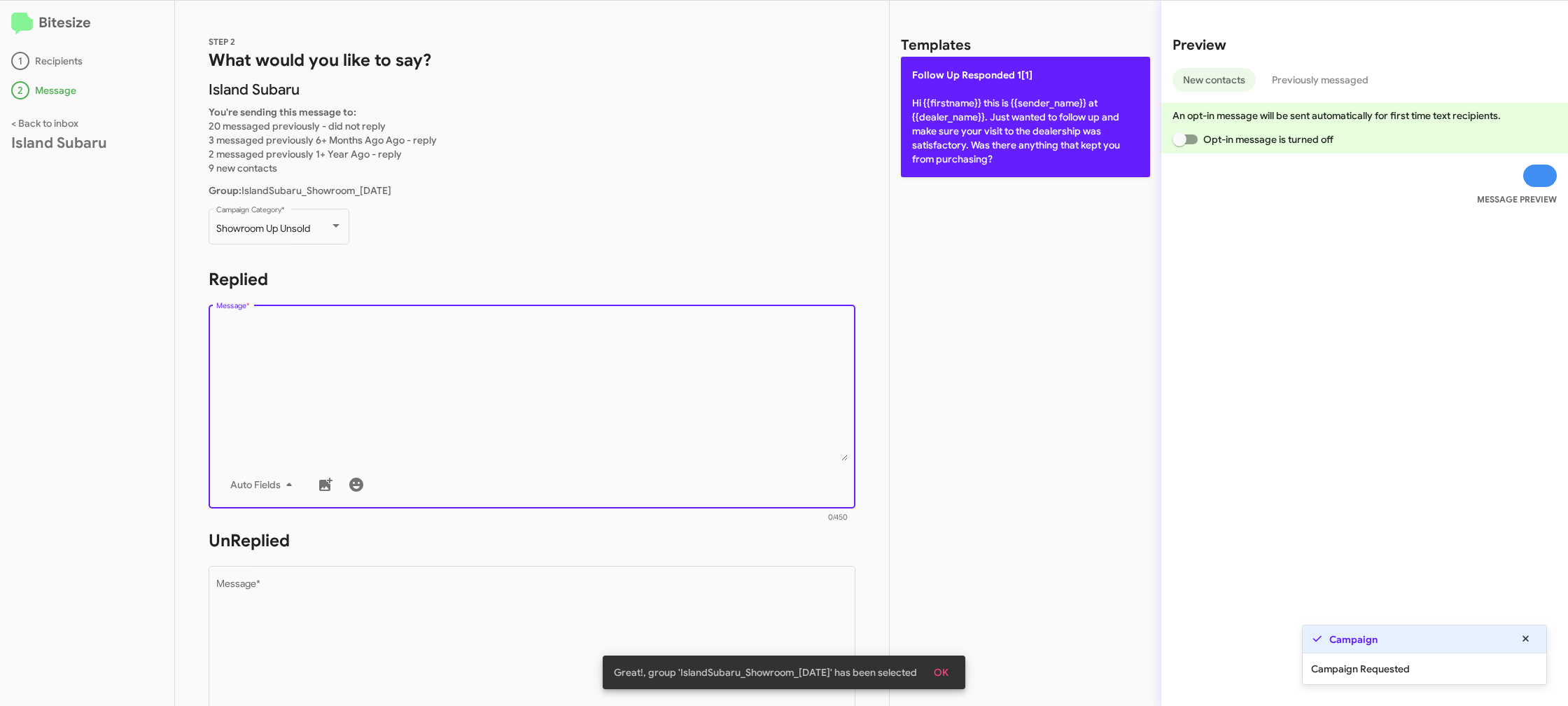
click at [1063, 93] on p "Follow Up Responded 1[1] Hi {{firstname}} this is {{sender_name}} at {{dealer_n…" at bounding box center [1026, 117] width 249 height 120
type textarea "Hi {{firstname}} this is {{sender_name}} at {{dealer_name}}. Just wanted to fol…"
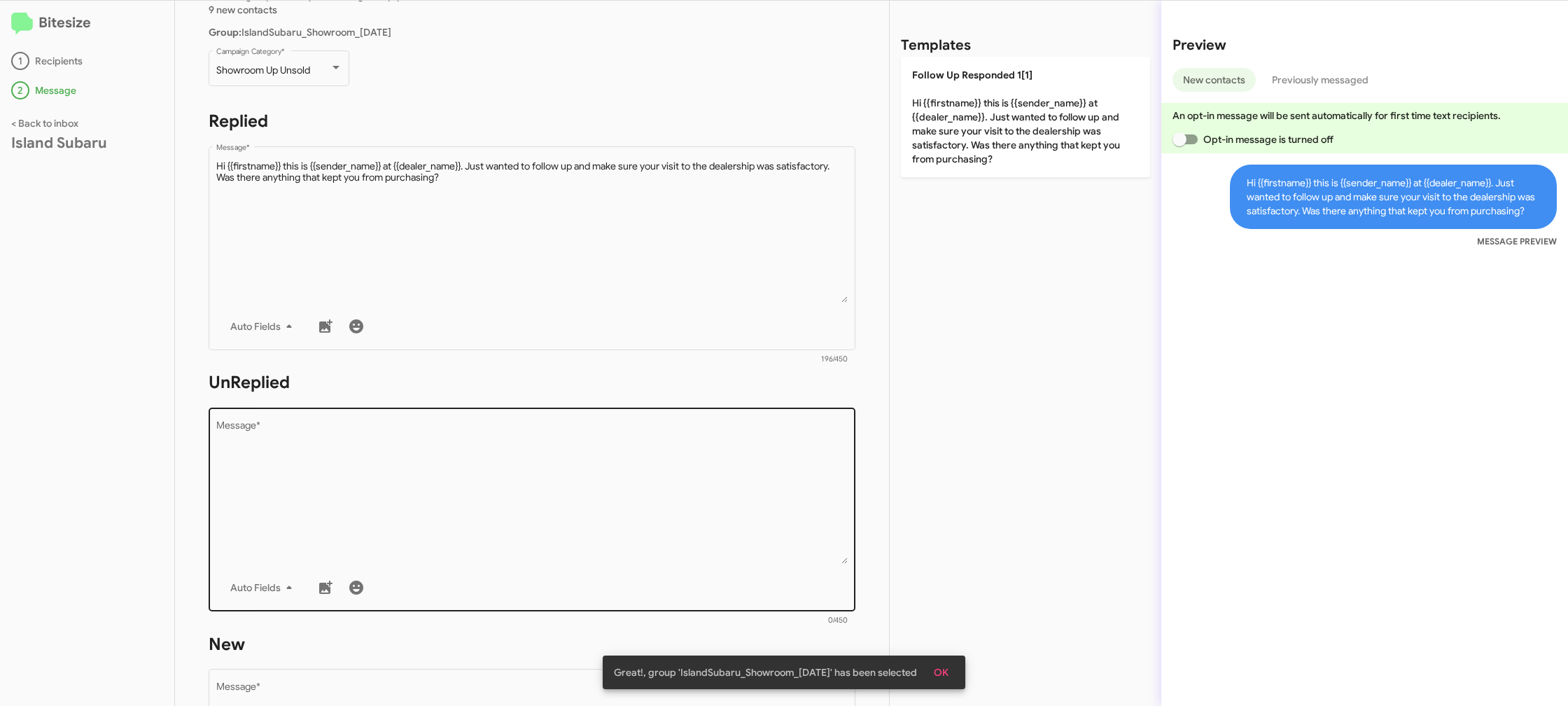
scroll to position [174, 0]
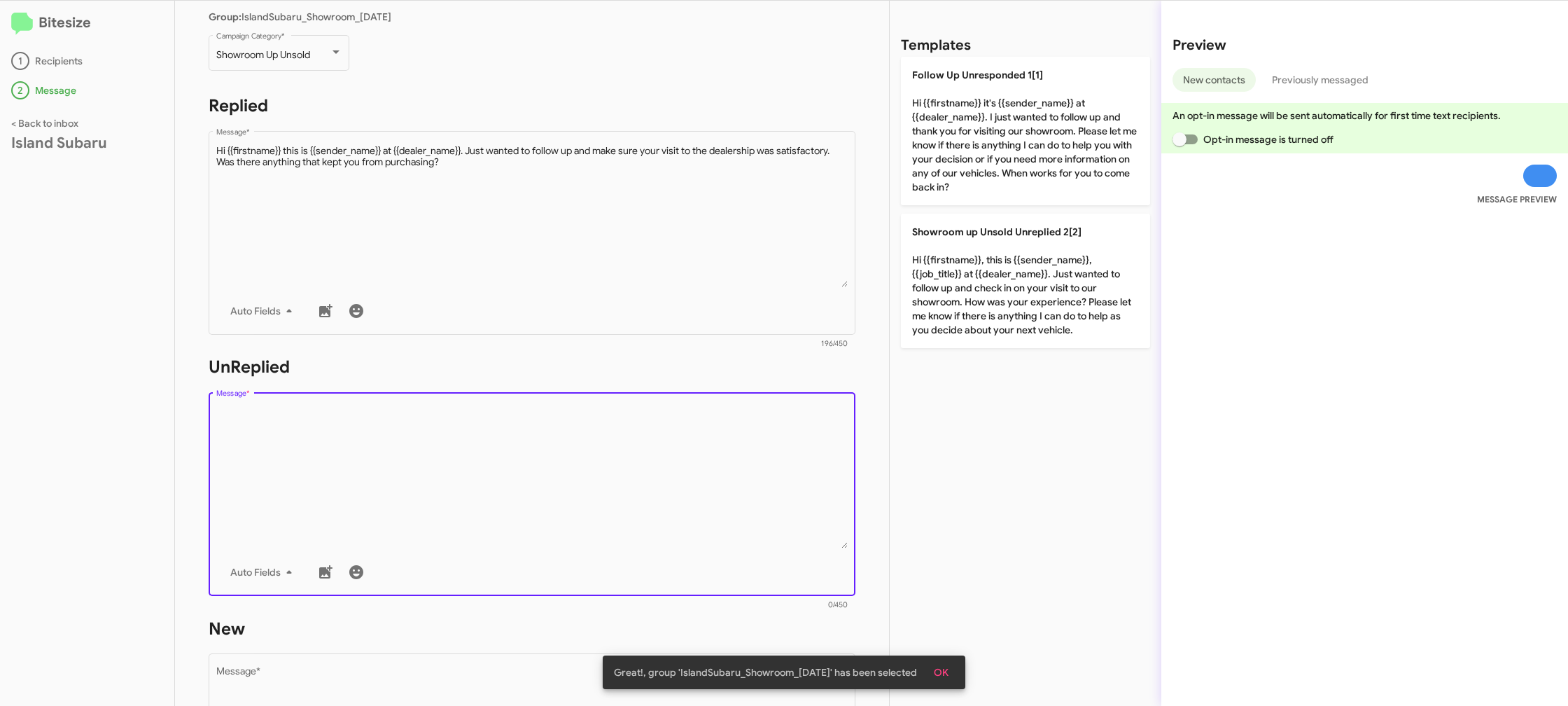
drag, startPoint x: 730, startPoint y: 437, endPoint x: 730, endPoint y: 444, distance: 7.0
click at [730, 438] on textarea "Message *" at bounding box center [533, 477] width 633 height 143
drag, startPoint x: 730, startPoint y: 444, endPoint x: 733, endPoint y: 429, distance: 15.3
click at [730, 441] on textarea "Message *" at bounding box center [533, 477] width 633 height 143
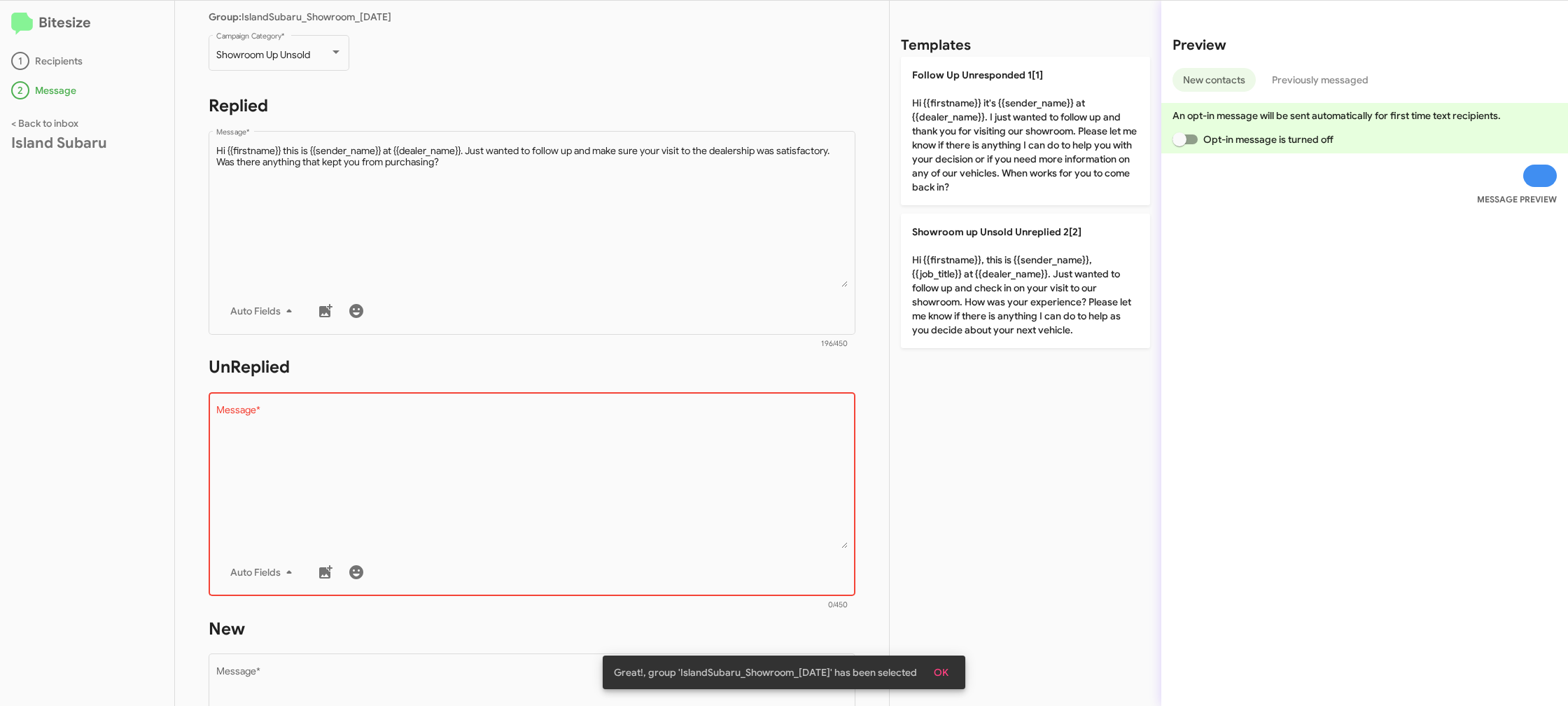
drag, startPoint x: 1024, startPoint y: 123, endPoint x: 756, endPoint y: 342, distance: 346.1
click at [1020, 126] on p "Follow Up Unresponded 1[1] Hi {{firstname}} it's {{sender_name}} at {{dealer_na…" at bounding box center [1026, 131] width 249 height 148
type textarea "Hi {{firstname}} it's {{sender_name}} at {{dealer_name}}. I just wanted to foll…"
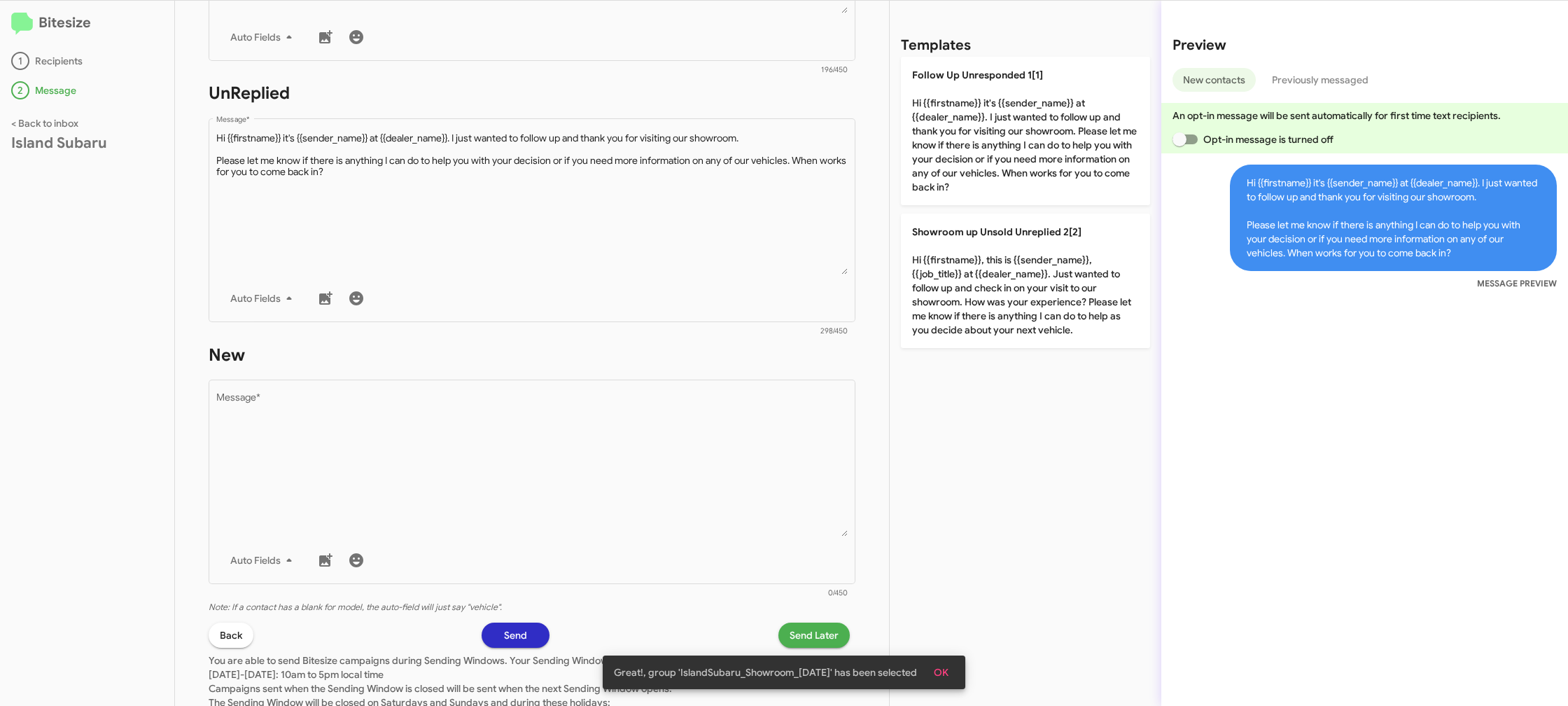
scroll to position [521, 0]
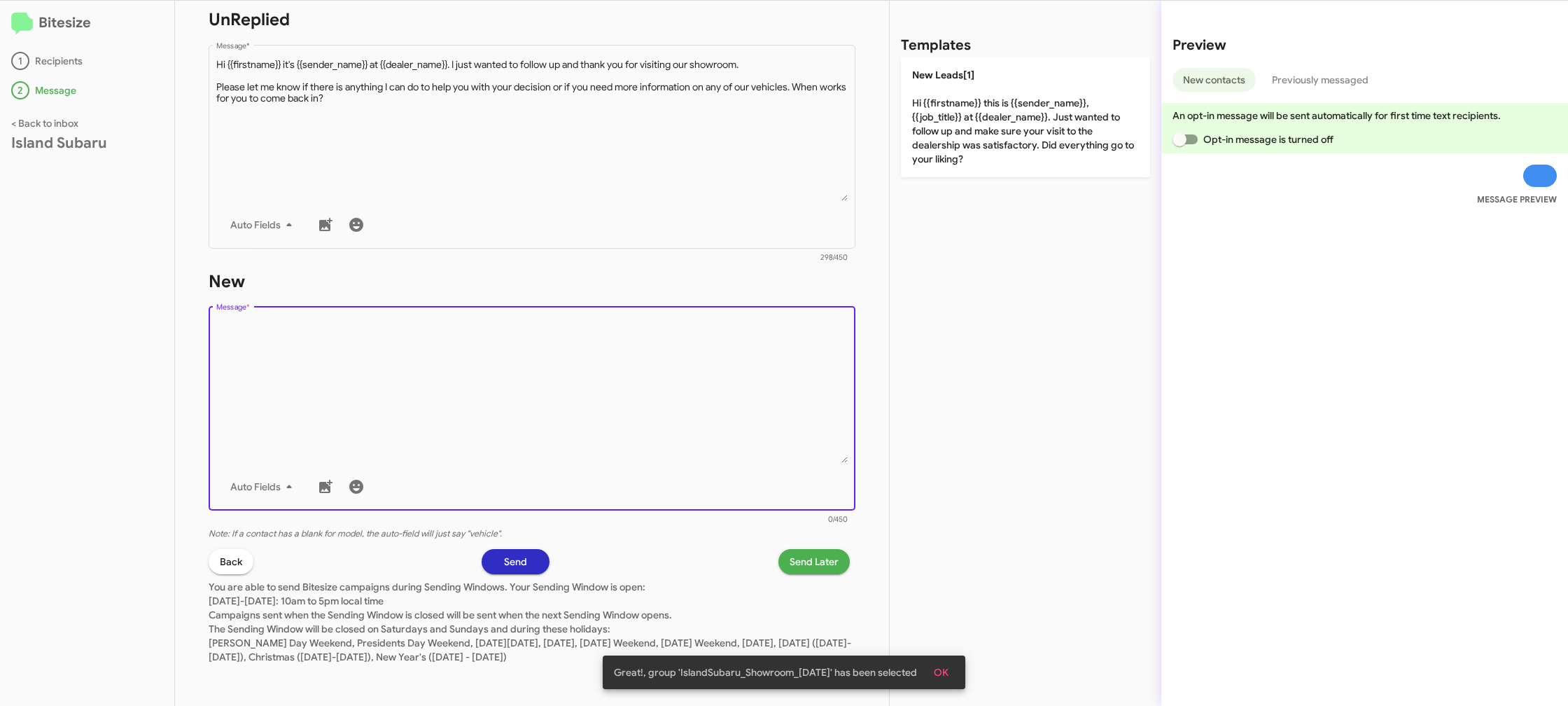
drag, startPoint x: 709, startPoint y: 356, endPoint x: 709, endPoint y: 375, distance: 19.0
click at [708, 361] on textarea "Message *" at bounding box center [533, 391] width 633 height 143
drag, startPoint x: 709, startPoint y: 375, endPoint x: 752, endPoint y: 329, distance: 63.0
click at [734, 342] on textarea "Message *" at bounding box center [533, 391] width 633 height 143
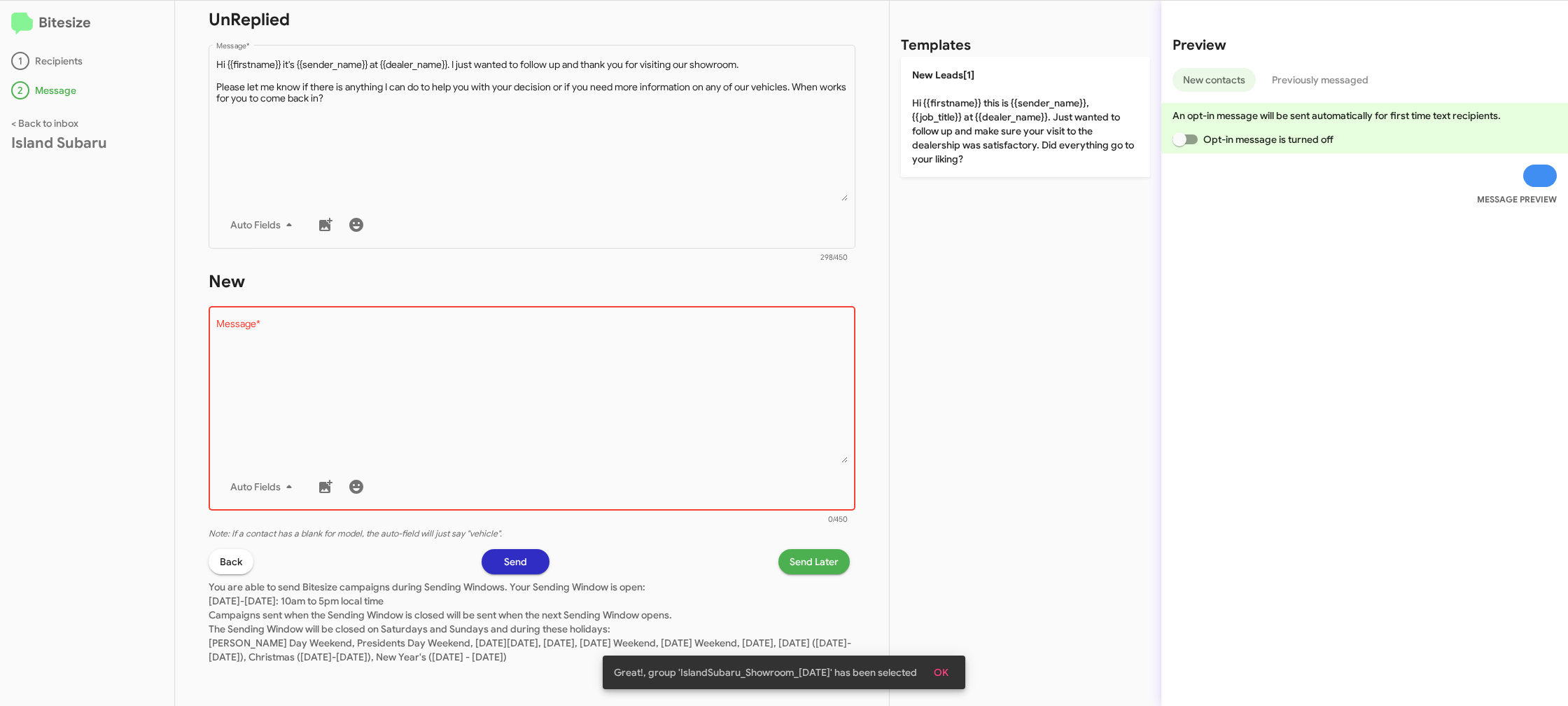
drag, startPoint x: 992, startPoint y: 134, endPoint x: 805, endPoint y: 565, distance: 469.8
click at [991, 137] on p "New Leads[1] Hi {{firstname}} this is {{sender_name}}, {{job_title}} at {{deale…" at bounding box center [1026, 117] width 249 height 120
type textarea "Hi {{firstname}} this is {{sender_name}}, {{job_title}} at {{dealer_name}}. Jus…"
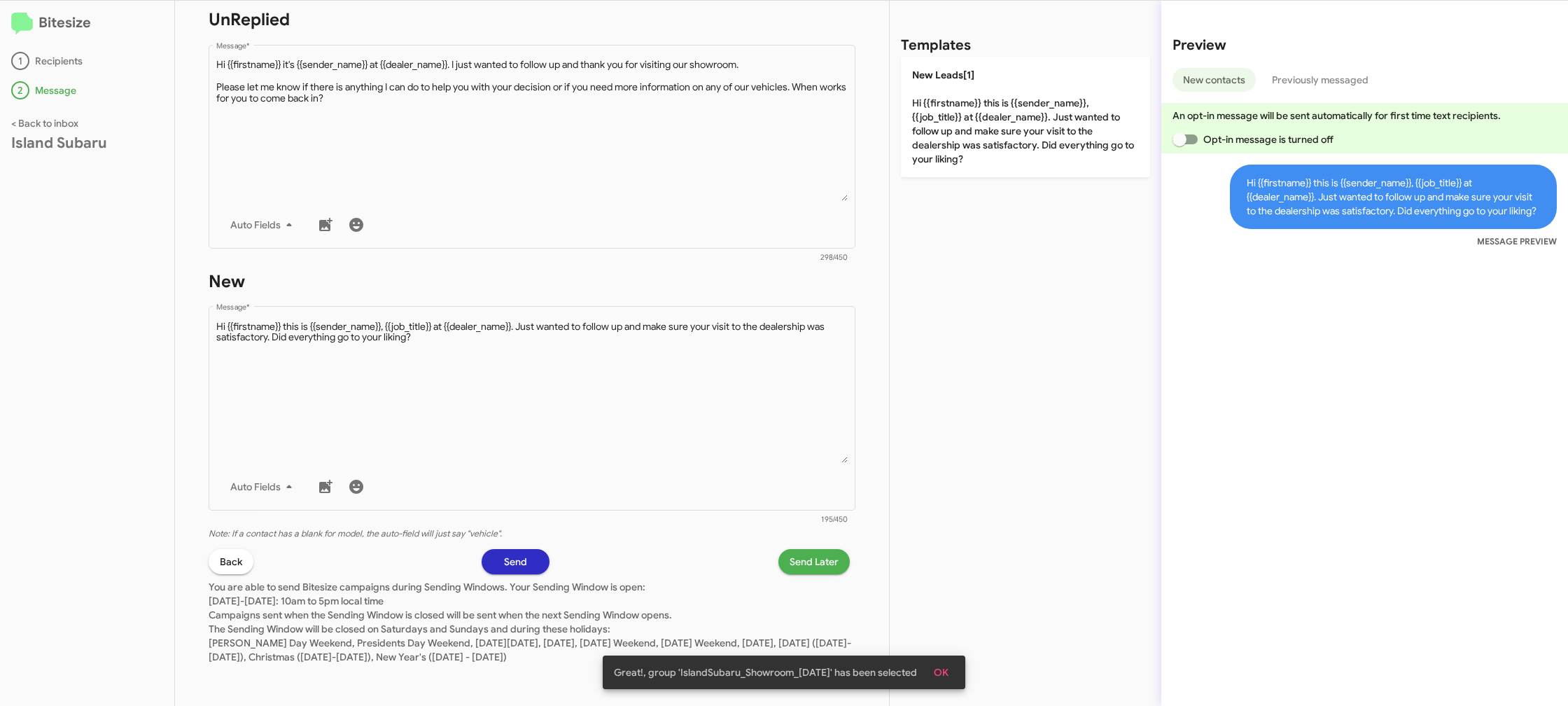
drag, startPoint x: 811, startPoint y: 592, endPoint x: 806, endPoint y: 573, distance: 19.6
click at [811, 588] on p "You are able to send Bitesize campaigns during Sending Windows. Your Sending Wi…" at bounding box center [532, 619] width 647 height 89
click at [806, 568] on span "Send Later" at bounding box center [814, 561] width 49 height 26
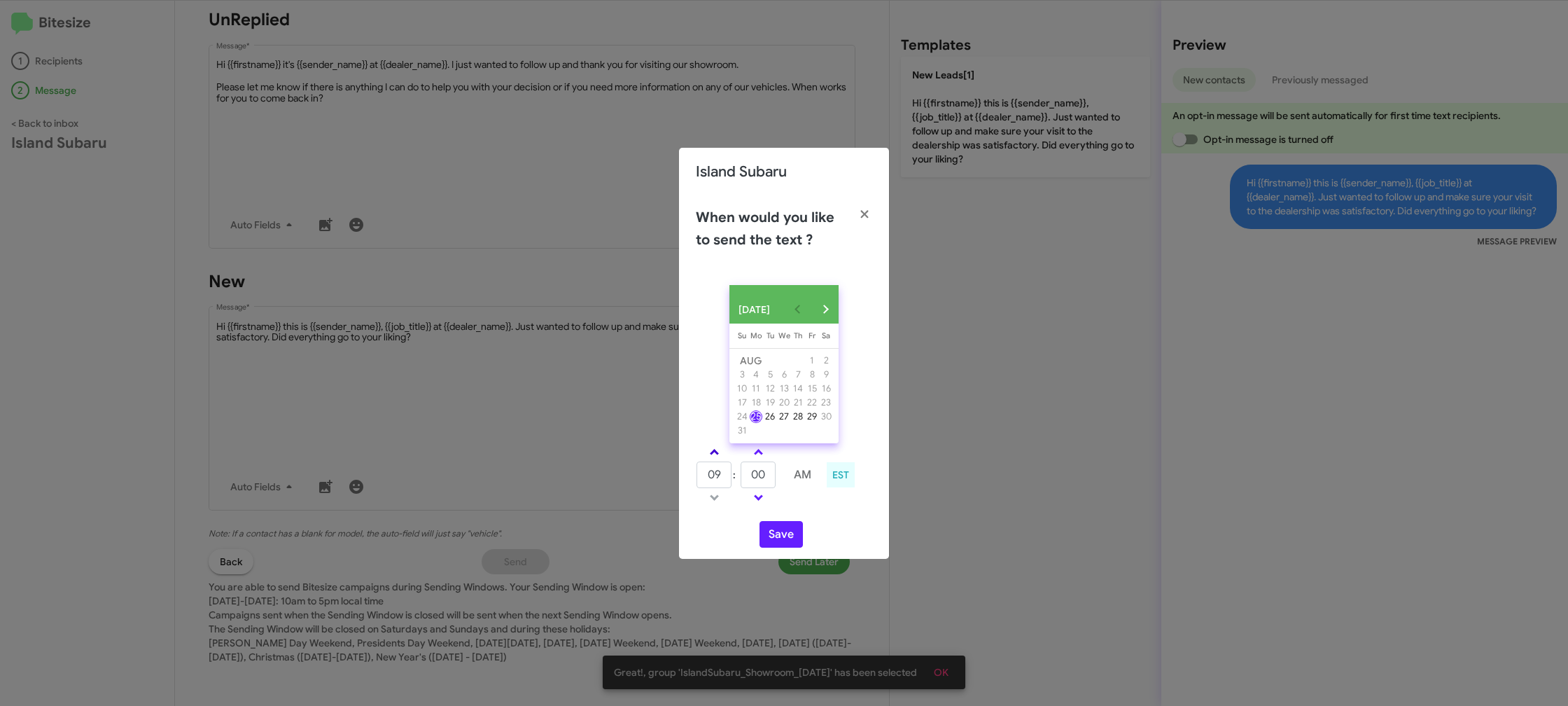
click at [722, 457] on link at bounding box center [715, 452] width 25 height 16
type input "10"
click at [758, 474] on input "00" at bounding box center [758, 474] width 35 height 27
click at [758, 474] on input "00" at bounding box center [758, 474] width 35 height 27
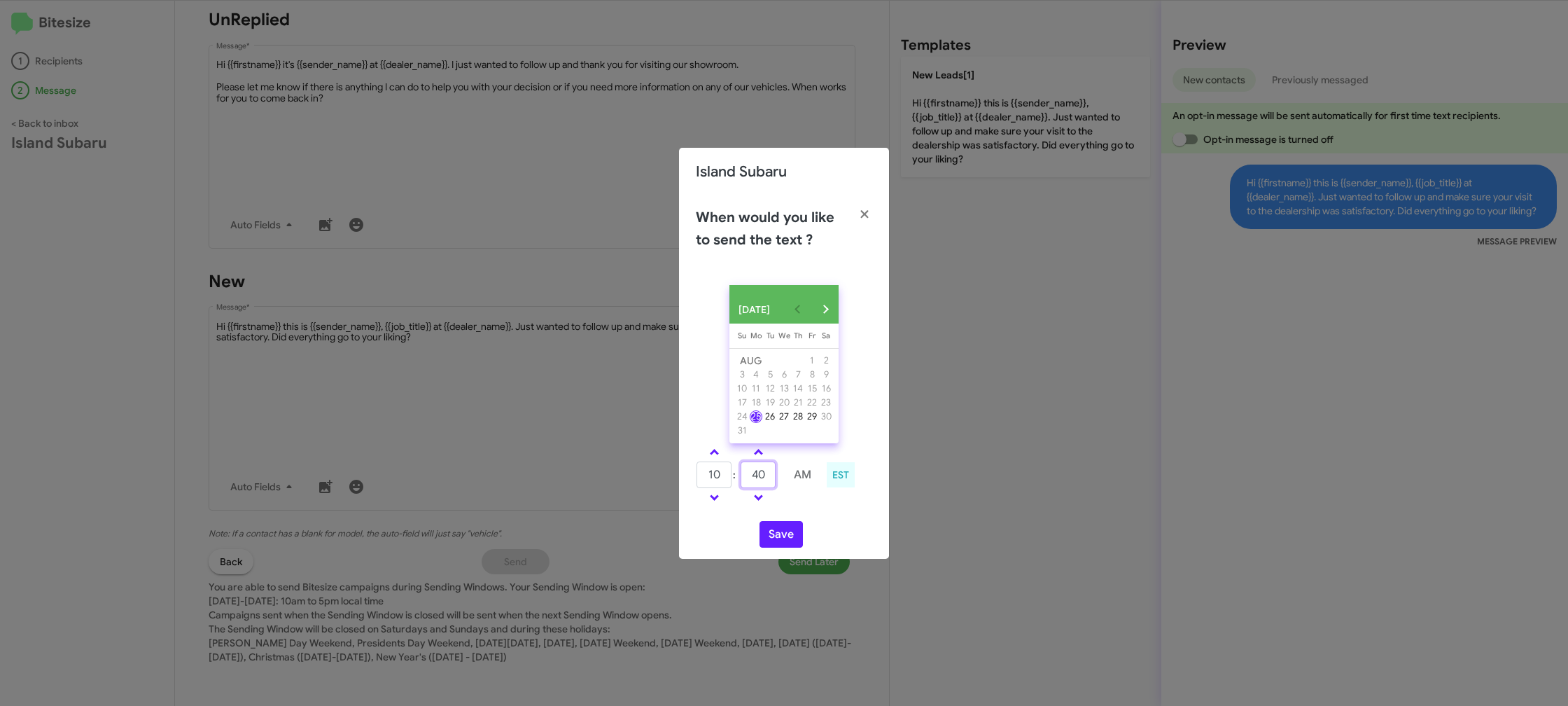
type input "40"
click at [807, 518] on div "[DATE] [DATE] Su [DATE] Mo [DATE] Tu [DATE] We [DATE] Th [DATE] Fr [DATE] [DATE…" at bounding box center [784, 416] width 210 height 285
click at [784, 540] on button "Save" at bounding box center [781, 535] width 43 height 27
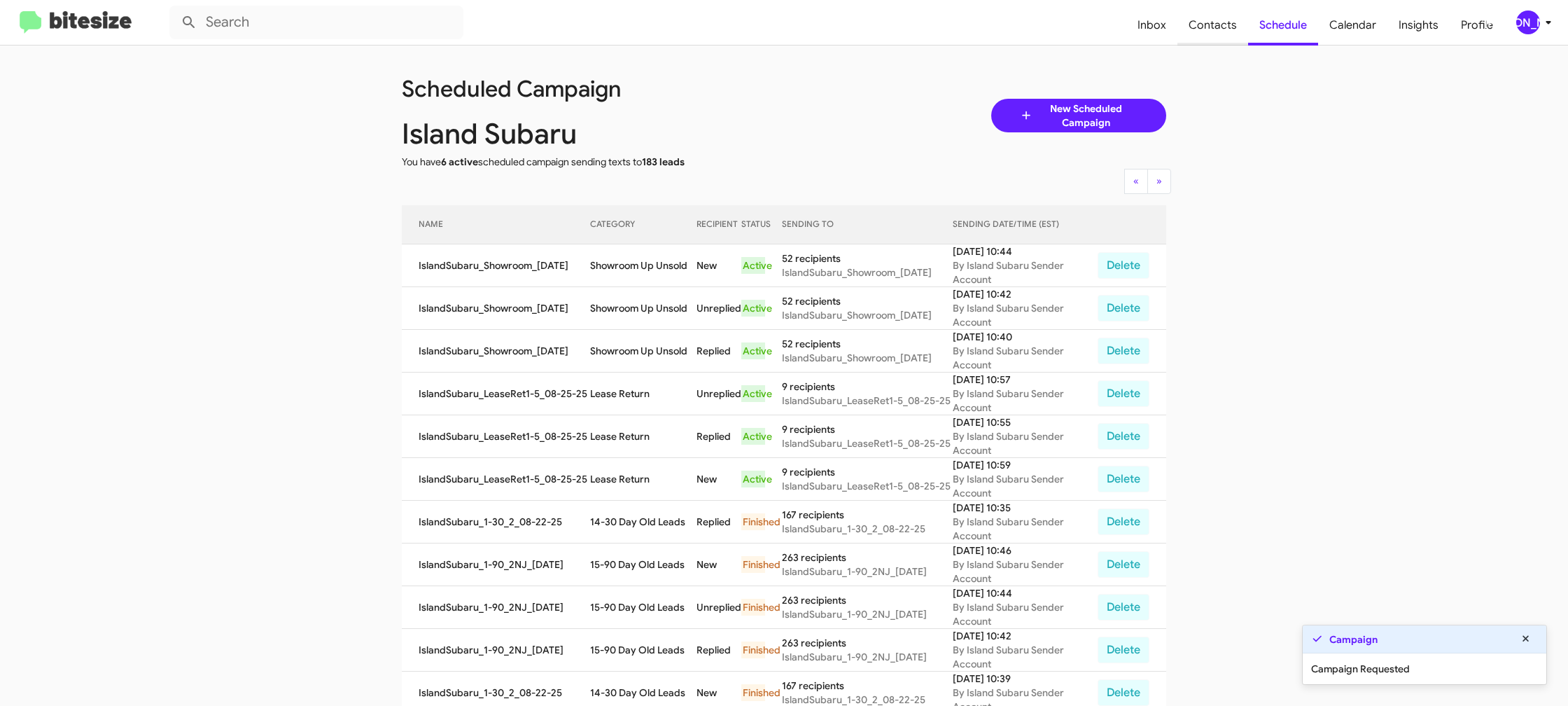
click at [1228, 33] on span "Contacts" at bounding box center [1213, 26] width 71 height 41
type input "in:groups"
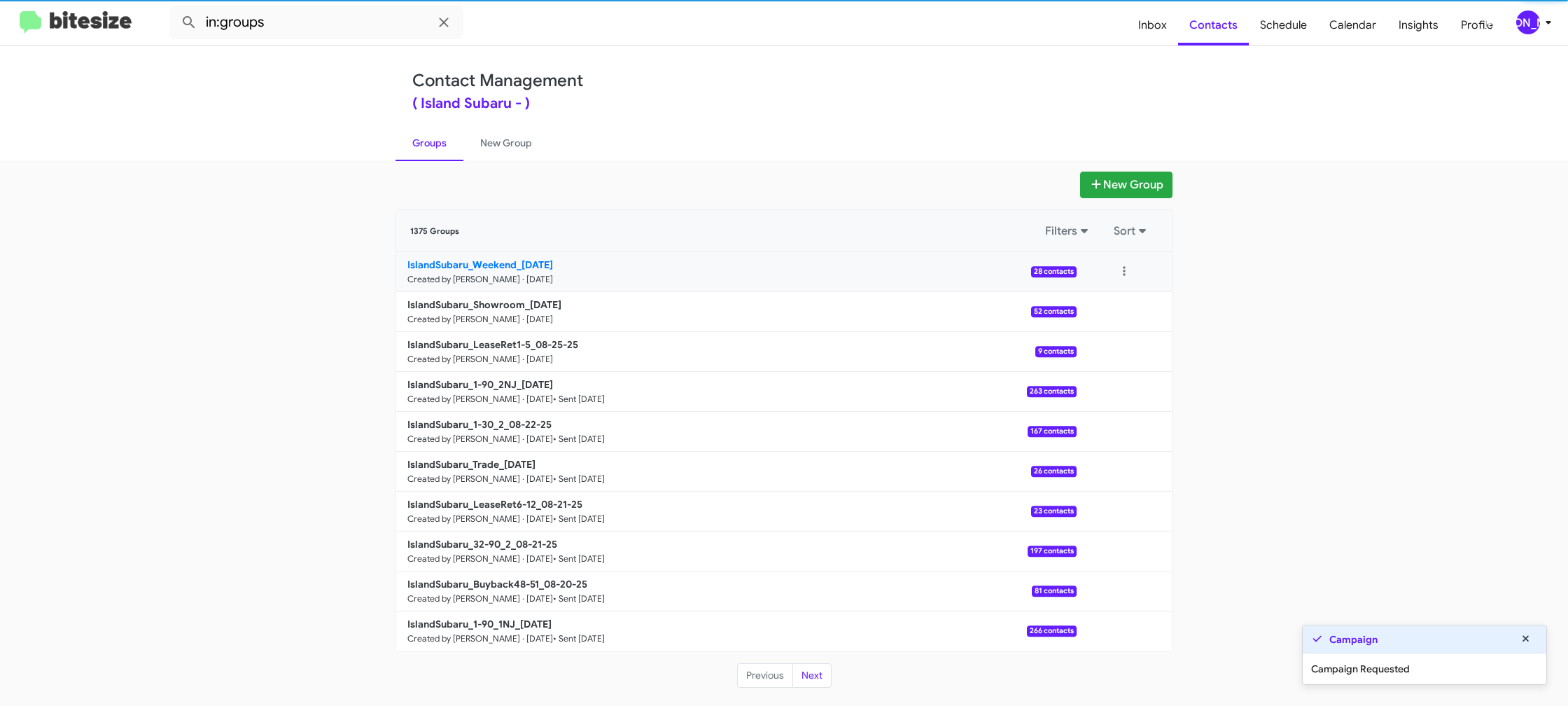
click at [540, 263] on b "IslandSubaru_Weekend_[DATE]" at bounding box center [480, 264] width 146 height 12
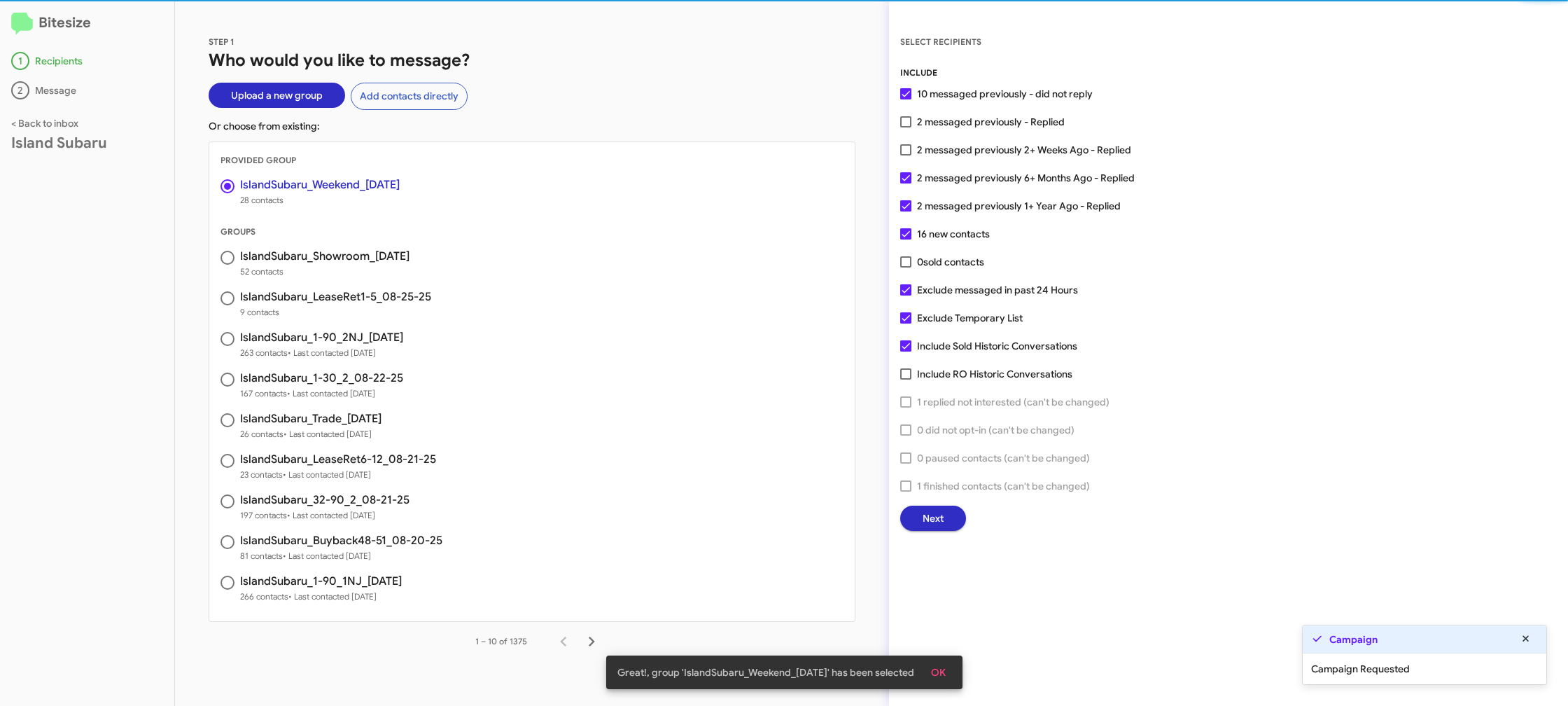
click at [919, 520] on button "Next" at bounding box center [933, 518] width 65 height 26
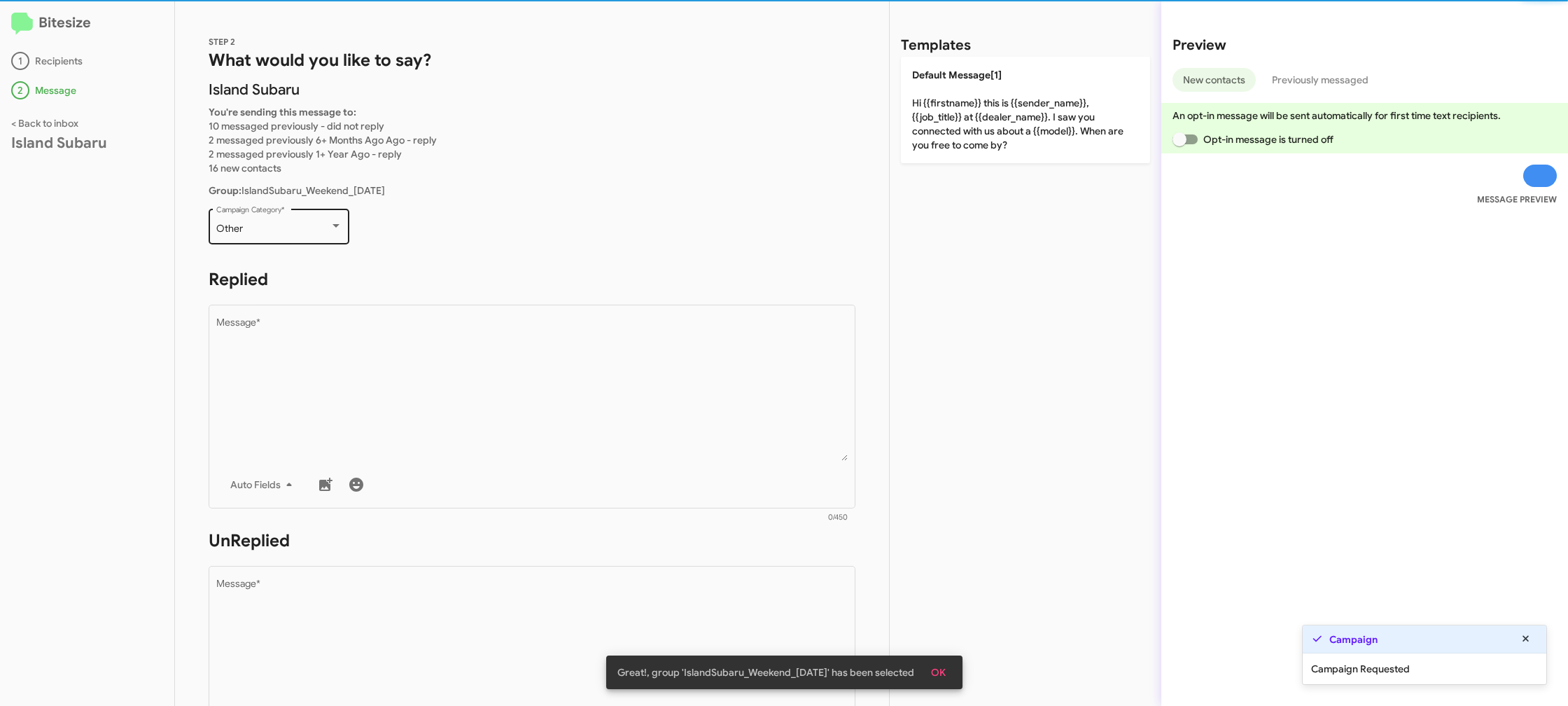
click at [307, 220] on div "Other Campaign Category *" at bounding box center [279, 225] width 126 height 39
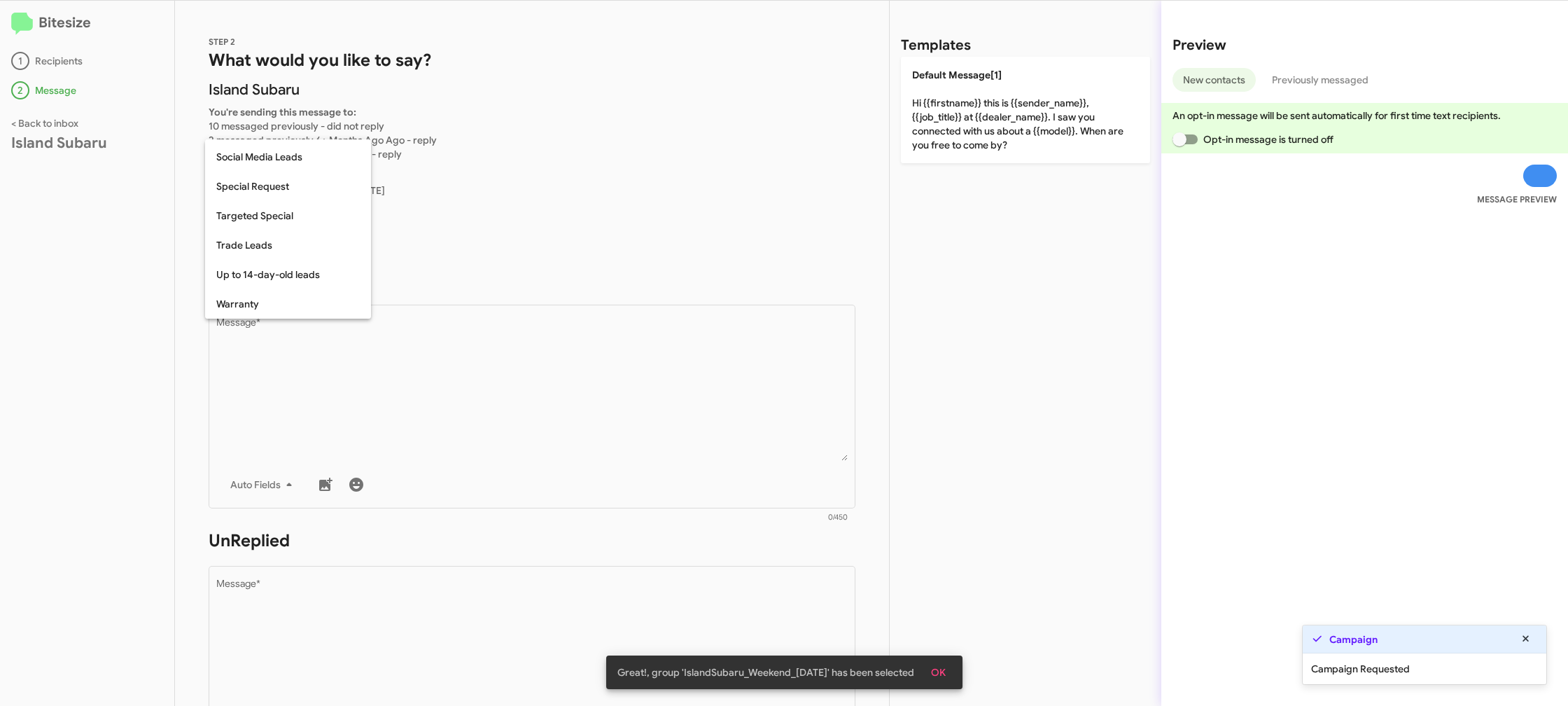
scroll to position [585, 0]
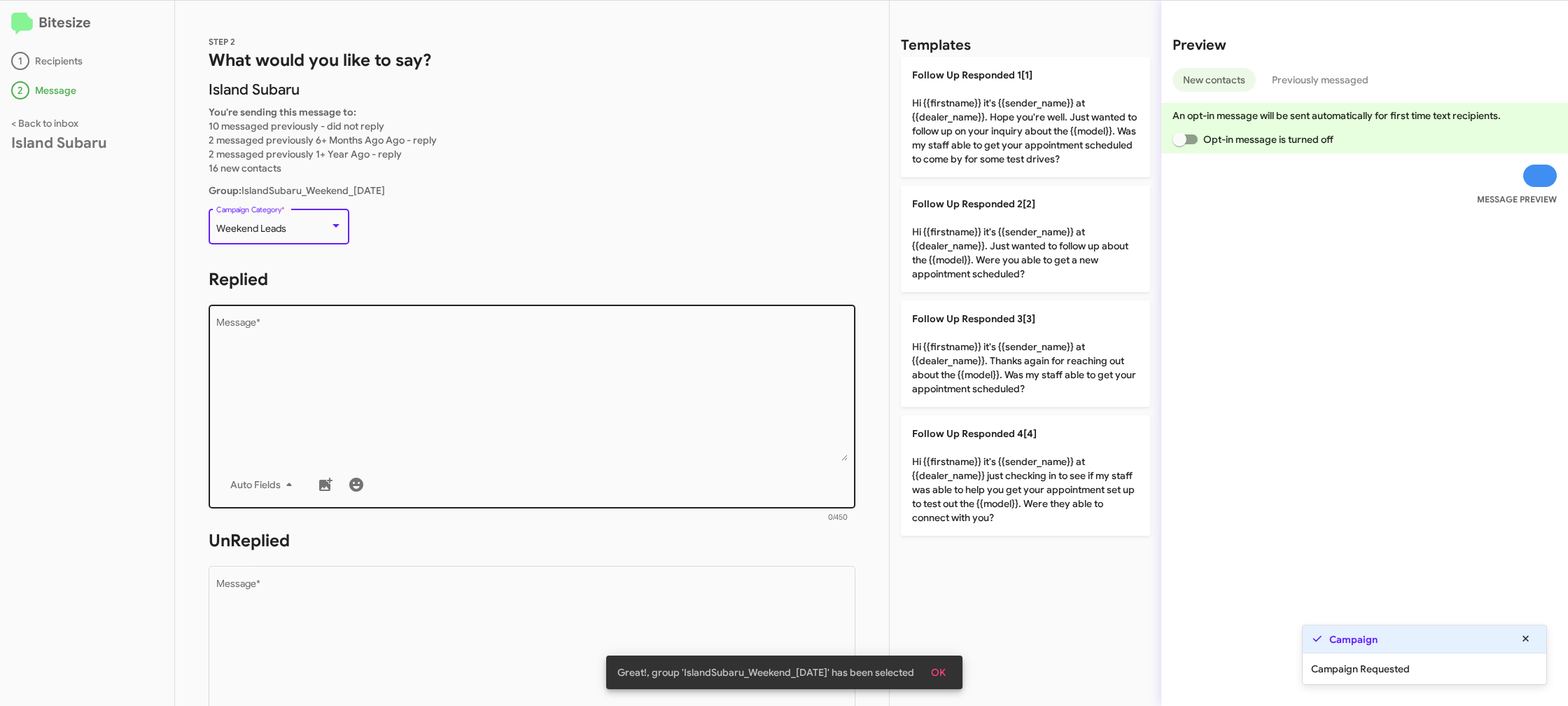
click at [486, 393] on textarea "Message *" at bounding box center [533, 390] width 633 height 143
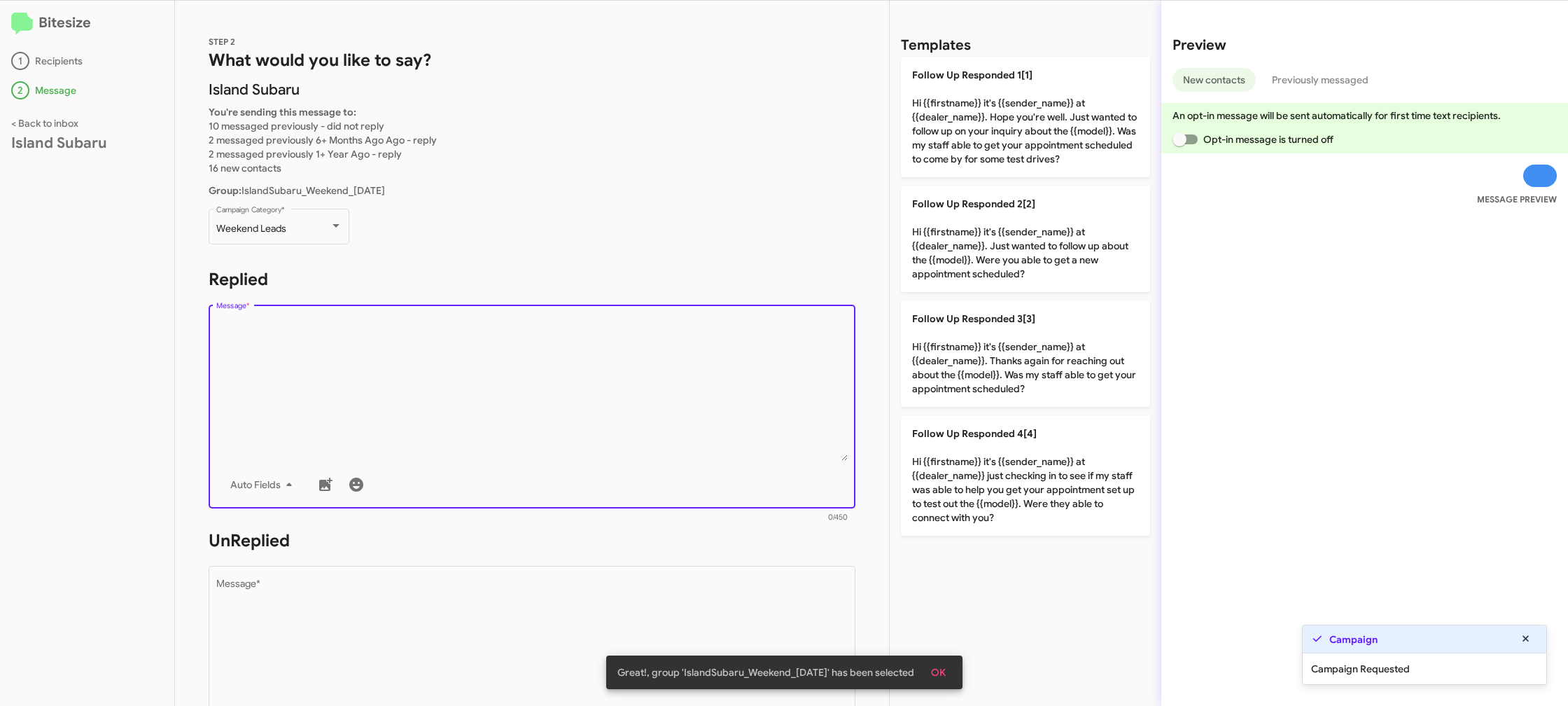
click at [486, 393] on textarea "Message *" at bounding box center [533, 390] width 633 height 143
drag, startPoint x: 486, startPoint y: 393, endPoint x: 675, endPoint y: 381, distance: 189.4
click at [493, 391] on textarea "Message *" at bounding box center [533, 390] width 633 height 143
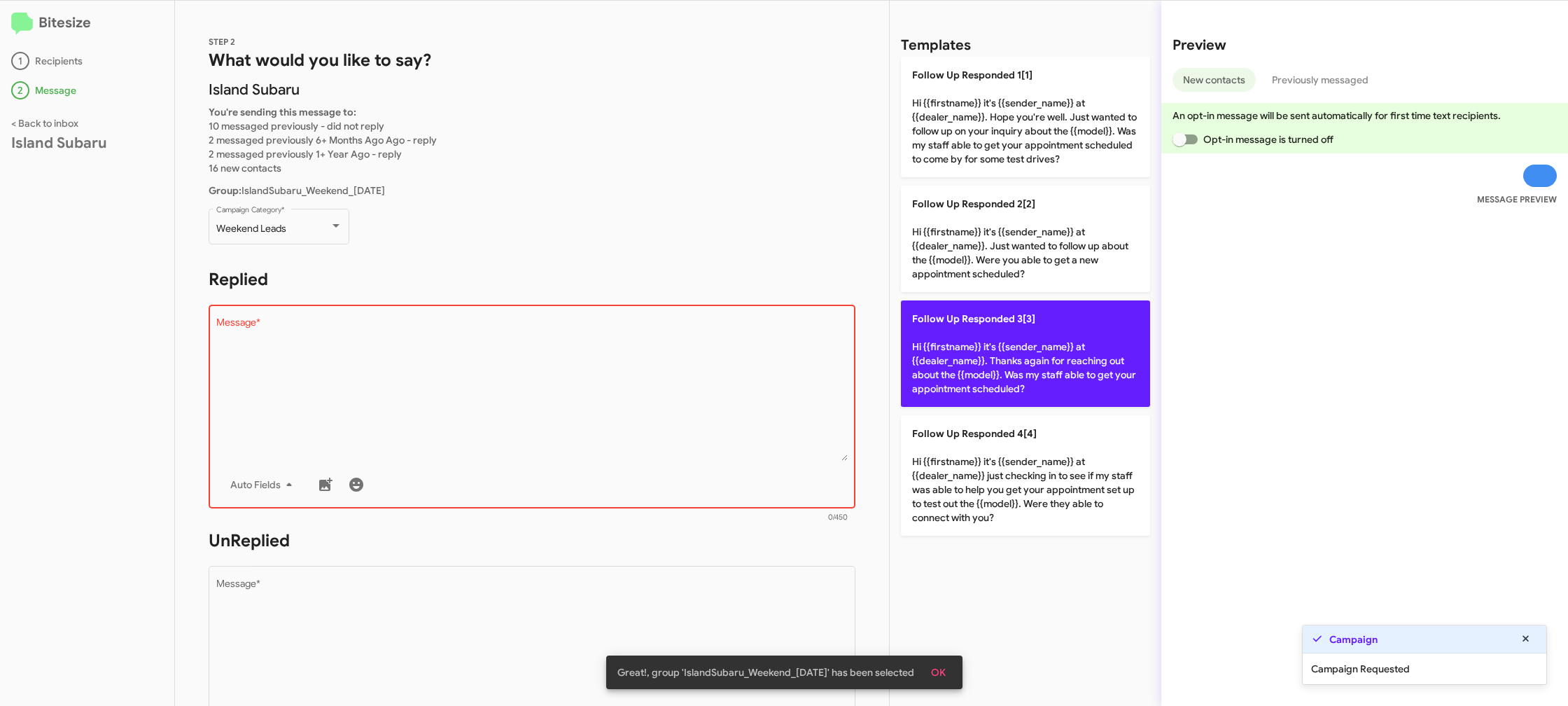
drag, startPoint x: 1069, startPoint y: 369, endPoint x: 1037, endPoint y: 367, distance: 32.1
click at [1062, 368] on p "Follow Up Responded 3[3] Hi {{firstname}} it's {{sender_name}} at {{dealer_name…" at bounding box center [1026, 353] width 249 height 106
type textarea "Hi {{firstname}} it's {{sender_name}} at {{dealer_name}}. Thanks again for reac…"
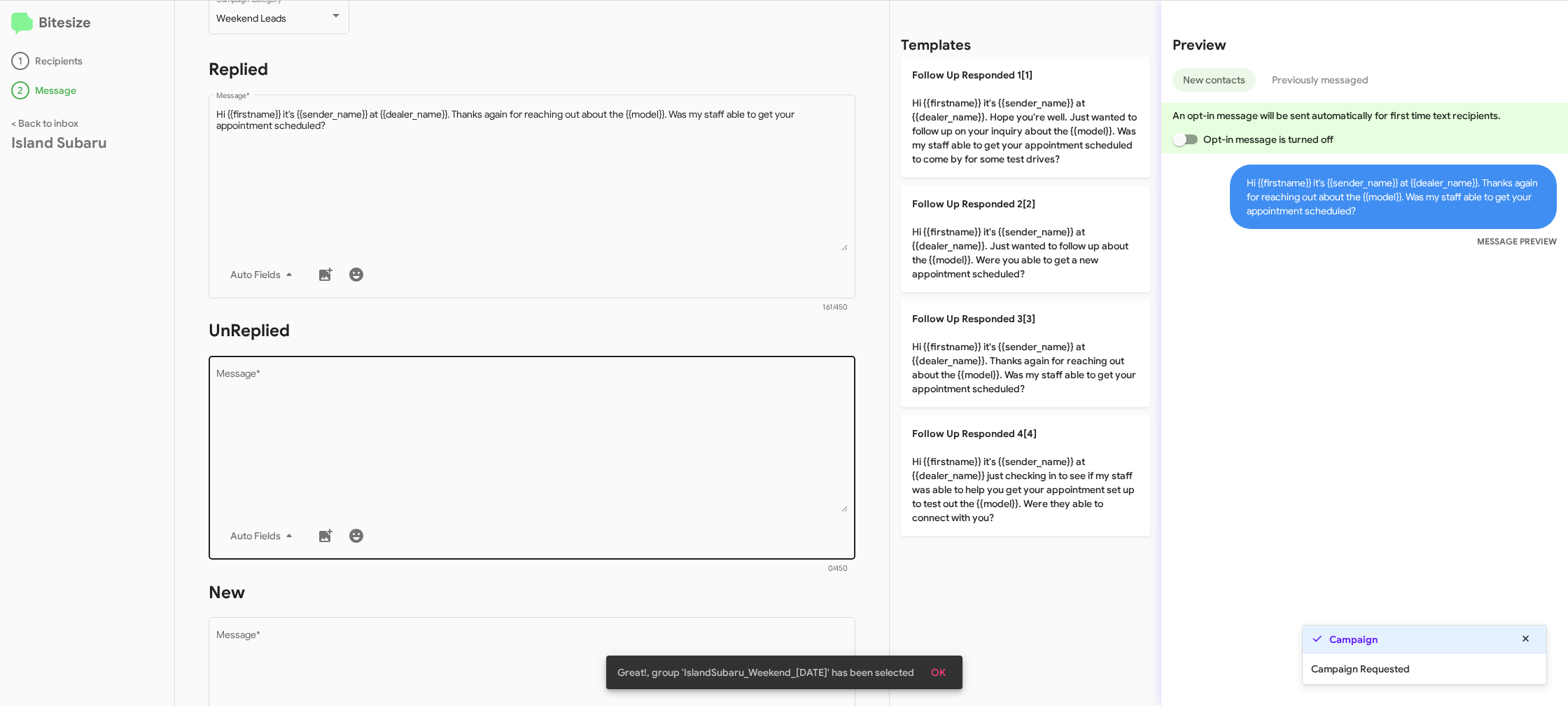
click at [698, 490] on textarea "Message *" at bounding box center [533, 441] width 633 height 143
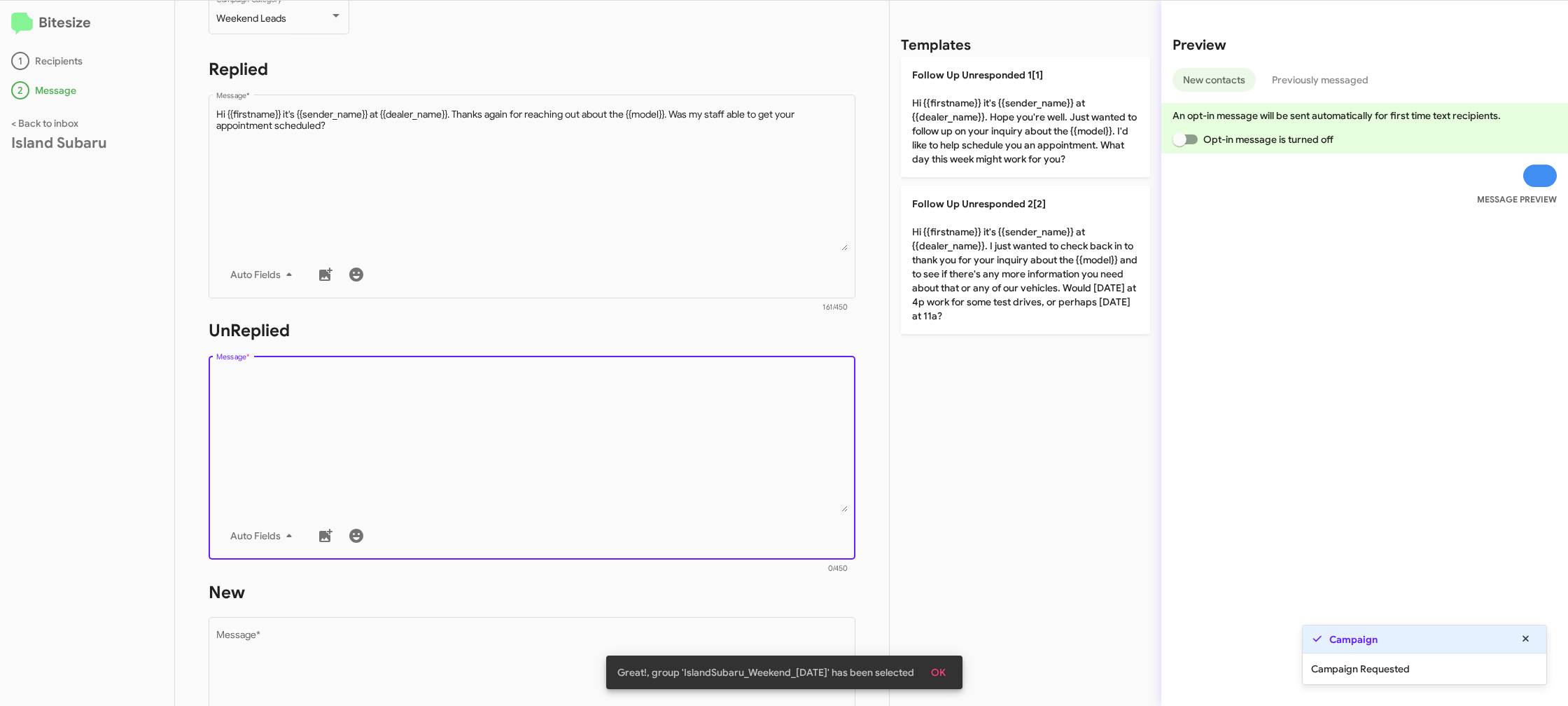
drag, startPoint x: 698, startPoint y: 490, endPoint x: 784, endPoint y: 341, distance: 172.0
click at [707, 464] on textarea "Message *" at bounding box center [533, 441] width 633 height 143
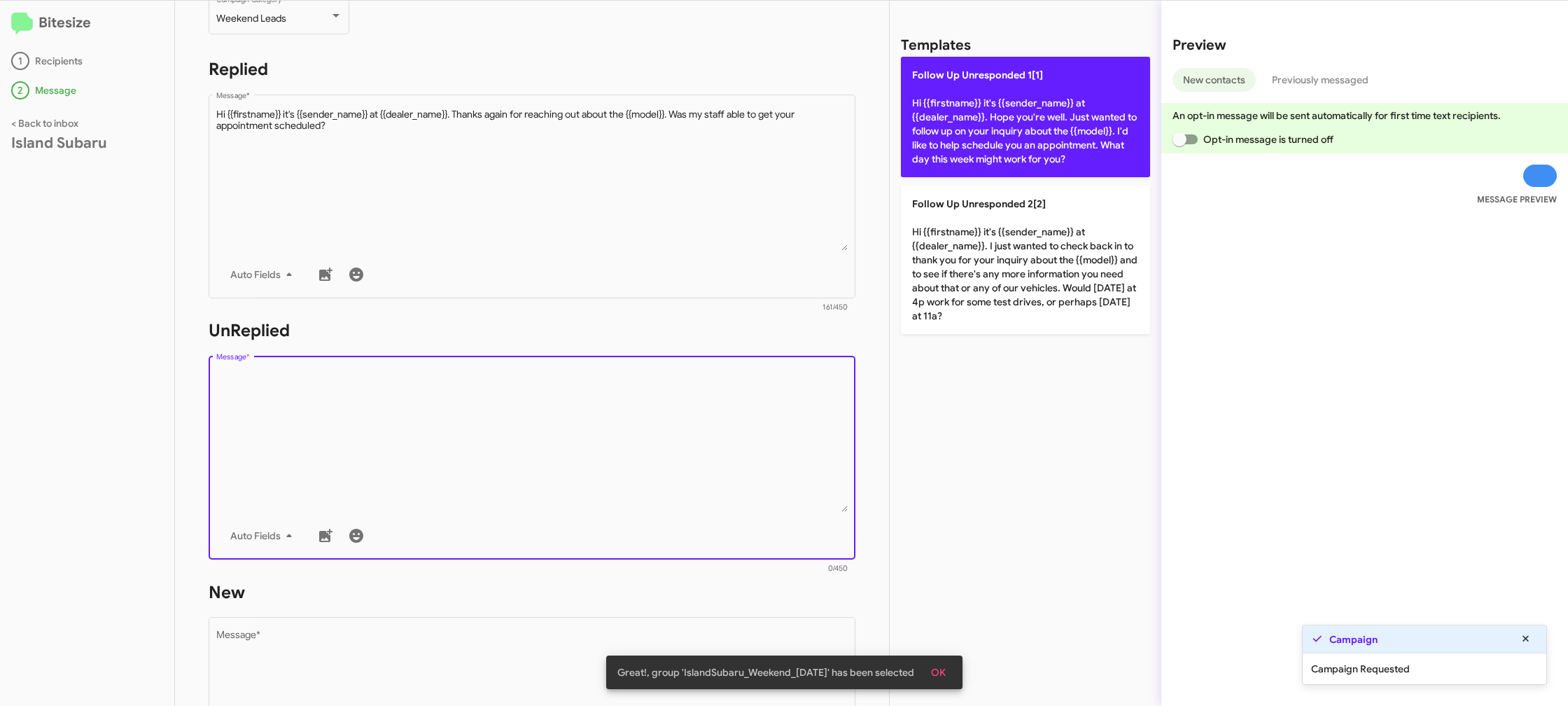
click at [988, 117] on p "Follow Up Unresponded 1[1] Hi {{firstname}} it's {{sender_name}} at {{dealer_na…" at bounding box center [1026, 117] width 249 height 120
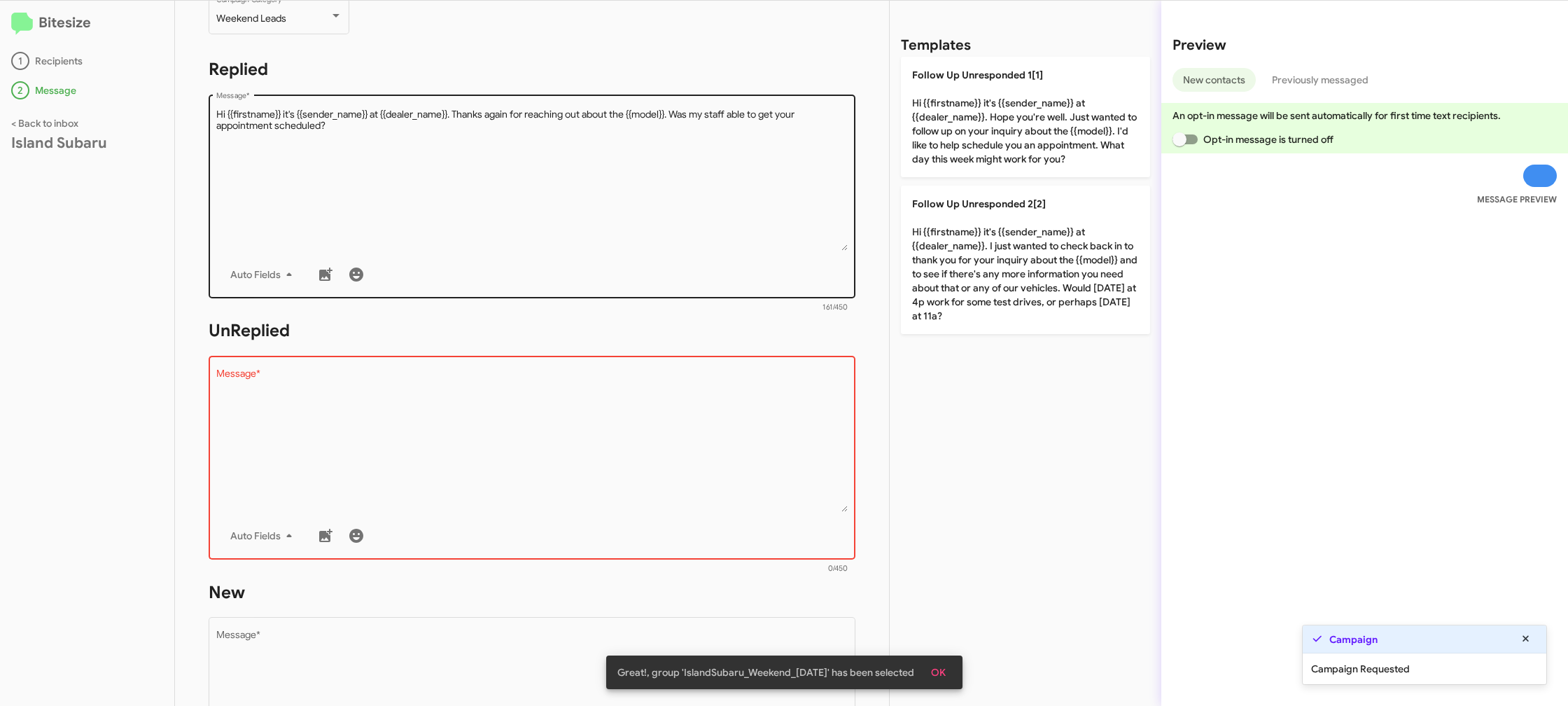
type textarea "Hi {{firstname}} it's {{sender_name}} at {{dealer_name}}. Hope you're well. Jus…"
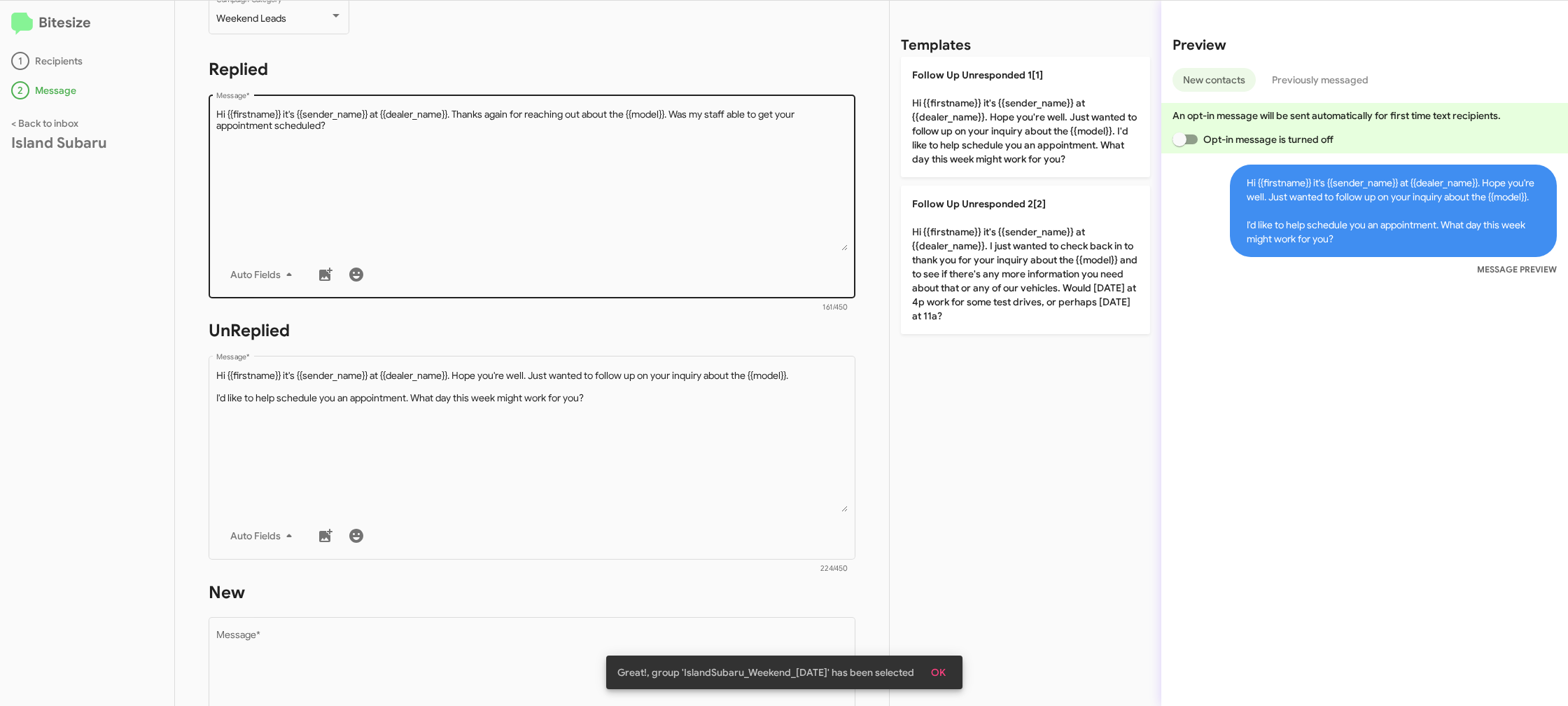
scroll to position [521, 0]
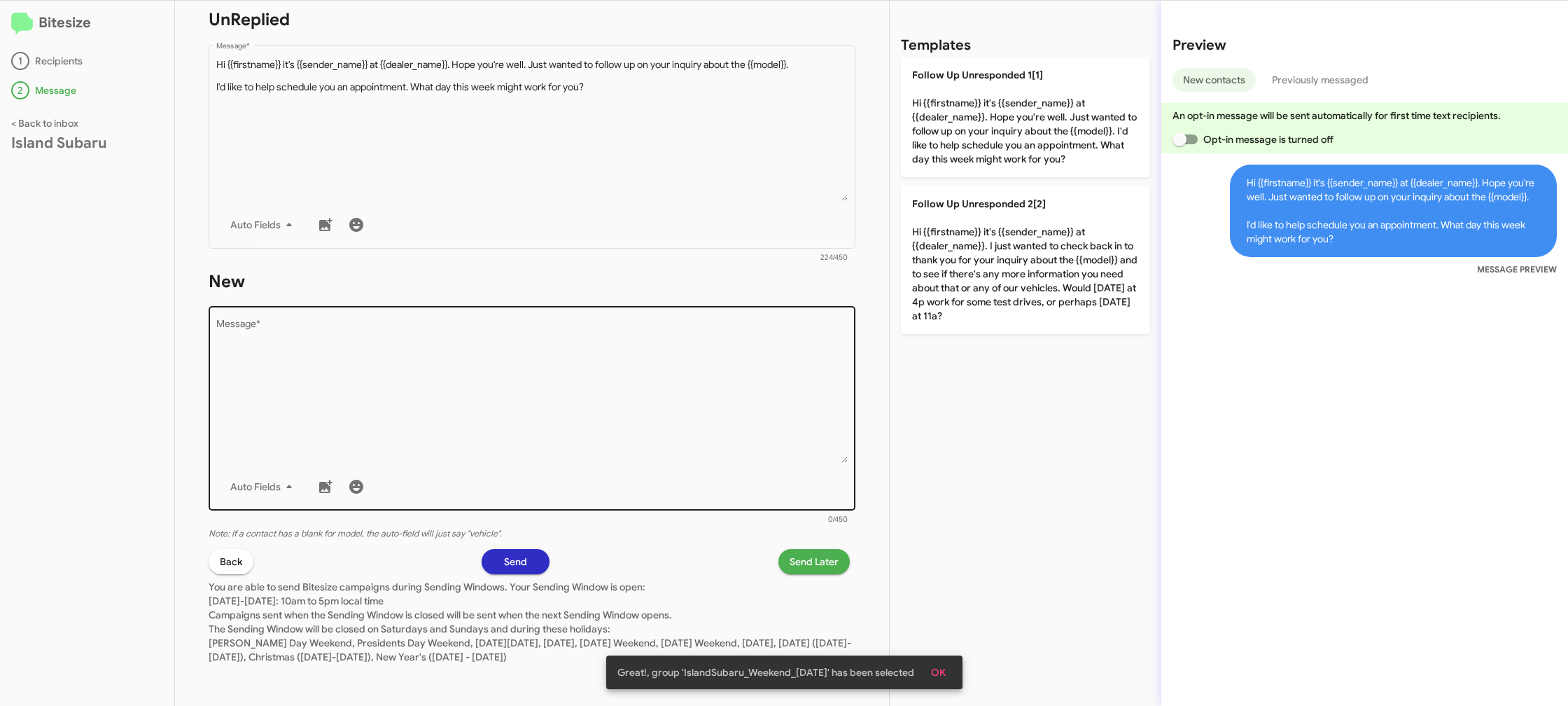
click at [720, 406] on textarea "Message *" at bounding box center [533, 391] width 633 height 143
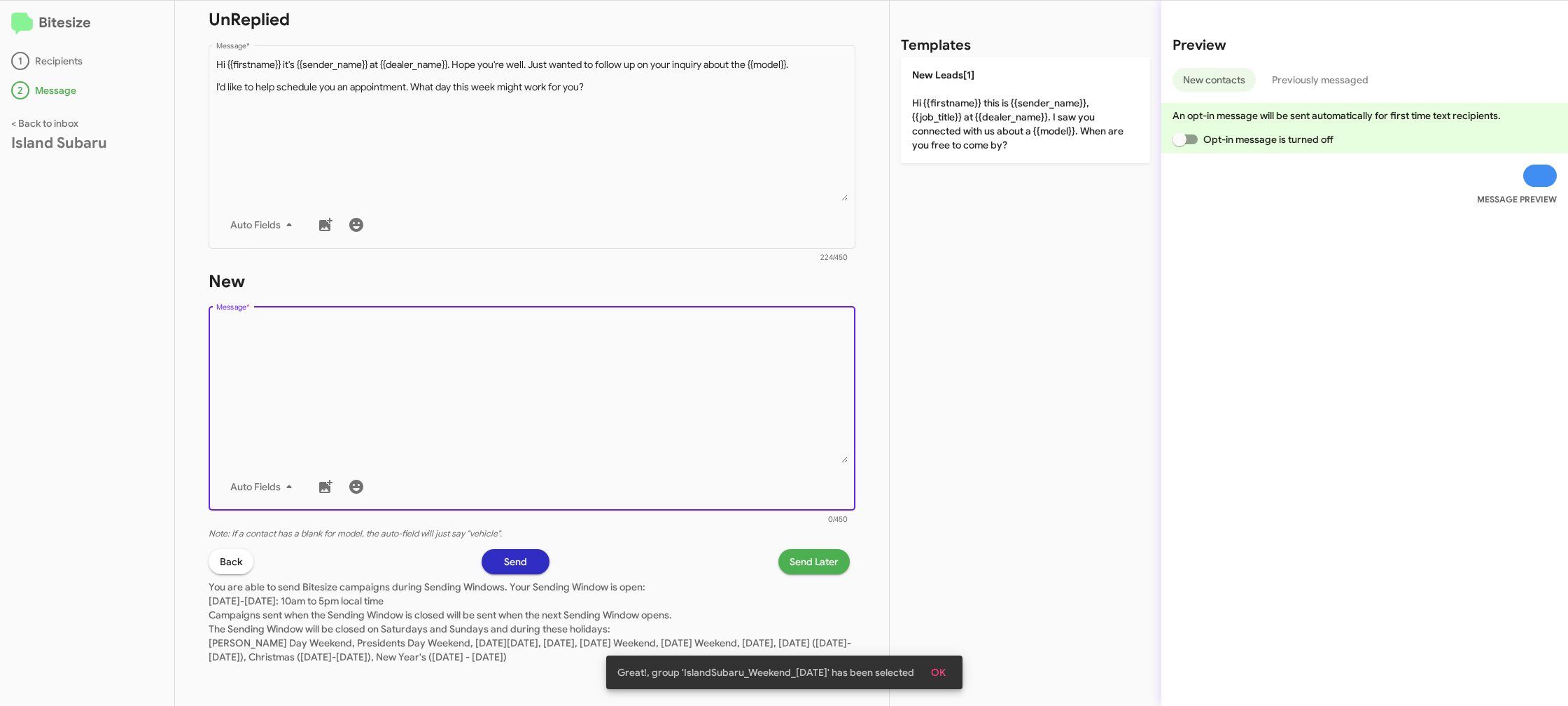
click at [969, 152] on div "Templates New Leads[1] Hi {{firstname}} this is {{sender_name}}, {{job_title}} …" at bounding box center [1025, 353] width 271 height 705
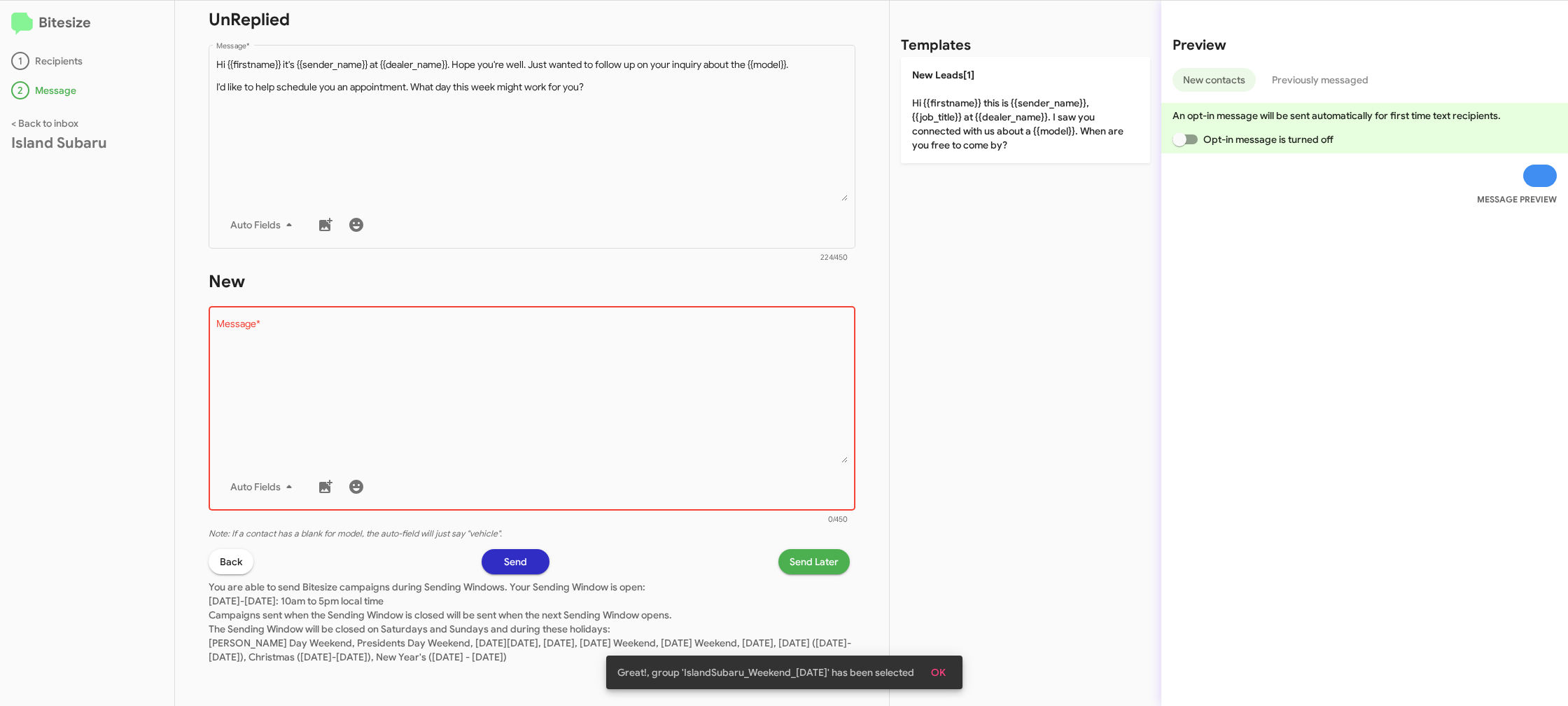
drag, startPoint x: 973, startPoint y: 125, endPoint x: 807, endPoint y: 528, distance: 435.8
click at [972, 126] on p "New Leads[1] Hi {{firstname}} this is {{sender_name}}, {{job_title}} at {{deale…" at bounding box center [1026, 110] width 249 height 106
type textarea "Hi {{firstname}} this is {{sender_name}}, {{job_title}} at {{dealer_name}}. I s…"
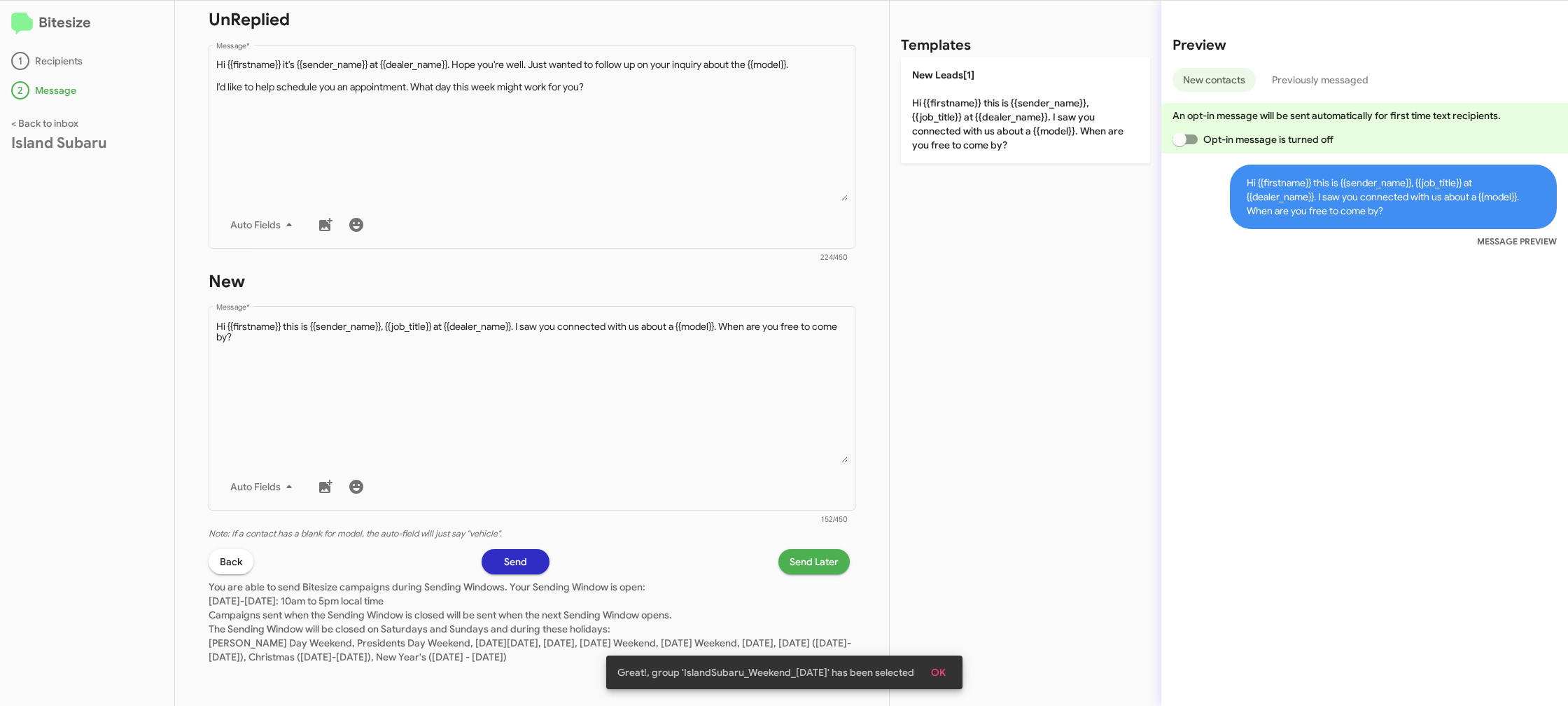
click at [811, 555] on span "Send Later" at bounding box center [814, 561] width 49 height 26
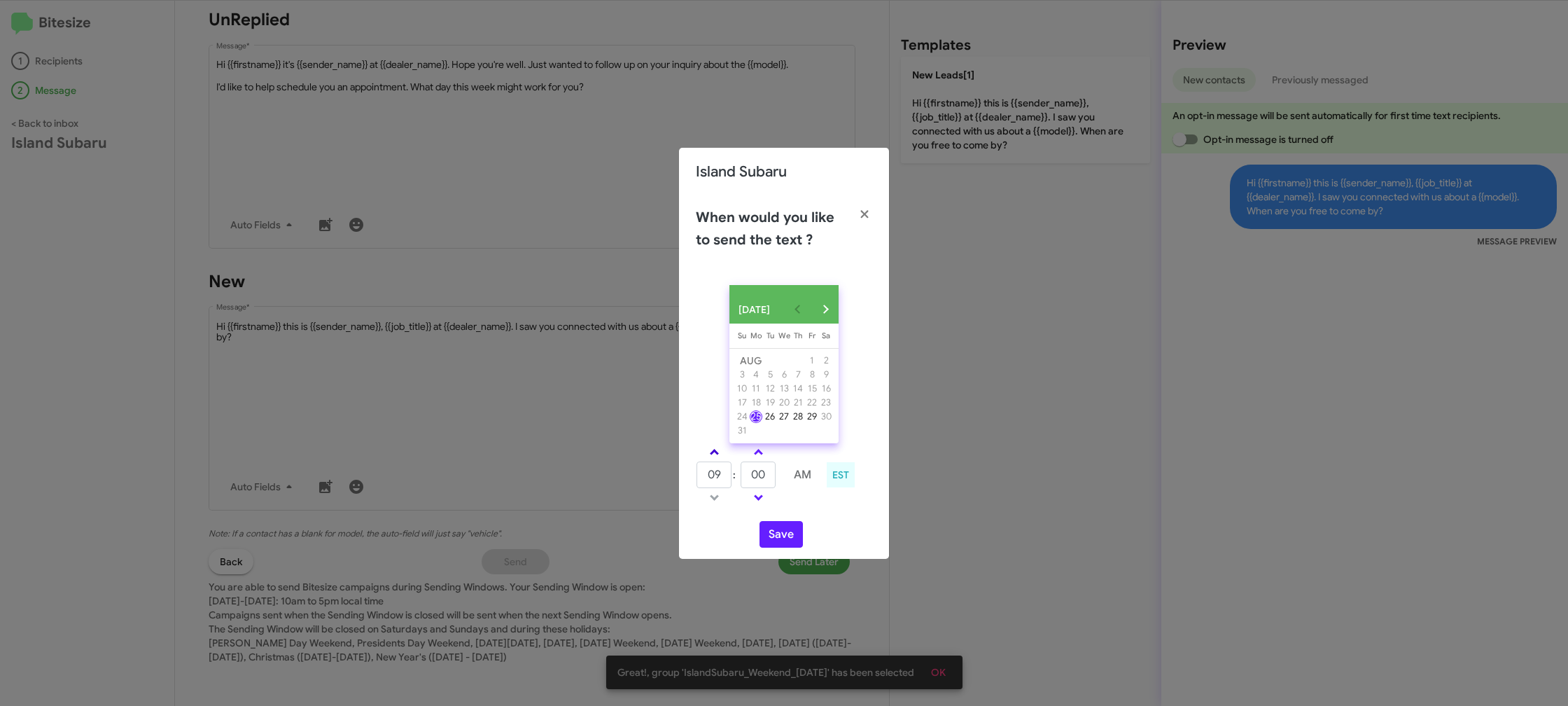
click at [712, 460] on link at bounding box center [715, 452] width 25 height 16
type input "10"
click at [760, 457] on span at bounding box center [758, 453] width 9 height 9
drag, startPoint x: 760, startPoint y: 457, endPoint x: 753, endPoint y: 523, distance: 66.4
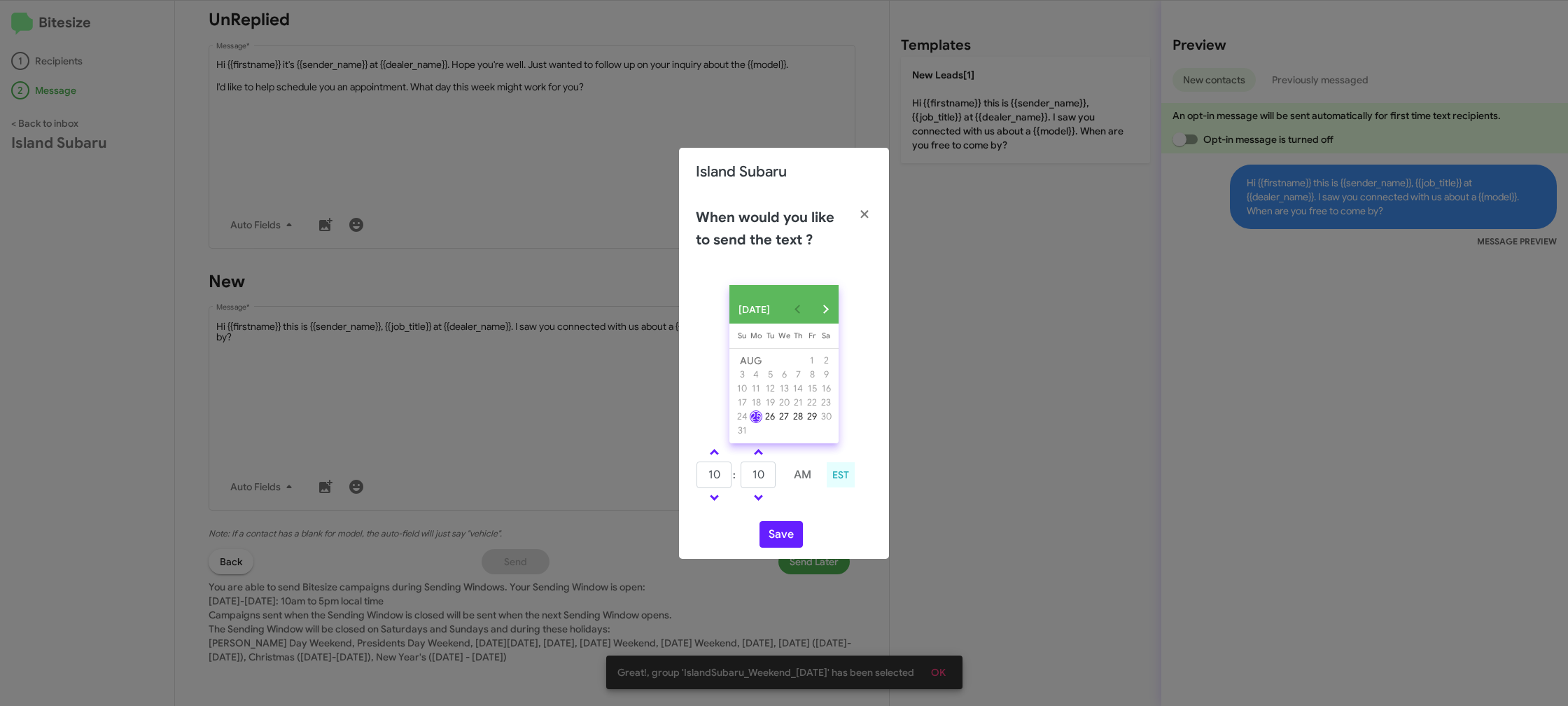
click at [760, 456] on span at bounding box center [758, 453] width 9 height 9
type input "15"
click at [774, 541] on button "Save" at bounding box center [781, 535] width 43 height 27
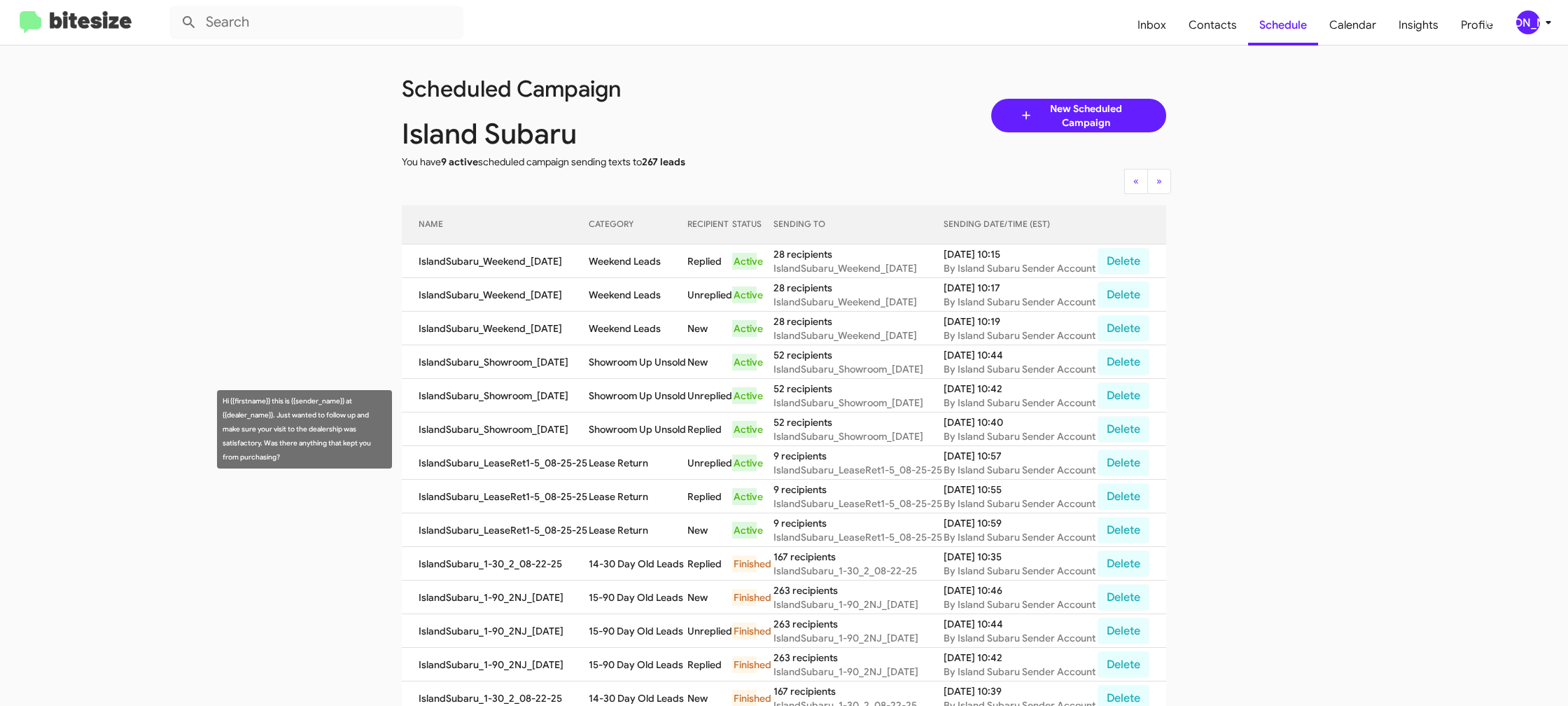
click at [633, 437] on td "Showroom Up Unsold" at bounding box center [637, 429] width 98 height 34
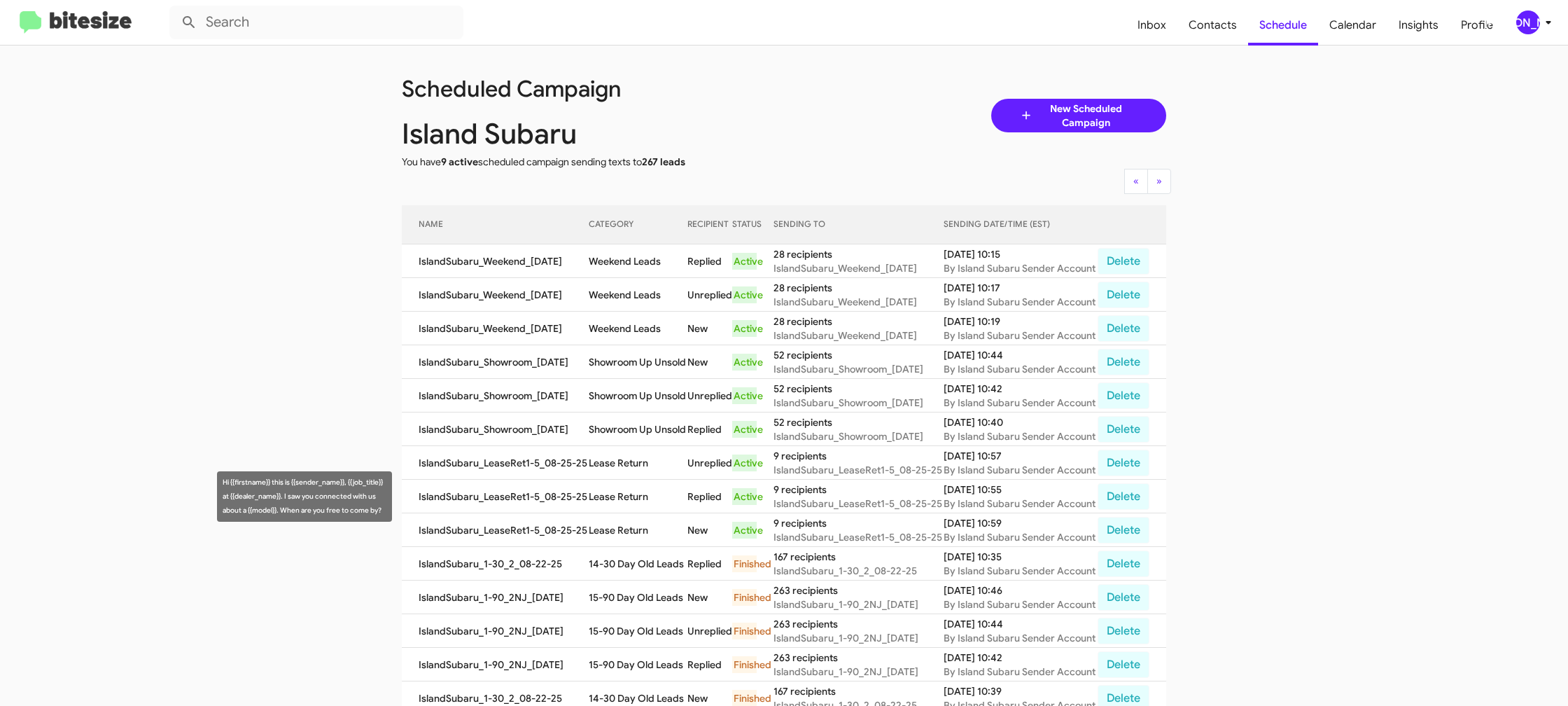
click at [618, 483] on td "Lease Return" at bounding box center [637, 497] width 98 height 34
click at [623, 507] on td "Lease Return" at bounding box center [637, 497] width 98 height 34
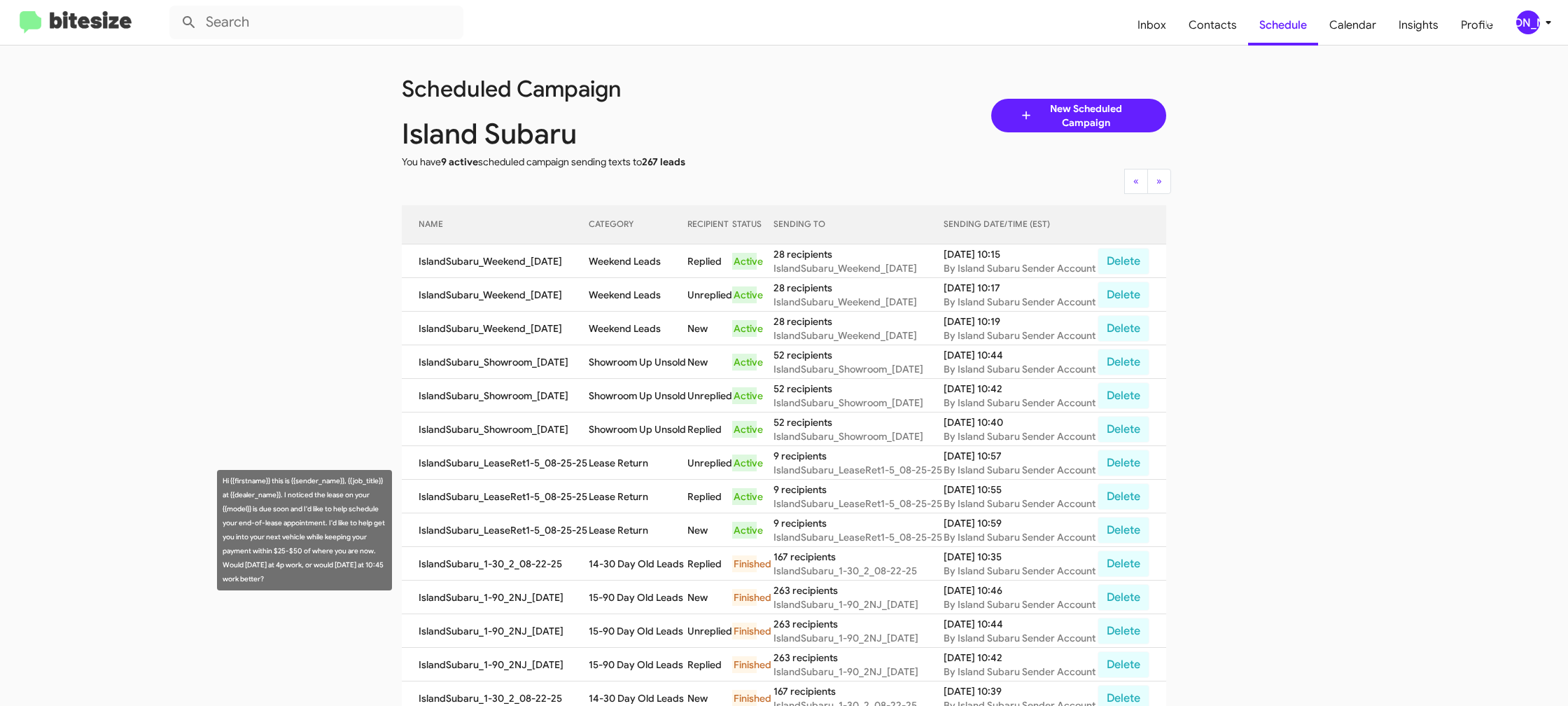
click at [617, 524] on td "Lease Return" at bounding box center [637, 530] width 98 height 34
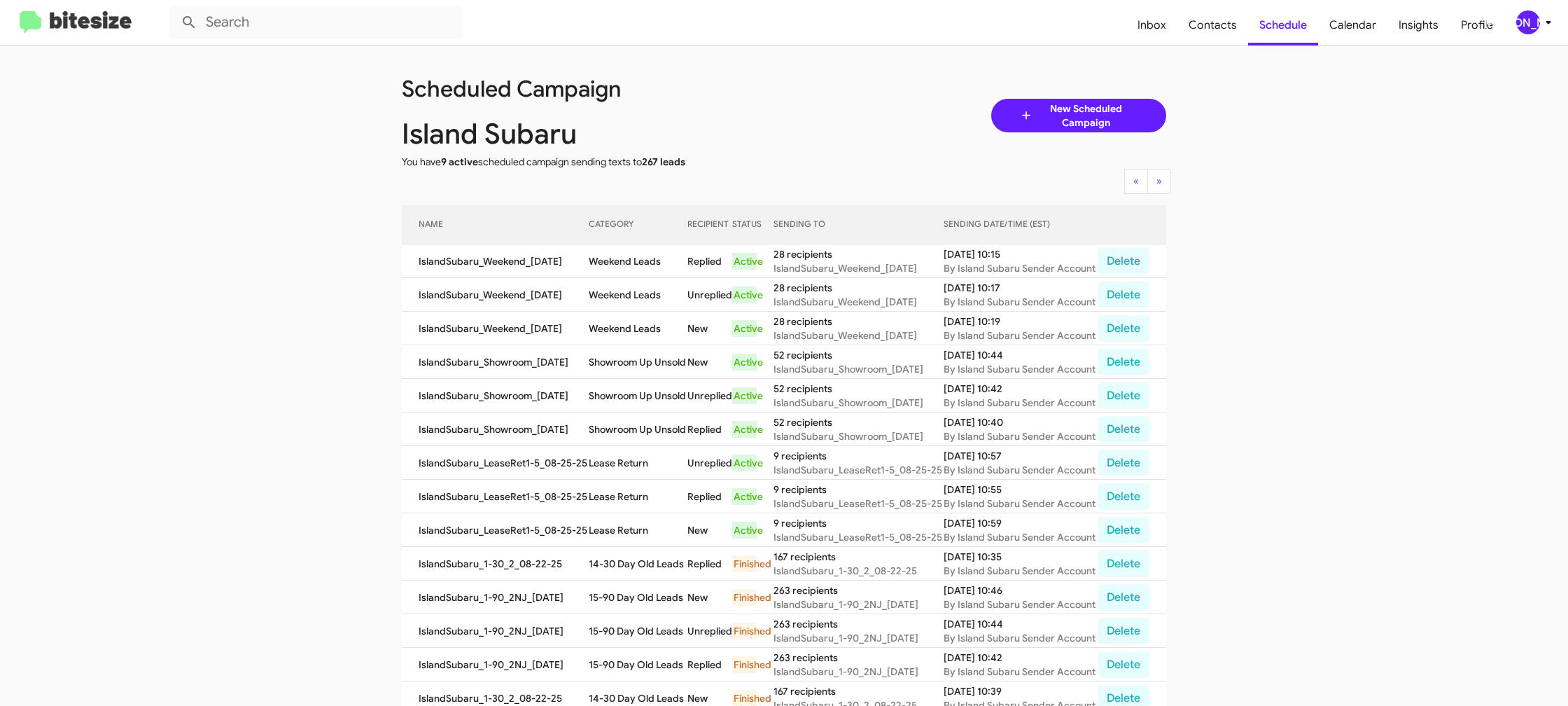
click at [617, 524] on td "Lease Return" at bounding box center [637, 530] width 98 height 34
copy td "Lease Return"
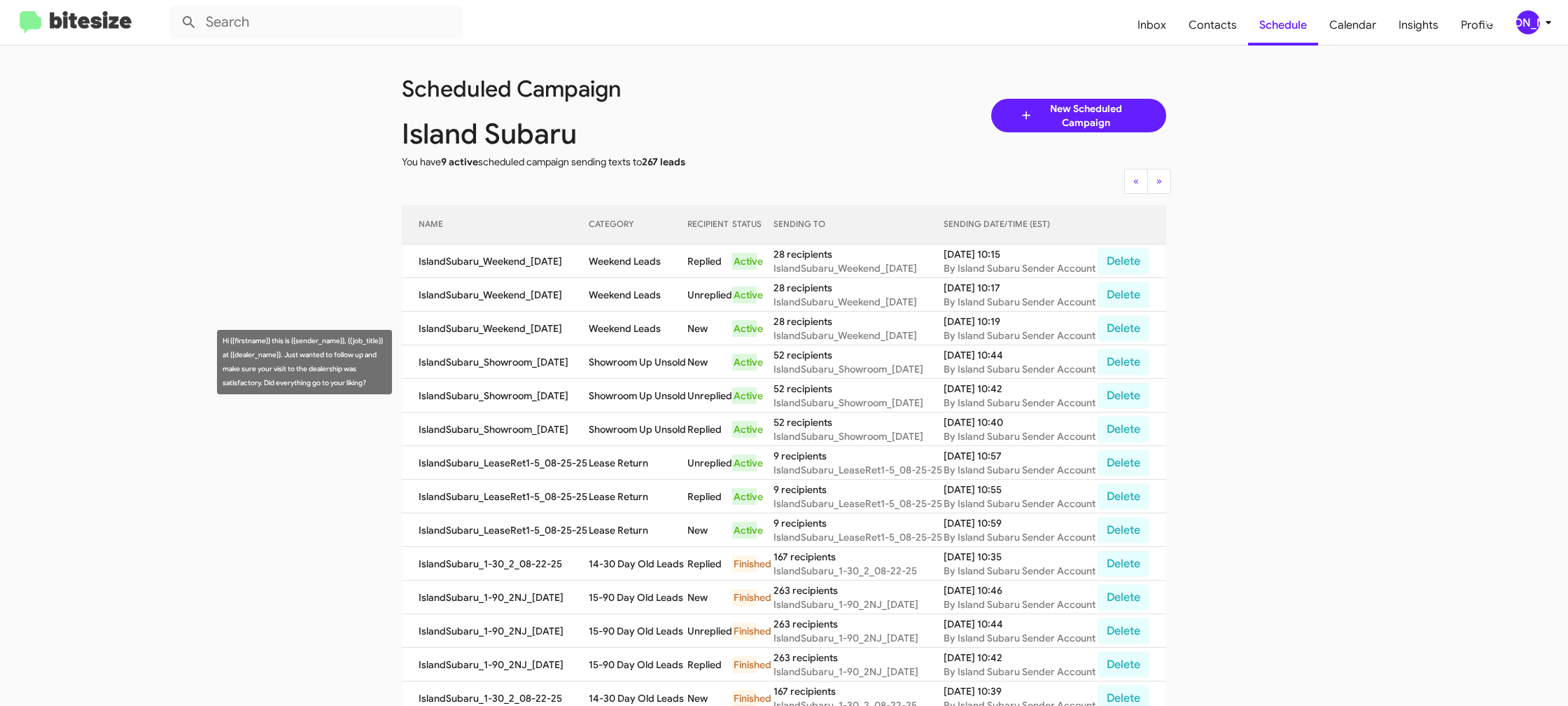
click at [610, 353] on td "Showroom Up Unsold" at bounding box center [637, 362] width 98 height 34
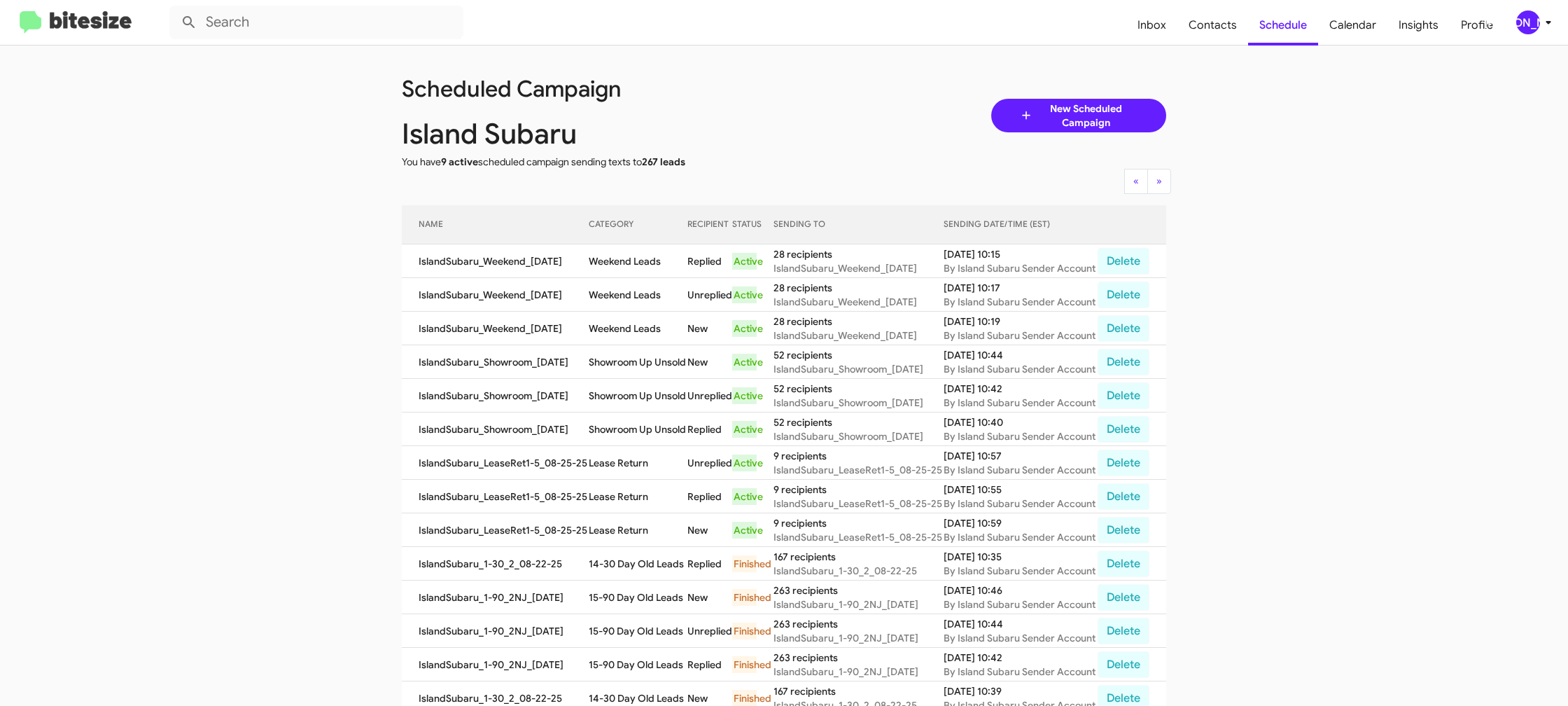
click at [610, 353] on td "Showroom Up Unsold" at bounding box center [637, 362] width 98 height 34
copy td "Showroom Up Unsold"
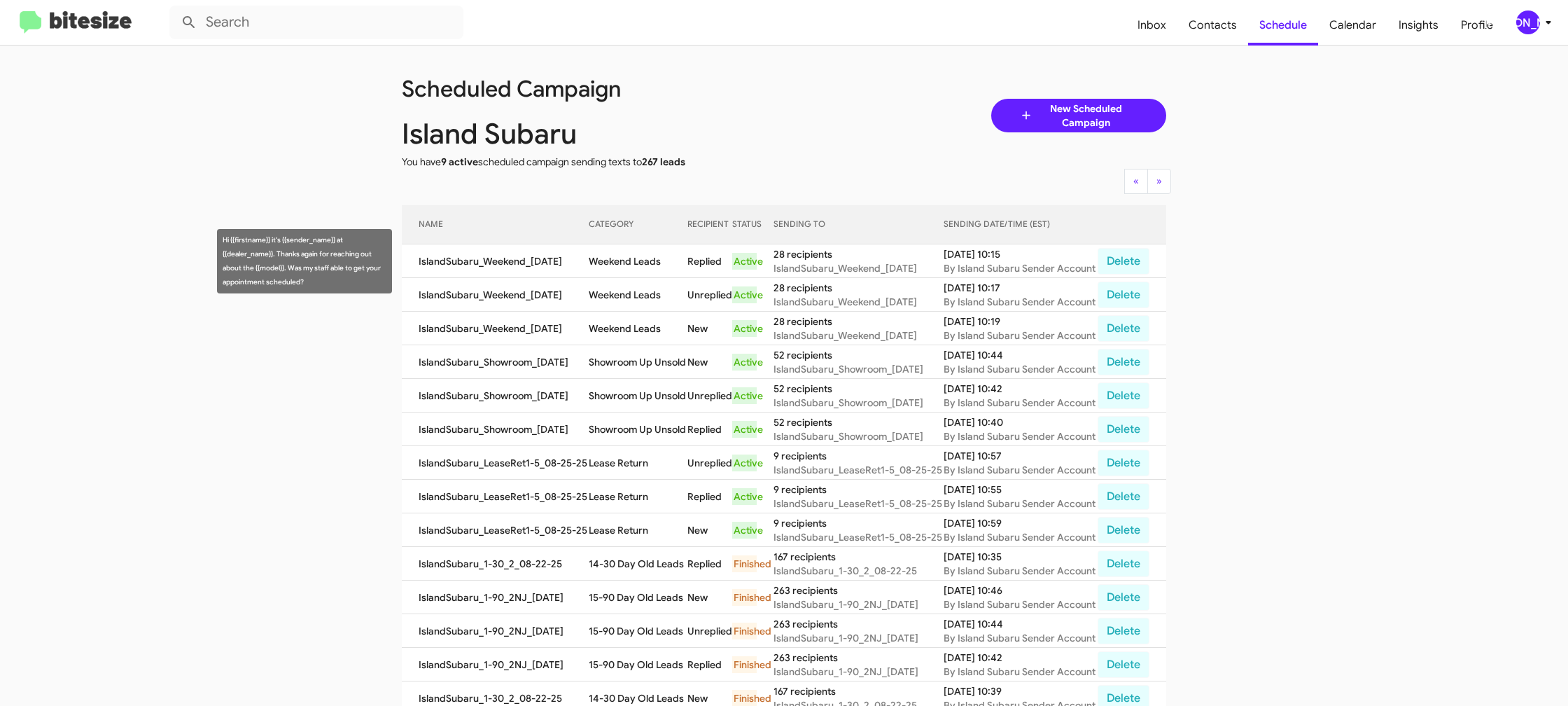
click at [615, 261] on td "Weekend Leads" at bounding box center [637, 262] width 98 height 34
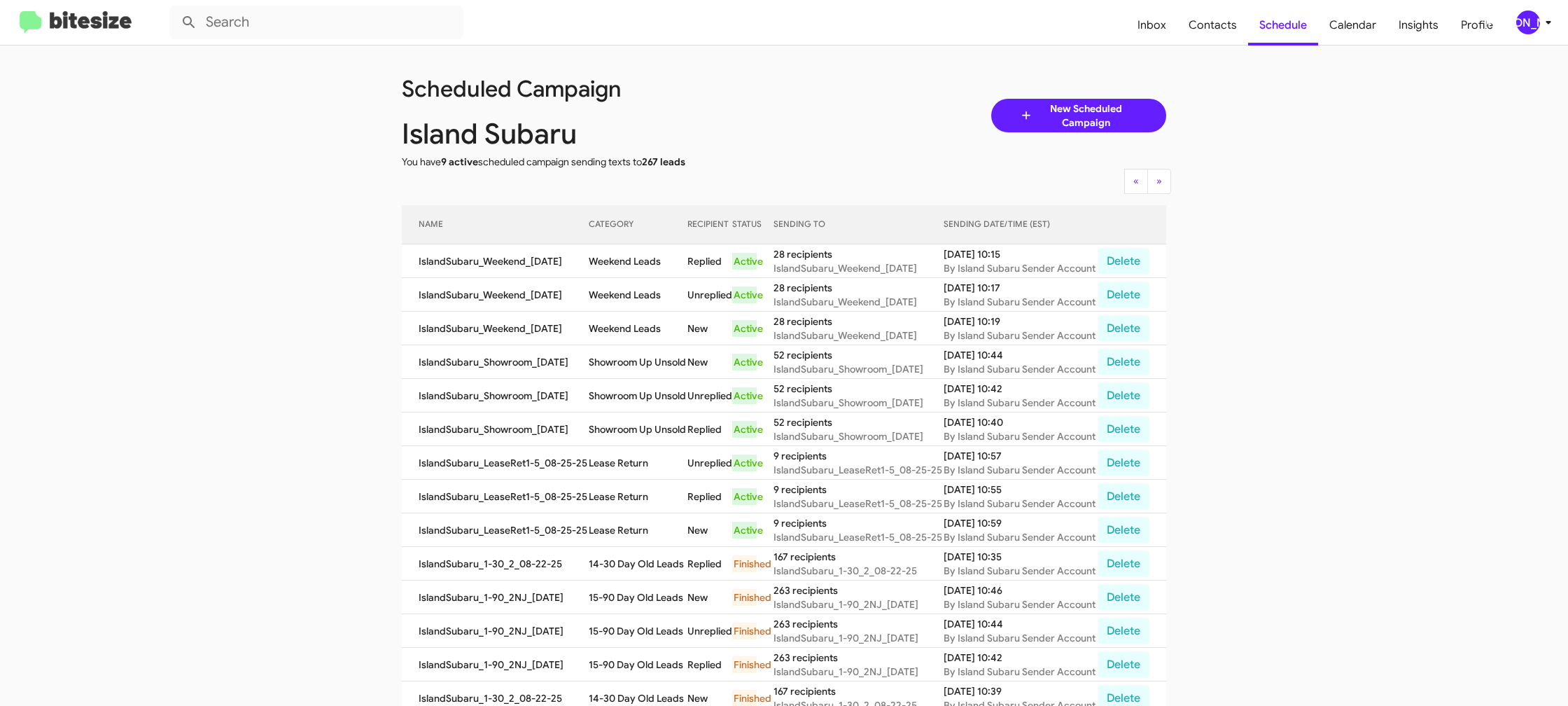
drag, startPoint x: 615, startPoint y: 261, endPoint x: 510, endPoint y: 117, distance: 178.2
click at [615, 261] on td "Weekend Leads" at bounding box center [637, 262] width 98 height 34
copy td "Weekend Leads"
